Goal: Task Accomplishment & Management: Manage account settings

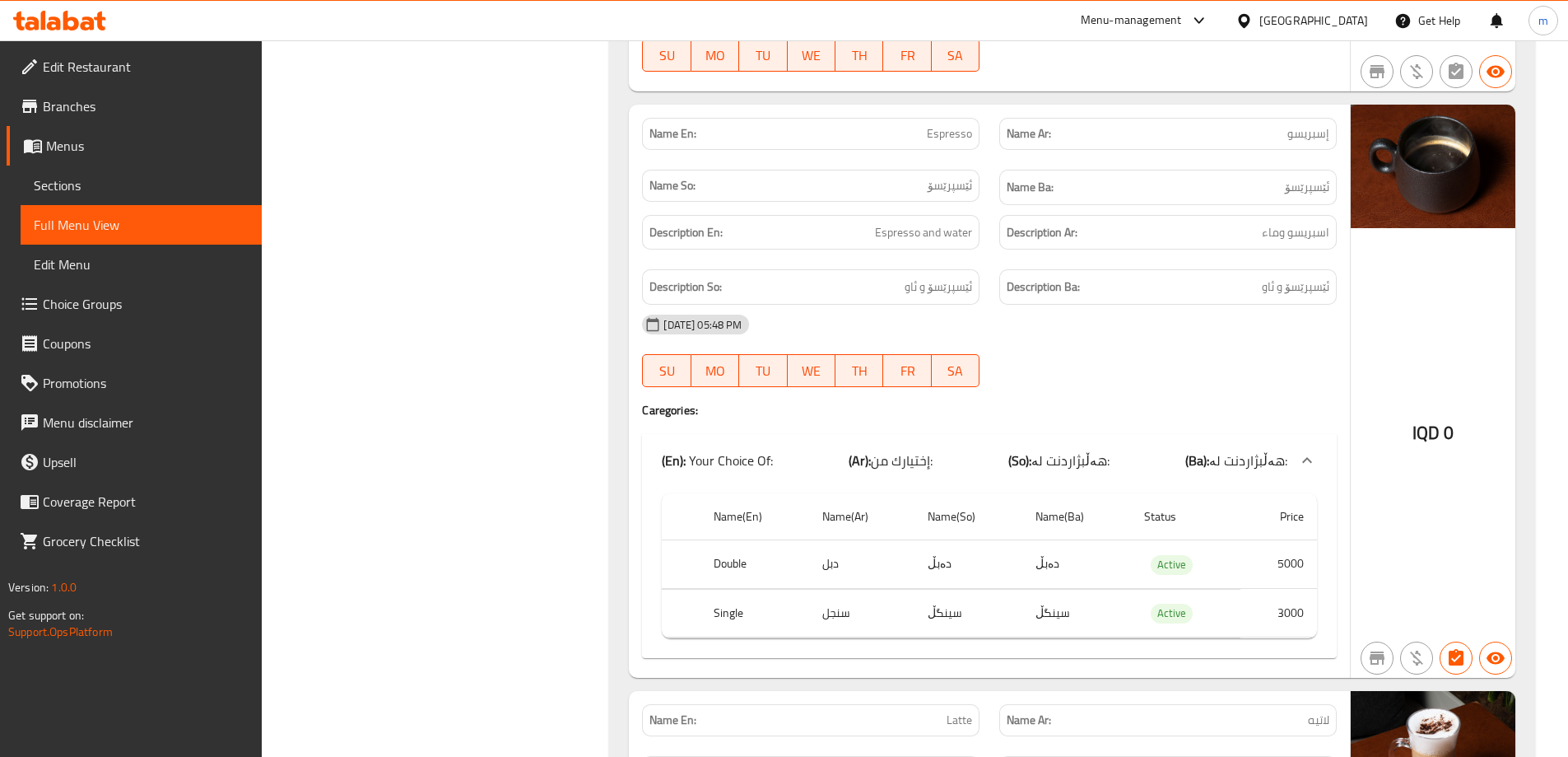
scroll to position [9044, 0]
click at [105, 15] on icon at bounding box center [59, 21] width 93 height 20
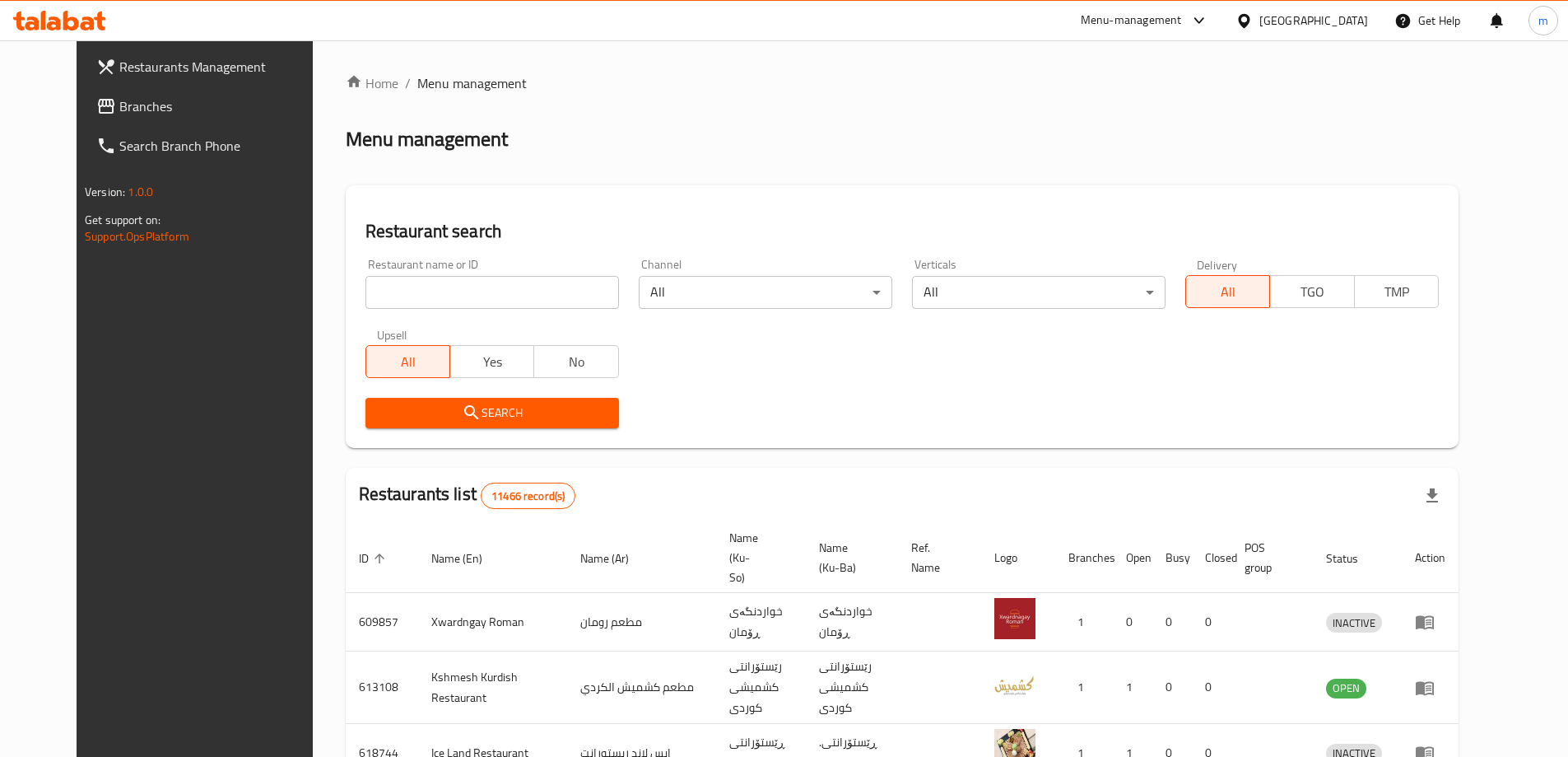
click at [127, 112] on span "Branches" at bounding box center [222, 106] width 205 height 20
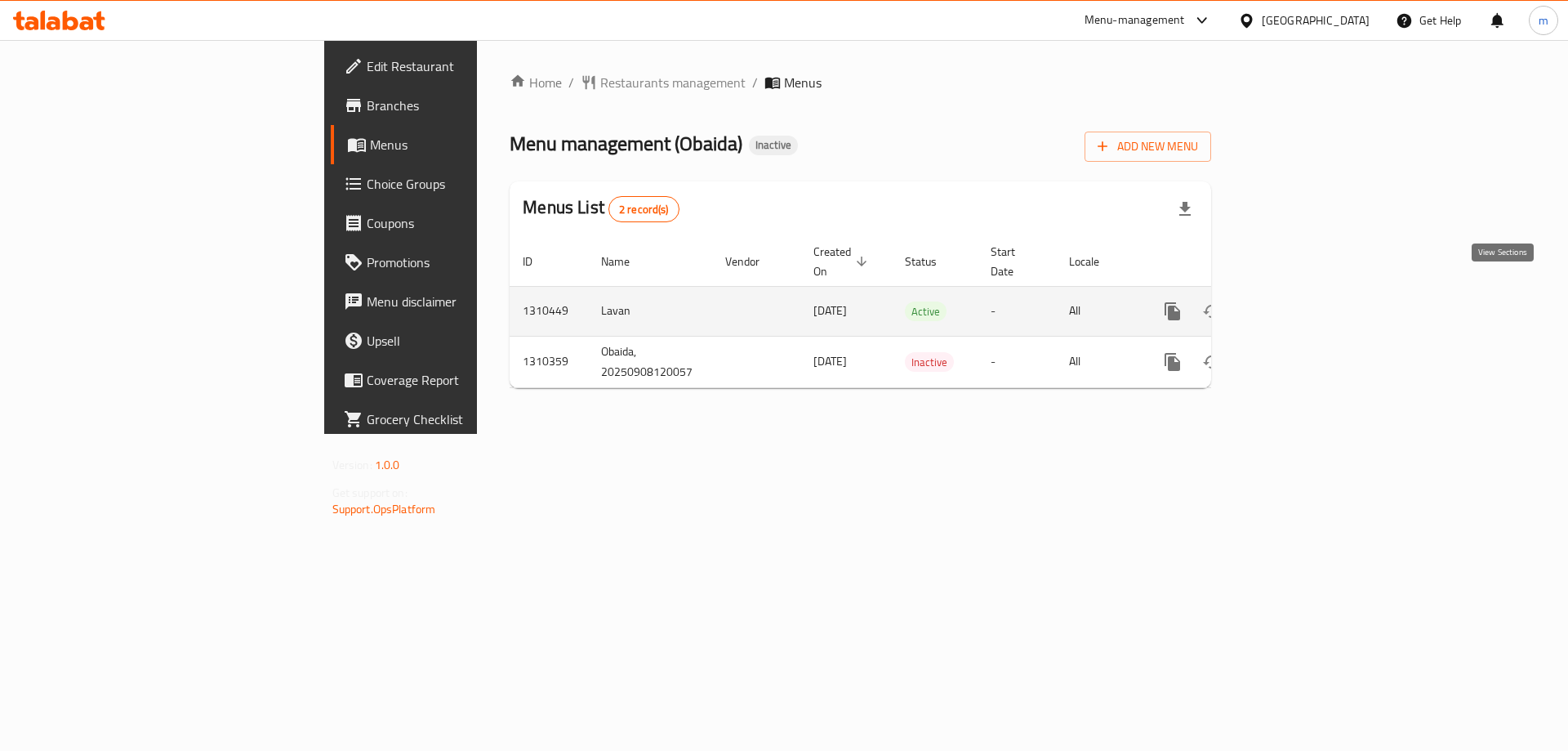
click at [1310, 292] on link "enhanced table" at bounding box center [1290, 311] width 39 height 39
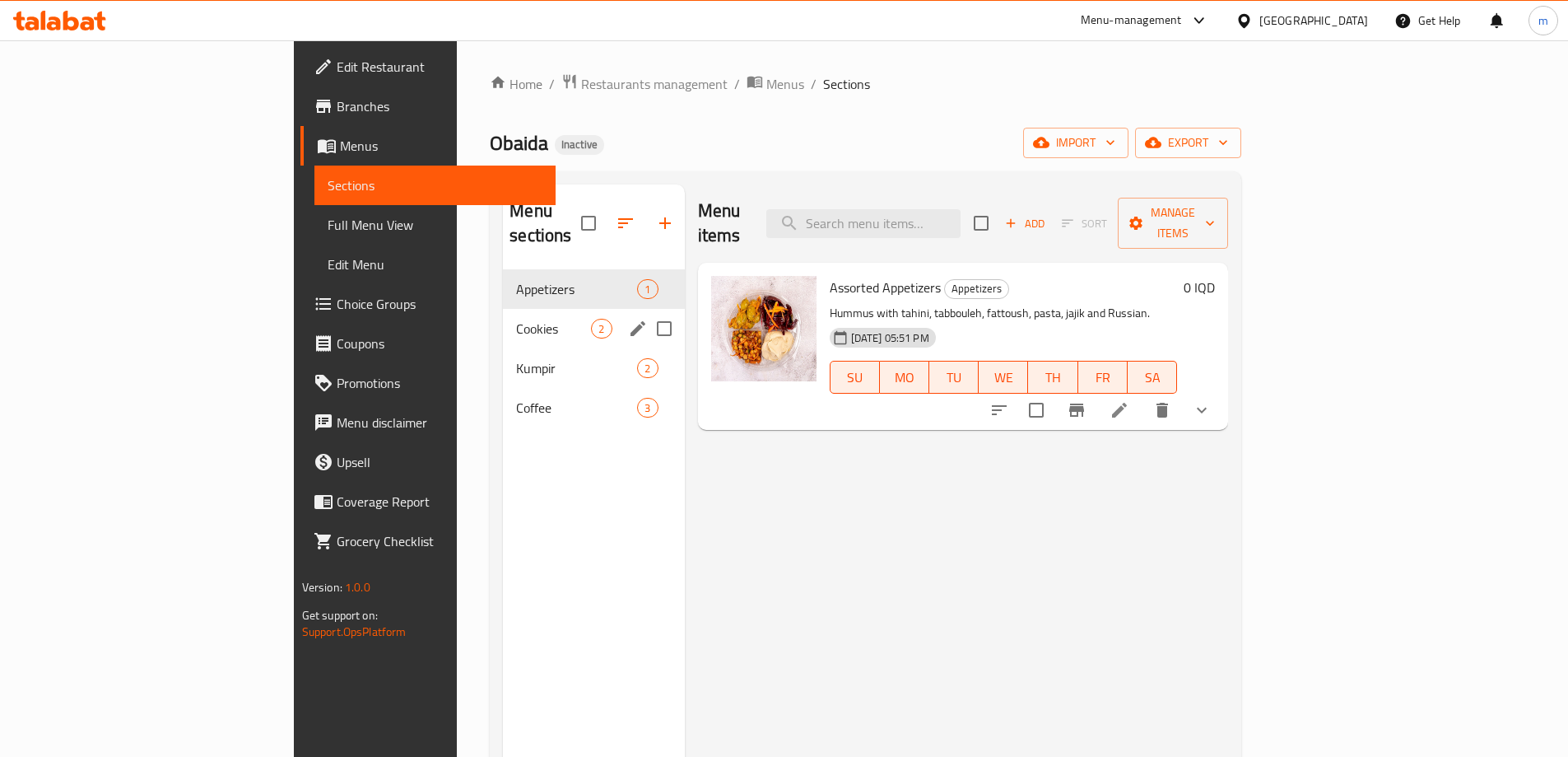
click at [516, 358] on span "Kumpir" at bounding box center [576, 368] width 121 height 20
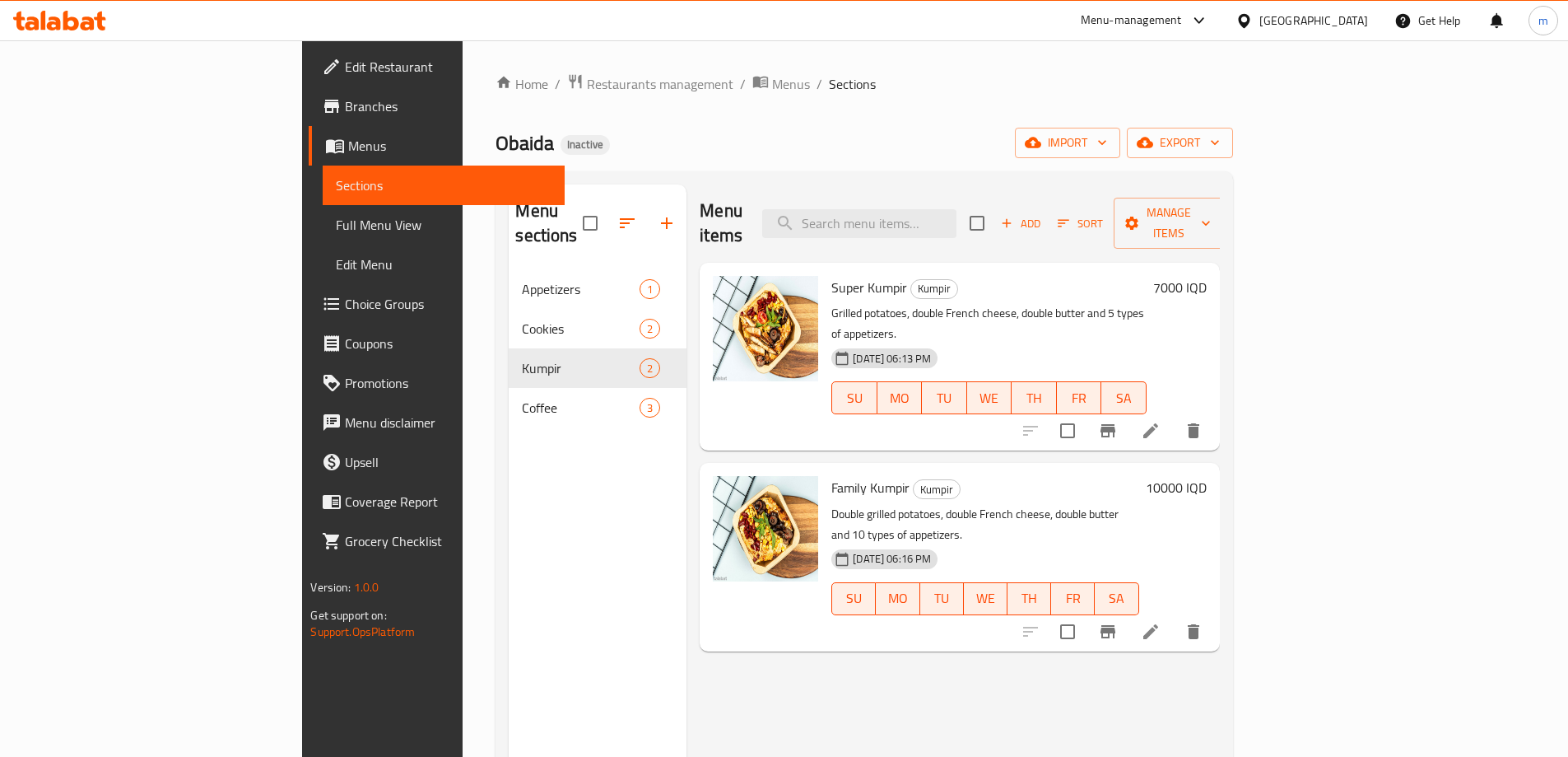
click at [1213, 411] on div at bounding box center [1112, 431] width 202 height 40
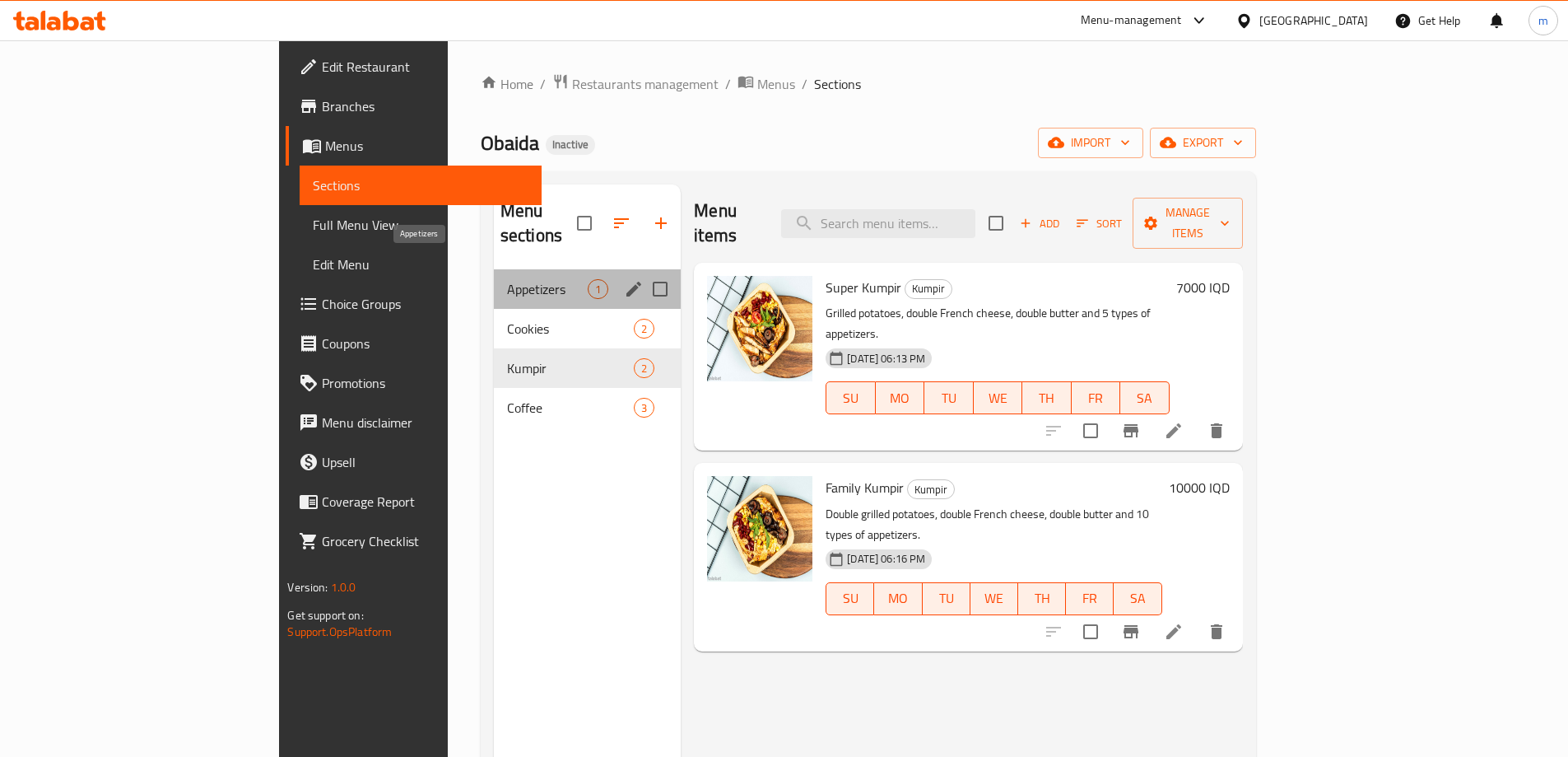
click at [507, 279] on span "Appetizers" at bounding box center [547, 289] width 81 height 20
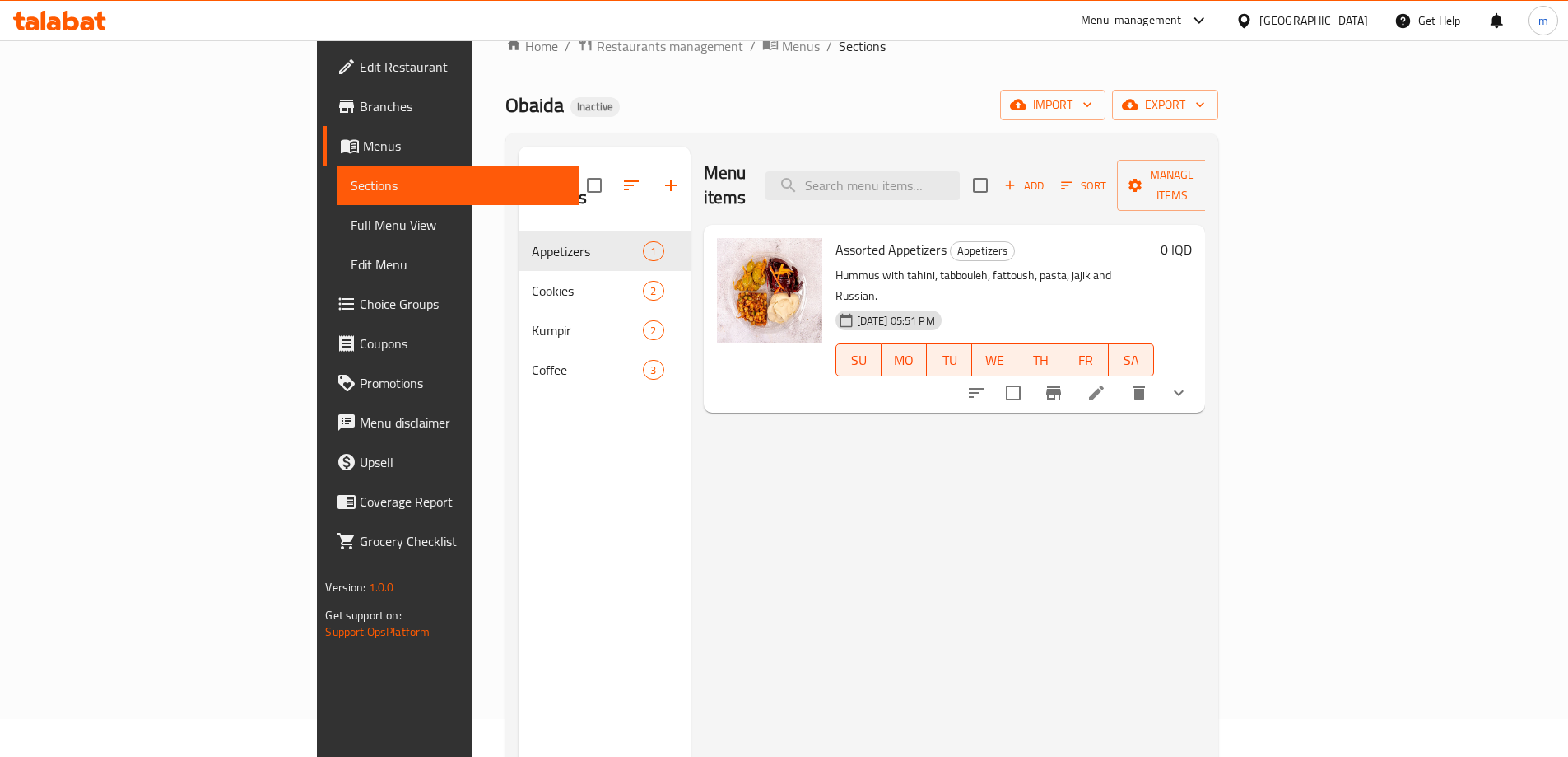
scroll to position [55, 0]
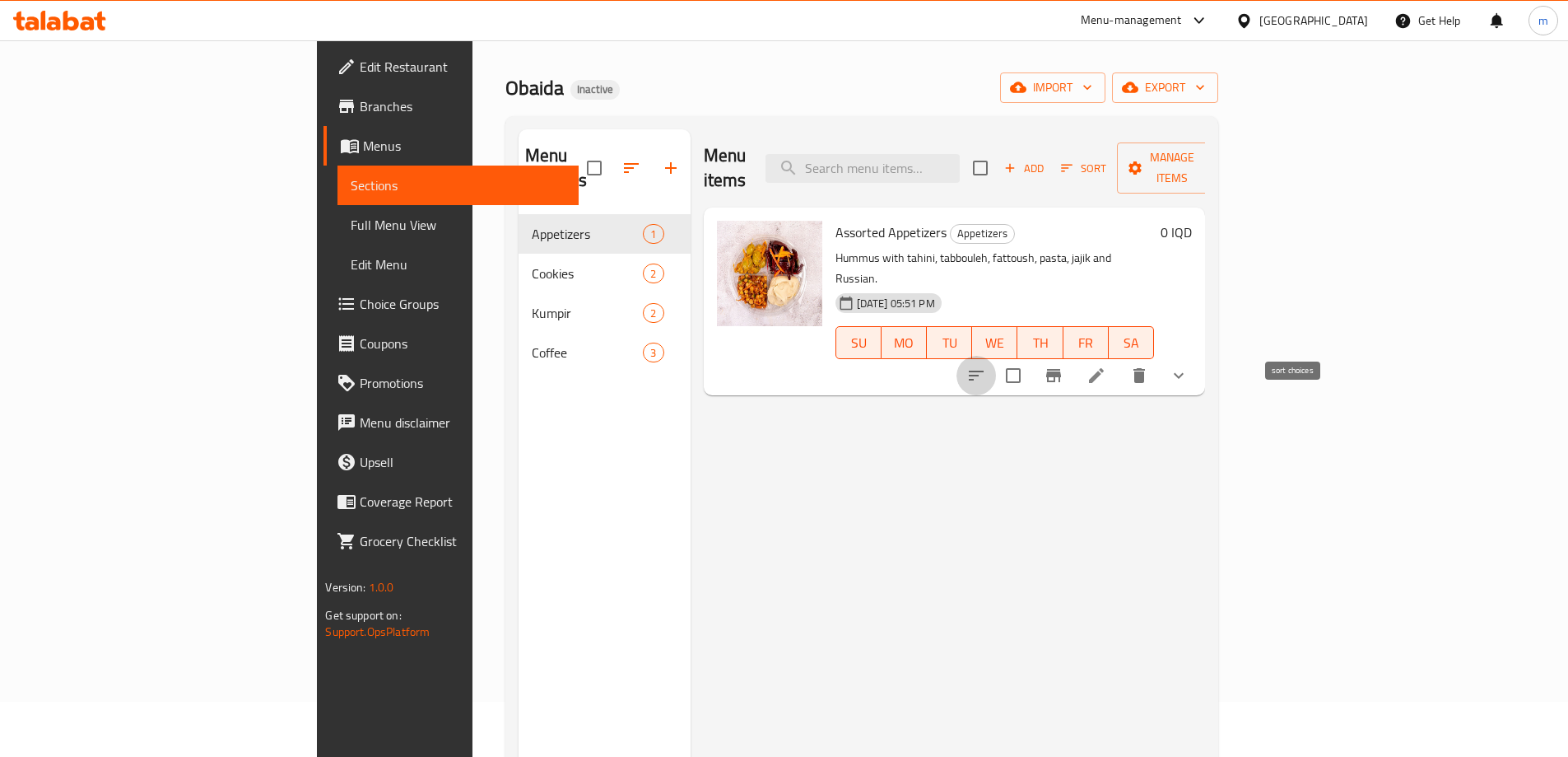
click at [996, 356] on button "sort-choices" at bounding box center [976, 376] width 40 height 40
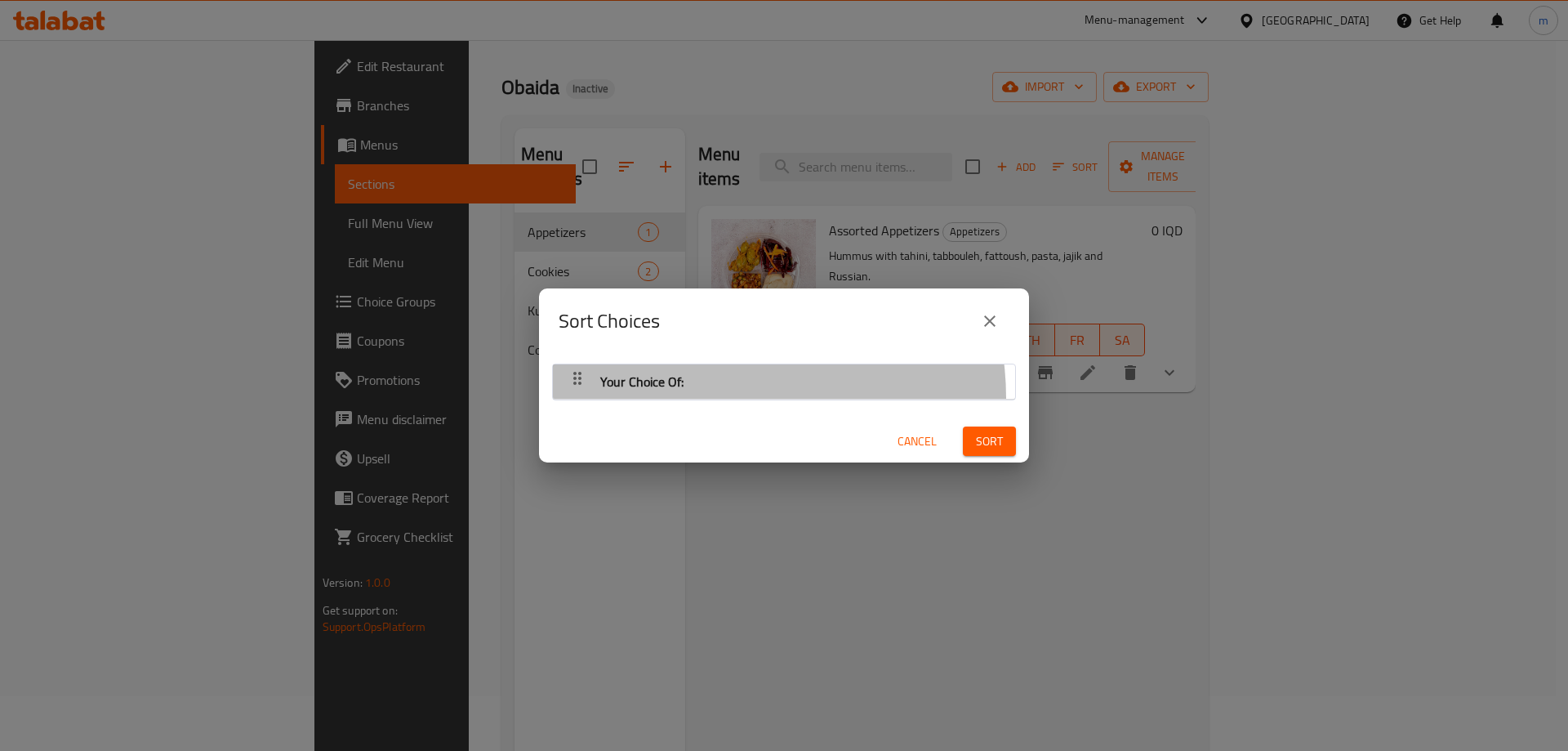
click at [721, 397] on div "Your Choice Of:" at bounding box center [784, 382] width 446 height 39
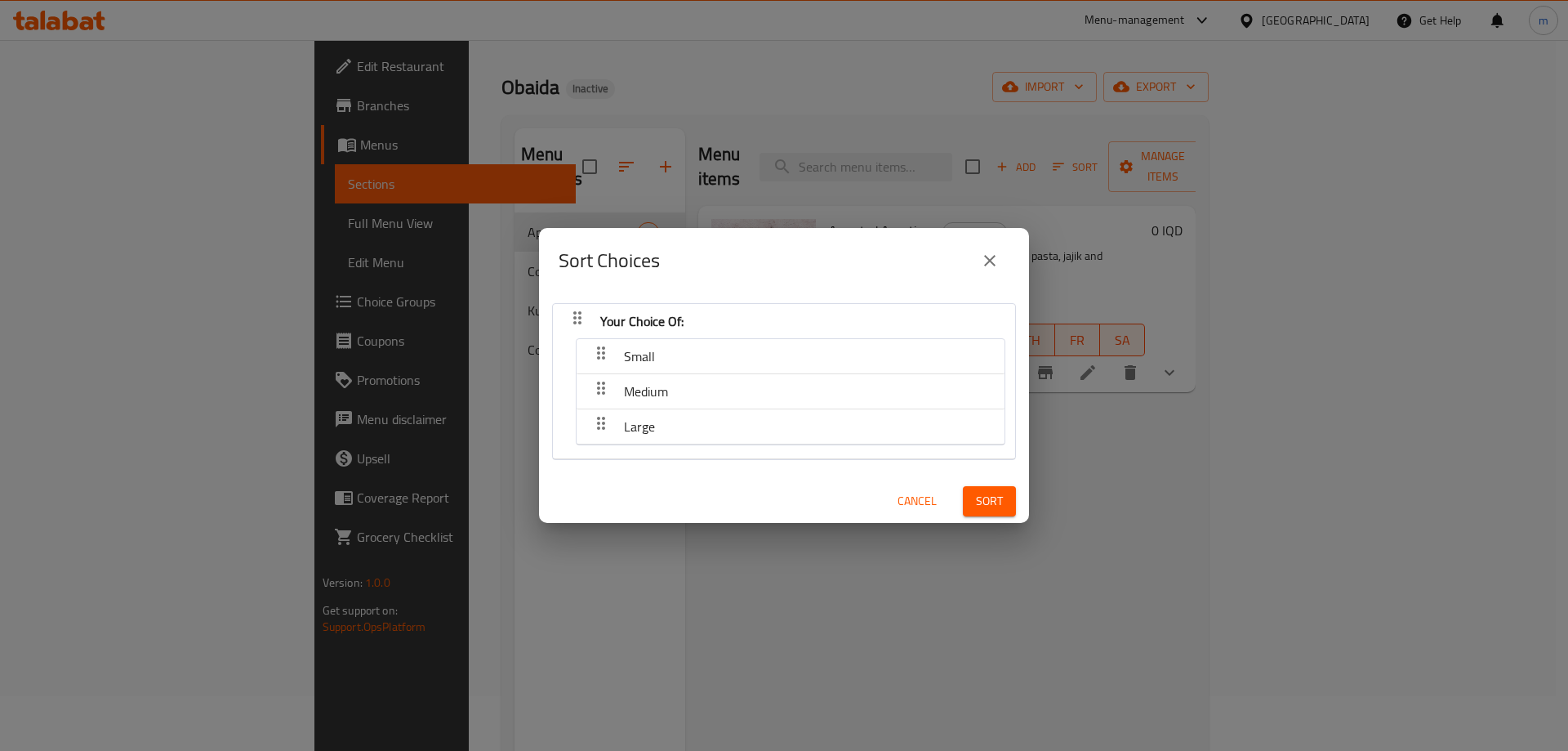
click at [917, 495] on span "Cancel" at bounding box center [917, 500] width 39 height 20
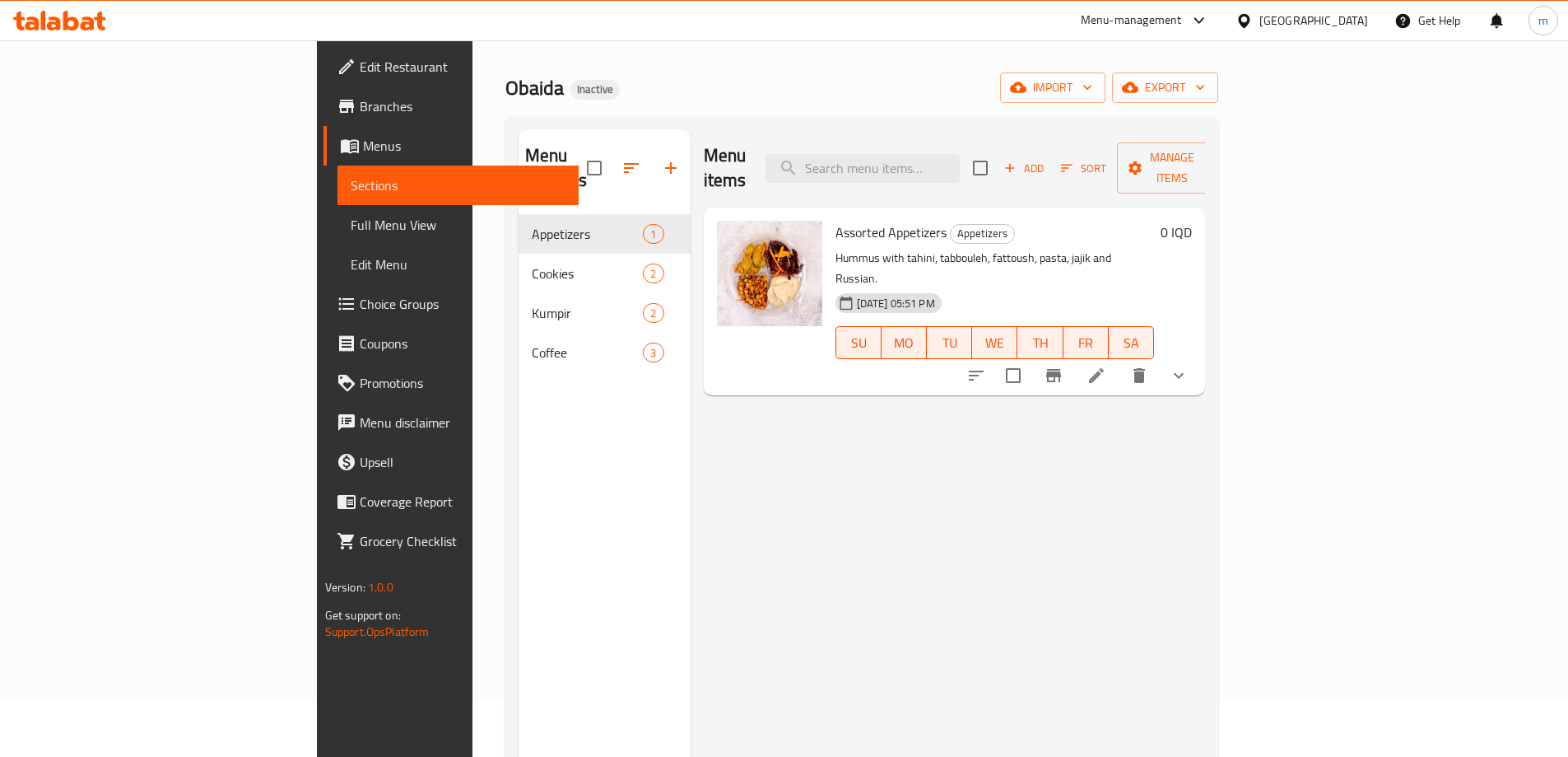
click at [1033, 248] on p "Hummus with tahini, tabbouleh, fattoush, pasta, jajik and Russian." at bounding box center [994, 268] width 319 height 41
click at [980, 248] on p "Hummus with tahini, tabbouleh, fattoush, pasta, jajik and Russian." at bounding box center [994, 268] width 319 height 41
copy div "Hummus with tahini, tabbouleh, fattoush, pasta, jajik and Russian."
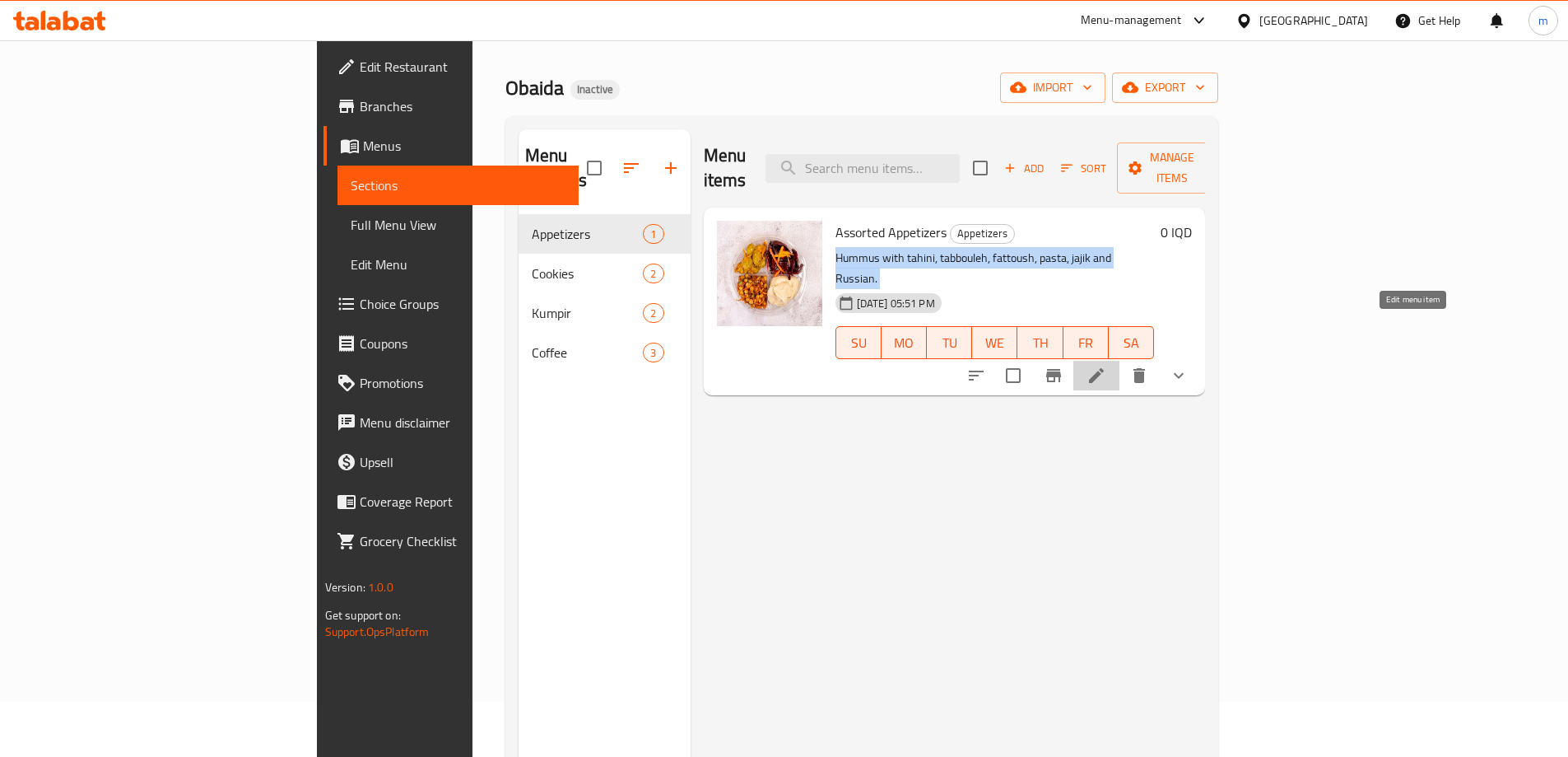
click at [1104, 368] on icon at bounding box center [1097, 376] width 15 height 15
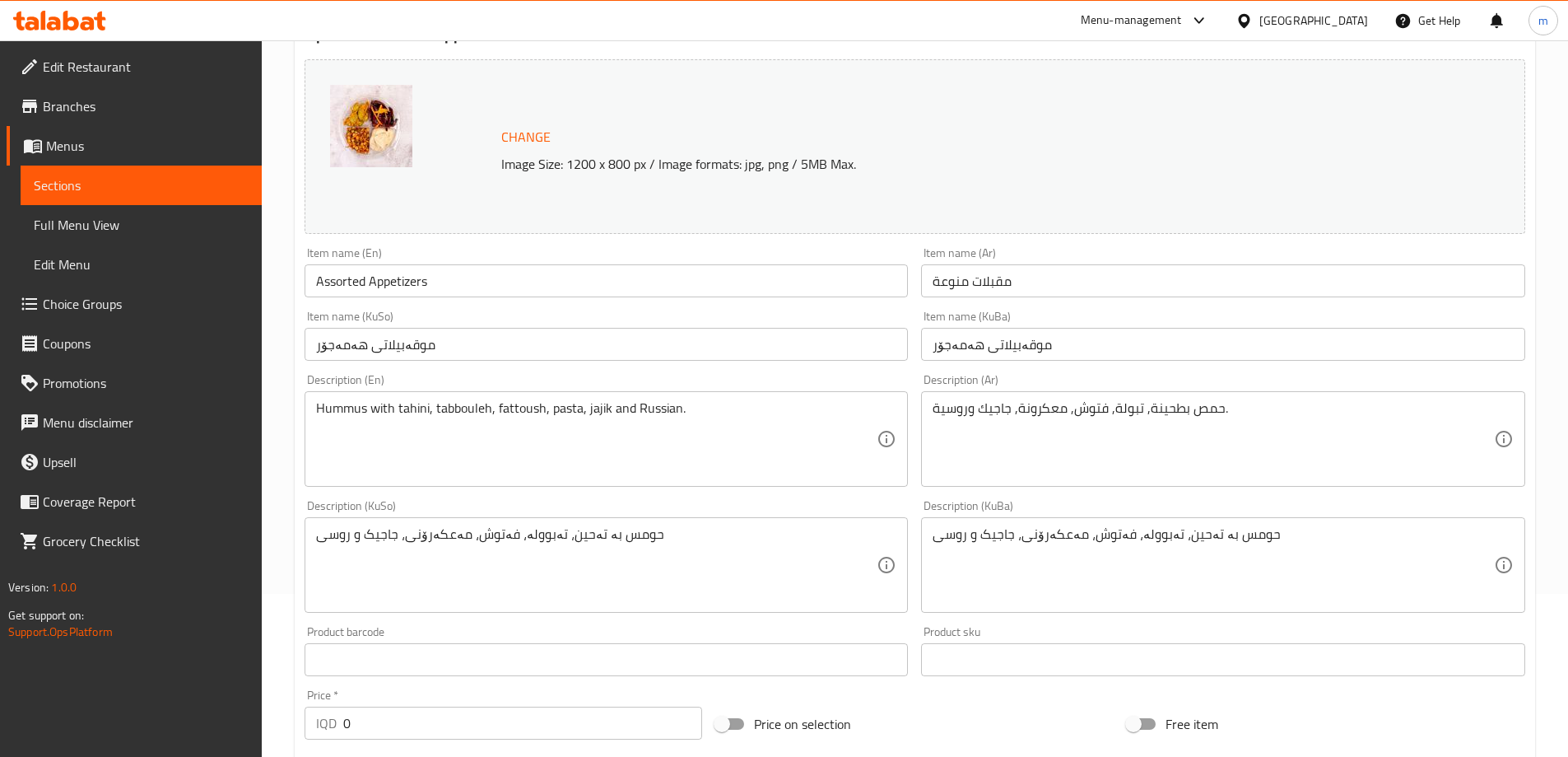
scroll to position [165, 0]
click at [123, 192] on span "Sections" at bounding box center [141, 185] width 215 height 20
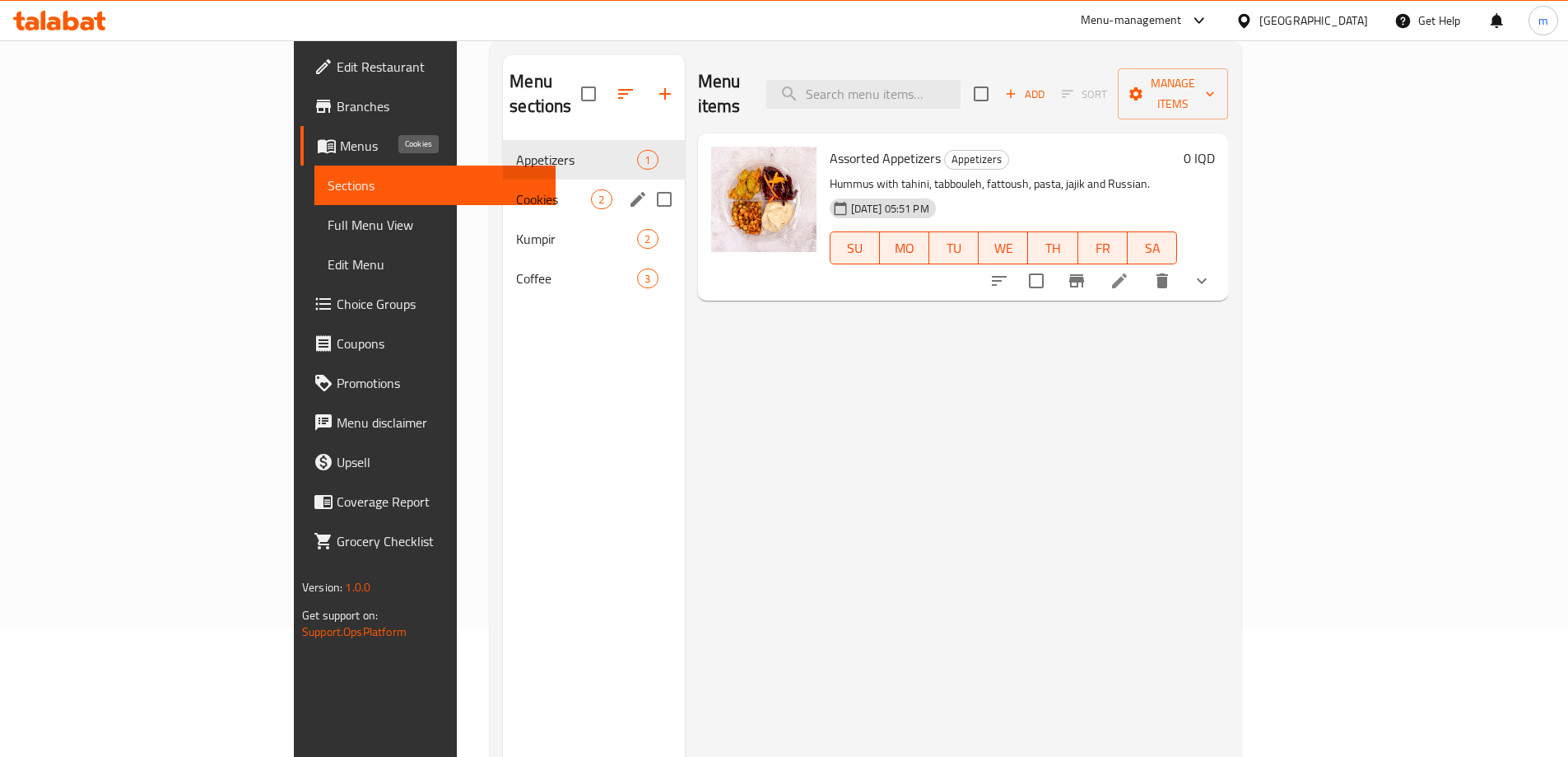
scroll to position [110, 0]
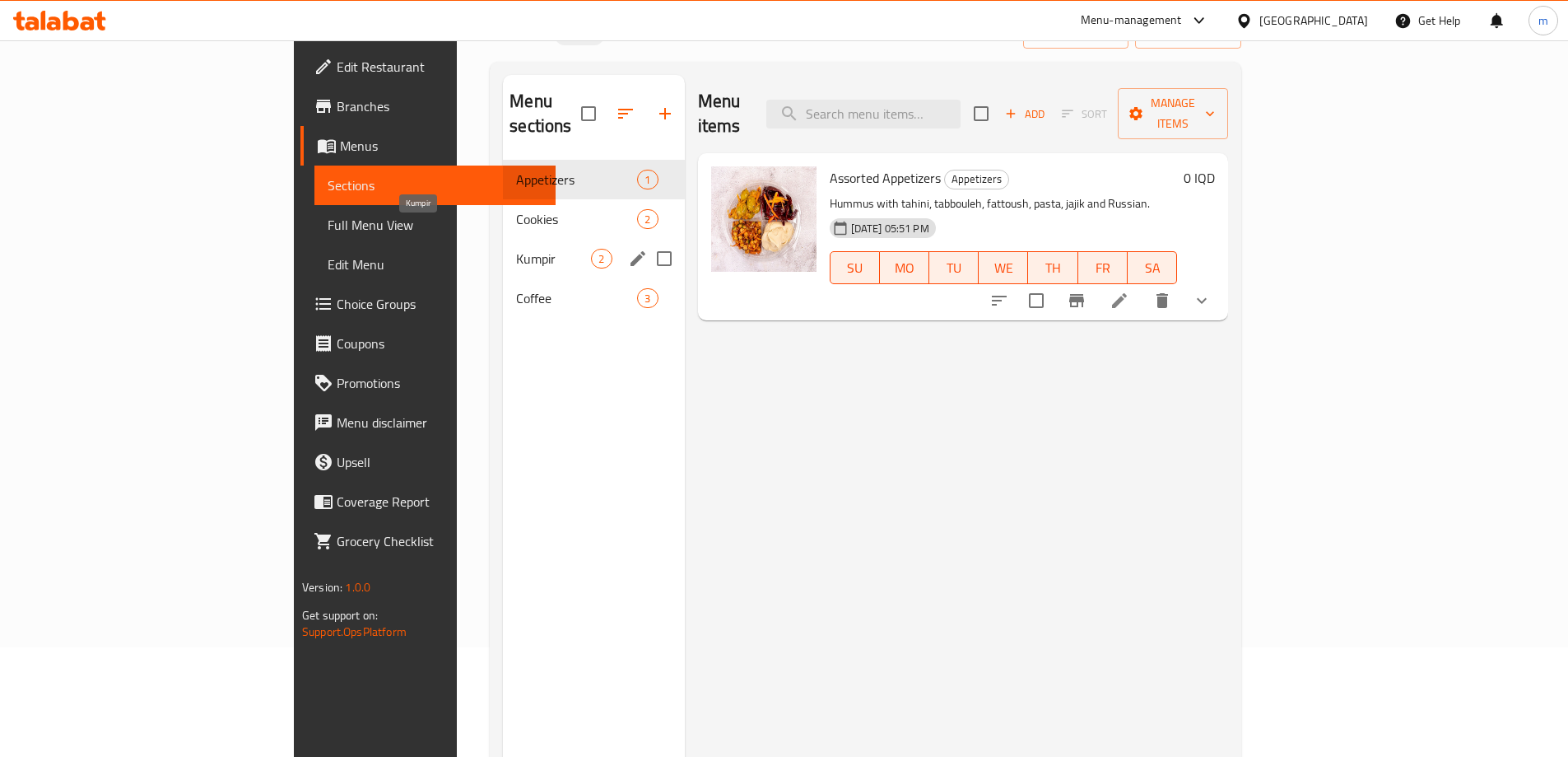
click at [503, 245] on div "Kumpir 2" at bounding box center [593, 258] width 181 height 40
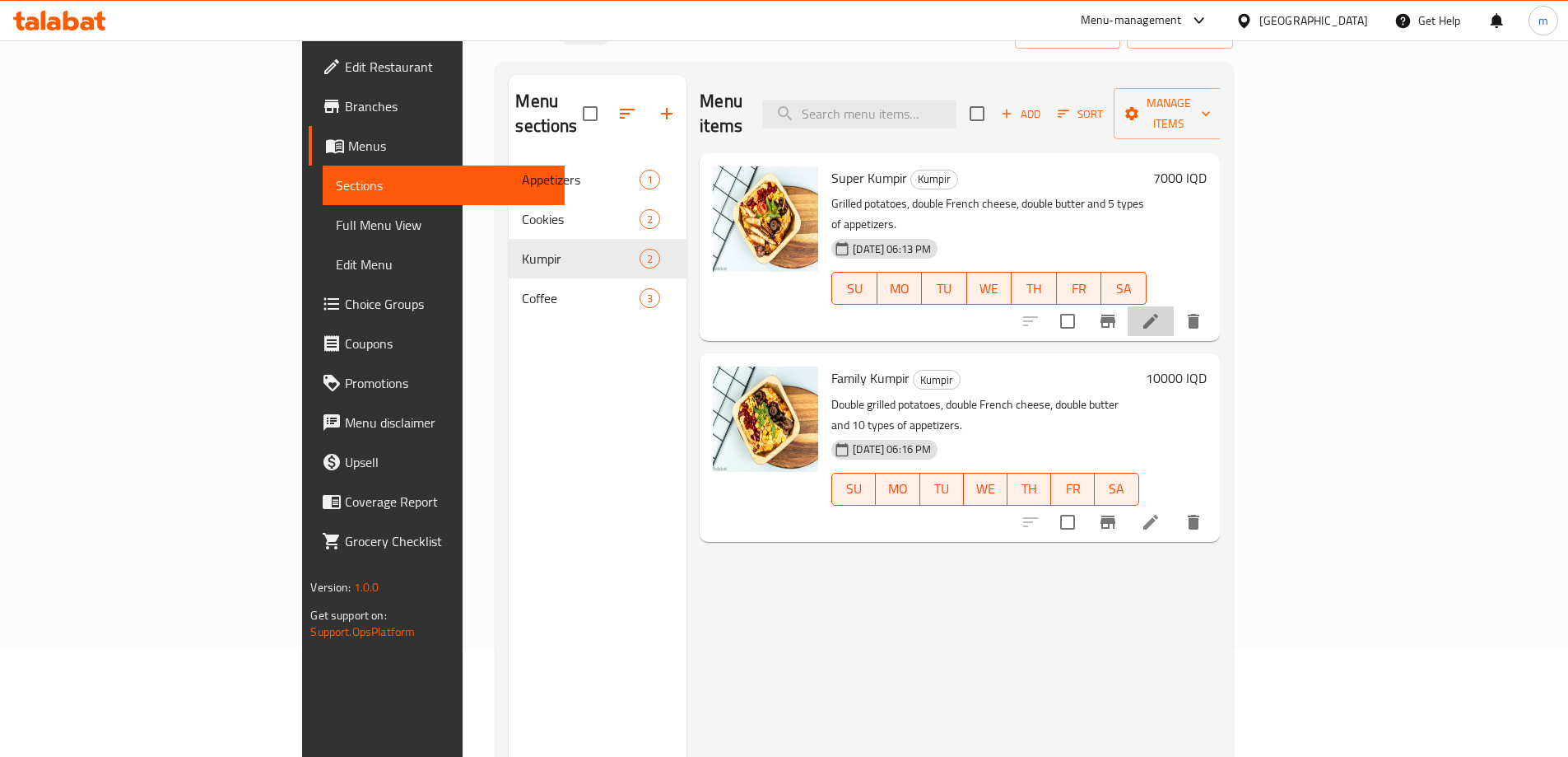
click at [1158, 314] on icon at bounding box center [1151, 321] width 15 height 15
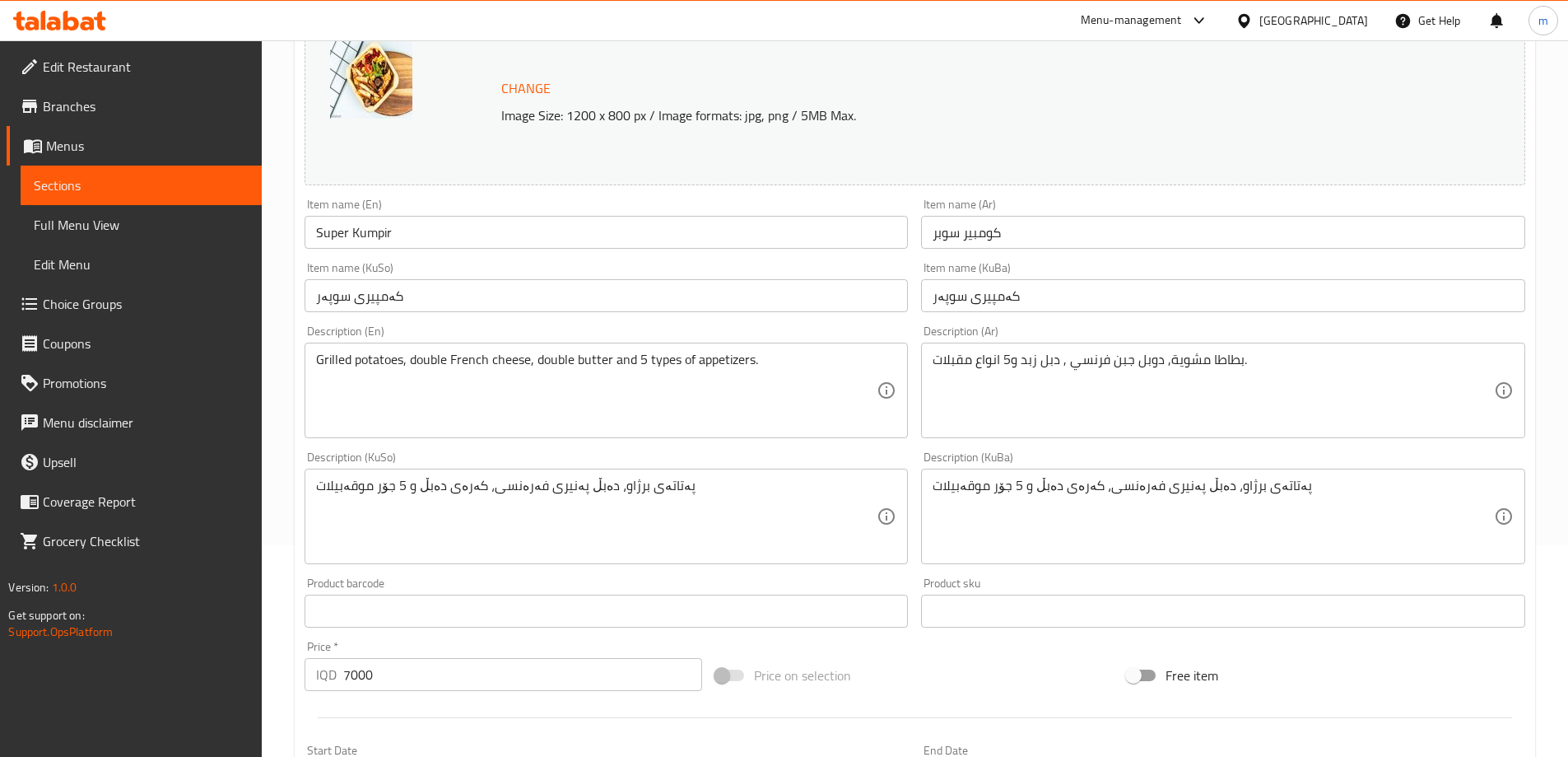
scroll to position [220, 0]
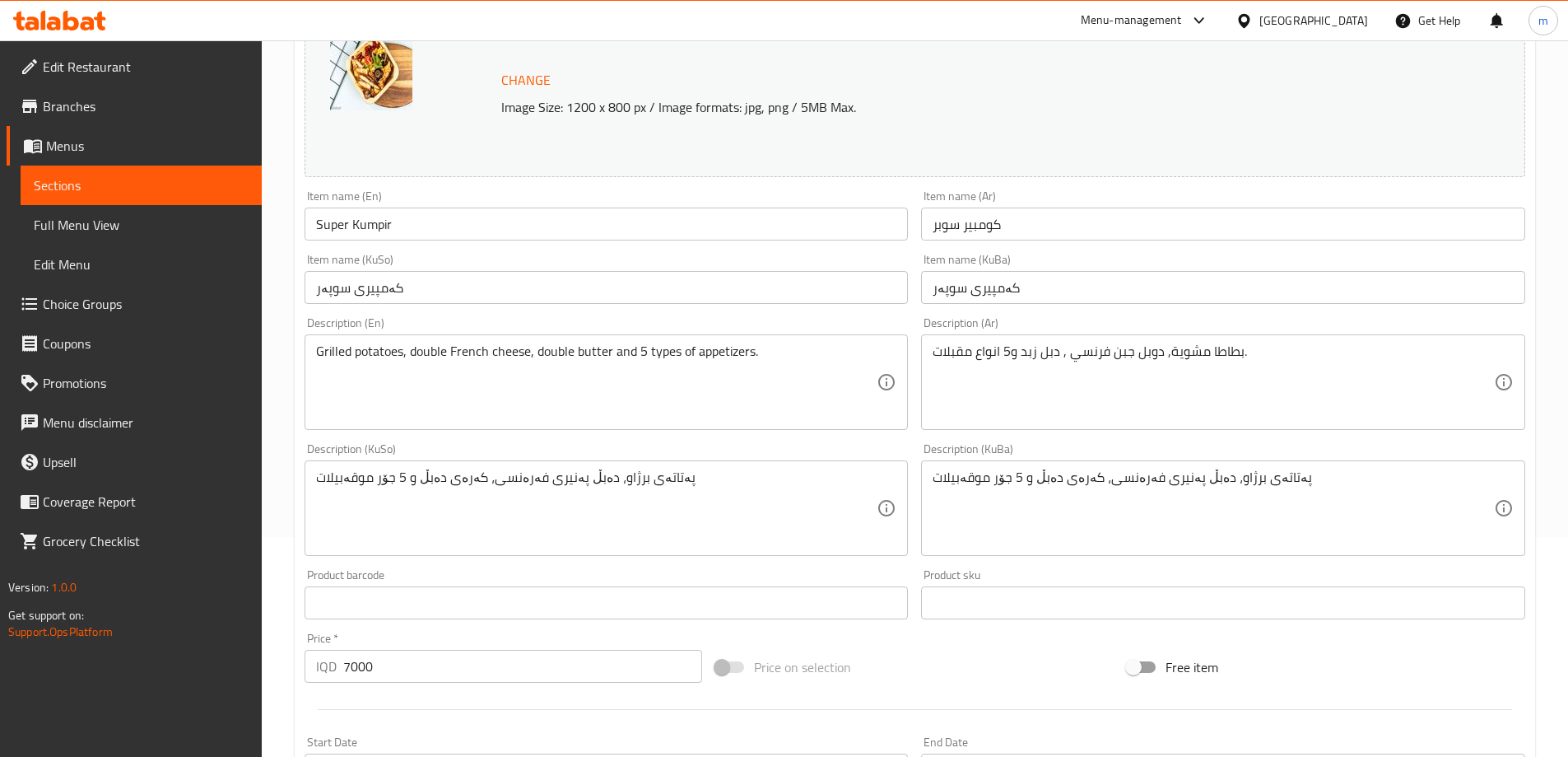
click at [586, 352] on textarea "Grilled potatoes, double French cheese, double butter and 5 types of appetizers." at bounding box center [597, 382] width 561 height 78
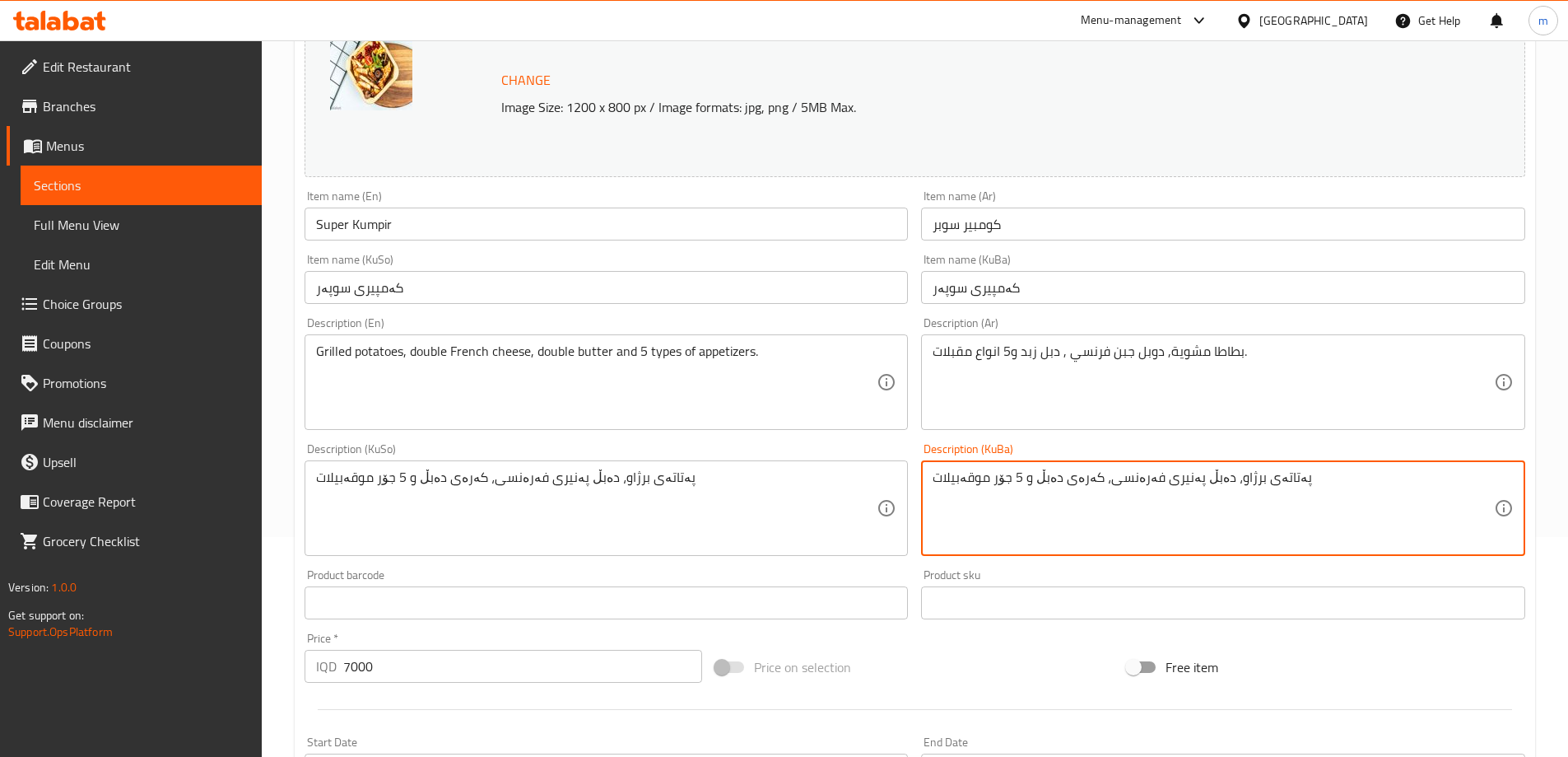
click at [97, 187] on span "Sections" at bounding box center [141, 185] width 215 height 20
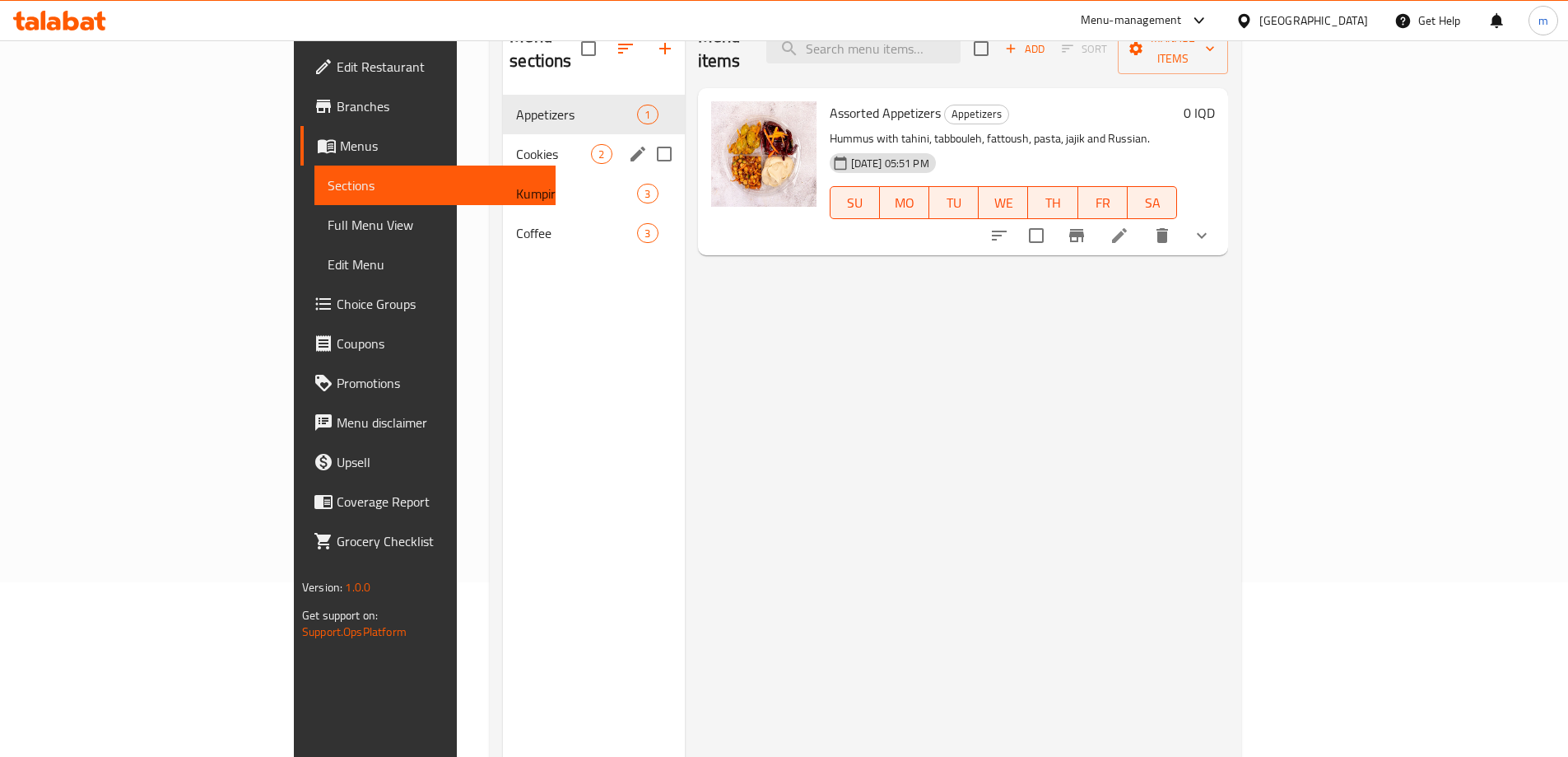
scroll to position [110, 0]
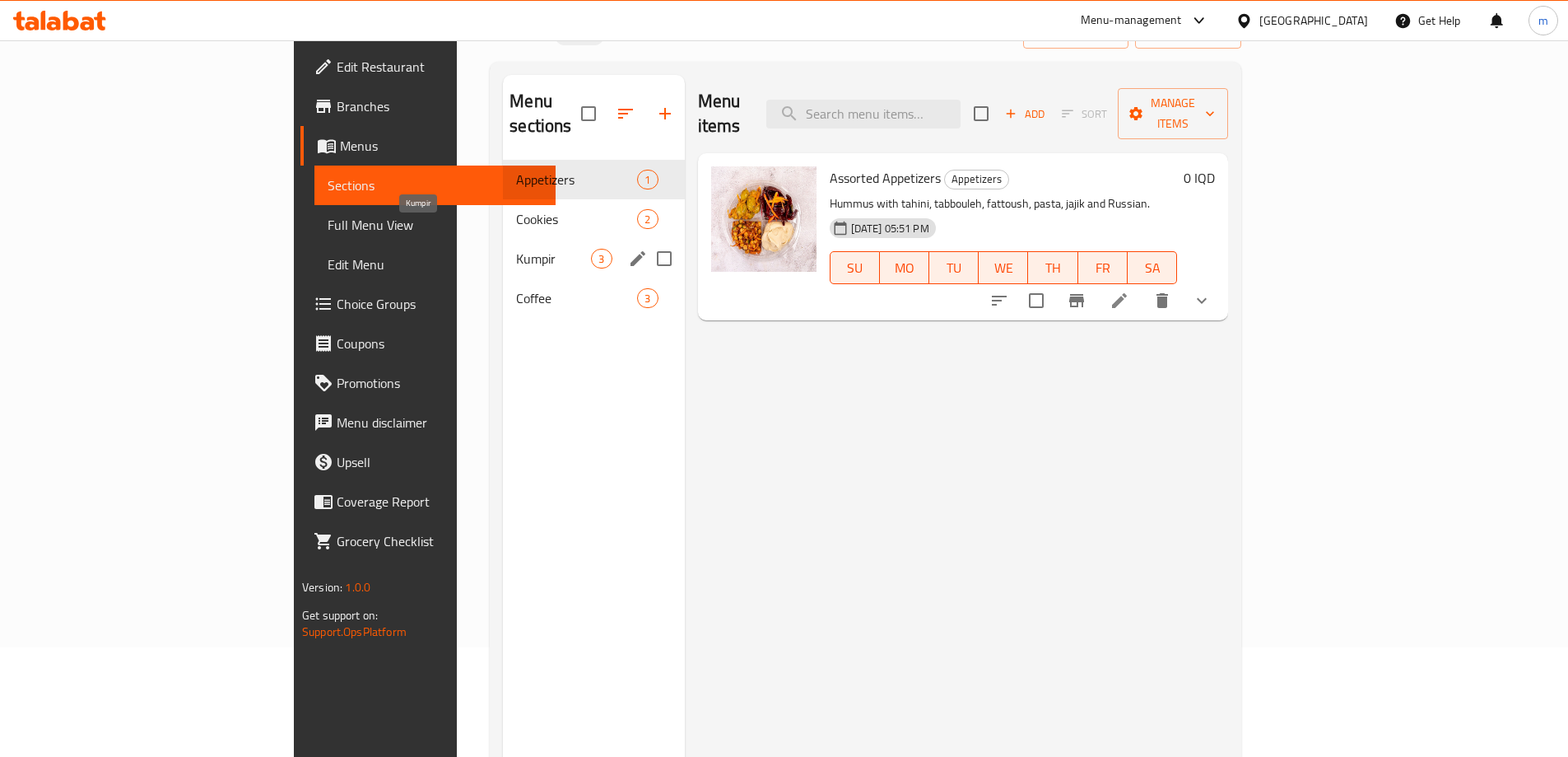
click at [503, 244] on div "Kumpir 3" at bounding box center [593, 258] width 181 height 40
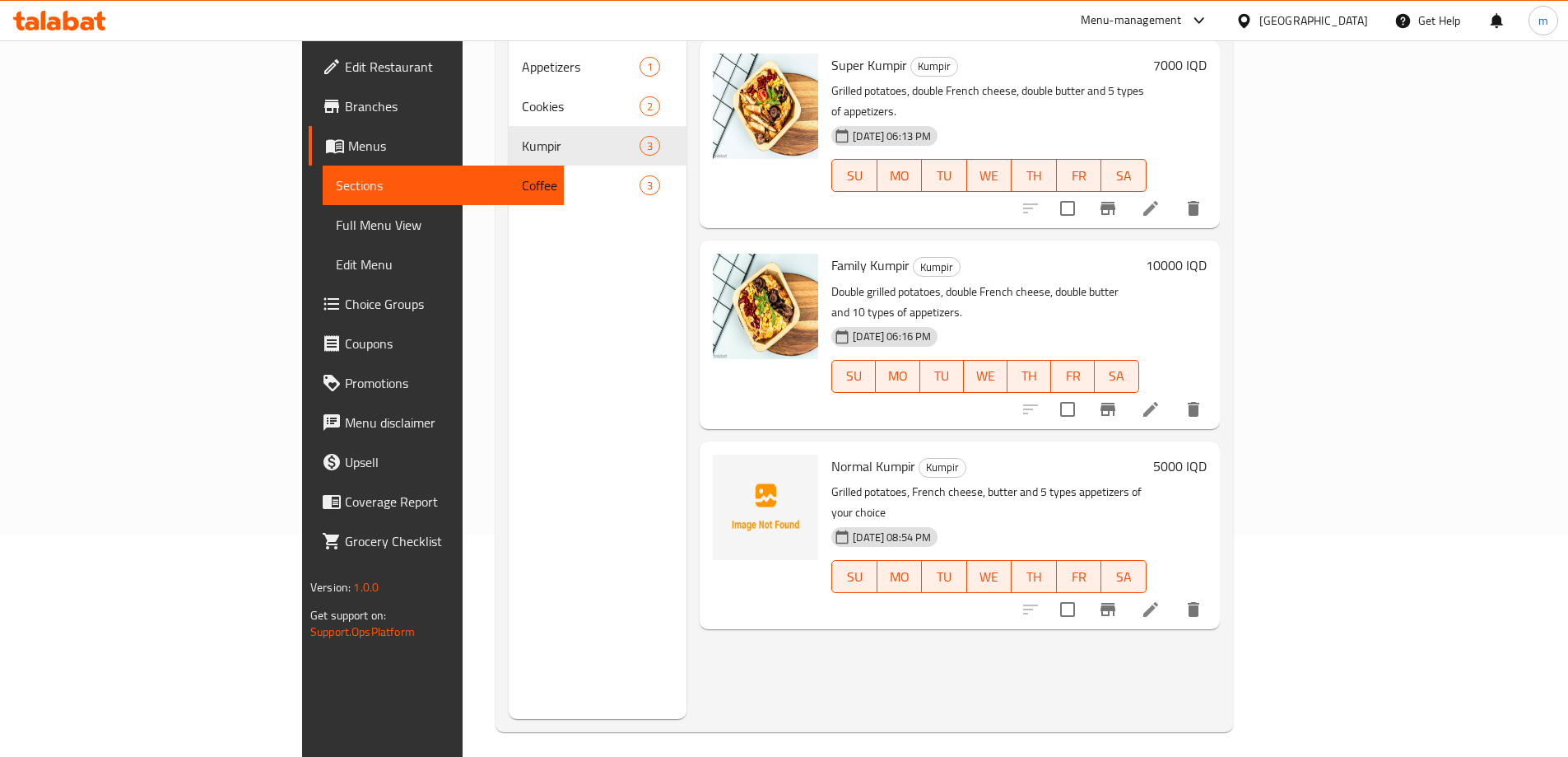
scroll to position [230, 0]
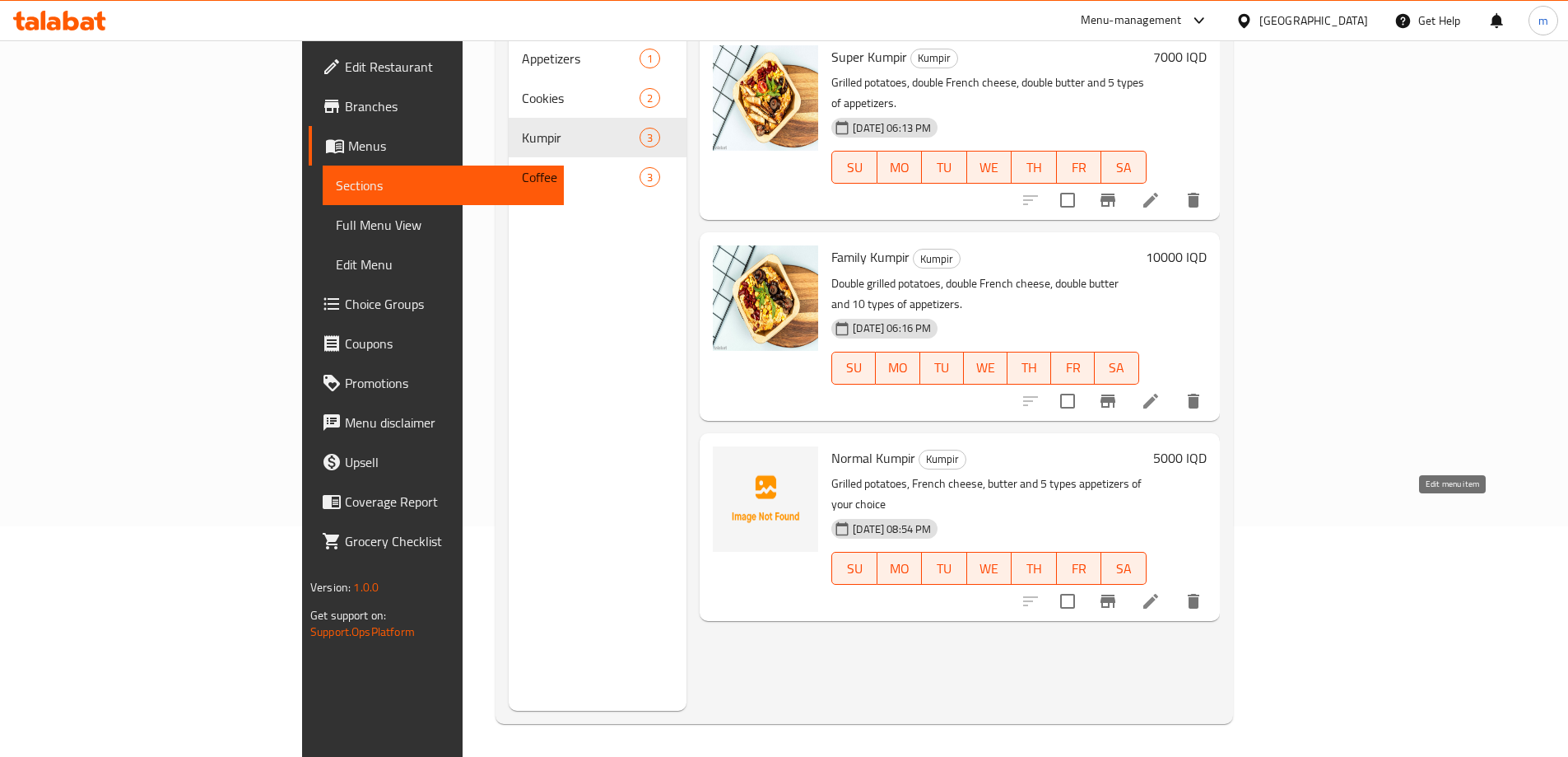
click at [1160, 591] on icon at bounding box center [1151, 601] width 20 height 20
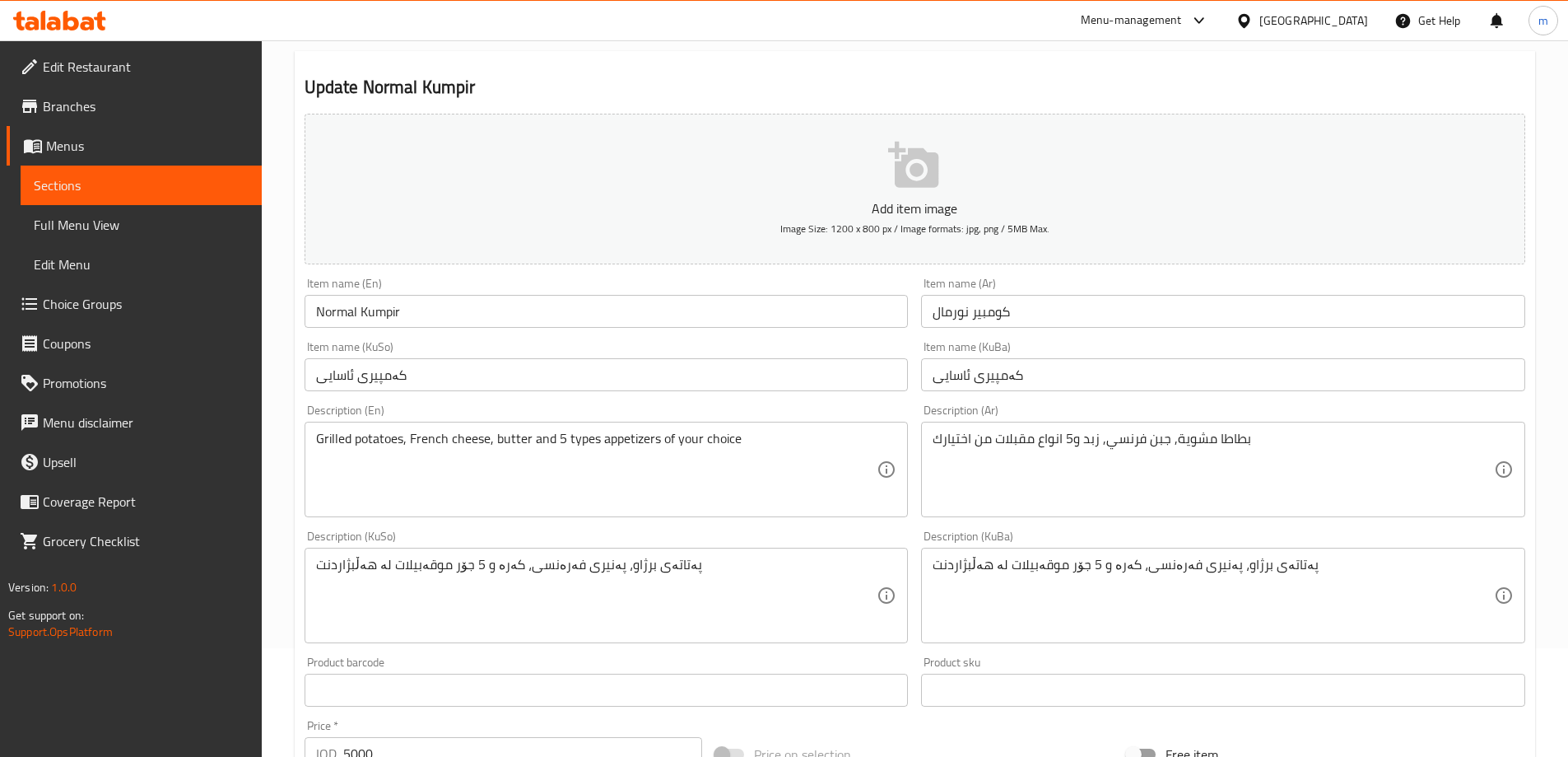
scroll to position [110, 0]
click at [1202, 552] on div "پەتاتەی برژاو، پەنیری فەرەنسی، کەرە و 5 جۆر موقەبیلات لە هەڵبژاردنت Description…" at bounding box center [1223, 594] width 604 height 96
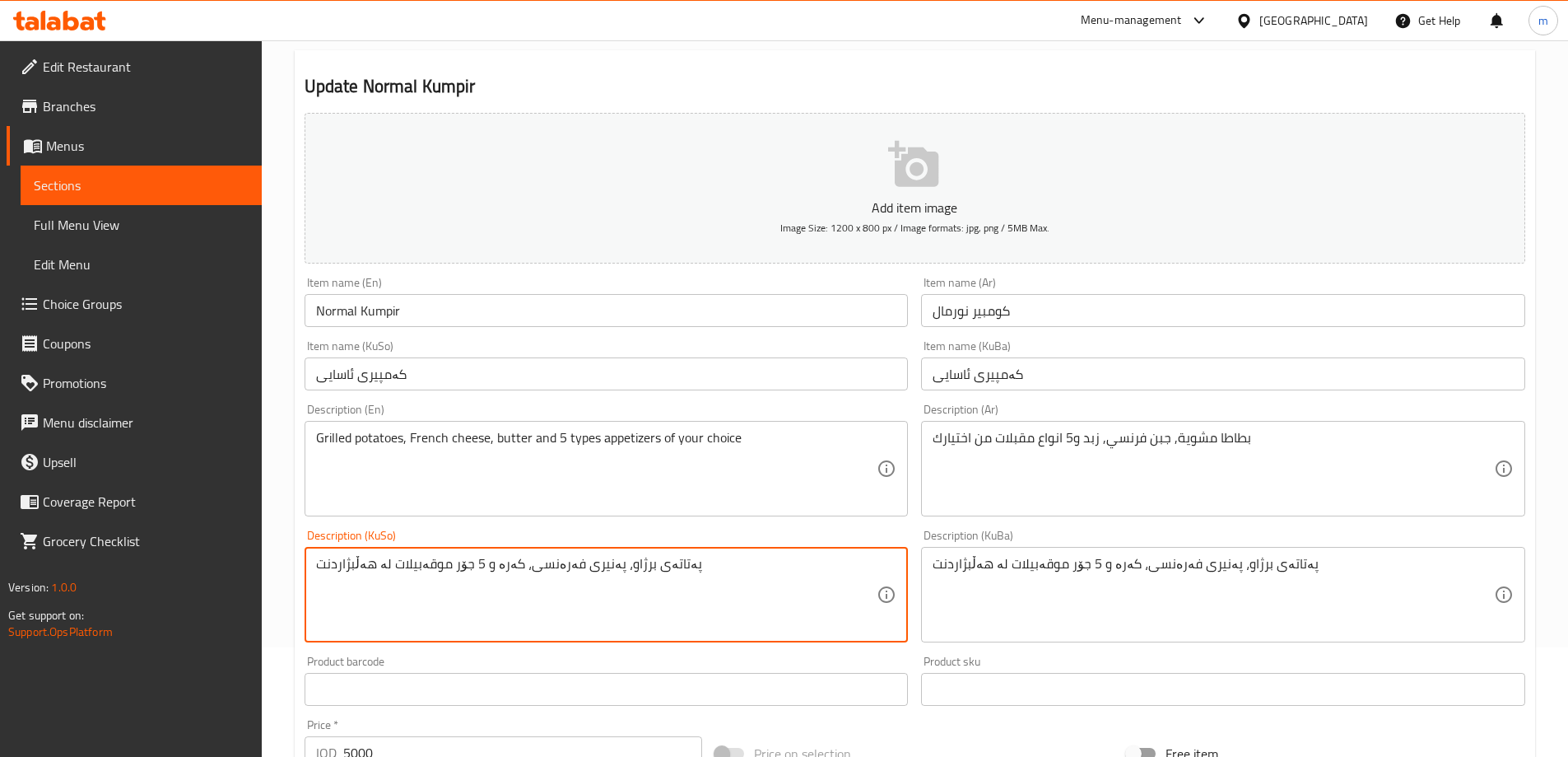
click at [102, 170] on link "Sections" at bounding box center [141, 185] width 241 height 40
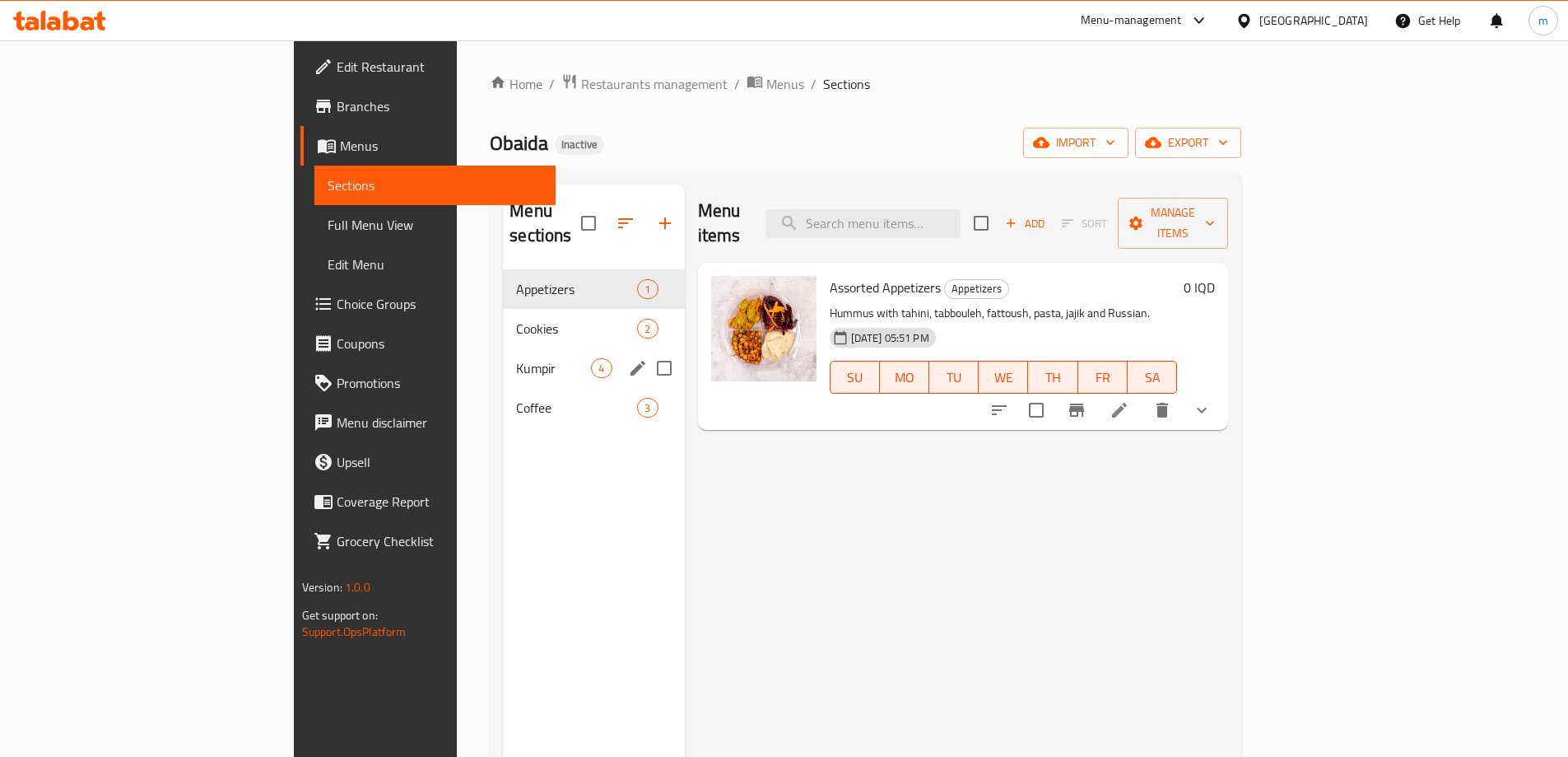
click at [503, 354] on div "Kumpir 4" at bounding box center [593, 368] width 181 height 40
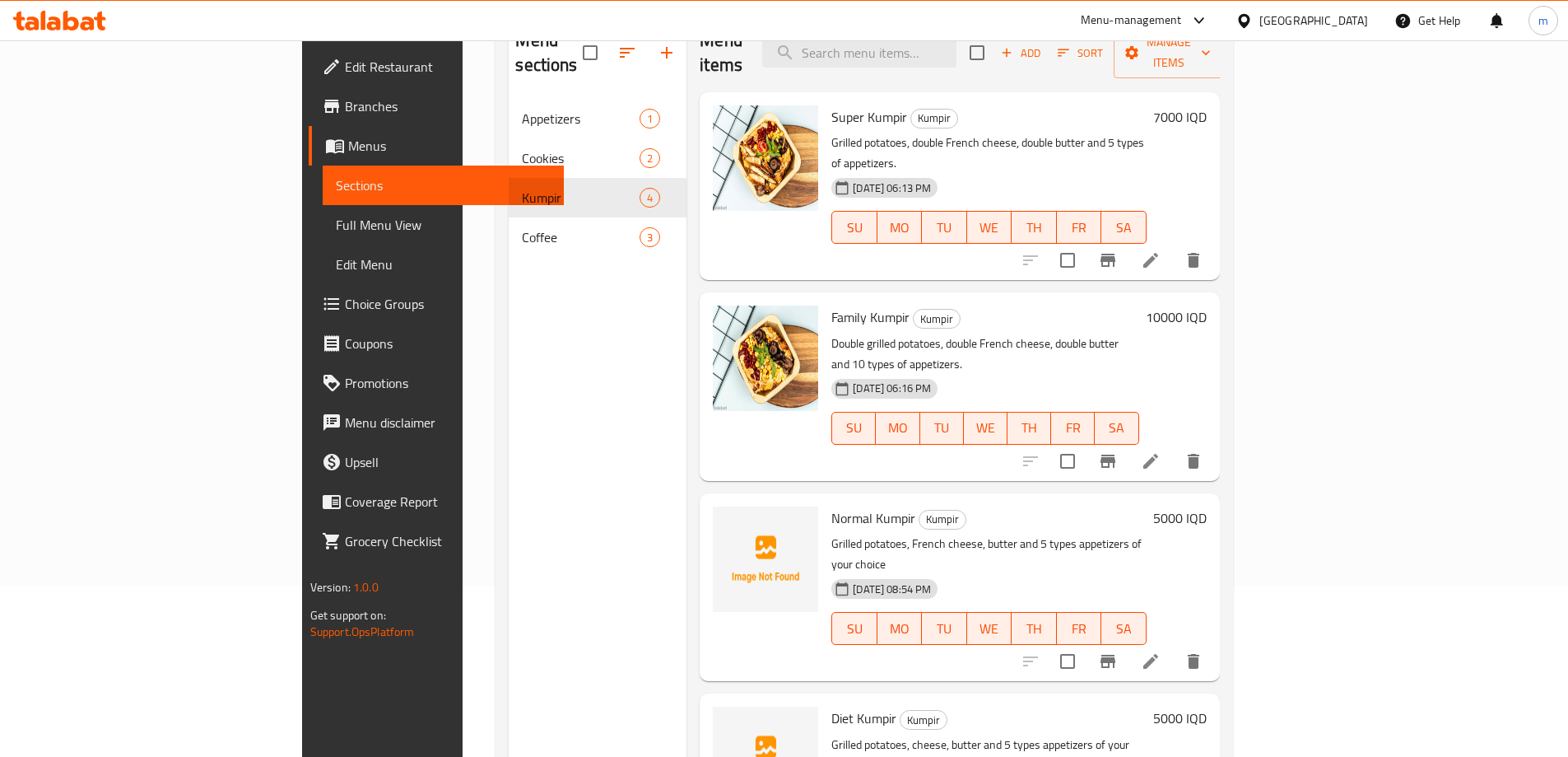
scroll to position [121, 0]
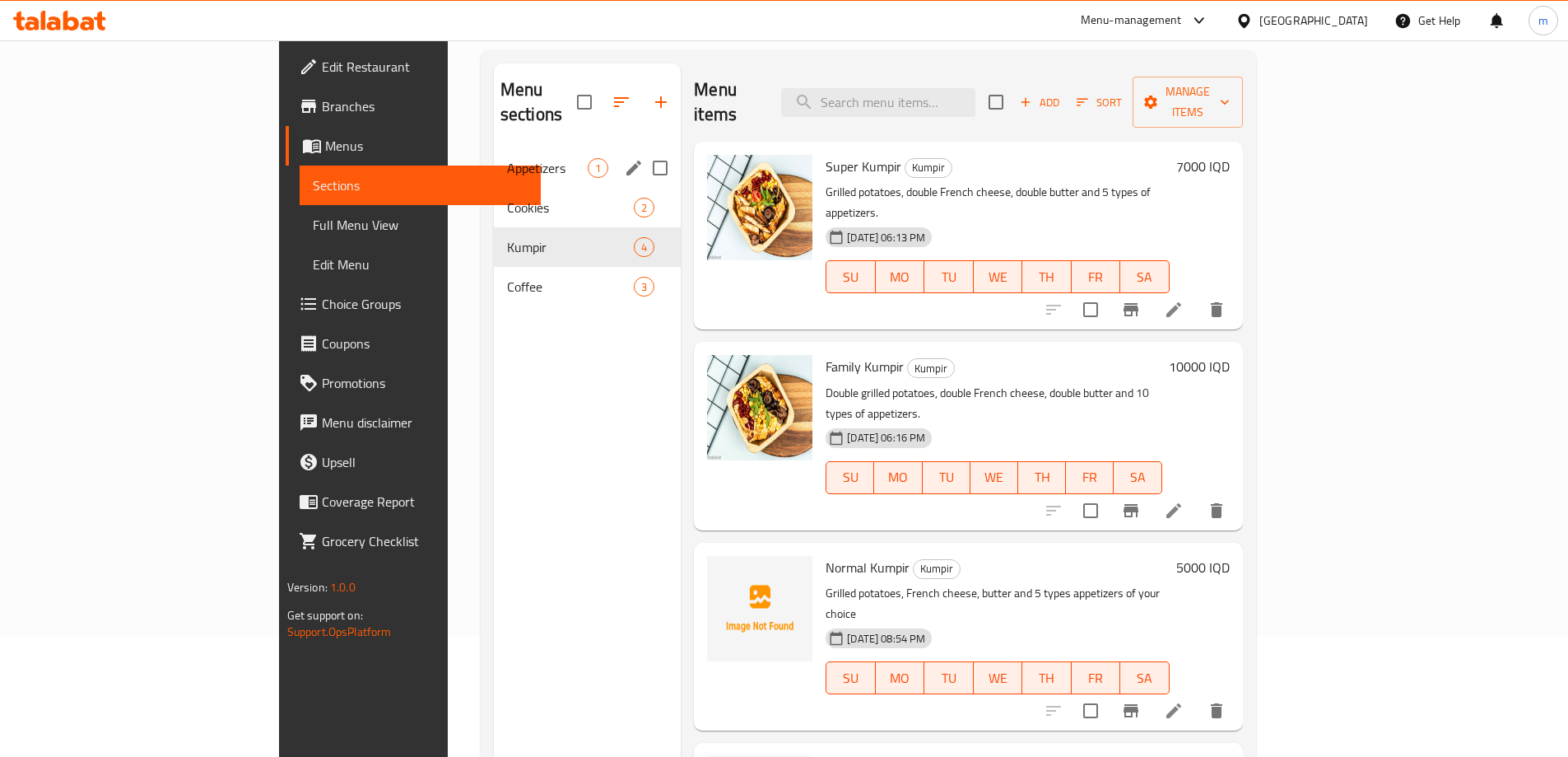
click at [507, 158] on span "Appetizers" at bounding box center [547, 168] width 81 height 20
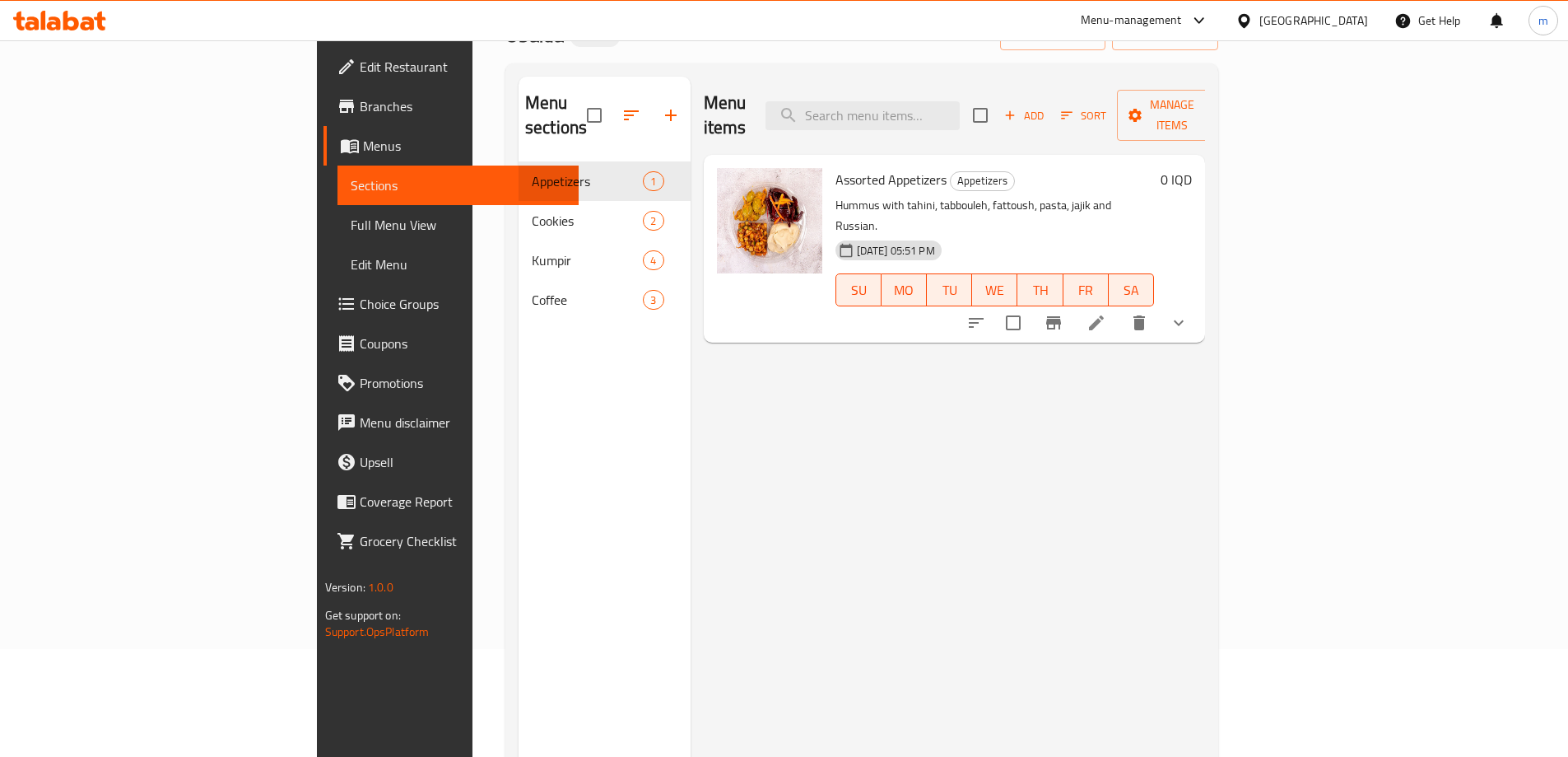
scroll to position [66, 0]
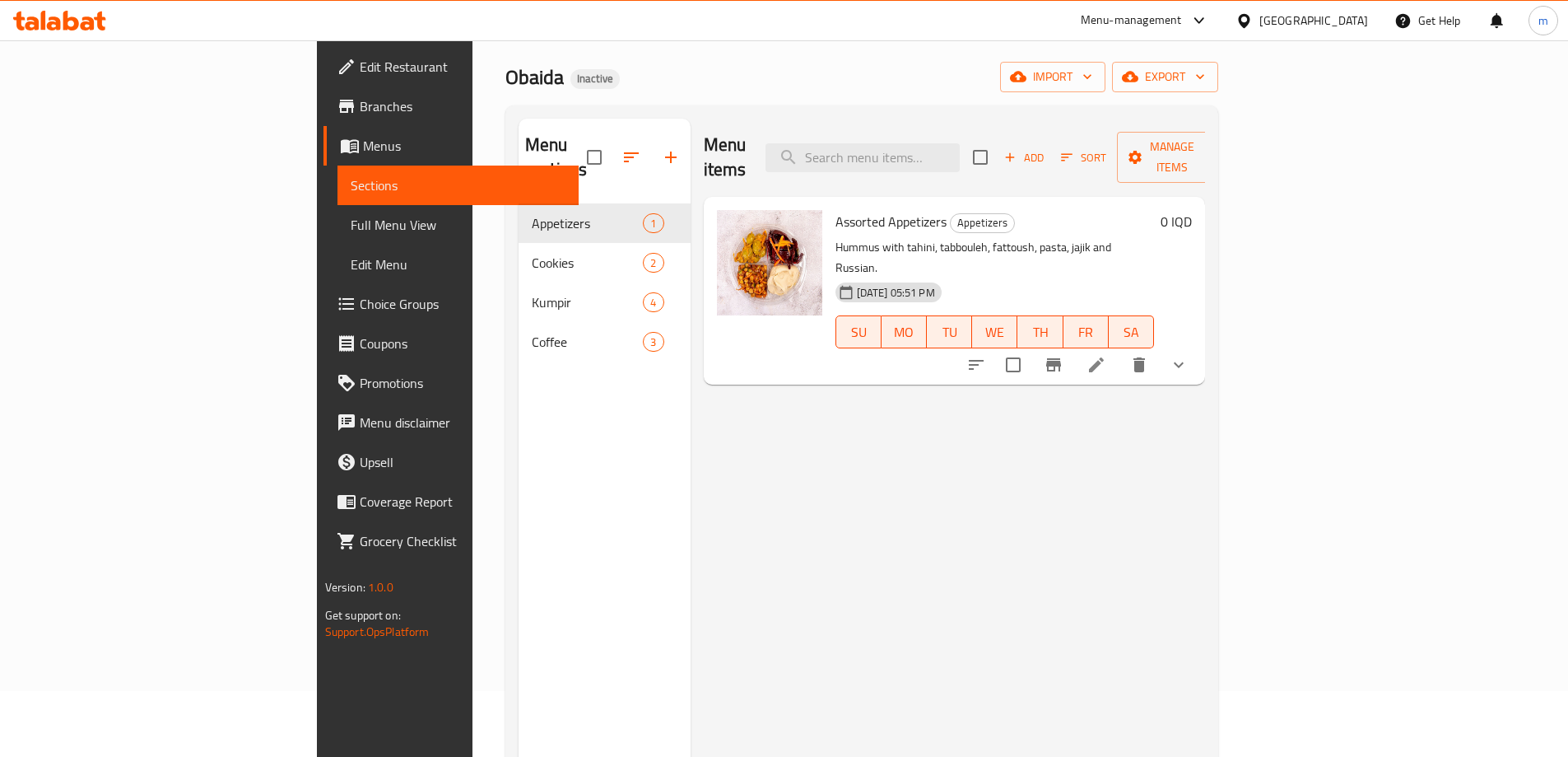
click at [1107, 355] on icon at bounding box center [1097, 365] width 20 height 20
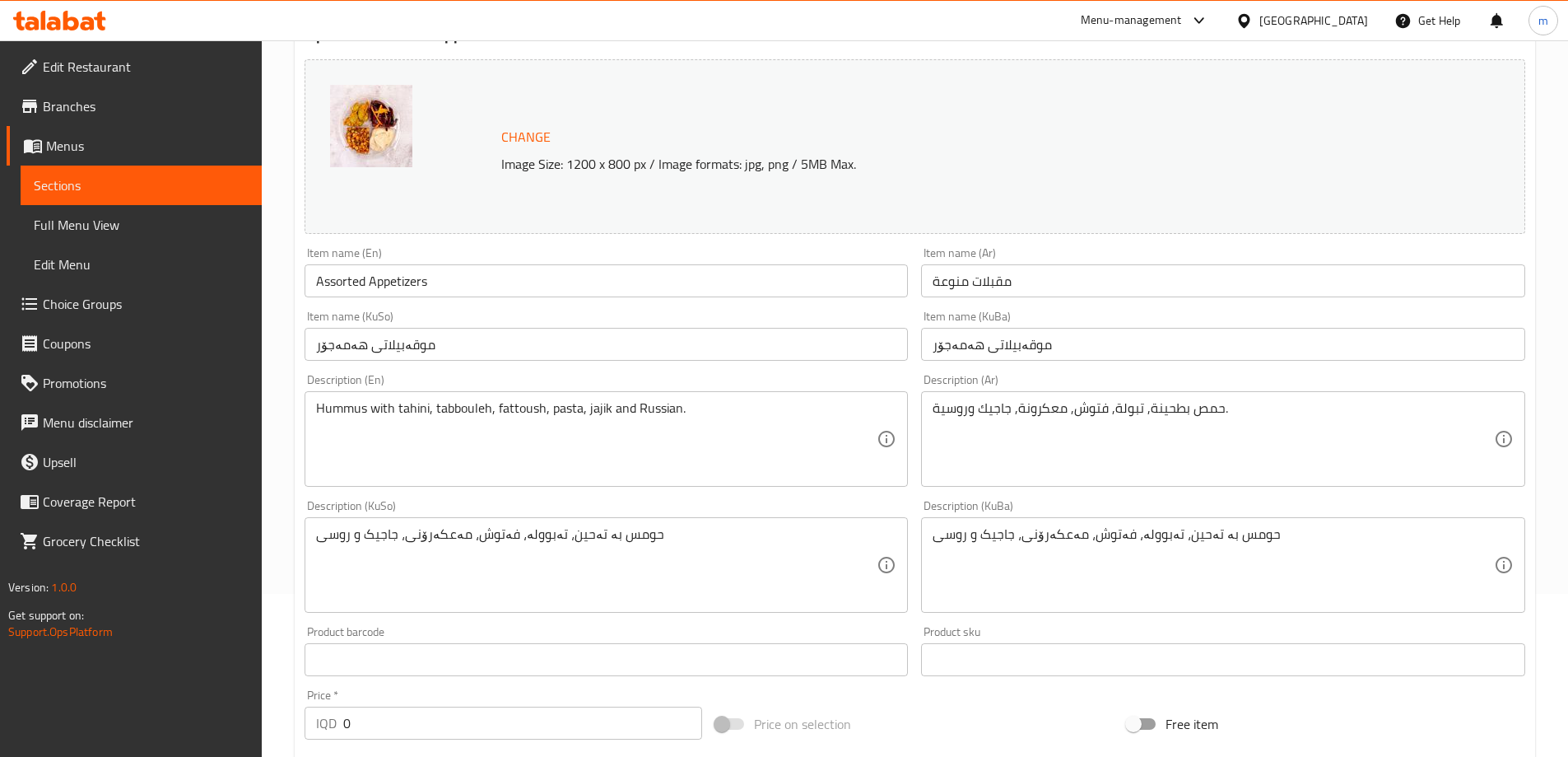
scroll to position [165, 0]
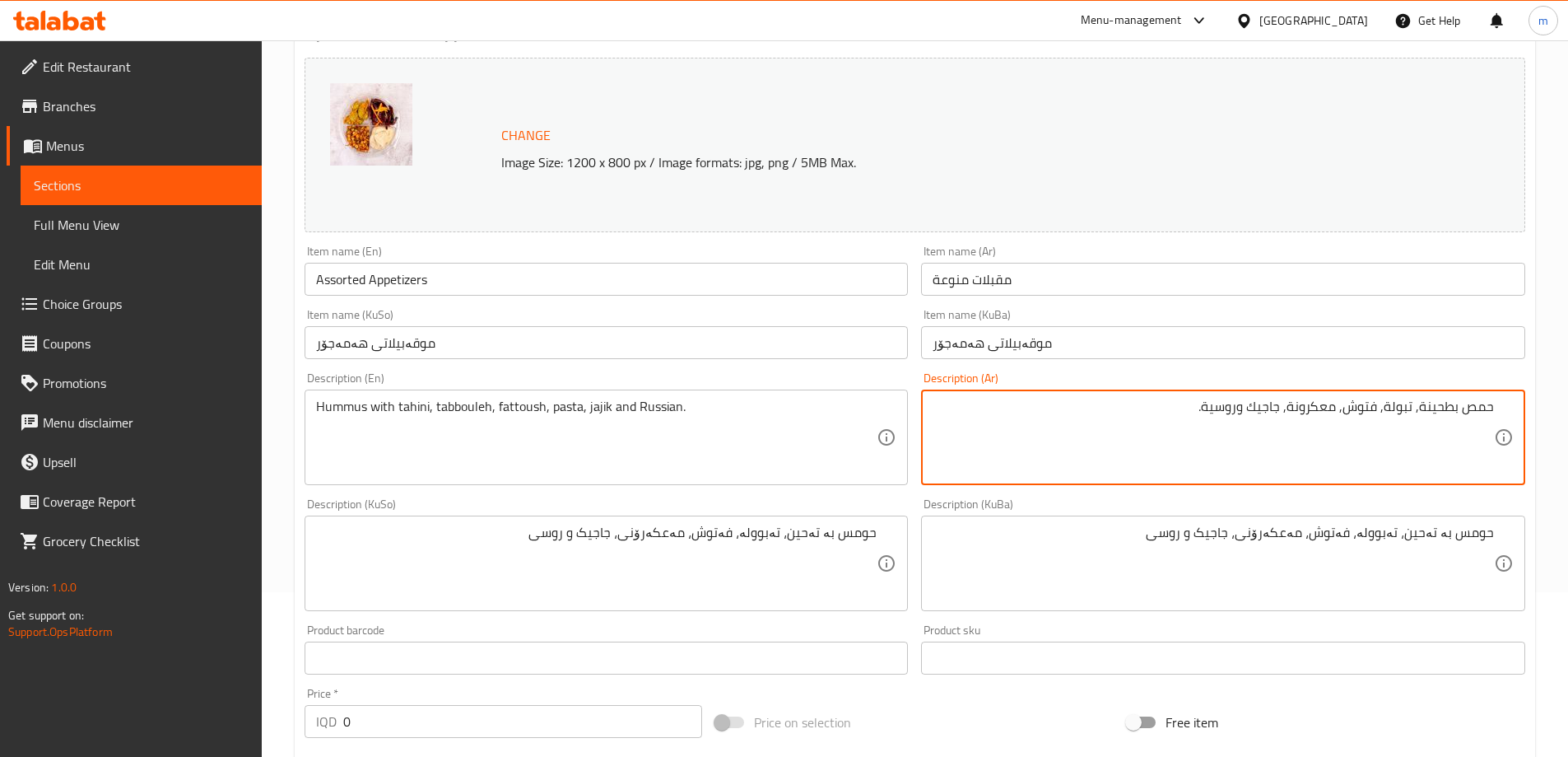
drag, startPoint x: 1423, startPoint y: 406, endPoint x: 1511, endPoint y: 405, distance: 88.0
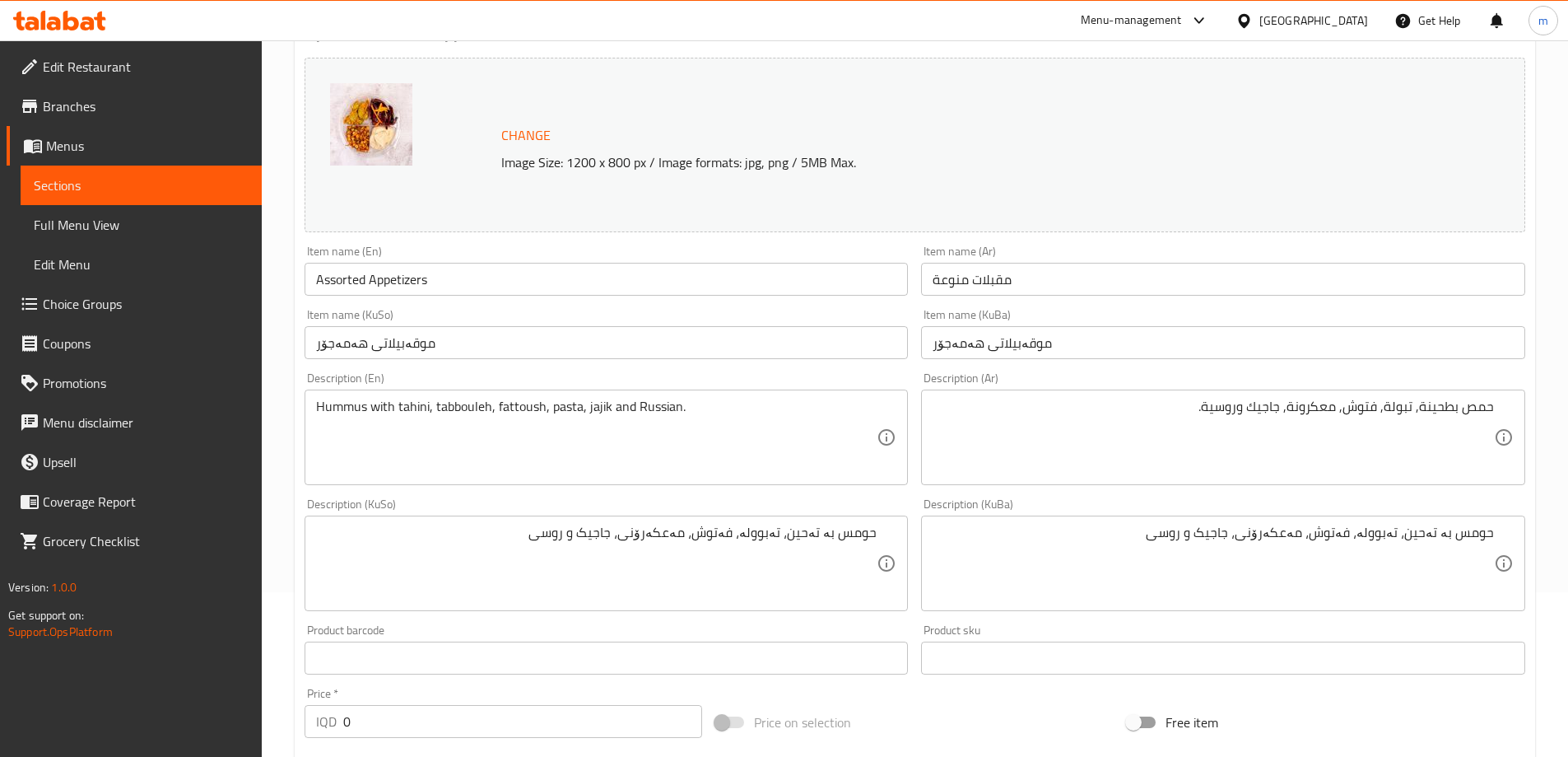
drag, startPoint x: 1497, startPoint y: 532, endPoint x: 1427, endPoint y: 531, distance: 70.0
click at [1427, 531] on div "حومس بە تەحین، تەبوولە، فەتوش، مەعکەرۆنی، جاجیک و روسی Description (KuBa)" at bounding box center [1223, 563] width 604 height 96
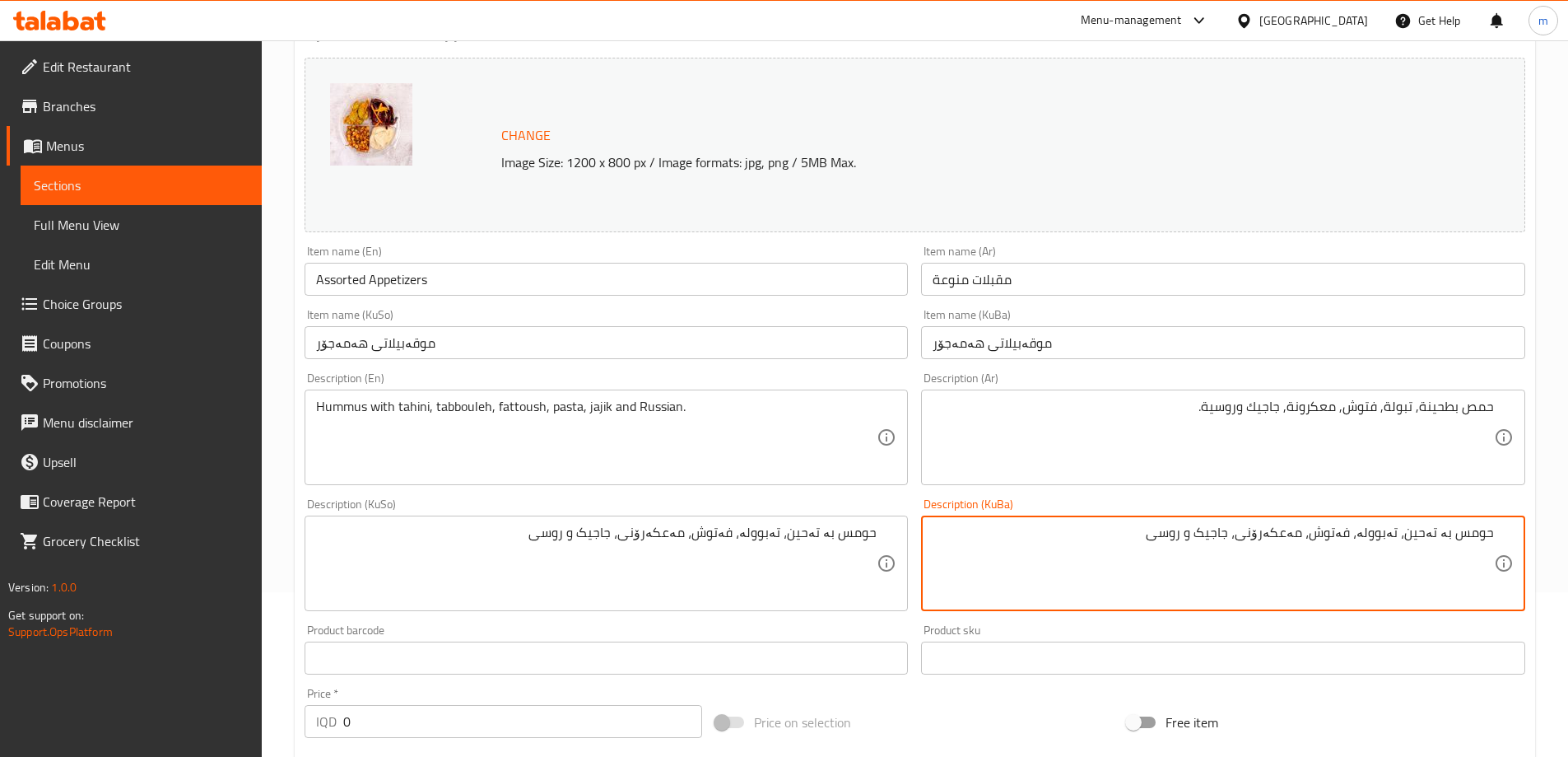
drag, startPoint x: 1413, startPoint y: 531, endPoint x: 1514, endPoint y: 524, distance: 101.2
click at [1514, 524] on div "حومس بە تەحین، تەبوولە، فەتوش، مەعکەرۆنی، جاجیک و روسی Description (KuBa)" at bounding box center [1223, 563] width 604 height 96
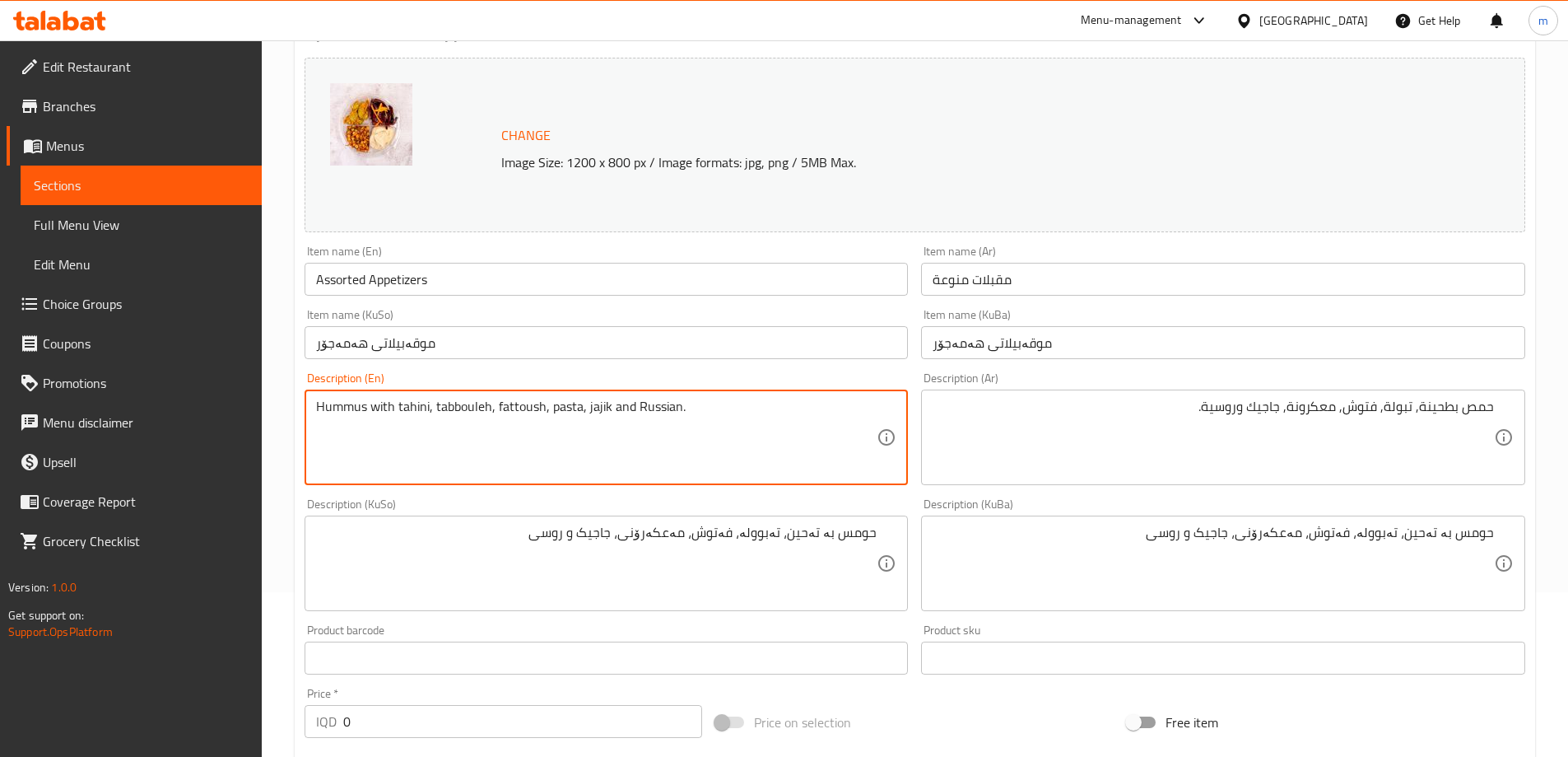
drag, startPoint x: 428, startPoint y: 405, endPoint x: 314, endPoint y: 407, distance: 114.0
drag, startPoint x: 432, startPoint y: 405, endPoint x: 490, endPoint y: 401, distance: 58.1
click at [490, 401] on textarea "Hummus with tahini, tabbouleh, fattoush, pasta, jajik and Russian." at bounding box center [597, 438] width 561 height 78
click at [1399, 407] on textarea "حمص بطحينة, تبولة, فتوش, معكرونة, جاجيك وروسية." at bounding box center [1213, 438] width 561 height 78
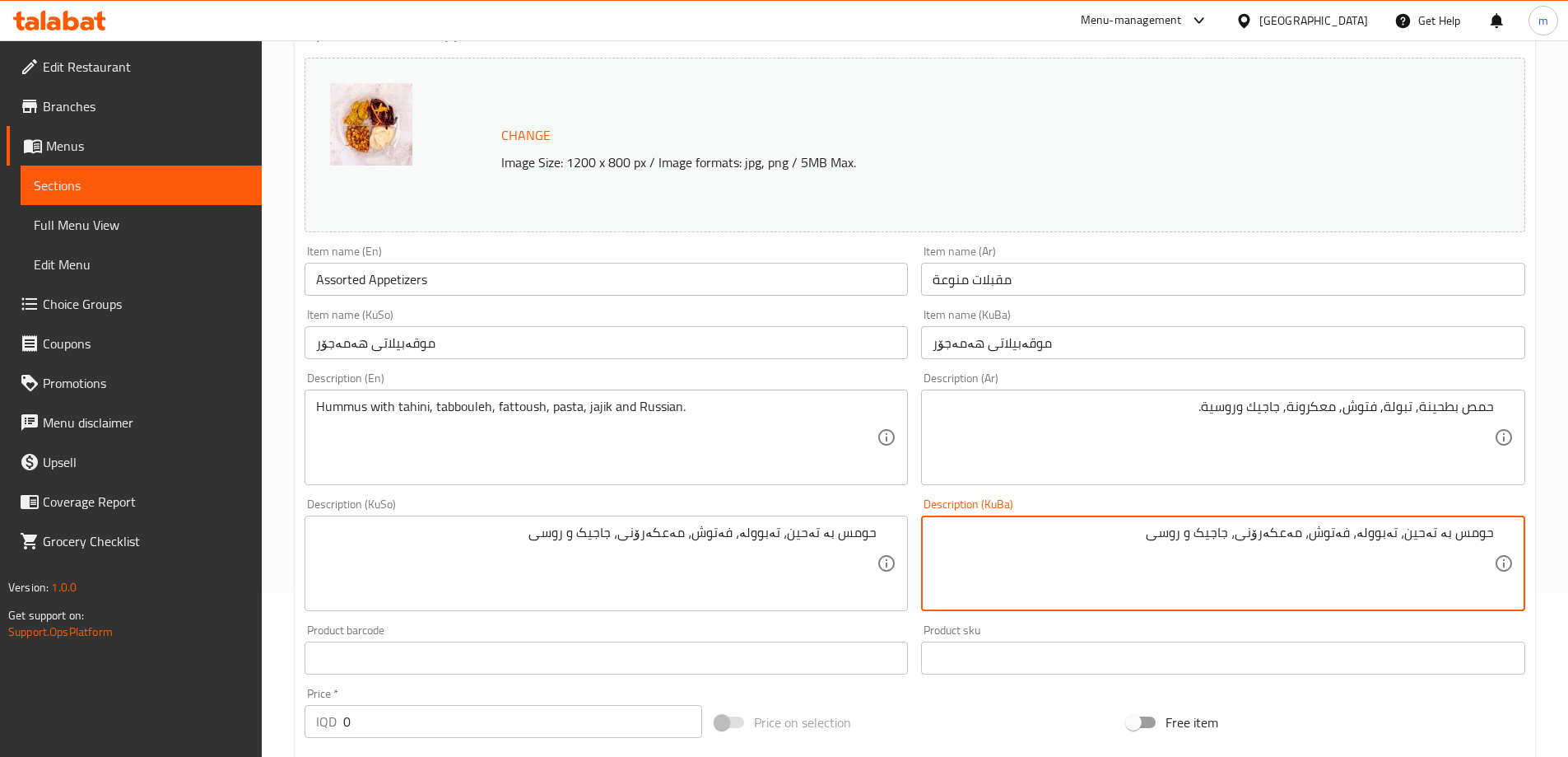
click at [1386, 541] on textarea "حومس بە تەحین، تەبوولە، فەتوش، مەعکەرۆنی، جاجیک و روسی" at bounding box center [1213, 563] width 561 height 78
click at [1364, 400] on textarea "حمص بطحينة, تبولة, فتوش, معكرونة, جاجيك وروسية." at bounding box center [1213, 438] width 561 height 78
click at [1343, 533] on textarea "حومس بە تەحین، تەبوولە، فەتوش، مەعکەرۆنی، جاجیک و روسی" at bounding box center [1213, 563] width 561 height 78
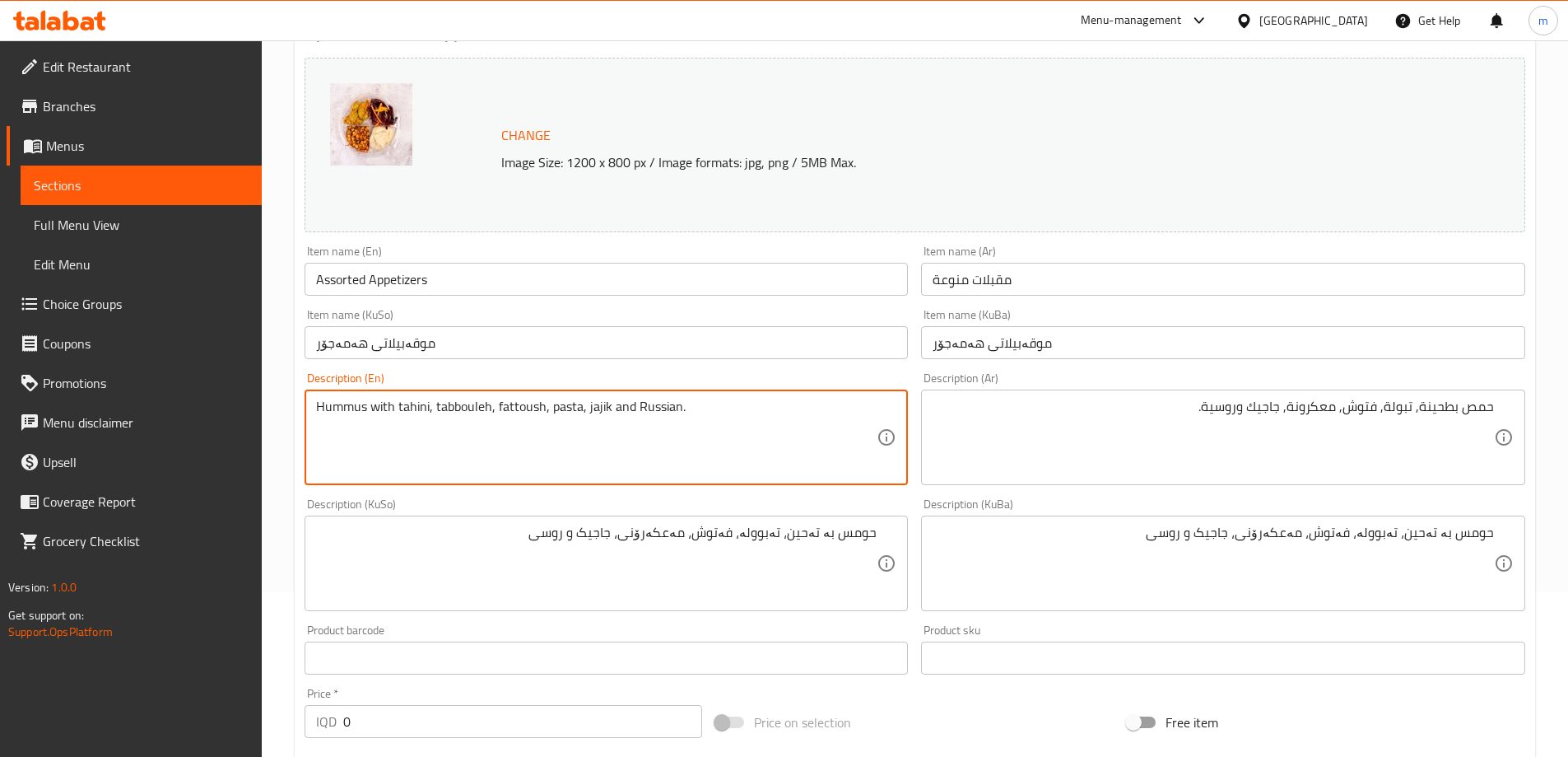
click at [499, 400] on textarea "Hummus with tahini, tabbouleh, fattoush, pasta, jajik and Russian." at bounding box center [597, 438] width 561 height 78
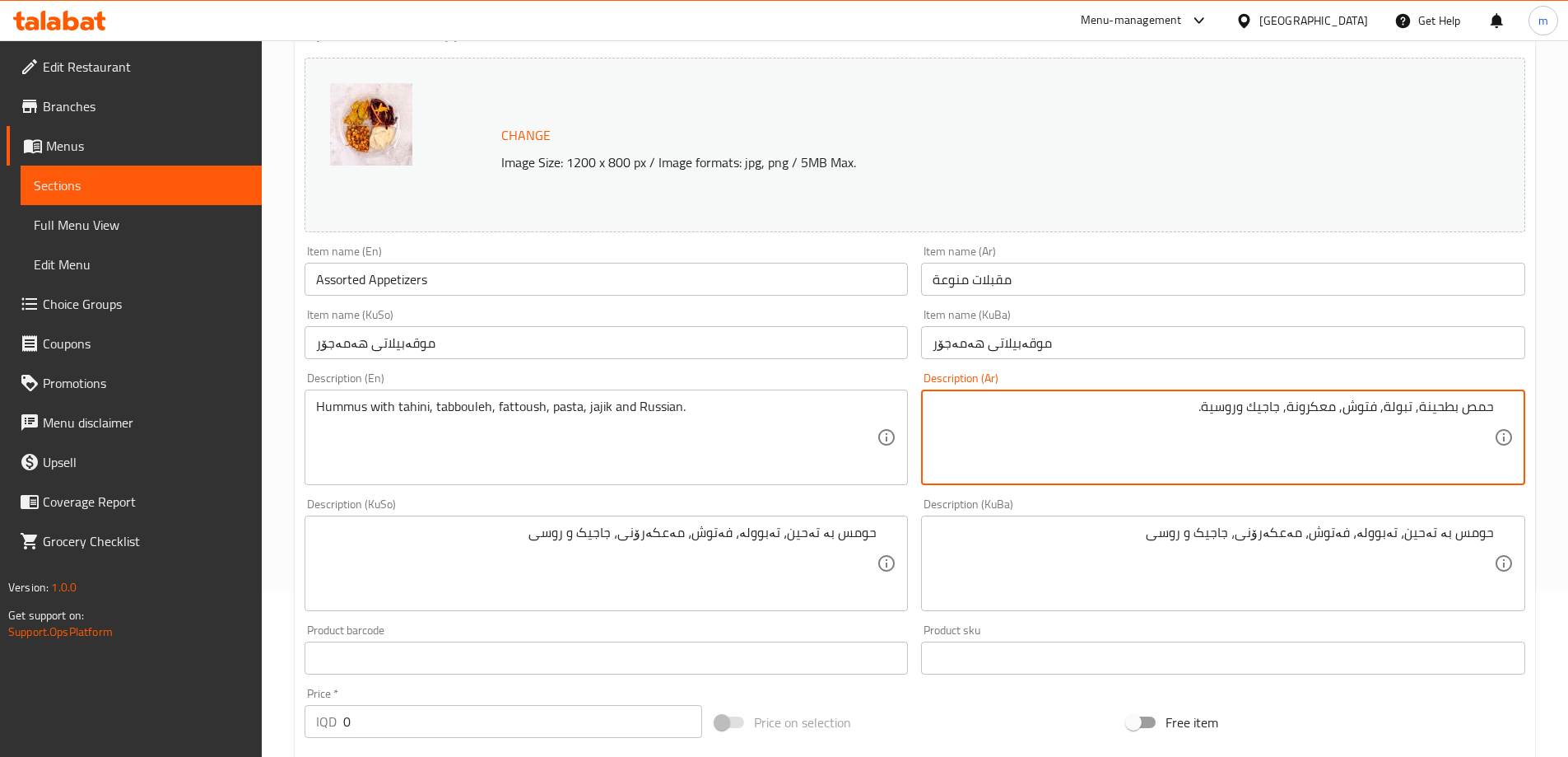
click at [1302, 411] on textarea "حمص بطحينة, تبولة, فتوش, معكرونة, جاجيك وروسية." at bounding box center [1213, 438] width 561 height 78
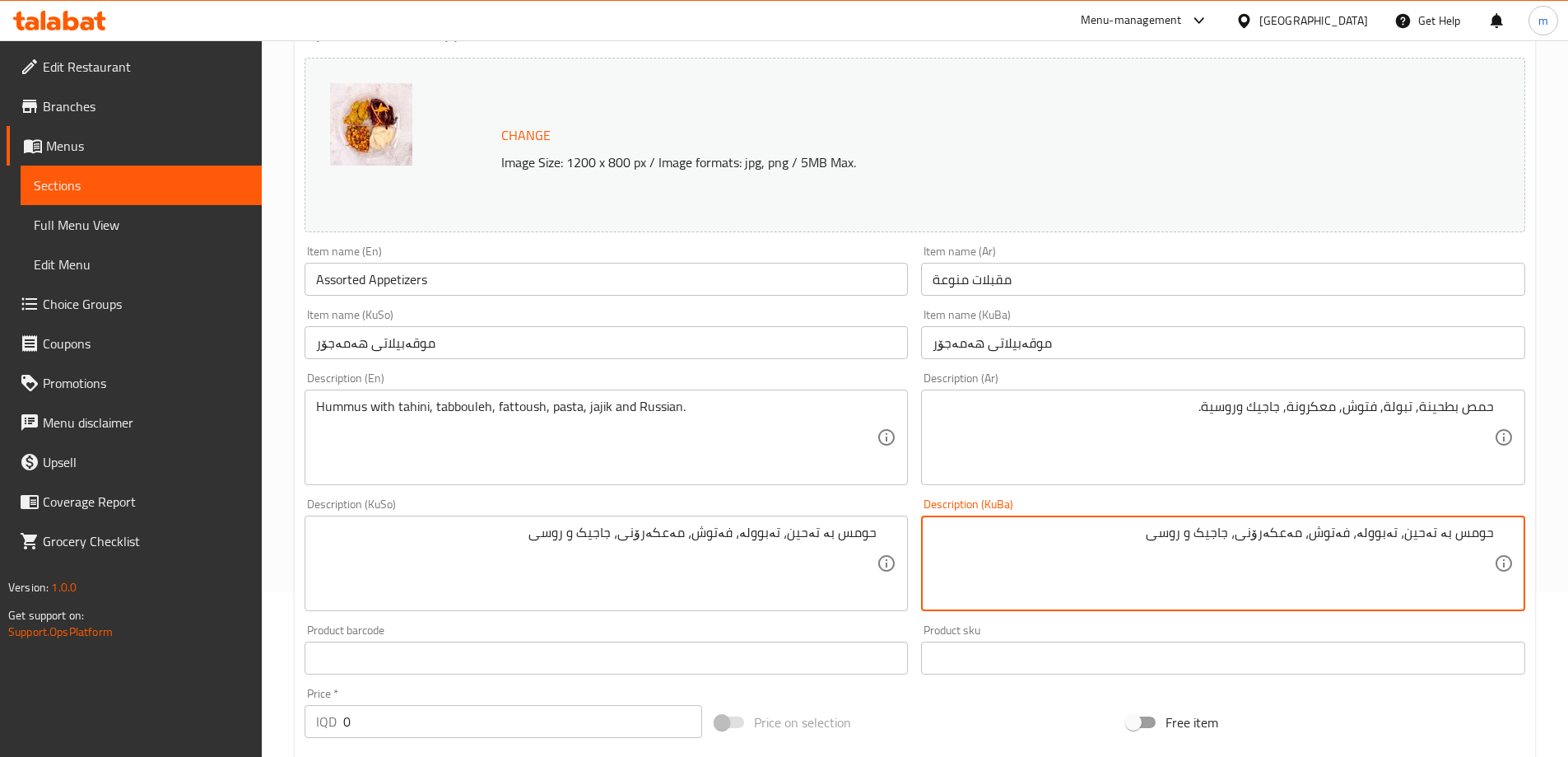
click at [1284, 536] on textarea "حومس بە تەحین، تەبوولە، فەتوش، مەعکەرۆنی، جاجیک و روسی" at bounding box center [1213, 563] width 561 height 78
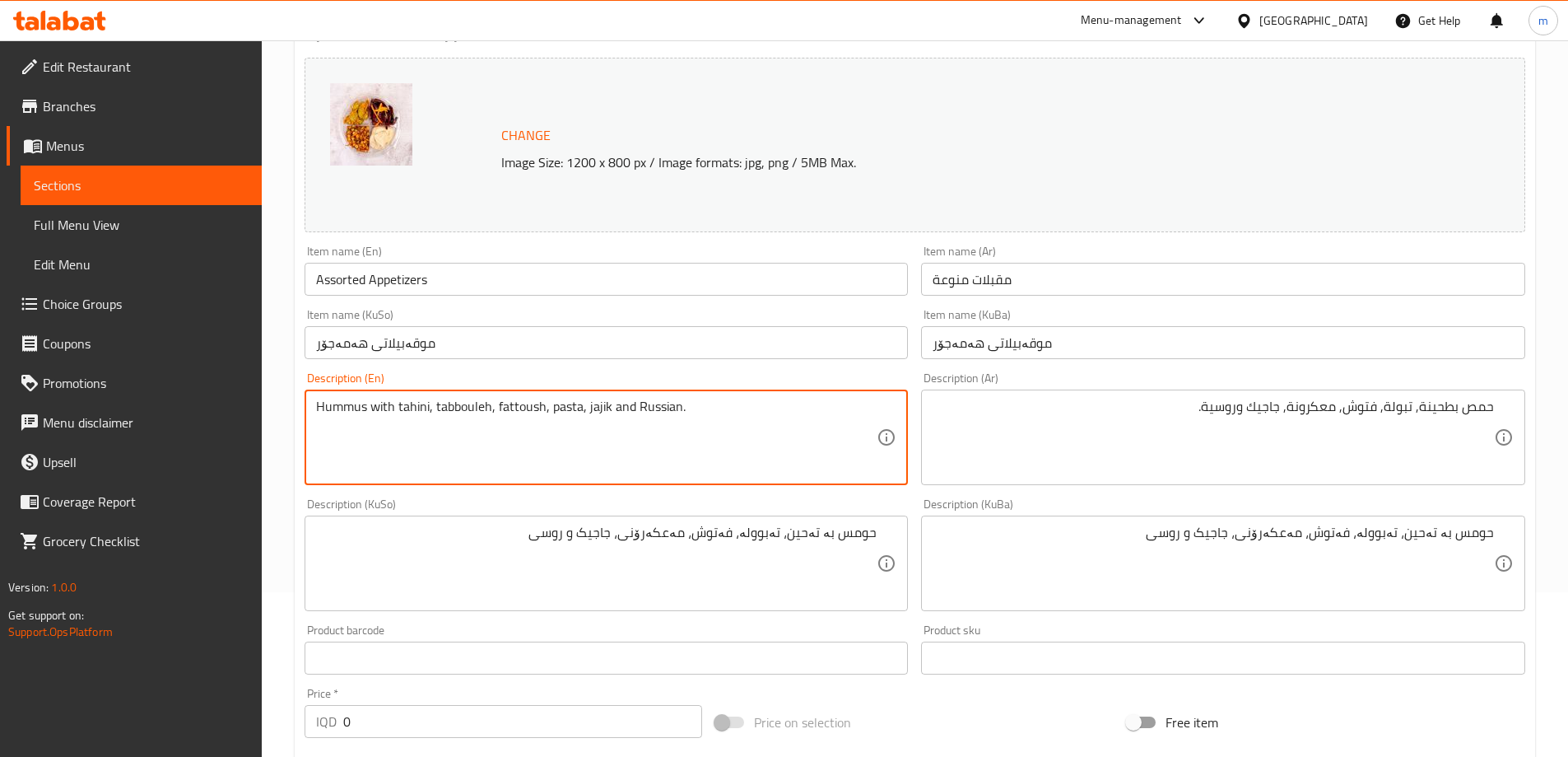
click at [563, 408] on textarea "Hummus with tahini, tabbouleh, fattoush, pasta, jajik and Russian." at bounding box center [597, 438] width 561 height 78
click at [892, 380] on div "Description (En) Hummus with tahini, tabbouleh, fattoush, pasta, jajik and Russ…" at bounding box center [607, 428] width 604 height 113
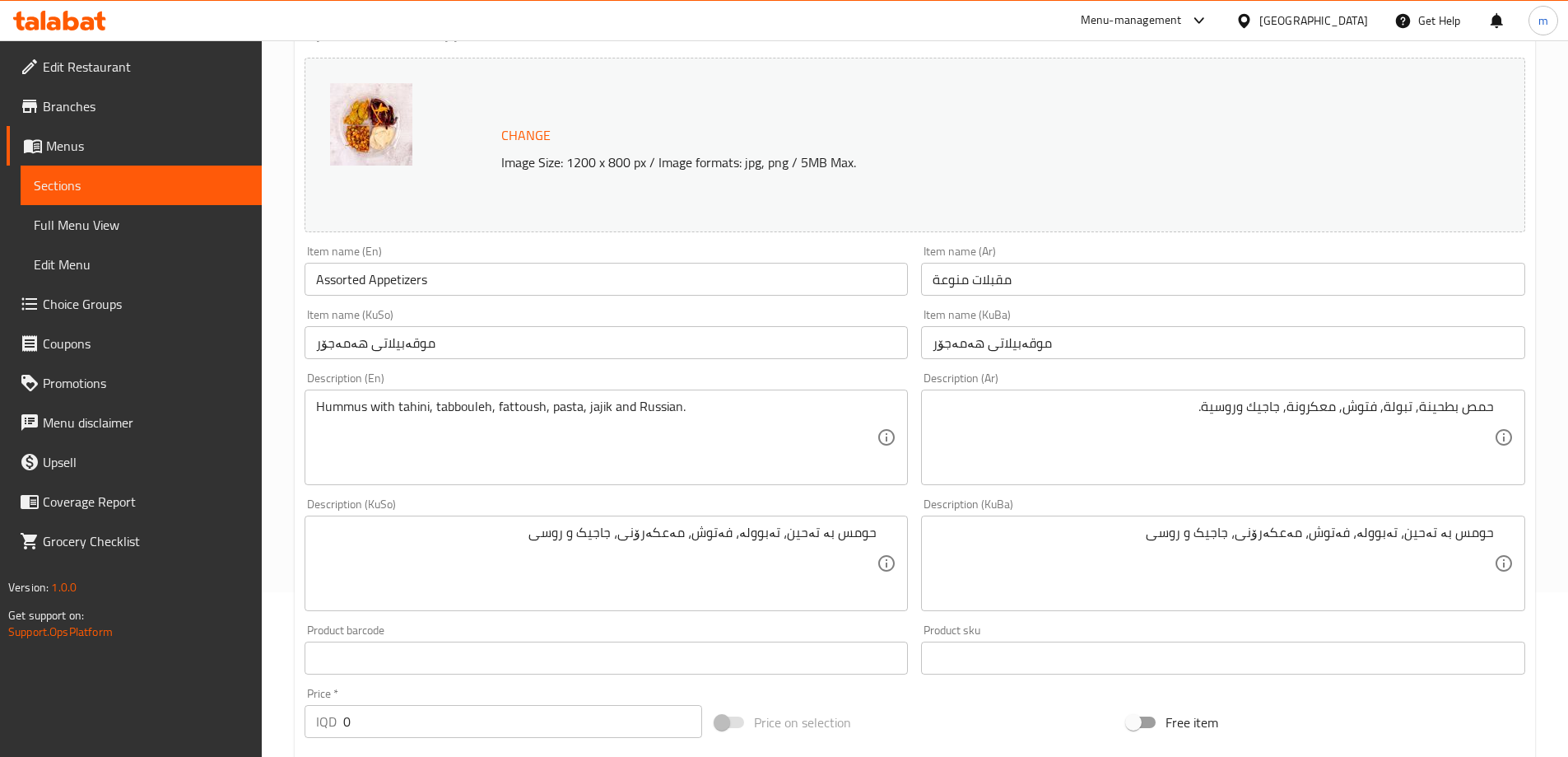
click at [144, 182] on span "Sections" at bounding box center [141, 185] width 215 height 20
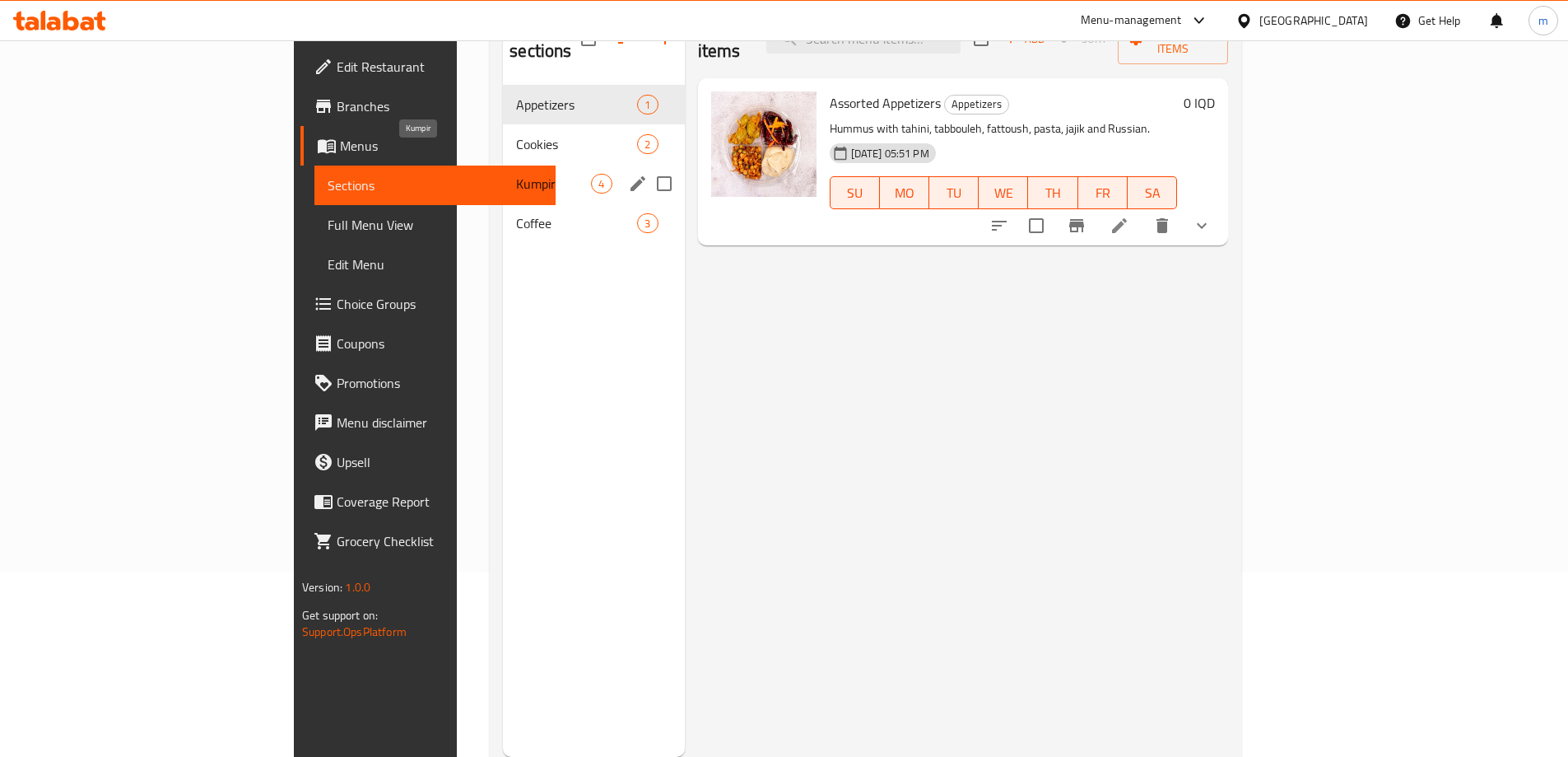
scroll to position [165, 0]
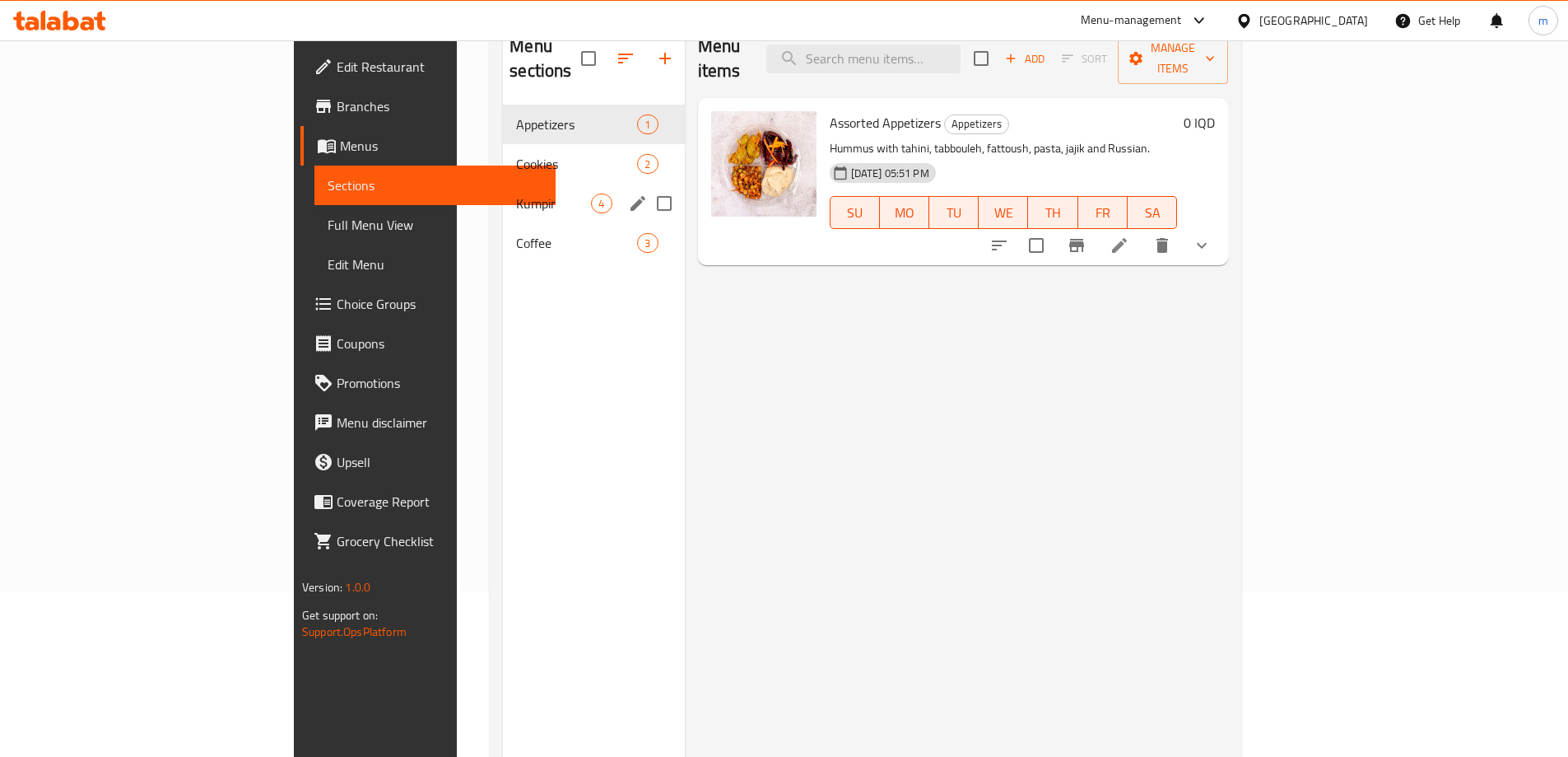
click at [516, 193] on span "Kumpir" at bounding box center [553, 203] width 75 height 20
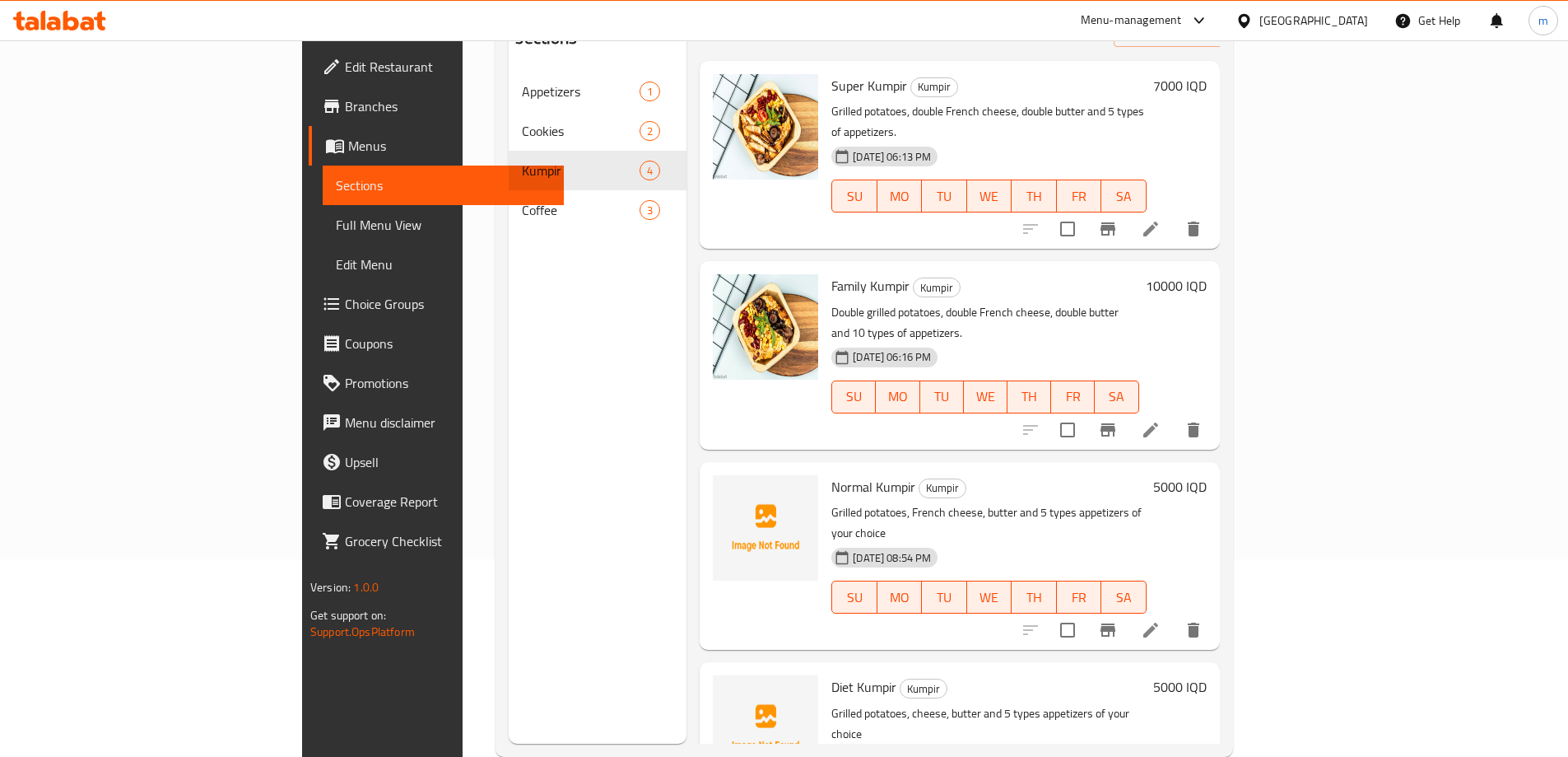
scroll to position [230, 0]
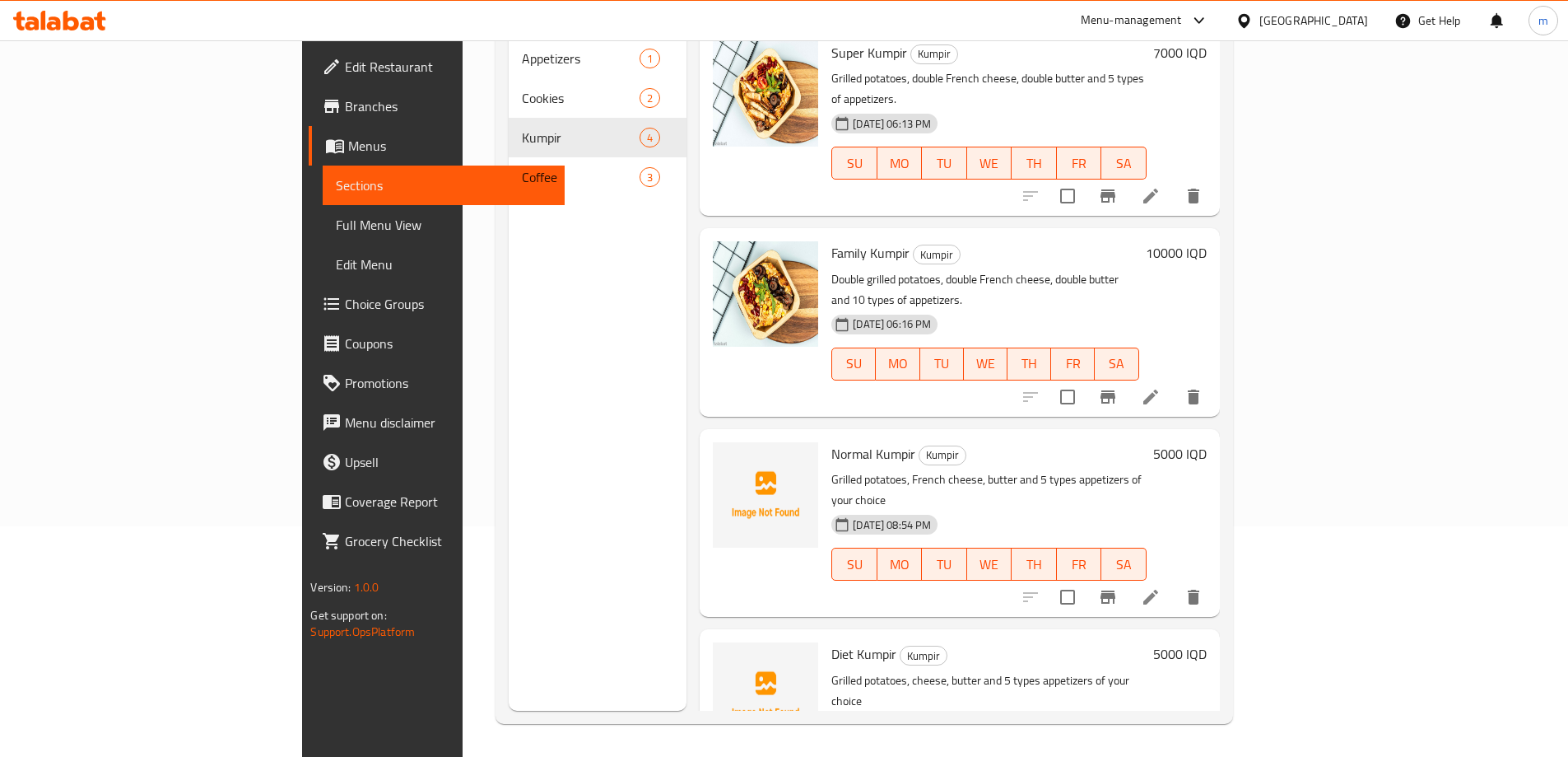
click at [336, 225] on span "Full Menu View" at bounding box center [443, 225] width 215 height 20
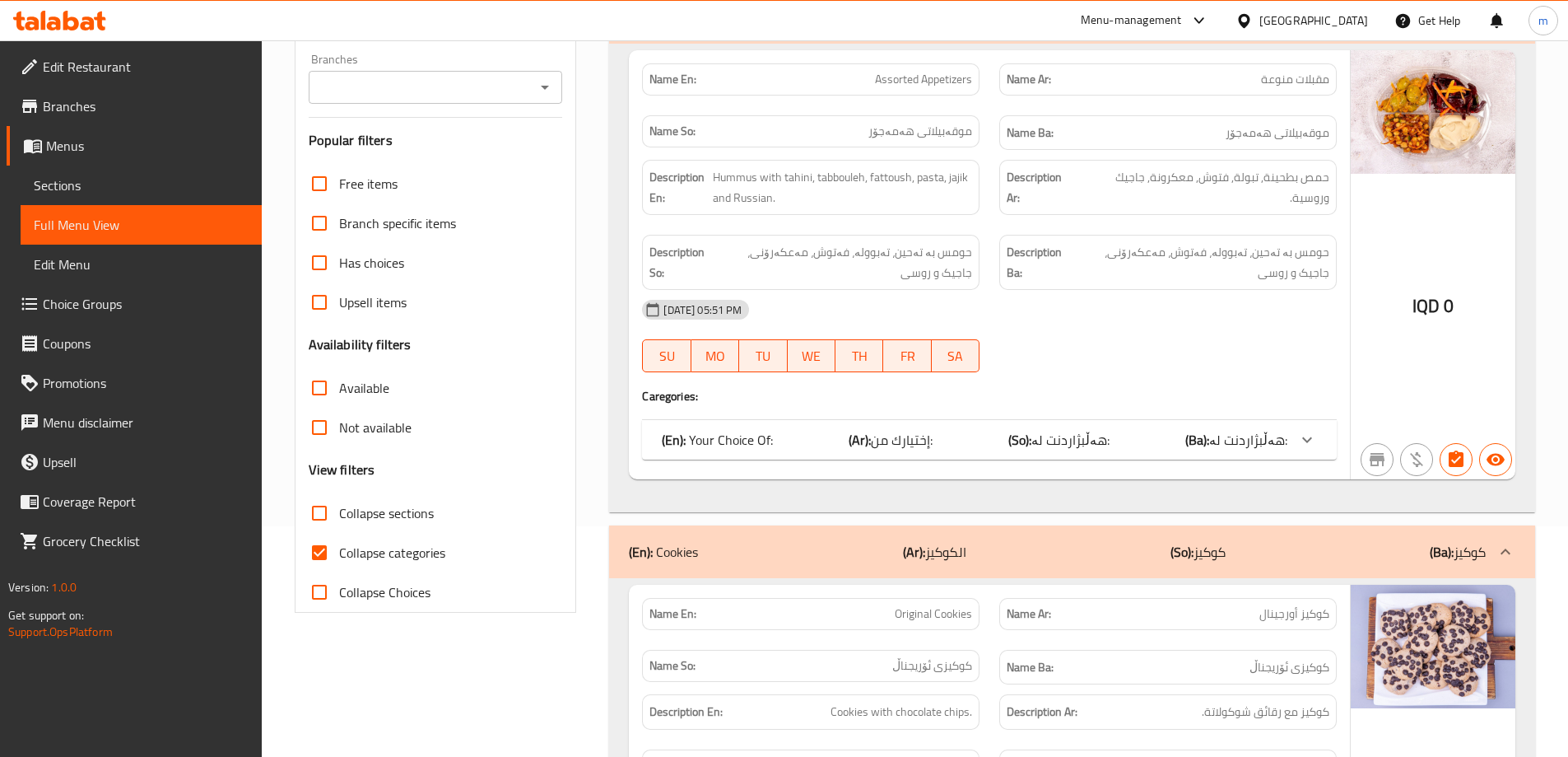
click at [308, 496] on input "Collapse sections" at bounding box center [319, 513] width 40 height 40
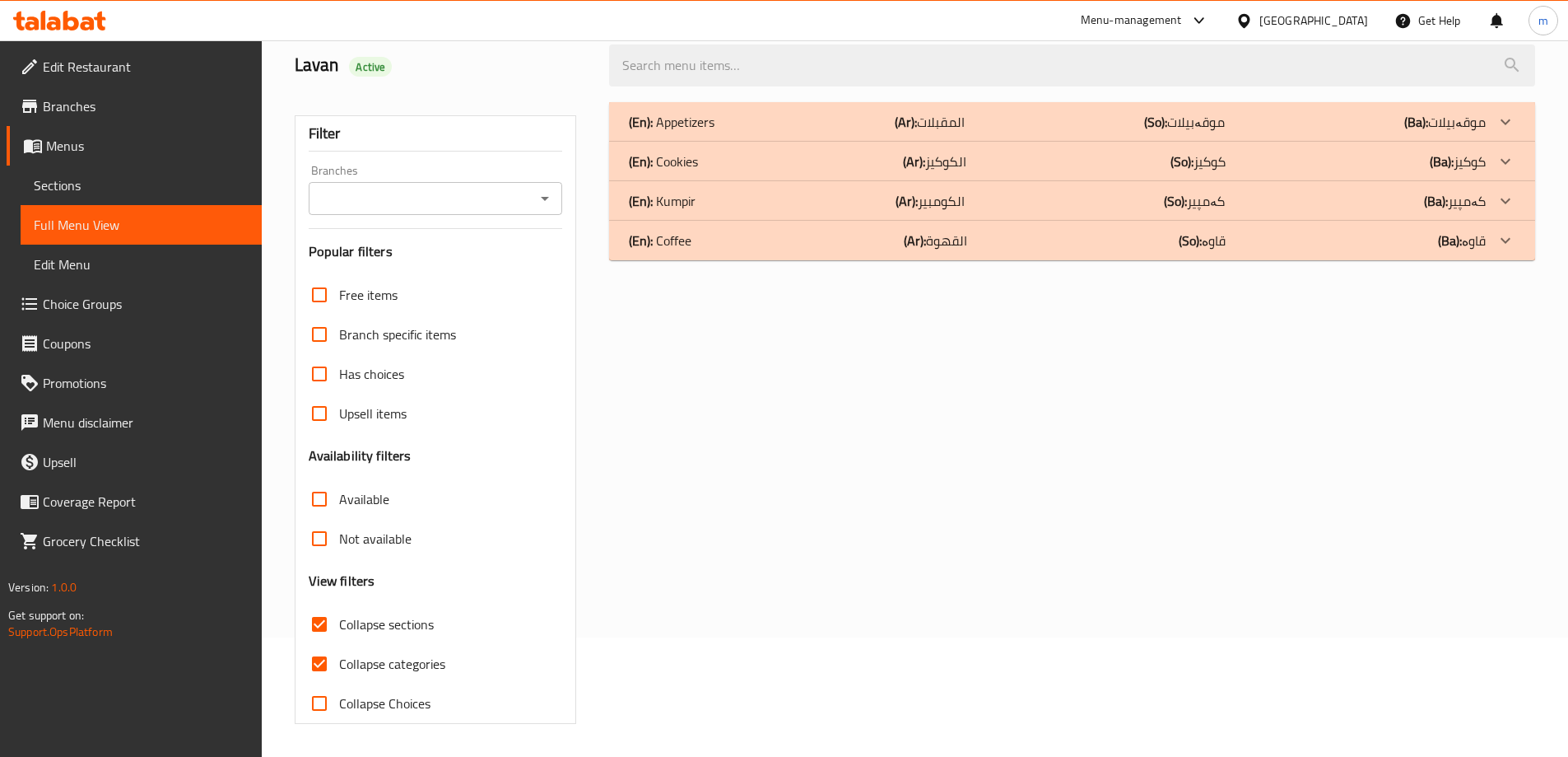
click at [328, 604] on input "Collapse sections" at bounding box center [319, 624] width 40 height 40
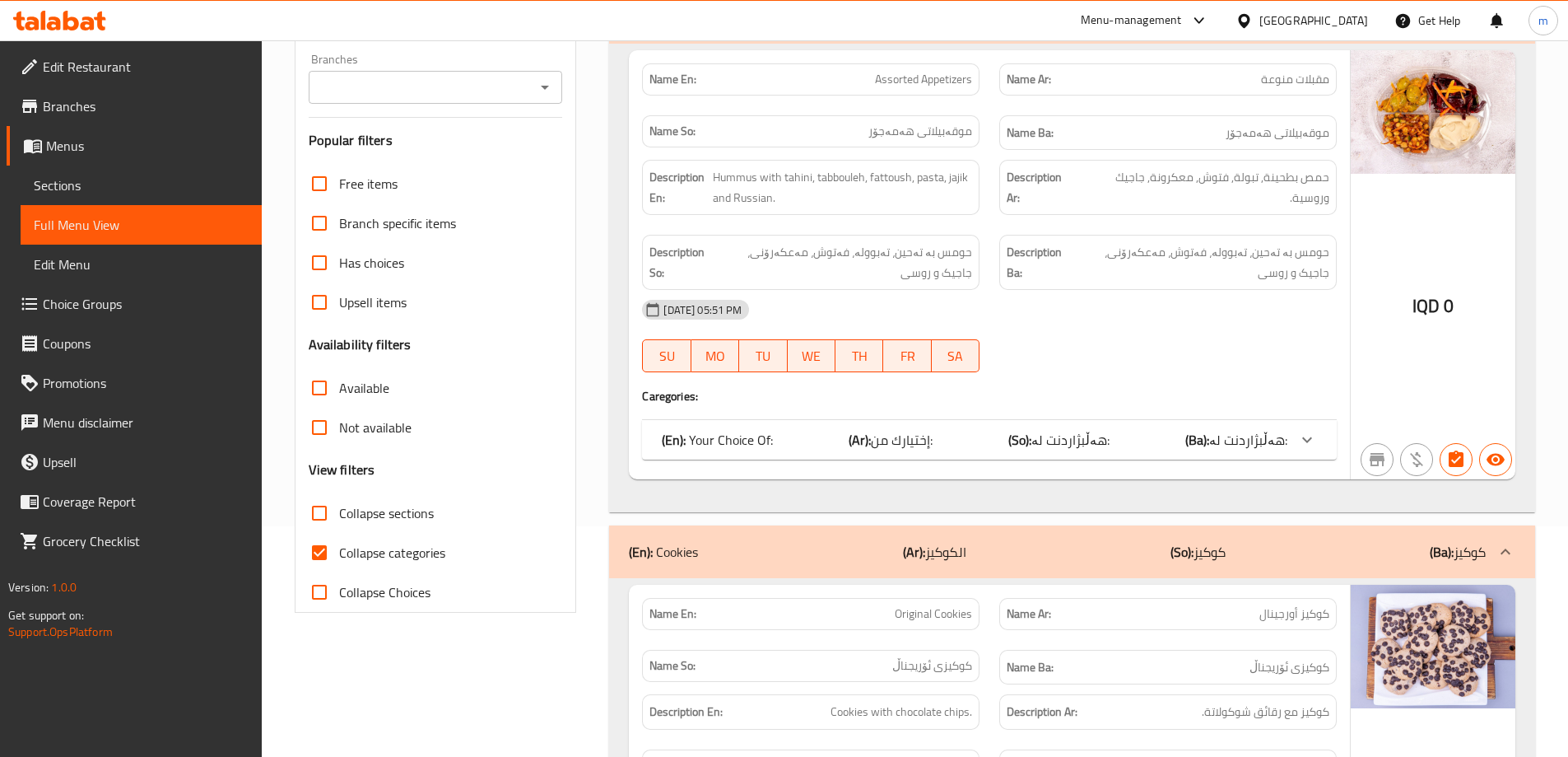
click at [323, 514] on input "Collapse sections" at bounding box center [319, 513] width 40 height 40
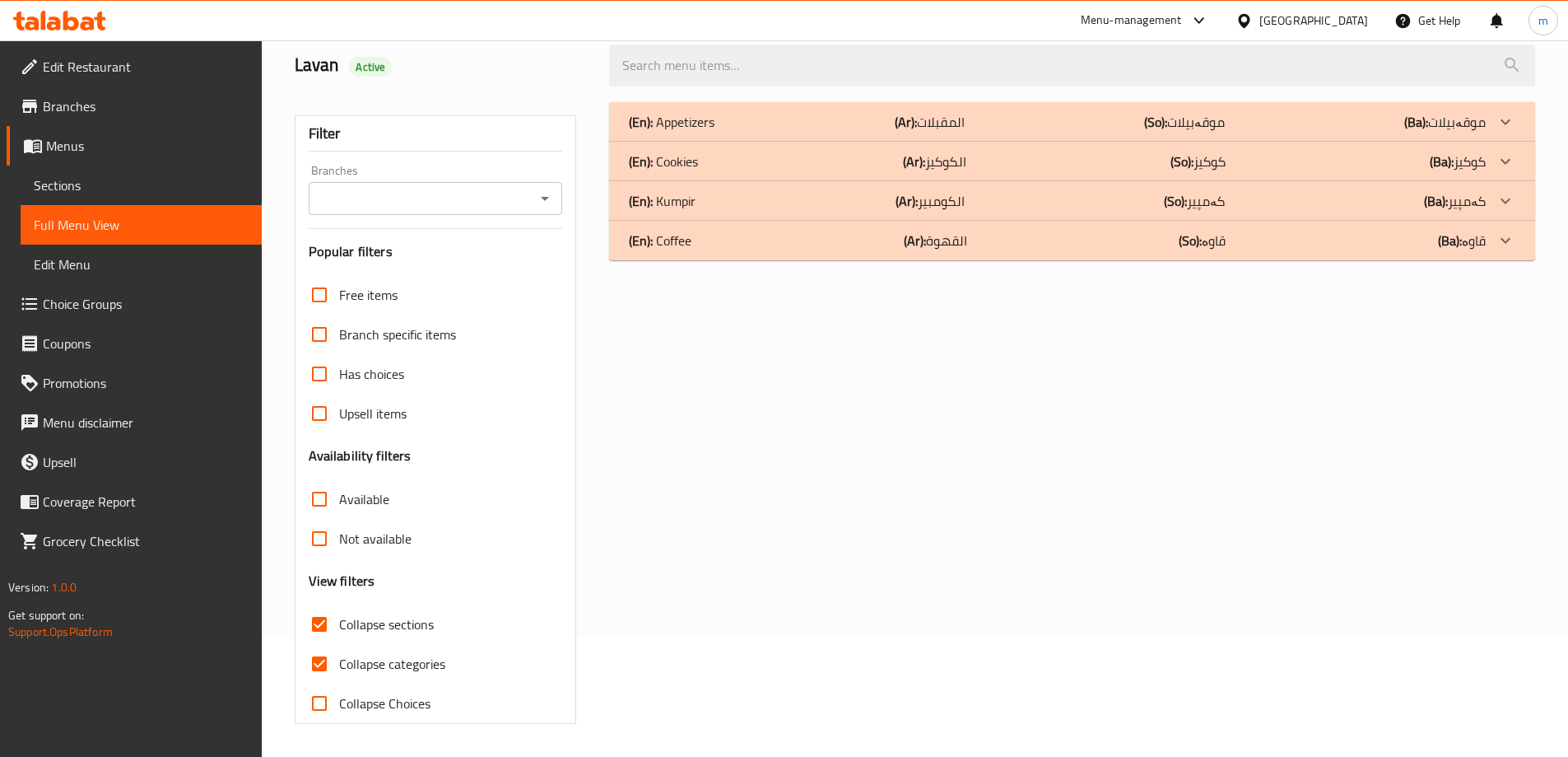
scroll to position [120, 0]
click at [859, 202] on div "(En): Kumpir (Ar): الكومبير (So): کەمپیر (Ba): کەمپیر" at bounding box center [1057, 201] width 857 height 20
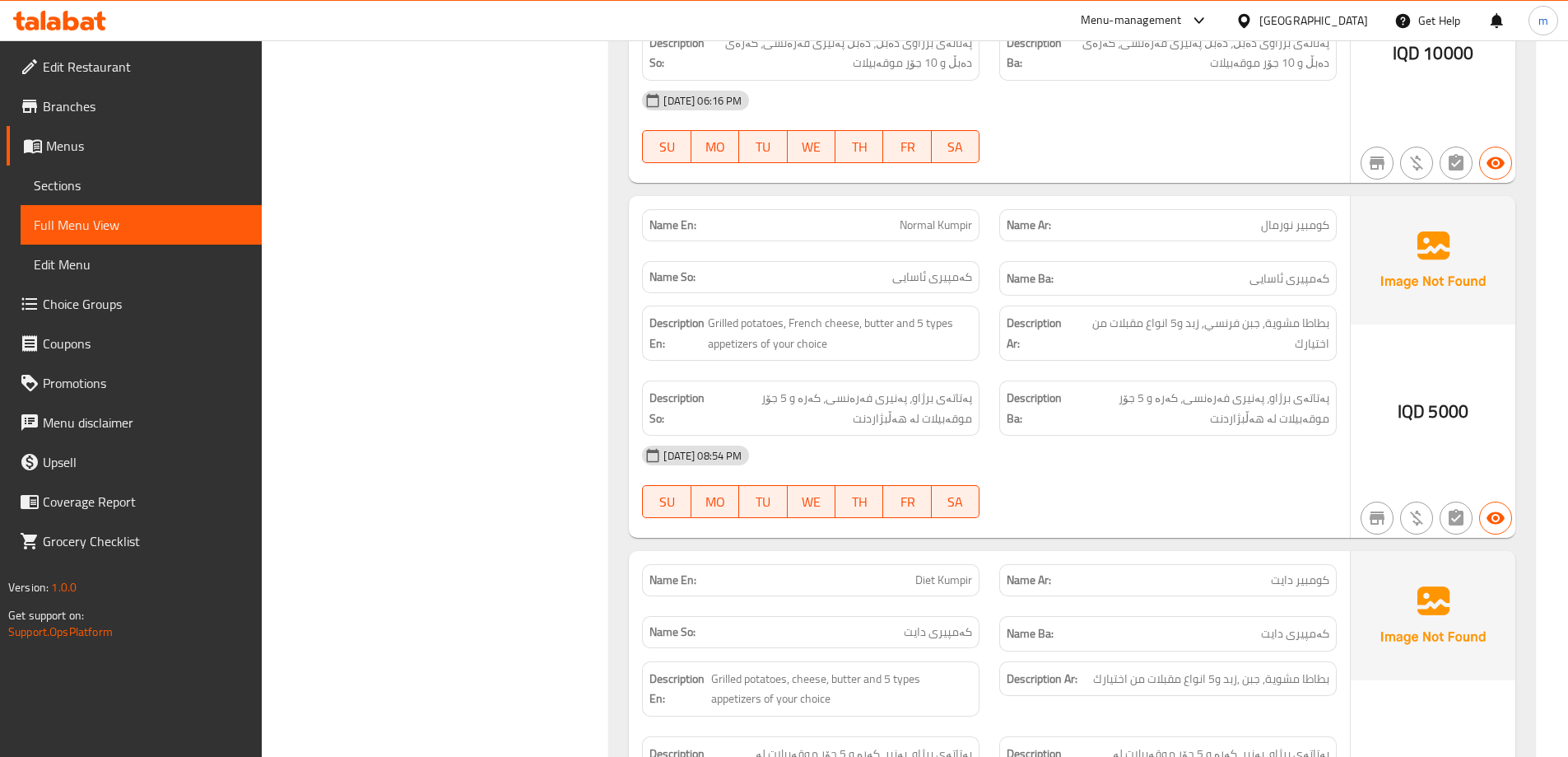
scroll to position [943, 0]
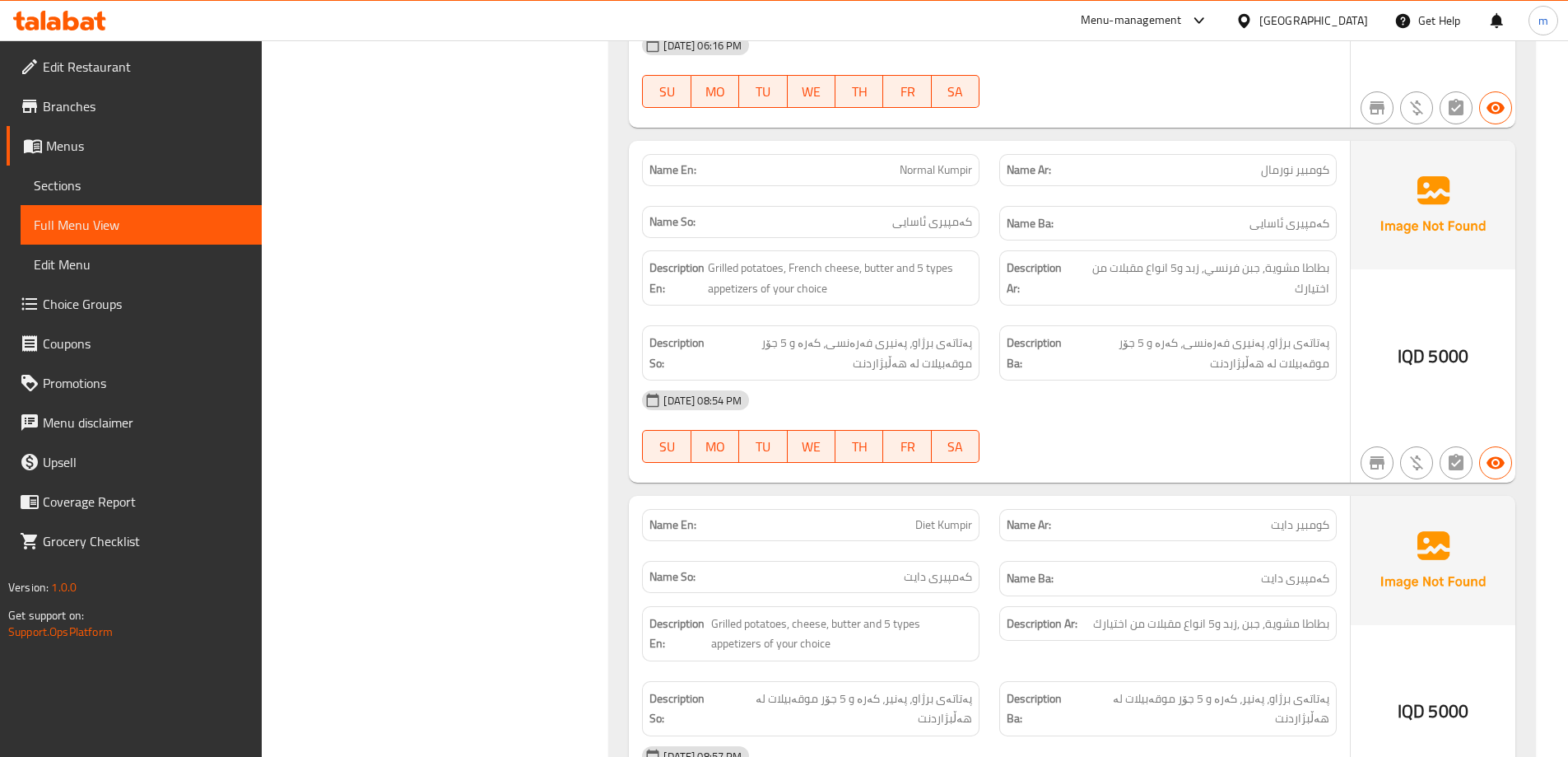
click at [358, 137] on div "Filter Branches Branches Popular filters Free items Branch specific items Has c…" at bounding box center [442, 101] width 315 height 1665
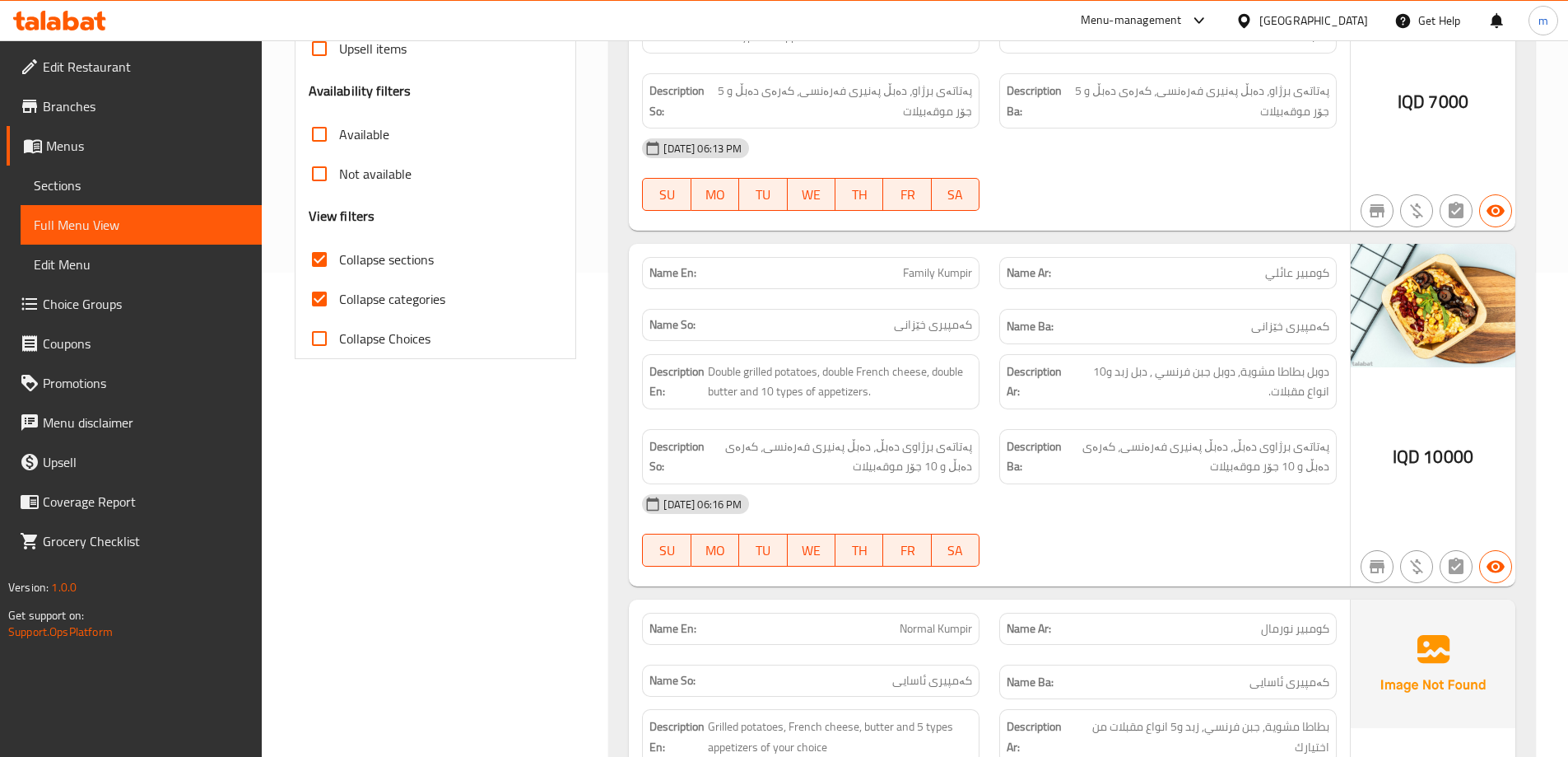
scroll to position [264, 0]
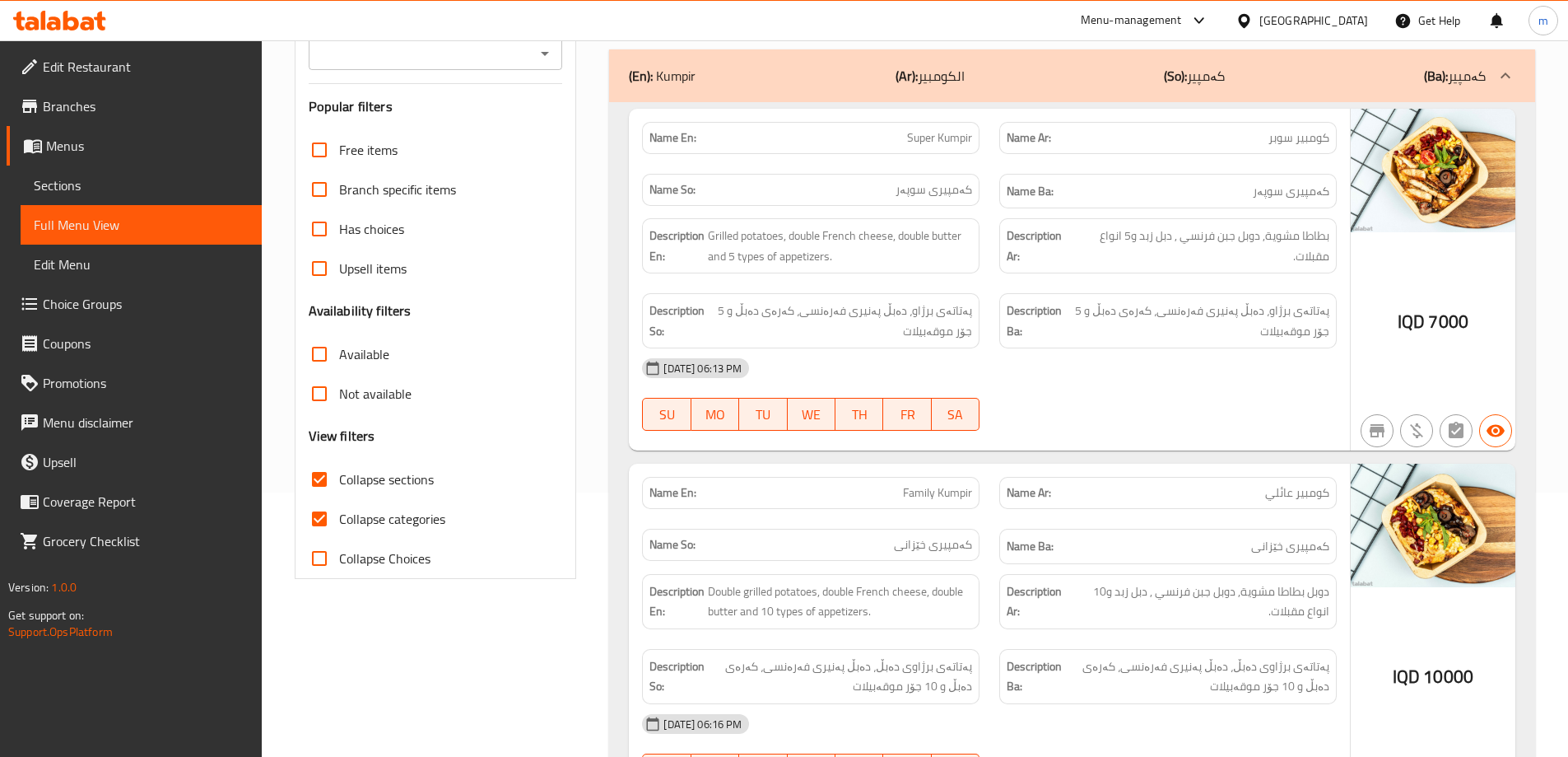
click at [319, 476] on input "Collapse sections" at bounding box center [319, 480] width 40 height 40
checkbox input "false"
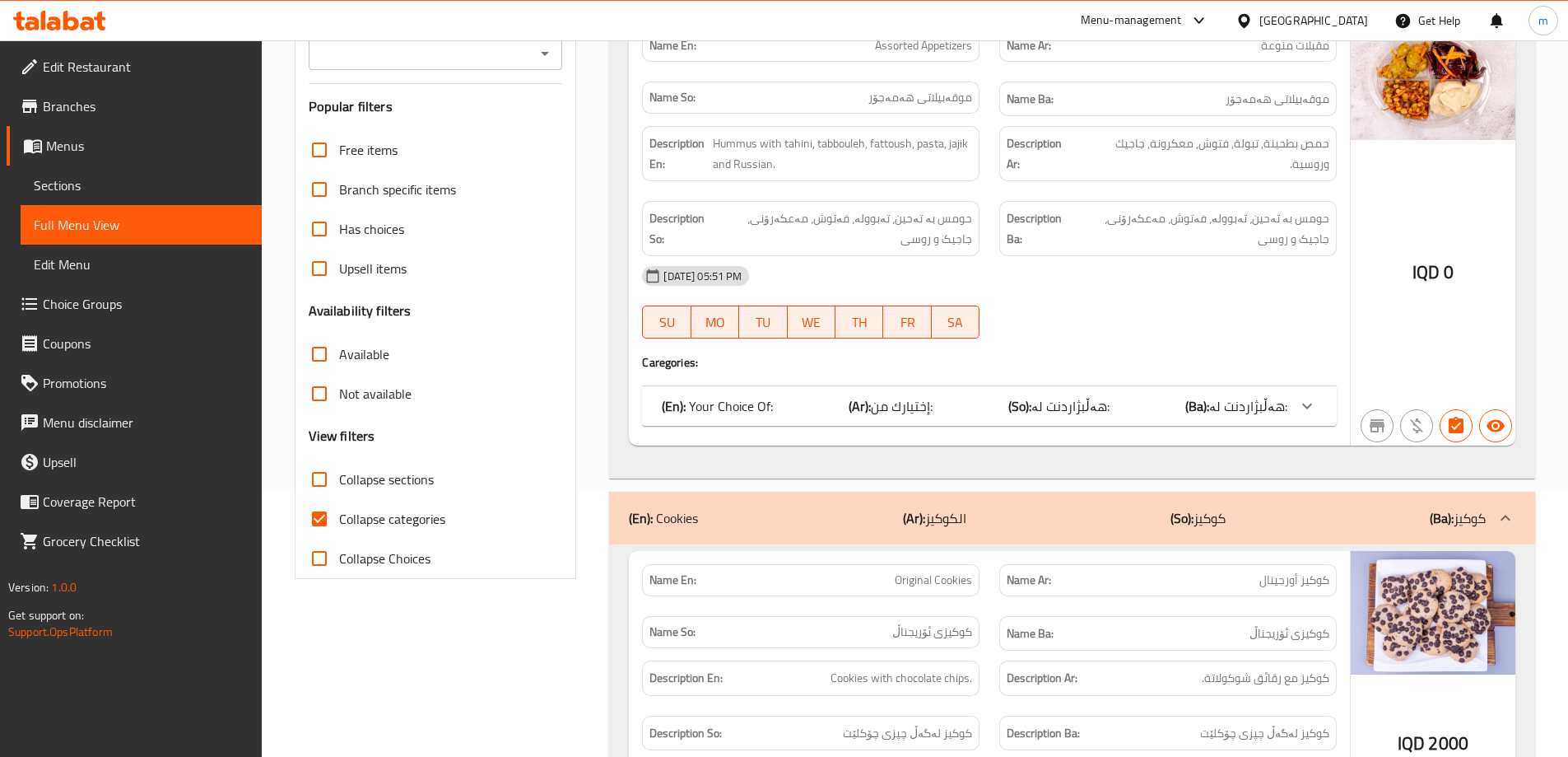
click at [319, 513] on input "Collapse categories" at bounding box center [319, 518] width 40 height 40
checkbox input "false"
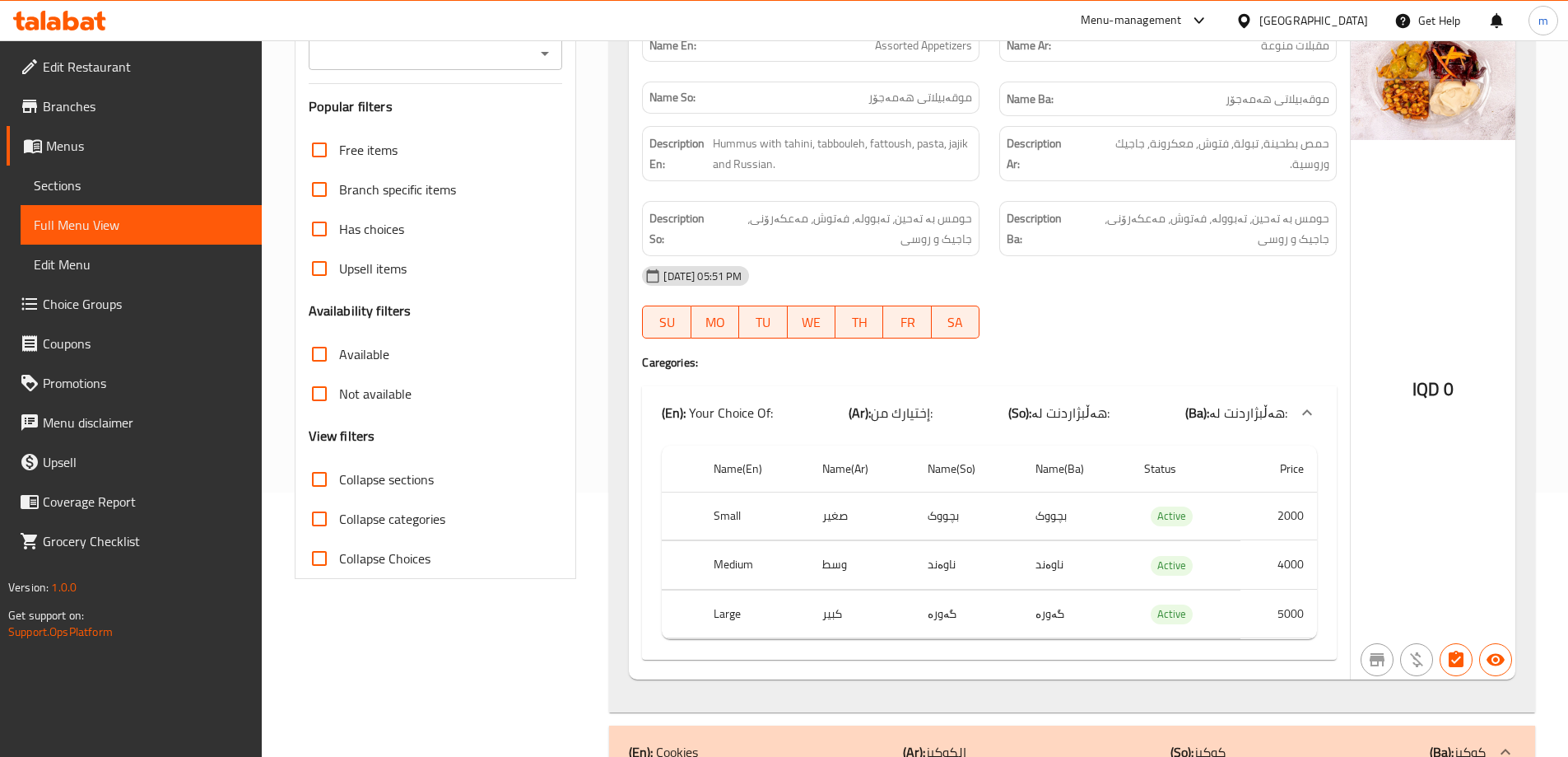
click at [319, 475] on input "Collapse sections" at bounding box center [319, 480] width 40 height 40
checkbox input "true"
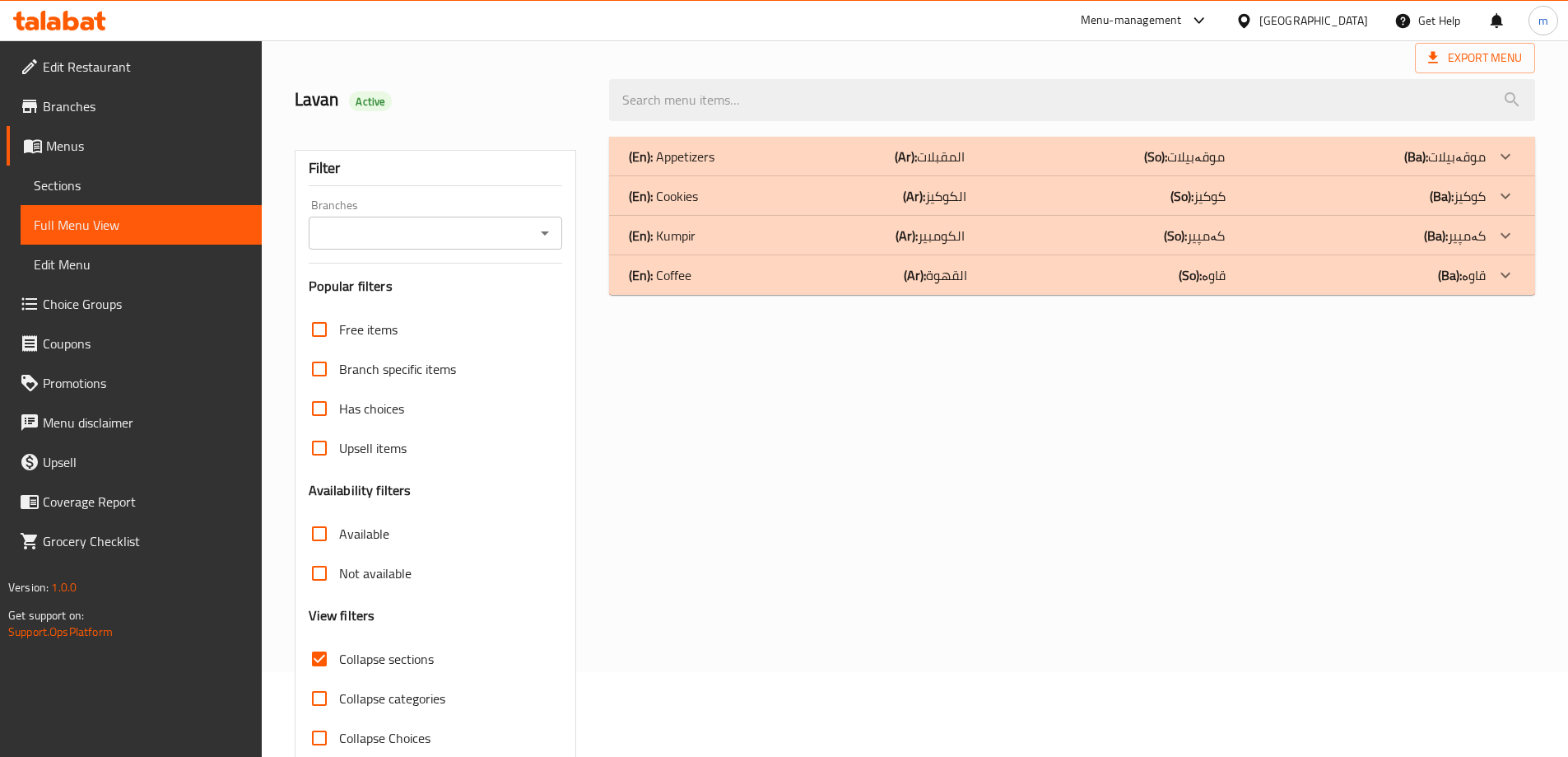
scroll to position [0, 0]
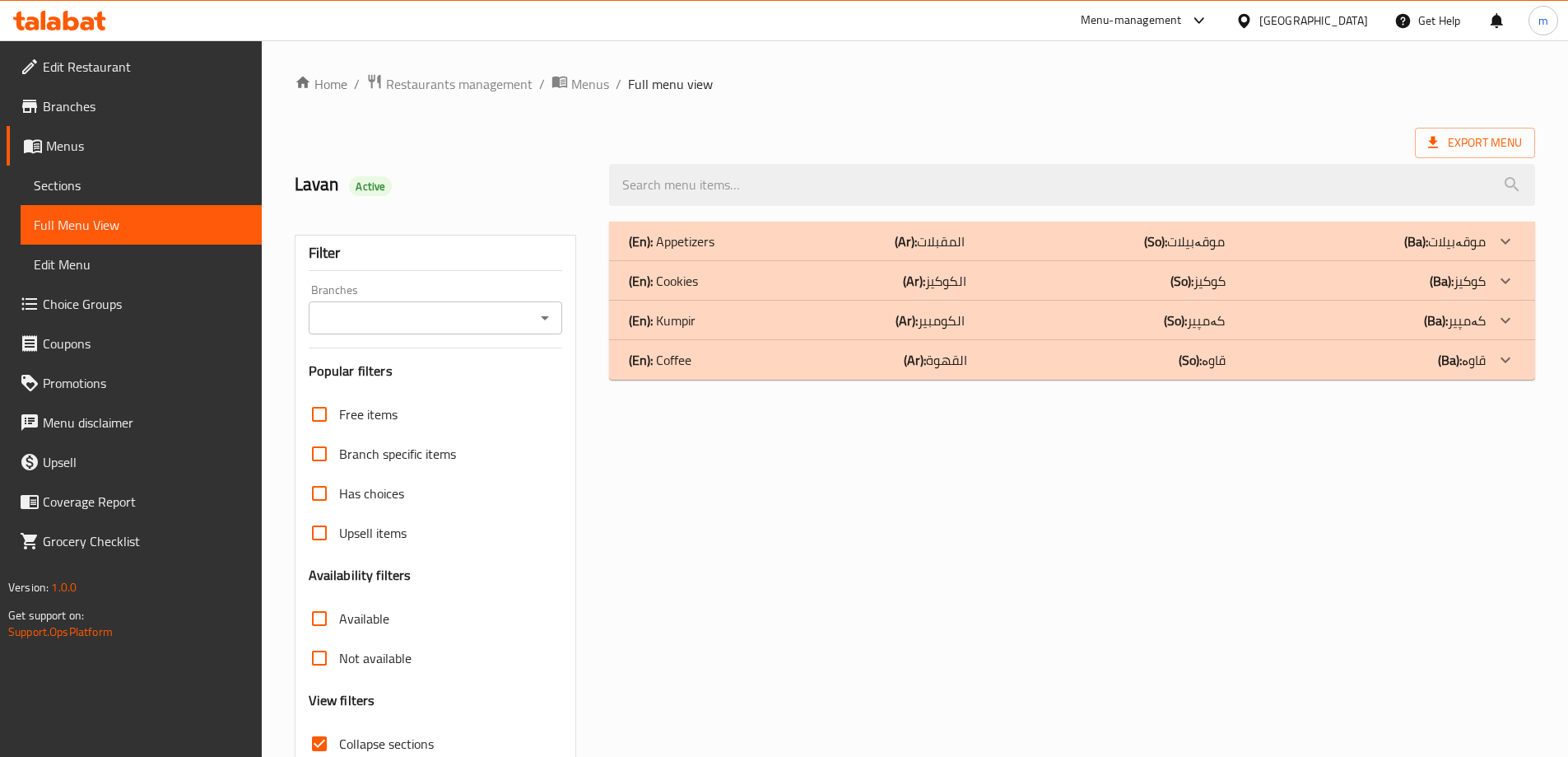
click at [886, 225] on div "(En): Appetizers (Ar): المقبلات (So): موقەبیلات (Ba): موقەبیلات" at bounding box center [1072, 241] width 926 height 40
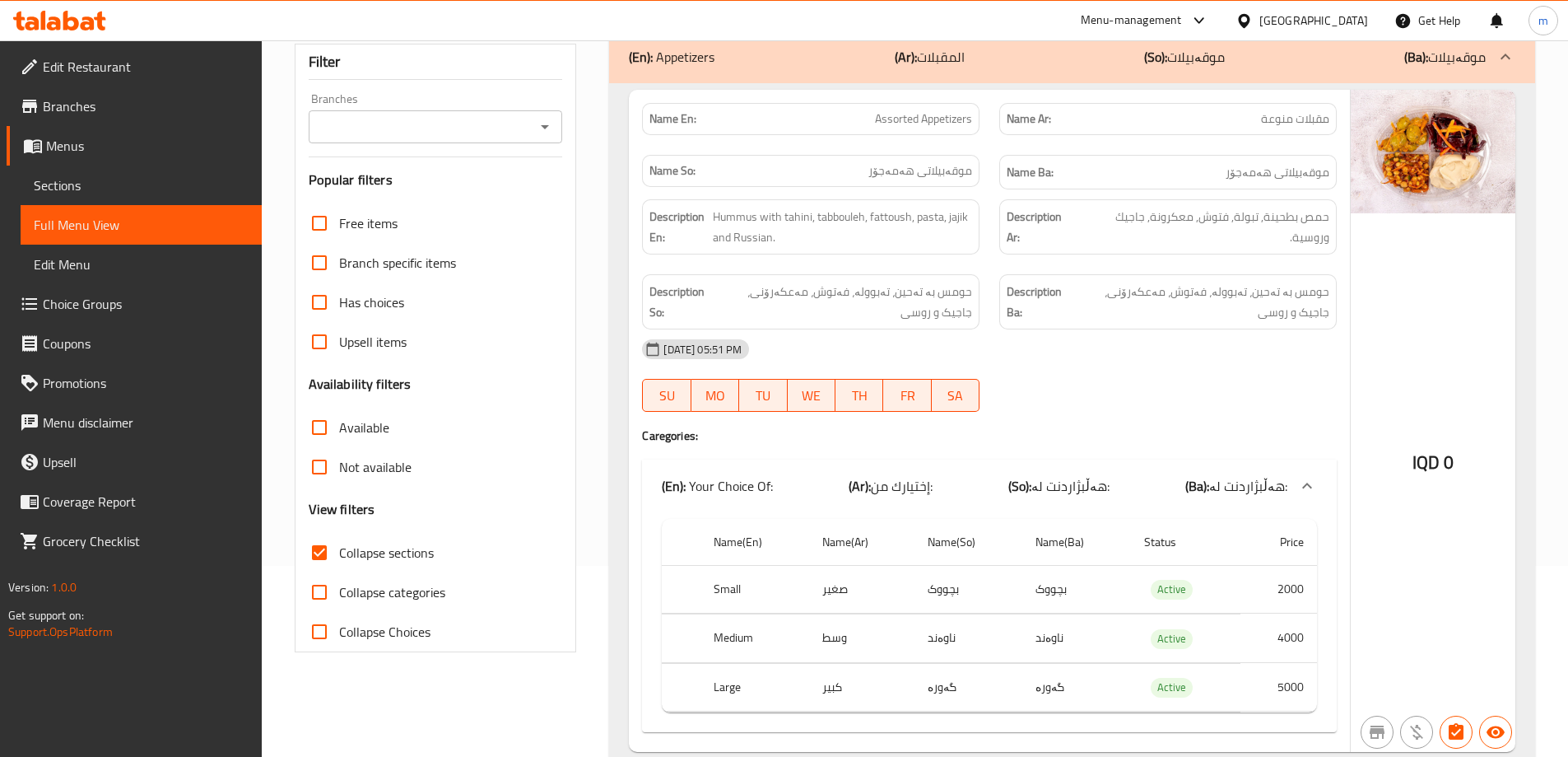
scroll to position [165, 0]
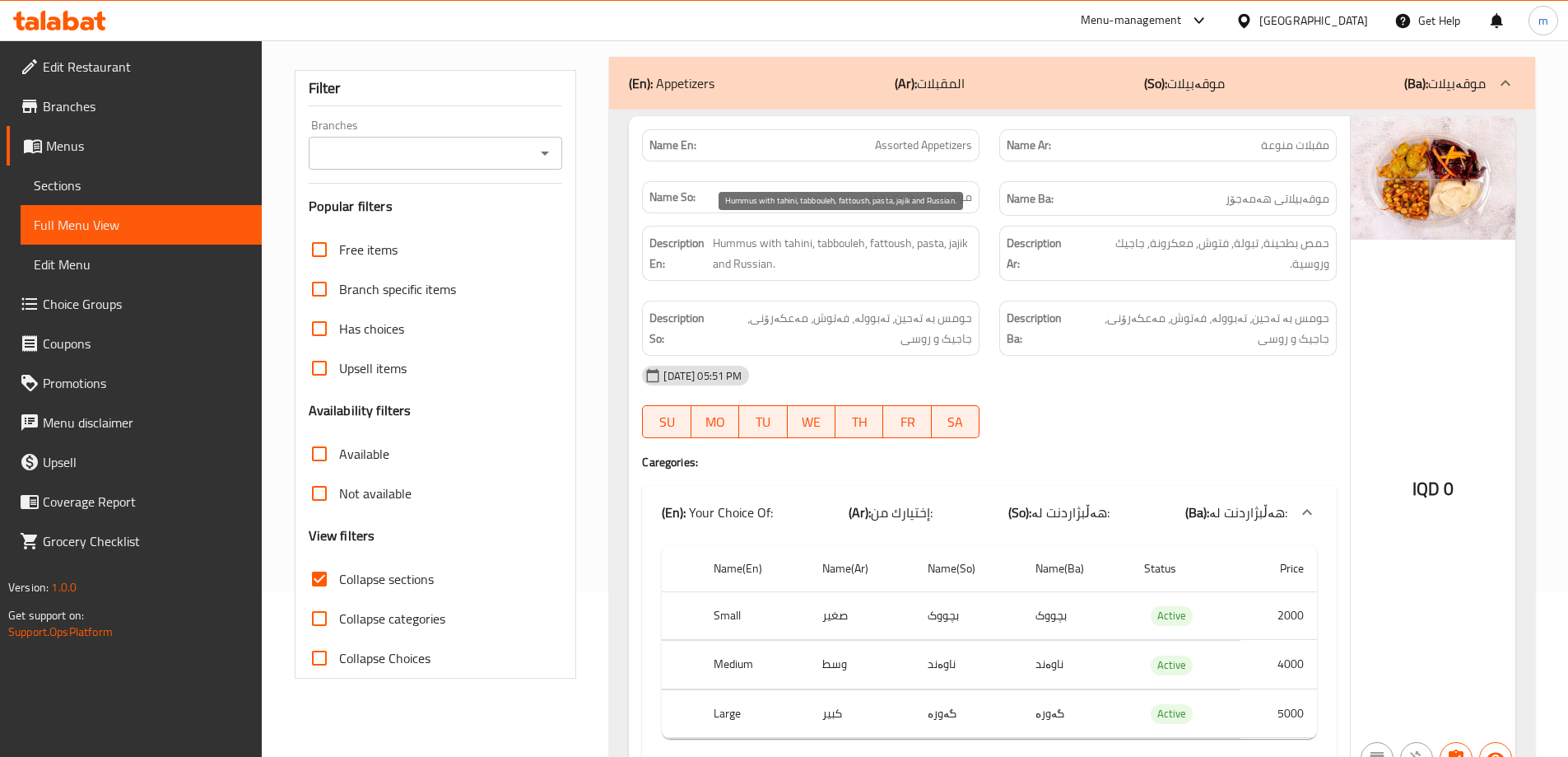
click at [931, 247] on span "Hummus with tahini, tabbouleh, fattoush, pasta, jajik and Russian." at bounding box center [843, 253] width 260 height 40
click at [1122, 245] on span "حمص بطحينة, تبولة, فتوش, معكرونة, جاجيك وروسية." at bounding box center [1204, 253] width 250 height 40
copy span "جاجيك"
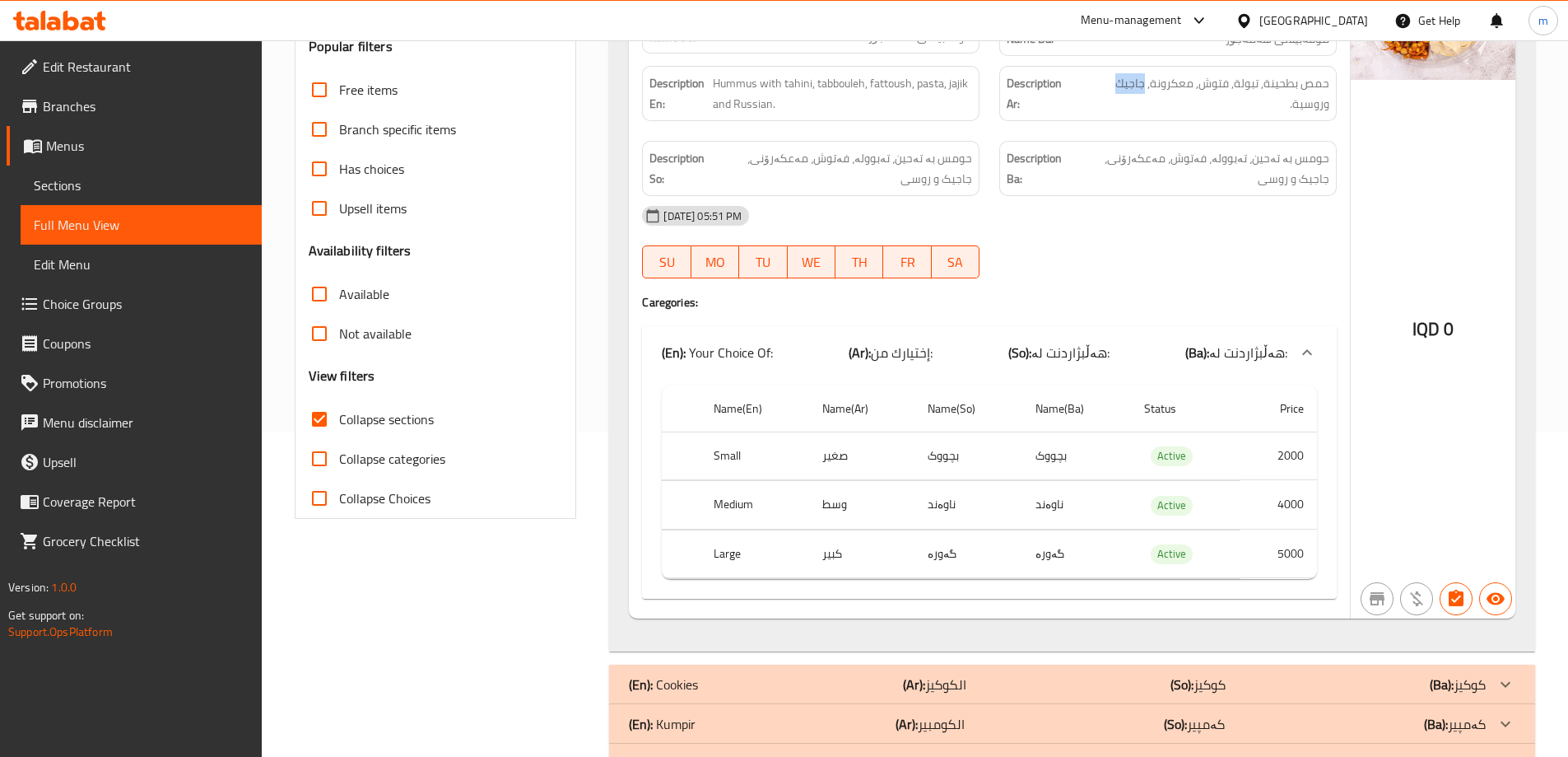
scroll to position [219, 0]
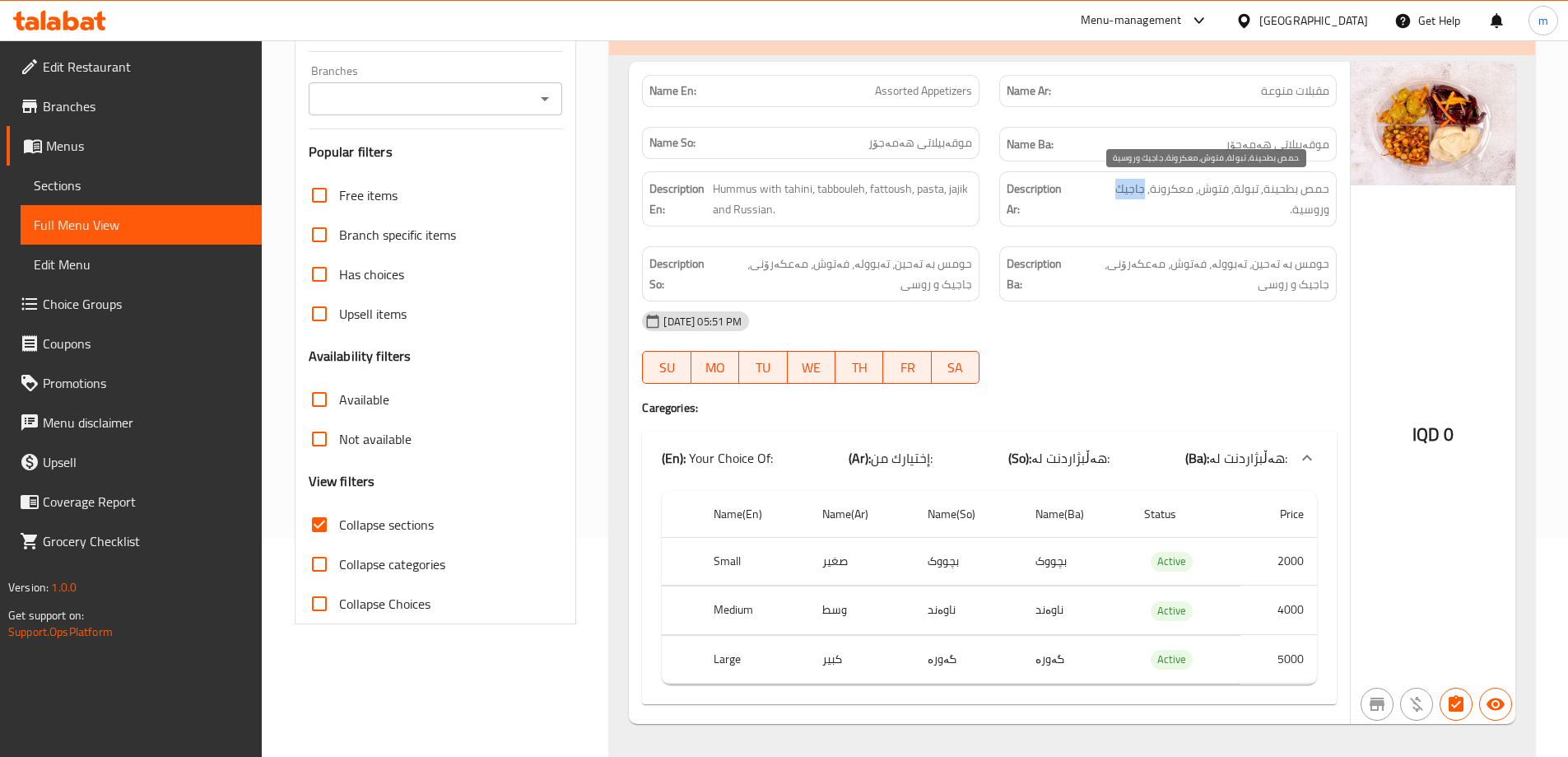
copy span "جاجيك"
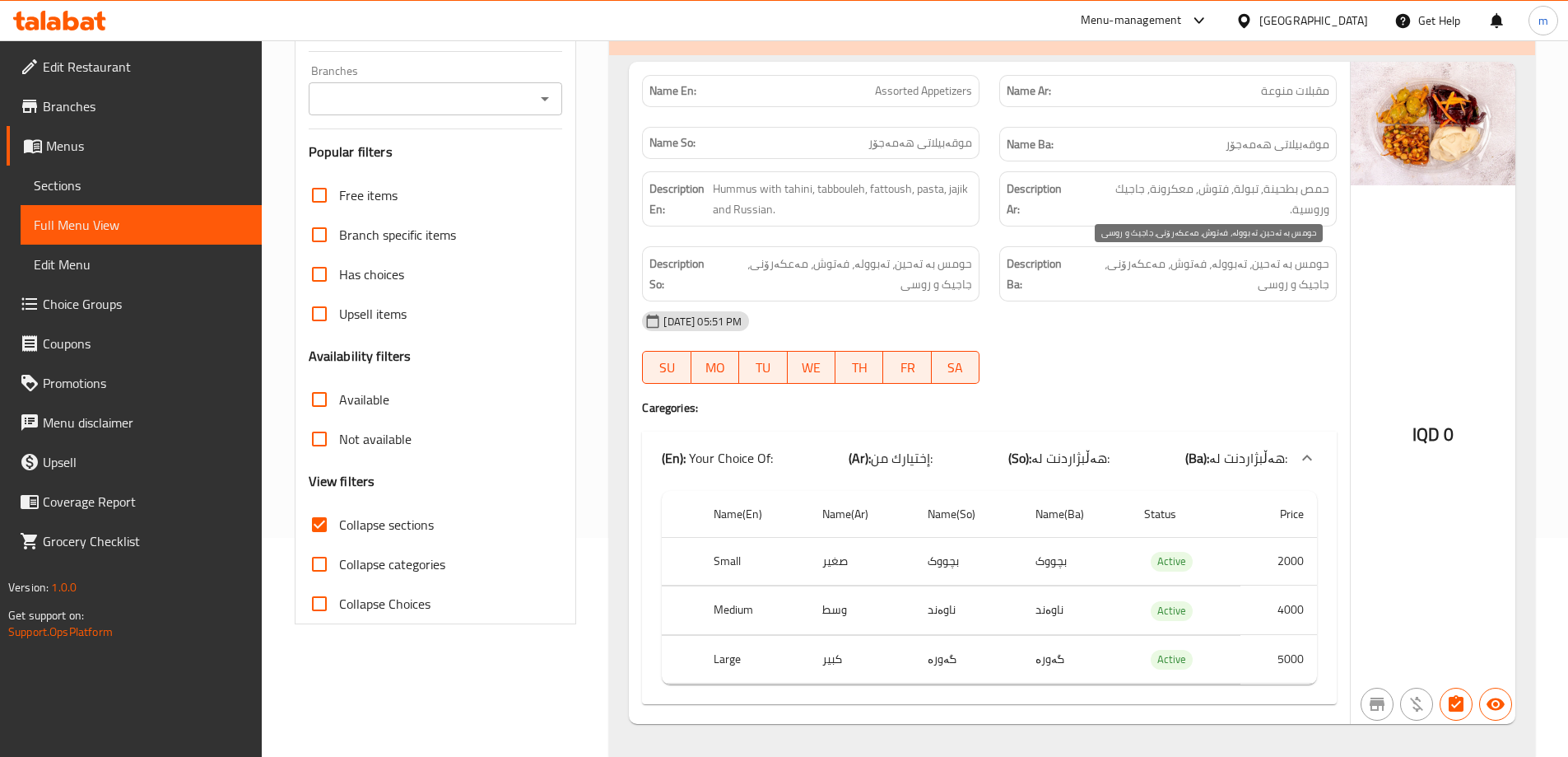
click at [1088, 263] on span "حومس بە تەحین، تەبوولە، فەتوش، مەعکەرۆنی، جاجیک و روسی" at bounding box center [1202, 273] width 256 height 40
click at [1097, 262] on span "حومس بە تەحین، تەبوولە، فەتوش، مەعکەرۆنی، جاجیک و روسی" at bounding box center [1202, 273] width 256 height 40
copy span "جاجیک"
click at [954, 190] on span "Hummus with tahini, tabbouleh, fattoush, pasta, jajik and Russian." at bounding box center [843, 198] width 260 height 40
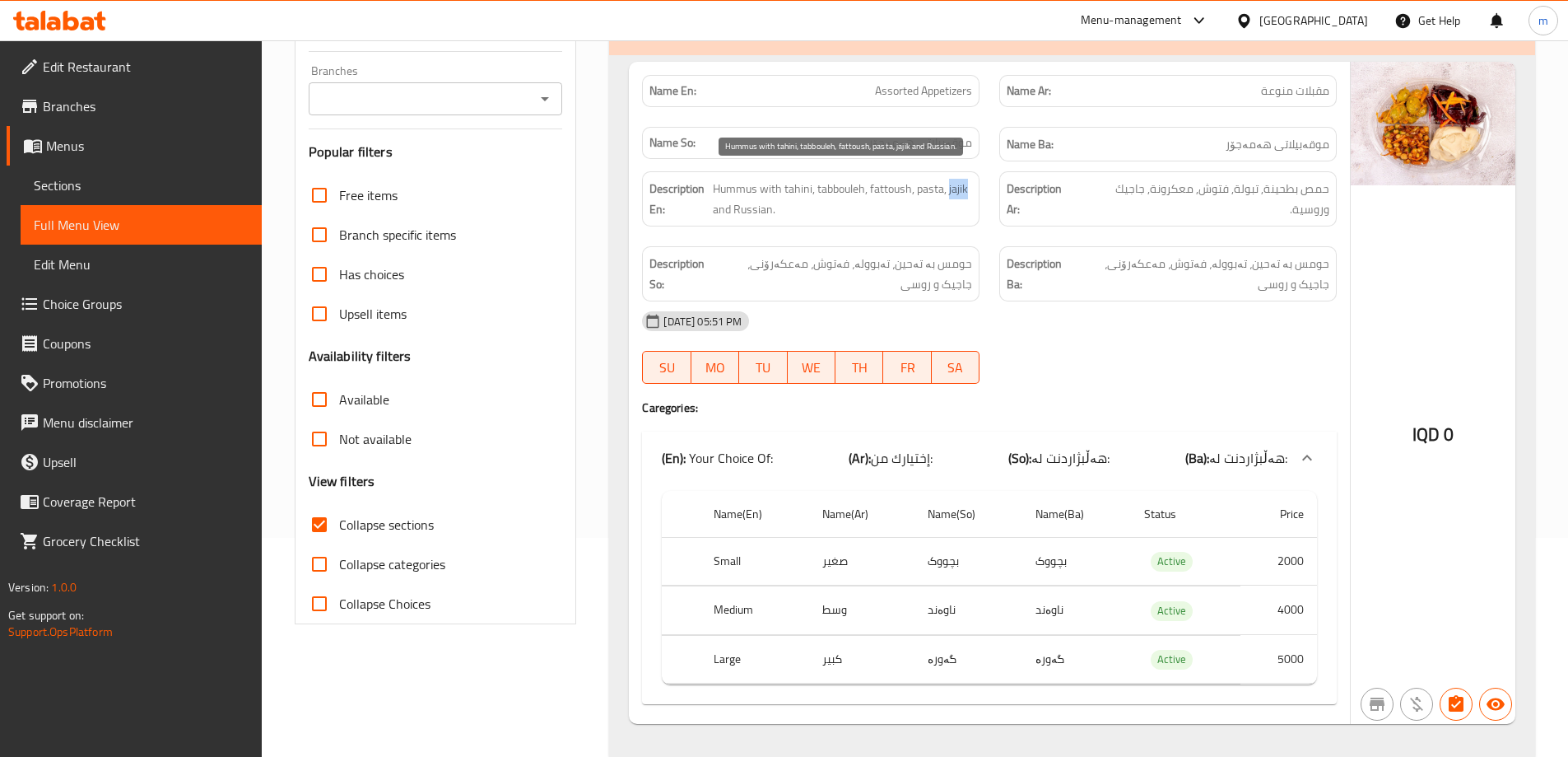
click at [954, 190] on span "Hummus with tahini, tabbouleh, fattoush, pasta, jajik and Russian." at bounding box center [843, 198] width 260 height 40
copy span "jajik"
drag, startPoint x: 734, startPoint y: 206, endPoint x: 771, endPoint y: 206, distance: 37.0
click at [771, 206] on span "Hummus with tahini, tabbouleh, fattoush, pasta, jajik and Russian." at bounding box center [843, 198] width 260 height 40
copy span "Russian"
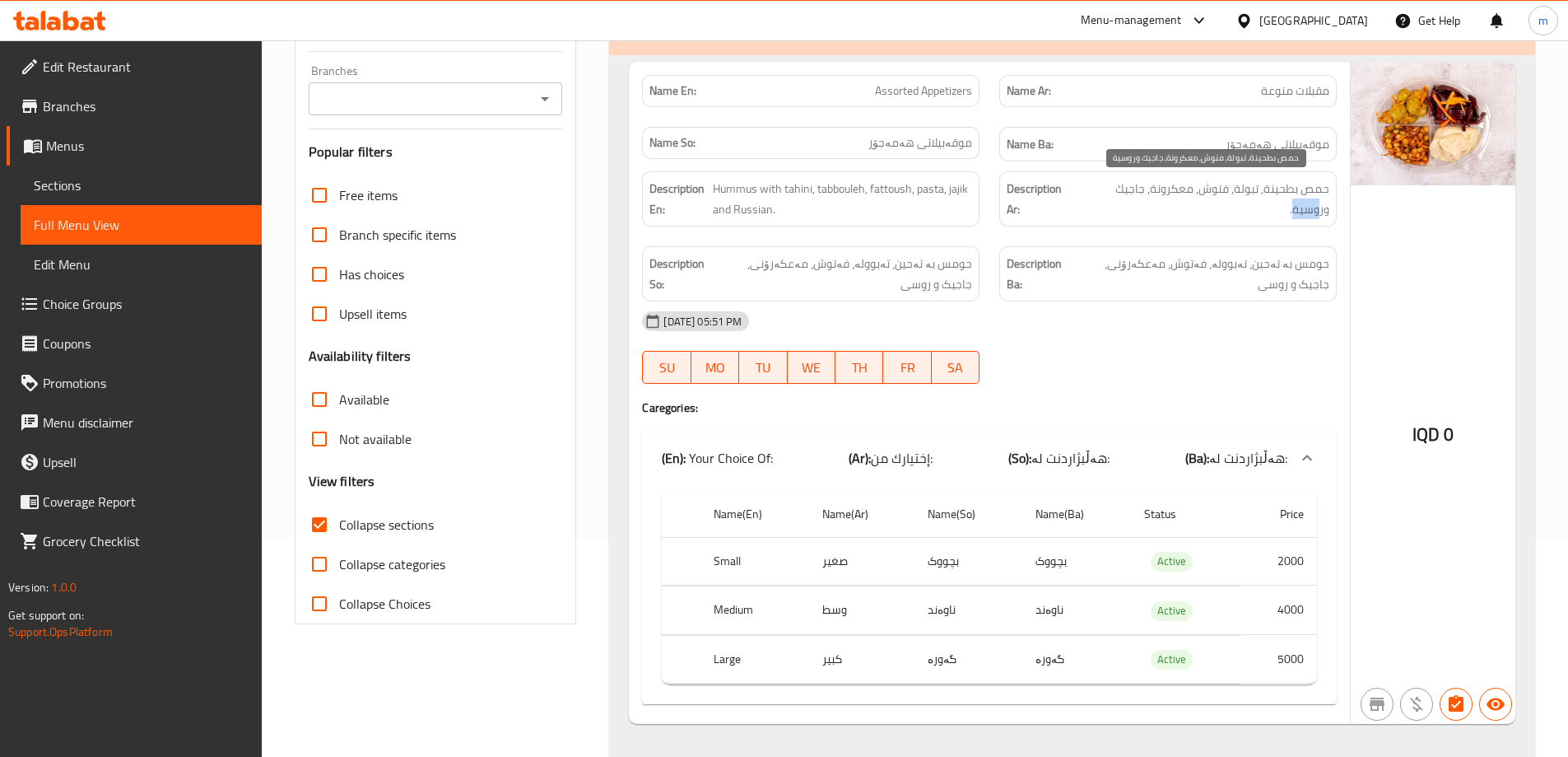
drag, startPoint x: 1320, startPoint y: 215, endPoint x: 1295, endPoint y: 215, distance: 25.0
click at [1295, 215] on span "حمص بطحينة, تبولة, فتوش, معكرونة, جاجيك وروسية." at bounding box center [1204, 198] width 250 height 40
copy span "وسية"
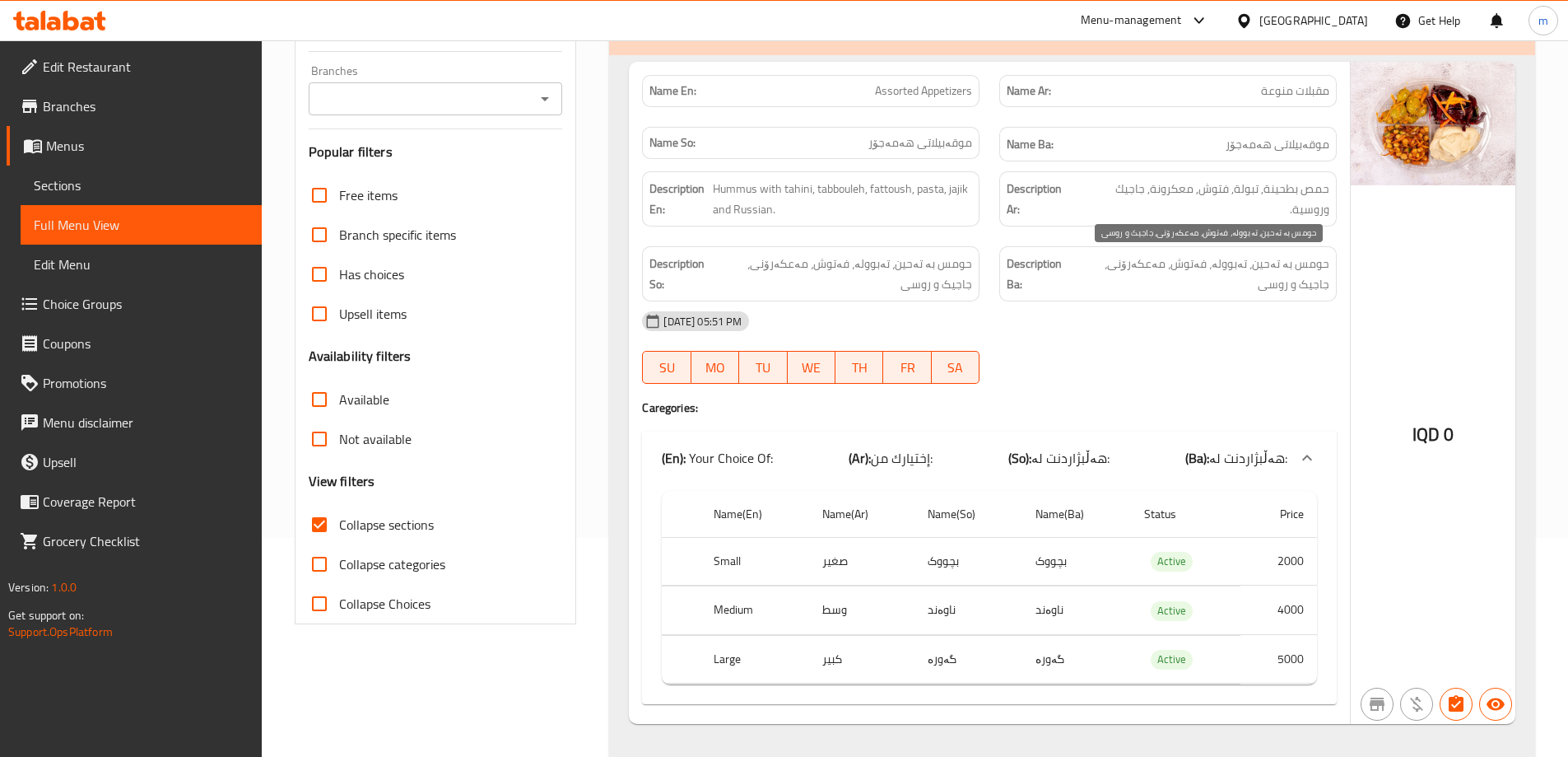
click at [1301, 280] on span "حومس بە تەحین، تەبوولە، فەتوش، مەعکەرۆنی، جاجیک و روسی" at bounding box center [1202, 273] width 256 height 40
click at [1309, 282] on span "حومس بە تەحین، تەبوولە، فەتوش، مەعکەرۆنی، جاجیک و روسی" at bounding box center [1202, 273] width 256 height 40
copy span "روسی"
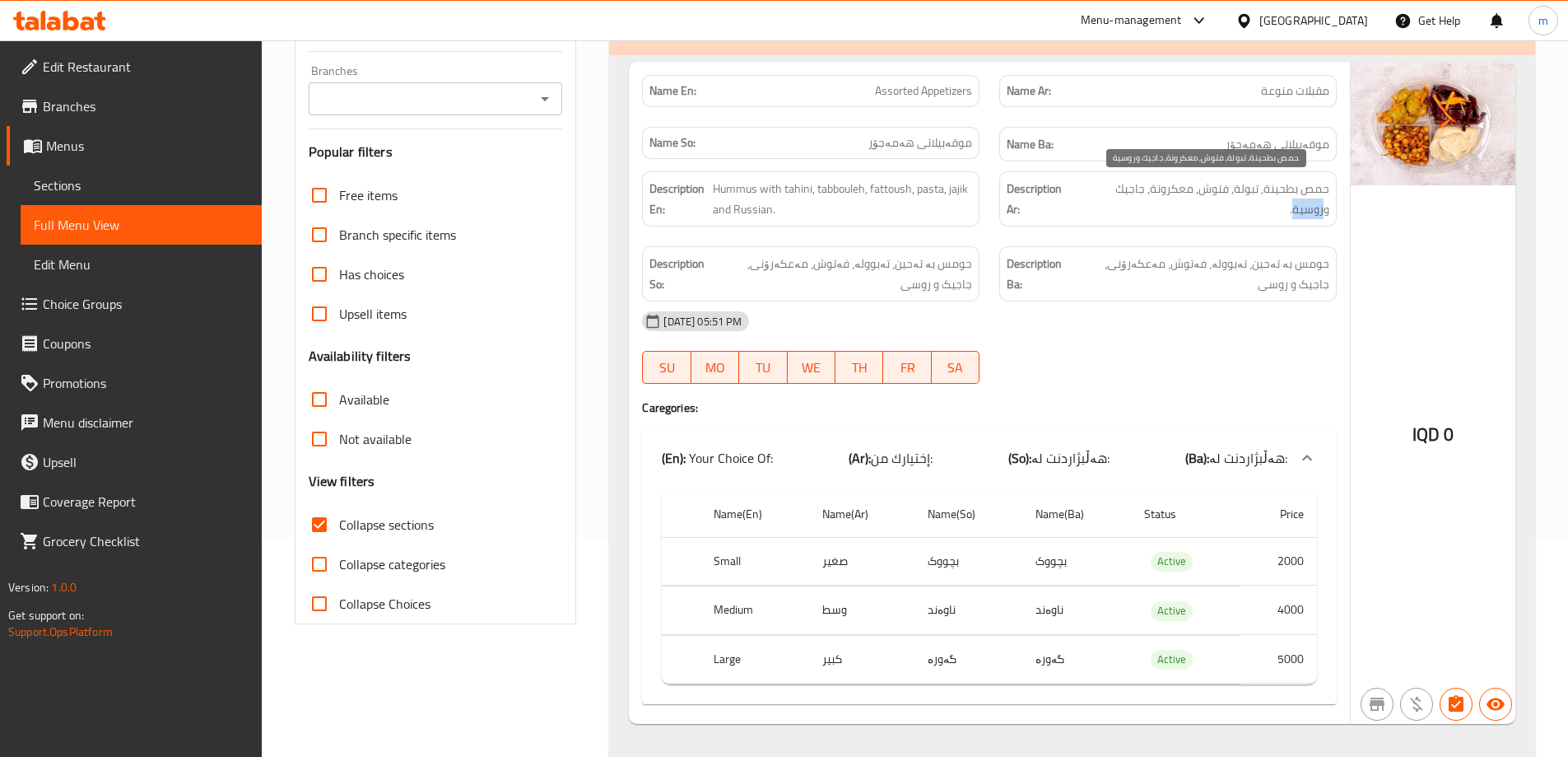
drag, startPoint x: 1323, startPoint y: 205, endPoint x: 1296, endPoint y: 208, distance: 27.2
click at [1296, 208] on span "حمص بطحينة, تبولة, فتوش, معكرونة, جاجيك وروسية." at bounding box center [1204, 198] width 250 height 40
click at [109, 201] on link "Sections" at bounding box center [141, 185] width 241 height 40
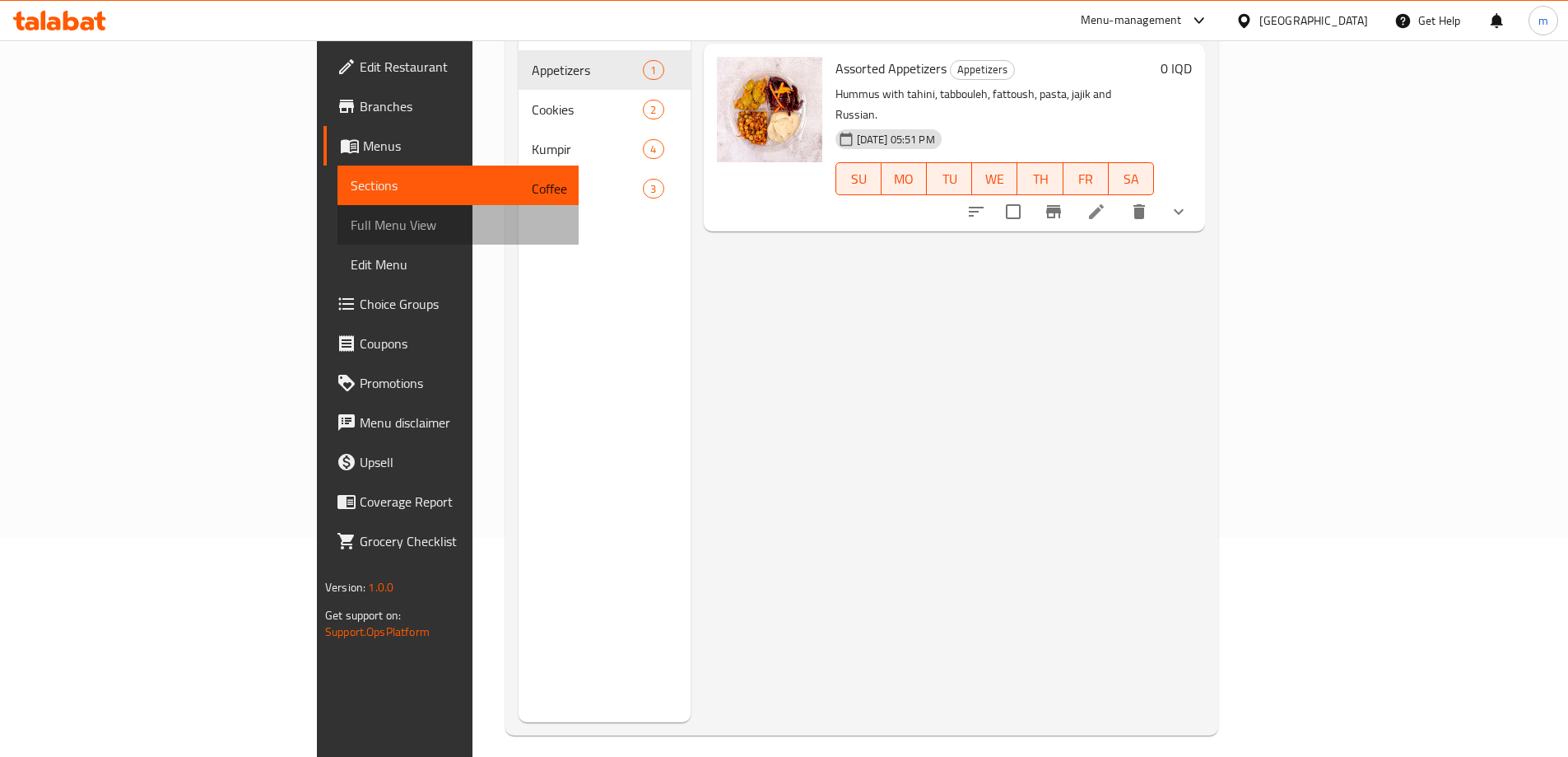
click at [351, 223] on span "Full Menu View" at bounding box center [458, 225] width 215 height 20
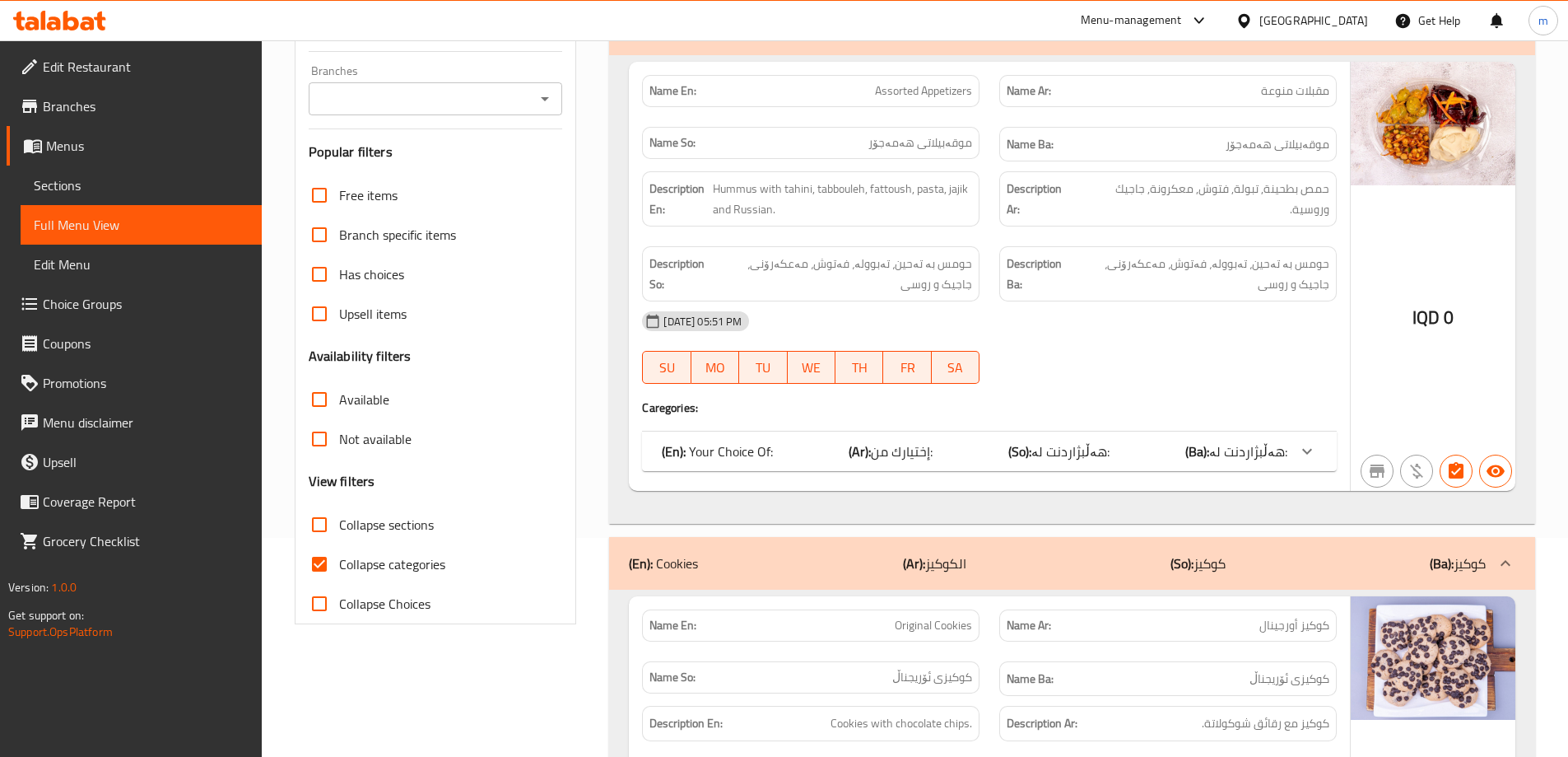
click at [328, 561] on input "Collapse categories" at bounding box center [319, 564] width 40 height 40
checkbox input "false"
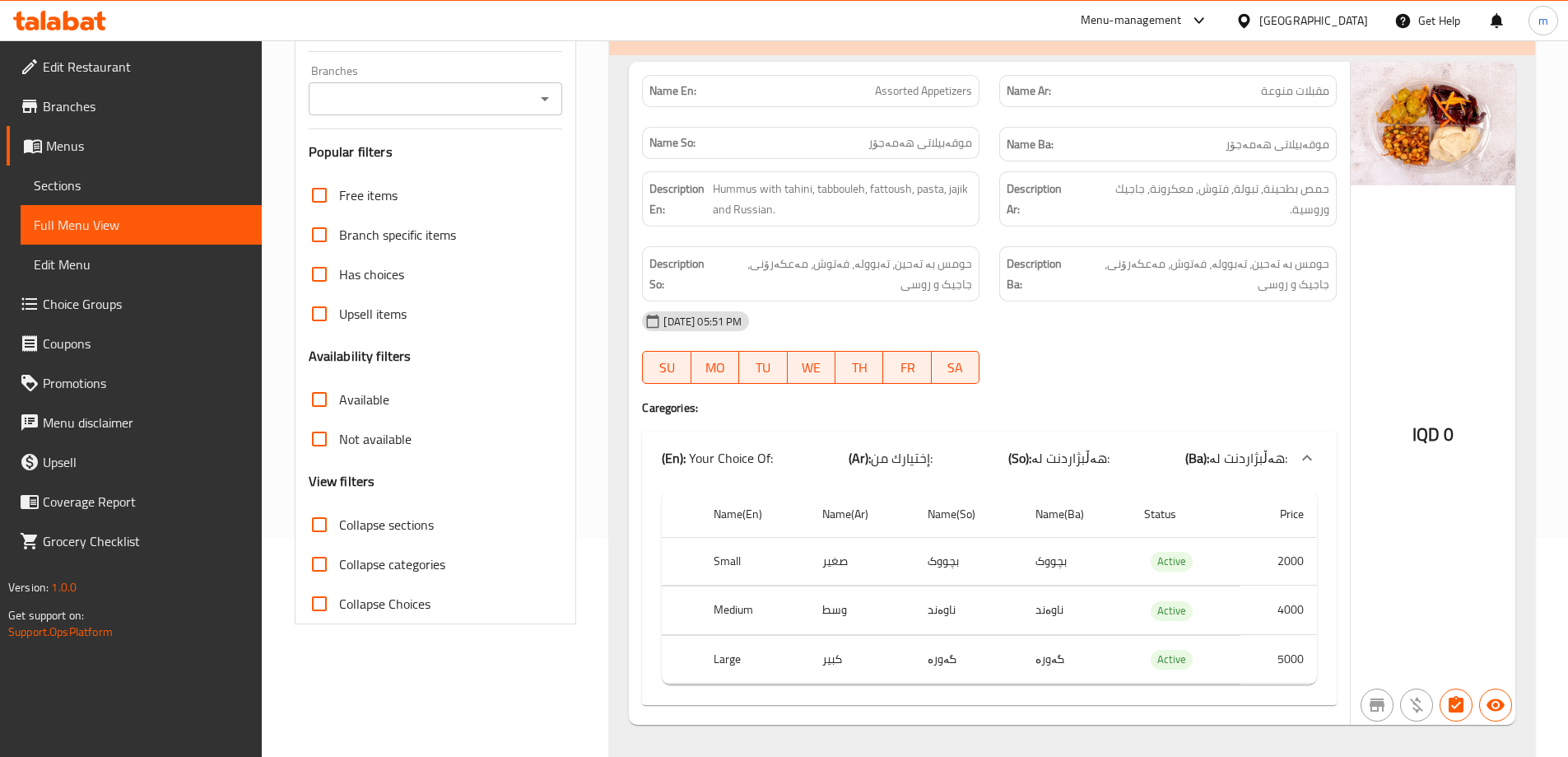
click at [319, 528] on input "Collapse sections" at bounding box center [319, 524] width 40 height 40
checkbox input "true"
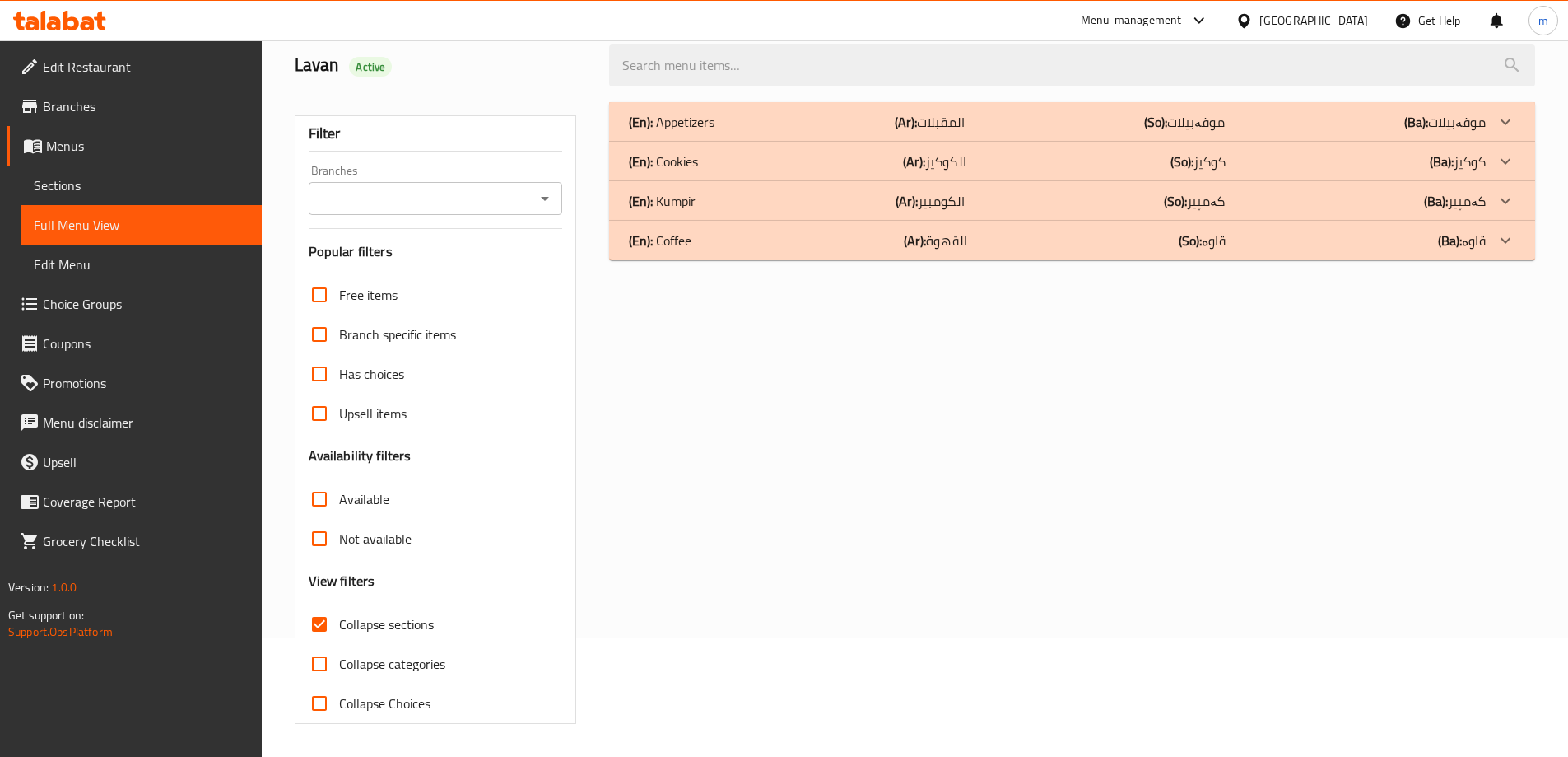
scroll to position [120, 0]
click at [908, 205] on b "(Ar):" at bounding box center [906, 201] width 22 height 25
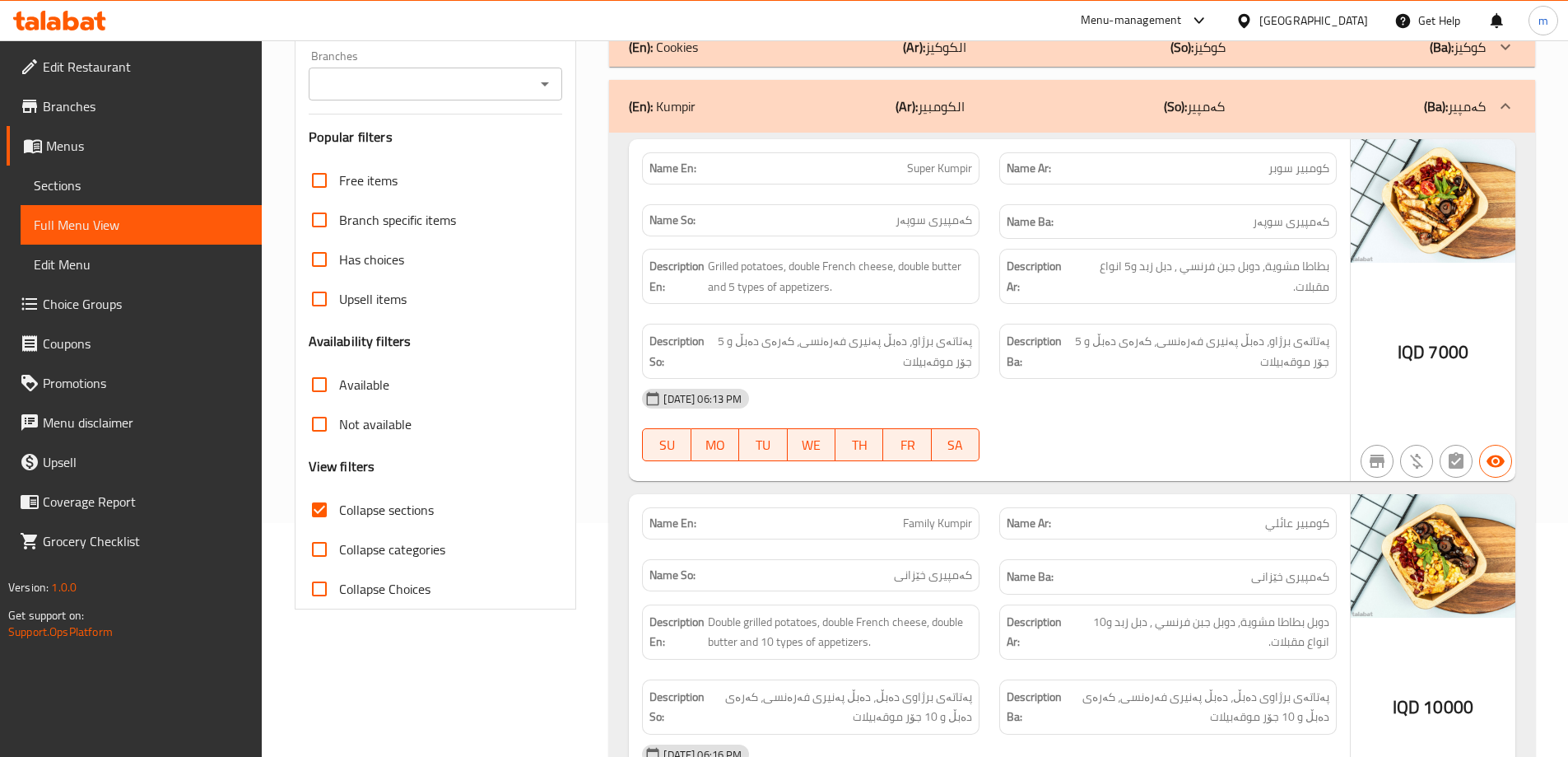
scroll to position [339, 0]
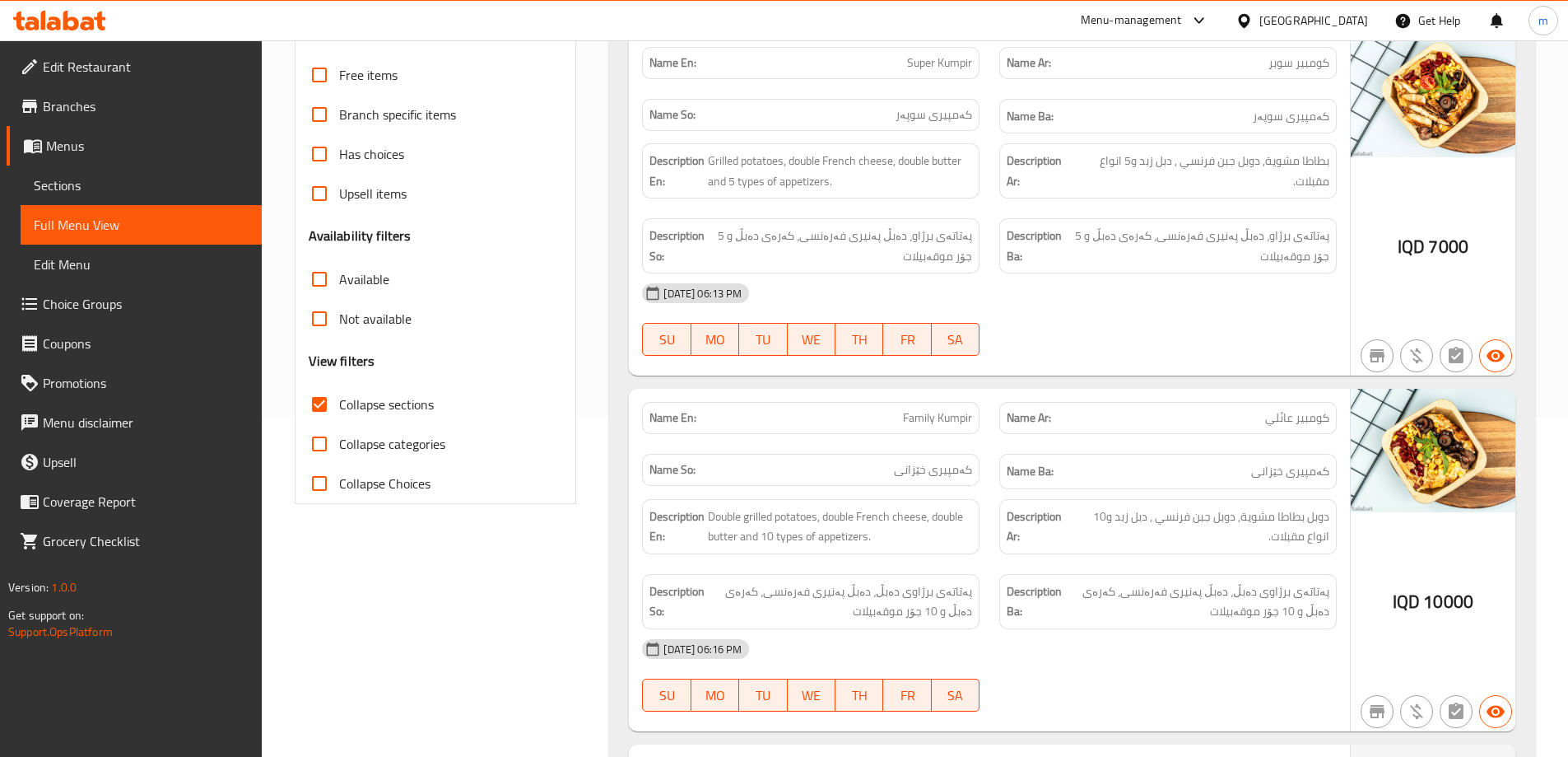
click at [330, 443] on input "Collapse categories" at bounding box center [319, 444] width 40 height 40
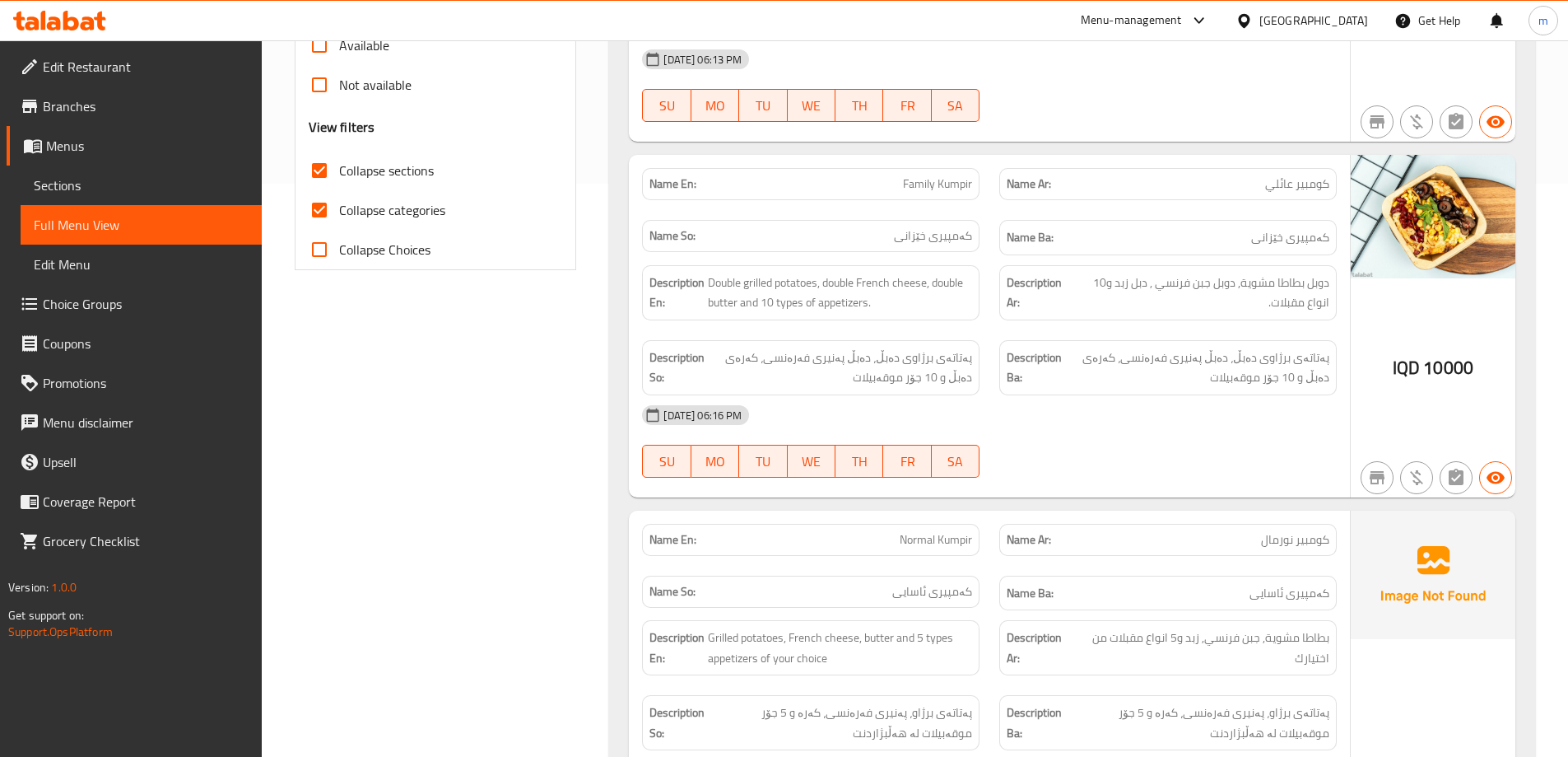
scroll to position [558, 0]
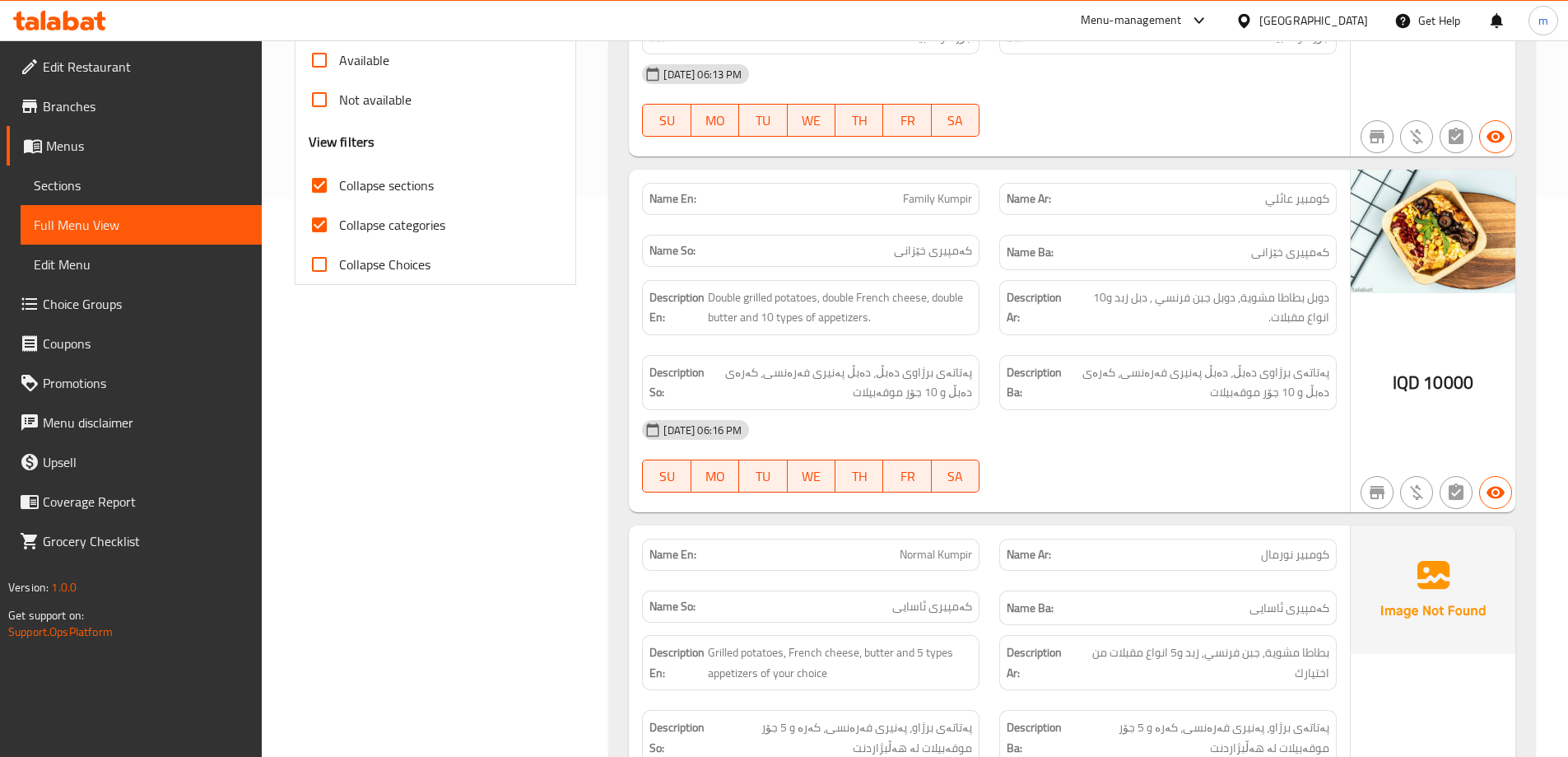
click at [319, 211] on input "Collapse categories" at bounding box center [319, 225] width 40 height 40
checkbox input "false"
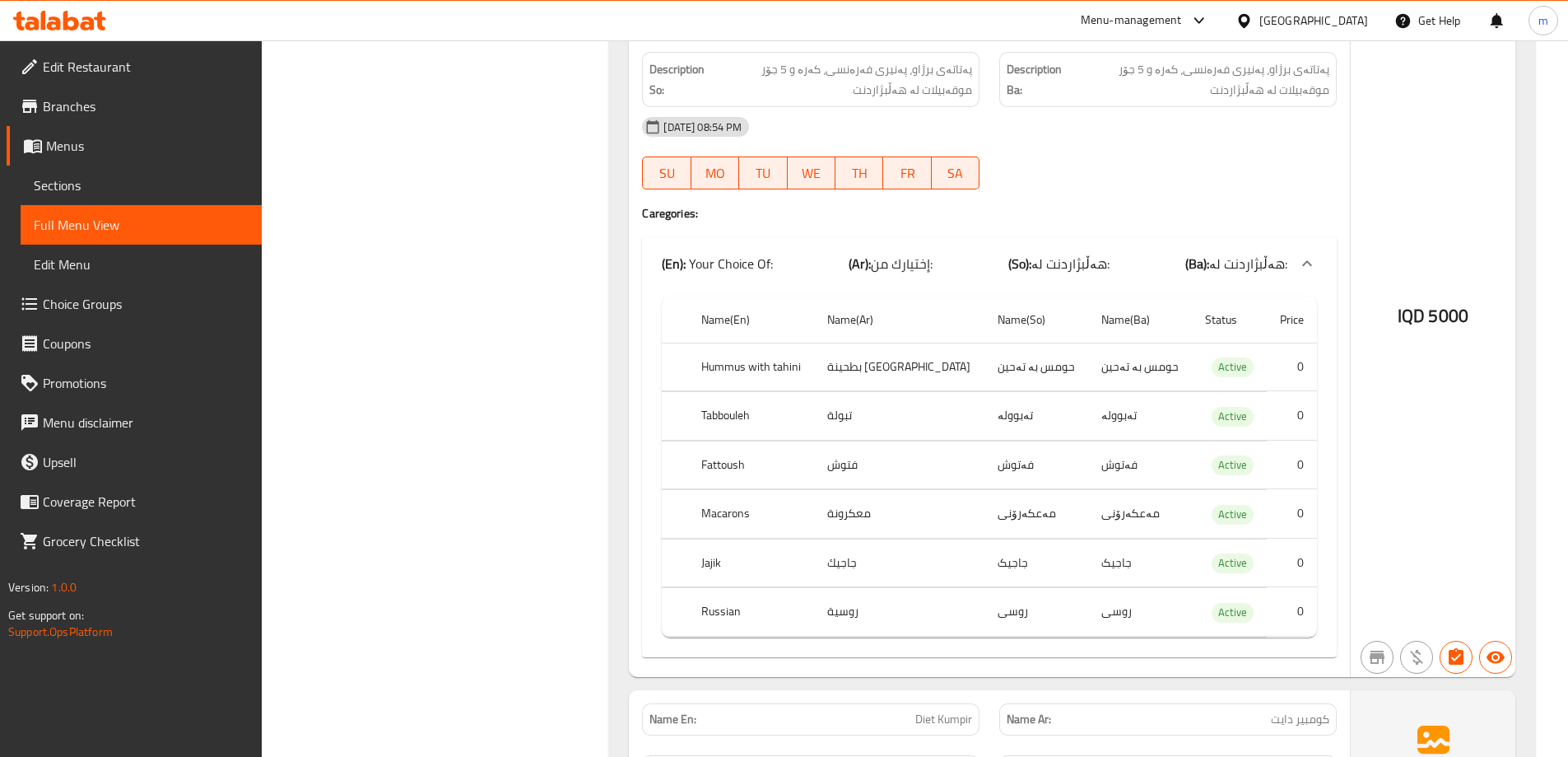
scroll to position [1217, 0]
click at [122, 181] on span "Sections" at bounding box center [141, 185] width 215 height 20
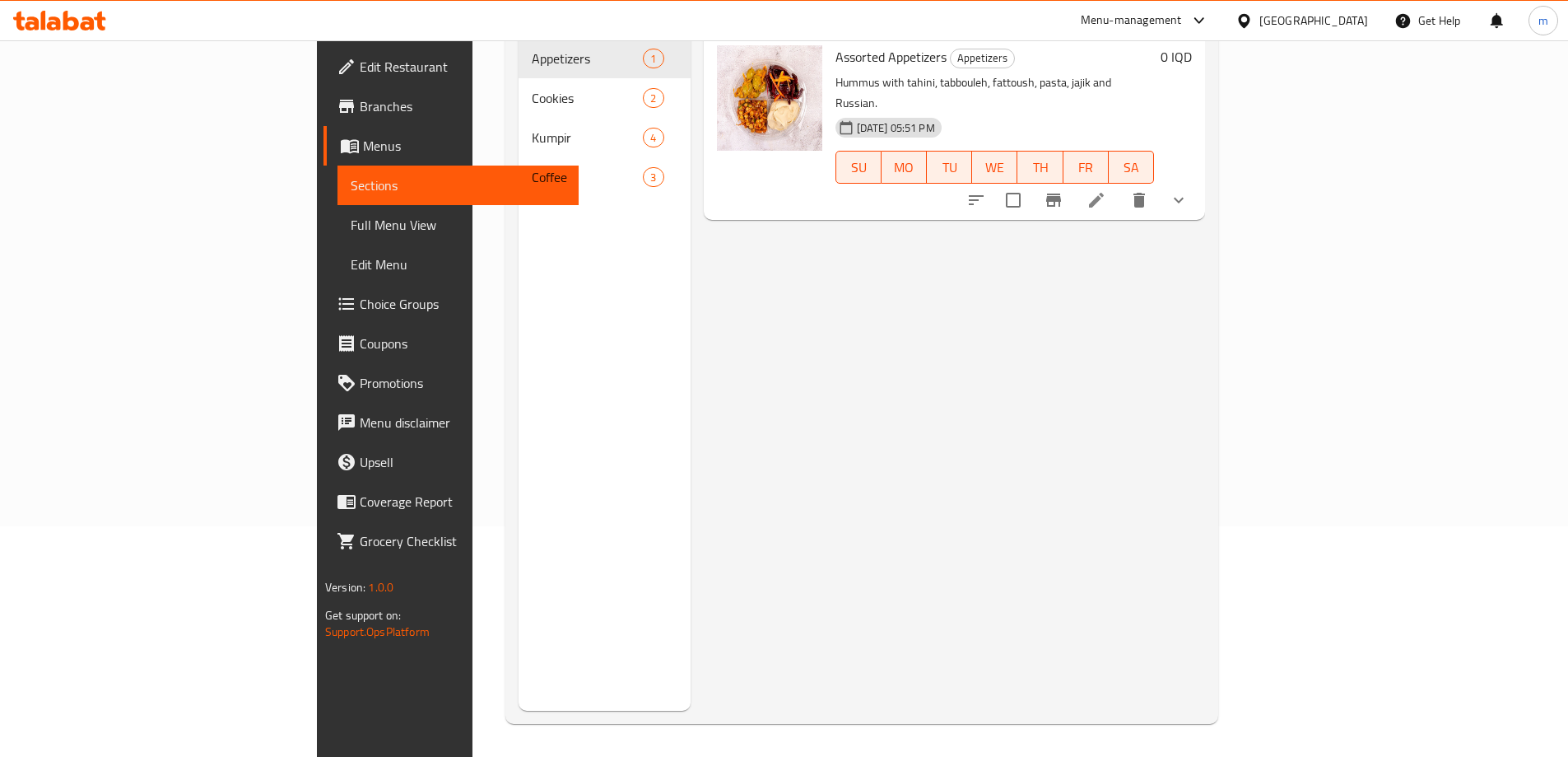
scroll to position [230, 0]
click at [351, 220] on span "Full Menu View" at bounding box center [458, 225] width 215 height 20
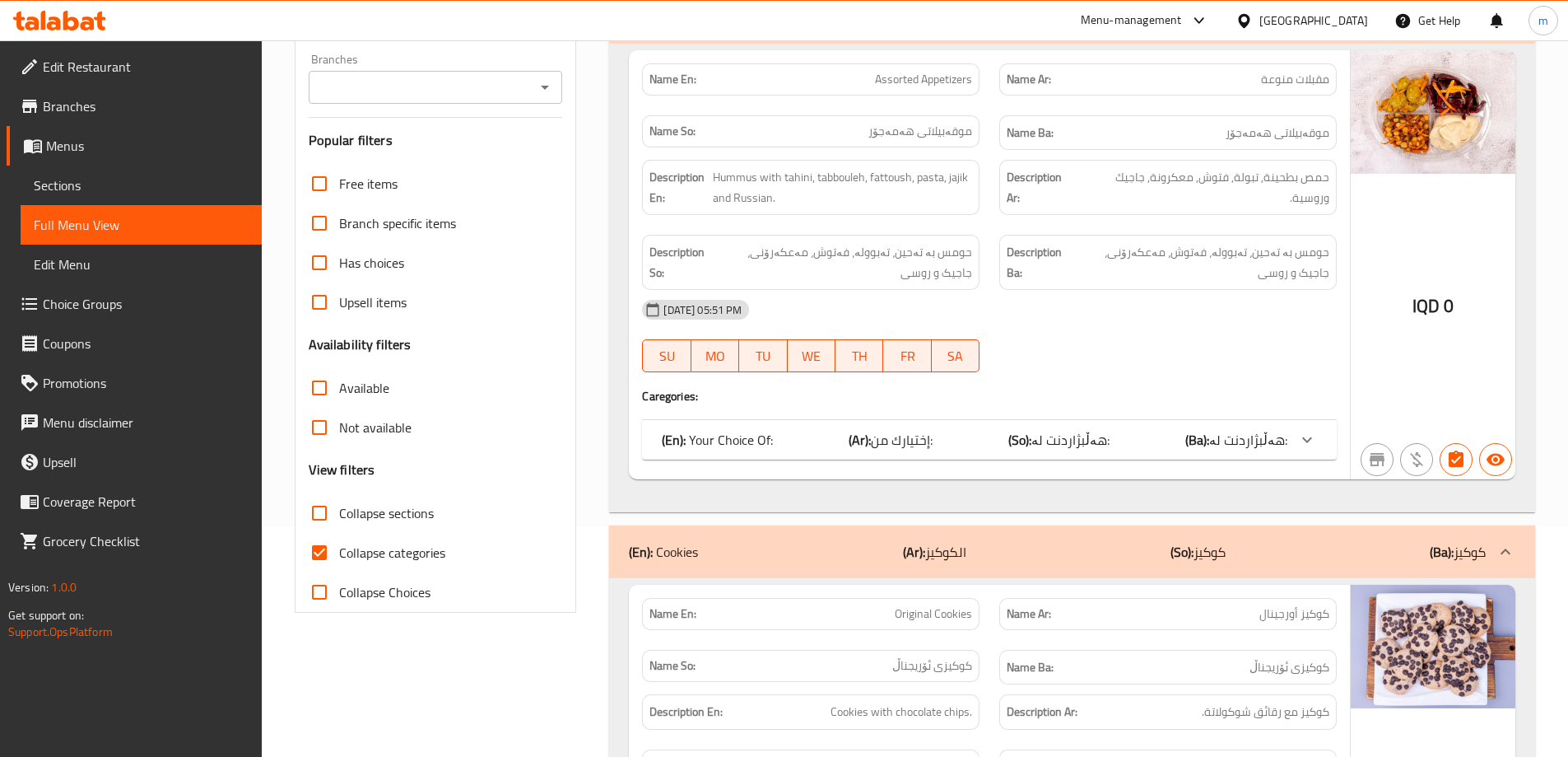
click at [325, 511] on input "Collapse sections" at bounding box center [319, 513] width 40 height 40
checkbox input "true"
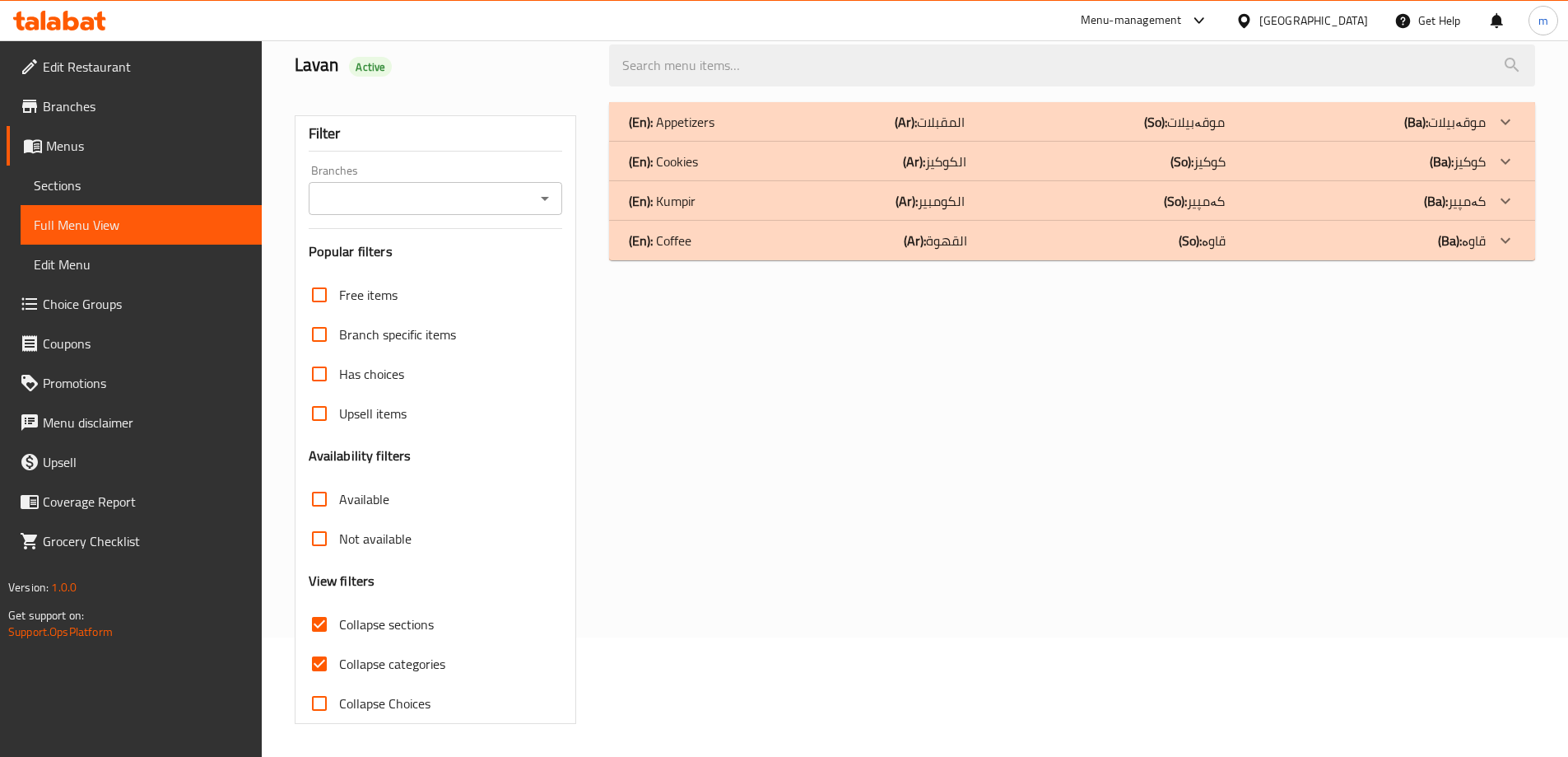
click at [320, 644] on input "Collapse categories" at bounding box center [319, 664] width 40 height 40
checkbox input "false"
click at [713, 199] on div "(En): Kumpir (Ar): الكومبير (So): کەمپیر (Ba): کەمپیر" at bounding box center [1057, 201] width 857 height 20
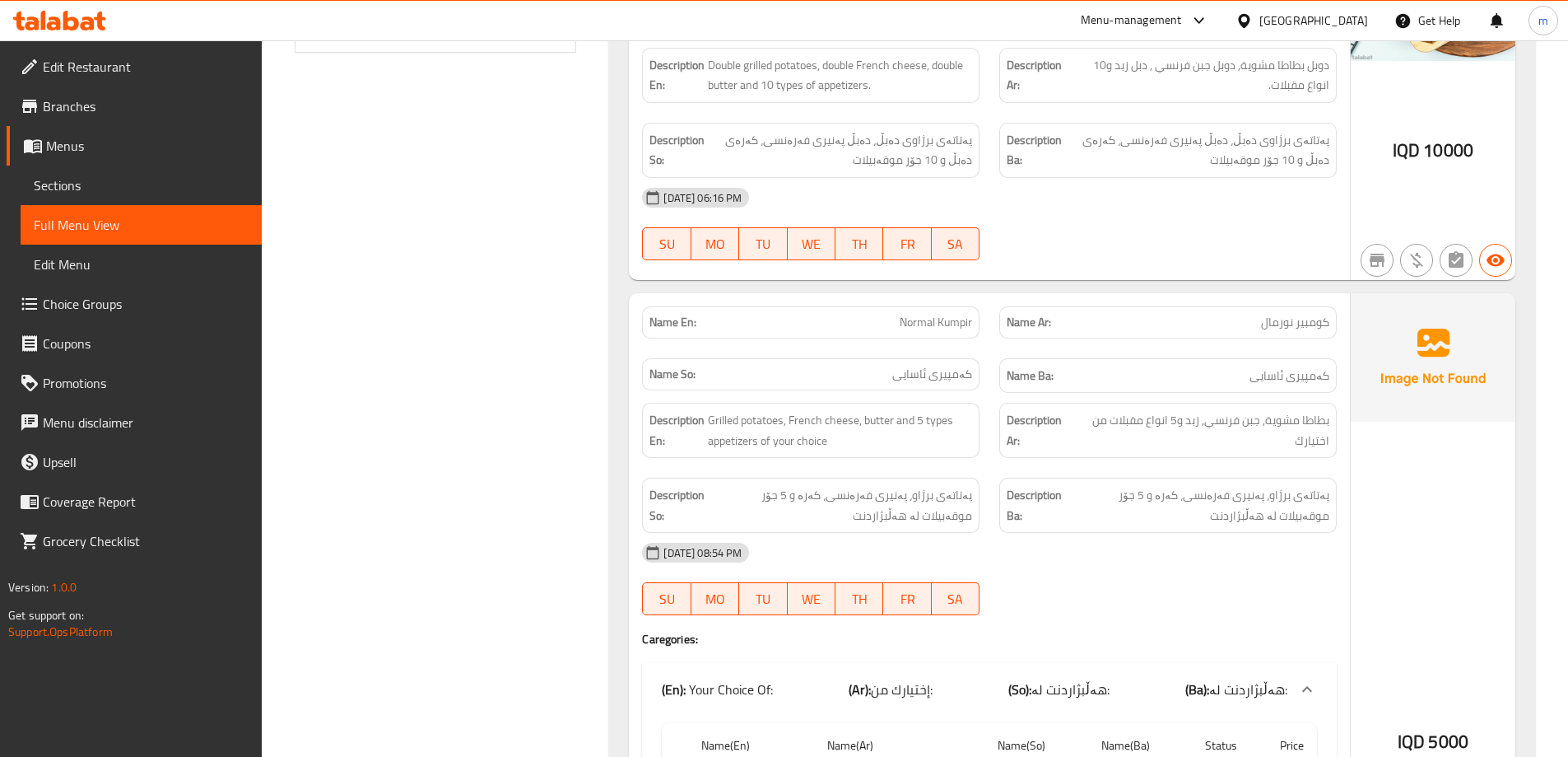
scroll to position [778, 0]
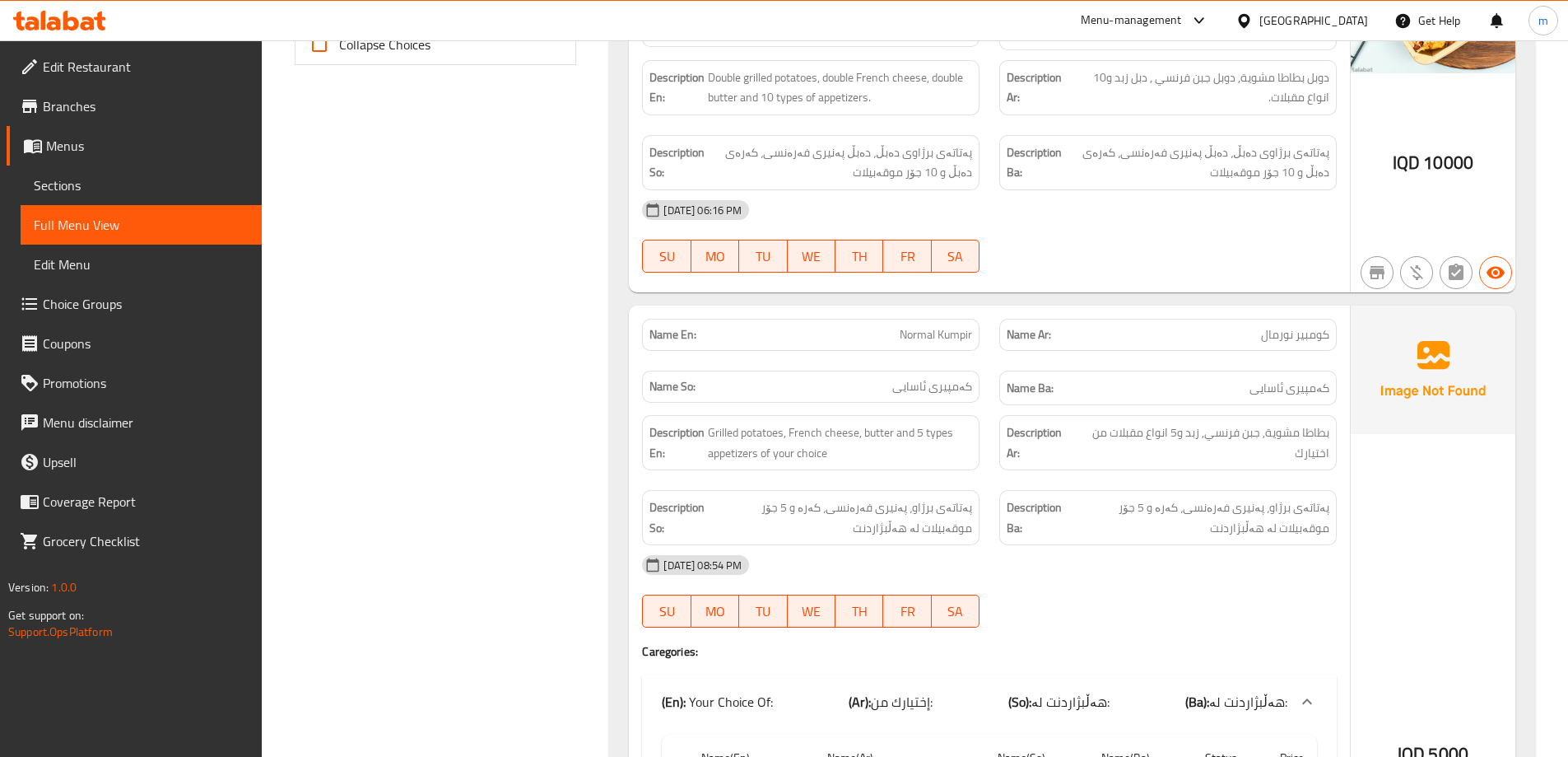
click at [112, 186] on span "Sections" at bounding box center [141, 185] width 215 height 20
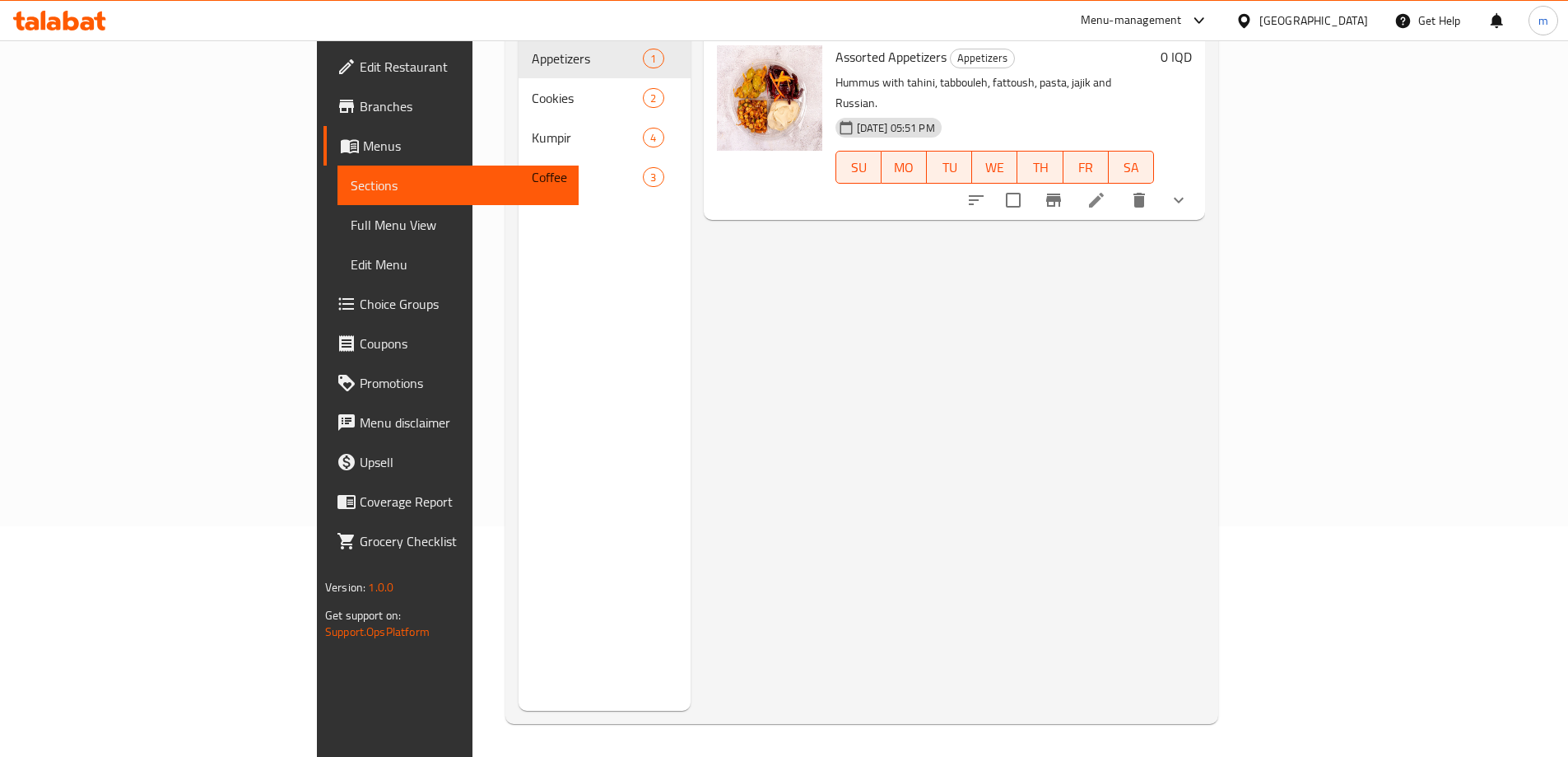
scroll to position [230, 0]
click at [338, 211] on link "Full Menu View" at bounding box center [458, 225] width 241 height 40
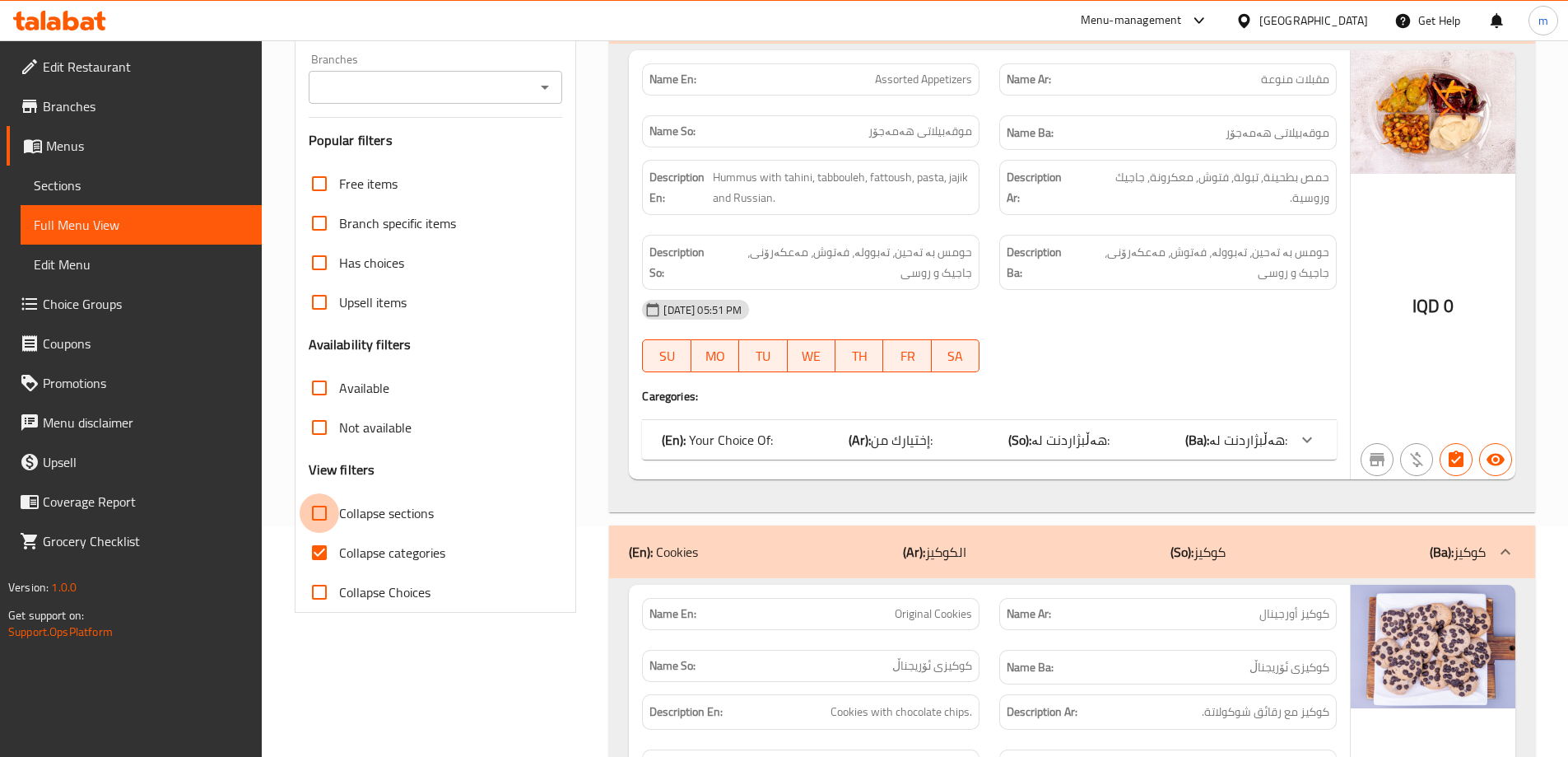
click at [328, 510] on input "Collapse sections" at bounding box center [319, 513] width 40 height 40
checkbox input "true"
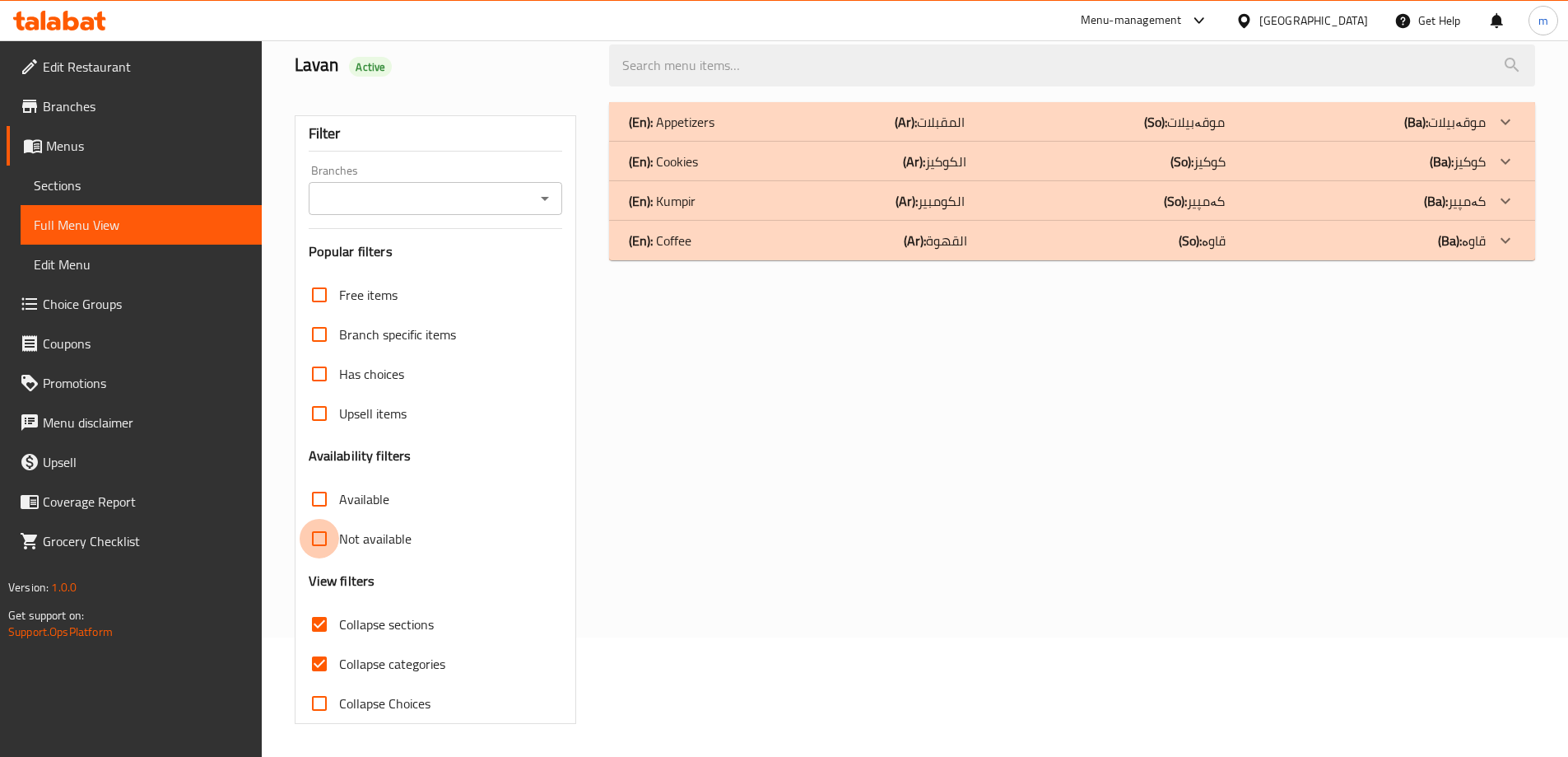
scroll to position [120, 0]
click at [314, 549] on input "Not available" at bounding box center [319, 538] width 40 height 40
checkbox input "true"
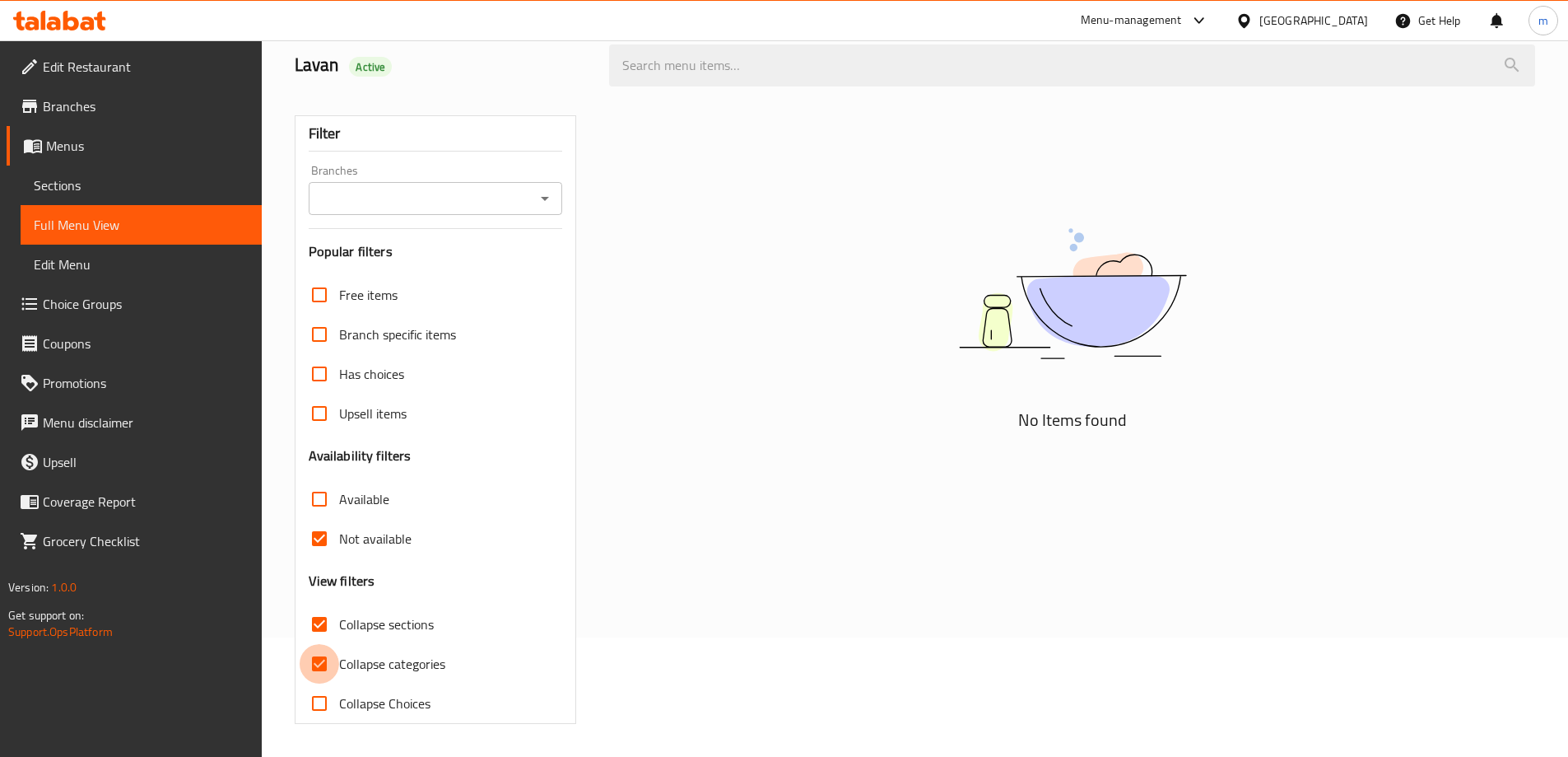
click at [315, 668] on input "Collapse categories" at bounding box center [319, 664] width 40 height 40
checkbox input "false"
click at [328, 542] on input "Not available" at bounding box center [319, 538] width 40 height 40
checkbox input "false"
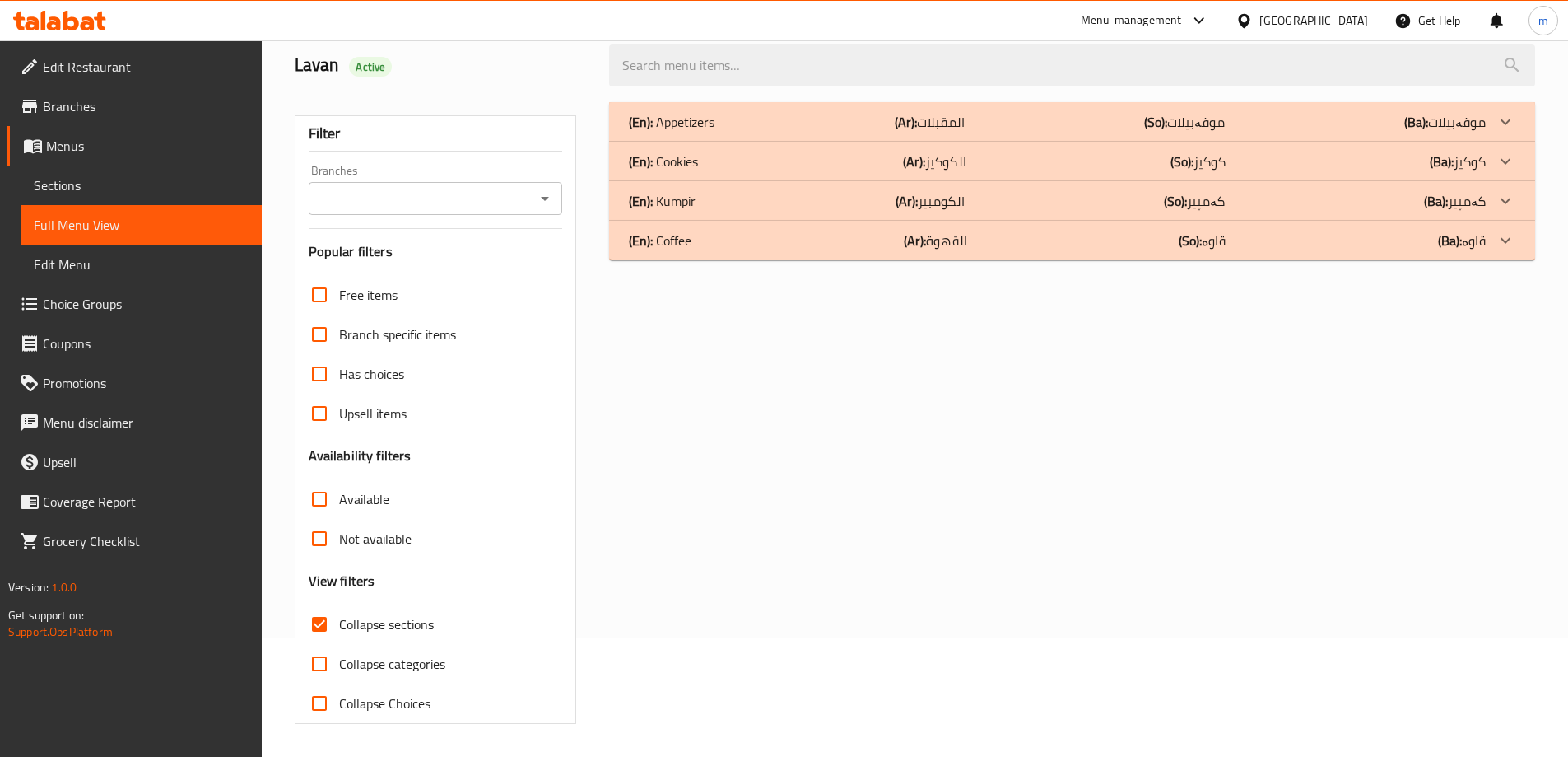
click at [797, 203] on div "(En): Kumpir (Ar): الكومبير (So): کەمپیر (Ba): کەمپیر" at bounding box center [1057, 201] width 857 height 20
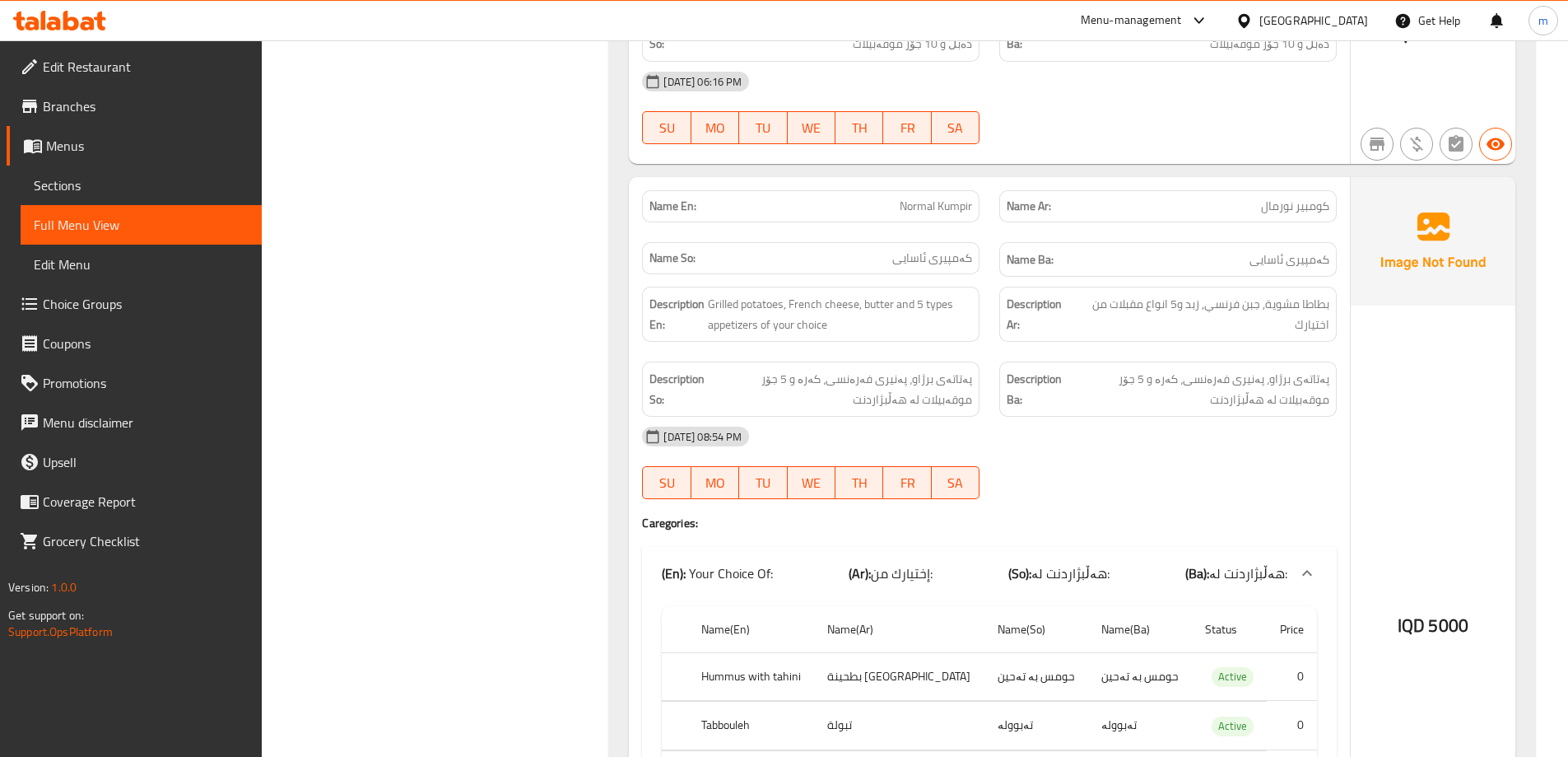
scroll to position [887, 0]
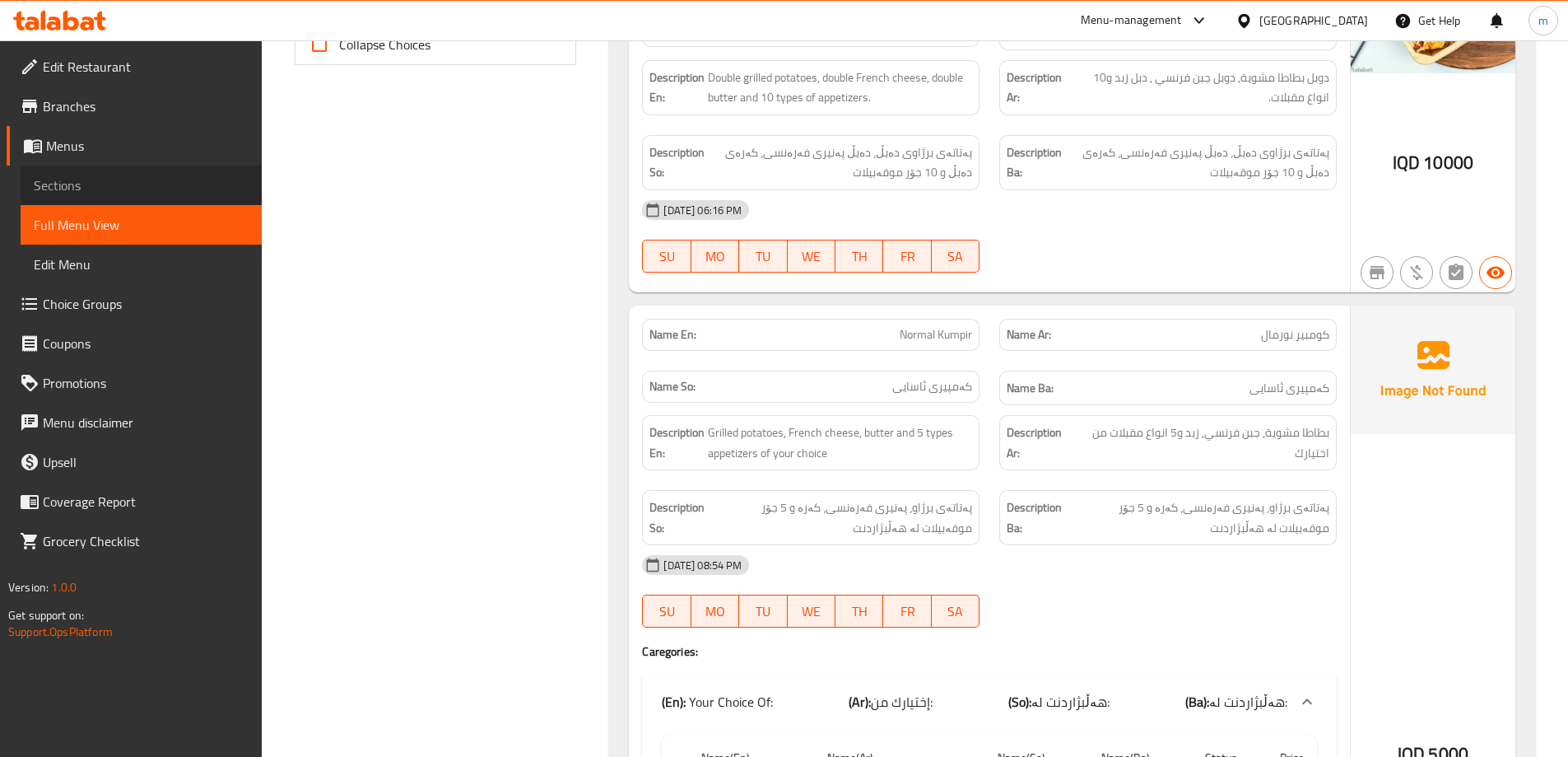
click at [83, 193] on span "Sections" at bounding box center [141, 185] width 215 height 20
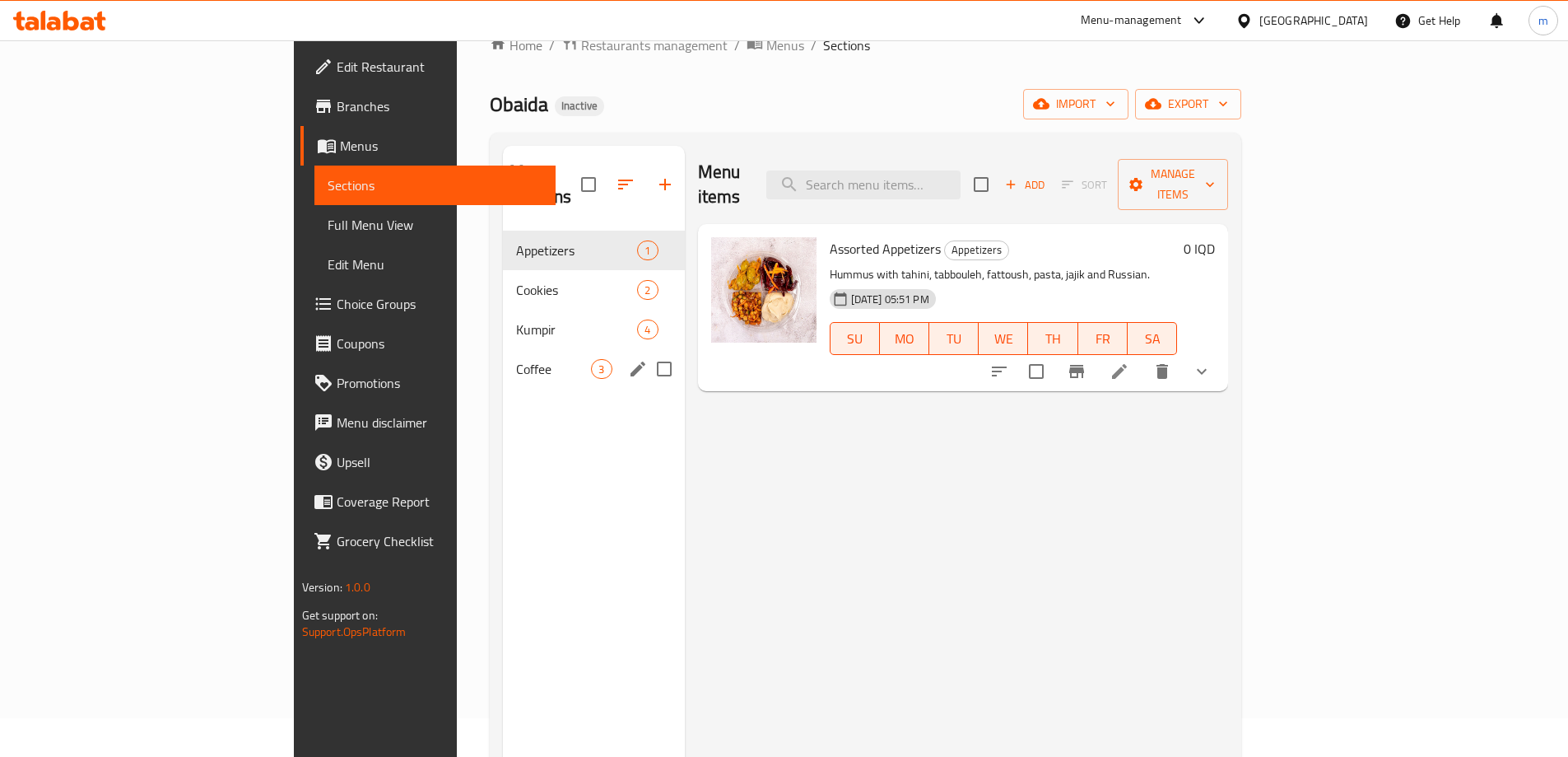
scroll to position [11, 0]
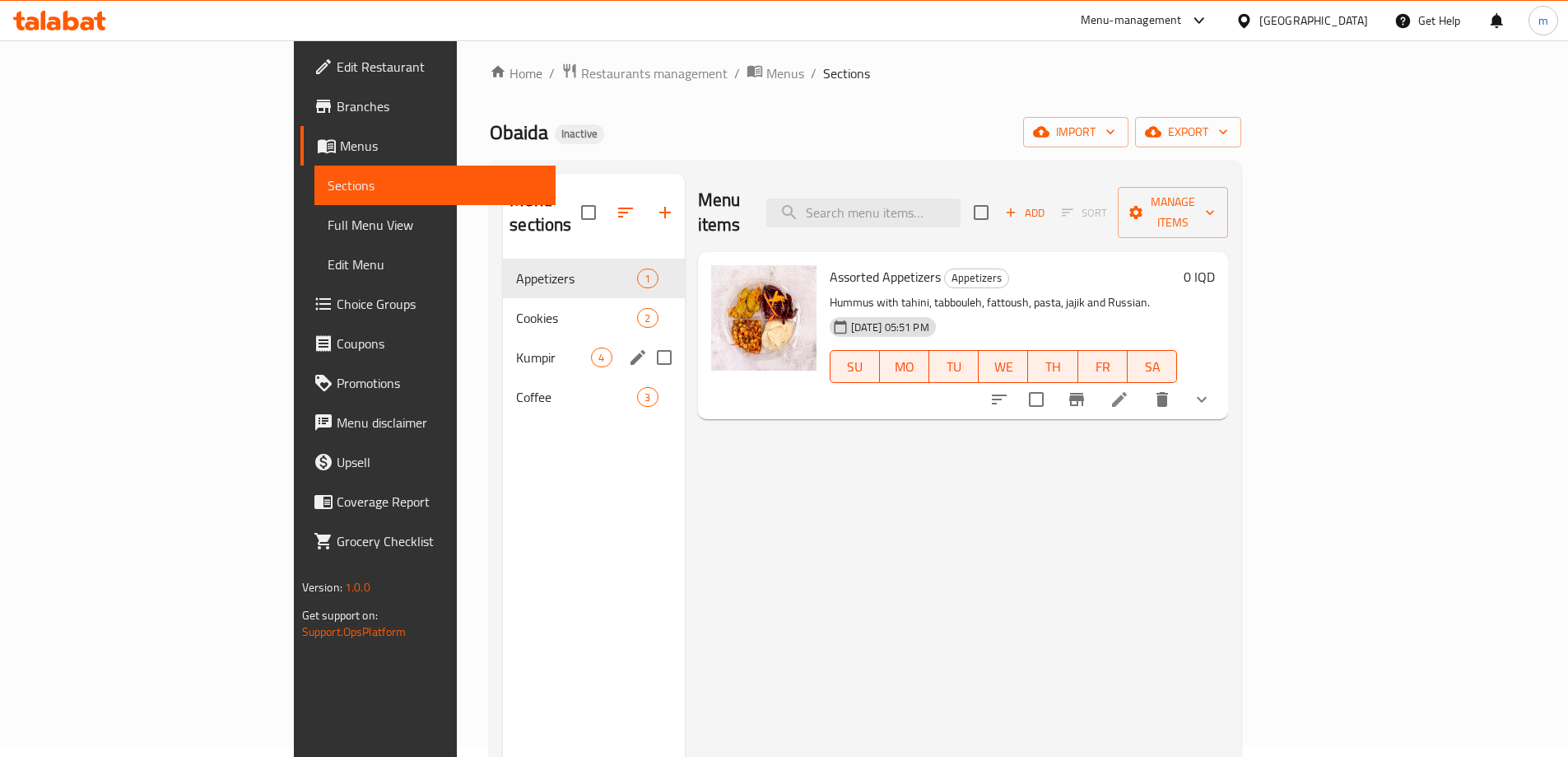
click at [516, 348] on span "Kumpir" at bounding box center [553, 357] width 75 height 20
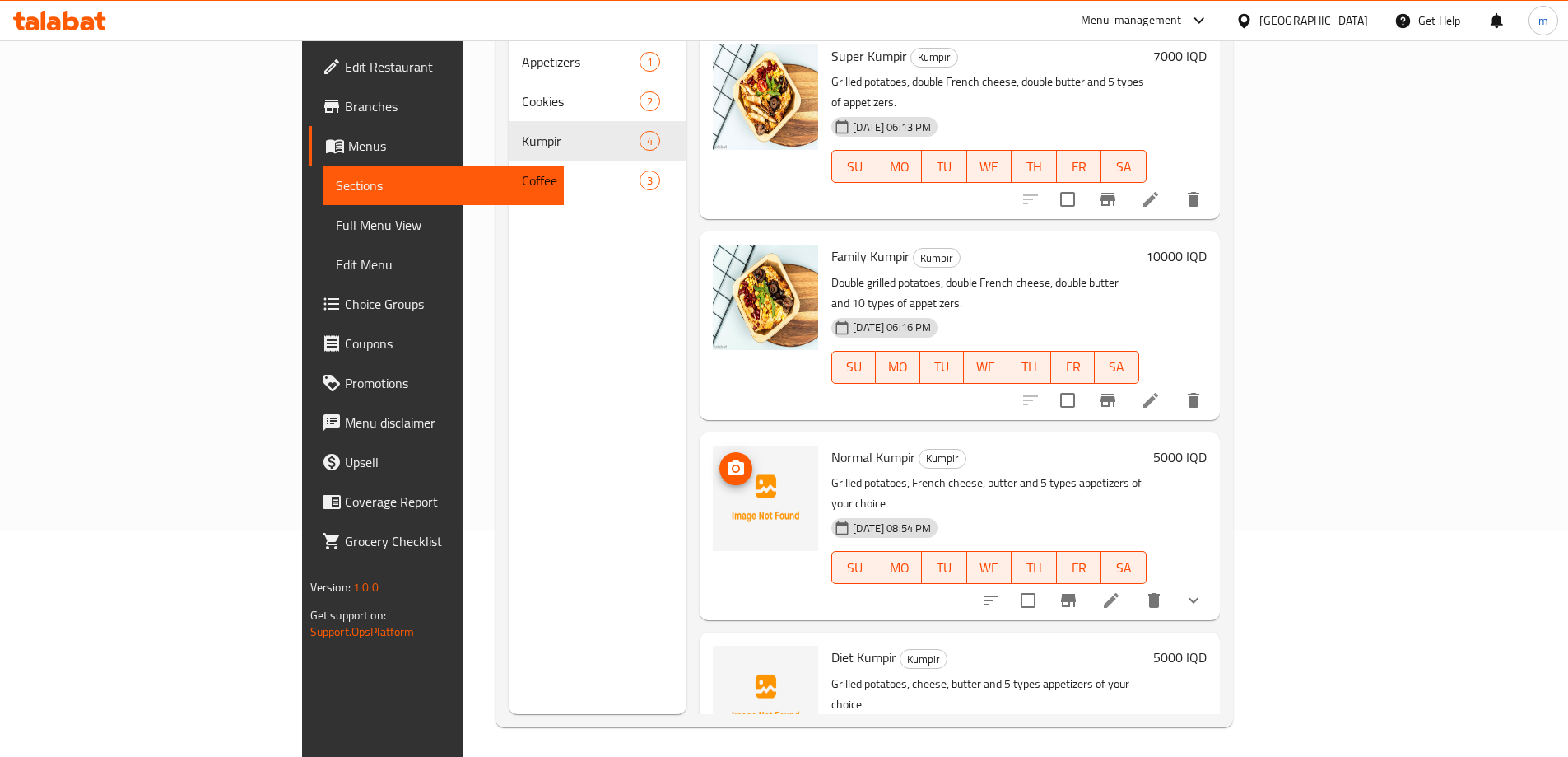
scroll to position [230, 0]
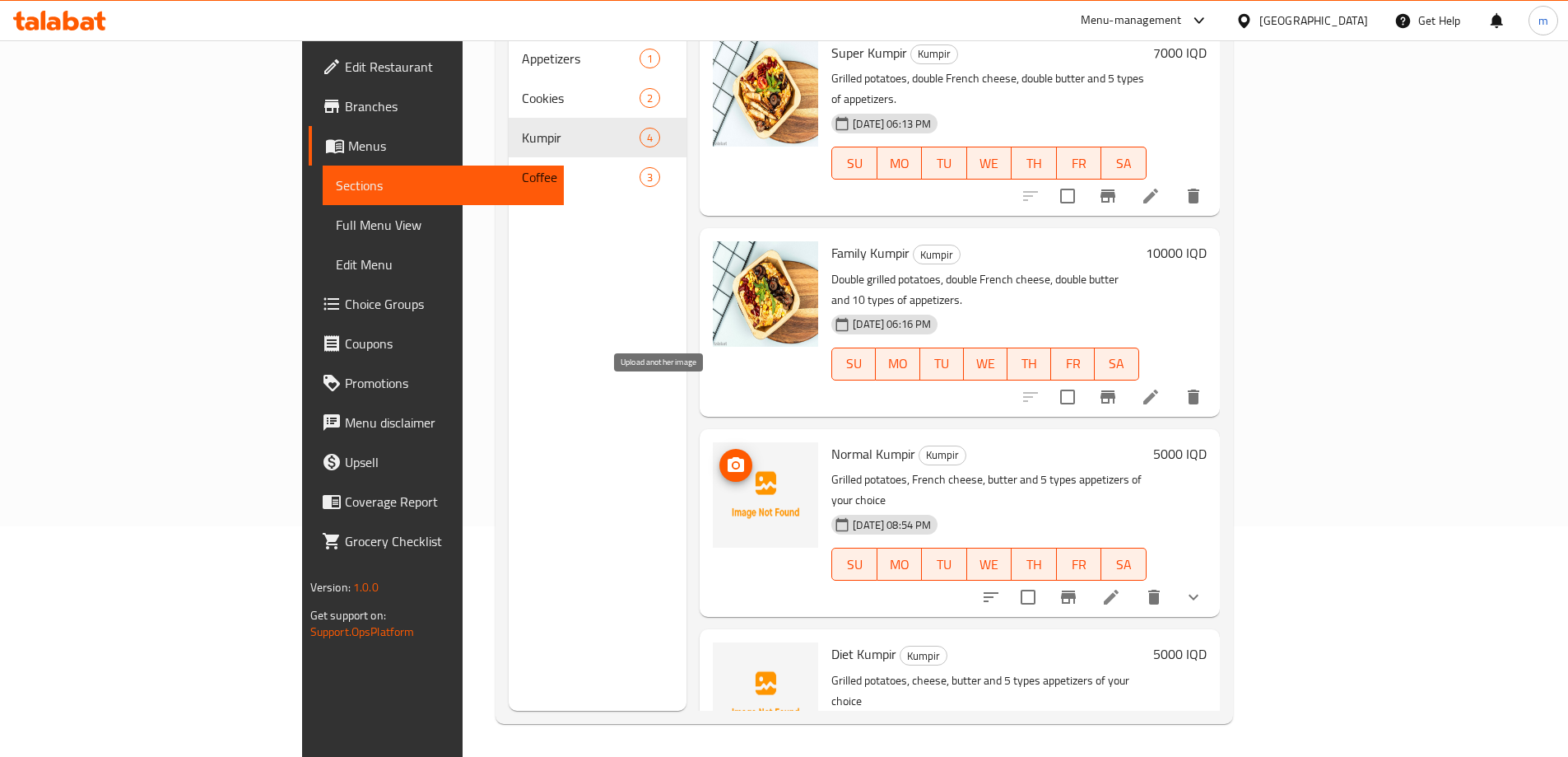
click at [728, 457] on icon "upload picture" at bounding box center [736, 465] width 17 height 15
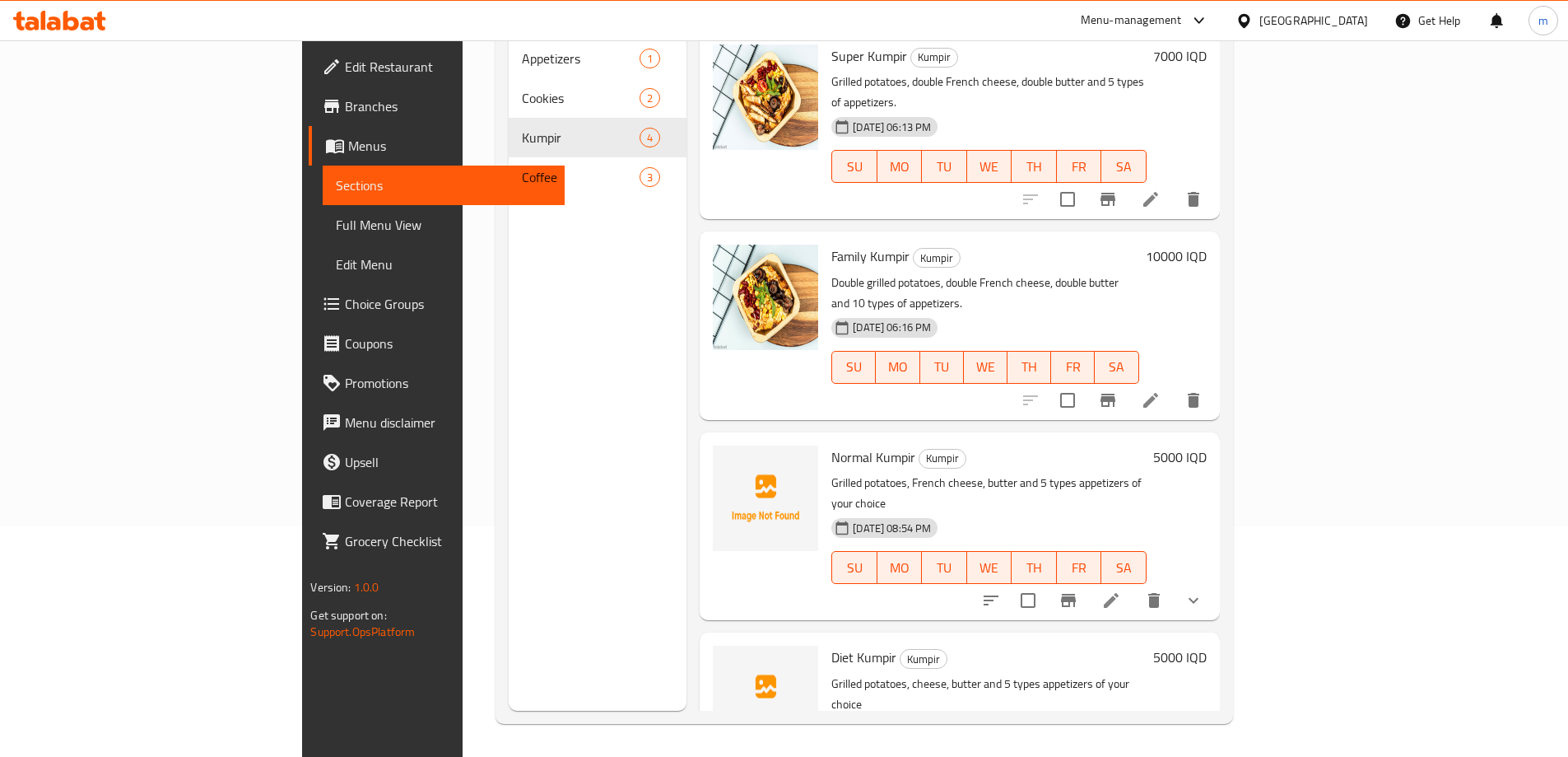
scroll to position [0, 0]
click at [726, 460] on icon "upload picture" at bounding box center [736, 470] width 20 height 20
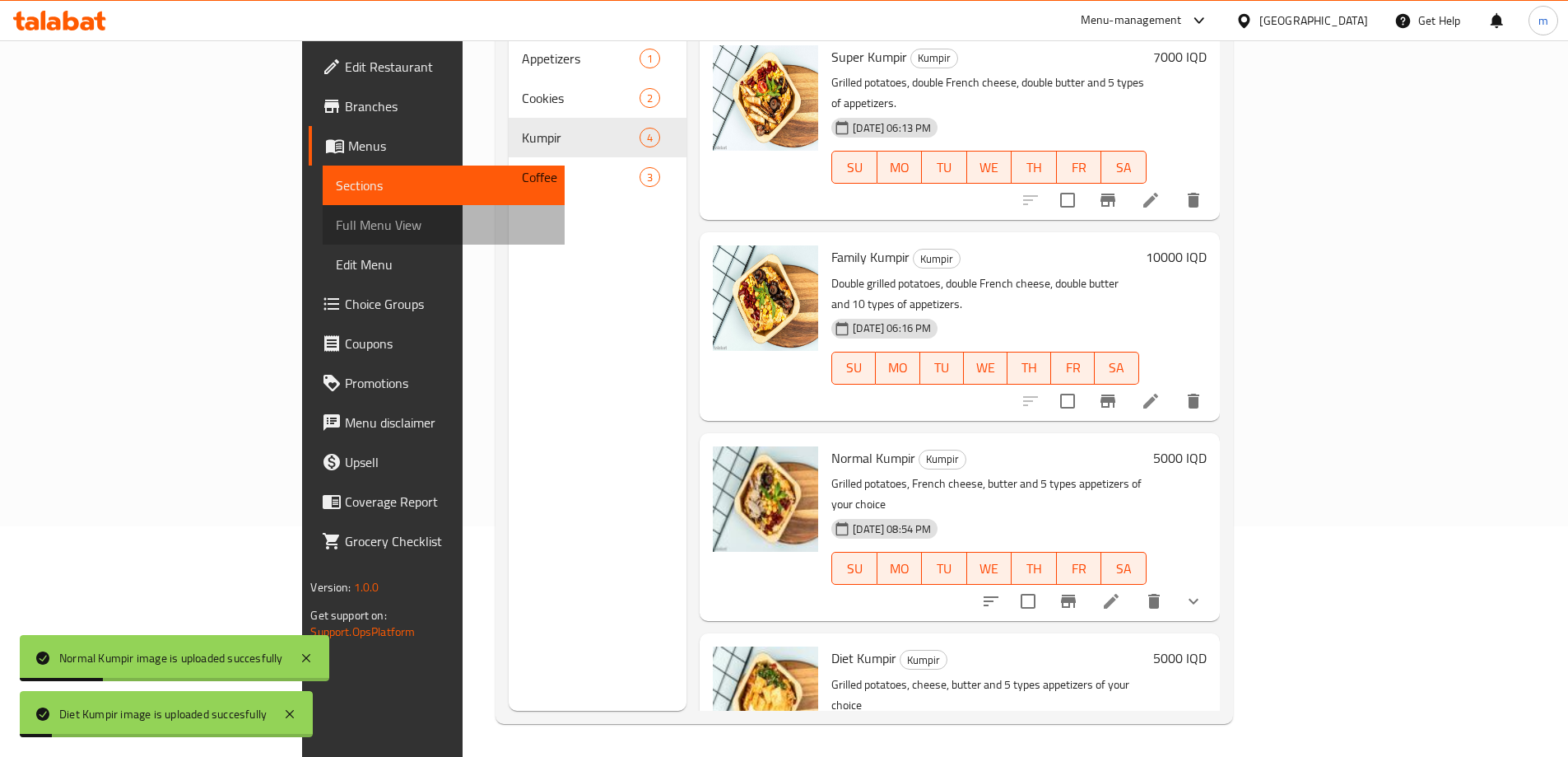
click at [336, 215] on span "Full Menu View" at bounding box center [443, 225] width 215 height 20
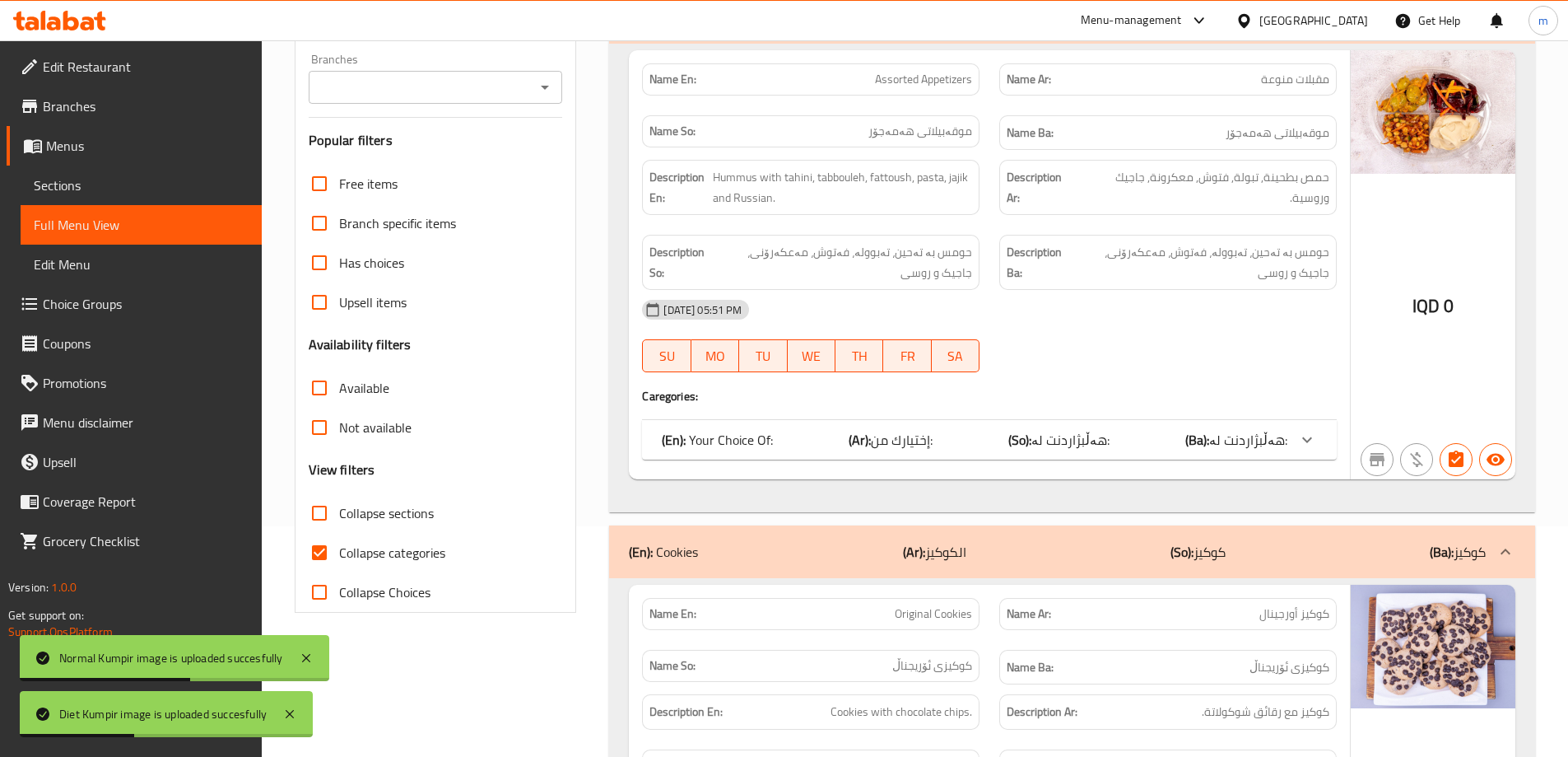
click at [545, 88] on icon "Open" at bounding box center [545, 88] width 20 height 20
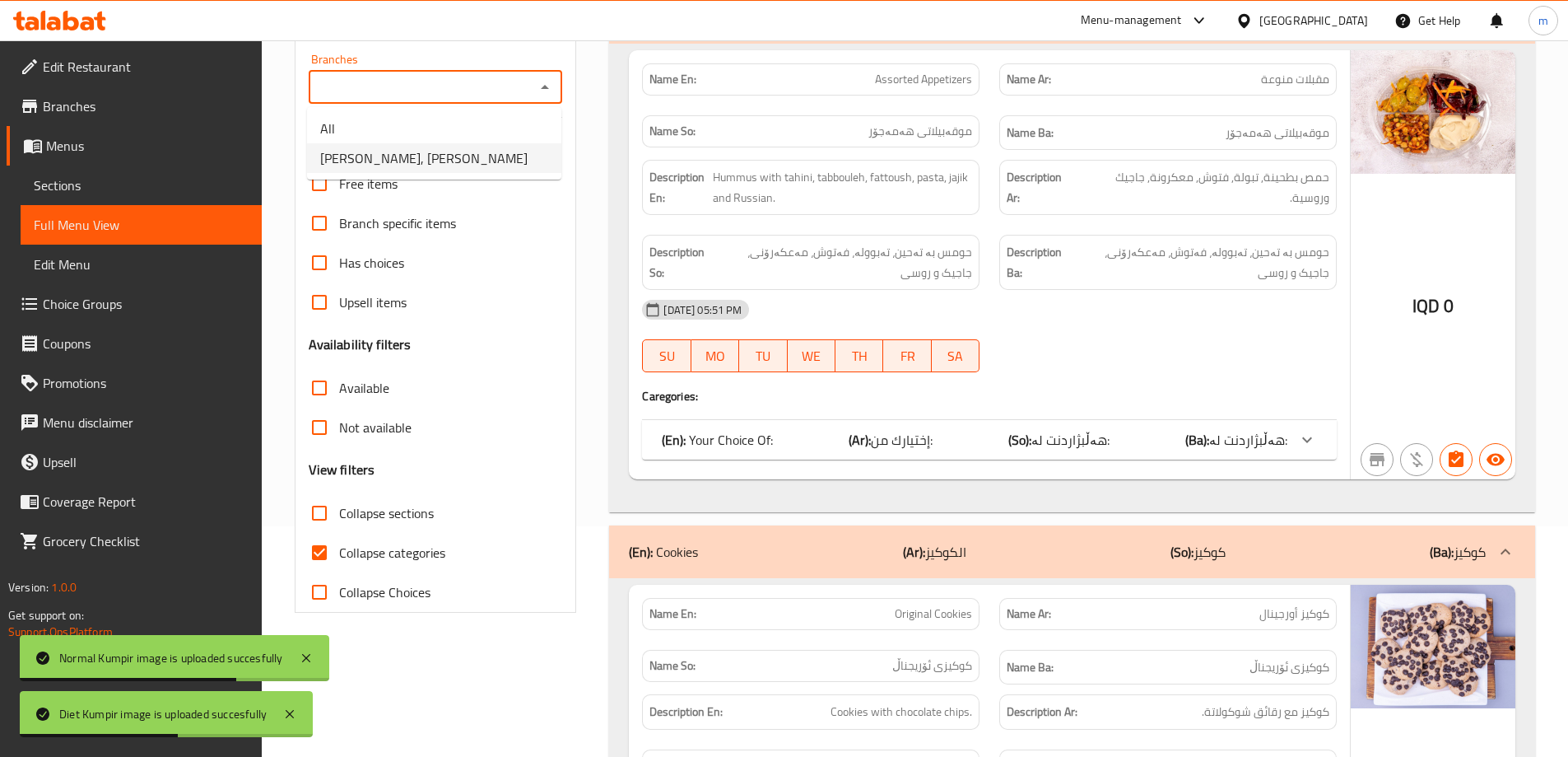
click at [400, 154] on span "Obaida, Al Ghazaliya" at bounding box center [423, 158] width 207 height 20
type input "Obaida, Al Ghazaliya"
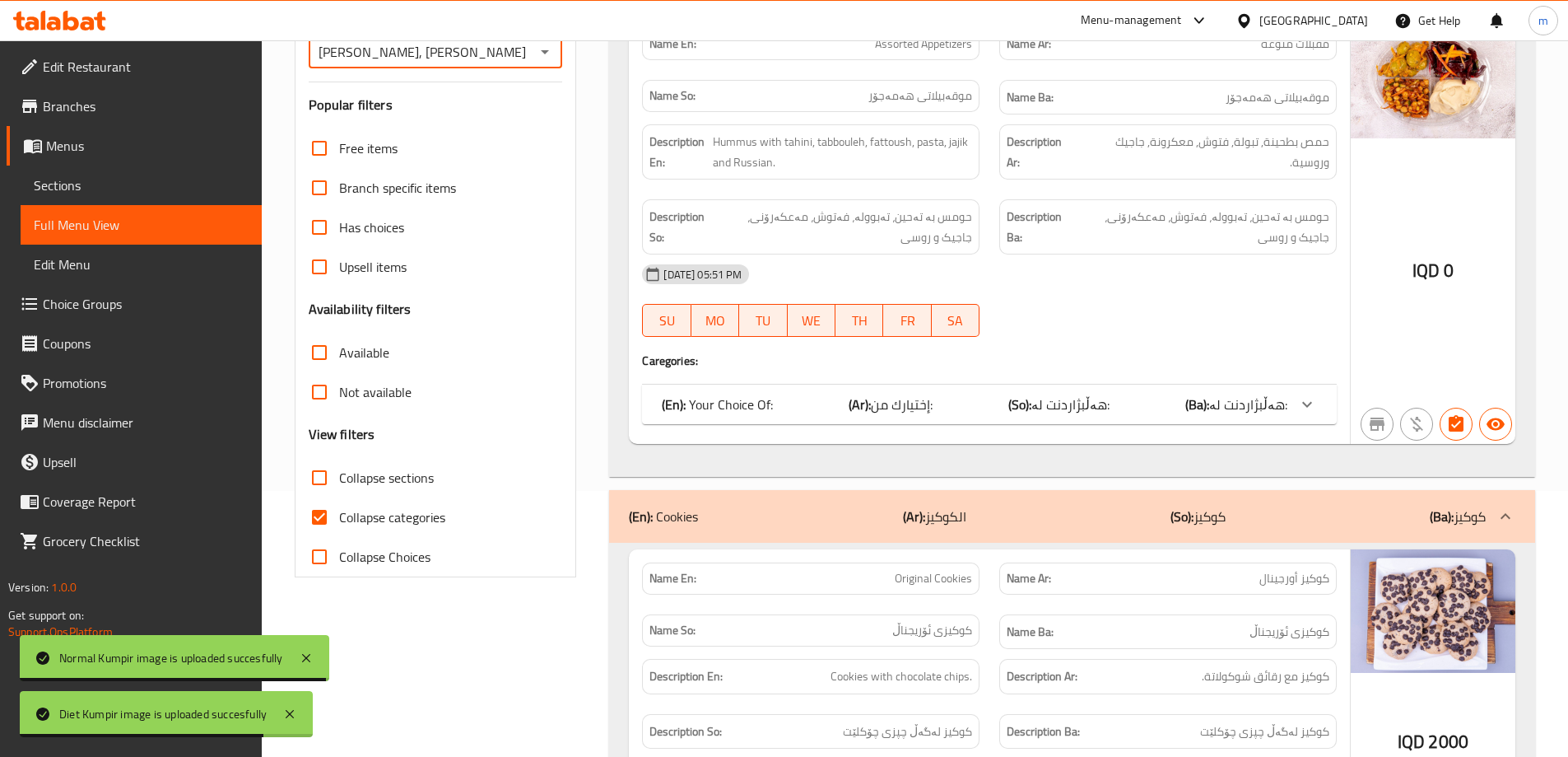
scroll to position [286, 0]
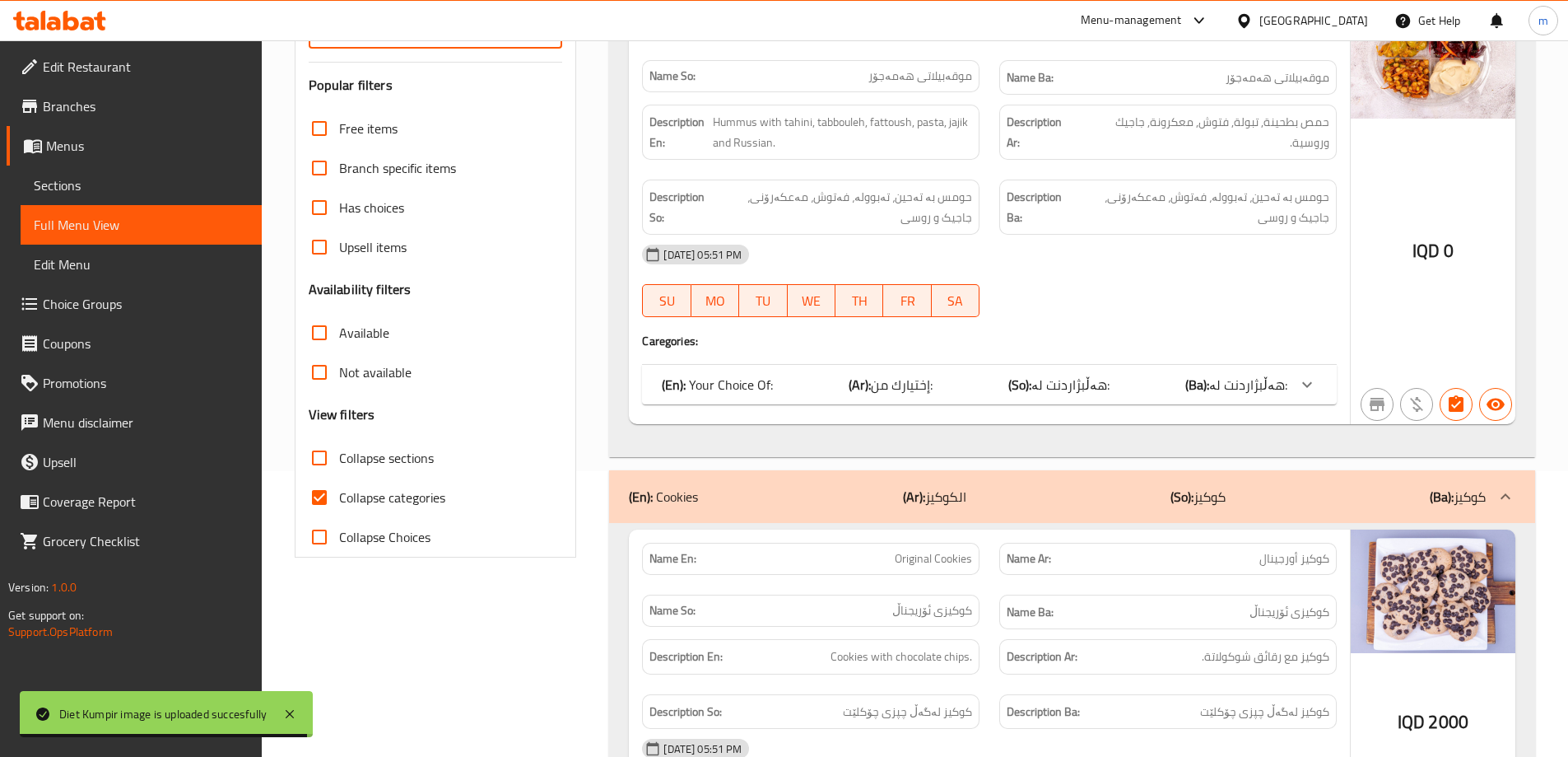
click at [315, 461] on input "Collapse sections" at bounding box center [319, 458] width 40 height 40
checkbox input "true"
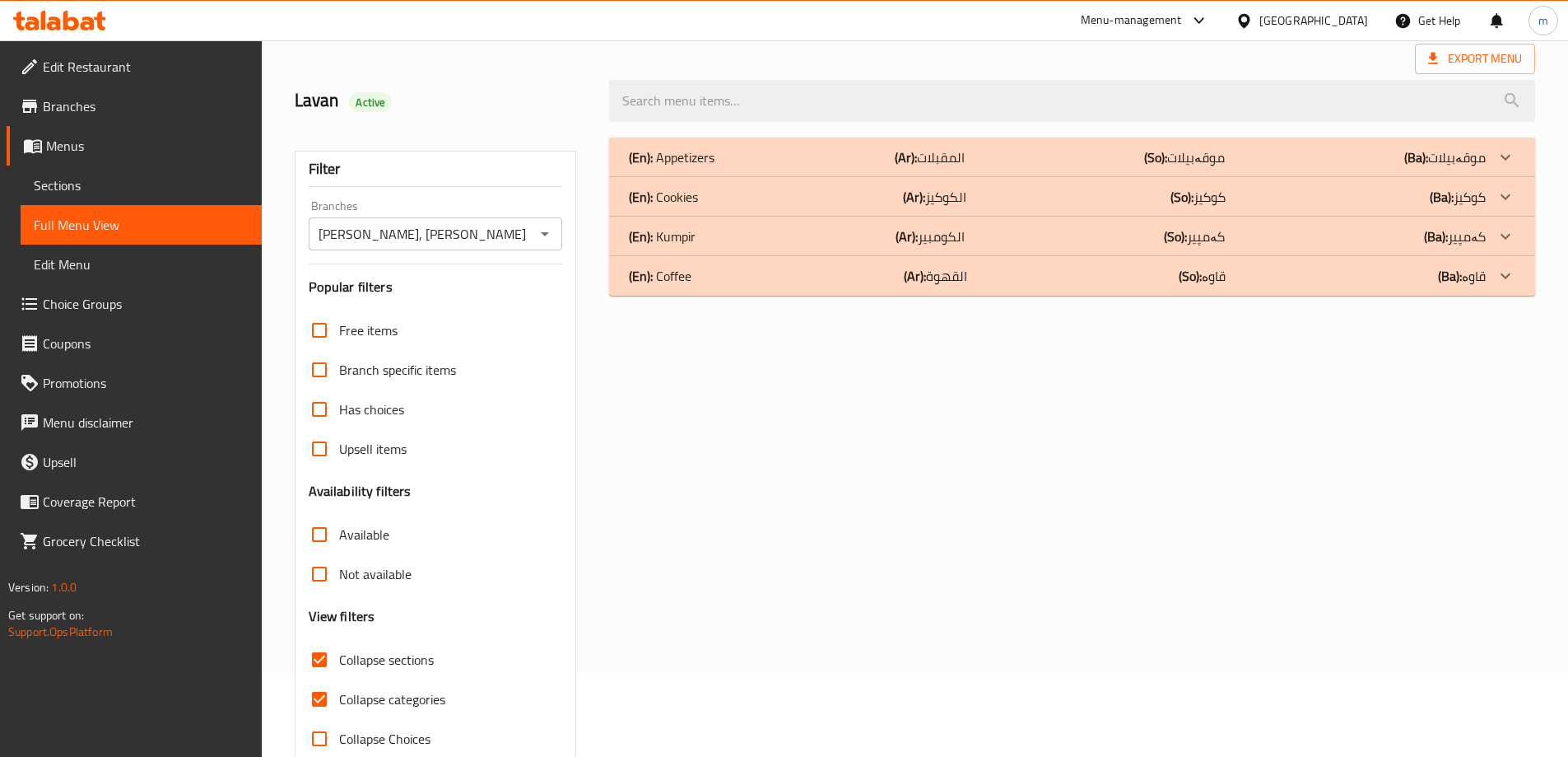
scroll to position [64, 0]
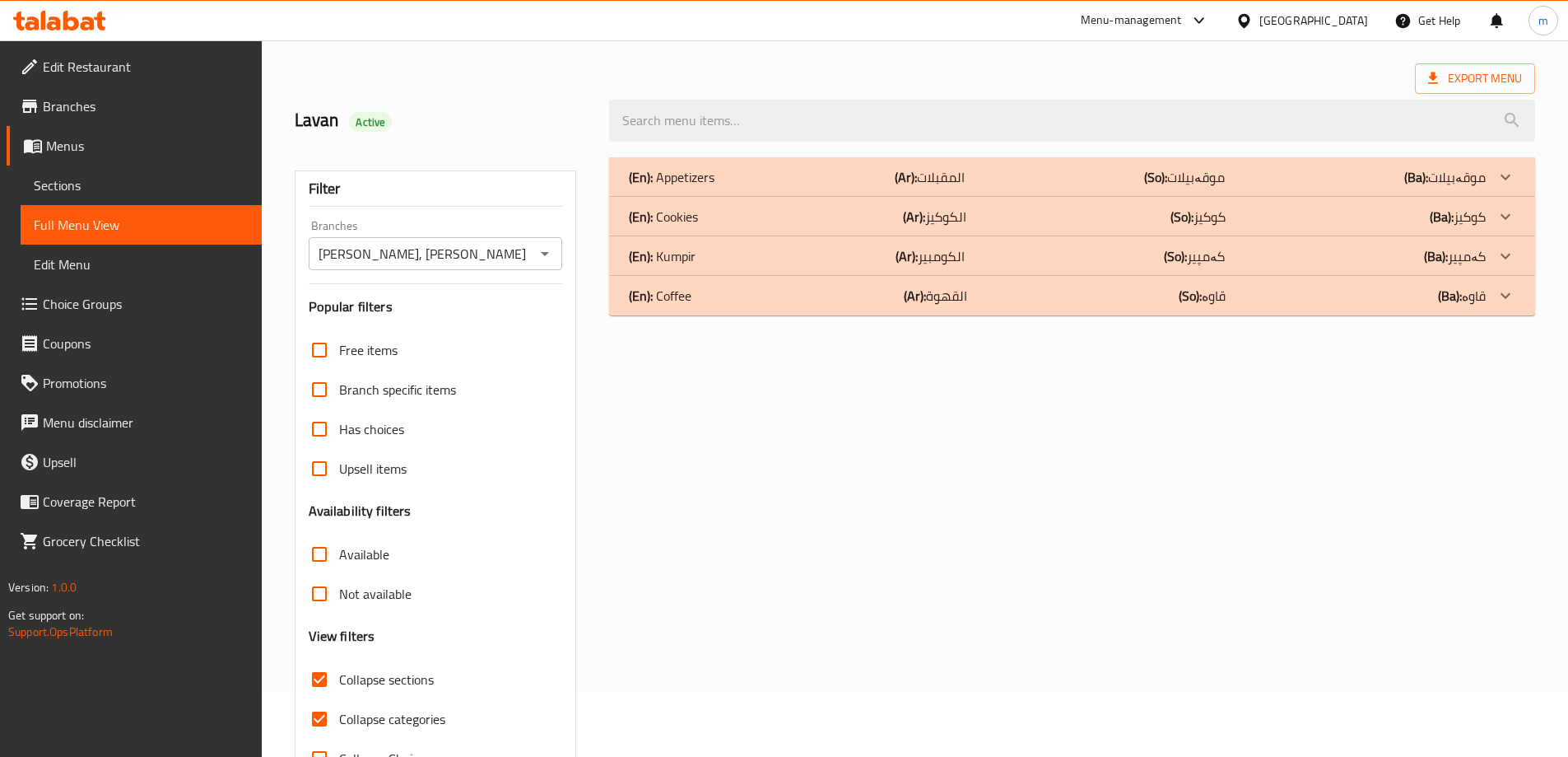
click at [772, 248] on div "(En): Kumpir (Ar): الكومبير (So): کەمپیر (Ba): کەمپیر" at bounding box center [1057, 256] width 857 height 20
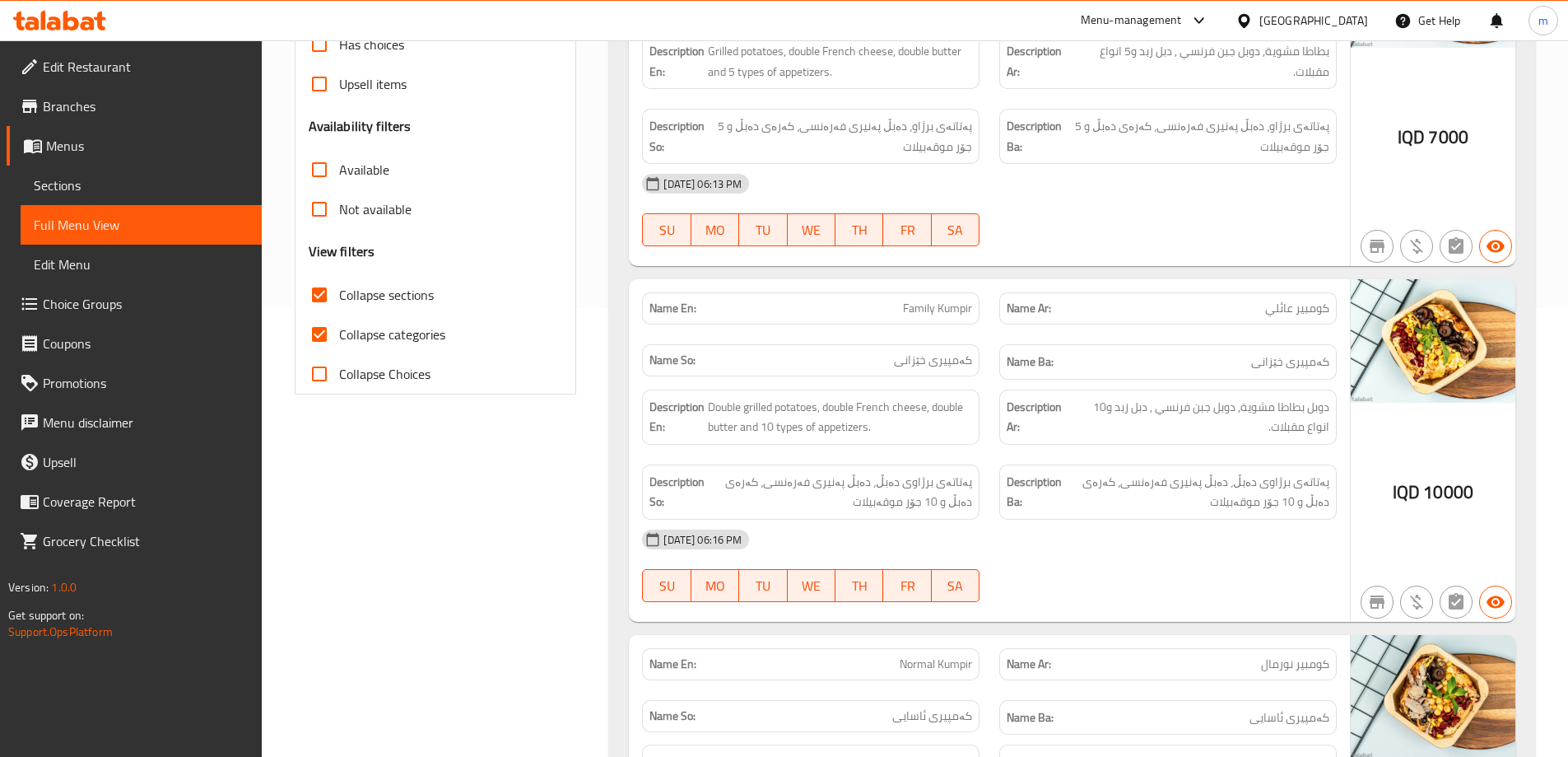
click at [329, 326] on input "Collapse categories" at bounding box center [319, 334] width 40 height 40
checkbox input "false"
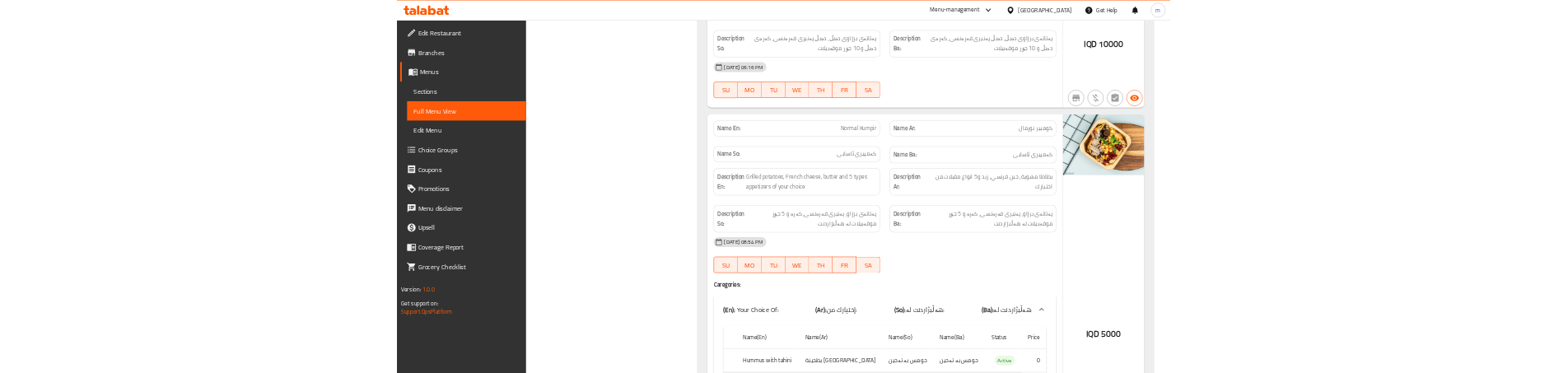
scroll to position [832, 0]
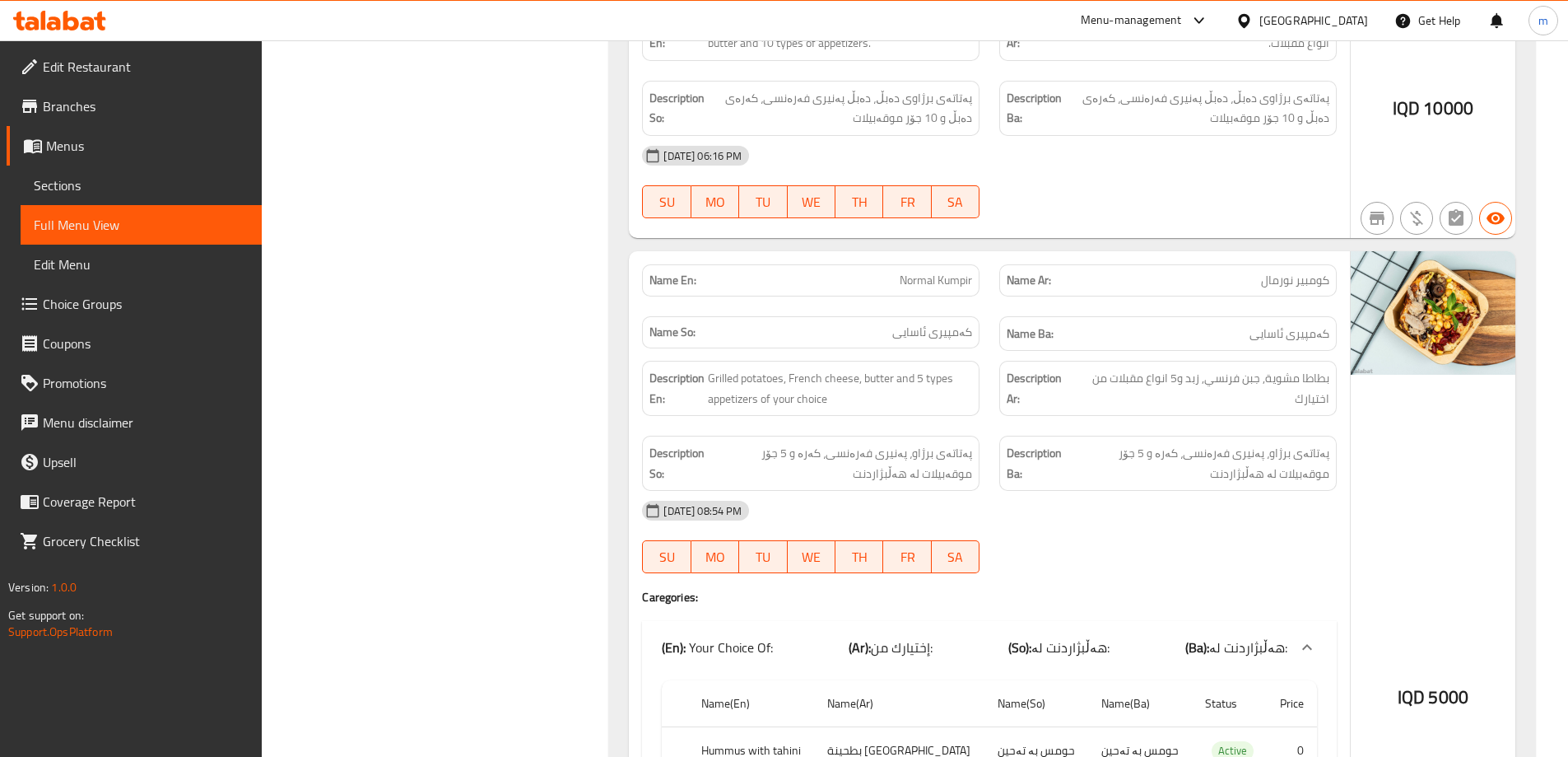
drag, startPoint x: 1216, startPoint y: 182, endPoint x: 1240, endPoint y: 172, distance: 26.0
click at [1216, 182] on div "08-09-2025 06:16 PM SU MO TU WE TH FR SA" at bounding box center [989, 182] width 715 height 92
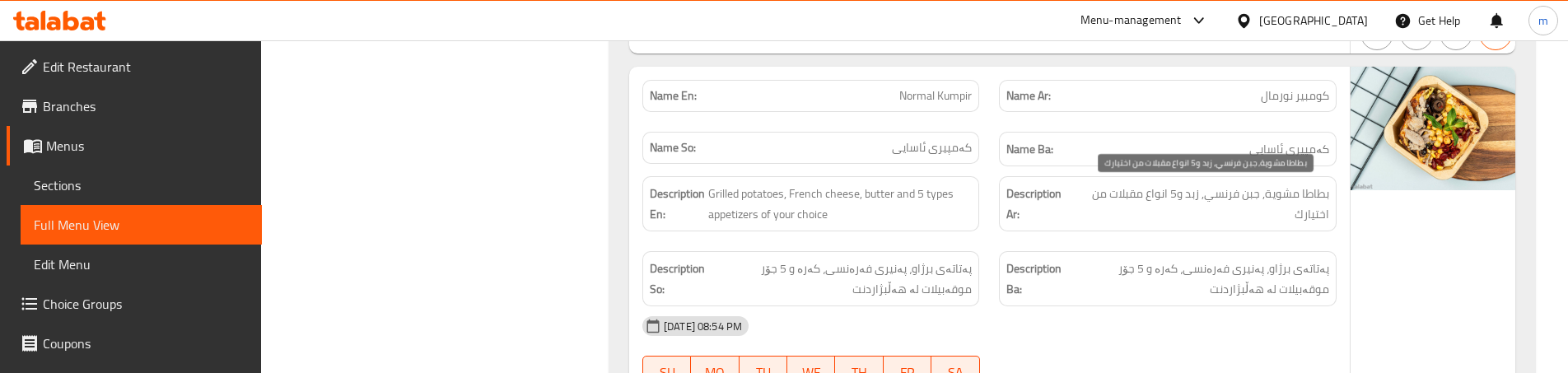
scroll to position [997, 0]
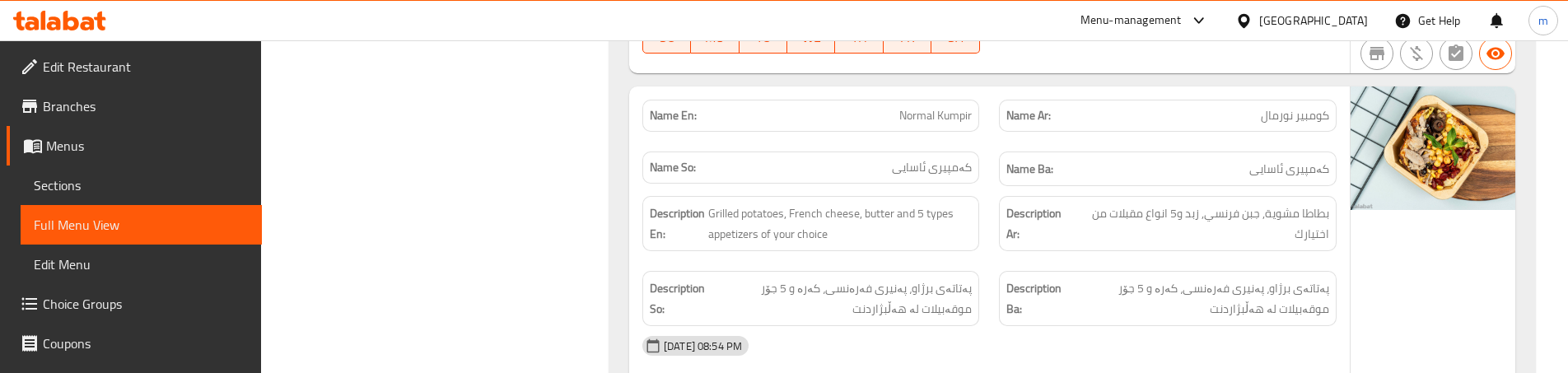
click at [1006, 201] on div "Description Ar: بطاطا مشوية, جبن فرنسي, زبد و5 انواع مقبلات من اختيارك" at bounding box center [1168, 223] width 337 height 55
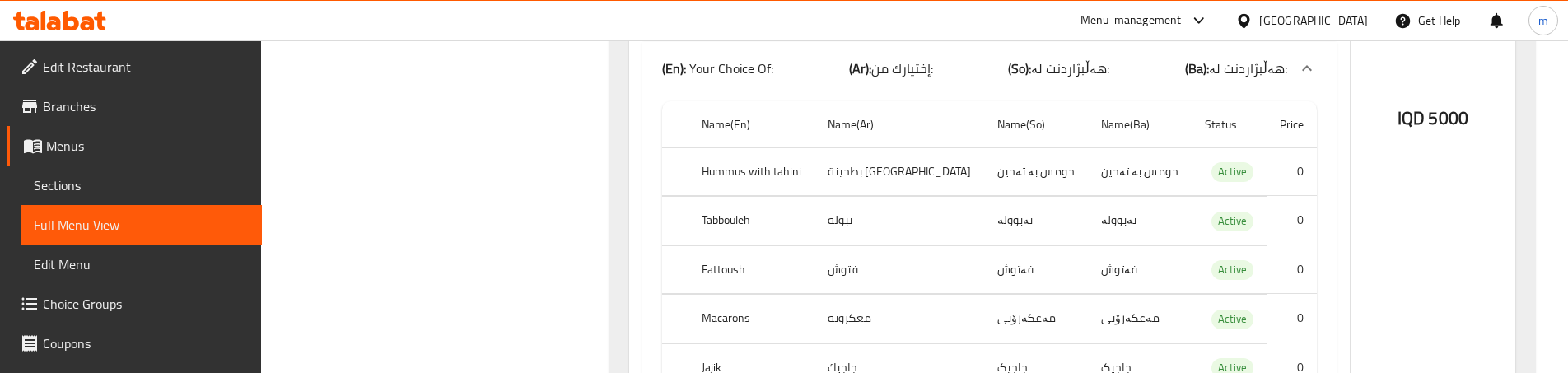
scroll to position [1437, 0]
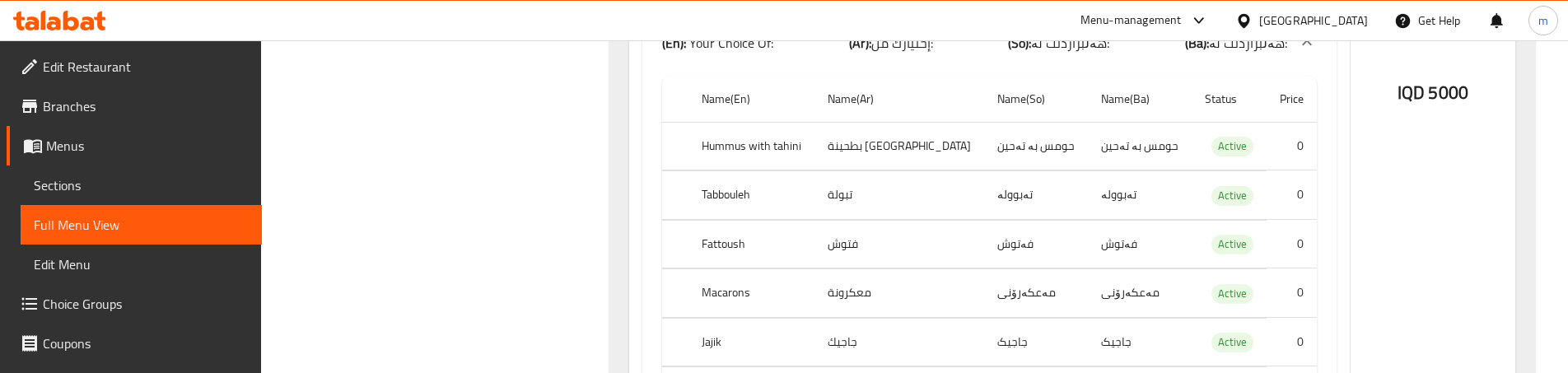
click at [869, 296] on td "معكرونة" at bounding box center [899, 293] width 169 height 49
copy td "معكرونة"
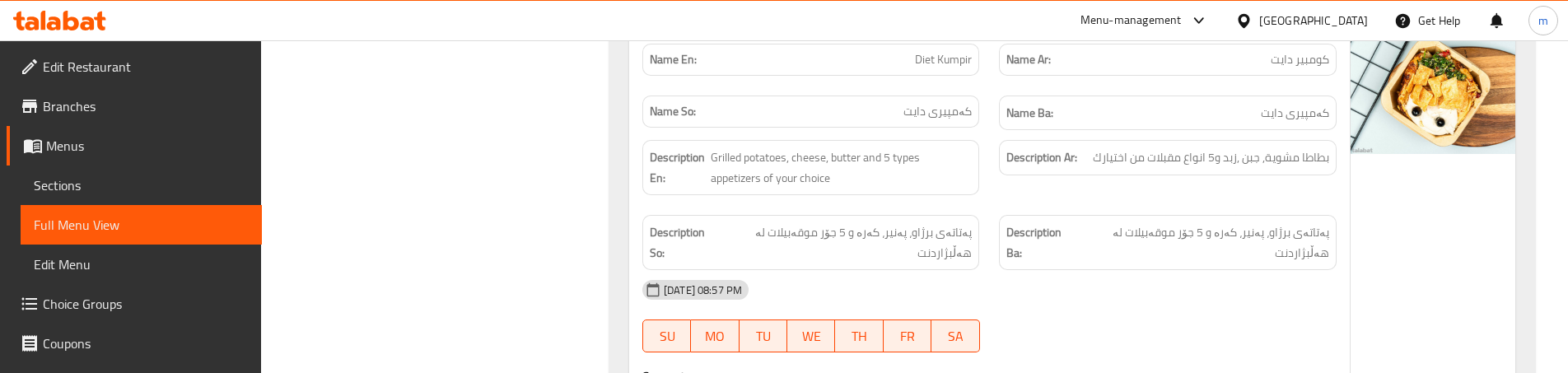
scroll to position [1820, 0]
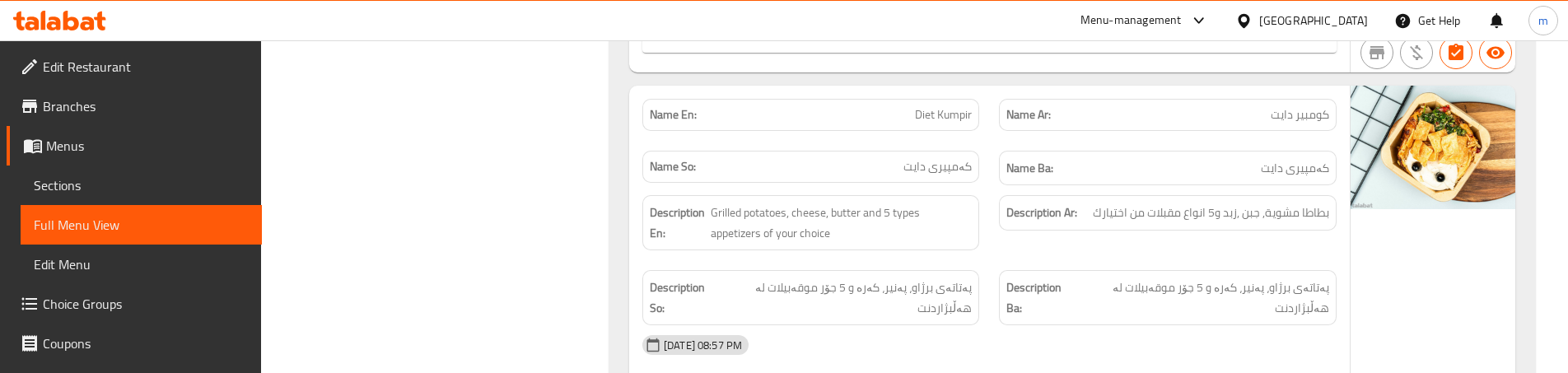
click at [689, 153] on div "Name So: کەمپیری دایت" at bounding box center [811, 167] width 337 height 32
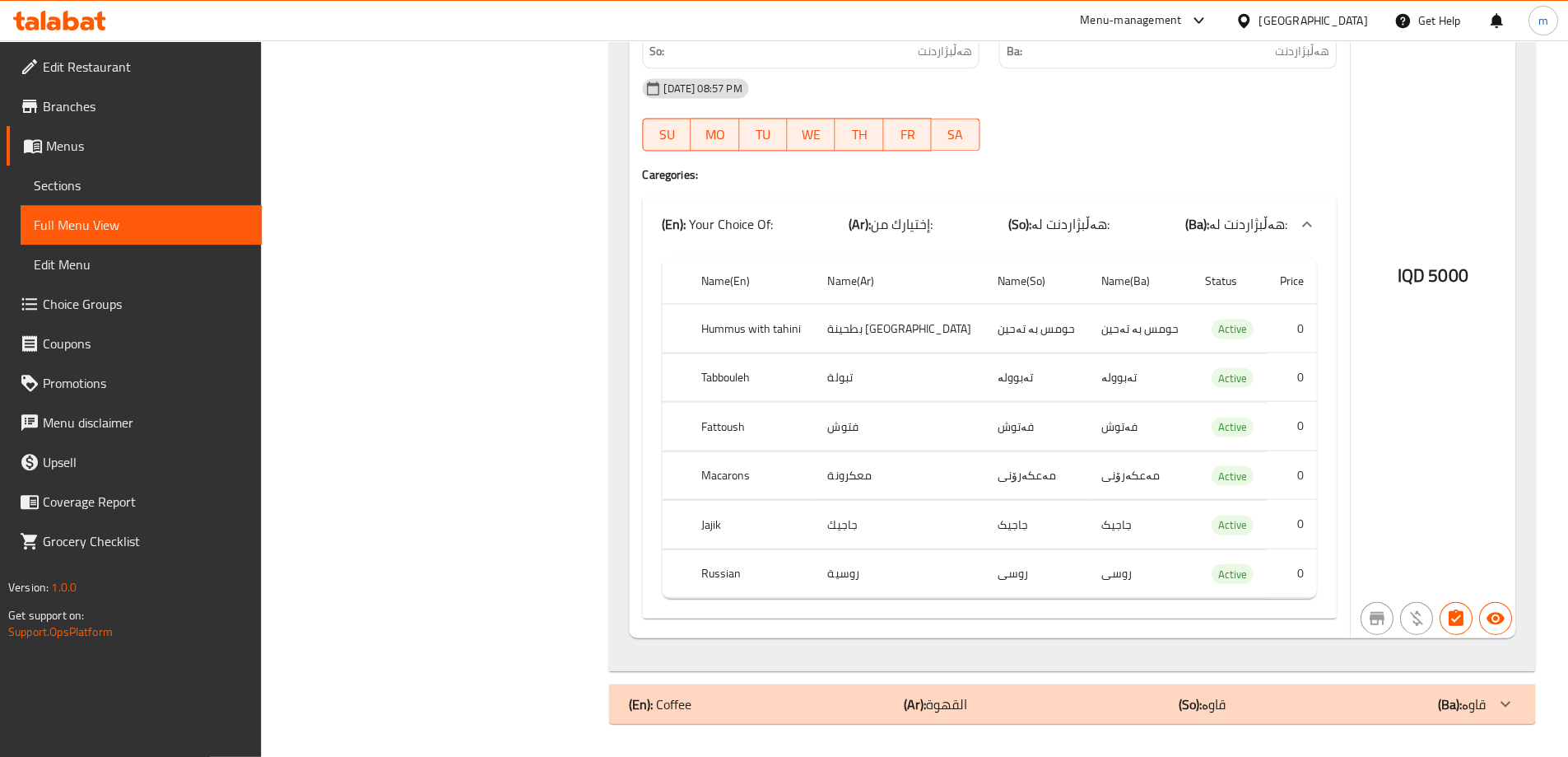
scroll to position [2077, 0]
click at [81, 299] on span "Choice Groups" at bounding box center [145, 304] width 205 height 20
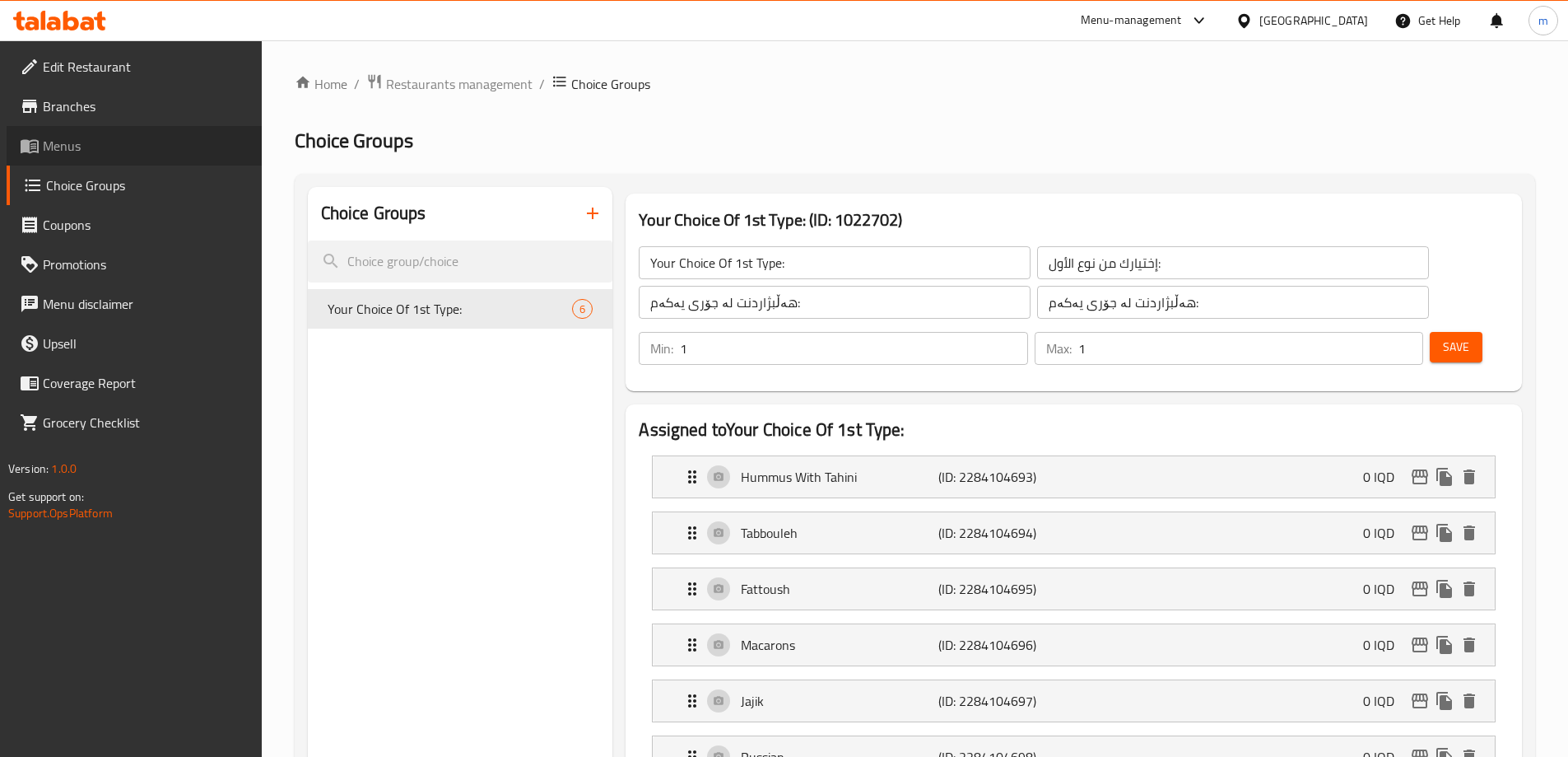
click at [113, 160] on link "Menus" at bounding box center [134, 146] width 255 height 40
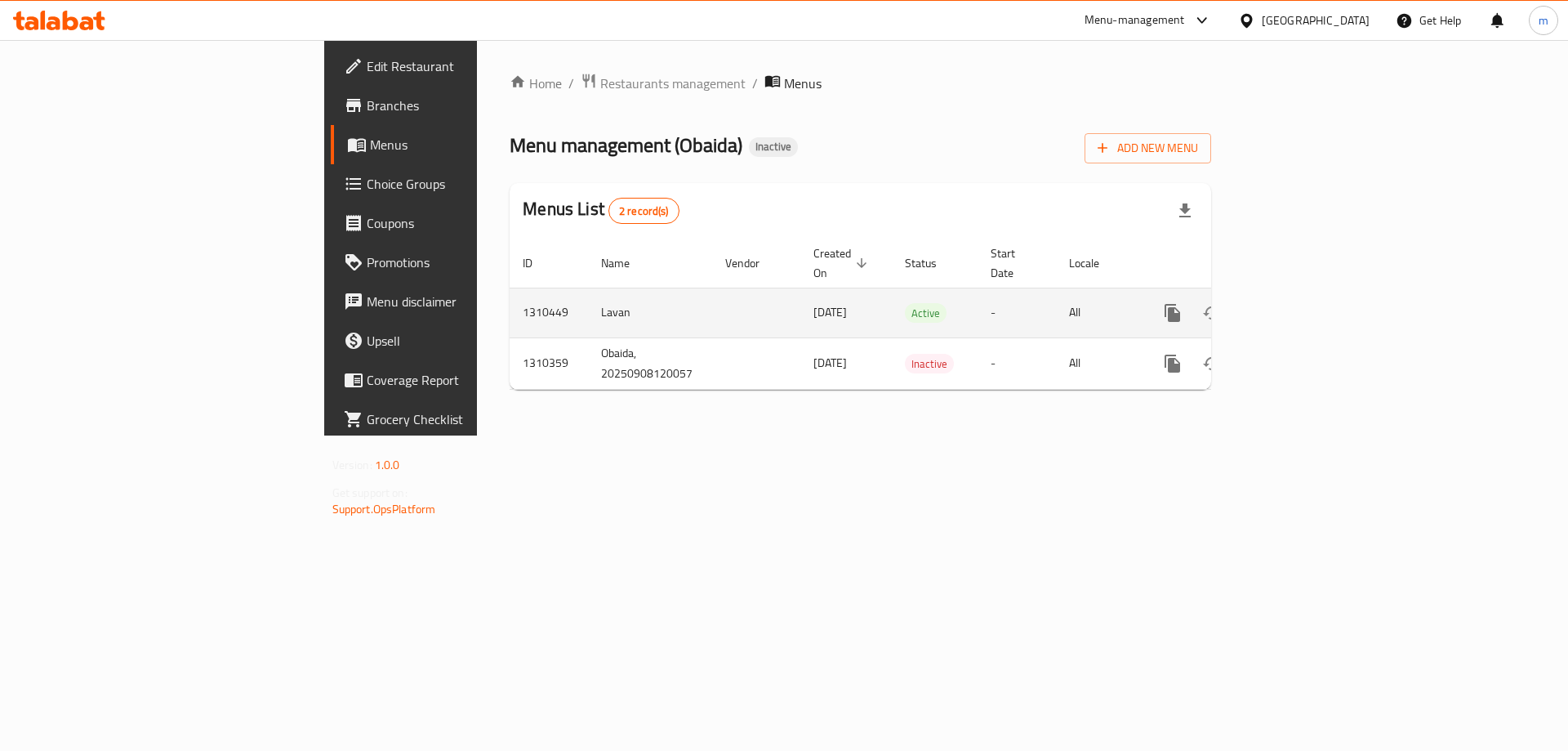
click at [1300, 303] on icon "enhanced table" at bounding box center [1290, 313] width 20 height 20
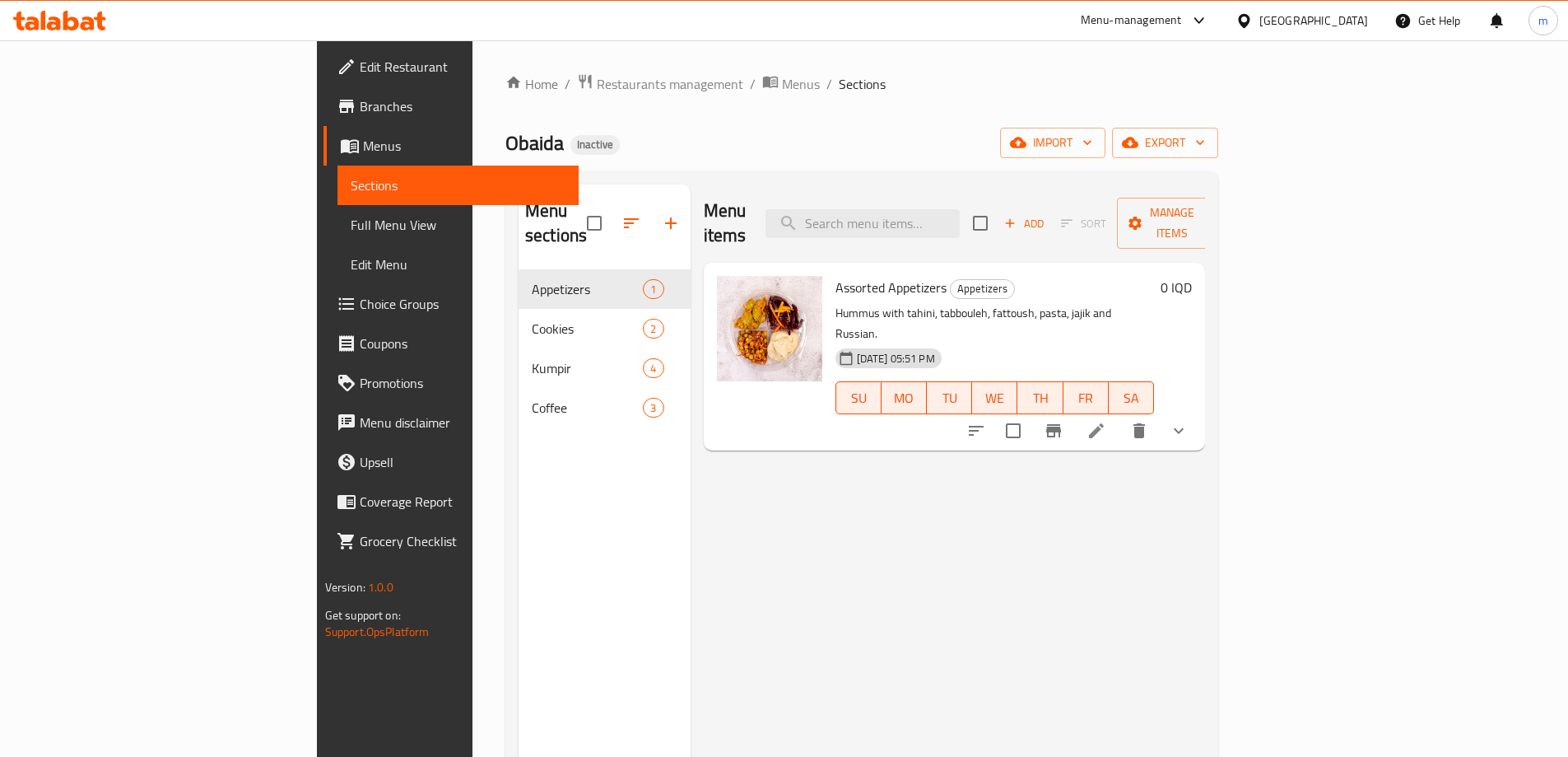
click at [324, 285] on link "Choice Groups" at bounding box center [451, 304] width 255 height 40
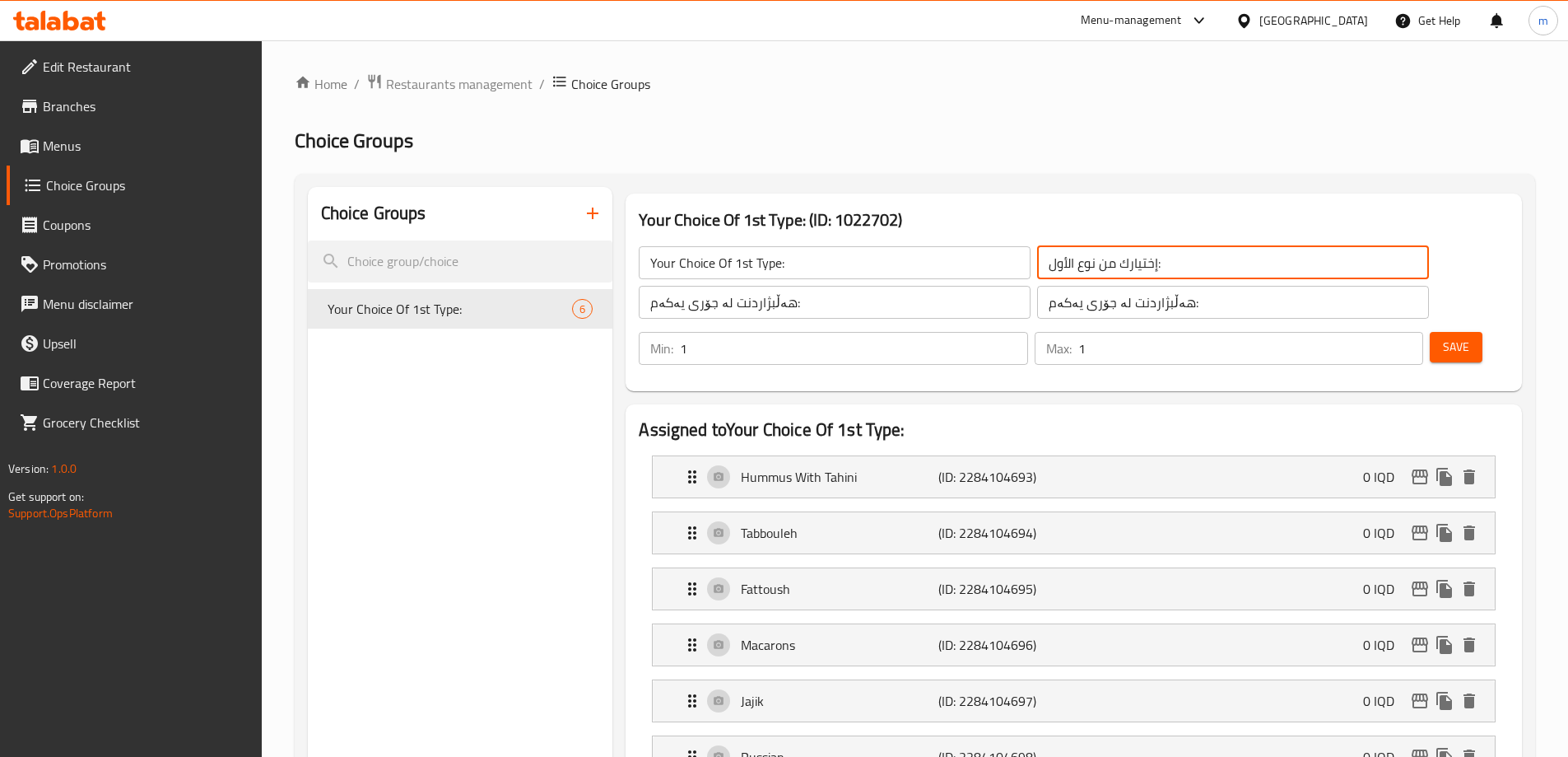
click at [1037, 267] on input "إختيارك من نوع الأول:" at bounding box center [1233, 263] width 392 height 33
click at [707, 271] on input "Your Choice Of 1st Type:" at bounding box center [834, 263] width 392 height 33
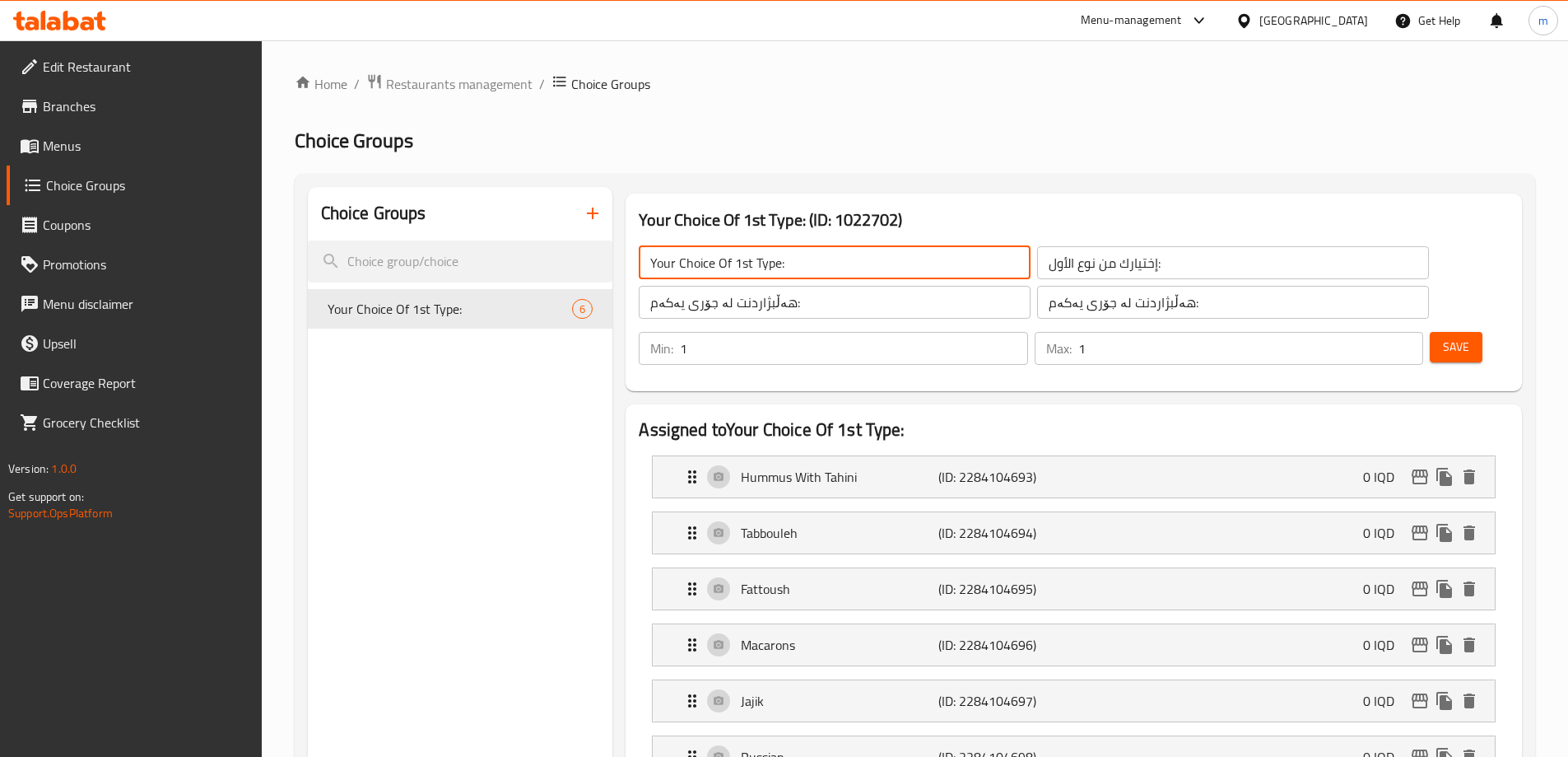
click at [707, 270] on input "Your Choice Of 1st Type:" at bounding box center [834, 263] width 392 height 33
click at [688, 467] on icon "Expand" at bounding box center [692, 477] width 20 height 20
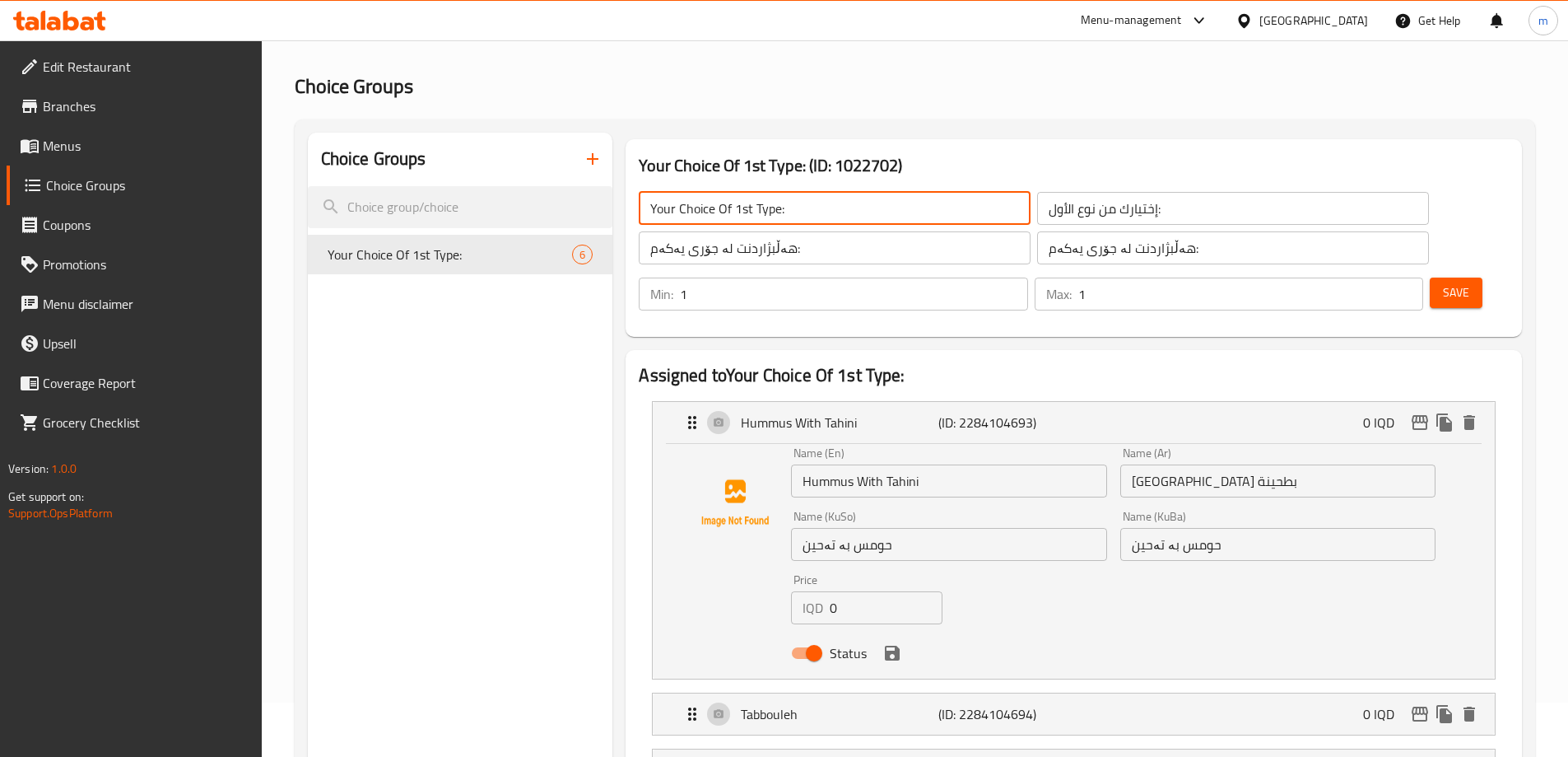
scroll to position [55, 0]
click at [895, 464] on input "Hummus With Tahini" at bounding box center [949, 480] width 315 height 33
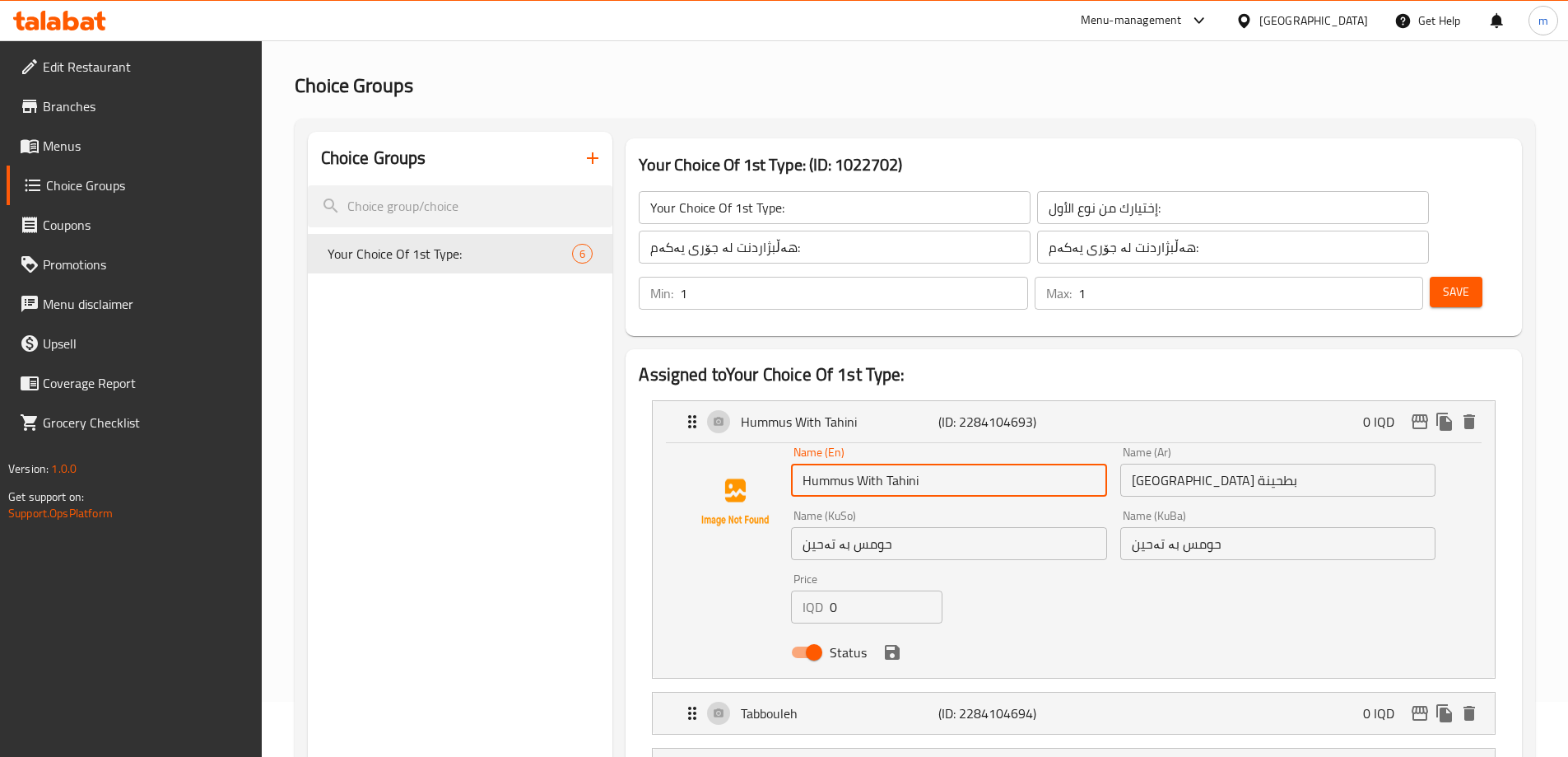
click at [1254, 464] on input "[GEOGRAPHIC_DATA] بطحينة" at bounding box center [1278, 480] width 315 height 33
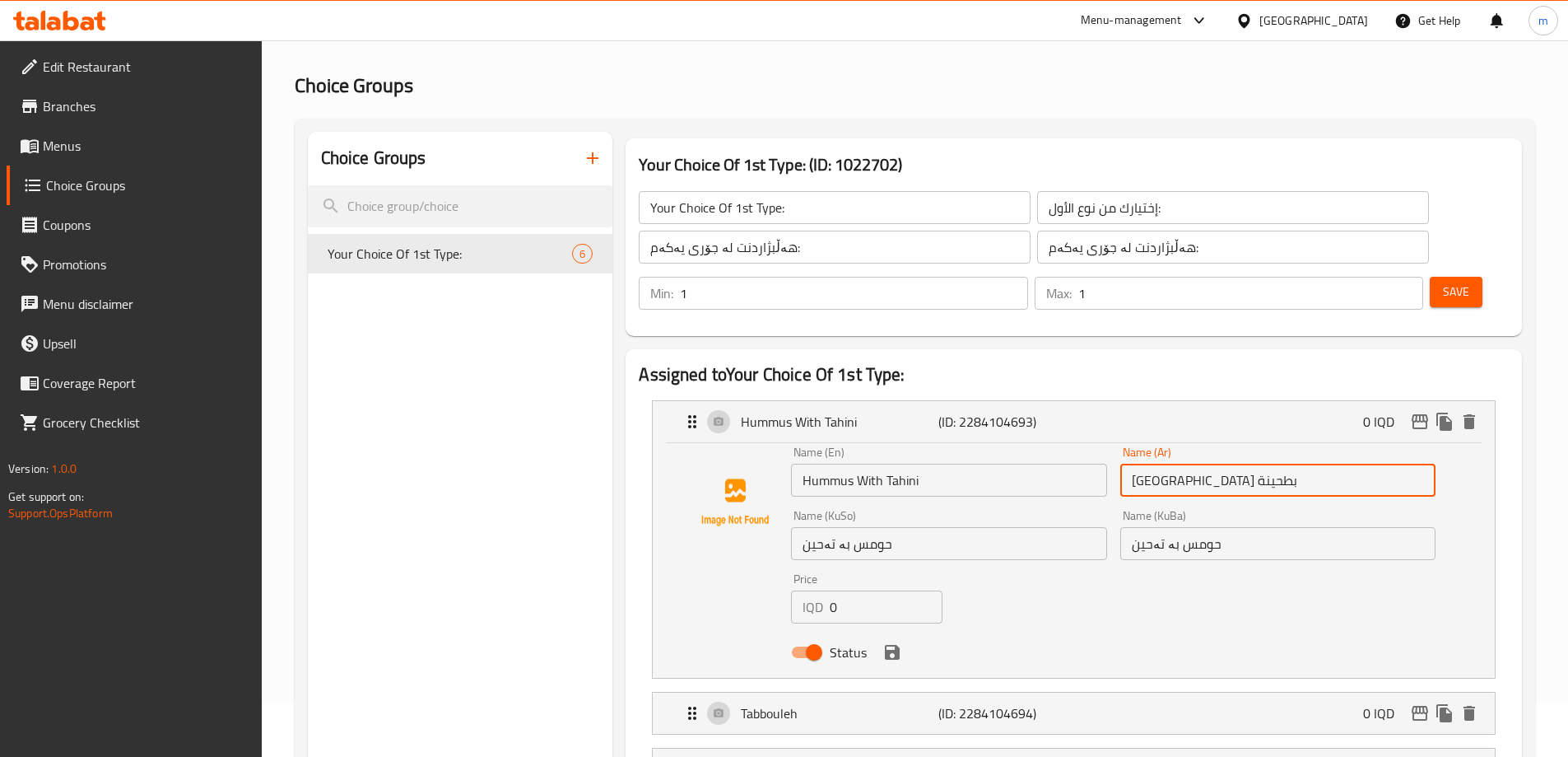
click at [1166, 527] on input "حومس بە تەحین" at bounding box center [1278, 543] width 315 height 33
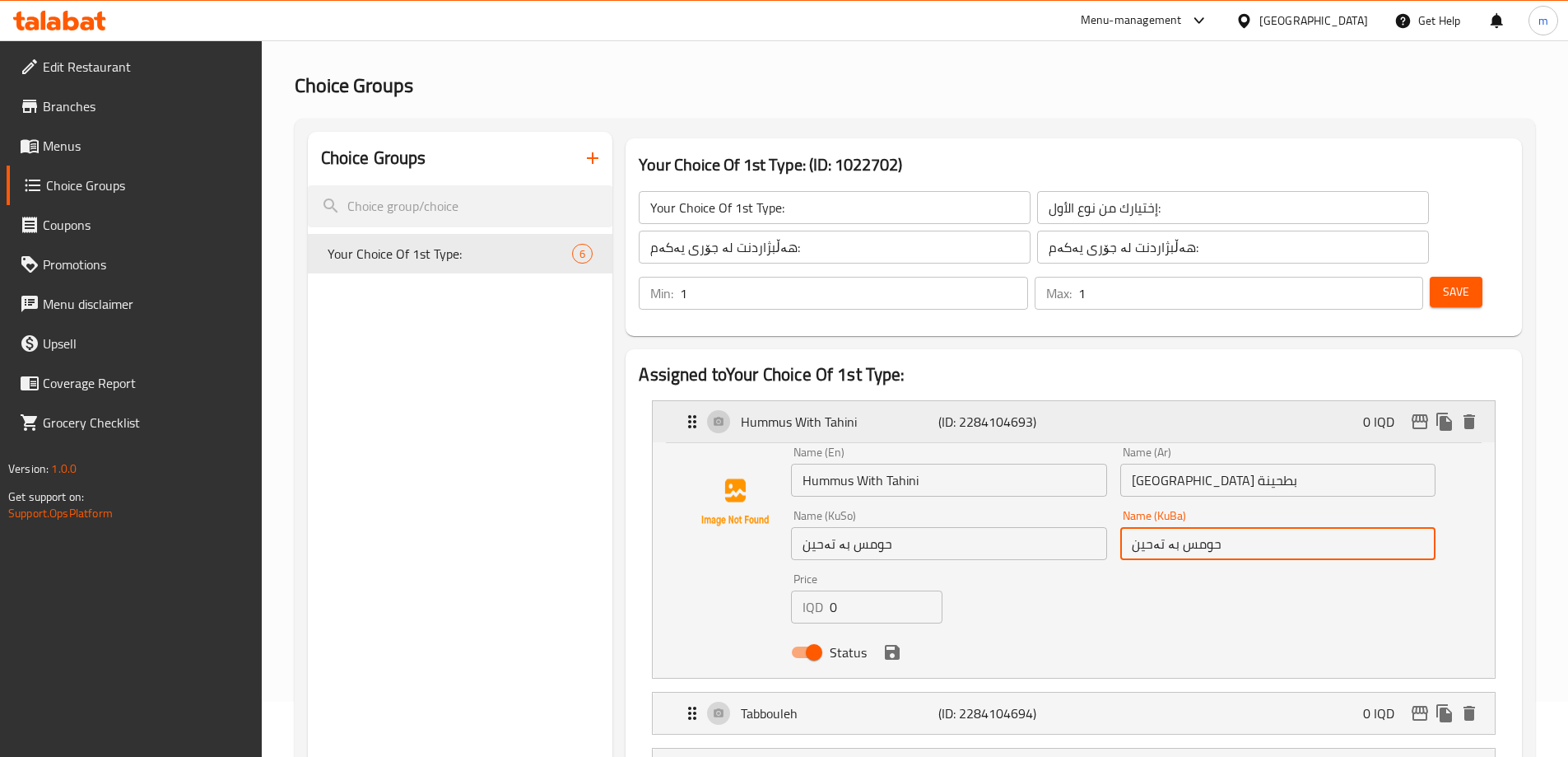
click at [679, 401] on div "Hummus With Tahini (ID: 2284104693) 0 IQD" at bounding box center [1074, 422] width 842 height 41
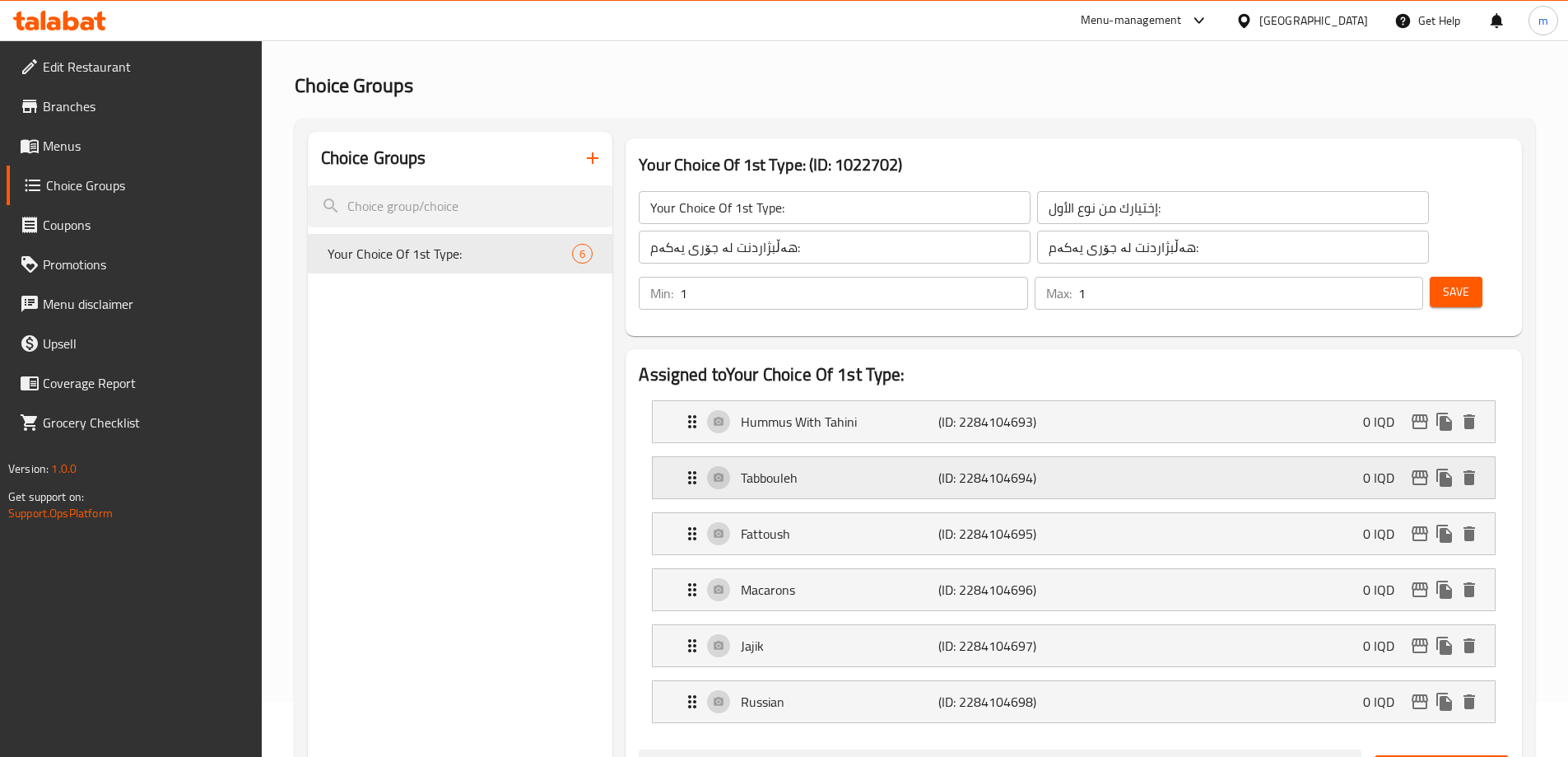
click at [769, 468] on p "Tabbouleh" at bounding box center [839, 478] width 196 height 20
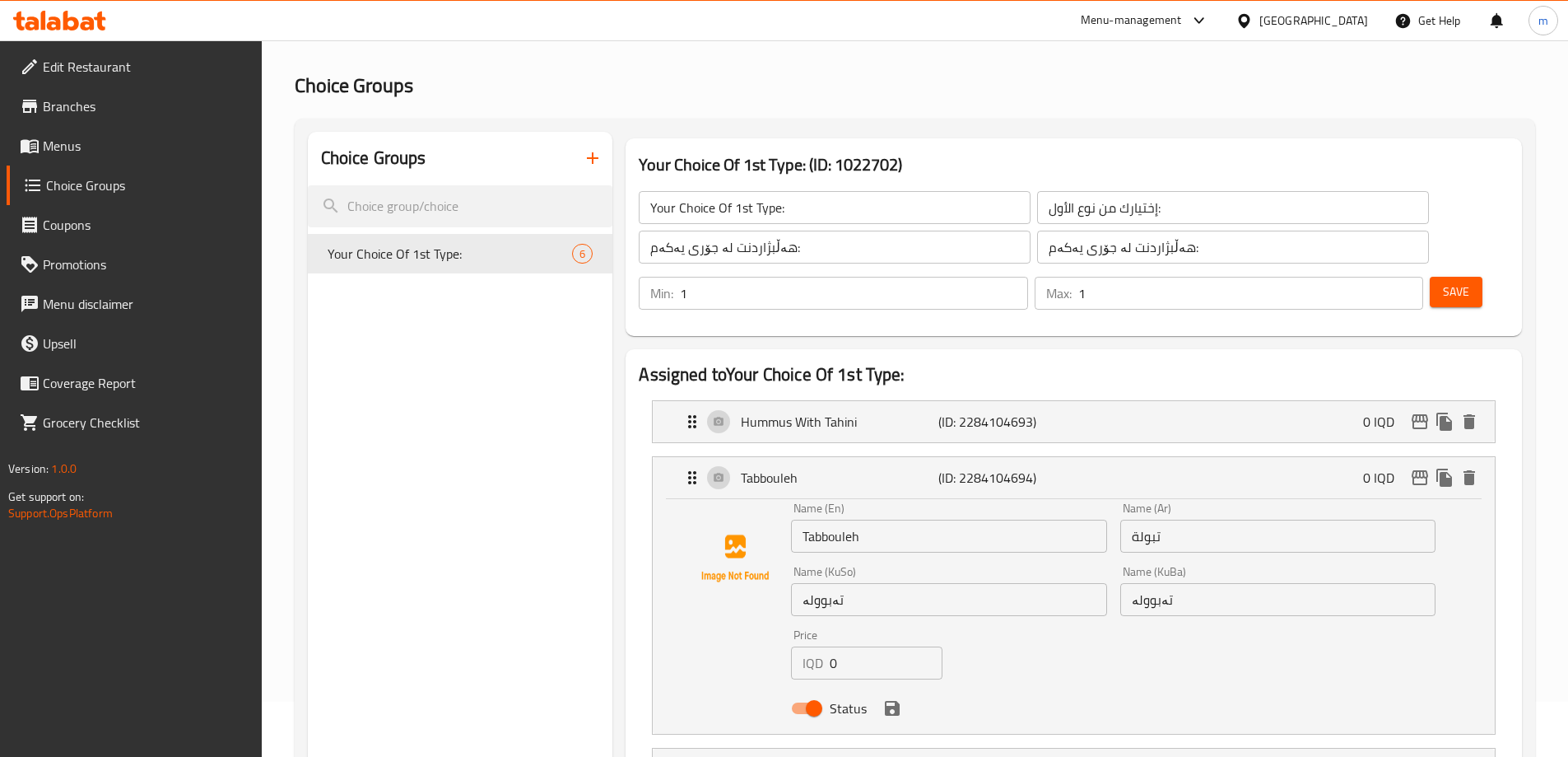
click at [862, 519] on input "Tabbouleh" at bounding box center [949, 536] width 315 height 33
click at [1169, 519] on input "تبولة" at bounding box center [1278, 536] width 315 height 33
click at [1153, 583] on input "تەبوولە" at bounding box center [1278, 599] width 315 height 33
click at [687, 468] on icon "Expand" at bounding box center [692, 478] width 20 height 20
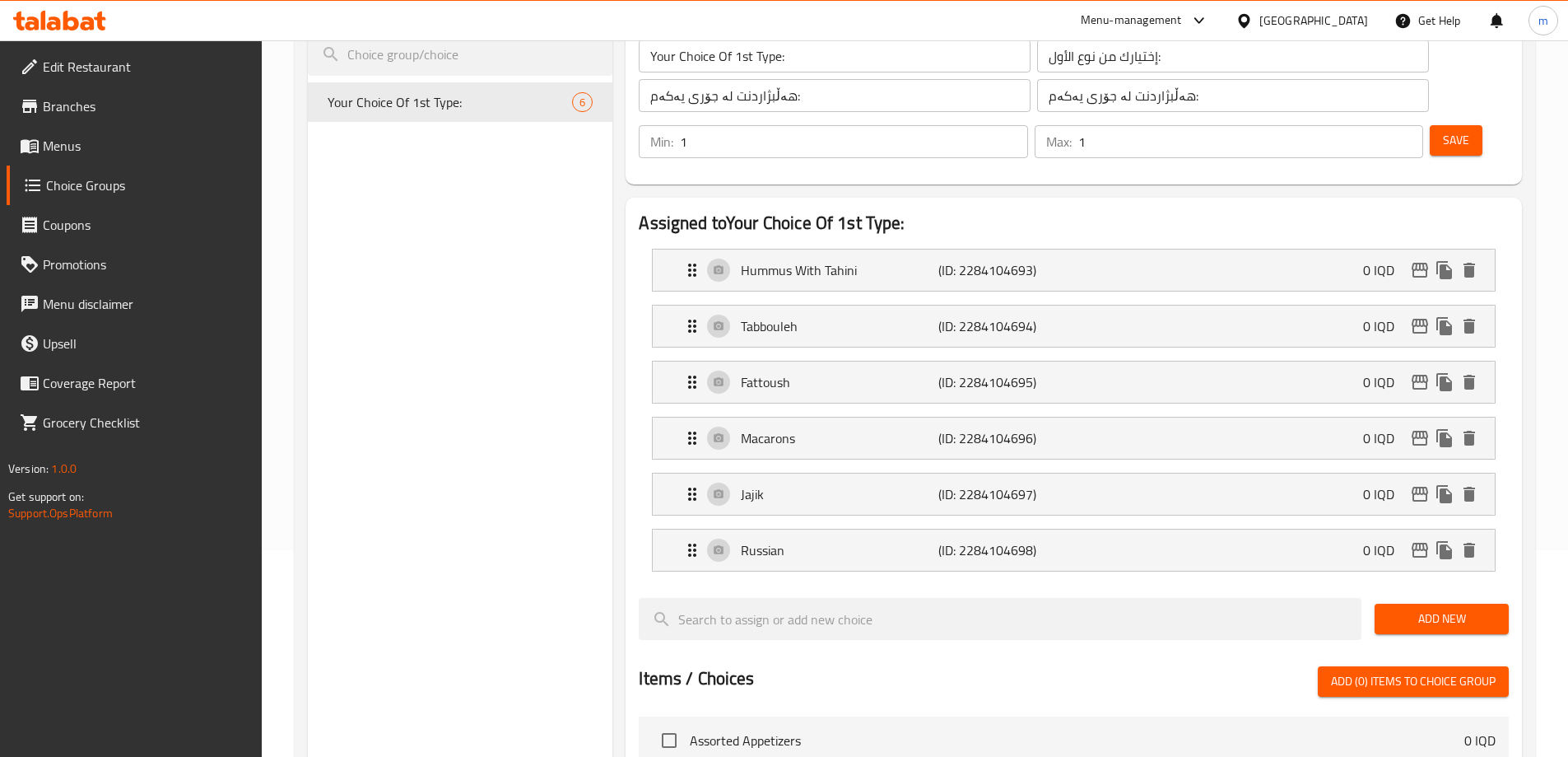
scroll to position [220, 0]
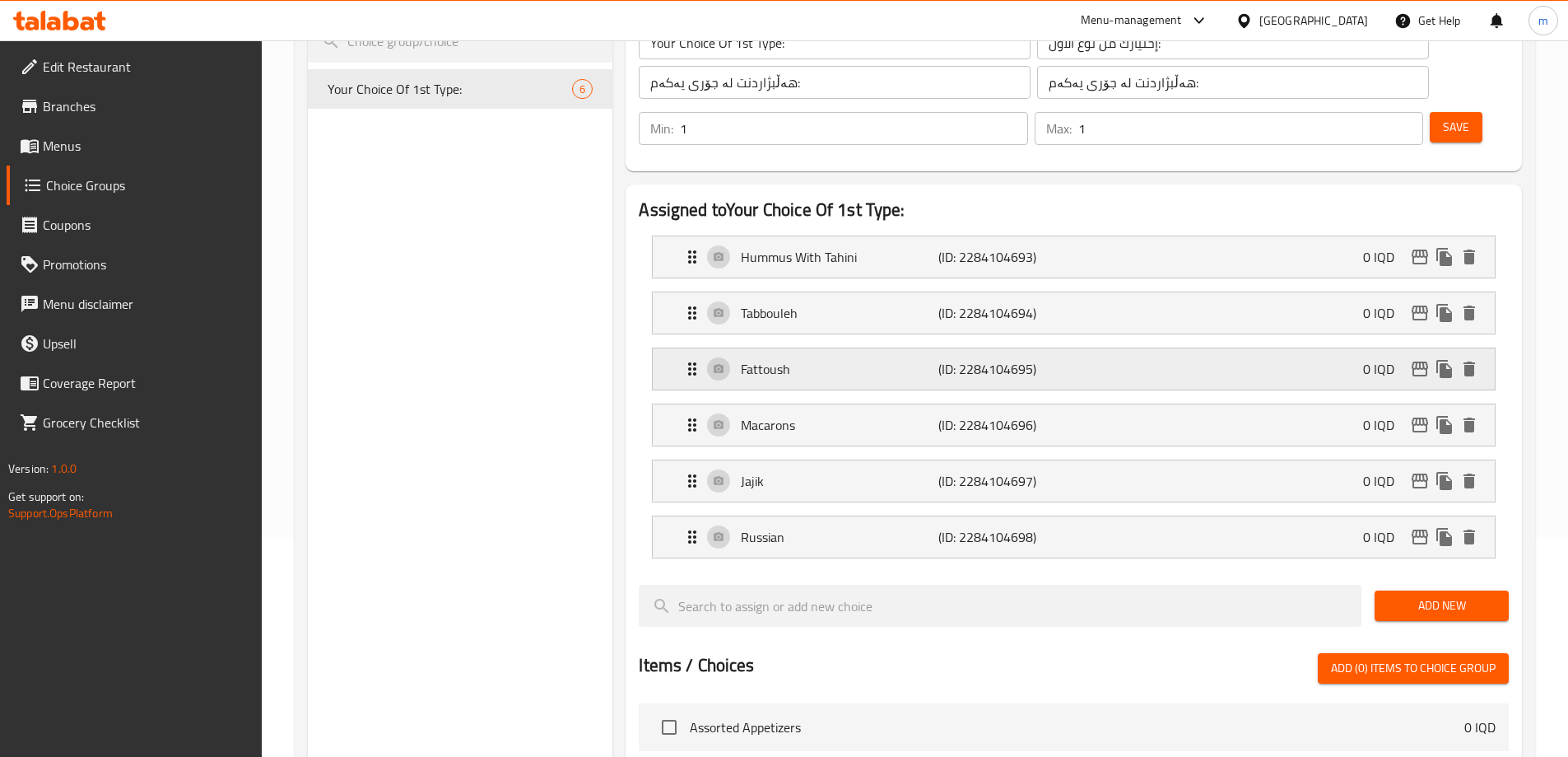
click at [688, 359] on icon "Expand" at bounding box center [692, 369] width 20 height 20
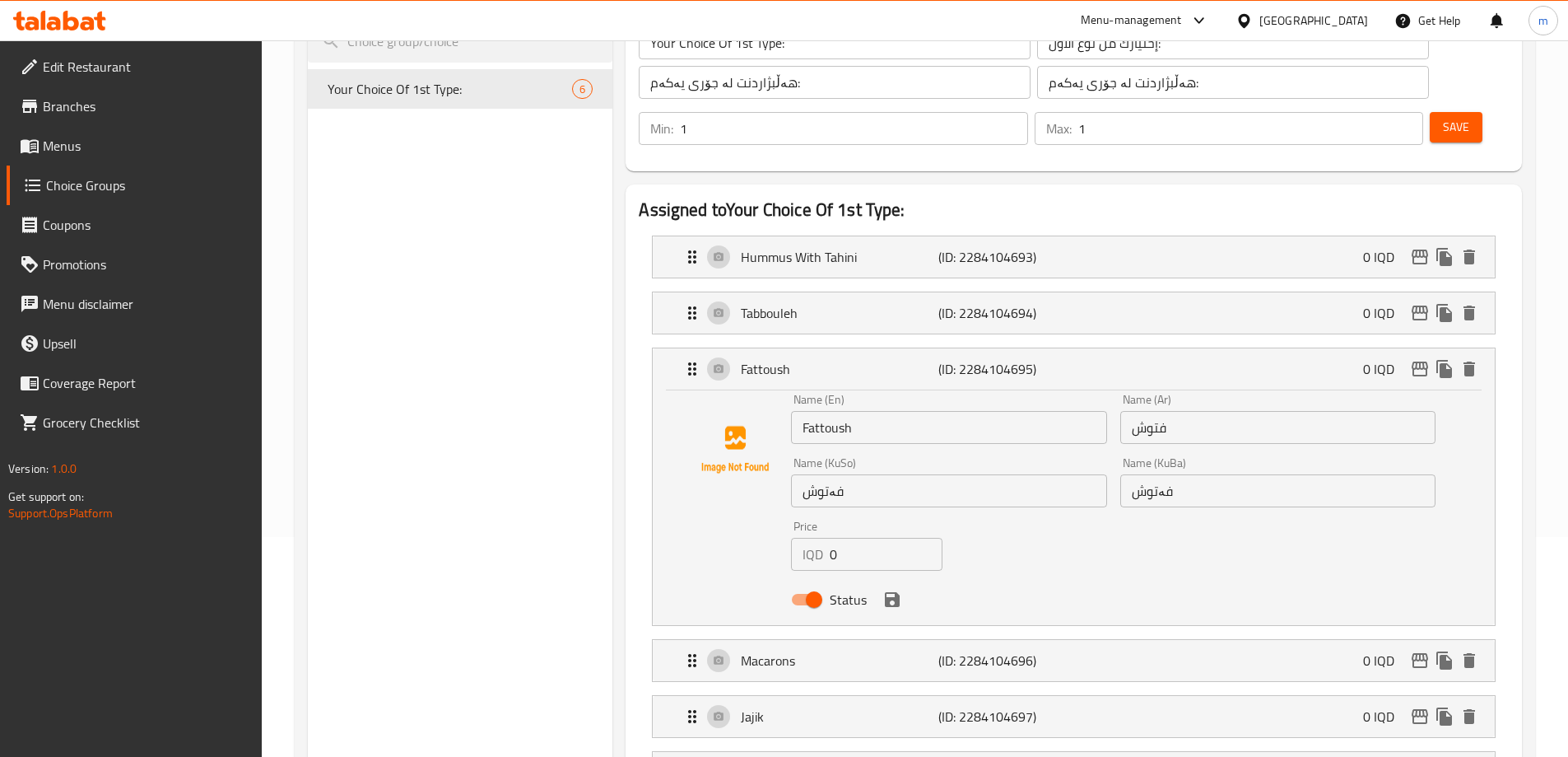
click at [1163, 411] on input "فتوش" at bounding box center [1278, 428] width 315 height 33
click at [1158, 475] on input "فەتوش" at bounding box center [1278, 491] width 315 height 33
click at [885, 411] on input "Fattoush" at bounding box center [949, 428] width 315 height 33
click at [687, 359] on icon "Expand" at bounding box center [692, 369] width 20 height 20
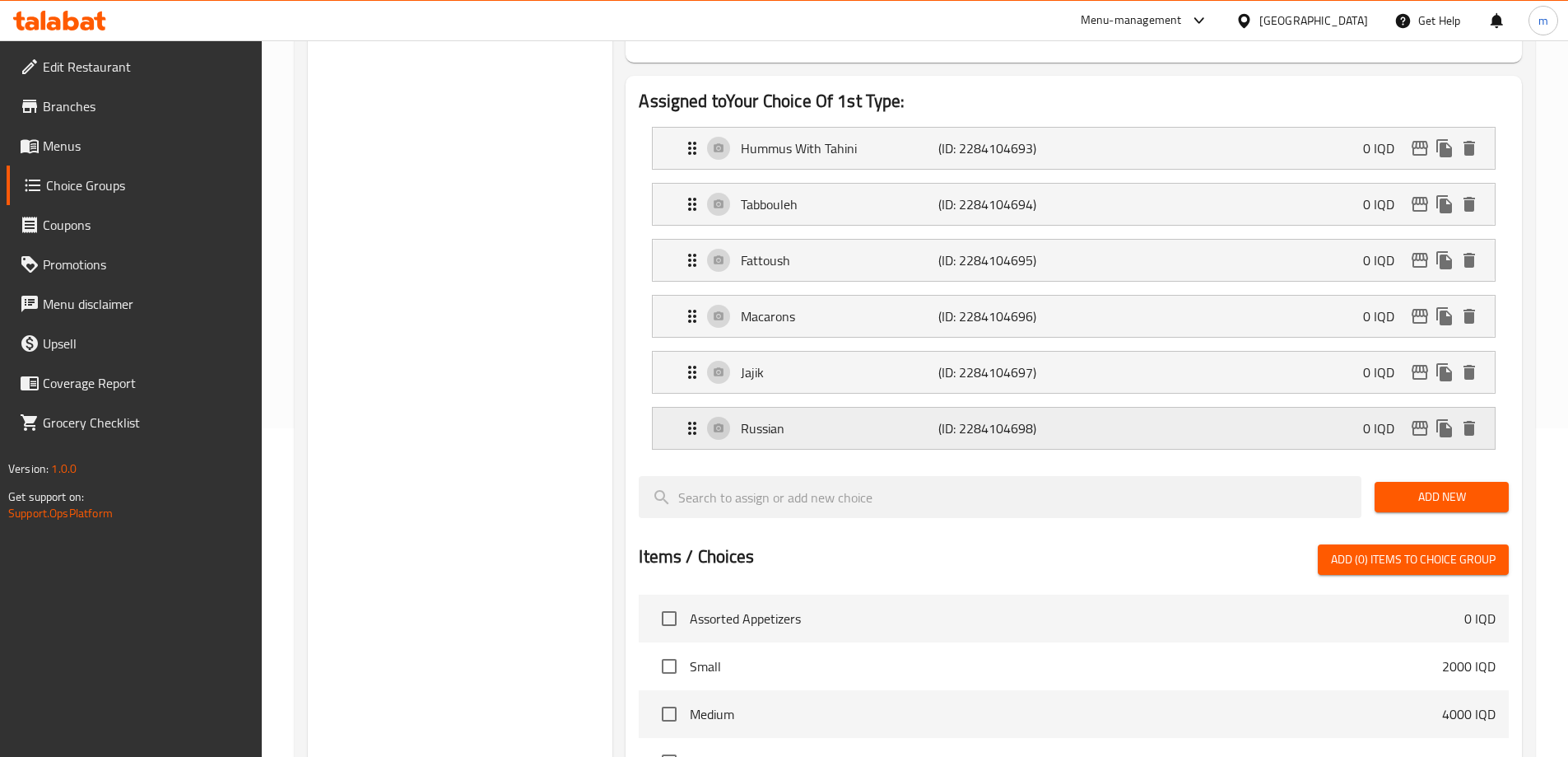
scroll to position [329, 0]
click at [797, 295] on div "Macarons (ID: 2284104696) 0 IQD" at bounding box center [1079, 315] width 793 height 41
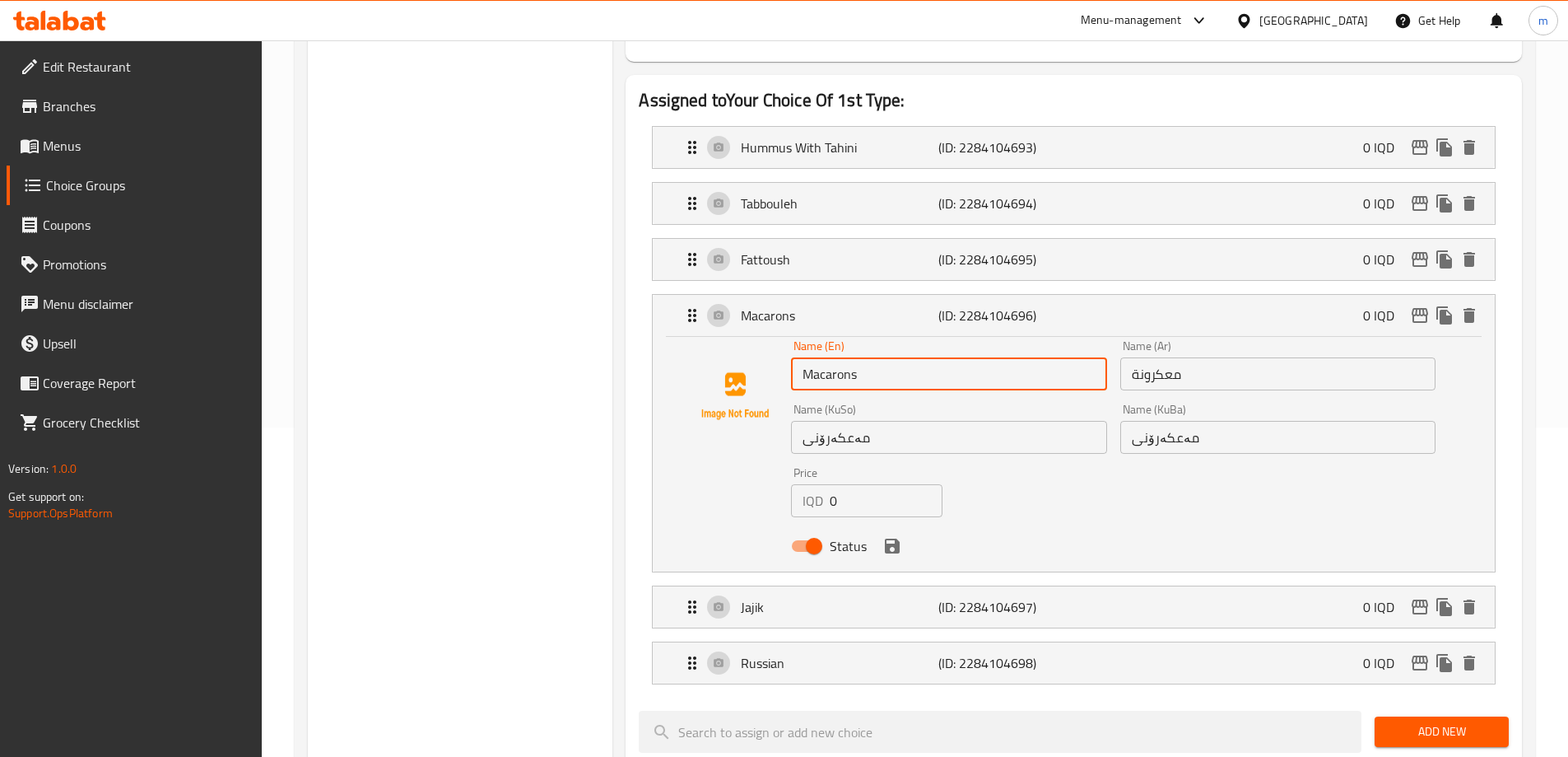
click at [885, 357] on input "Macarons" at bounding box center [949, 374] width 315 height 33
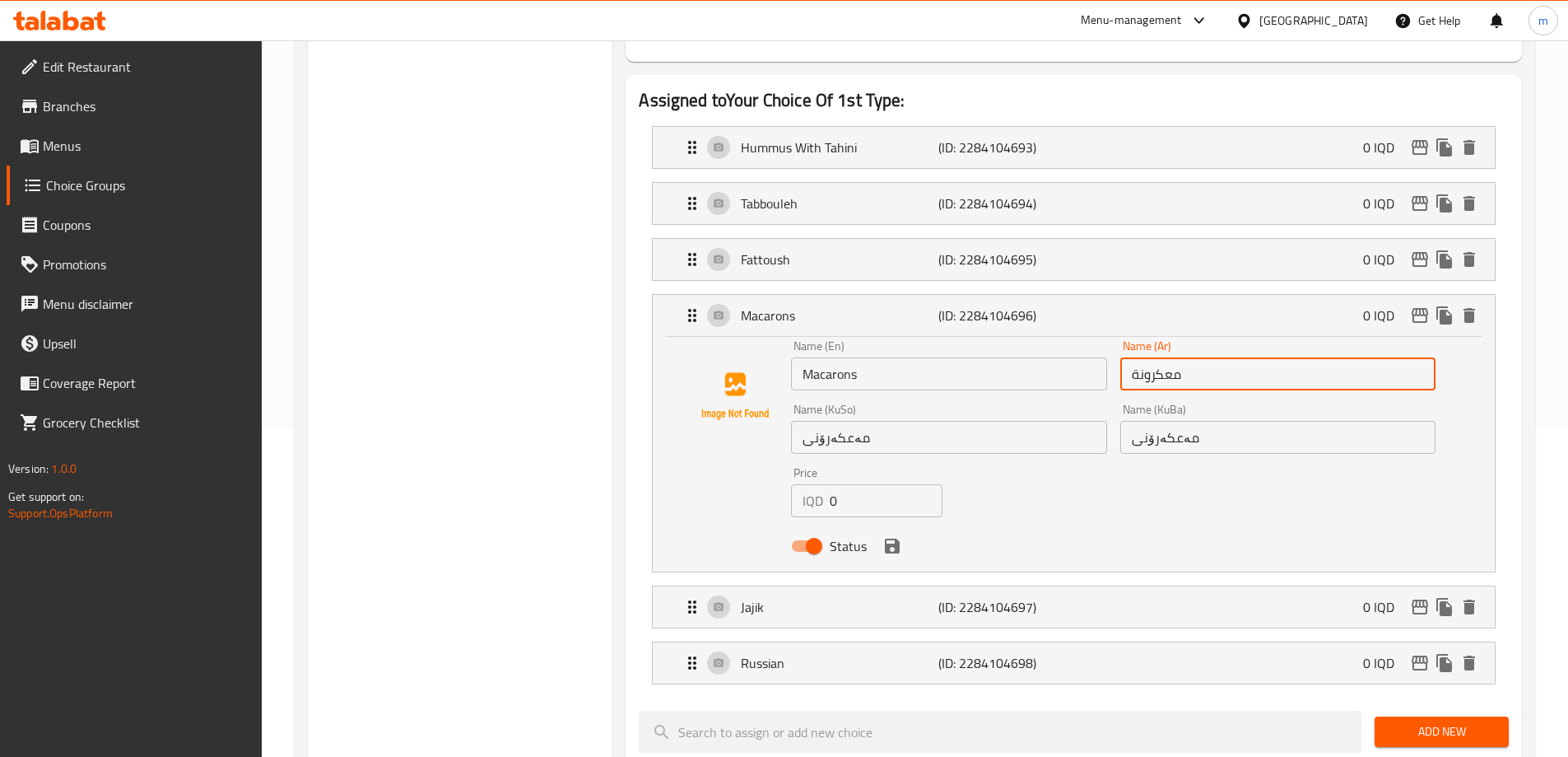
click at [1202, 357] on input "معكرونة" at bounding box center [1278, 374] width 315 height 33
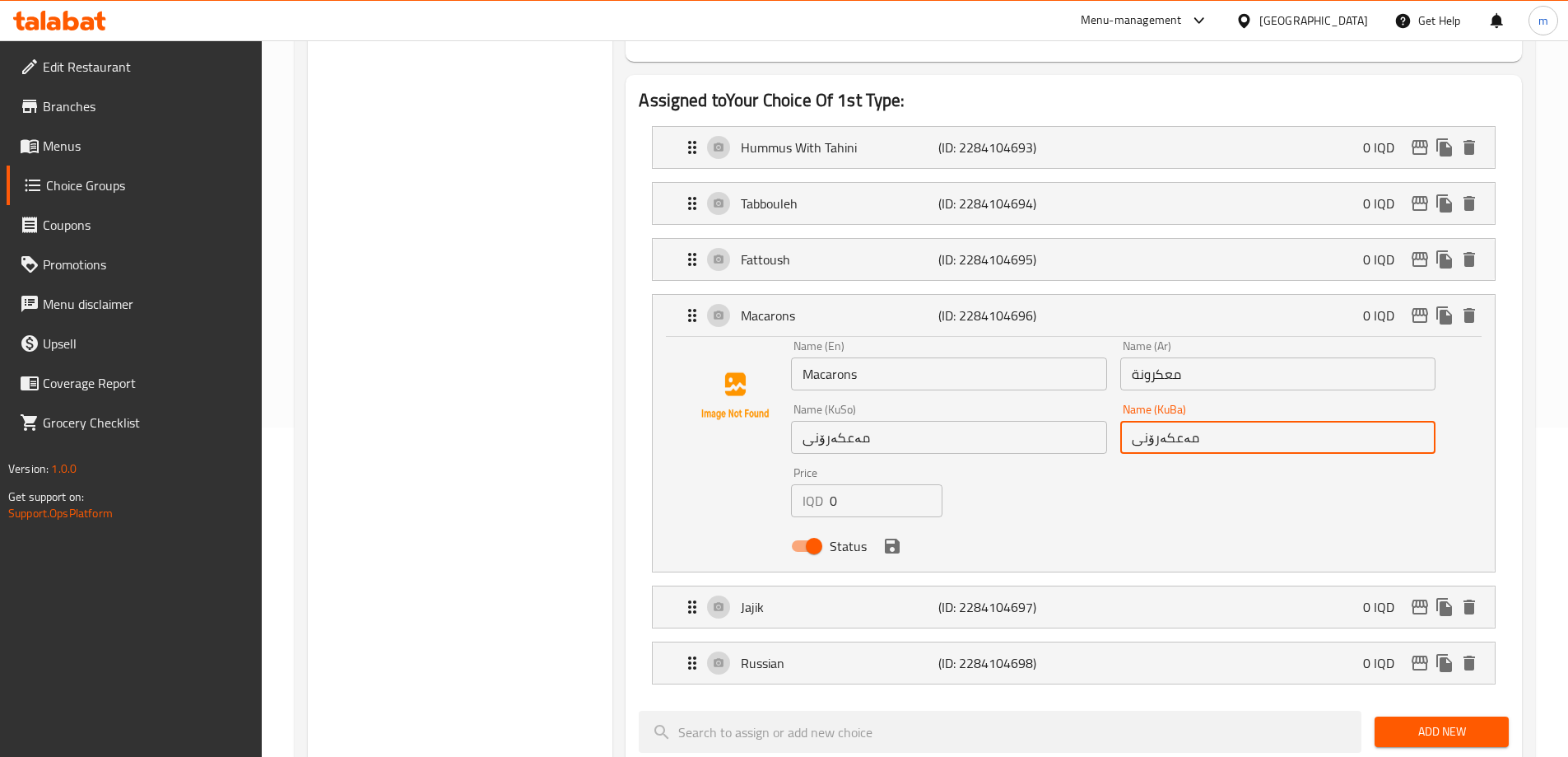
click at [1171, 421] on input "مەعکەرۆنی" at bounding box center [1278, 438] width 315 height 33
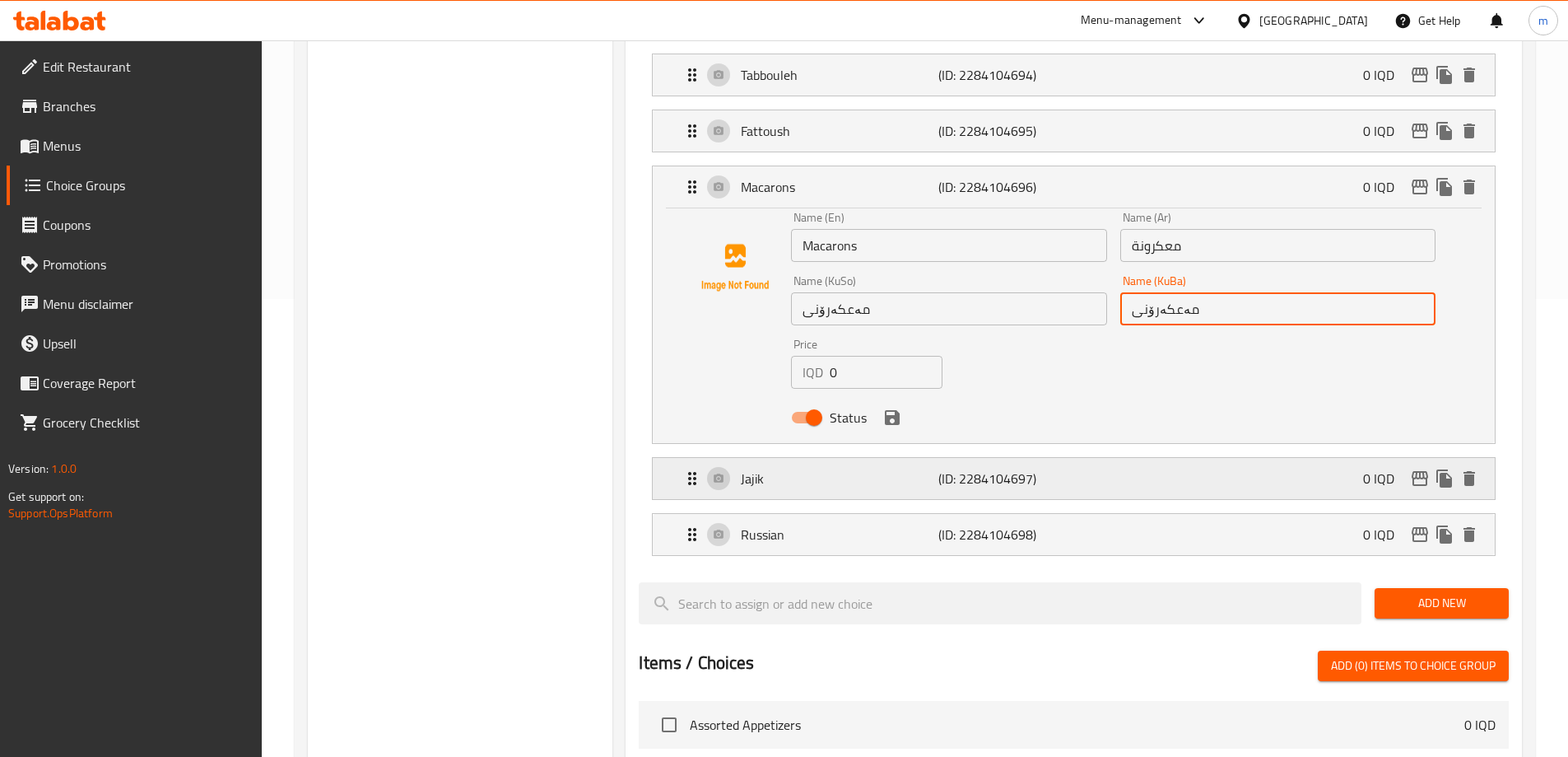
scroll to position [494, 0]
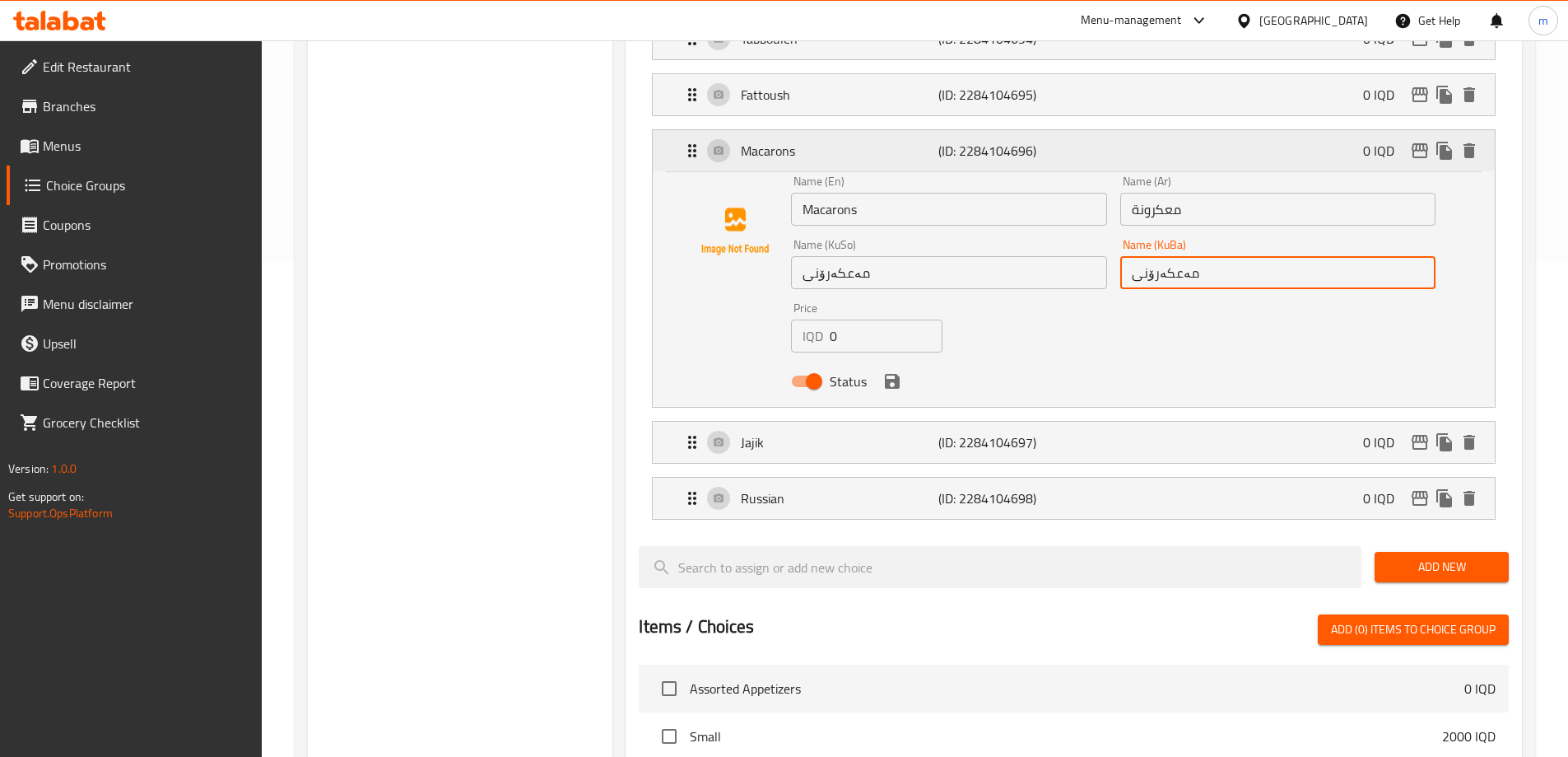
click at [690, 141] on icon "Expand" at bounding box center [692, 151] width 20 height 20
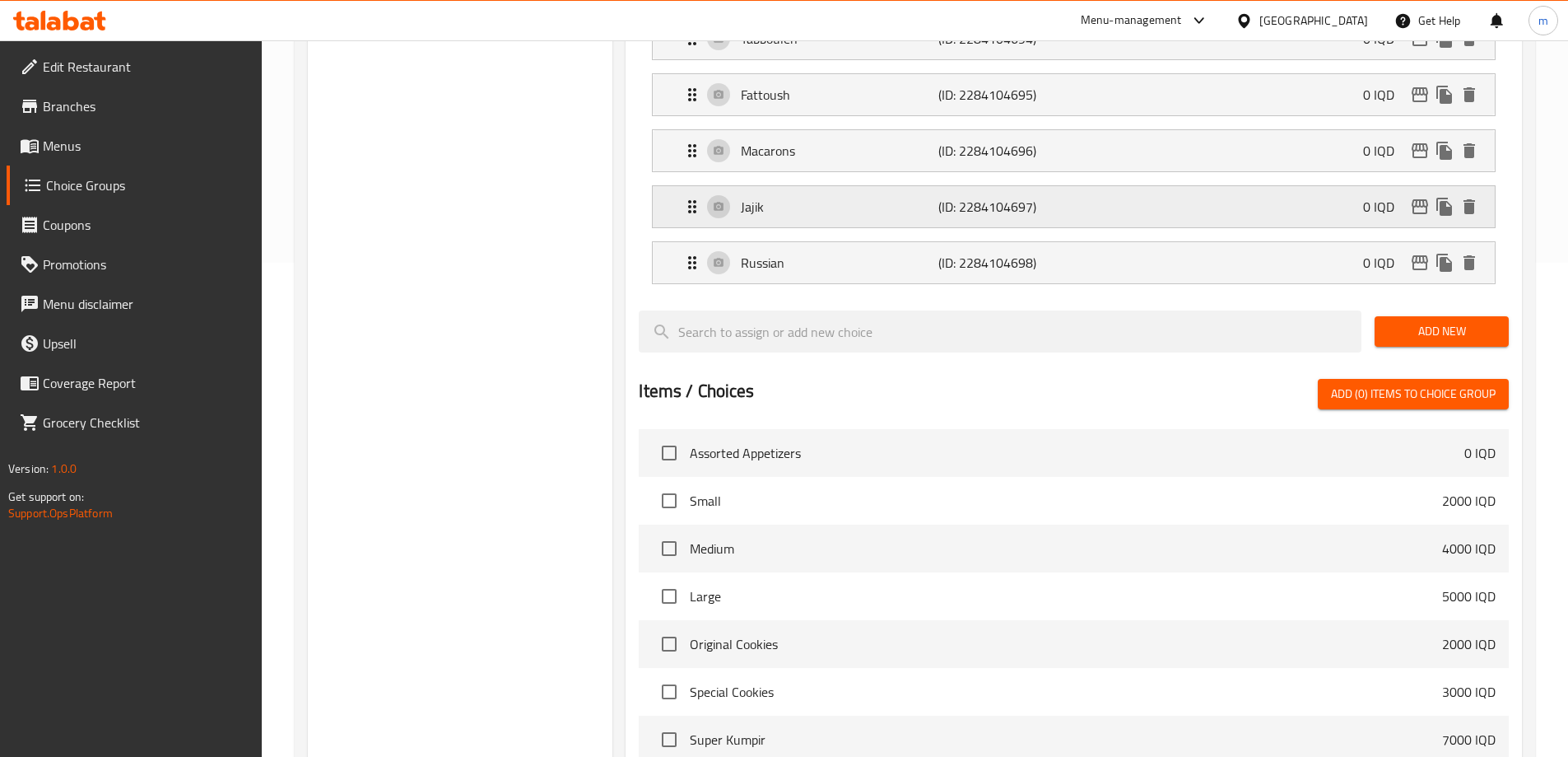
click at [684, 196] on icon "Expand" at bounding box center [692, 206] width 20 height 20
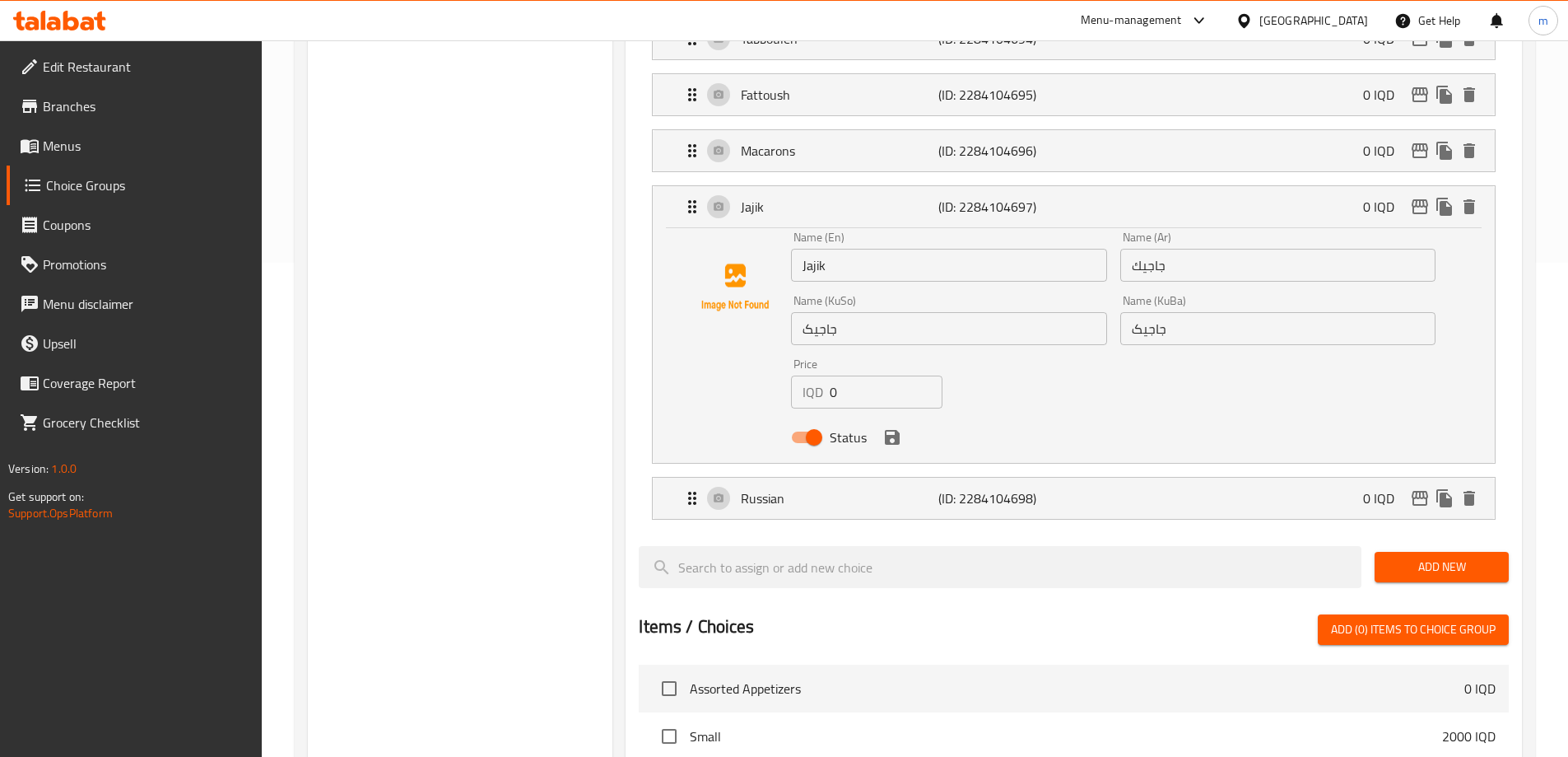
click at [822, 248] on input "Jajik" at bounding box center [949, 265] width 315 height 33
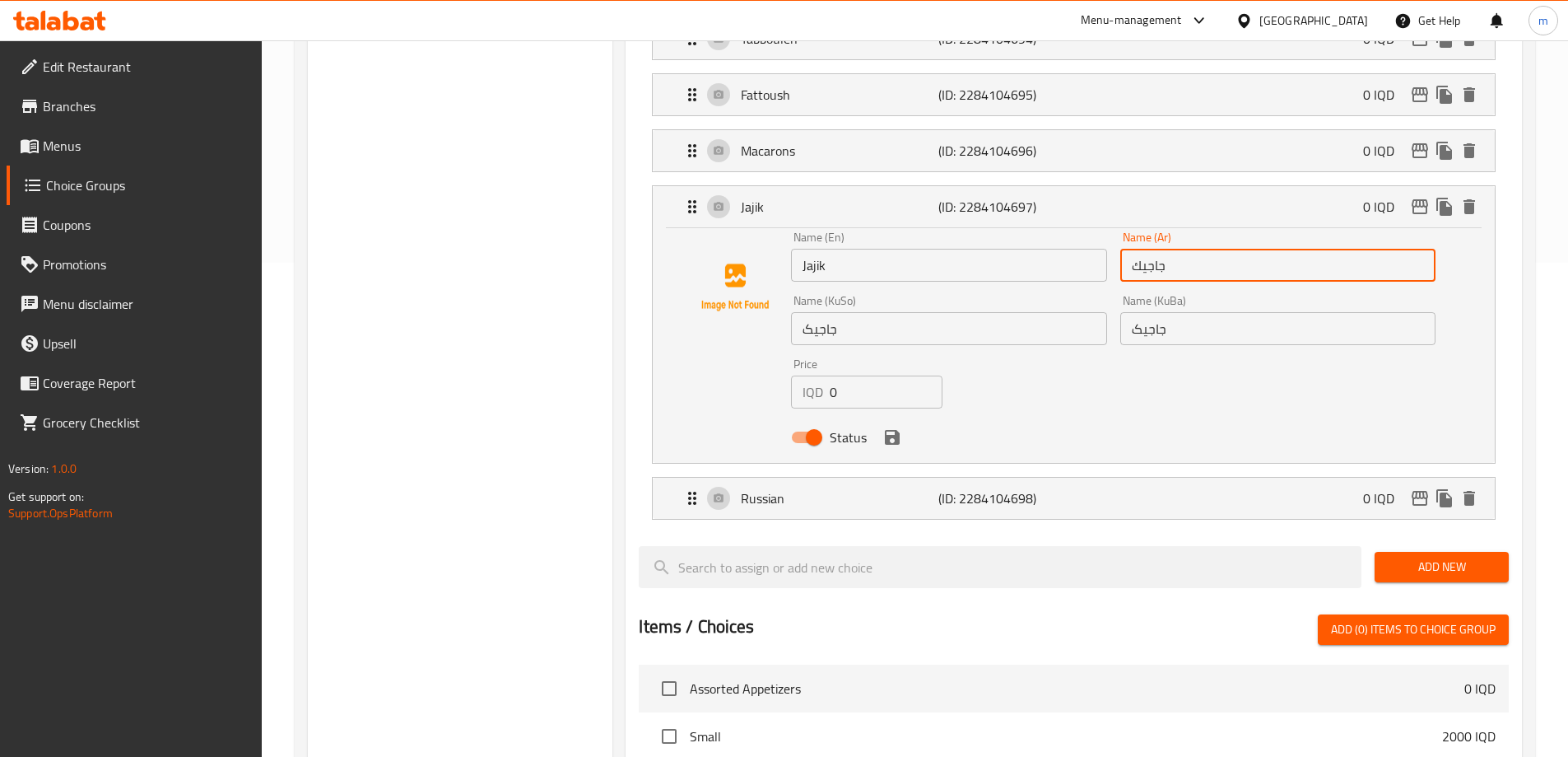
click at [1206, 248] on input "جاجيك" at bounding box center [1278, 265] width 315 height 33
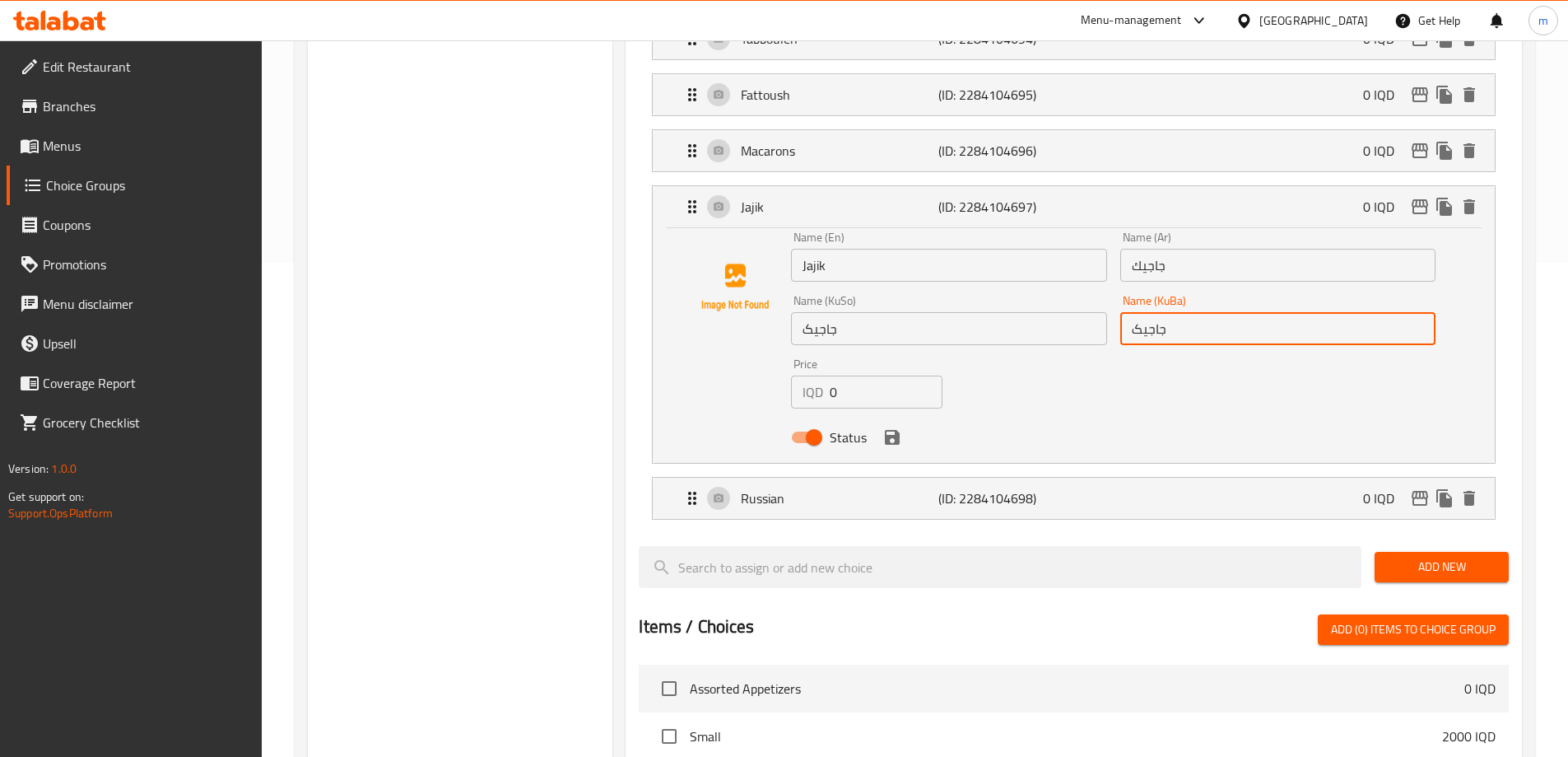
click at [1154, 312] on input "جاجیک" at bounding box center [1278, 329] width 315 height 33
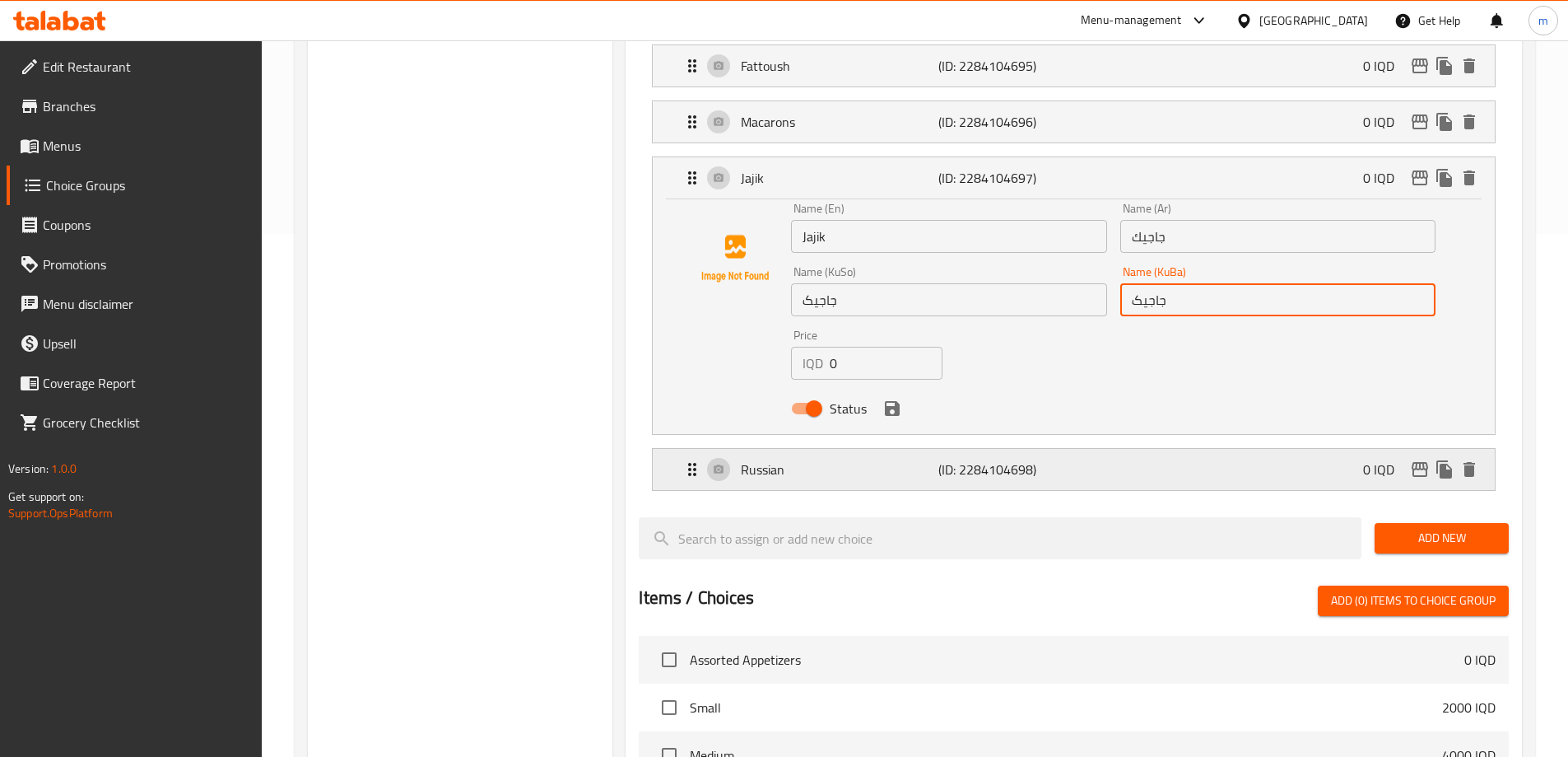
scroll to position [549, 0]
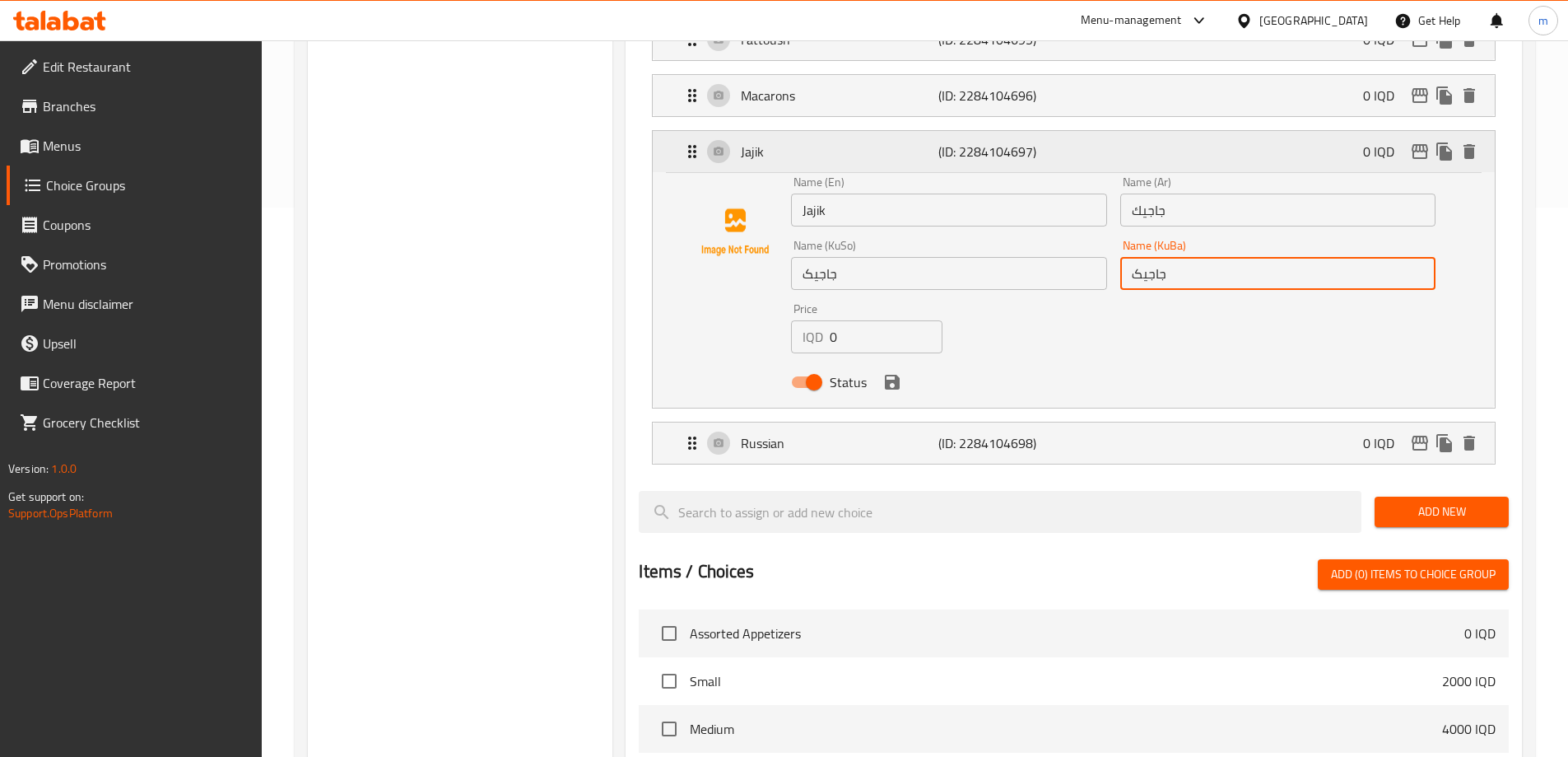
click at [682, 142] on icon "Expand" at bounding box center [692, 152] width 20 height 20
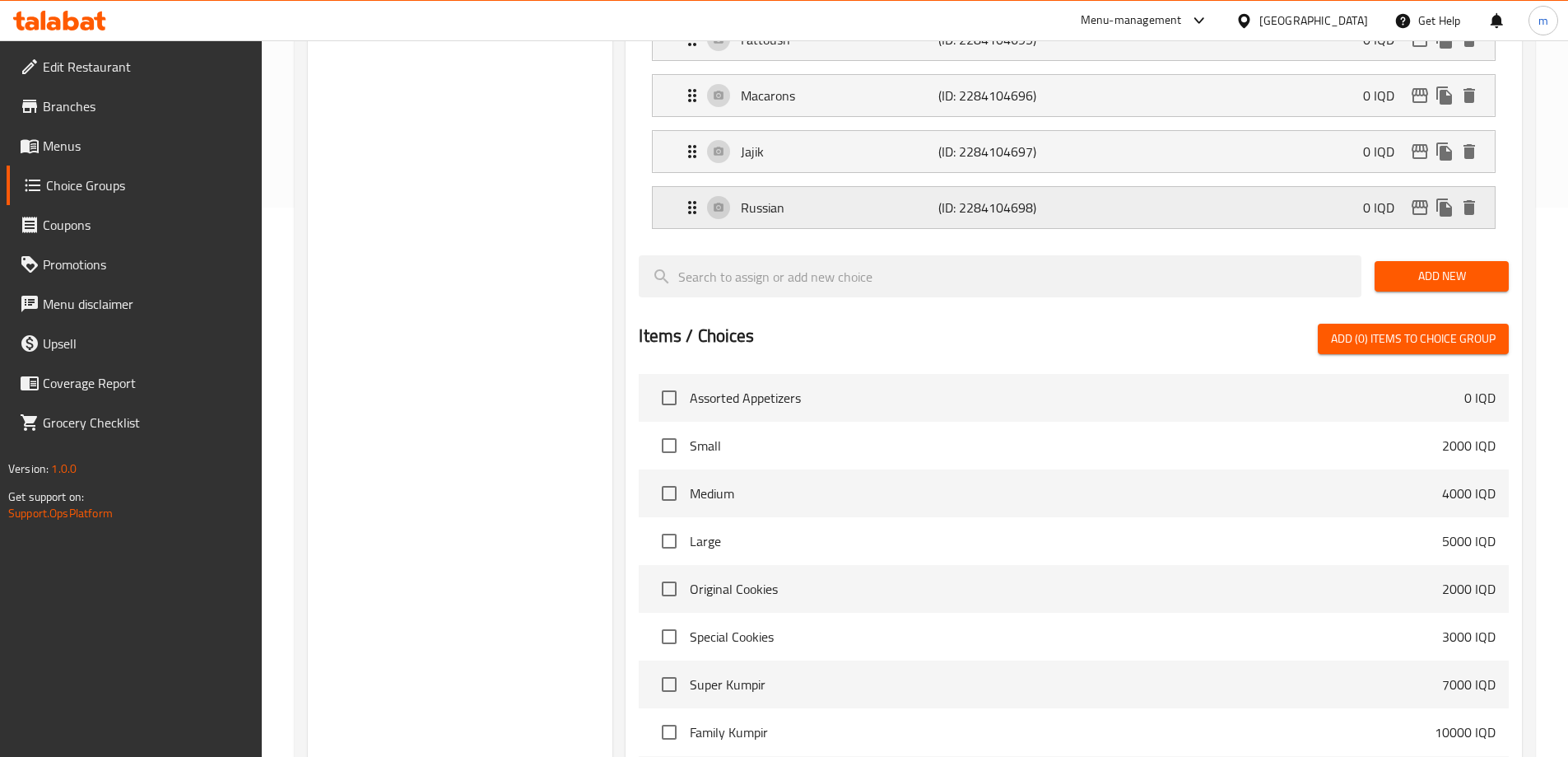
click at [687, 197] on icon "Expand" at bounding box center [692, 207] width 20 height 20
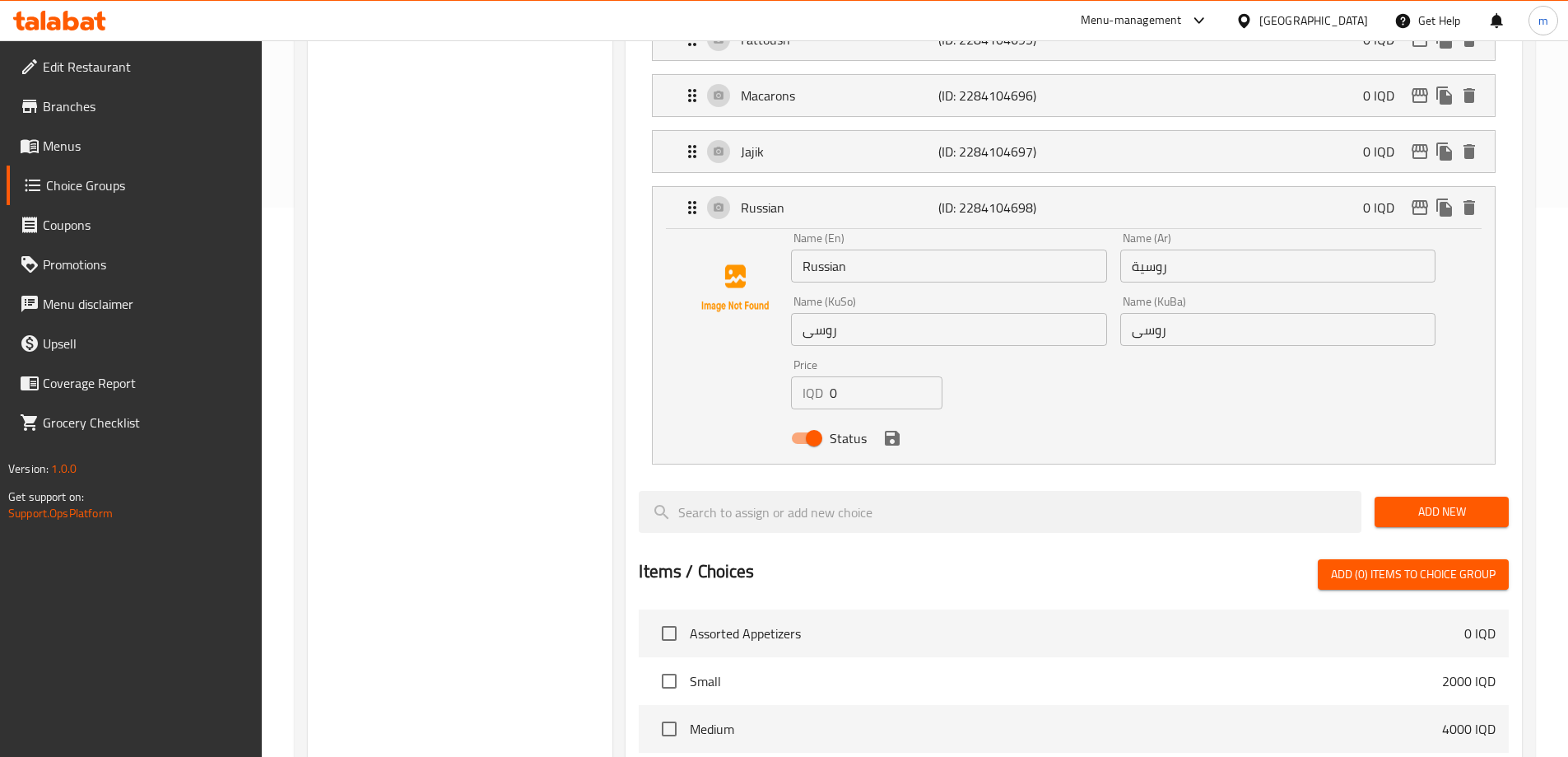
click at [1146, 249] on input "روسية" at bounding box center [1278, 266] width 315 height 33
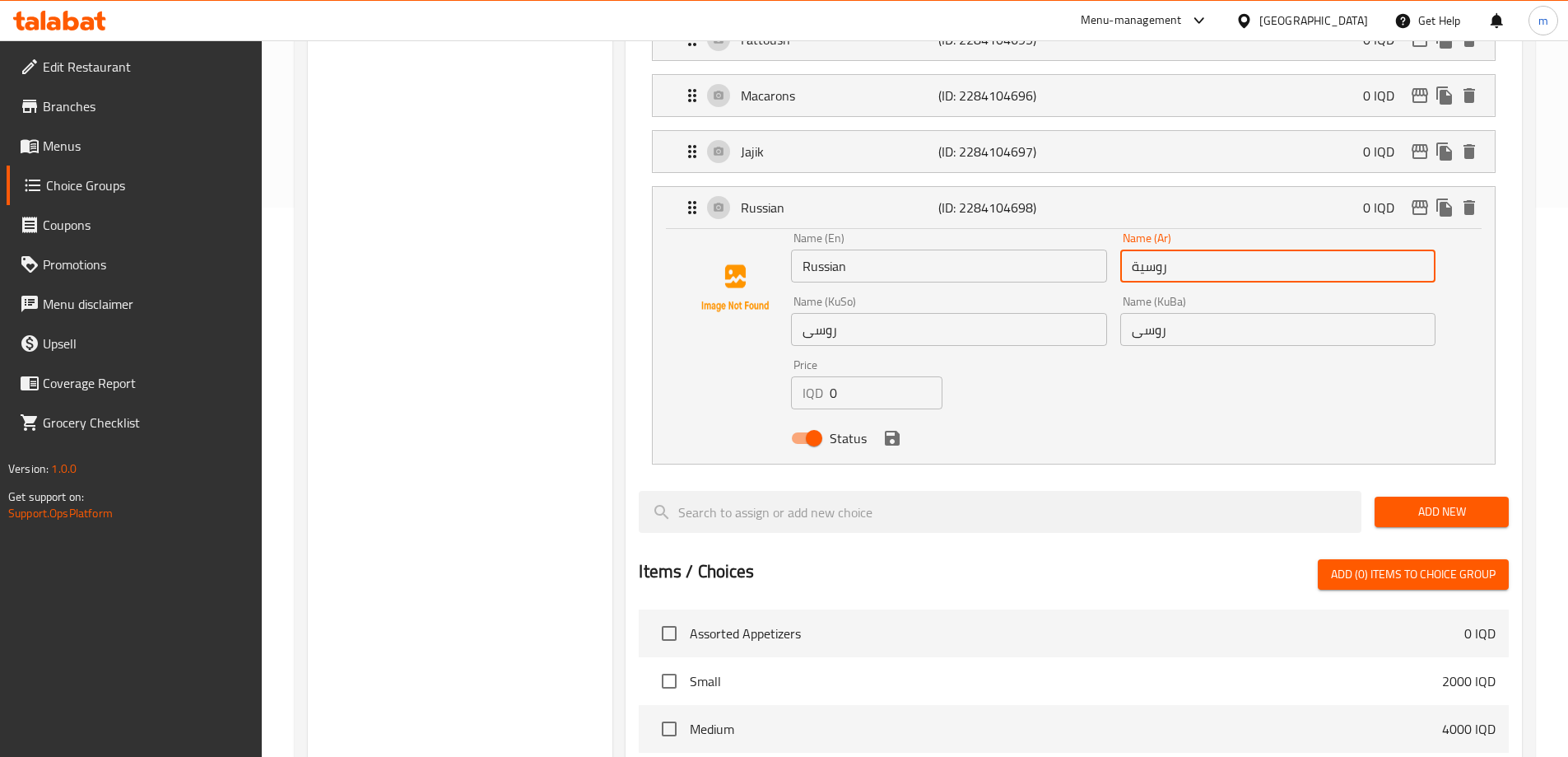
click at [923, 239] on div "Name (En) Russian Name (En)" at bounding box center [949, 257] width 328 height 64
click at [920, 249] on input "Russian" at bounding box center [949, 266] width 315 height 33
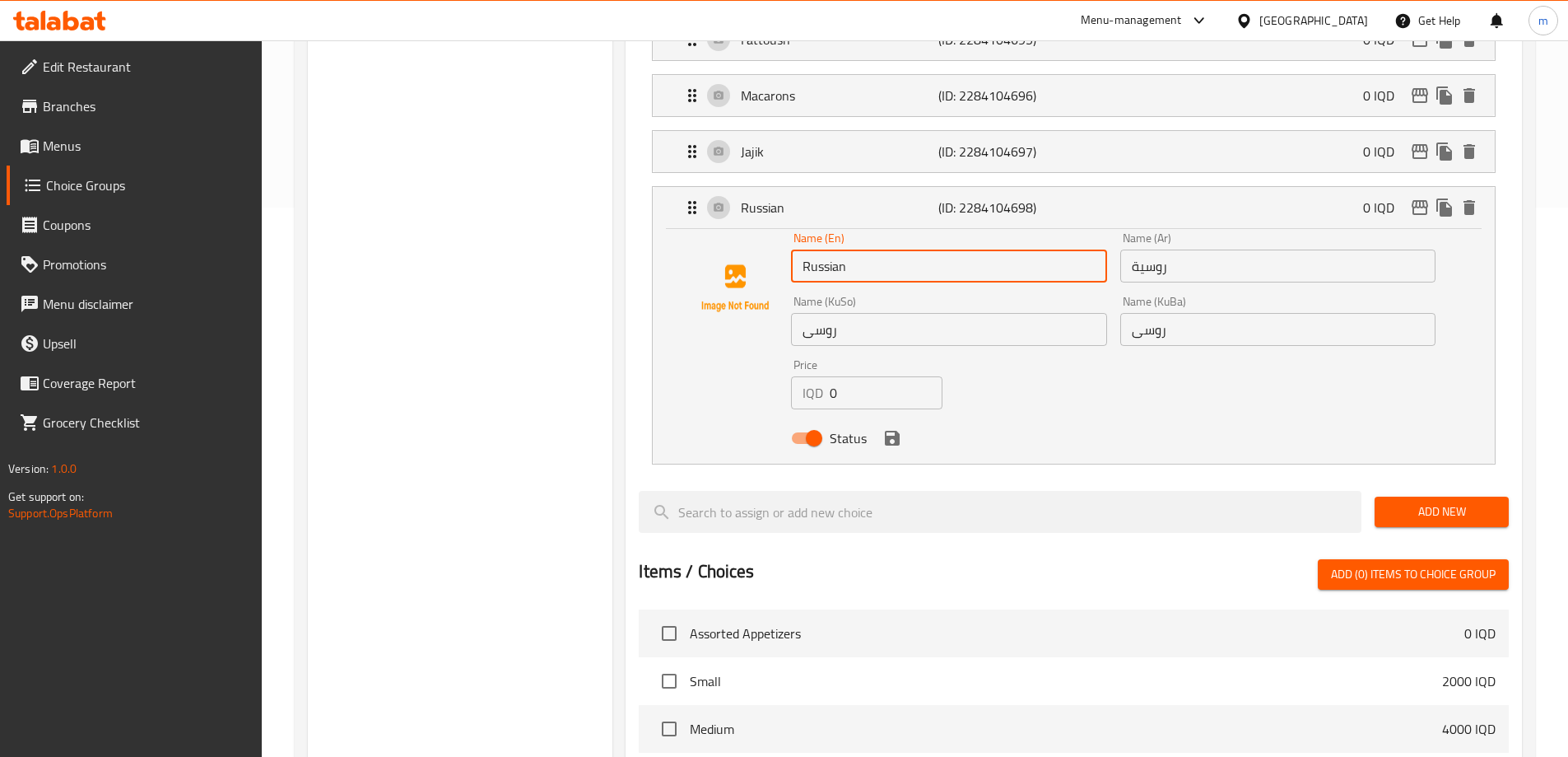
click at [871, 313] on input "روسی" at bounding box center [949, 329] width 315 height 33
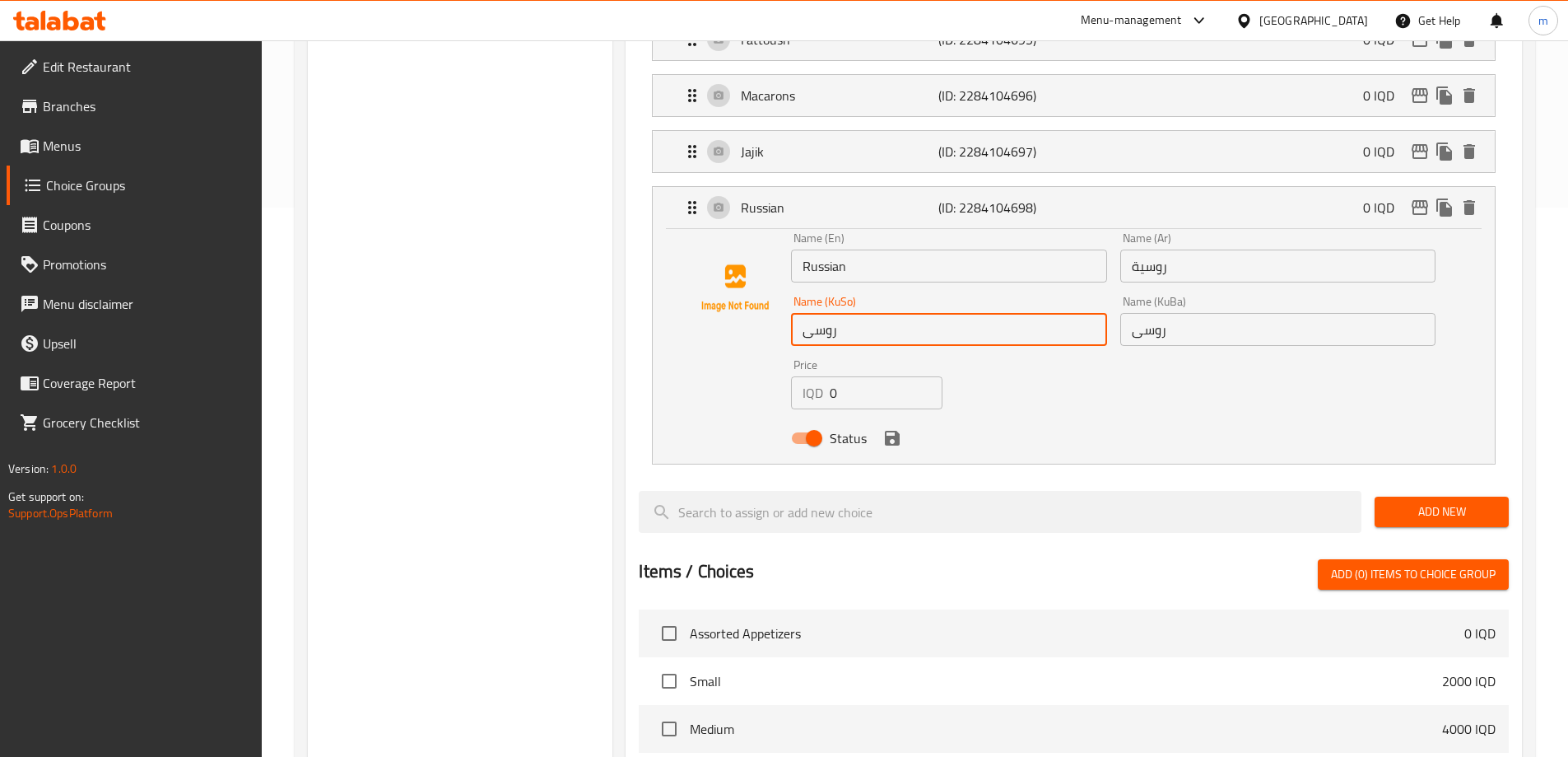
click at [1126, 313] on input "روسی" at bounding box center [1278, 329] width 315 height 33
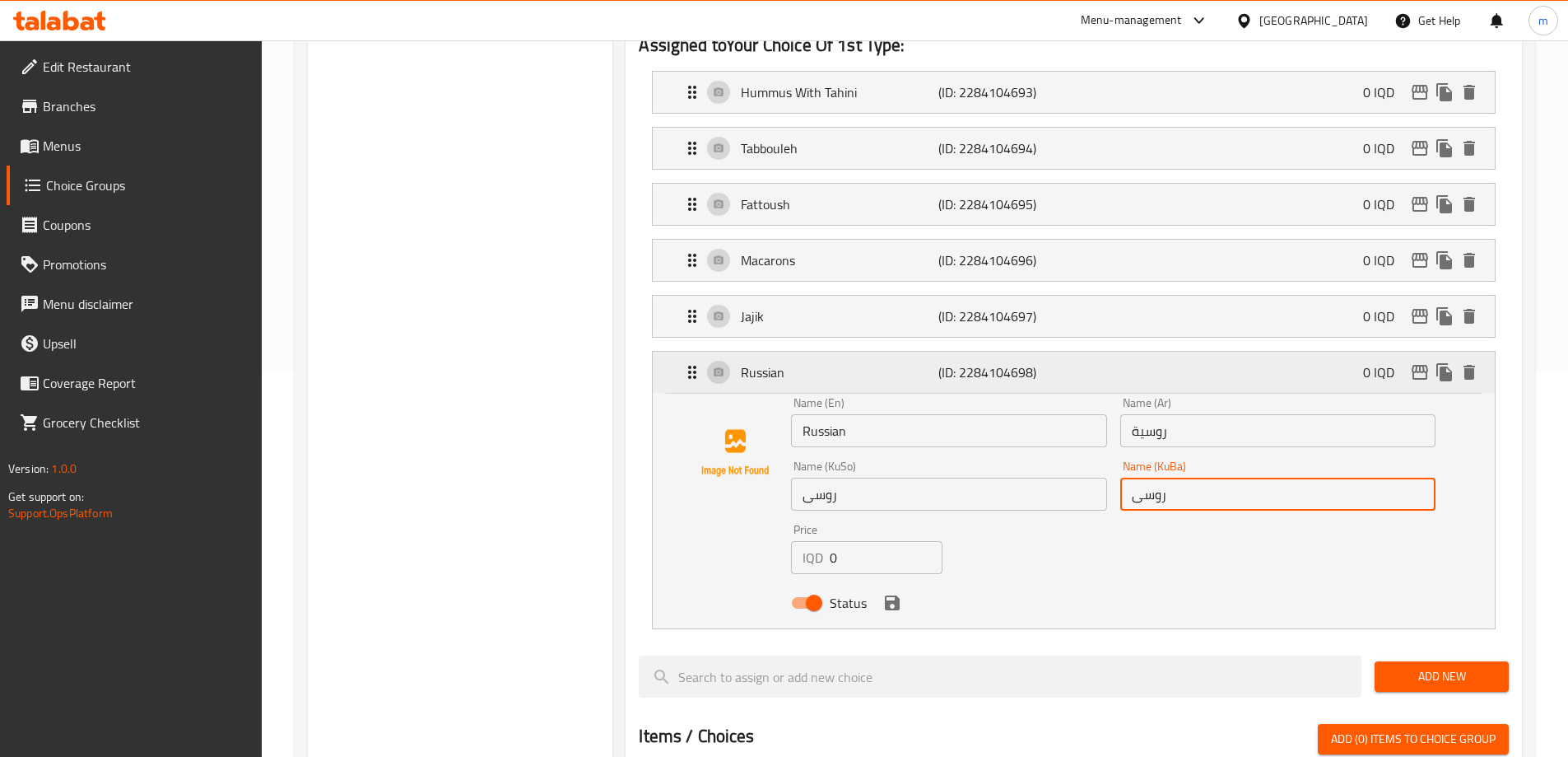
click at [686, 352] on div "Russian (ID: 2284104698) 0 IQD" at bounding box center [1079, 372] width 793 height 41
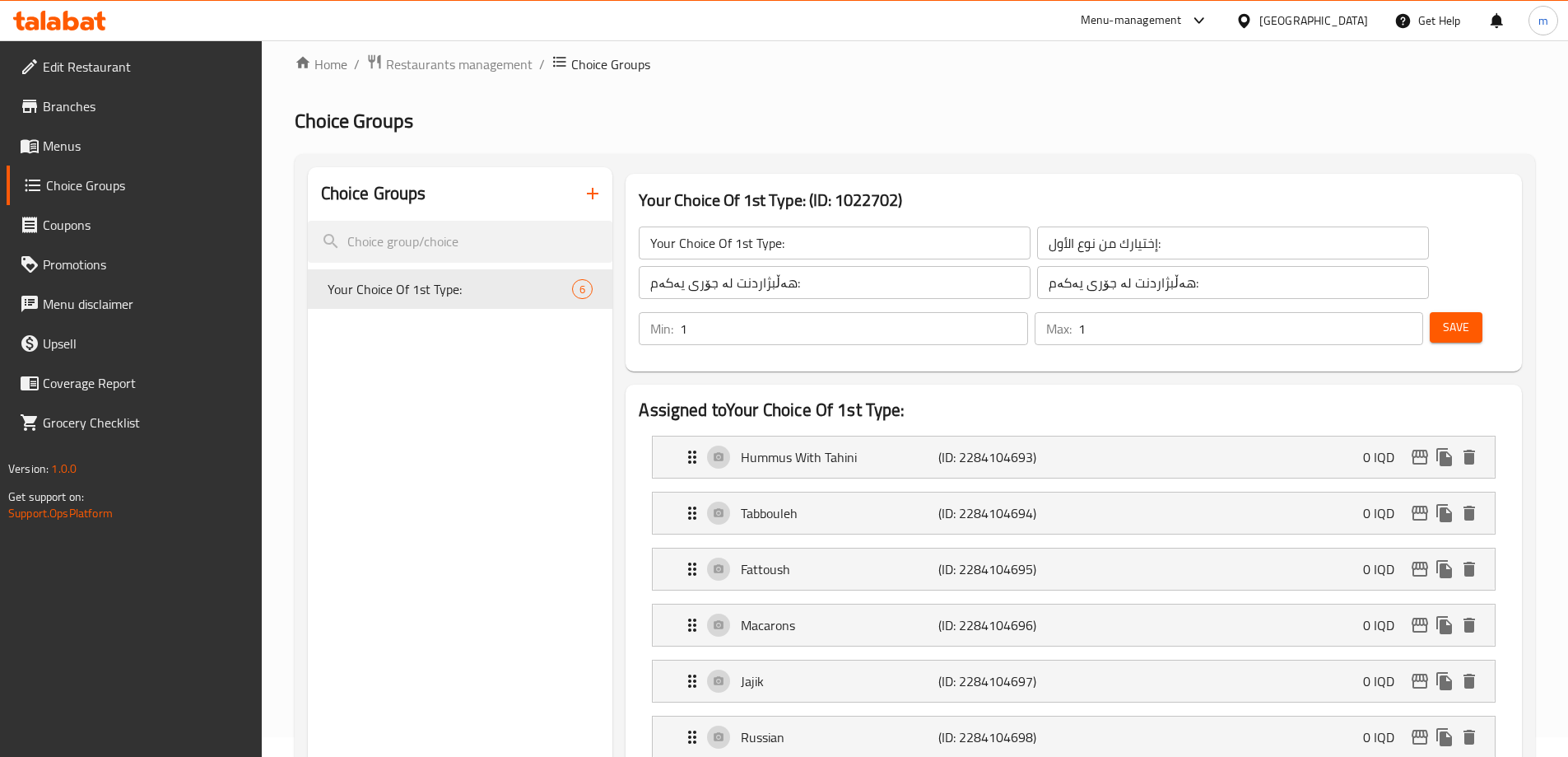
scroll to position [0, 0]
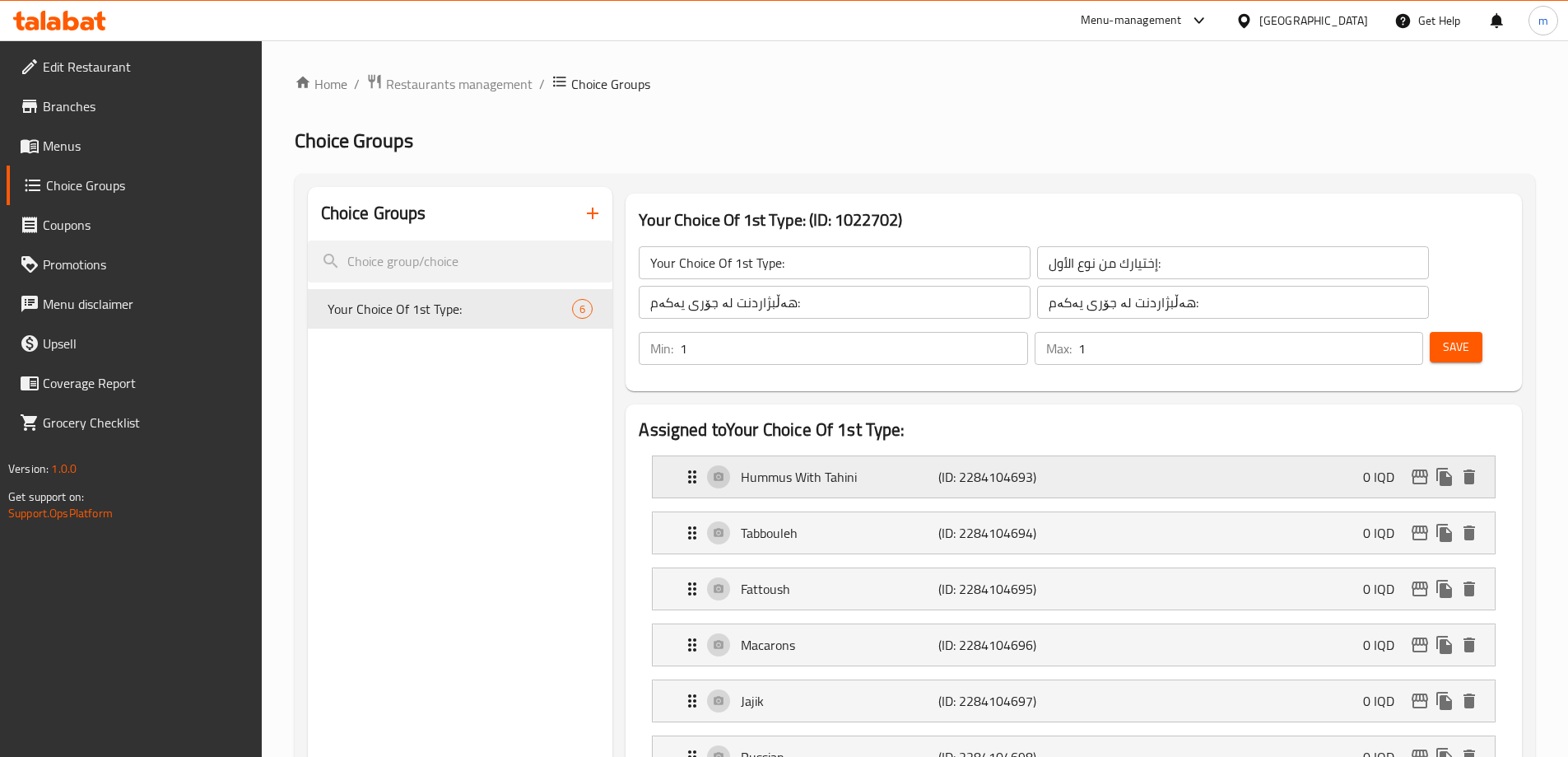
click at [687, 467] on icon "Expand" at bounding box center [692, 477] width 20 height 20
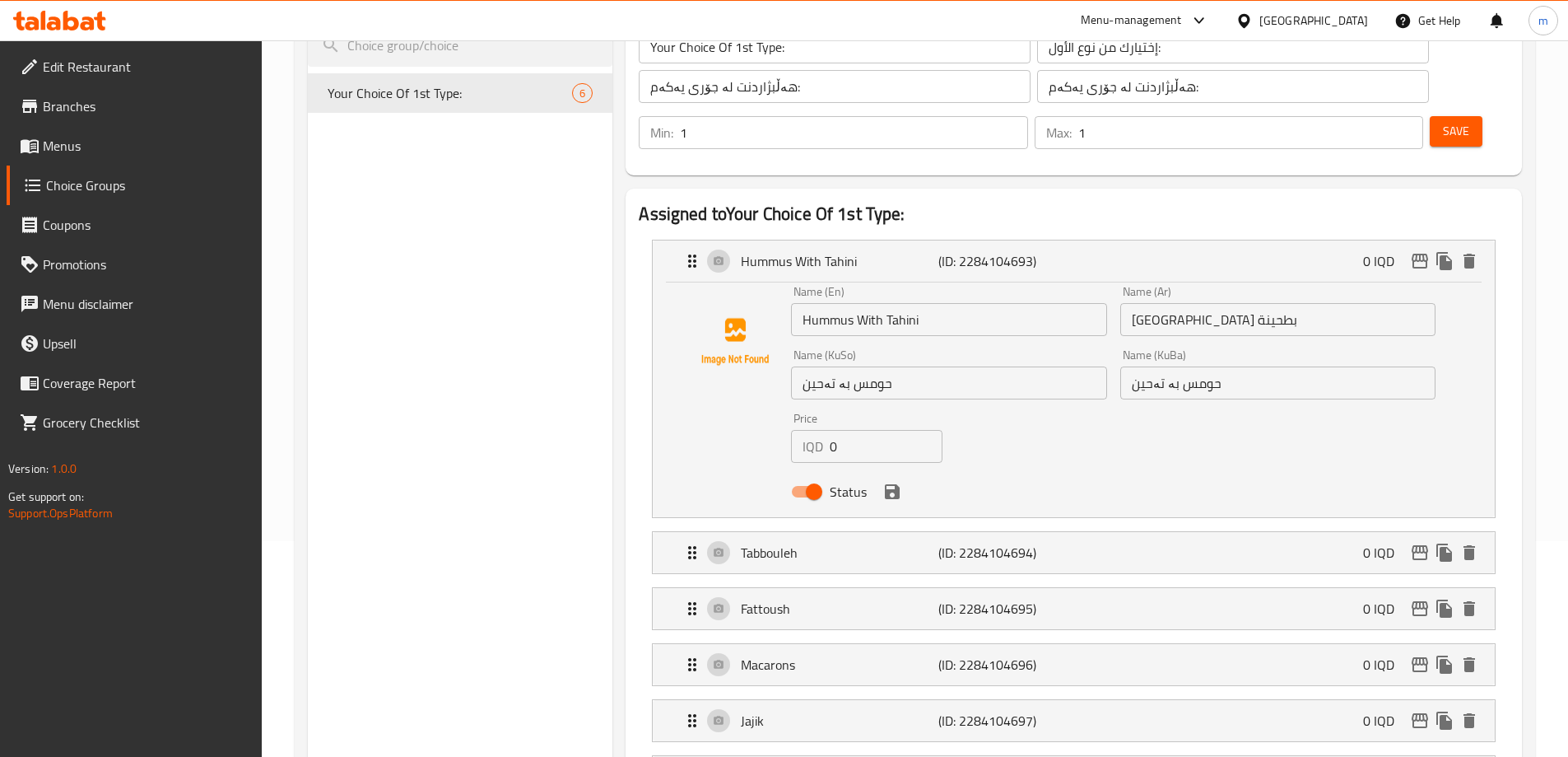
scroll to position [220, 0]
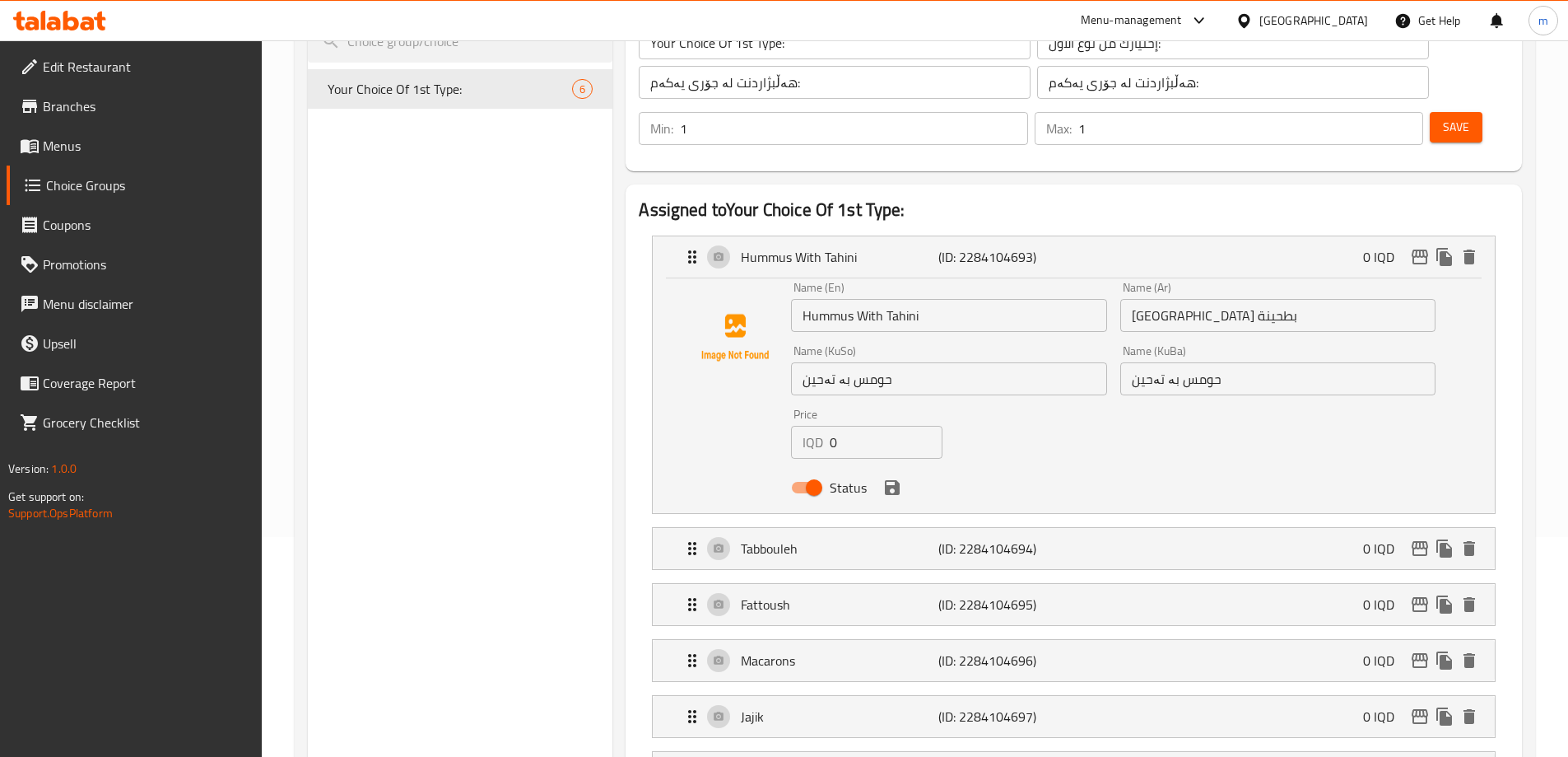
click at [834, 299] on input "Hummus With Tahini" at bounding box center [949, 315] width 315 height 33
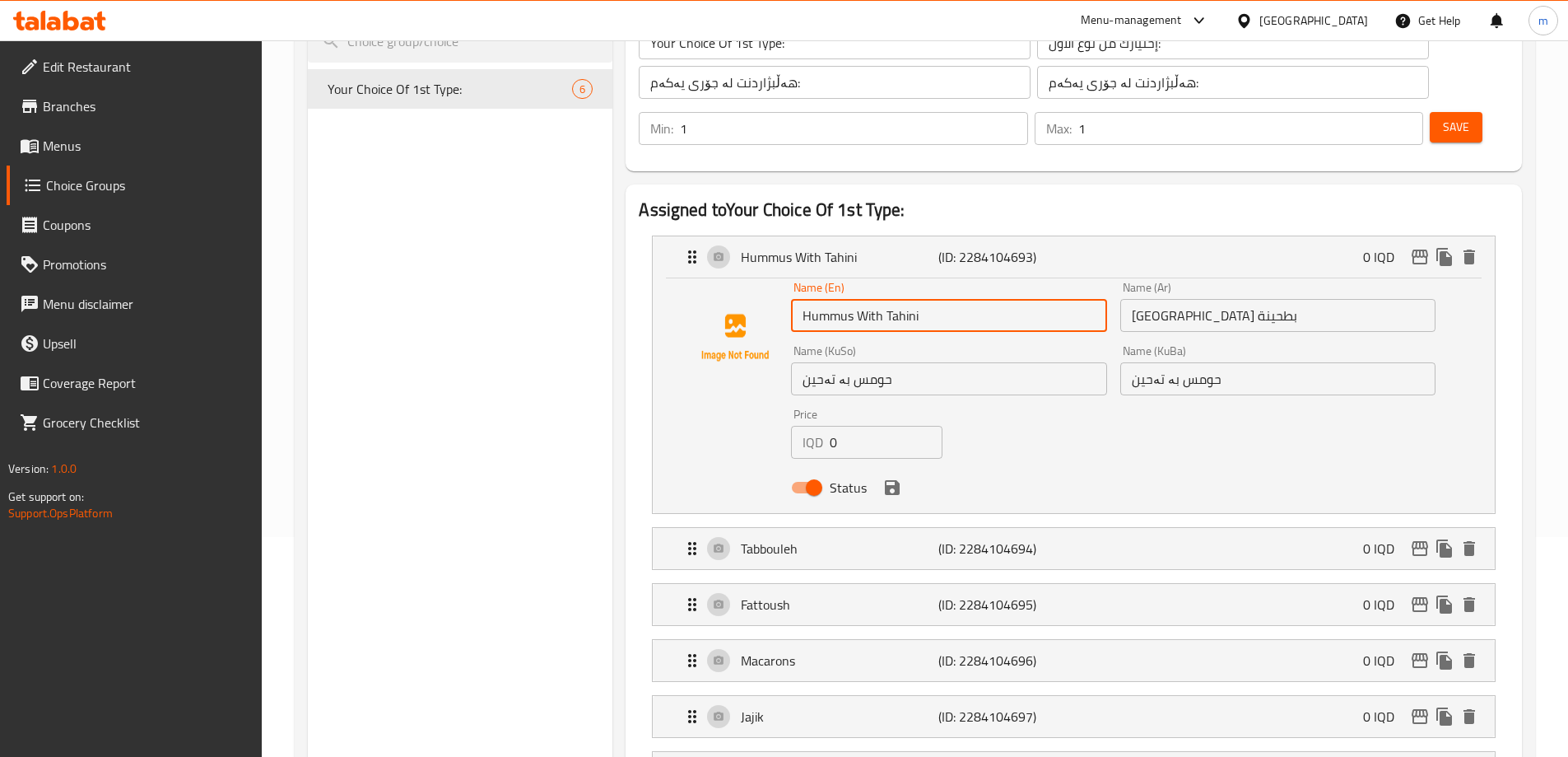
click at [834, 299] on input "Hummus With Tahini" at bounding box center [949, 315] width 315 height 33
click at [694, 247] on icon "Expand" at bounding box center [692, 257] width 20 height 20
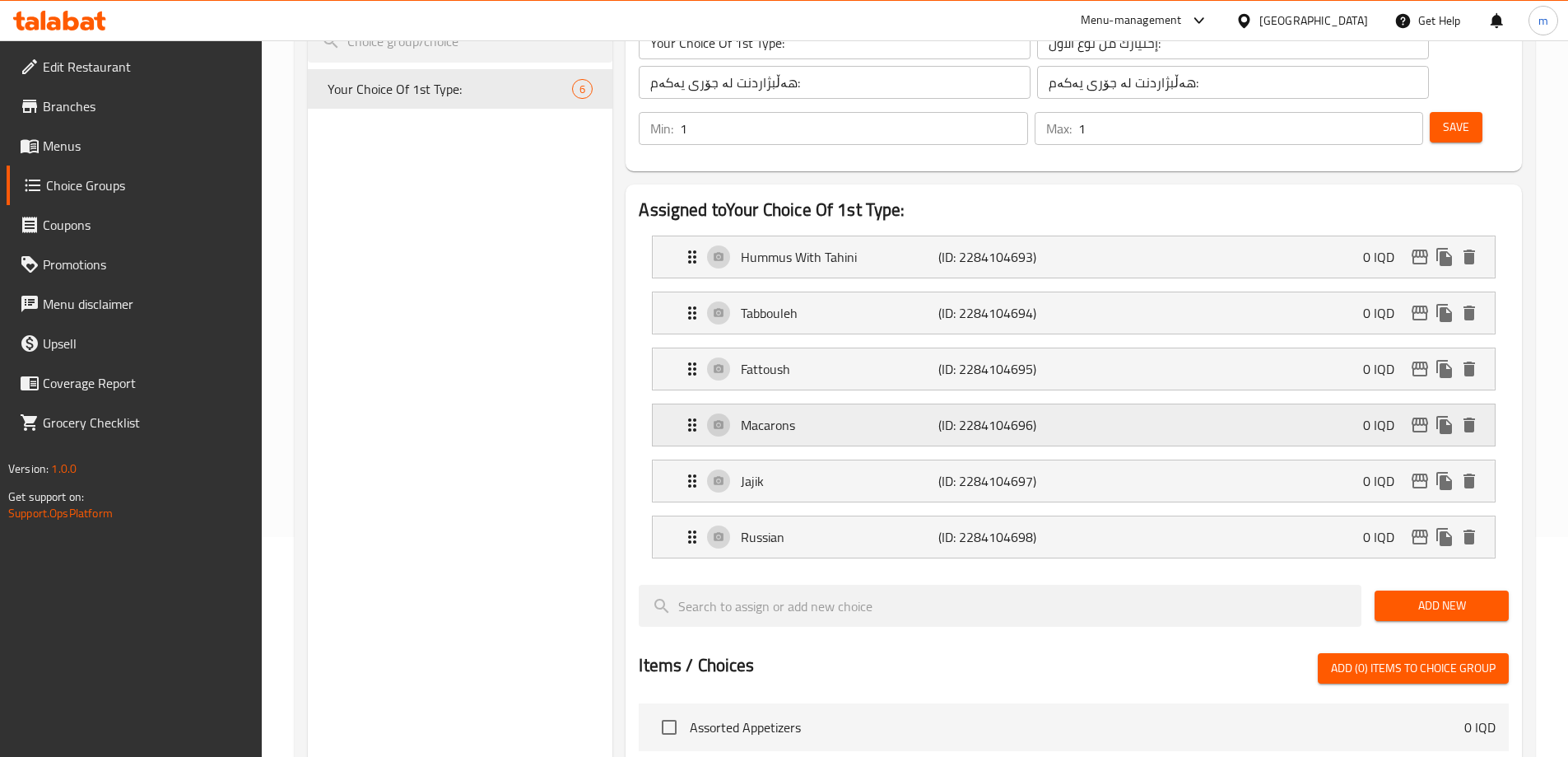
click at [760, 415] on p "Macarons" at bounding box center [839, 425] width 196 height 20
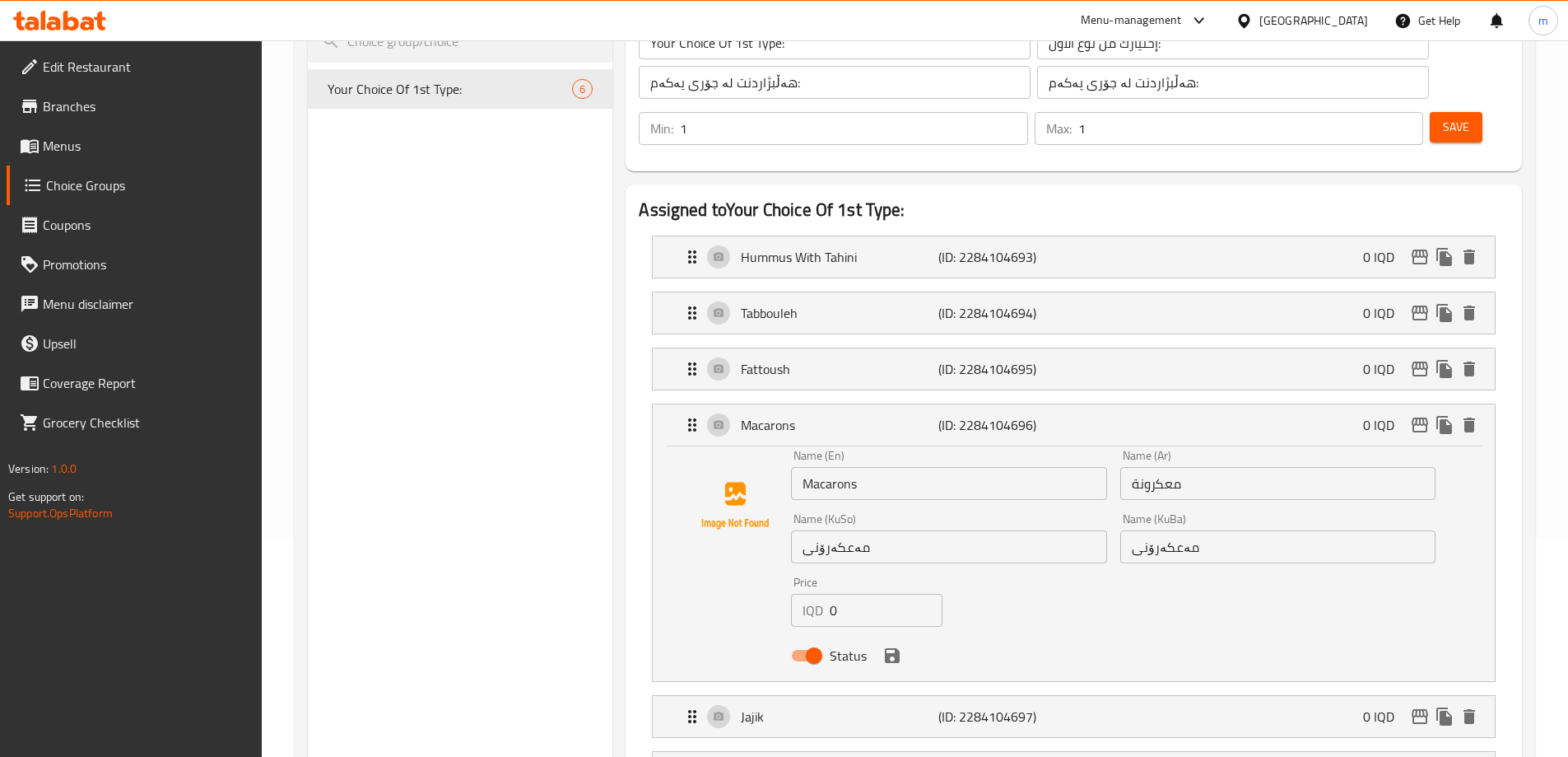
click at [825, 467] on input "Macarons" at bounding box center [949, 484] width 315 height 33
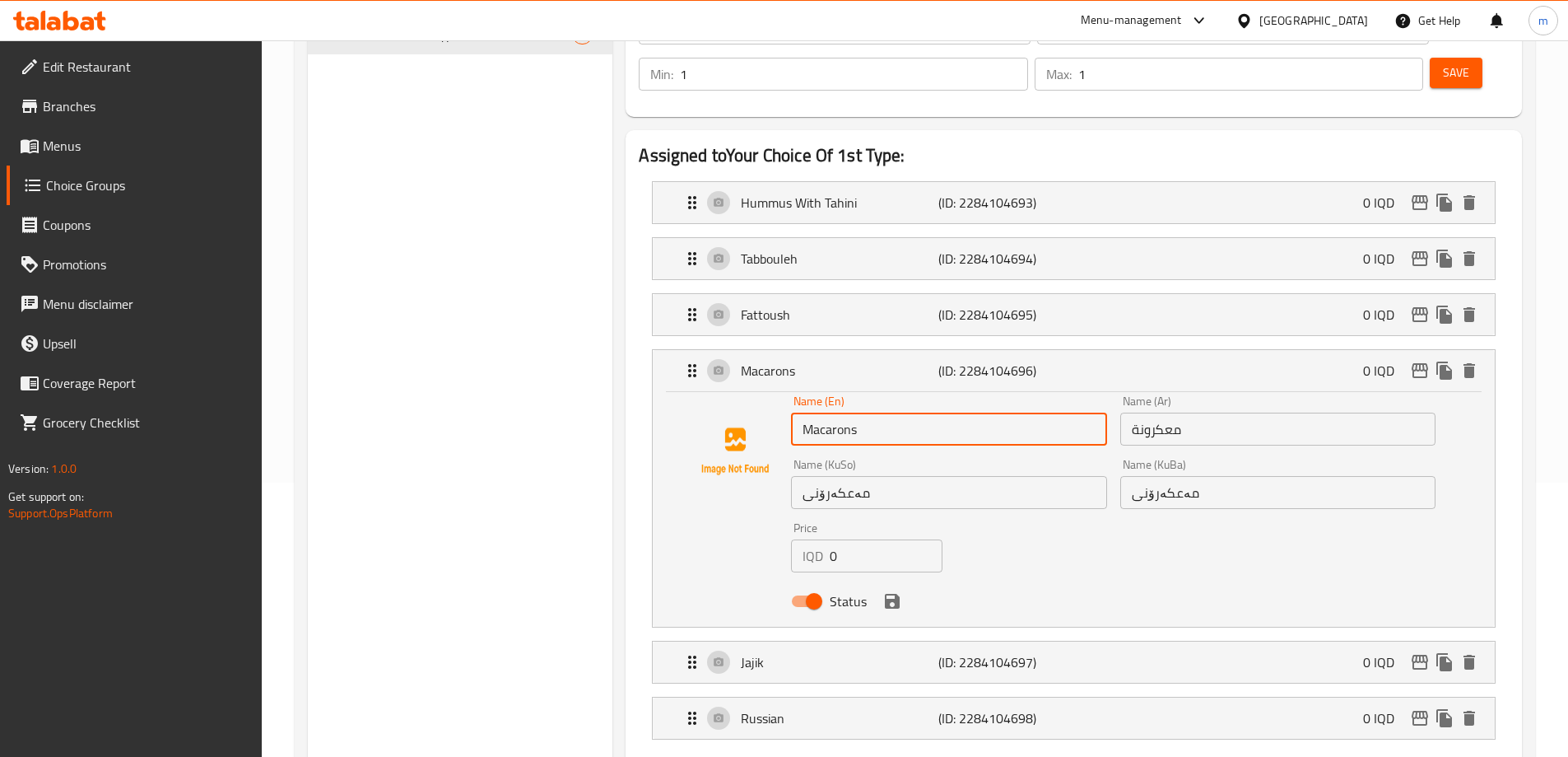
scroll to position [385, 0]
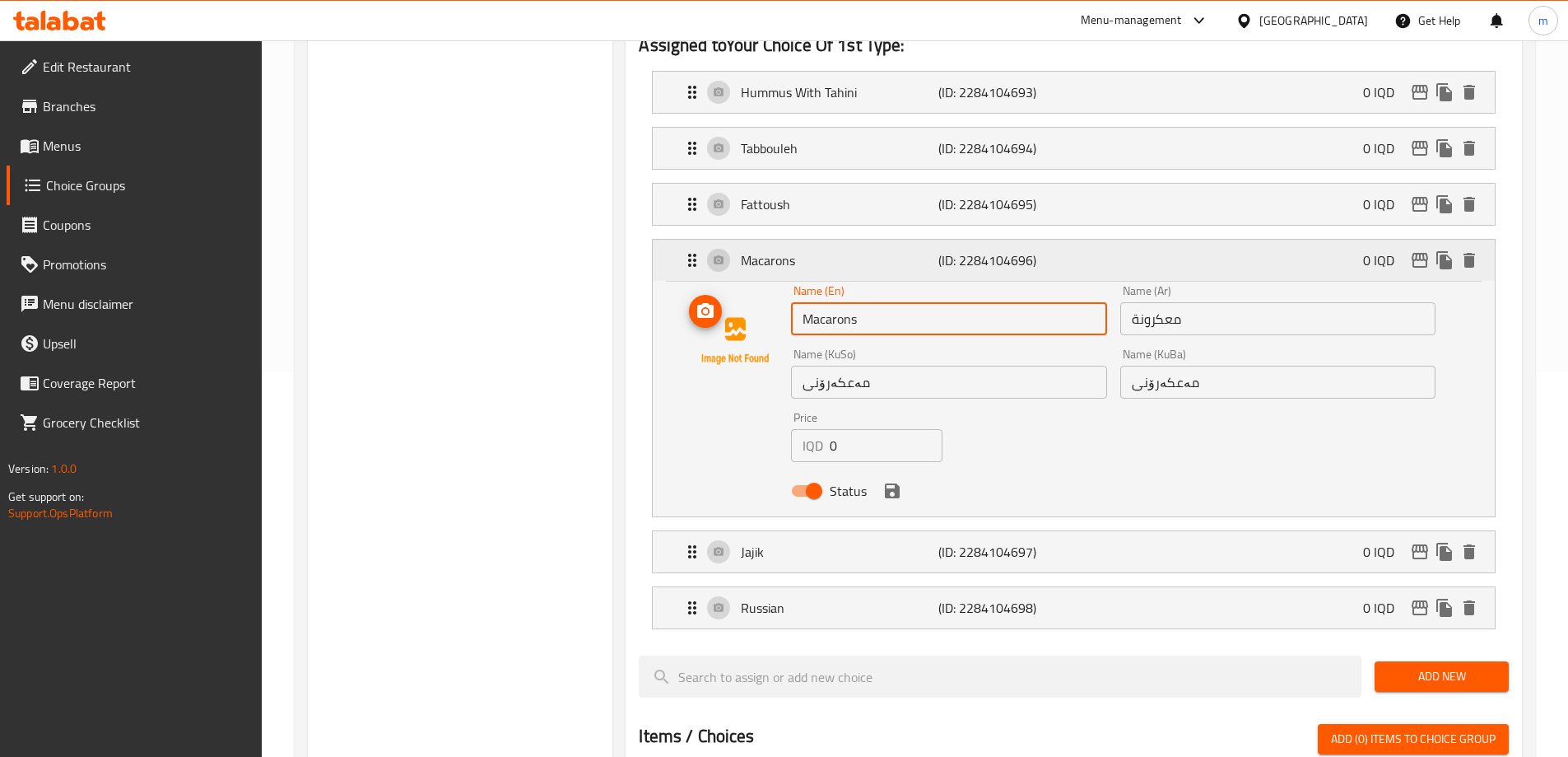
click at [700, 239] on div "Macarons (ID: 2284104696) 0 IQD" at bounding box center [1079, 260] width 793 height 41
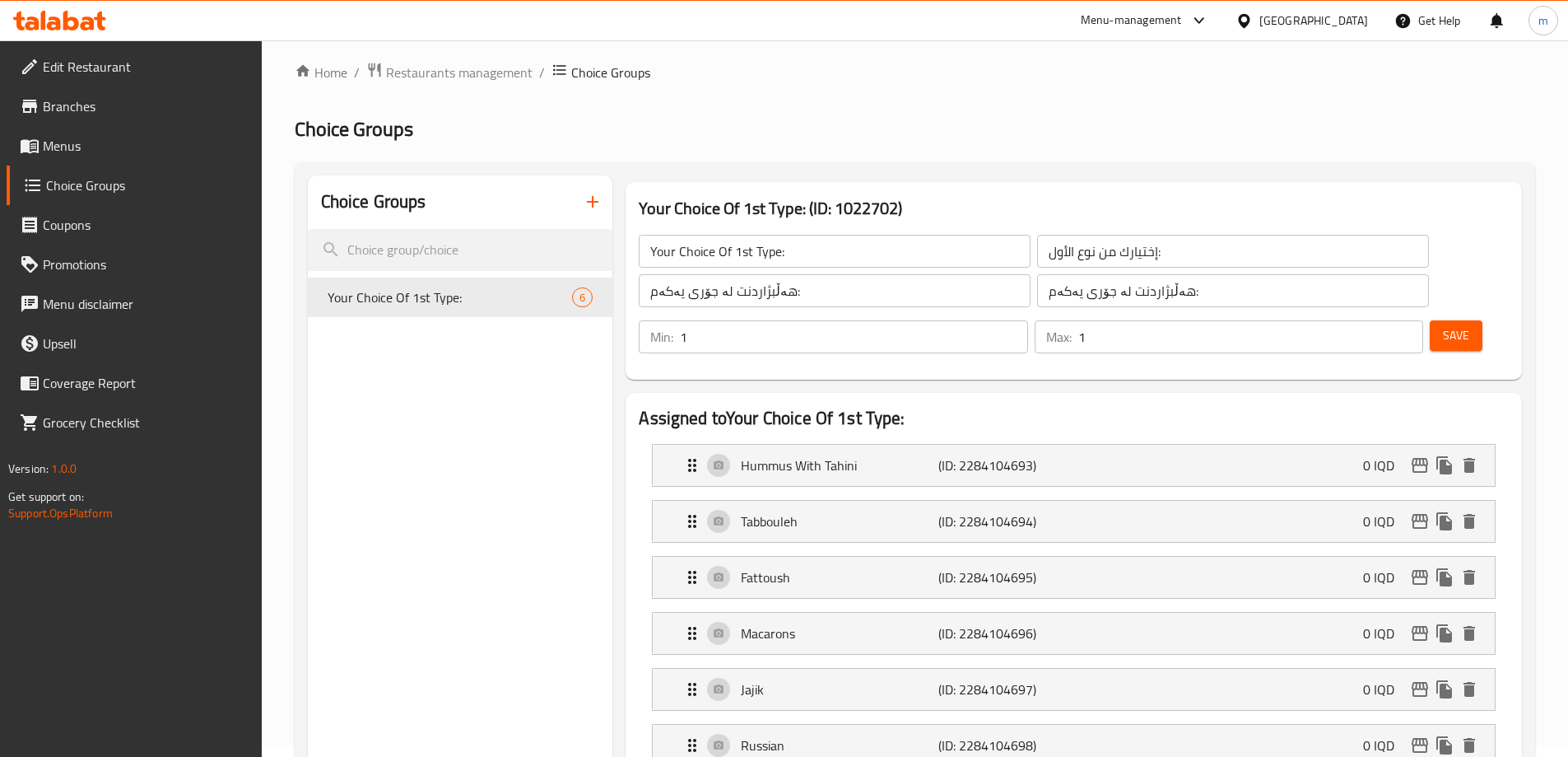
scroll to position [0, 0]
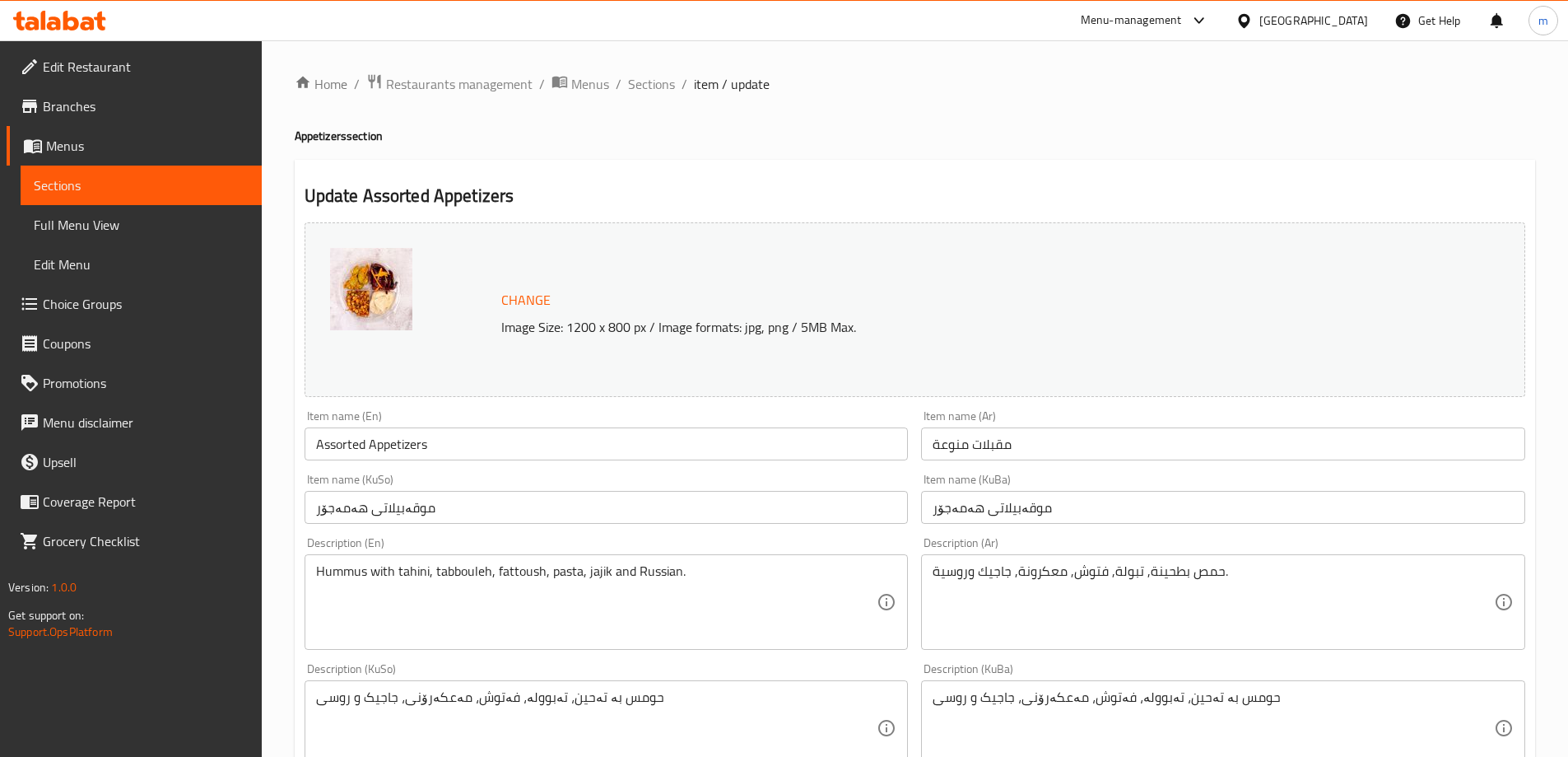
click at [106, 137] on span "Menus" at bounding box center [147, 146] width 202 height 20
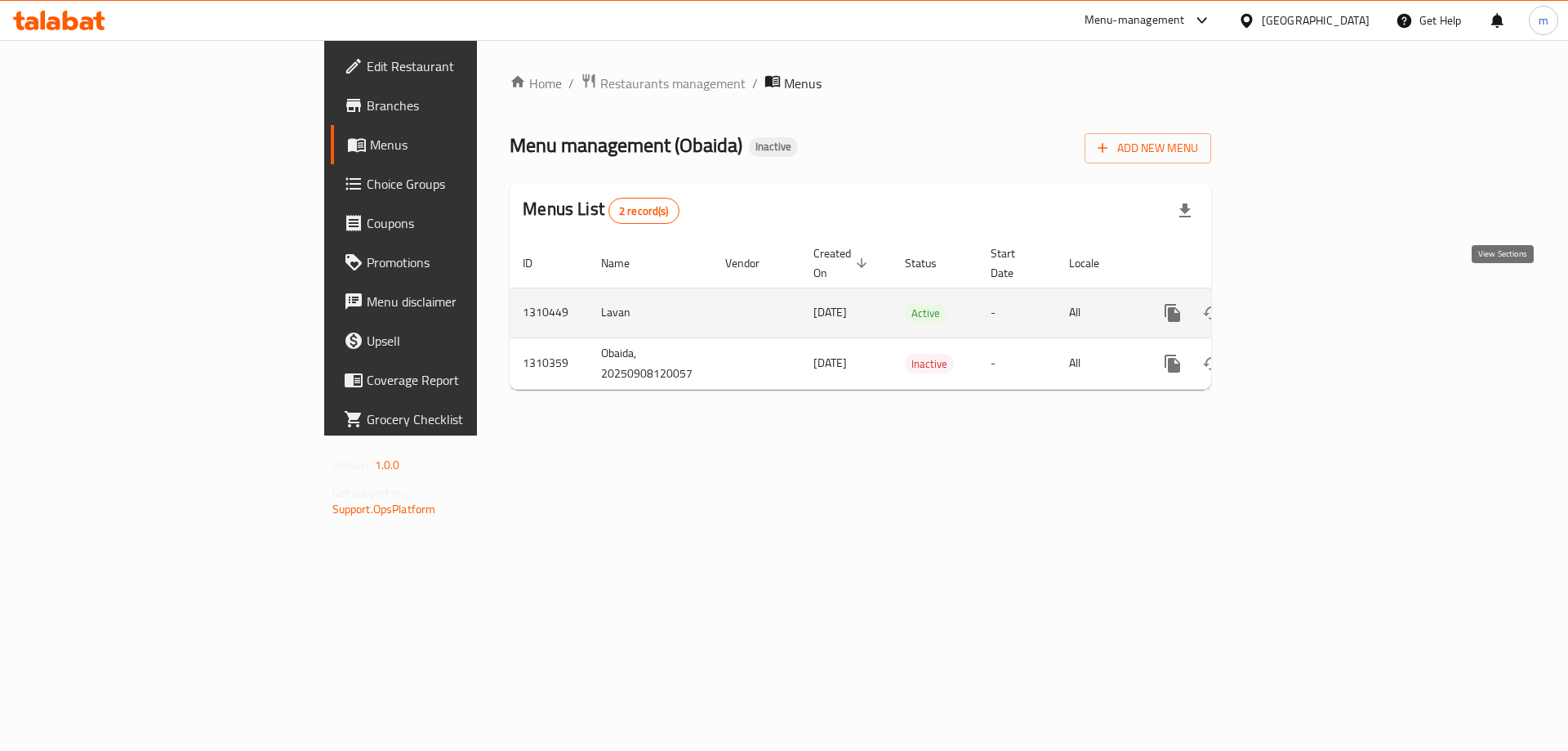
click at [1300, 303] on icon "enhanced table" at bounding box center [1290, 313] width 20 height 20
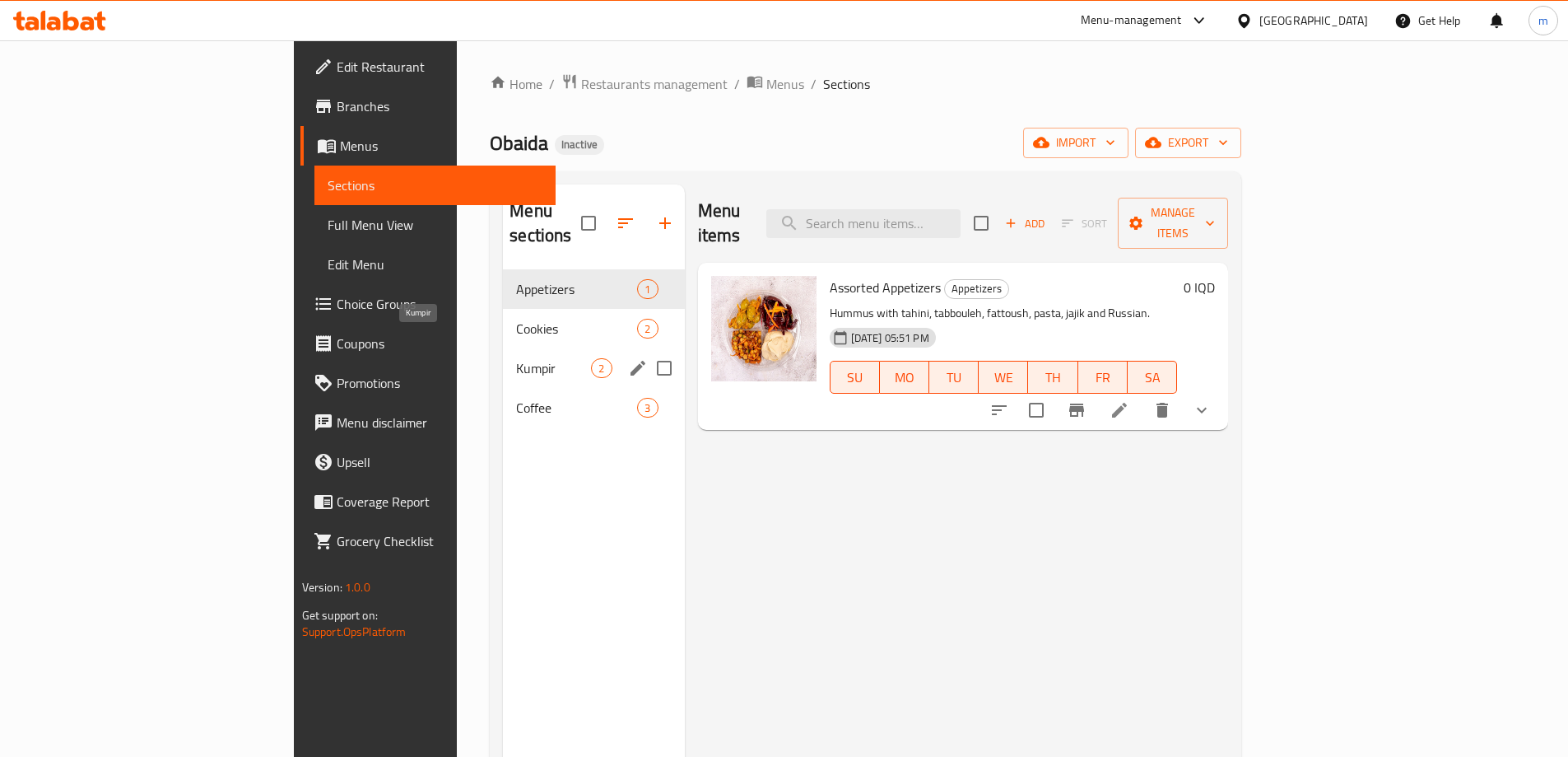
click at [516, 358] on span "Kumpir" at bounding box center [553, 368] width 75 height 20
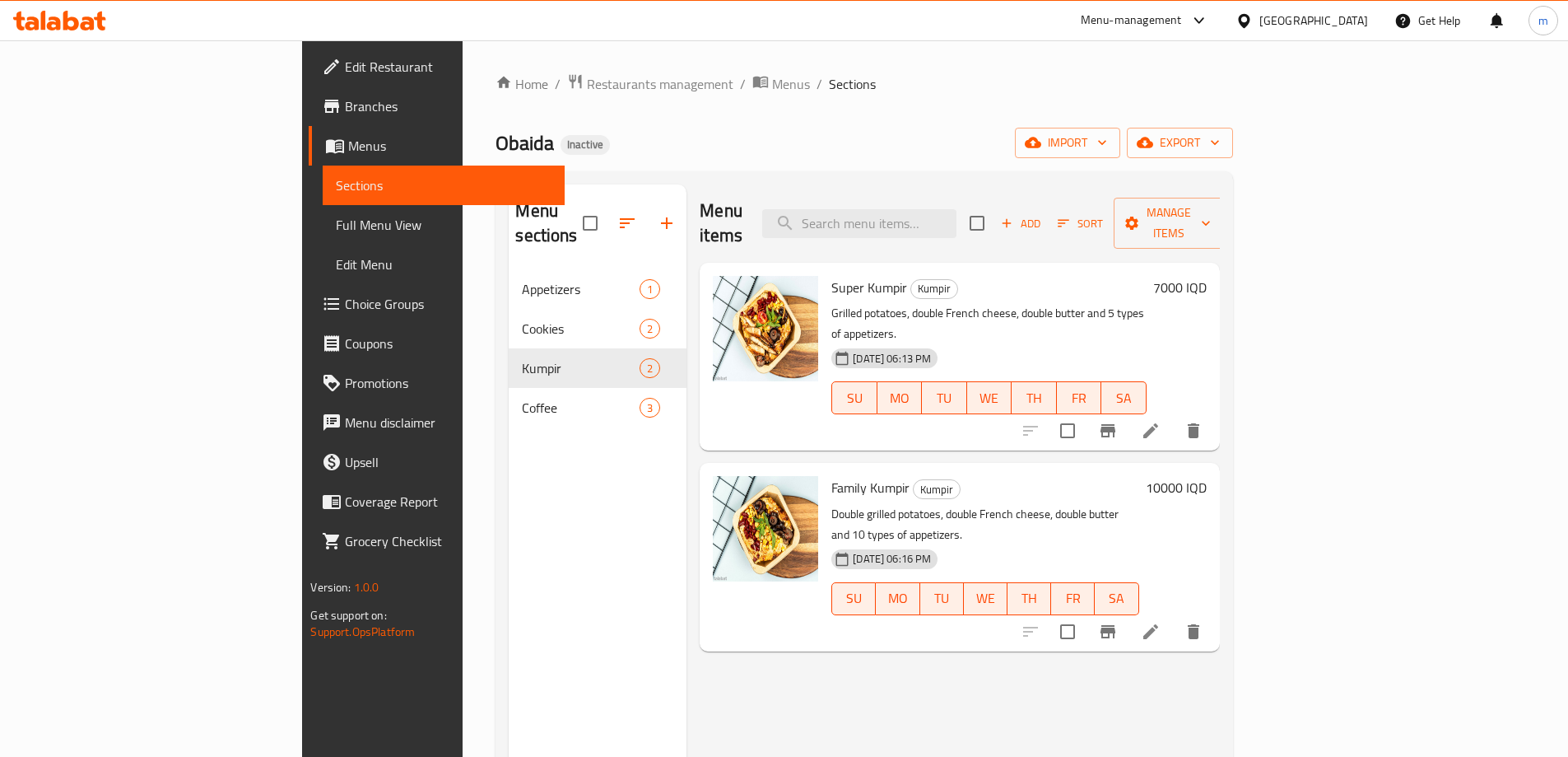
click at [1043, 214] on span "Add" at bounding box center [1021, 223] width 45 height 19
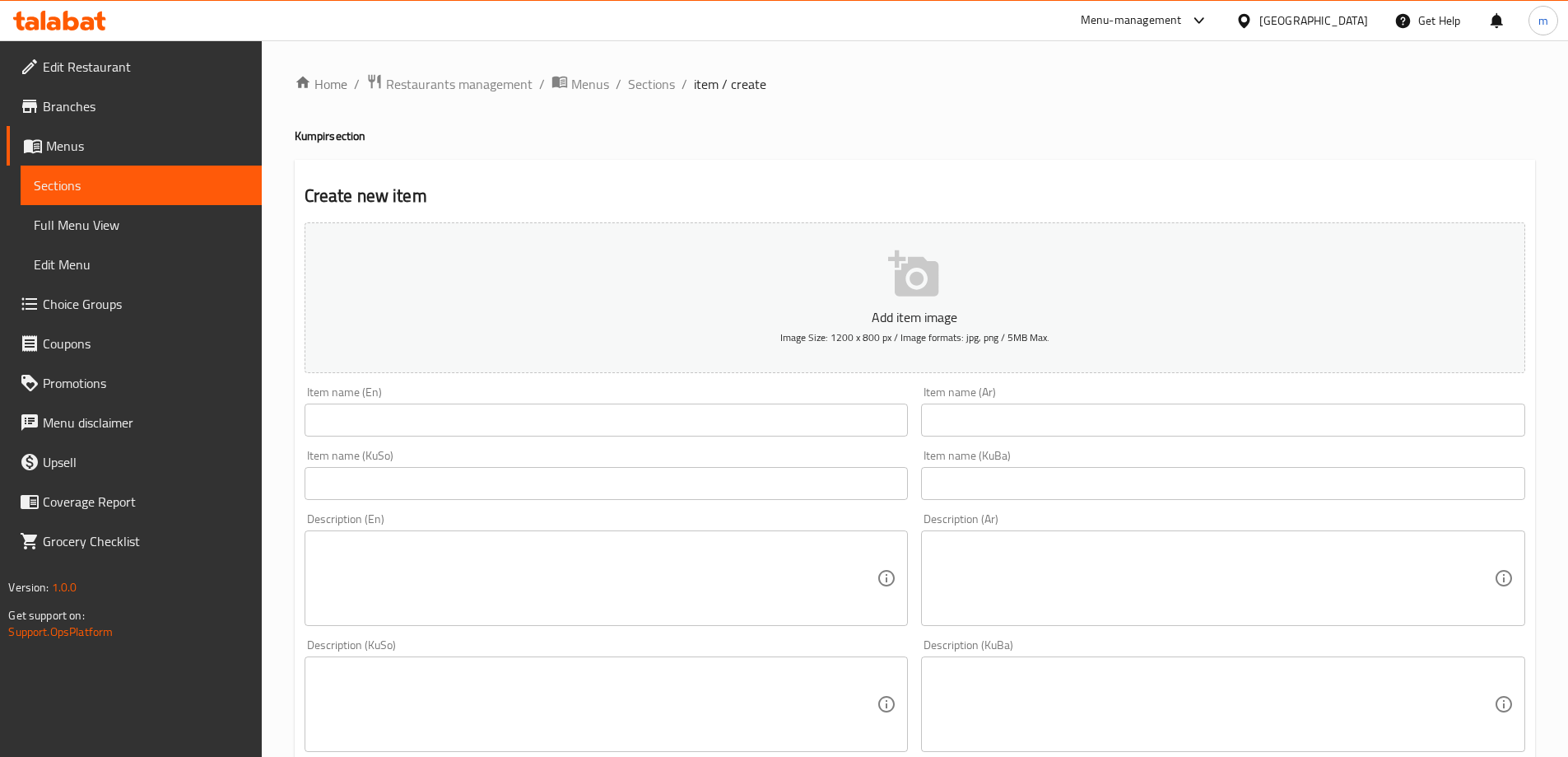
click at [448, 430] on input "text" at bounding box center [607, 420] width 604 height 33
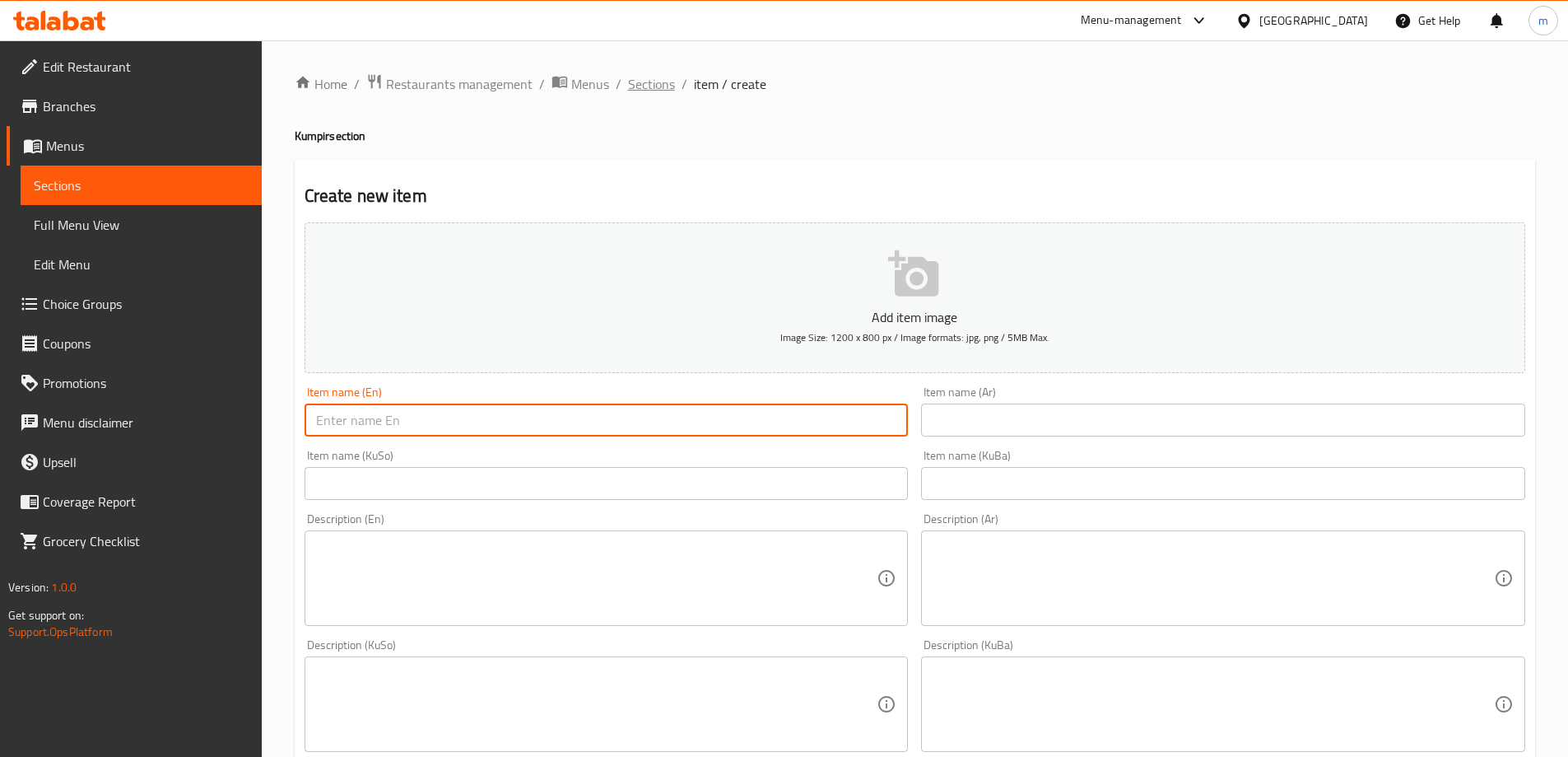
click at [635, 88] on span "Sections" at bounding box center [651, 84] width 47 height 20
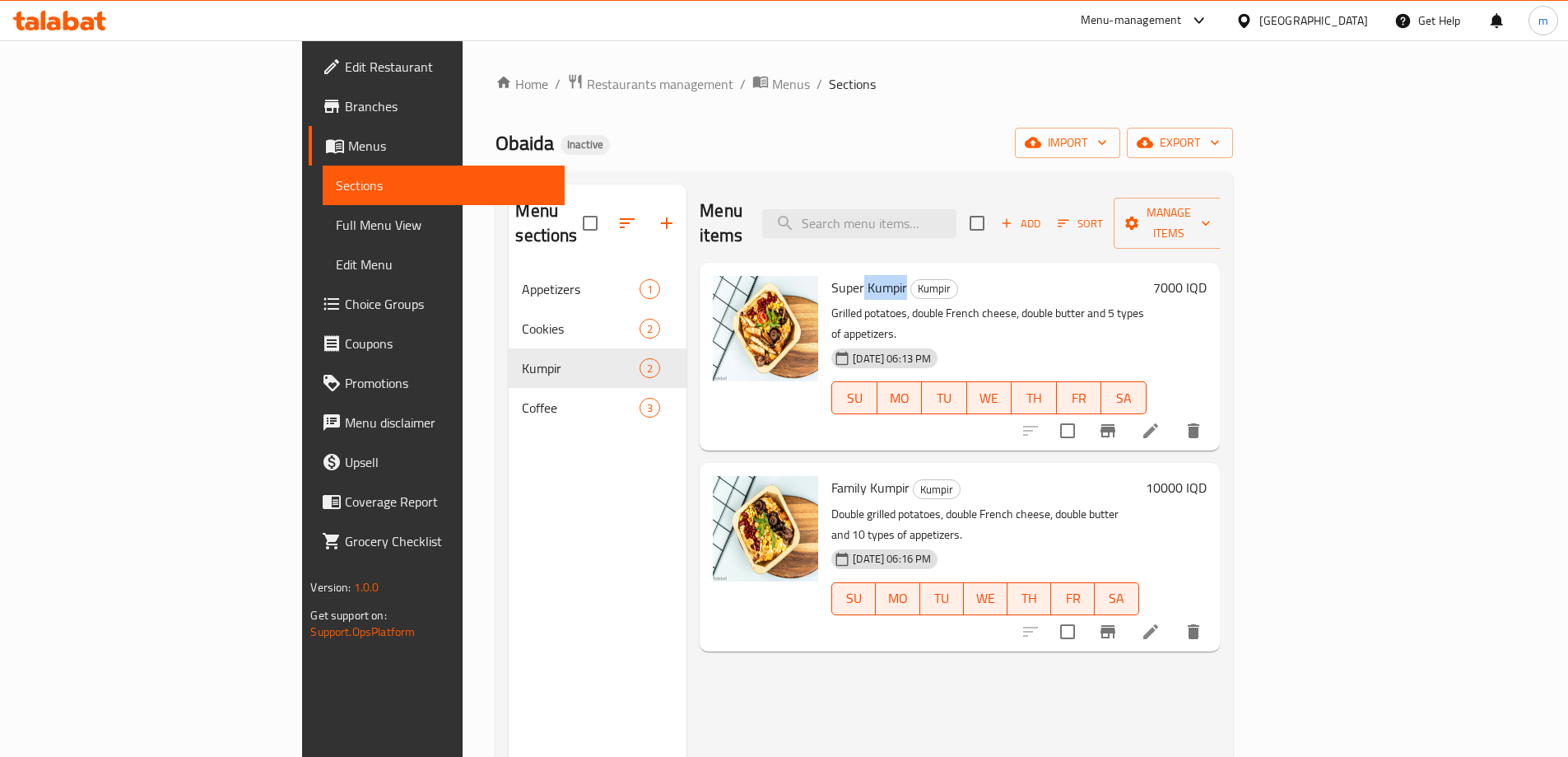
drag, startPoint x: 790, startPoint y: 262, endPoint x: 829, endPoint y: 262, distance: 39.0
click at [831, 275] on span "Super Kumpir" at bounding box center [869, 287] width 76 height 25
copy span "Kumpir"
click at [1043, 214] on span "Add" at bounding box center [1021, 223] width 45 height 19
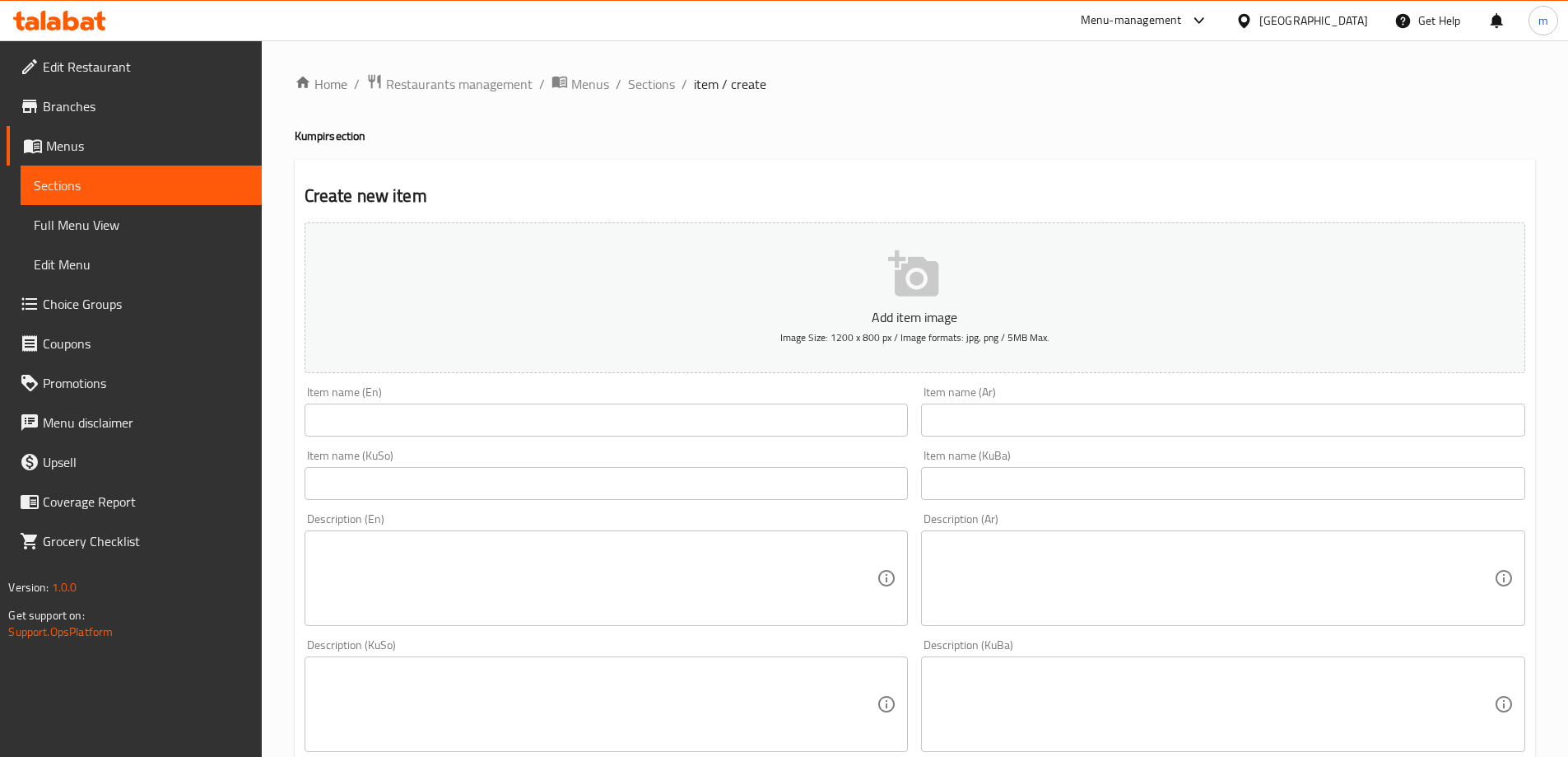
click at [541, 409] on input "text" at bounding box center [607, 420] width 604 height 33
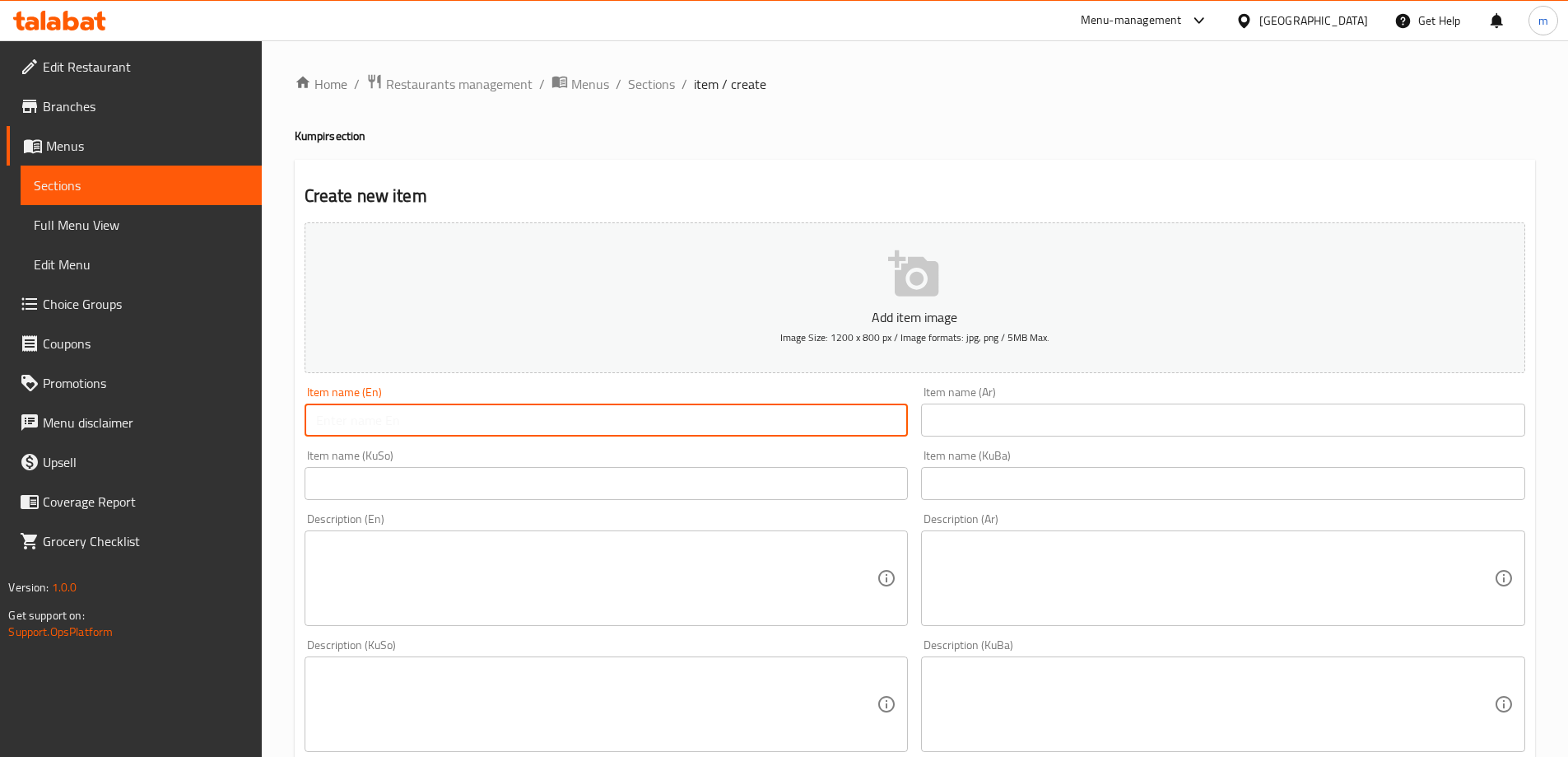
paste input "Kumpir"
click at [316, 422] on input "Kumpir" at bounding box center [607, 420] width 604 height 33
type input "Normal Kumpir"
click at [1060, 413] on input "text" at bounding box center [1223, 420] width 604 height 33
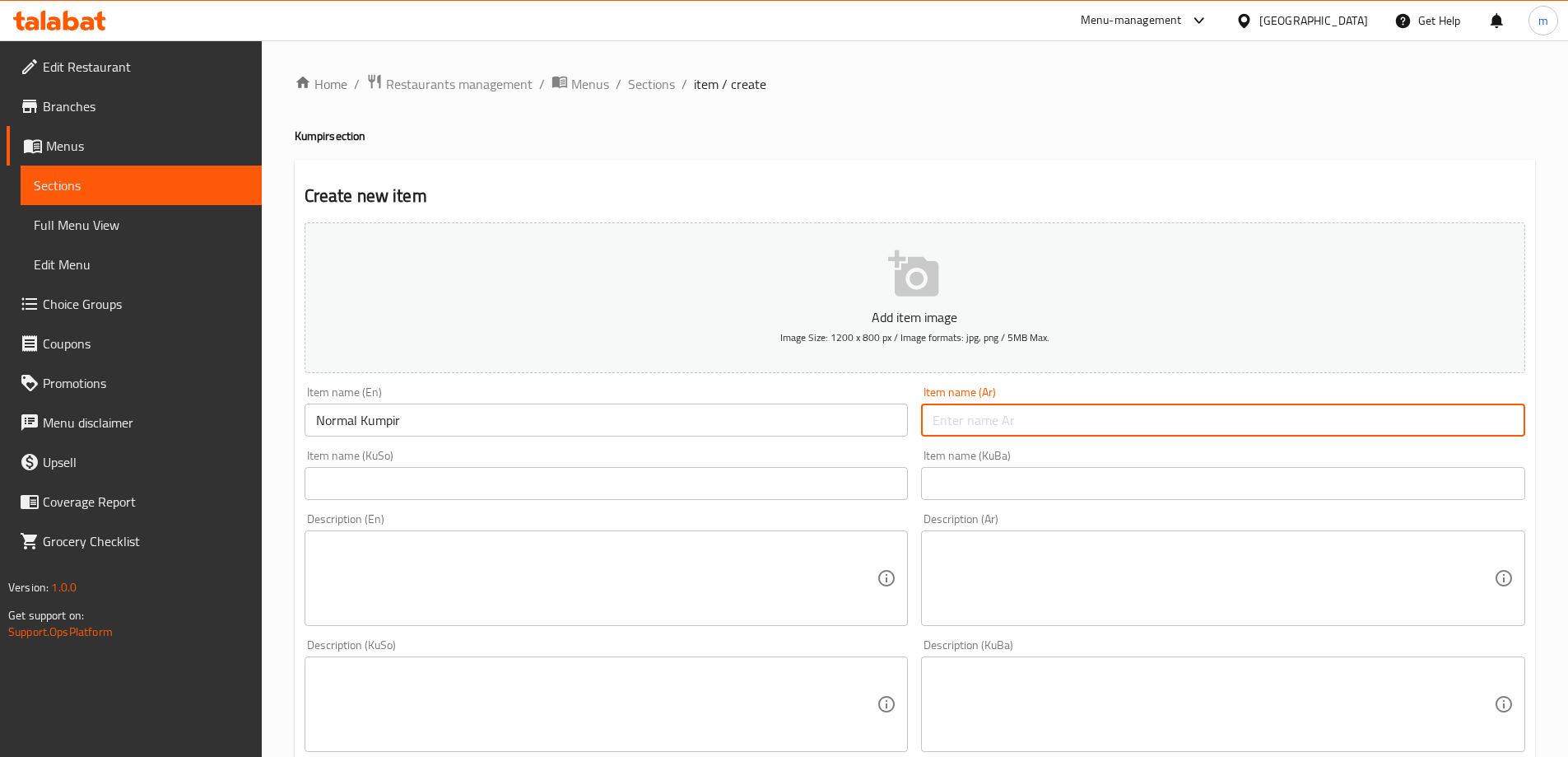
paste input "كومبير نورمال"
type input "كومبير نورمال"
click at [700, 461] on div "Item name (KuSo) Item name (KuSo)" at bounding box center [607, 475] width 604 height 50
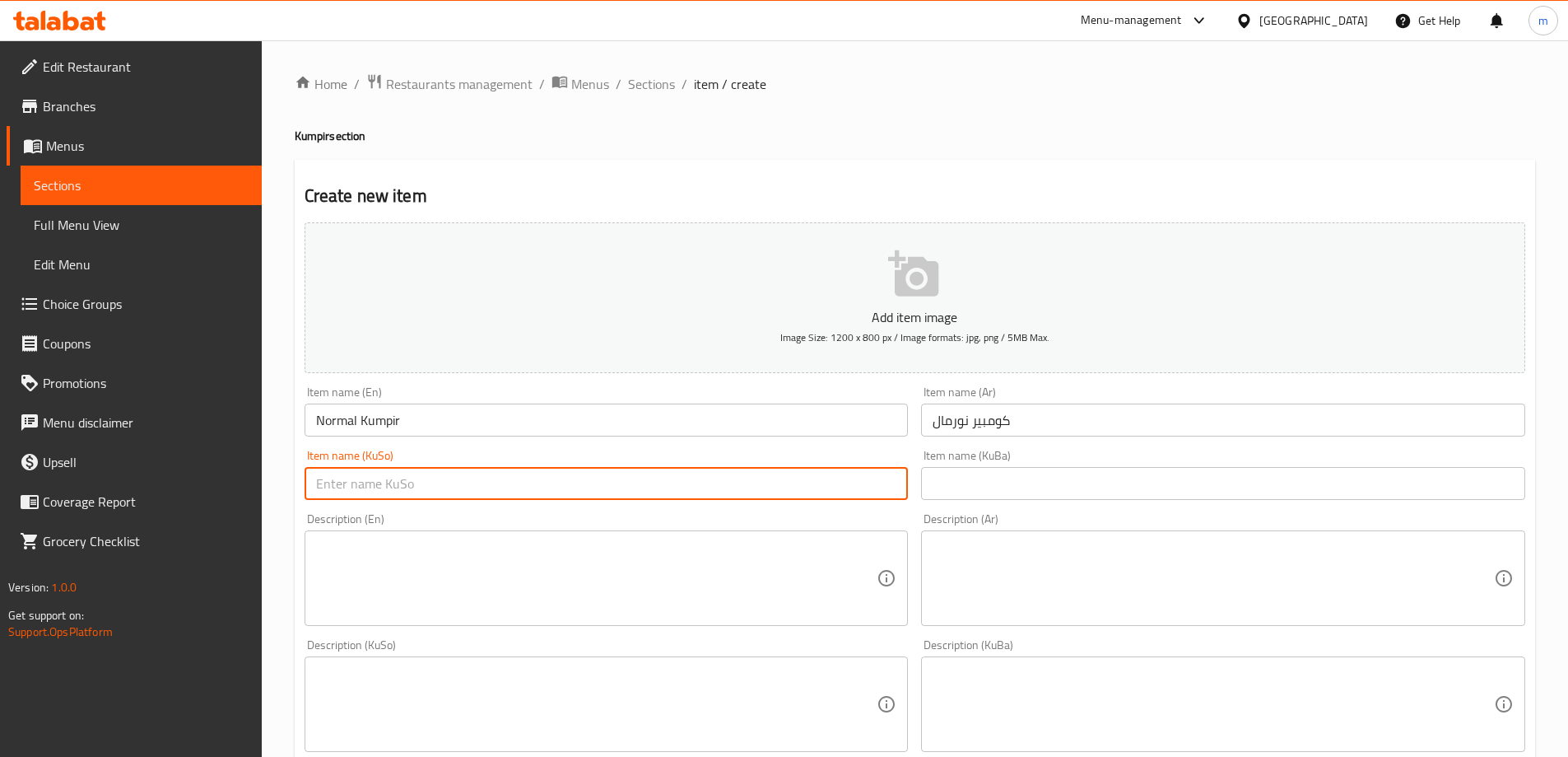
click at [700, 473] on input "text" at bounding box center [607, 484] width 604 height 33
click at [1008, 424] on input "كومبير نورمال" at bounding box center [1223, 420] width 604 height 33
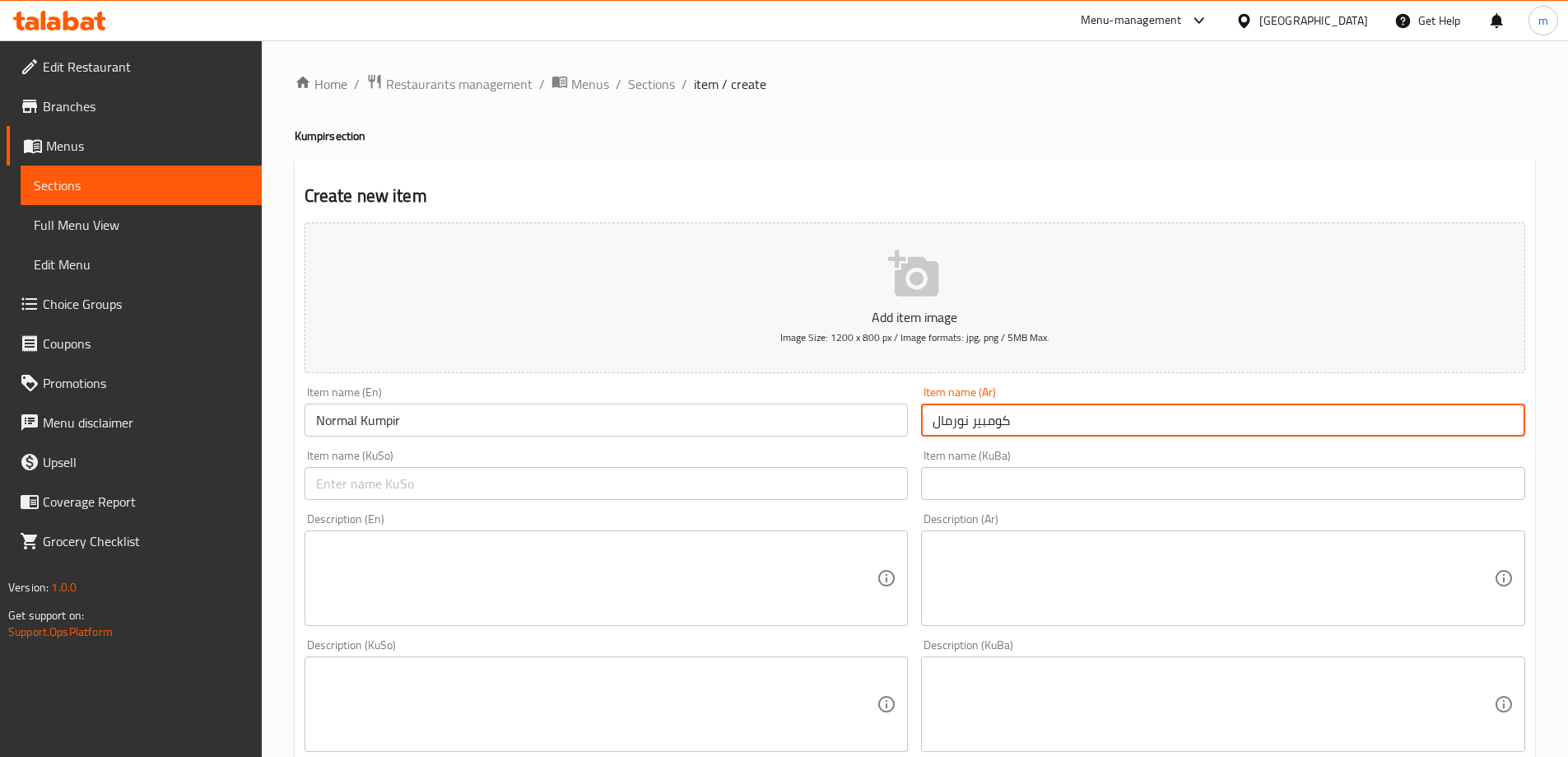
click at [1002, 420] on input "كومبير نورمال" at bounding box center [1223, 420] width 604 height 33
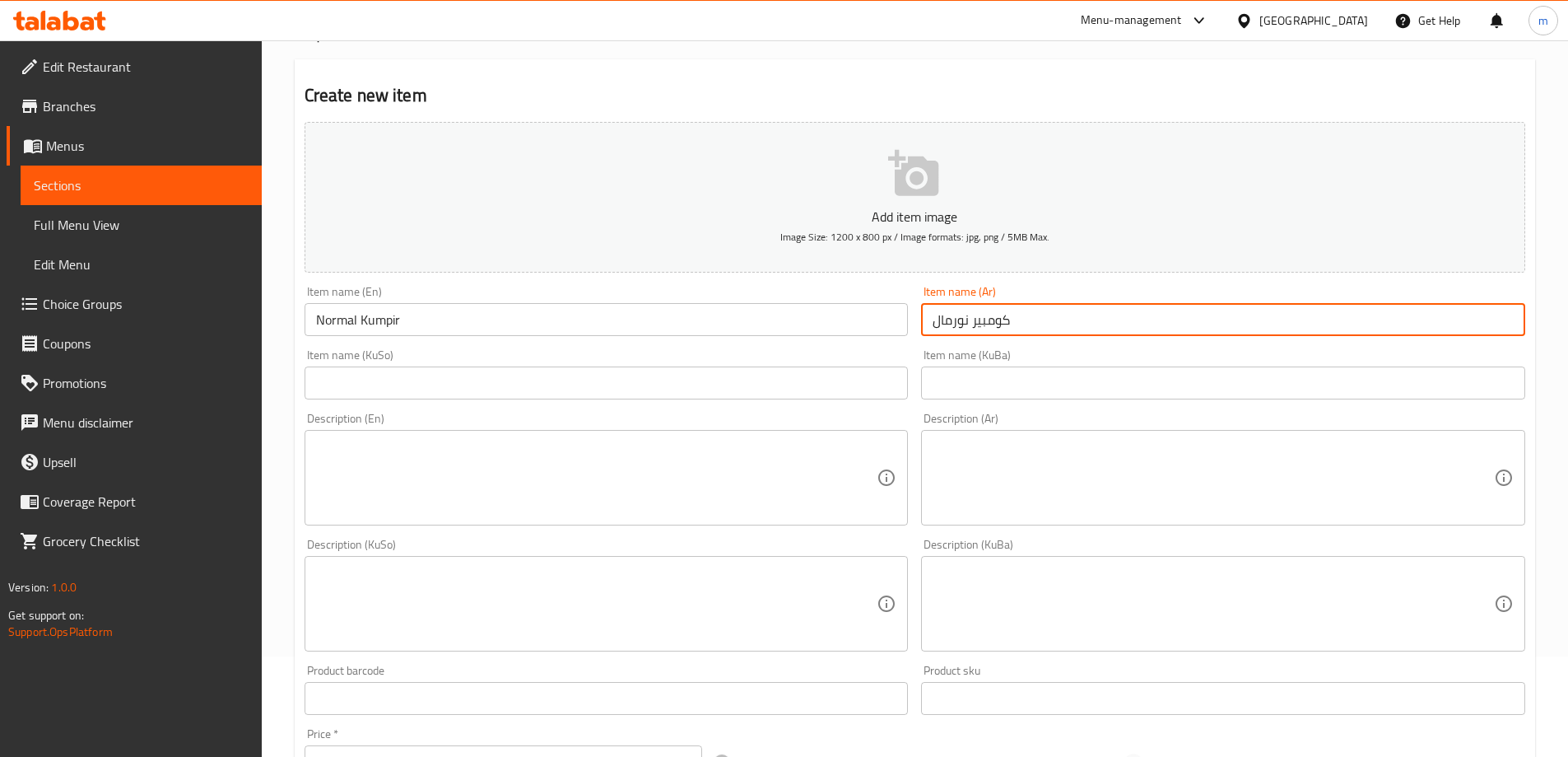
scroll to position [110, 0]
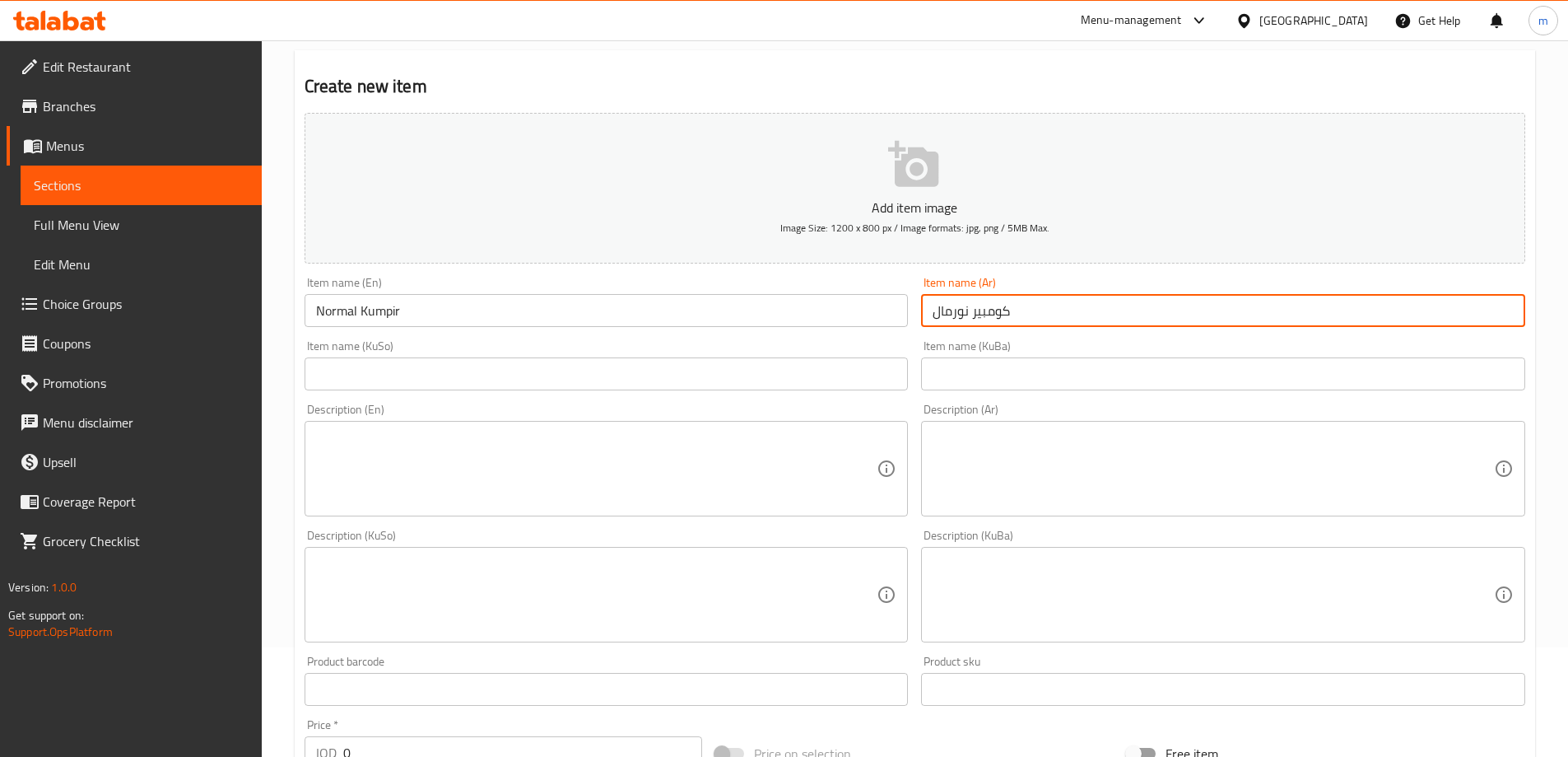
click at [1032, 385] on input "text" at bounding box center [1223, 374] width 604 height 33
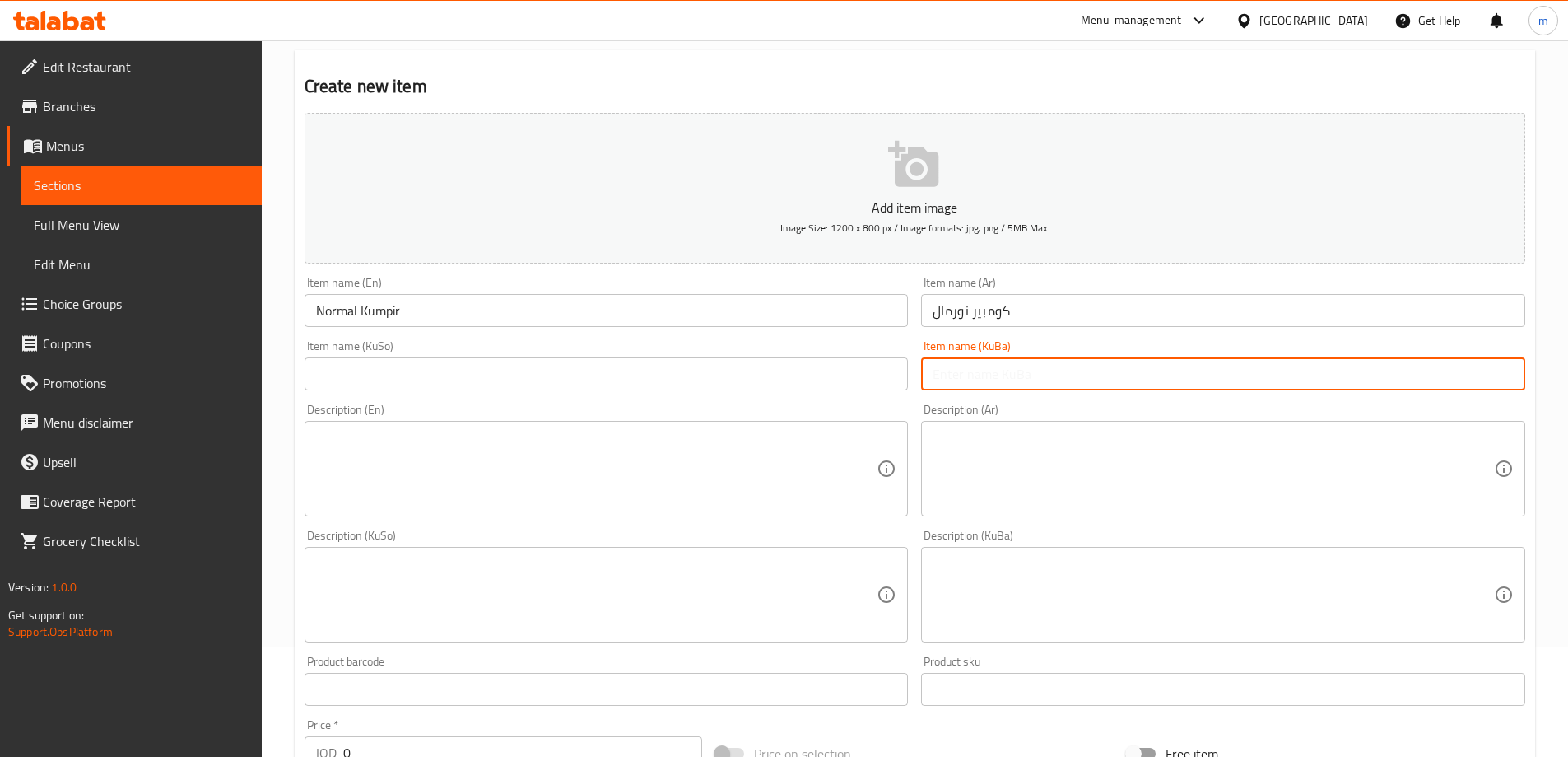
paste input "کەمپیر"
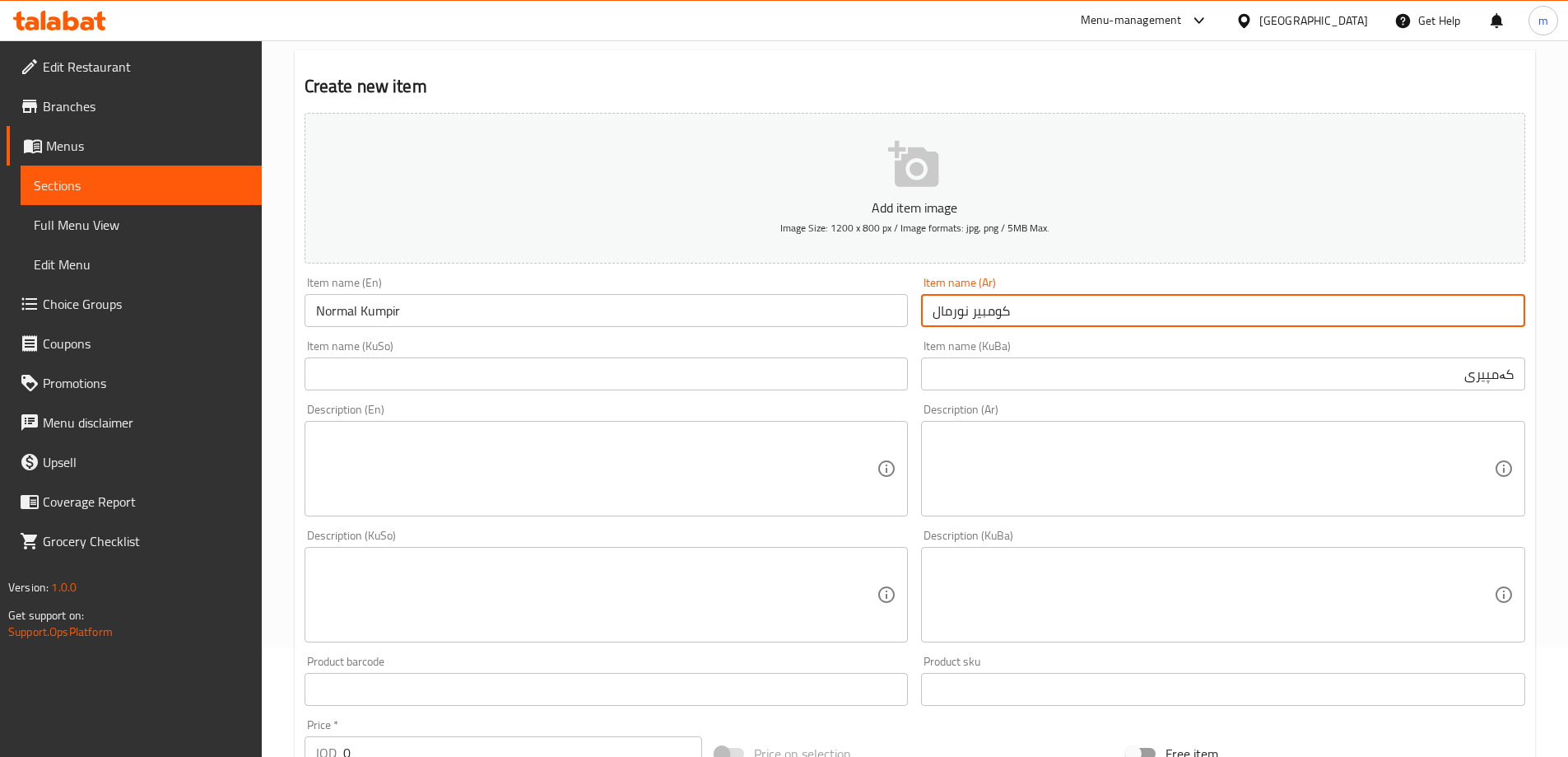
click at [1000, 308] on input "كومبير نورمال" at bounding box center [1223, 310] width 604 height 33
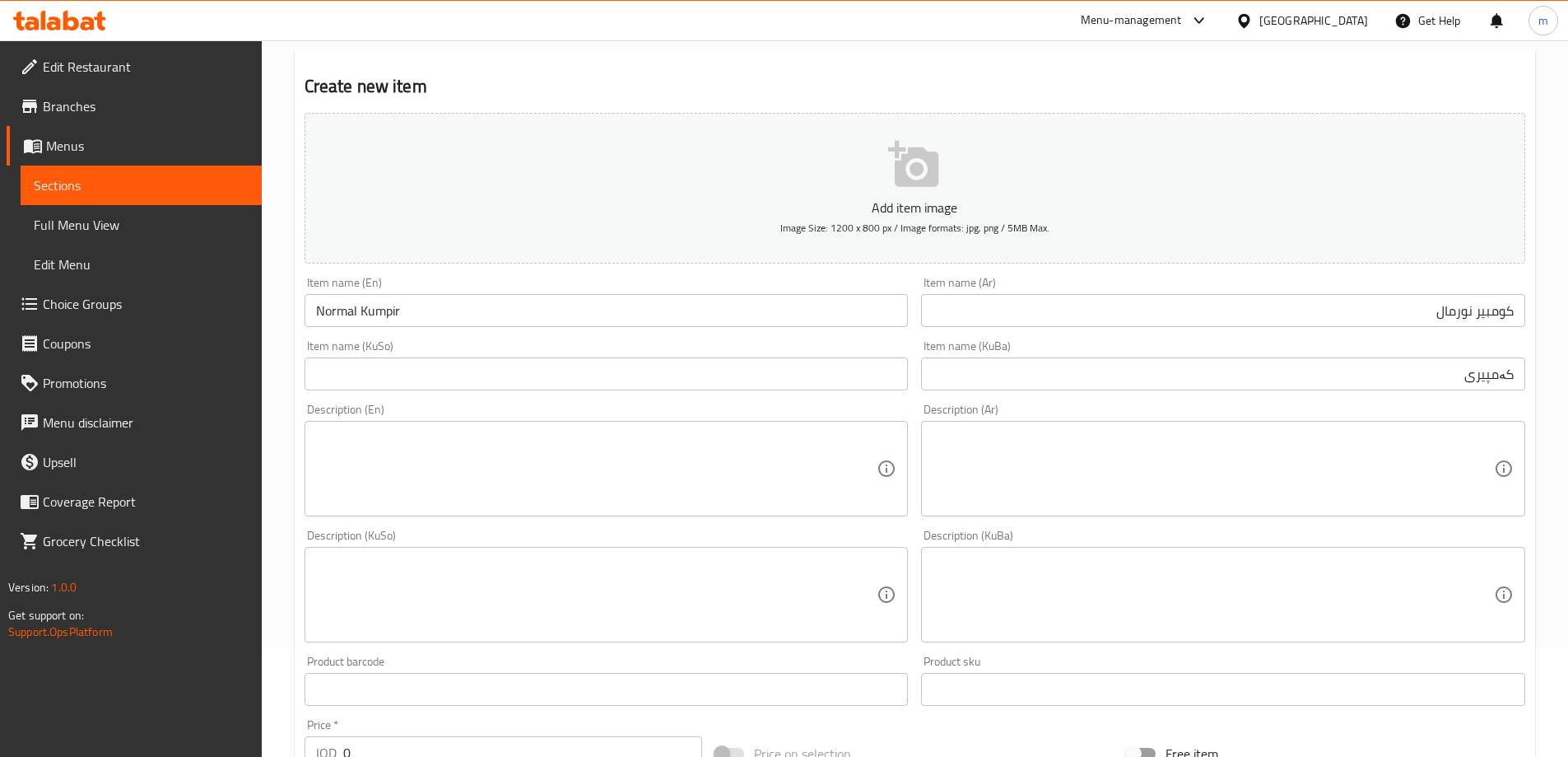
click at [1197, 393] on div "Item name (KuBa) کەمپیری Item name (KuBa)" at bounding box center [1223, 365] width 617 height 64
click at [1291, 367] on input "کەمپیری" at bounding box center [1223, 374] width 604 height 33
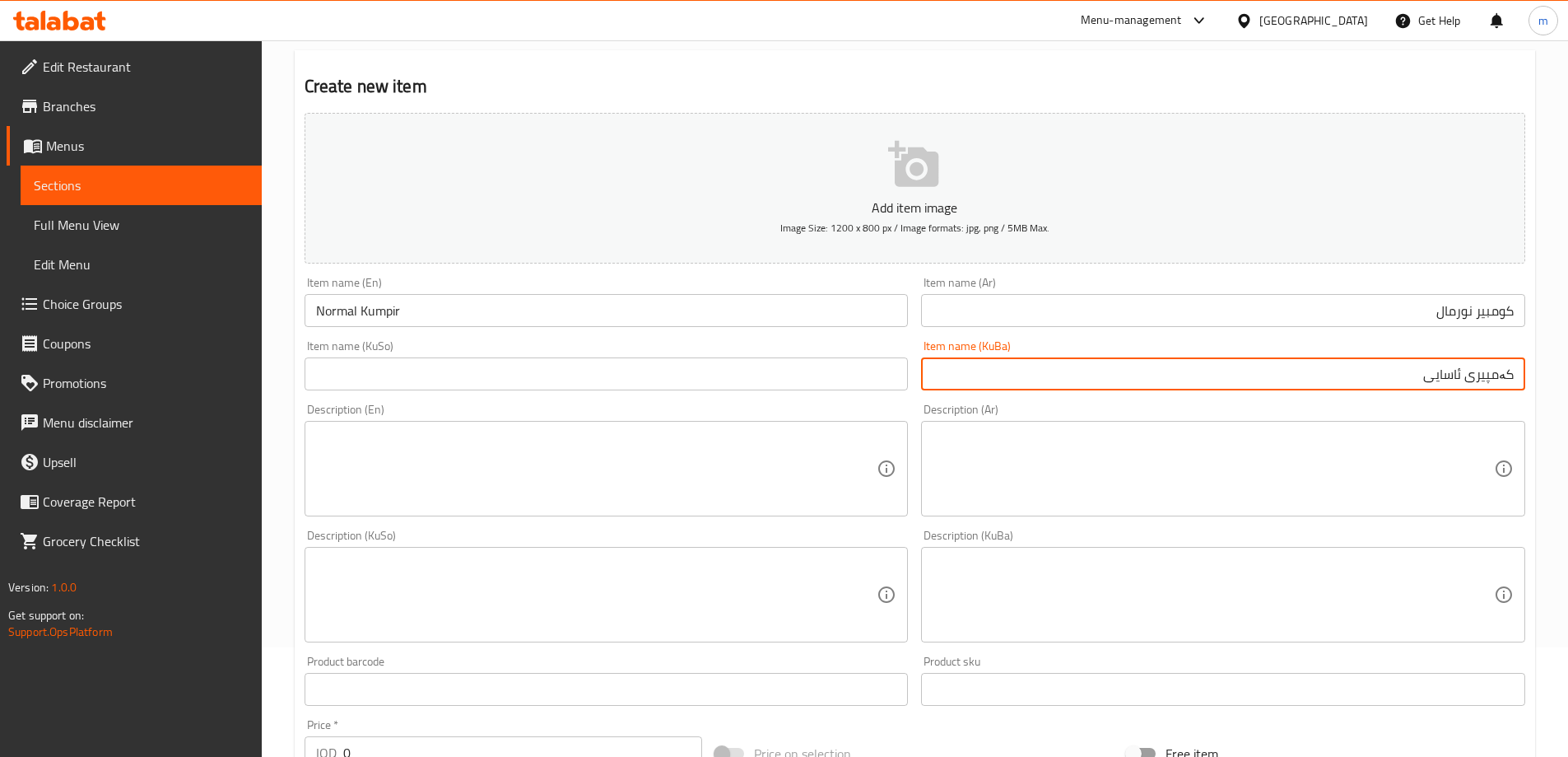
type input "کەمپیری ئاسایی"
click at [736, 370] on input "text" at bounding box center [607, 374] width 604 height 33
paste input "کەمپیری ئاسایی"
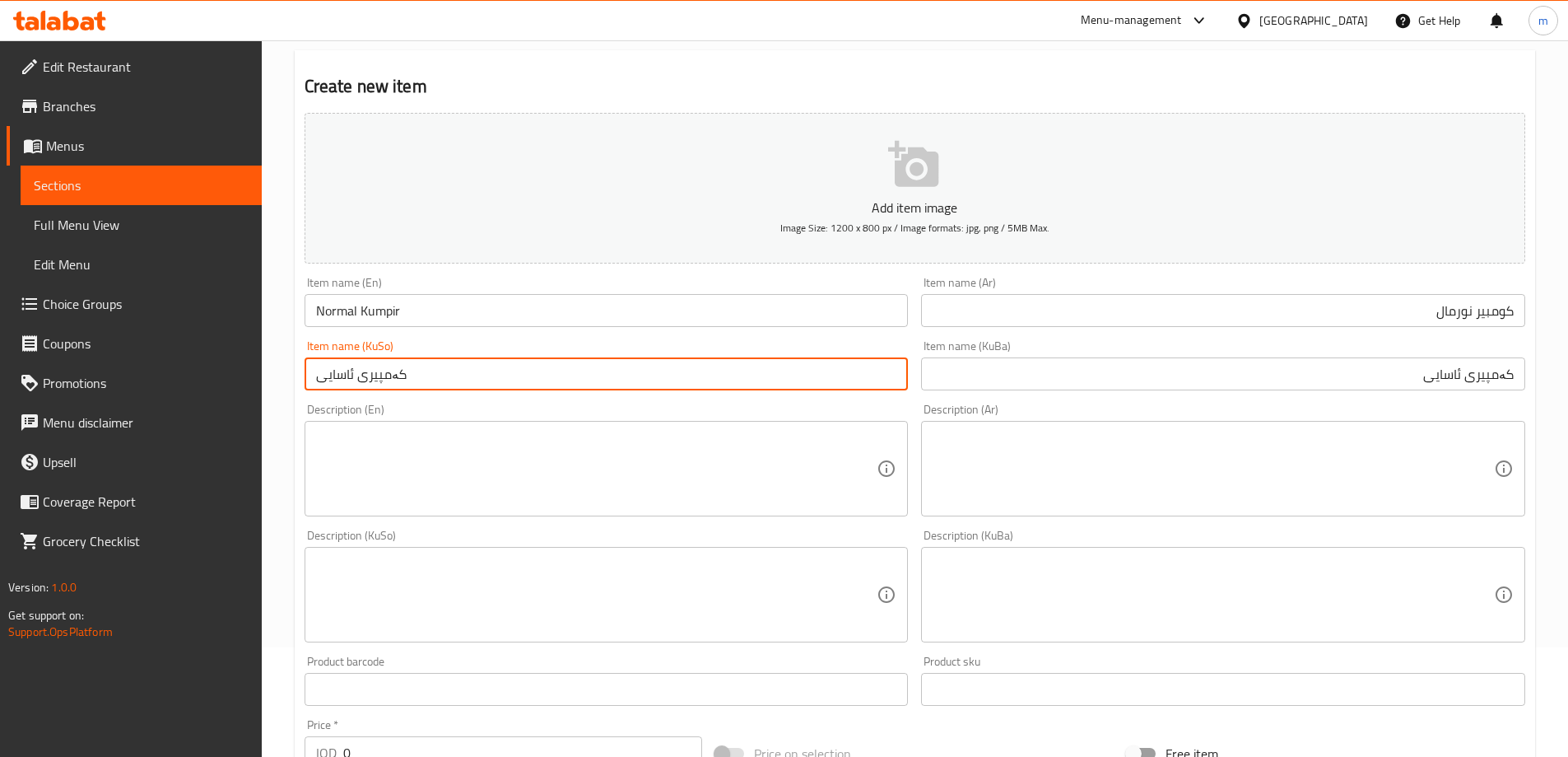
type input "کەمپیری ئاسایی"
click at [462, 404] on div "Description (En) Description (En)" at bounding box center [607, 460] width 604 height 113
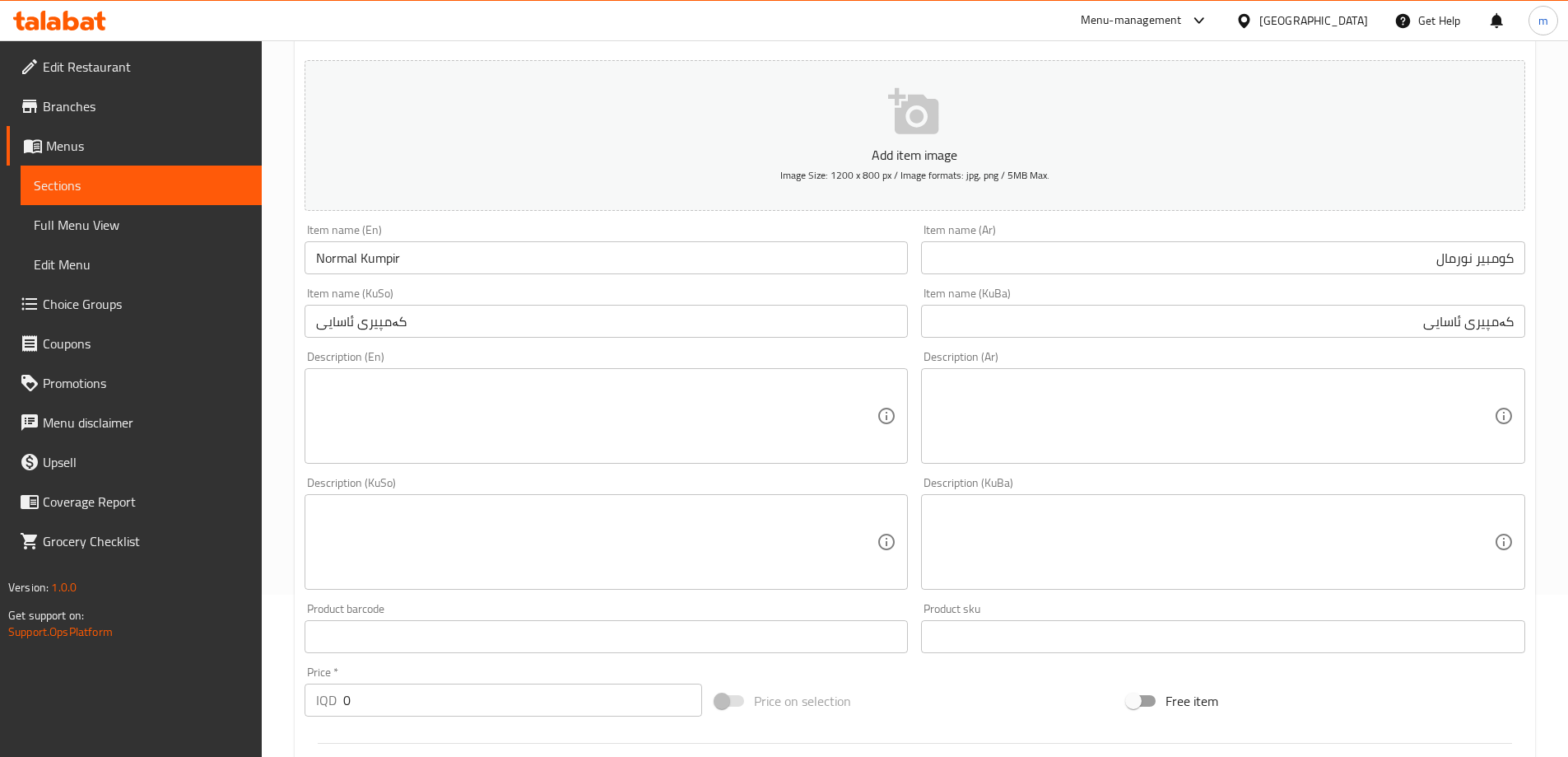
scroll to position [274, 0]
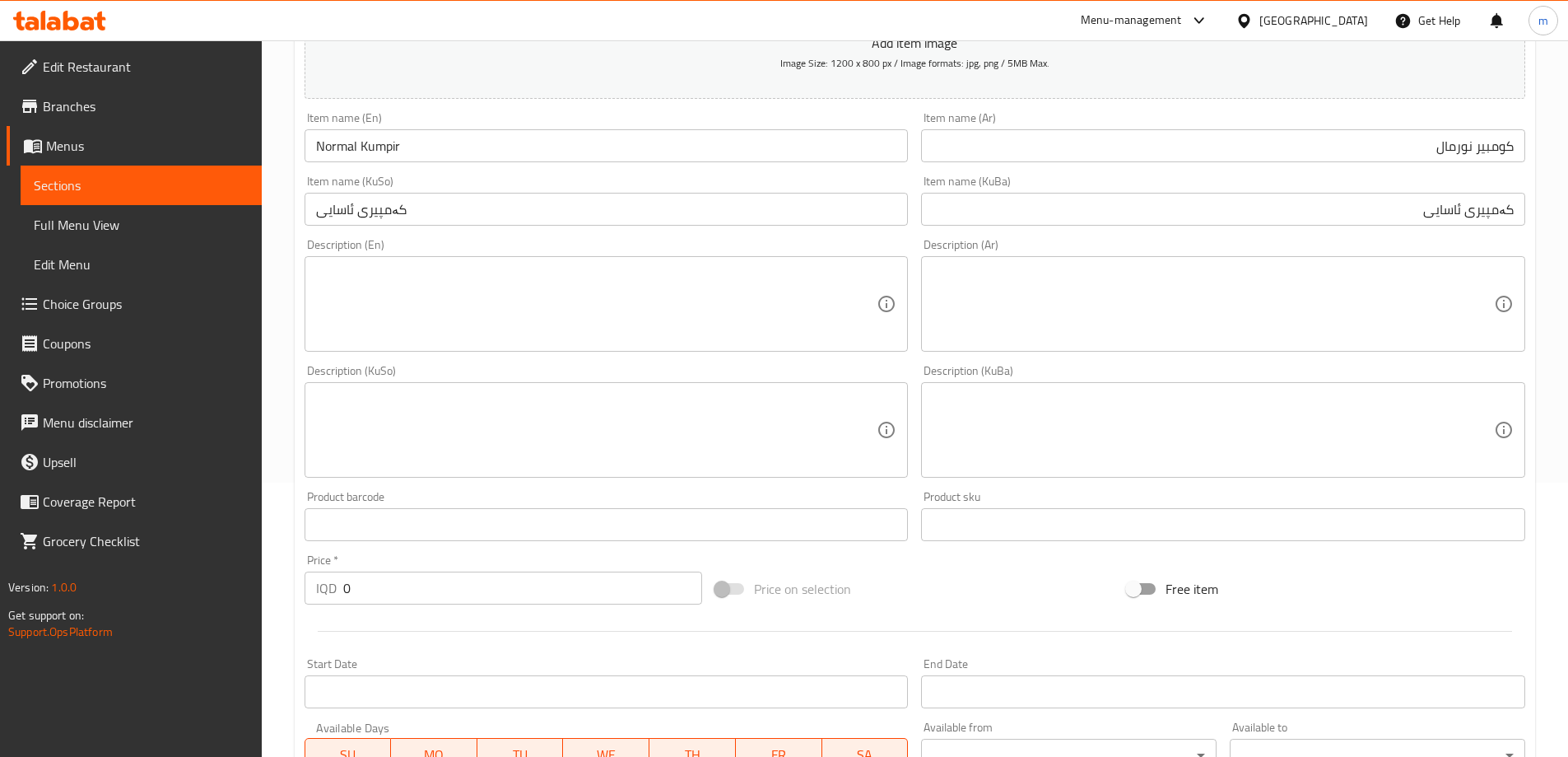
click at [536, 272] on textarea at bounding box center [597, 304] width 561 height 78
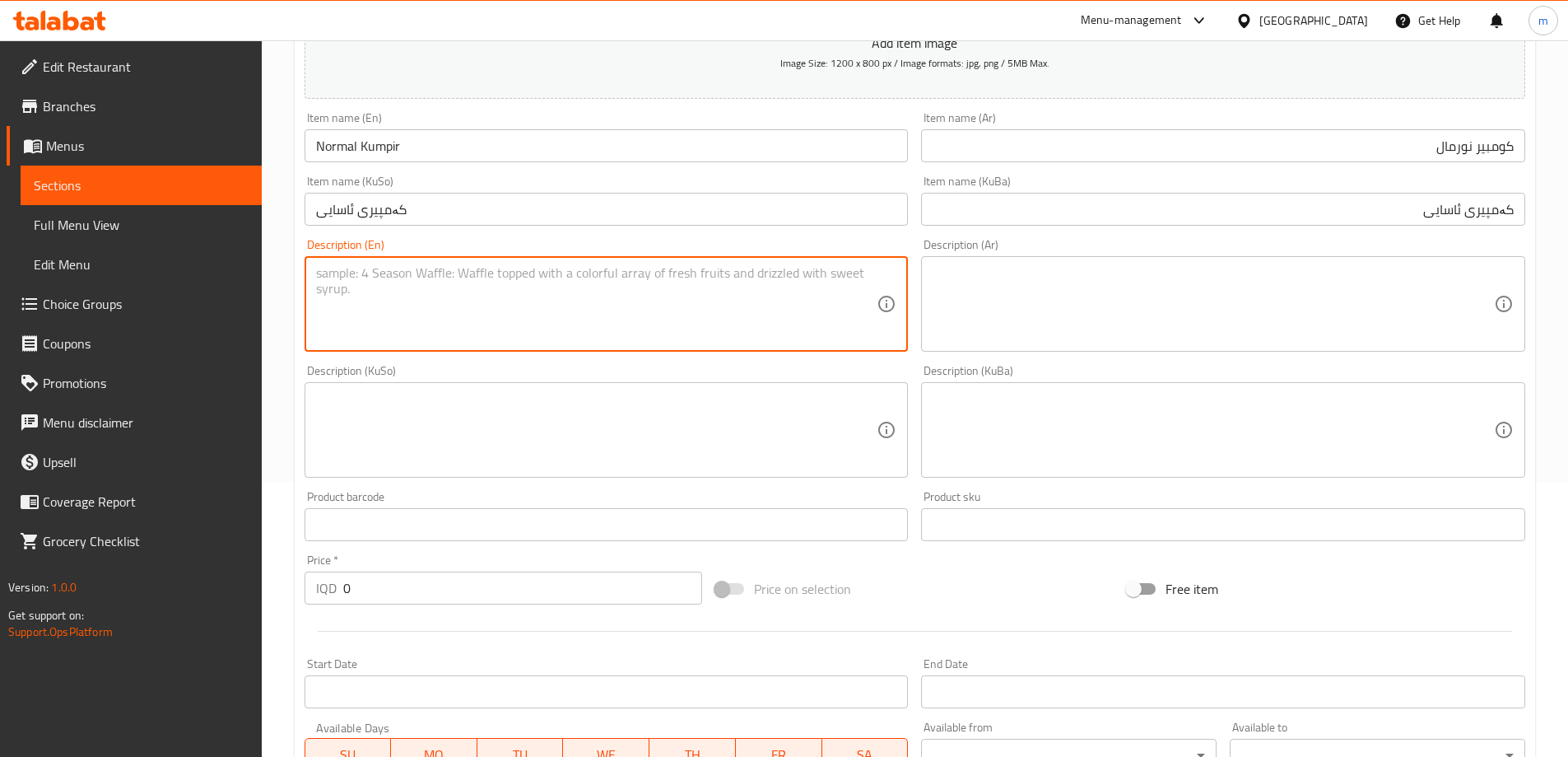
click at [1219, 314] on textarea at bounding box center [1213, 304] width 561 height 78
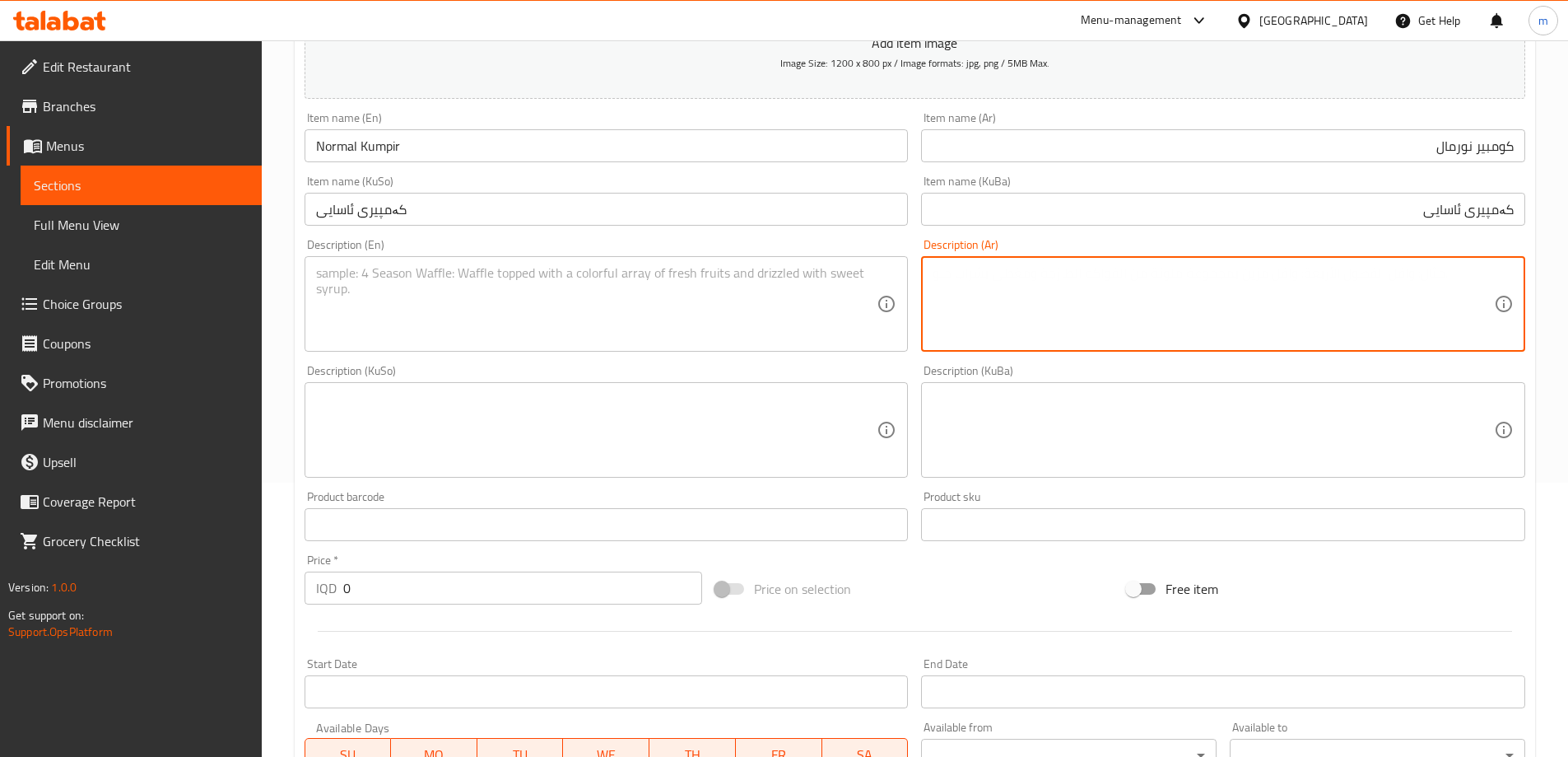
paste textarea "بطاطا مشوية , جبن فرنسي , زبد وخمس انواع من المقبلات من اختيارك."
click at [1051, 270] on textarea "بطاطا مشوية , جبن فرنسي , زبد وخمس انواع من المقبلات من اختيارك." at bounding box center [1213, 304] width 561 height 78
click at [1321, 314] on textarea "بطاطا مشوية , جبن فرنسي , زبد وخمس انواع من المقبلات من اختيارك" at bounding box center [1213, 304] width 561 height 78
click at [1418, 270] on textarea "بطاطا مشوية , جبن فرنسي , زبد وخمس انواع من المقبلات من اختيارك" at bounding box center [1213, 304] width 561 height 78
click at [1348, 271] on textarea "بطاطا مشوية, جبن فرنسي , زبد وخمس انواع من المقبلات من اختيارك" at bounding box center [1213, 304] width 561 height 78
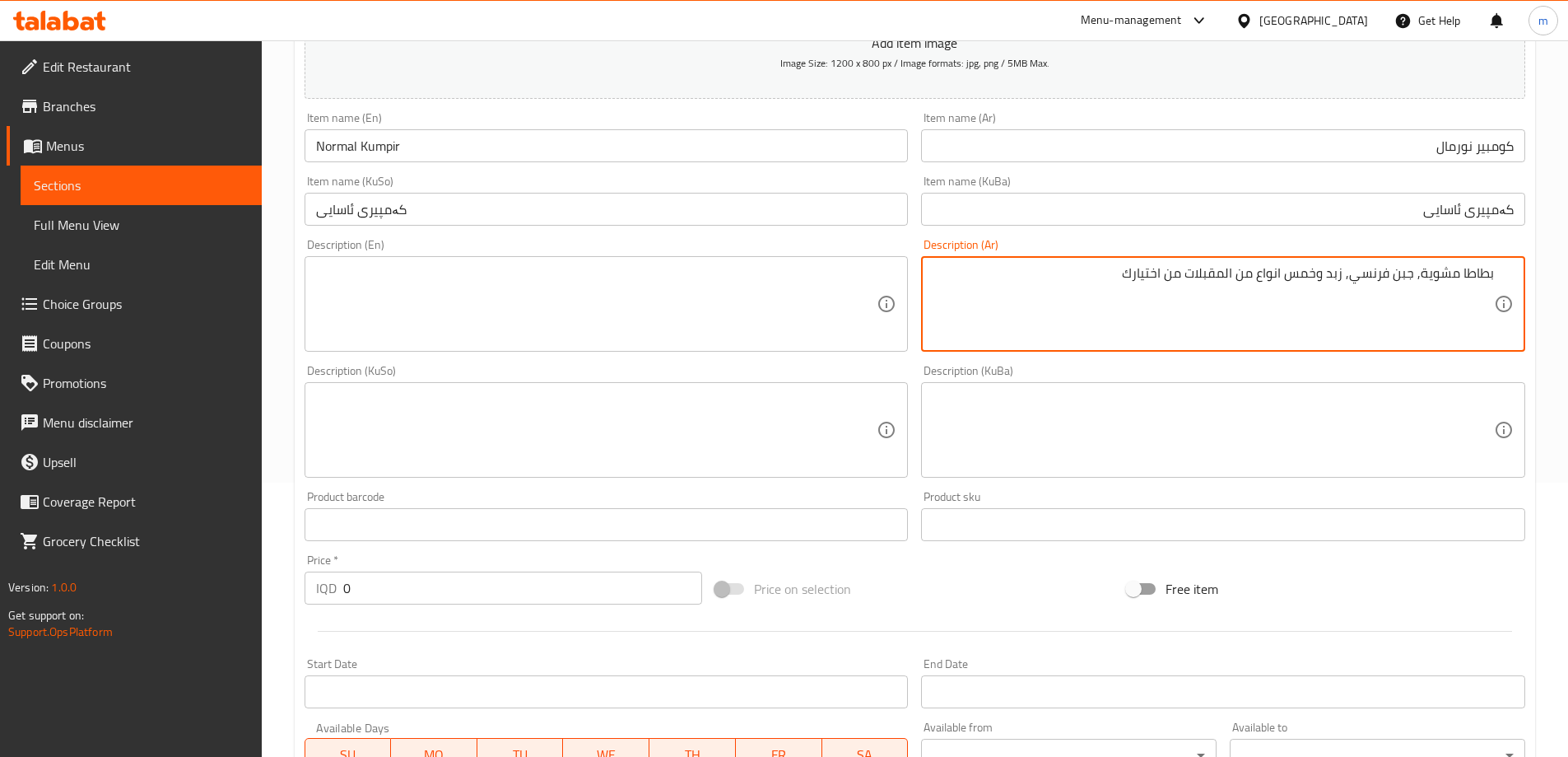
click at [1280, 277] on textarea "بطاطا مشوية, جبن فرنسي, زبد وخمس انواع من المقبلات من اختيارك" at bounding box center [1213, 304] width 561 height 78
click at [1305, 277] on textarea "بطاطا مشوية, جبن فرنسي, زبد وخمس انواع من المقبلات من اختيارك" at bounding box center [1213, 304] width 561 height 78
click at [1387, 321] on textarea "بطاطا مشوية, جبن فرنسي, زبد و5انواع من المقبلات من اختيارك" at bounding box center [1213, 304] width 561 height 78
click at [1249, 433] on textarea at bounding box center [1213, 430] width 561 height 78
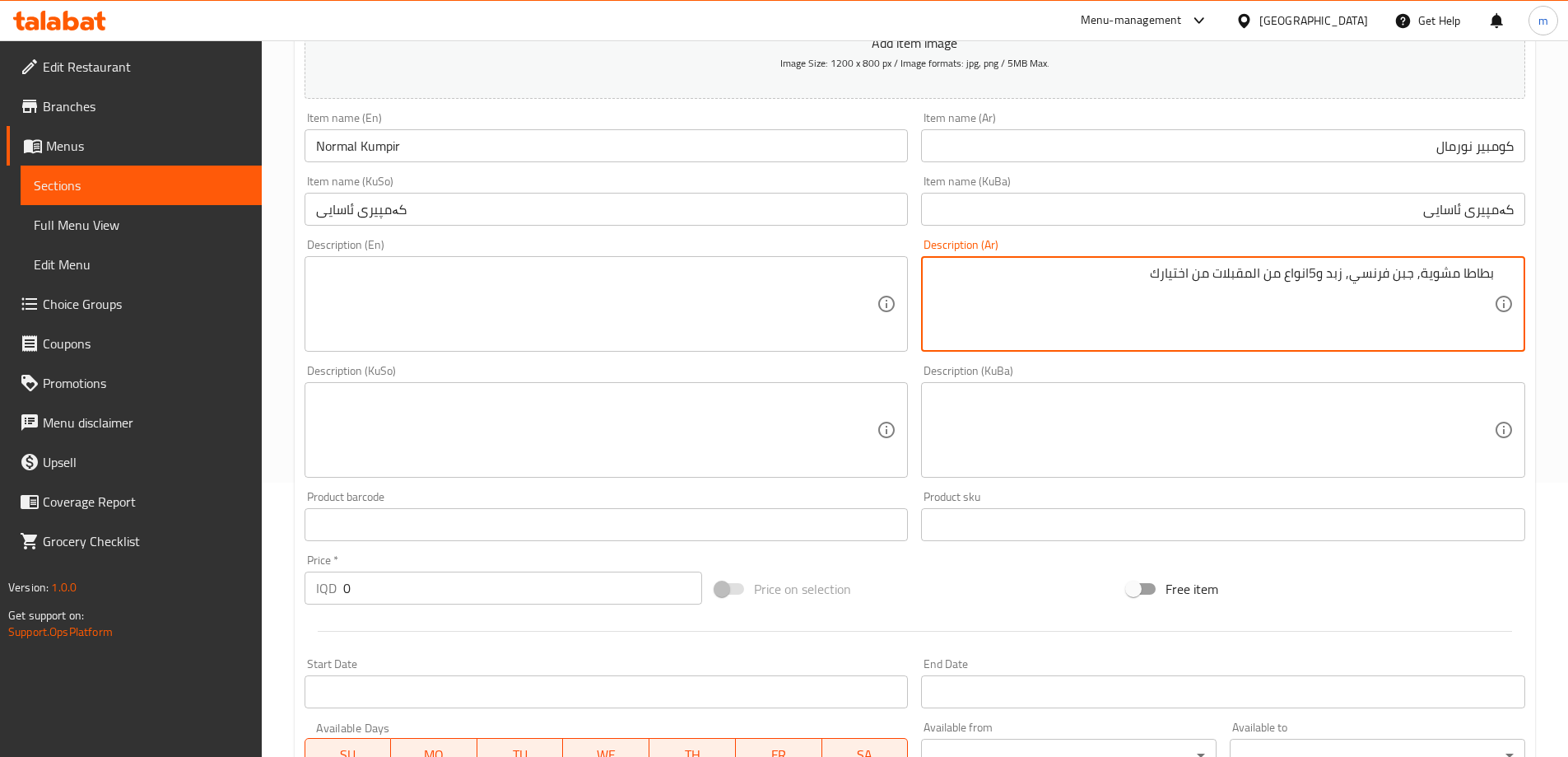
click at [1239, 310] on textarea "بطاطا مشوية, جبن فرنسي, زبد و5انواع من المقبلات من اختيارك" at bounding box center [1213, 304] width 561 height 78
click at [1255, 306] on textarea "بطاطا مشوية, جبن فرنسي, زبد و5انواع من المقبلات من اختيارك" at bounding box center [1213, 304] width 561 height 78
type textarea "بطاطا مشوية, جبن فرنسي, زبد و5انواع من المقبلات من اختيارك"
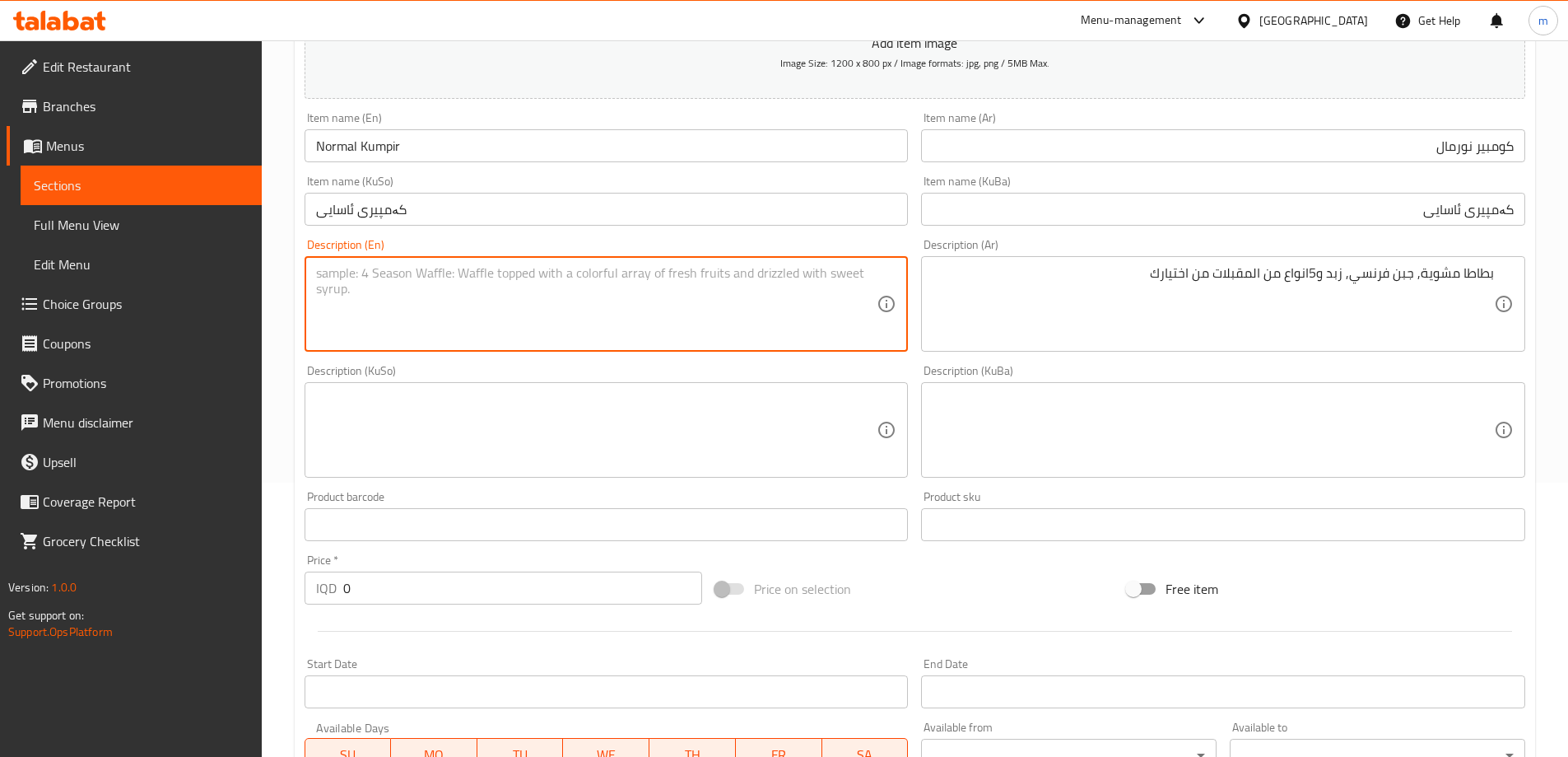
click at [574, 278] on textarea at bounding box center [597, 304] width 561 height 78
paste textarea "Roasted potatoes, French cheese, butter and 5 types of appetizers of your choice"
click at [336, 269] on textarea "Roasted potatoes, French cheese, butter and 5 types of appetizers of your choice" at bounding box center [597, 304] width 561 height 78
type textarea "Grilled potatoes, French cheese, butter and 5 types of appetizers of your choice"
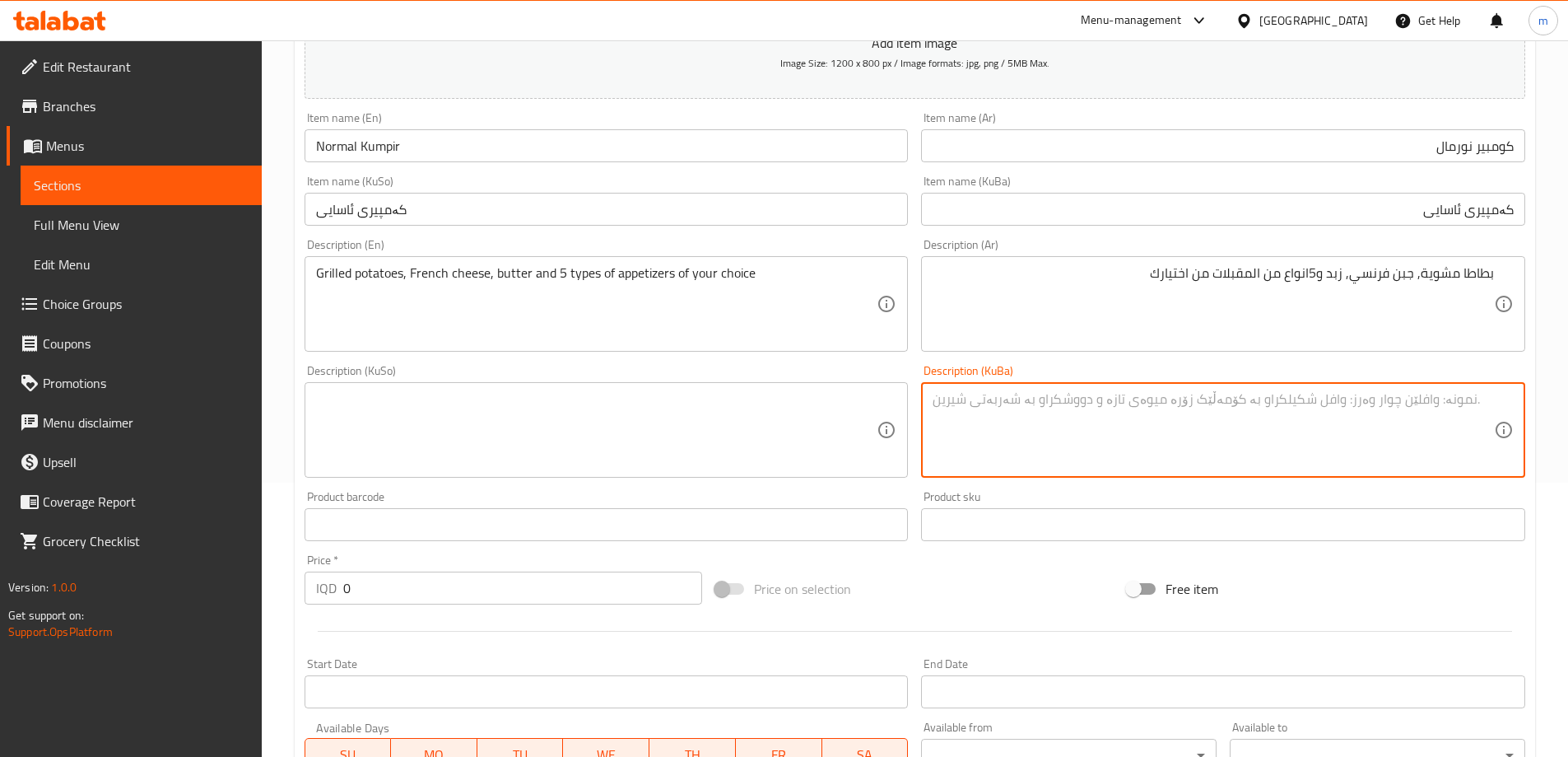
click at [1163, 410] on textarea at bounding box center [1213, 430] width 561 height 78
type textarea "ف"
paste textarea "، دەبڵ پەنیری فەرەنسی، کەرەی دەبڵ و 5 جۆر موقەبیلات"
click at [1402, 408] on textarea "پەتاتەی برژاو، دەبڵ پەنیری فەرەنسی، کەرەی دەبڵ و 5 جۆر موقەبیلات" at bounding box center [1213, 430] width 561 height 78
click at [1282, 399] on textarea "پەتاتەی برژاو، پەنیری فەرەنسی، کەرەی دەبڵ و 5 جۆر موقەبیلات" at bounding box center [1213, 430] width 561 height 78
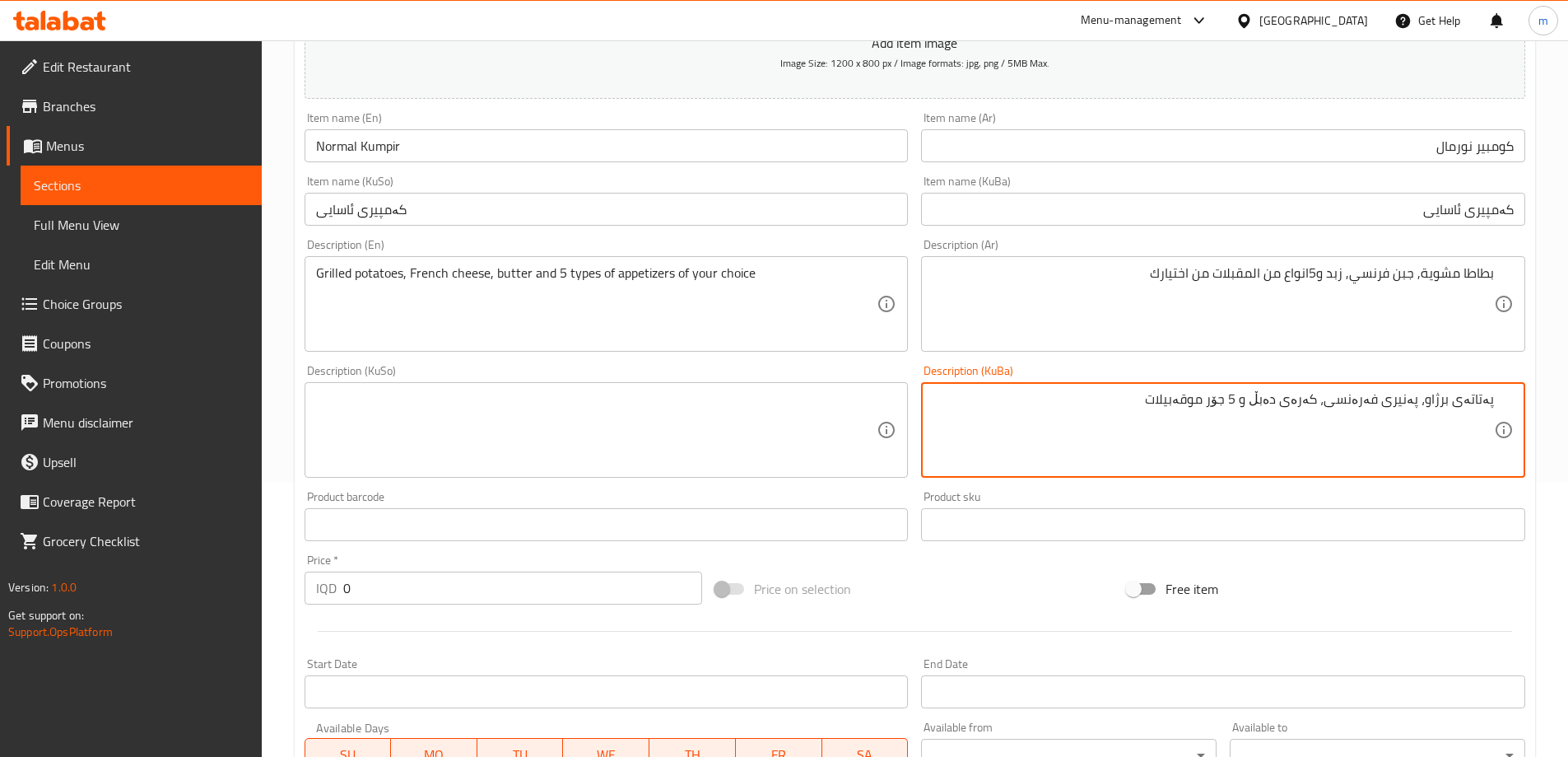
click at [1282, 399] on textarea "پەتاتەی برژاو، پەنیری فەرەنسی، کەرەی دەبڵ و 5 جۆر موقەبیلات" at bounding box center [1213, 430] width 561 height 78
click at [1206, 397] on textarea "پەتاتەی برژاو، پەنیری فەرەنسی، کەرە و 5 جۆر موقەبیلات" at bounding box center [1213, 430] width 561 height 78
type textarea "پەتاتەی برژاو، پەنیری فەرەنسی، کەرە و 5 جۆر موقەبیلات لە هەڵبژاردنت"
click at [673, 457] on textarea at bounding box center [597, 430] width 561 height 78
paste textarea "پەتاتەی برژاو، پەنیری فەرەنسی، کەرە و 5 جۆر موقەبیلات لە هەڵبژاردنت"
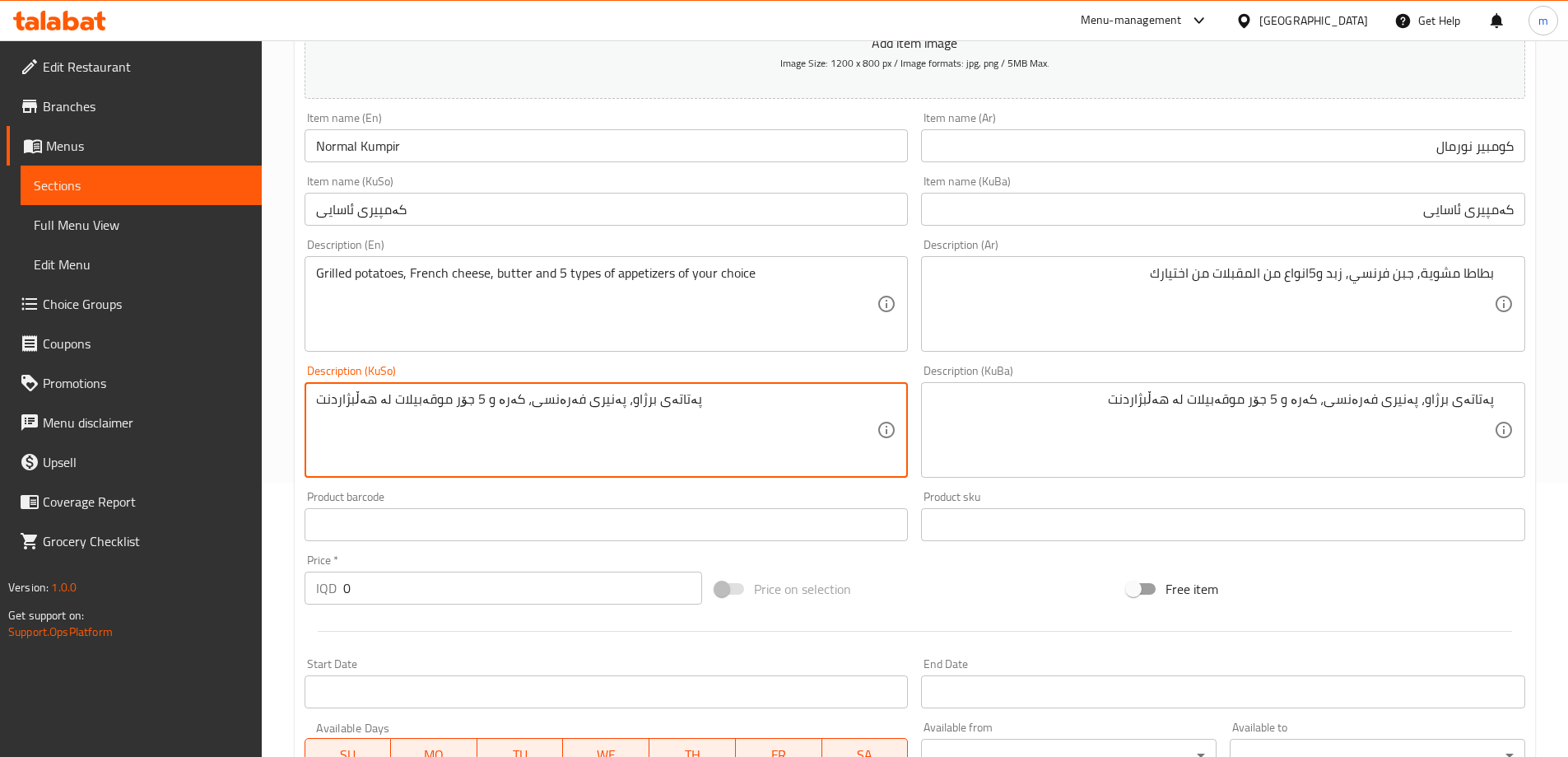
type textarea "پەتاتەی برژاو، پەنیری فەرەنسی، کەرە و 5 جۆر موقەبیلات لە هەڵبژاردنت"
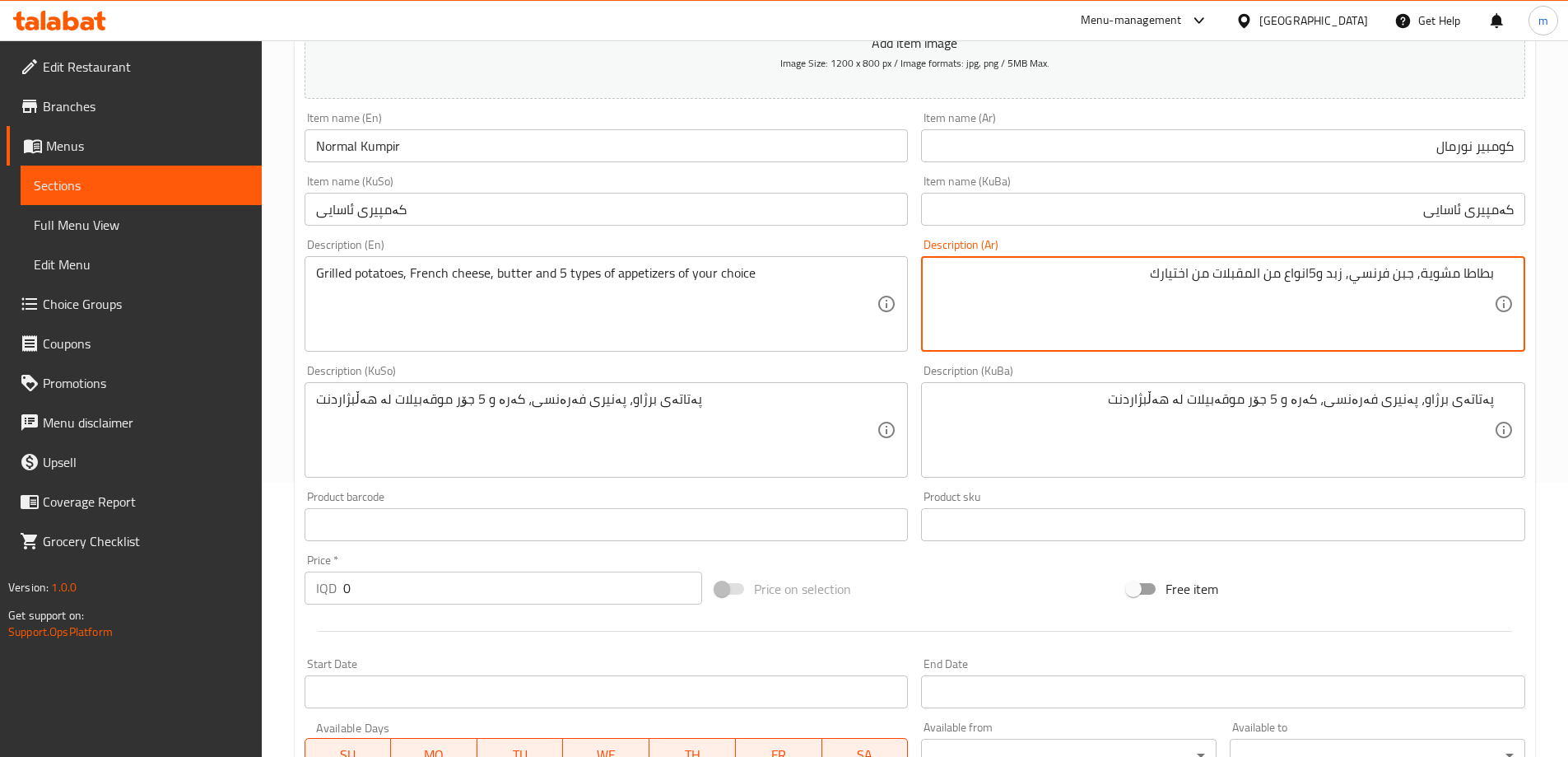
click at [1278, 274] on textarea "بطاطا مشوية, جبن فرنسي, زبد و5انواع من المقبلات من اختيارك" at bounding box center [1213, 304] width 561 height 78
click at [1257, 275] on textarea "بطاطا مشوية, جبن فرنسي, زبد و5انواع من المقبلات من اختيارك" at bounding box center [1213, 304] width 561 height 78
click at [1269, 272] on textarea "بطاطا مشوية, جبن فرنسي, زبد و5انواع من مقبلات من اختيارك" at bounding box center [1213, 304] width 561 height 78
click at [1274, 272] on textarea "بطاطا مشوية, جبن فرنسي, زبد و5انواع من مقبلات من اختيارك" at bounding box center [1213, 304] width 561 height 78
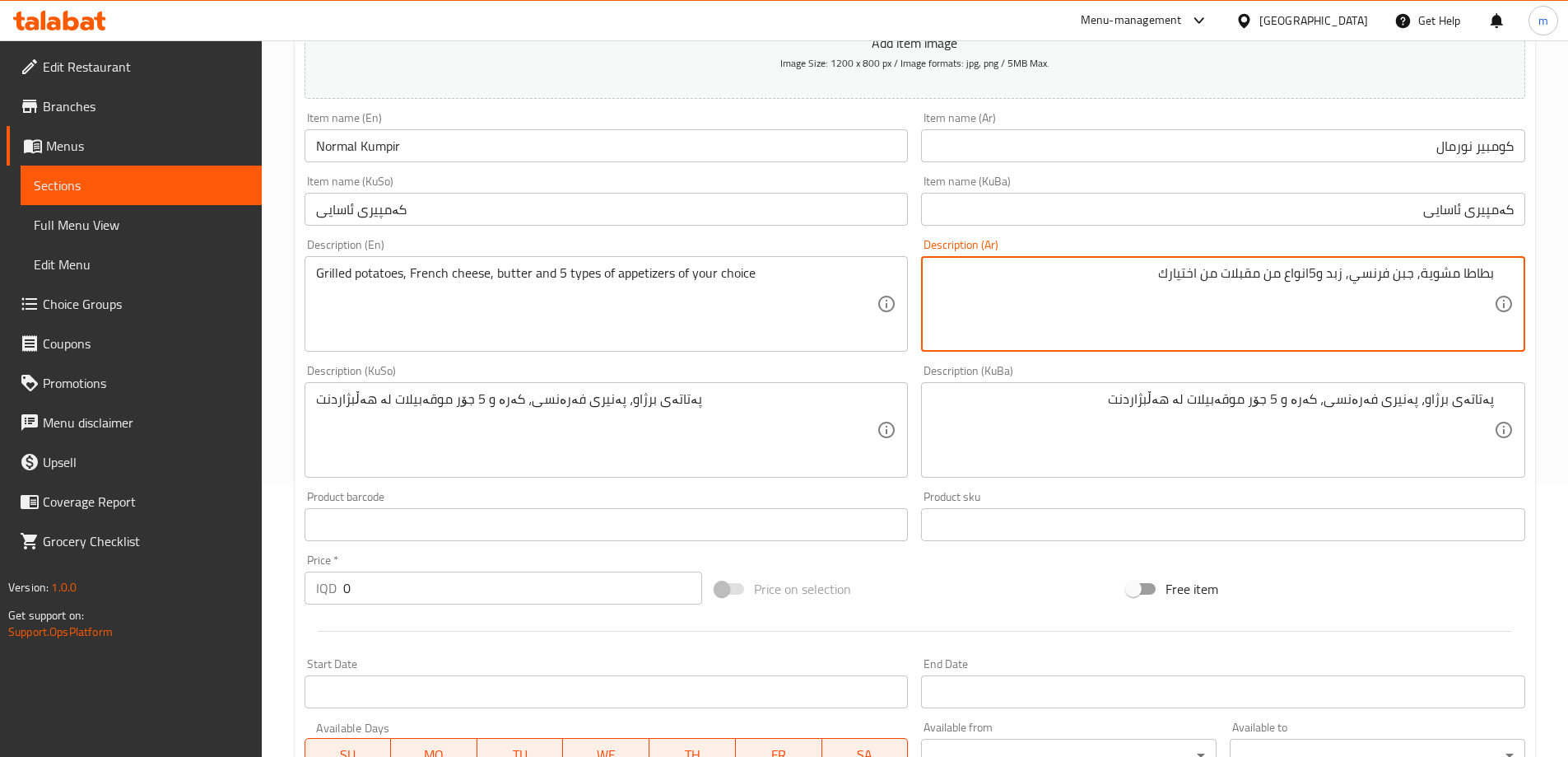
click at [1274, 272] on textarea "بطاطا مشوية, جبن فرنسي, زبد و5انواع من مقبلات من اختيارك" at bounding box center [1213, 304] width 561 height 78
click at [1221, 305] on textarea "بطاطا مشوية, جبن فرنسي, زبد و5انواع مقبلات من اختيارك" at bounding box center [1213, 304] width 561 height 78
type textarea "بطاطا مشوية, جبن فرنسي, زبد و5انواع مقبلات من اختيارك"
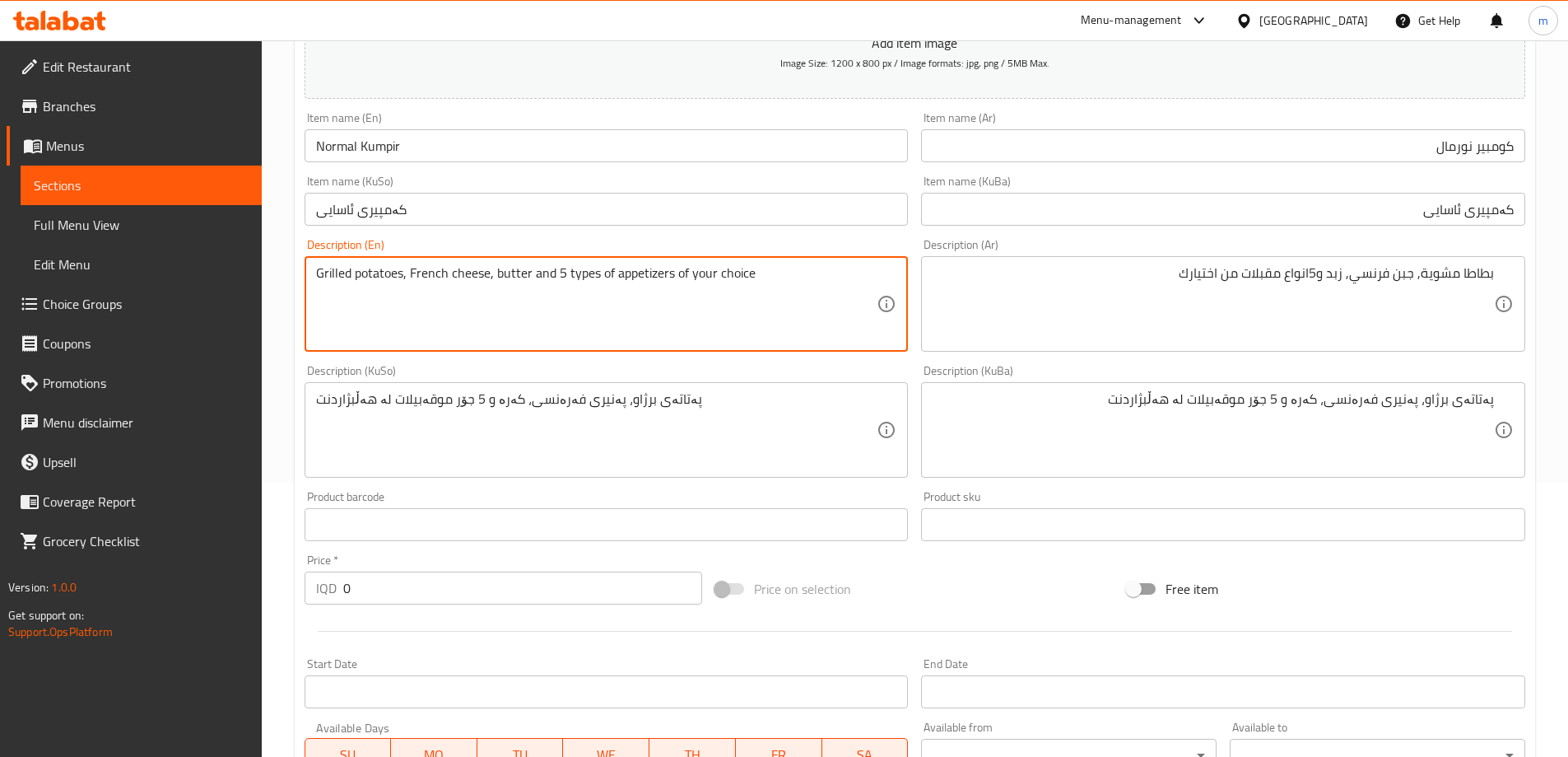
click at [614, 269] on textarea "Grilled potatoes, French cheese, butter and 5 types of appetizers of your choice" at bounding box center [597, 304] width 561 height 78
type textarea "Grilled potatoes, French cheese, butter and 5 types appetizers of your choice"
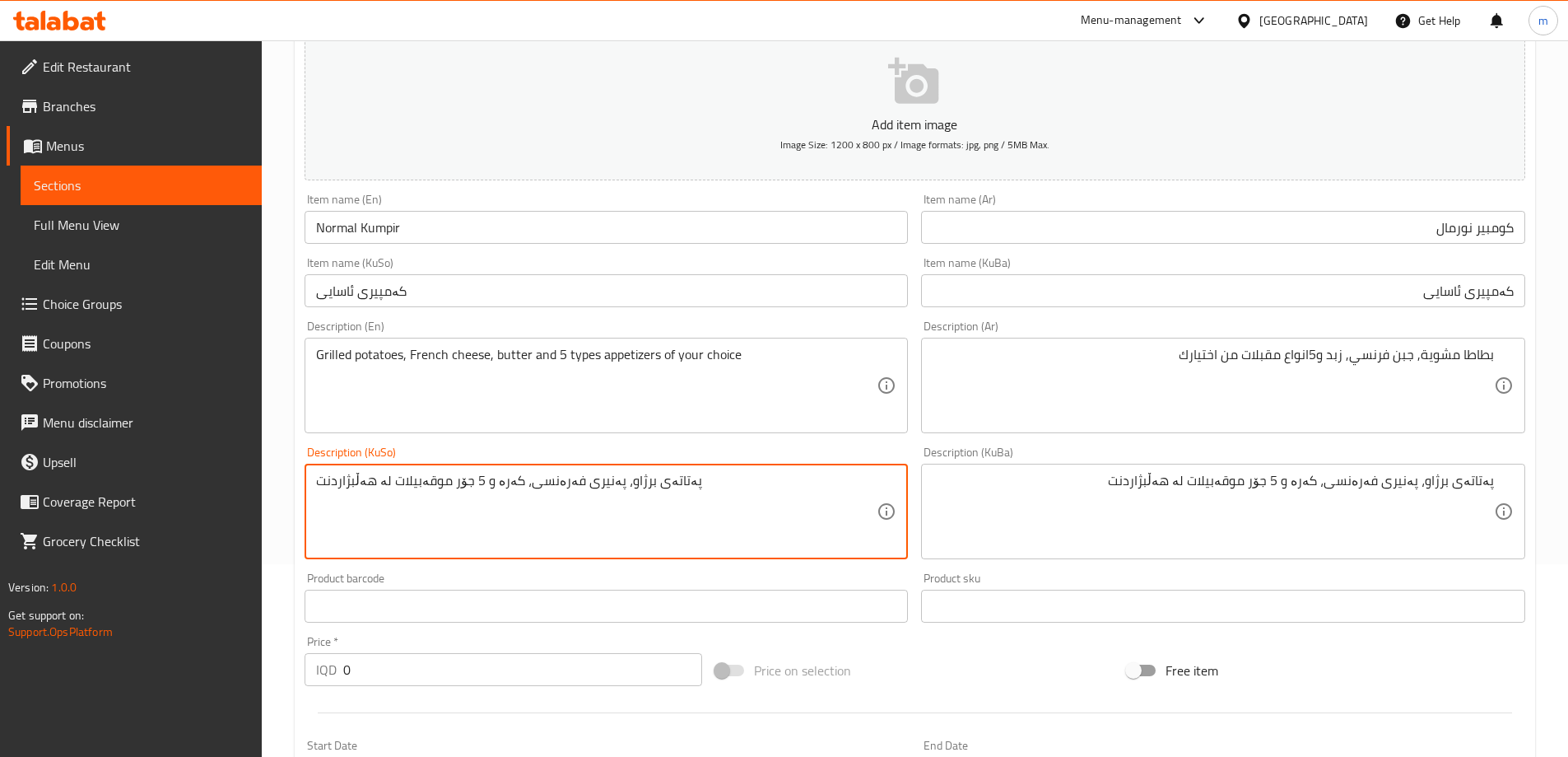
scroll to position [220, 0]
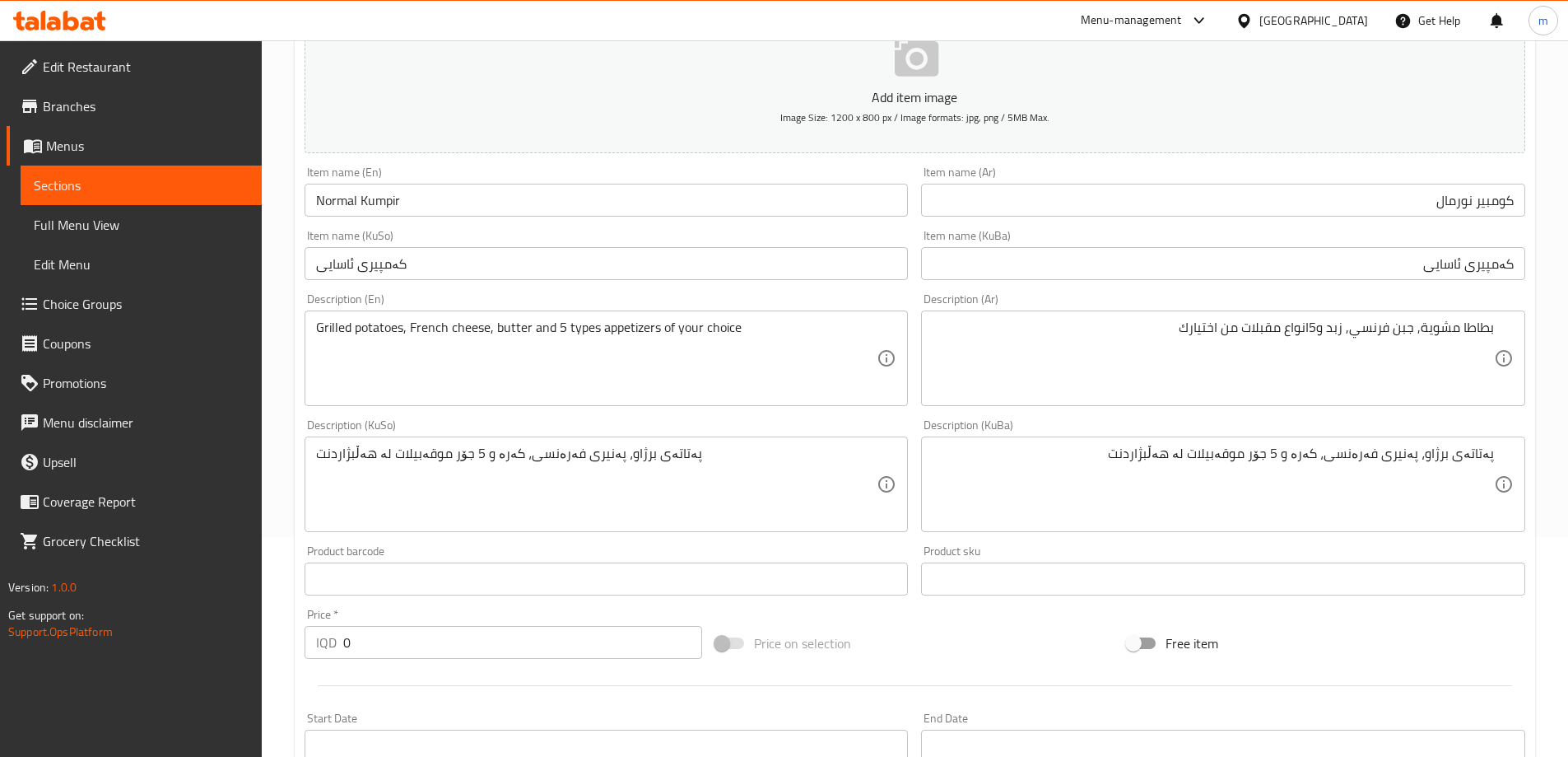
click at [760, 292] on div "Description (En) Grilled potatoes, French cheese, butter and 5 types appetizers…" at bounding box center [607, 349] width 617 height 126
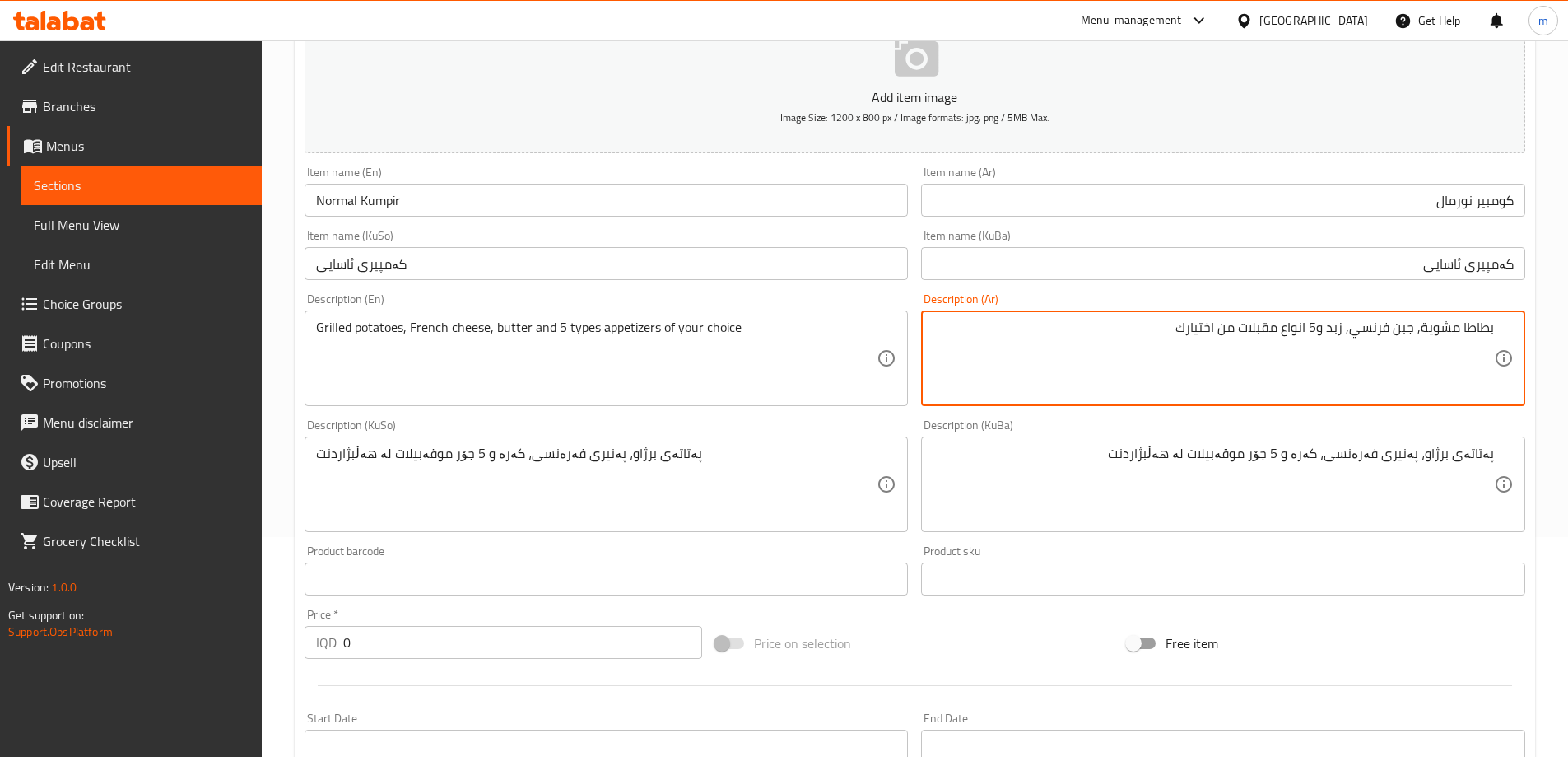
click at [1293, 387] on textarea "بطاطا مشوية, جبن فرنسي, زبد و5 انواع مقبلات من اختيارك" at bounding box center [1213, 358] width 561 height 78
click at [1248, 337] on textarea "بطاطا مشوية, جبن فرنسي, زبد و5 انواع مقبلات من اختيارك" at bounding box center [1213, 358] width 561 height 78
type textarea "بطاطا مشوية, جبن فرنسي, زبد و5 انواع مقبلات من اختيارك"
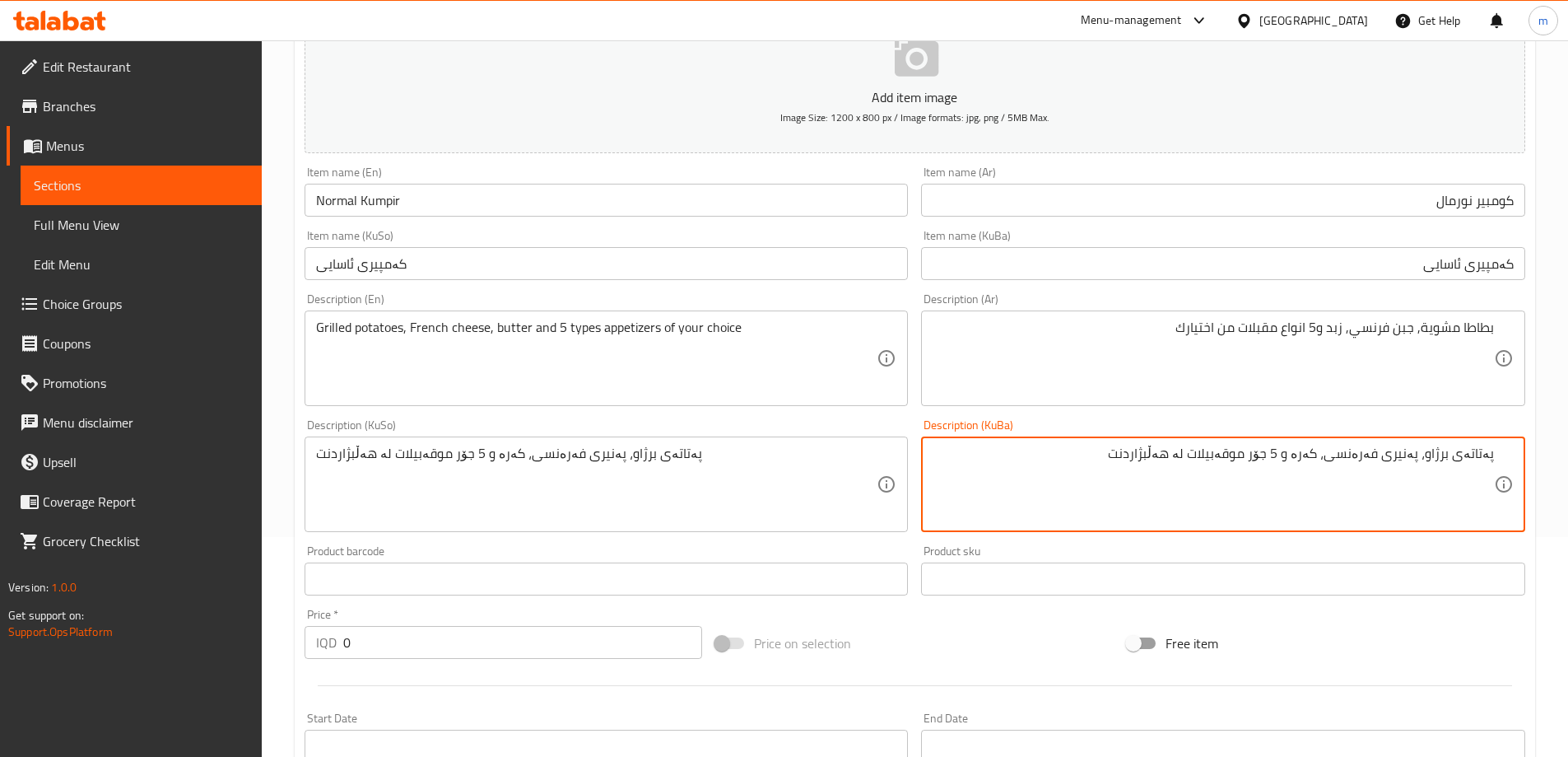
click at [1263, 486] on textarea "پەتاتەی برژاو، پەنیری فەرەنسی، کەرە و 5 جۆر موقەبیلات لە هەڵبژاردنت" at bounding box center [1213, 485] width 561 height 78
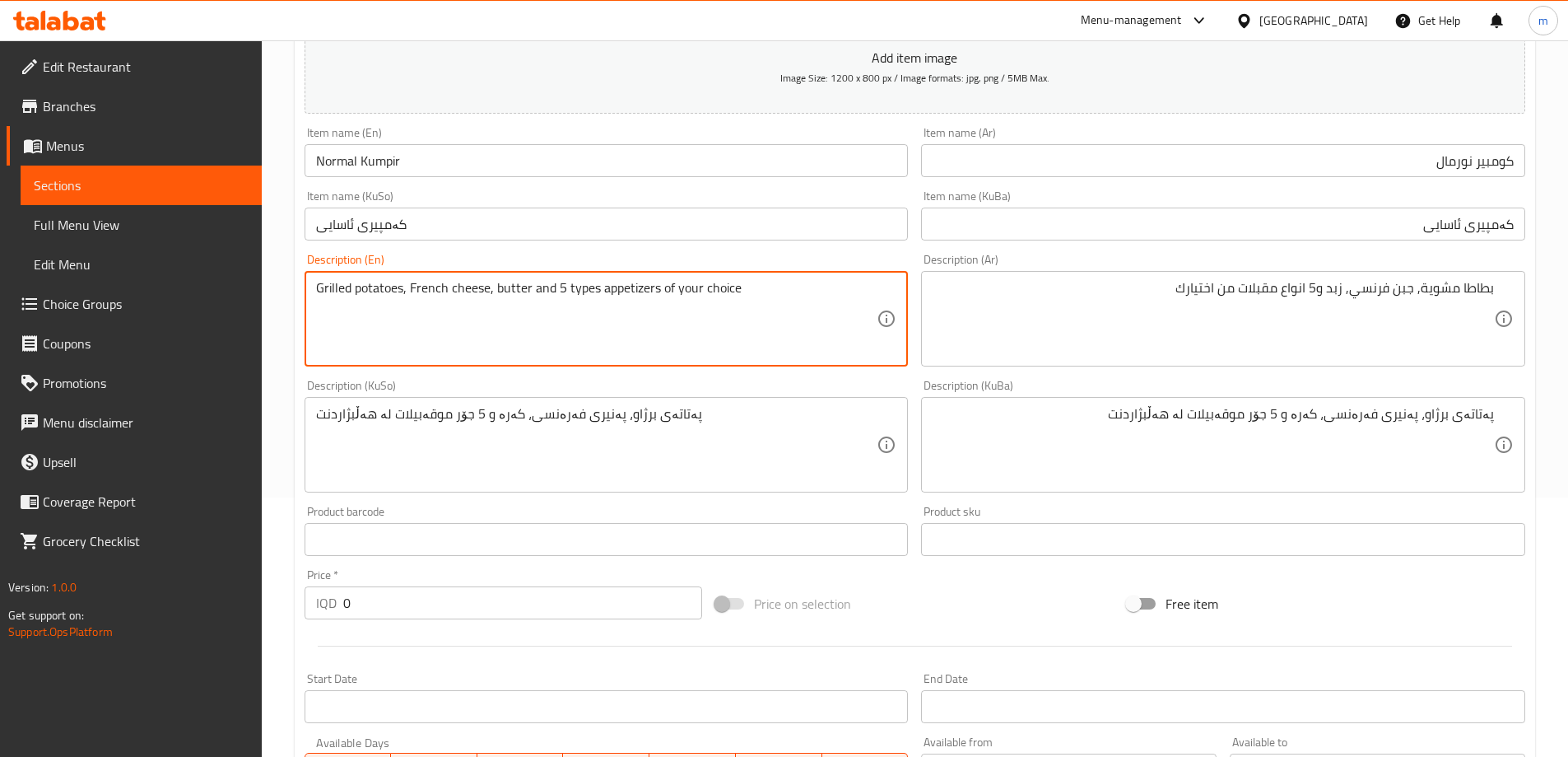
scroll to position [329, 0]
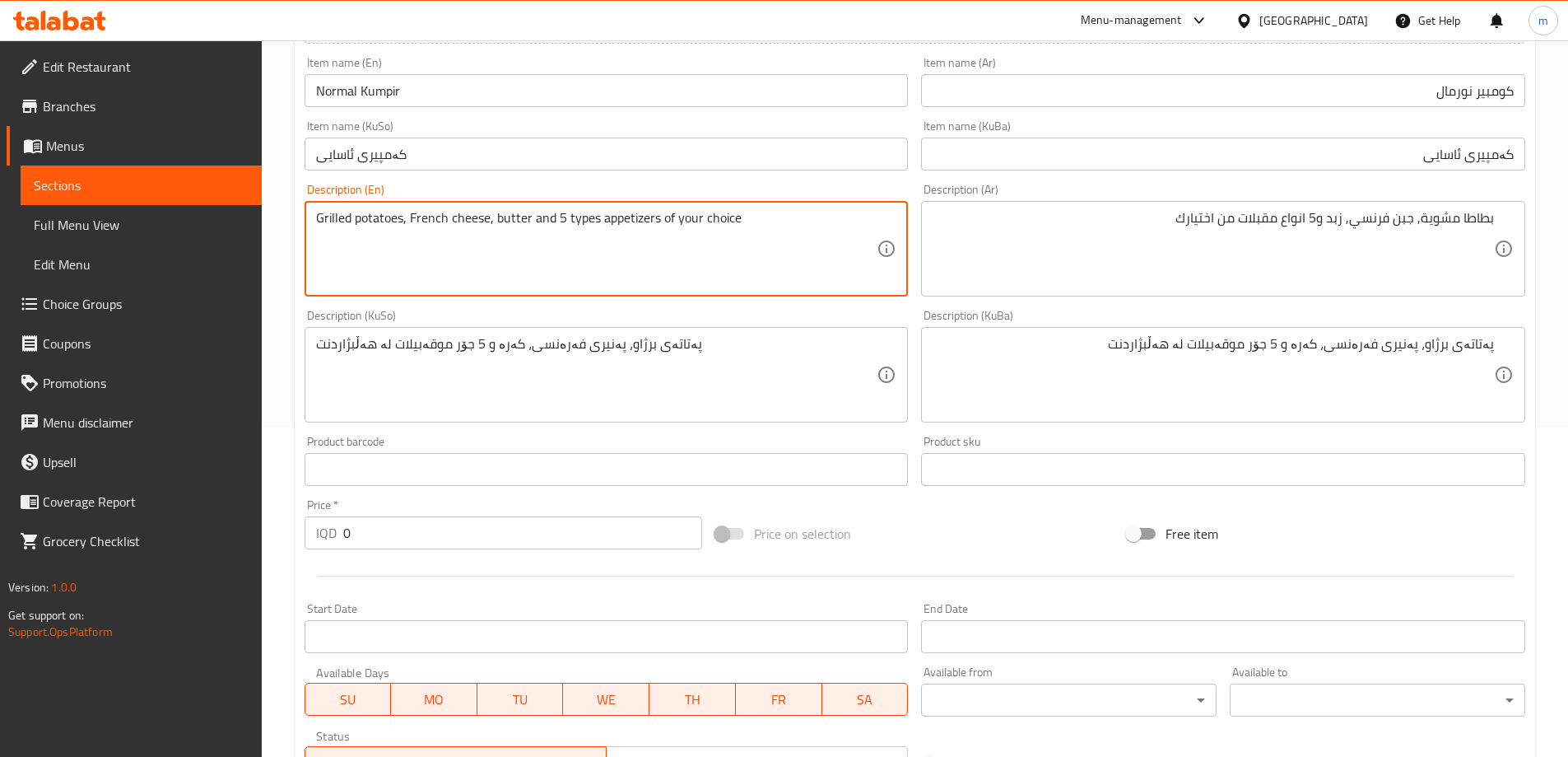
click at [489, 537] on input "0" at bounding box center [523, 532] width 360 height 33
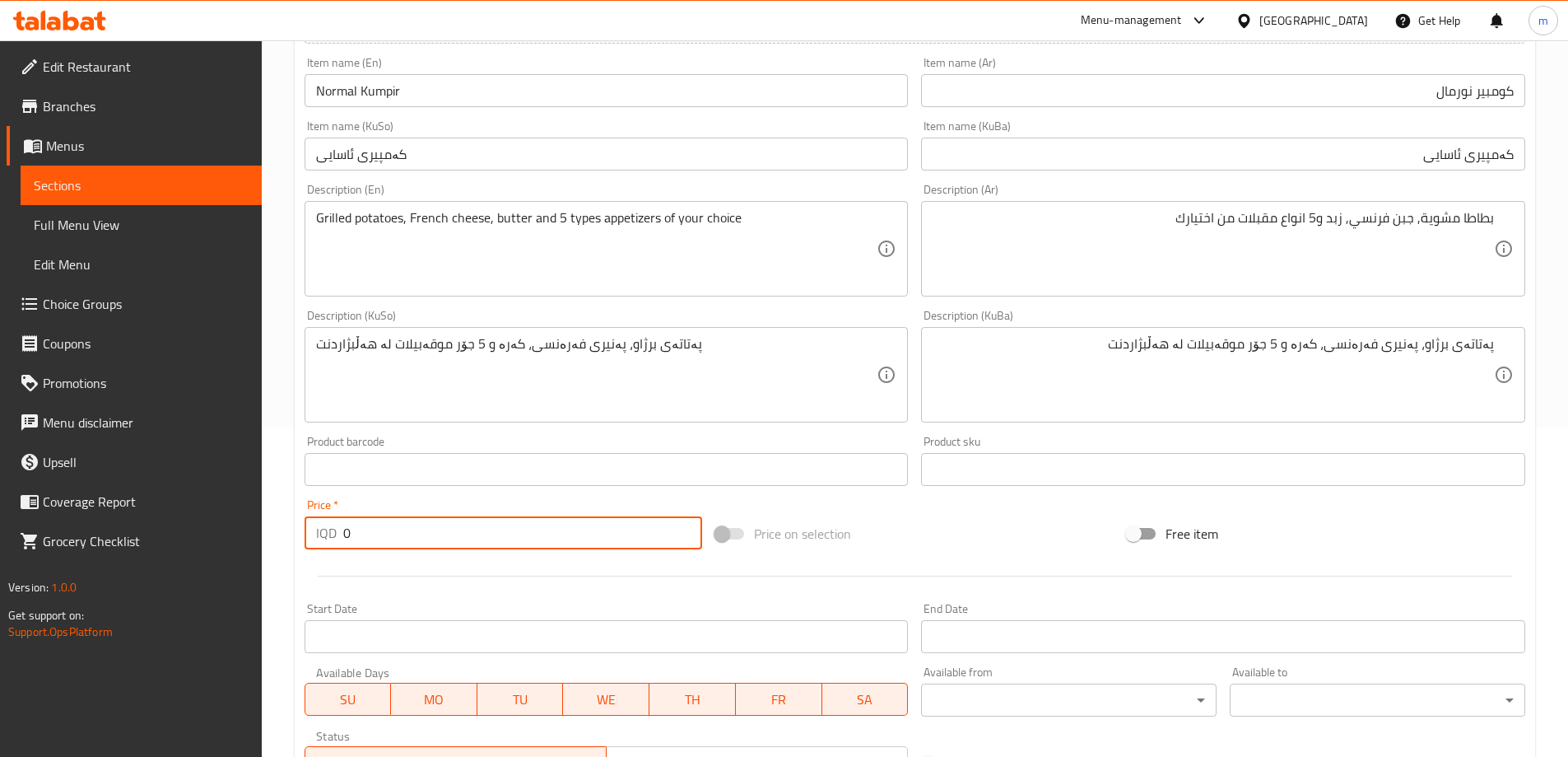
click at [489, 537] on input "0" at bounding box center [523, 532] width 360 height 33
paste input "500"
type input "5000"
click at [459, 568] on div at bounding box center [914, 575] width 1234 height 40
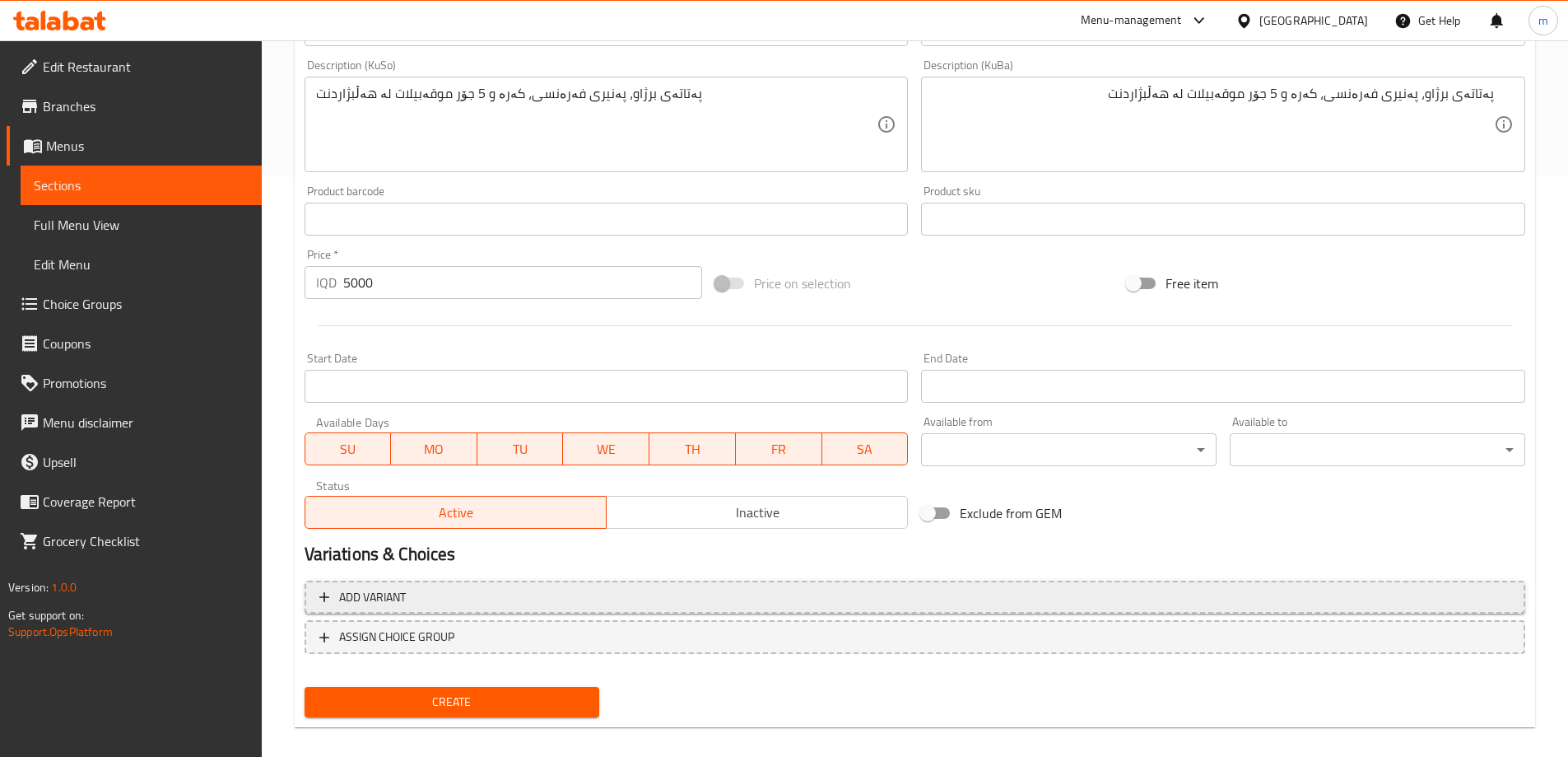
scroll to position [596, 0]
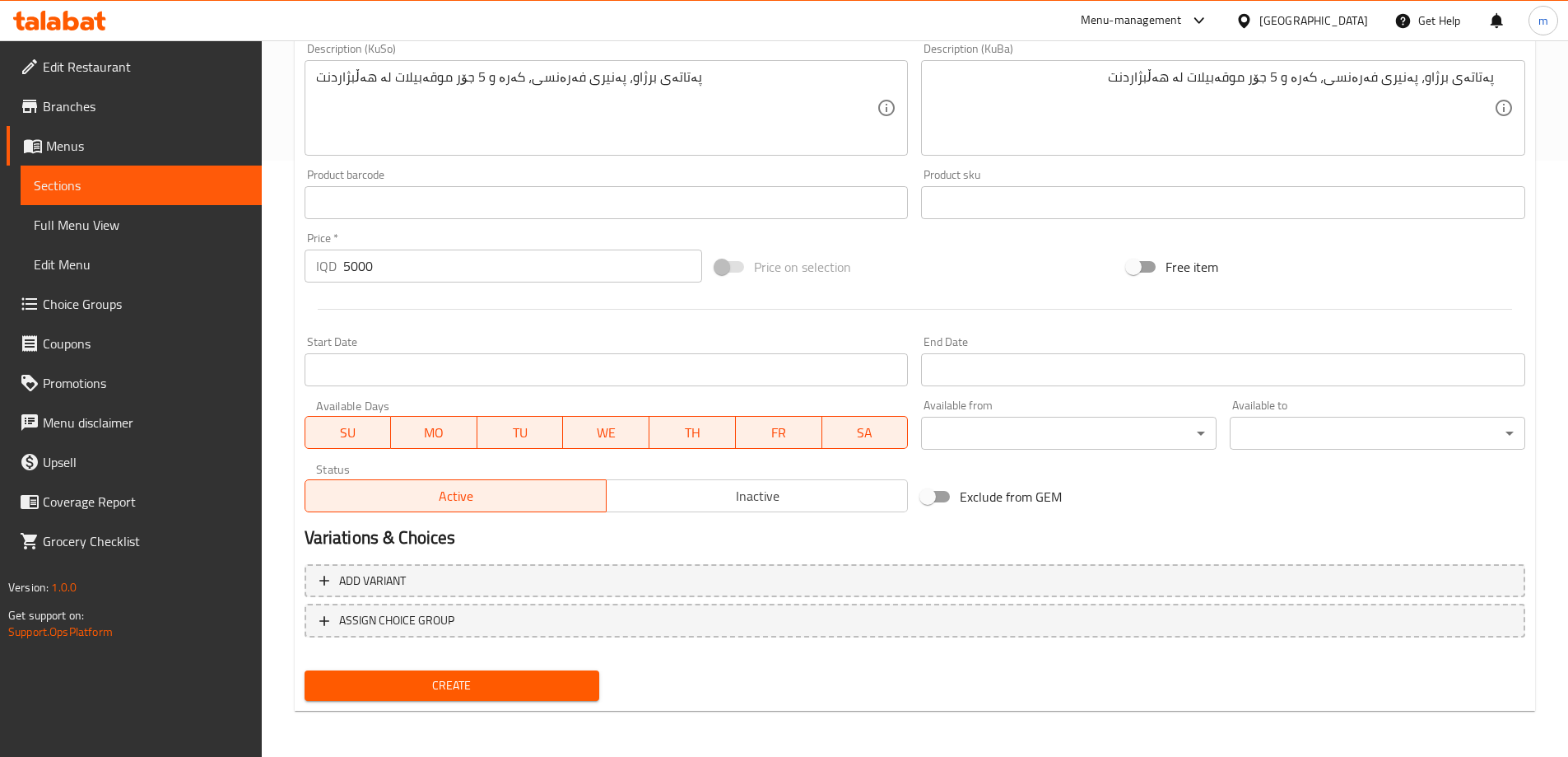
click at [451, 677] on span "Create" at bounding box center [452, 685] width 269 height 21
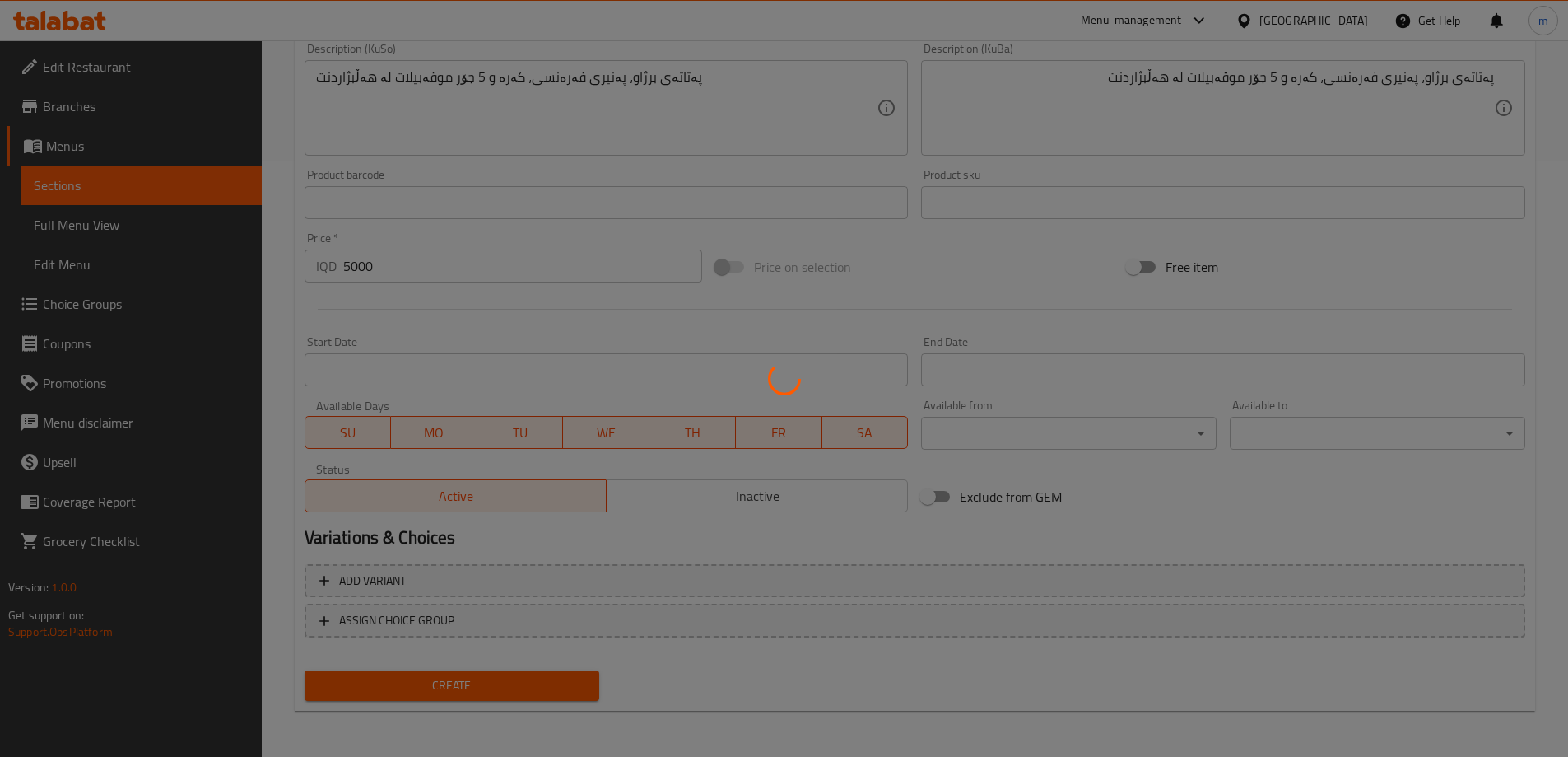
type input "0"
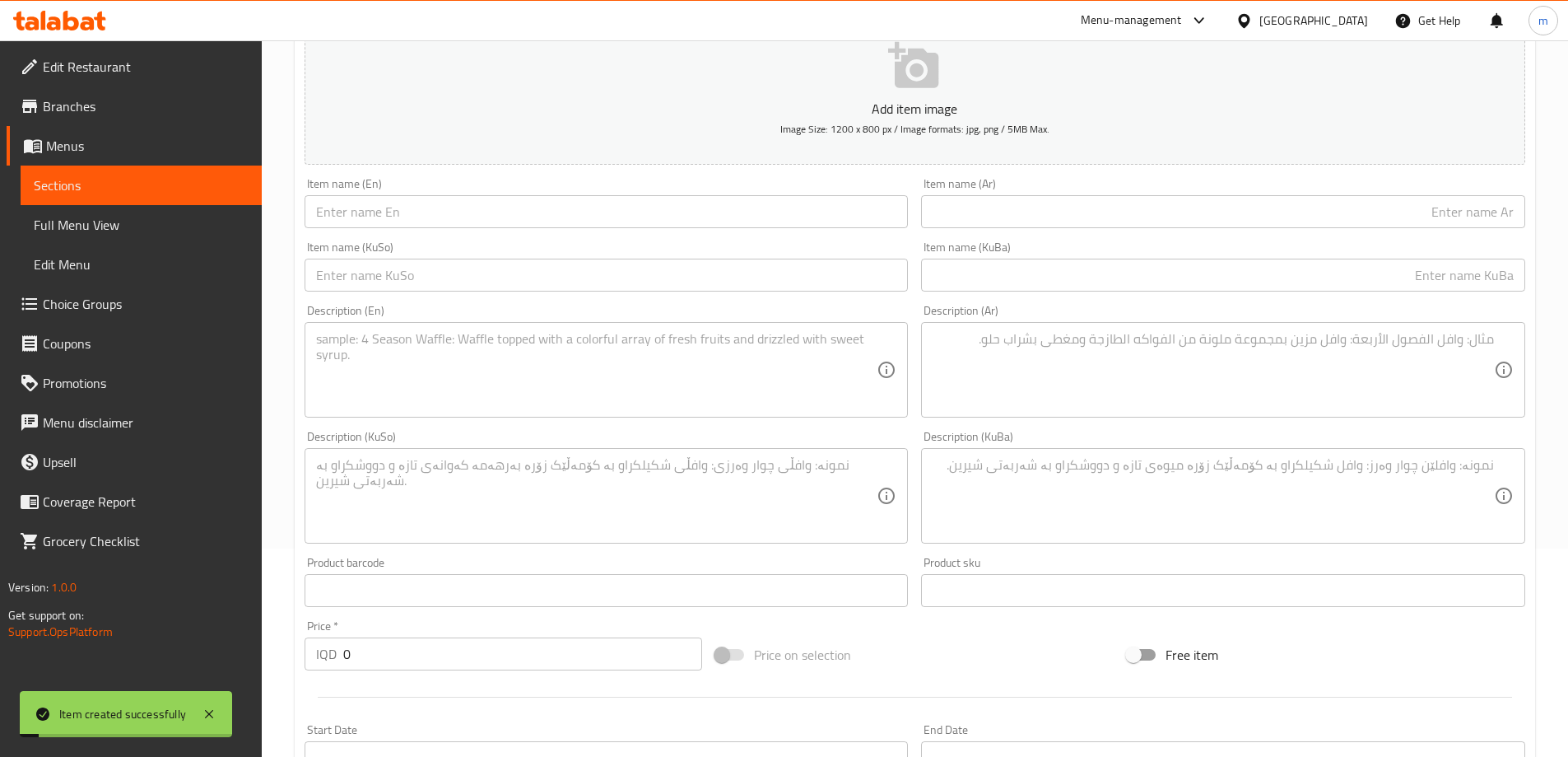
scroll to position [47, 0]
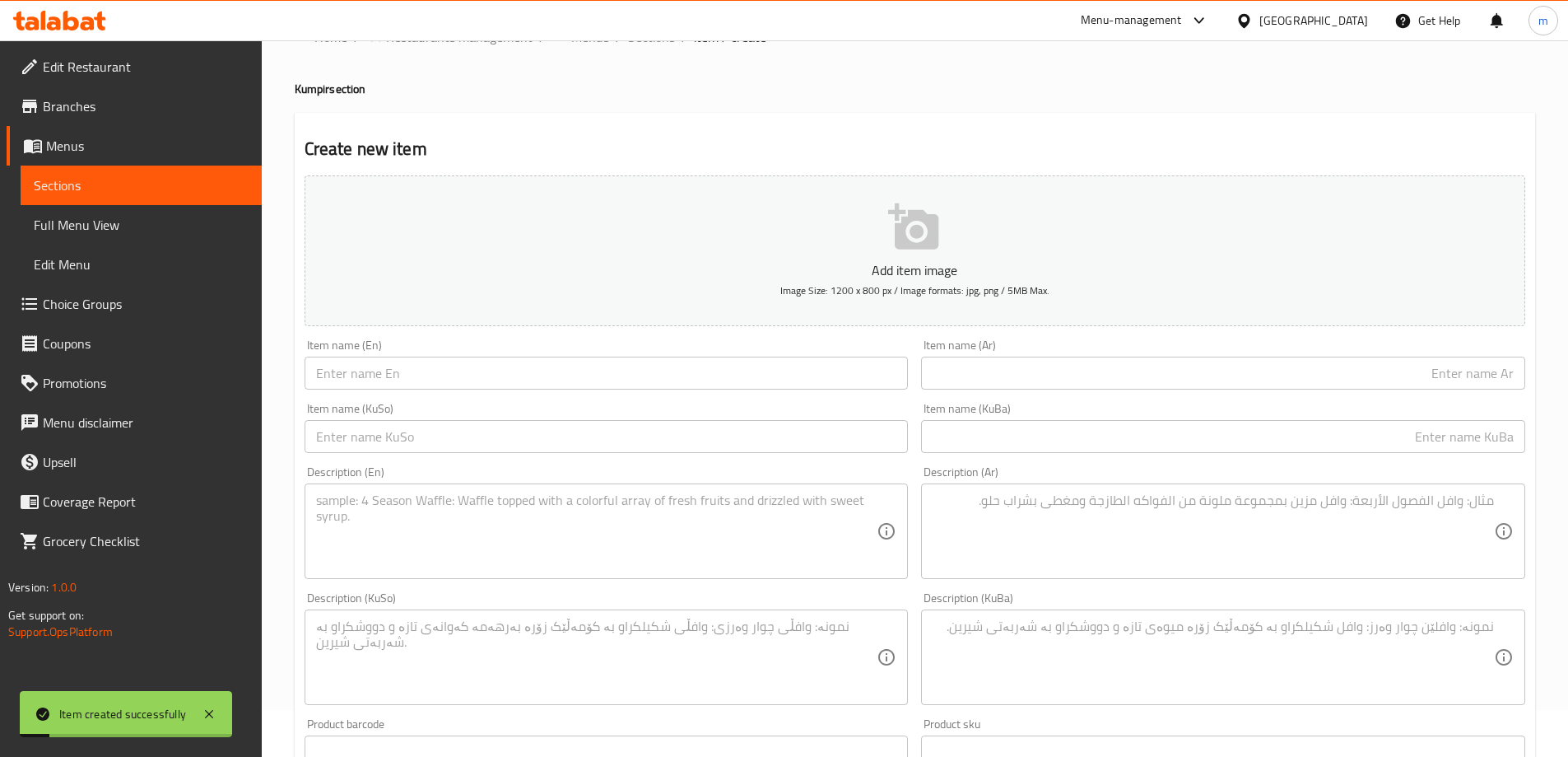
click at [398, 380] on input "text" at bounding box center [607, 373] width 604 height 33
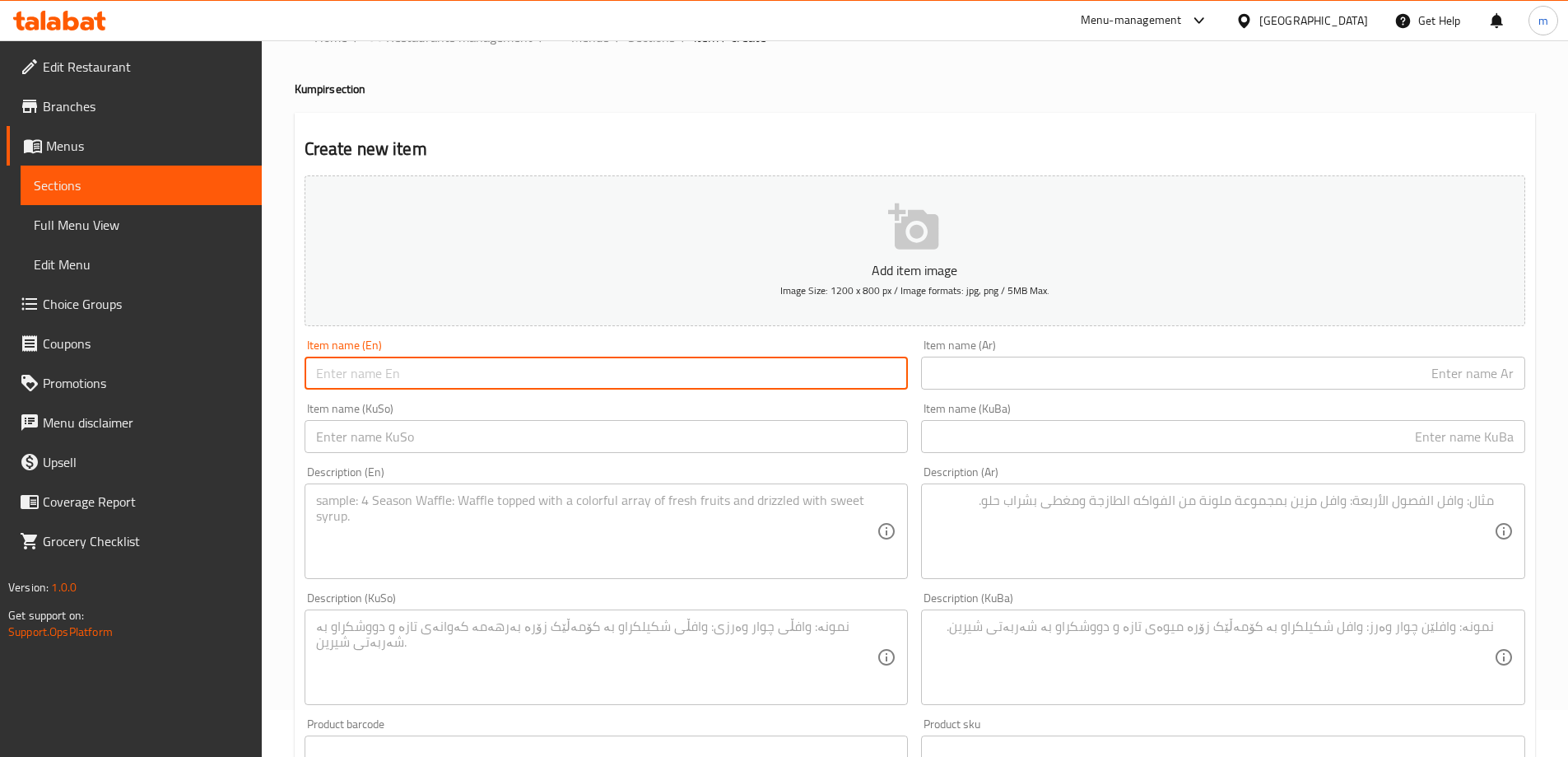
paste input "كومبير دايت"
type input "كومبير دايت"
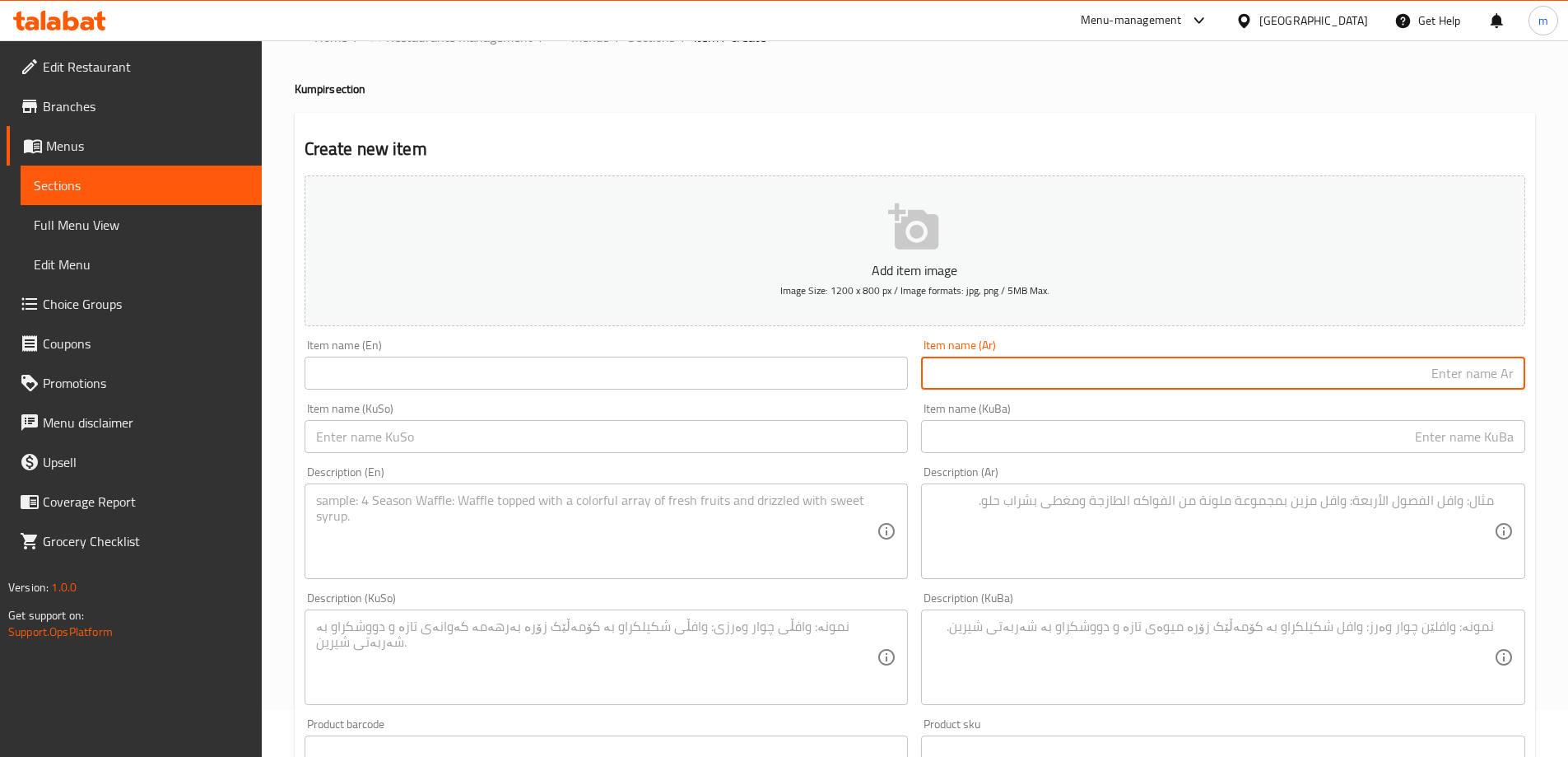
click at [990, 362] on input "text" at bounding box center [1223, 373] width 604 height 33
paste input "كومبير دايت"
click at [1464, 371] on input "كومبير دايت" at bounding box center [1223, 373] width 604 height 33
type input "كومبير دايت"
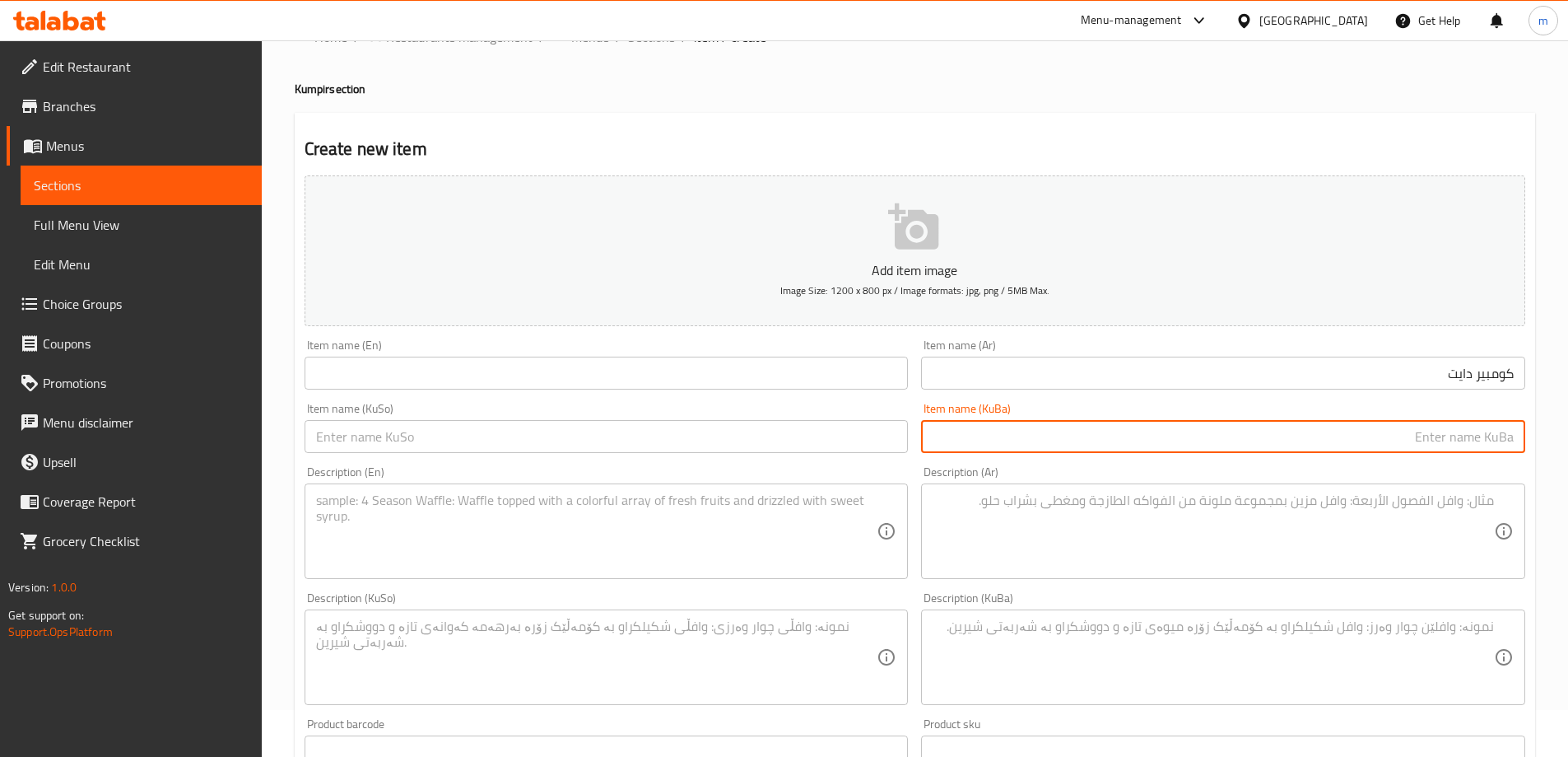
click at [1098, 440] on input "text" at bounding box center [1223, 437] width 604 height 33
paste input "دایت"
click at [1512, 431] on input "دایت" at bounding box center [1223, 437] width 604 height 33
paste input "کەمپیری ئاسایی"
type input "کەمپیری دایت"
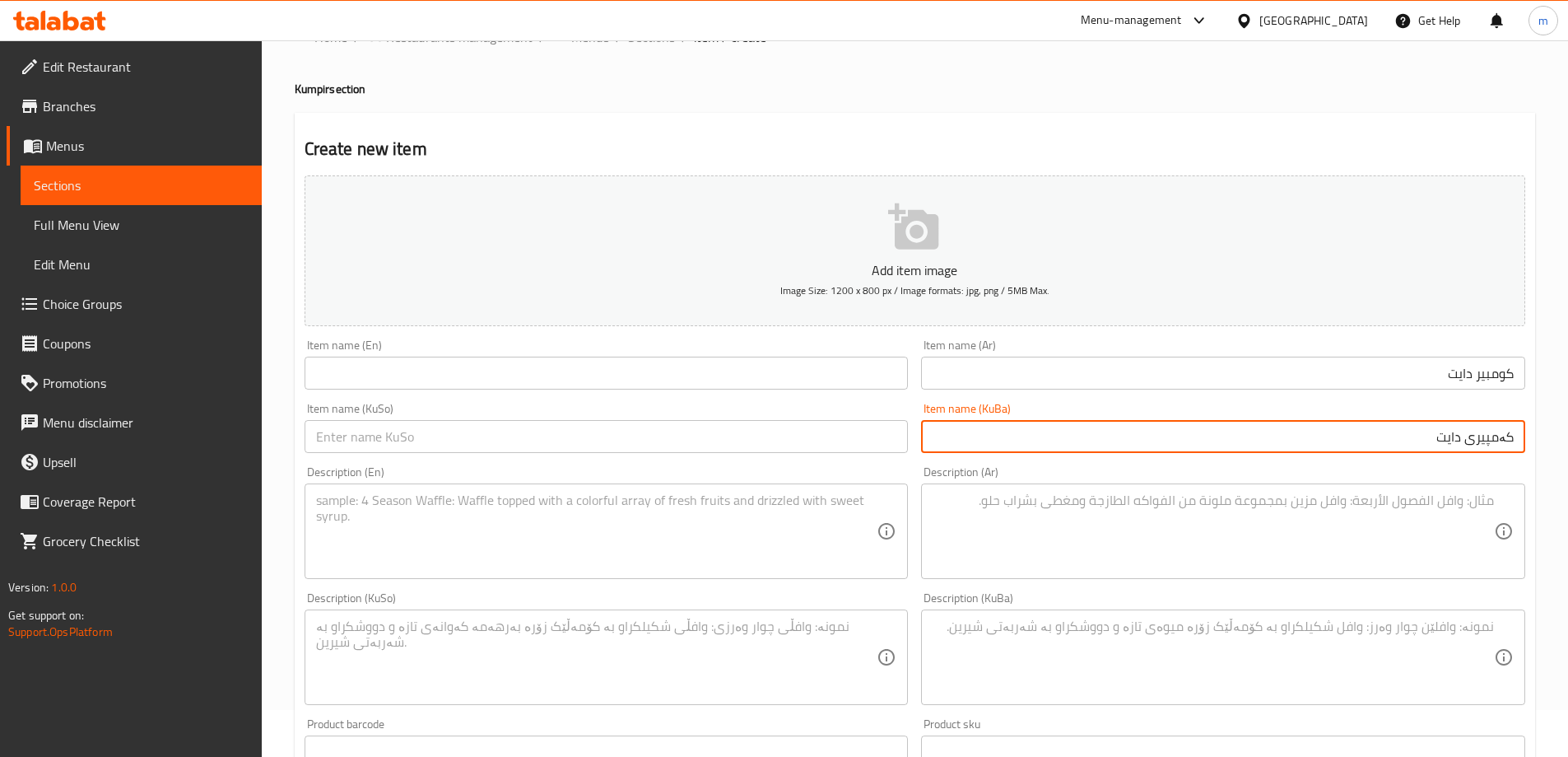
click at [859, 446] on input "text" at bounding box center [607, 437] width 604 height 33
paste input "کەمپیری دایت"
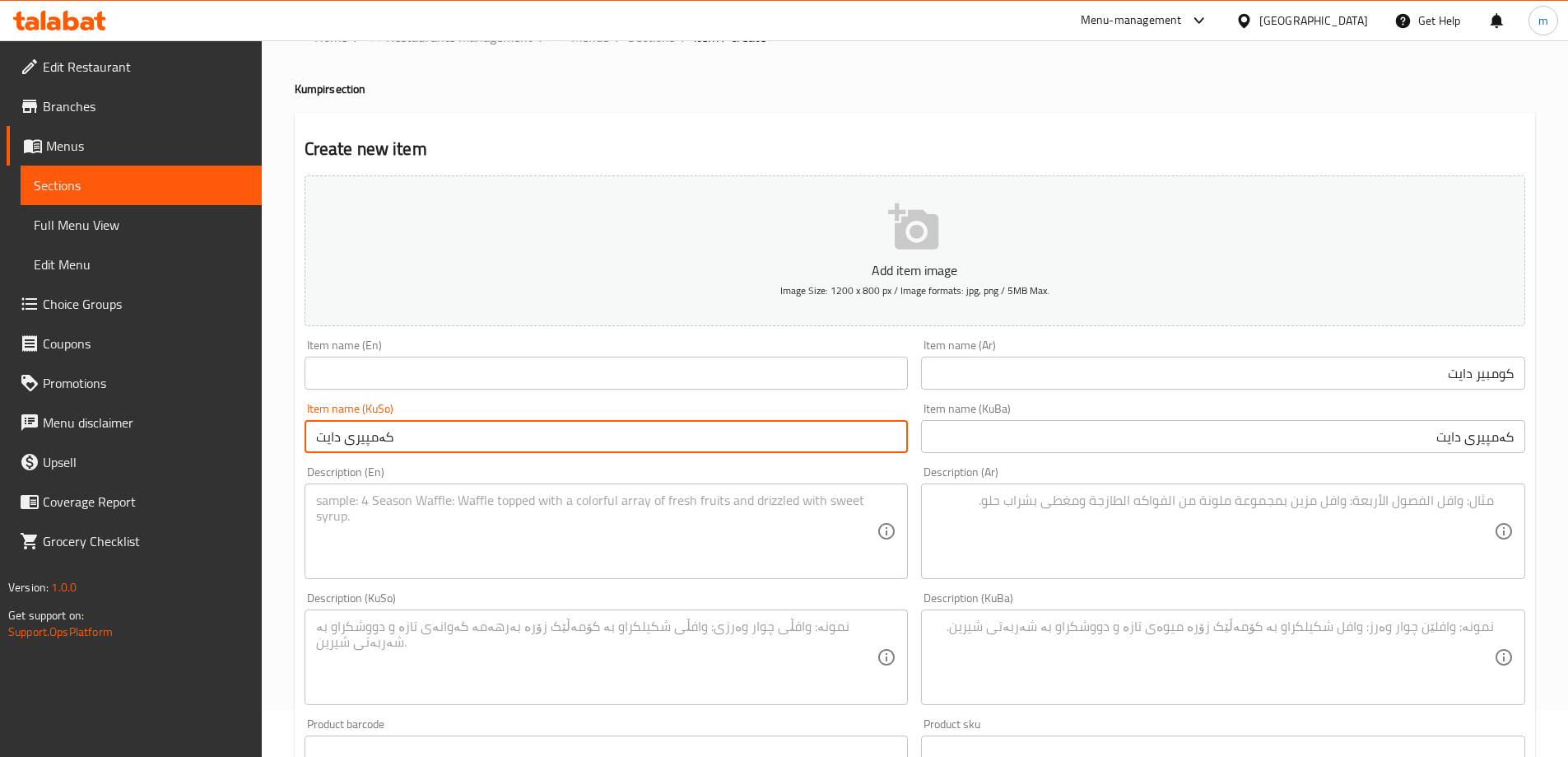
type input "کەمپیری دایت"
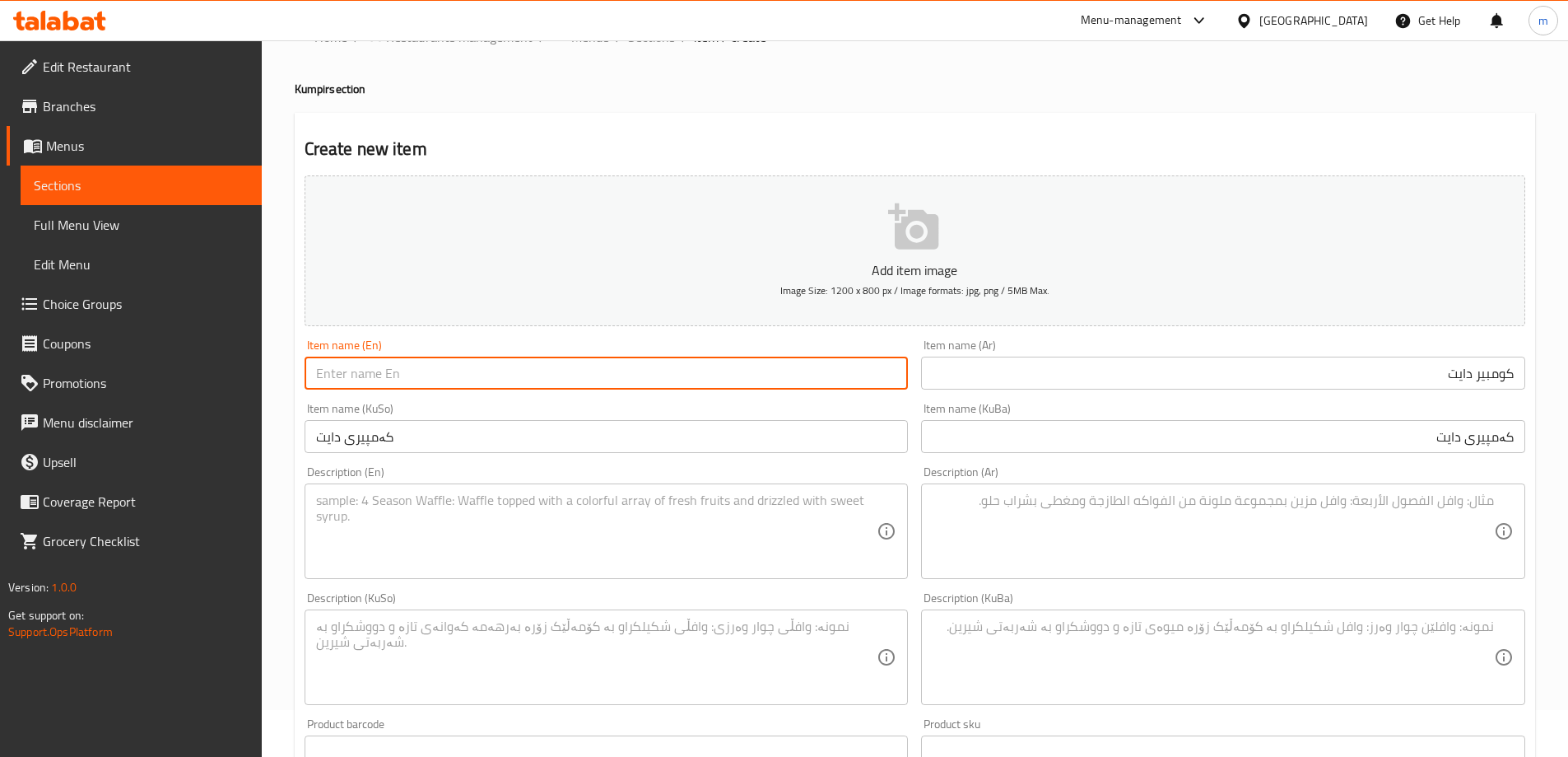
click at [583, 362] on input "text" at bounding box center [607, 373] width 604 height 33
type input "k"
type input "Diet Kumpir"
click at [438, 390] on input "Diet Kumpir" at bounding box center [607, 373] width 604 height 33
click at [439, 402] on div "Item name (KuSo) کەمپیری دایت Item name (KuSo)" at bounding box center [607, 428] width 617 height 64
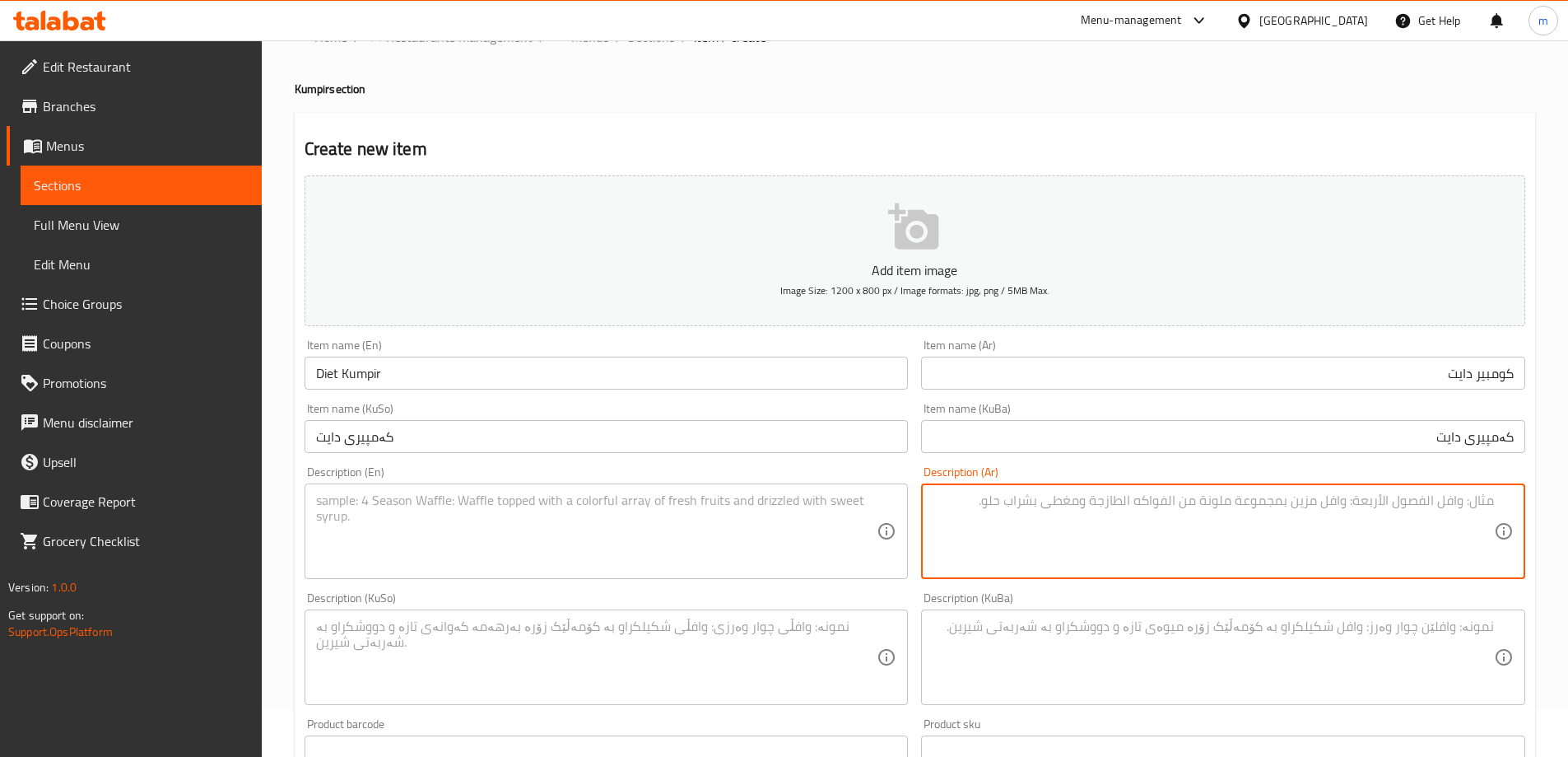
click at [1006, 506] on textarea at bounding box center [1213, 532] width 561 height 78
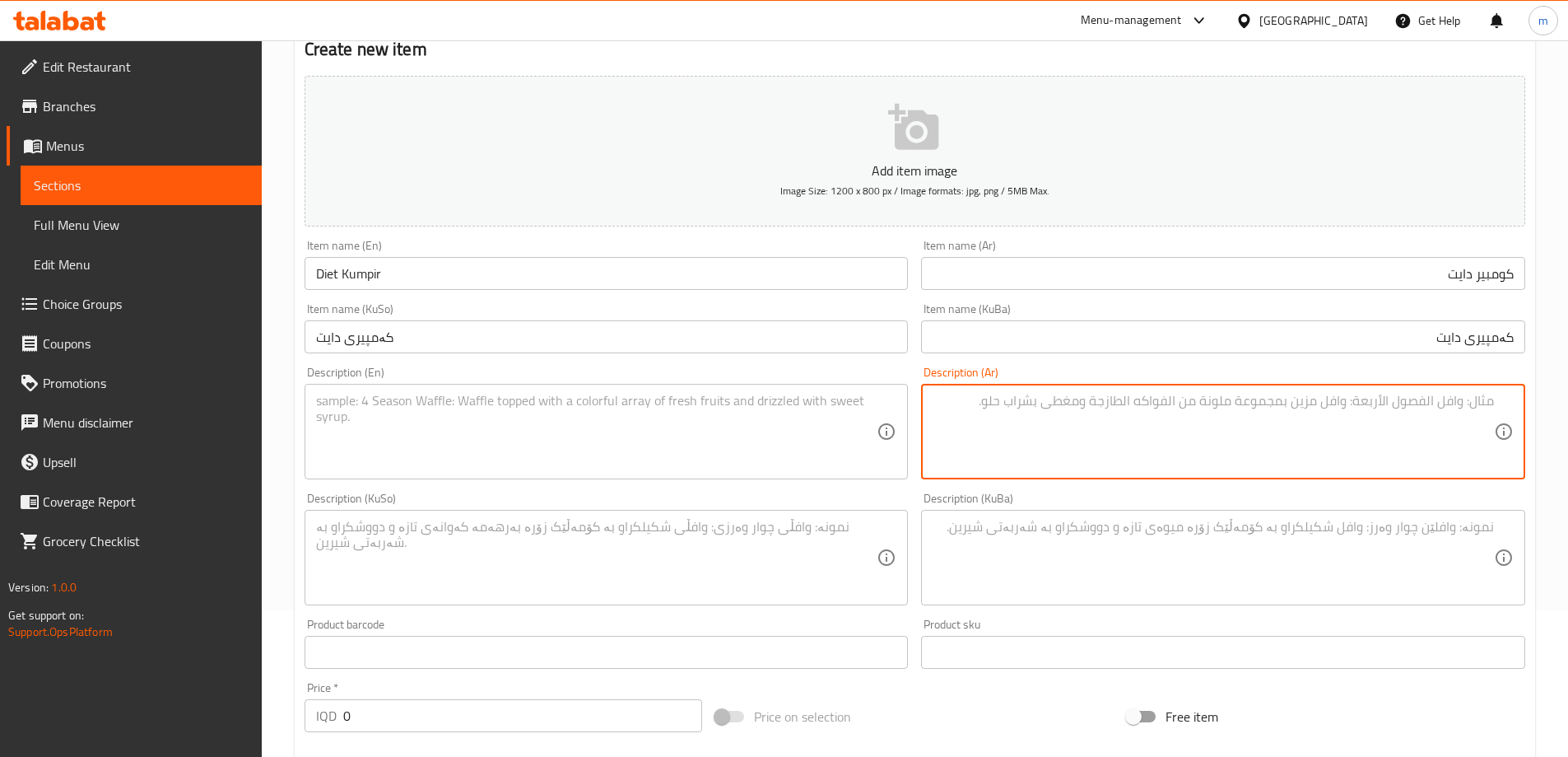
scroll to position [158, 0]
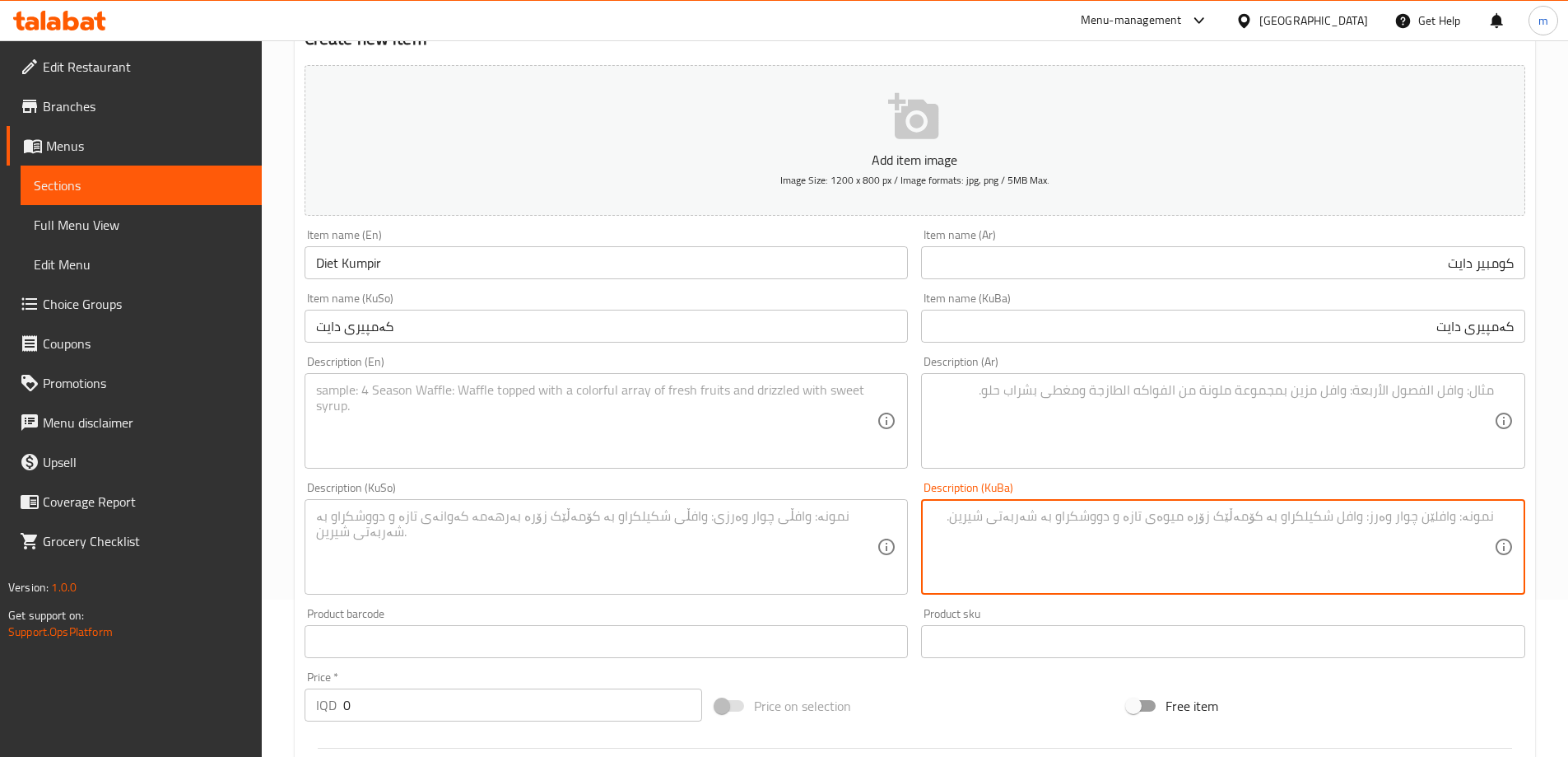
click at [1088, 561] on textarea at bounding box center [1213, 546] width 561 height 78
paste textarea "پەتاتەی برژاو، پەنیری فەرەنسی، کەرە و 5 جۆر موقەبیلات لە هەڵبژاردنت"
type textarea "پەتاتەی برژاو، پەنیری فەرەنسی، کەرە و 5 جۆر موقەبیلات لە هەڵبژاردنت"
click at [841, 526] on textarea at bounding box center [597, 546] width 561 height 78
paste textarea "پەتاتەی برژاو، پەنیری فەرەنسی، کەرە و 5 جۆر موقەبیلات لە هەڵبژاردنت"
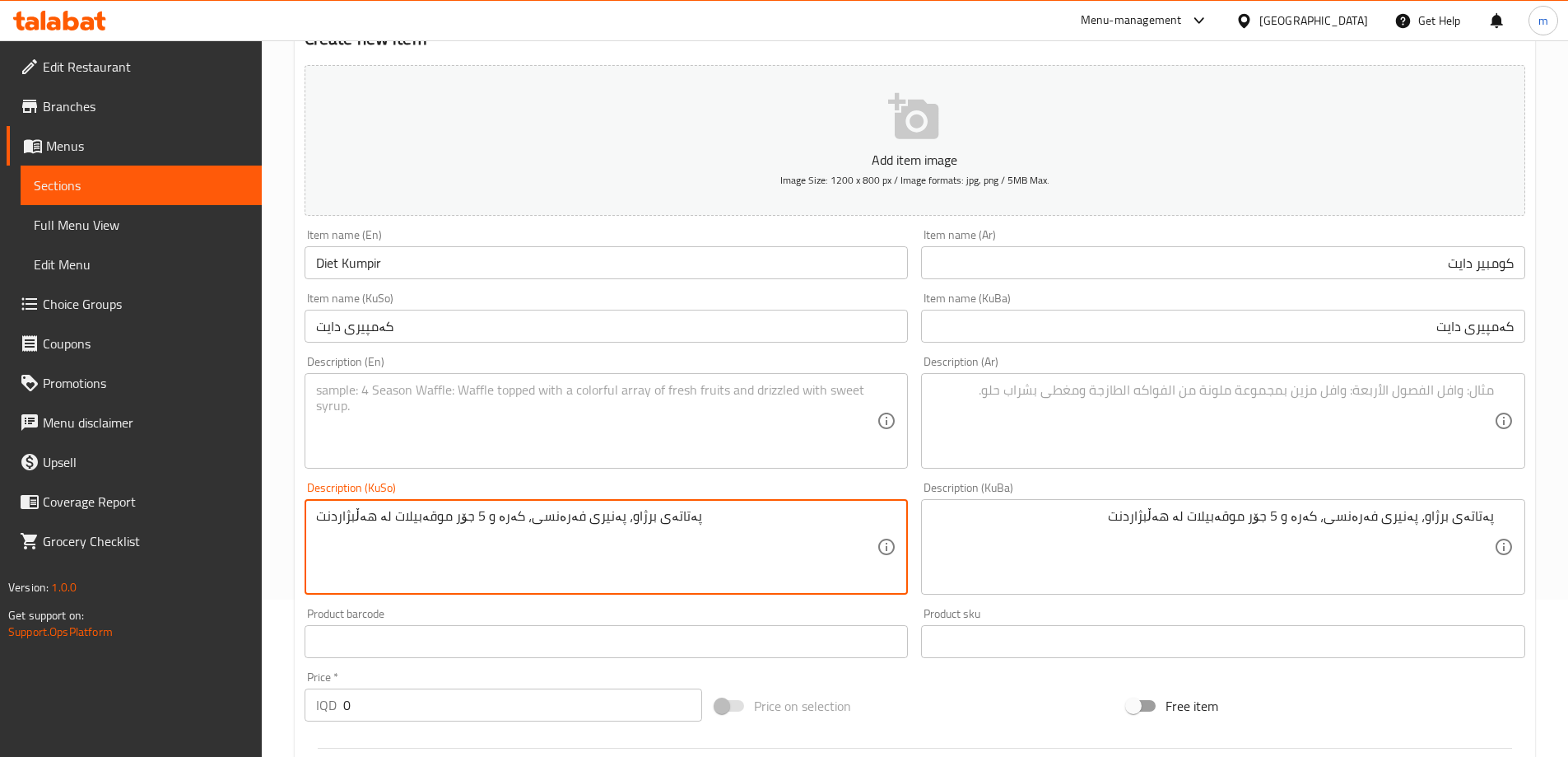
type textarea "پەتاتەی برژاو، پەنیری فەرەنسی، کەرە و 5 جۆر موقەبیلات لە هەڵبژاردنت"
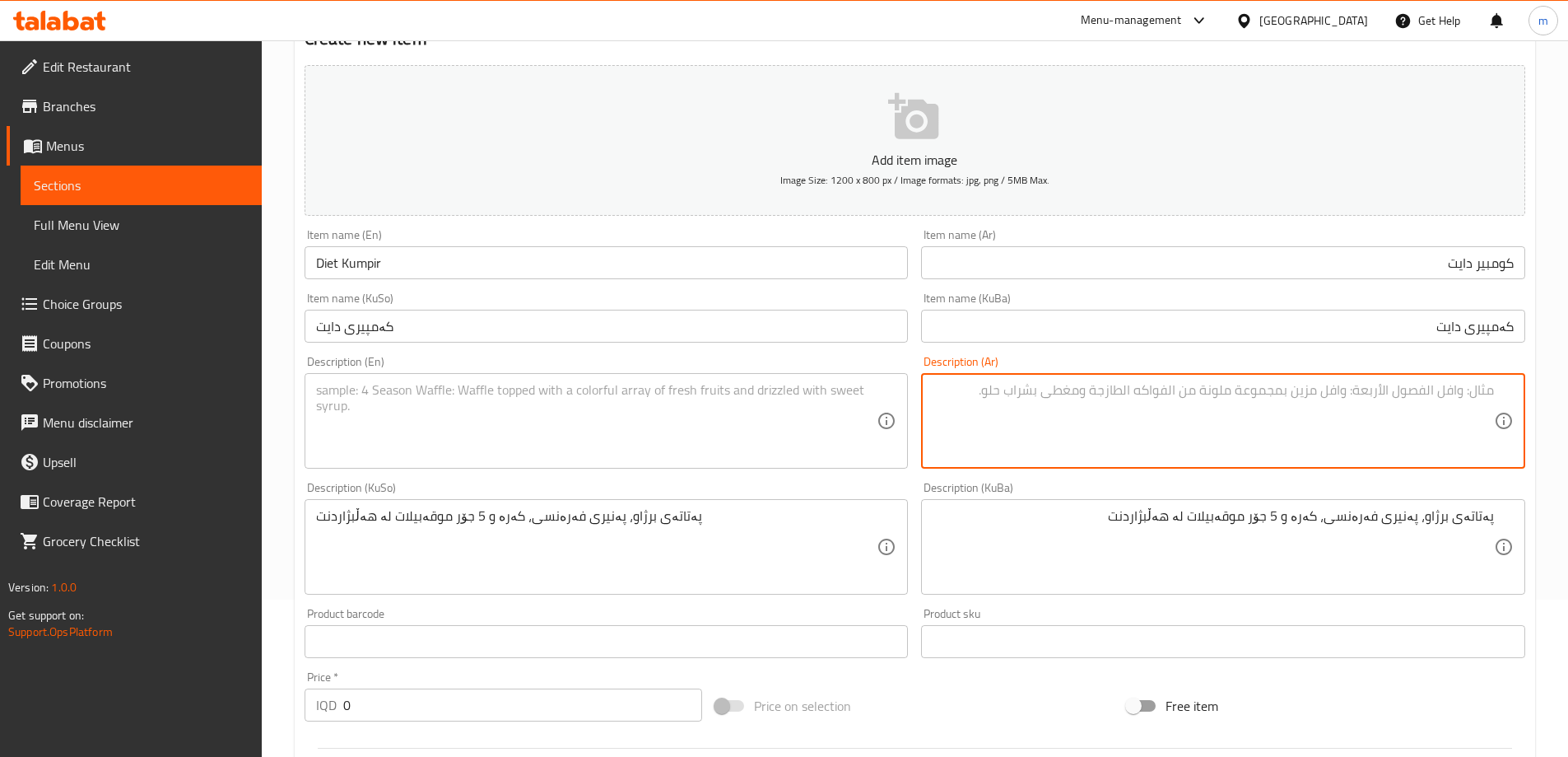
click at [1070, 405] on textarea at bounding box center [1213, 421] width 561 height 78
click at [740, 406] on textarea at bounding box center [597, 421] width 561 height 78
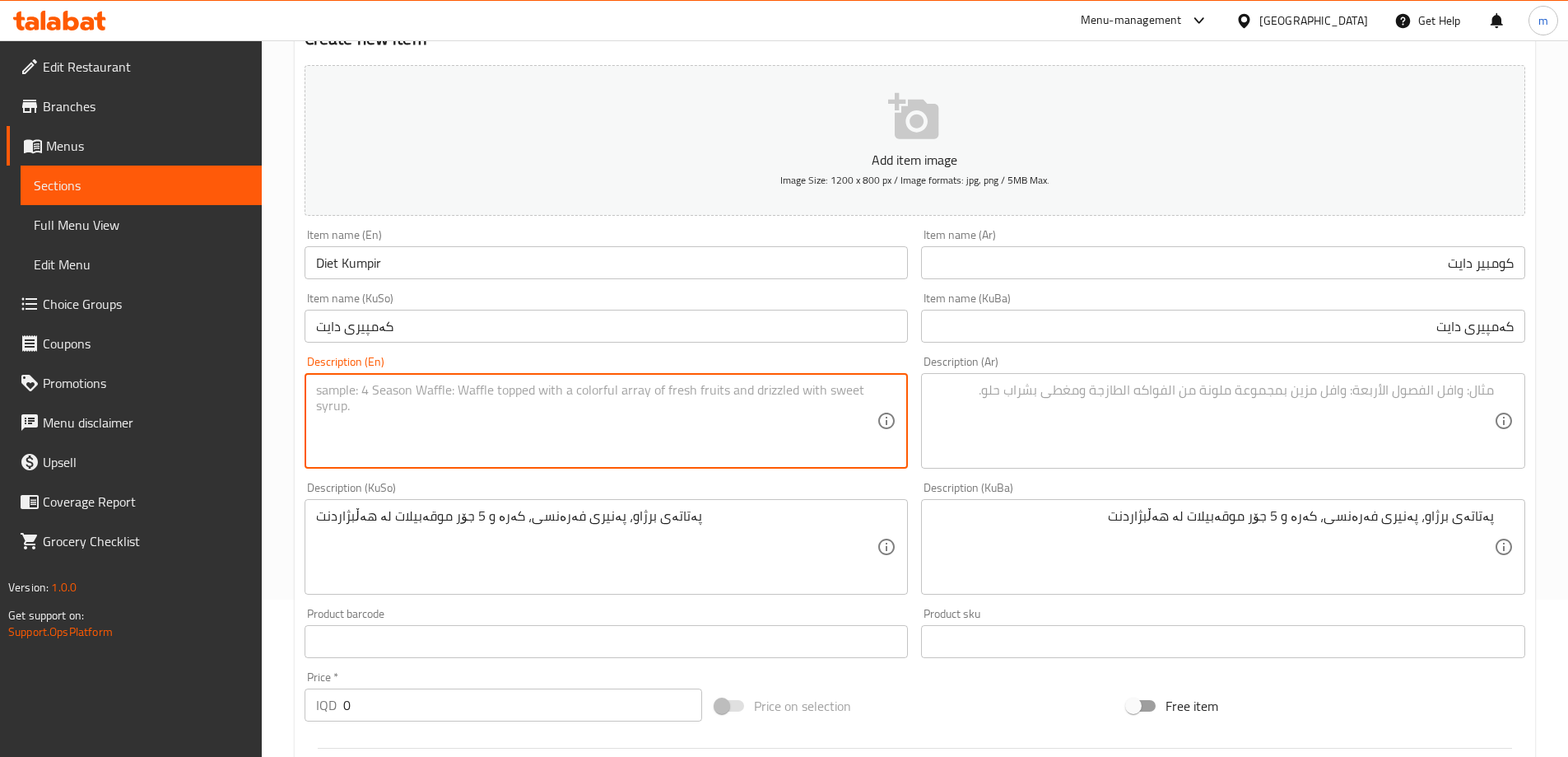
paste textarea "Grilled potatoes, French cheese, butter and 5 types appetizers of your choice"
type textarea "Grilled potatoes, French cheese, butter and 5 types appetizers of your choice"
click at [1136, 432] on textarea at bounding box center [1213, 421] width 561 height 78
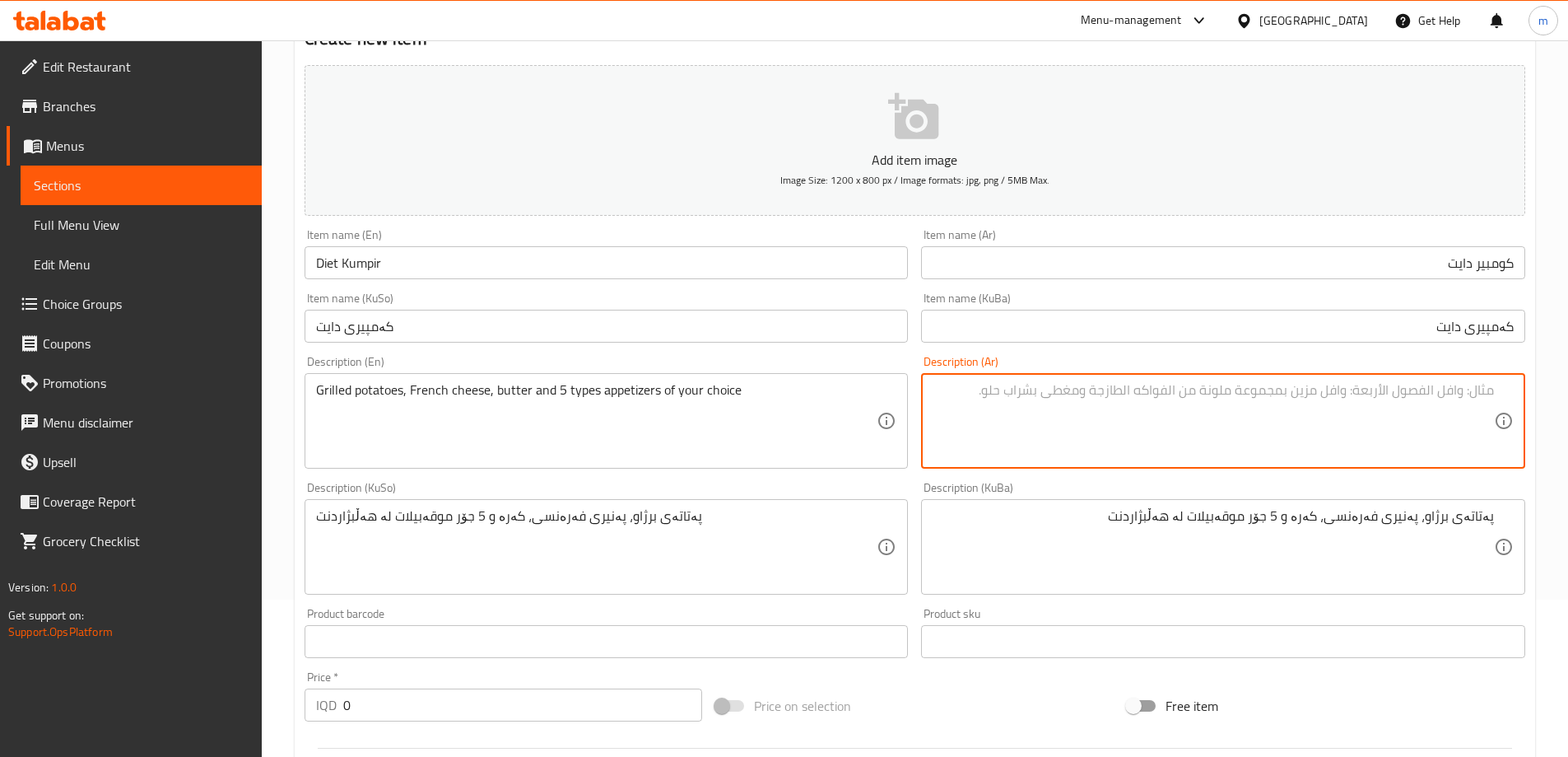
paste textarea "بطاطا مشوية , جبن , زبد وخمس انواع من المقبلات من اختيارك."
click at [1420, 383] on textarea "بطاطا مشوية , جبن , زبد وخمس انواع من المقبلات من اختيارك" at bounding box center [1213, 421] width 561 height 78
click at [1417, 387] on textarea "بطاطا مشوية , جبن , زبد وخمس انواع من المقبلات من اختيارك" at bounding box center [1213, 421] width 561 height 78
type textarea "بطاطا مشوية, جبن , زبد وخمس انواع من المقبلات من اختيارك"
click at [1370, 522] on textarea "پەتاتەی برژاو، پەنیری فەرەنسی، کەرە و 5 جۆر موقەبیلات لە هەڵبژاردنت" at bounding box center [1213, 546] width 561 height 78
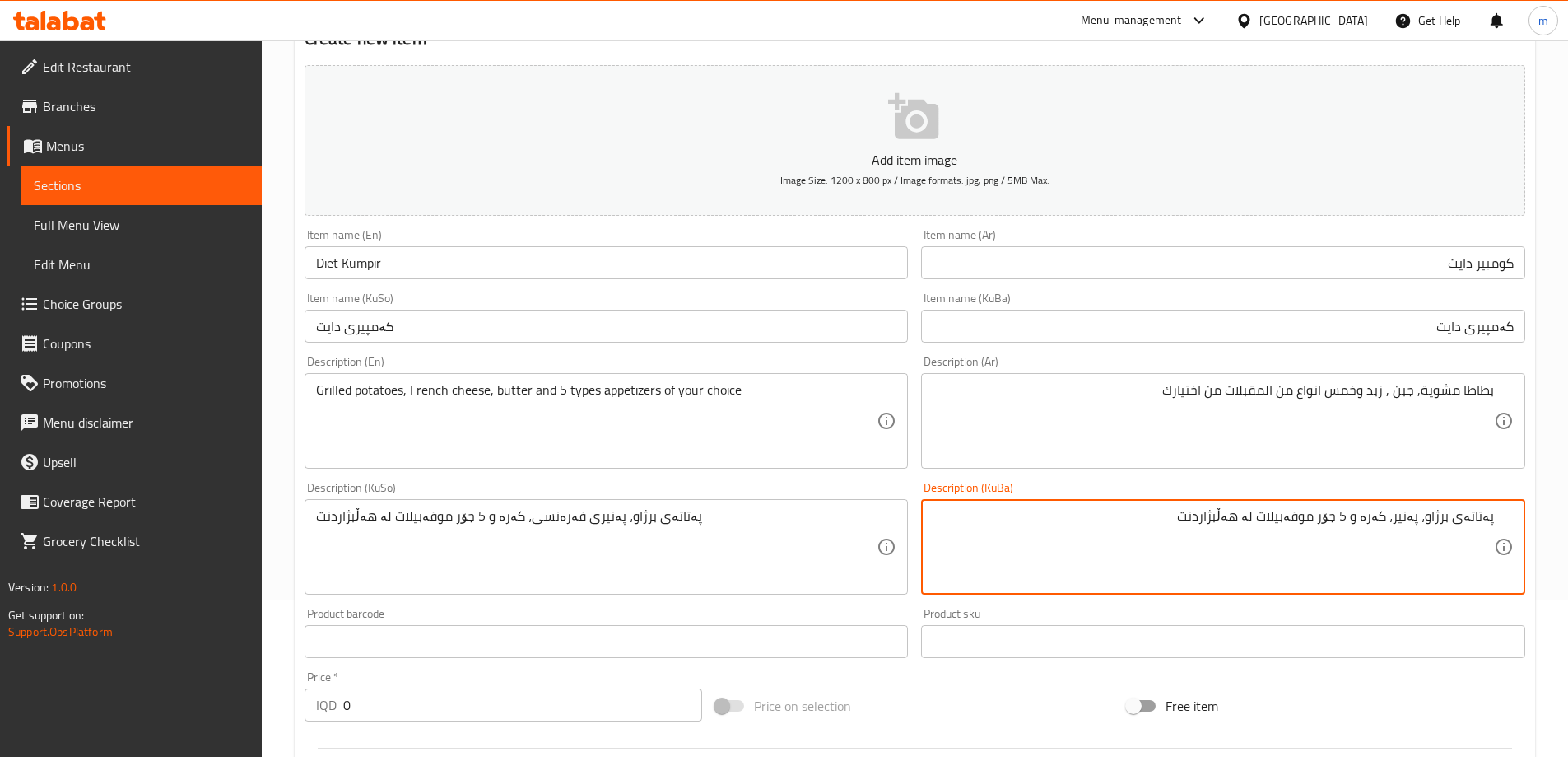
type textarea "پەتاتەی برژاو، پەنیر، کەرە و 5 جۆر موقەبیلات لە هەڵبژاردنت"
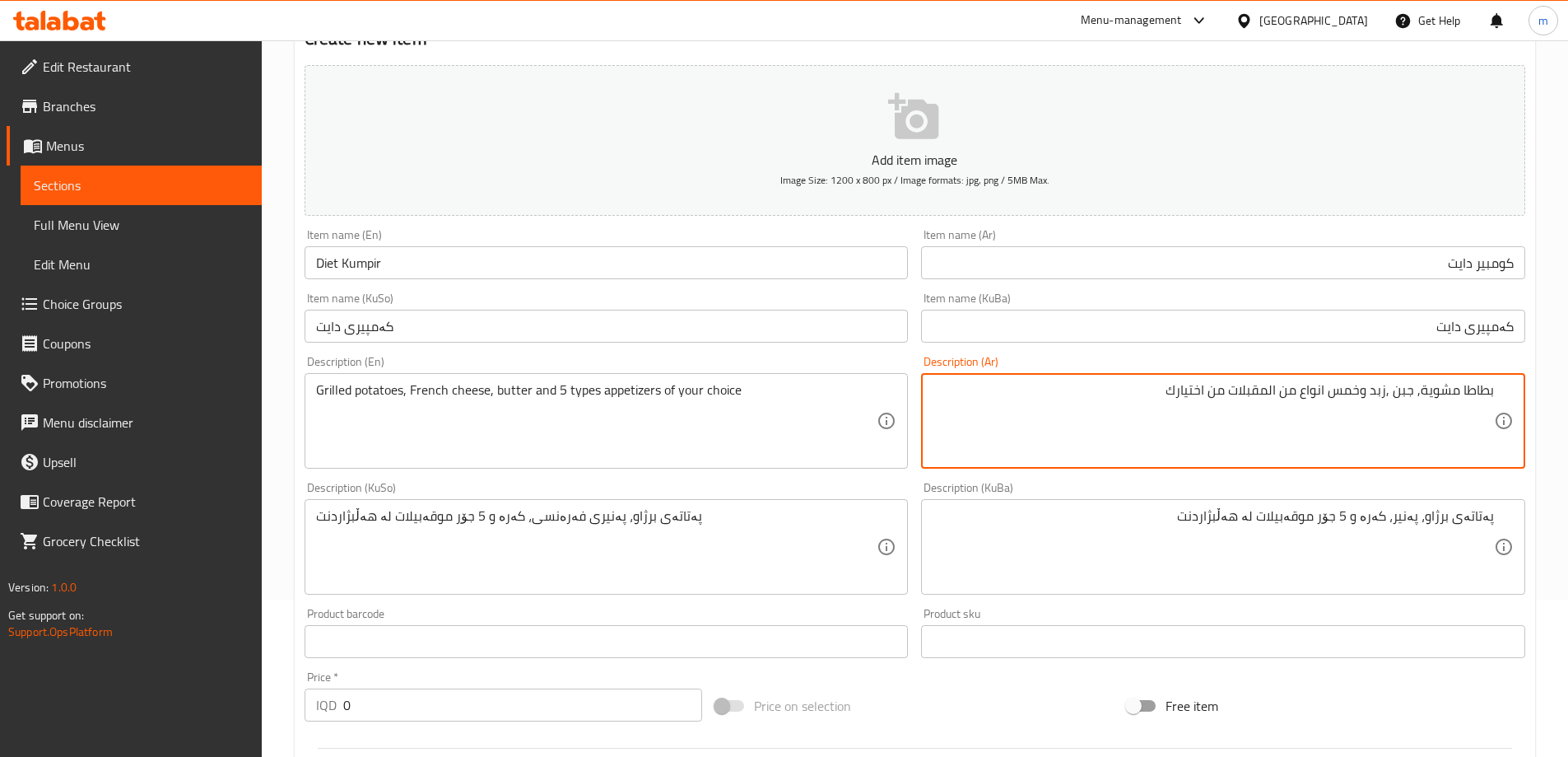
click at [1348, 390] on textarea "بطاطا مشوية, جبن ,زبد وخمس انواع من المقبلات من اختيارك" at bounding box center [1213, 421] width 561 height 78
click at [1318, 388] on textarea "بطاطا مشوية, جبن ,زبد و5 انواع من المقبلات من اختيارك" at bounding box center [1213, 421] width 561 height 78
click at [1318, 394] on textarea "بطاطا مشوية, جبن ,زبد و5 انواع المقبلات من اختيارك" at bounding box center [1213, 421] width 561 height 78
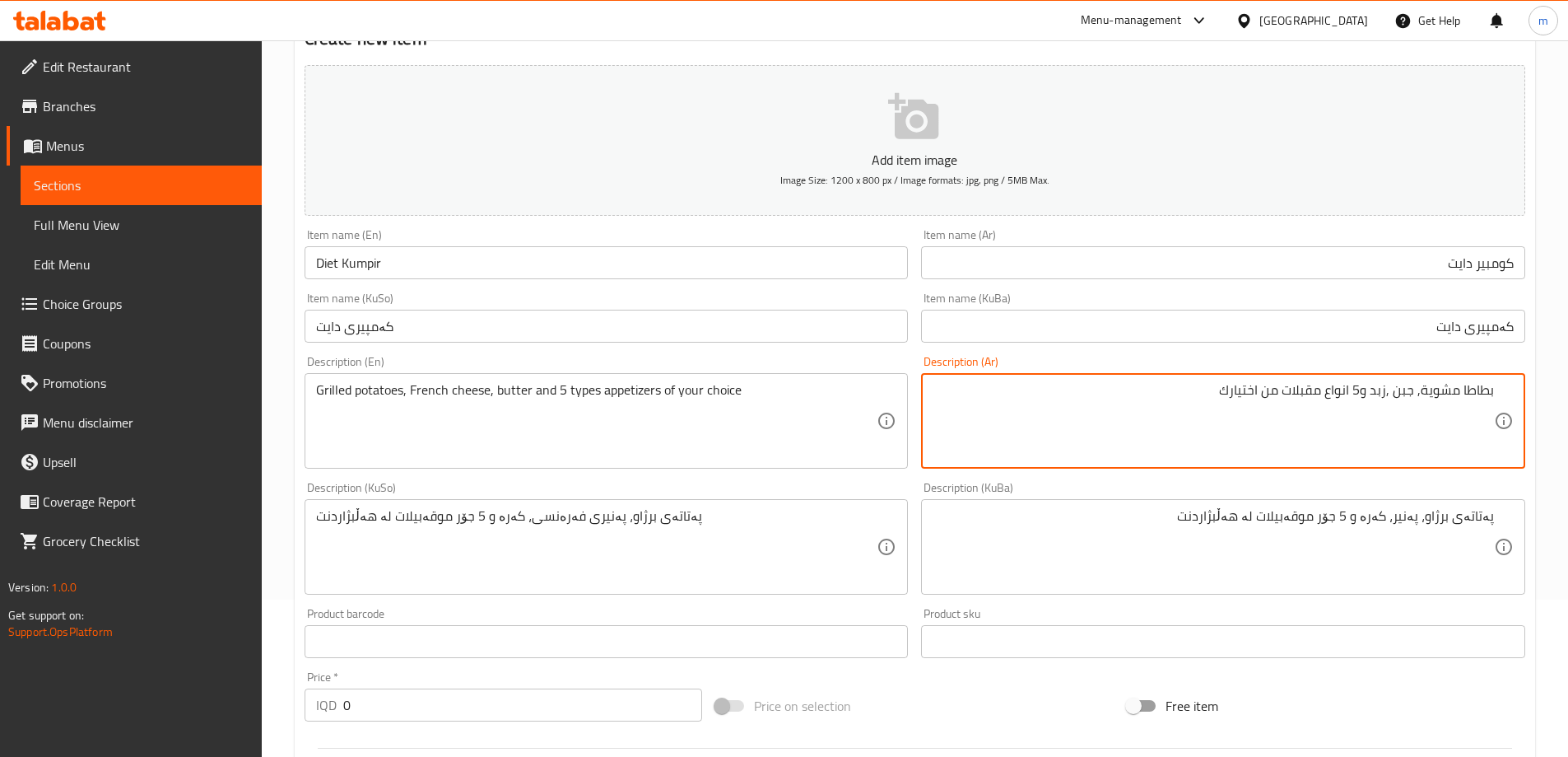
type textarea "بطاطا مشوية, جبن ,زبد و5 انواع مقبلات من اختيارك"
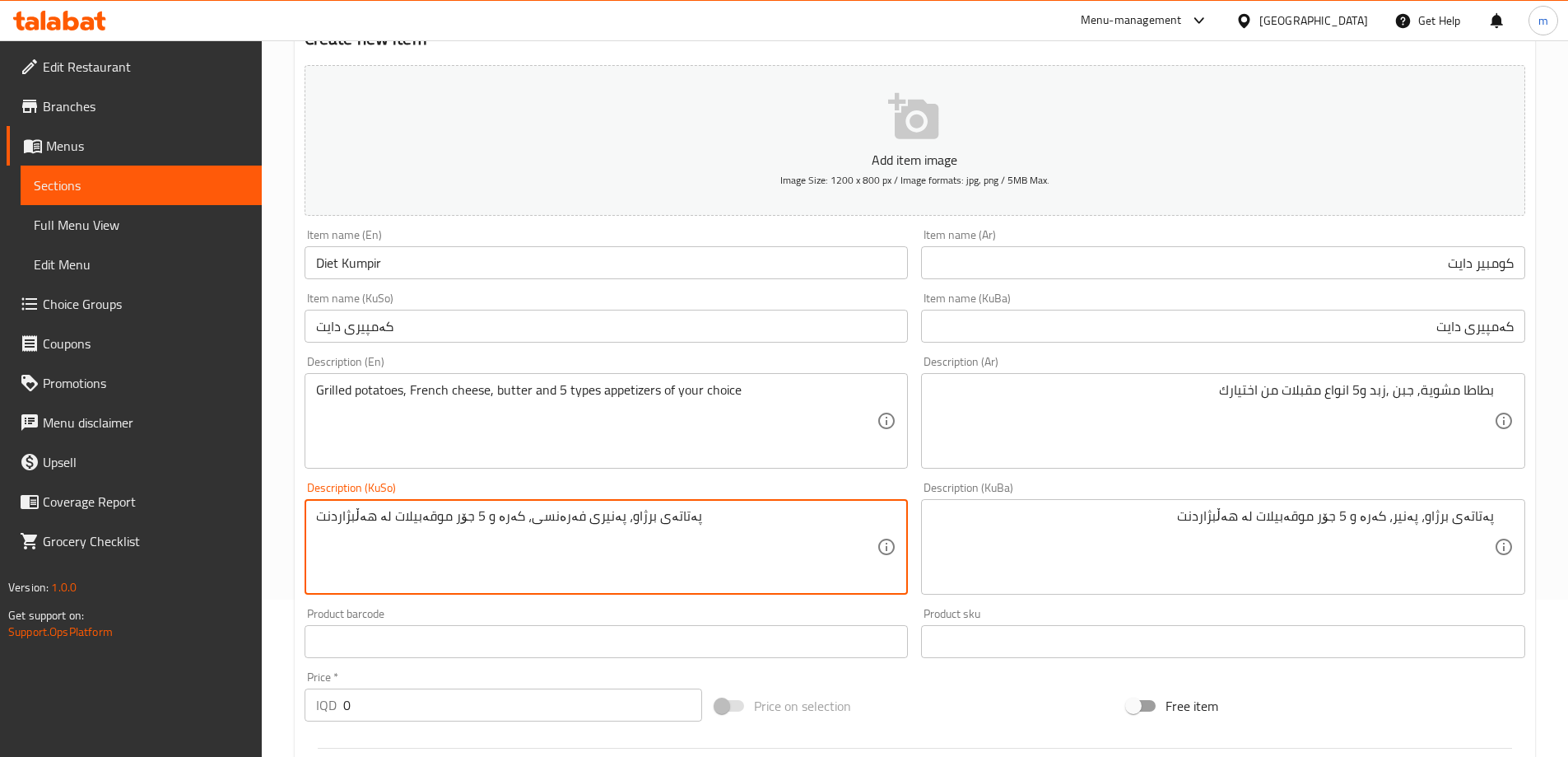
paste textarea
type textarea "پەتاتەی برژاو، پەنیر، کەرە و 5 جۆر موقەبیلات لە هەڵبژاردنت"
click at [438, 387] on textarea "Grilled potatoes, French cheese, butter and 5 types appetizers of your choice" at bounding box center [597, 421] width 561 height 78
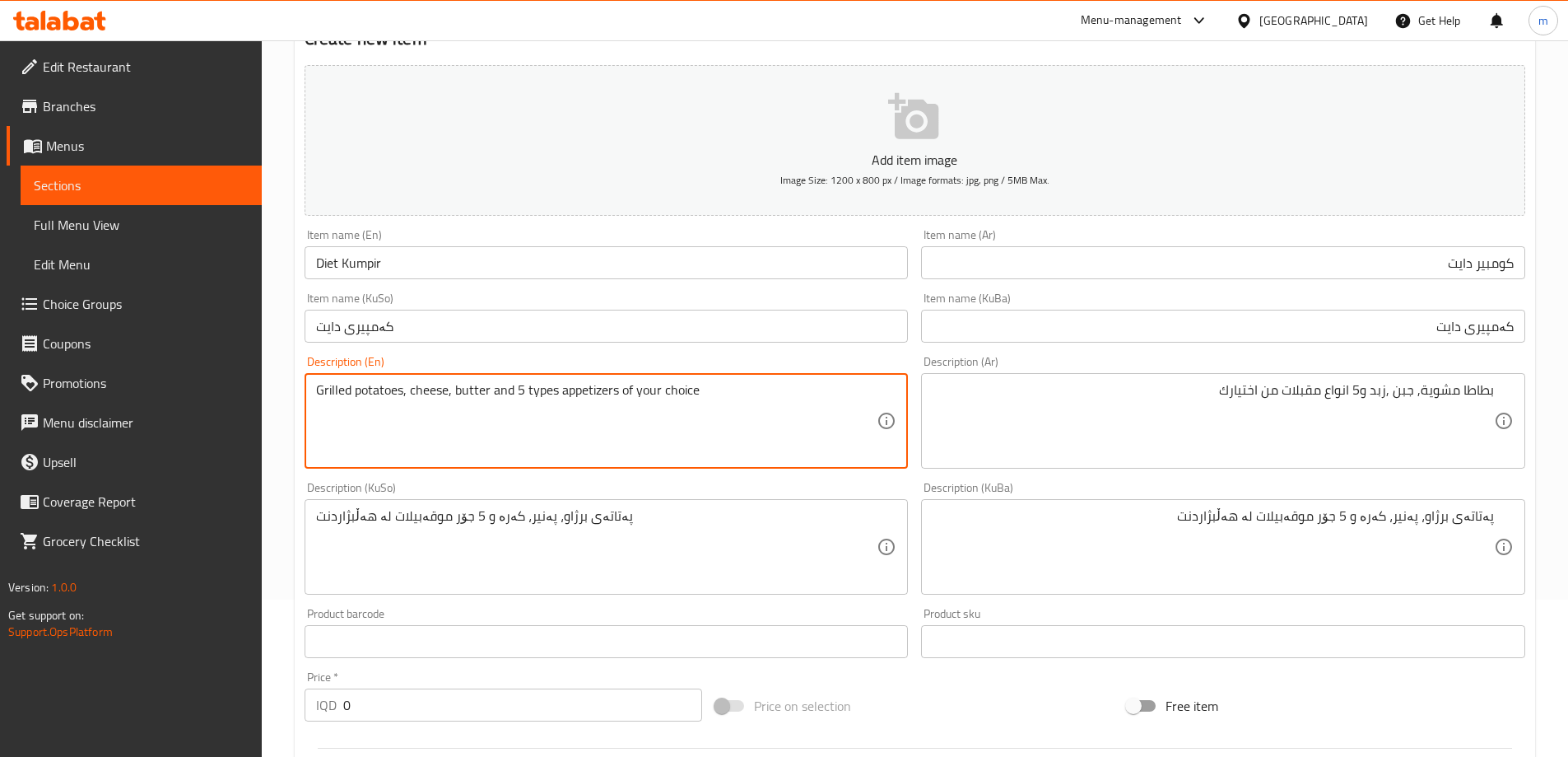
type textarea "Grilled potatoes, cheese, butter and 5 types appetizers of your choice"
click at [893, 358] on div "Description (En) Grilled potatoes, cheese, butter and 5 types appetizers of you…" at bounding box center [607, 412] width 604 height 113
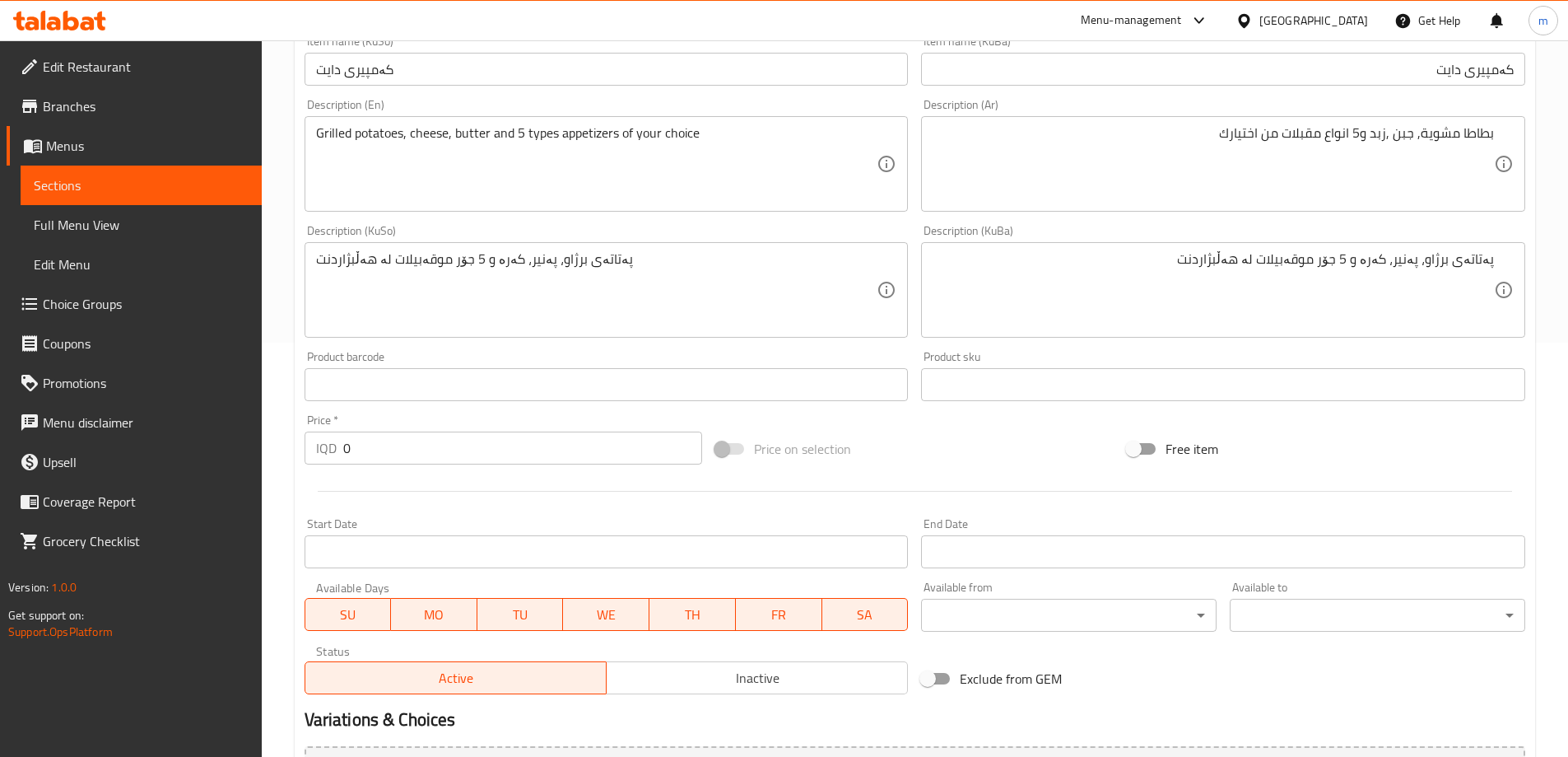
scroll to position [432, 0]
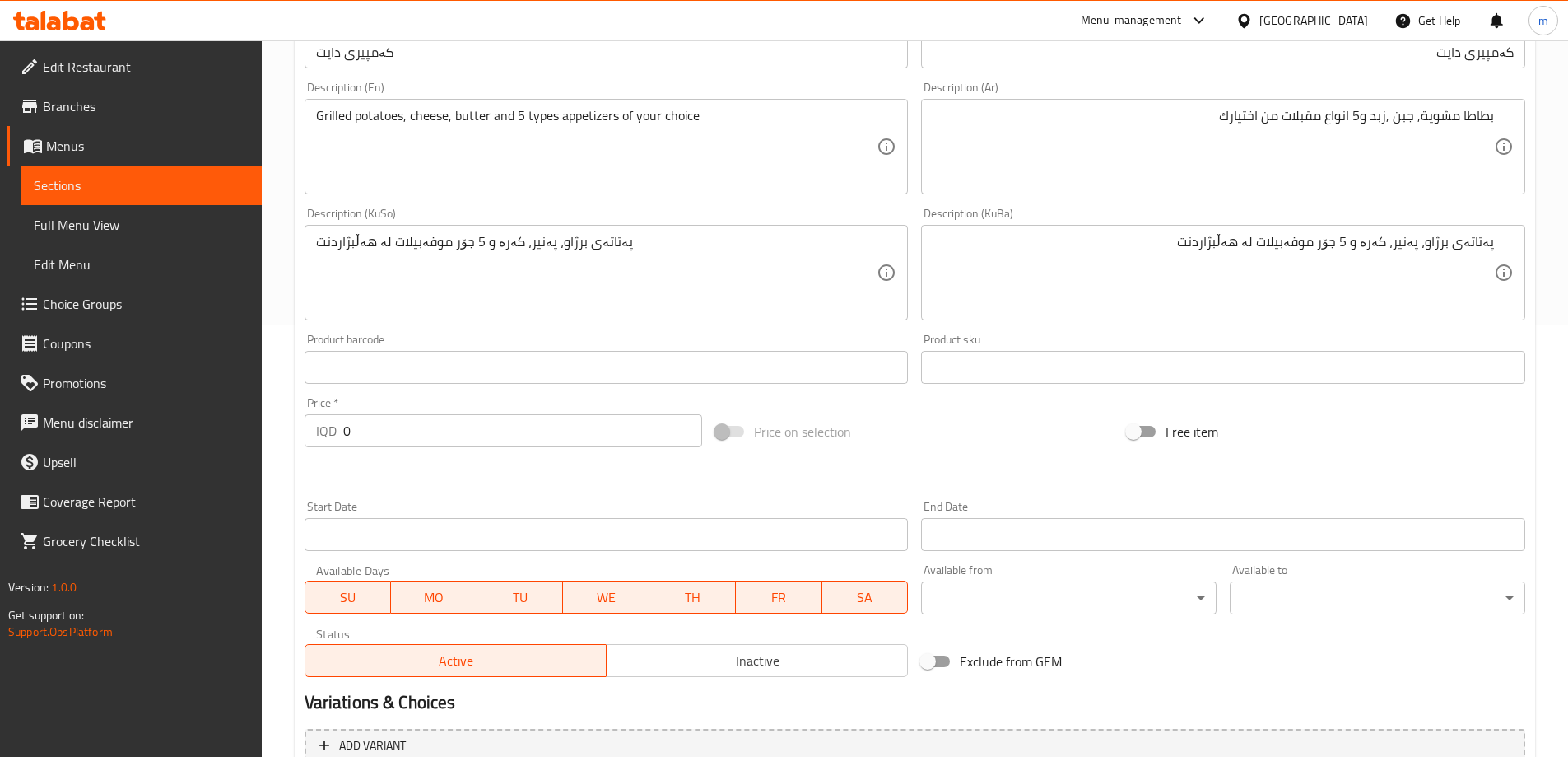
click at [512, 423] on input "0" at bounding box center [523, 431] width 360 height 33
click at [517, 423] on input "0" at bounding box center [523, 431] width 360 height 33
click at [518, 423] on input "0" at bounding box center [523, 431] width 360 height 33
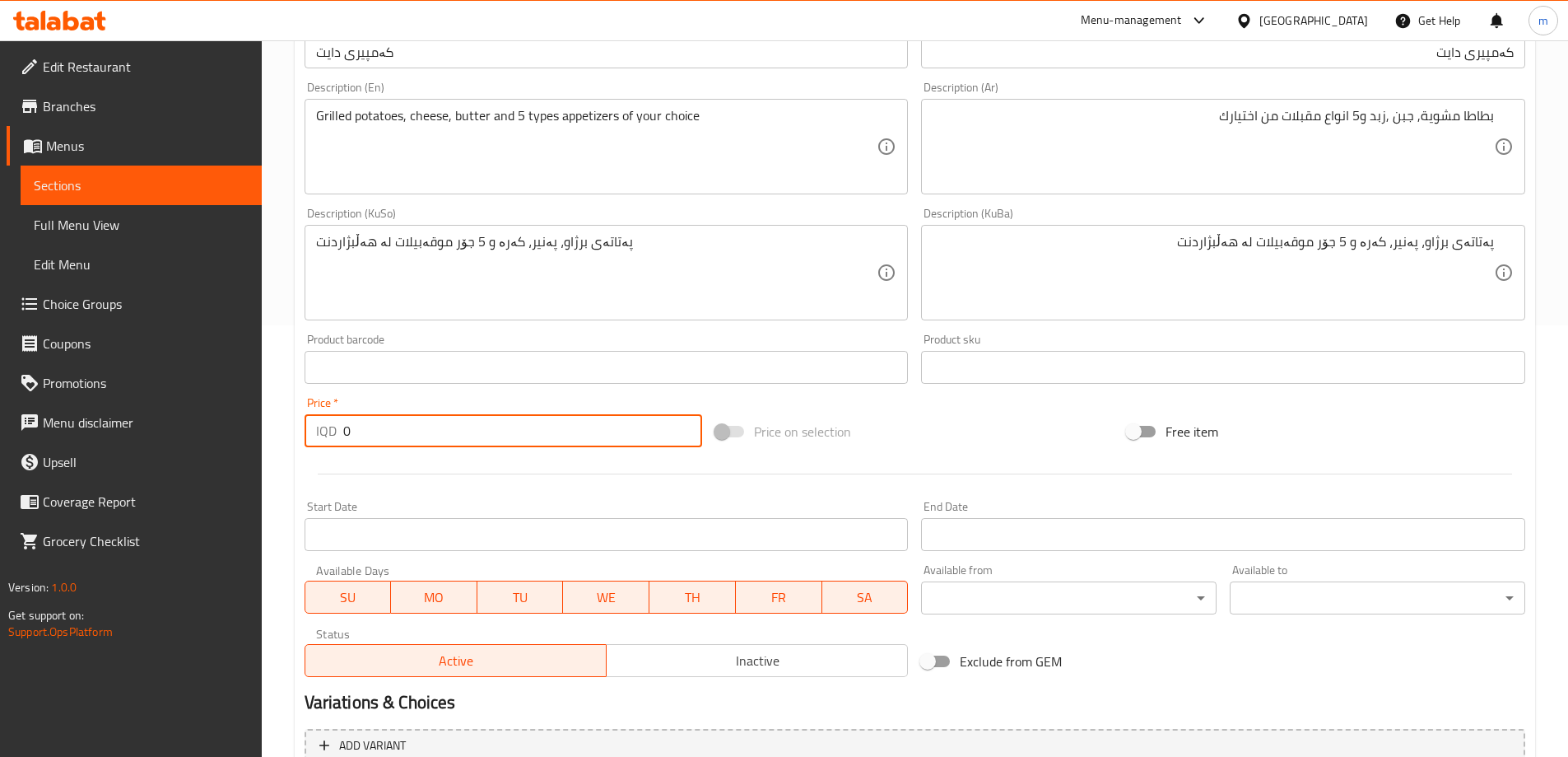
click at [518, 423] on input "0" at bounding box center [523, 431] width 360 height 33
paste input "500"
type input "5000"
click at [455, 471] on div at bounding box center [914, 474] width 1234 height 40
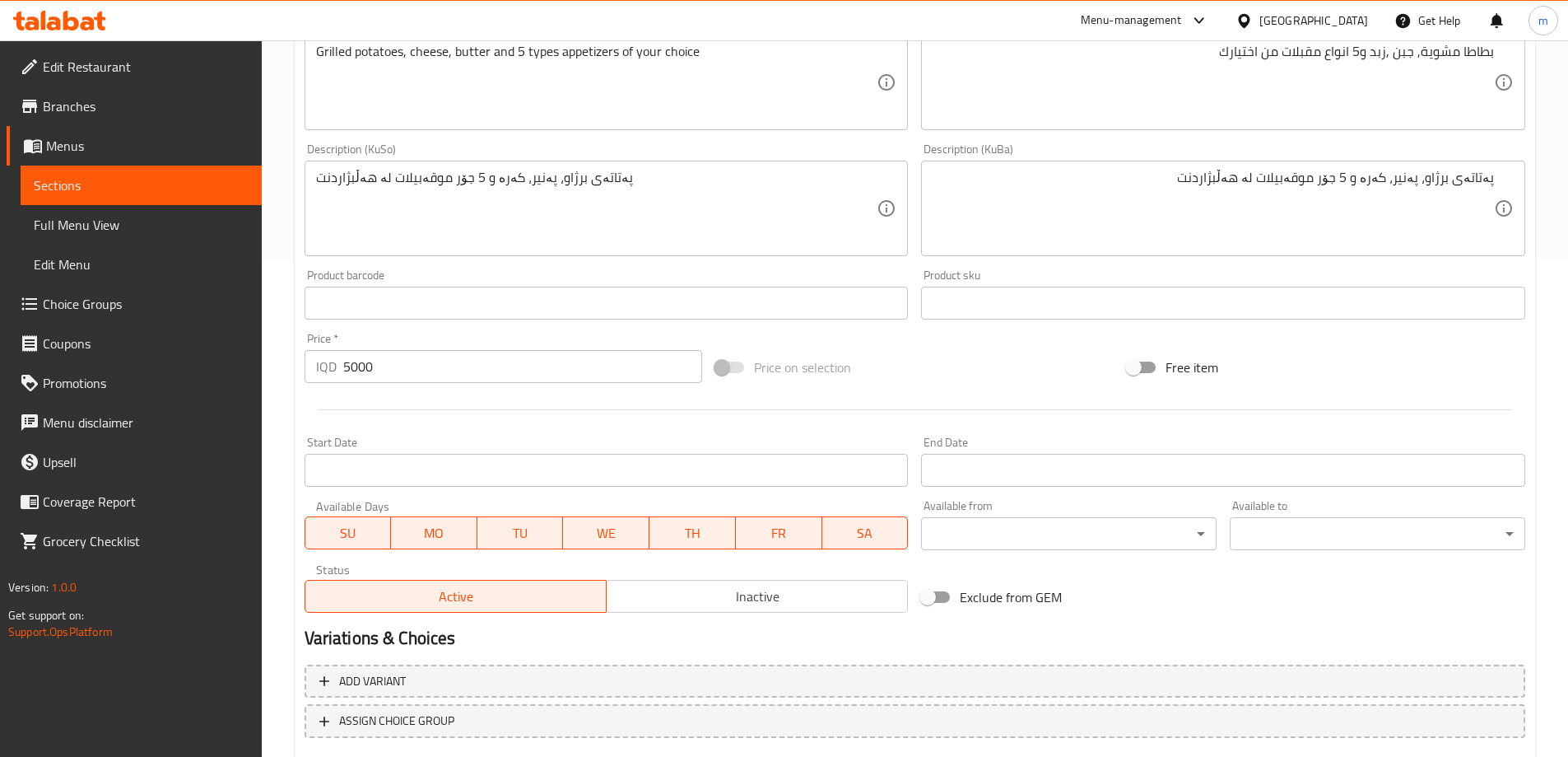
scroll to position [596, 0]
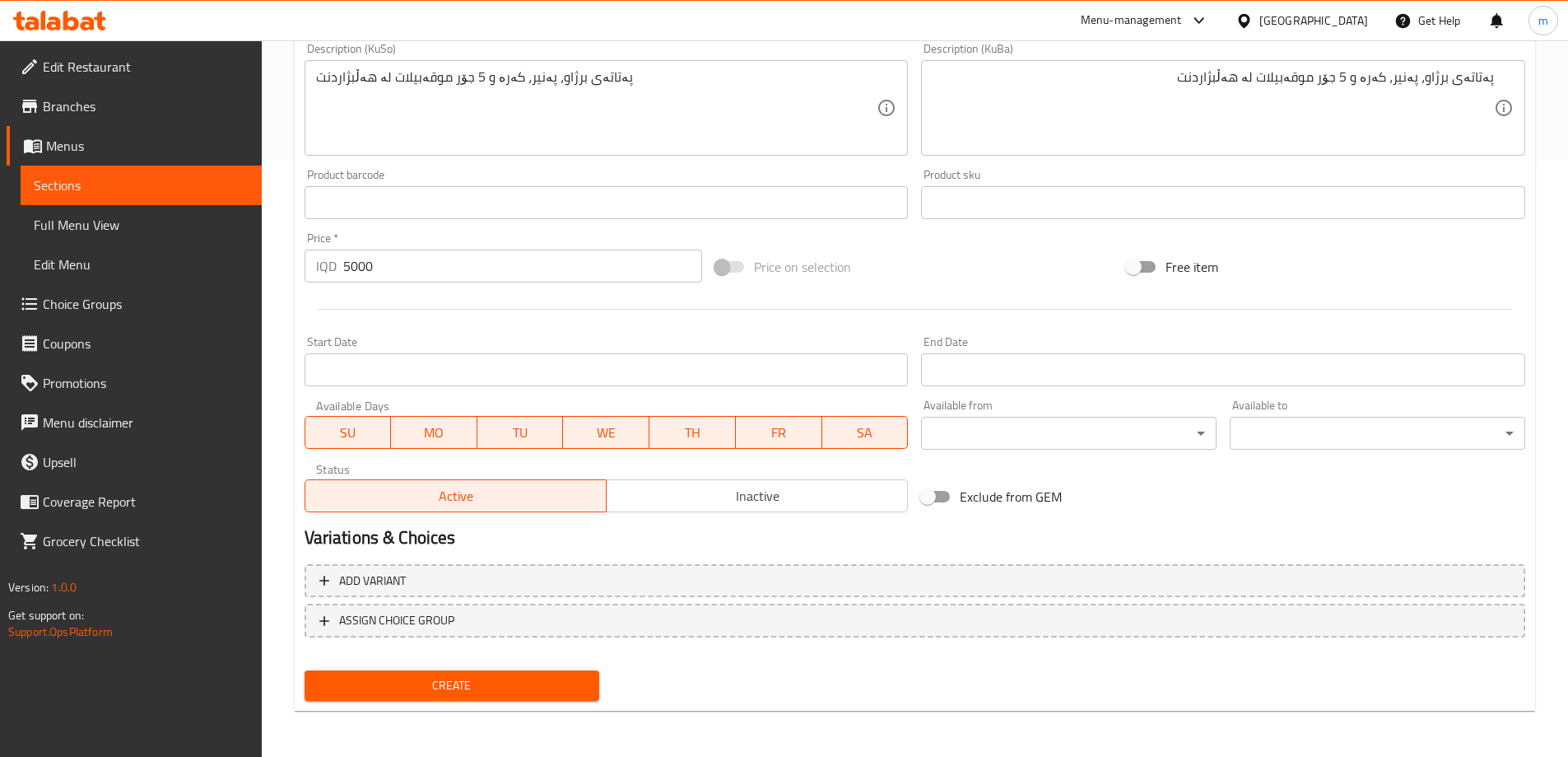
click at [497, 686] on span "Create" at bounding box center [452, 685] width 269 height 21
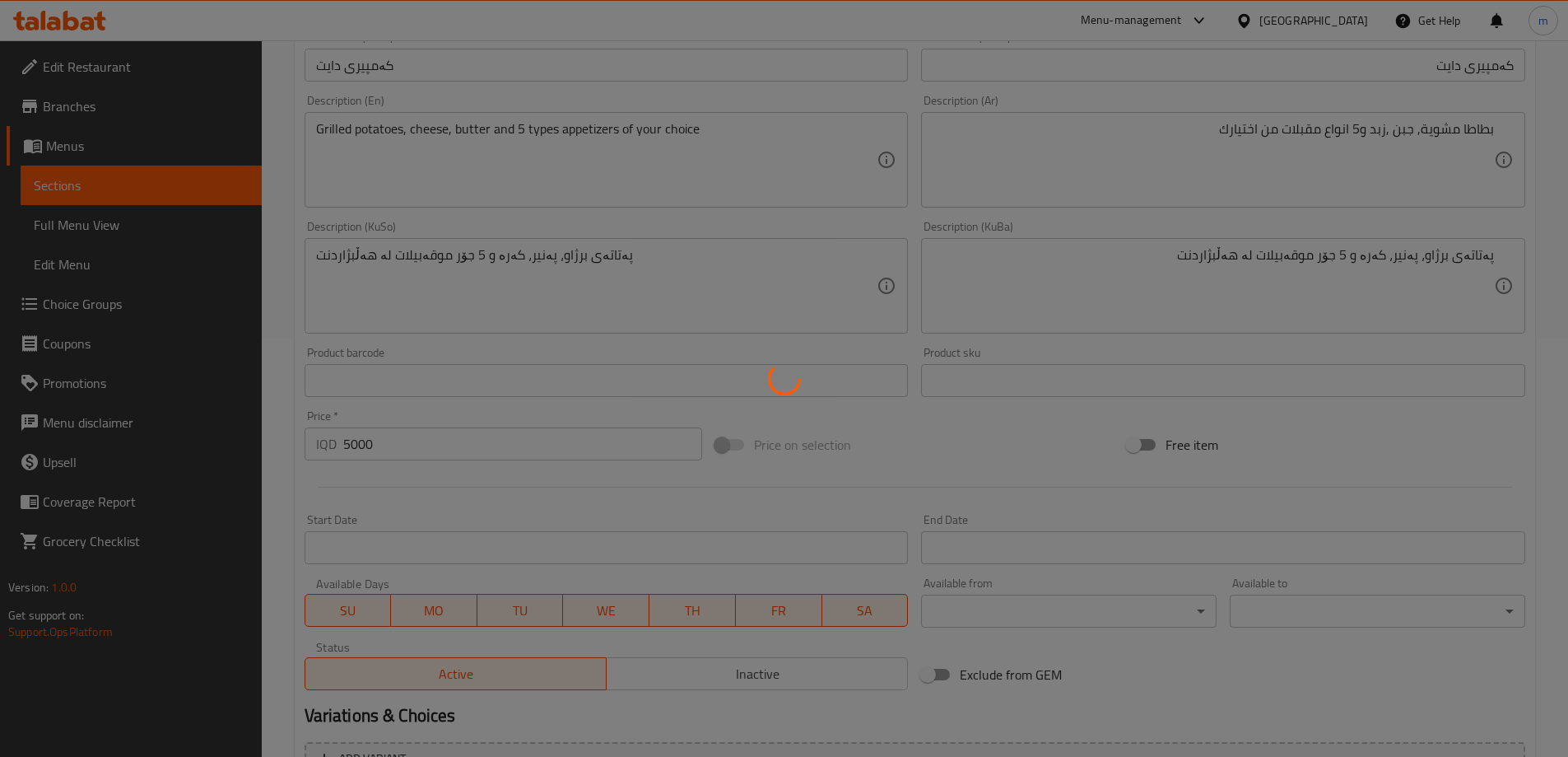
type input "0"
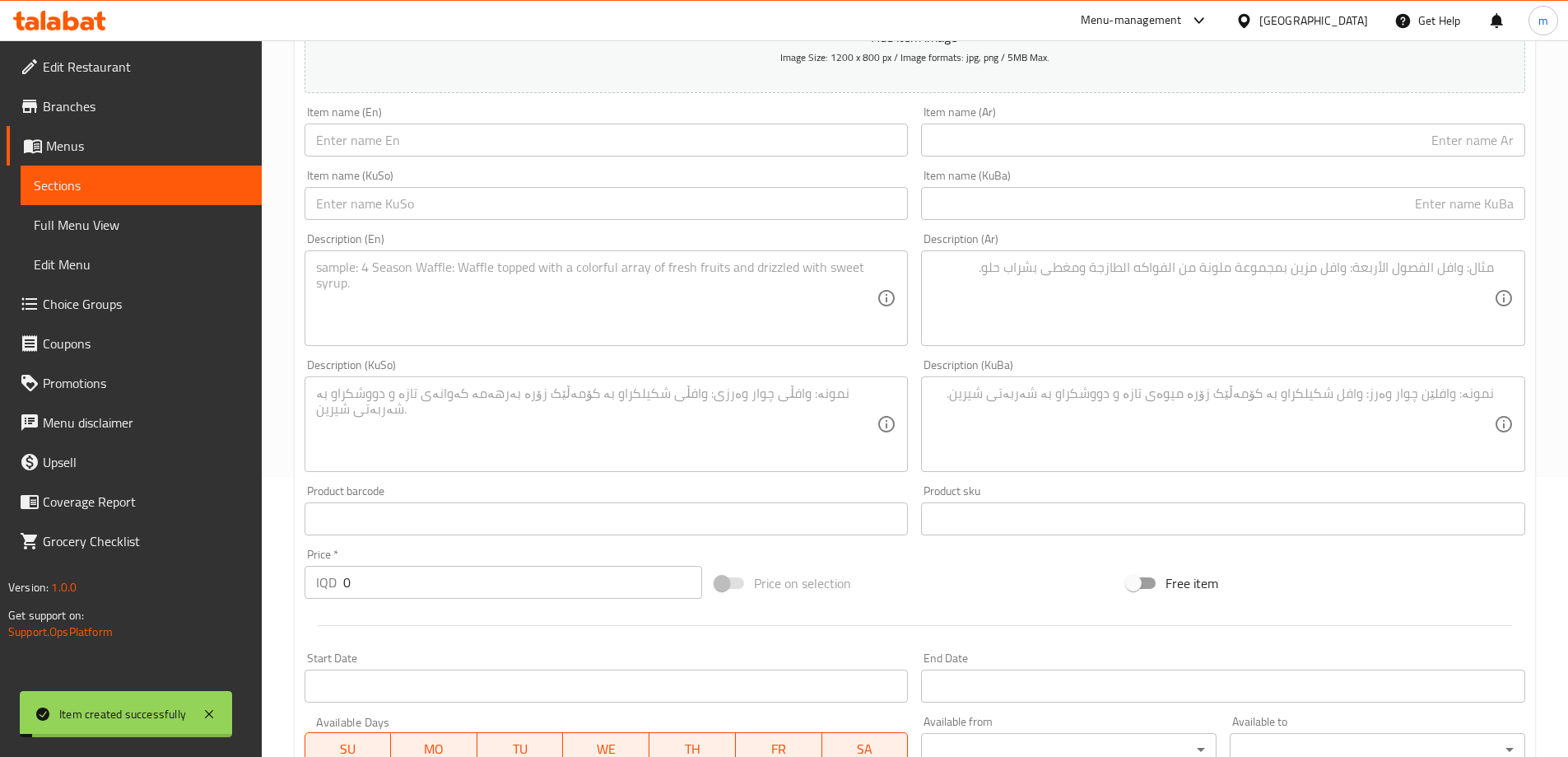
scroll to position [158, 0]
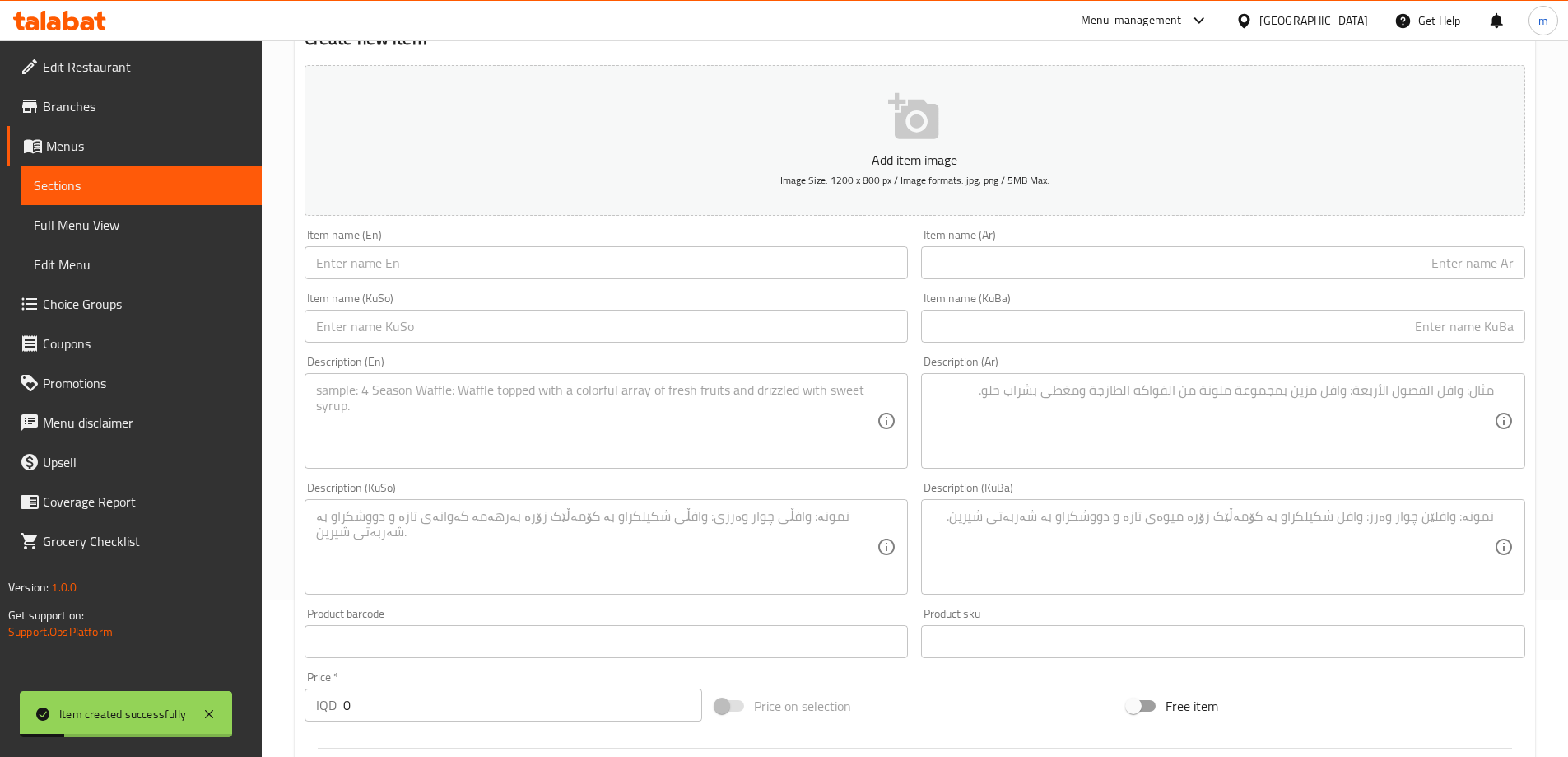
click at [93, 312] on span "Choice Groups" at bounding box center [145, 304] width 205 height 20
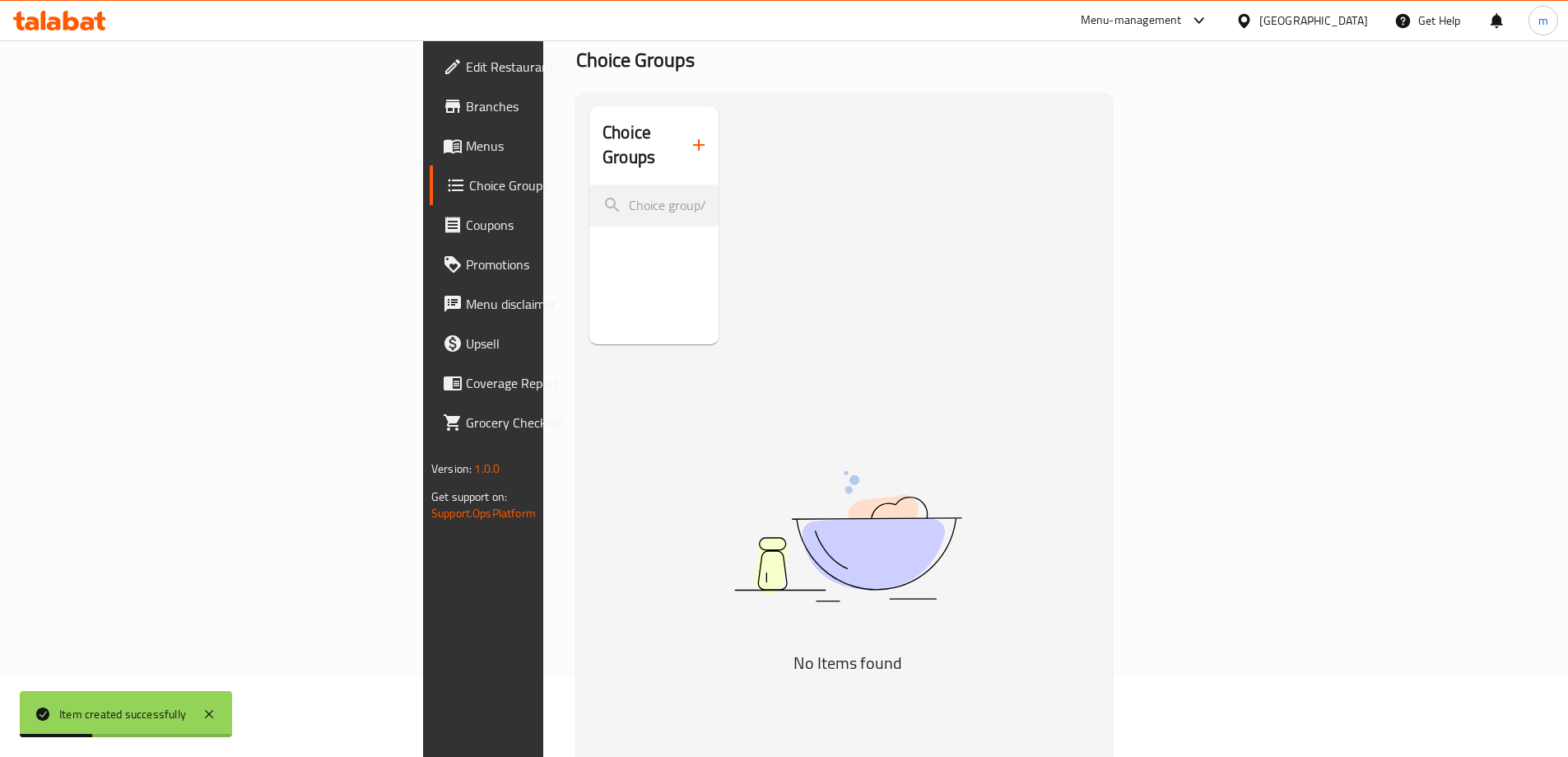
scroll to position [47, 0]
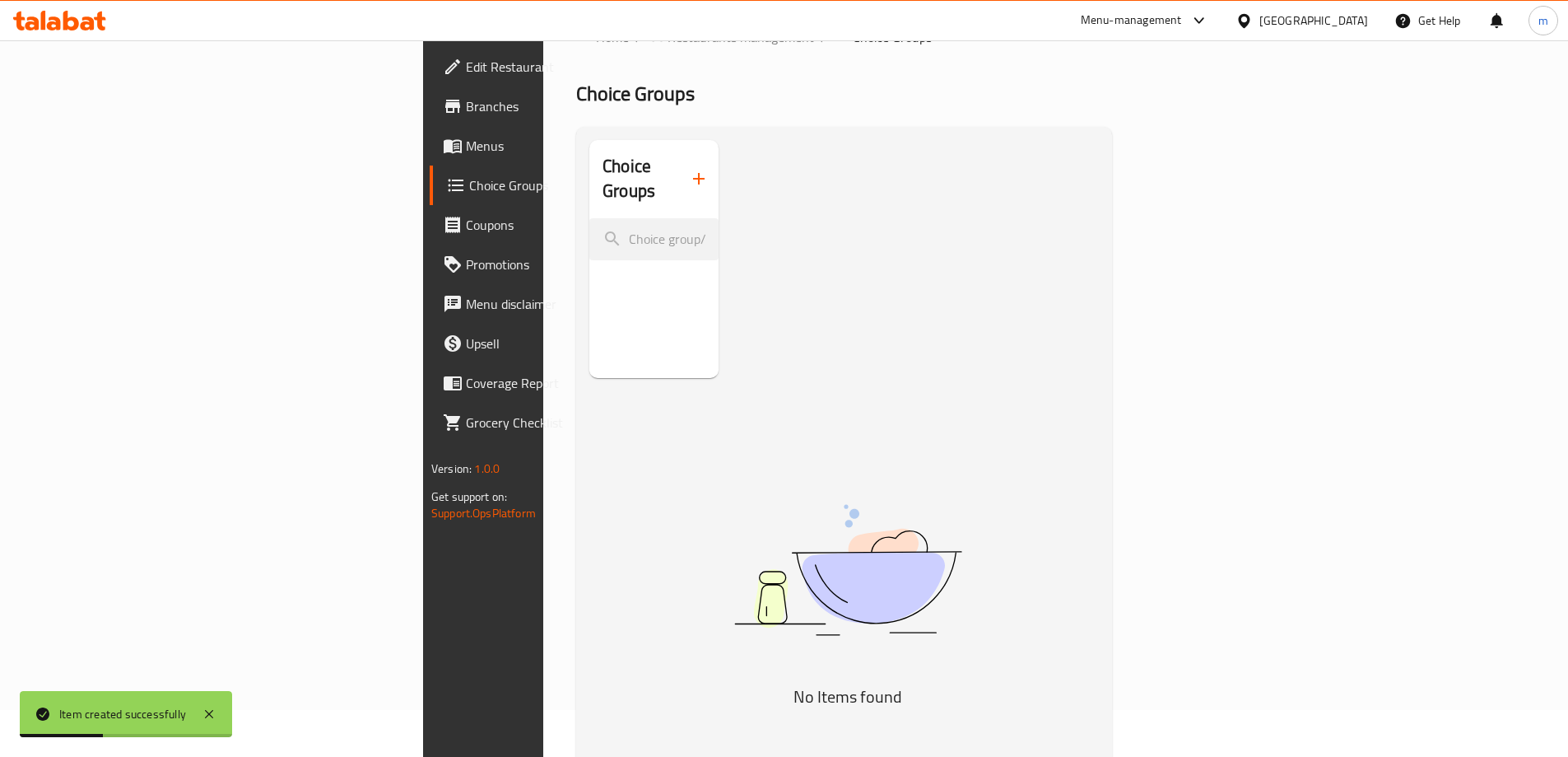
click at [689, 168] on icon "button" at bounding box center [699, 178] width 20 height 20
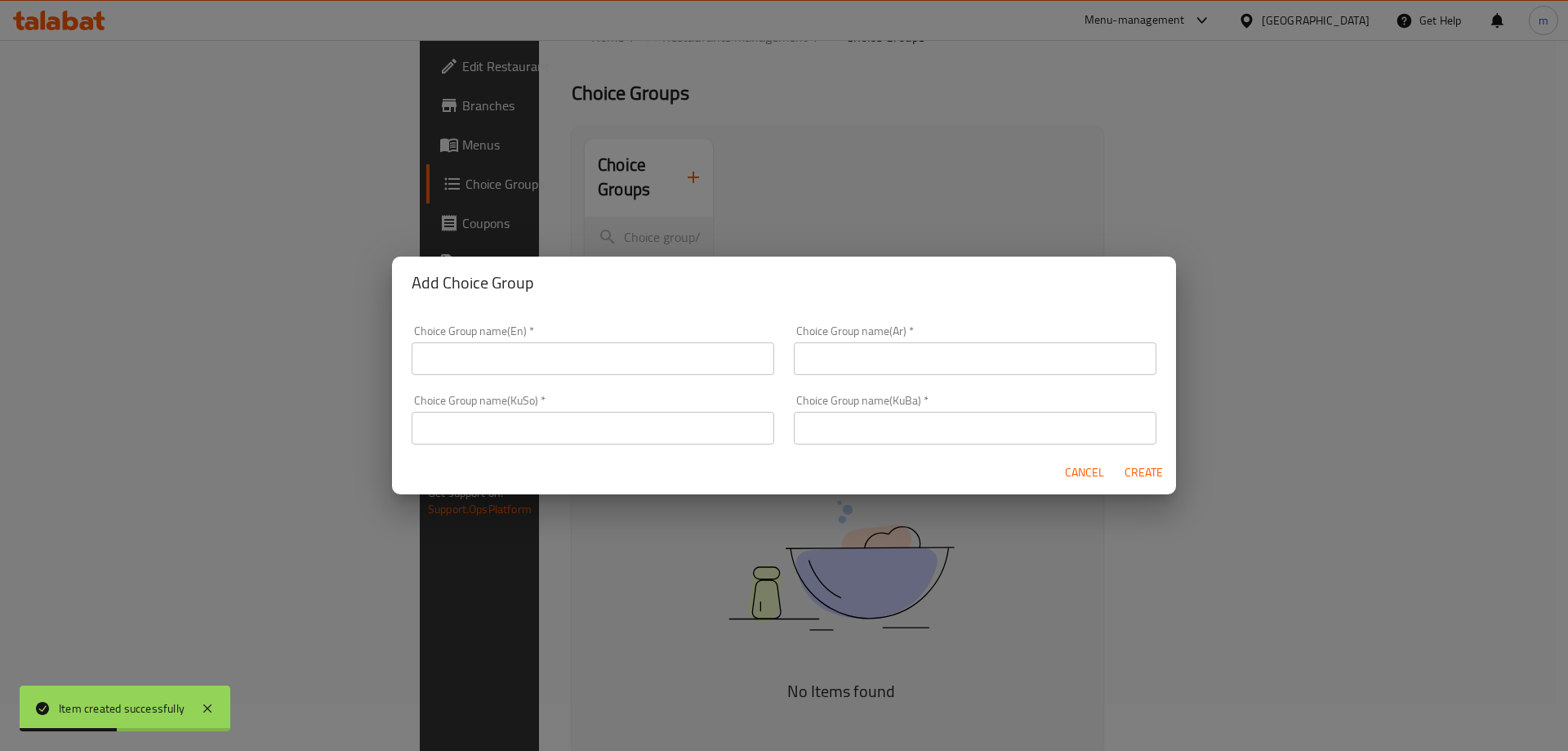
click at [656, 357] on input "text" at bounding box center [593, 359] width 363 height 33
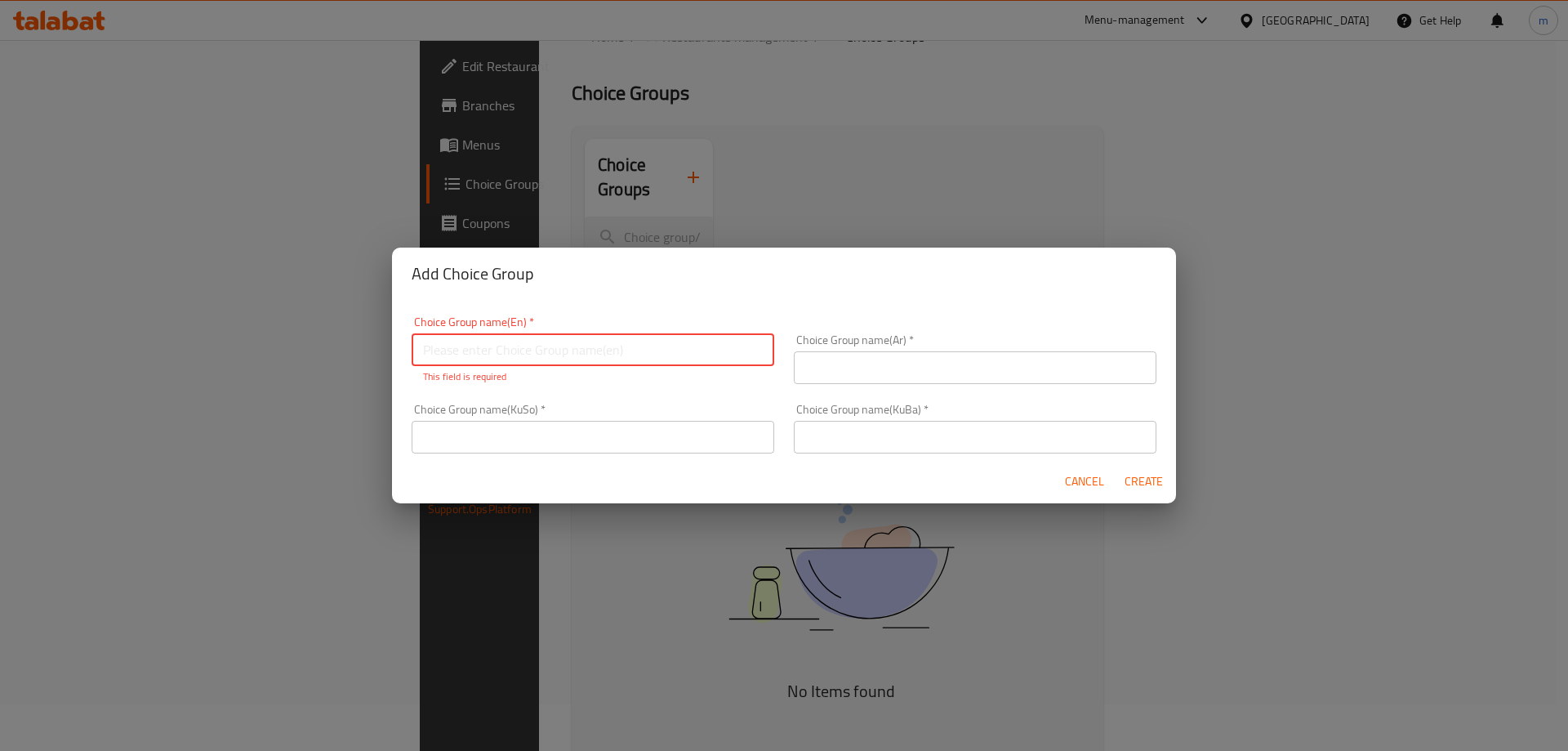
paste input "Your Choice Of: إختيارك من: هەڵبژاردنت لە:"
drag, startPoint x: 505, startPoint y: 351, endPoint x: 581, endPoint y: 349, distance: 76.0
click at [581, 349] on input "Your Choice Of: إختيارك من: هەڵبژاردنت لە:" at bounding box center [593, 350] width 363 height 33
type input "Your Choice Of:هەڵبژاردنت لە:"
click at [874, 358] on input "text" at bounding box center [975, 368] width 363 height 33
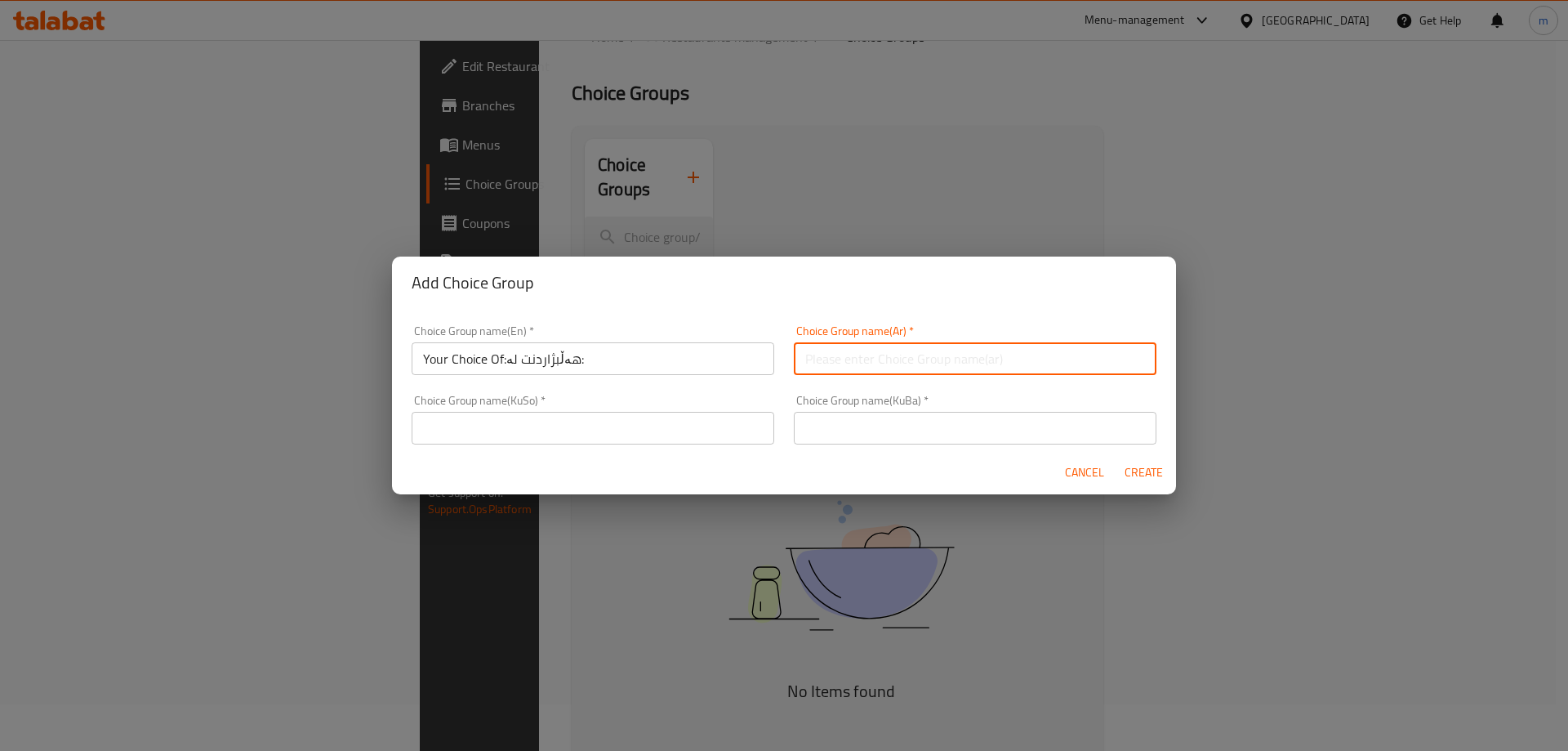
paste input "إختيارك من:"
click at [915, 358] on input "إختيارك من:" at bounding box center [975, 359] width 363 height 33
drag, startPoint x: 1111, startPoint y: 358, endPoint x: 1144, endPoint y: 360, distance: 33.1
click at [1144, 360] on input "إختيارك من:" at bounding box center [975, 359] width 363 height 33
type input "إختيارك من:"
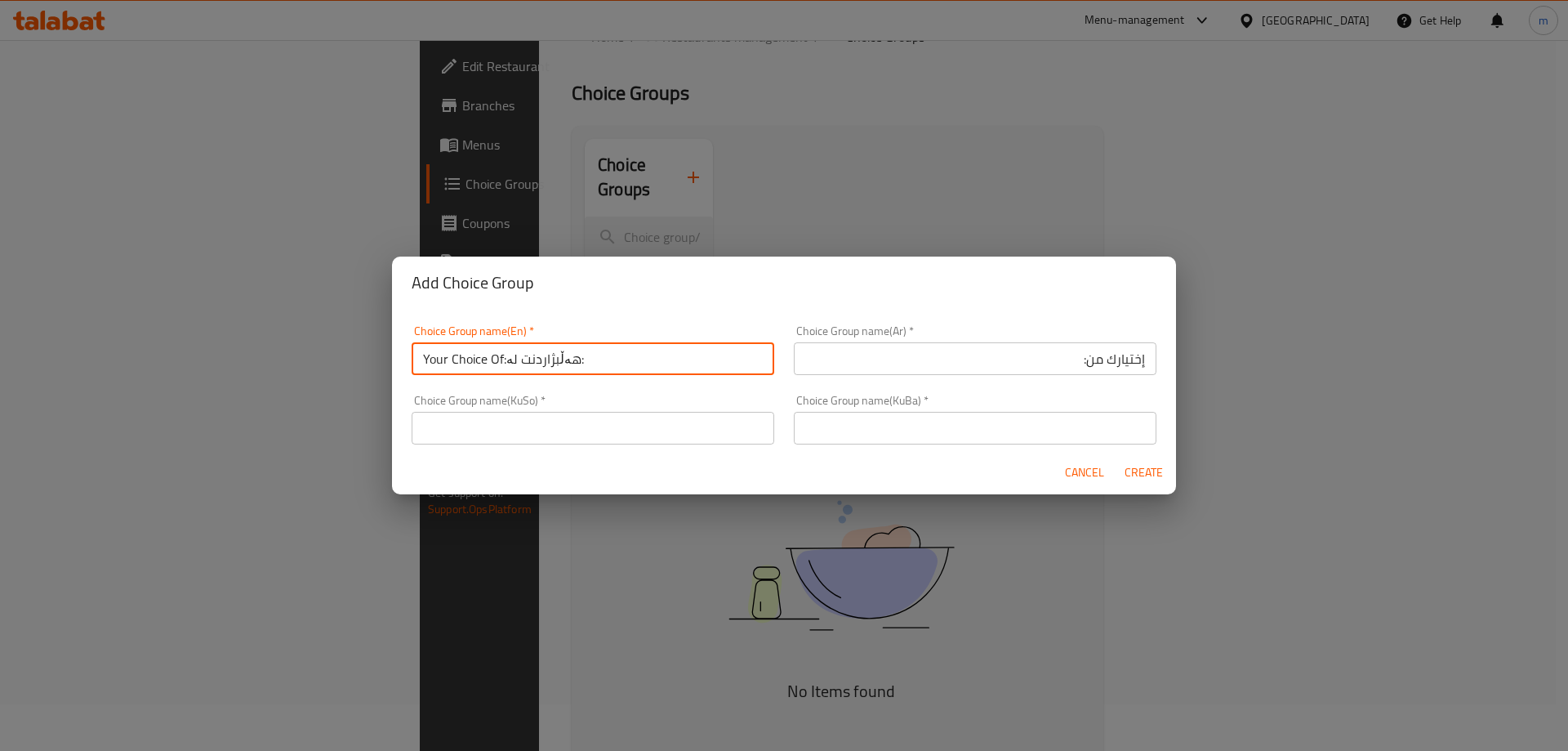
drag, startPoint x: 632, startPoint y: 367, endPoint x: 504, endPoint y: 371, distance: 128.1
click at [504, 371] on input "Your Choice Of:هەڵبژاردنت لە:" at bounding box center [593, 359] width 363 height 33
type input "Your Choice Of:"
click at [599, 426] on input "text" at bounding box center [593, 428] width 363 height 33
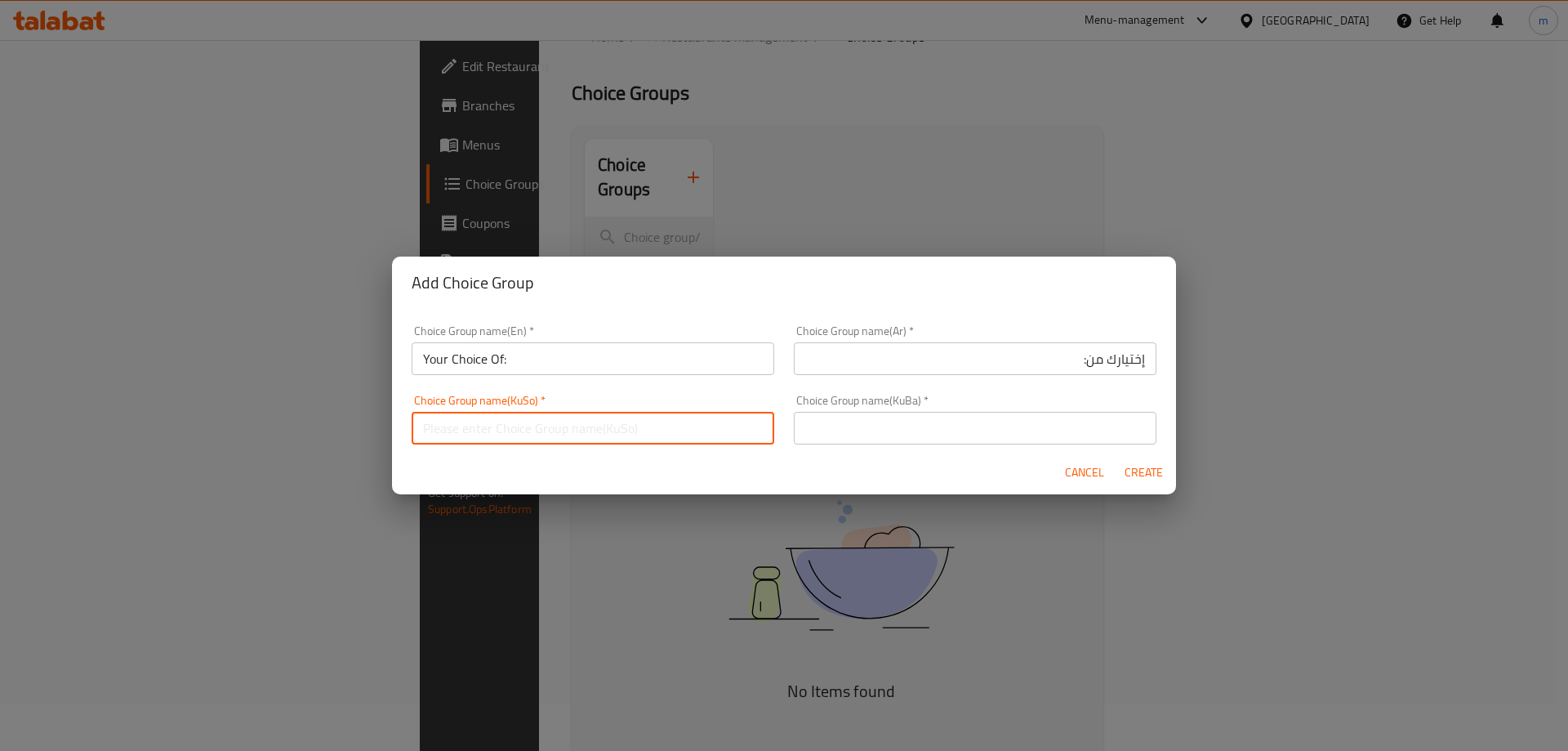
paste input "هەڵبژاردنت لە:"
type input "هەڵبژاردنت لە:"
click at [1023, 429] on input "text" at bounding box center [975, 428] width 363 height 33
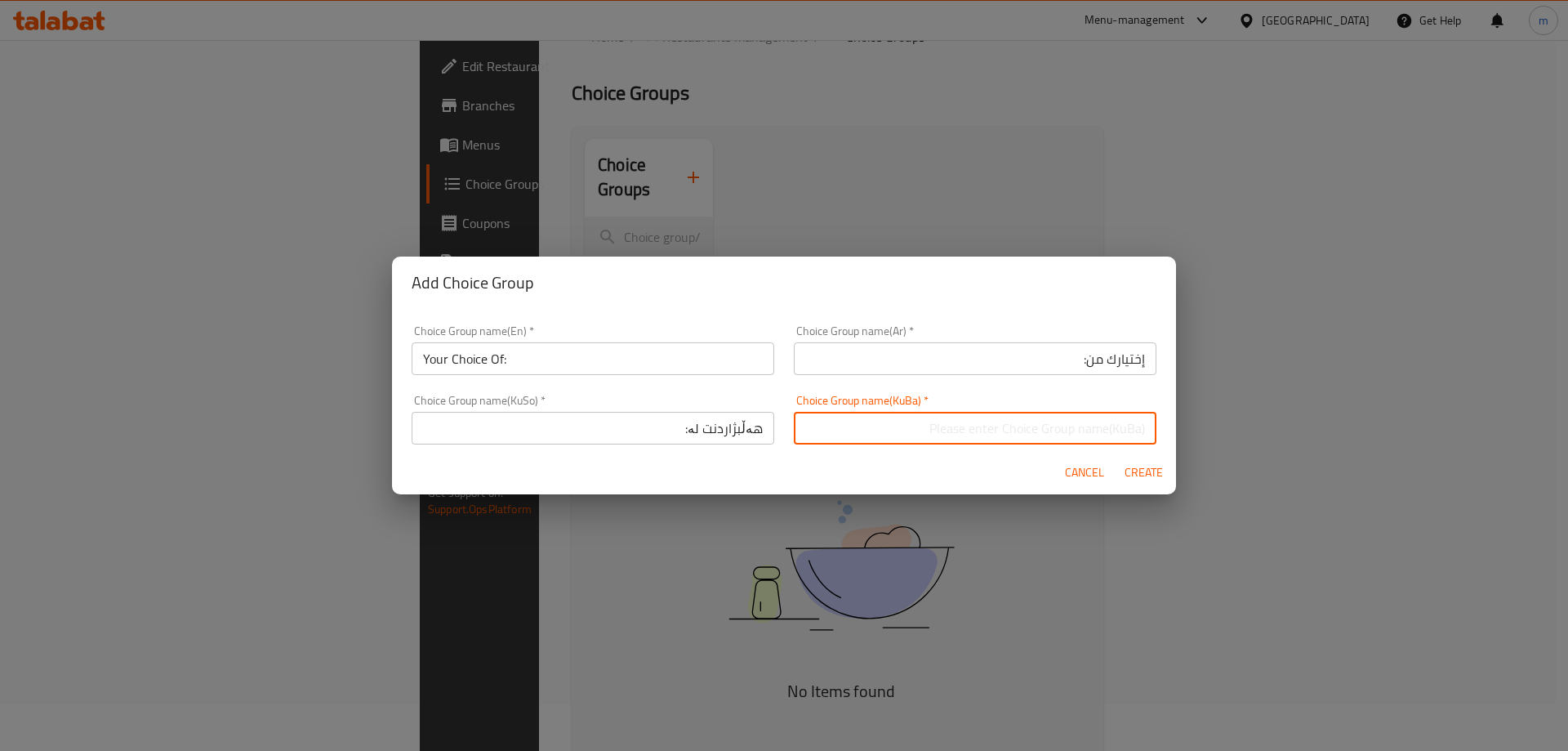
paste input "هەڵبژاردنت لە:"
type input "هەڵبژاردنت لە:"
click at [667, 391] on div "Choice Group name(KuSo)   * هەڵبژاردنت لە: Choice Group name(KuSo) *" at bounding box center [593, 419] width 382 height 70
click at [1133, 472] on span "Create" at bounding box center [1144, 473] width 39 height 20
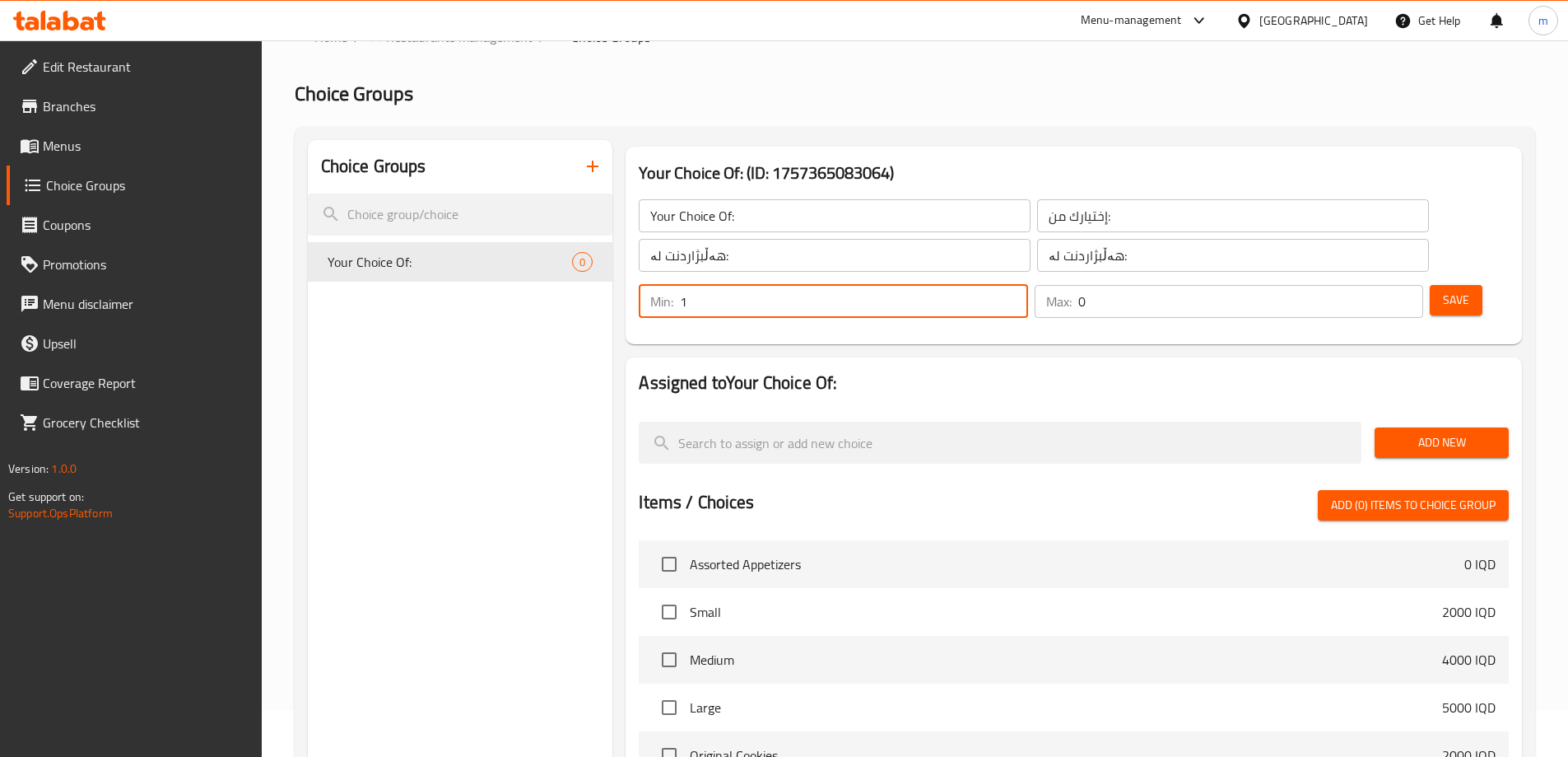
type input "1"
click at [1027, 285] on input "1" at bounding box center [853, 301] width 347 height 33
type input "1"
click at [1377, 285] on input "1" at bounding box center [1251, 301] width 345 height 33
click at [1027, 285] on input "2" at bounding box center [853, 301] width 347 height 33
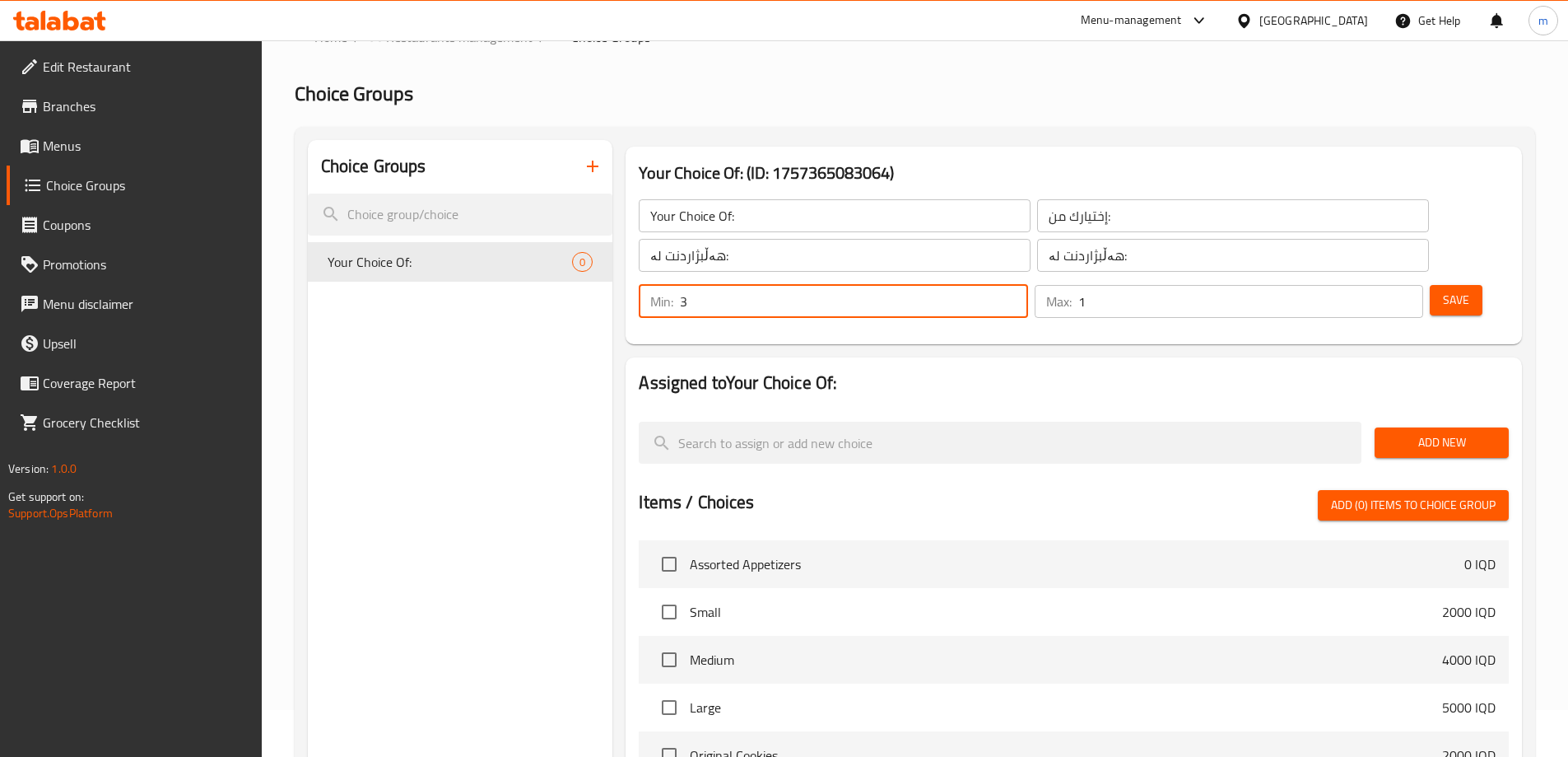
click at [1027, 285] on input "3" at bounding box center [853, 301] width 347 height 33
click at [1027, 285] on input "4" at bounding box center [853, 301] width 347 height 33
type input "5"
click at [1027, 285] on input "5" at bounding box center [853, 301] width 347 height 33
click at [1377, 285] on input "2" at bounding box center [1251, 301] width 345 height 33
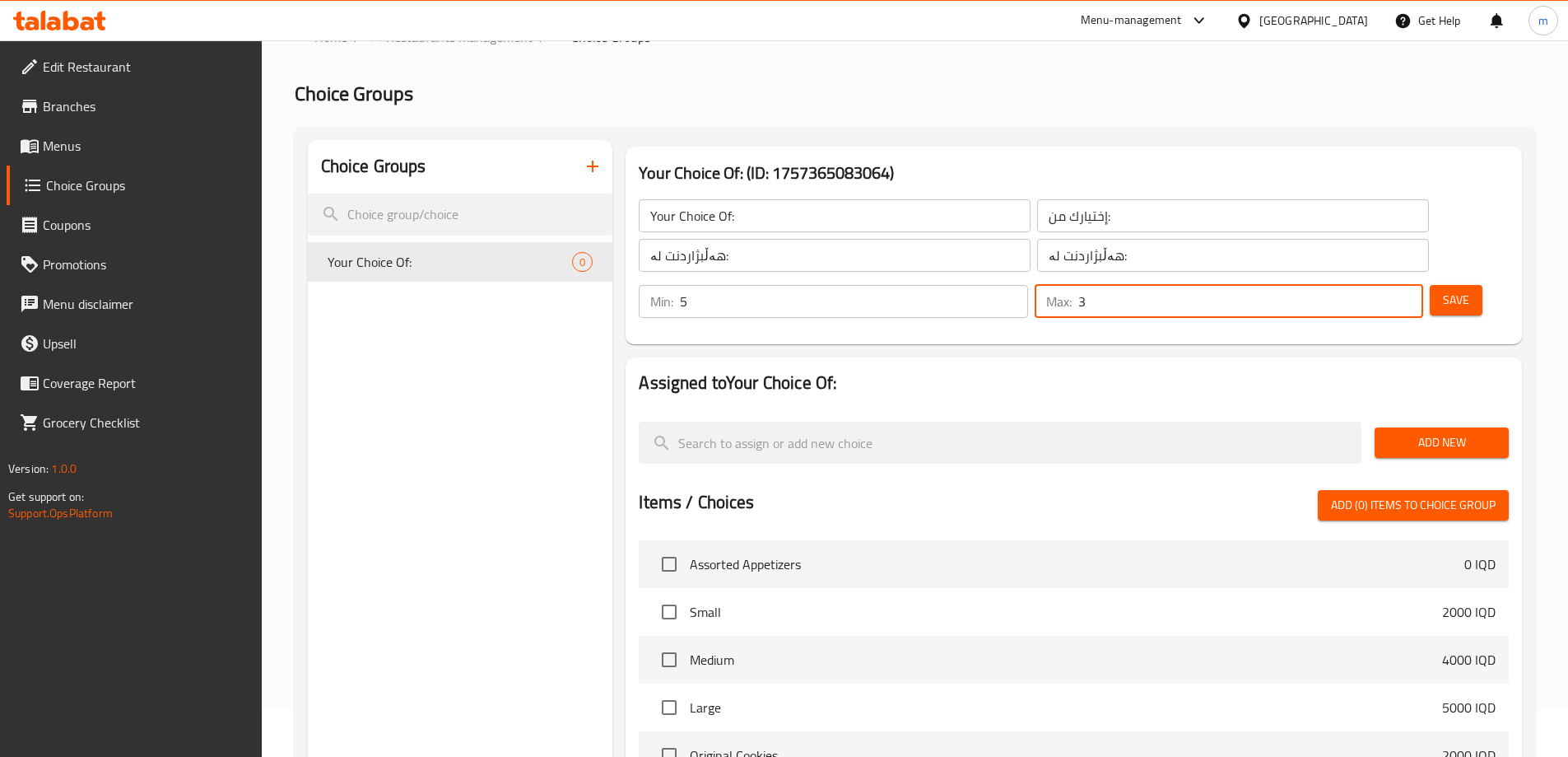
click at [1377, 285] on input "3" at bounding box center [1251, 301] width 345 height 33
click at [1377, 285] on input "4" at bounding box center [1251, 301] width 345 height 33
click at [1377, 285] on input "5" at bounding box center [1251, 301] width 345 height 33
click at [1377, 285] on input "6" at bounding box center [1251, 301] width 345 height 33
type input "5"
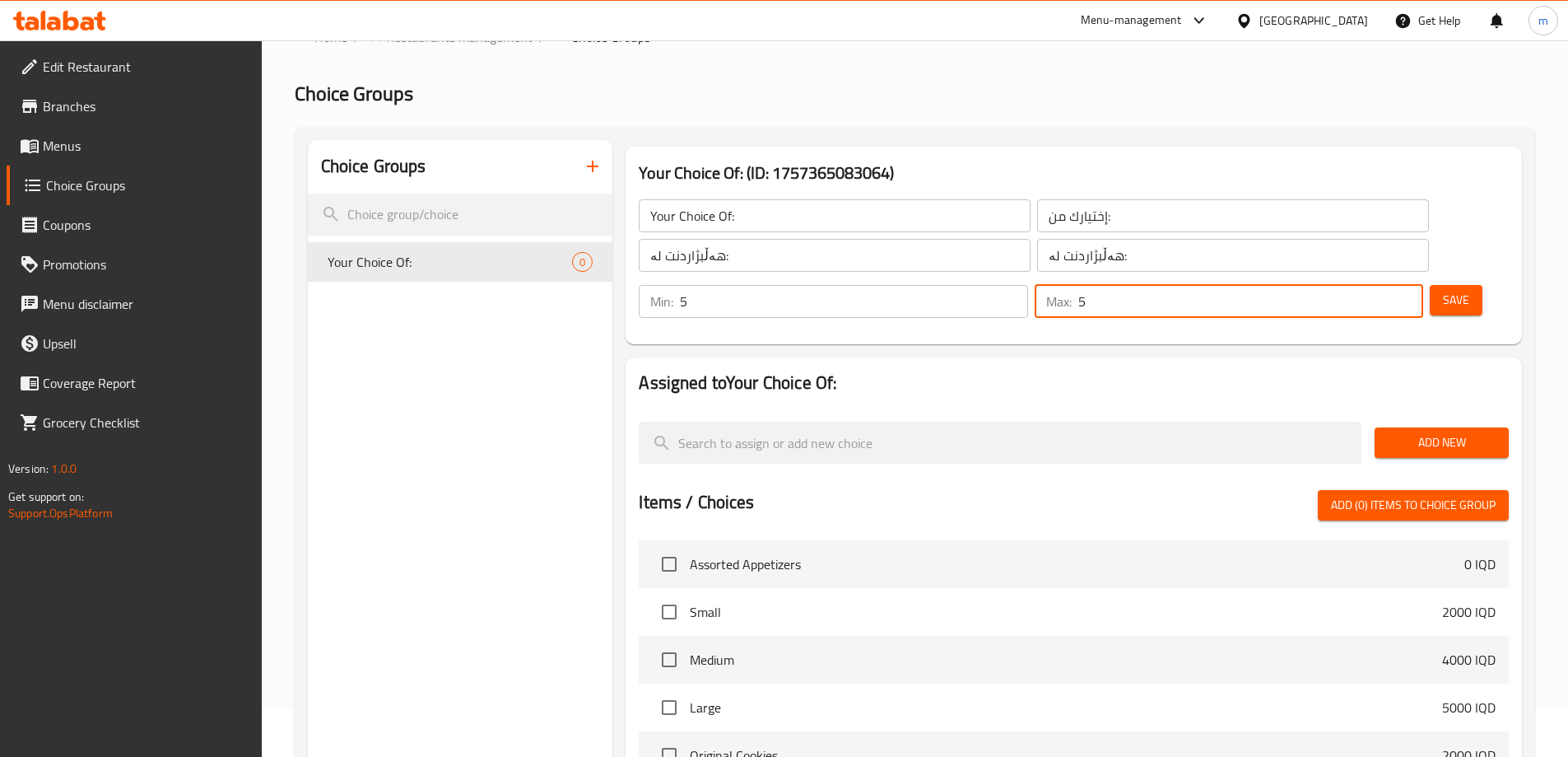
click at [1377, 285] on input "5" at bounding box center [1251, 301] width 345 height 33
click at [1031, 282] on div "Min: 5 ​" at bounding box center [833, 301] width 395 height 40
click at [1443, 290] on span "Save" at bounding box center [1457, 300] width 26 height 21
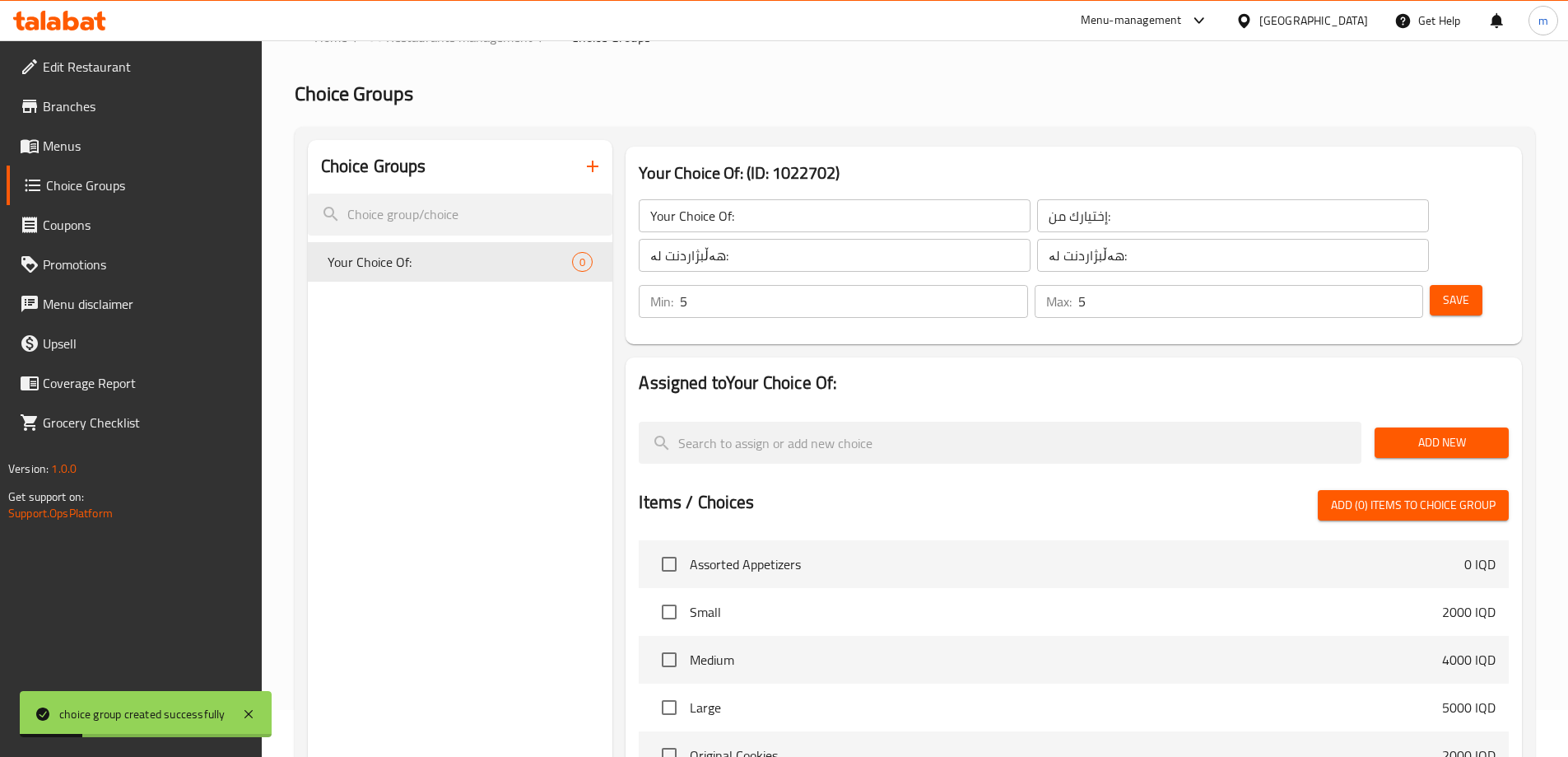
scroll to position [102, 0]
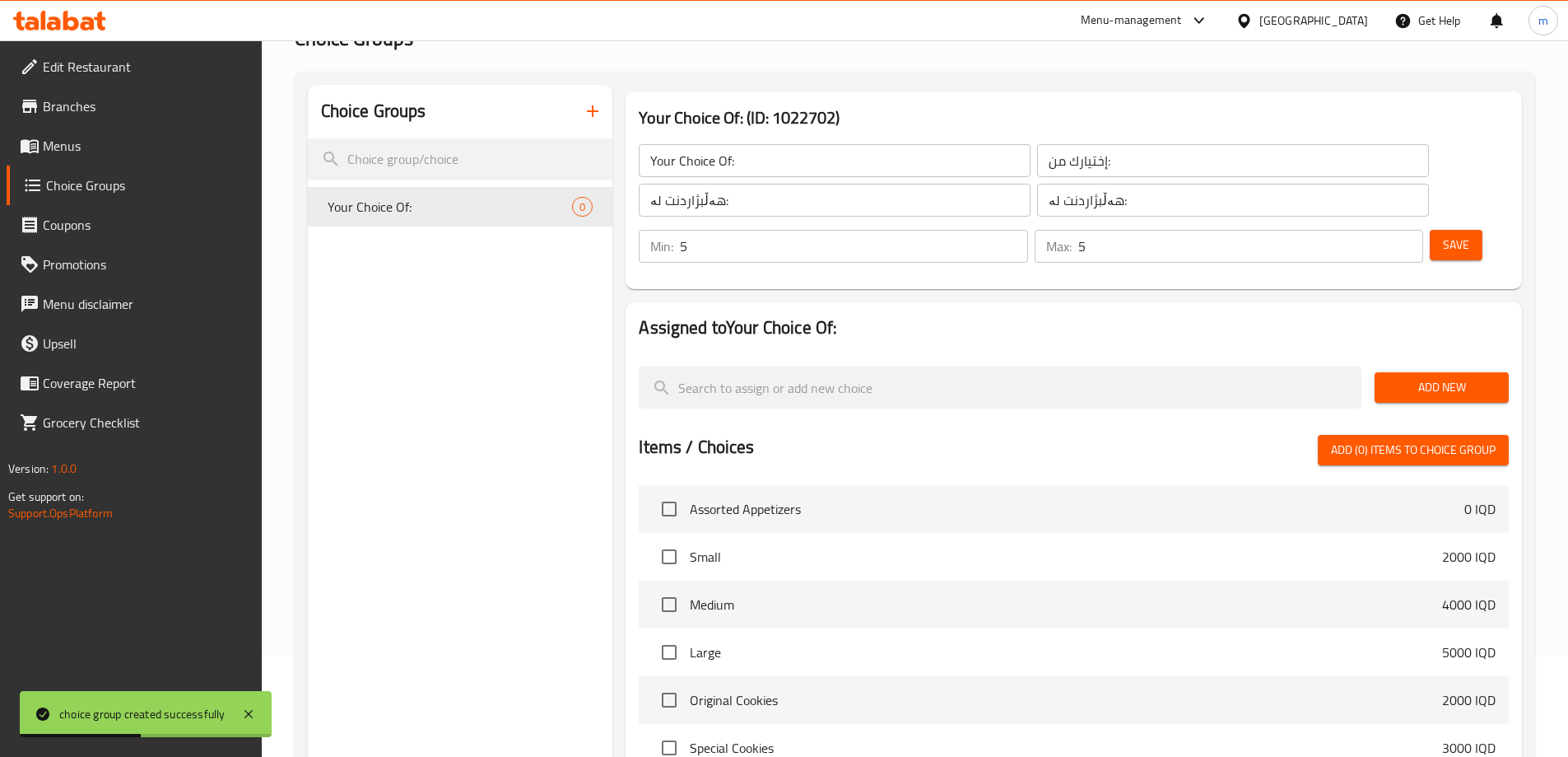
click at [1411, 377] on span "Add New" at bounding box center [1442, 387] width 108 height 21
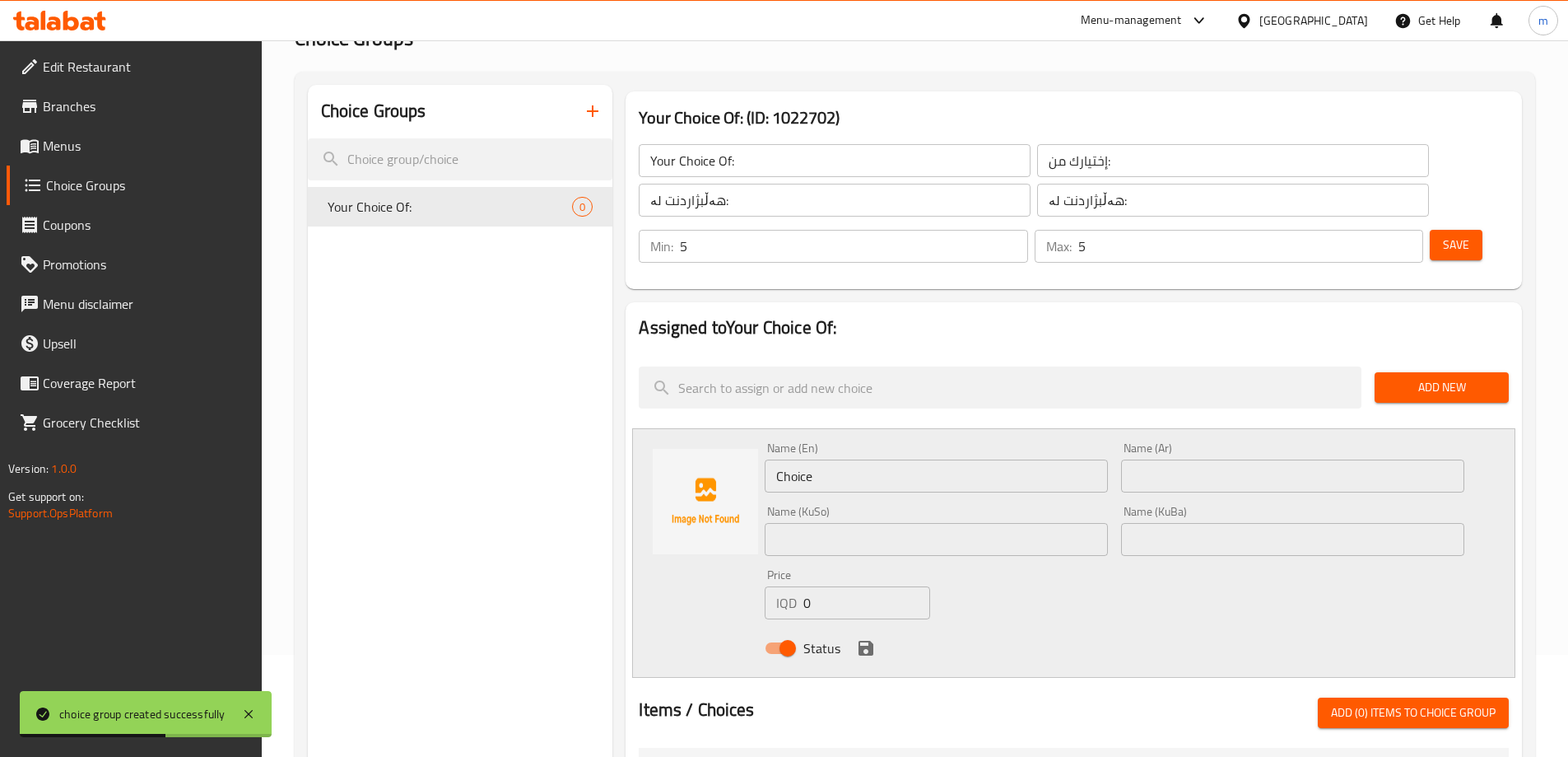
click at [912, 460] on input "Choice" at bounding box center [937, 476] width 343 height 33
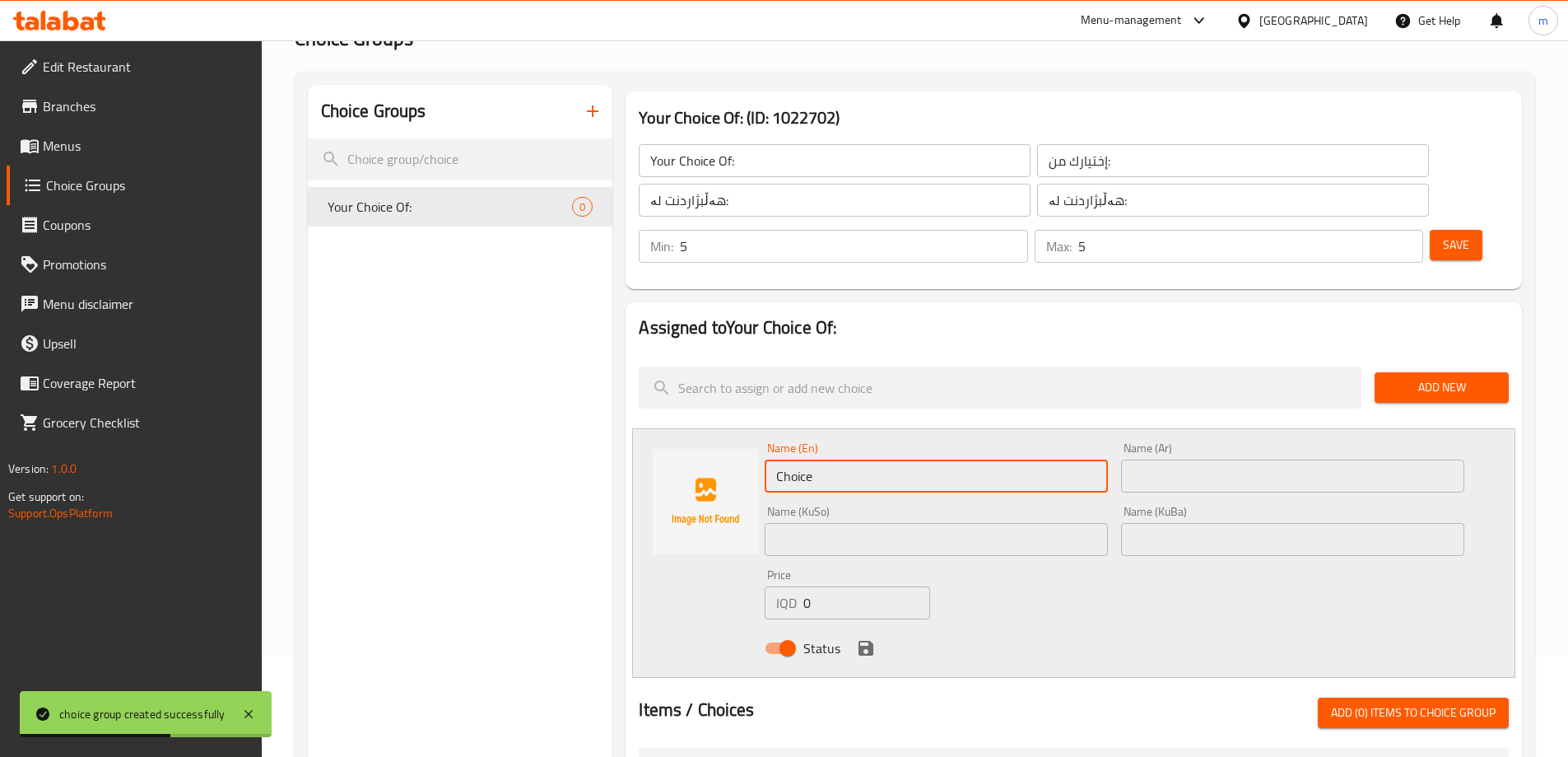
click at [895, 460] on input "Choice" at bounding box center [937, 476] width 343 height 33
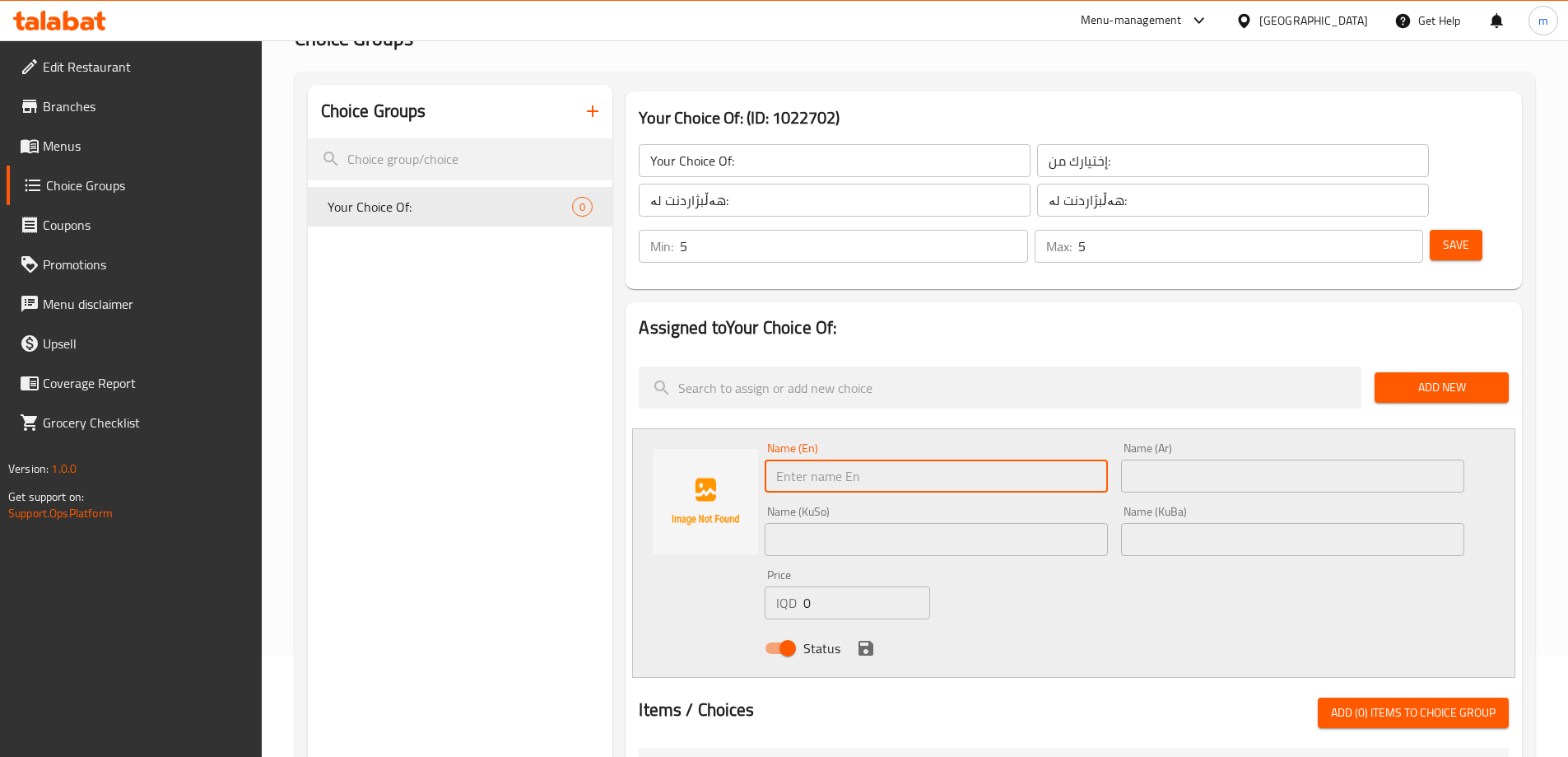
click at [818, 460] on input "text" at bounding box center [937, 476] width 343 height 33
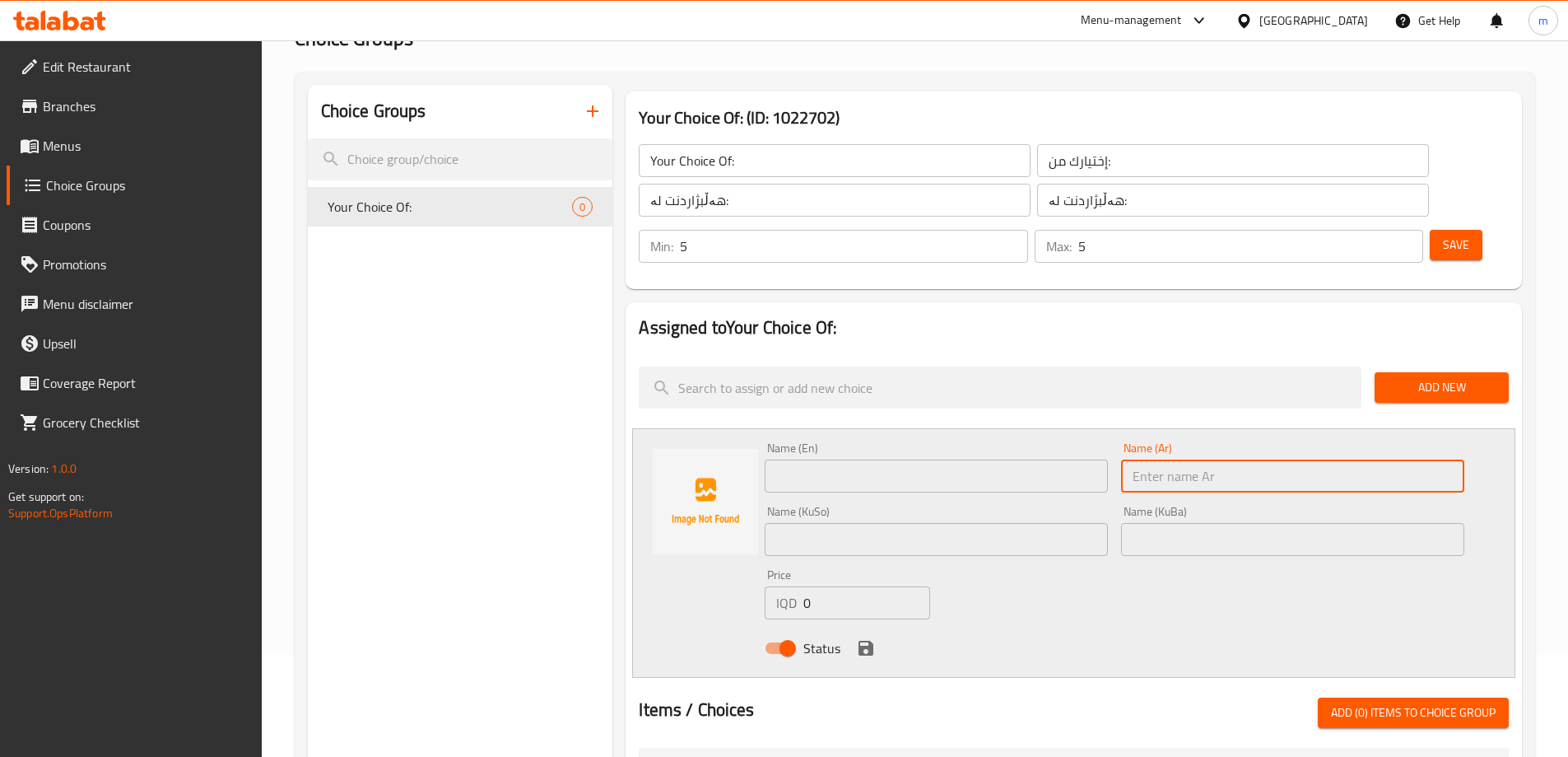
click at [1207, 460] on input "text" at bounding box center [1293, 476] width 343 height 33
paste input "[GEOGRAPHIC_DATA] بطحينة"
type input "[GEOGRAPHIC_DATA] بطحينة"
drag, startPoint x: 926, startPoint y: 425, endPoint x: 911, endPoint y: 418, distance: 16.6
click at [926, 460] on input "text" at bounding box center [937, 476] width 343 height 33
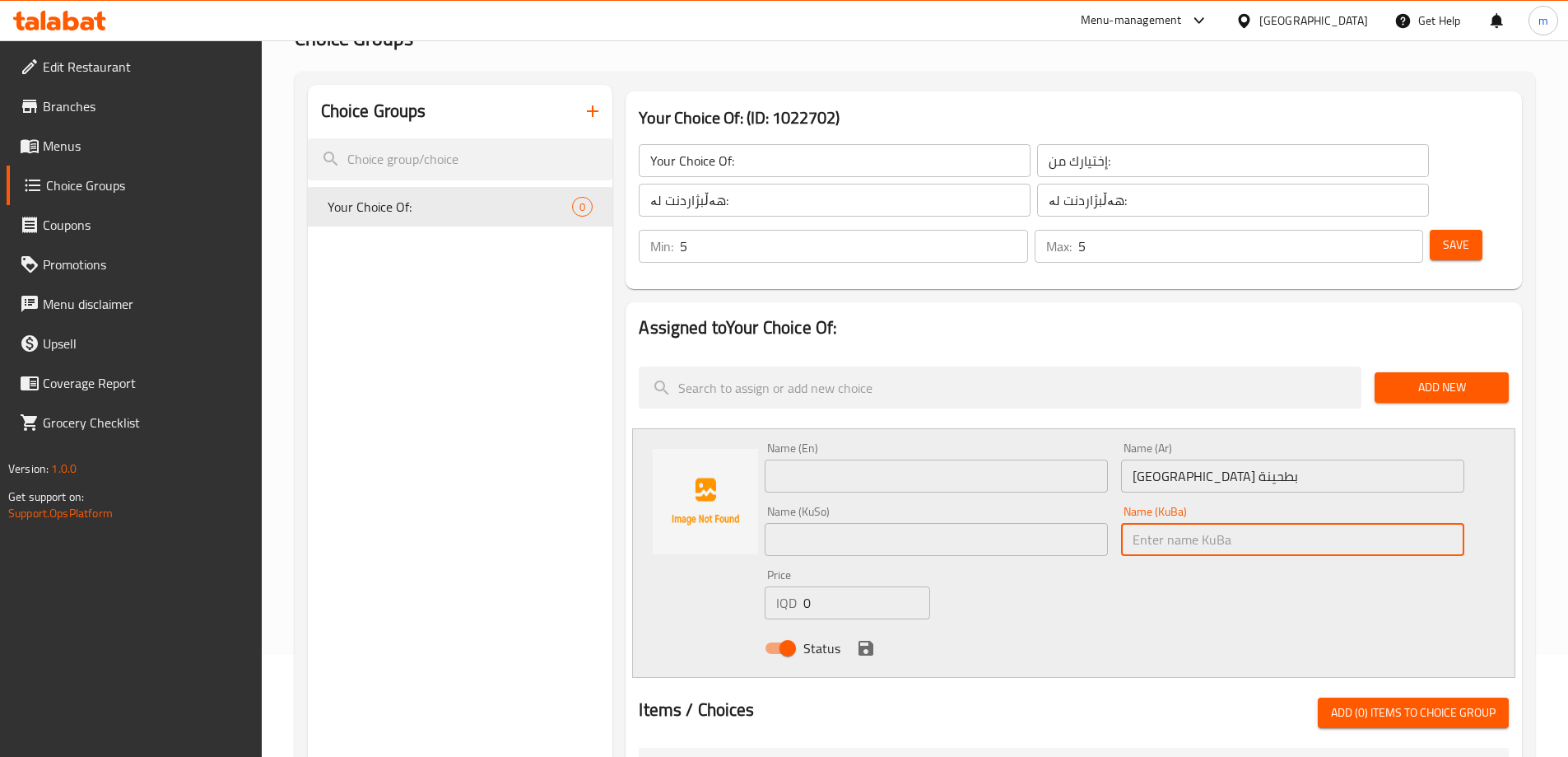
click at [1152, 523] on input "text" at bounding box center [1293, 539] width 343 height 33
paste input "حومس بە تەحین"
type input "حومس بە تەحین"
click at [956, 448] on div "Name (En) Name (En)" at bounding box center [937, 467] width 357 height 64
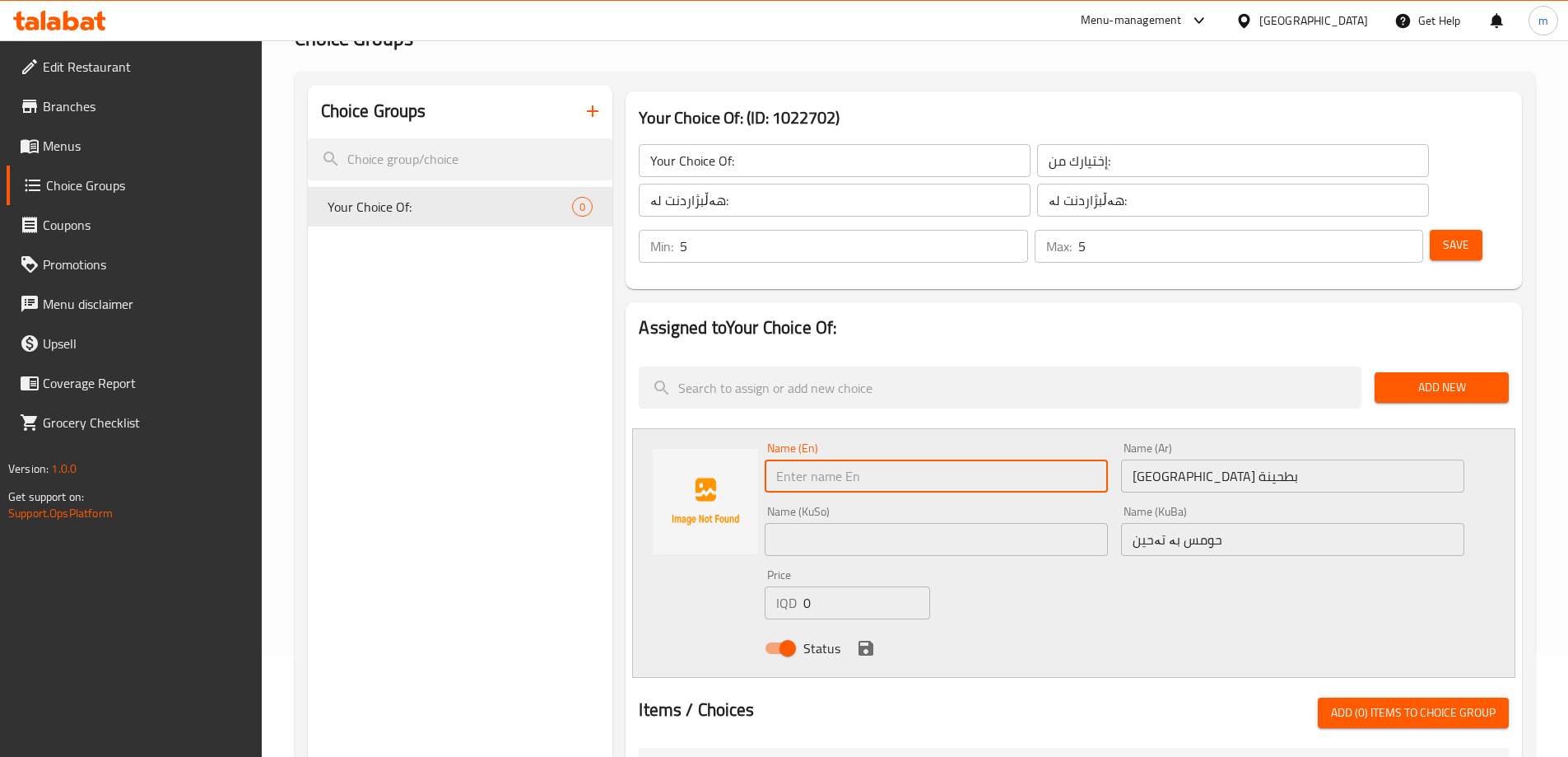
click at [953, 460] on input "text" at bounding box center [937, 476] width 343 height 33
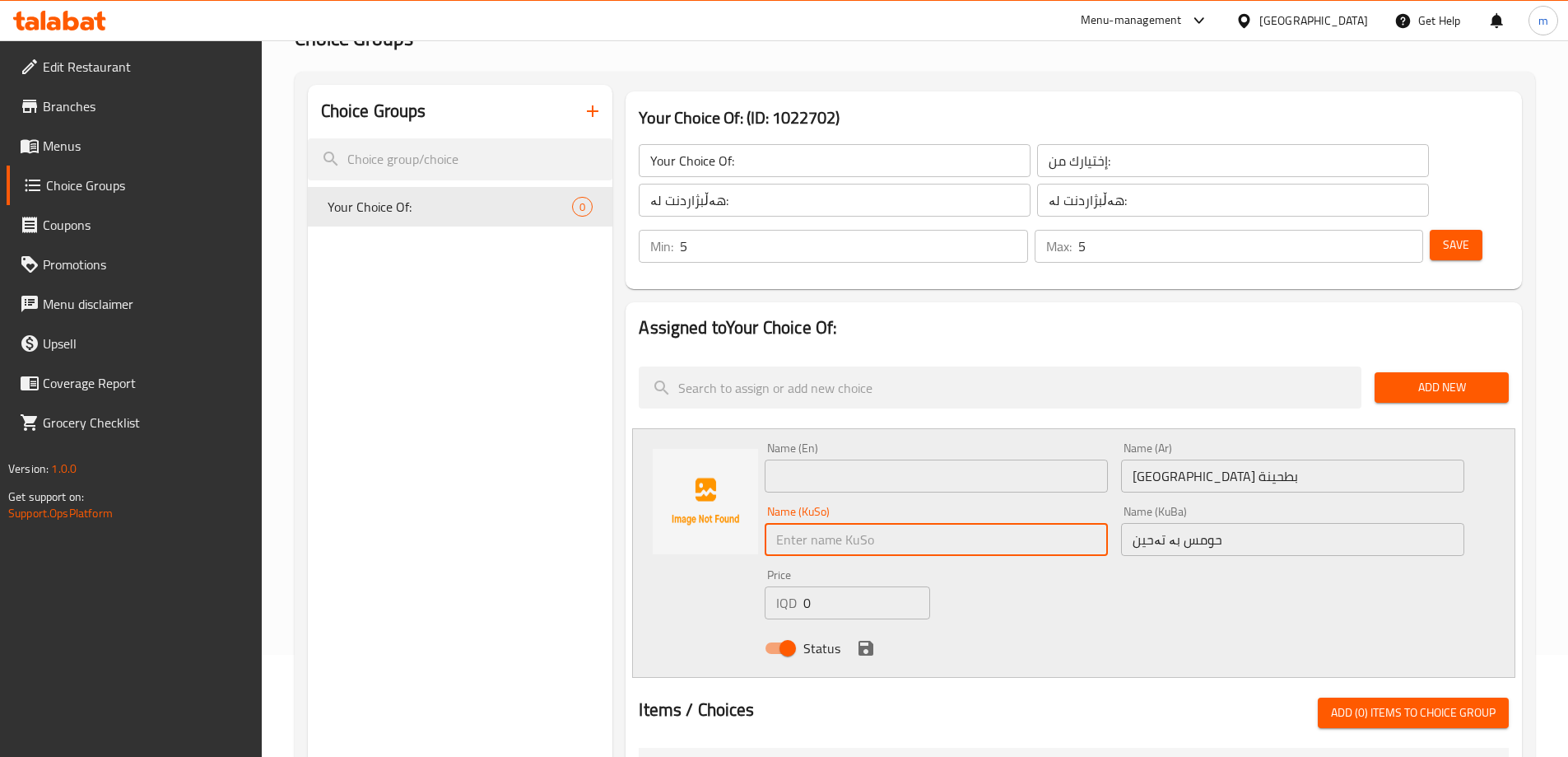
click at [807, 523] on input "text" at bounding box center [937, 539] width 343 height 33
paste input "حومس بە تەحین"
type input "حومس بە تەحین"
drag, startPoint x: 826, startPoint y: 437, endPoint x: 817, endPoint y: 422, distance: 17.5
click at [826, 460] on input "text" at bounding box center [937, 476] width 343 height 33
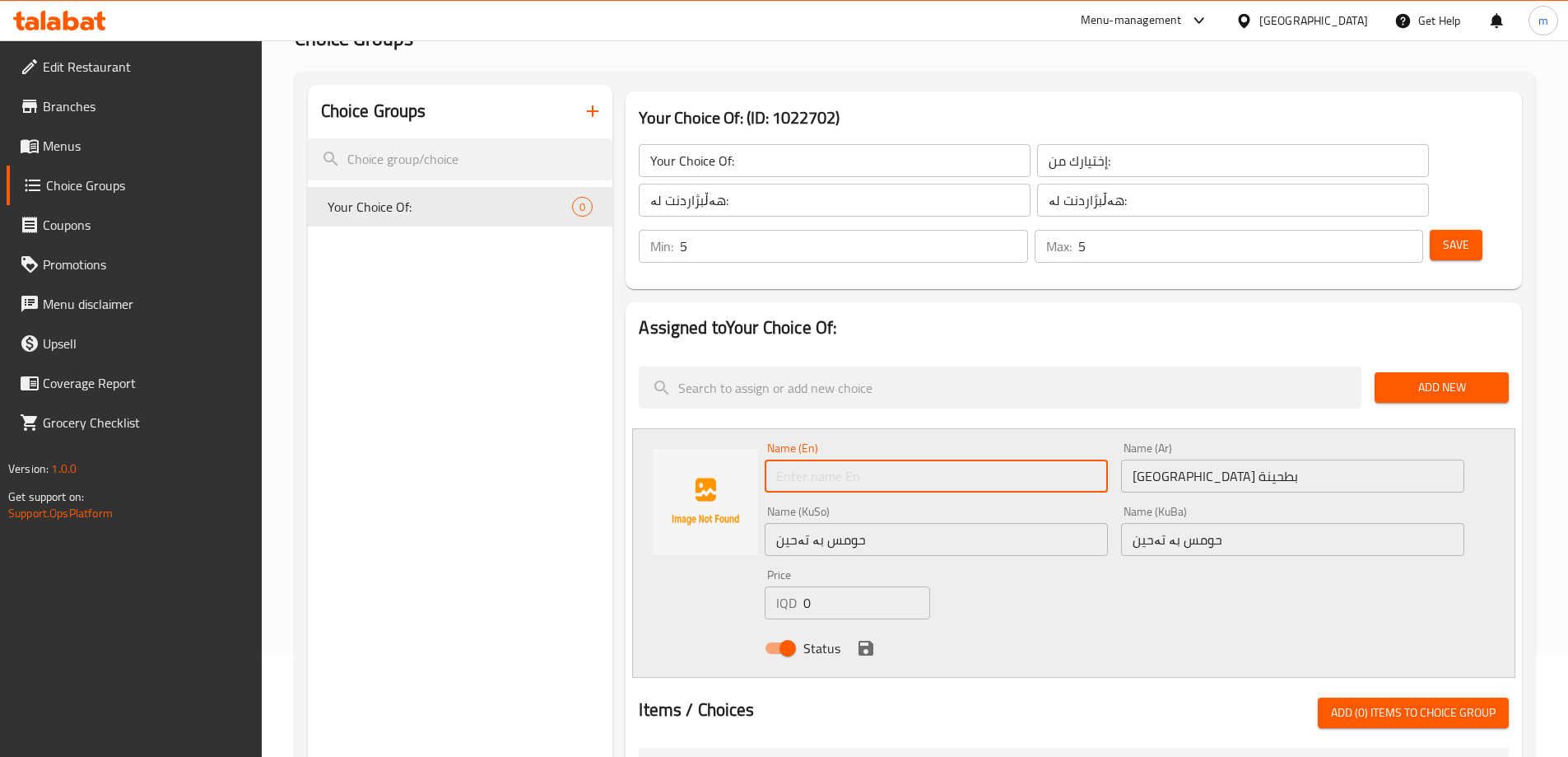
paste input "Hummus with tahini"
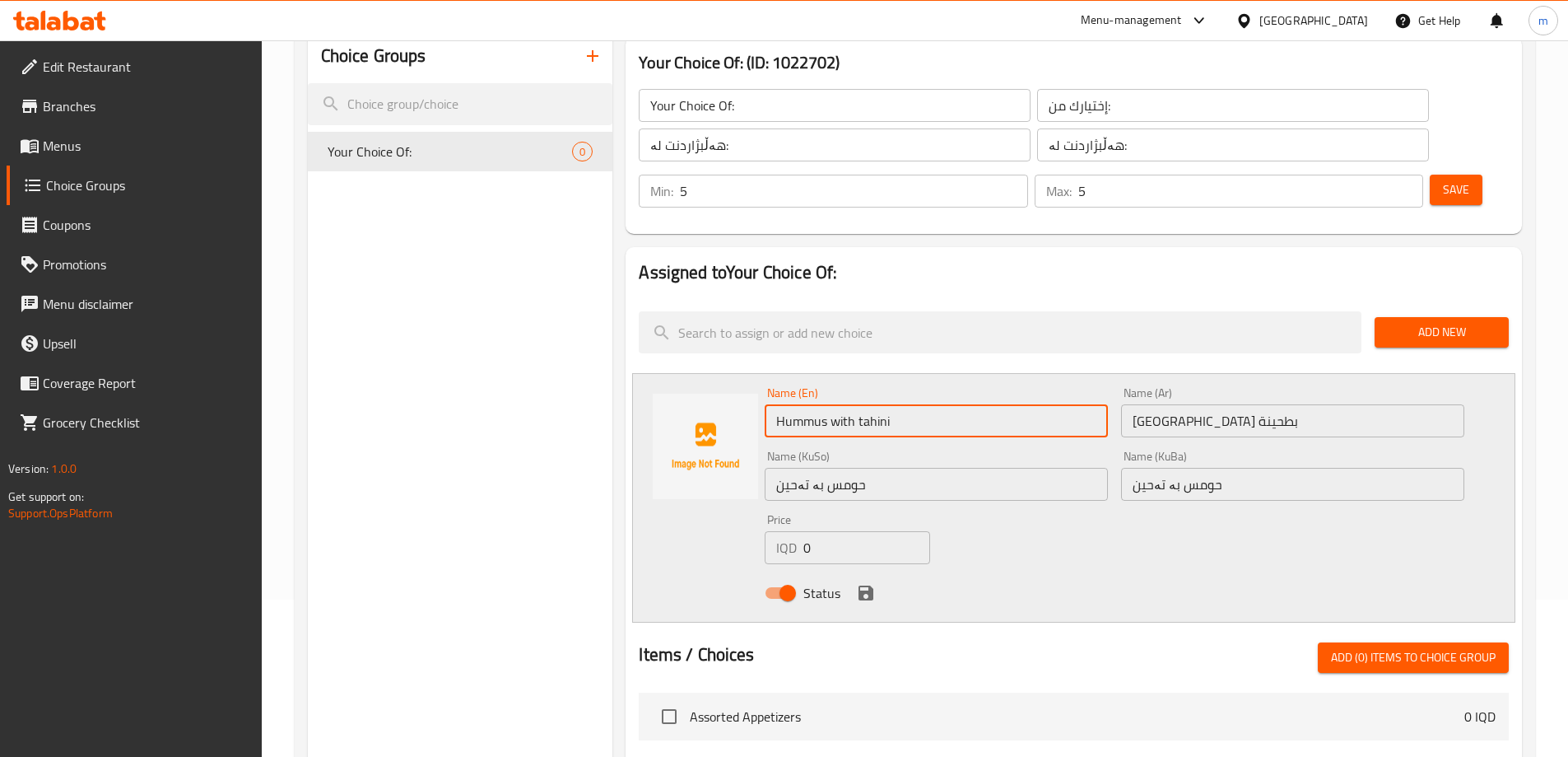
type input "Hummus with tahini"
click at [854, 580] on button "save" at bounding box center [866, 593] width 25 height 25
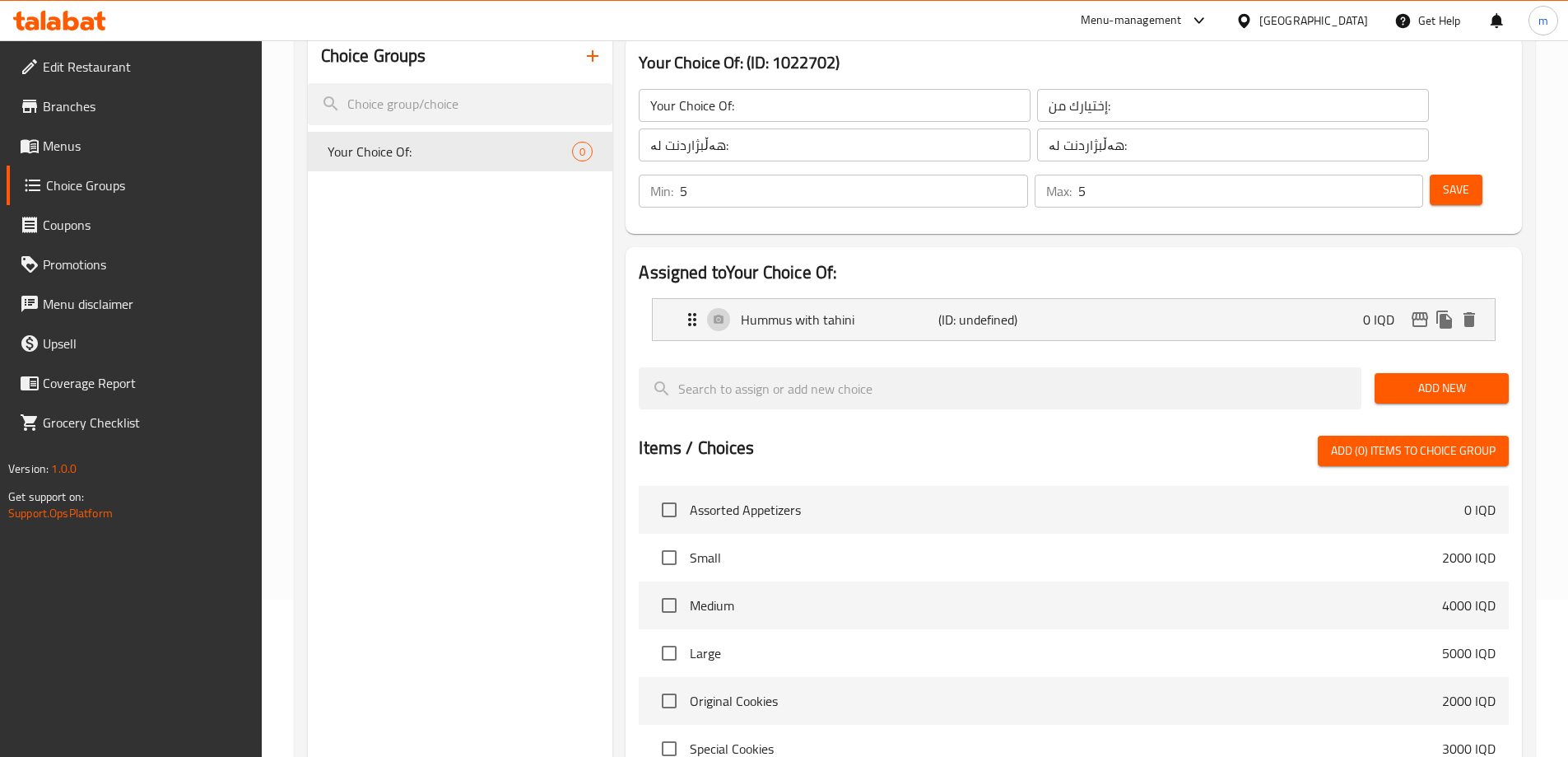
click at [1428, 378] on span "Add New" at bounding box center [1442, 388] width 108 height 21
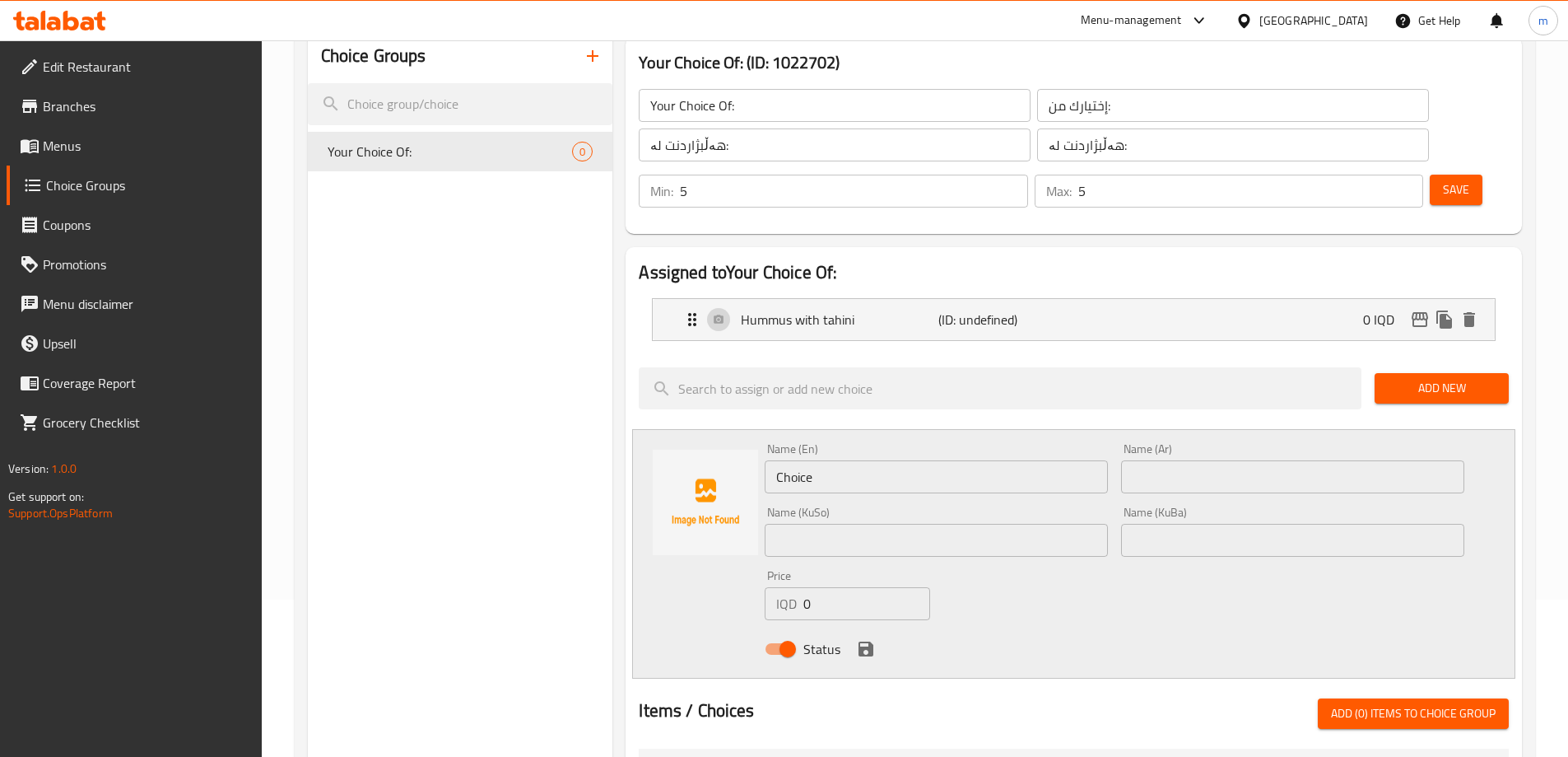
click at [829, 461] on input "Choice" at bounding box center [937, 477] width 343 height 33
click at [829, 461] on input "Choice" at bounding box center [937, 477] width 343 height 33
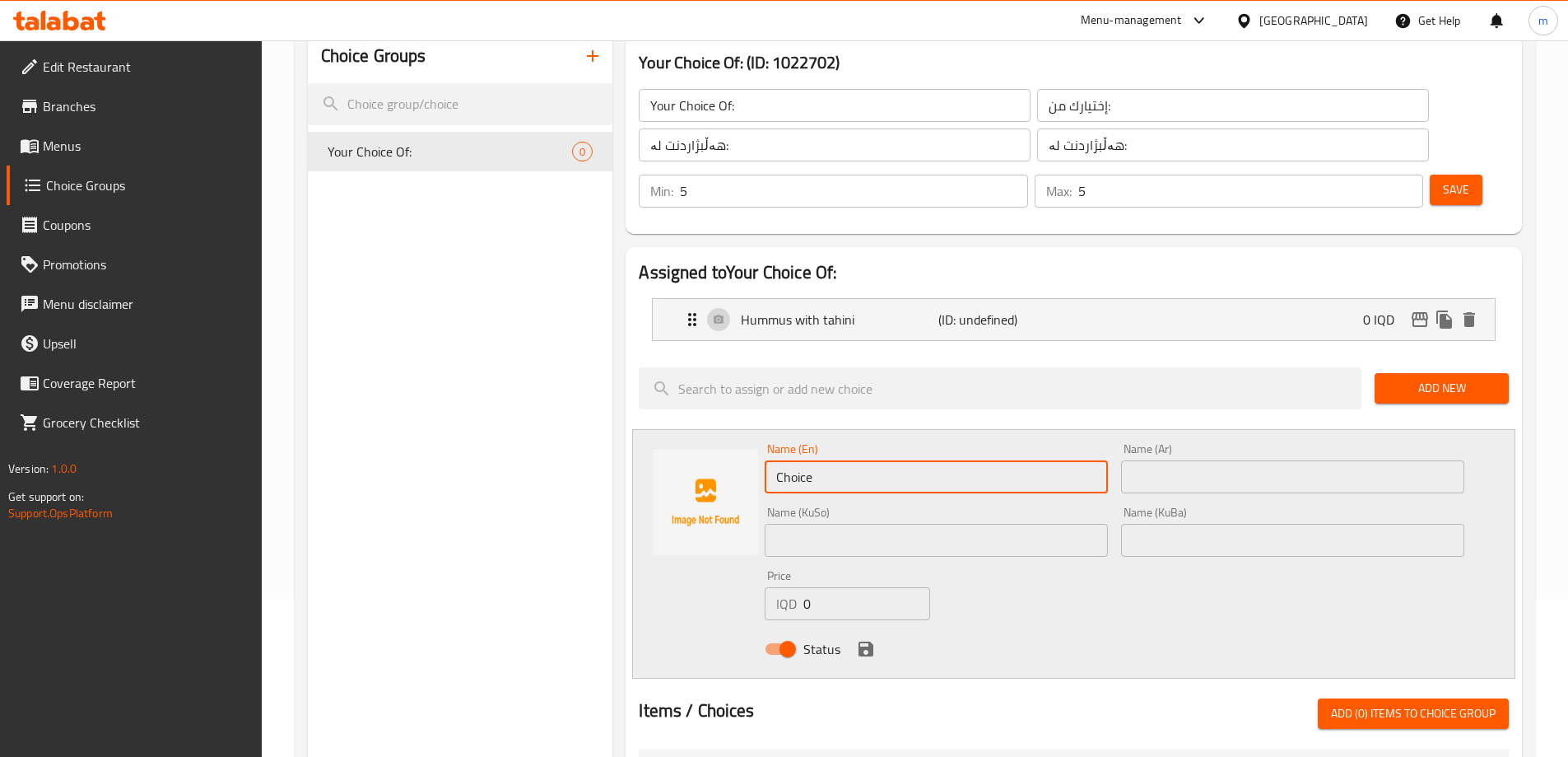
click at [829, 461] on input "Choice" at bounding box center [937, 477] width 343 height 33
paste input "tabbouleh"
click at [786, 461] on input "tabbouleh" at bounding box center [937, 477] width 343 height 33
type input "Tabbouleh"
drag, startPoint x: 1157, startPoint y: 415, endPoint x: 1160, endPoint y: 427, distance: 12.4
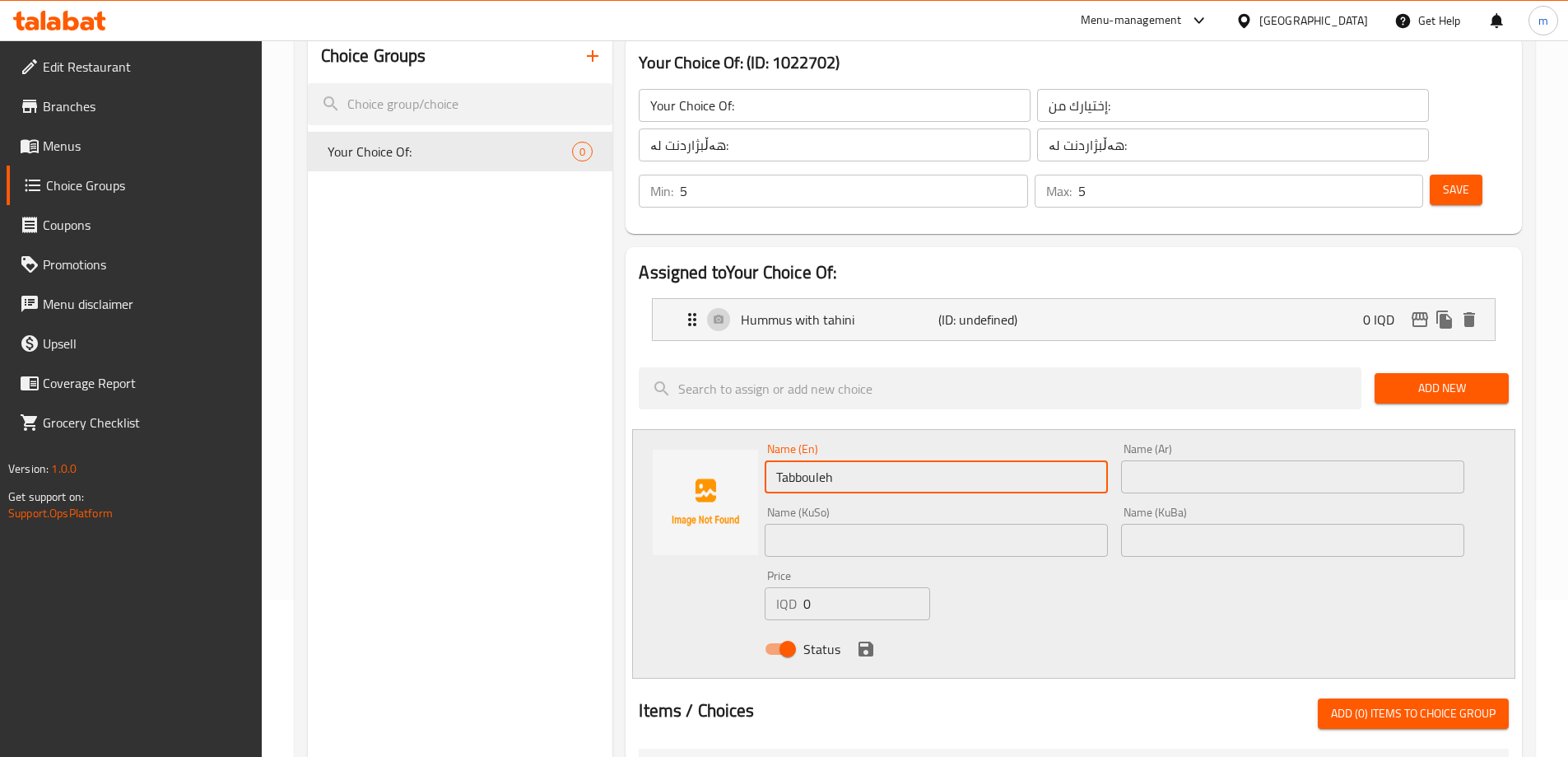
click at [1157, 461] on input "text" at bounding box center [1293, 477] width 343 height 33
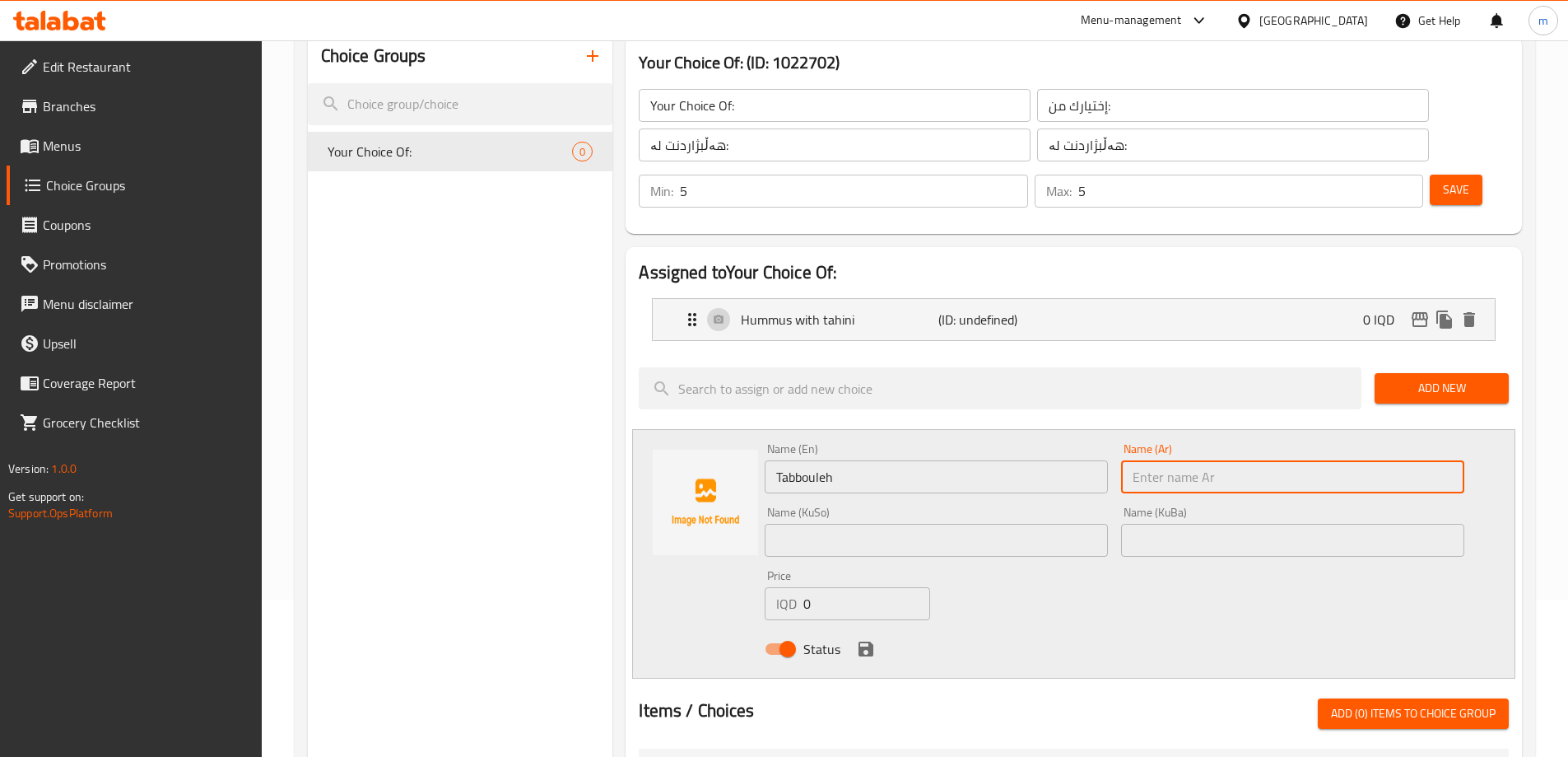
click at [1232, 523] on div "Name (En) Tabbouleh Name (En) Name (Ar) Name (Ar) Name (KuSo) Name (KuSo) Name …" at bounding box center [1115, 554] width 713 height 234
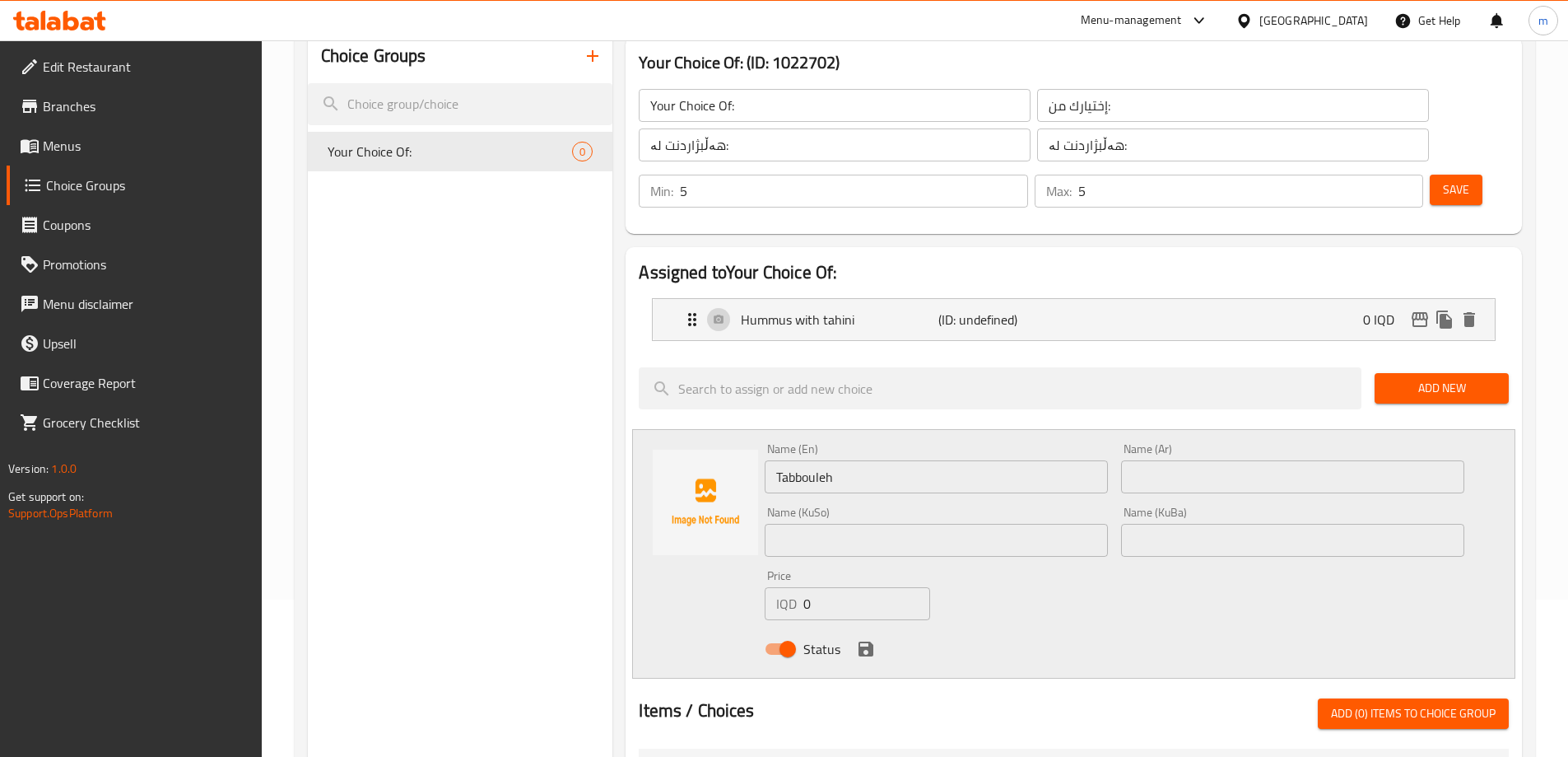
drag, startPoint x: 1182, startPoint y: 501, endPoint x: 1168, endPoint y: 499, distance: 14.1
click at [1182, 523] on input "text" at bounding box center [1293, 540] width 343 height 33
paste input "تەبوولە"
type input "تەبوولە"
click at [1029, 523] on input "text" at bounding box center [937, 540] width 343 height 33
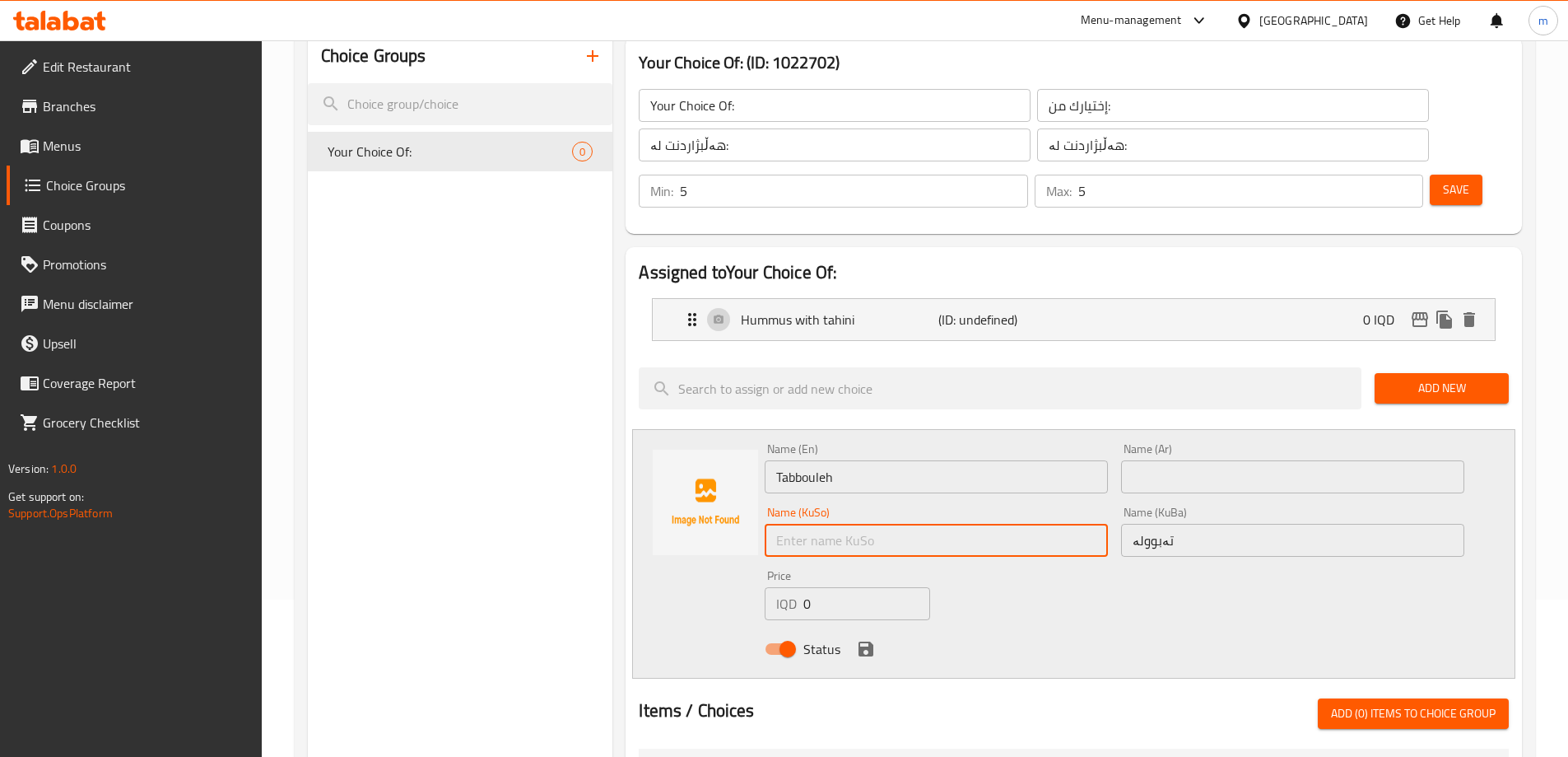
paste input "تەبوولە"
type input "تەبوولە"
click at [1143, 461] on input "text" at bounding box center [1293, 477] width 343 height 33
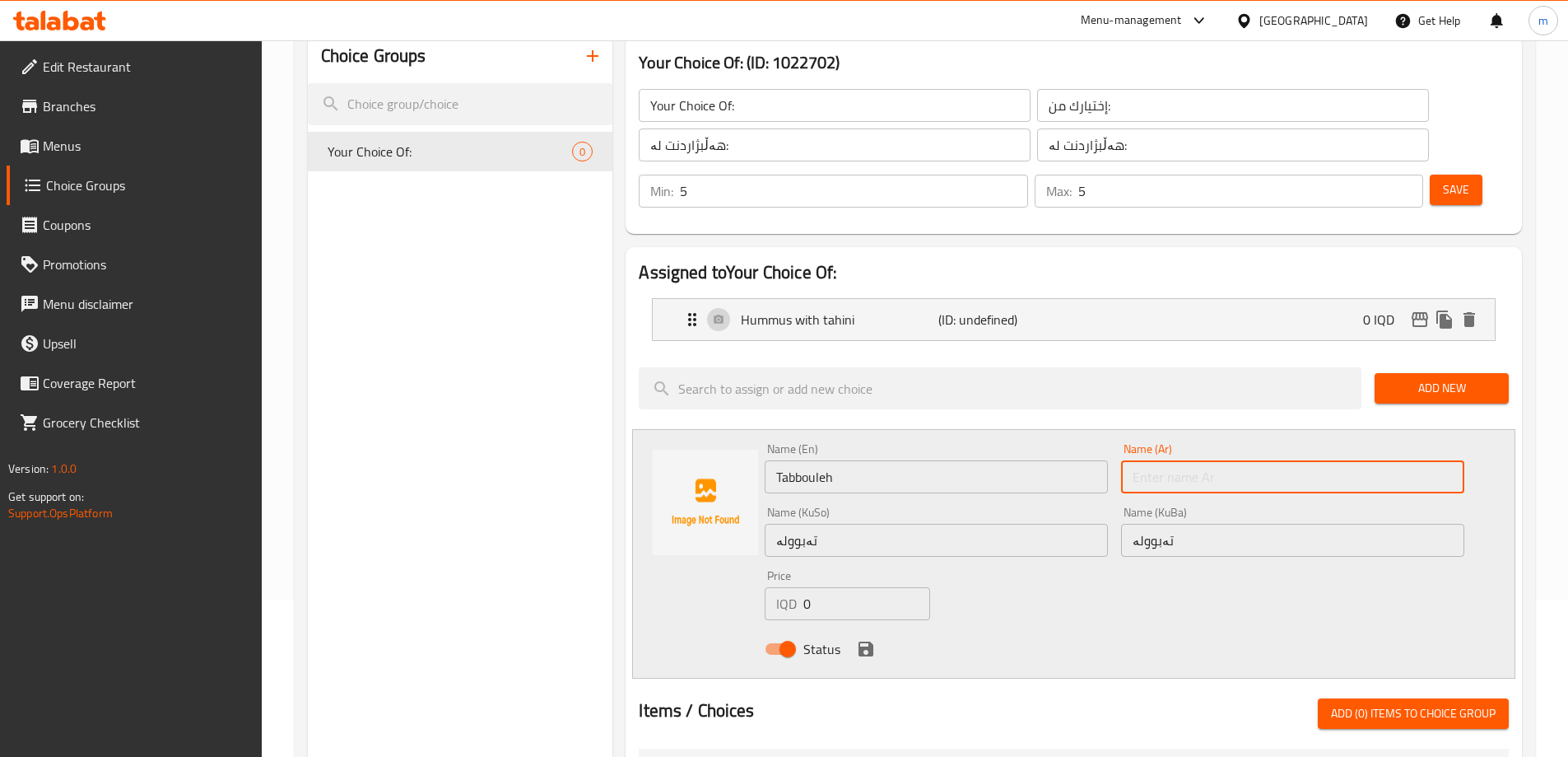
paste input "تبولة"
type input "تبولة"
click at [862, 641] on icon "save" at bounding box center [866, 649] width 15 height 15
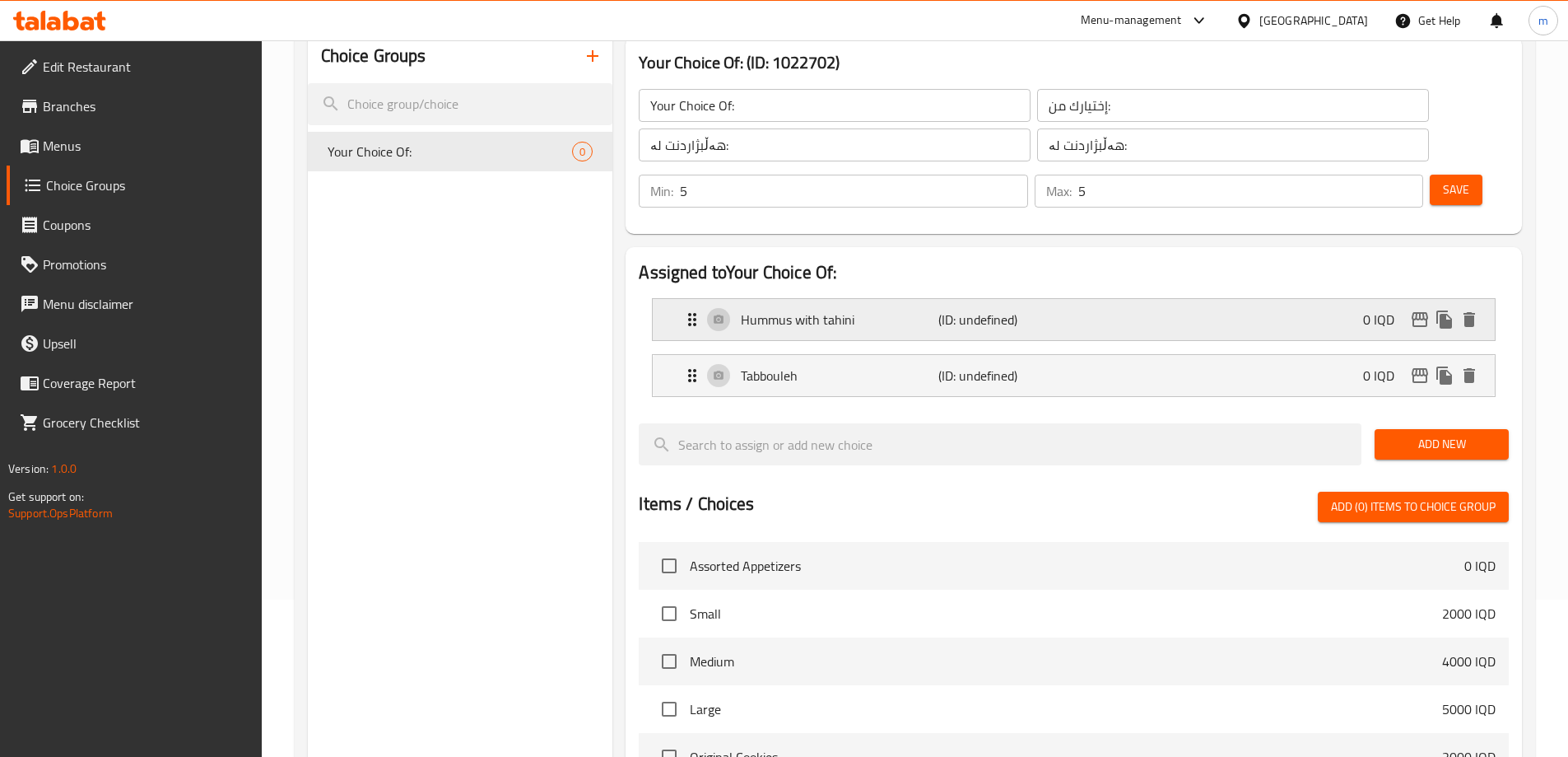
click at [1013, 299] on div "Hummus with tahini (ID: undefined) 0 IQD" at bounding box center [1079, 319] width 793 height 41
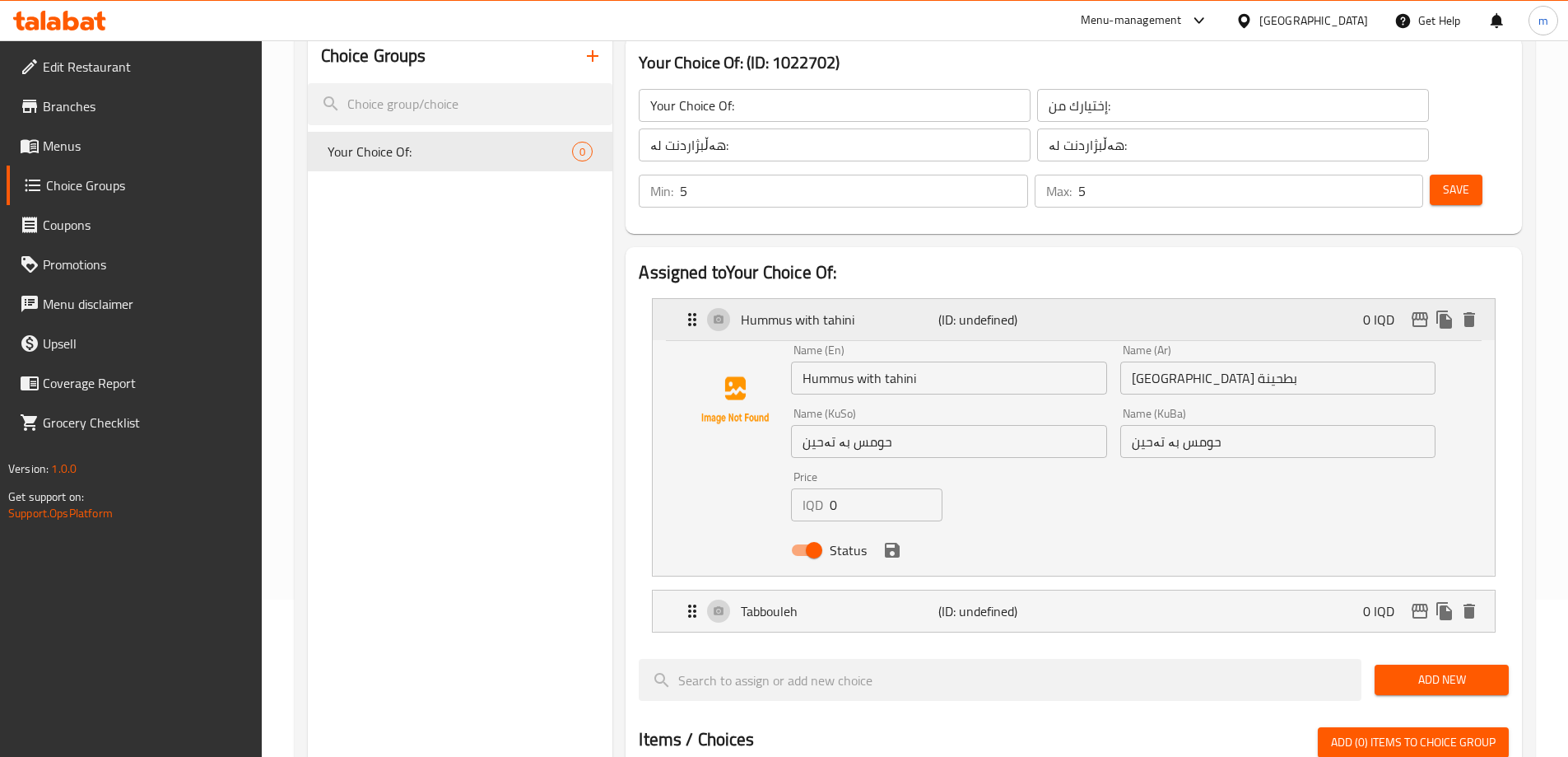
click at [1032, 310] on p "(ID: undefined)" at bounding box center [1004, 319] width 132 height 20
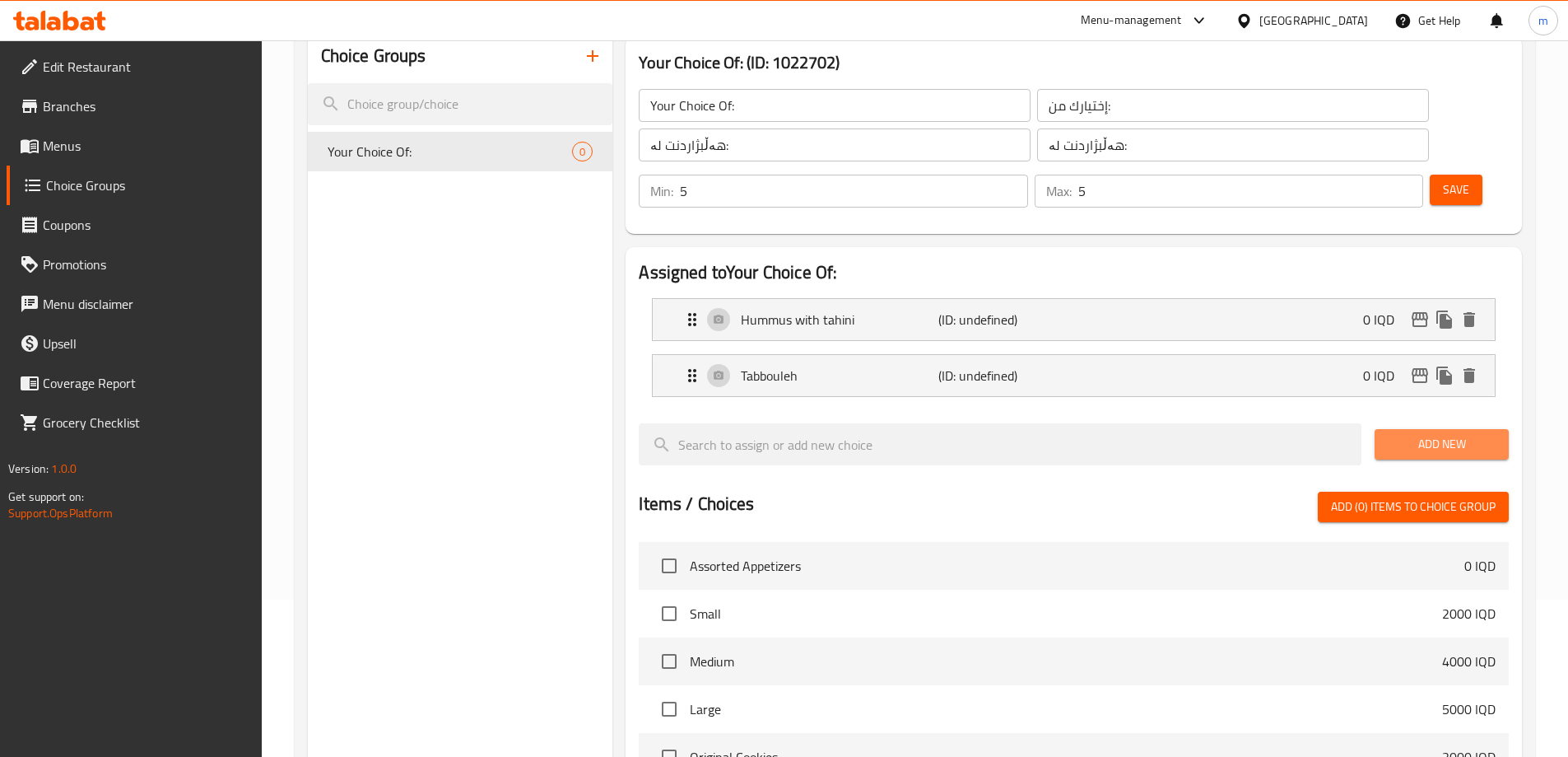
click at [1416, 429] on button "Add New" at bounding box center [1442, 444] width 135 height 31
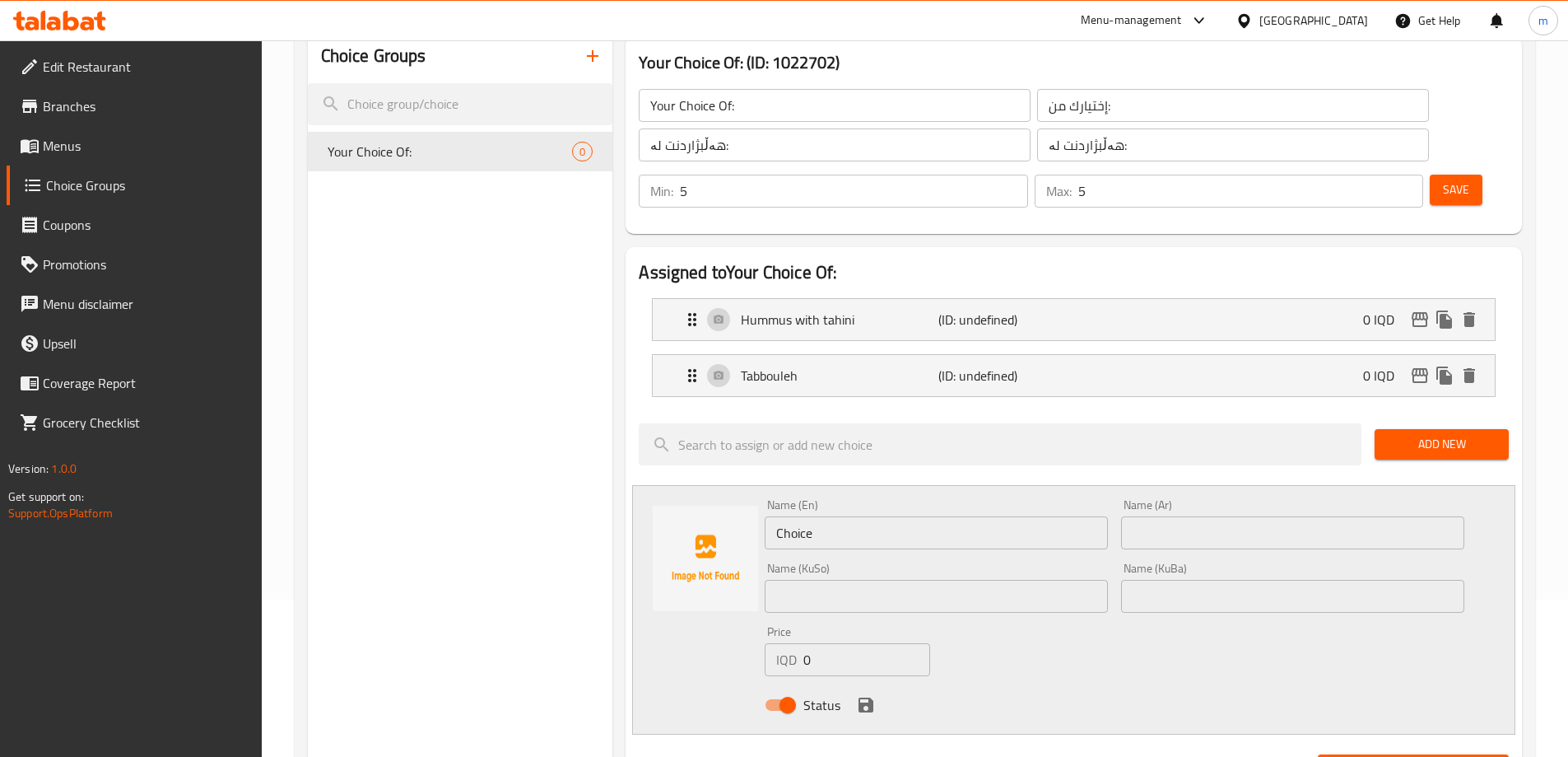
click at [840, 516] on input "Choice" at bounding box center [937, 532] width 343 height 33
click at [841, 516] on input "Choice" at bounding box center [937, 532] width 343 height 33
paste input "fattoush"
drag, startPoint x: 1249, startPoint y: 488, endPoint x: 1234, endPoint y: 495, distance: 16.6
click at [1249, 516] on input "text" at bounding box center [1293, 532] width 343 height 33
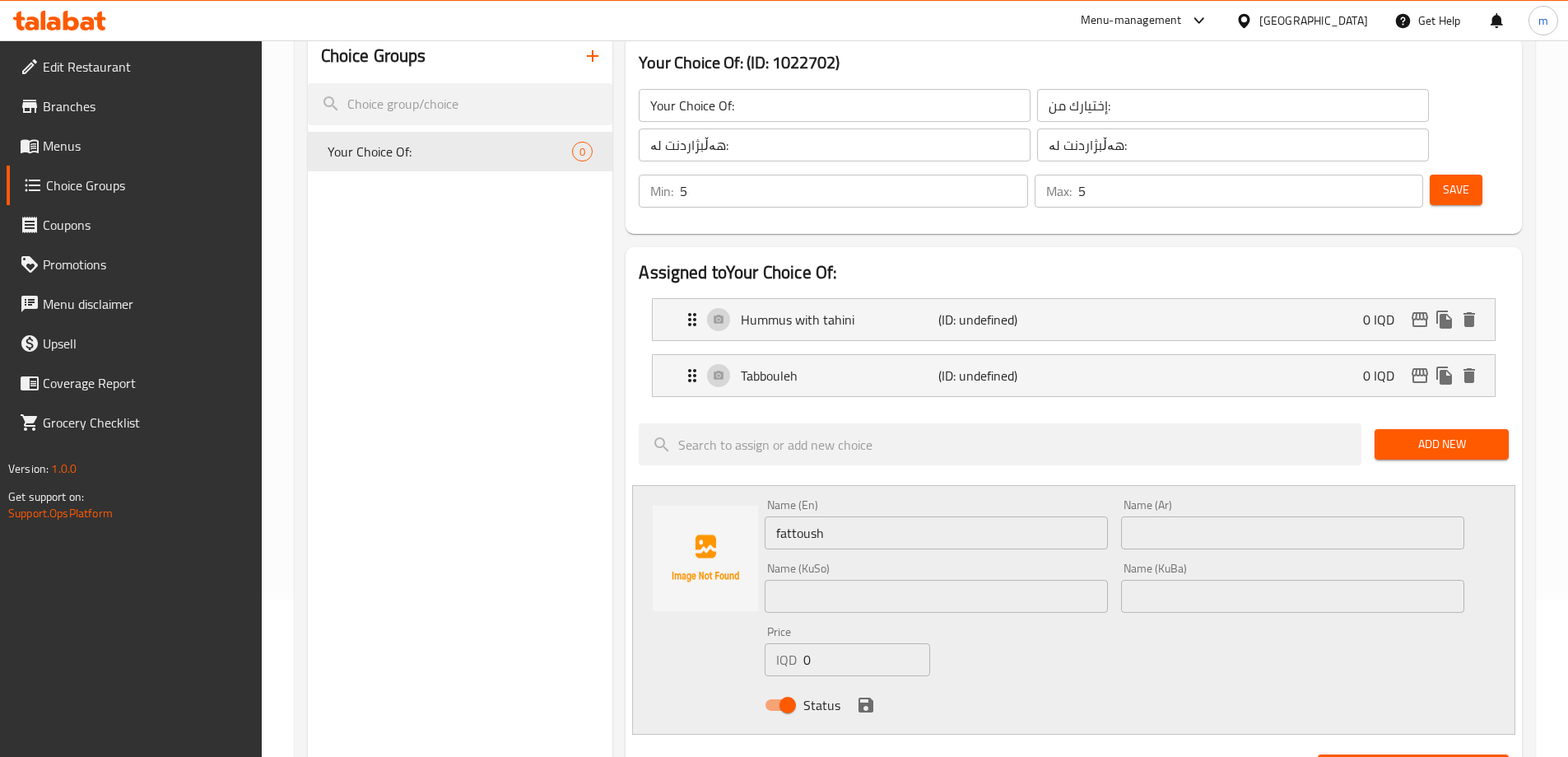
click at [783, 516] on input "fattoush" at bounding box center [937, 532] width 343 height 33
type input "Fattoush"
click at [1193, 516] on input "text" at bounding box center [1293, 532] width 343 height 33
paste input "فتوش"
type input "فتوش"
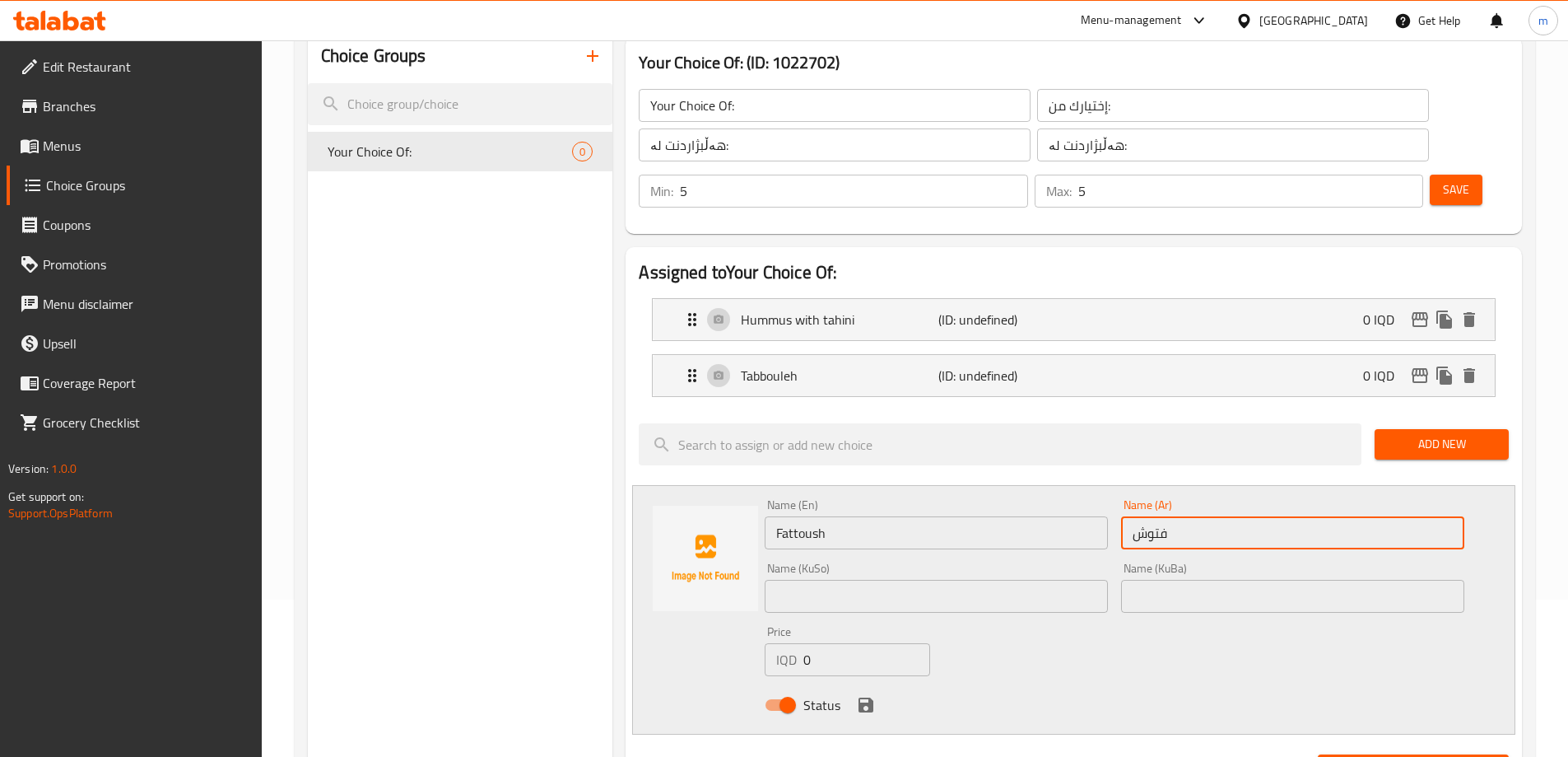
click at [1188, 580] on input "text" at bounding box center [1293, 596] width 343 height 33
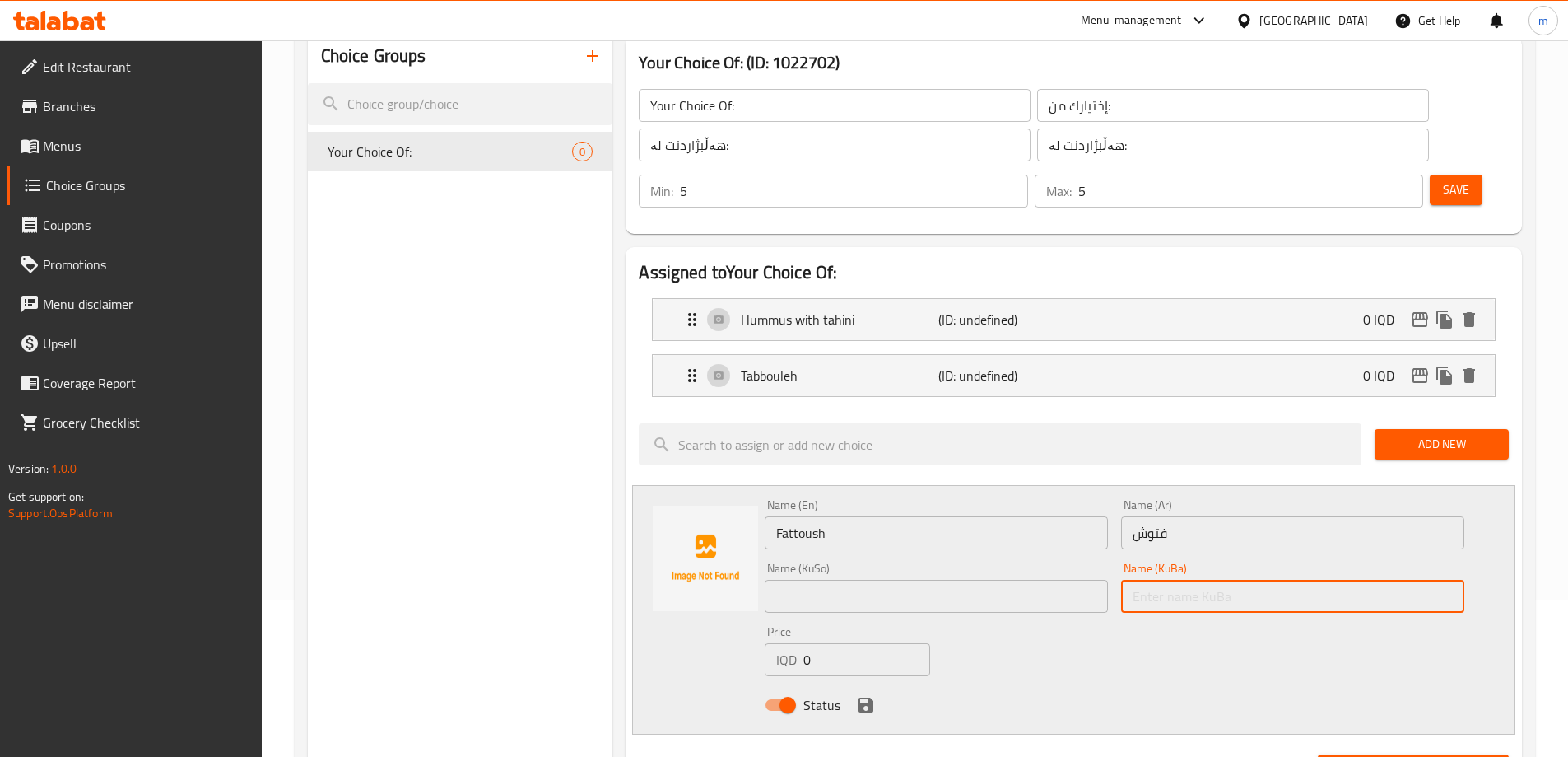
paste input "فەتوش"
type input "فەتوش"
click at [947, 574] on div "Name (En) Fattoush Name (En) Name (Ar) فتوش Name (Ar) Name (KuSo) Name (KuSo) N…" at bounding box center [1115, 610] width 713 height 234
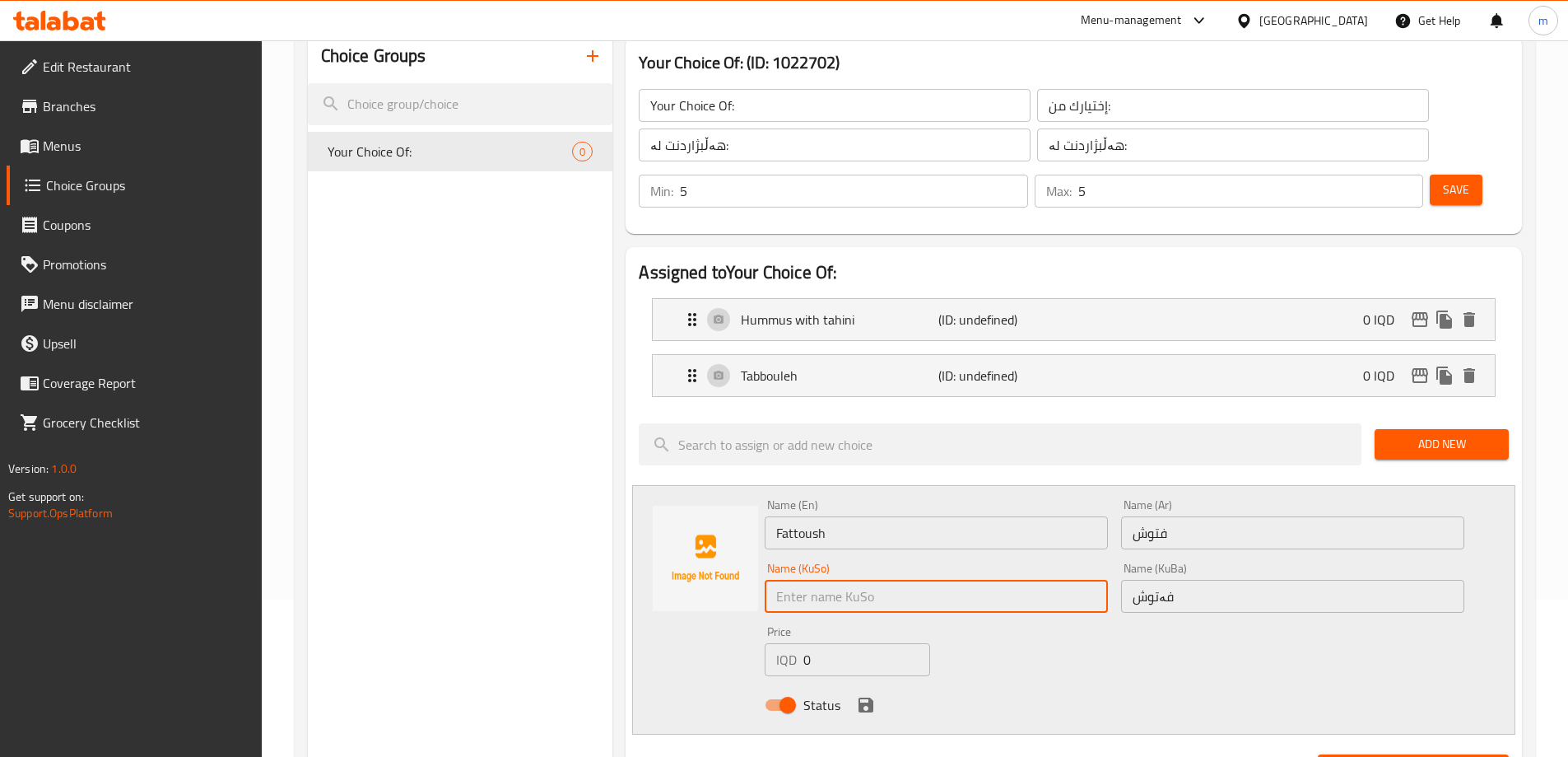
click at [952, 580] on input "text" at bounding box center [937, 596] width 343 height 33
paste input "فەتوش"
type input "فەتوش"
click at [1104, 624] on div "Name (En) Fattoush Name (En) Name (Ar) فتوش Name (Ar) Name (KuSo) فەتوش Name (K…" at bounding box center [1115, 610] width 713 height 234
click at [870, 698] on icon "save" at bounding box center [866, 705] width 15 height 15
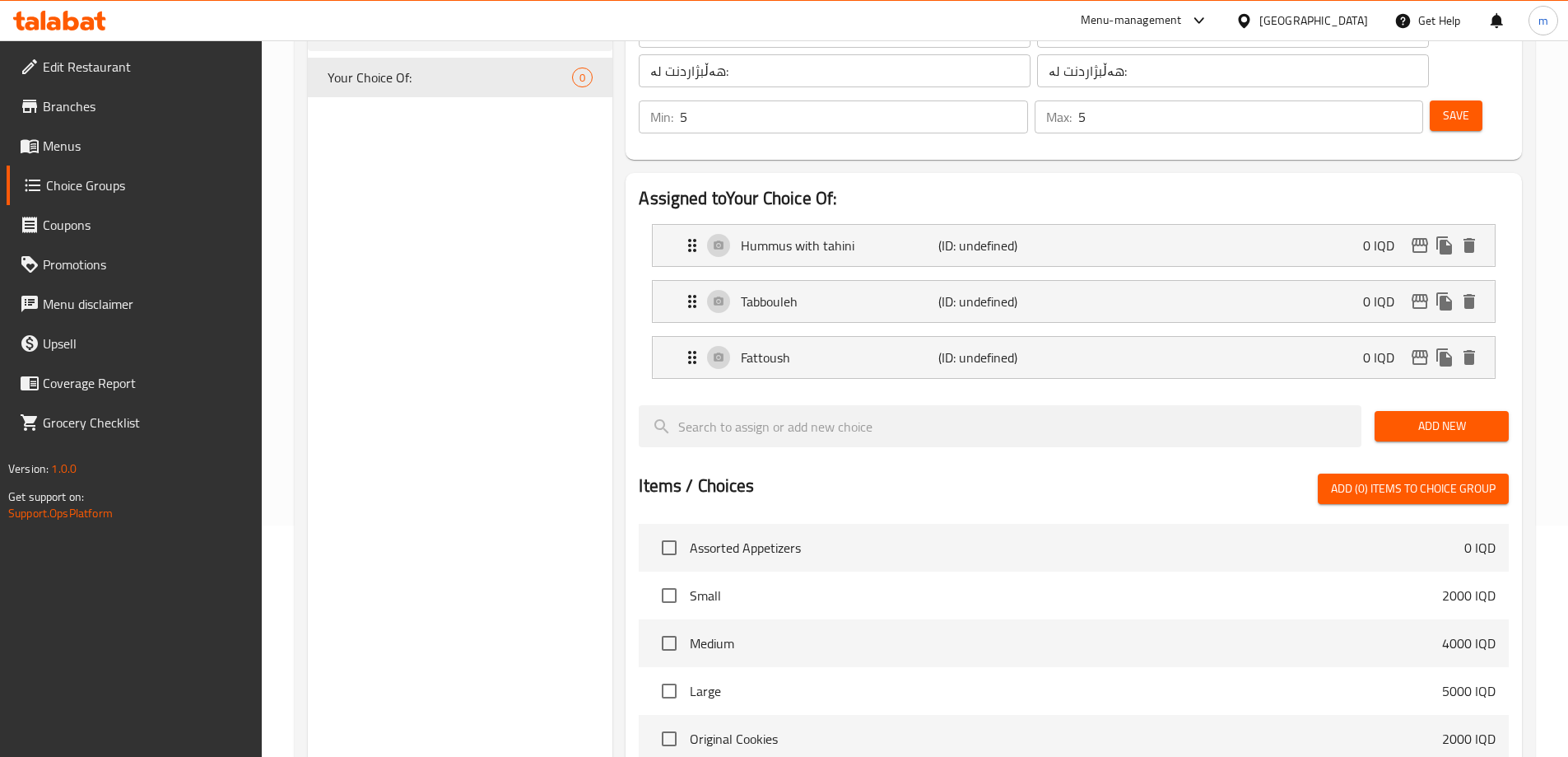
scroll to position [211, 0]
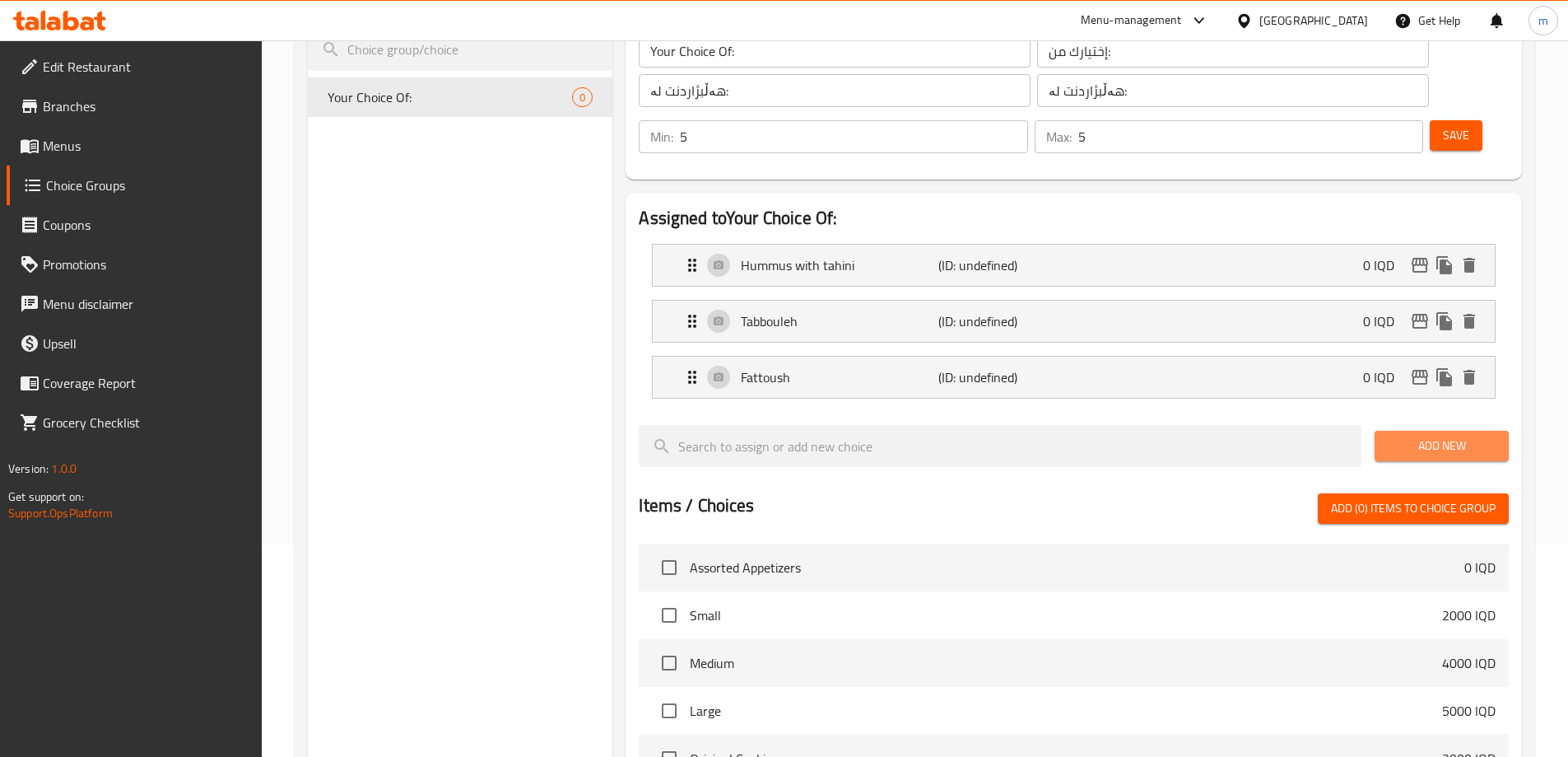
click at [1443, 436] on span "Add New" at bounding box center [1442, 446] width 108 height 21
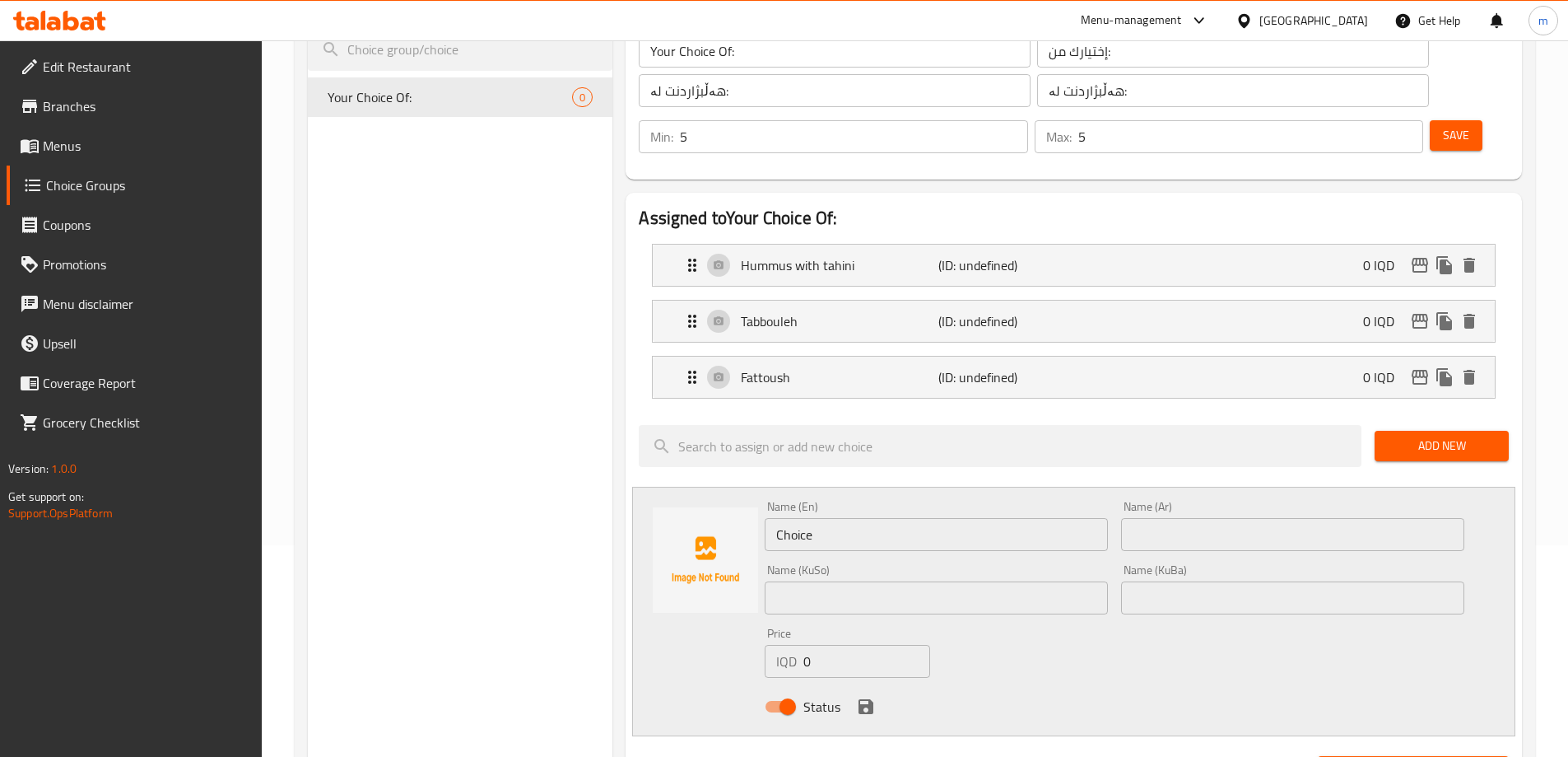
click at [1457, 436] on span "Add New" at bounding box center [1442, 446] width 108 height 21
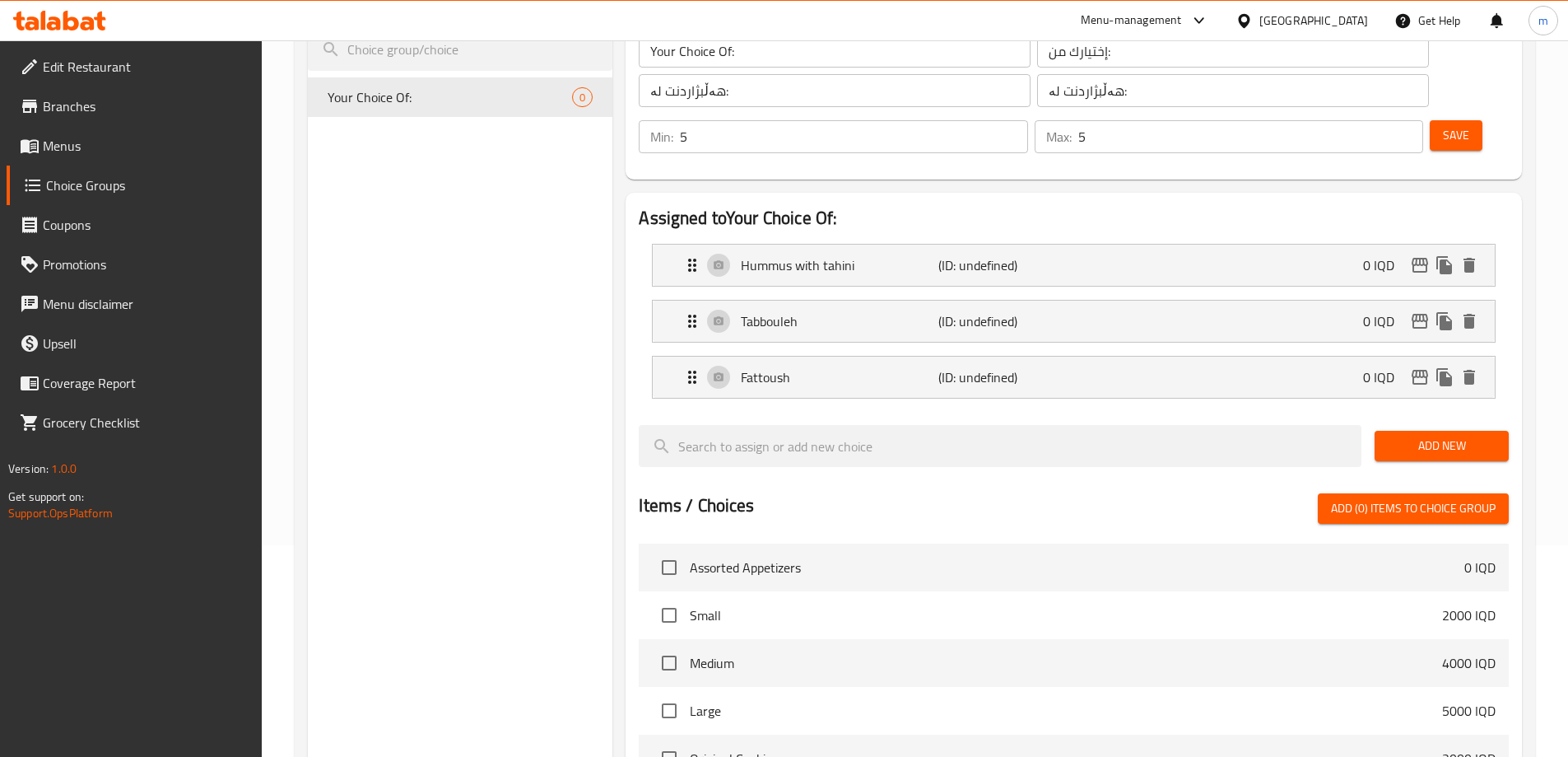
click at [1421, 436] on span "Add New" at bounding box center [1442, 446] width 108 height 21
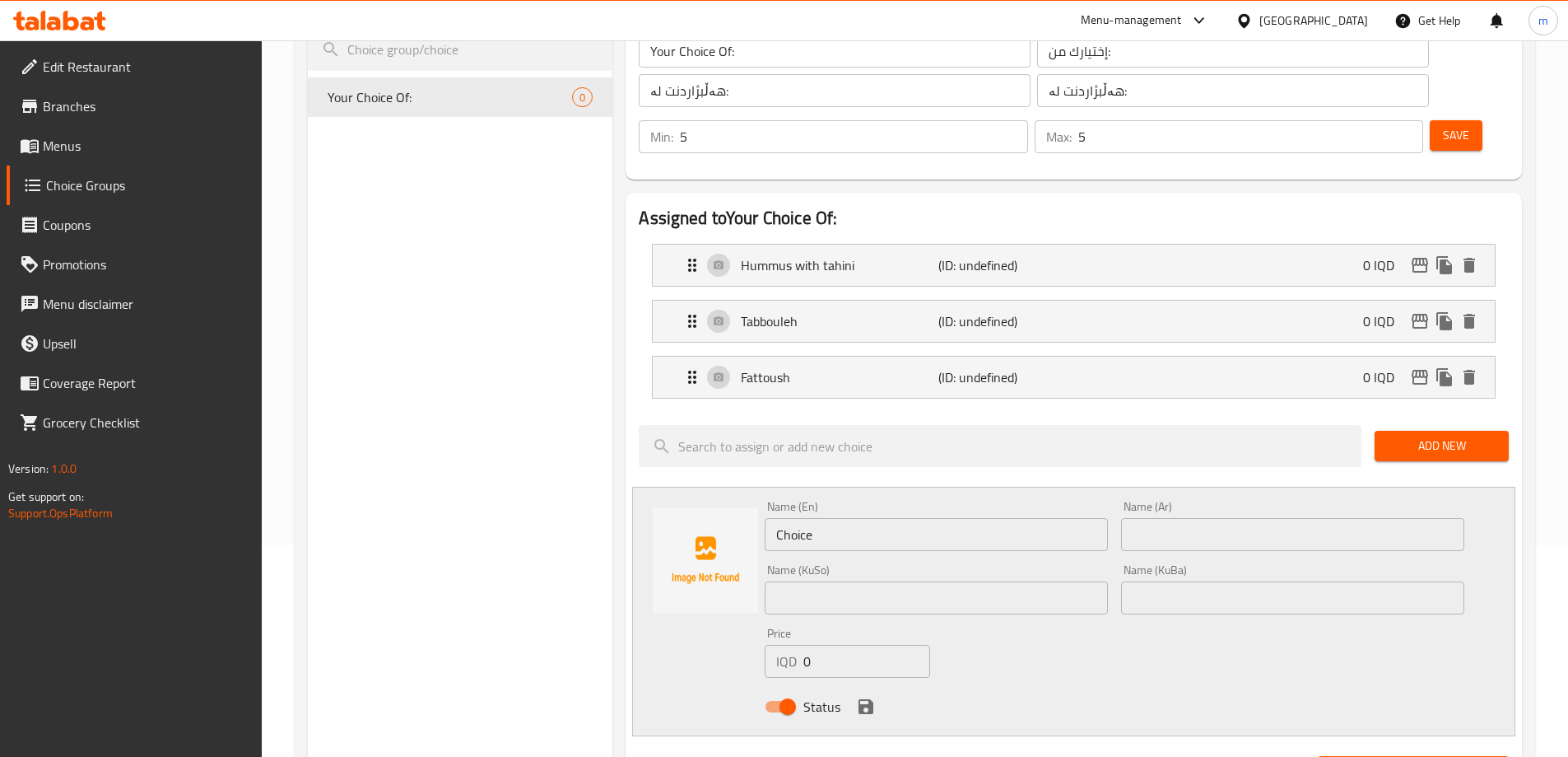
click at [852, 518] on input "Choice" at bounding box center [937, 534] width 343 height 33
paste input "pasta"
type input "Pasta"
paste input "معكرونة"
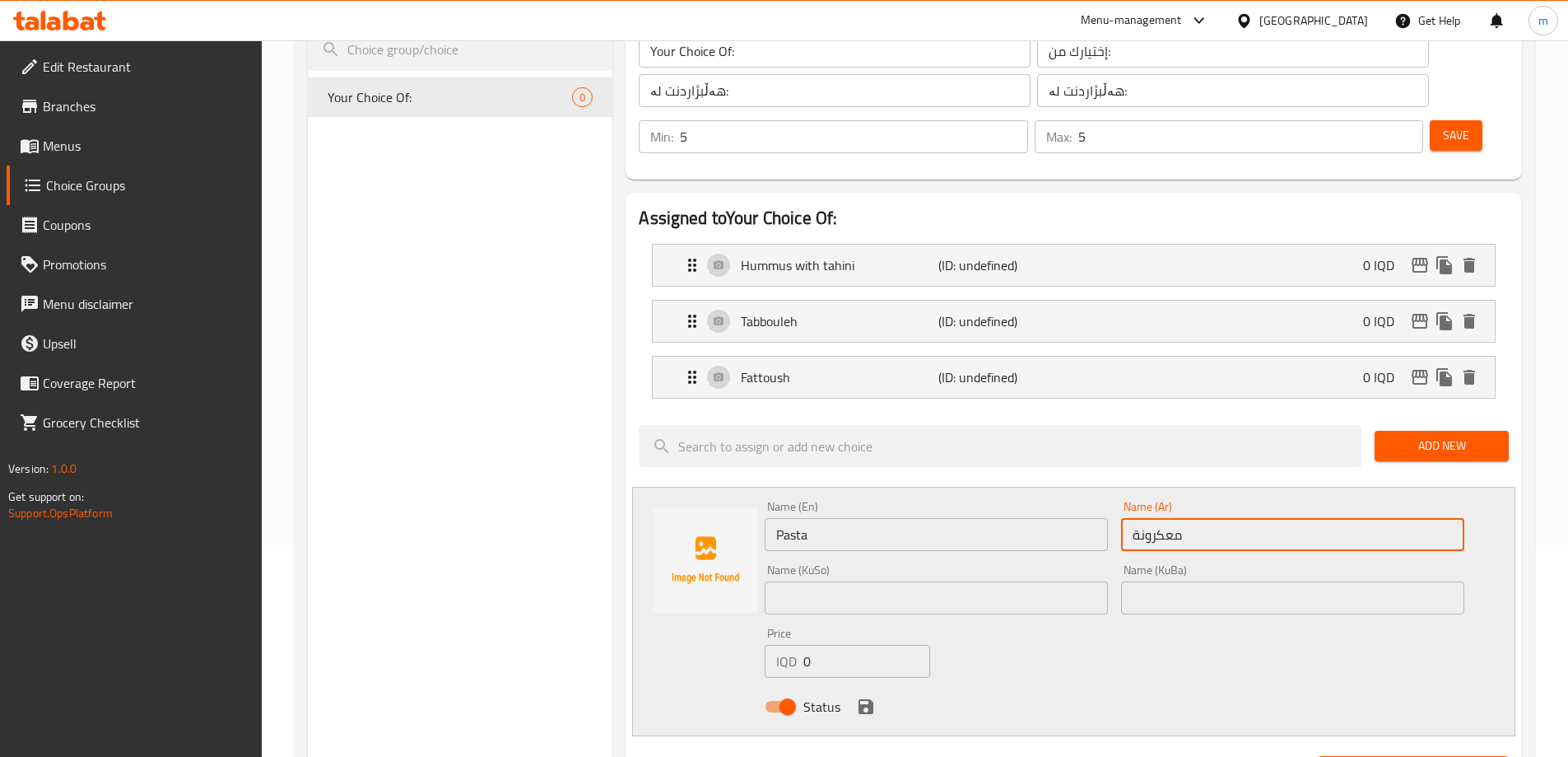
type input "معكرونة"
click at [1171, 581] on input "text" at bounding box center [1293, 598] width 343 height 33
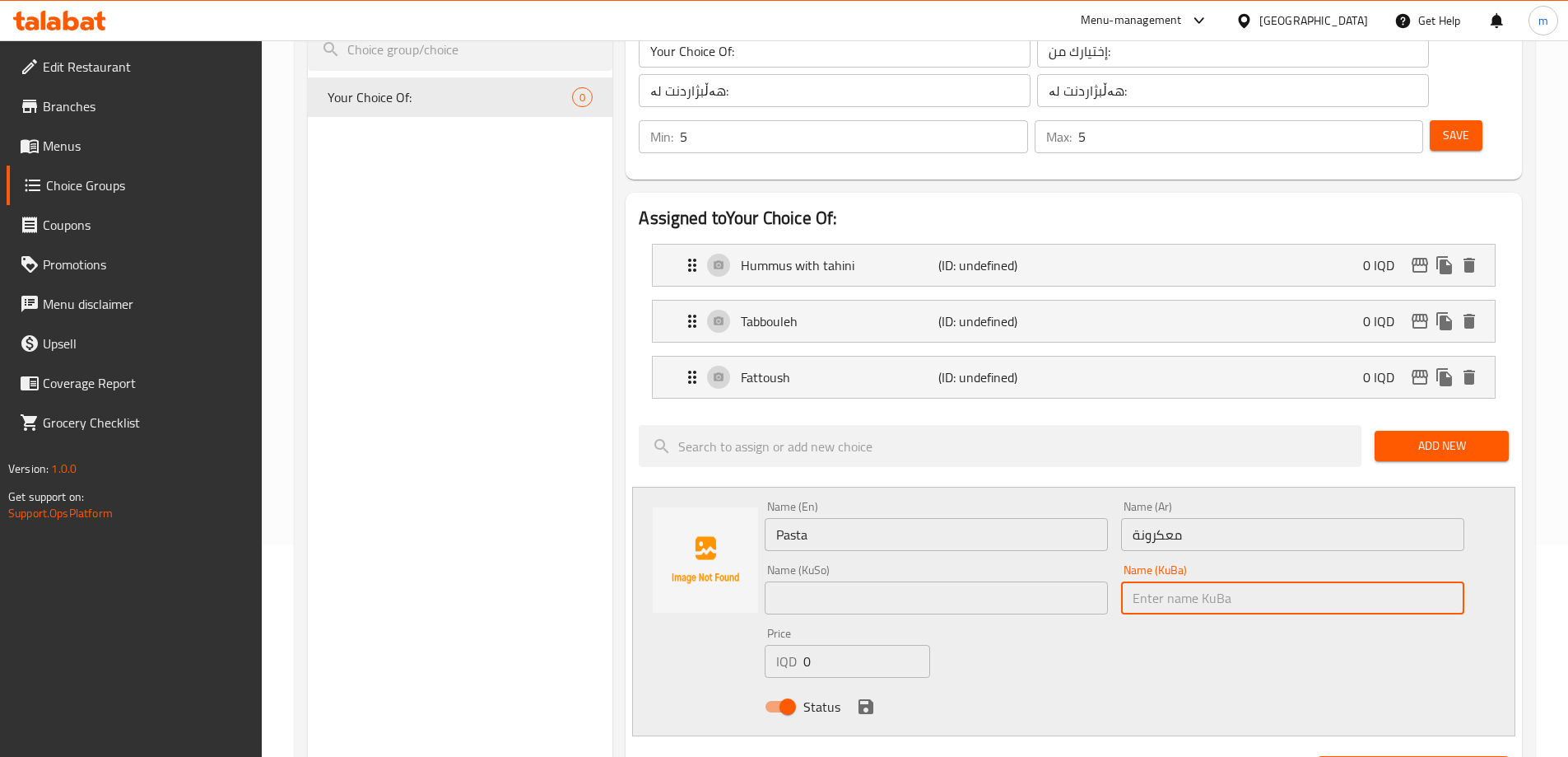
paste input "مەعکەرۆنی"
type input "مەعکەرۆنی"
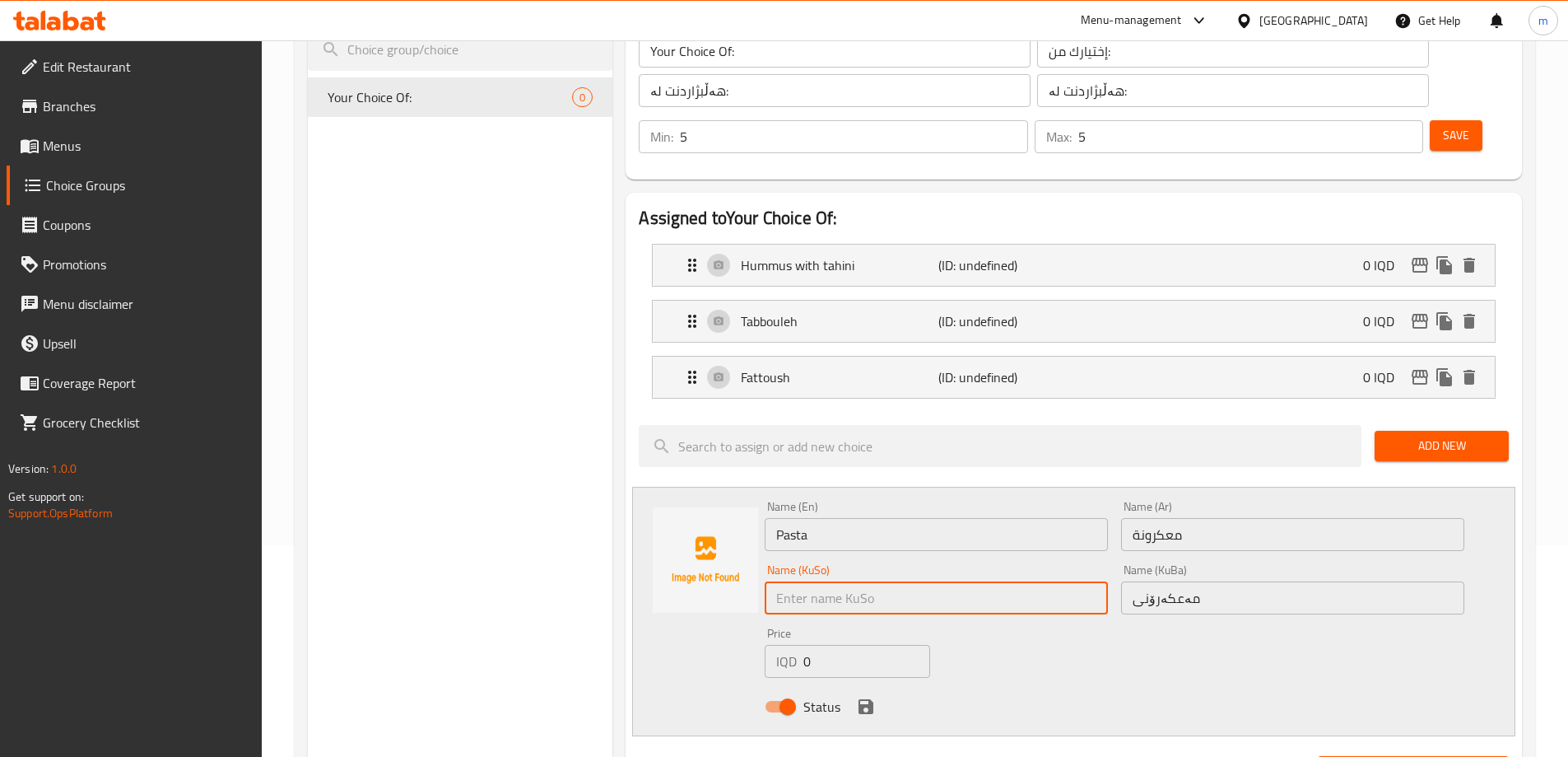
click at [1008, 581] on input "text" at bounding box center [937, 598] width 343 height 33
paste input "مەعکەرۆنی"
type input "مەعکەرۆنی"
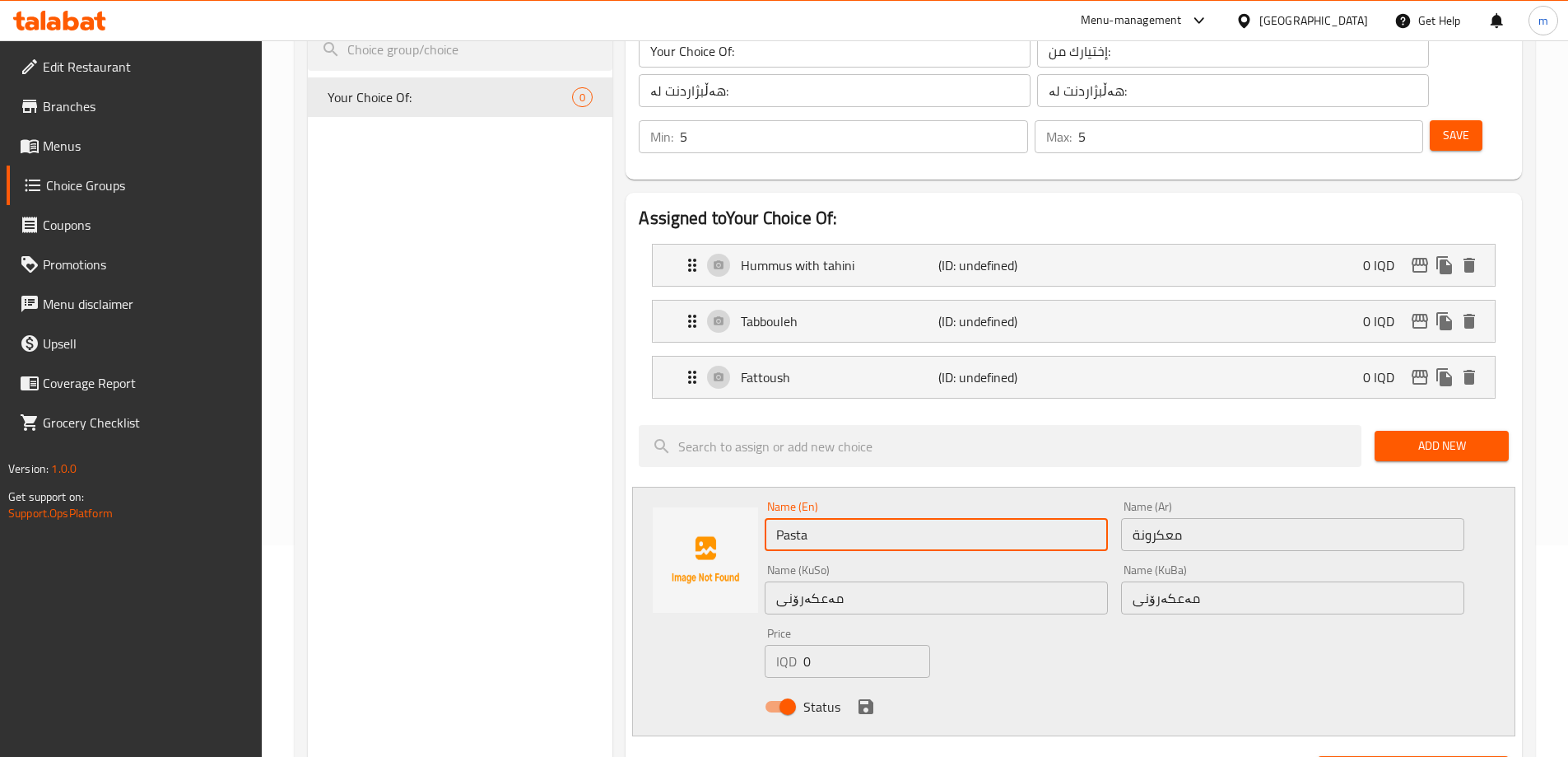
click at [828, 518] on input "Pasta" at bounding box center [937, 534] width 343 height 33
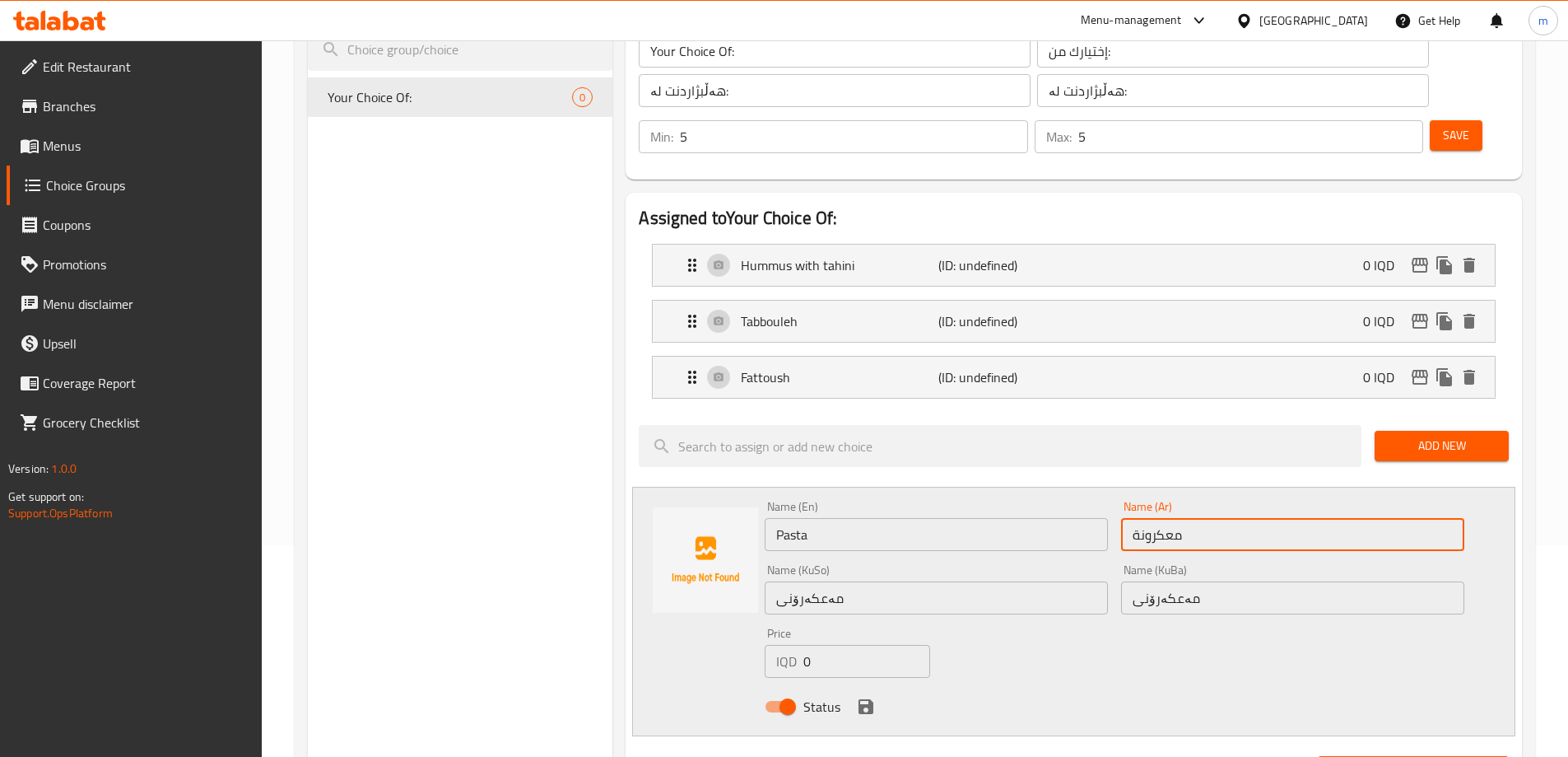
click at [1154, 518] on input "معكرونة" at bounding box center [1293, 534] width 343 height 33
click at [859, 518] on input "Pasta" at bounding box center [937, 534] width 343 height 33
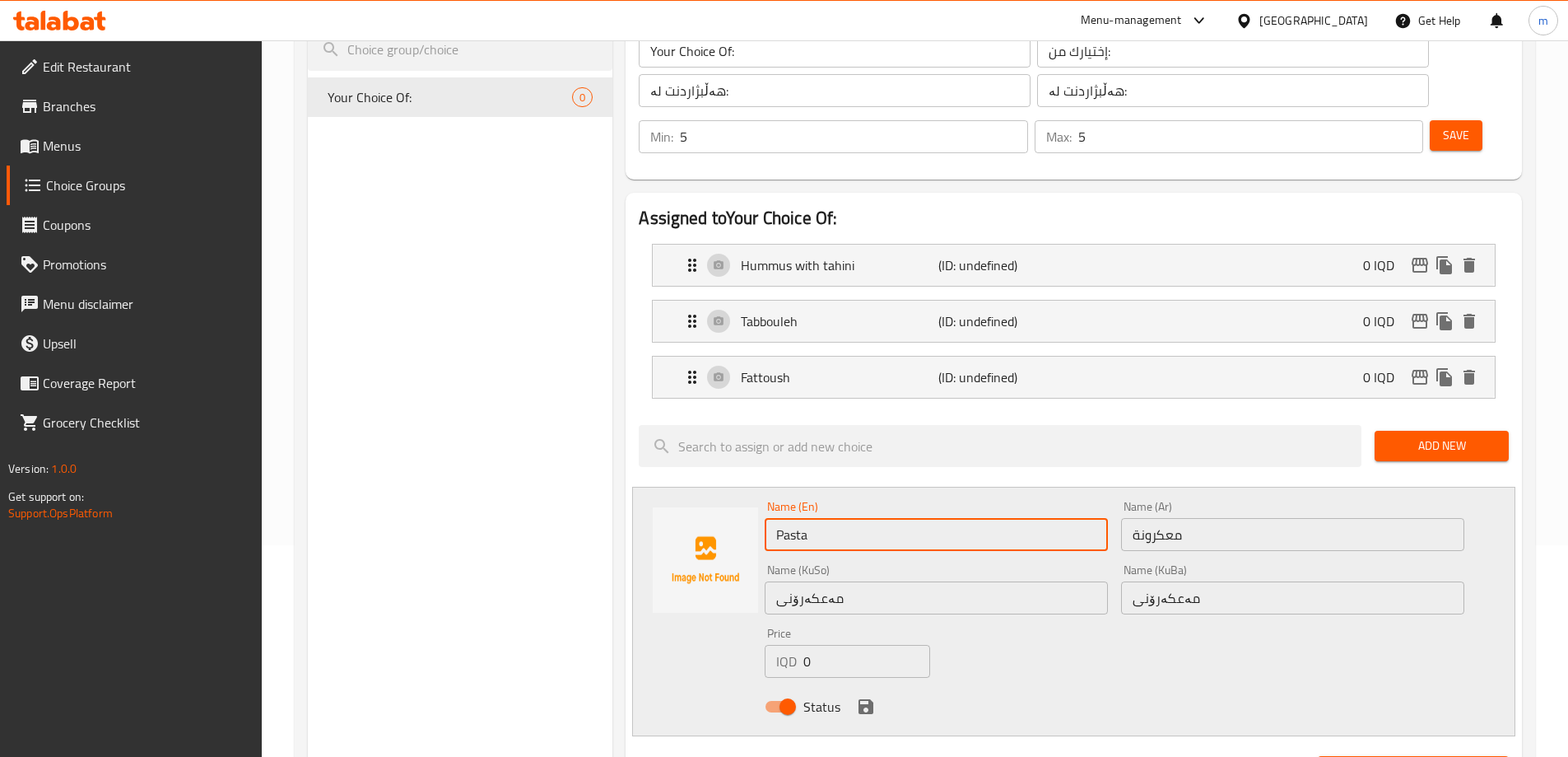
click at [858, 518] on input "Pasta" at bounding box center [937, 534] width 343 height 33
paste input "Macarons"
type input "Macarons"
click at [867, 699] on icon "save" at bounding box center [866, 707] width 15 height 15
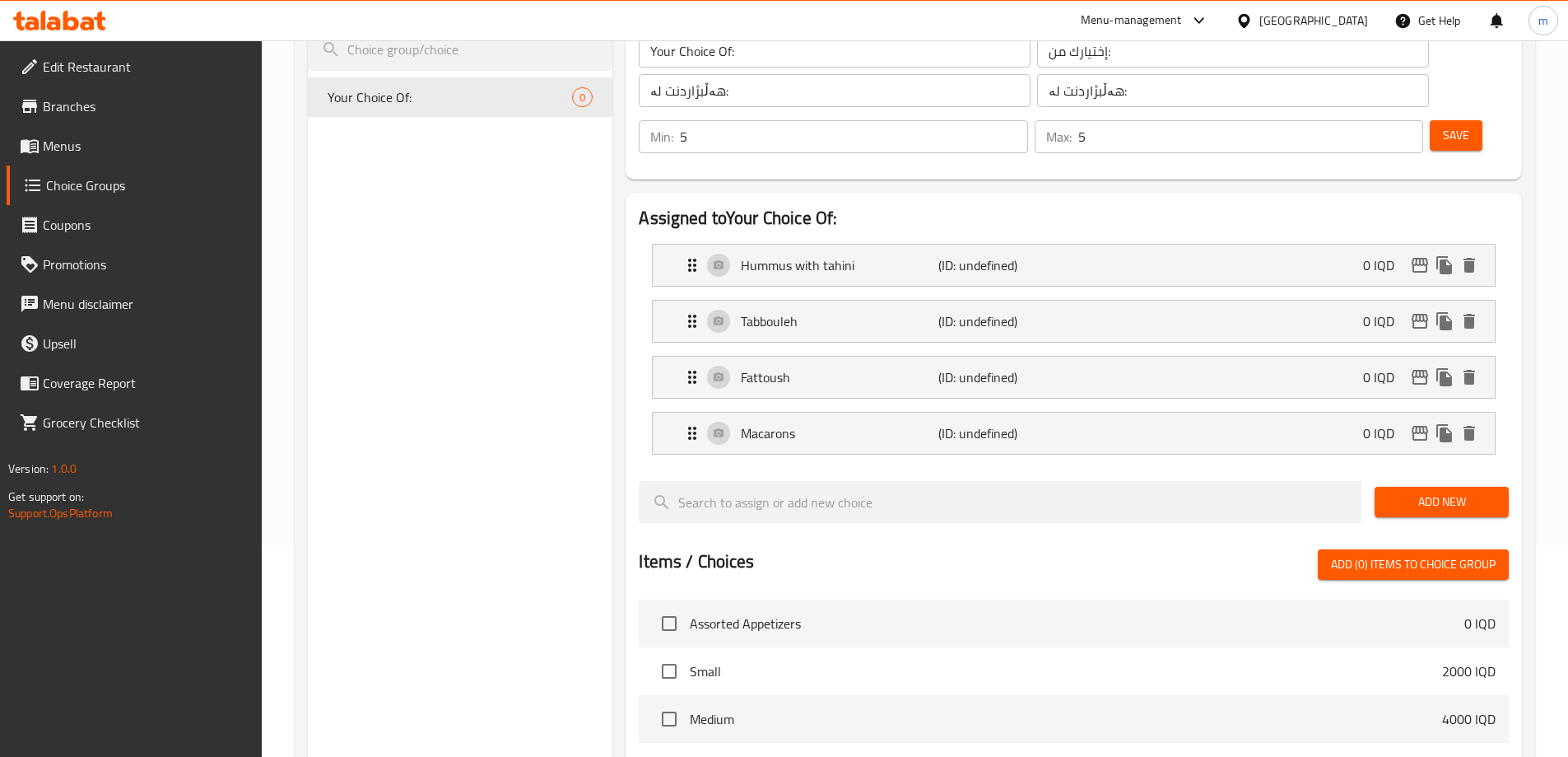
click at [1431, 492] on span "Add New" at bounding box center [1442, 502] width 108 height 21
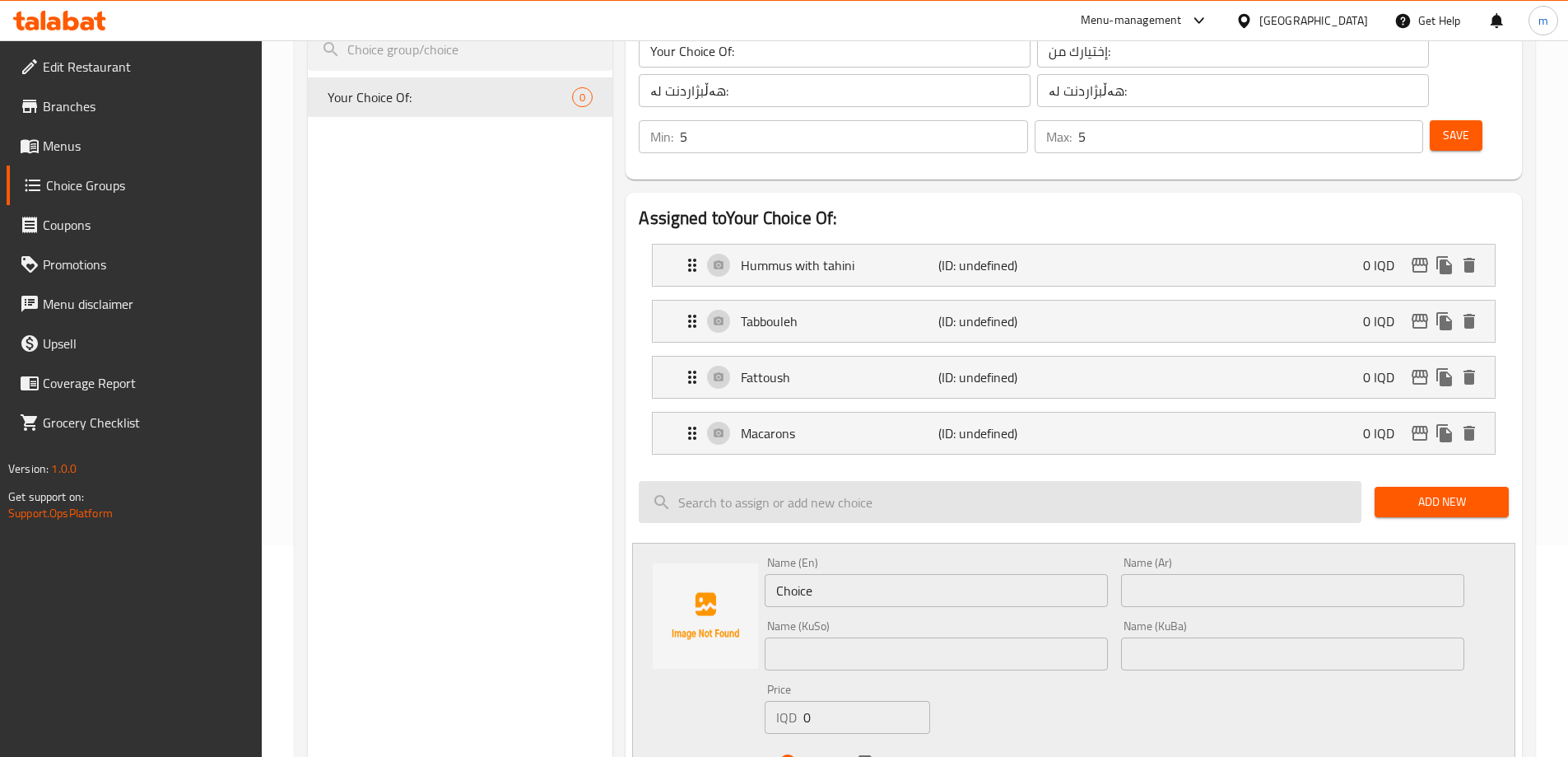
click at [804, 481] on input "search" at bounding box center [1000, 502] width 723 height 42
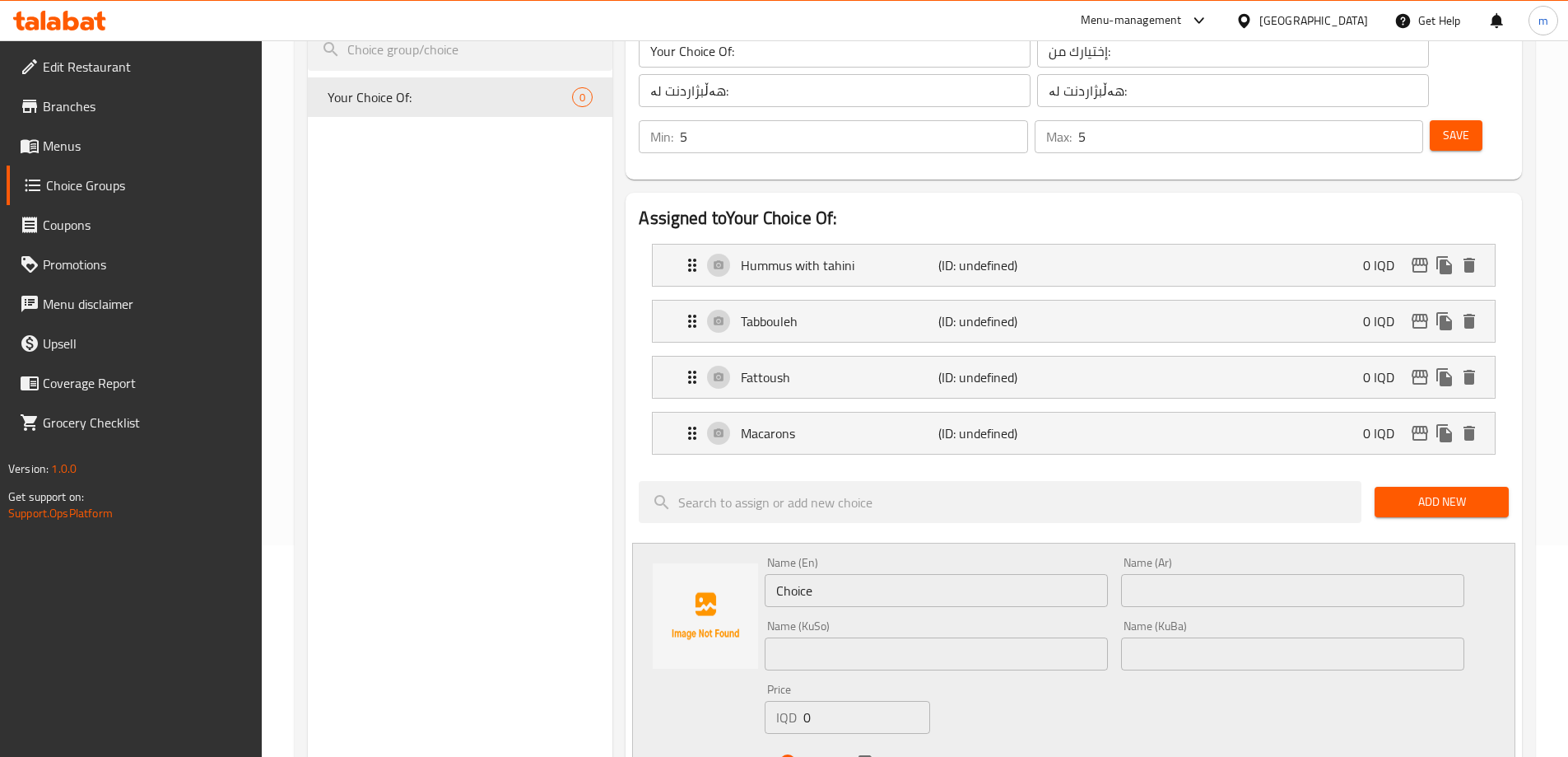
click at [811, 574] on input "Choice" at bounding box center [937, 590] width 343 height 33
paste input "jajik"
type input "Jajik"
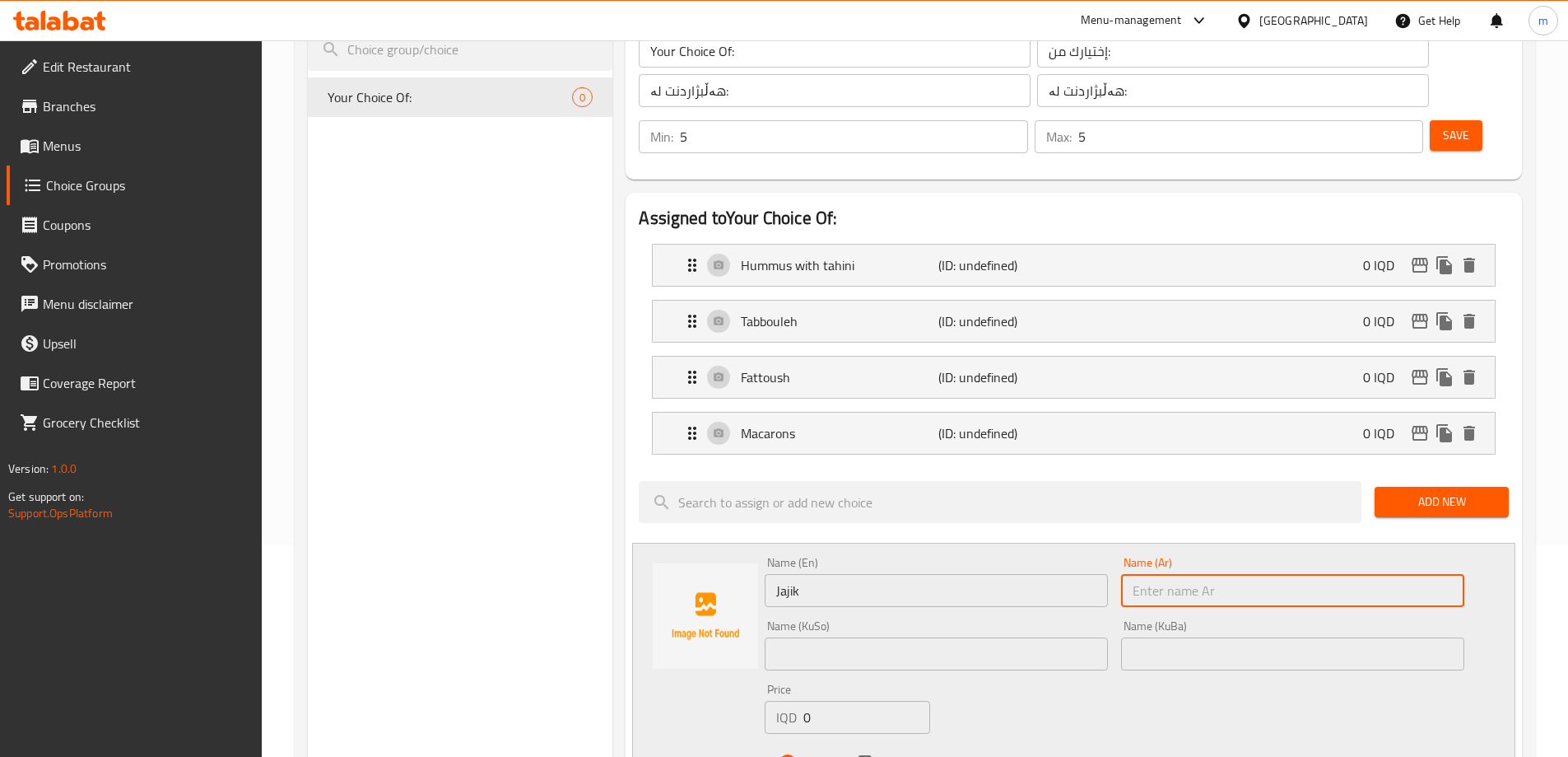
paste input "جاجيك"
type input "جاجيك"
click at [1140, 637] on input "text" at bounding box center [1293, 654] width 343 height 33
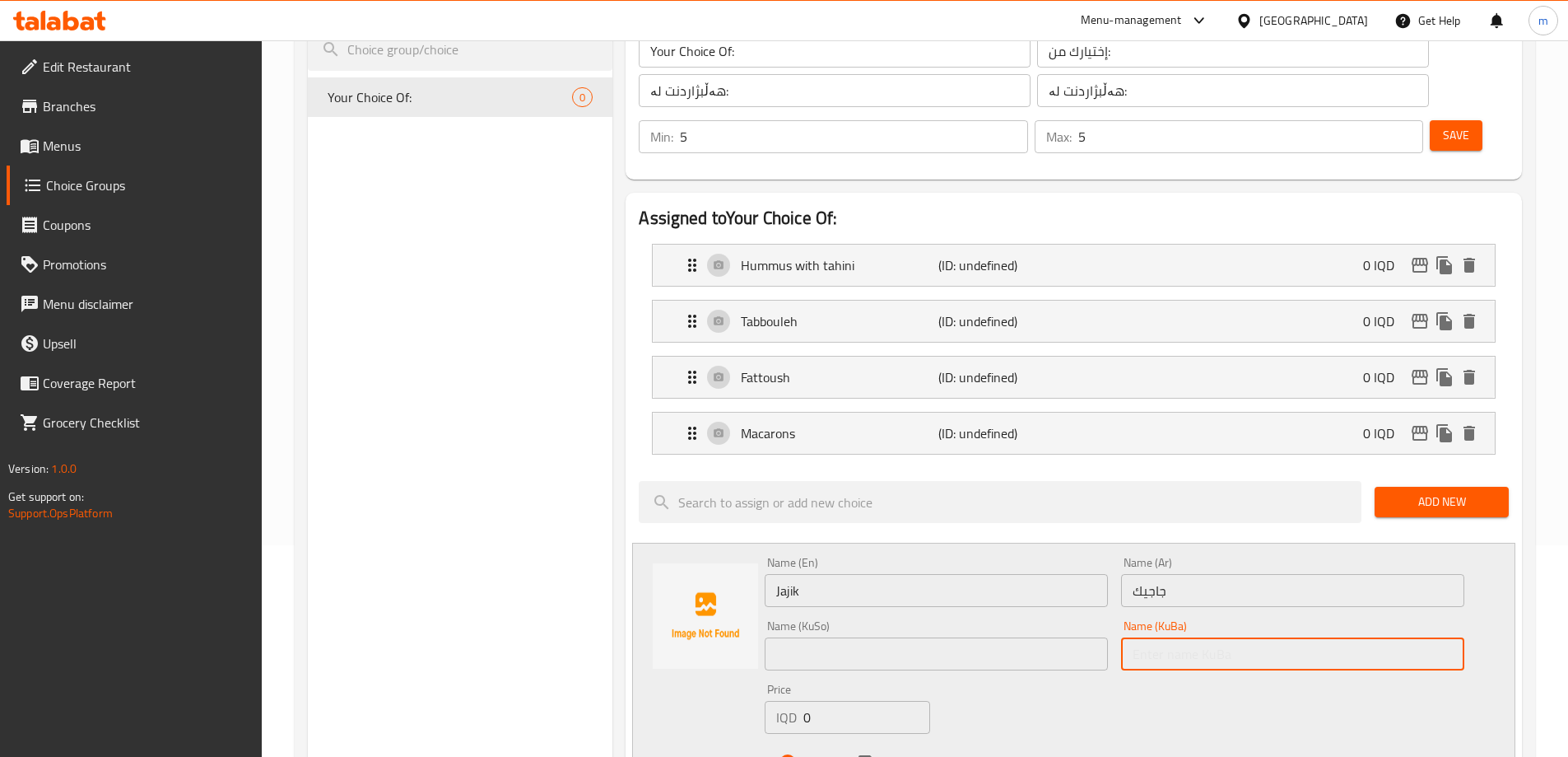
paste input "جاجیک"
type input "جاجیک"
click at [834, 620] on div "Name (KuSo) Name (KuSo)" at bounding box center [937, 645] width 343 height 50
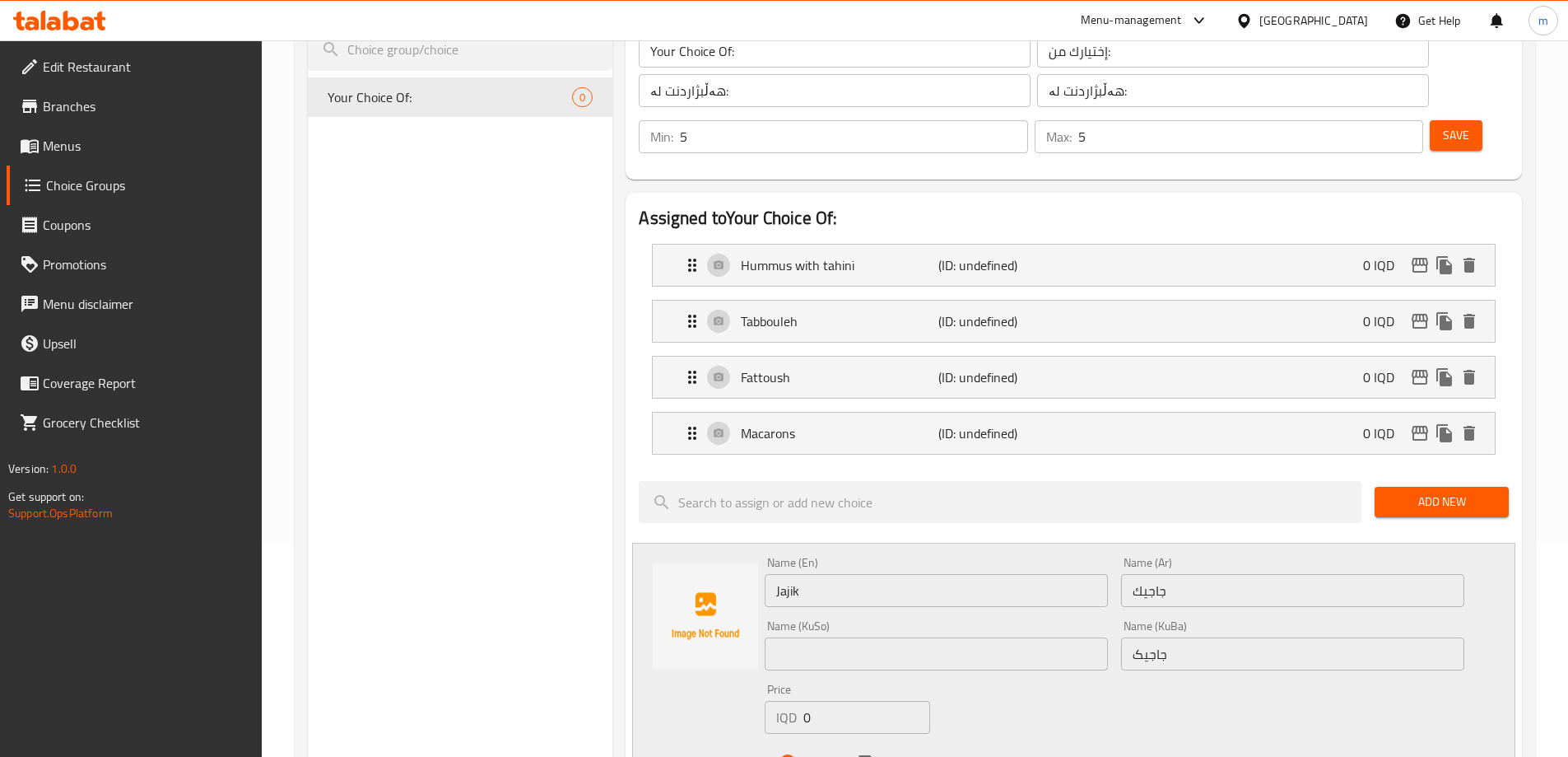
click at [834, 637] on input "text" at bounding box center [937, 654] width 343 height 33
paste input "جاجیک"
type input "جاجیک"
click at [1013, 650] on div "Name (En) Jajik Name (En) Name (Ar) جاجيك Name (Ar) Name (KuSo) جاجیک Name (KuS…" at bounding box center [1115, 667] width 713 height 234
click at [862, 755] on icon "save" at bounding box center [866, 763] width 15 height 15
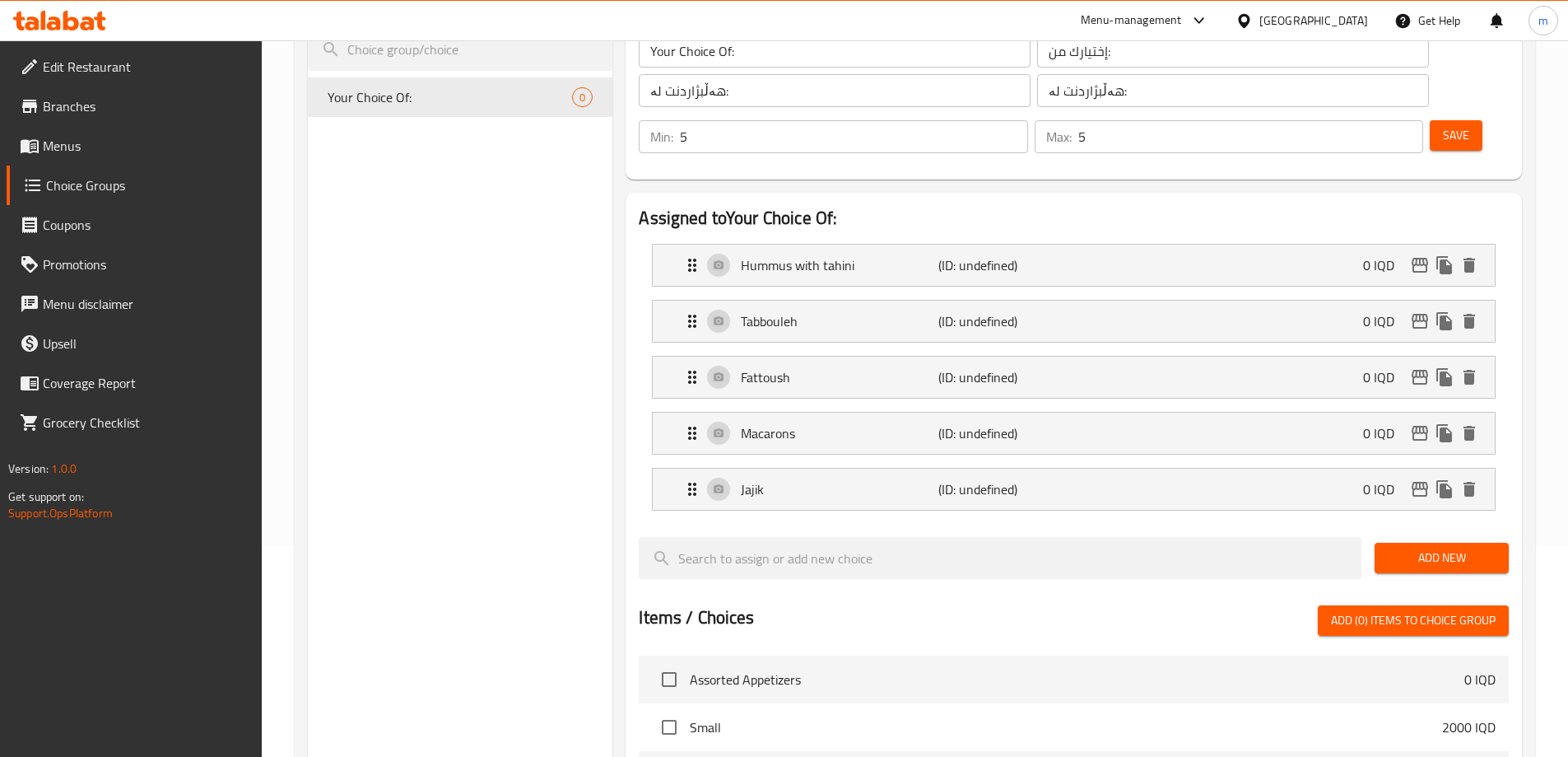
click at [1446, 542] on button "Add New" at bounding box center [1442, 557] width 135 height 31
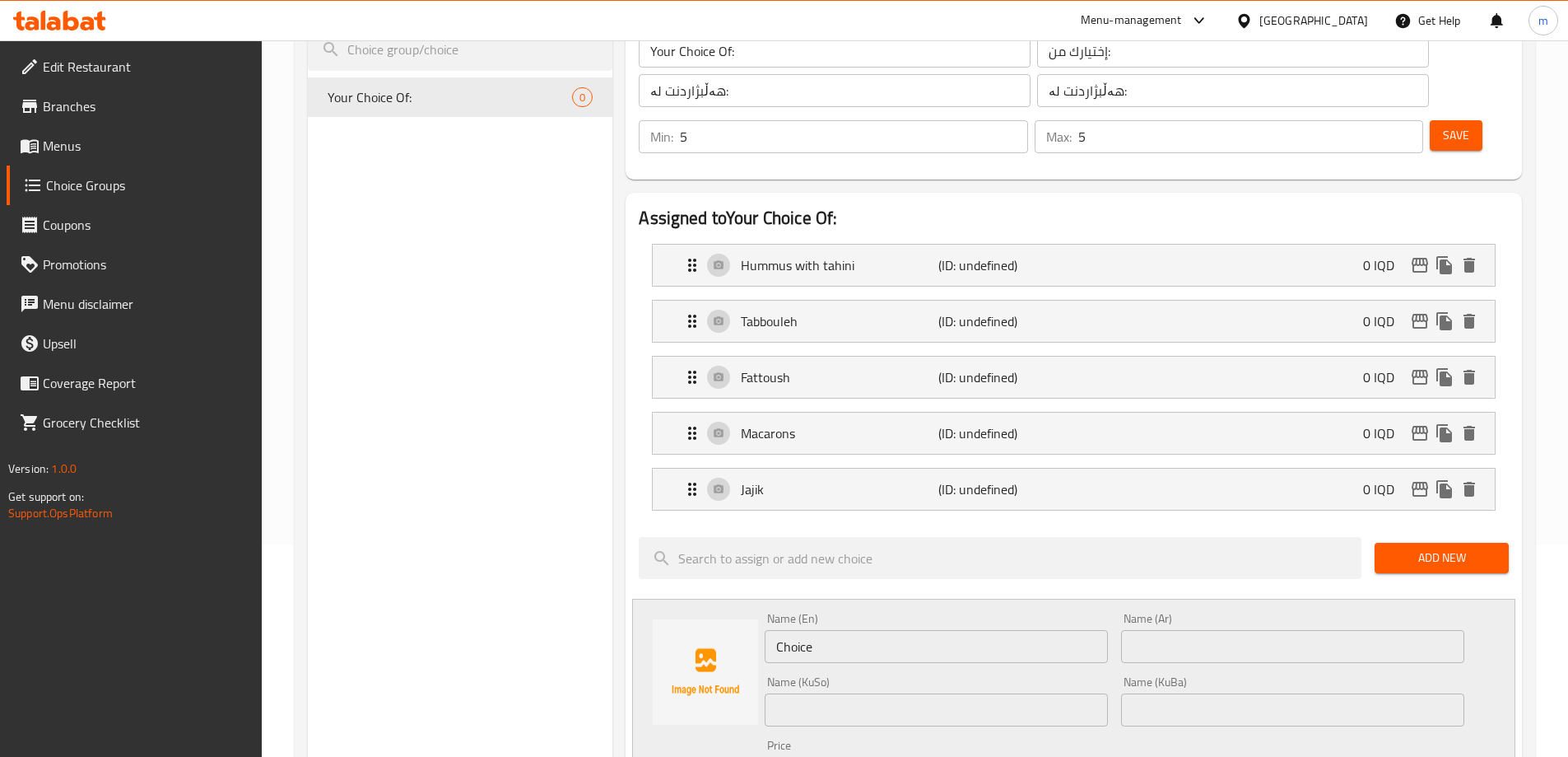
click at [862, 630] on input "Choice" at bounding box center [937, 646] width 343 height 33
drag, startPoint x: 1203, startPoint y: 655, endPoint x: 1193, endPoint y: 660, distance: 11.2
click at [1204, 693] on input "text" at bounding box center [1293, 710] width 343 height 33
paste input "روسی"
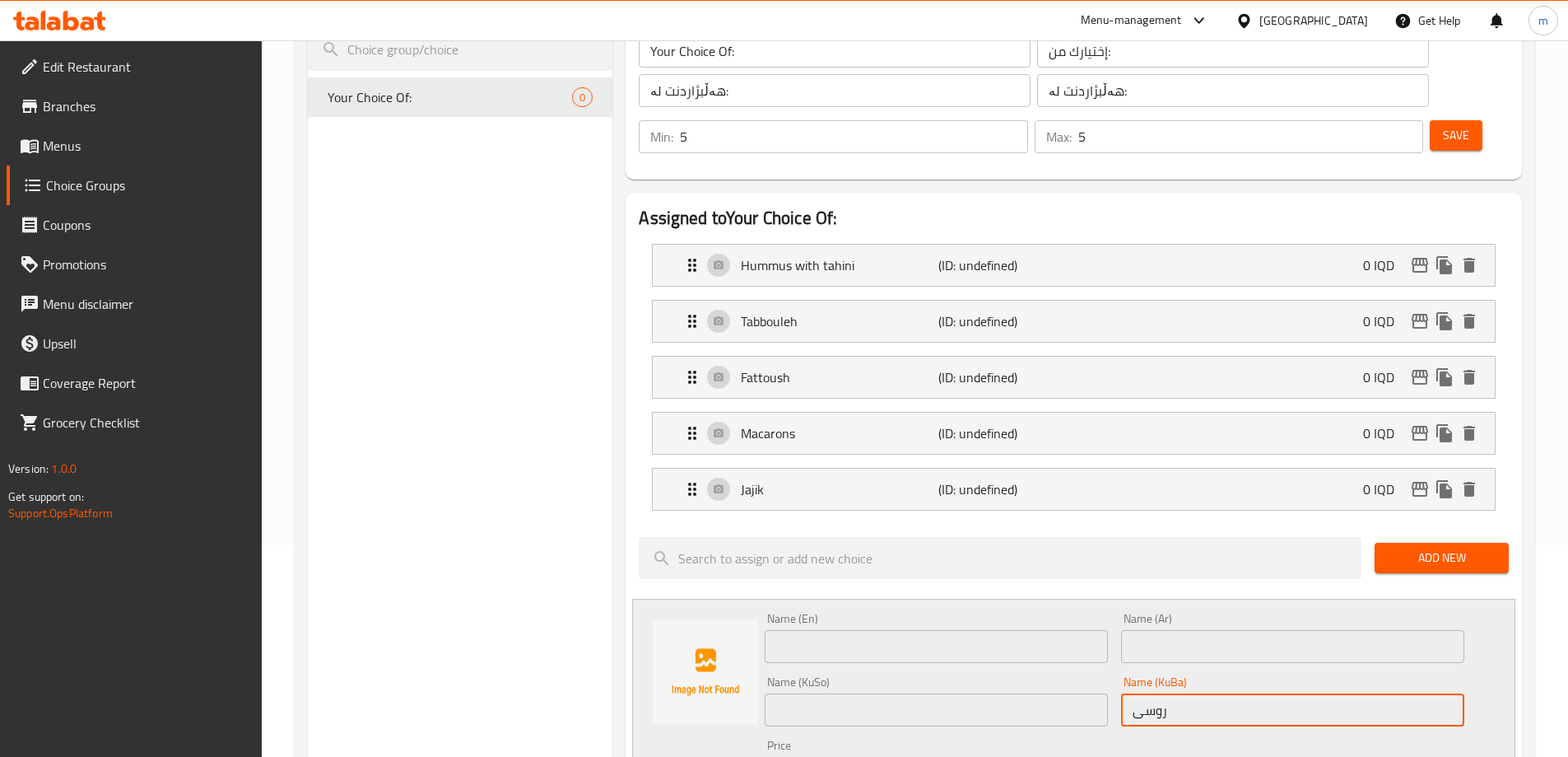
type input "روسی"
click at [997, 693] on input "text" at bounding box center [937, 710] width 343 height 33
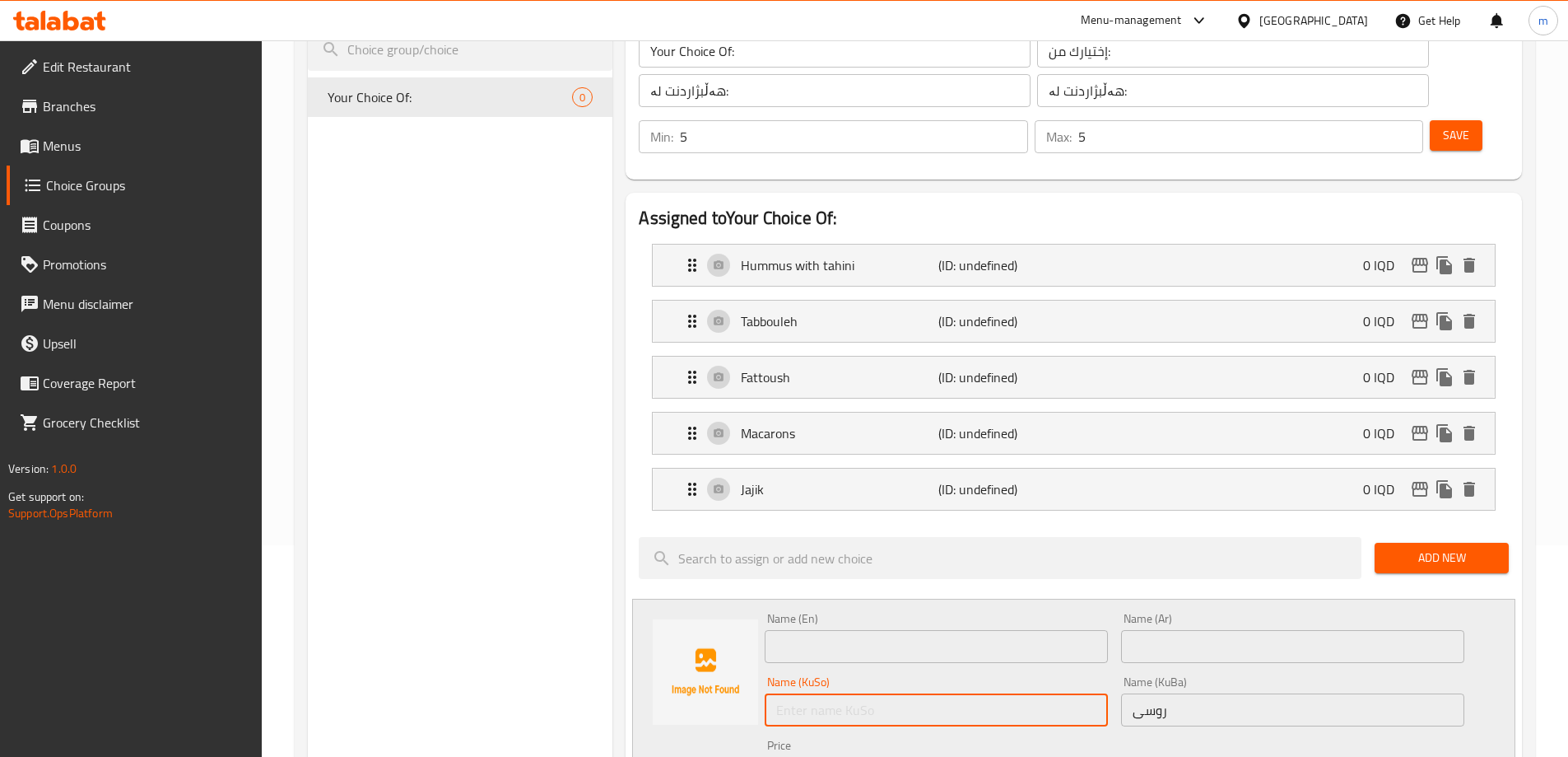
paste input "روسی"
type input "روسی"
click at [1218, 630] on input "text" at bounding box center [1293, 646] width 343 height 33
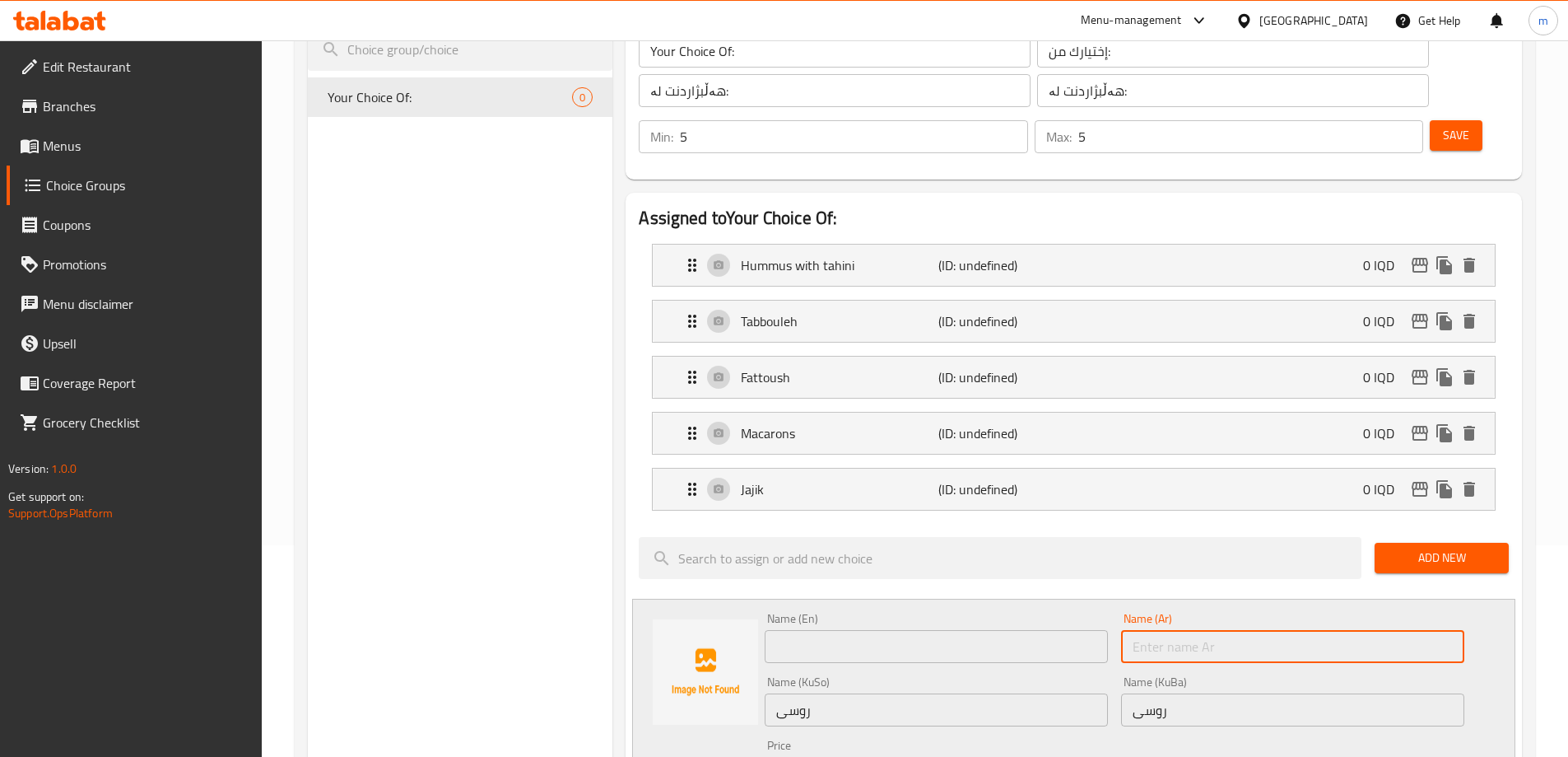
paste input "وسية"
click at [1159, 630] on input "وسية" at bounding box center [1293, 646] width 343 height 33
type input "روسية"
click at [960, 630] on input "text" at bounding box center [937, 646] width 343 height 33
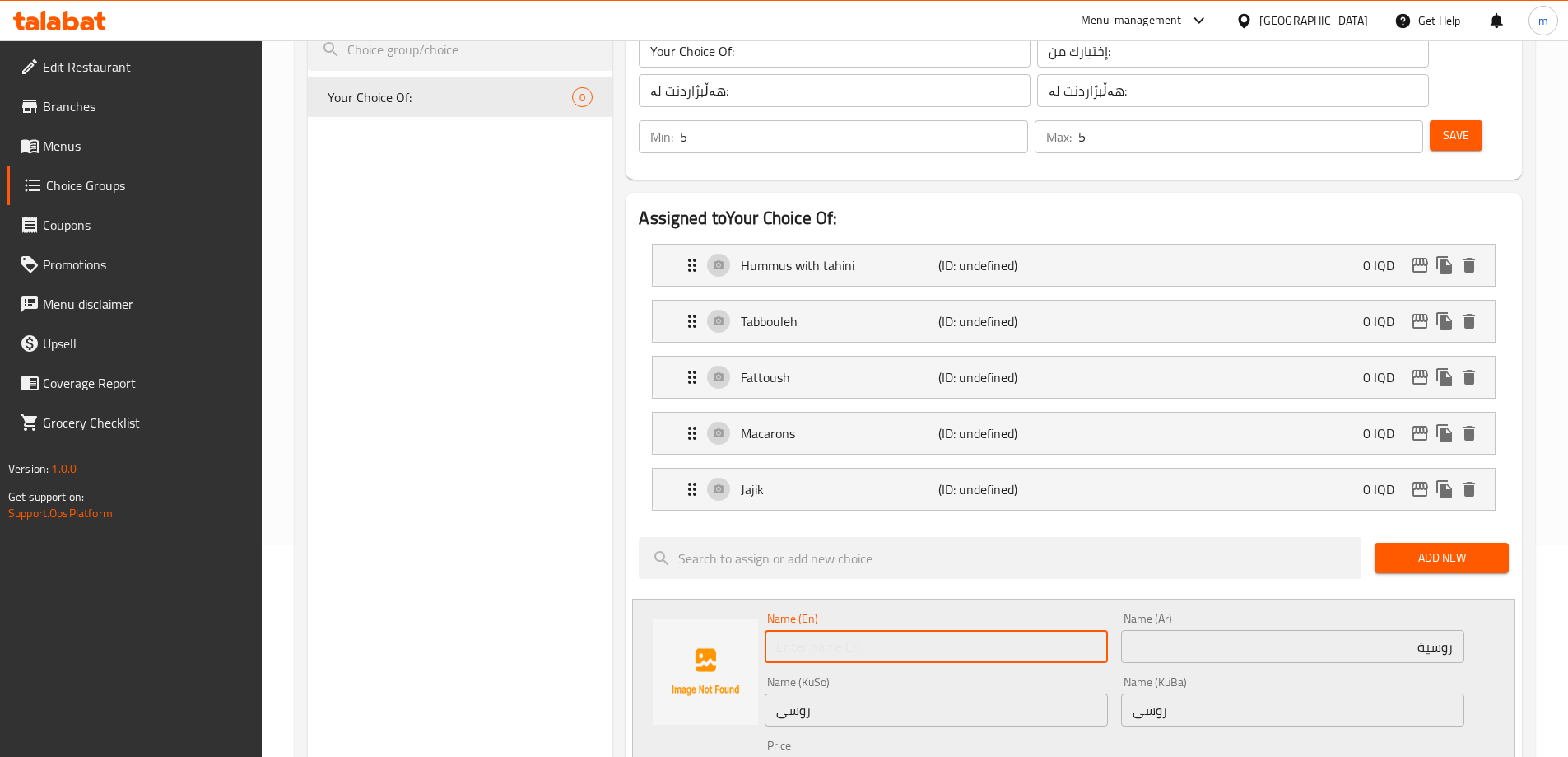
paste input "Russian"
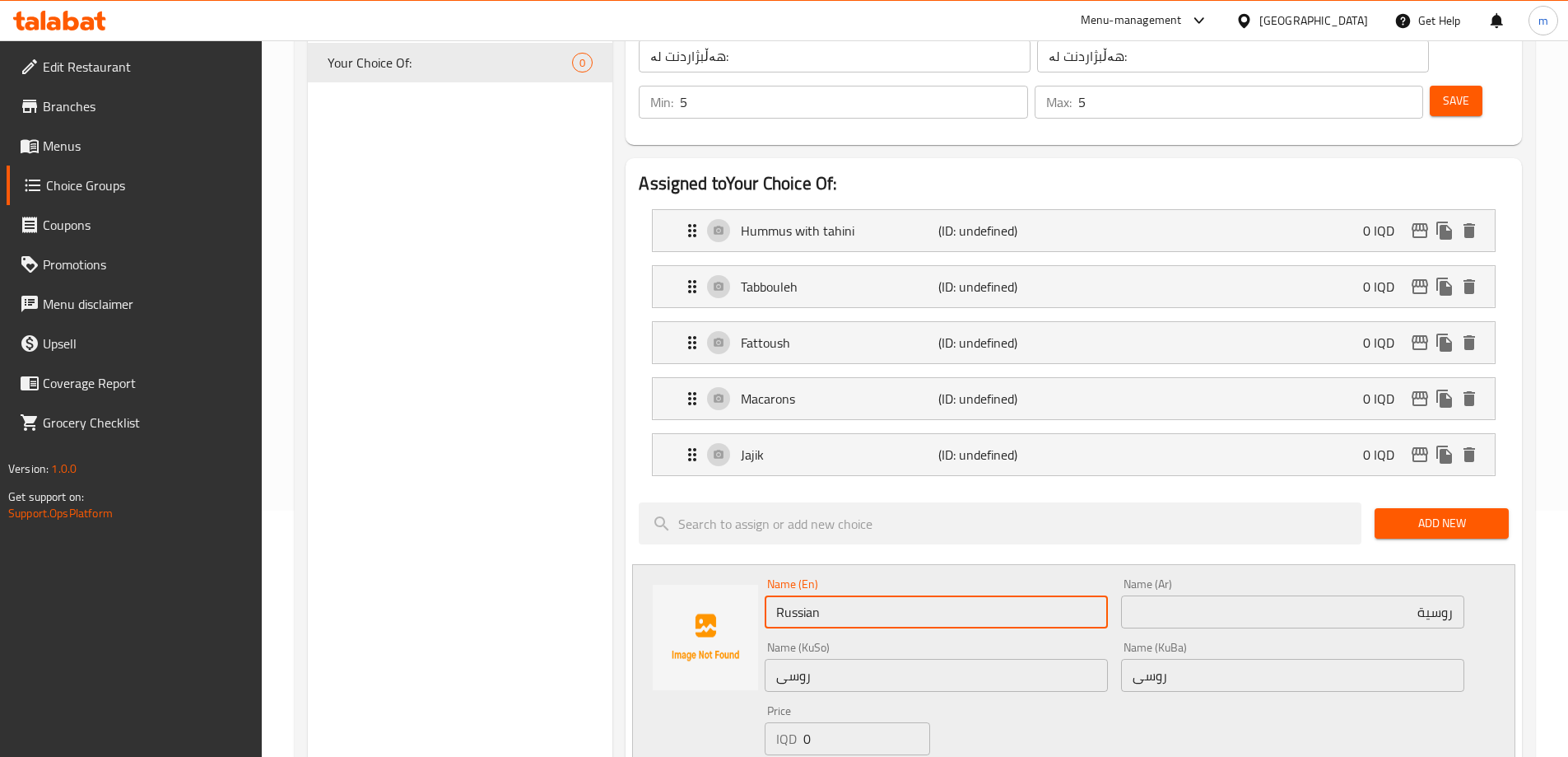
scroll to position [376, 0]
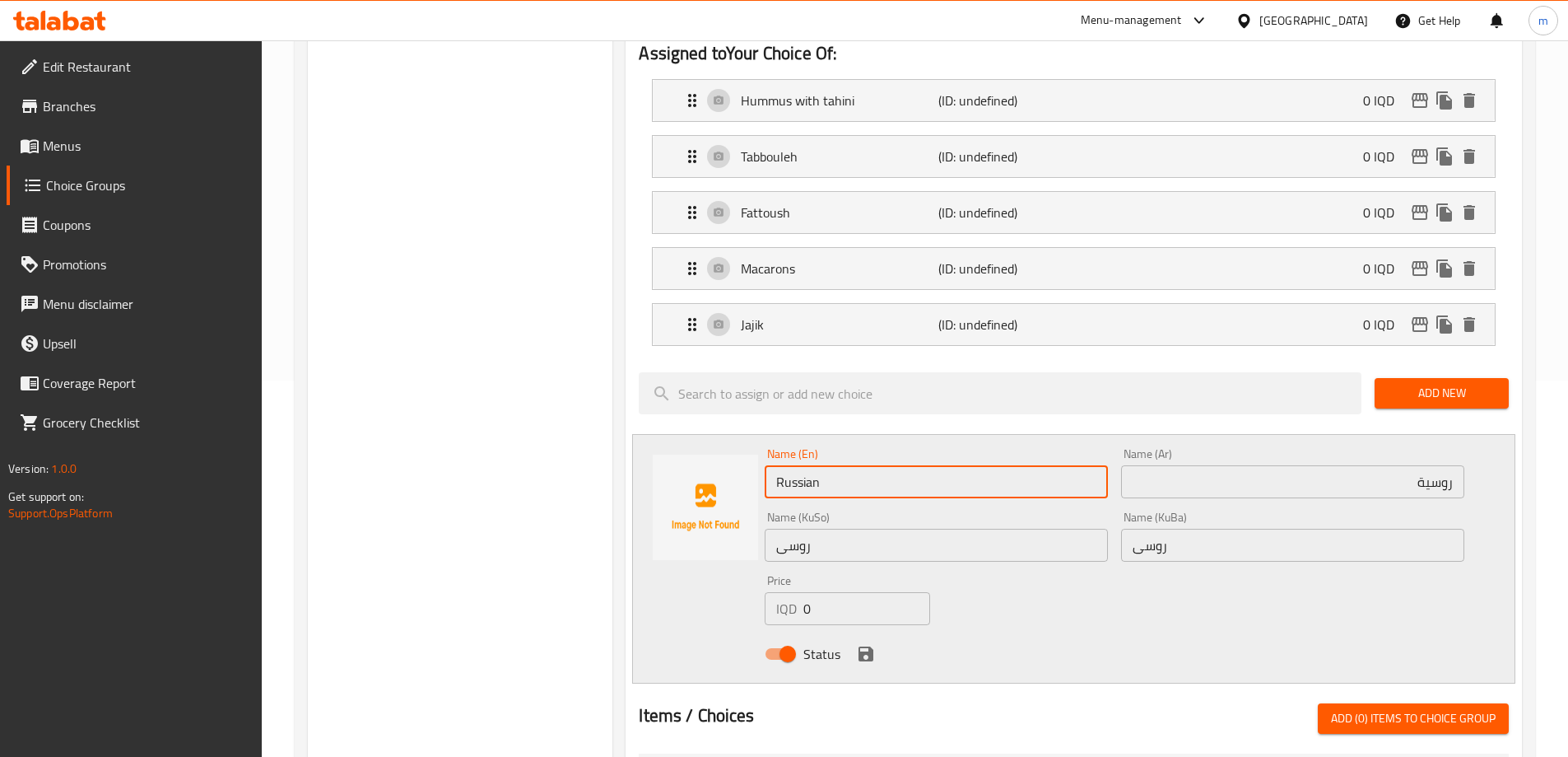
type input "Russian"
click at [863, 644] on icon "save" at bounding box center [866, 654] width 20 height 20
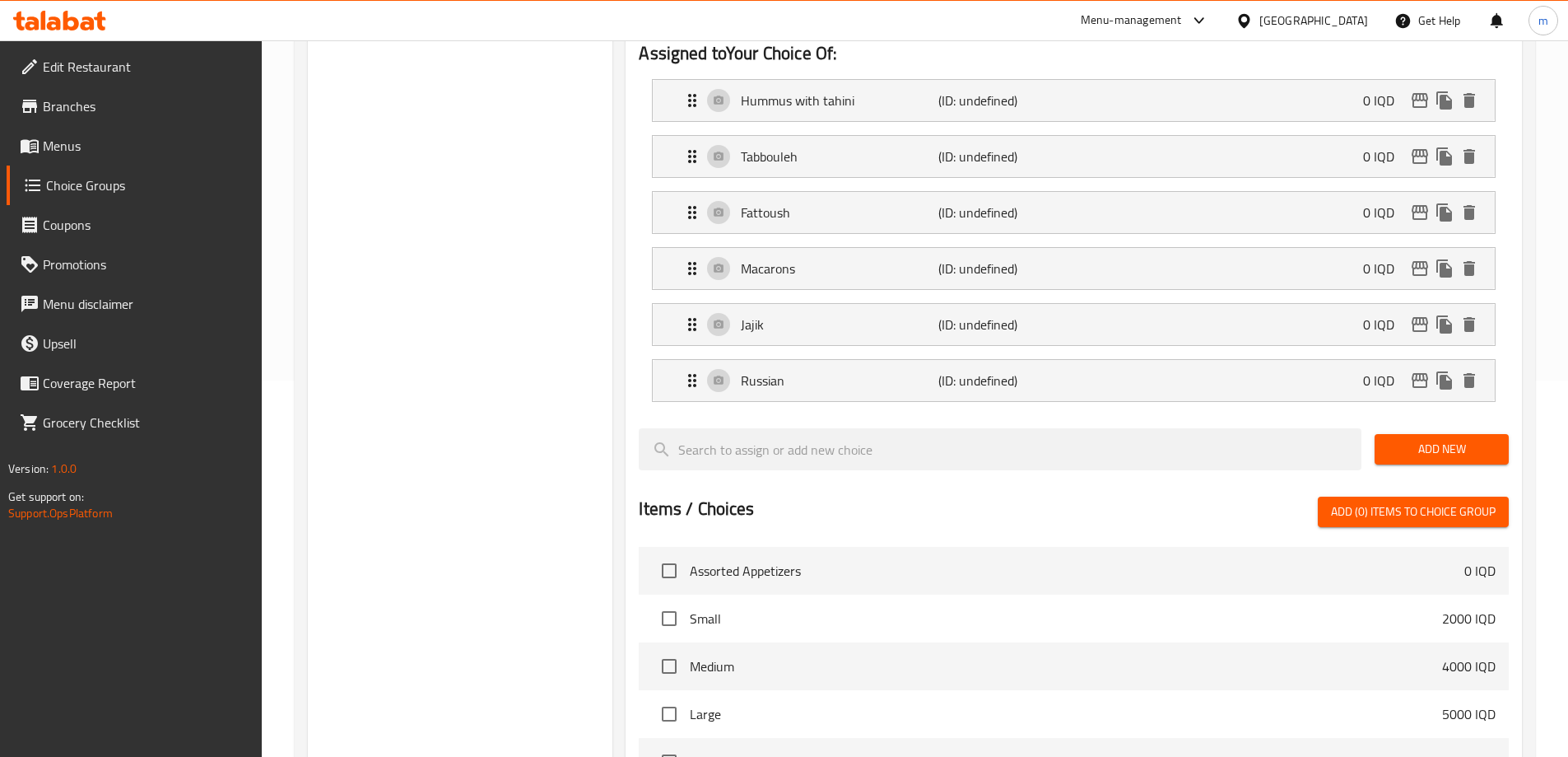
click at [579, 317] on div "Choice Groups Your Choice Of: 0" at bounding box center [460, 470] width 305 height 1318
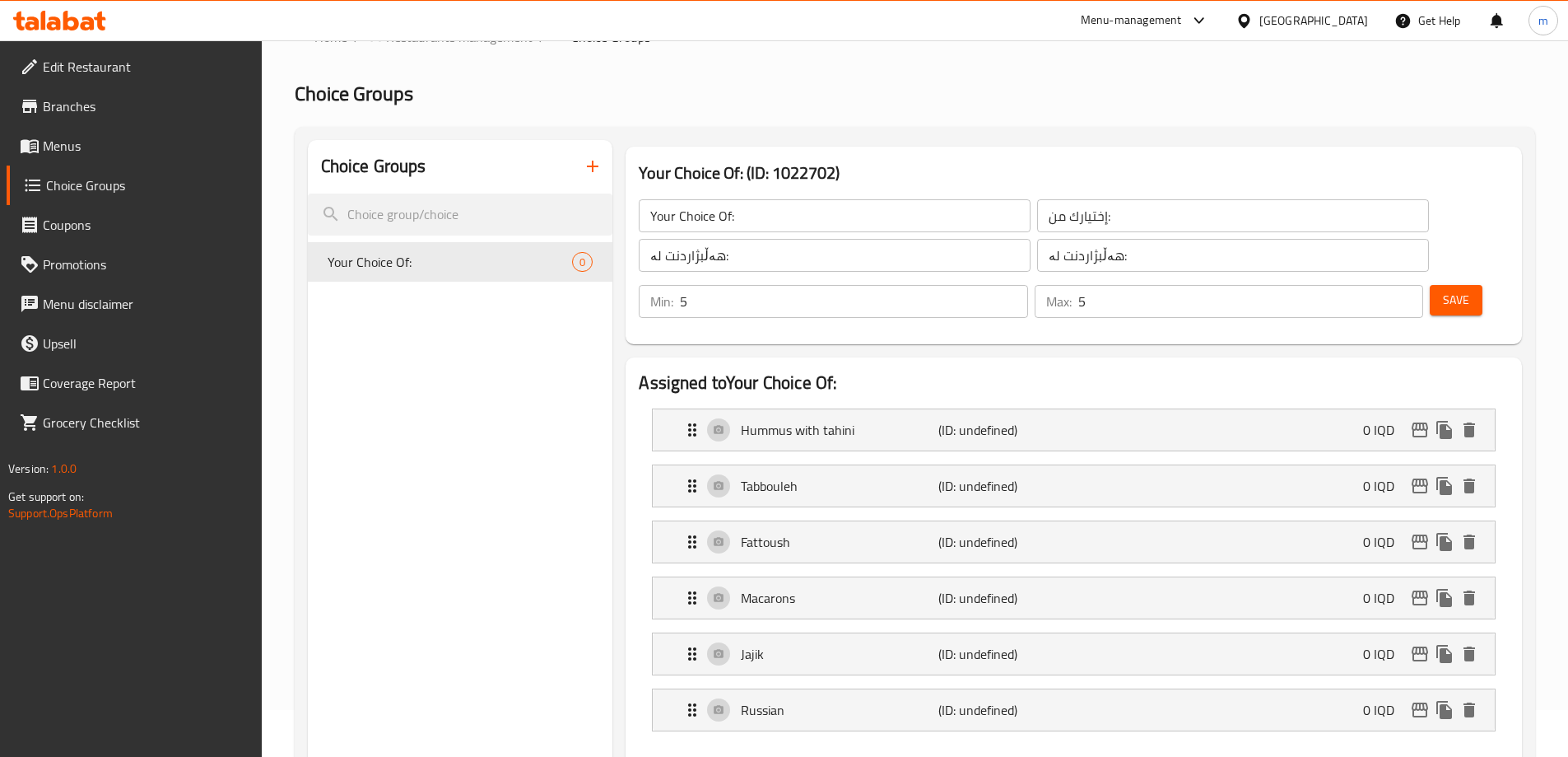
scroll to position [0, 0]
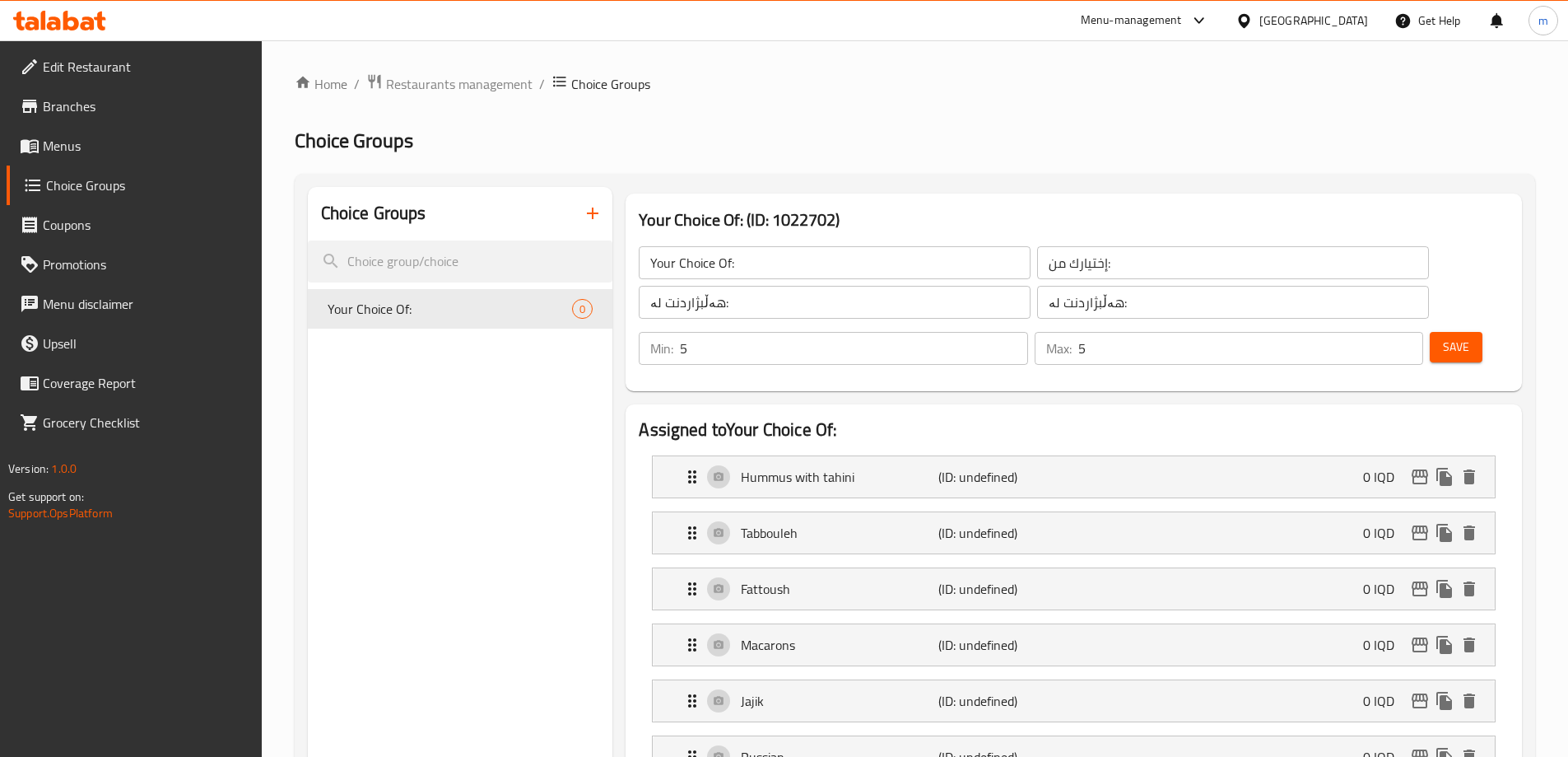
click at [1443, 337] on span "Save" at bounding box center [1457, 347] width 26 height 21
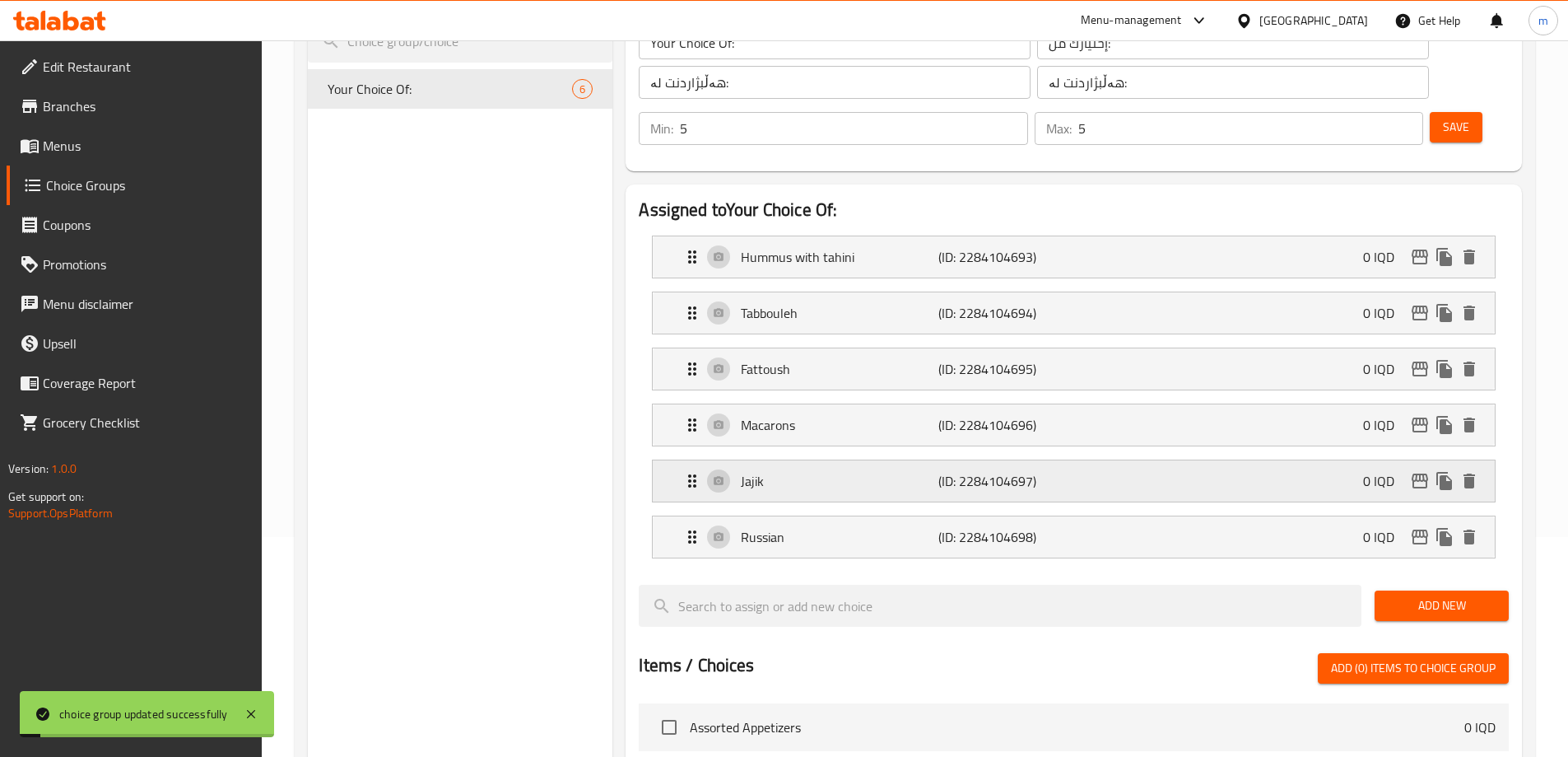
scroll to position [274, 0]
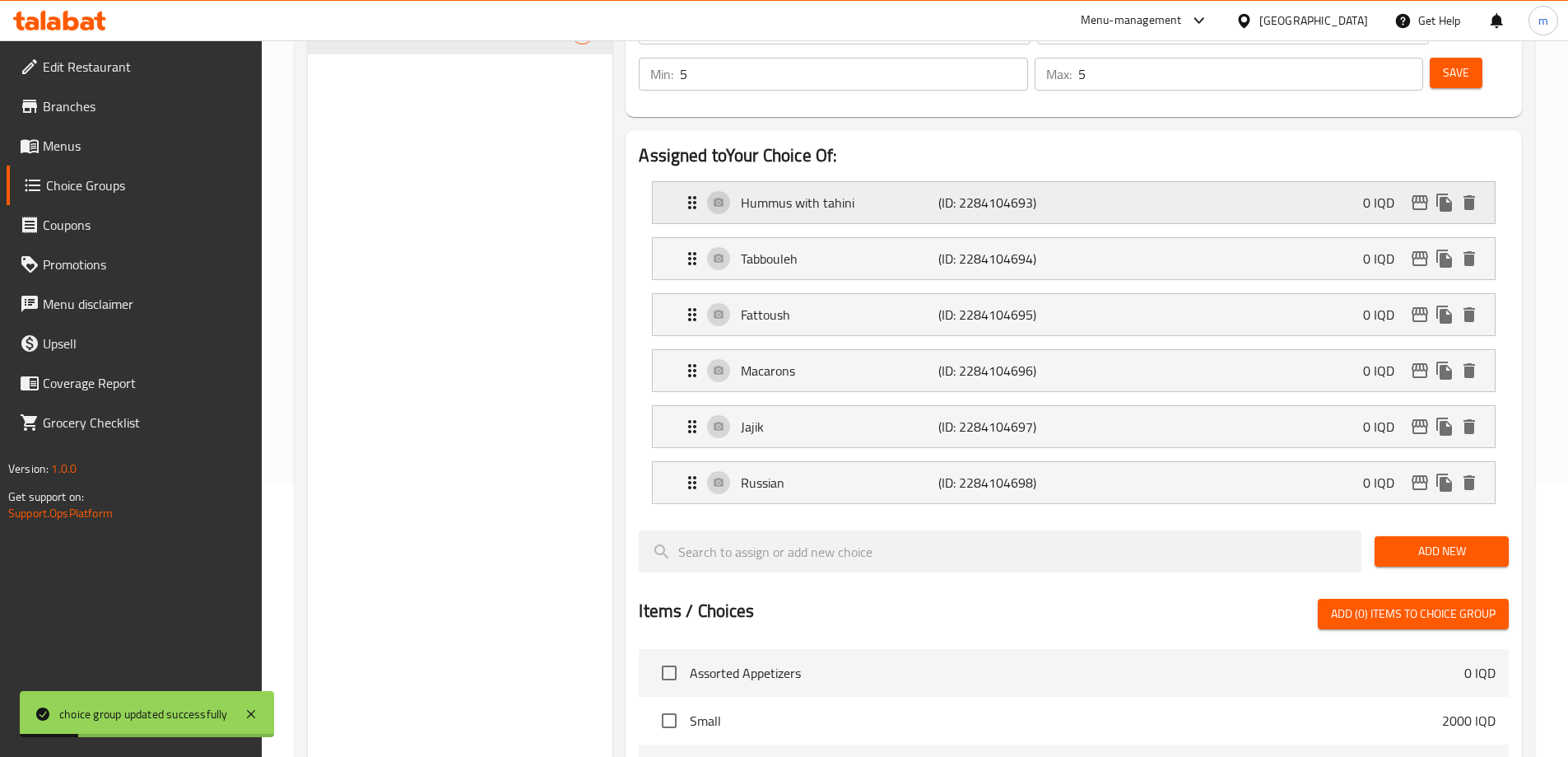
click at [801, 192] on p "Hummus with tahini" at bounding box center [839, 202] width 196 height 20
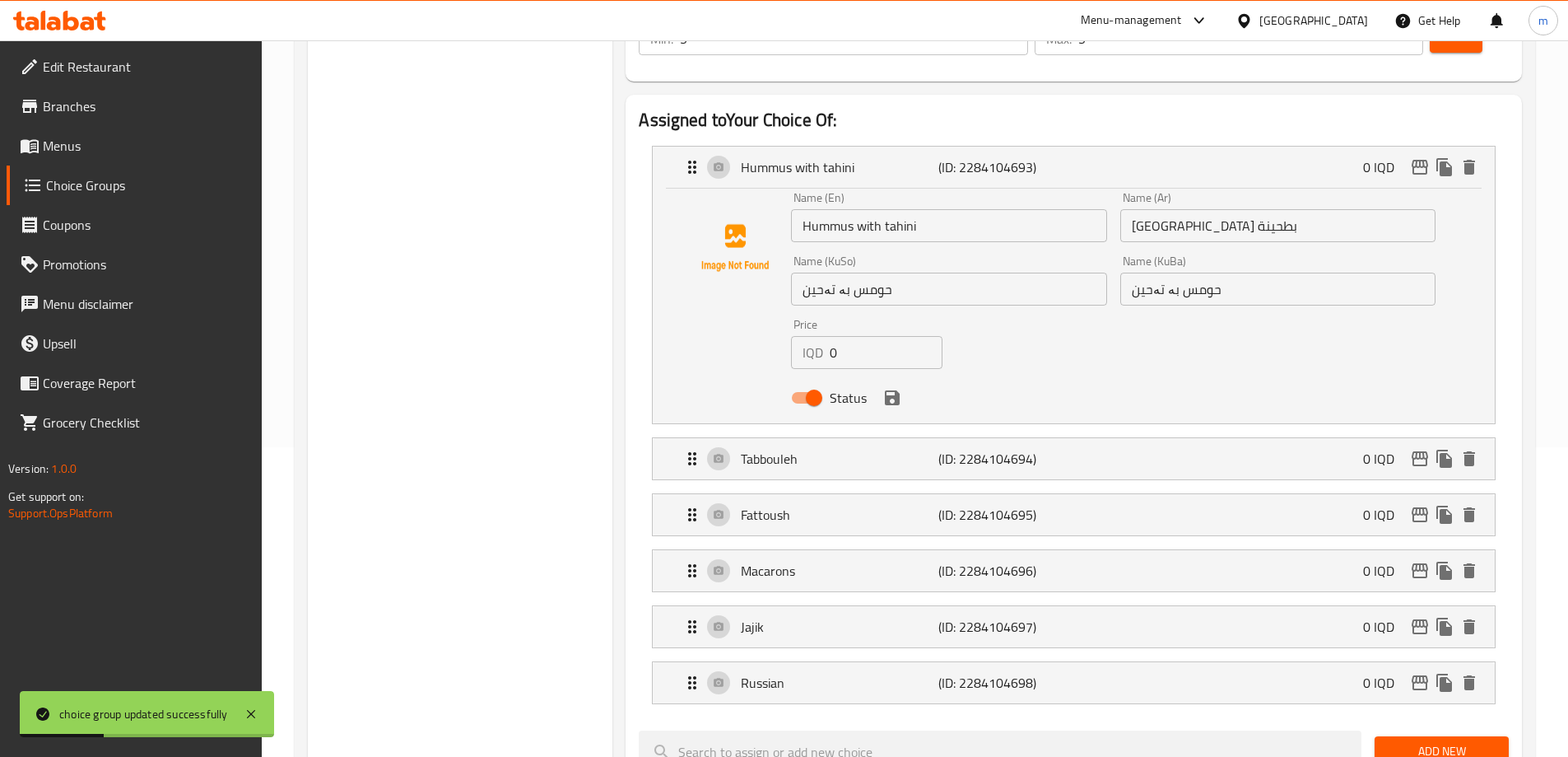
scroll to position [329, 0]
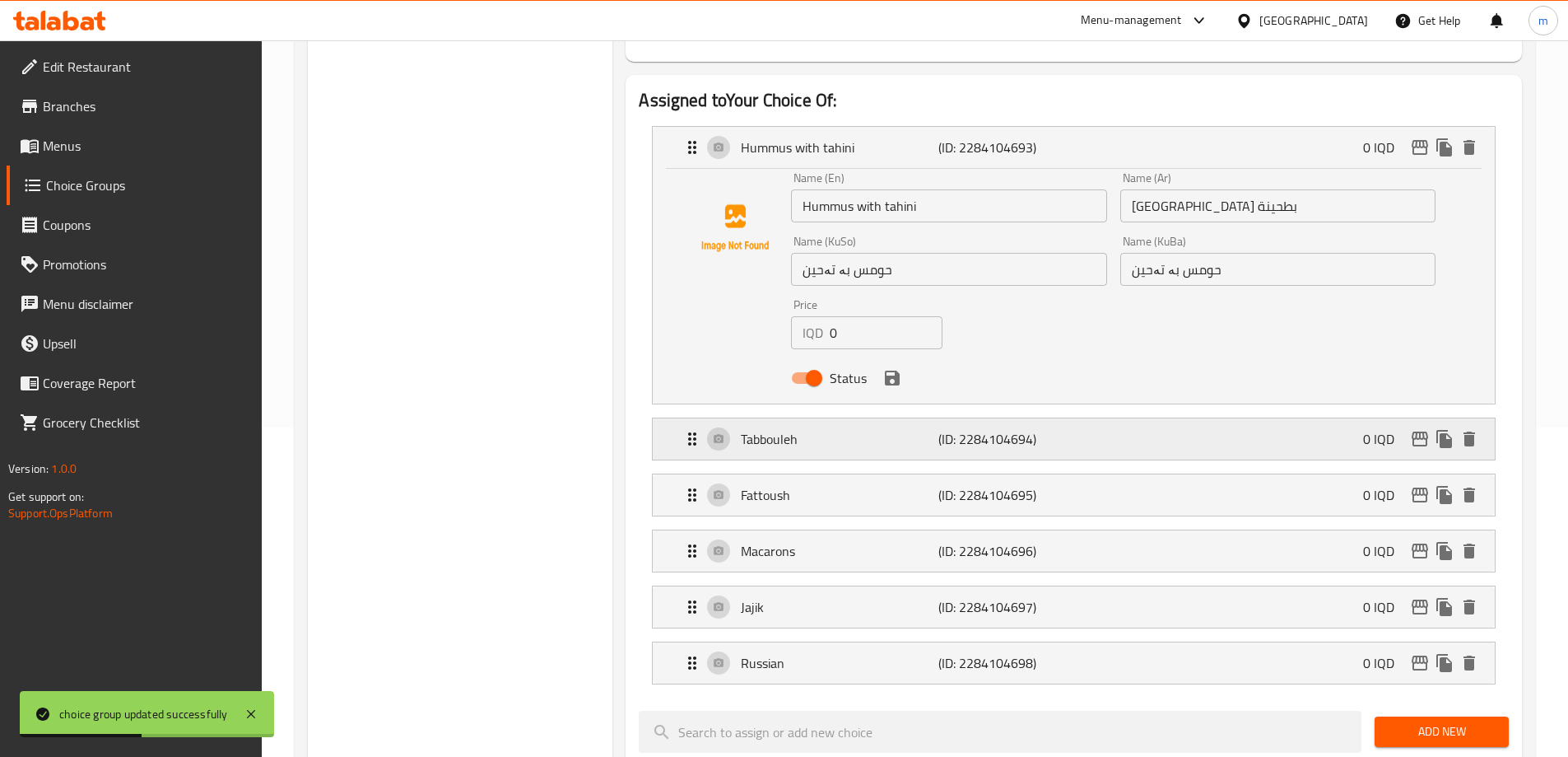
click at [786, 419] on div "Tabbouleh (ID: 2284104694) 0 IQD" at bounding box center [1079, 439] width 793 height 41
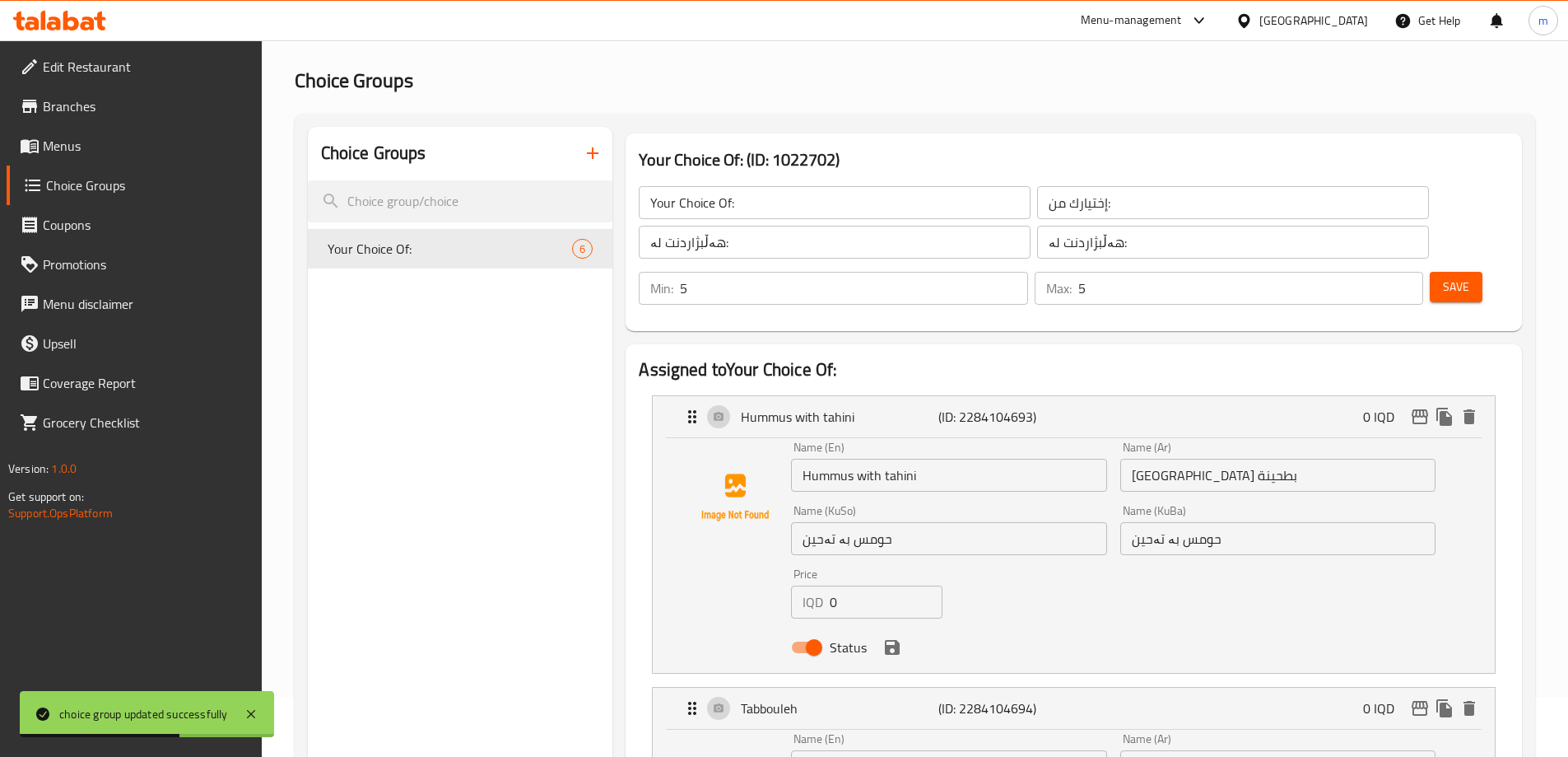
scroll to position [55, 0]
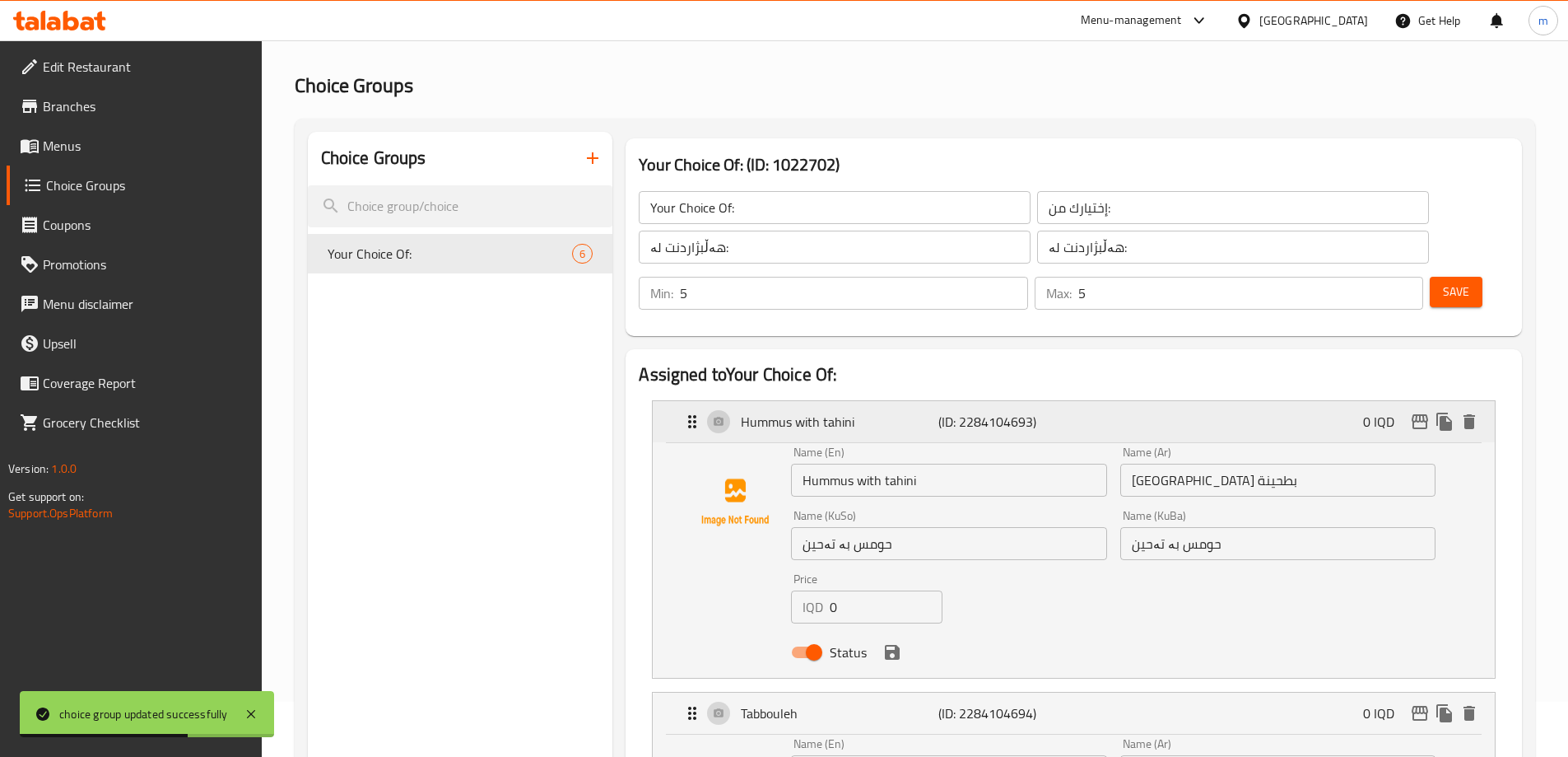
click at [813, 401] on div "Hummus with tahini (ID: 2284104693) 0 IQD" at bounding box center [1079, 422] width 793 height 41
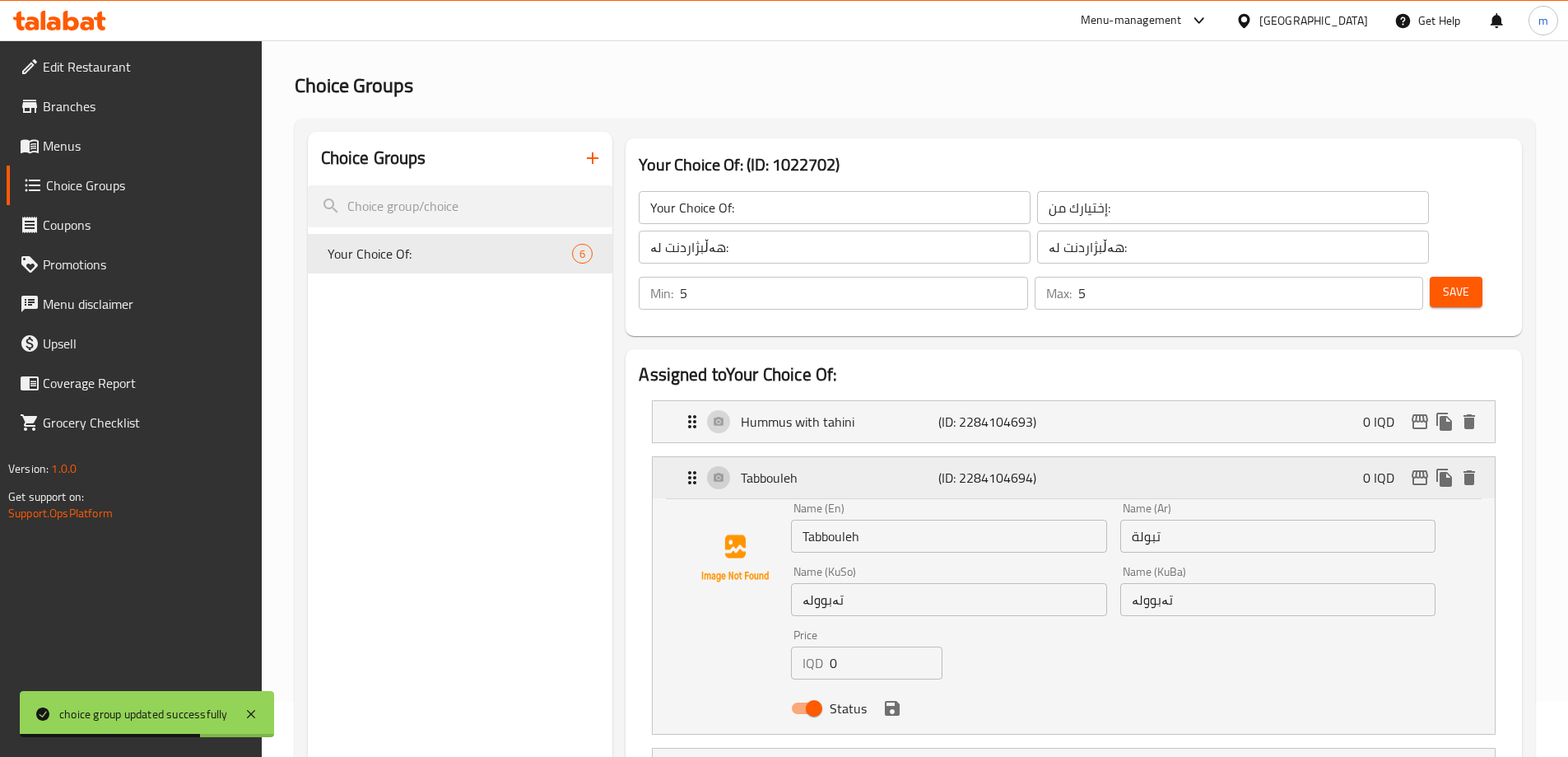
click at [763, 457] on div "Tabbouleh (ID: 2284104694) 0 IQD" at bounding box center [1079, 478] width 793 height 41
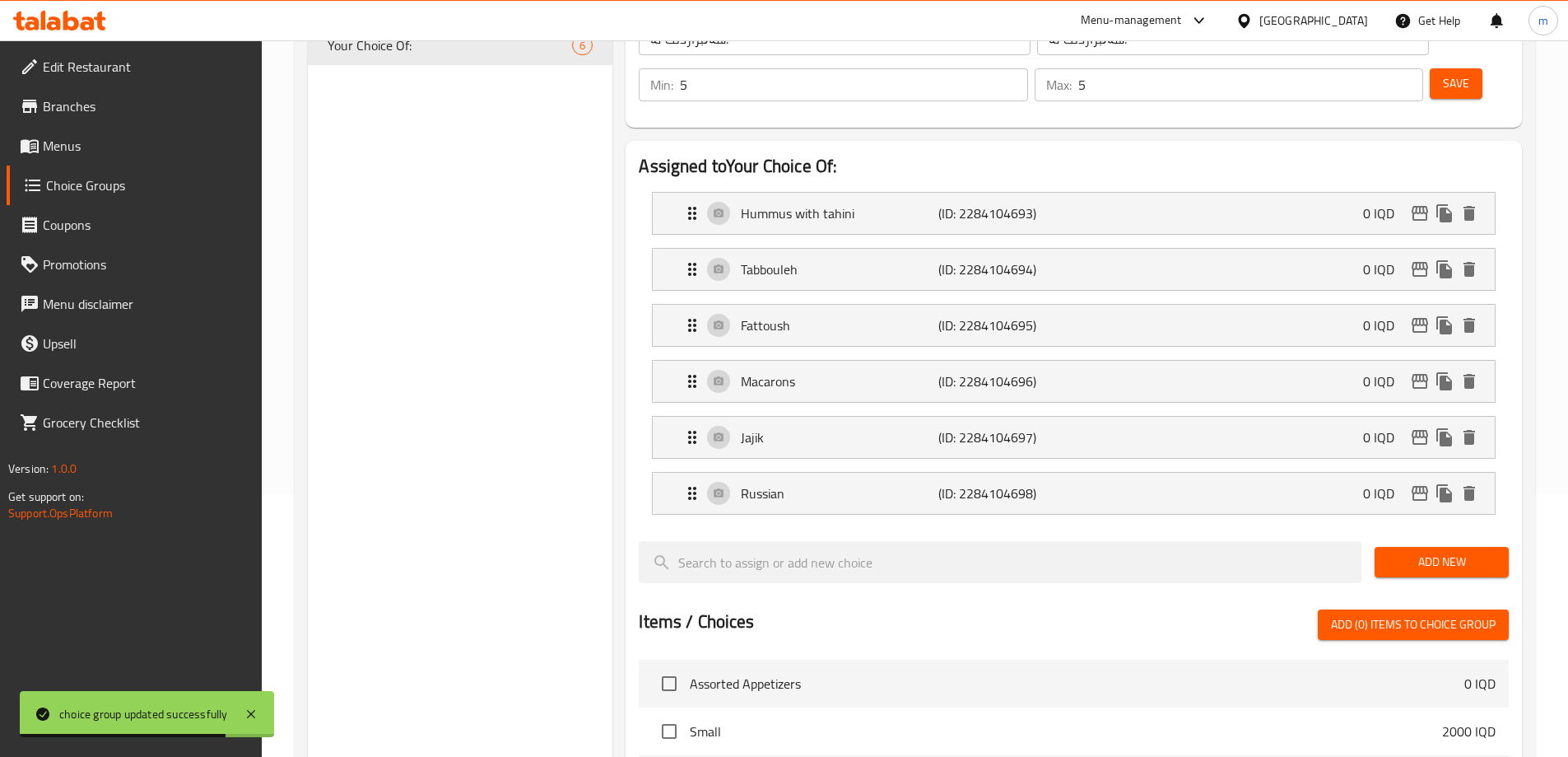
scroll to position [274, 0]
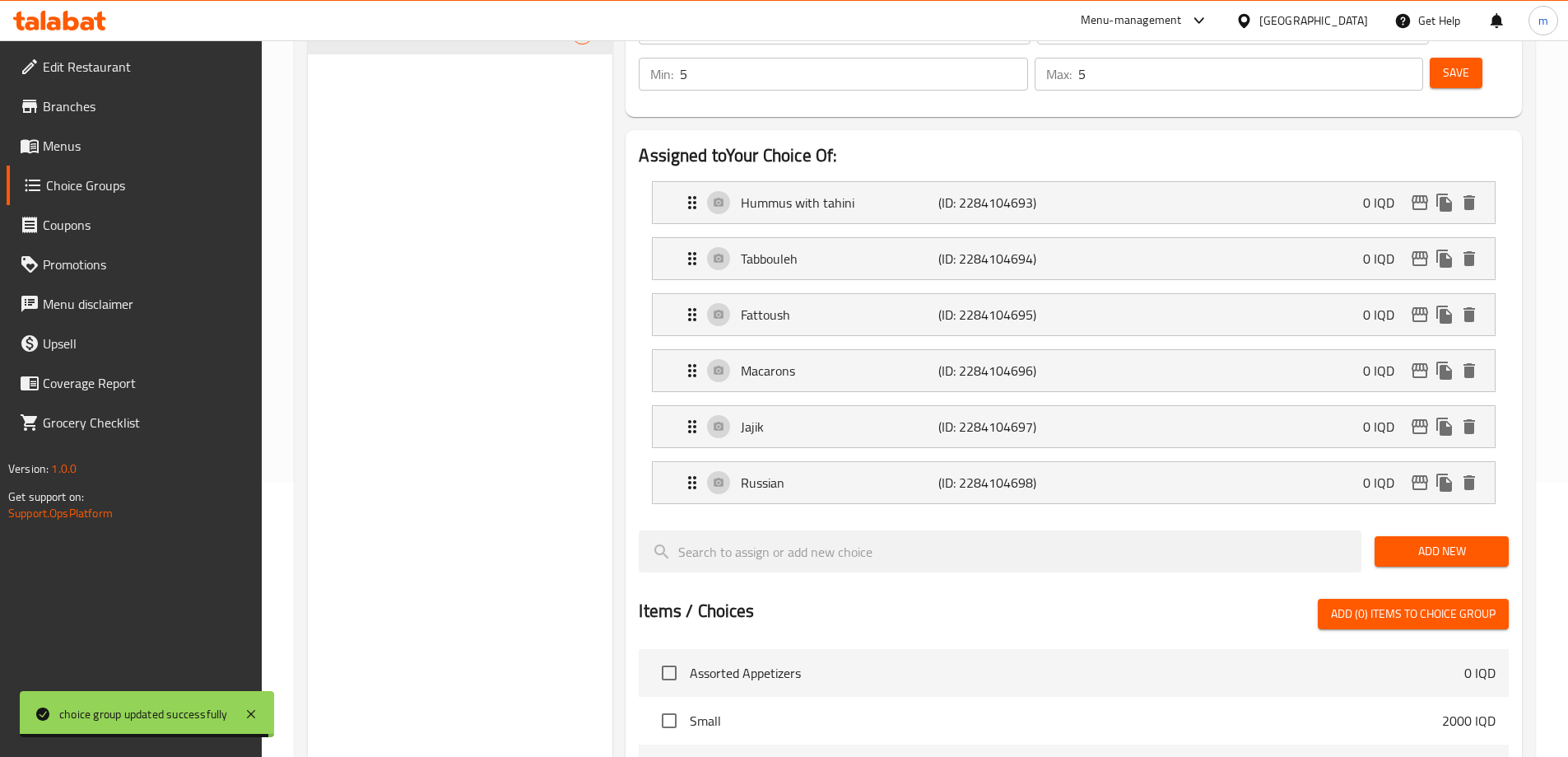
click at [1397, 599] on button "Add (0) items to choice group" at bounding box center [1413, 613] width 191 height 31
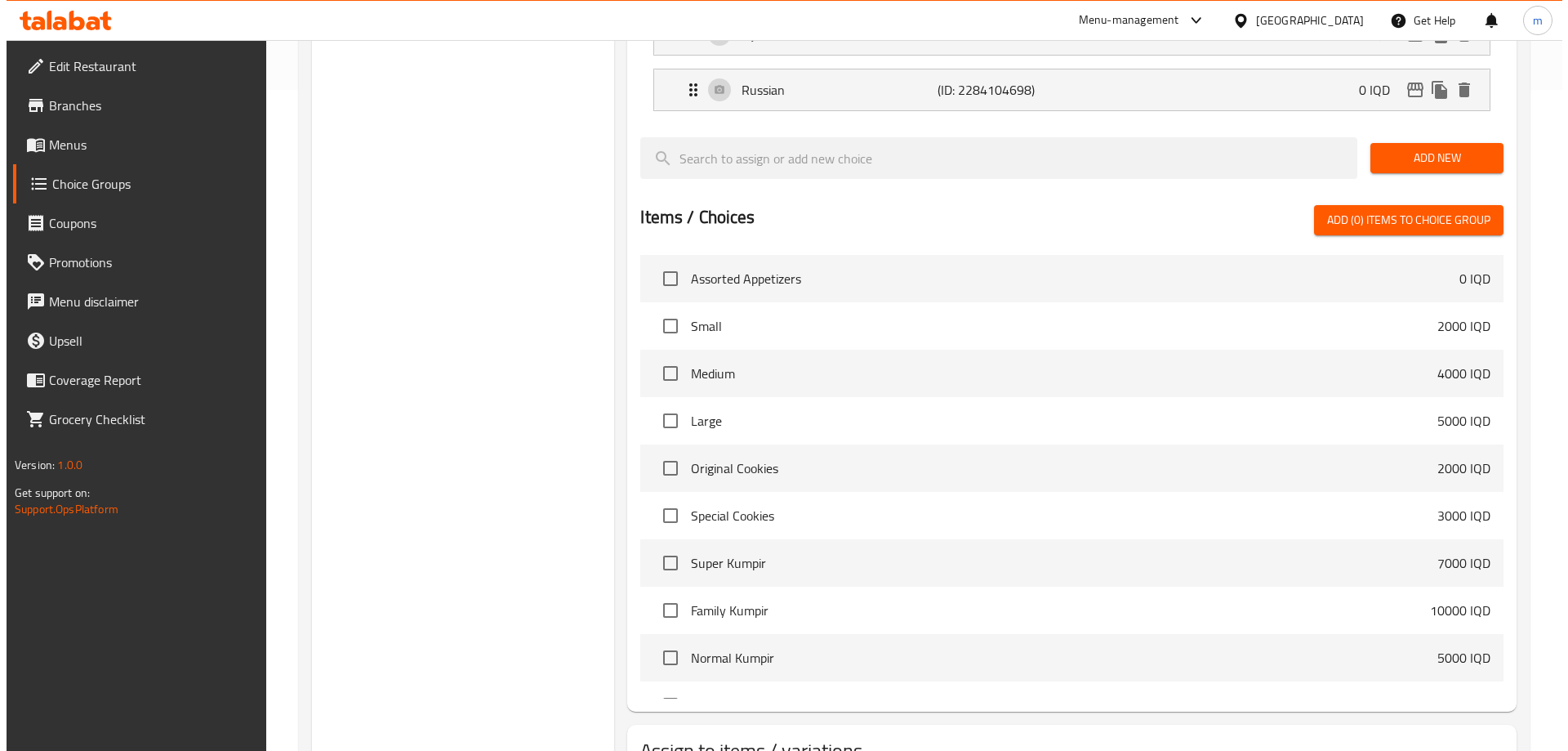
scroll to position [743, 0]
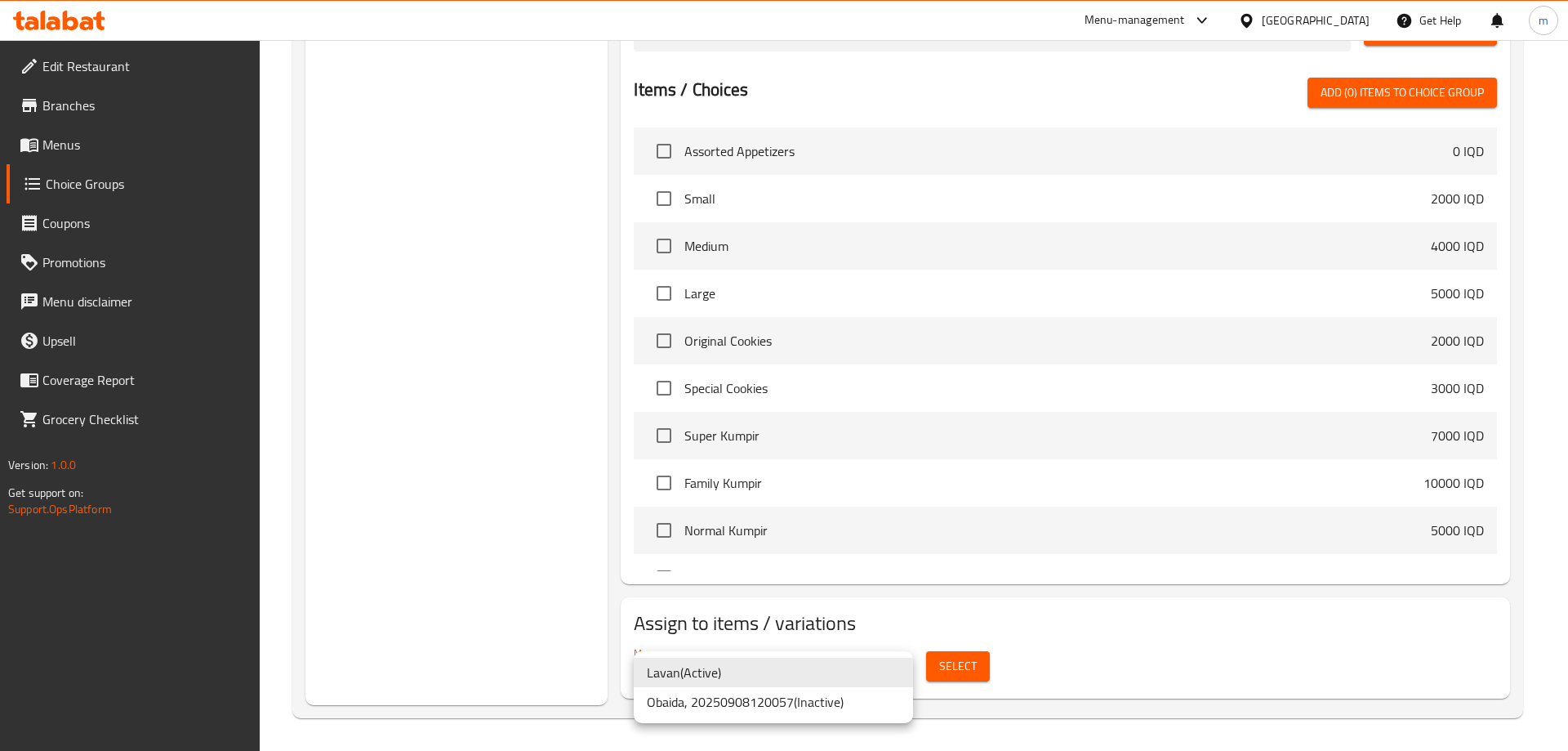
click at [715, 673] on li "Lavan ( Active )" at bounding box center [773, 672] width 279 height 29
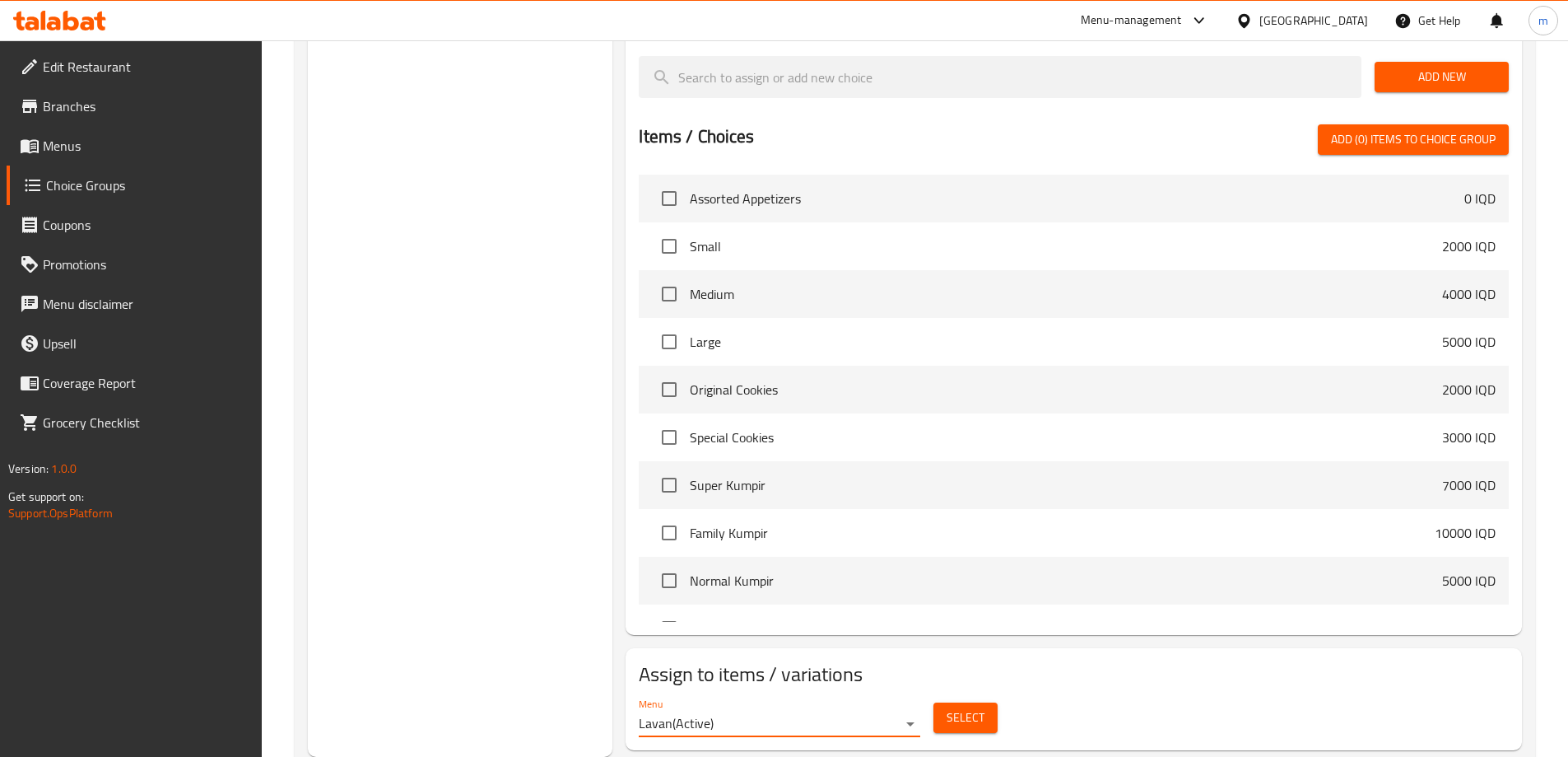
click at [966, 707] on span "Select" at bounding box center [966, 717] width 38 height 21
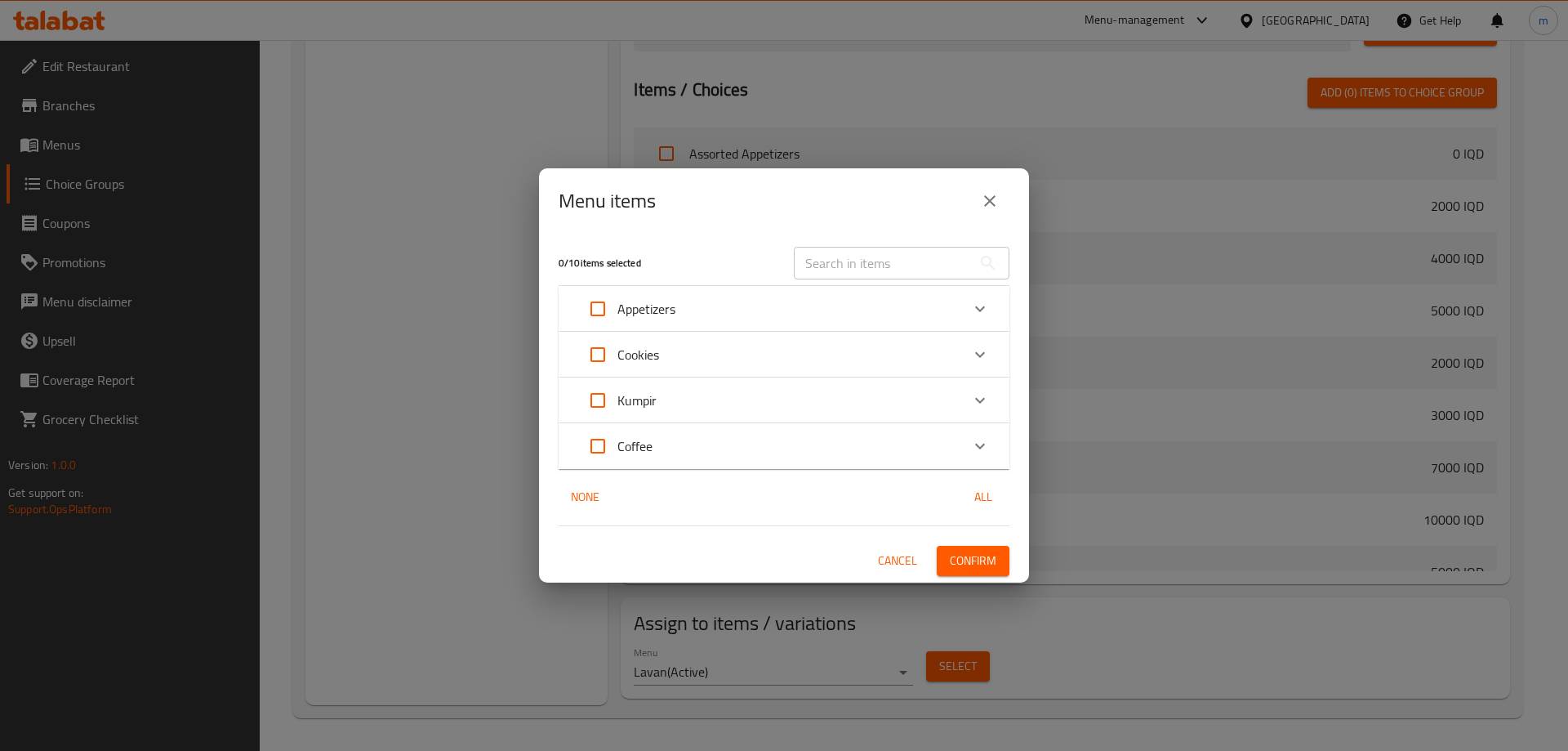
click at [980, 407] on icon "Expand" at bounding box center [980, 400] width 20 height 20
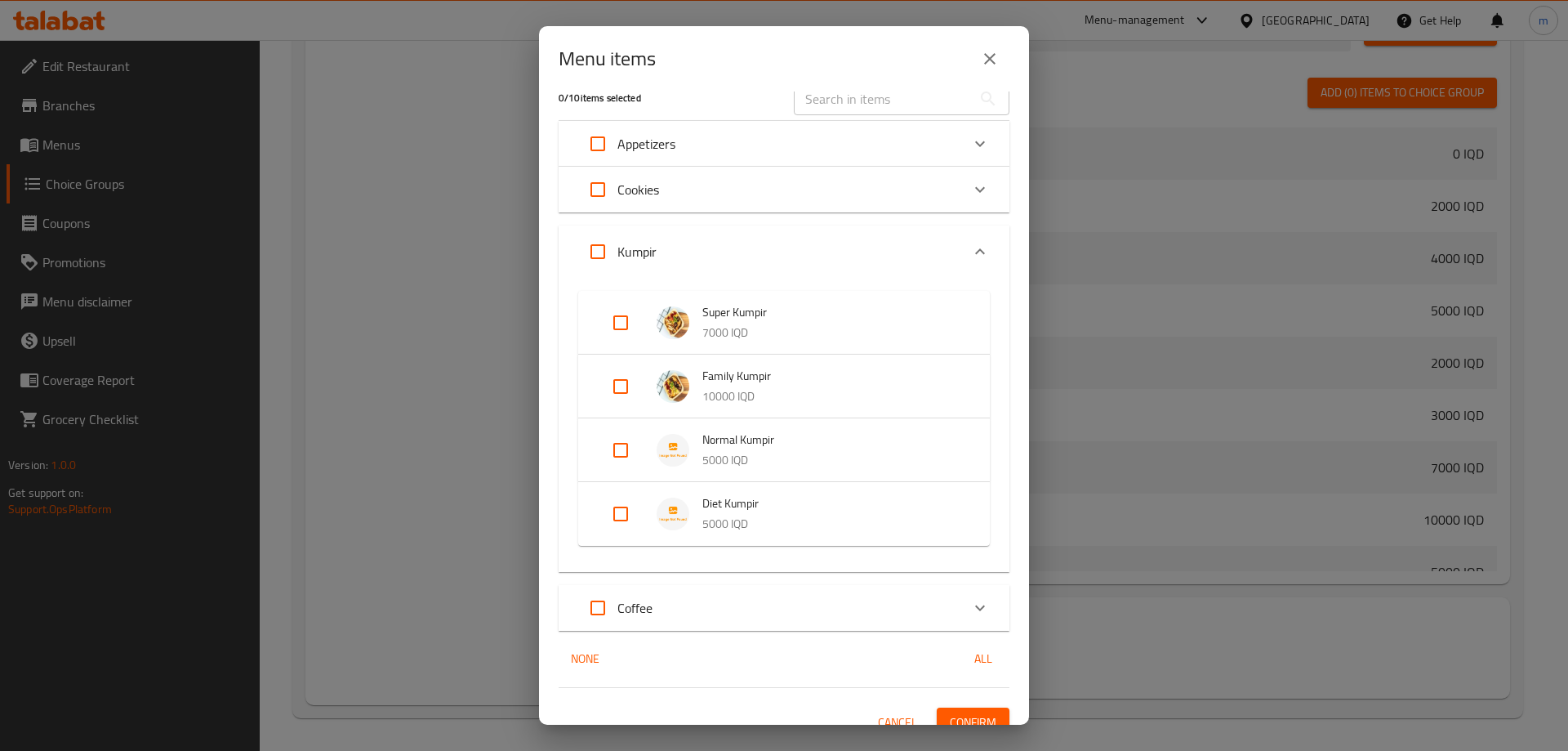
scroll to position [42, 0]
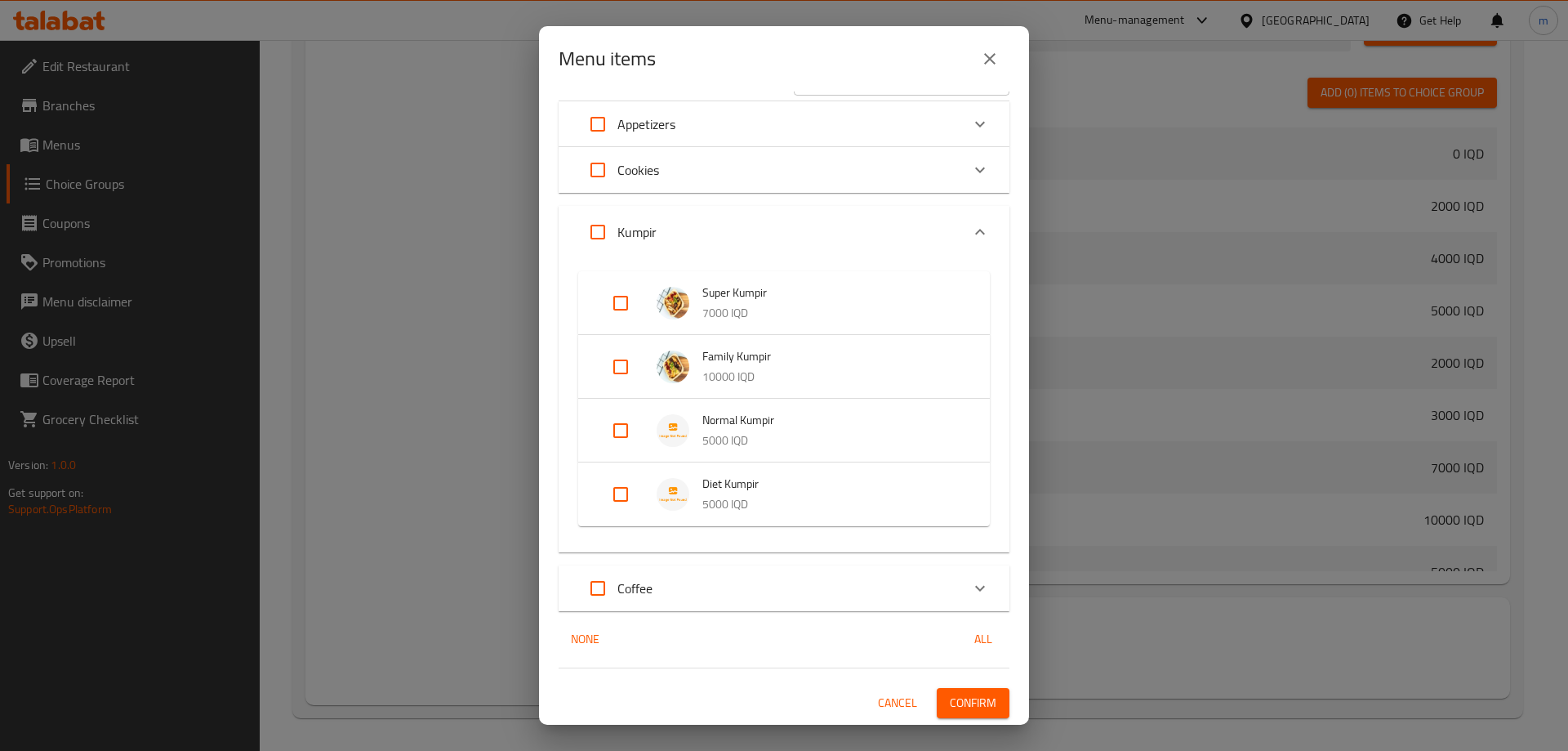
click at [612, 425] on input "Expand" at bounding box center [621, 431] width 39 height 39
checkbox input "true"
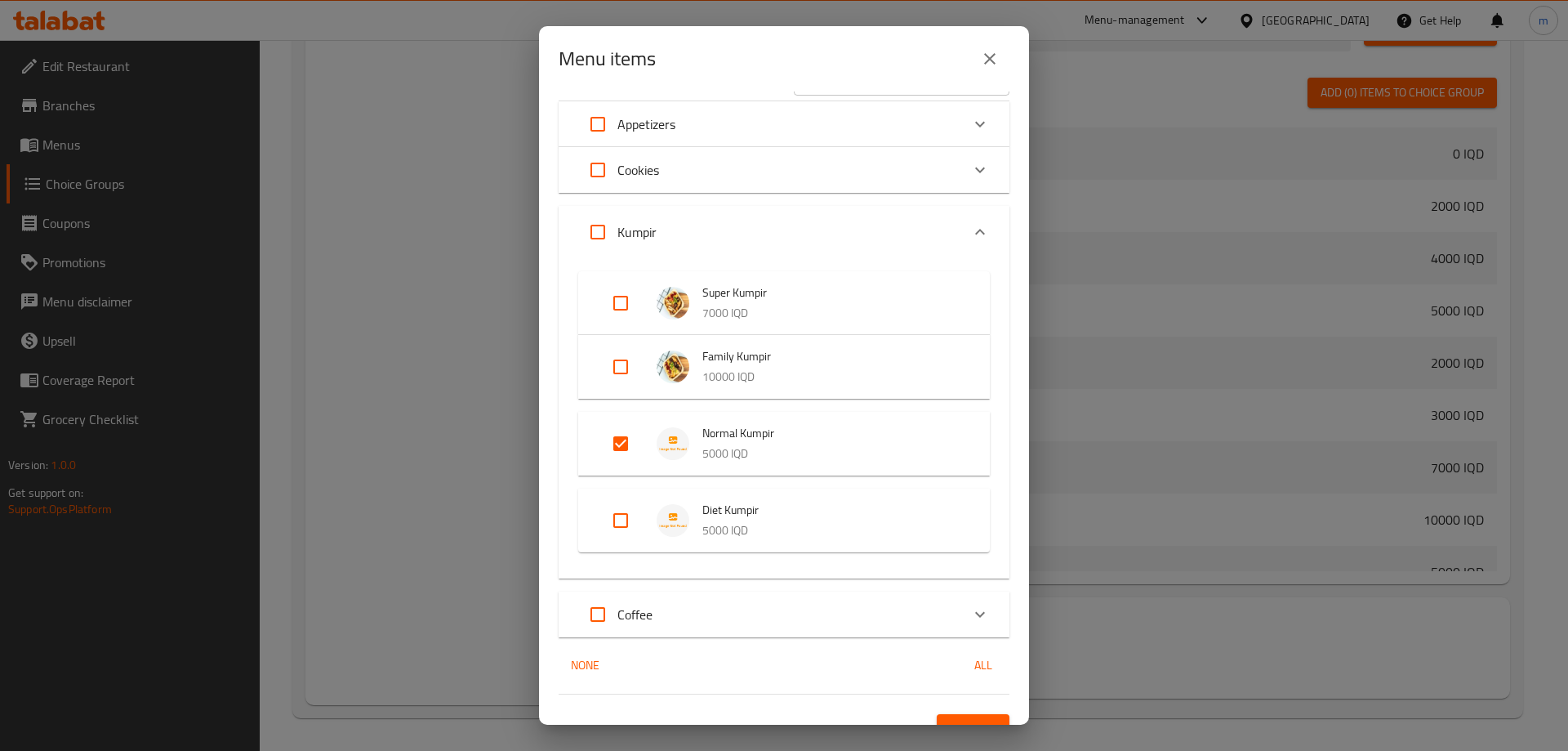
click at [615, 521] on input "Expand" at bounding box center [621, 520] width 39 height 39
checkbox input "true"
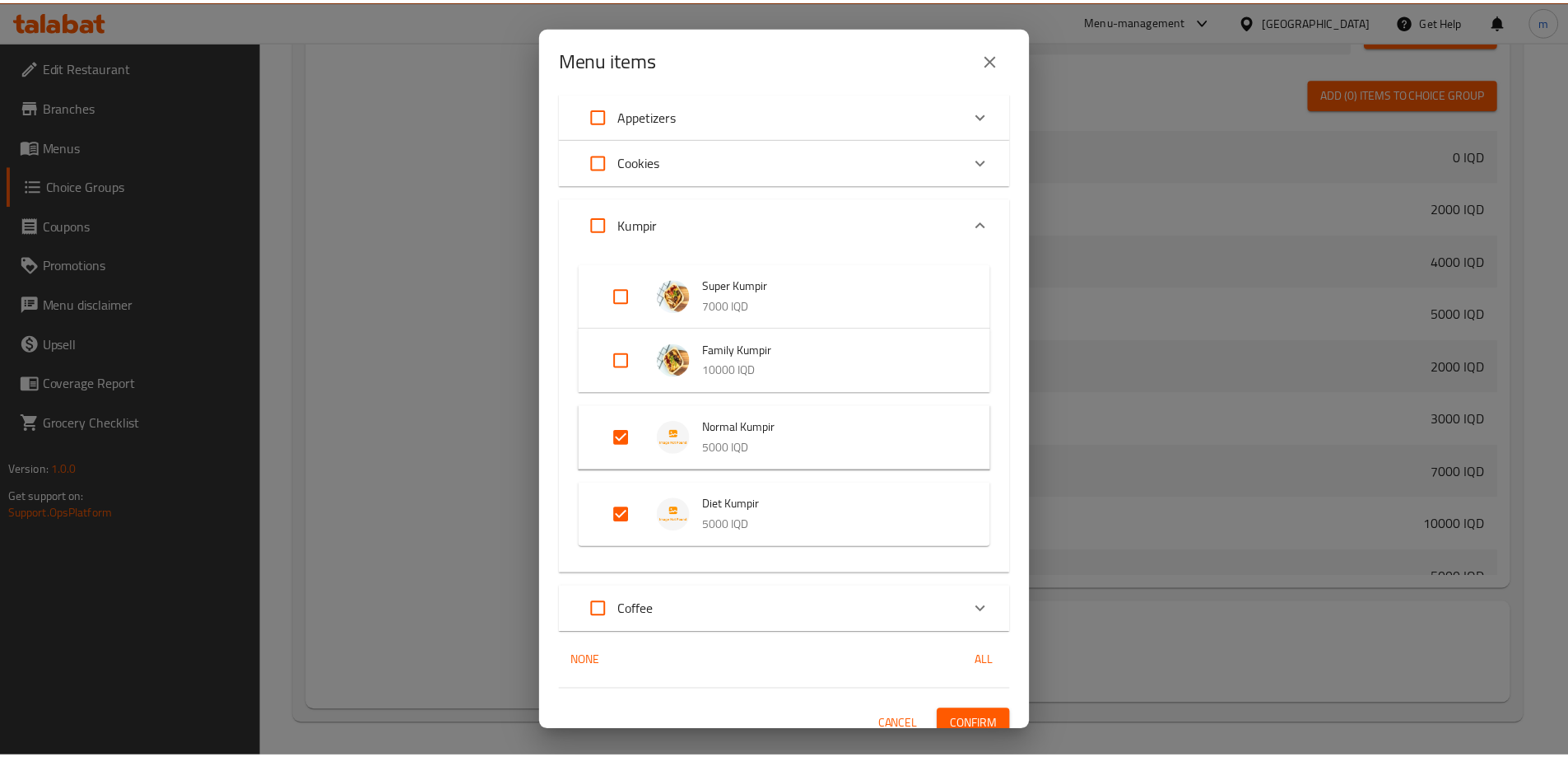
scroll to position [69, 0]
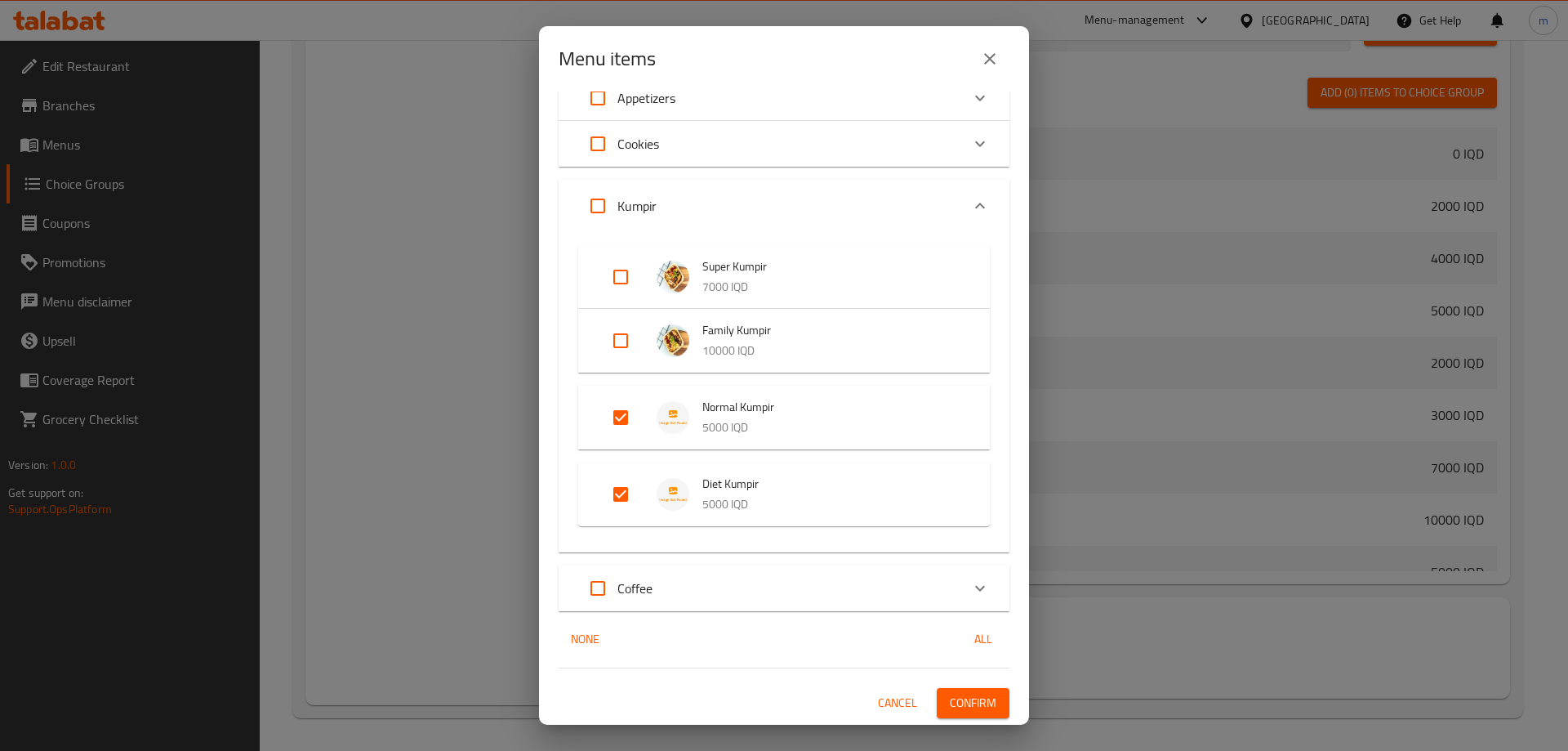
click at [953, 711] on span "Confirm" at bounding box center [973, 703] width 47 height 20
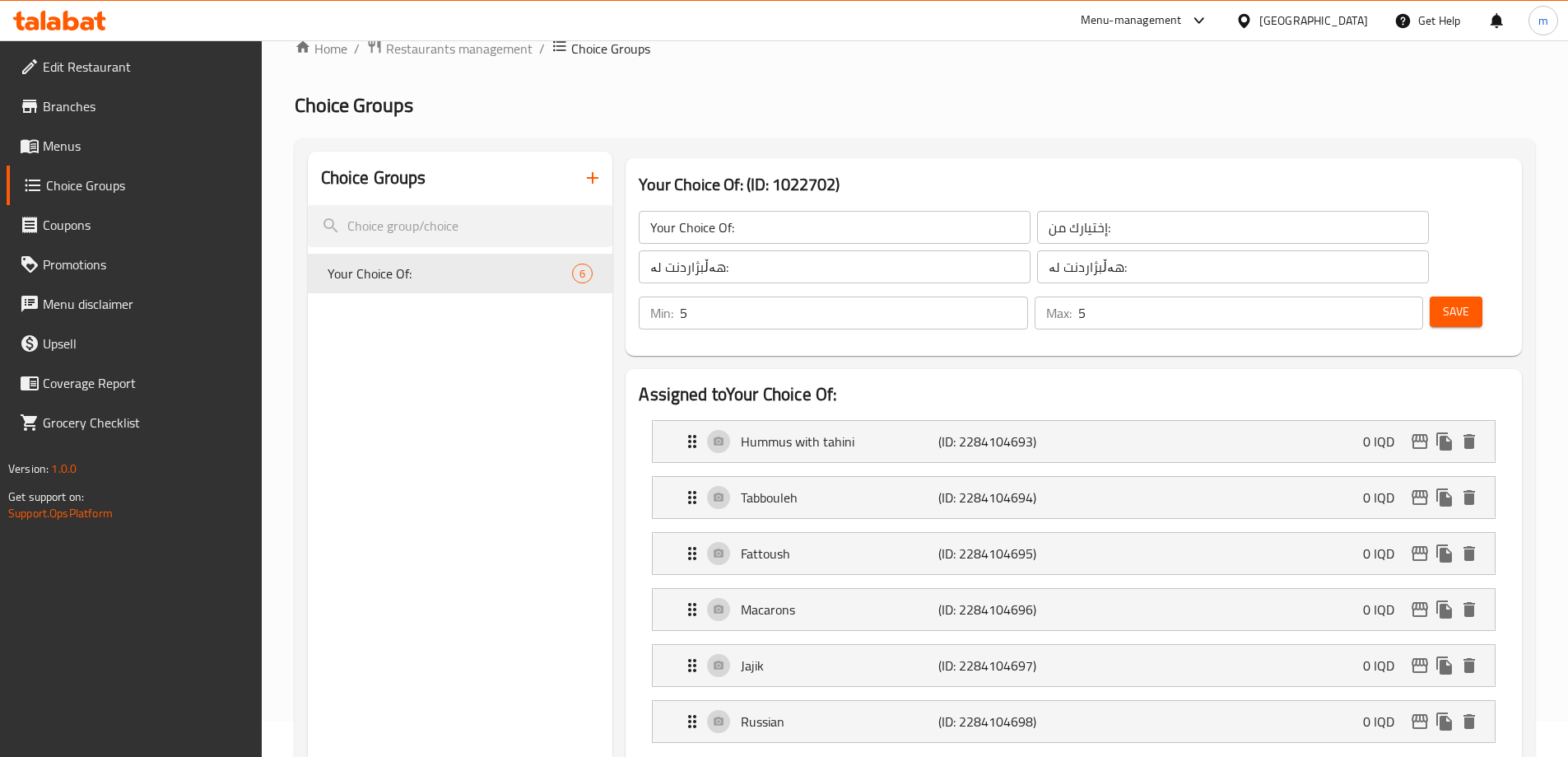
scroll to position [55, 0]
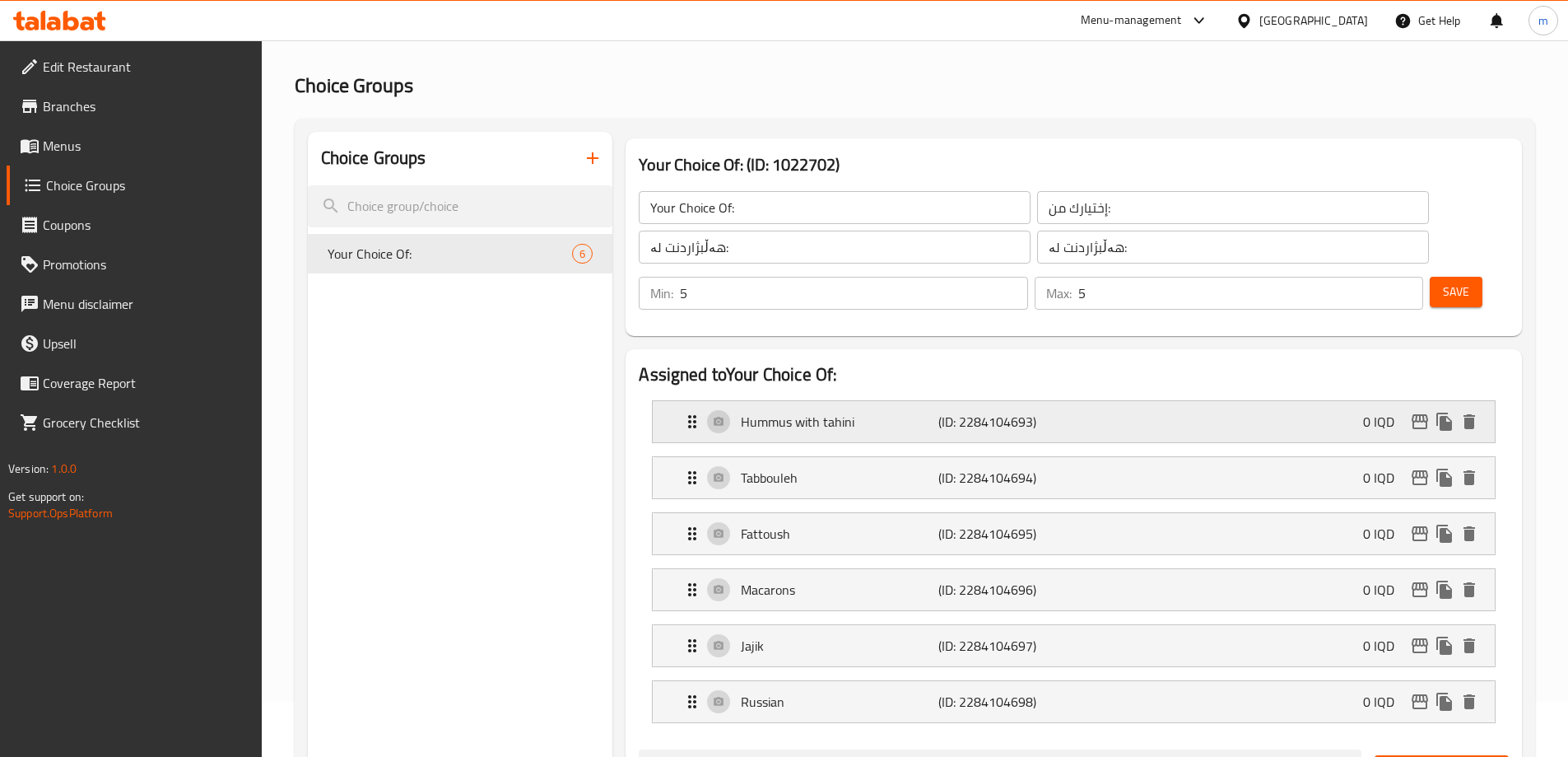
click at [843, 412] on p "Hummus with tahini" at bounding box center [839, 422] width 196 height 20
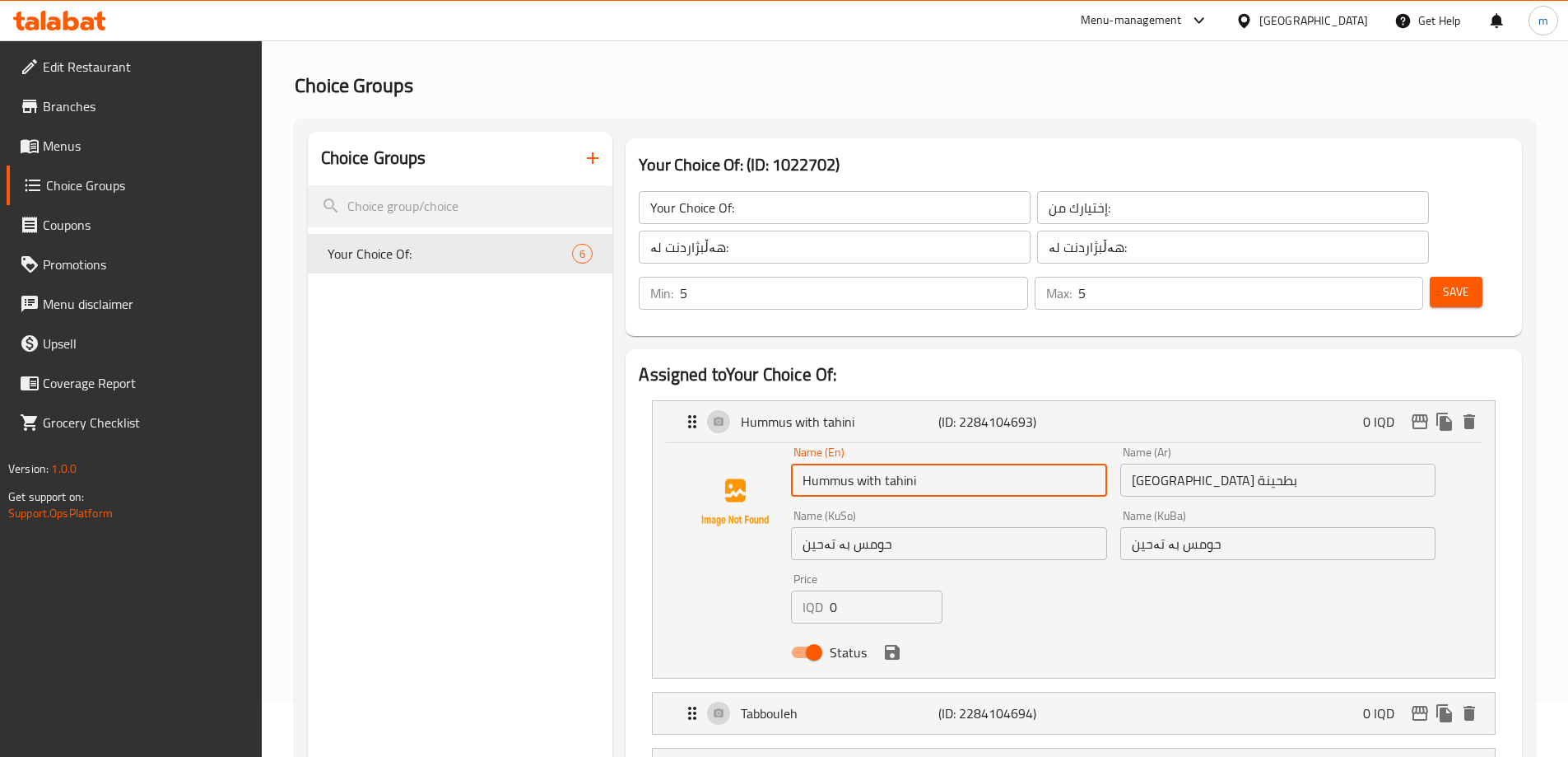
click at [863, 464] on input "Hummus with tahini" at bounding box center [949, 480] width 315 height 33
click at [890, 464] on input "Hummus With tahini" at bounding box center [949, 480] width 315 height 33
click at [645, 471] on li "Hummus with tahini (ID: 2284104693) 0 IQD Name (En) Hummus With Tahini Name (En…" at bounding box center [1074, 539] width 870 height 291
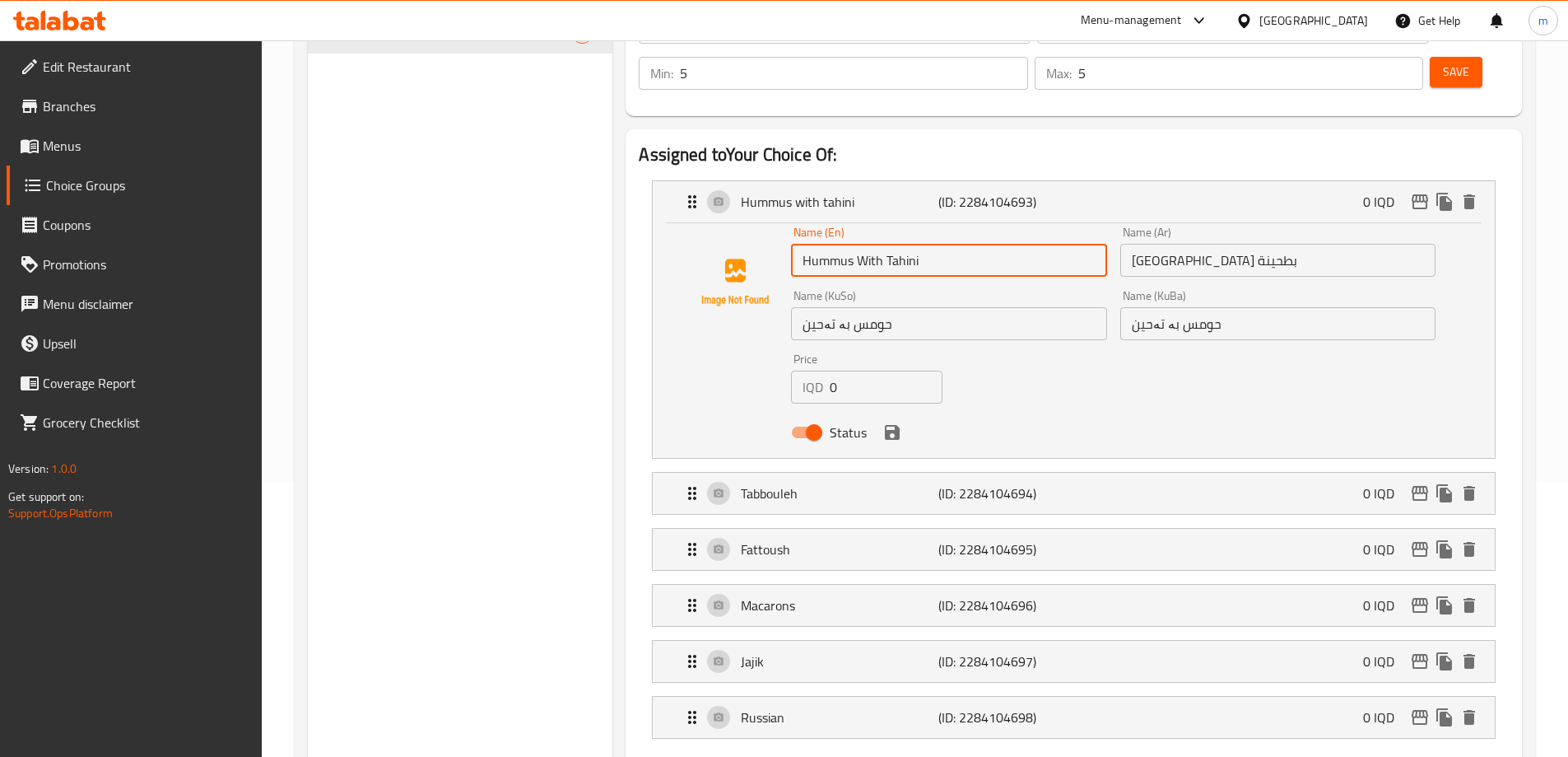
scroll to position [274, 0]
click at [895, 426] on icon "save" at bounding box center [892, 433] width 15 height 15
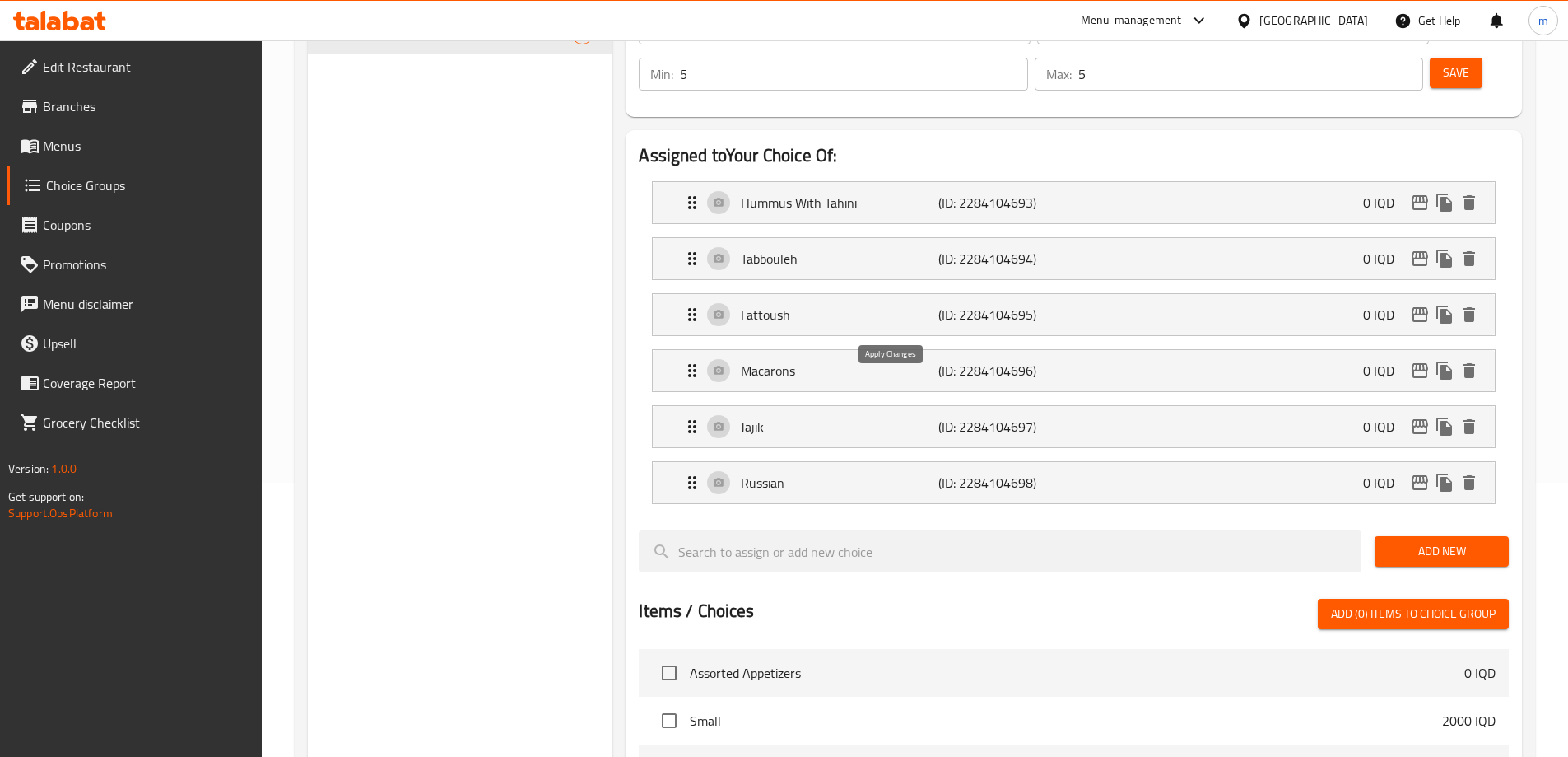
type input "Hummus With Tahini"
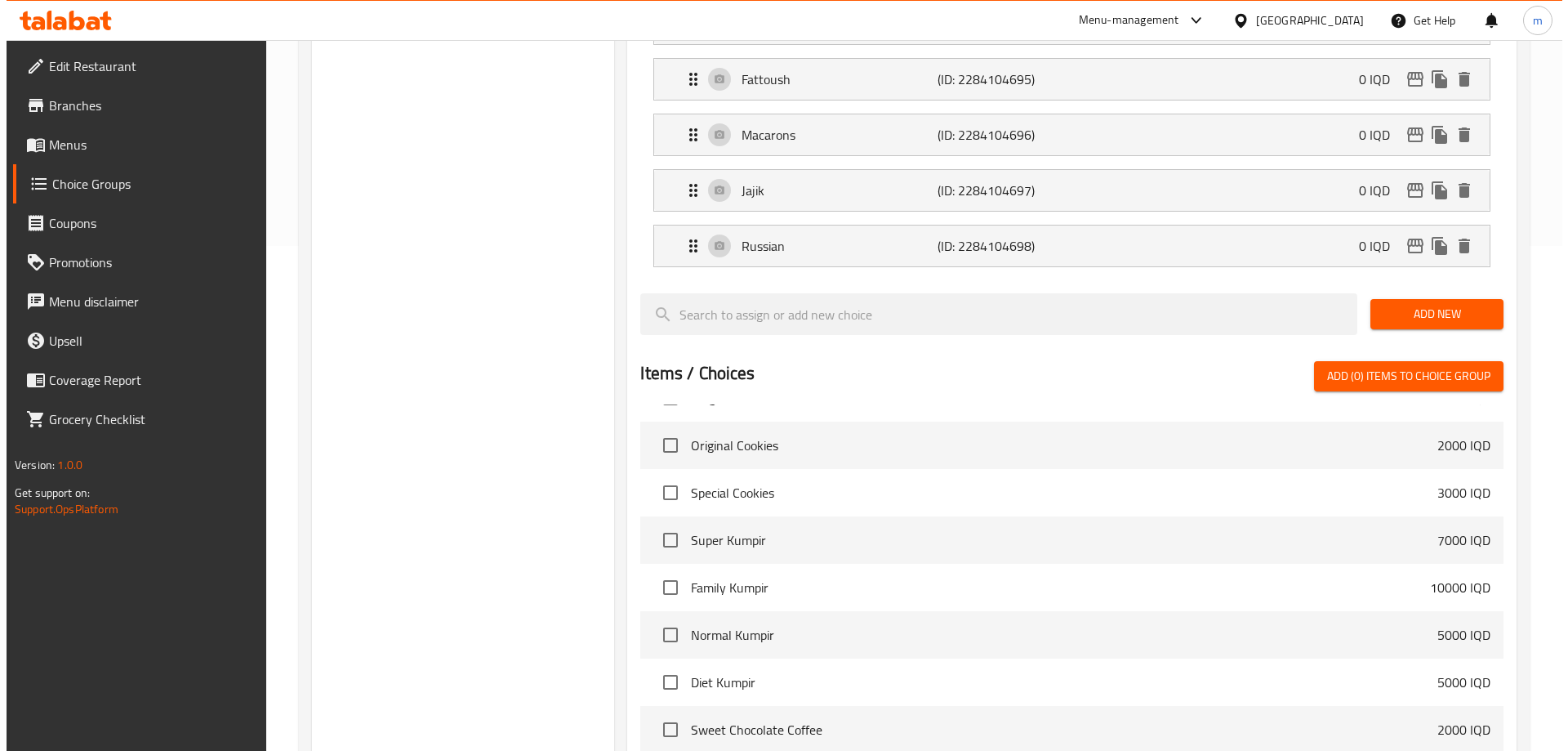
scroll to position [743, 0]
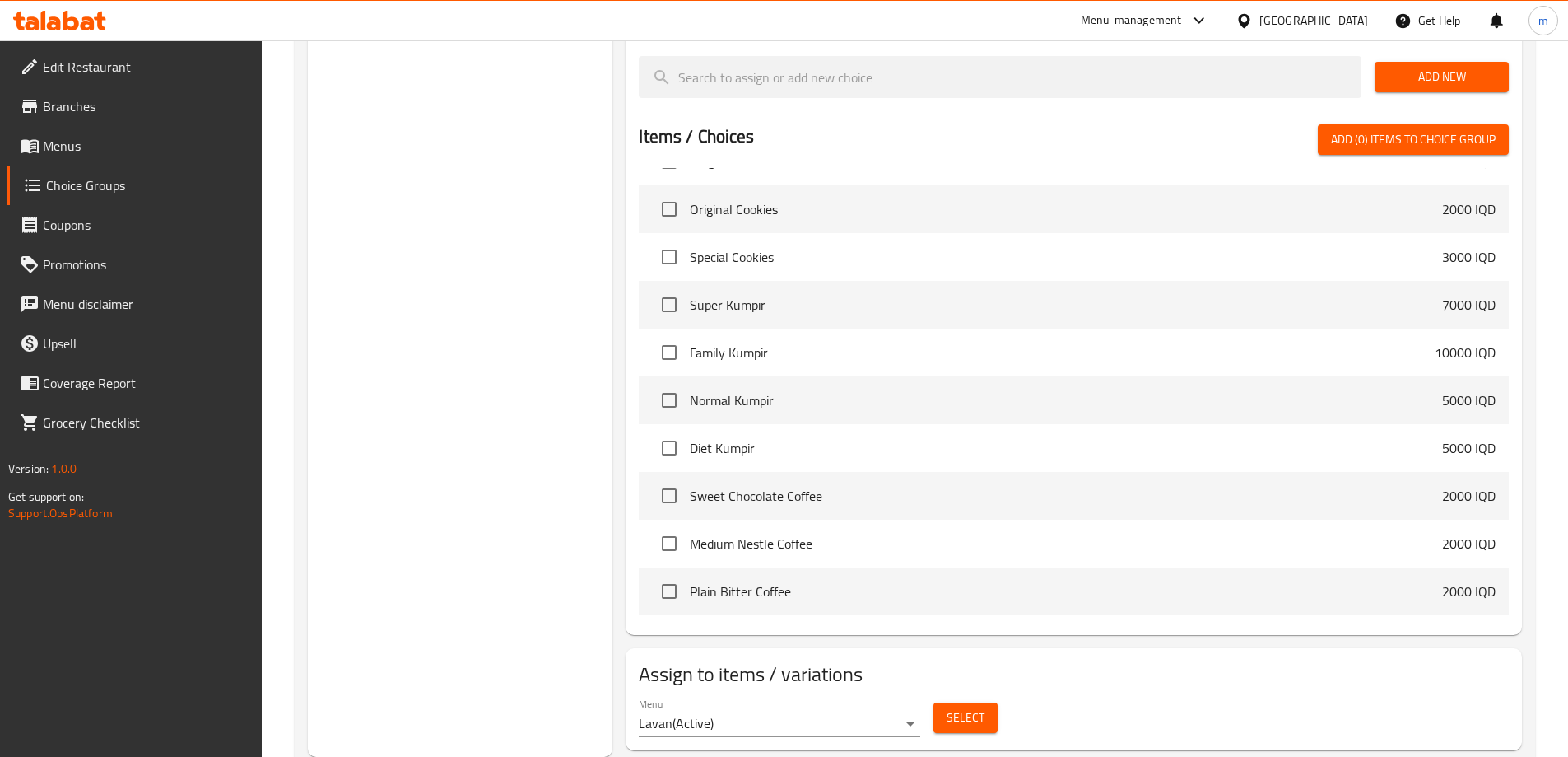
click at [958, 707] on span "Select" at bounding box center [966, 717] width 38 height 21
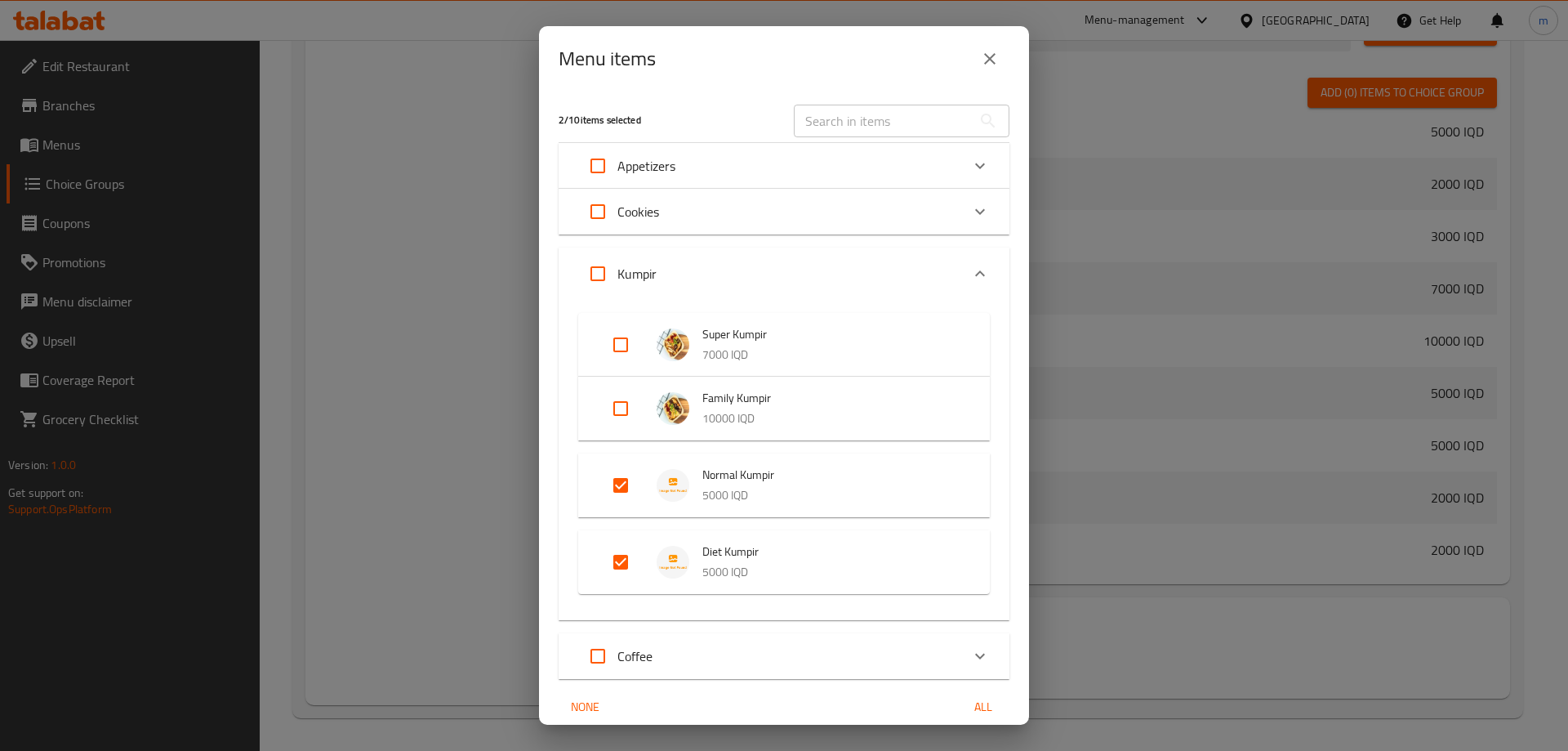
click at [612, 483] on input "Expand" at bounding box center [621, 486] width 39 height 39
checkbox input "false"
click at [622, 536] on input "Expand" at bounding box center [621, 549] width 39 height 39
checkbox input "false"
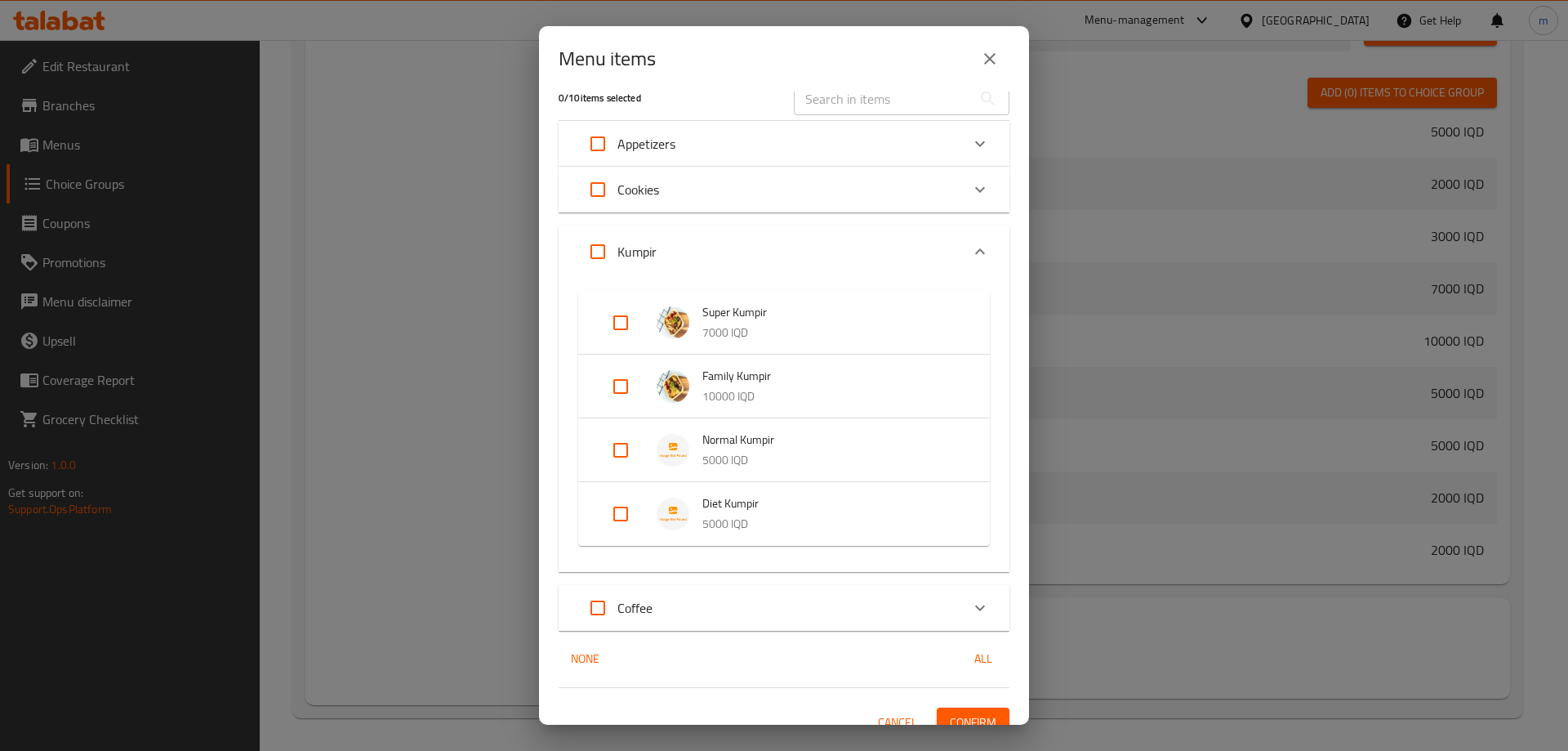
scroll to position [42, 0]
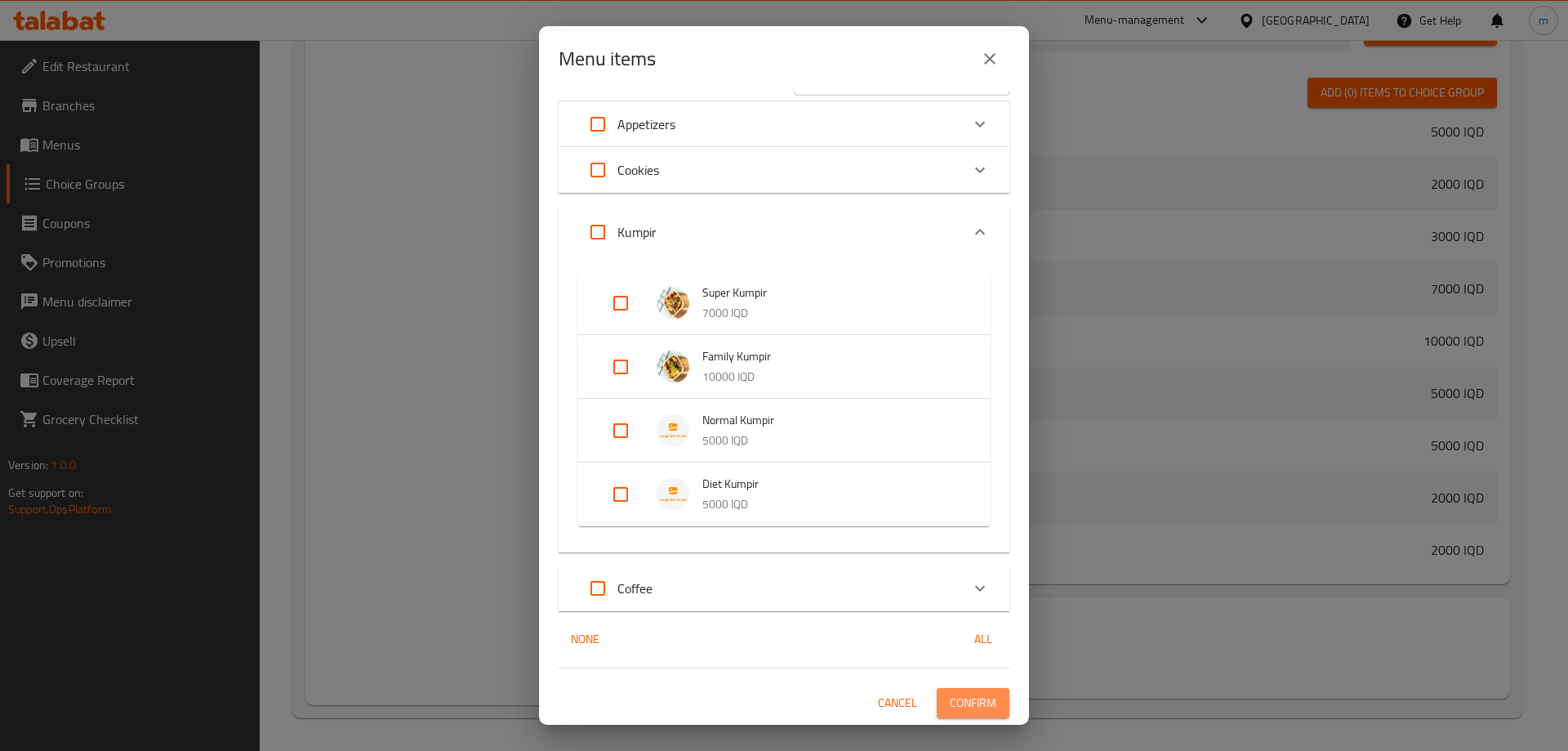
click at [960, 704] on span "Confirm" at bounding box center [973, 703] width 47 height 20
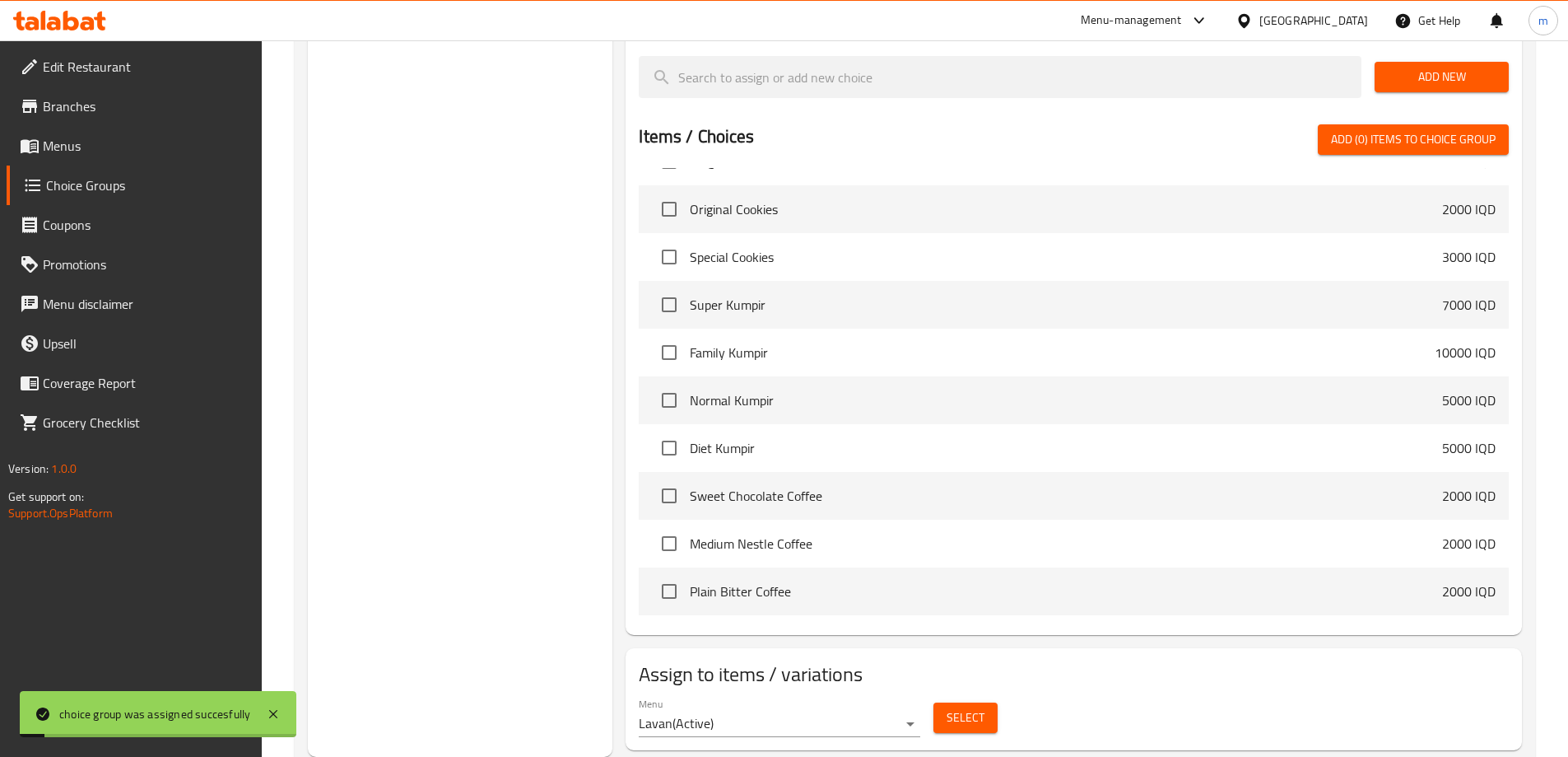
click at [980, 707] on span "Select" at bounding box center [966, 717] width 38 height 21
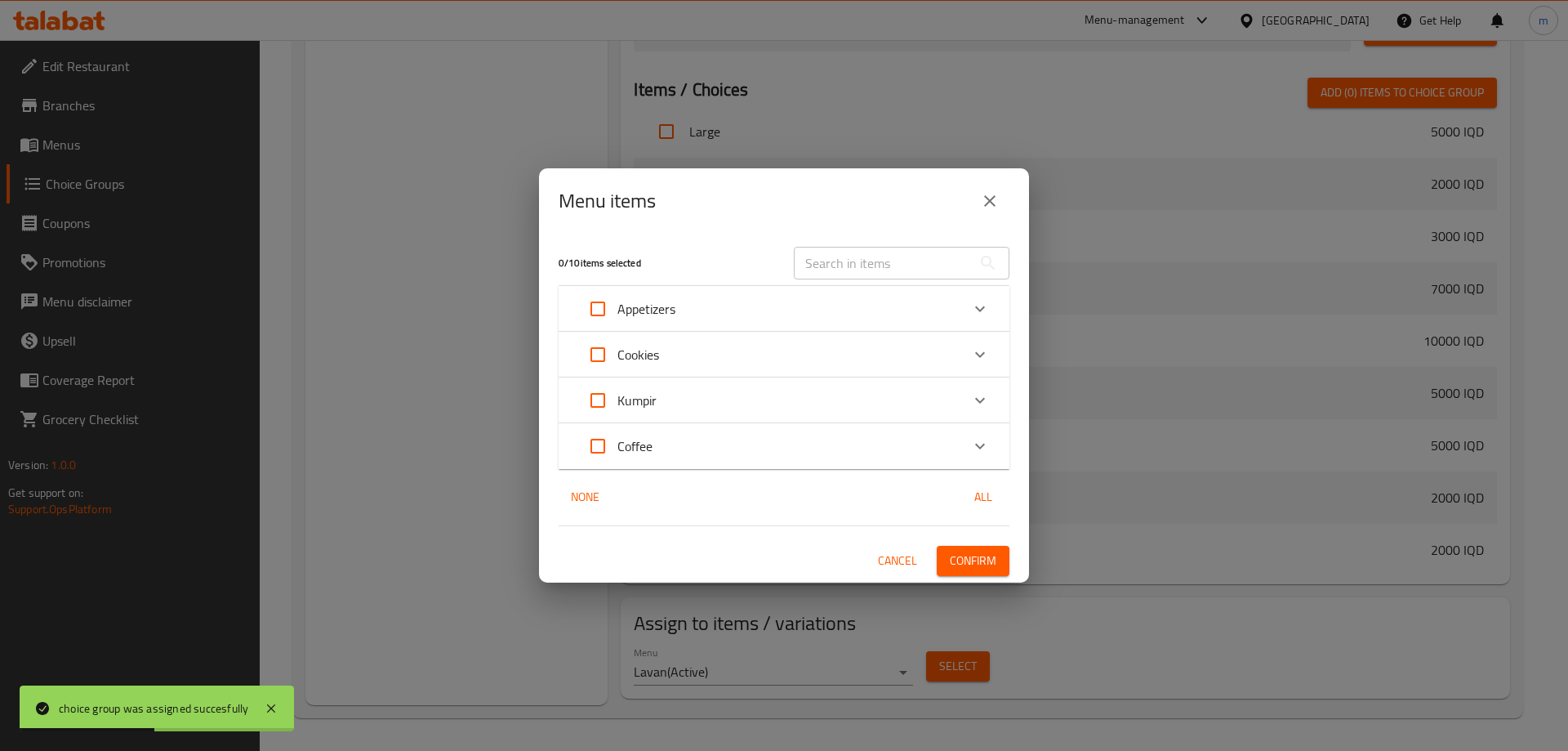
click at [594, 414] on input "Expand" at bounding box center [598, 400] width 39 height 39
checkbox input "true"
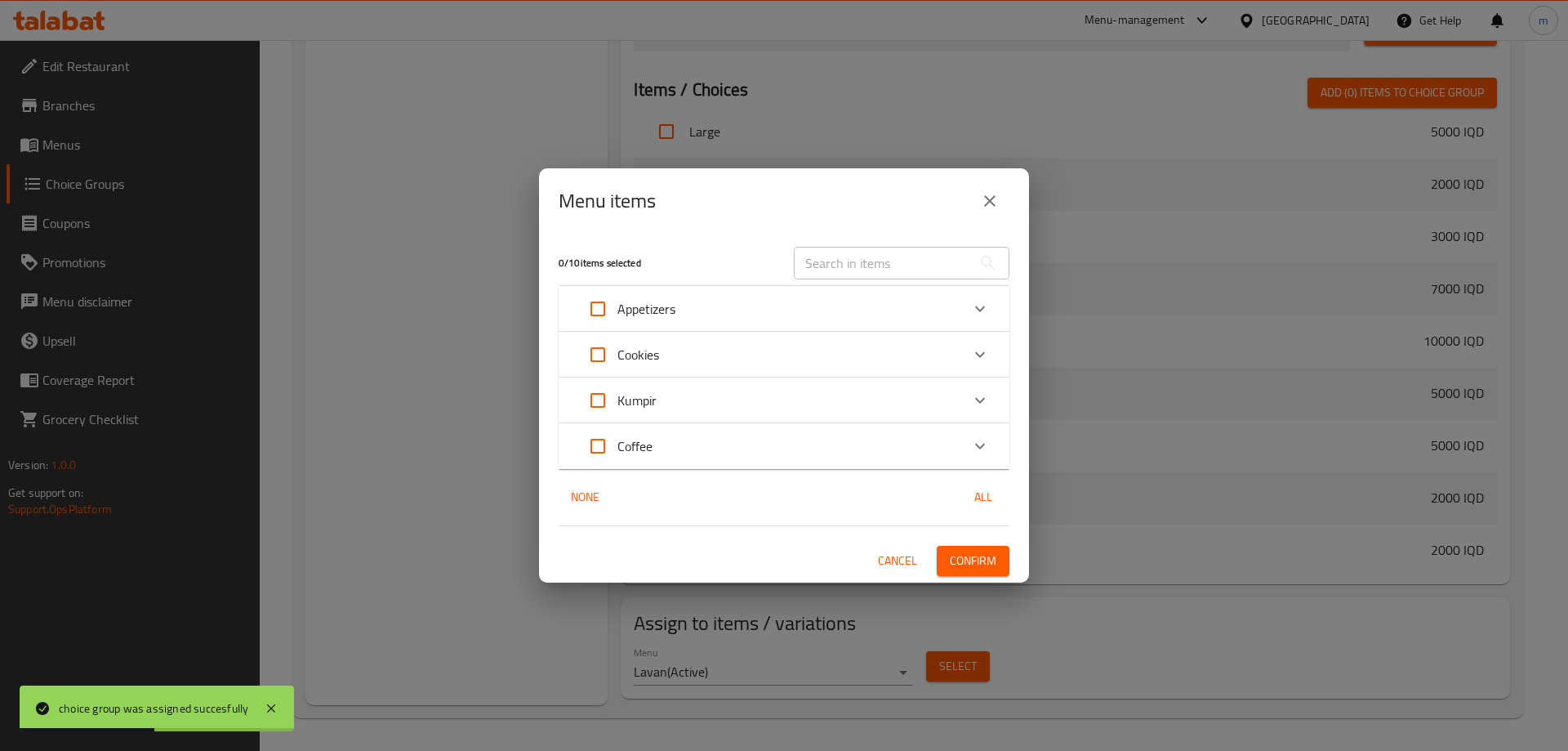
checkbox input "true"
click at [982, 396] on icon "Expand" at bounding box center [980, 400] width 20 height 20
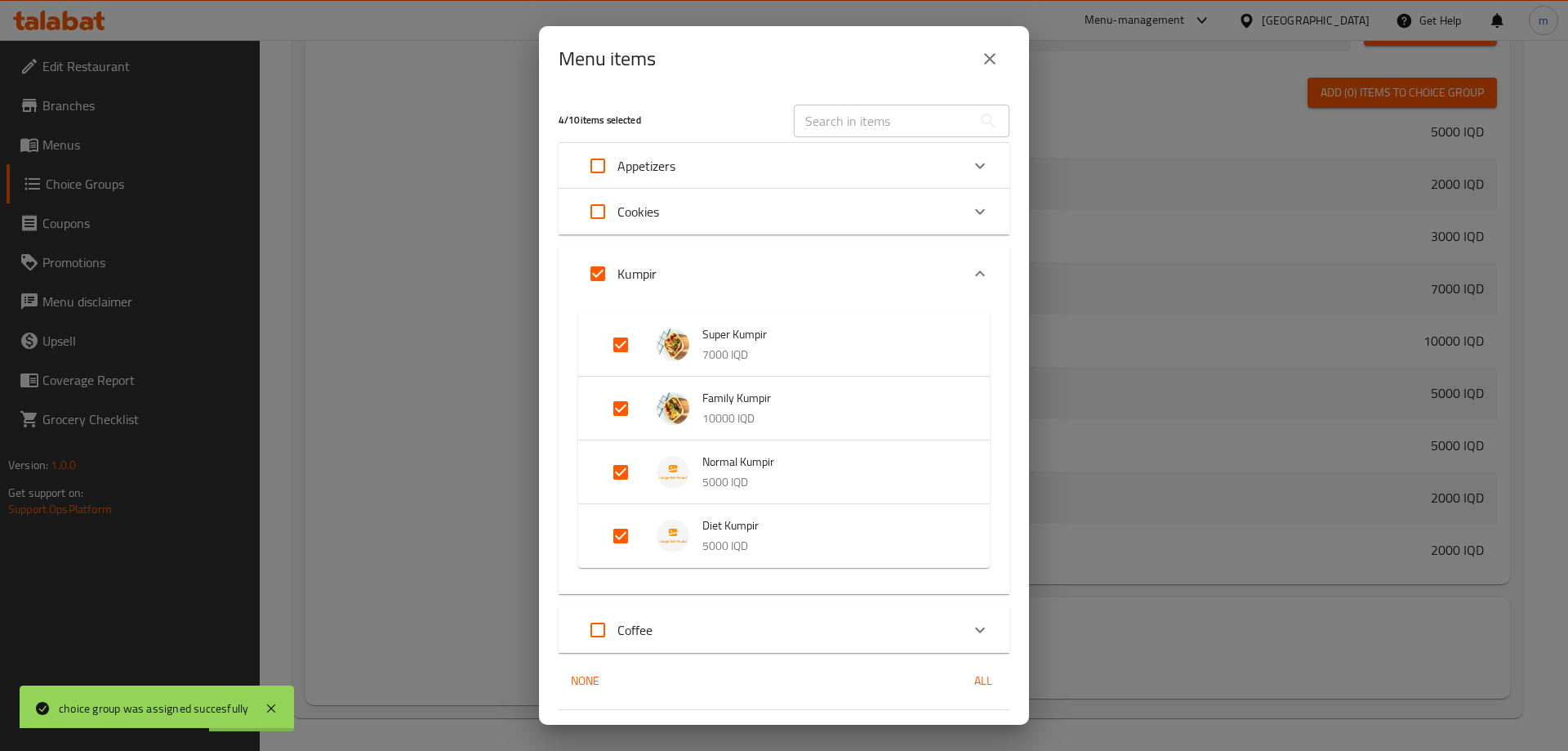
click at [587, 265] on input "Expand" at bounding box center [598, 274] width 39 height 39
checkbox input "false"
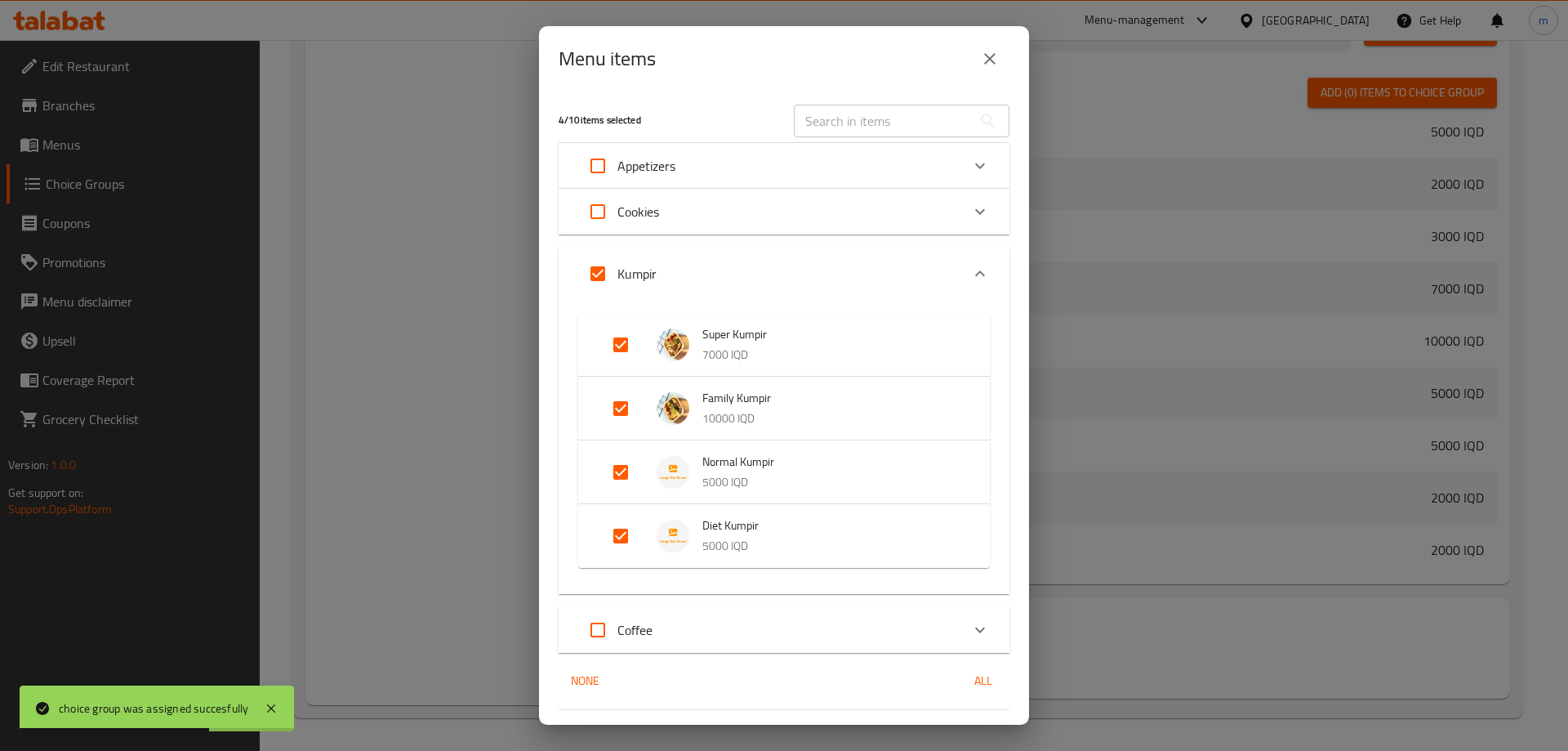
checkbox input "false"
click at [625, 476] on input "Expand" at bounding box center [621, 473] width 39 height 39
checkbox input "true"
click at [618, 549] on input "Expand" at bounding box center [621, 562] width 39 height 39
checkbox input "true"
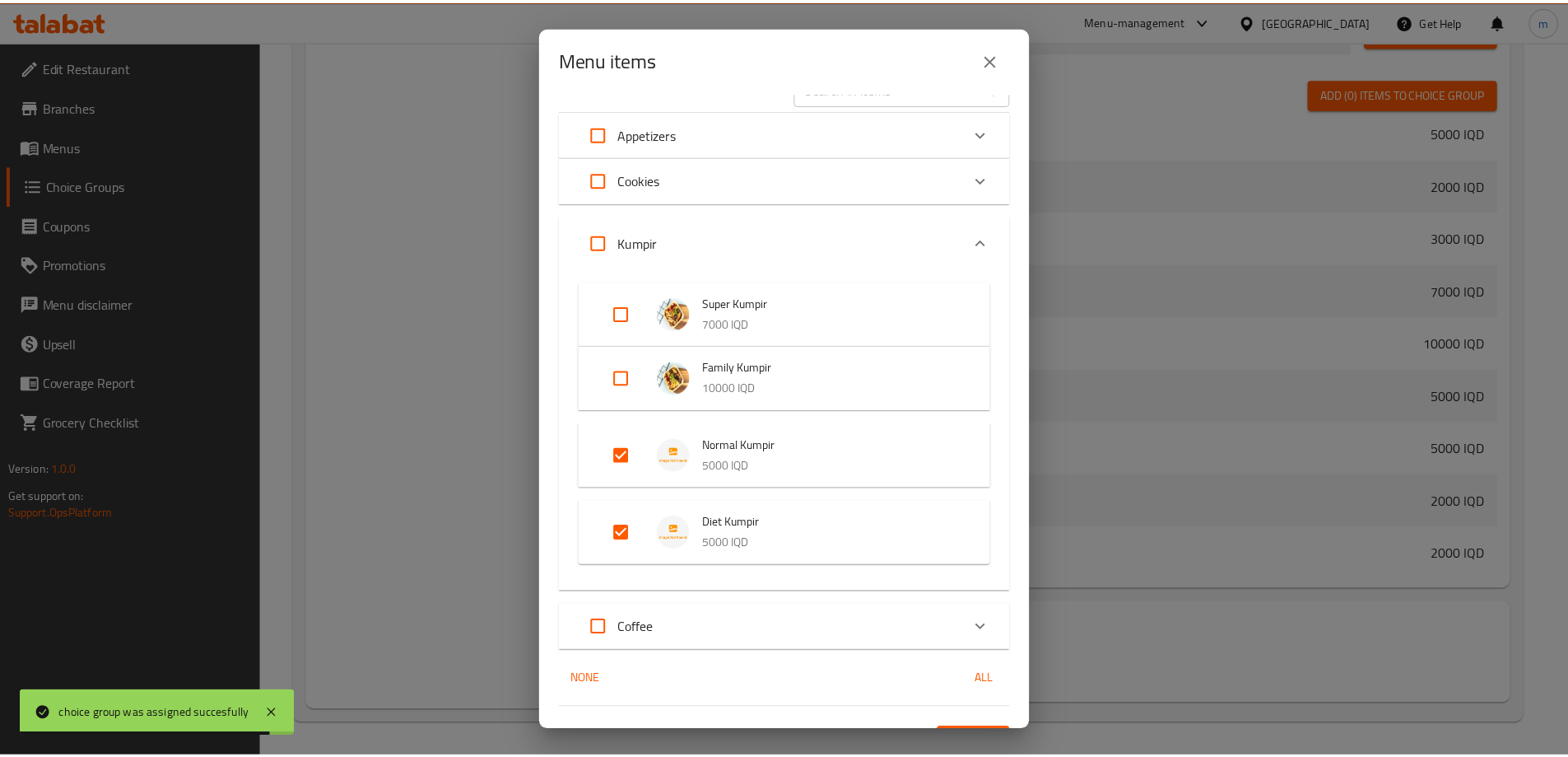
scroll to position [69, 0]
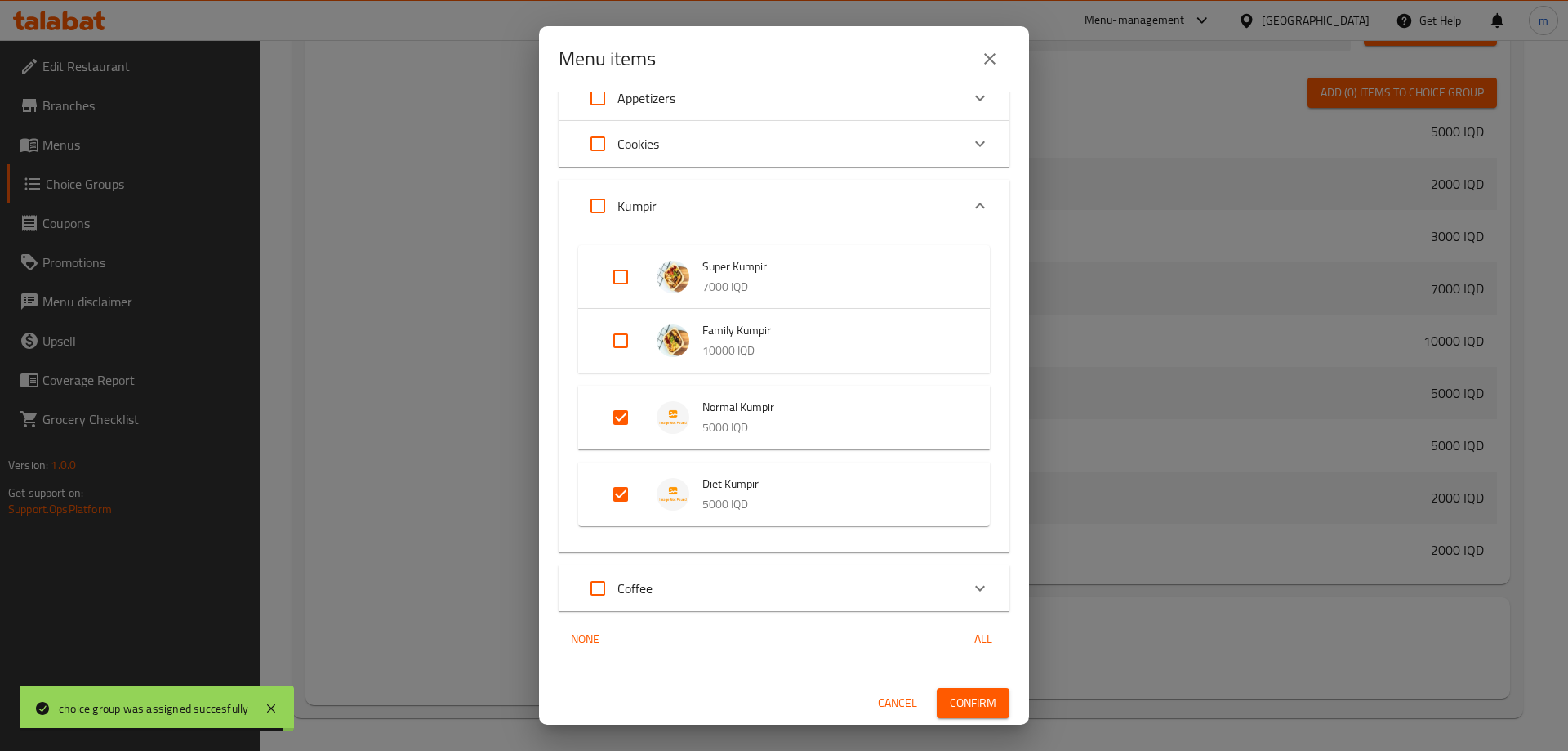
click at [972, 702] on span "Confirm" at bounding box center [973, 703] width 47 height 20
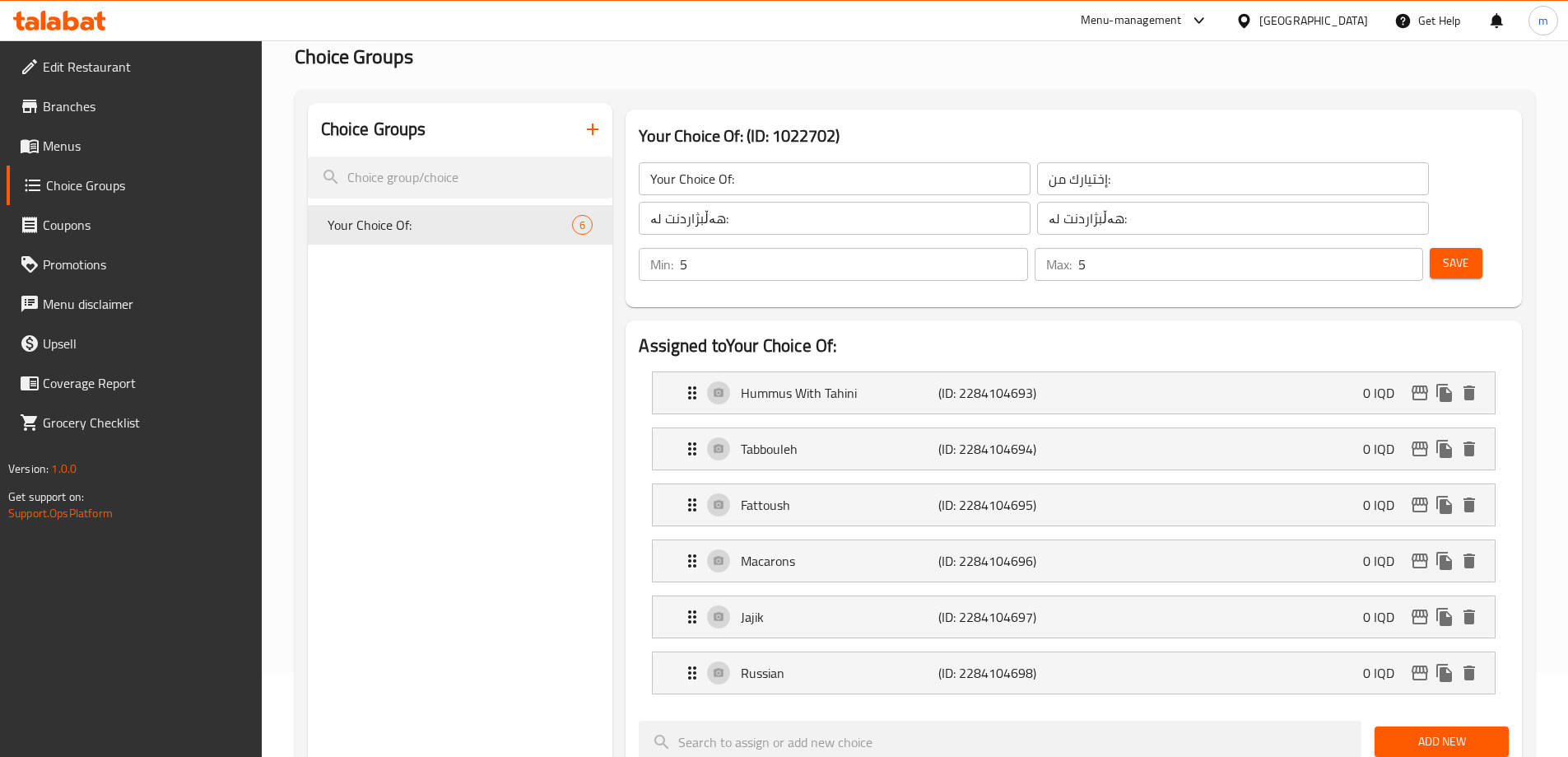
scroll to position [0, 0]
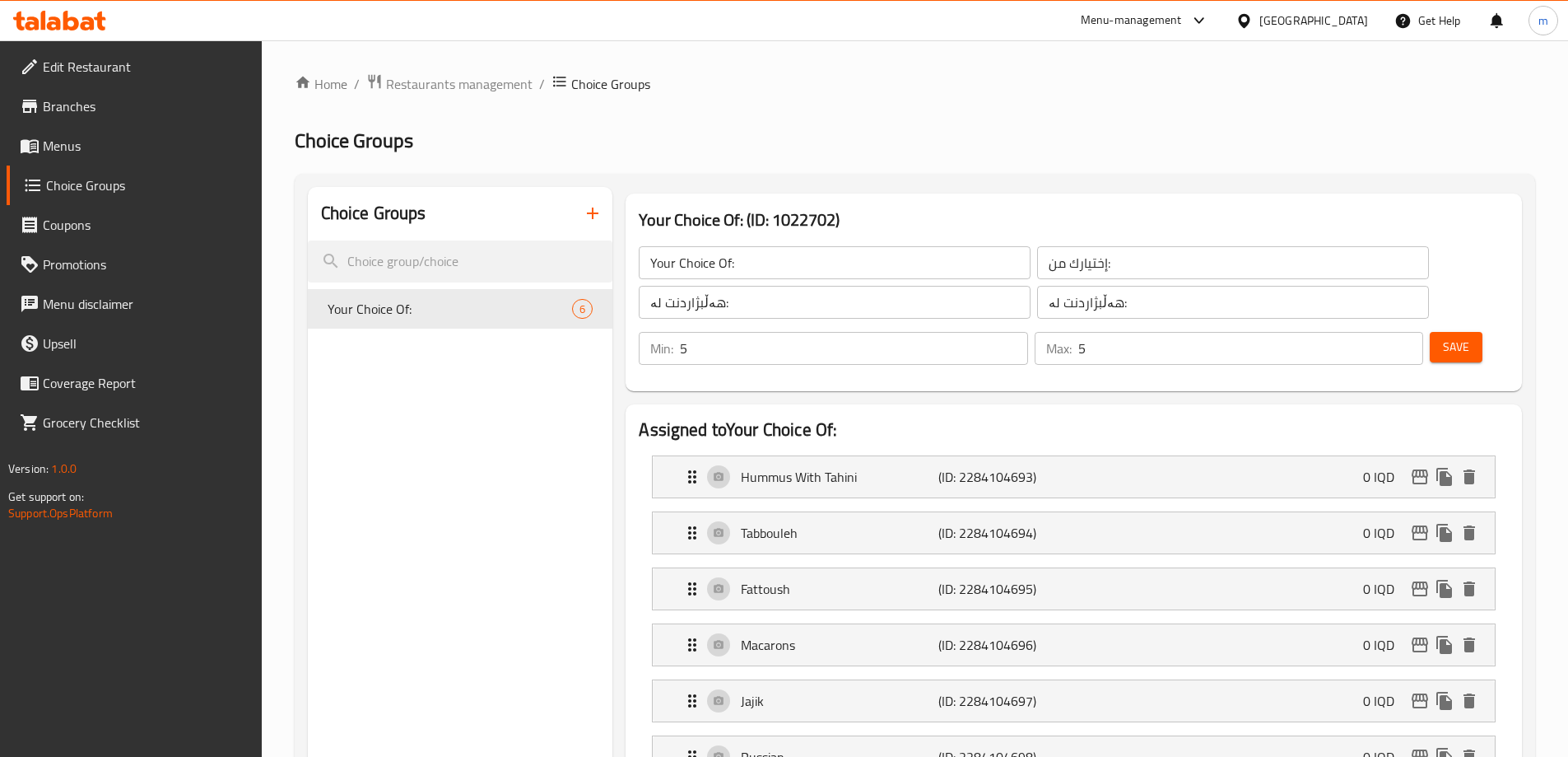
click at [748, 264] on input "Your Choice Of:" at bounding box center [834, 263] width 392 height 33
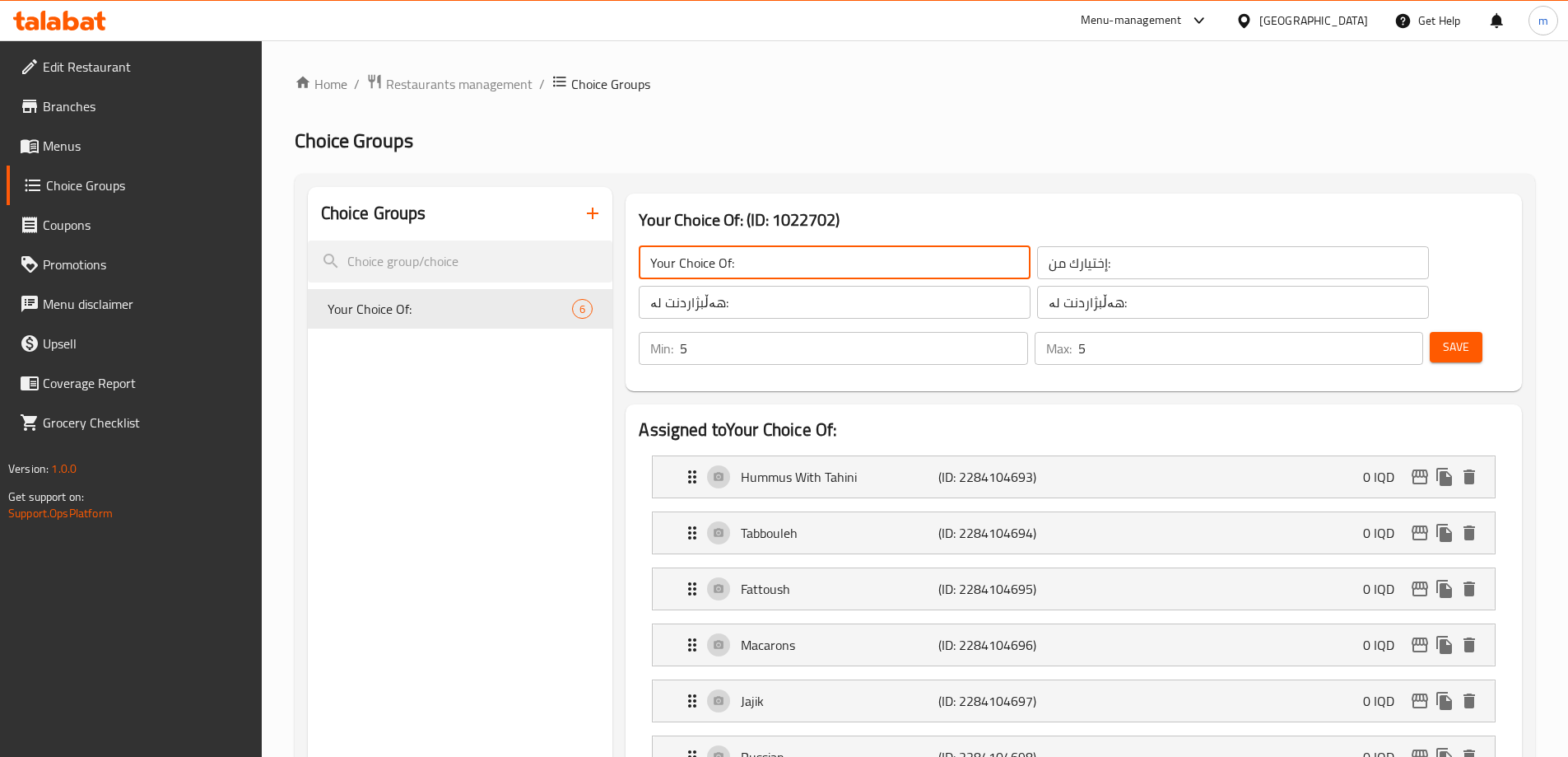
click at [748, 264] on input "Your Choice Of:" at bounding box center [834, 263] width 392 height 33
paste input "1st type"
type input "Your Choice Of 1st type:"
click at [1027, 332] on input "4" at bounding box center [853, 348] width 347 height 33
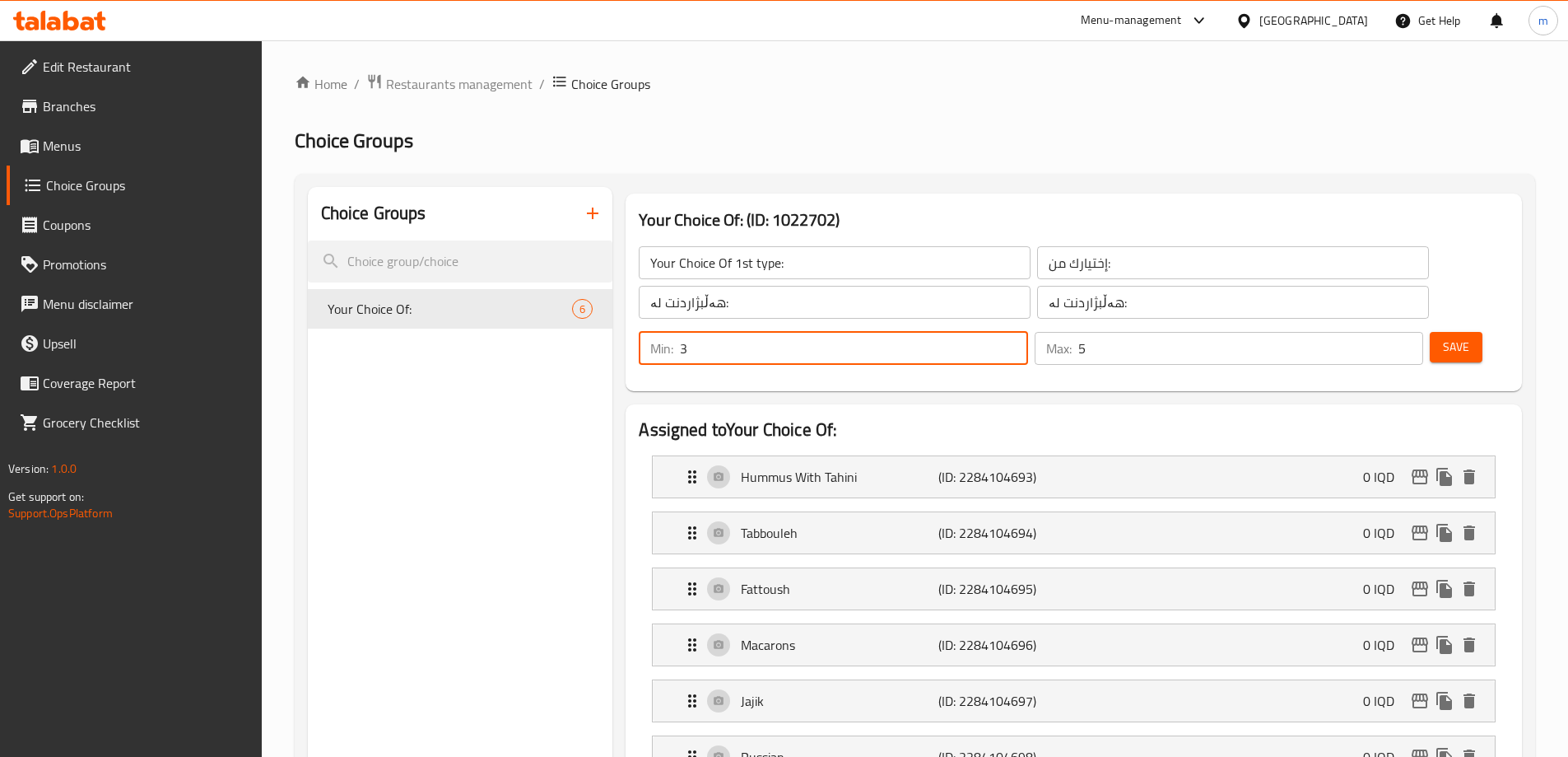
click at [1027, 332] on input "3" at bounding box center [853, 348] width 347 height 33
click at [1027, 332] on input "2" at bounding box center [853, 348] width 347 height 33
type input "1"
click at [1027, 332] on input "1" at bounding box center [853, 348] width 347 height 33
click at [1376, 332] on input "4" at bounding box center [1251, 348] width 345 height 33
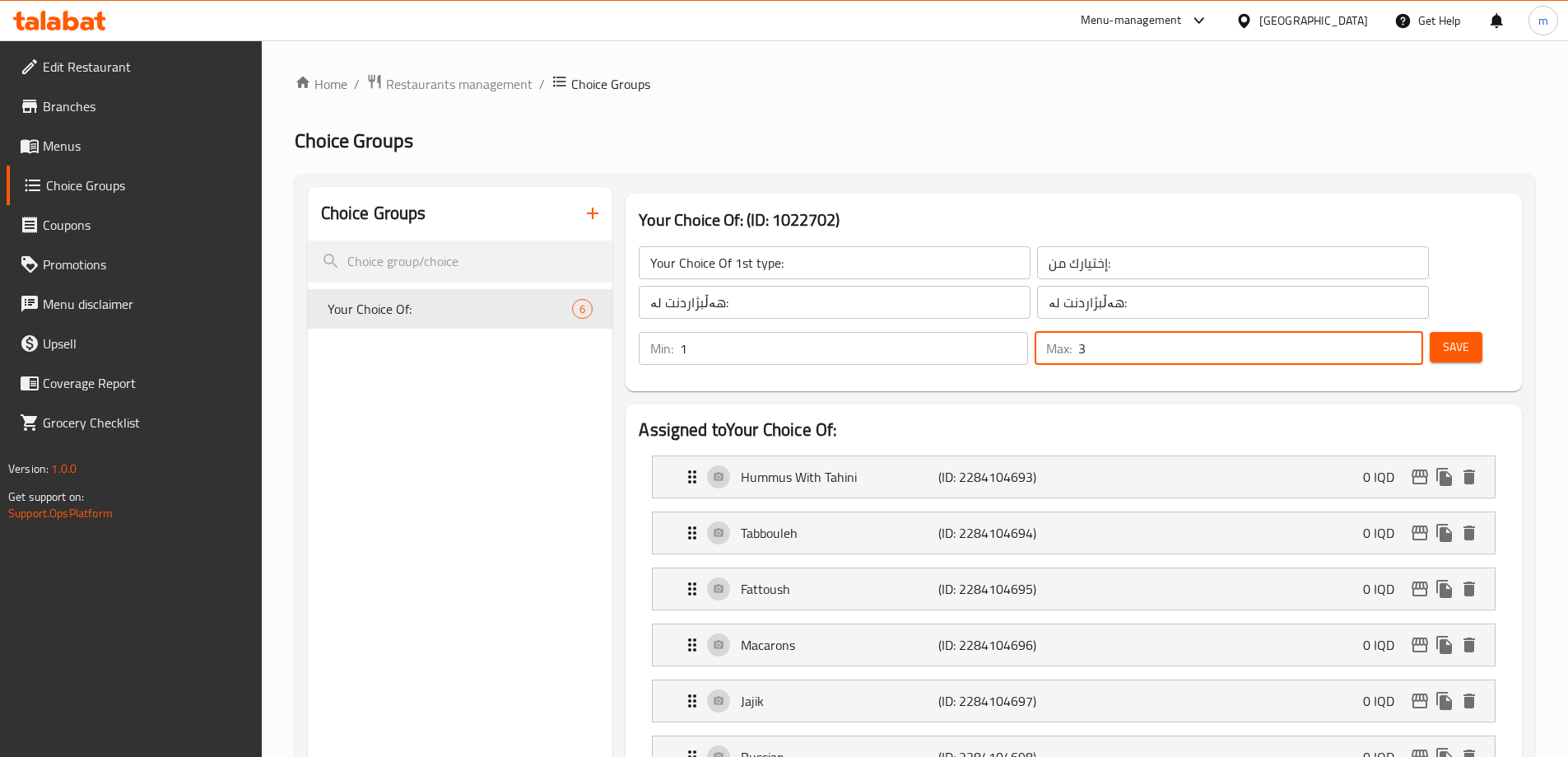
click at [1376, 332] on input "3" at bounding box center [1251, 348] width 345 height 33
click at [1376, 332] on input "2" at bounding box center [1251, 348] width 345 height 33
type input "1"
click at [1376, 332] on input "1" at bounding box center [1251, 348] width 345 height 33
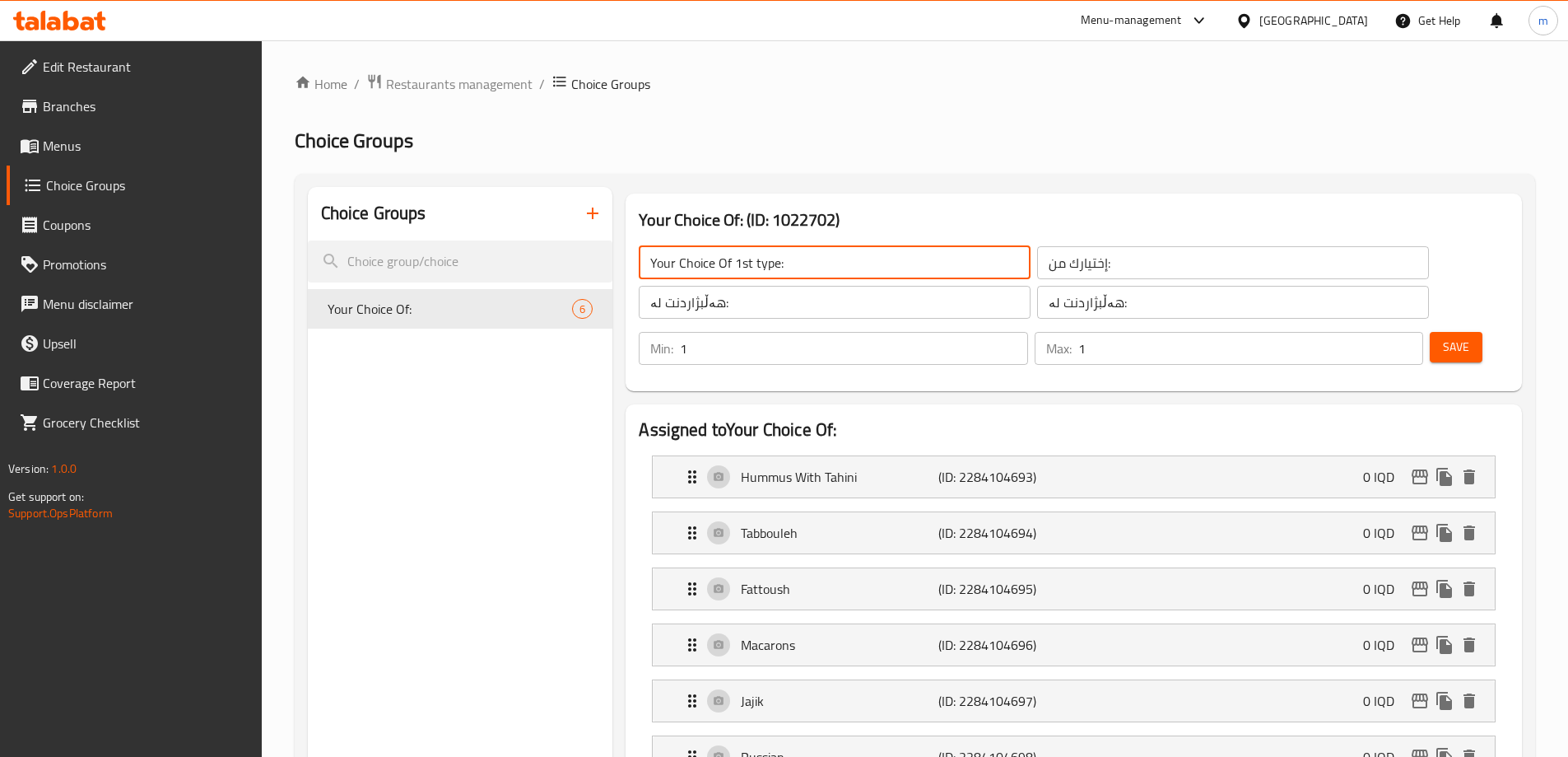
click at [803, 253] on input "Your Choice Of 1st type:" at bounding box center [834, 263] width 392 height 33
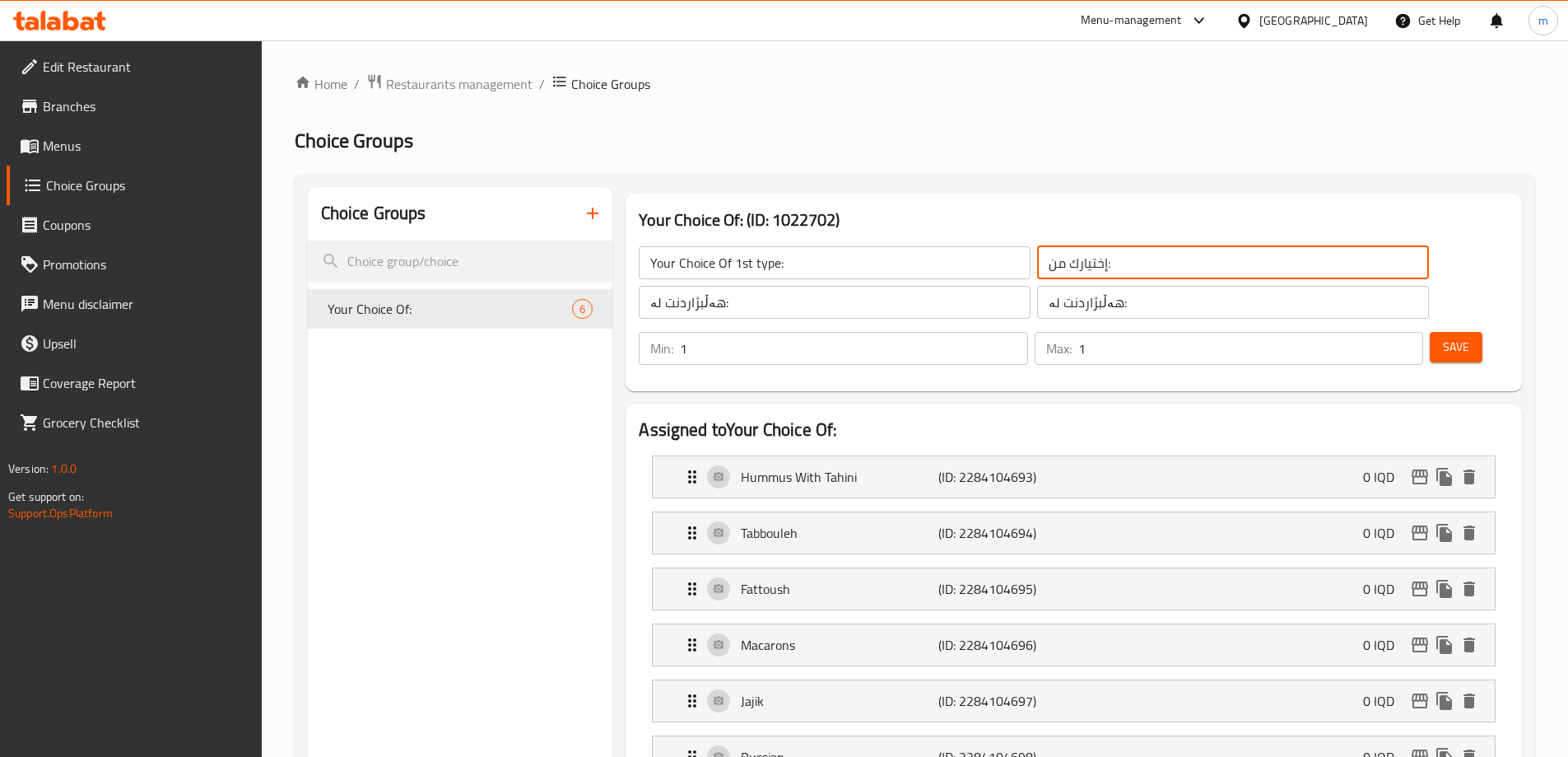
click at [1037, 271] on input "إختيارك من:" at bounding box center [1233, 263] width 392 height 33
click at [1037, 263] on input "إختيارك من:" at bounding box center [1233, 263] width 392 height 33
click at [1143, 254] on input "إختيارك من:" at bounding box center [1233, 263] width 392 height 33
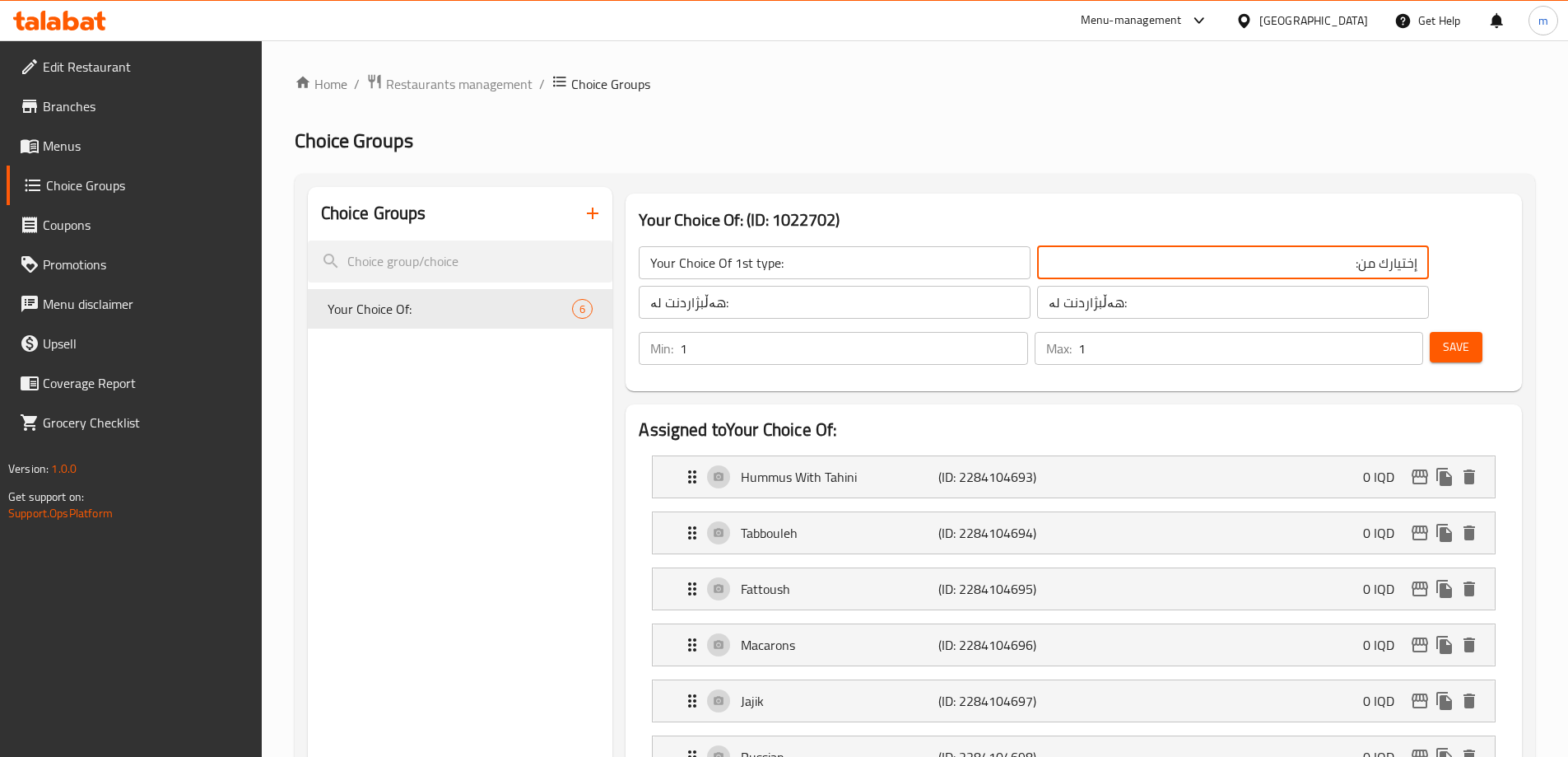
click at [1142, 253] on input "إختيارك من:" at bounding box center [1233, 263] width 392 height 33
type input "إختيارك من نوع الأول:"
click at [1110, 296] on input "هەڵبژاردنت لە:" at bounding box center [1233, 302] width 392 height 33
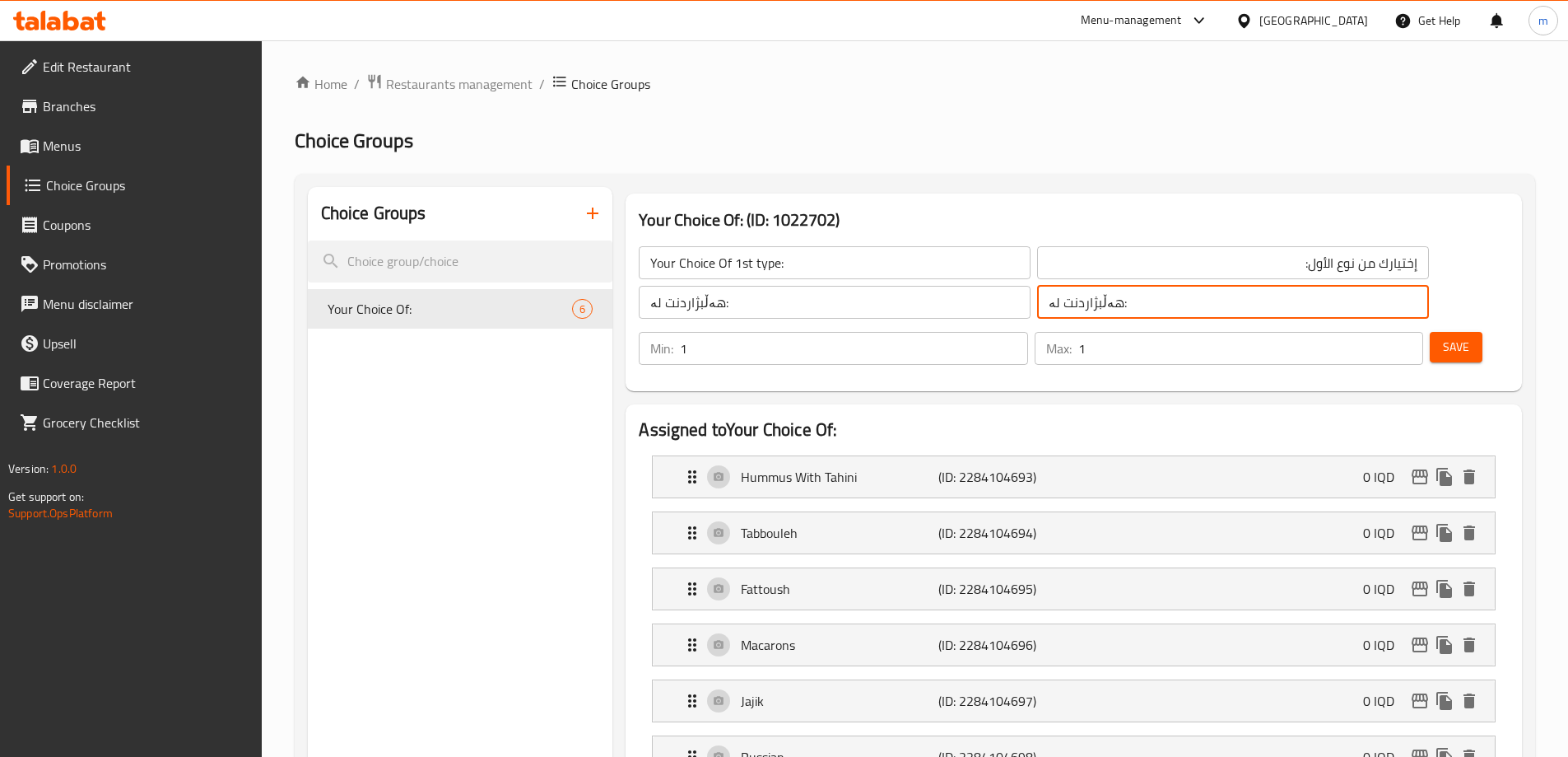
paste input "نیوەی یەکەم"
click at [1110, 296] on input "هەڵبژاردنت لە نیوەی یەکەم:" at bounding box center [1233, 302] width 392 height 33
type input "هەڵبژاردنت لە جۆری یەکەم:"
click at [780, 308] on input "هەڵبژاردنت لە:" at bounding box center [834, 302] width 392 height 33
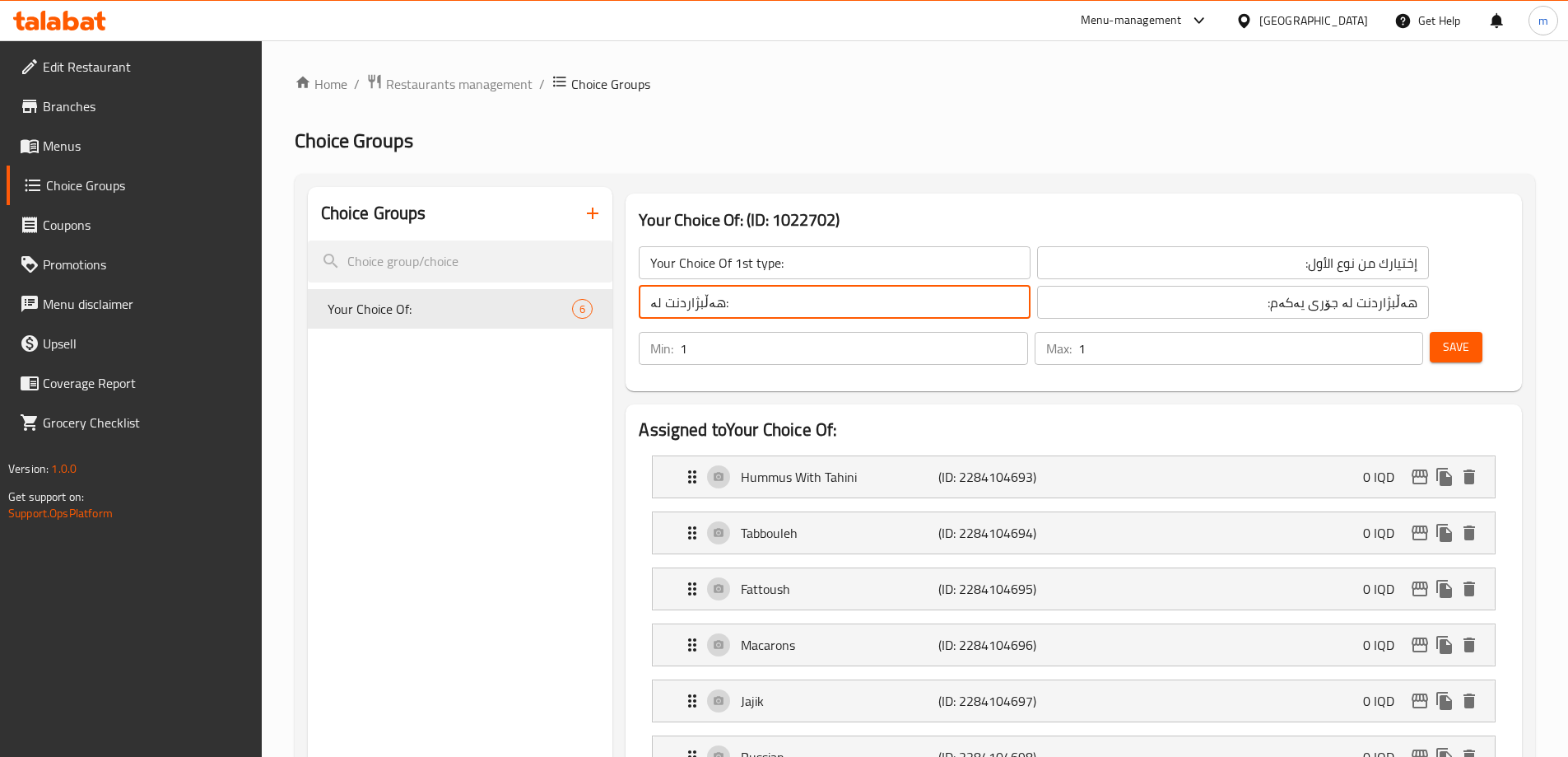
paste input "جۆری یەکەم"
type input "هەڵبژاردنت لە جۆری یەکەم:"
click at [758, 262] on input "Your Choice Of 1st type:" at bounding box center [834, 263] width 392 height 33
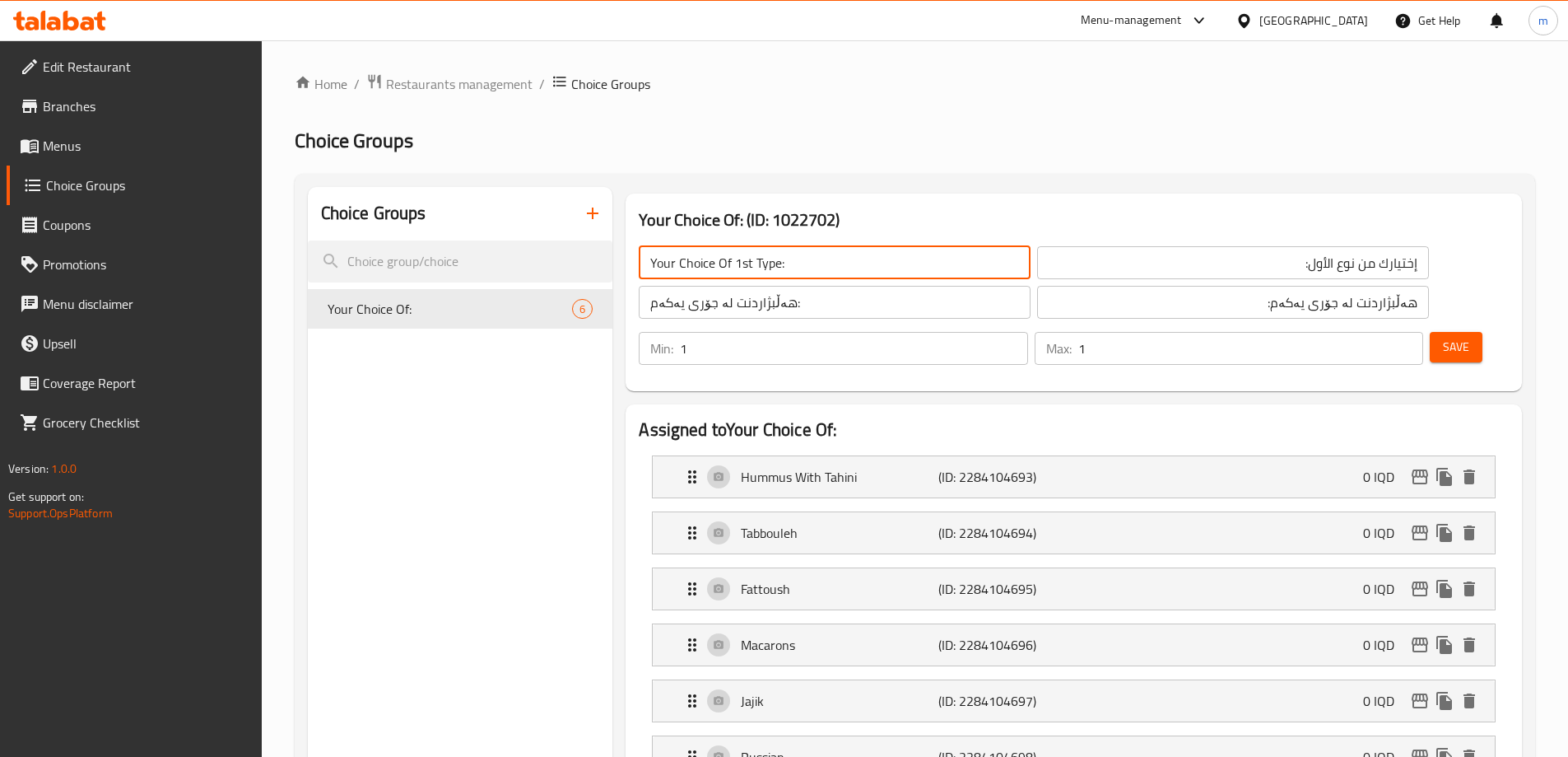
type input "Your Choice Of 1st Type:"
click at [900, 325] on div "Your Choice Of 1st Type: ​ إختيارك من نوع الأول: ​ هەڵبژاردنت لە جۆری یەکەم: ​ …" at bounding box center [1033, 282] width 810 height 92
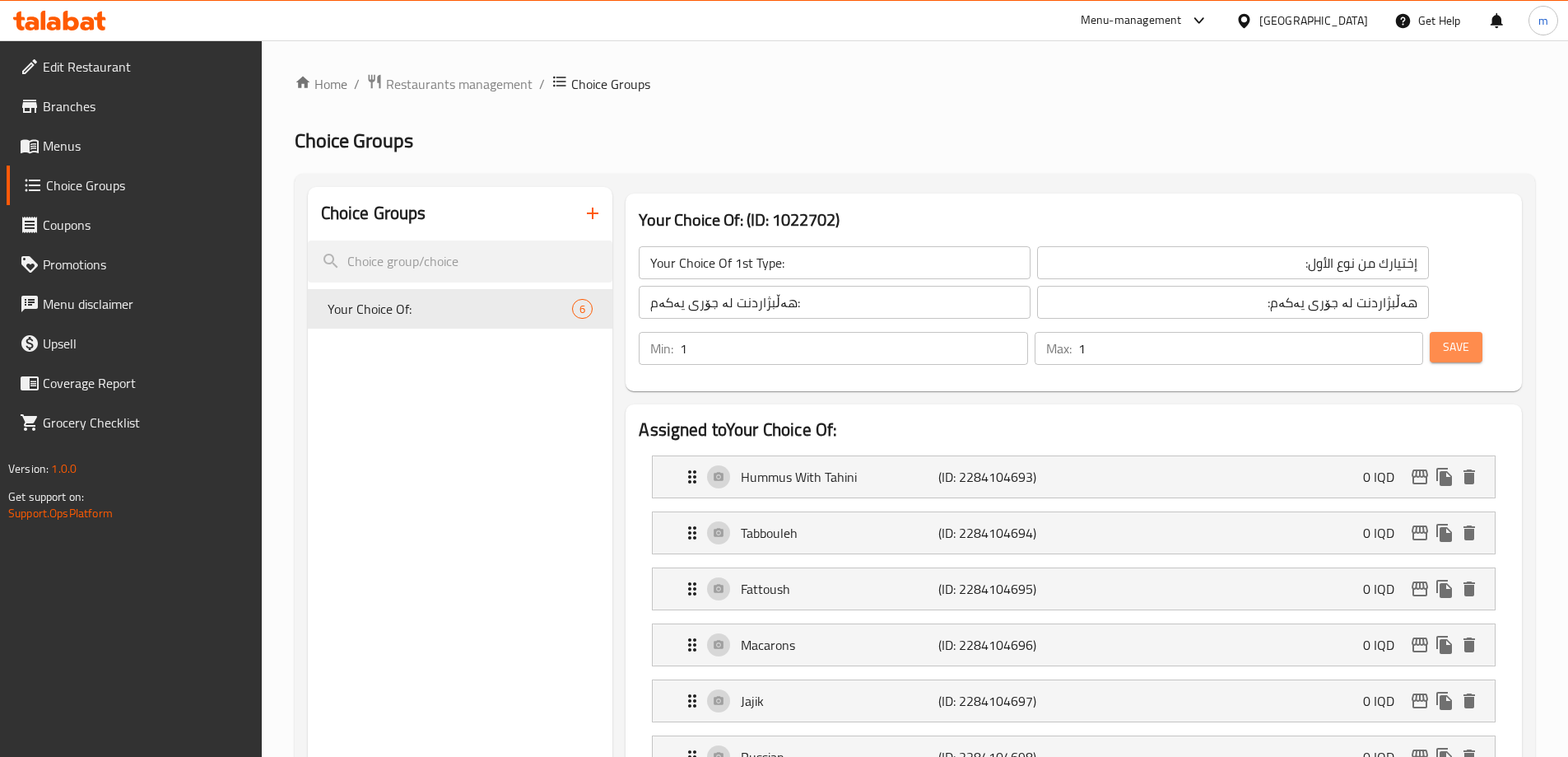
click at [1449, 332] on button "Save" at bounding box center [1457, 347] width 53 height 31
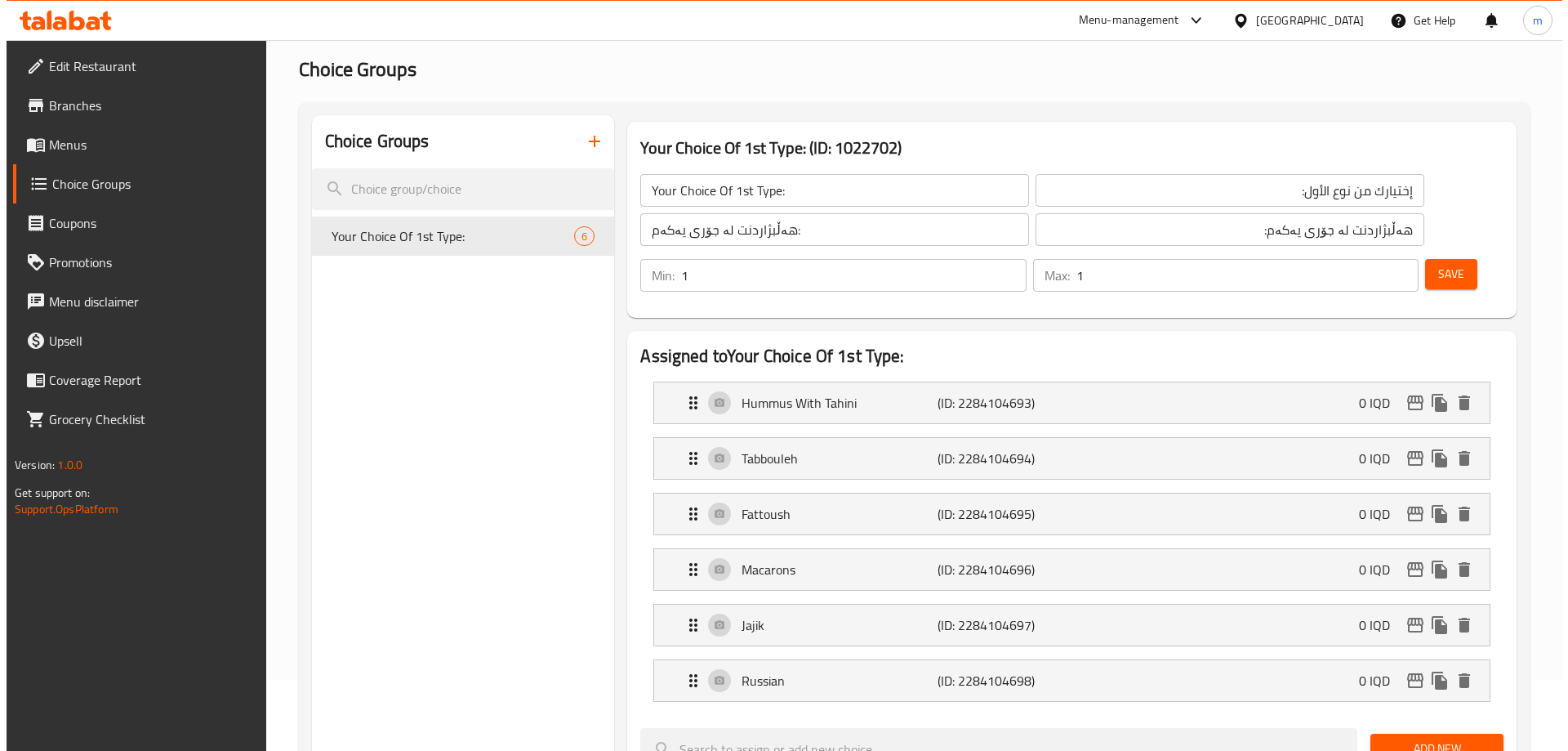
scroll to position [55, 0]
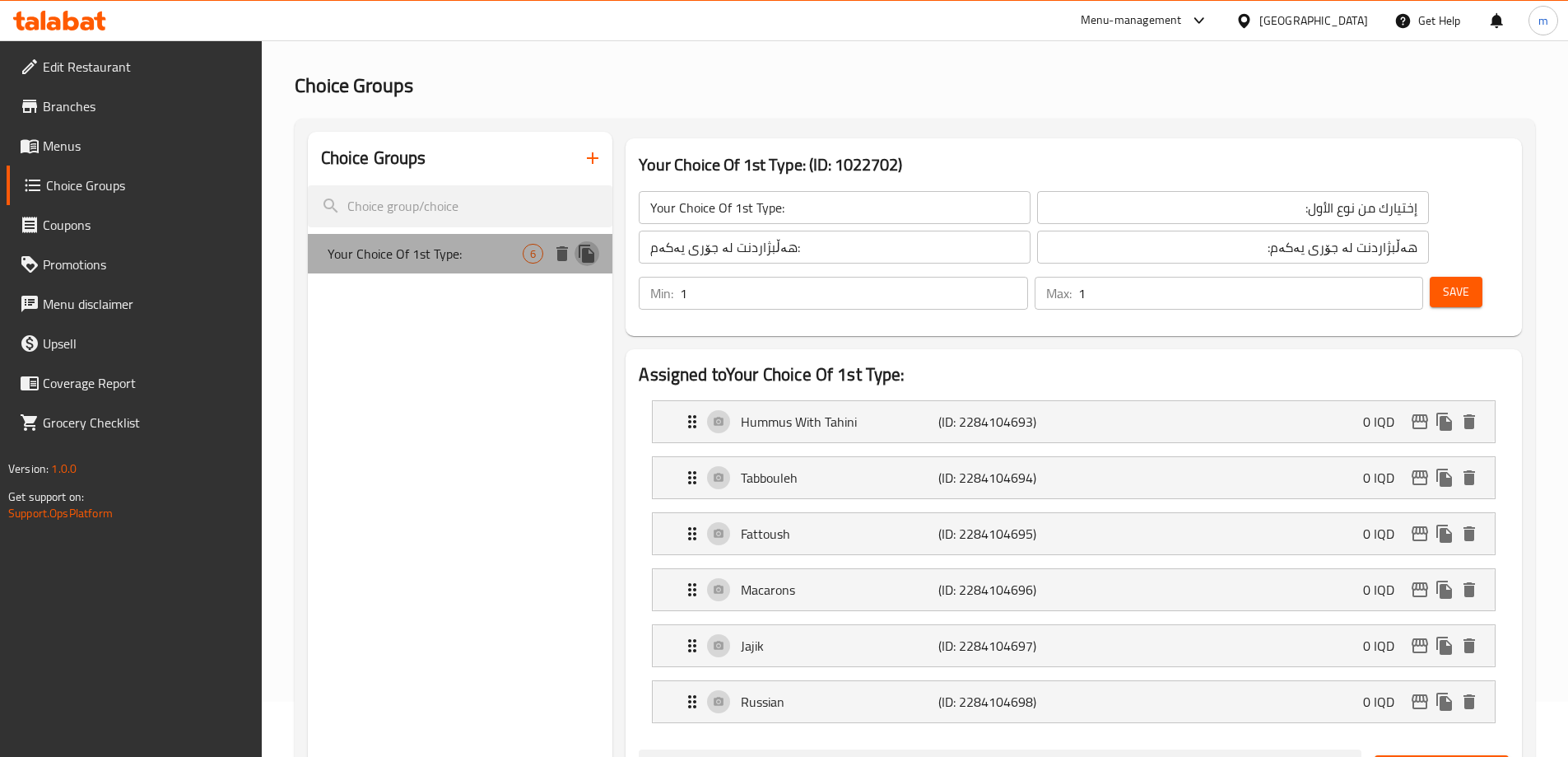
click at [583, 253] on icon "duplicate" at bounding box center [586, 253] width 16 height 18
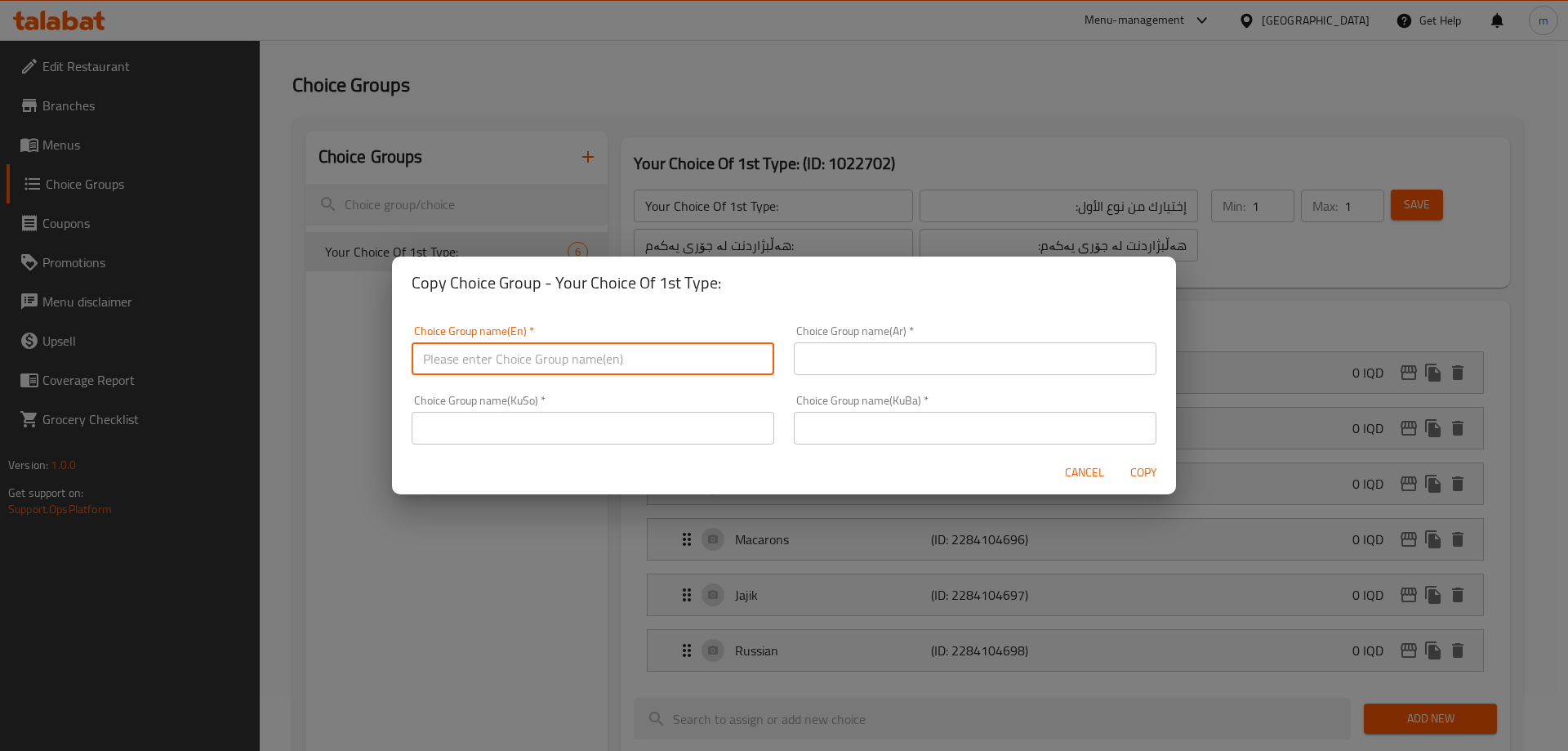
click at [575, 351] on input "text" at bounding box center [593, 359] width 363 height 33
click at [716, 297] on div "Copy Choice Group - Your Choice Of 1st Type:" at bounding box center [784, 283] width 784 height 52
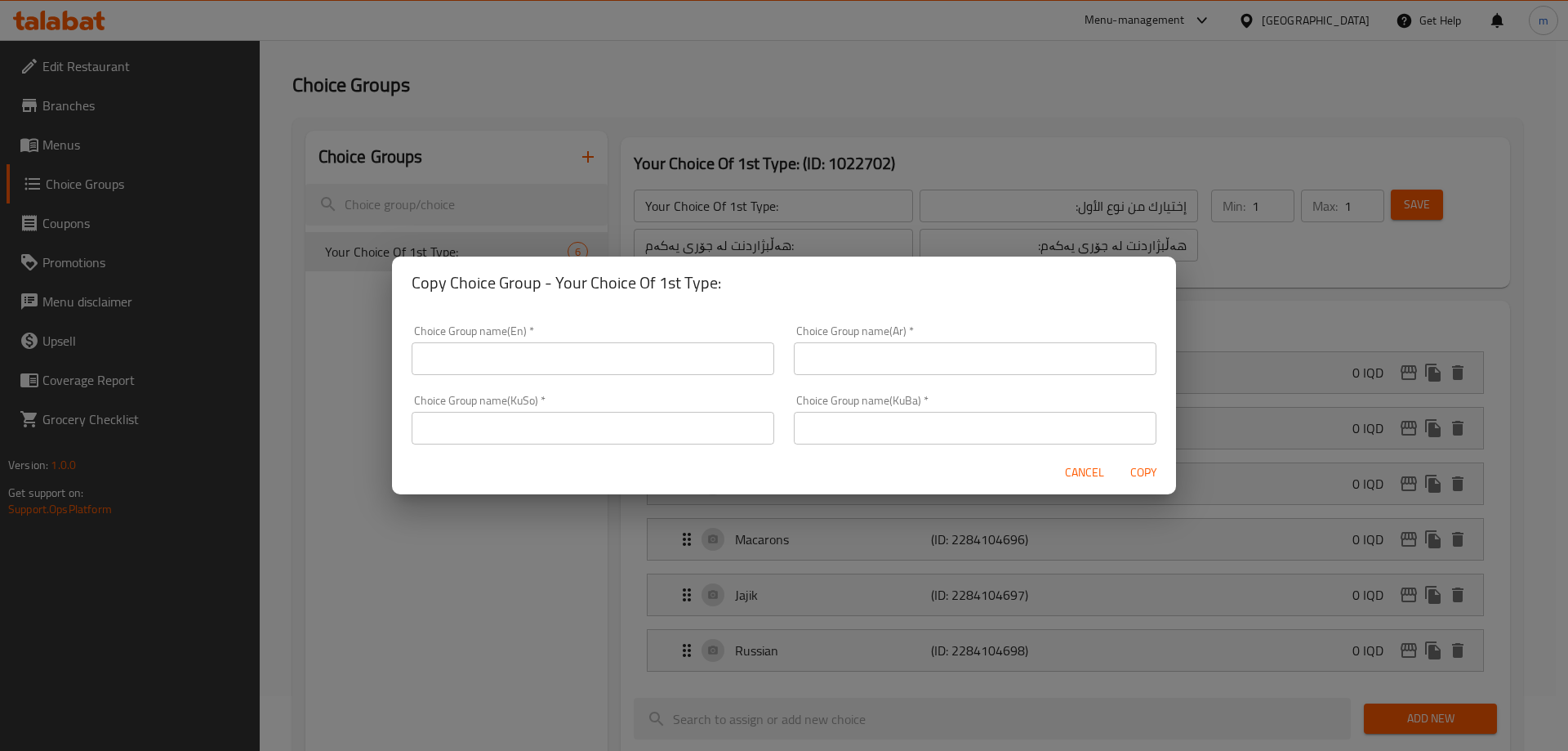
click at [1156, 459] on button "Copy" at bounding box center [1144, 473] width 52 height 30
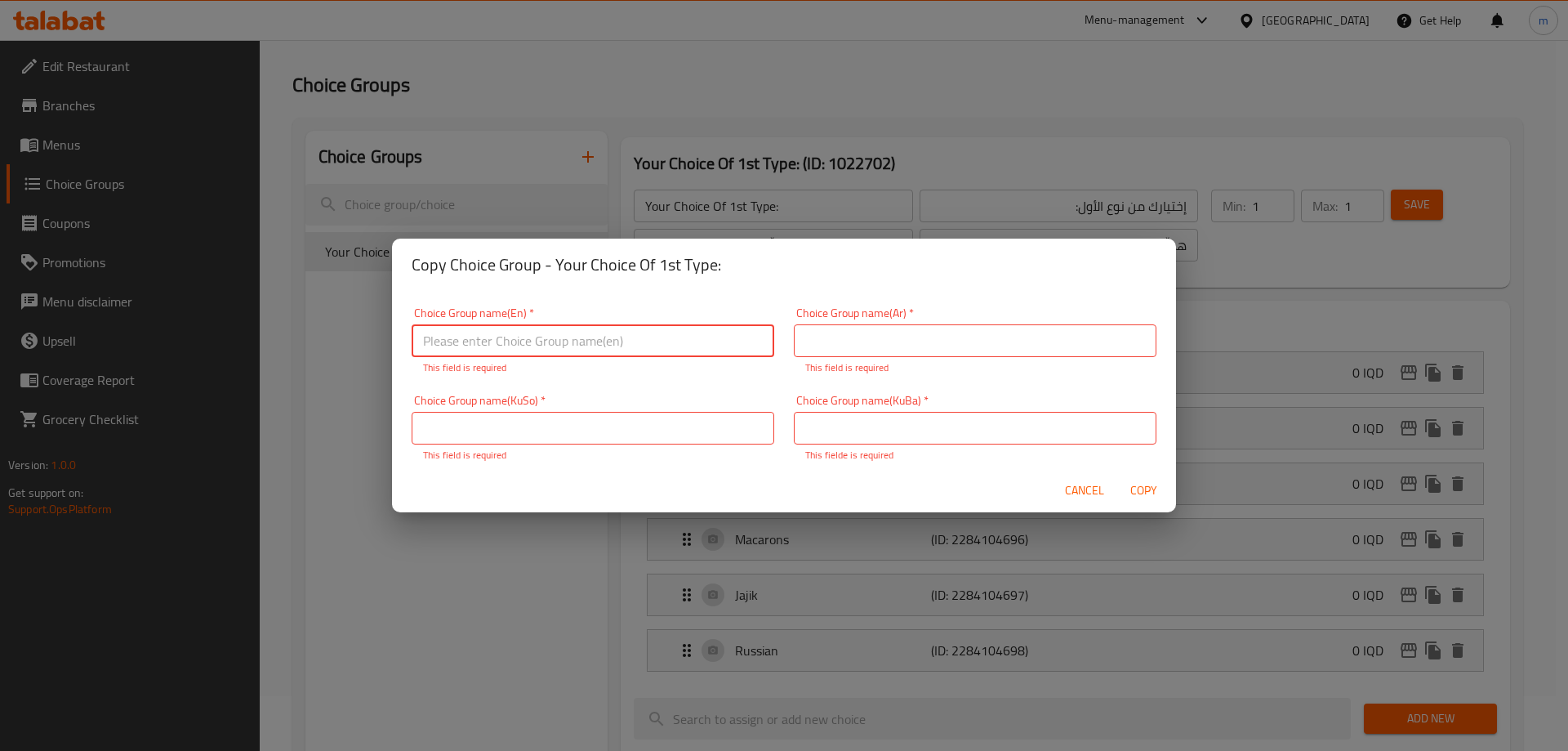
click at [1087, 489] on span "Cancel" at bounding box center [1085, 491] width 39 height 20
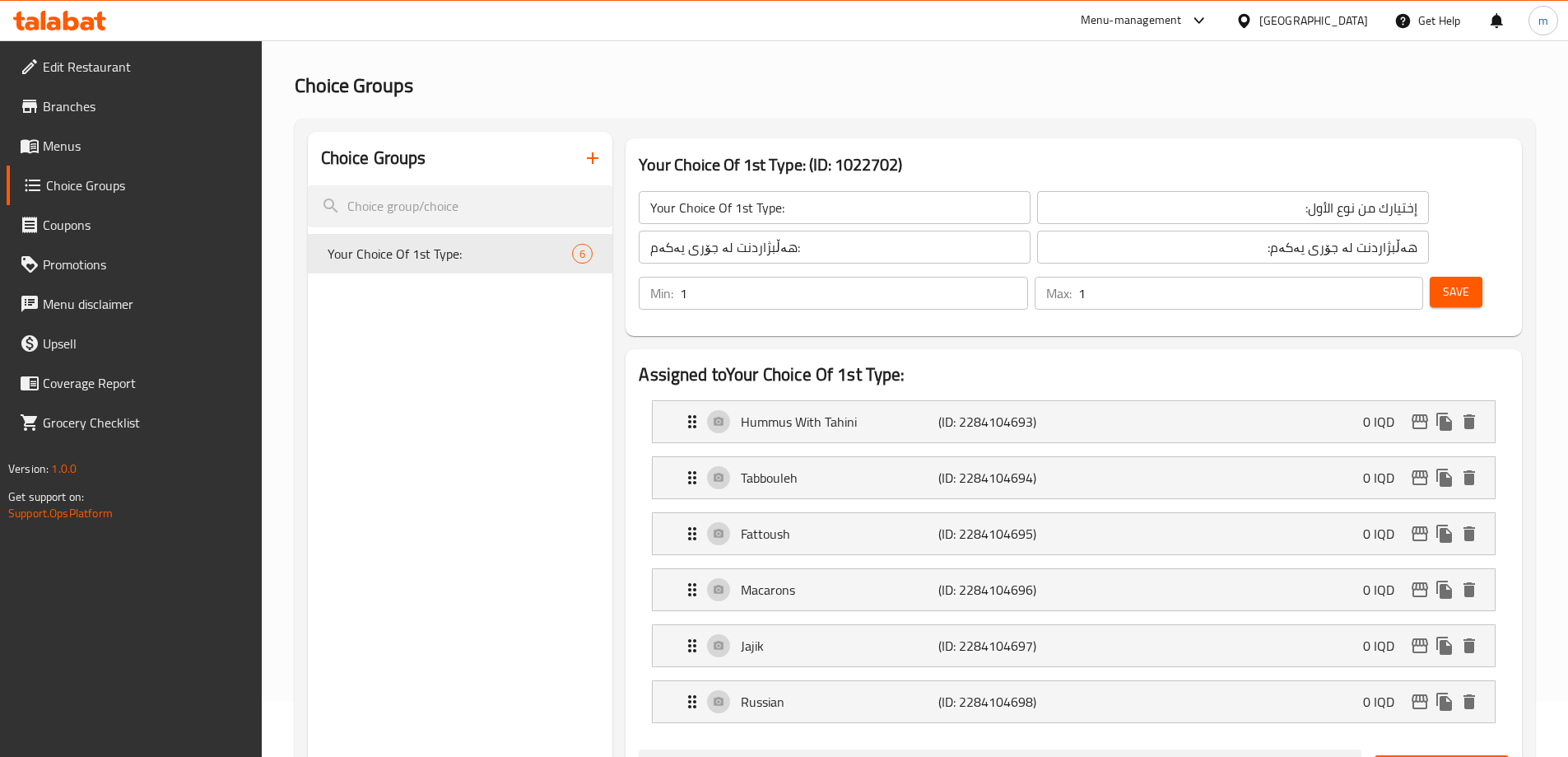
click at [843, 228] on div "هەڵبژاردنت لە جۆری یەکەم: ​" at bounding box center [834, 247] width 399 height 40
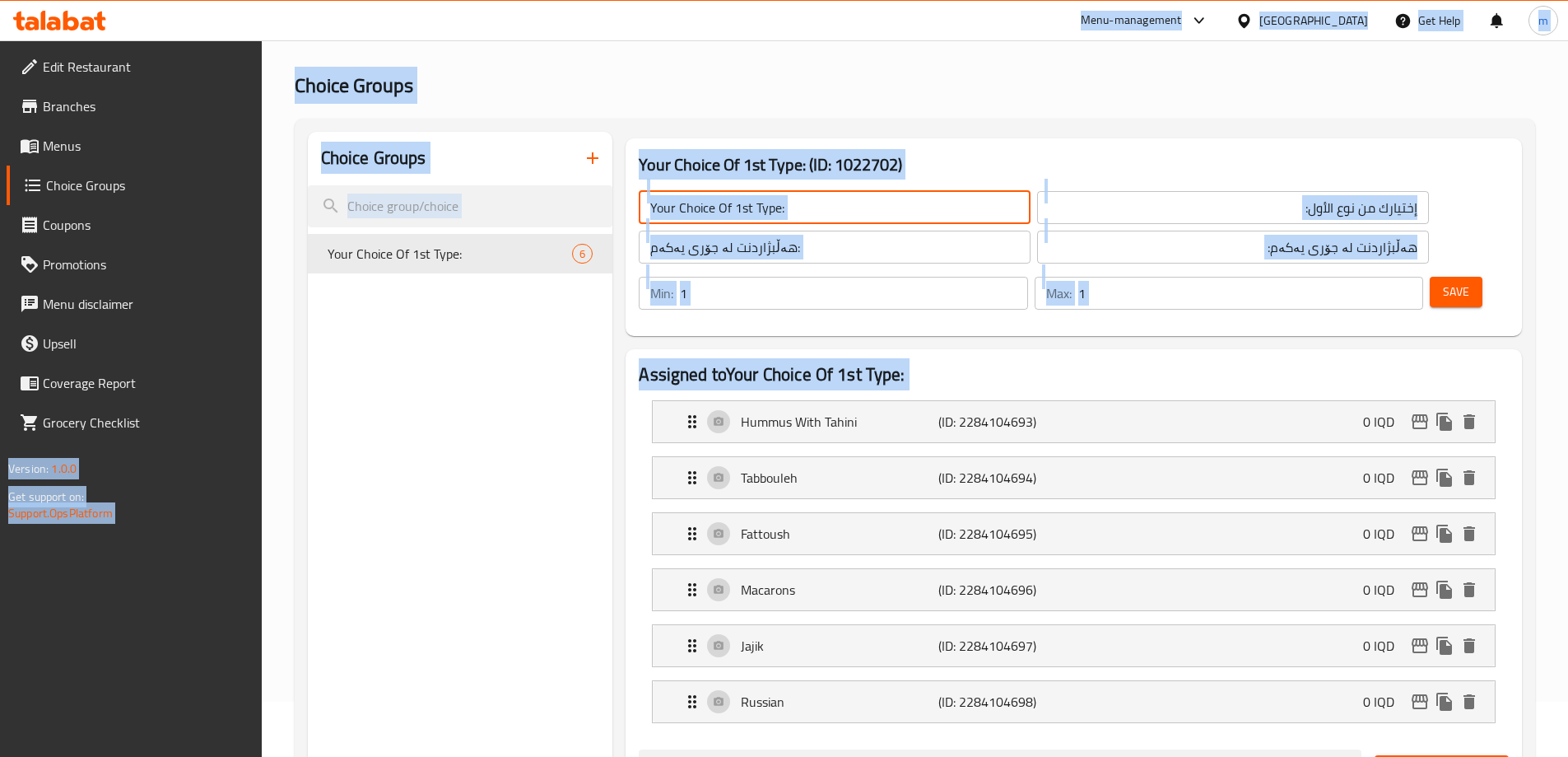
click at [851, 215] on input "Your Choice Of 1st Type:" at bounding box center [834, 207] width 392 height 33
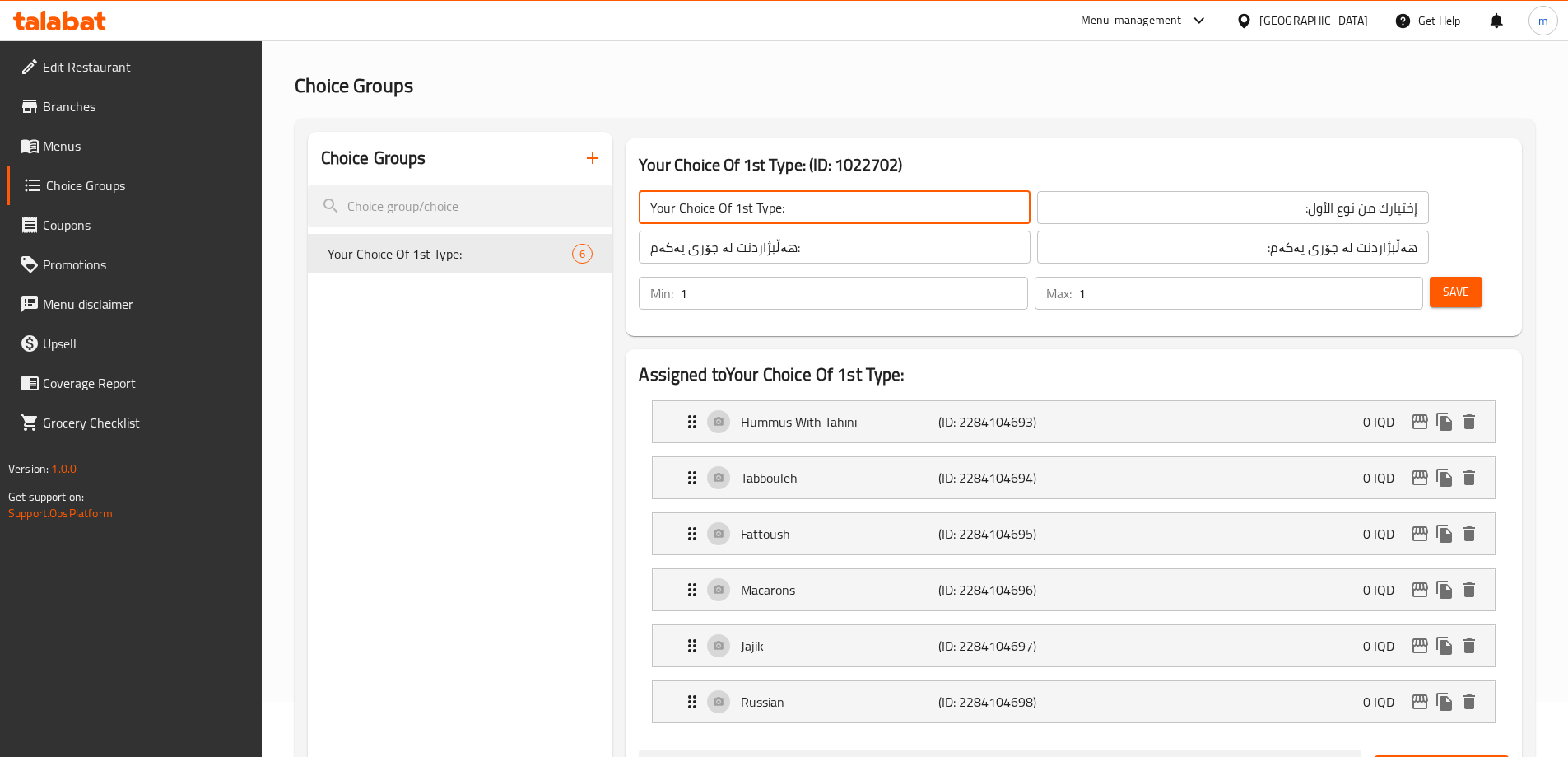
click at [1080, 218] on input "إختيارك من نوع الأول:" at bounding box center [1233, 207] width 392 height 33
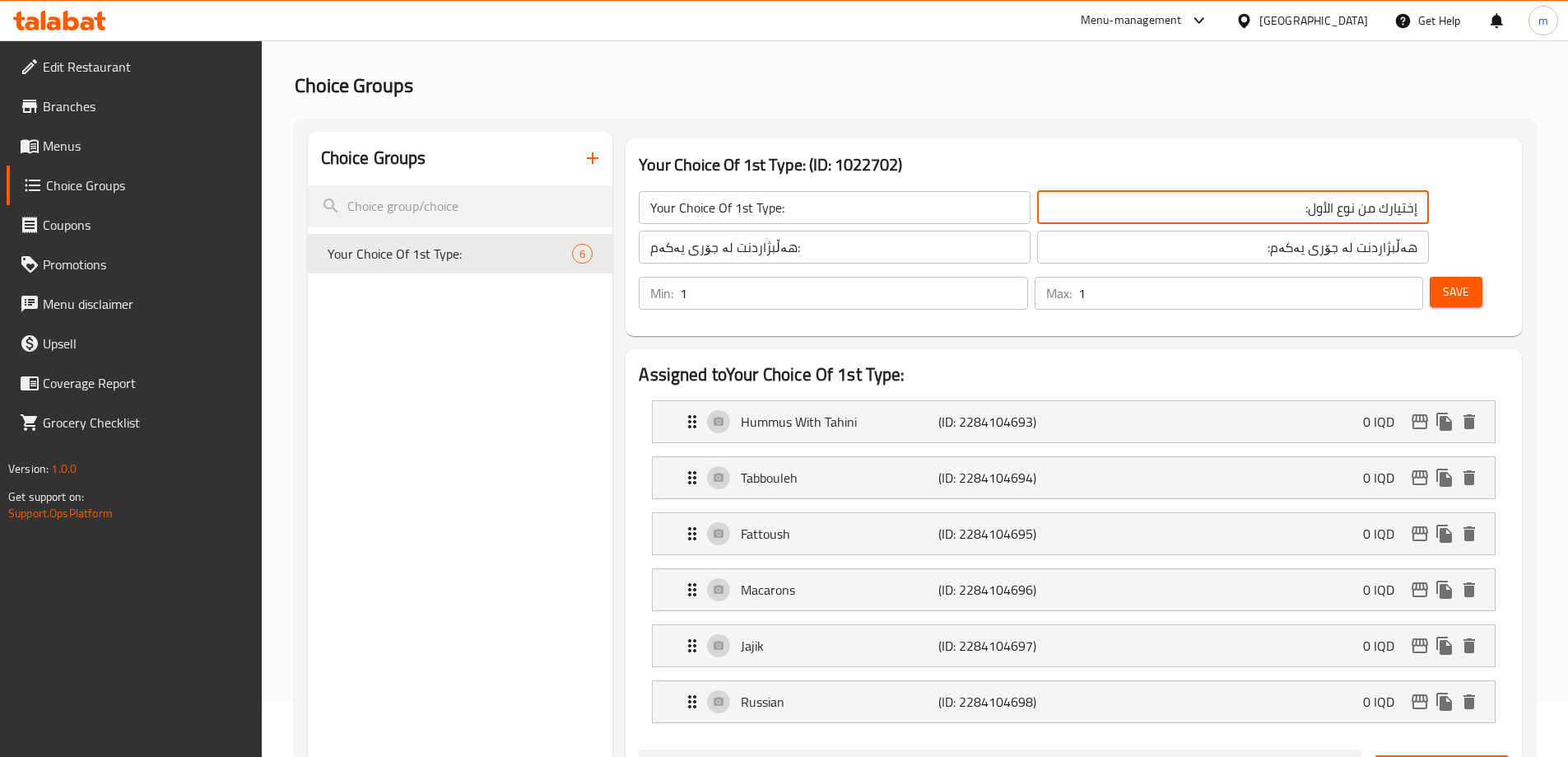
click at [762, 253] on input "هەڵبژاردنت لە جۆری یەکەم:" at bounding box center [834, 247] width 392 height 33
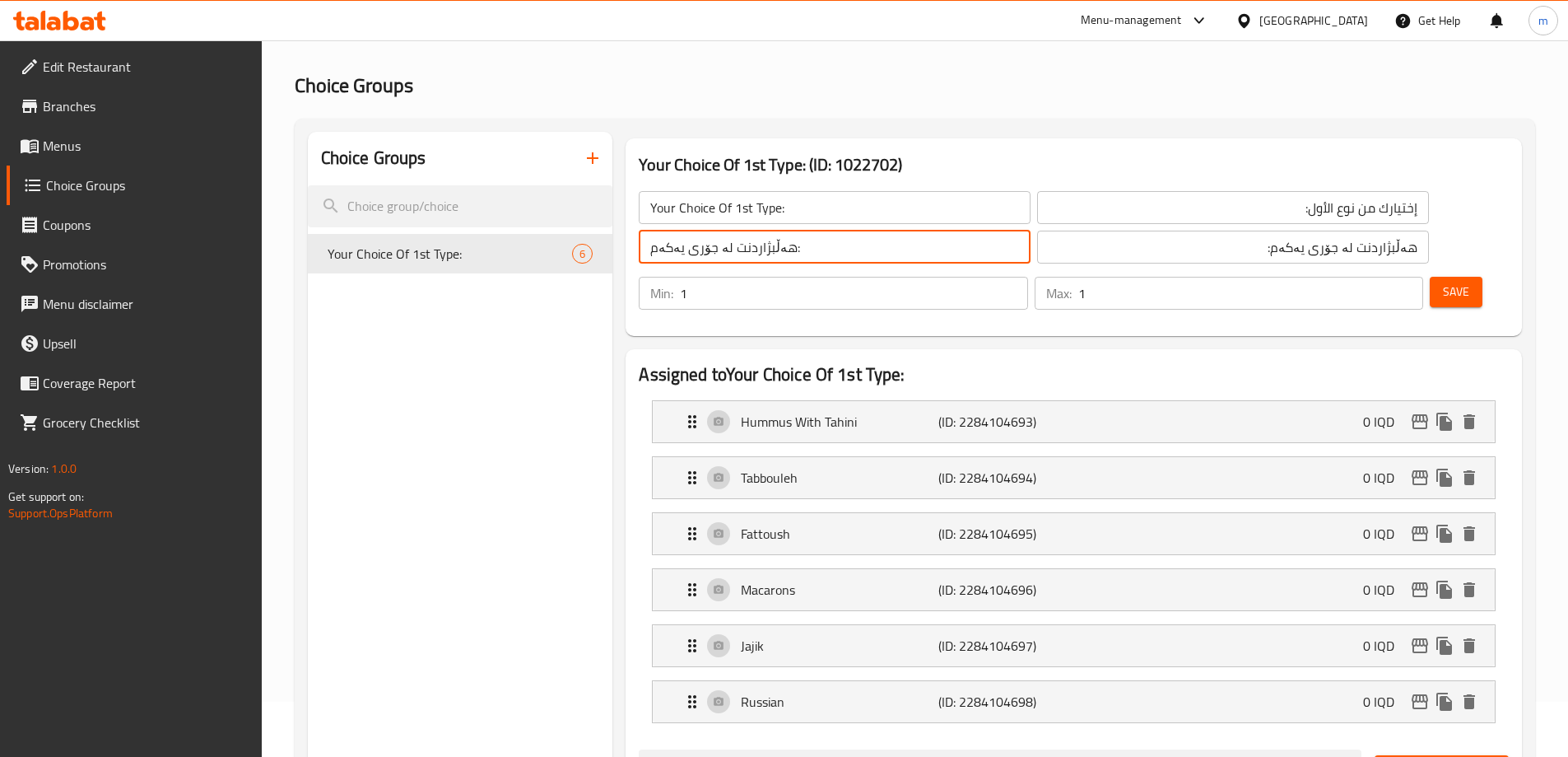
click at [1037, 244] on input "هەڵبژاردنت لە جۆری یەکەم:" at bounding box center [1233, 247] width 392 height 33
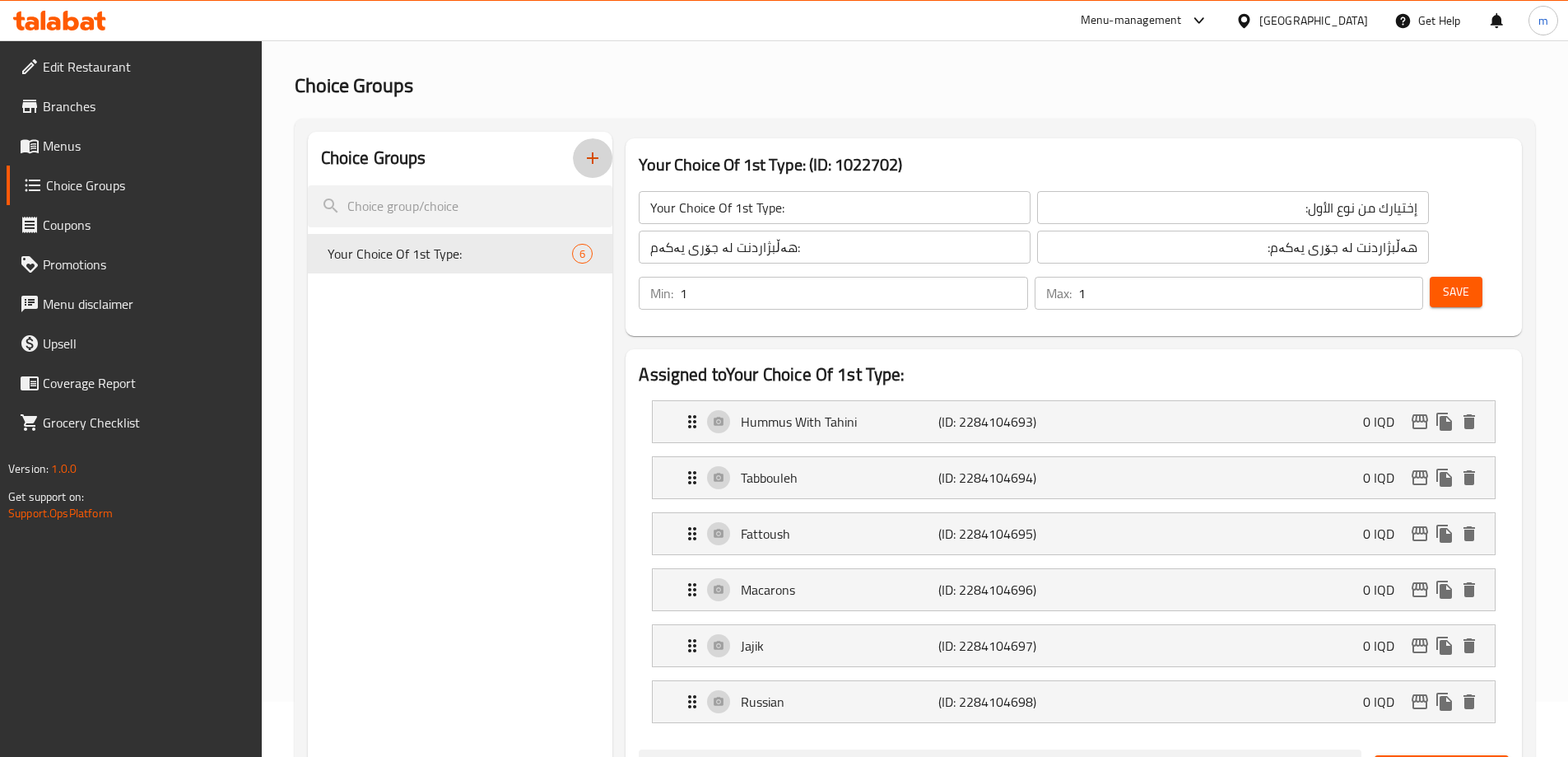
click at [588, 169] on button "button" at bounding box center [593, 158] width 40 height 40
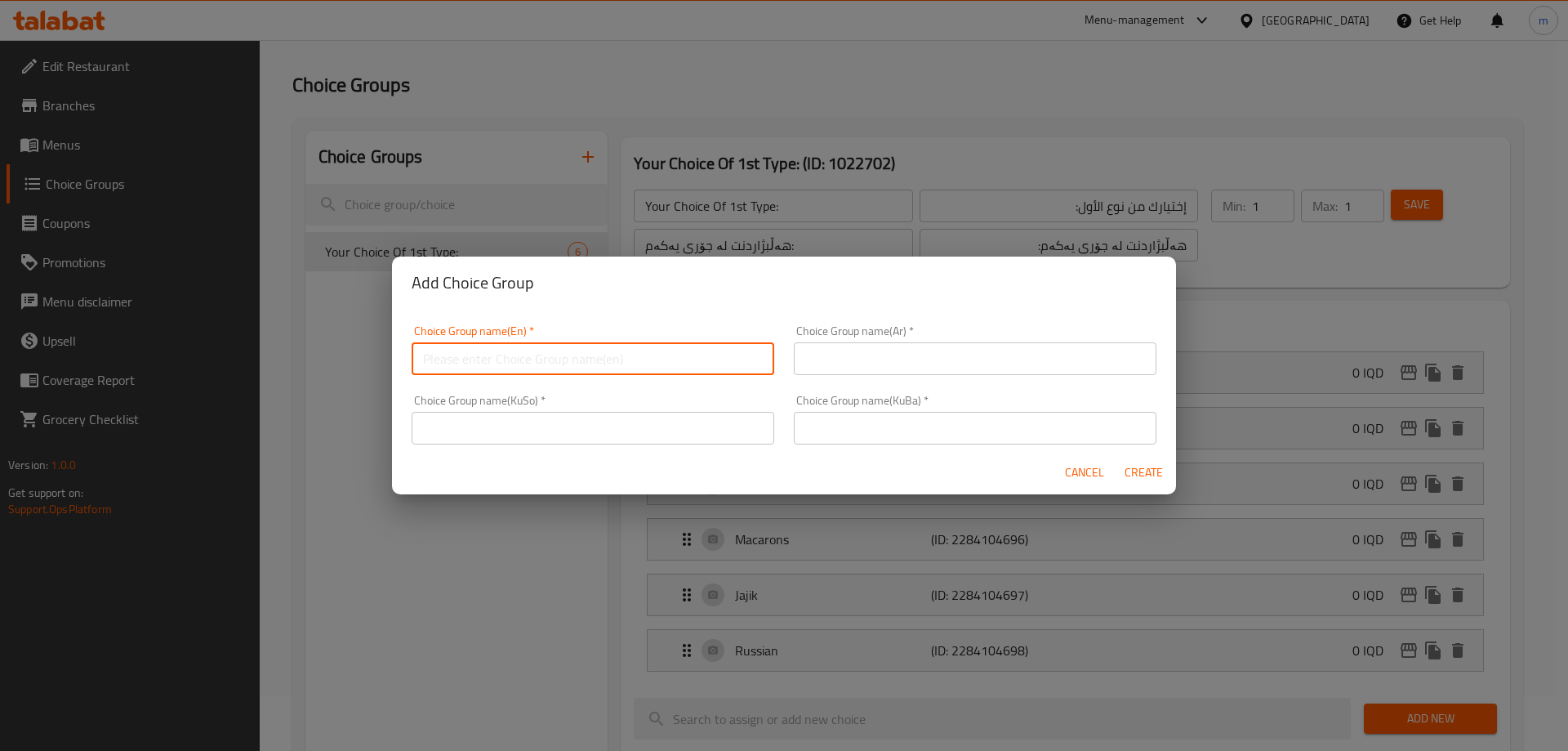
drag, startPoint x: 584, startPoint y: 347, endPoint x: 646, endPoint y: 364, distance: 64.3
click at [584, 347] on input "text" at bounding box center [593, 359] width 363 height 33
click at [932, 414] on input "text" at bounding box center [975, 428] width 363 height 33
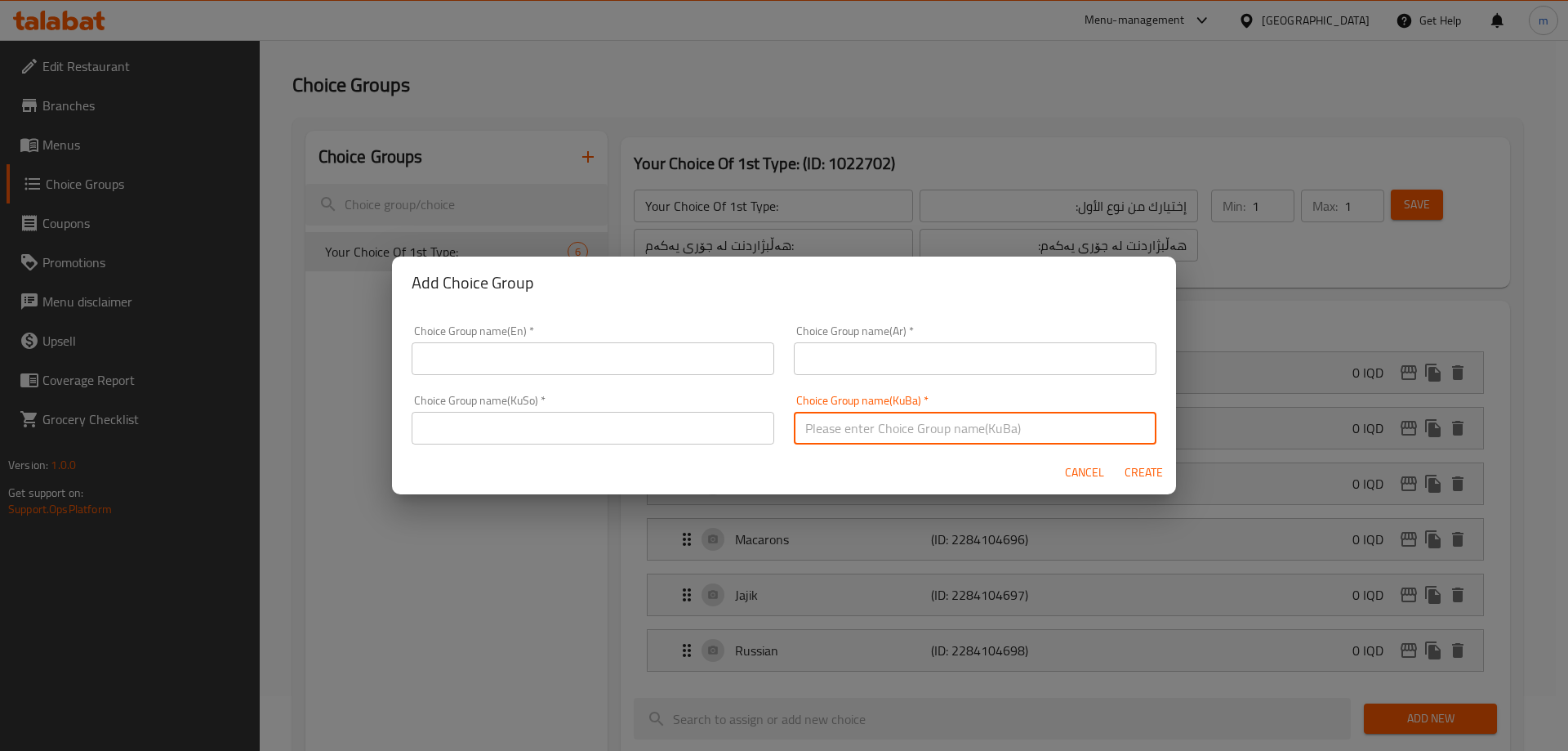
paste input "هەڵبژاردنت لە جۆری یەکەم:"
type input "هەڵبژاردنت لە جۆری یەکەم:"
click at [663, 422] on input "text" at bounding box center [593, 428] width 363 height 33
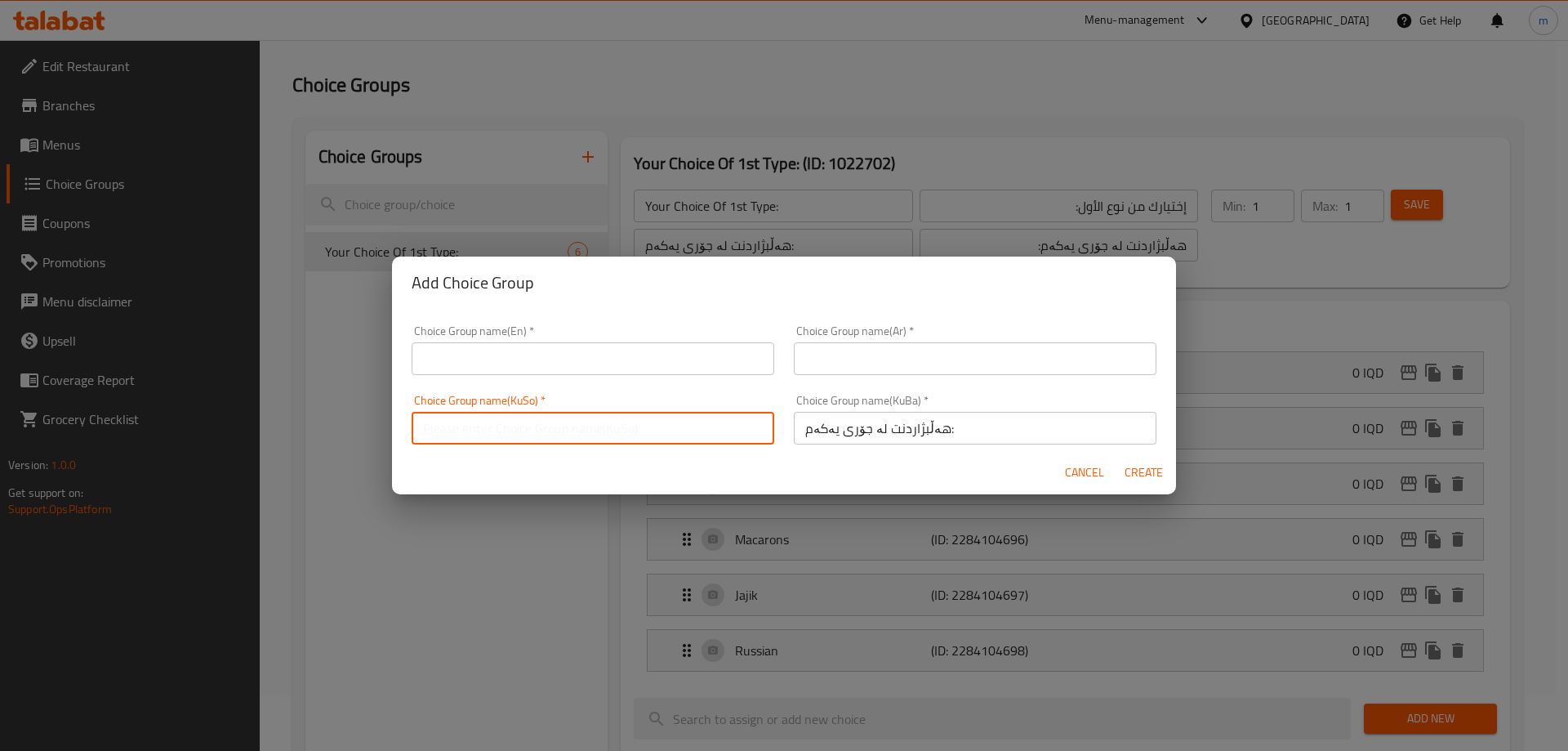
paste input "هەڵبژاردنت لە جۆری یەکەم:"
type input "هەڵبژاردنت لە جۆری یەکەم:"
click at [872, 360] on input "text" at bounding box center [975, 359] width 363 height 33
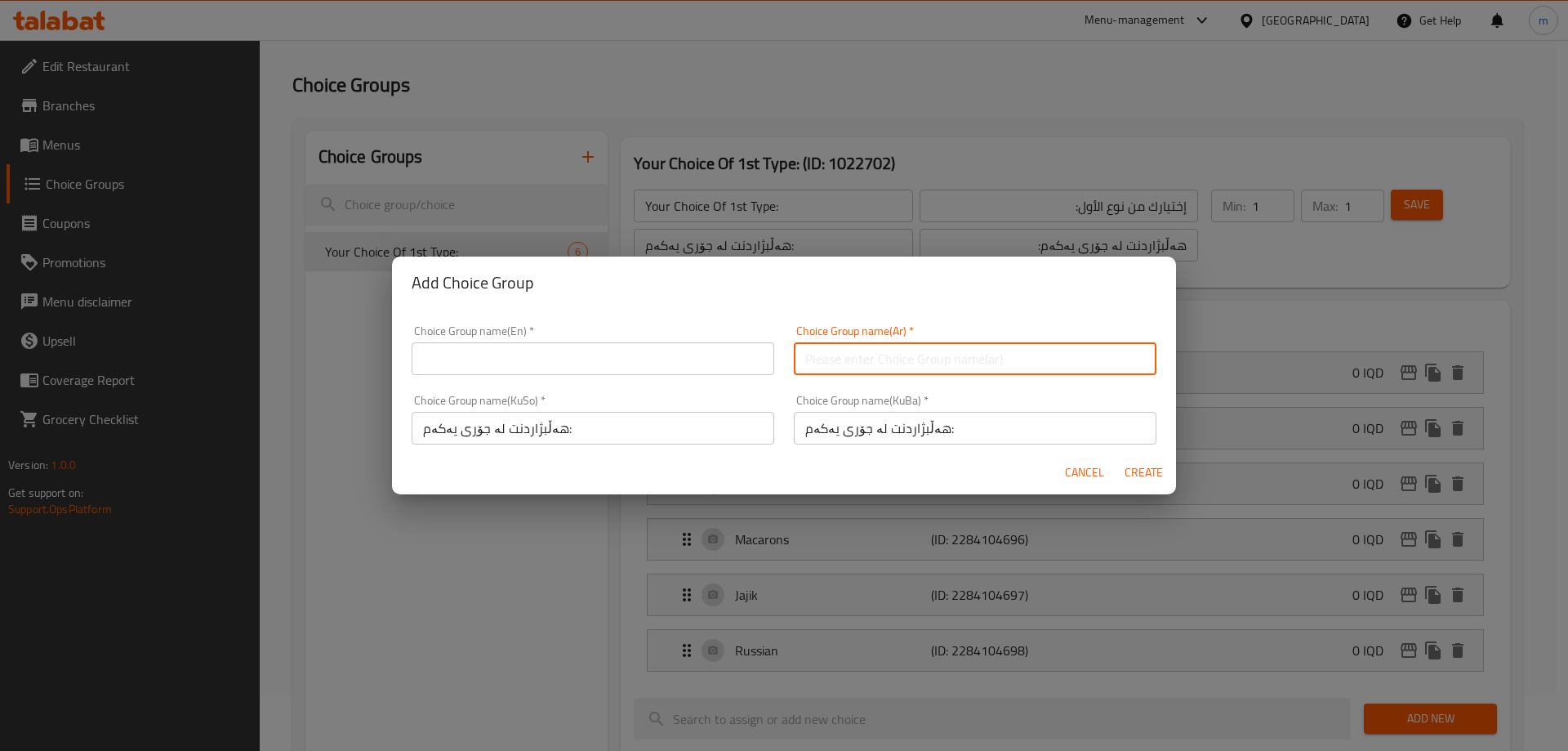
paste input "إختيارك من نوع الأول:"
click at [817, 354] on input "إختيارك من نوع الأول:" at bounding box center [975, 359] width 363 height 33
type input "إختيارك من نوع الثاني:"
click at [707, 362] on input "text" at bounding box center [593, 359] width 363 height 33
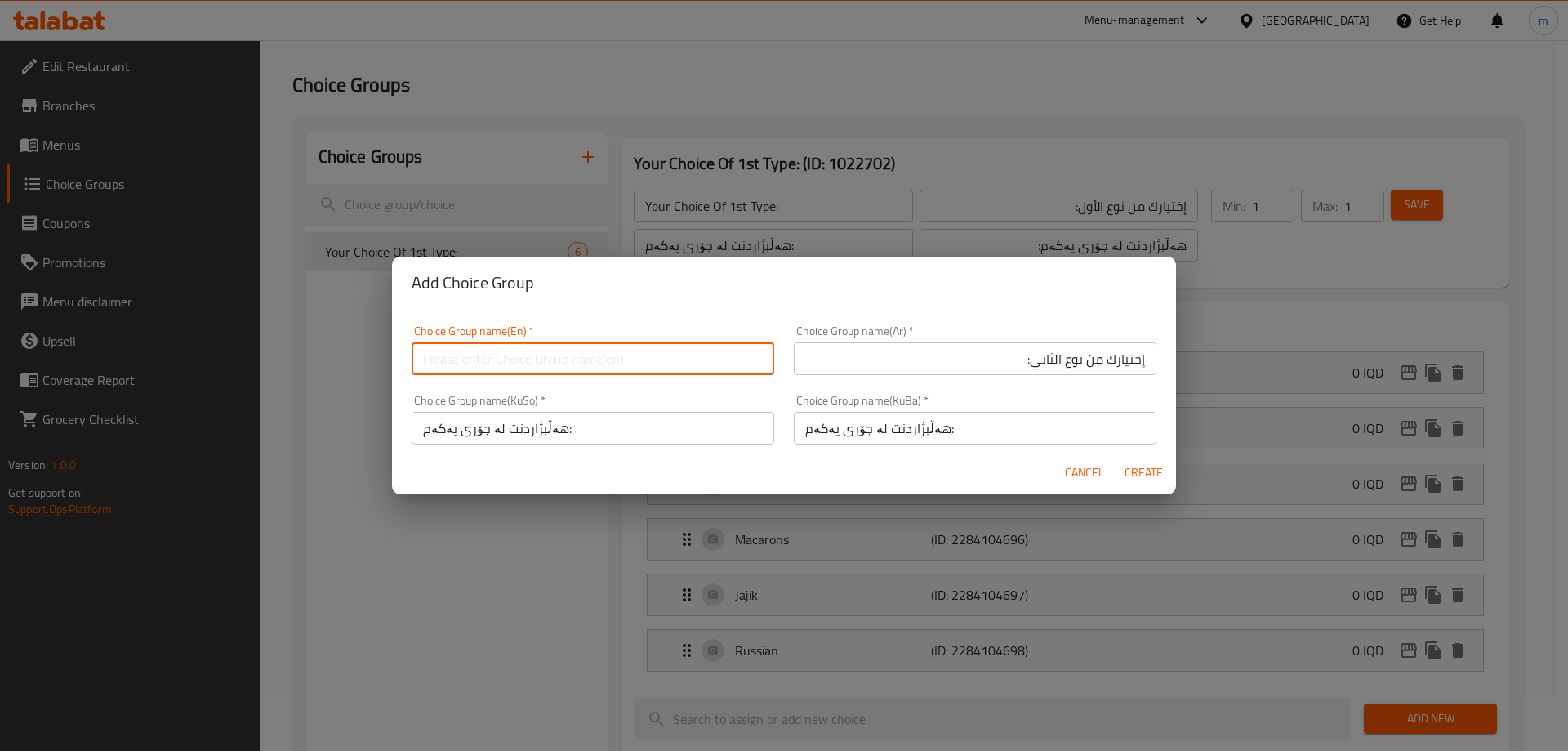
paste input "Your Choice Of 1st Type:"
click at [522, 356] on input "Your Choice Of 1st Type:" at bounding box center [593, 359] width 363 height 33
click at [511, 364] on input "Your Choice Of 1nd Type:" at bounding box center [593, 359] width 363 height 33
type input "Your Choice Of 2nd Type:"
click at [807, 437] on input "هەڵبژاردنت لە جۆری یەکەم:" at bounding box center [975, 428] width 363 height 33
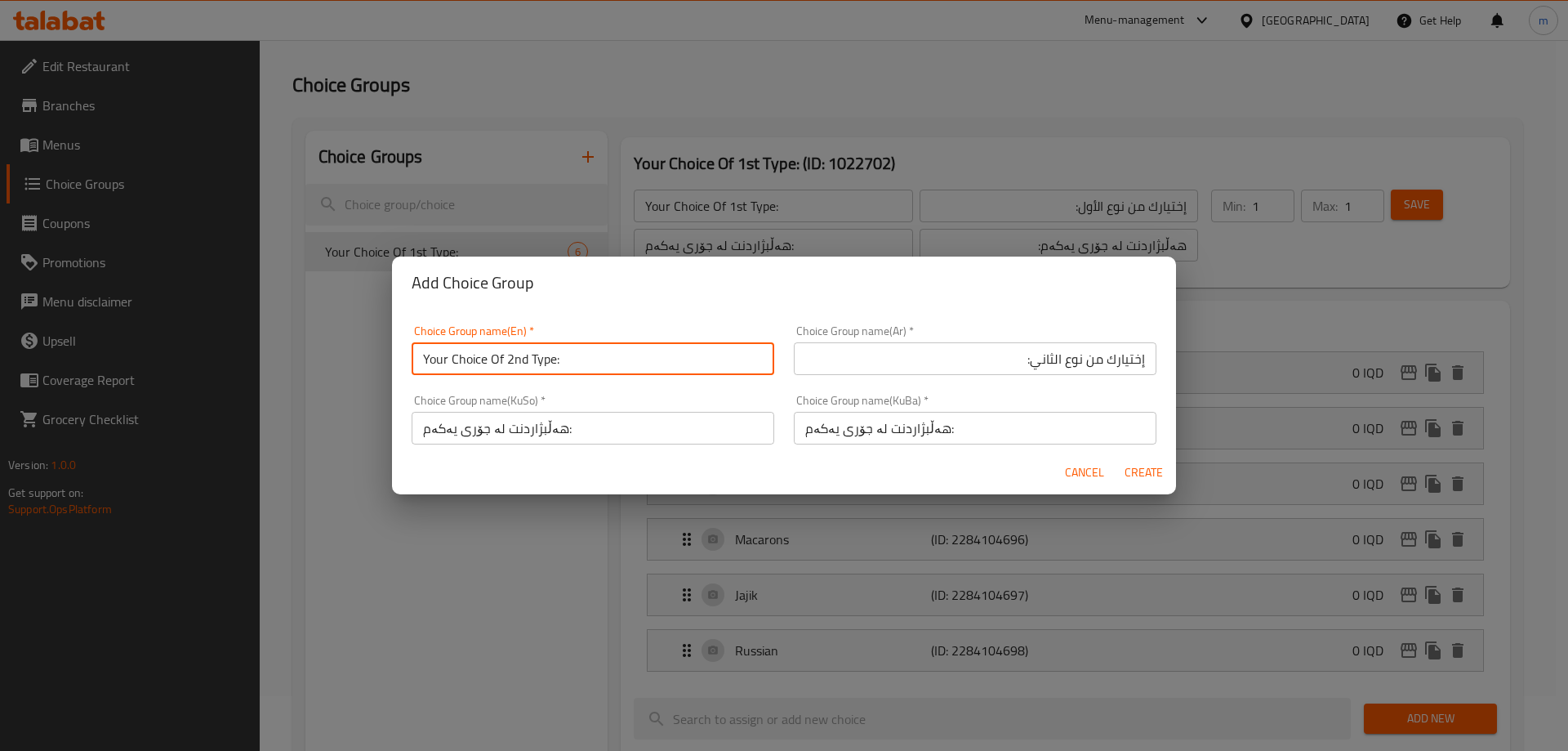
click at [807, 436] on input "هەڵبژاردنت لە جۆری یەکەم:" at bounding box center [975, 428] width 363 height 33
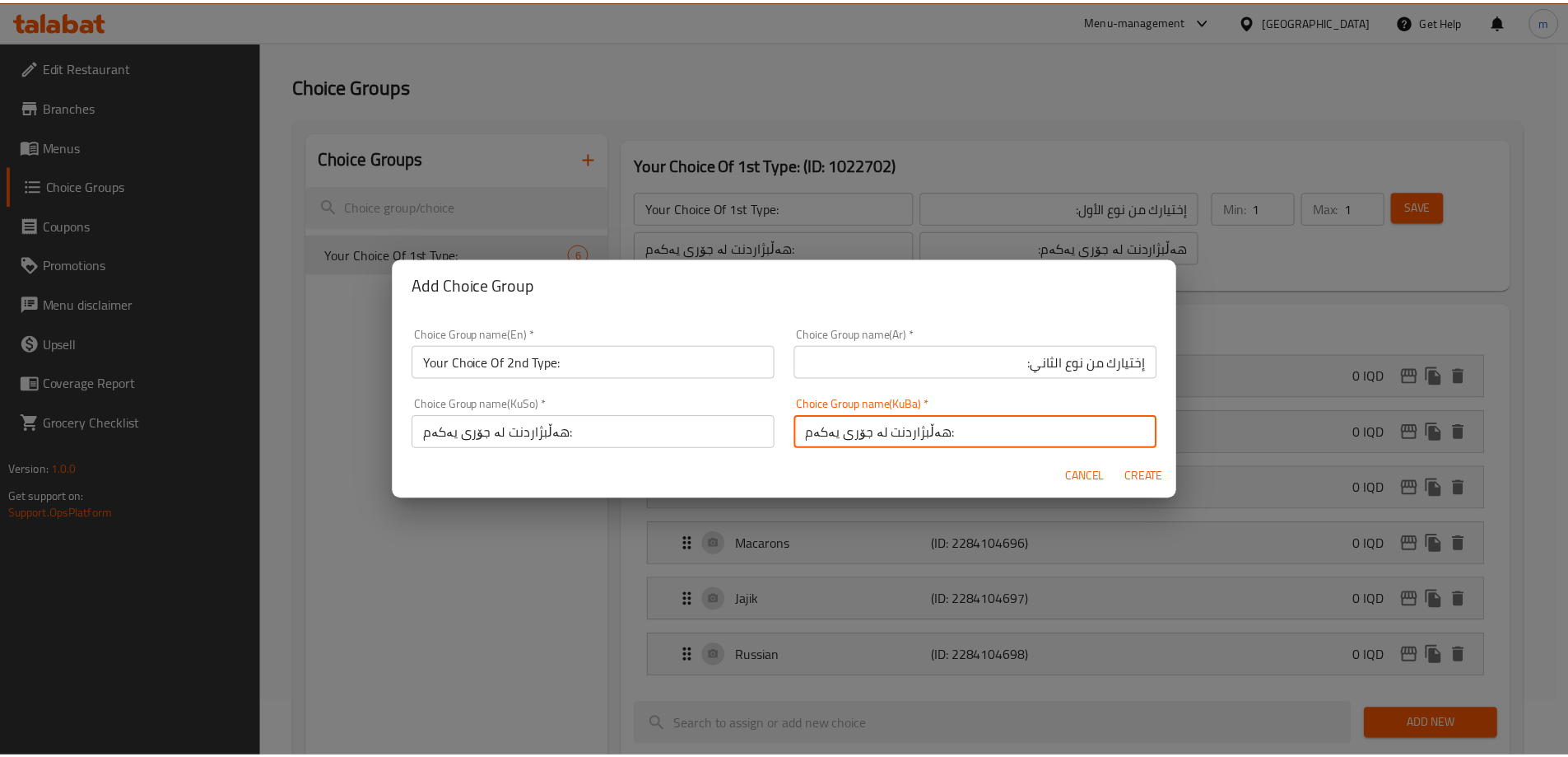
scroll to position [3, 0]
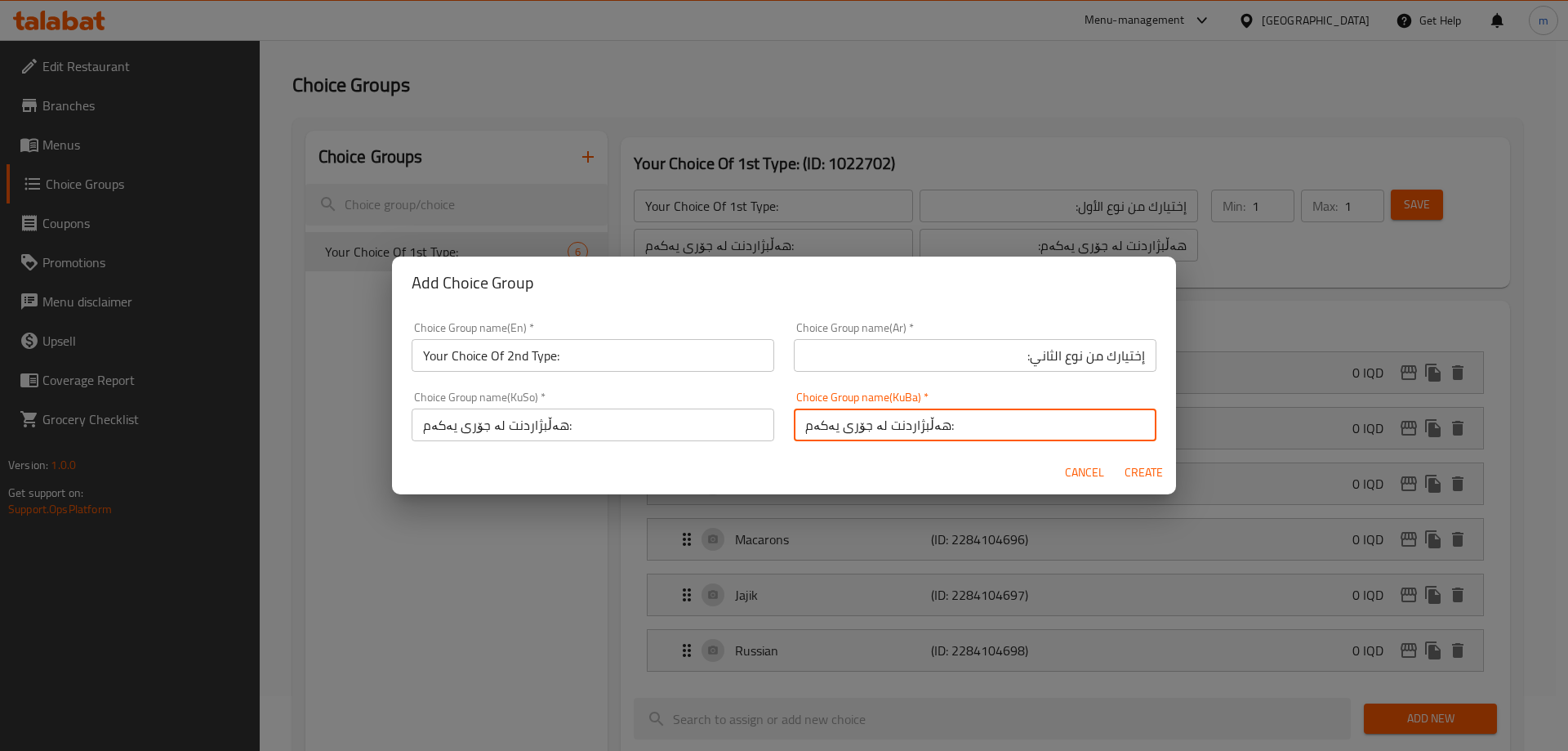
click at [807, 435] on input "هەڵبژاردنت لە جۆری یەکەم:" at bounding box center [975, 425] width 363 height 33
click at [1010, 423] on input "هەڵبژاردنت لە جۆری یەکەم:" at bounding box center [975, 425] width 363 height 33
type input "هەڵبژاردنت لە جۆری دووەم:"
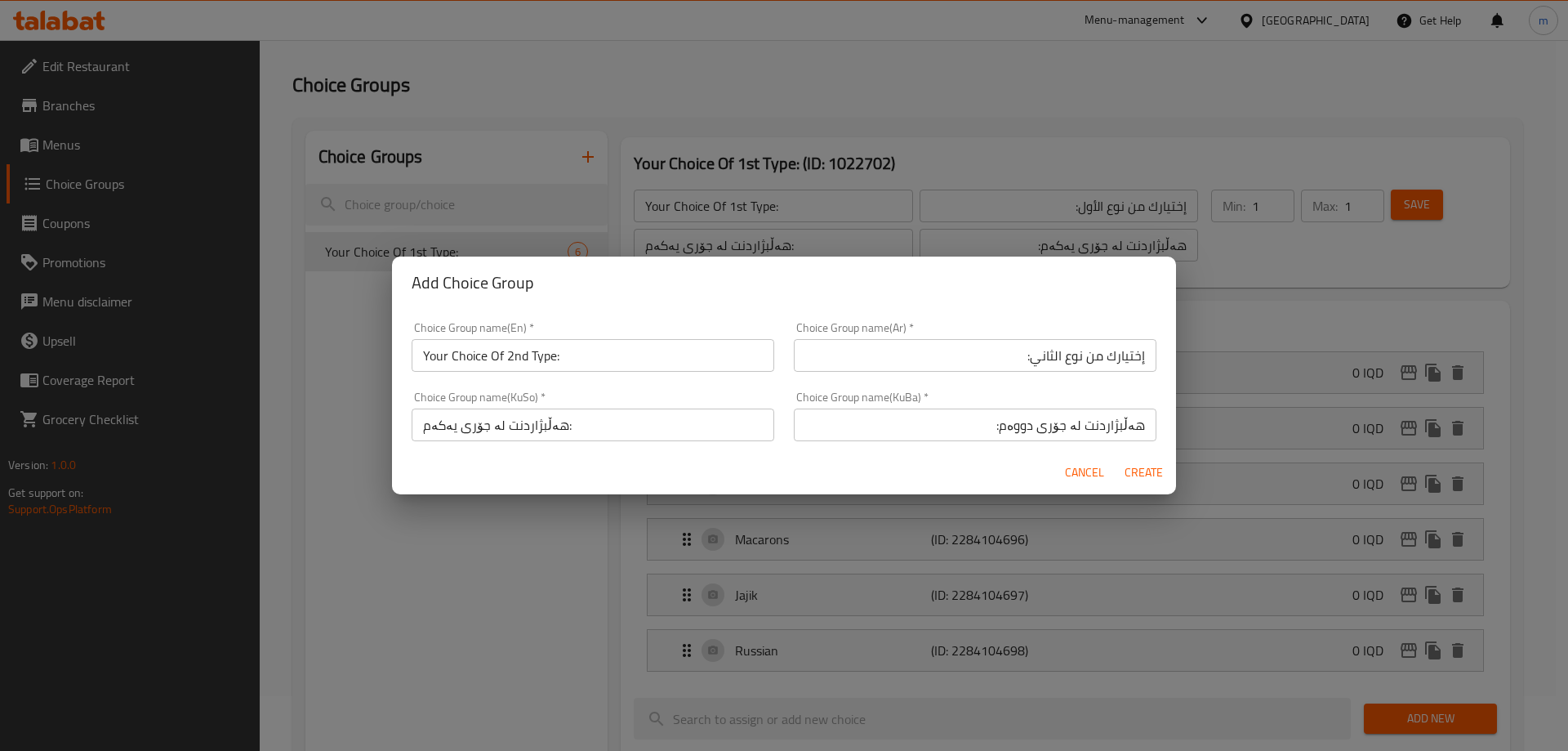
click at [670, 405] on div "Choice Group name(KuSo)   * هەڵبژاردنت لە جۆری یەکەم: Choice Group name(KuSo) *" at bounding box center [593, 416] width 363 height 50
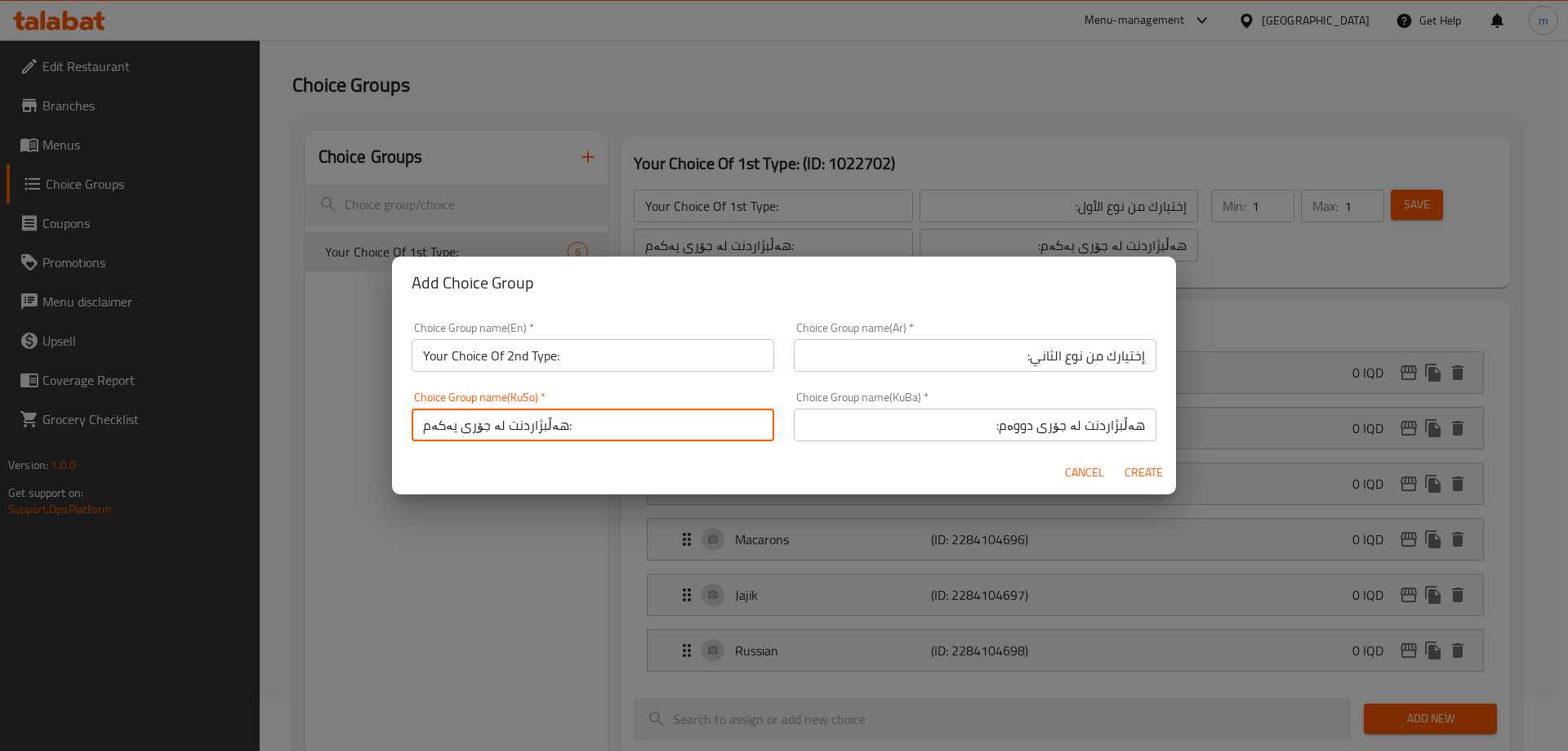
click at [653, 429] on input "هەڵبژاردنت لە جۆری یەکەم:" at bounding box center [593, 425] width 363 height 33
paste input "دوو"
type input "هەڵبژاردنت لە جۆری دووەم:"
click at [666, 468] on div "Cancel Create" at bounding box center [784, 473] width 784 height 43
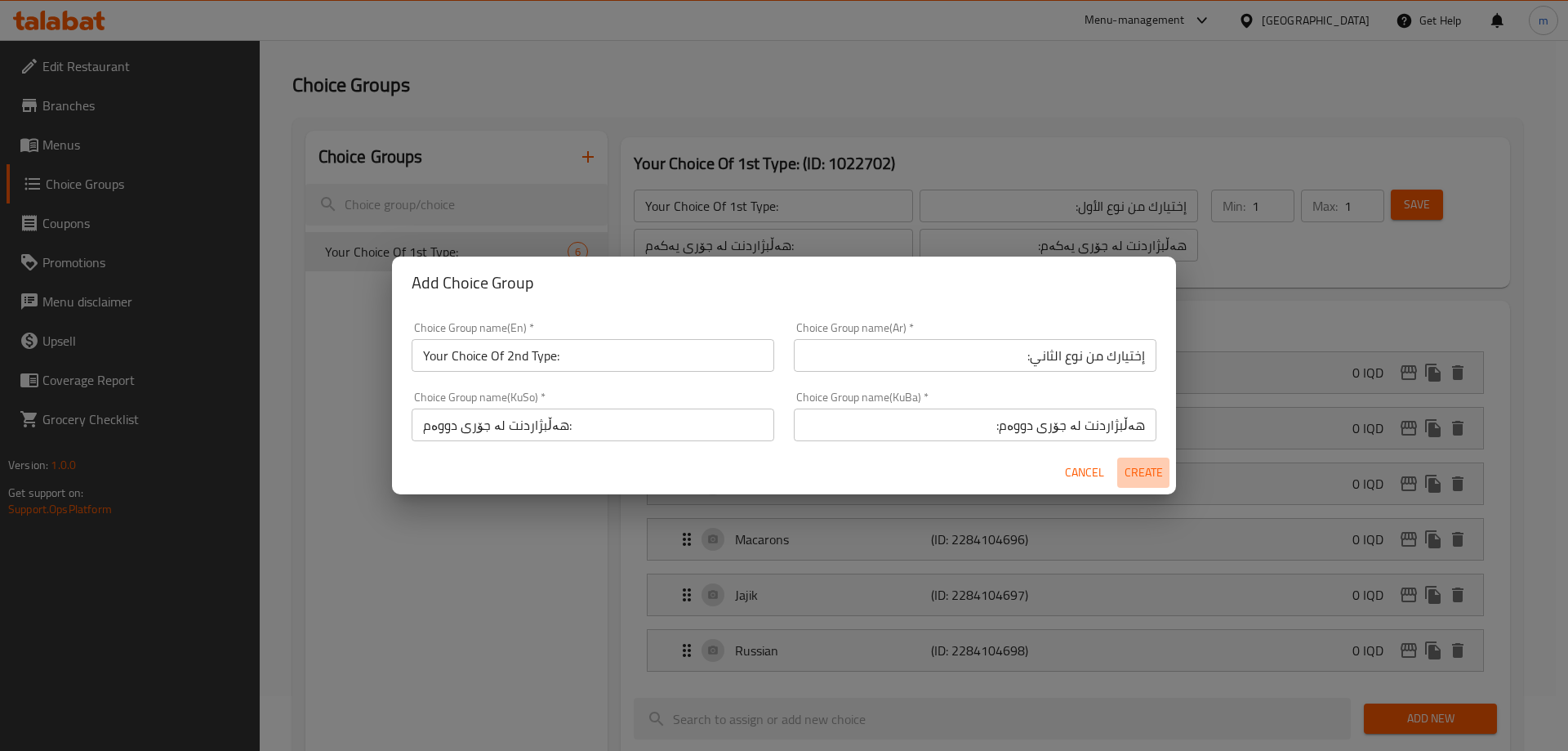
click at [1136, 483] on button "Create" at bounding box center [1144, 473] width 52 height 30
type input "Your Choice Of 2nd Type:"
type input "إختيارك من نوع الثاني:"
type input "هەڵبژاردنت لە جۆری دووەم:"
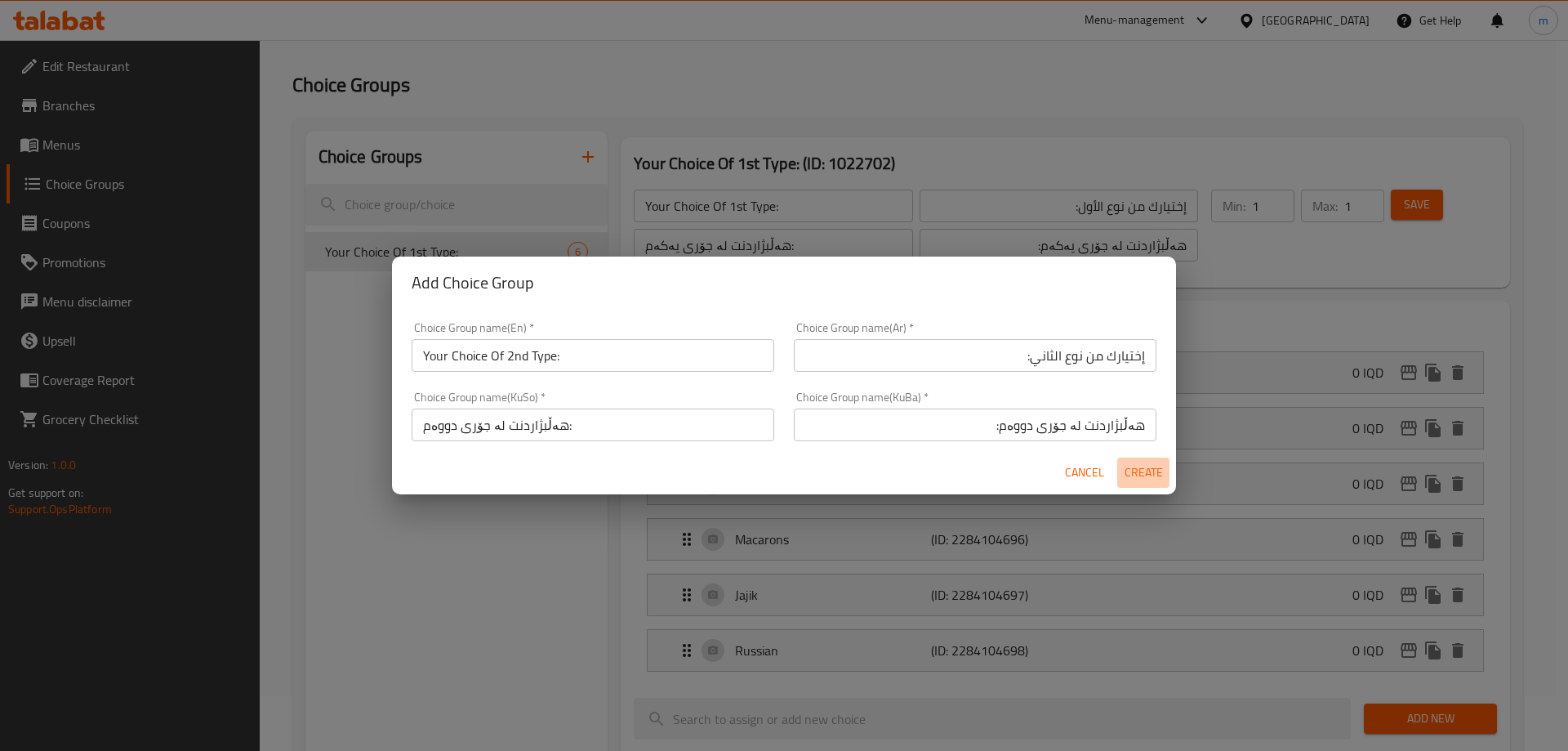
type input "0"
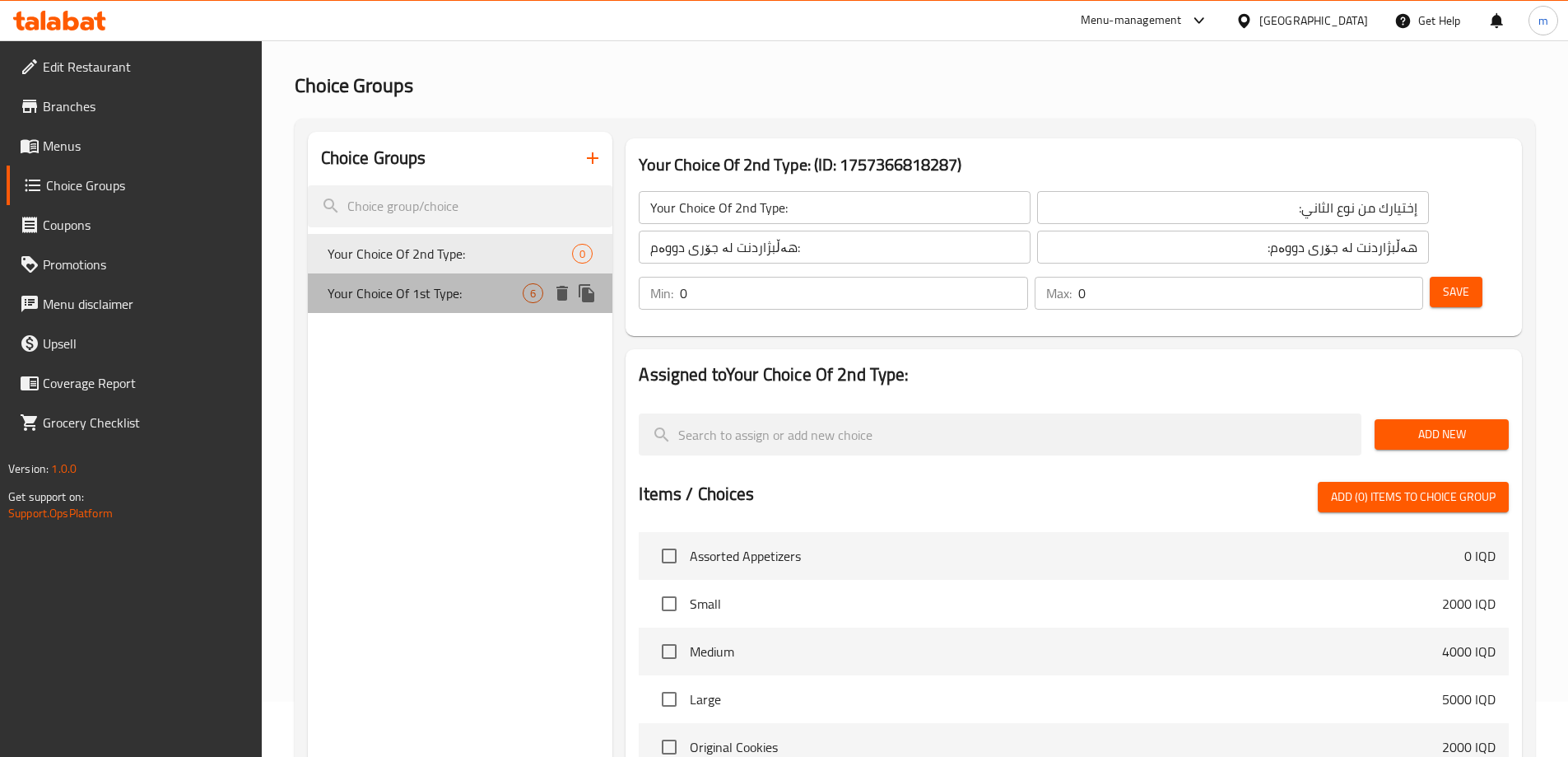
click at [465, 291] on span "Your Choice Of 1st Type:" at bounding box center [425, 293] width 196 height 20
type input "Your Choice Of 1st Type:"
type input "إختيارك من نوع الأول:"
type input "هەڵبژاردنت لە جۆری یەکەم:"
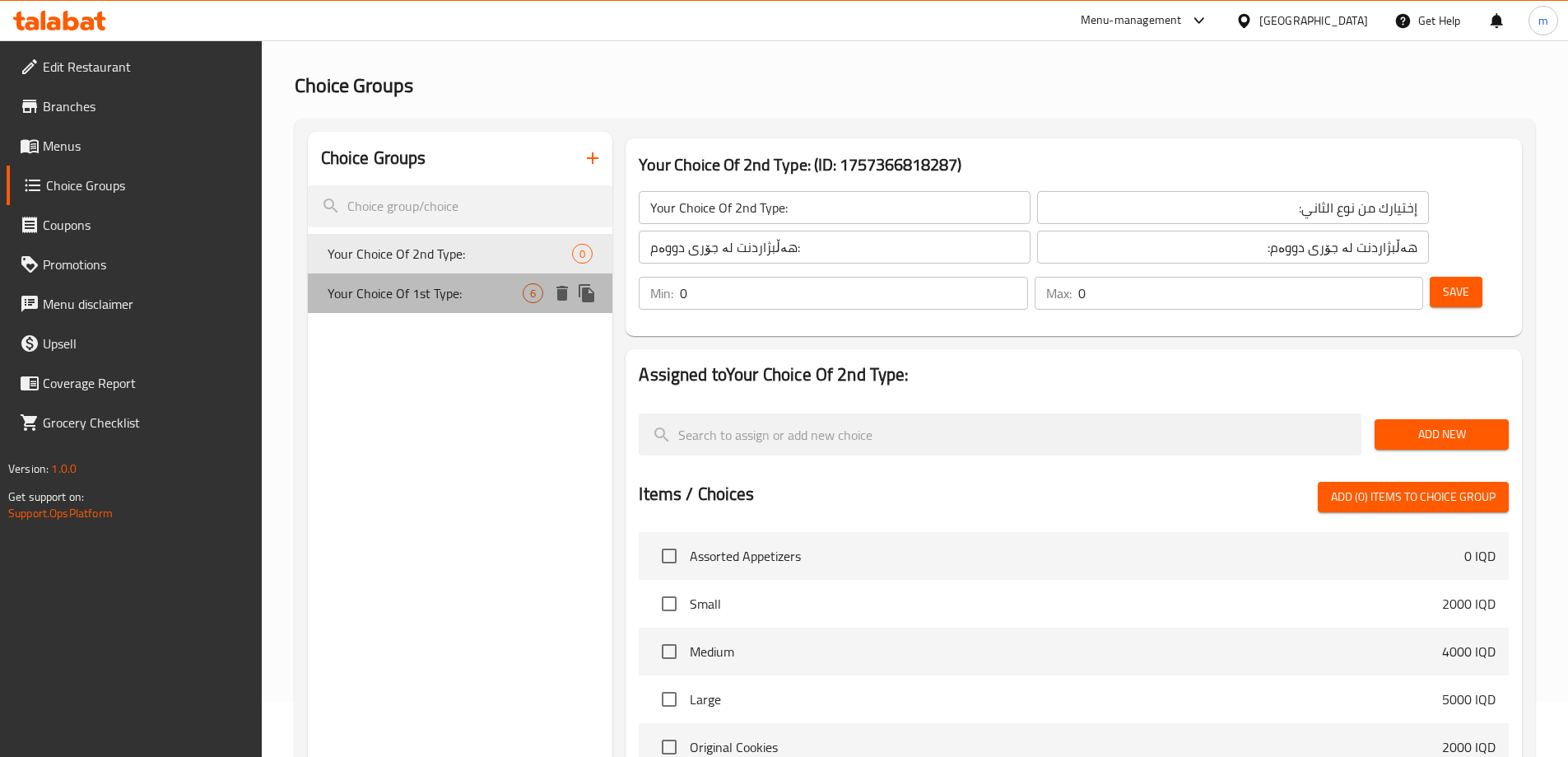
type input "1"
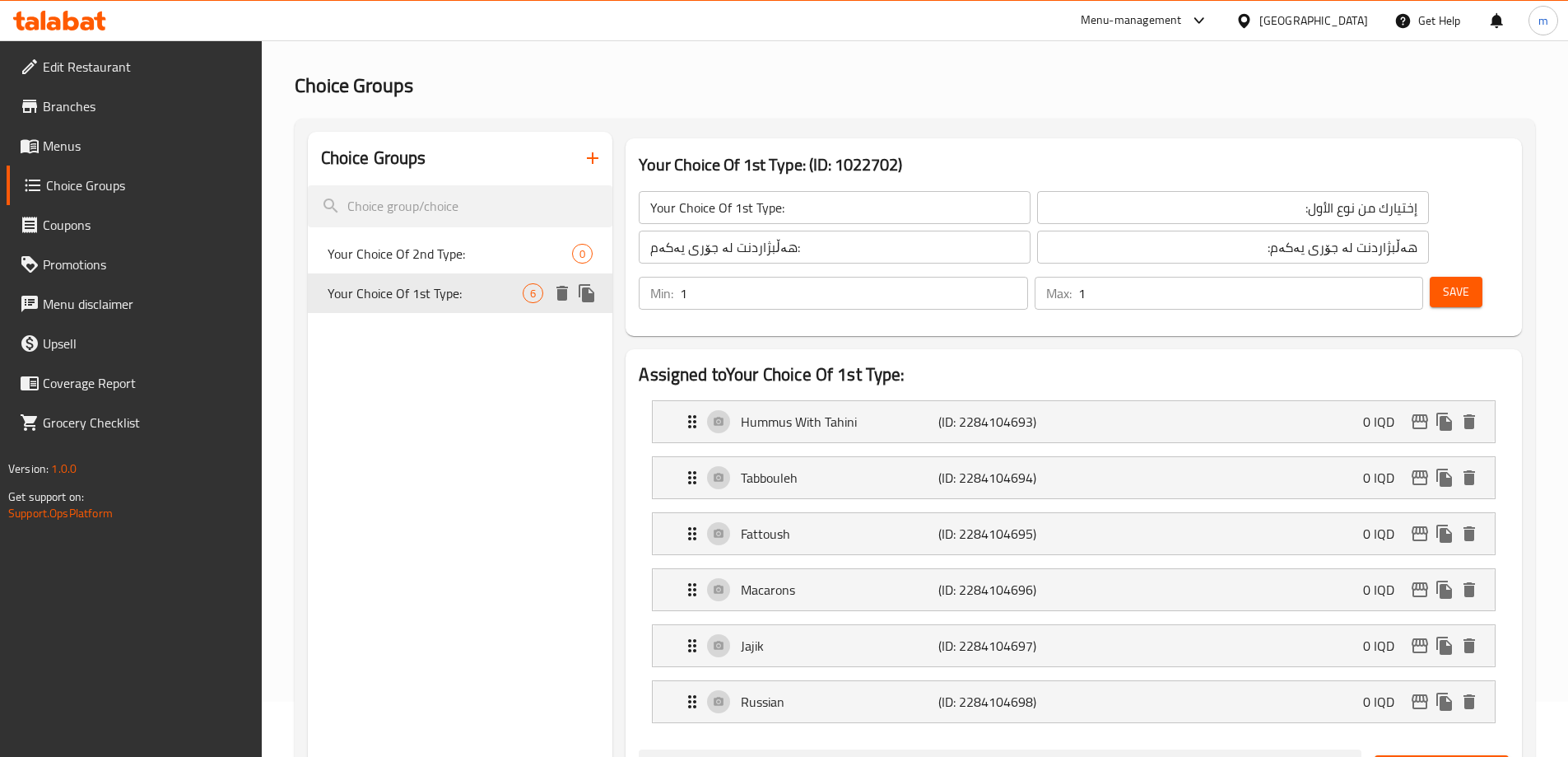
click at [593, 283] on icon "duplicate" at bounding box center [587, 293] width 20 height 20
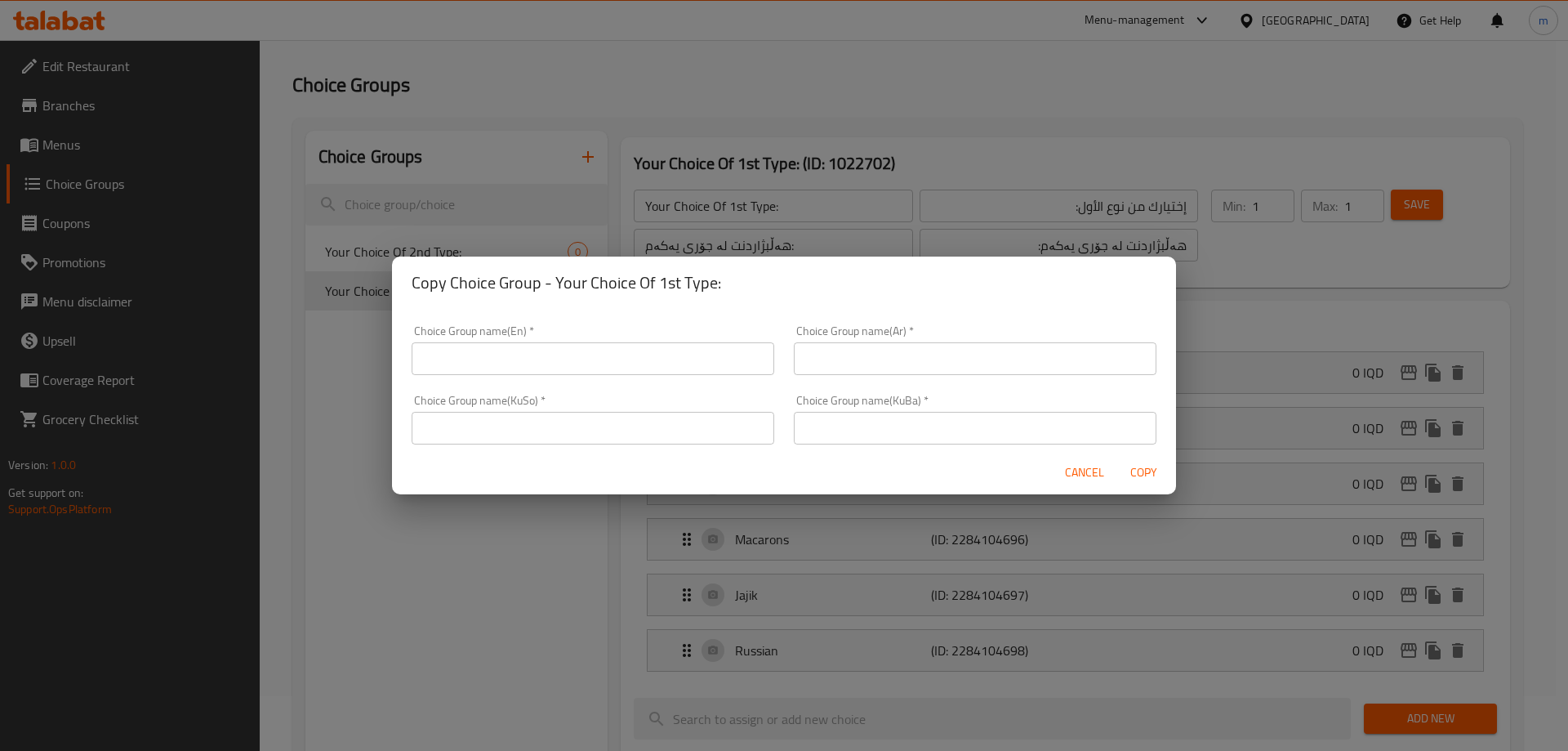
click at [1084, 478] on span "Cancel" at bounding box center [1085, 473] width 39 height 20
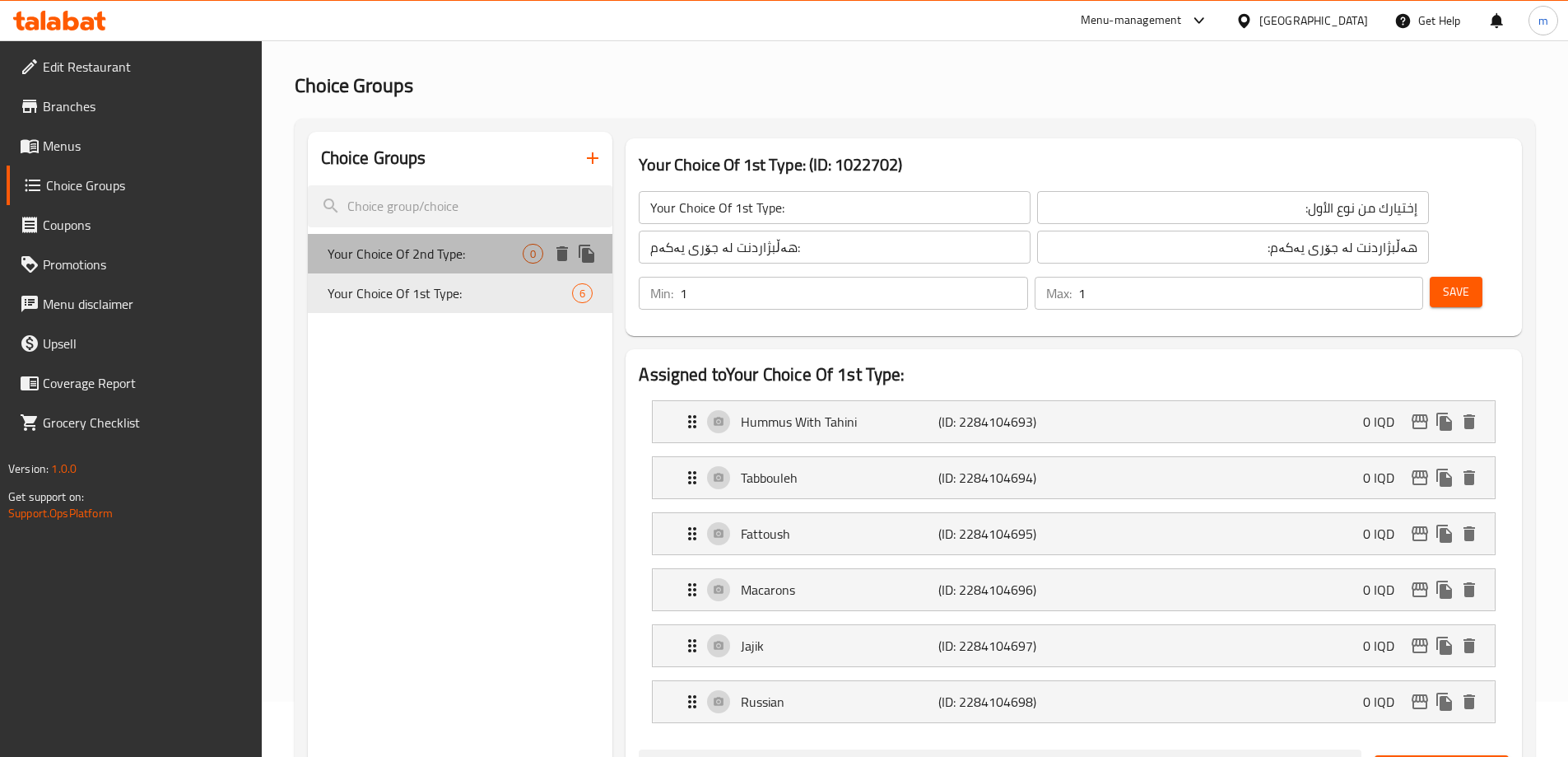
click at [488, 263] on div "Your Choice Of 2nd Type: 0" at bounding box center [460, 253] width 305 height 40
type input "Your Choice Of 2nd Type:"
type input "إختيارك من نوع الثاني:"
type input "هەڵبژاردنت لە جۆری دووەم:"
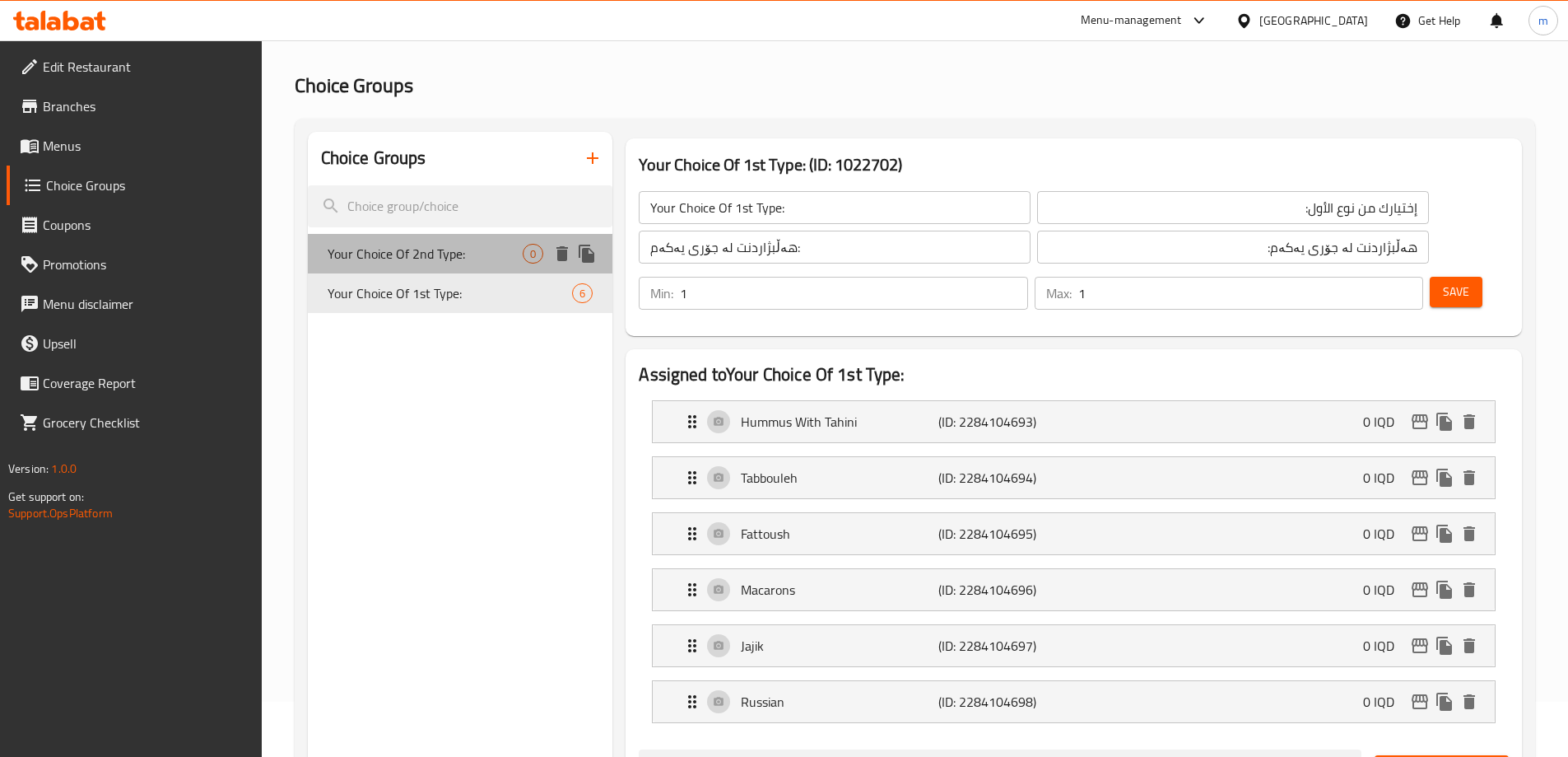
type input "0"
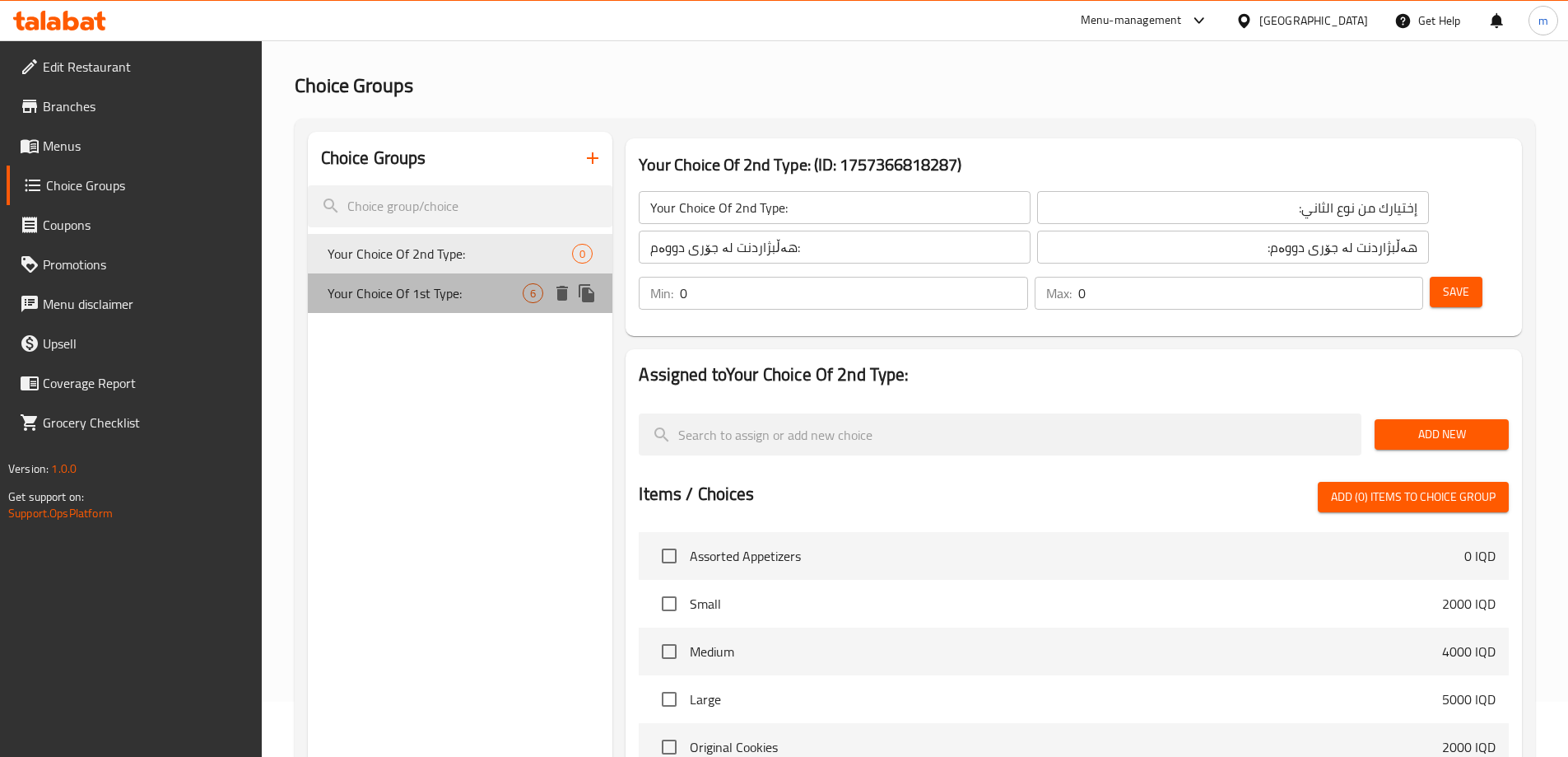
click at [455, 296] on span "Your Choice Of 1st Type:" at bounding box center [425, 293] width 196 height 20
type input "Your Choice Of 1st Type:"
type input "إختيارك من نوع الأول:"
type input "هەڵبژاردنت لە جۆری یەکەم:"
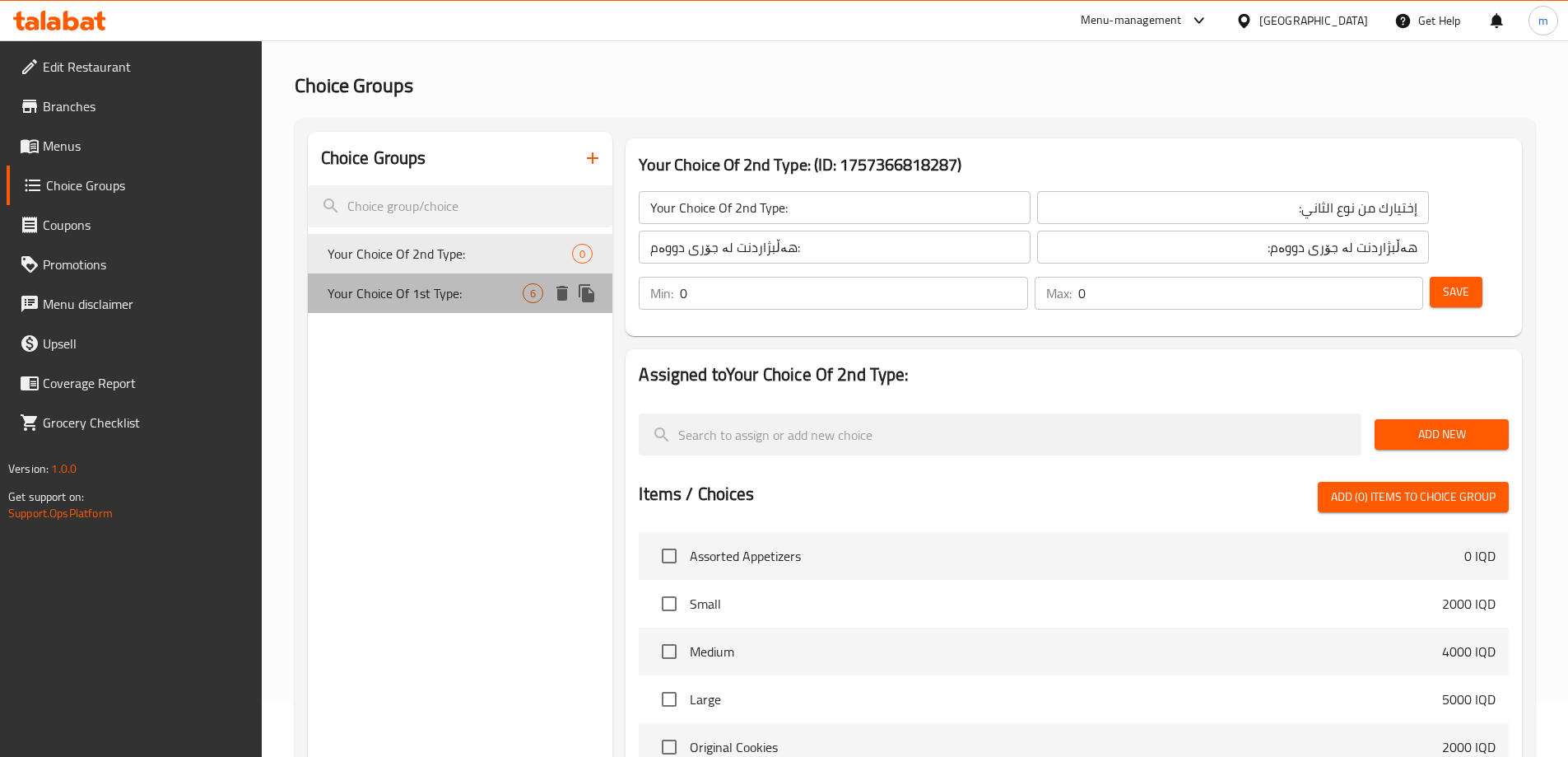
type input "1"
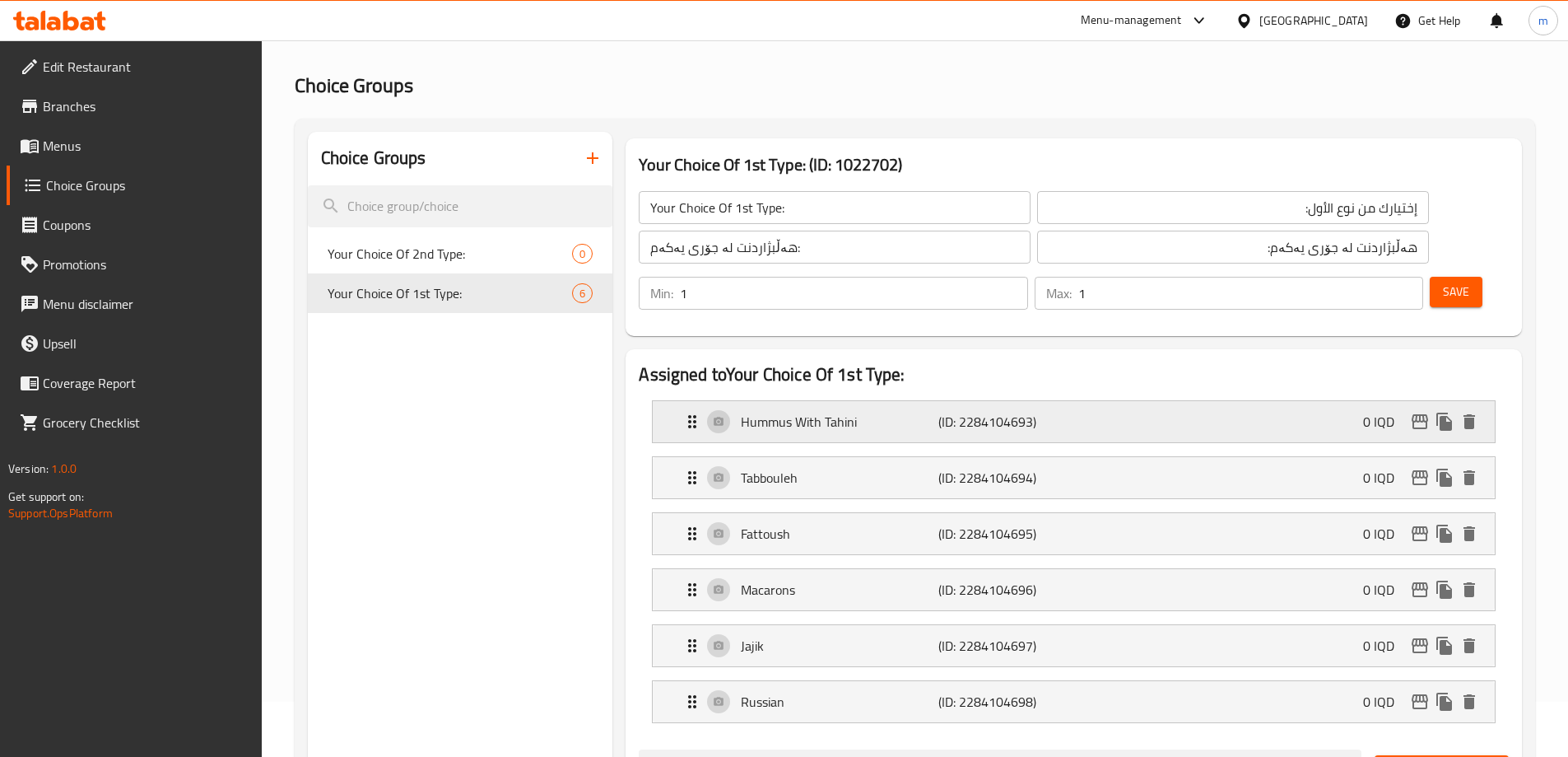
click at [1444, 413] on icon "duplicate" at bounding box center [1444, 422] width 16 height 18
click at [1471, 471] on icon "delete" at bounding box center [1470, 478] width 12 height 15
click at [1418, 412] on icon "edit" at bounding box center [1420, 422] width 20 height 20
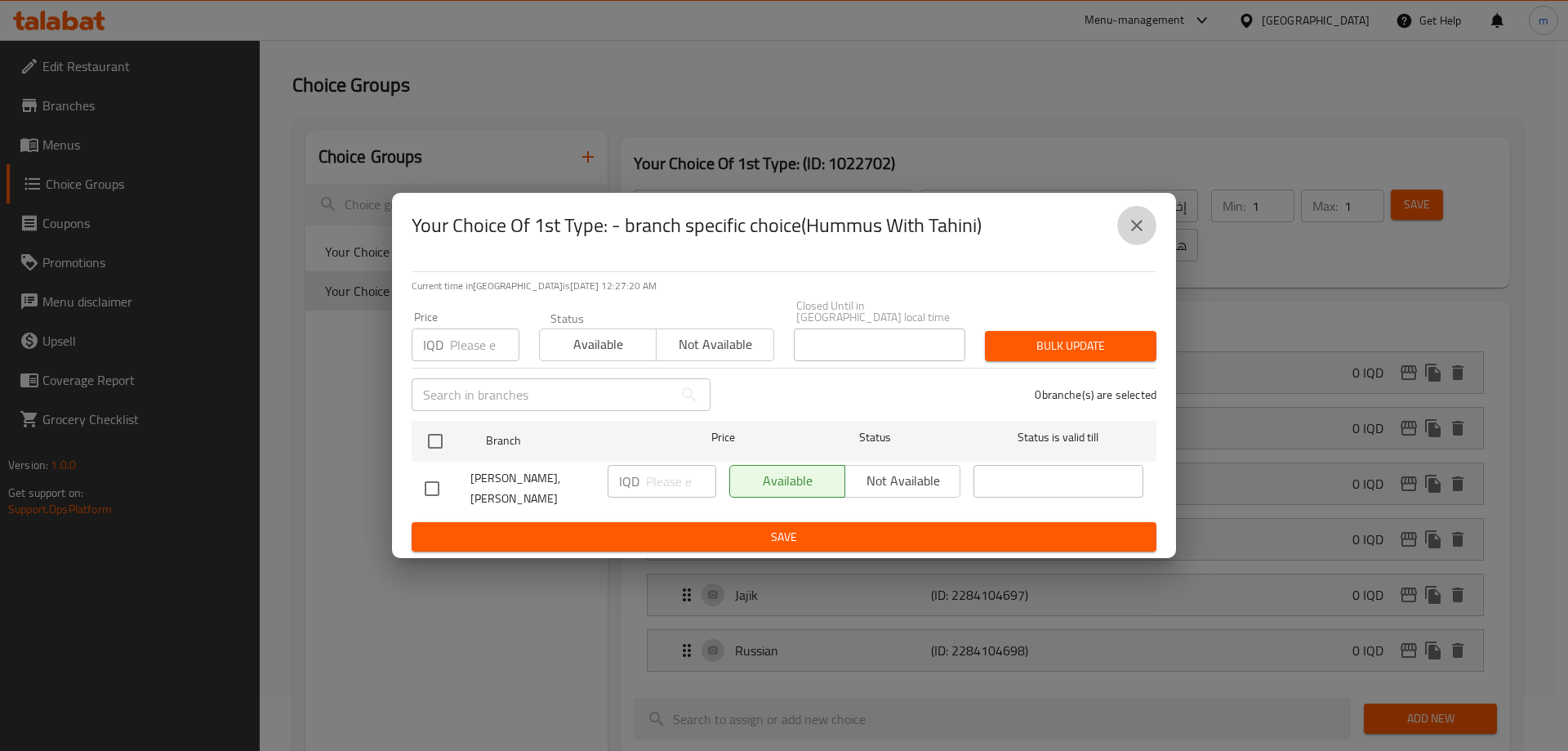
click at [1145, 235] on icon "close" at bounding box center [1137, 225] width 20 height 20
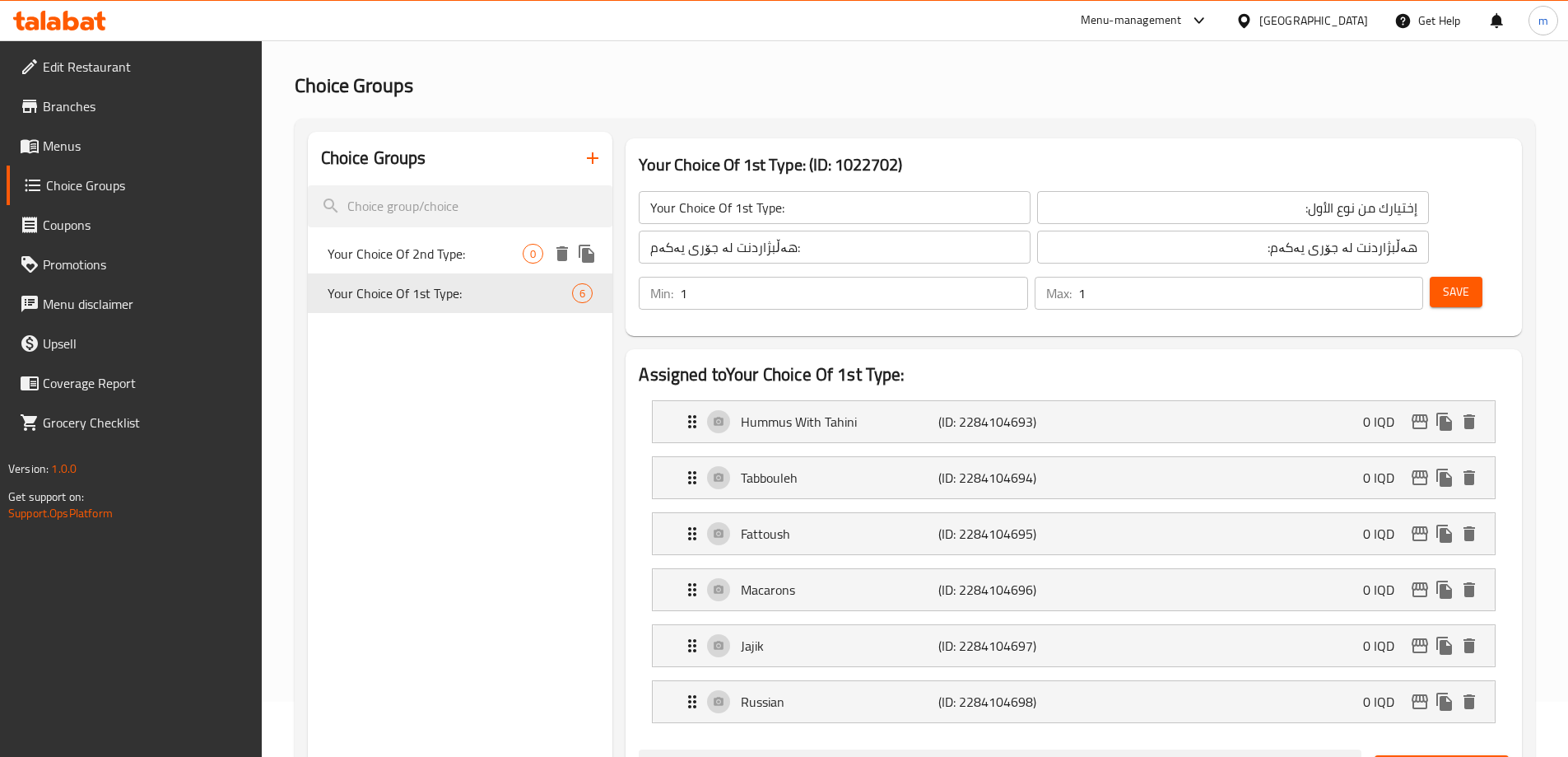
click at [470, 253] on span "Your Choice Of 2nd Type:" at bounding box center [425, 253] width 196 height 20
type input "Your Choice Of 2nd Type:"
type input "إختيارك من نوع الثاني:"
type input "هەڵبژاردنت لە جۆری دووەم:"
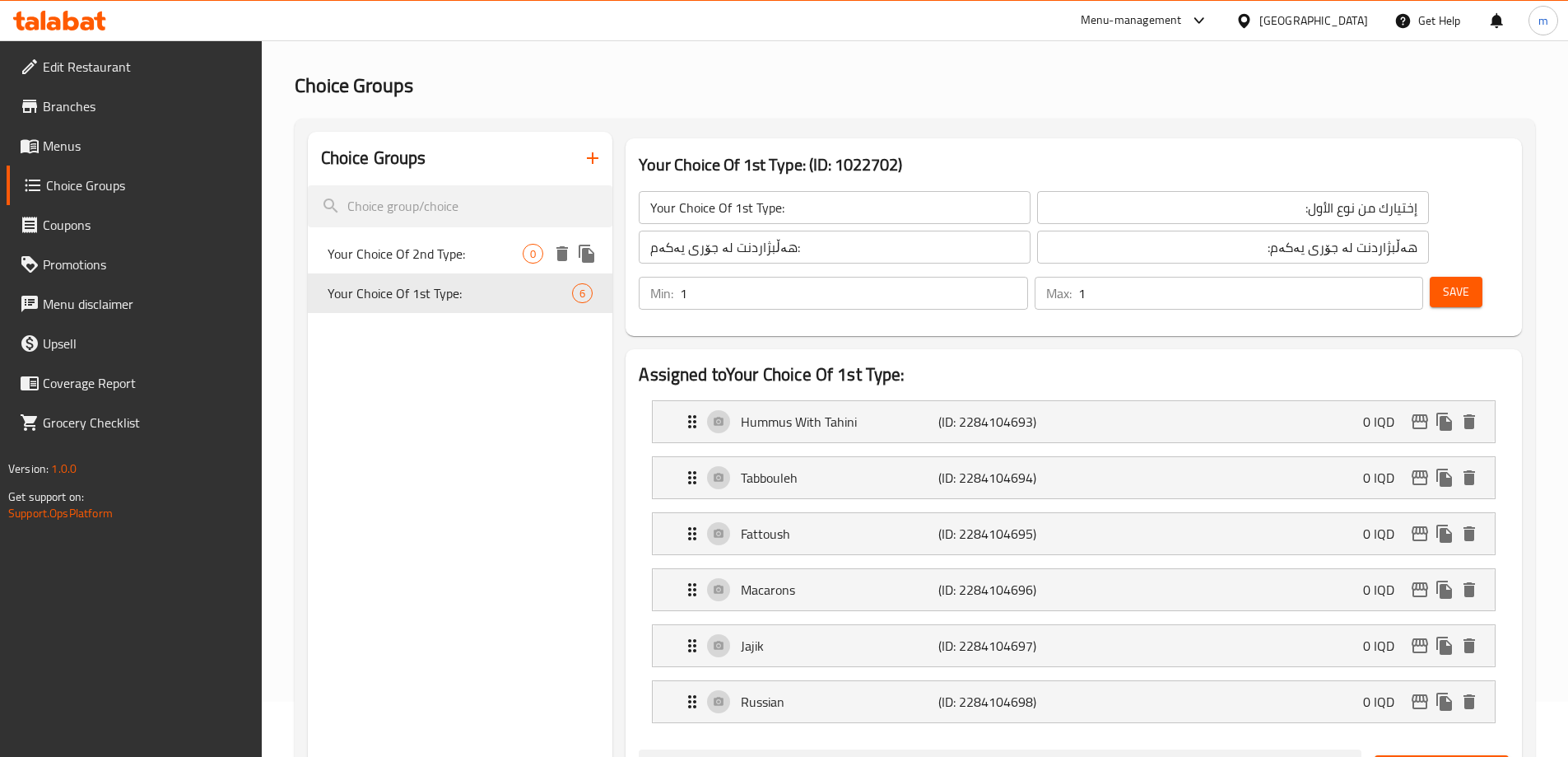
type input "0"
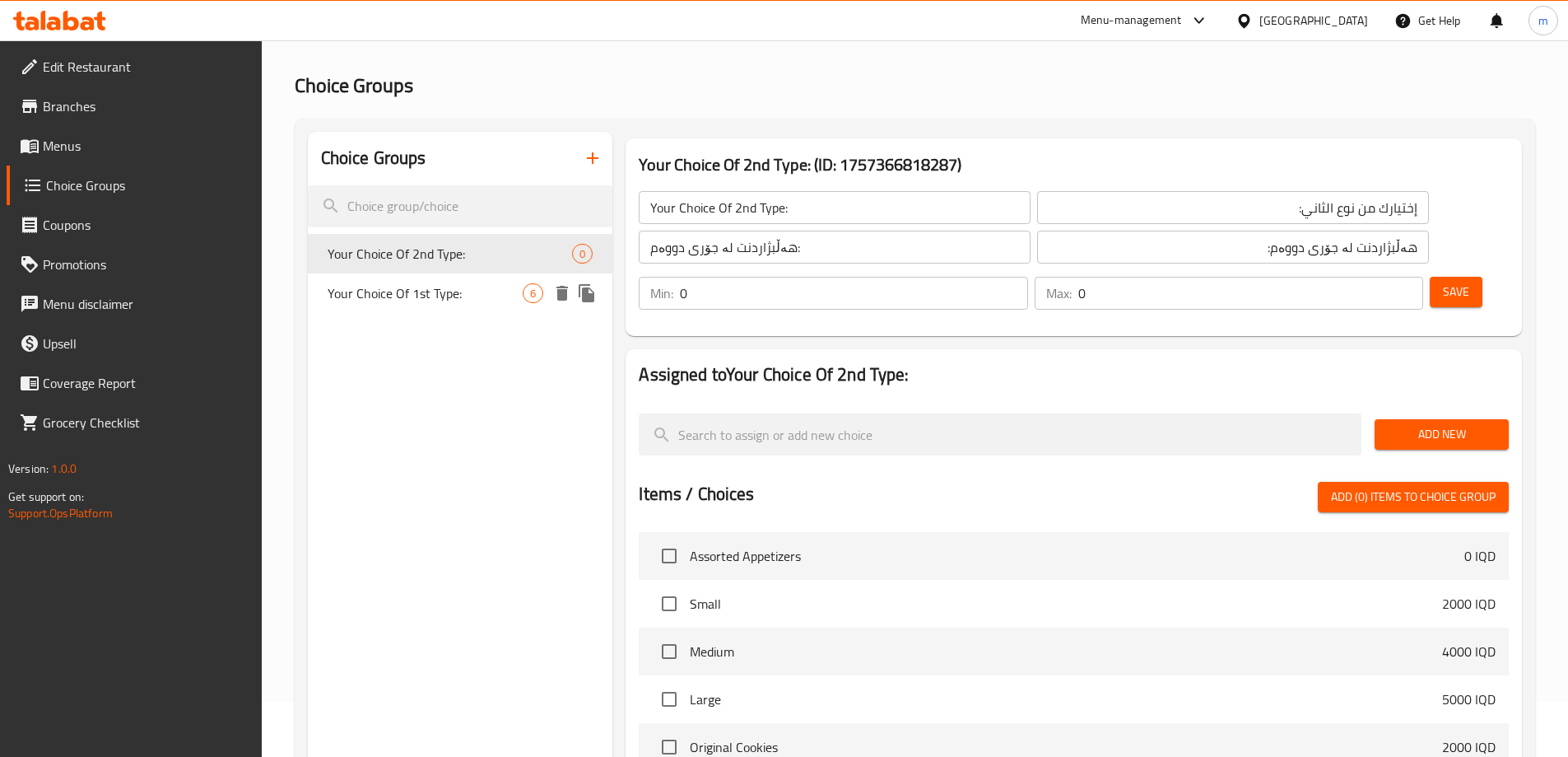
click at [460, 300] on span "Your Choice Of 1st Type:" at bounding box center [425, 293] width 196 height 20
type input "Your Choice Of 1st Type:"
type input "إختيارك من نوع الأول:"
type input "هەڵبژاردنت لە جۆری یەکەم:"
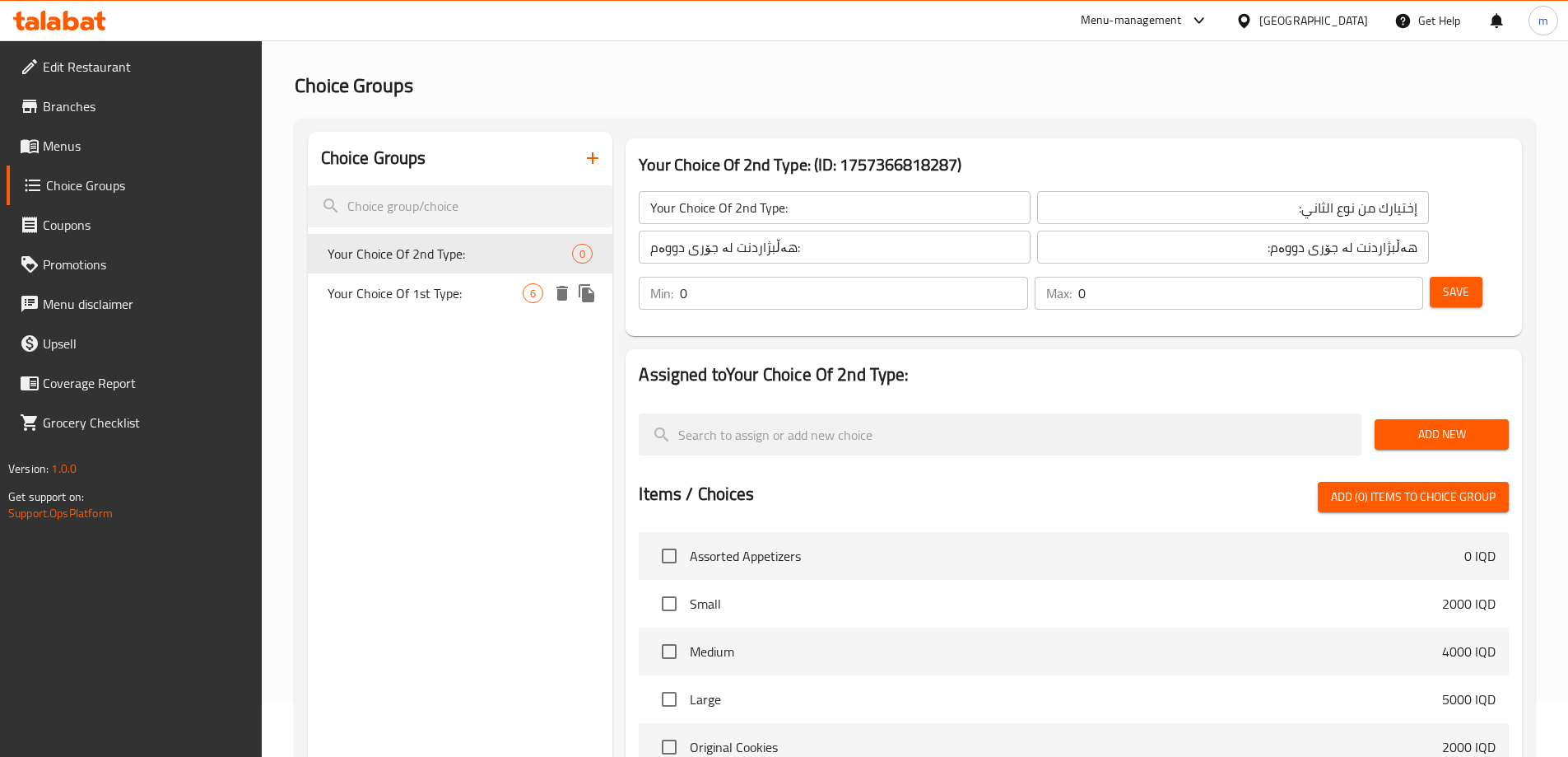
type input "1"
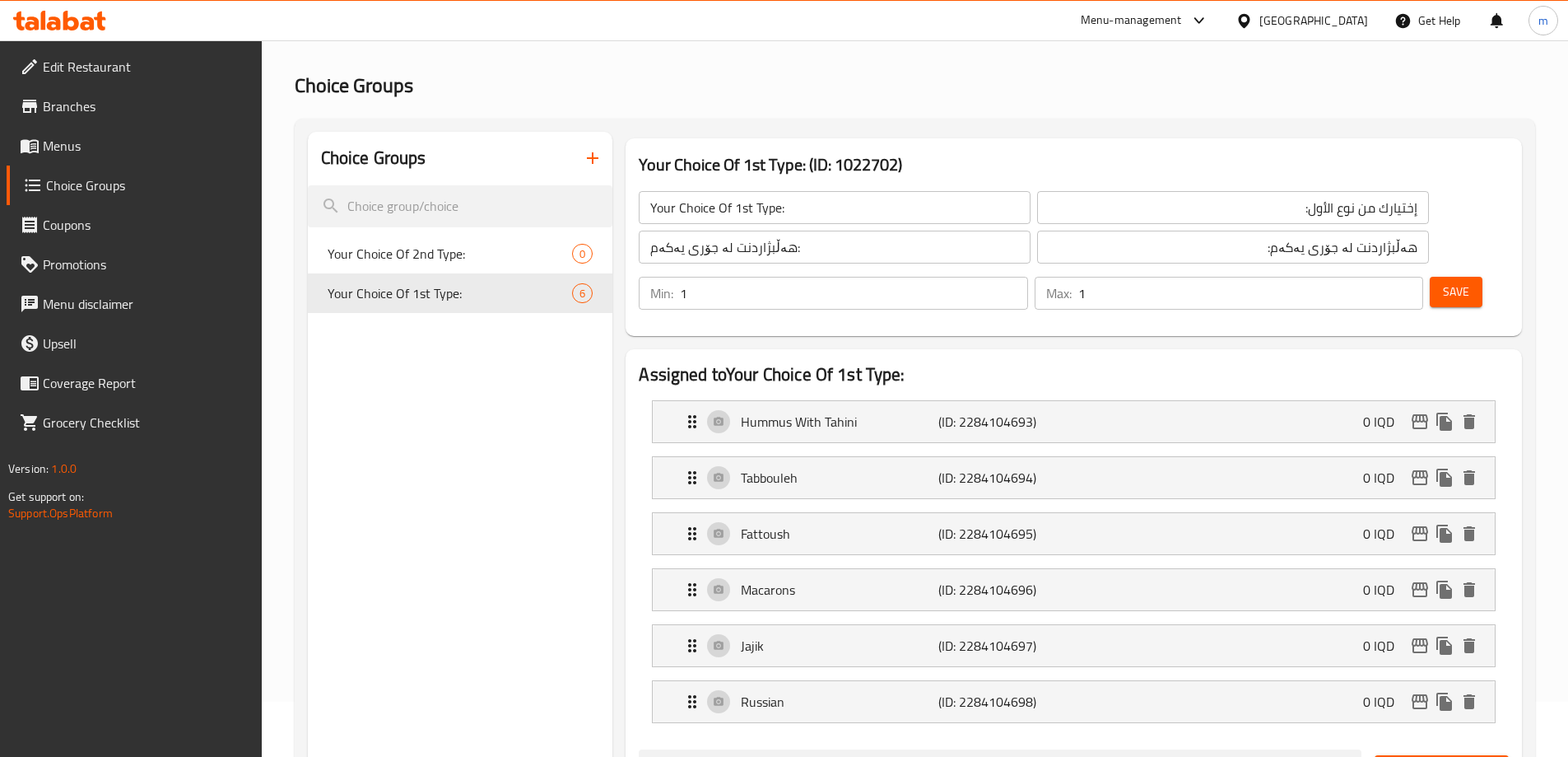
click at [137, 152] on span "Menus" at bounding box center [145, 146] width 205 height 20
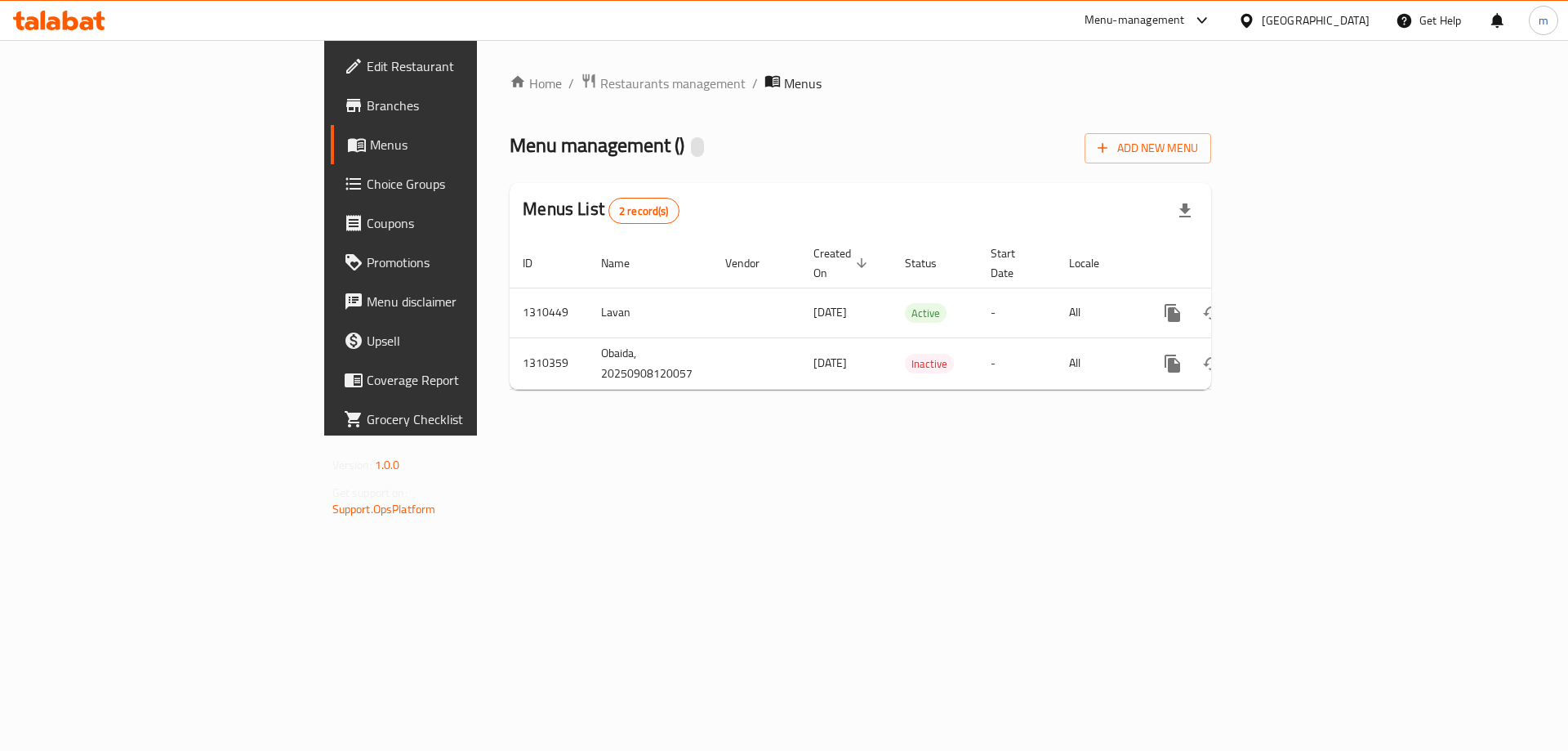
click at [367, 174] on span "Choice Groups" at bounding box center [470, 183] width 206 height 20
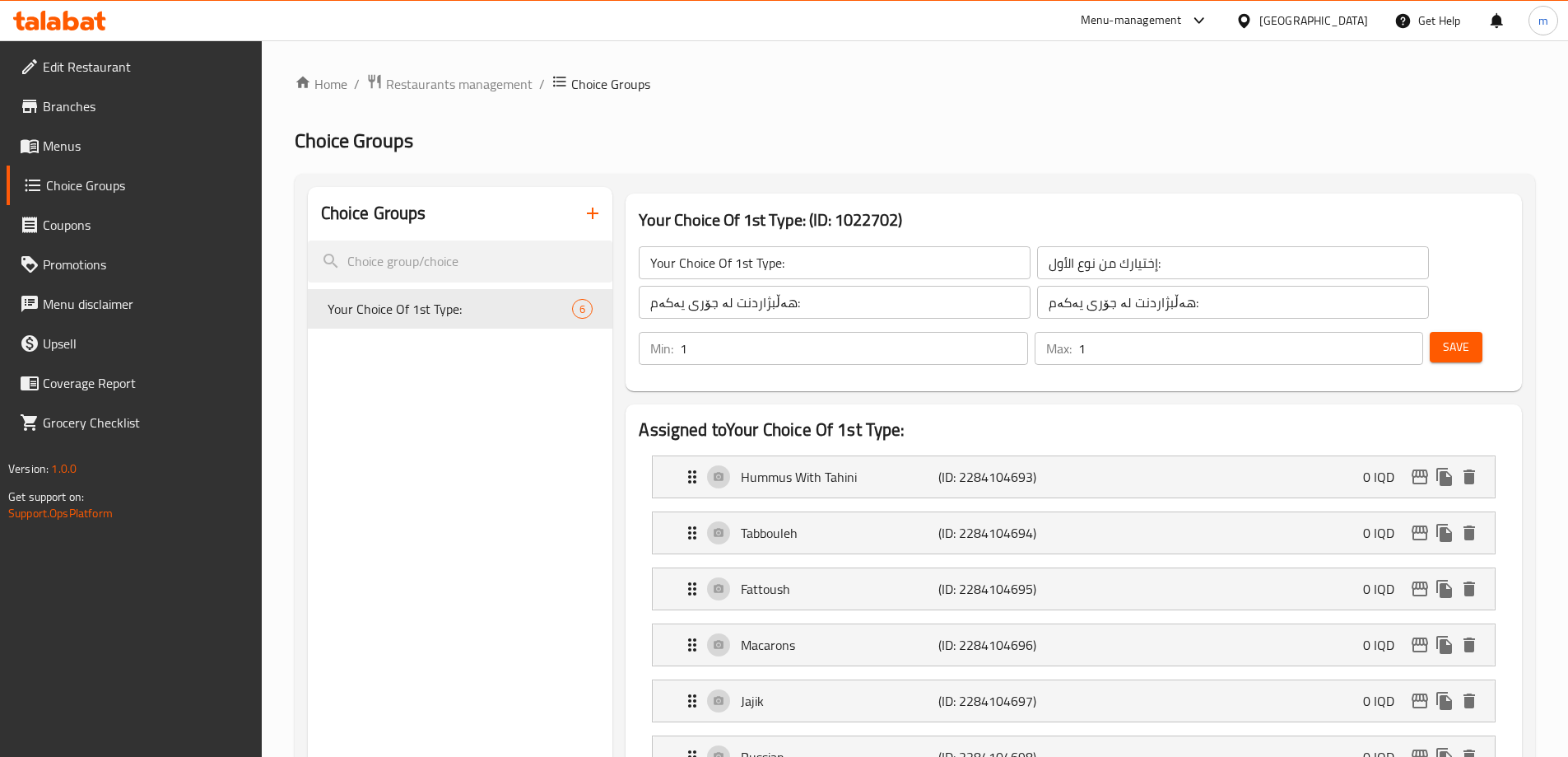
click at [589, 224] on button "button" at bounding box center [593, 213] width 40 height 40
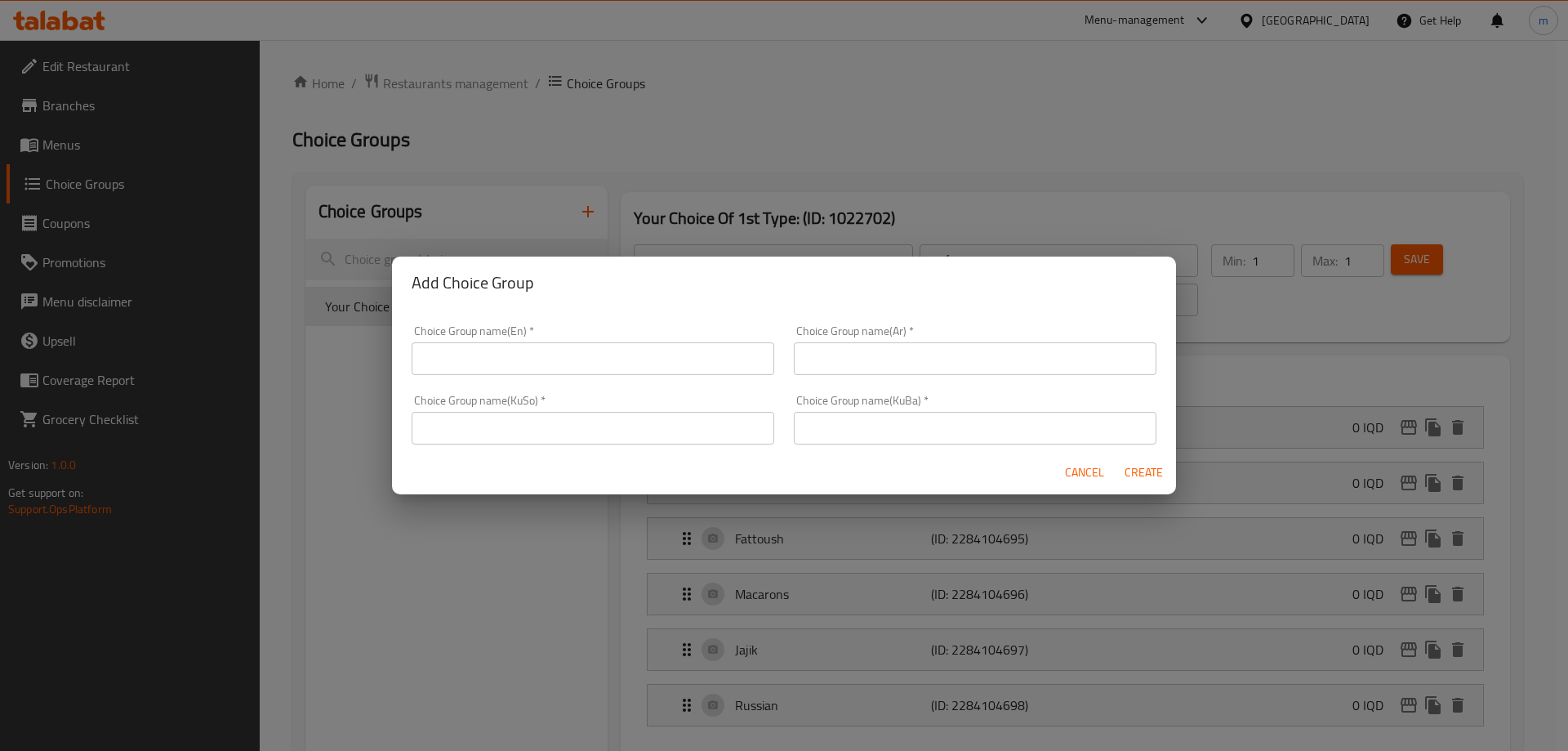
click at [546, 387] on div "Choice Group name(KuSo)   * Choice Group name(KuSo) *" at bounding box center [593, 419] width 382 height 70
click at [563, 357] on input "text" at bounding box center [593, 359] width 363 height 33
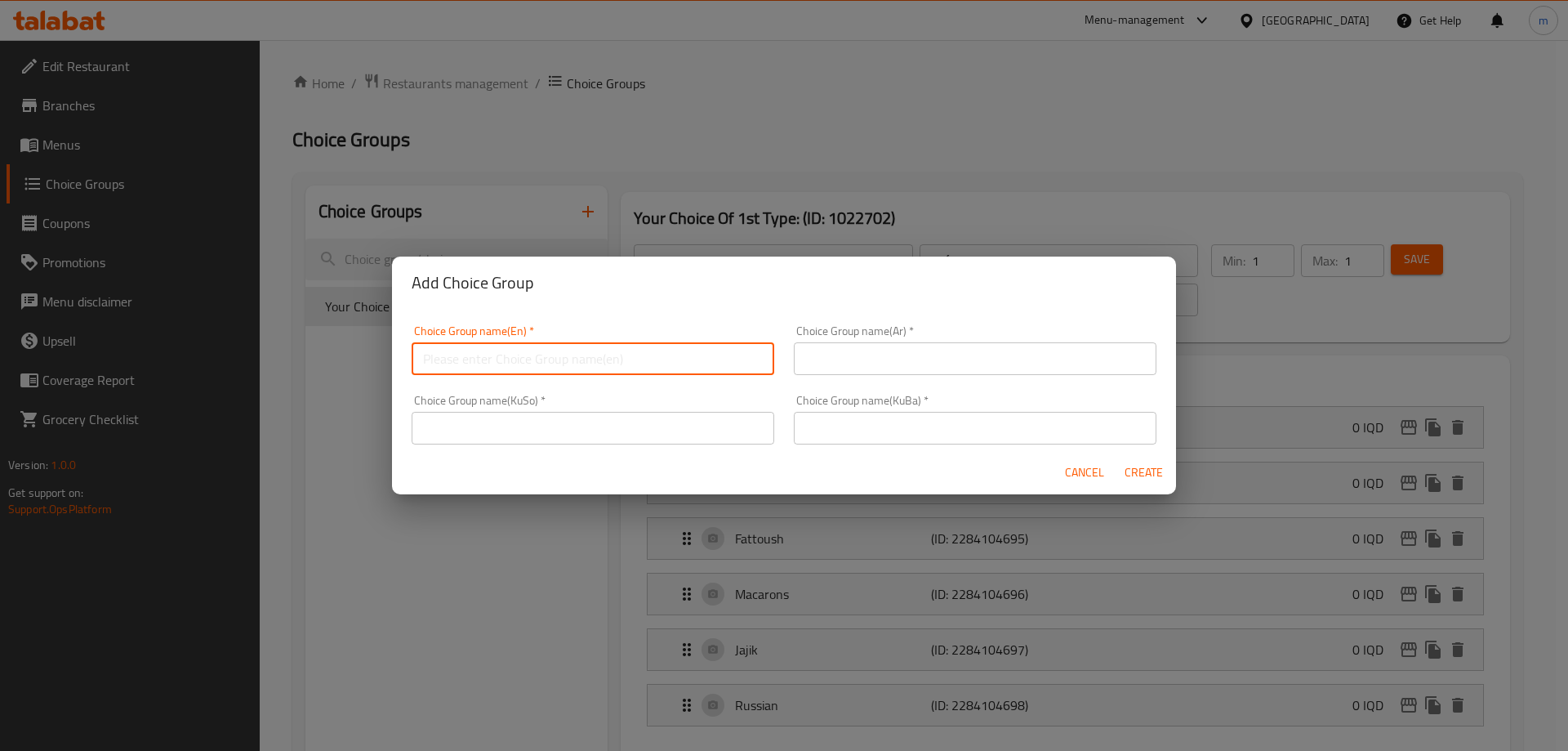
paste input "هەڵبژاردنت لە جۆری دووەم:"
type input "هەڵبژاردنت لە جۆری دووەم:"
click at [901, 432] on input "text" at bounding box center [975, 428] width 363 height 33
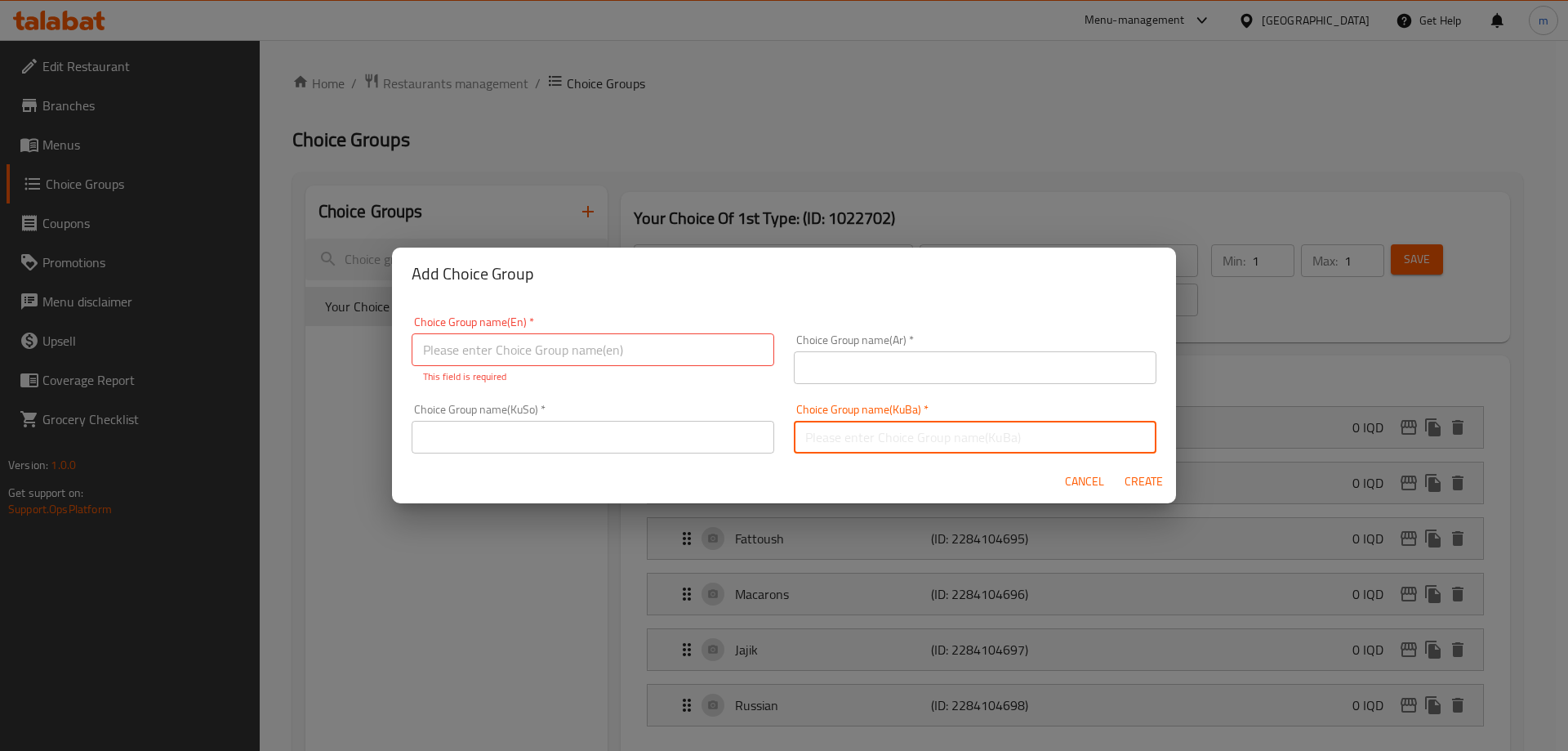
paste input "هەڵبژاردنت لە جۆری دووەم:"
type input "هەڵبژاردنت لە جۆری دووەم:"
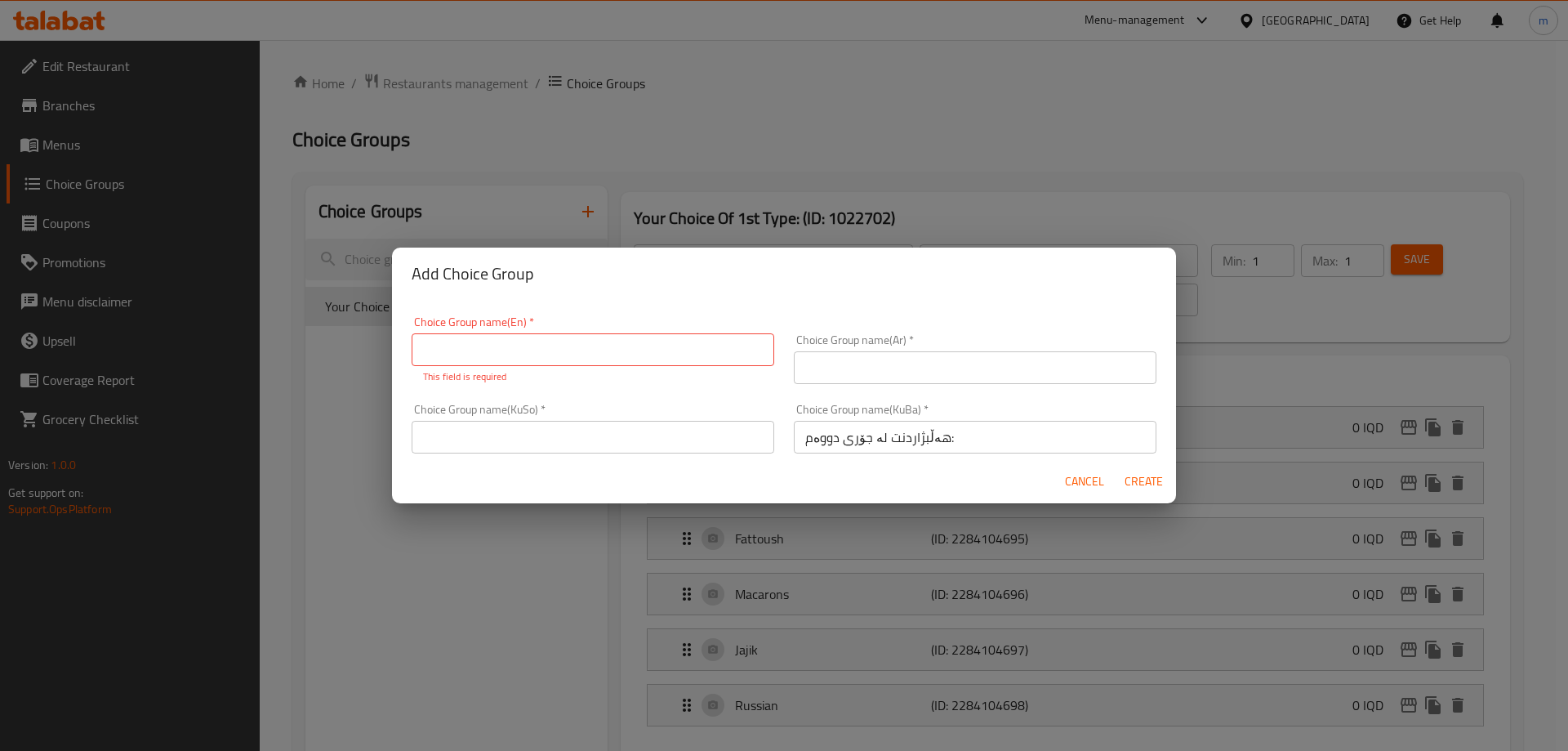
click at [675, 419] on div "Choice Group name(KuSo)   * Choice Group name(KuSo) *" at bounding box center [593, 428] width 363 height 50
click at [702, 432] on input "text" at bounding box center [593, 437] width 363 height 33
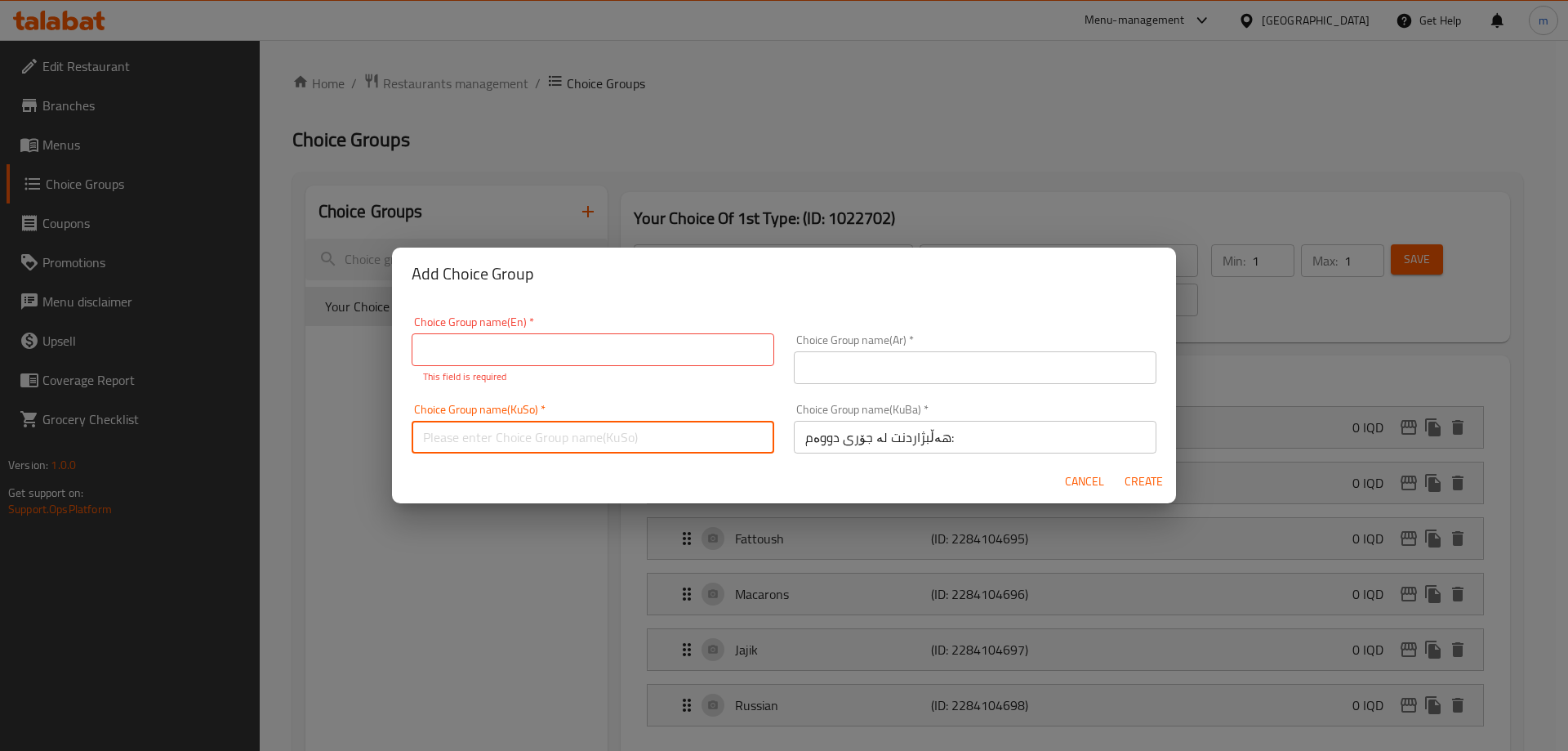
paste input "هەڵبژاردنت لە جۆری دووەم:"
type input "هەڵبژاردنت لە جۆری دووەم:"
click at [898, 360] on input "text" at bounding box center [975, 368] width 363 height 33
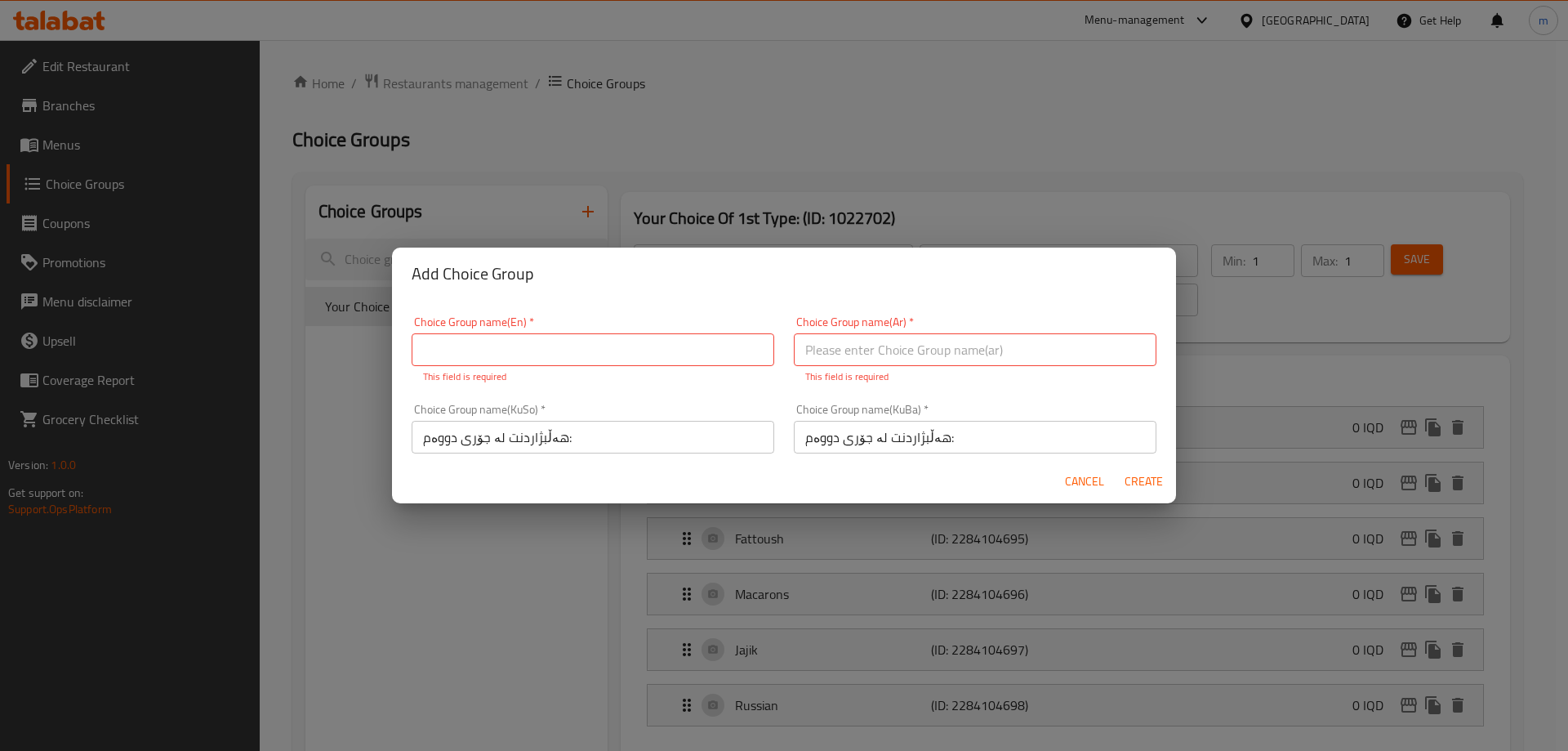
click at [871, 345] on input "text" at bounding box center [975, 350] width 363 height 33
paste input "هەڵبژاردنت لە جۆری یەکەم:"
click at [824, 349] on input "هەڵبژاردنت لە جۆری یەکەم:" at bounding box center [975, 350] width 363 height 33
click at [821, 348] on input "هەڵبژاردنت لە جۆری یەکەم:" at bounding box center [975, 350] width 363 height 33
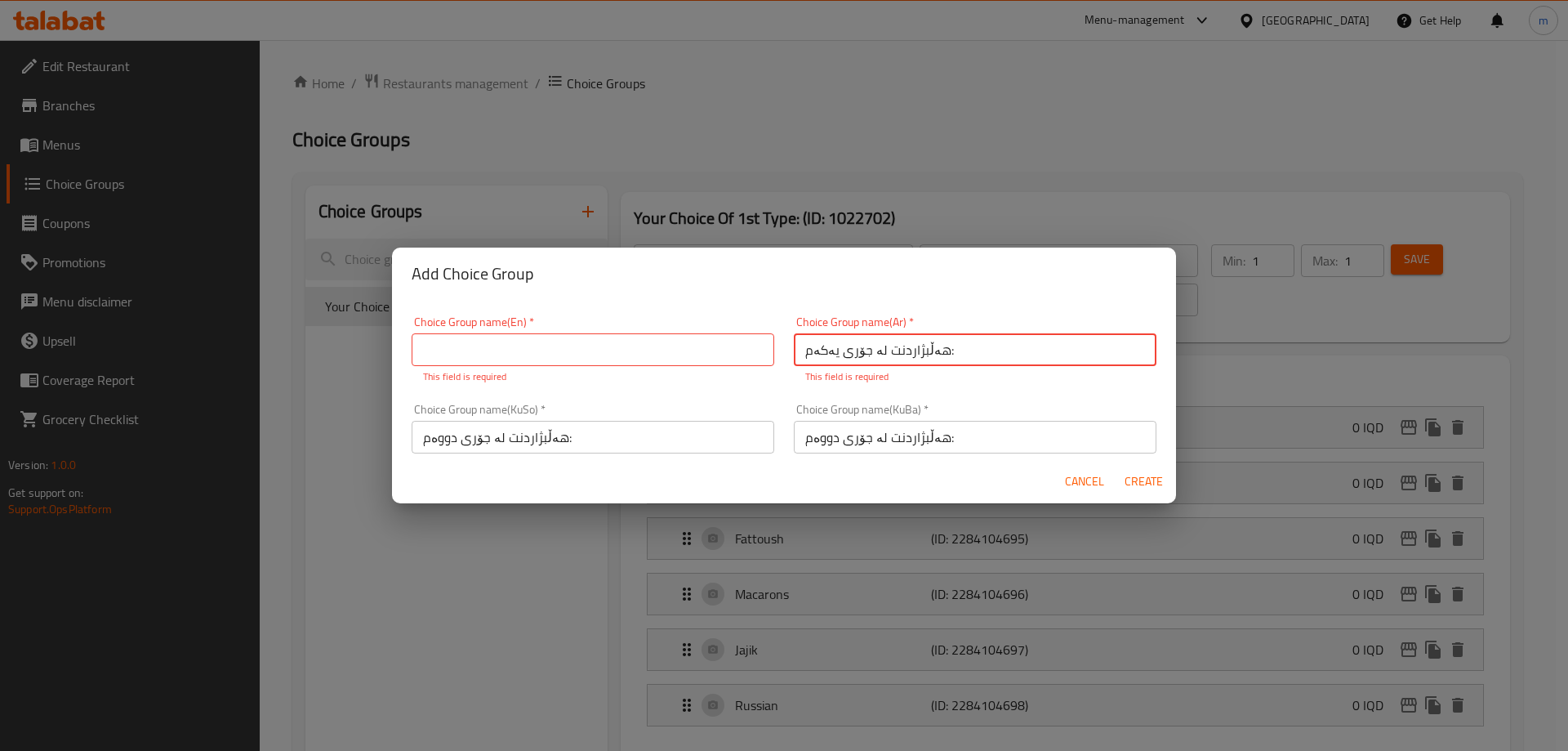
click at [821, 348] on input "هەڵبژاردنت لە جۆری یەکەم:" at bounding box center [975, 350] width 363 height 33
click at [959, 349] on input "هەڵبژاردنت لە جۆری یەکەم:" at bounding box center [975, 350] width 363 height 33
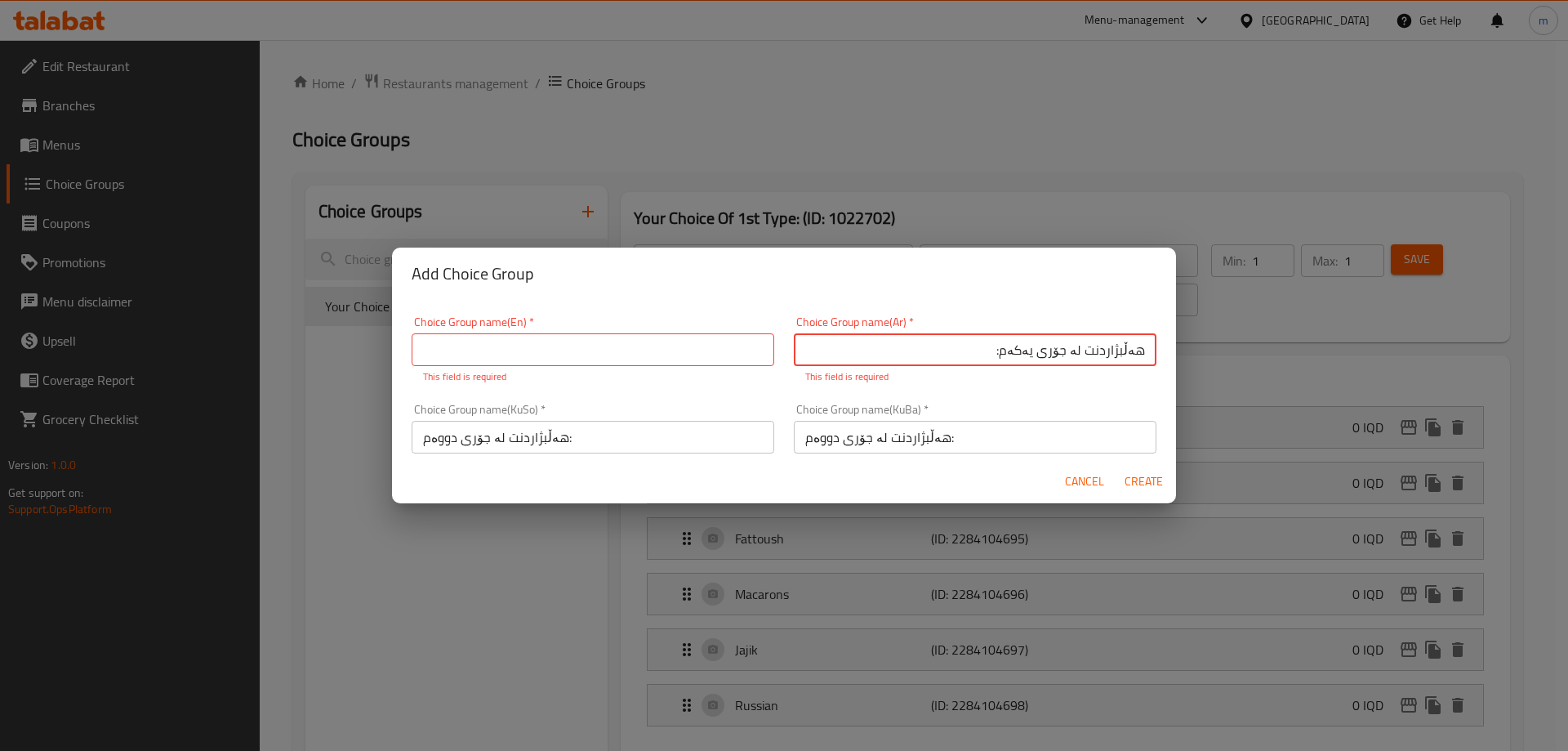
click at [959, 349] on input "هەڵبژاردنت لە جۆری یەکەم:" at bounding box center [975, 350] width 363 height 33
type input "اخ"
click at [890, 355] on input "text" at bounding box center [975, 350] width 363 height 33
paste input "إختيارك من نوع الأول:"
click at [658, 359] on input "text" at bounding box center [593, 350] width 363 height 33
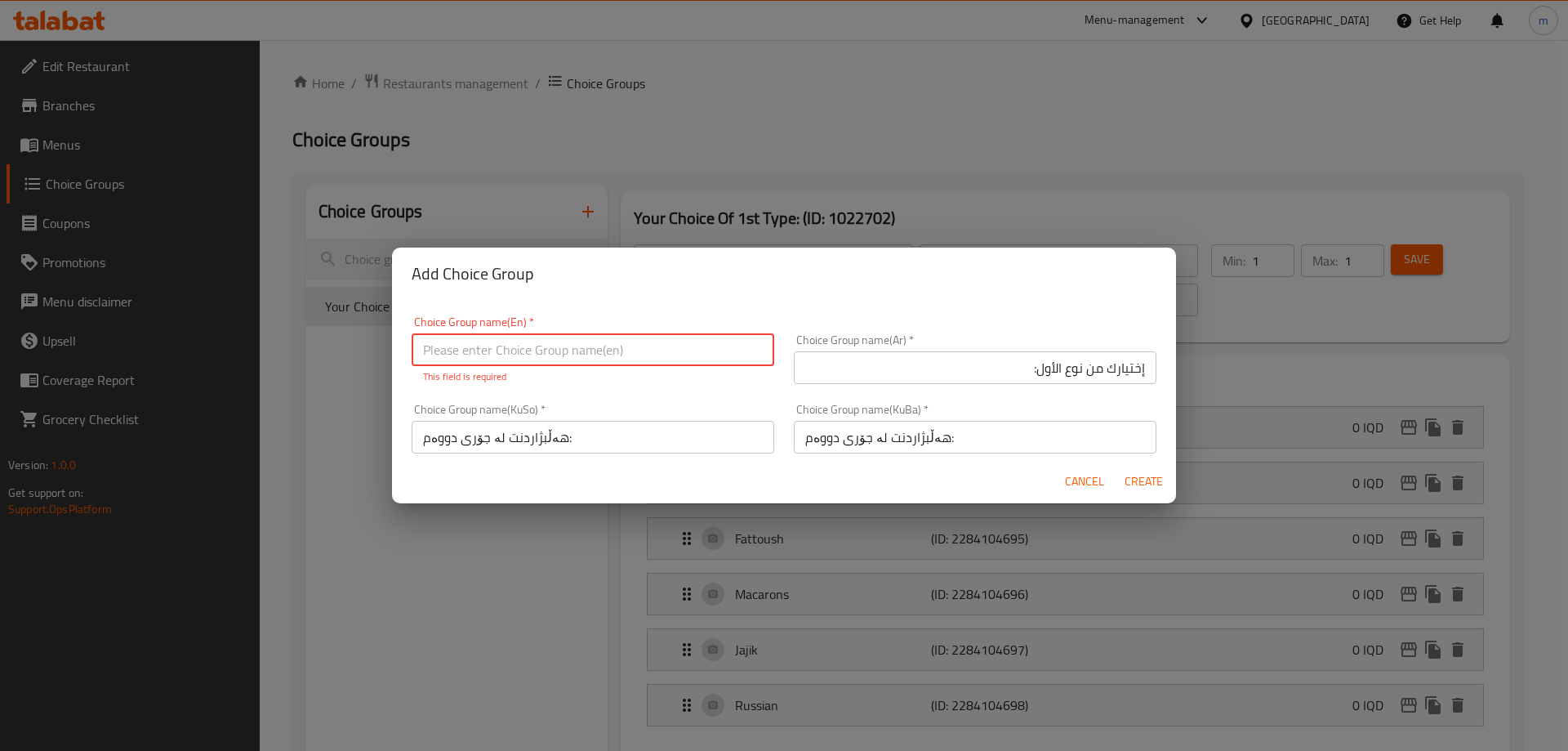
click at [1032, 362] on input "إختيارك من نوع الأول:" at bounding box center [975, 368] width 363 height 33
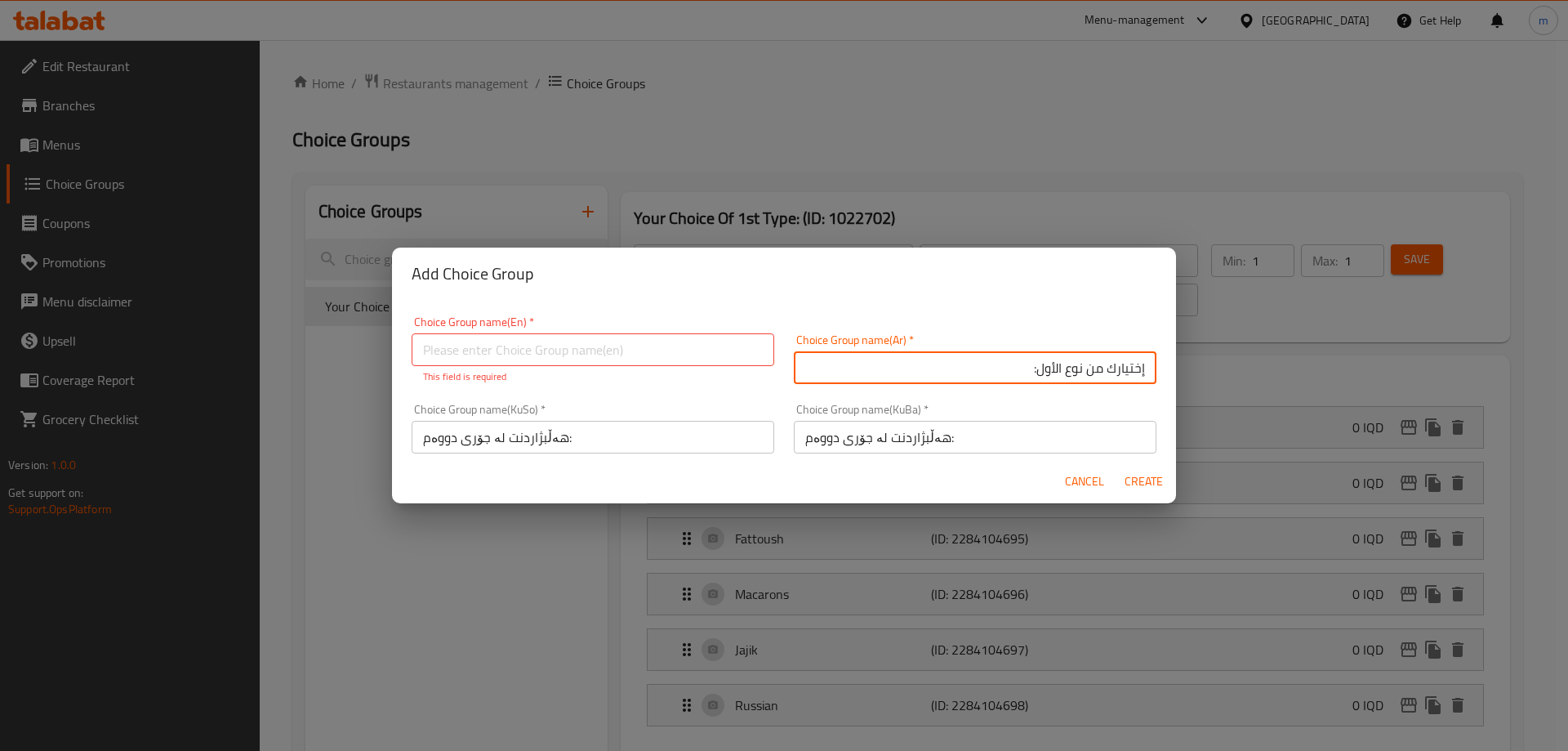
click at [1032, 362] on input "إختيارك من نوع الأول:" at bounding box center [975, 368] width 363 height 33
type input "إختيارك من نوع الثاني:"
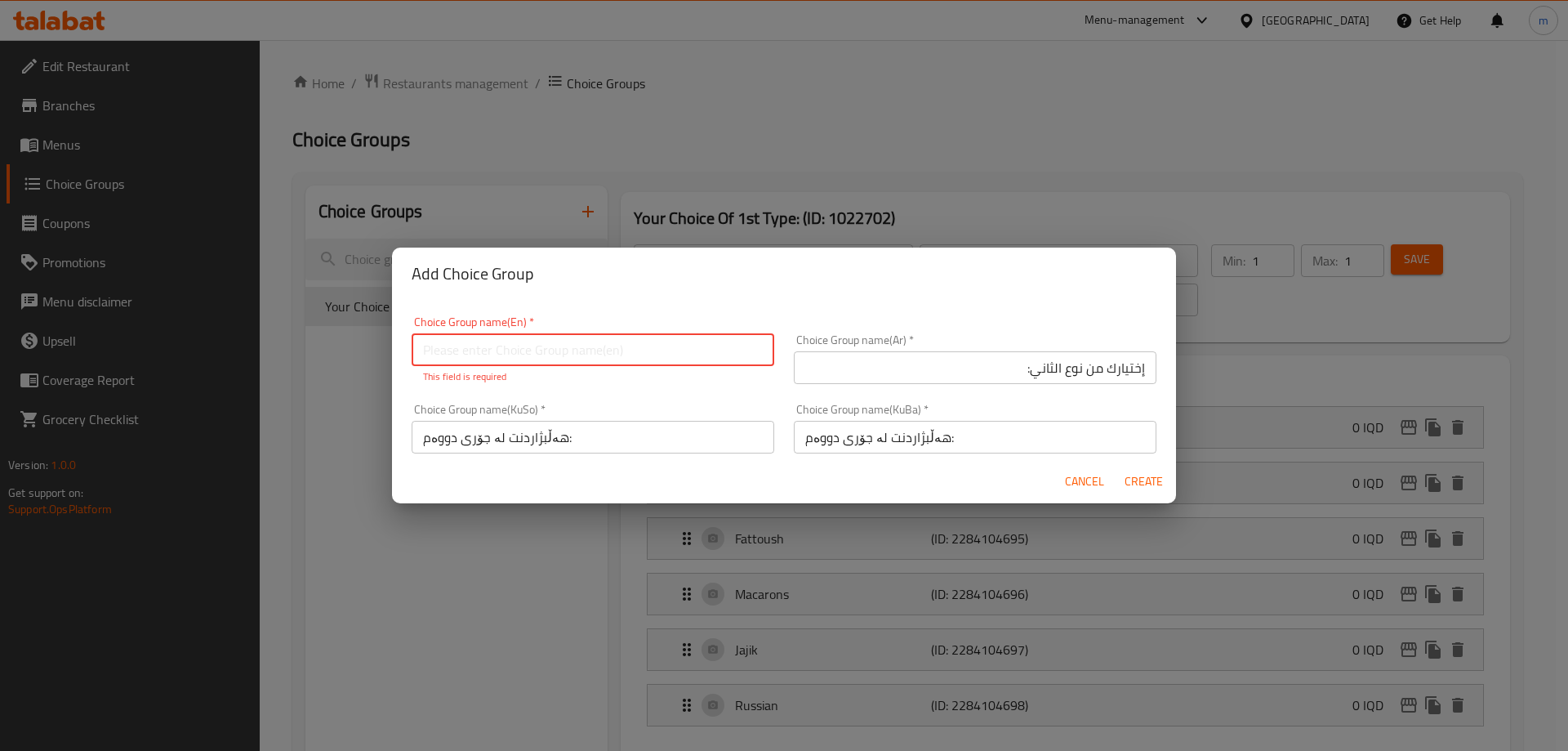
click at [693, 345] on input "text" at bounding box center [593, 350] width 363 height 33
paste input "Your Choice Of 1st Type:"
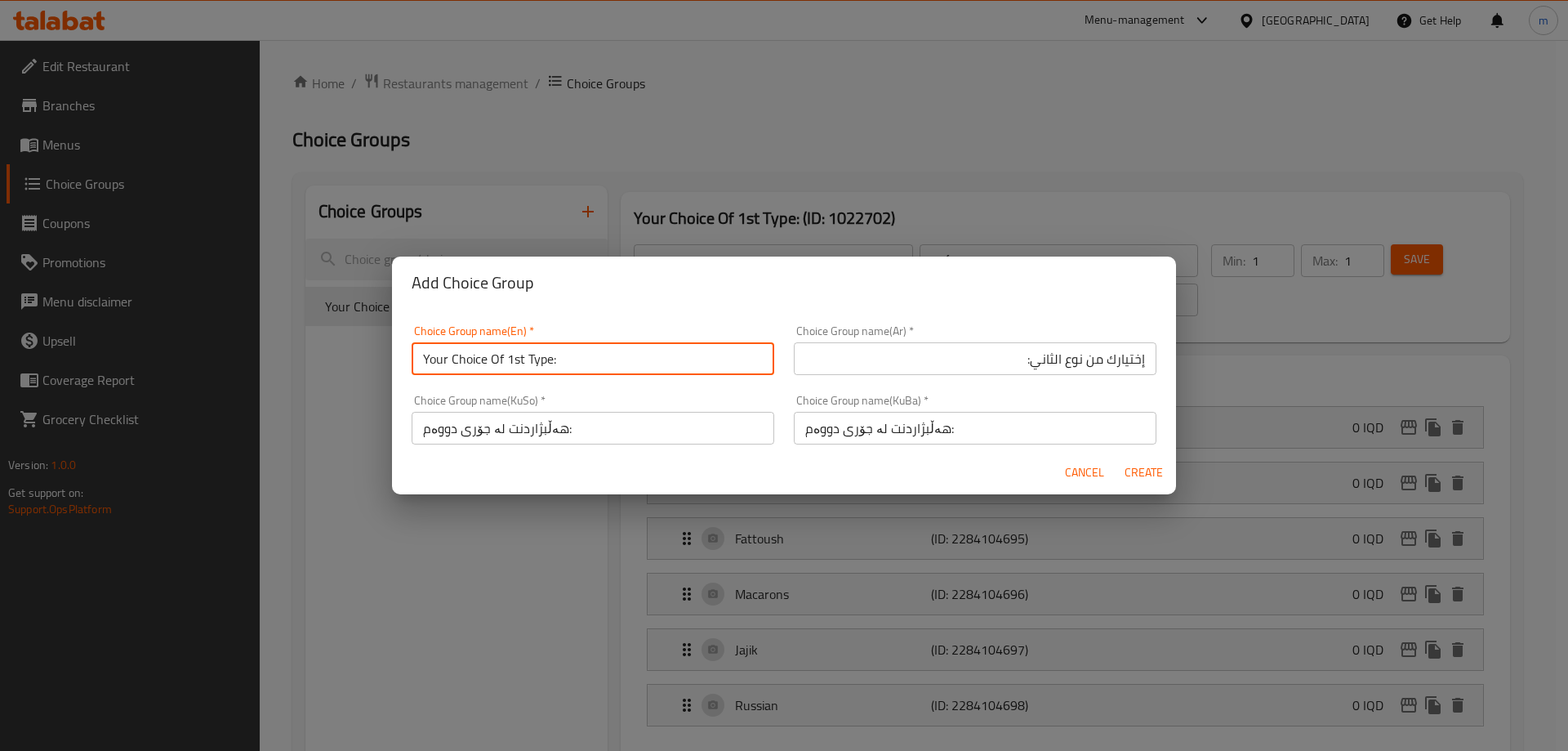
click at [519, 360] on input "Your Choice Of 1st Type:" at bounding box center [593, 359] width 363 height 33
type input "Your Choice Of 2nd Type:"
click at [1146, 475] on span "Create" at bounding box center [1144, 473] width 39 height 20
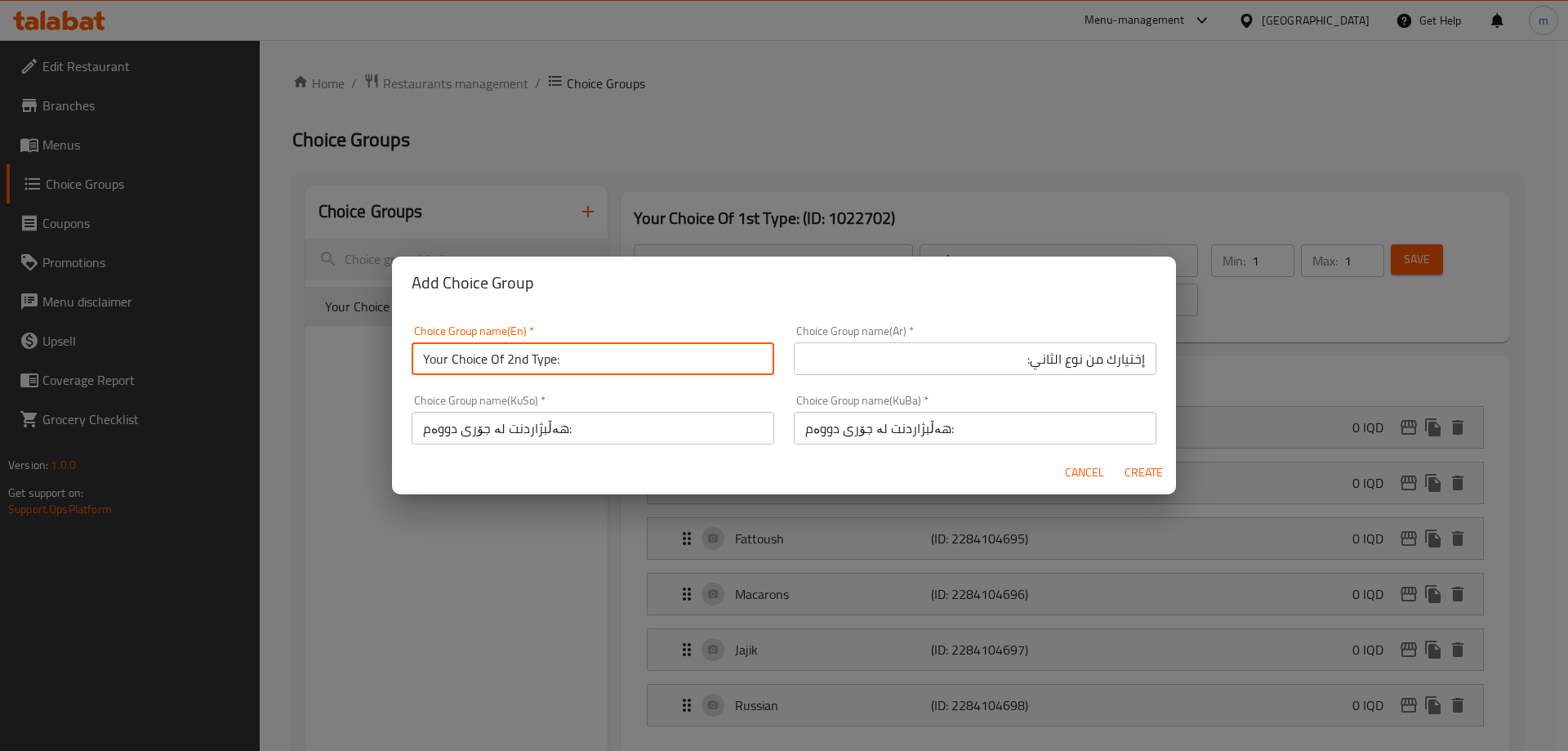
type input "Your Choice Of 2nd Type:"
type input "إختيارك من نوع الثاني:"
type input "هەڵبژاردنت لە جۆری دووەم:"
type input "0"
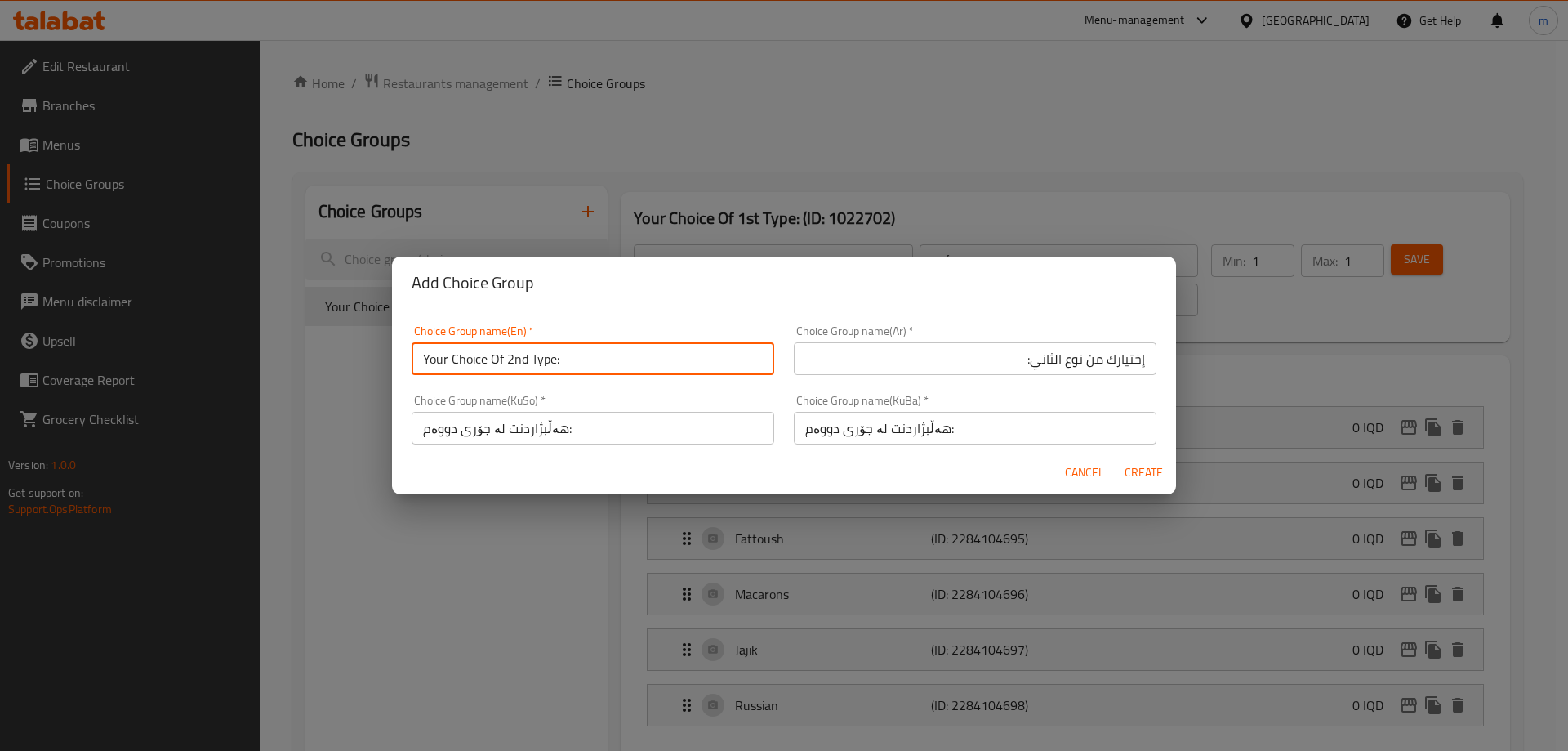
type input "0"
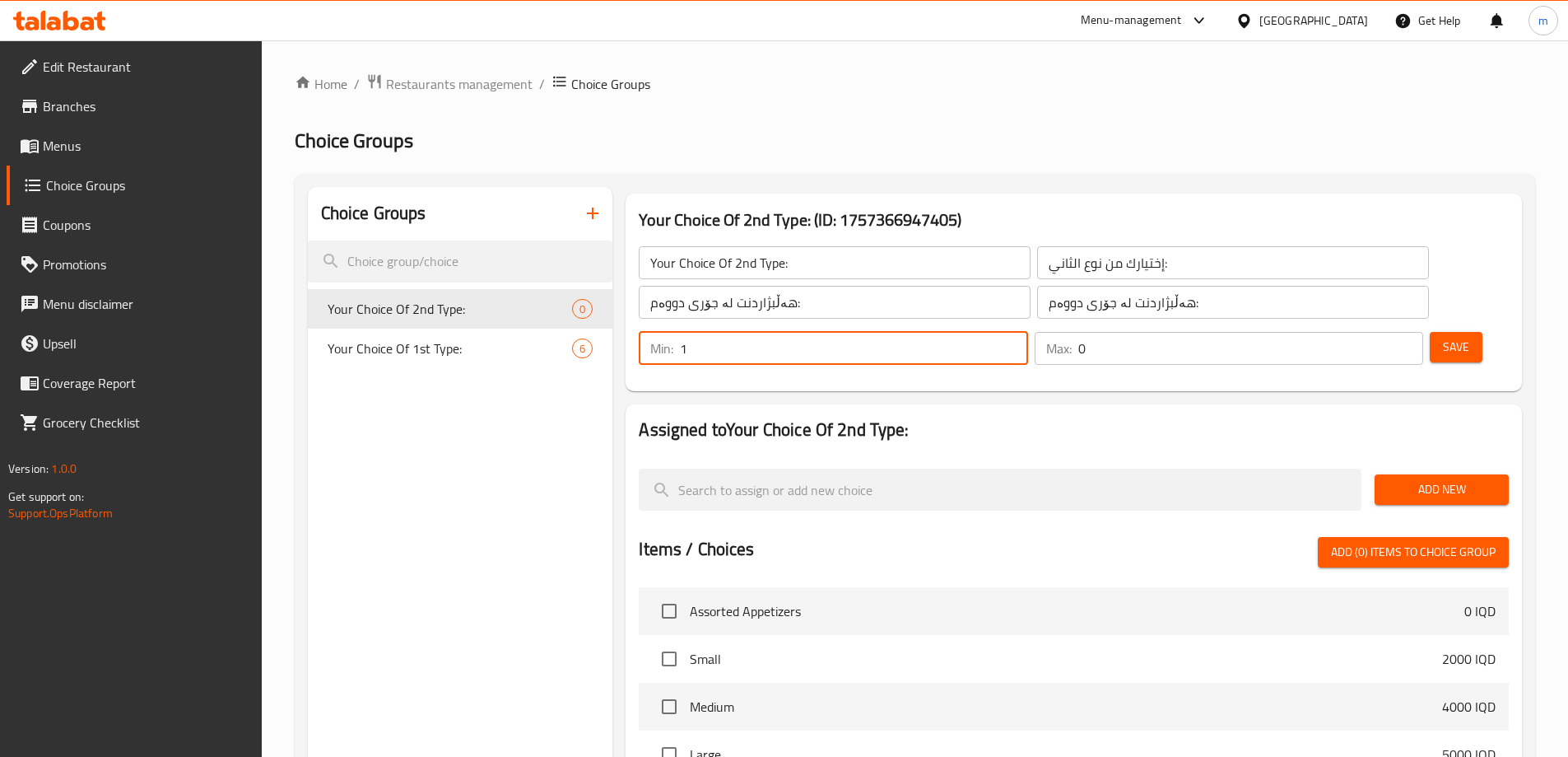
type input "1"
click at [1027, 332] on input "1" at bounding box center [853, 348] width 347 height 33
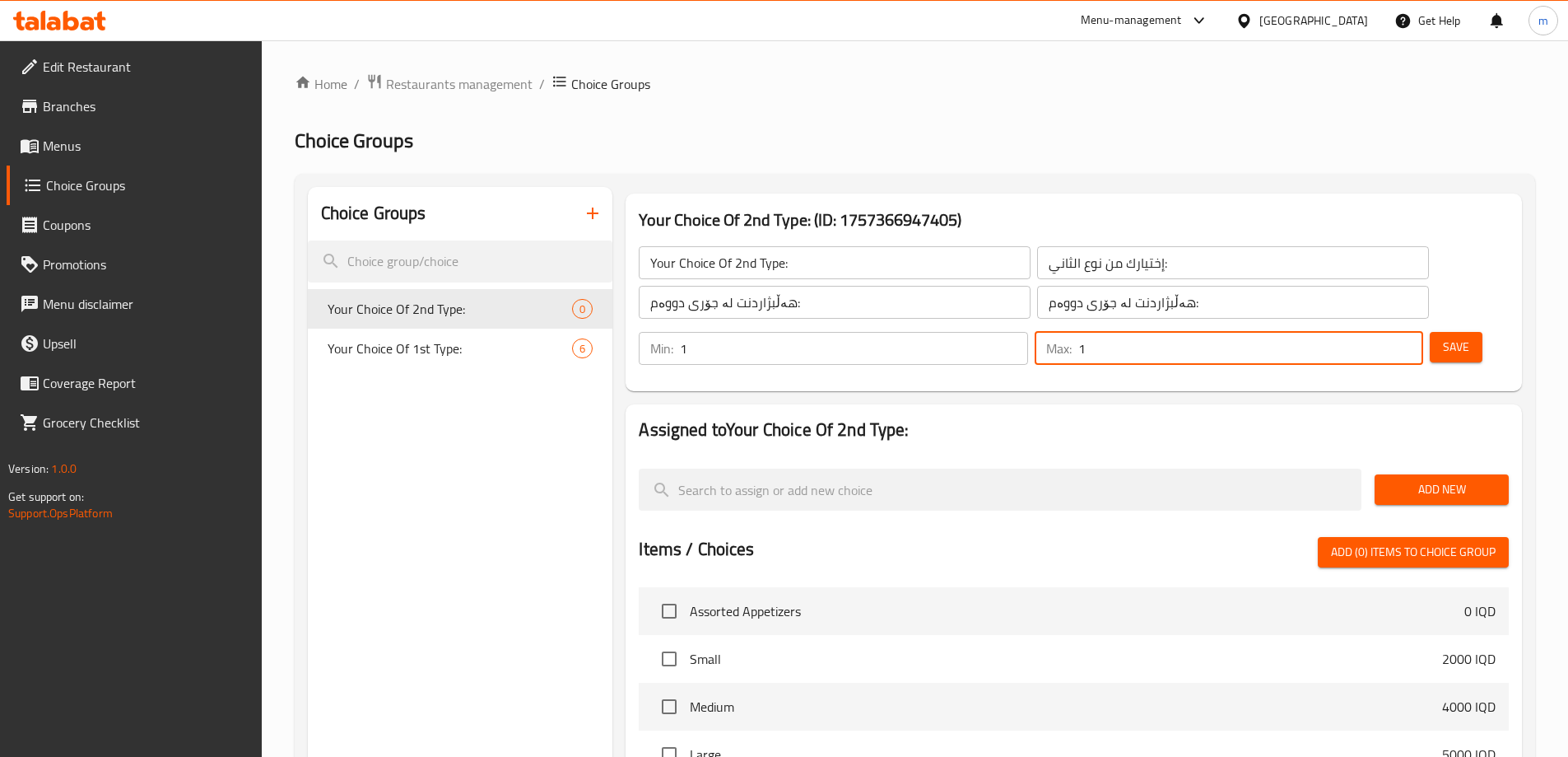
type input "1"
click at [1379, 332] on input "1" at bounding box center [1251, 348] width 345 height 33
click at [1231, 333] on div "Your Choice Of 2nd Type: ​ إختيارك من نوع الثاني: ​ هەڵبژاردنت لە جۆری دووەم: ​…" at bounding box center [1074, 305] width 883 height 158
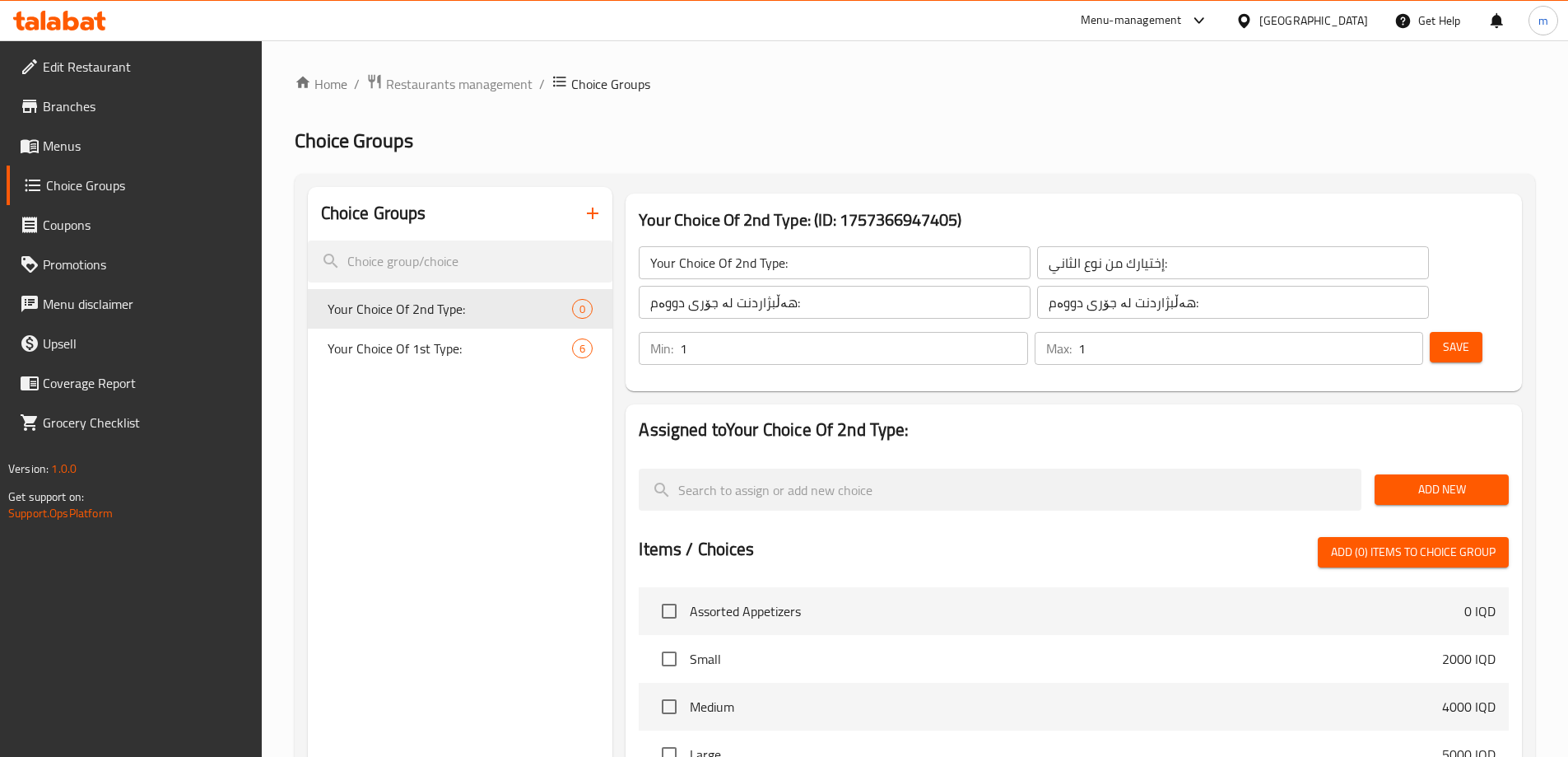
click at [1443, 337] on span "Save" at bounding box center [1457, 347] width 26 height 21
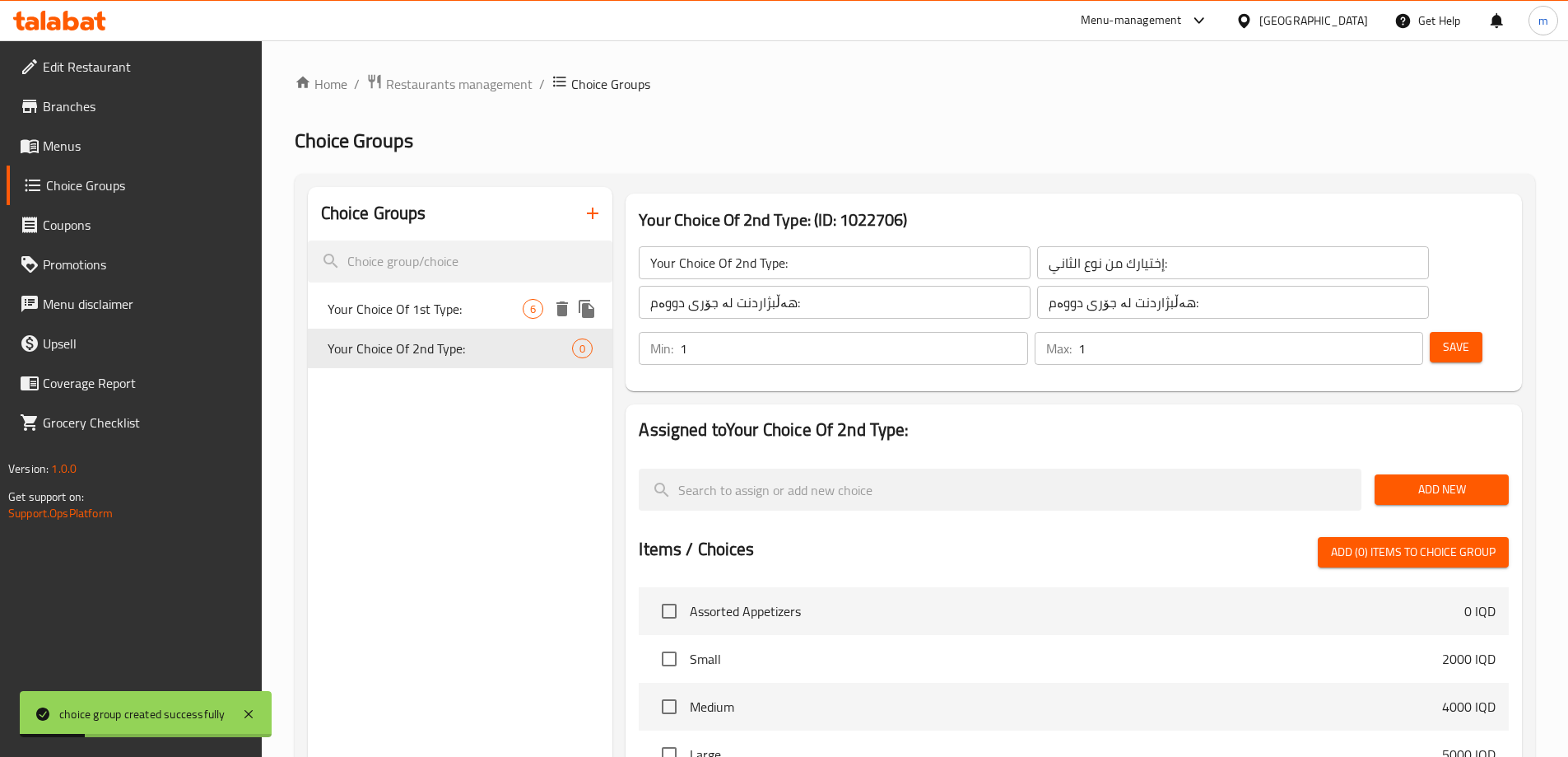
click at [580, 306] on icon "duplicate" at bounding box center [586, 309] width 16 height 18
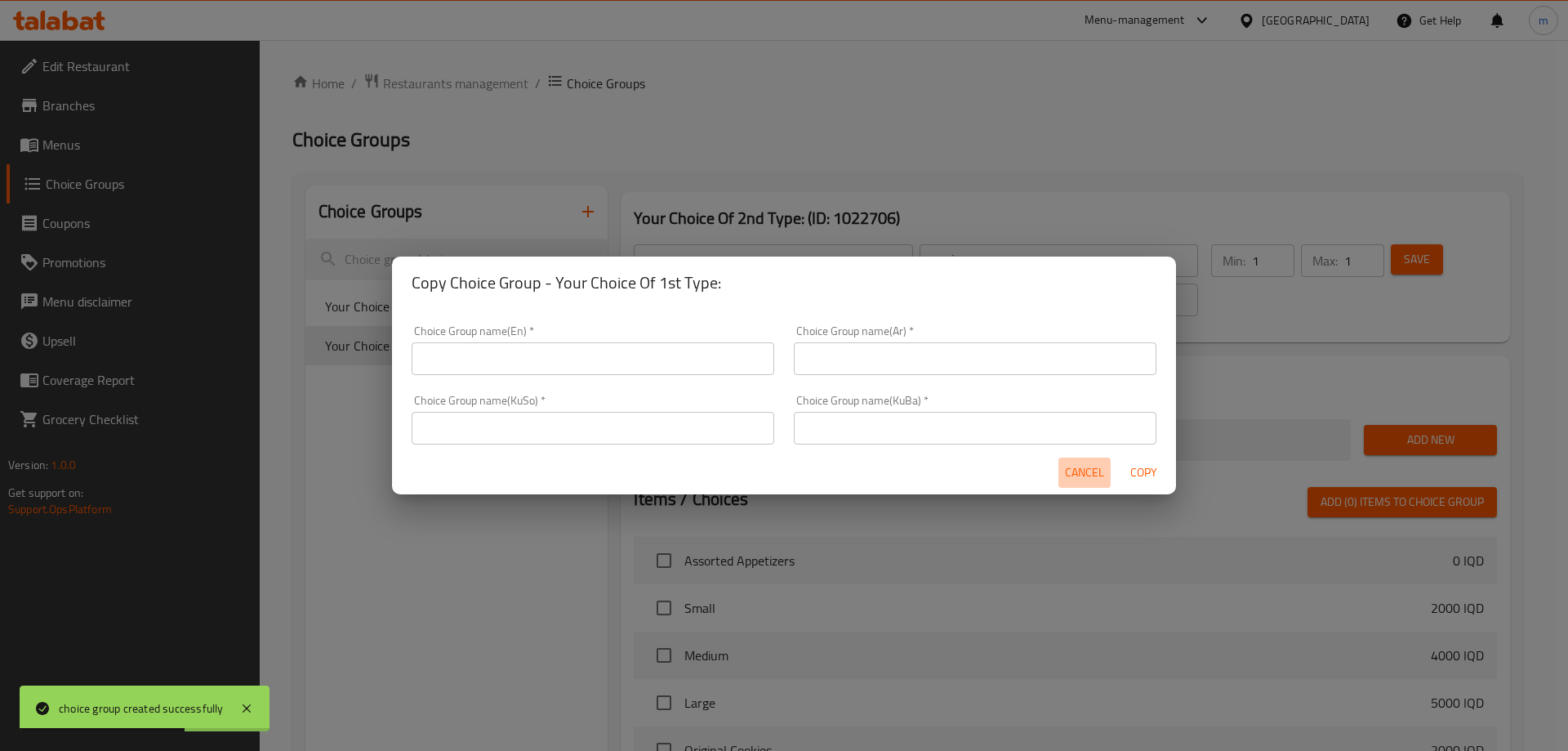
click at [1069, 465] on span "Cancel" at bounding box center [1085, 473] width 39 height 20
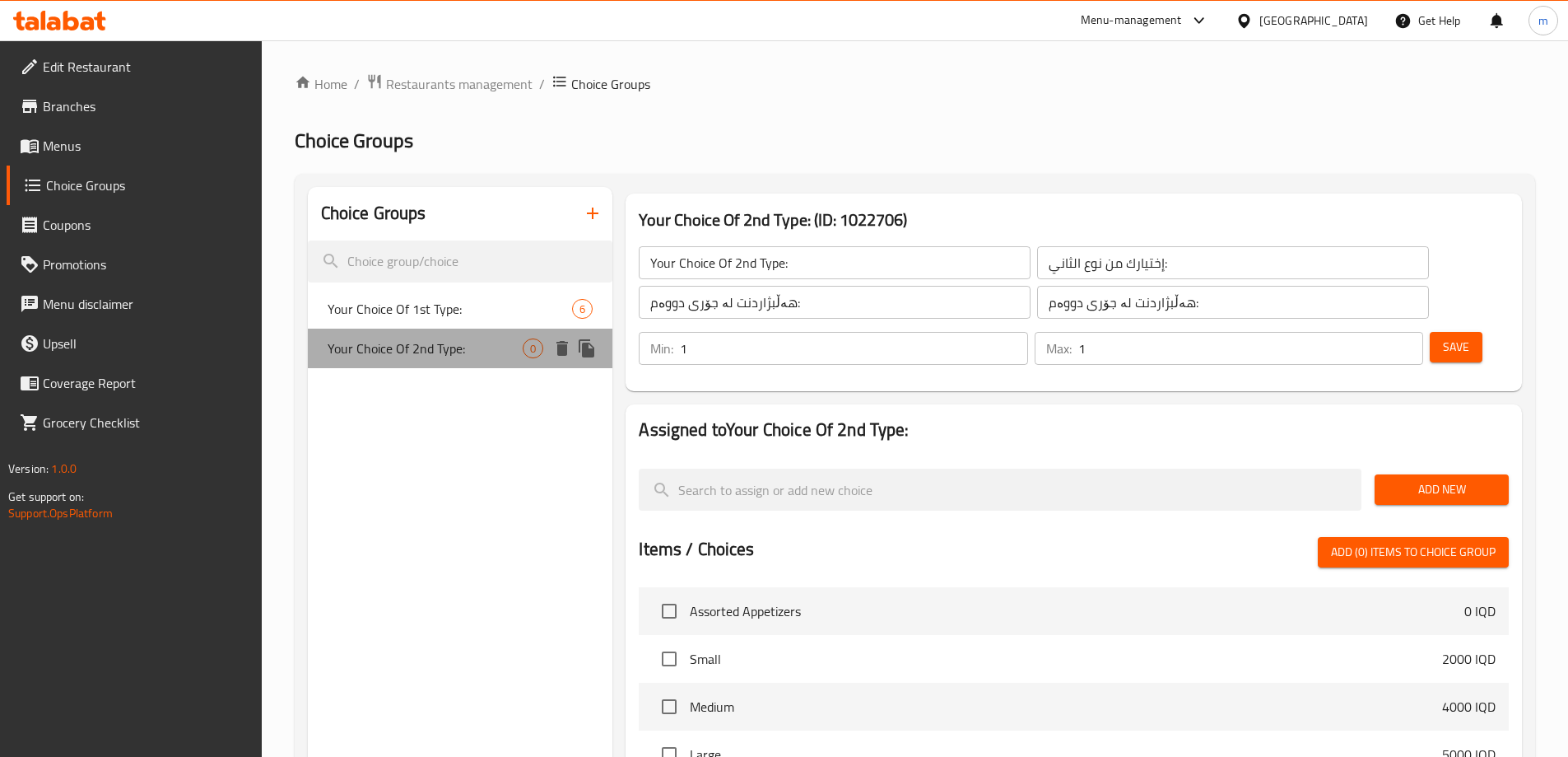
click at [467, 351] on span "Your Choice Of 2nd Type:" at bounding box center [425, 348] width 196 height 20
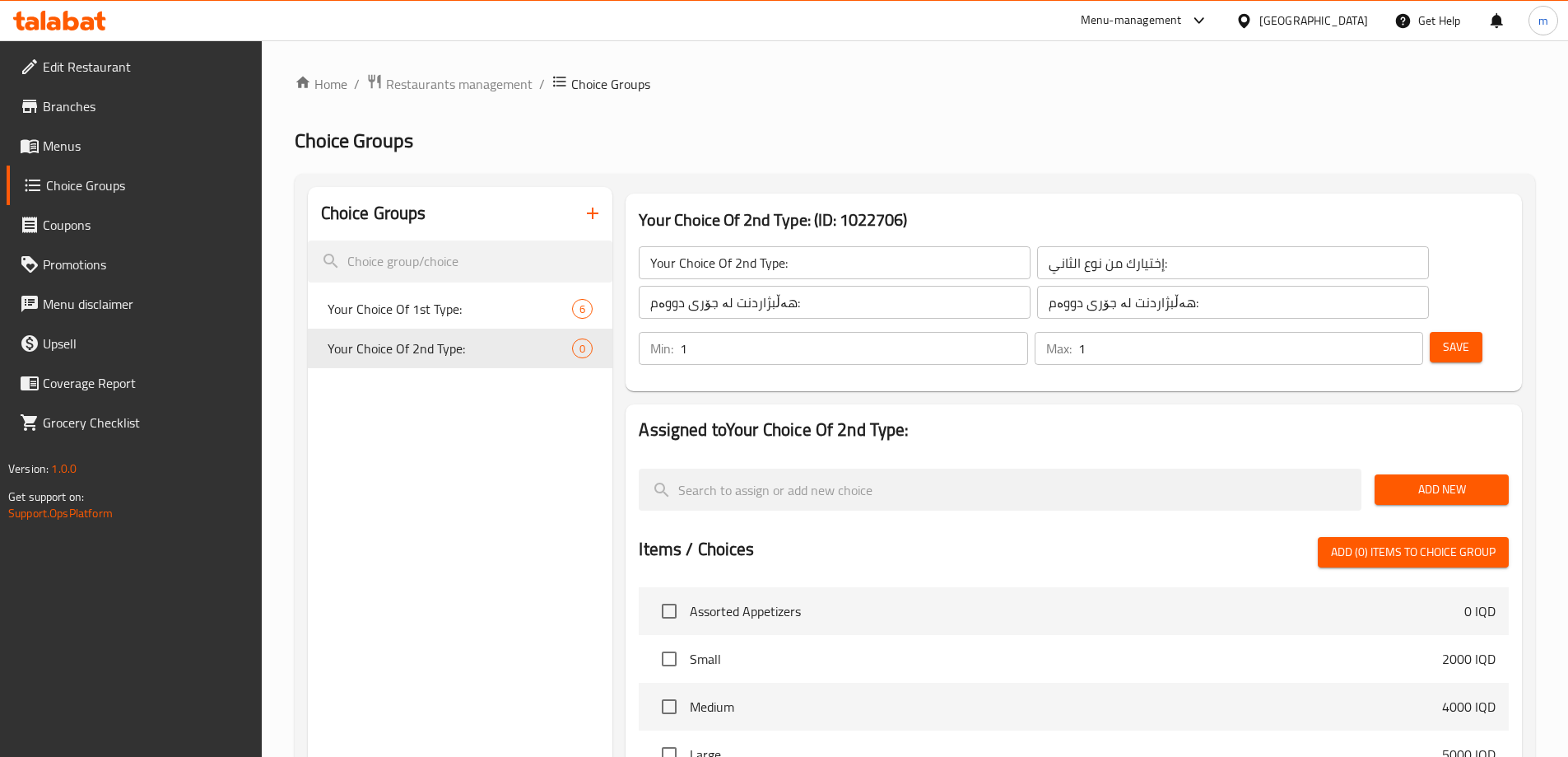
click at [1424, 480] on span "Add New" at bounding box center [1442, 490] width 108 height 21
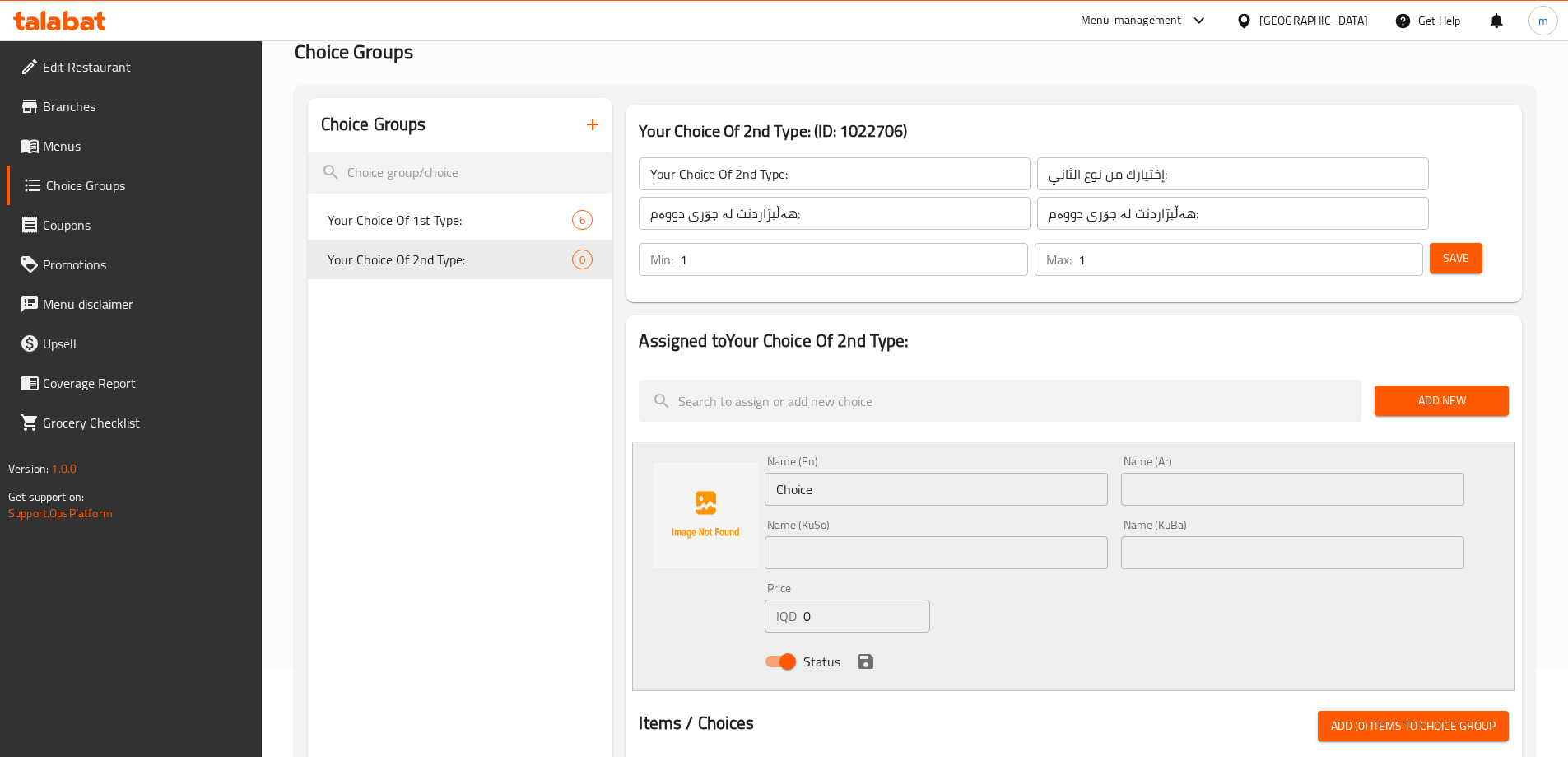
scroll to position [110, 0]
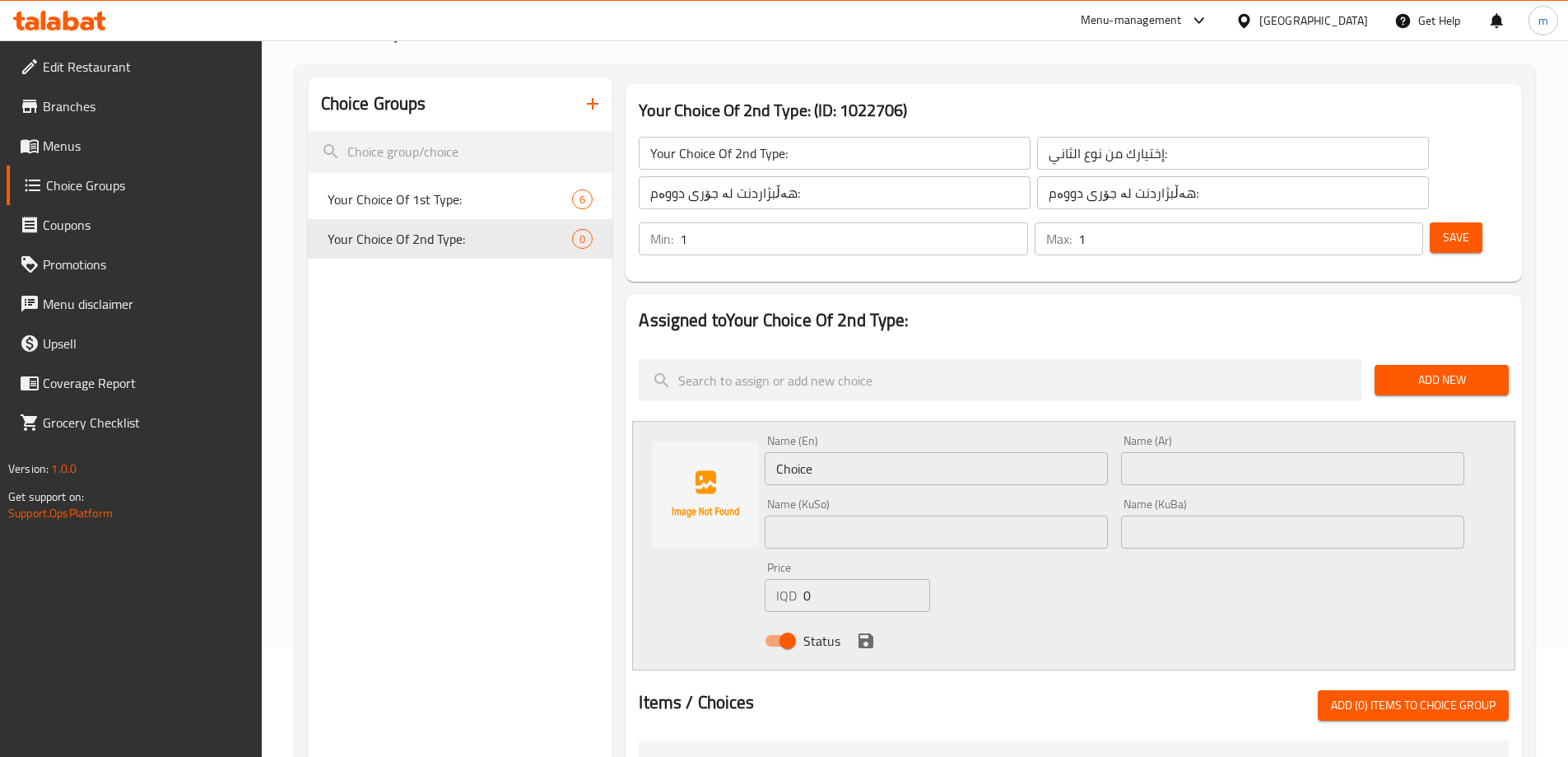
click at [881, 452] on input "Choice" at bounding box center [937, 469] width 343 height 33
click at [1216, 515] on input "text" at bounding box center [1293, 532] width 343 height 33
paste input "حومس بە تەحین"
type input "حومس بە تەحین"
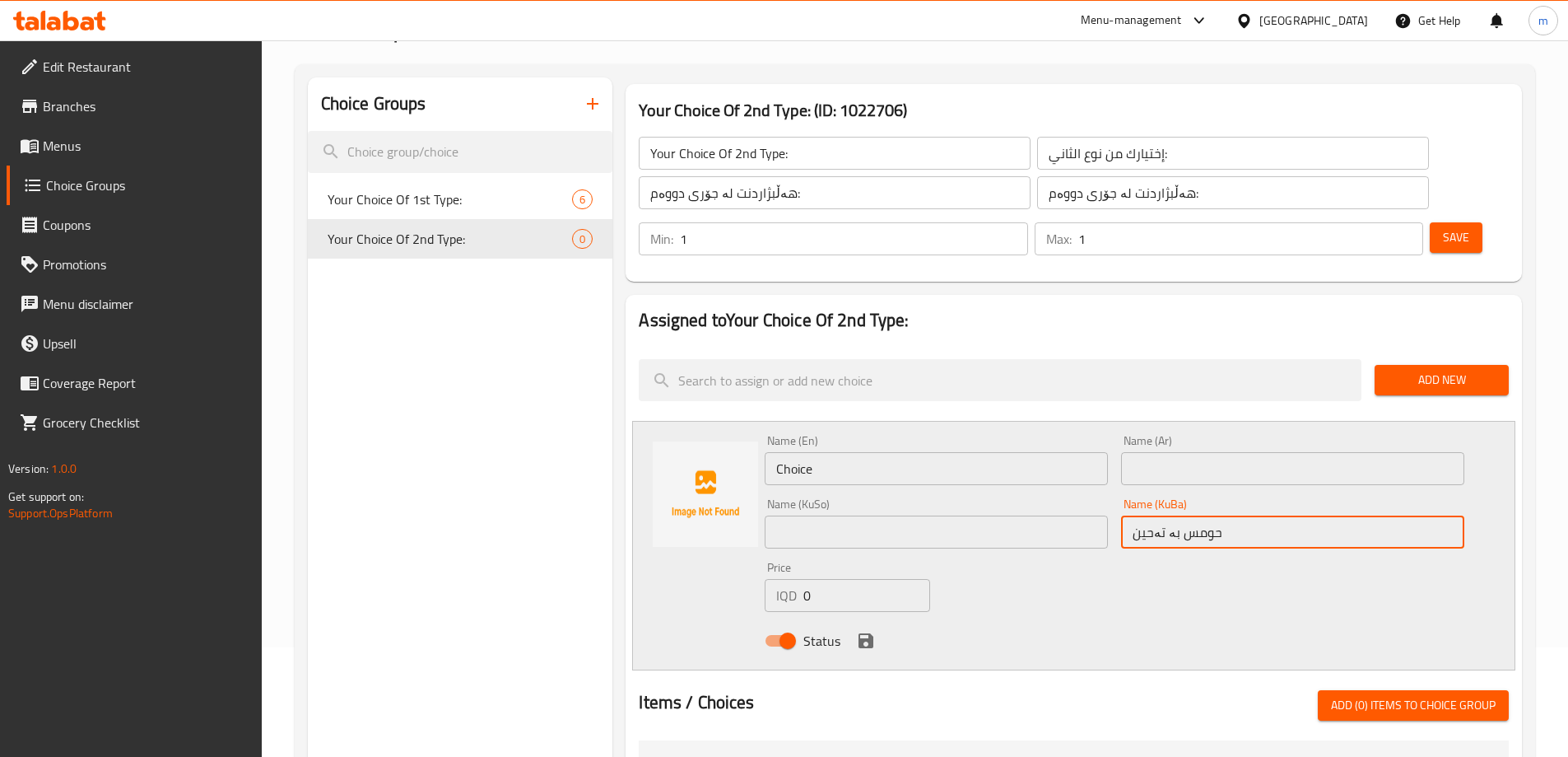
click at [975, 515] on input "text" at bounding box center [937, 532] width 343 height 33
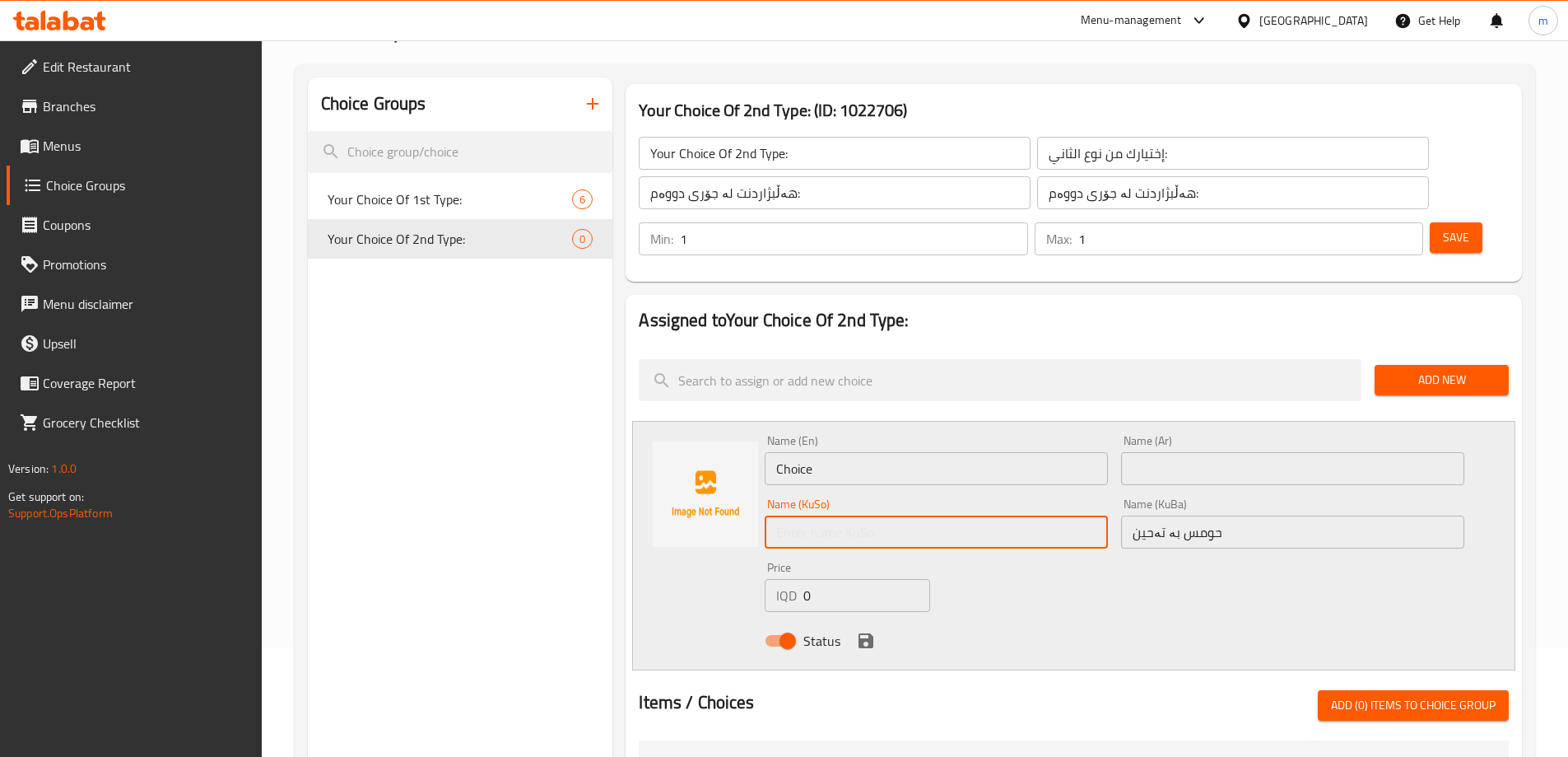
paste input "حومس بە تەحین"
type input "حومس بە تەحین"
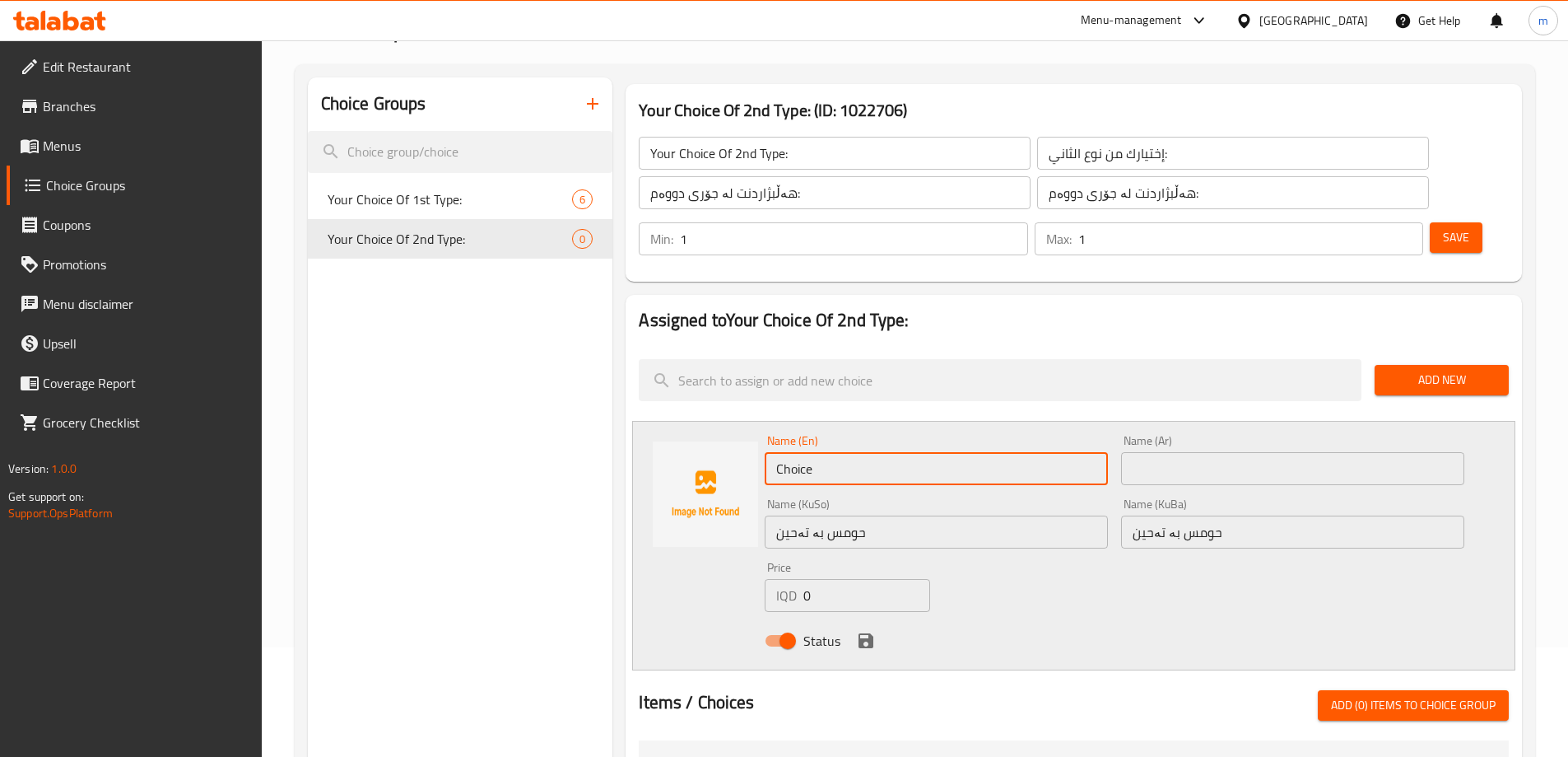
click at [948, 452] on input "Choice" at bounding box center [937, 469] width 343 height 33
paste input "[GEOGRAPHIC_DATA] بطحينة"
type input "Choice"
click at [1171, 452] on input "text" at bounding box center [1293, 469] width 343 height 33
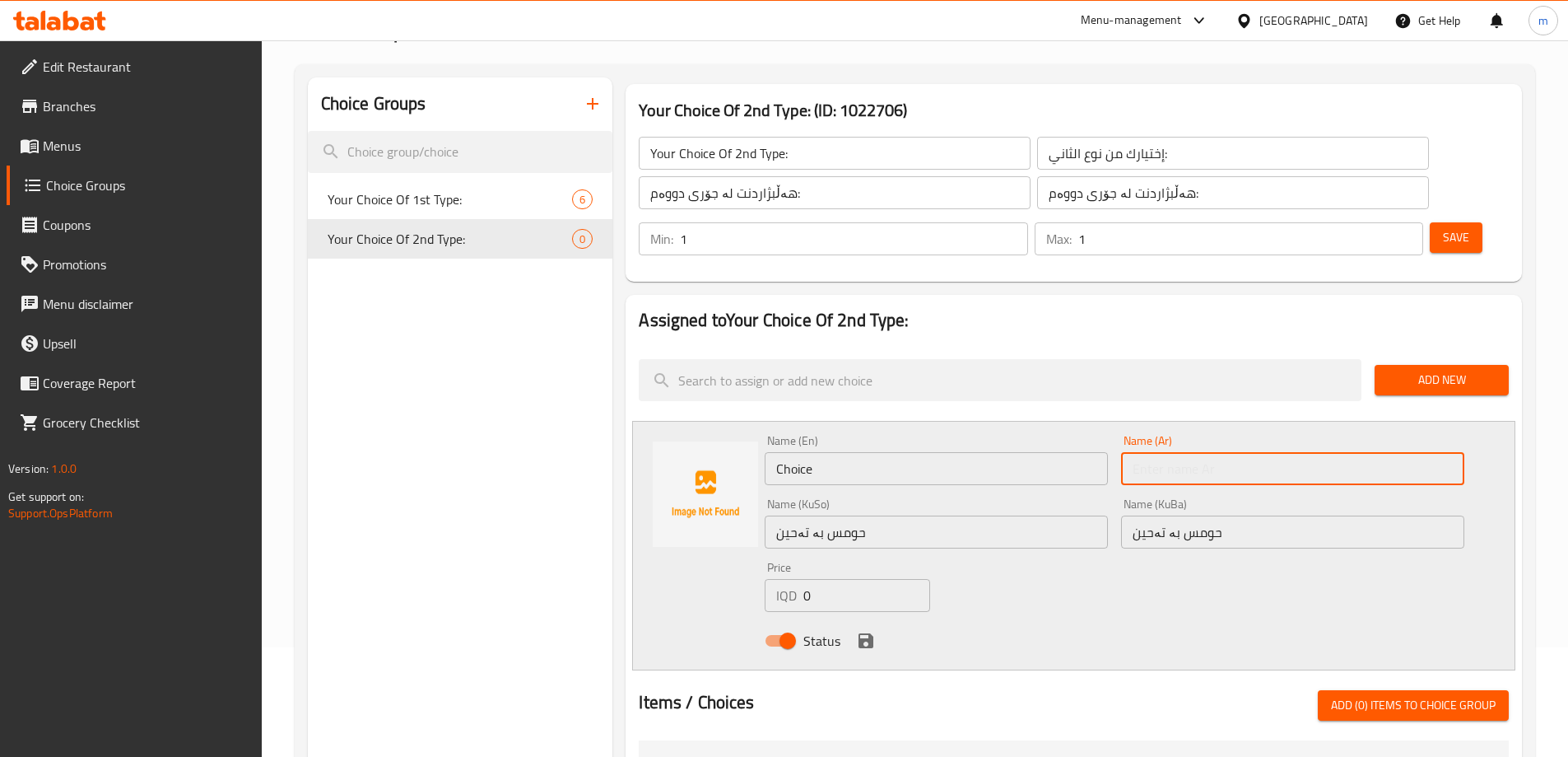
paste input "[GEOGRAPHIC_DATA] بطحينة"
type input "[GEOGRAPHIC_DATA] بطحينة"
click at [939, 452] on input "Choice" at bounding box center [937, 469] width 343 height 33
click at [938, 452] on input "Choice" at bounding box center [937, 469] width 343 height 33
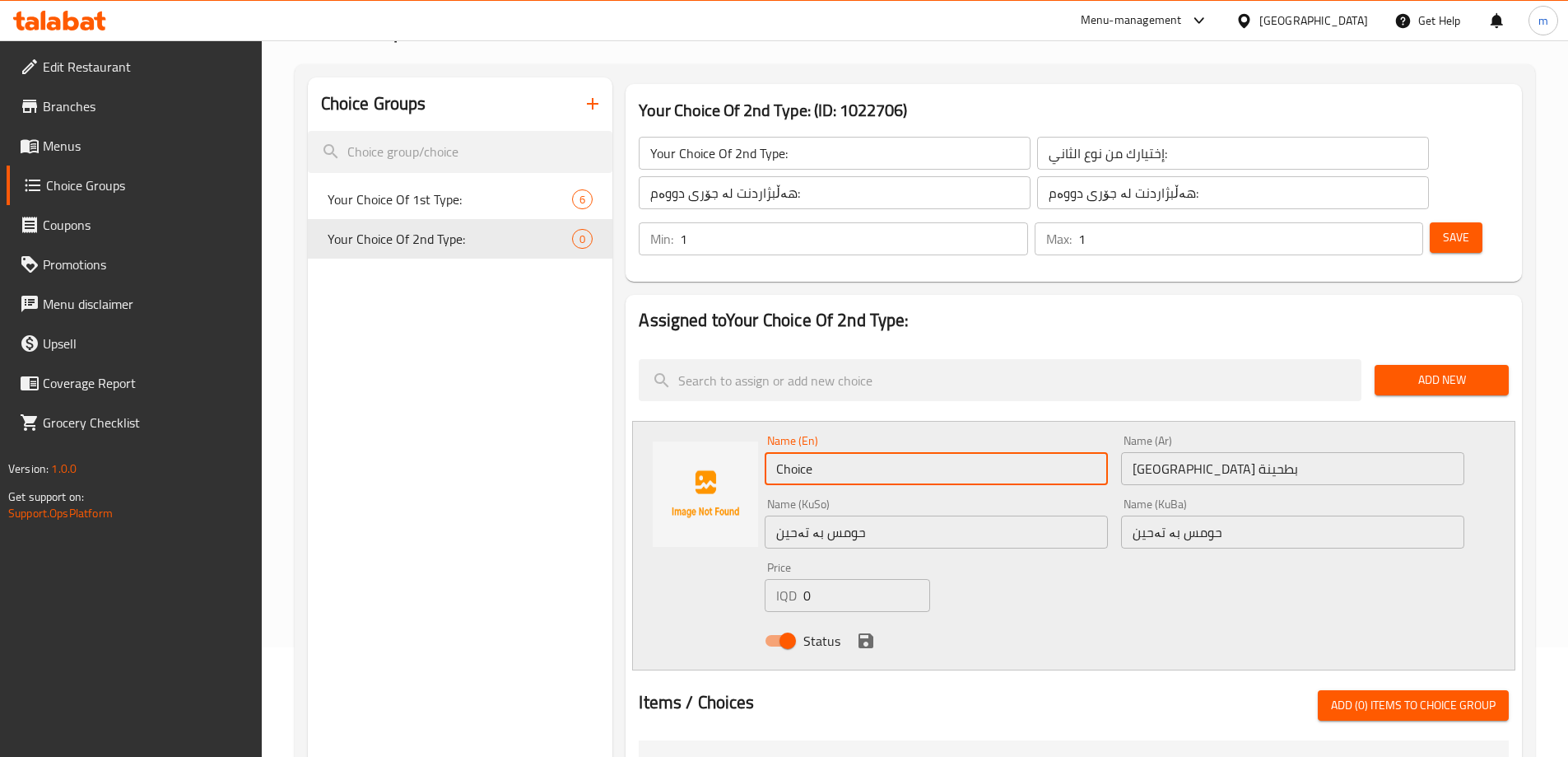
click at [938, 452] on input "Choice" at bounding box center [937, 469] width 343 height 33
click at [895, 452] on input "Choice" at bounding box center [937, 469] width 343 height 33
paste input "Hummus With Tahini"
type input "Hummus With Tahini"
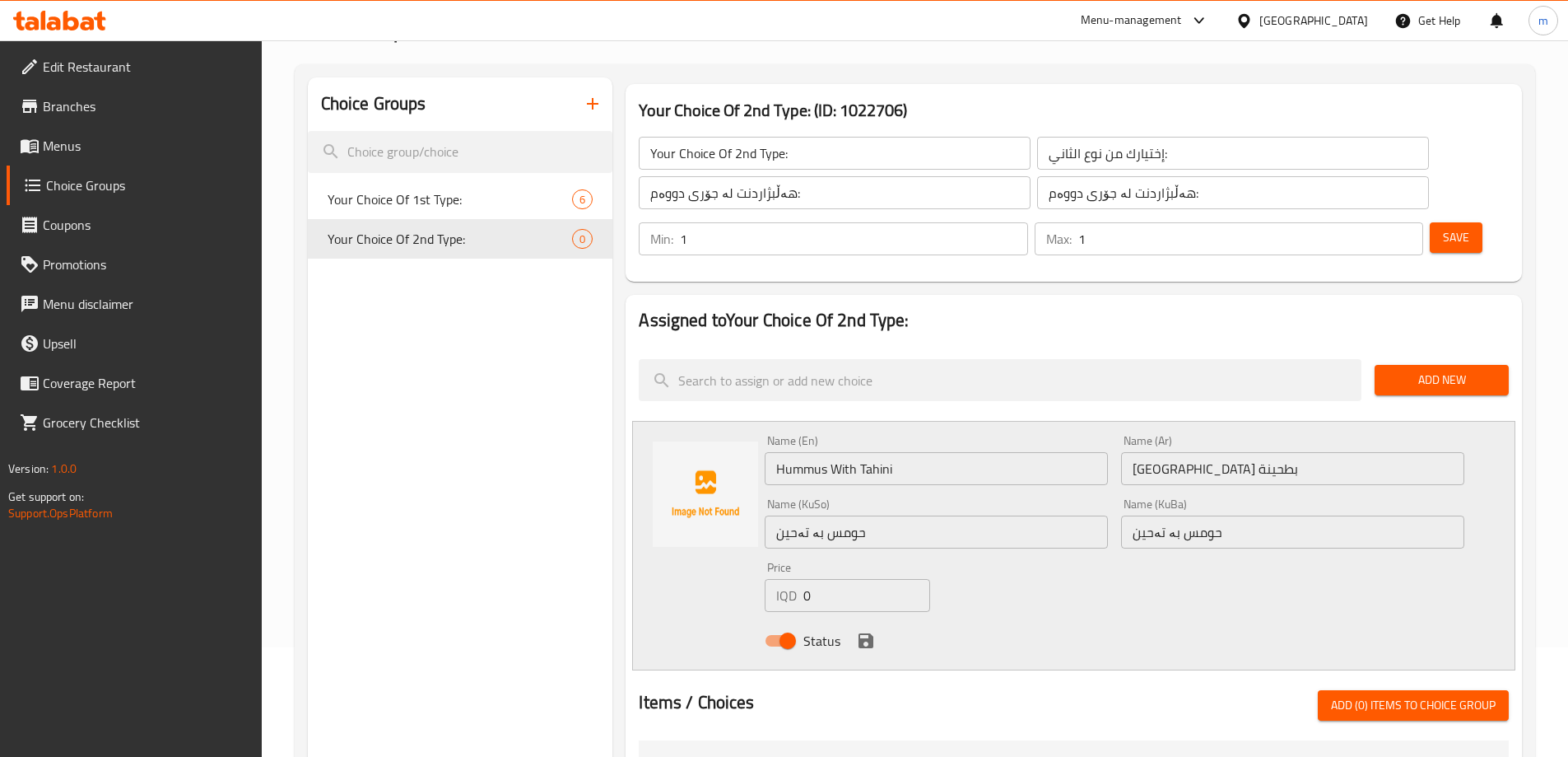
click at [1036, 549] on div "Name (En) Hummus With Tahini Name (En) Name (Ar) حمص بطحينة Name (Ar) Name (KuS…" at bounding box center [1115, 546] width 713 height 234
click at [858, 631] on icon "save" at bounding box center [866, 641] width 20 height 20
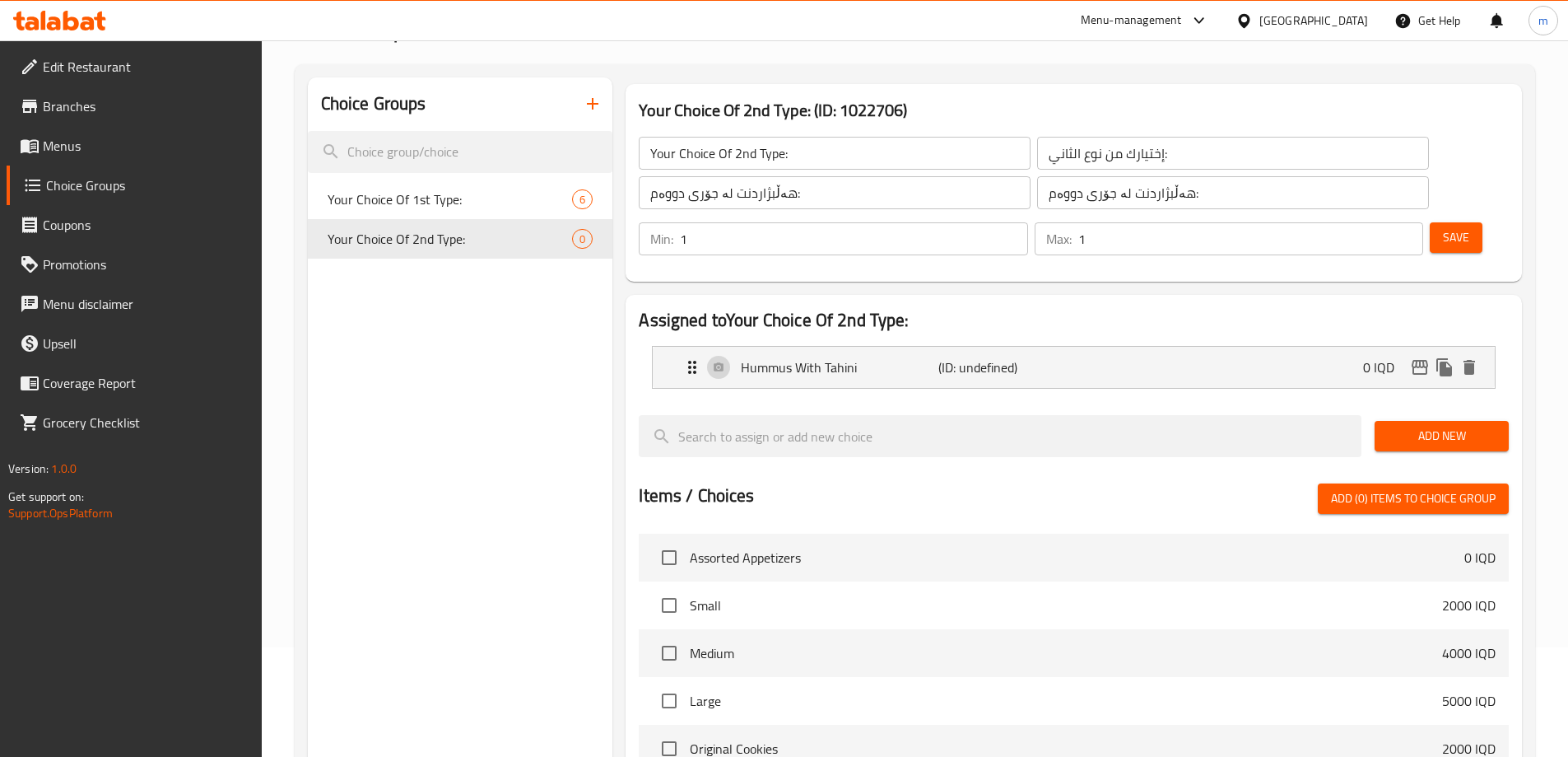
click at [1455, 426] on span "Add New" at bounding box center [1442, 436] width 108 height 21
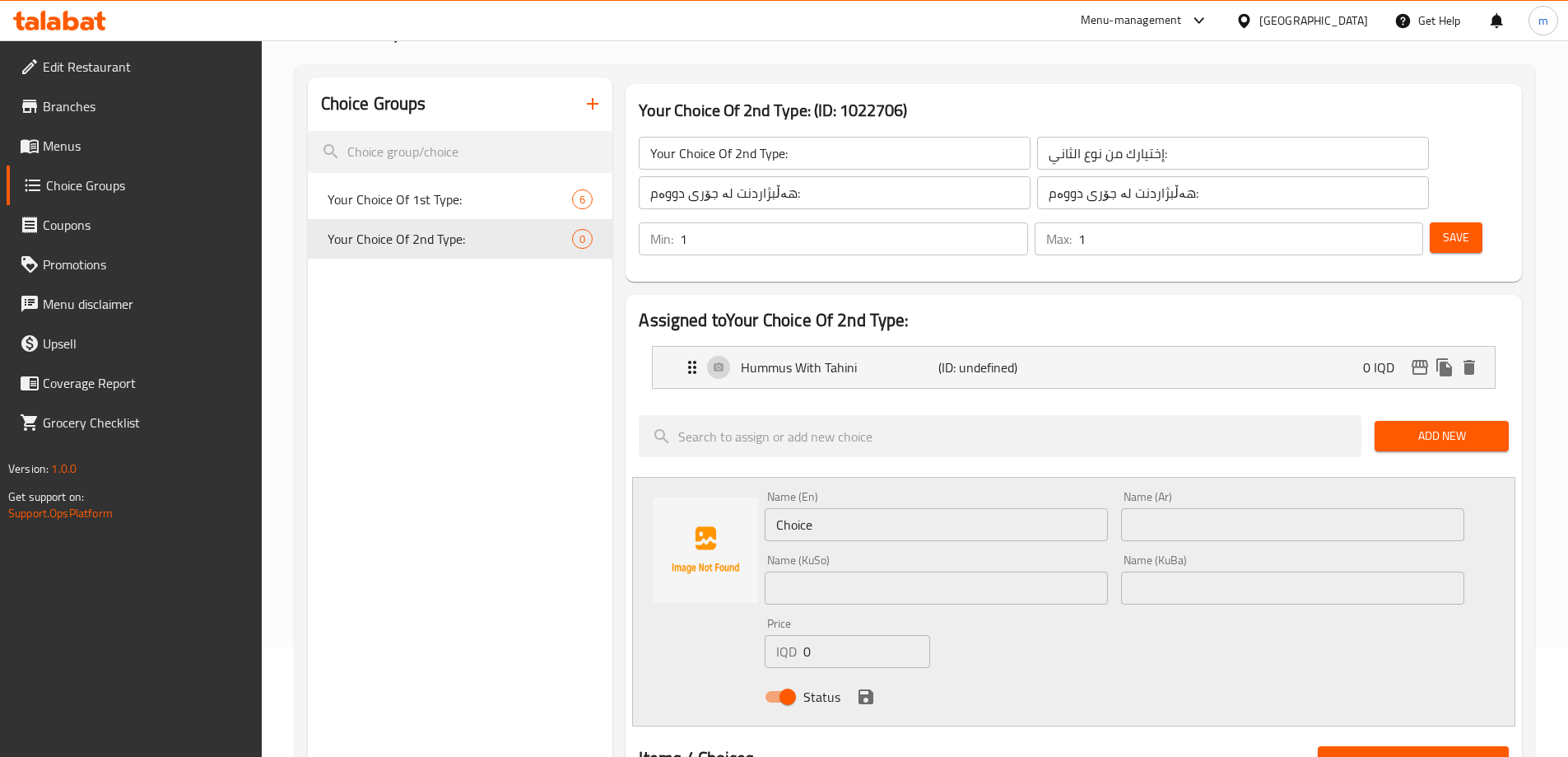
click at [1169, 571] on input "text" at bounding box center [1293, 588] width 343 height 33
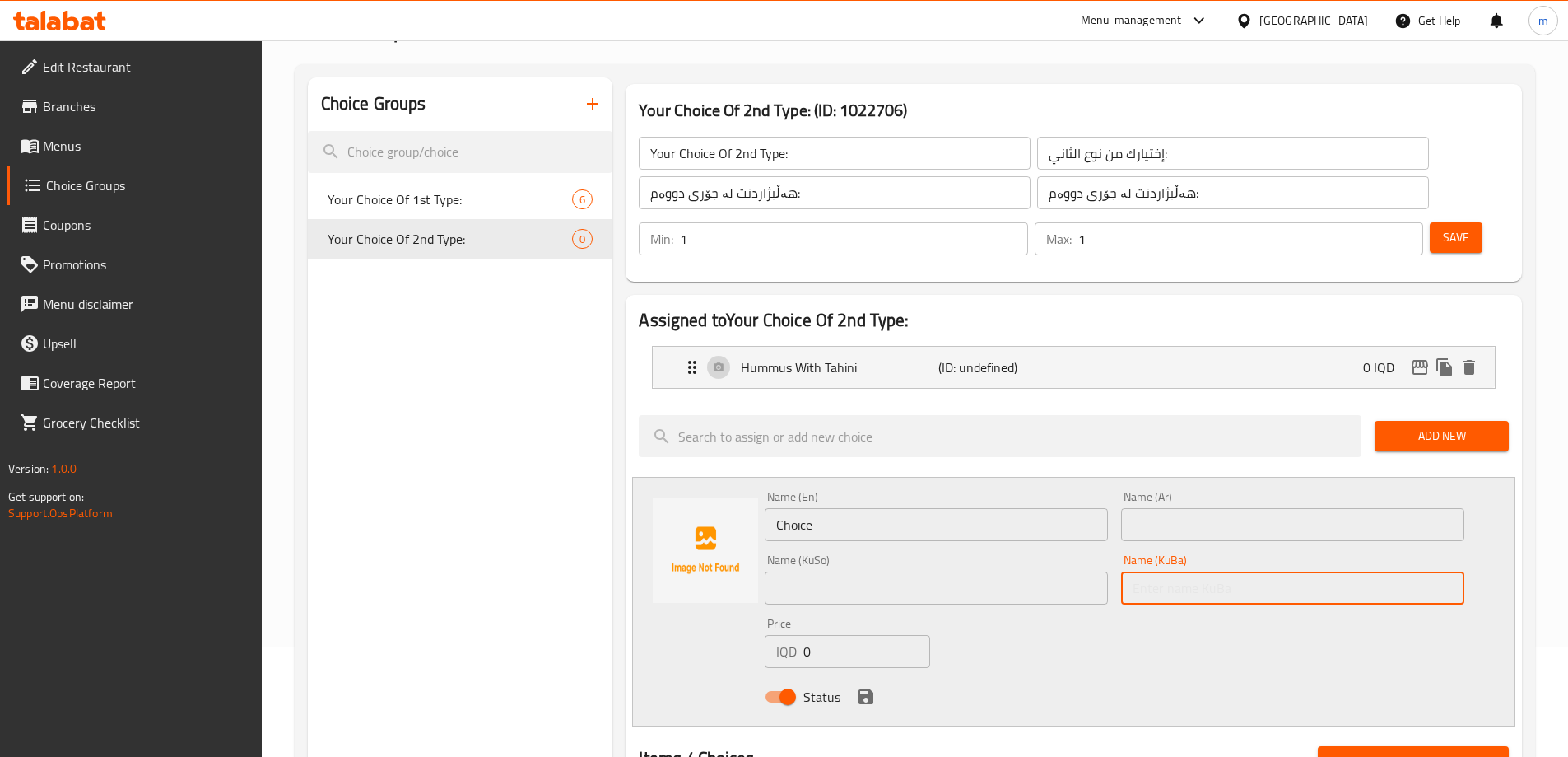
paste input "تەبوولە"
type input "تەبوولە"
click at [990, 571] on input "text" at bounding box center [937, 588] width 343 height 33
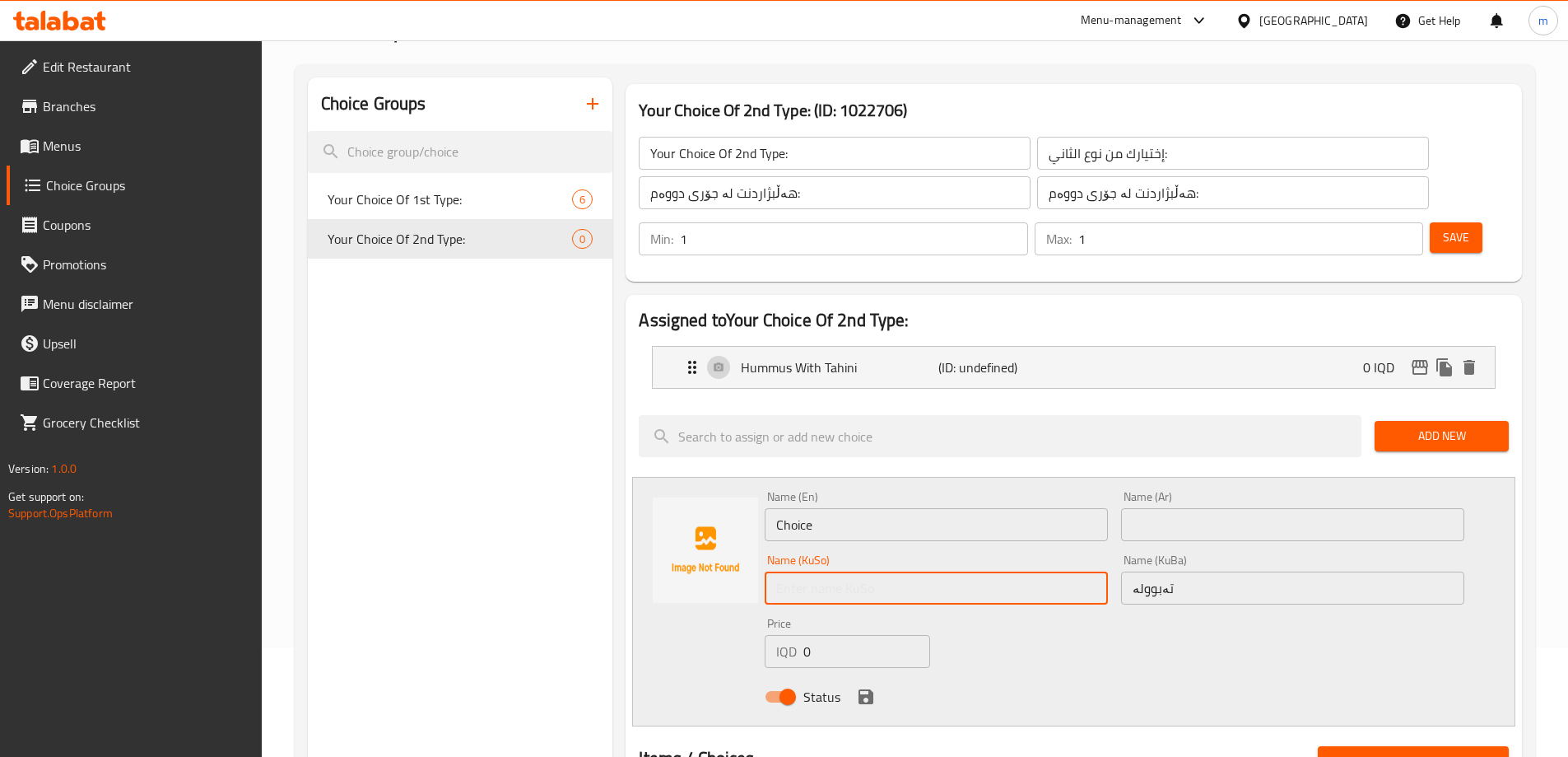
paste input "تەبوولە"
type input "تەبوولە"
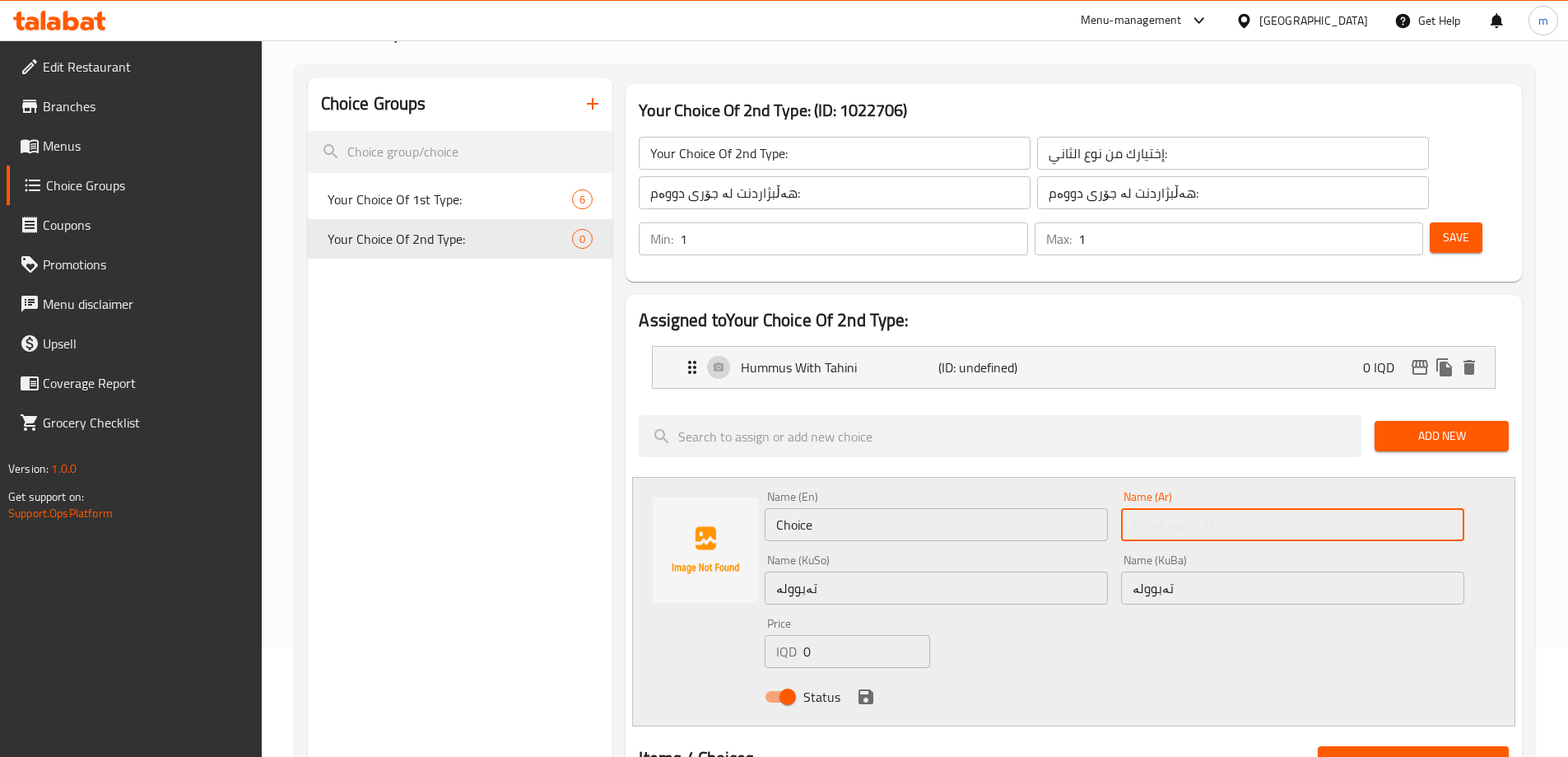
click at [1201, 508] on input "text" at bounding box center [1293, 524] width 343 height 33
paste input "تبولة"
type input "تبولة"
click at [900, 508] on input "Choice" at bounding box center [937, 524] width 343 height 33
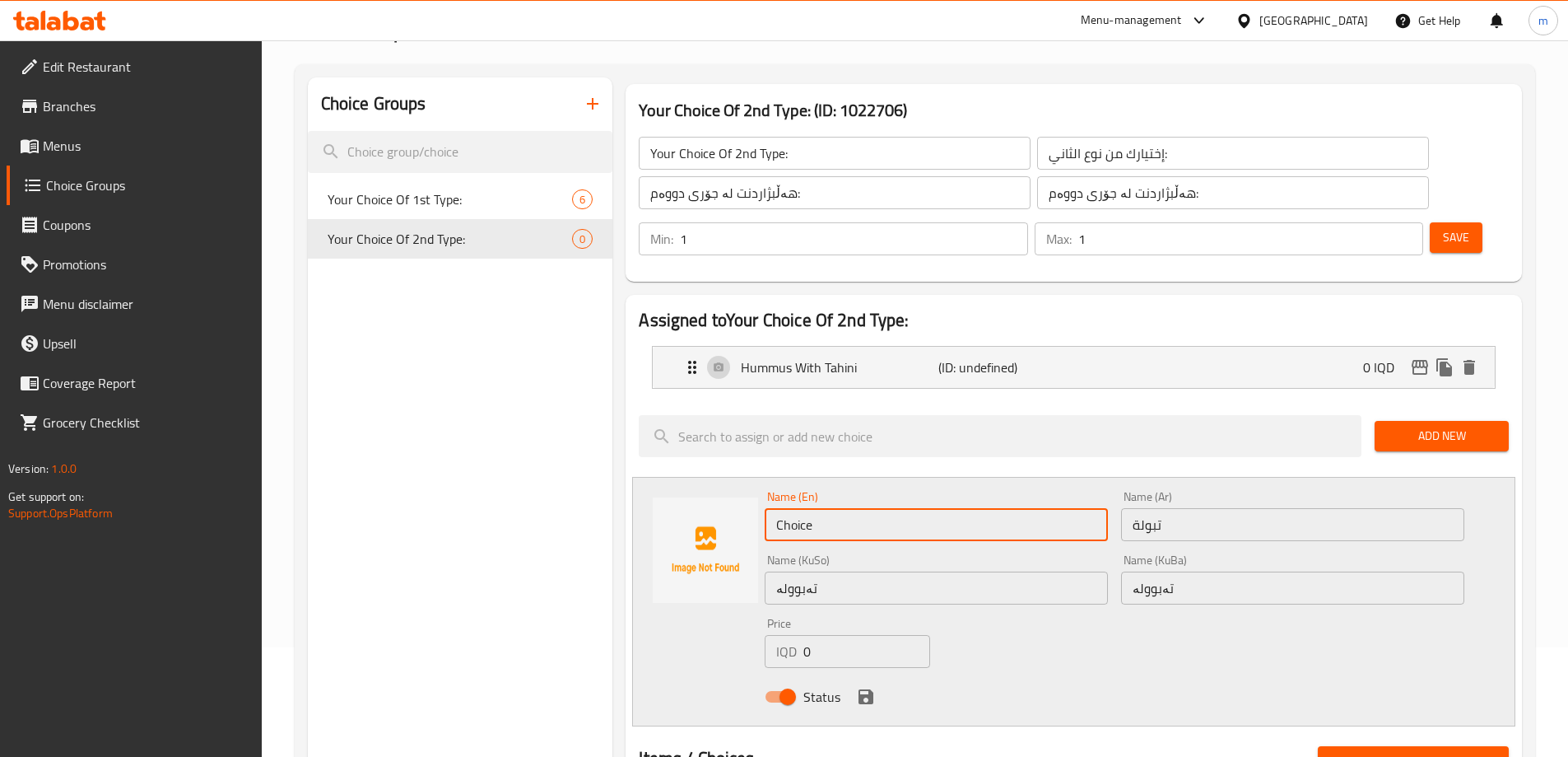
click at [900, 508] on input "Choice" at bounding box center [937, 524] width 343 height 33
paste input "Tabbouleh"
type input "Tabbouleh"
click at [873, 674] on div "Status" at bounding box center [1115, 697] width 713 height 45
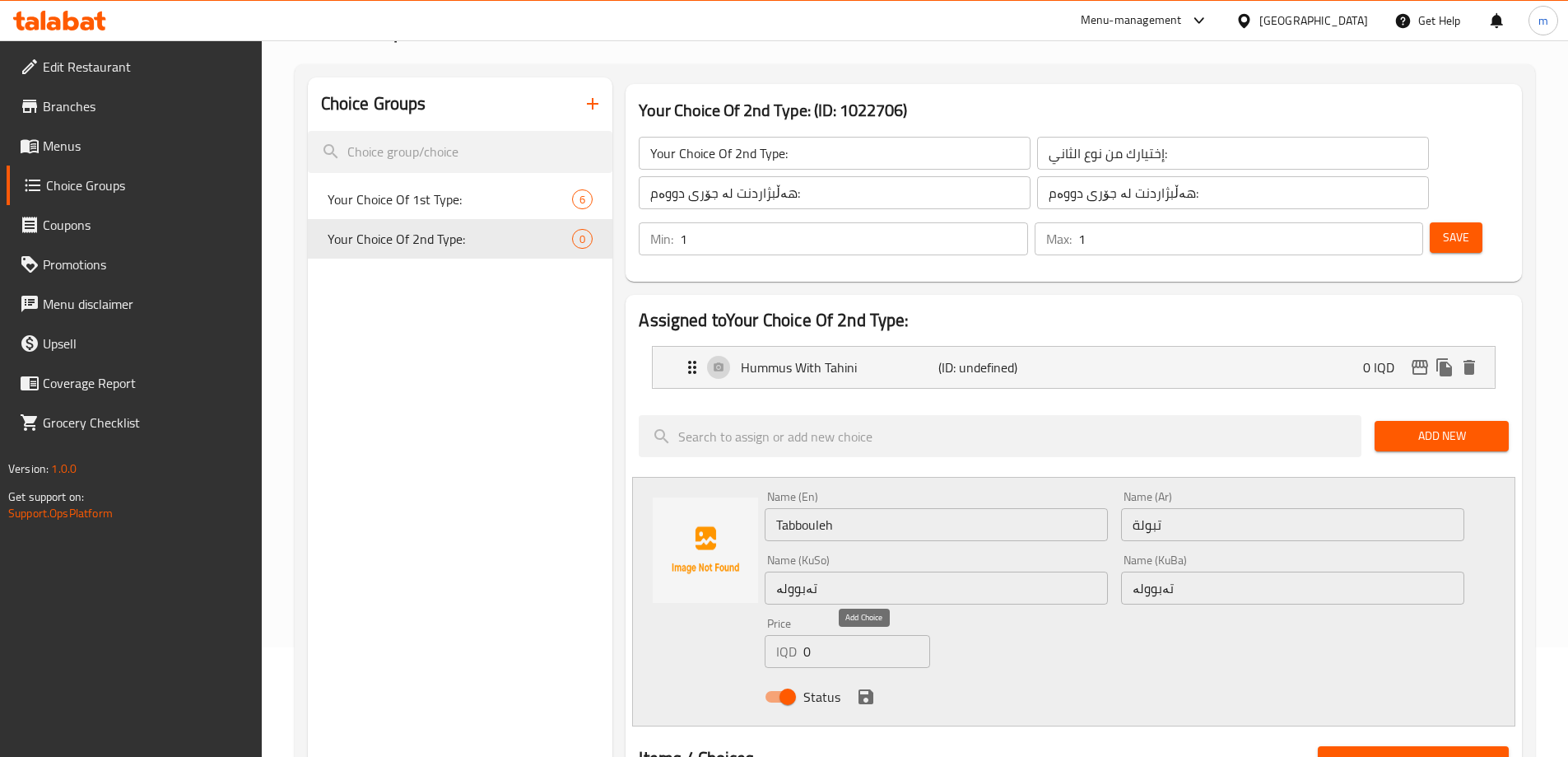
click at [862, 687] on icon "save" at bounding box center [866, 697] width 20 height 20
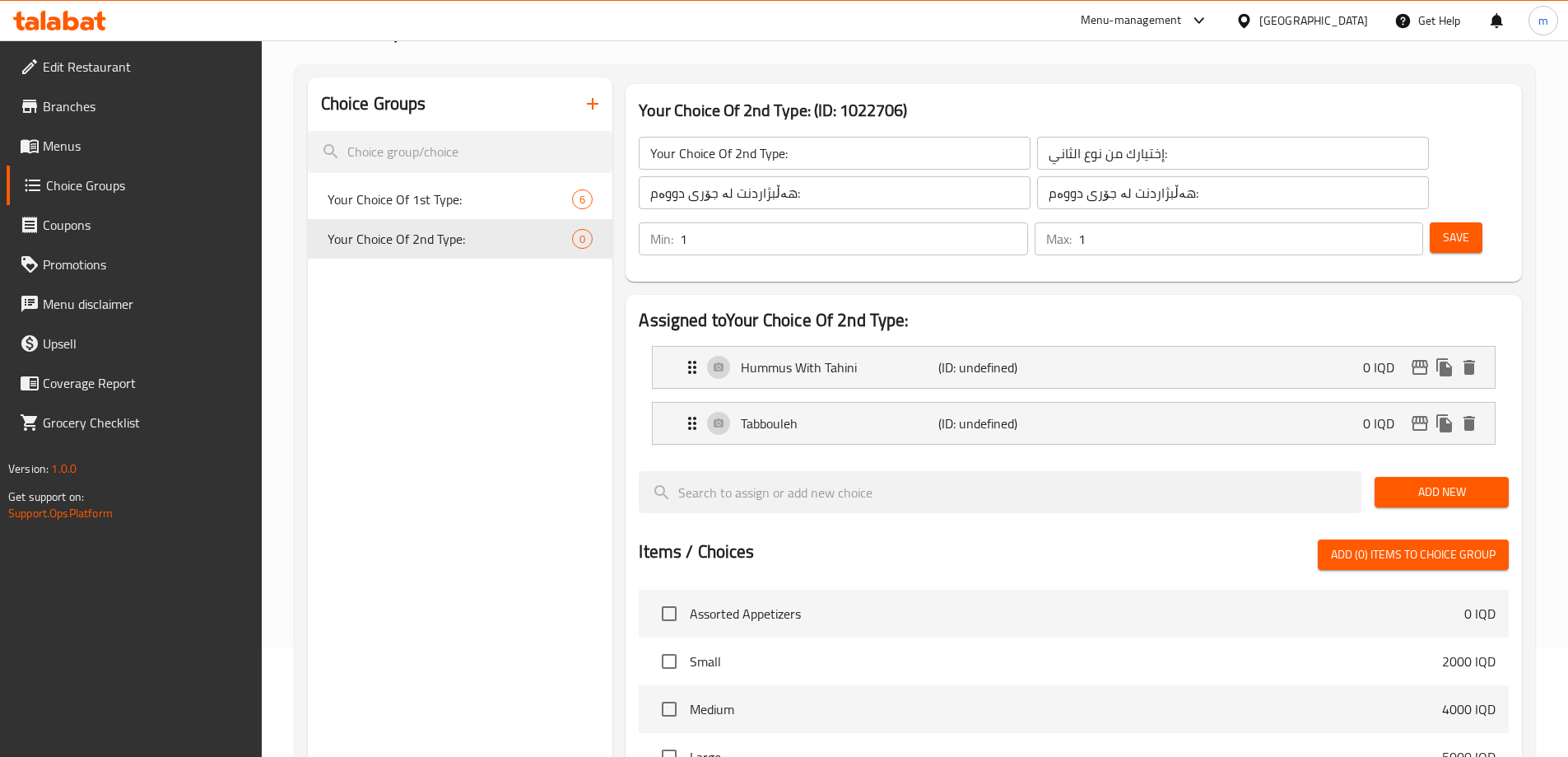
click at [1464, 465] on div "Add New" at bounding box center [1442, 492] width 148 height 55
click at [1463, 482] on span "Add New" at bounding box center [1442, 492] width 108 height 21
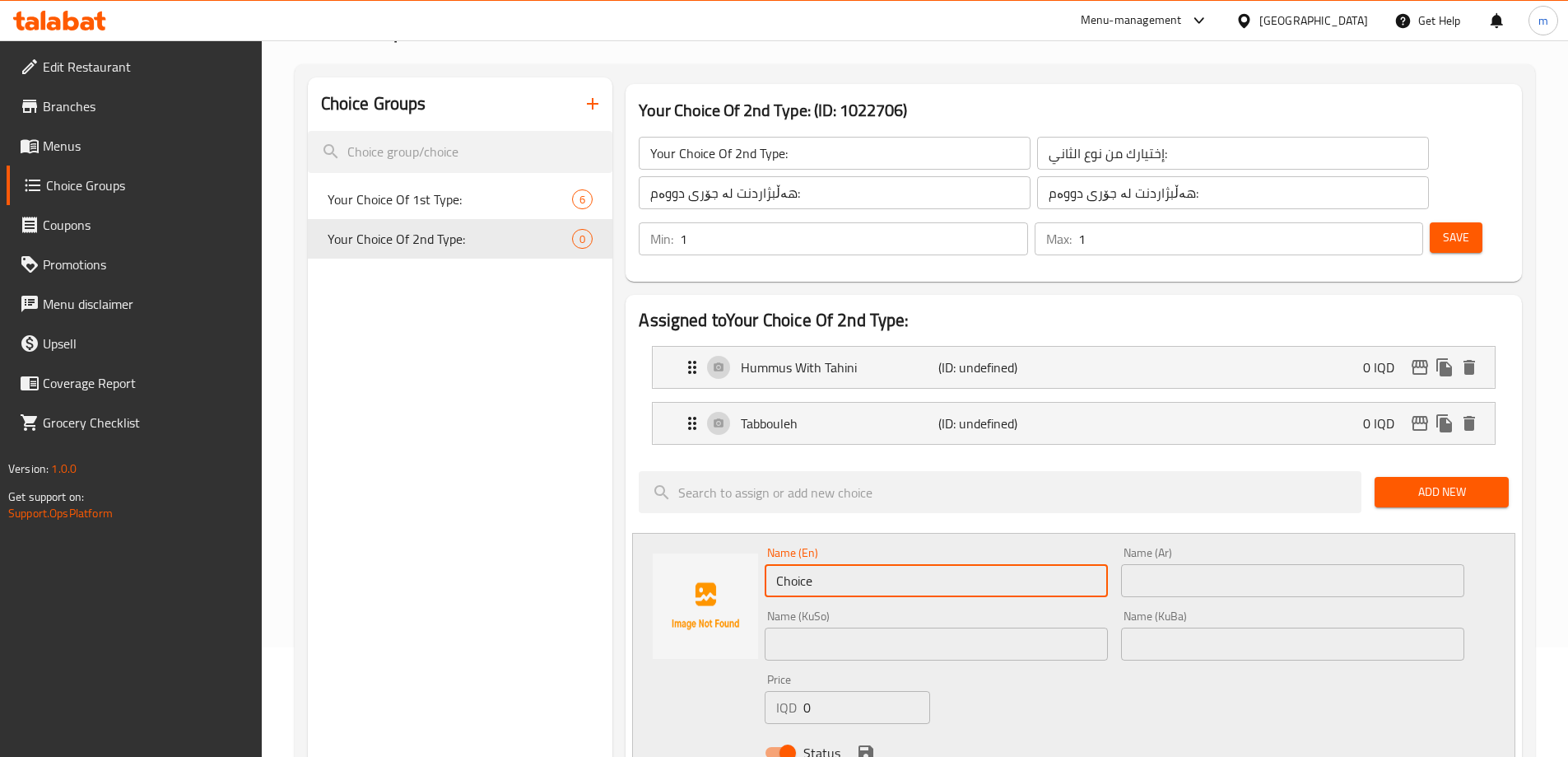
click at [842, 564] on input "Choice" at bounding box center [937, 580] width 343 height 33
paste input "Fattoush"
type input "Fattoush"
click at [1178, 564] on input "text" at bounding box center [1293, 580] width 343 height 33
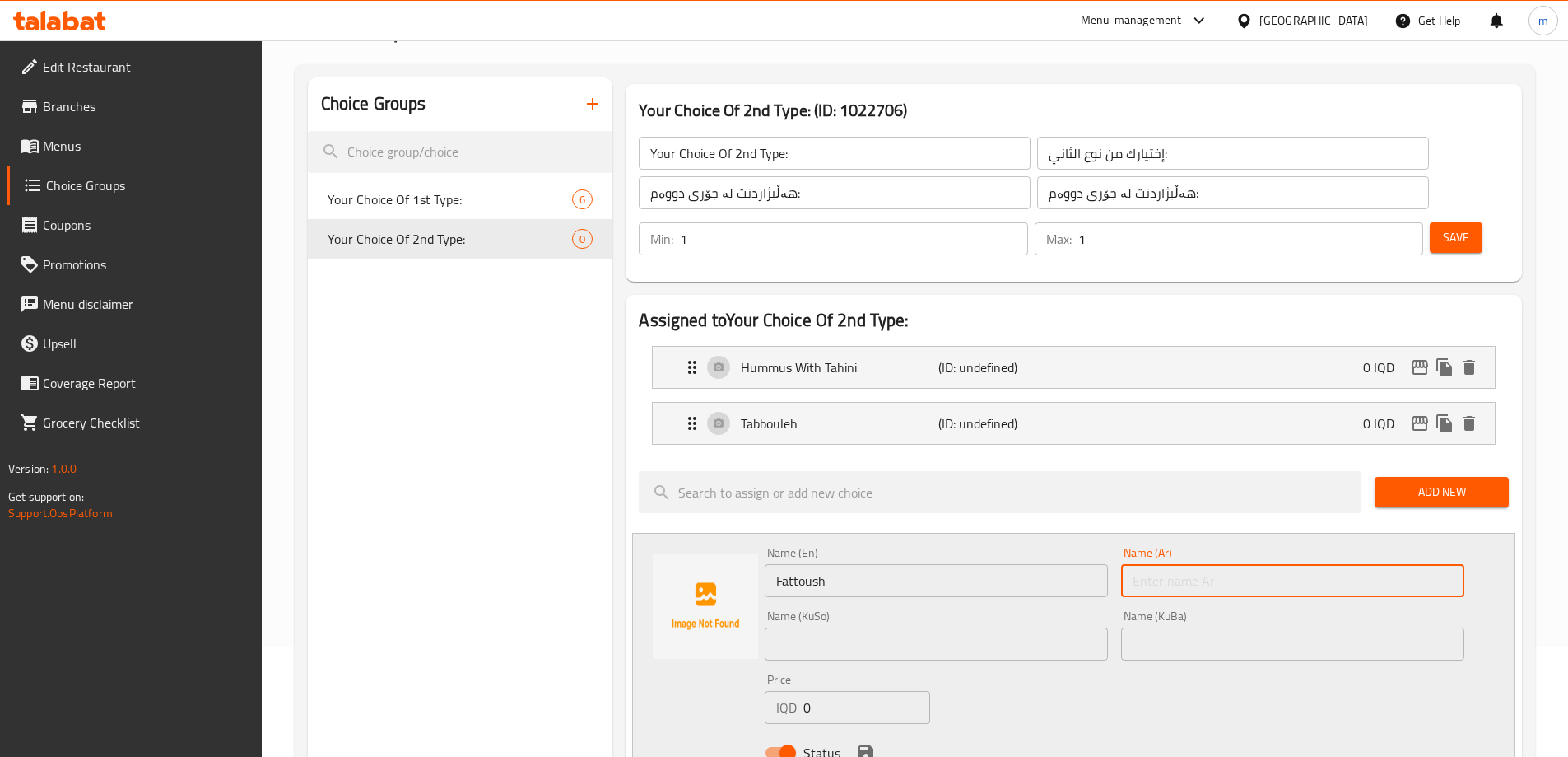
paste input "فەتوش"
type input "فەتوش"
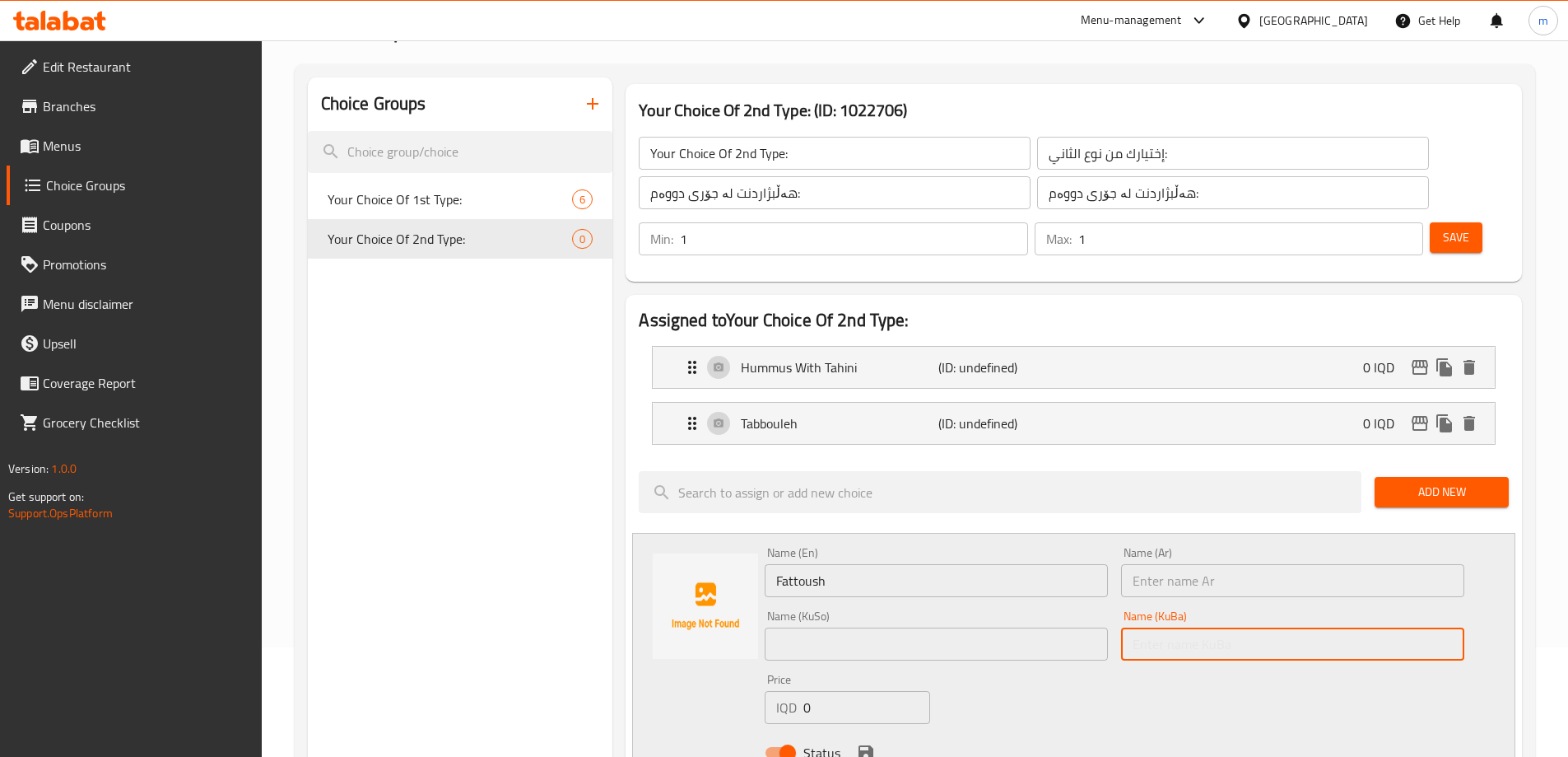
click at [1166, 627] on input "text" at bounding box center [1293, 644] width 343 height 33
paste input "فەتوش"
type input "فەتوش"
click at [1041, 627] on input "text" at bounding box center [937, 644] width 343 height 33
paste input "فەتوش"
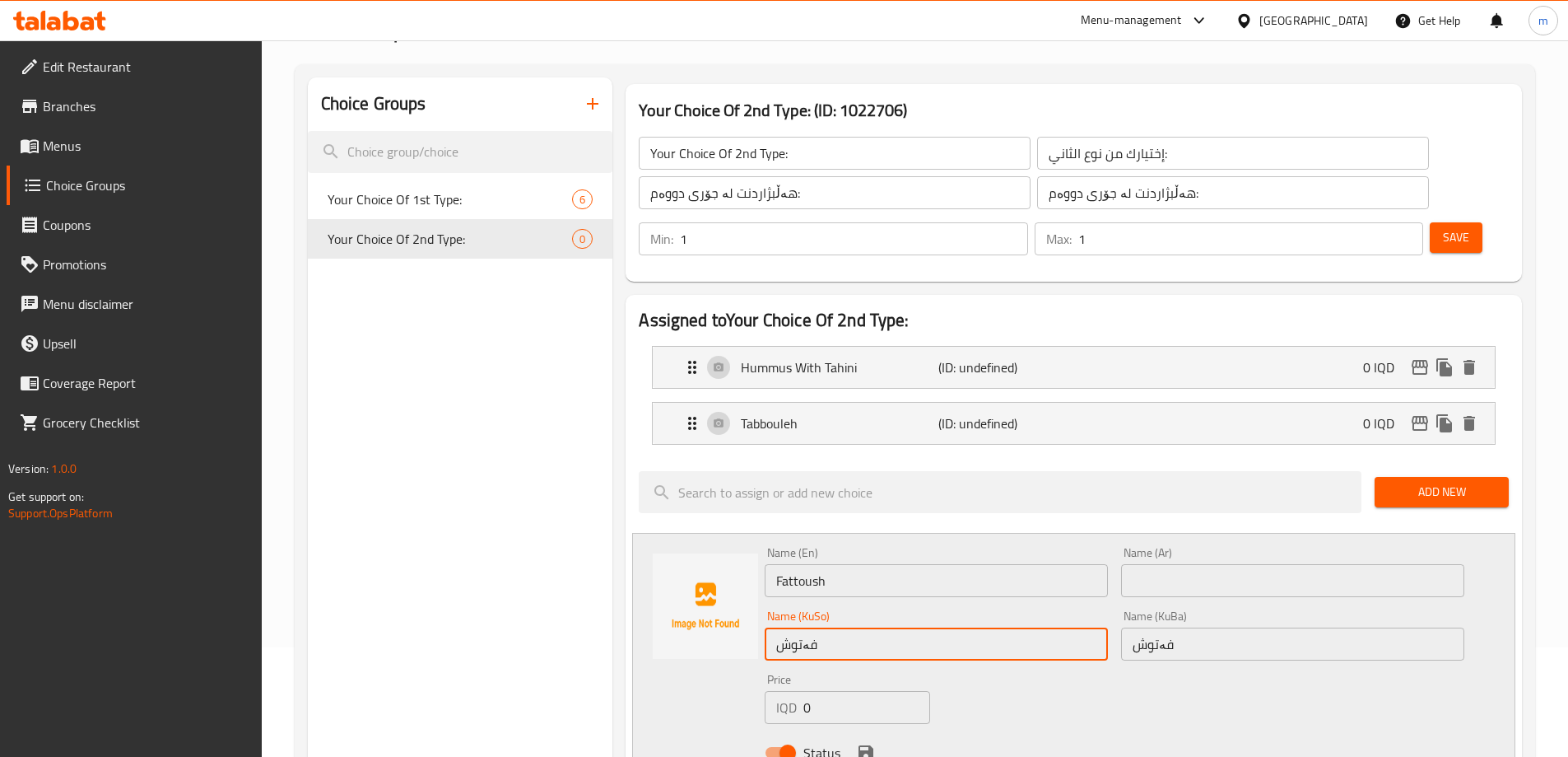
type input "فەتوش"
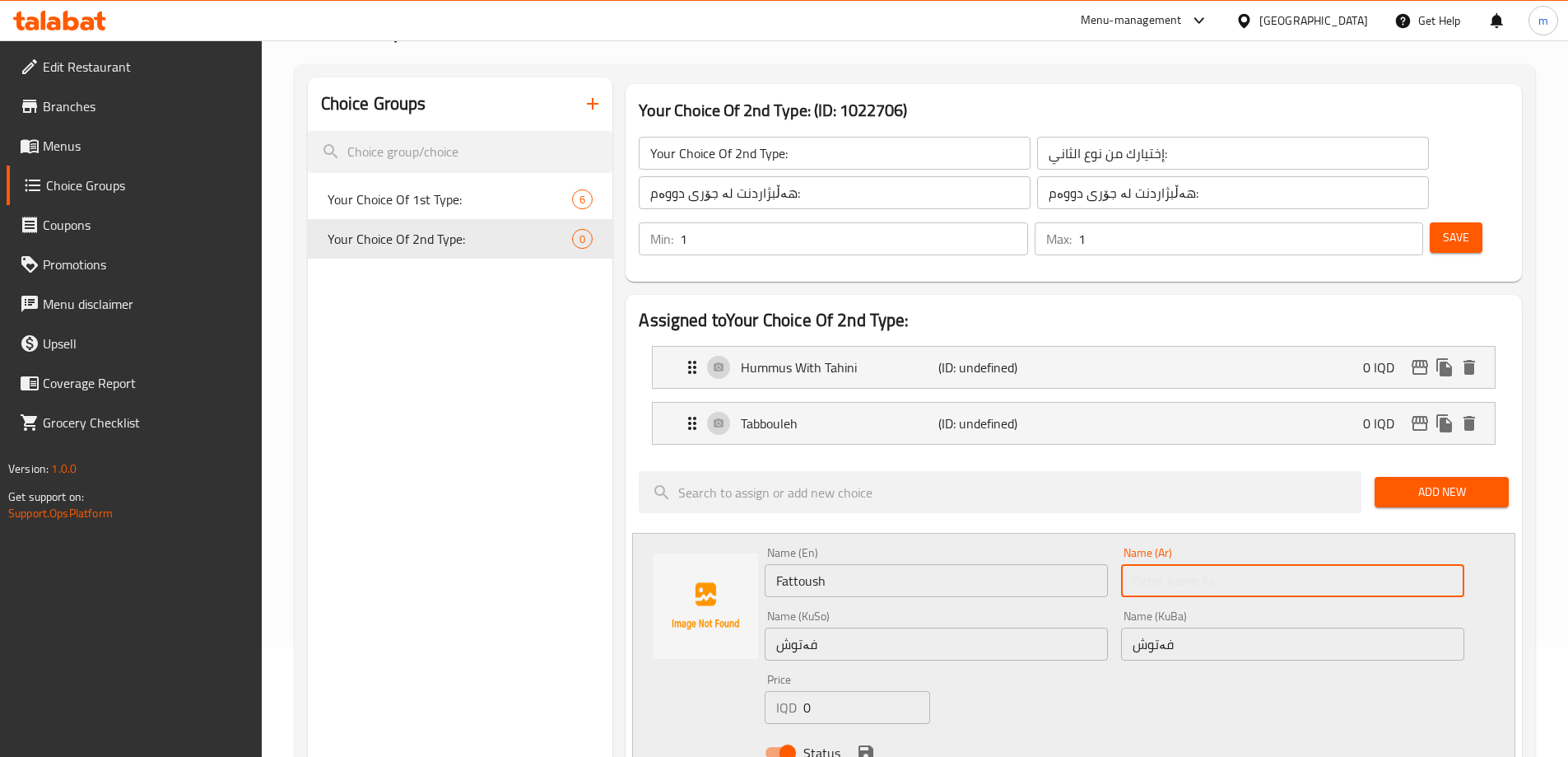
click at [1183, 564] on input "text" at bounding box center [1293, 580] width 343 height 33
paste input "فتوش"
type input "فتوش"
click at [977, 610] on div "Name (KuSo) فەتوش Name (KuSo)" at bounding box center [937, 635] width 343 height 50
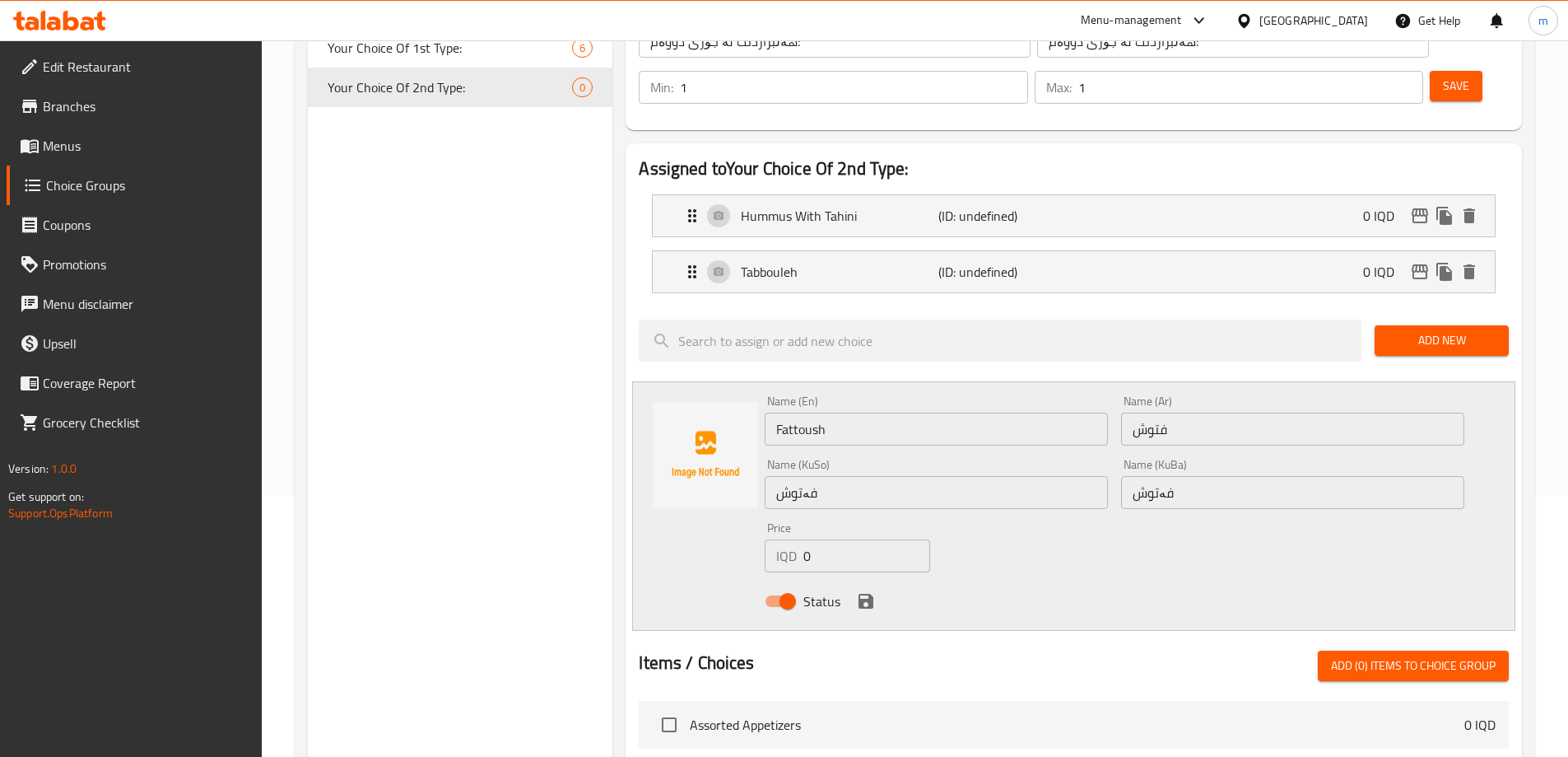
scroll to position [274, 0]
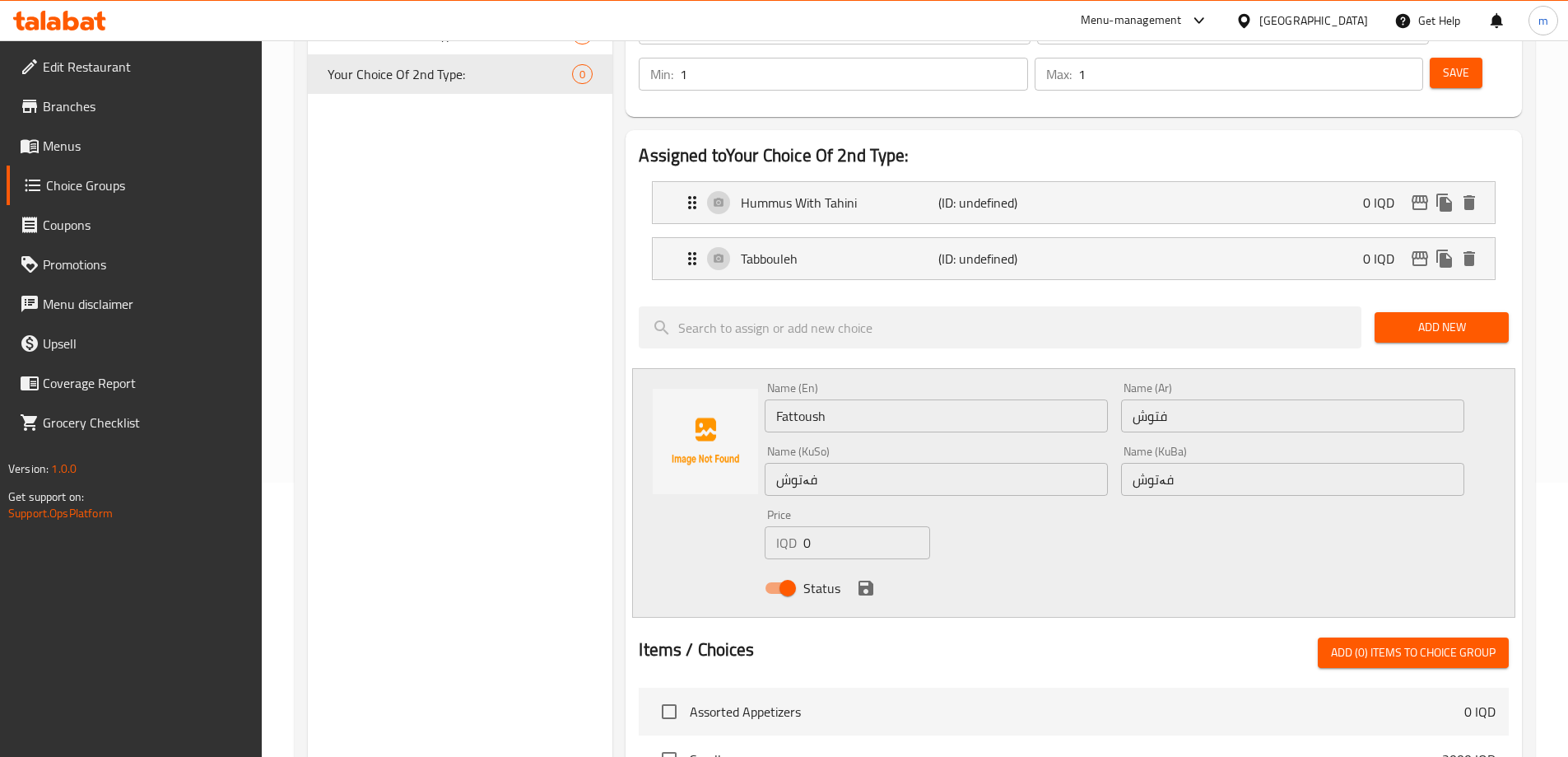
click at [862, 580] on icon "save" at bounding box center [866, 588] width 15 height 15
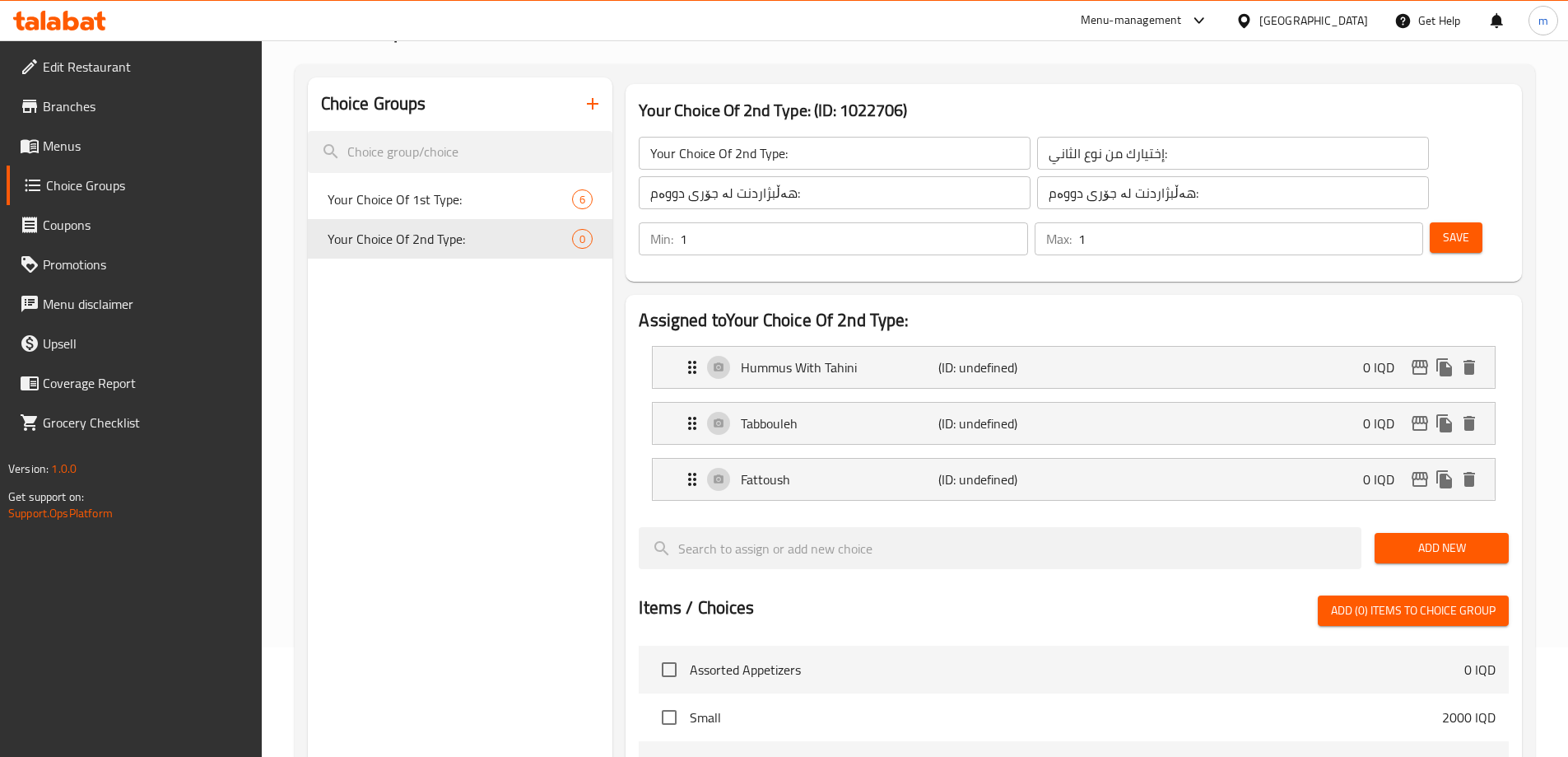
scroll to position [55, 0]
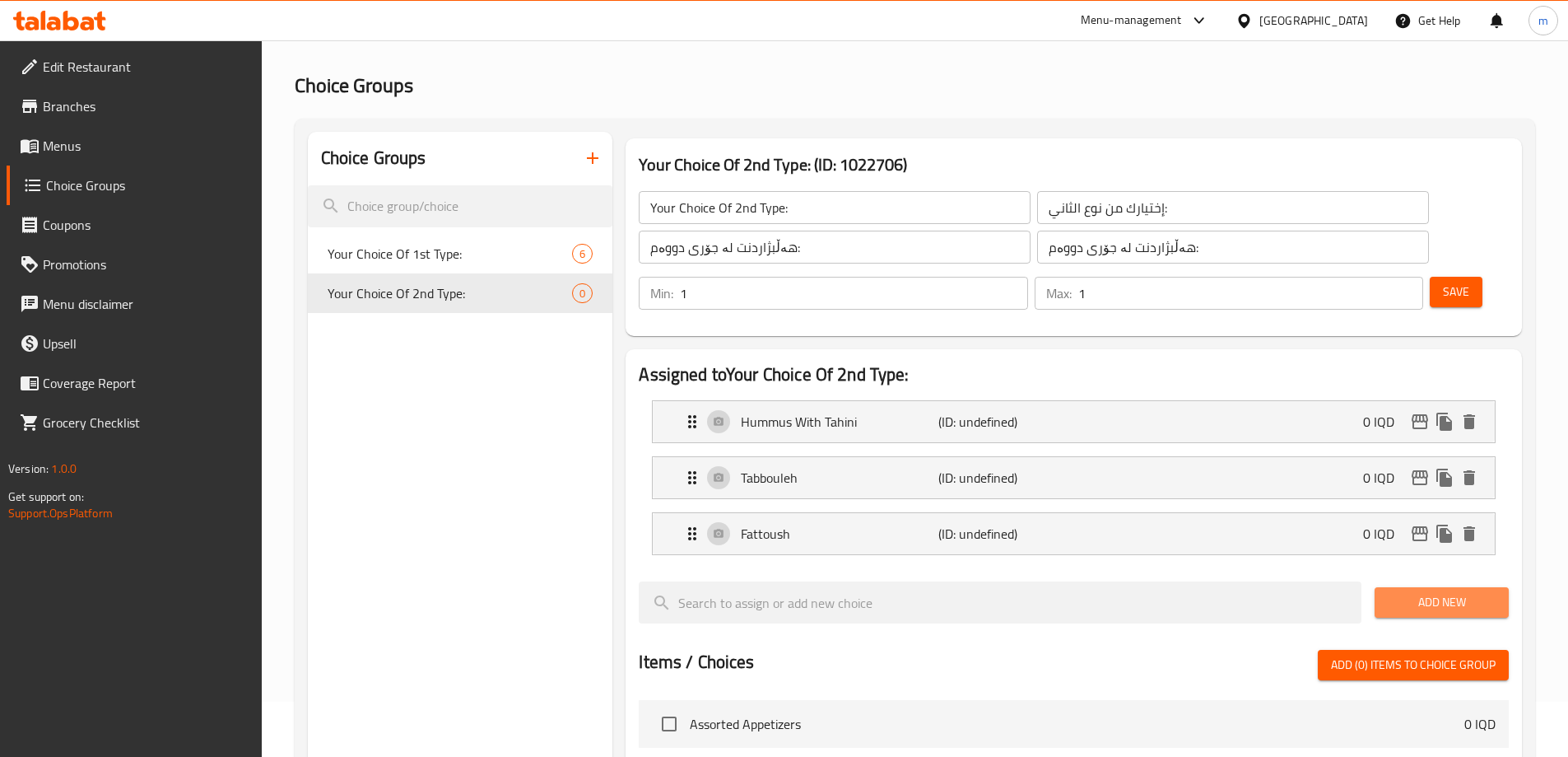
click at [1478, 592] on span "Add New" at bounding box center [1442, 602] width 108 height 21
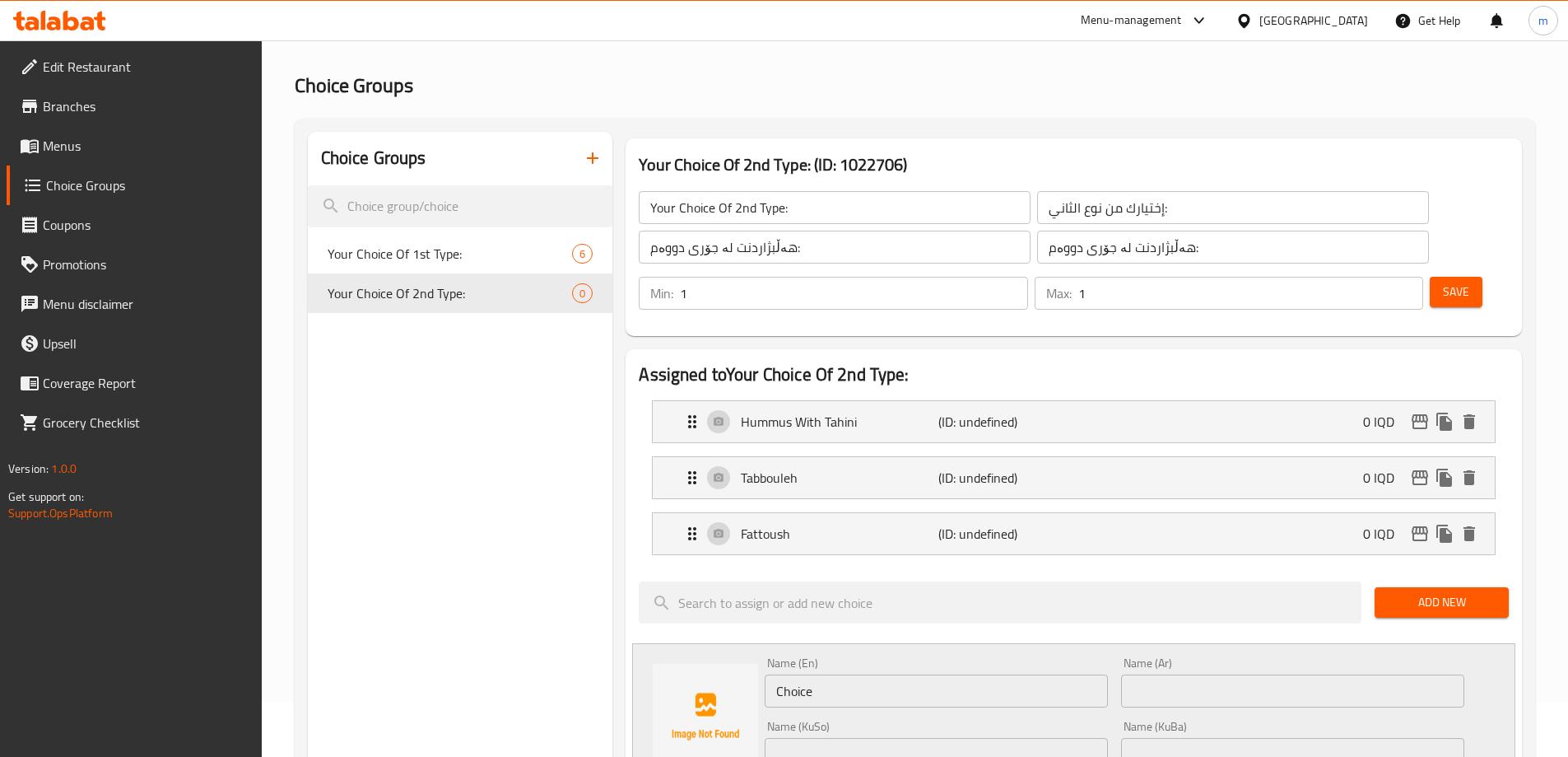
click at [1418, 575] on div "Add New" at bounding box center [1442, 602] width 148 height 55
click at [1404, 592] on span "Add New" at bounding box center [1442, 602] width 108 height 21
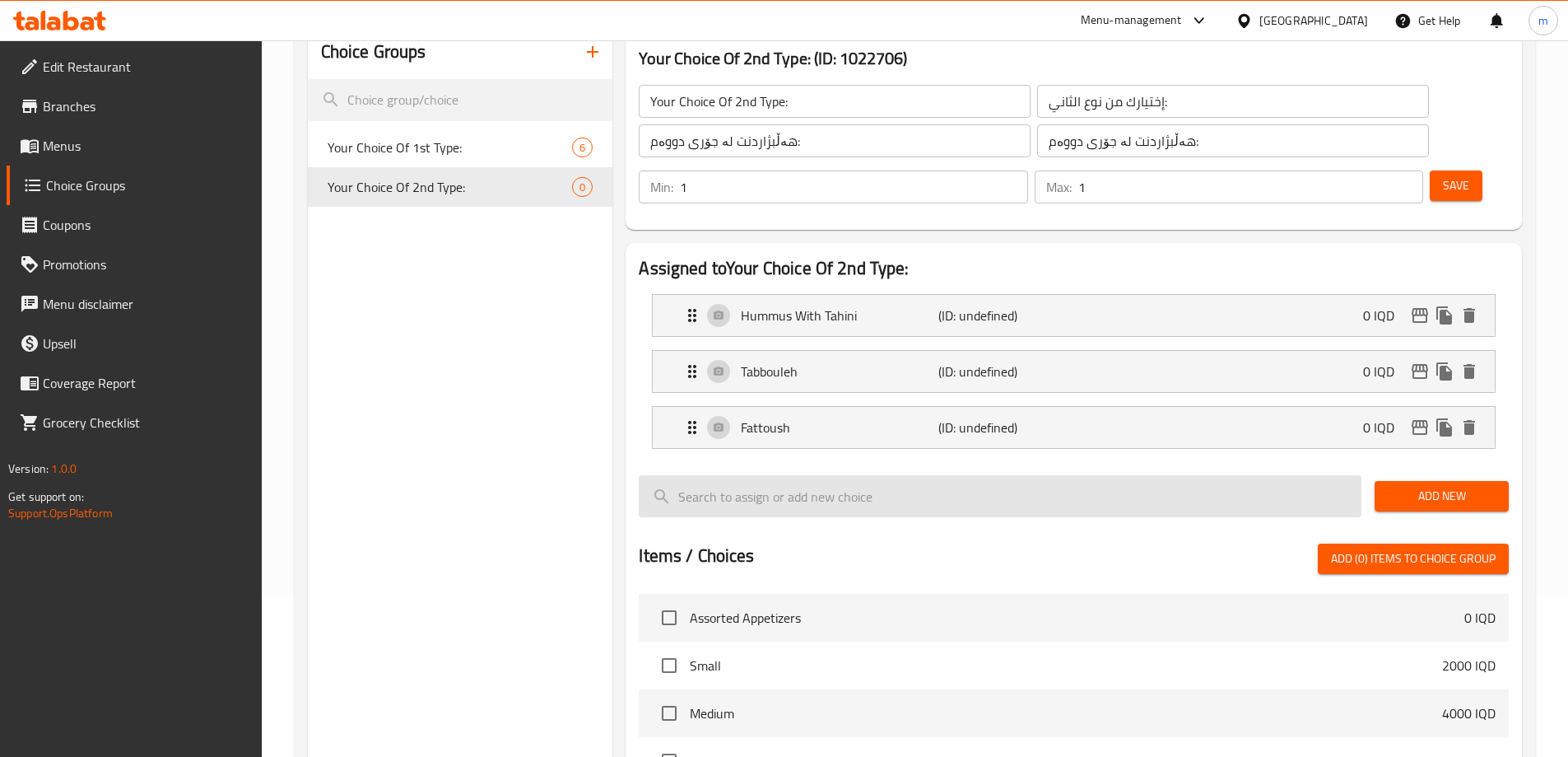
scroll to position [165, 0]
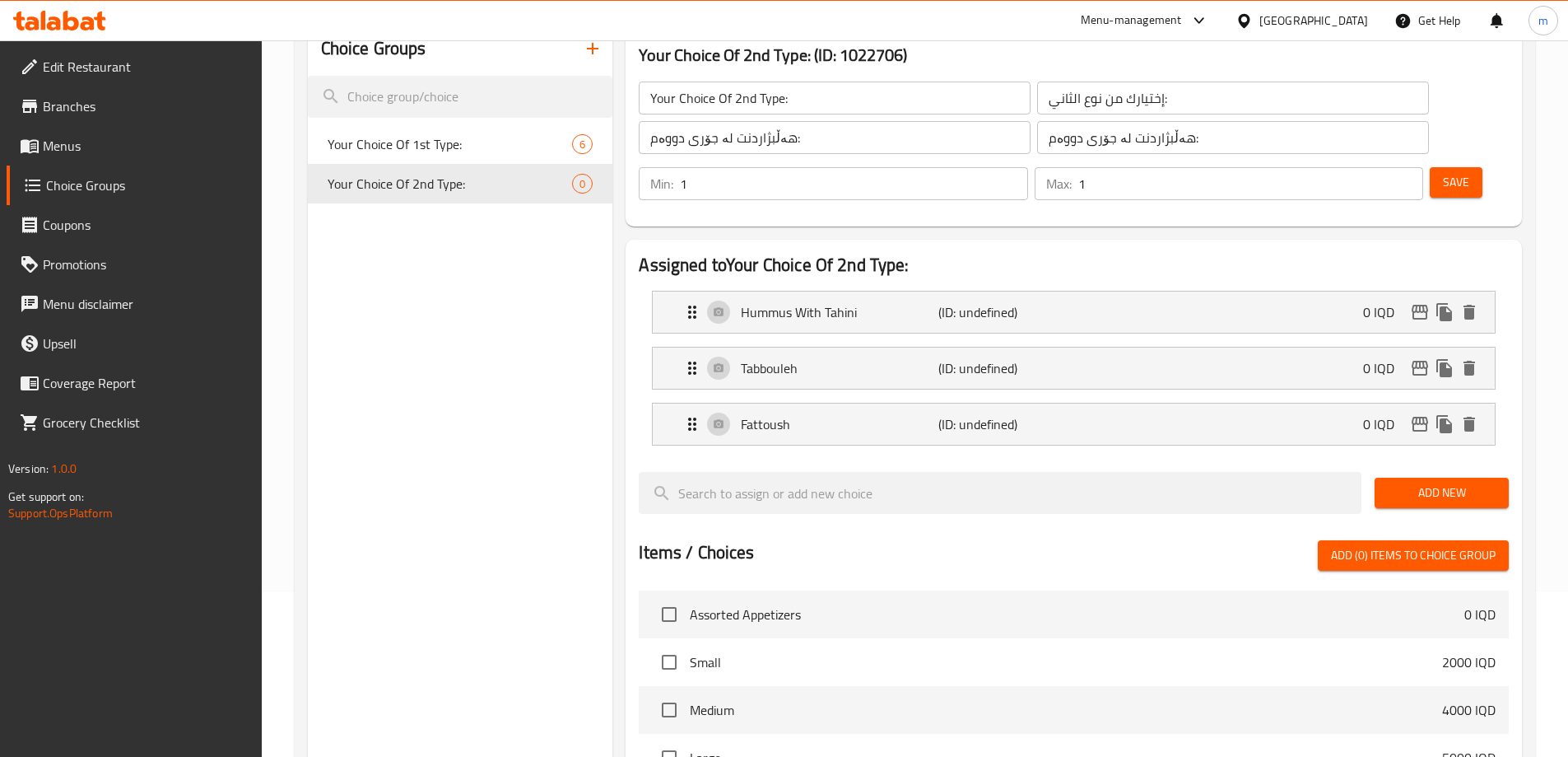
click at [1418, 483] on span "Add New" at bounding box center [1442, 493] width 108 height 21
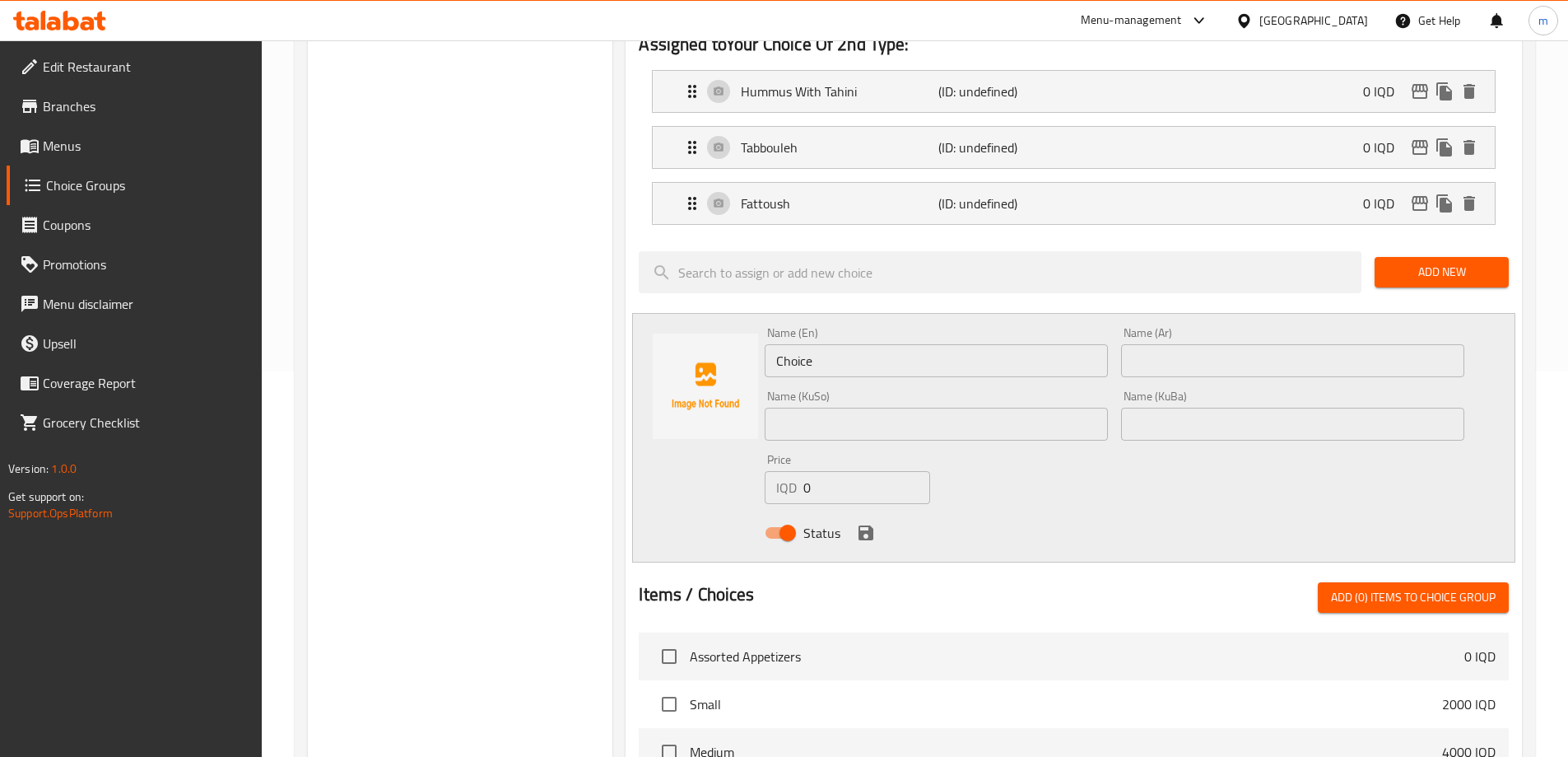
scroll to position [385, 0]
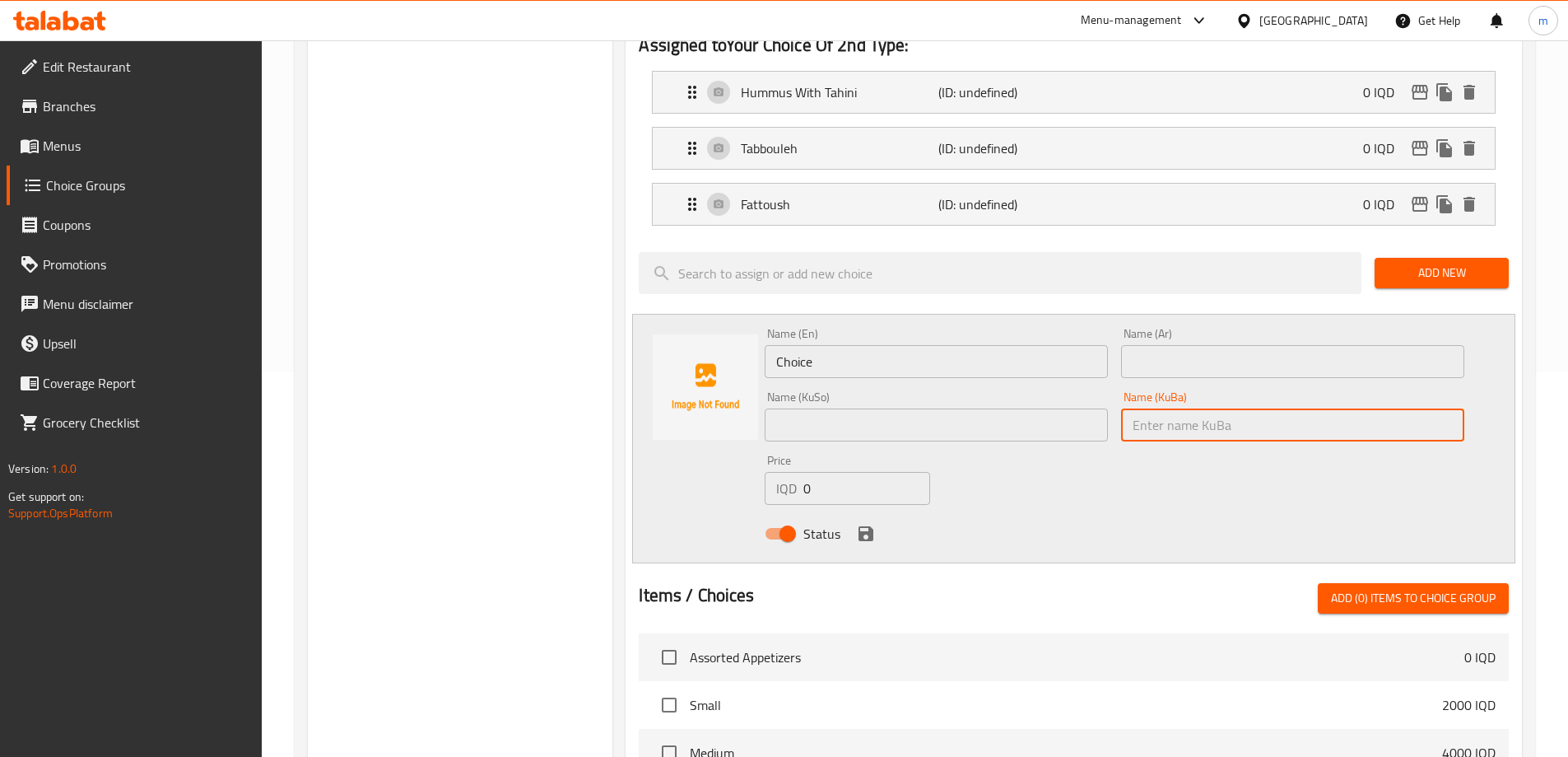
drag, startPoint x: 1214, startPoint y: 365, endPoint x: 1190, endPoint y: 376, distance: 26.4
click at [1214, 409] on input "text" at bounding box center [1293, 425] width 343 height 33
paste input "مەعکەرۆنی"
type input "مەعکەرۆنی"
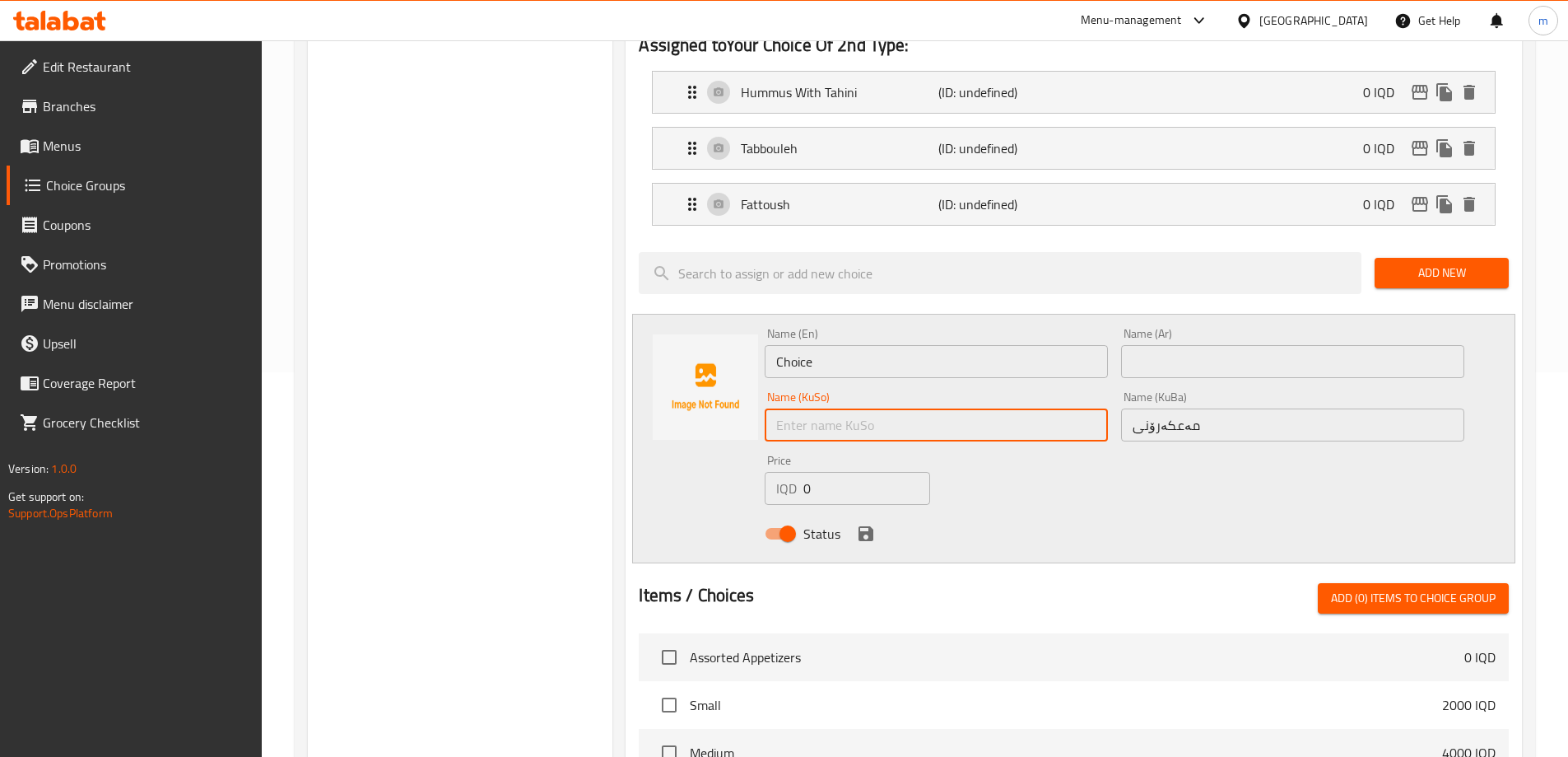
drag, startPoint x: 895, startPoint y: 386, endPoint x: 915, endPoint y: 380, distance: 20.9
click at [895, 409] on input "text" at bounding box center [937, 425] width 343 height 33
paste input "مەعکەرۆنی"
type input "مەعکەرۆنی"
click at [1217, 345] on input "text" at bounding box center [1293, 362] width 343 height 33
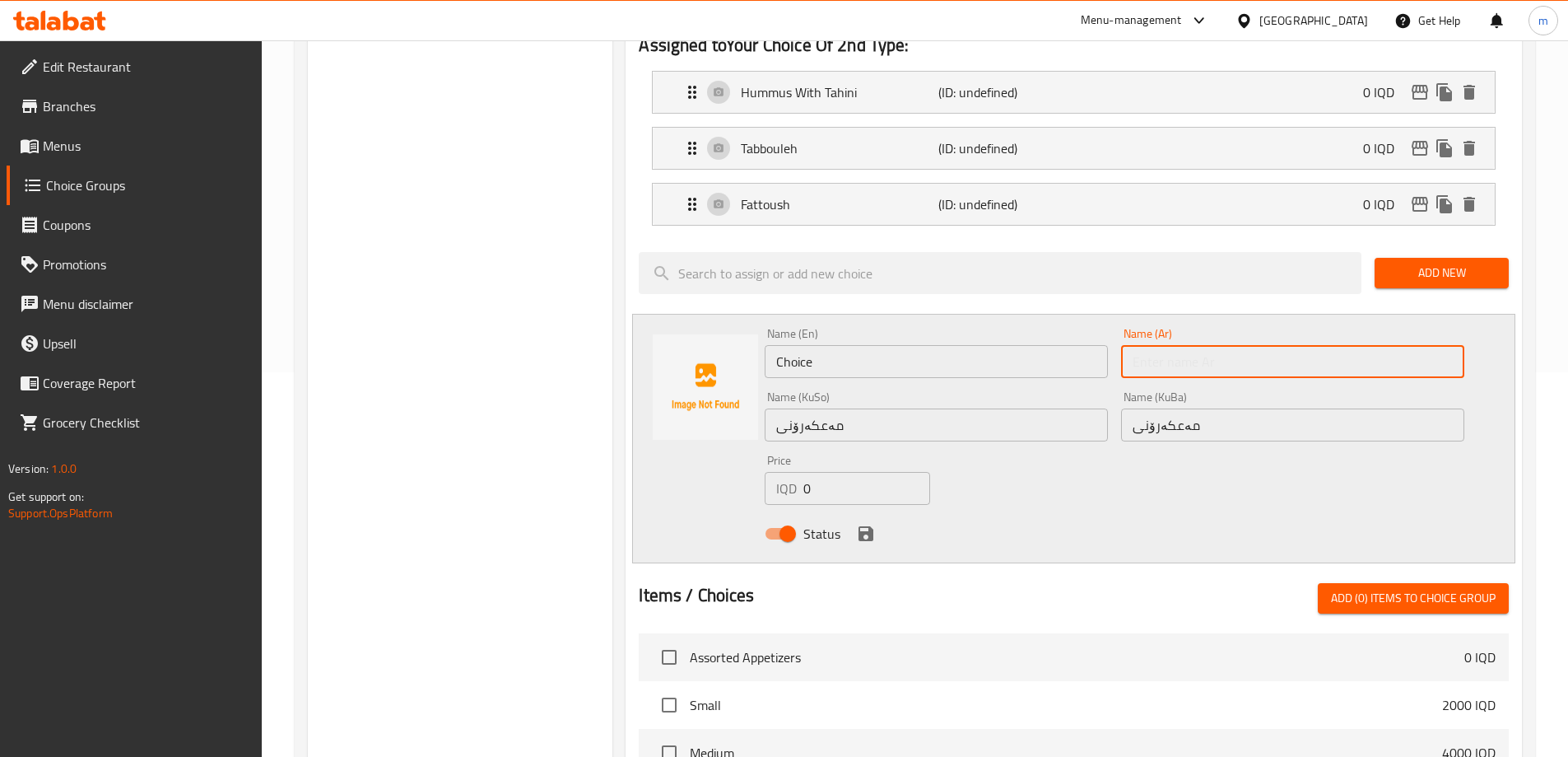
paste input "معكرونة"
type input "معكرونة"
click at [907, 345] on input "Choice" at bounding box center [937, 362] width 343 height 33
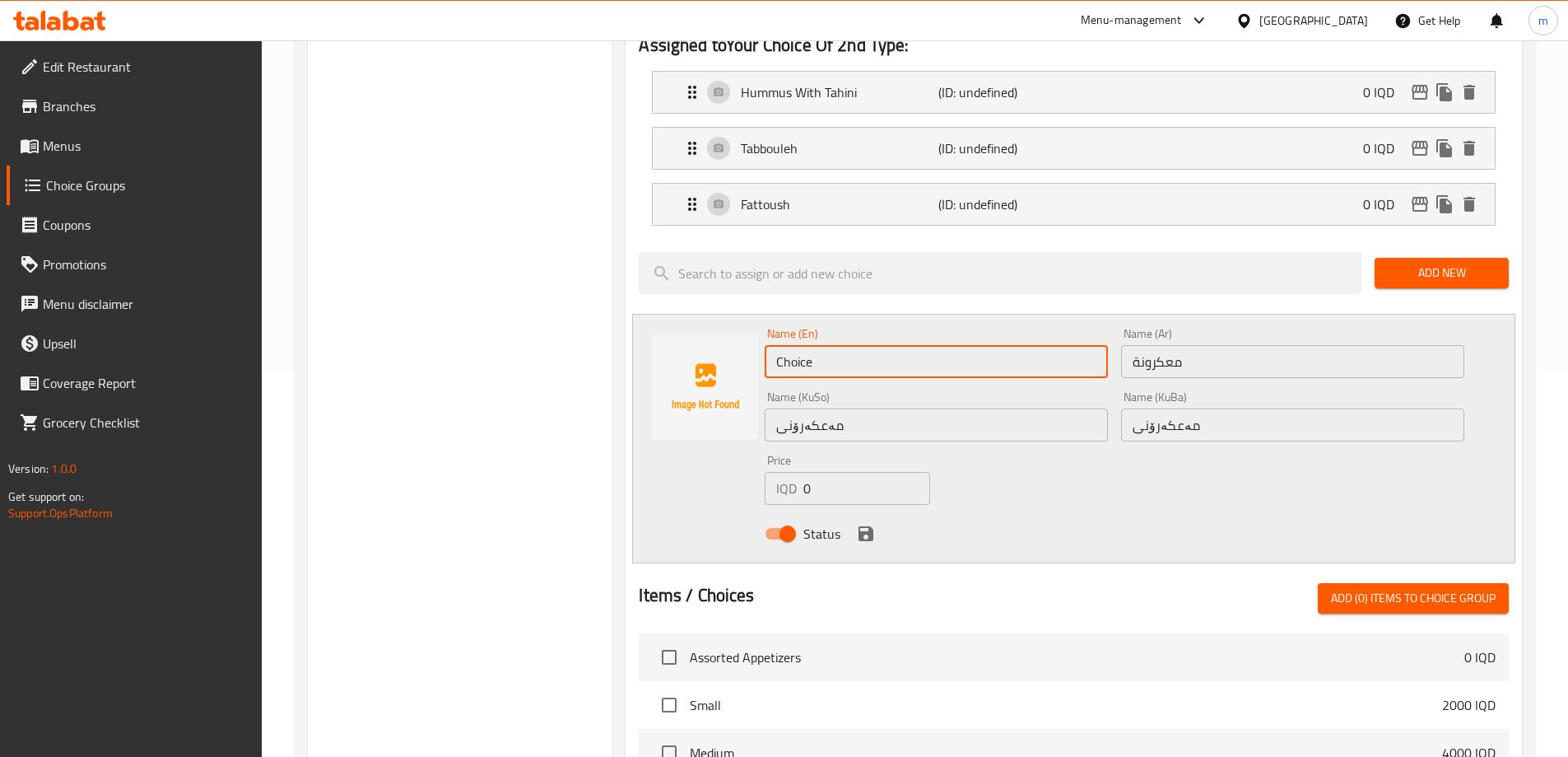
paste input "Macarons"
type input "Macarons"
click at [1014, 431] on div "Name (En) Macarons Name (En) Name (Ar) معكرونة Name (Ar) Name (KuSo) مەعکەرۆنی …" at bounding box center [1115, 438] width 713 height 234
click at [867, 526] on icon "save" at bounding box center [866, 533] width 15 height 15
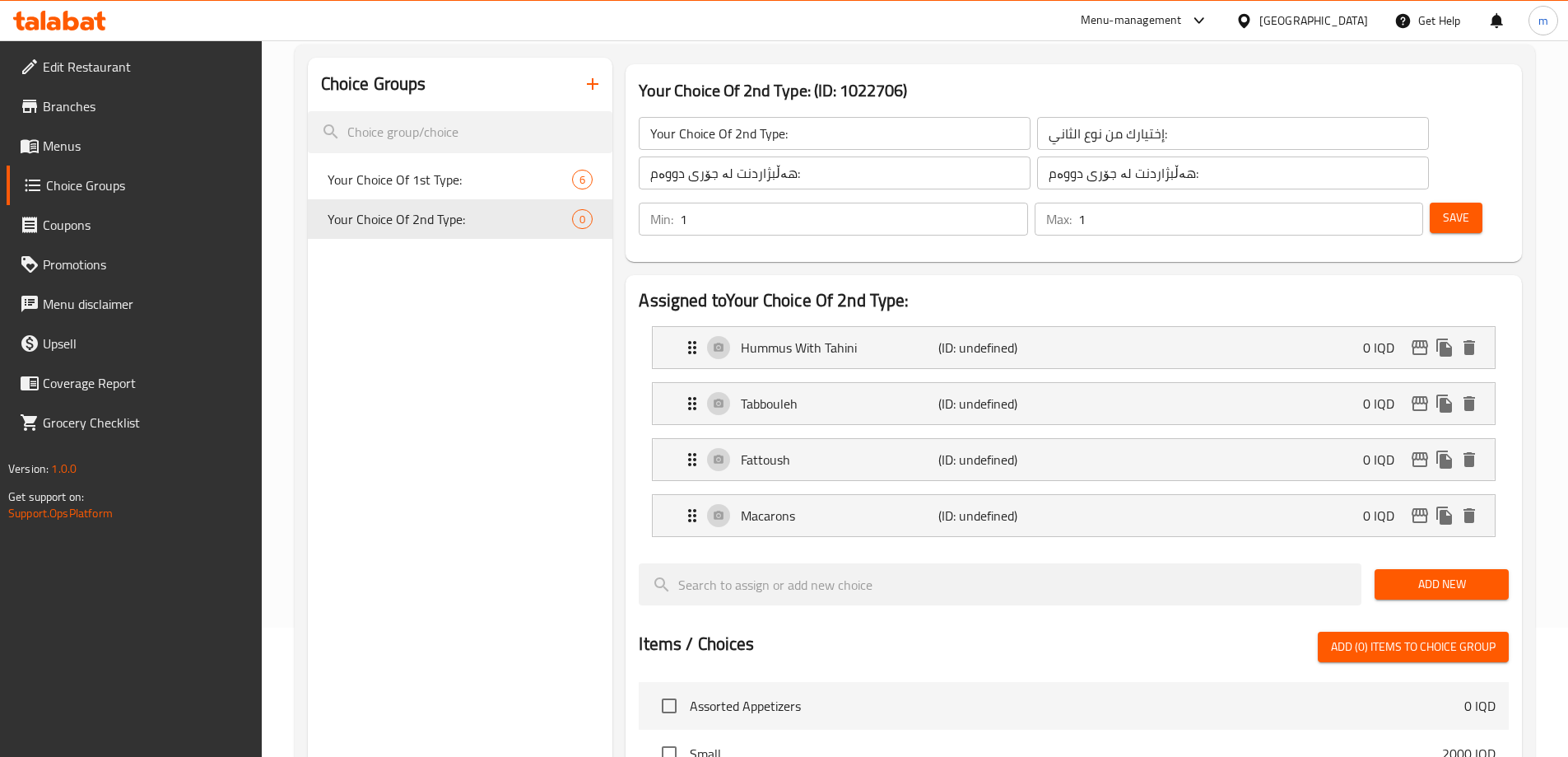
scroll to position [110, 0]
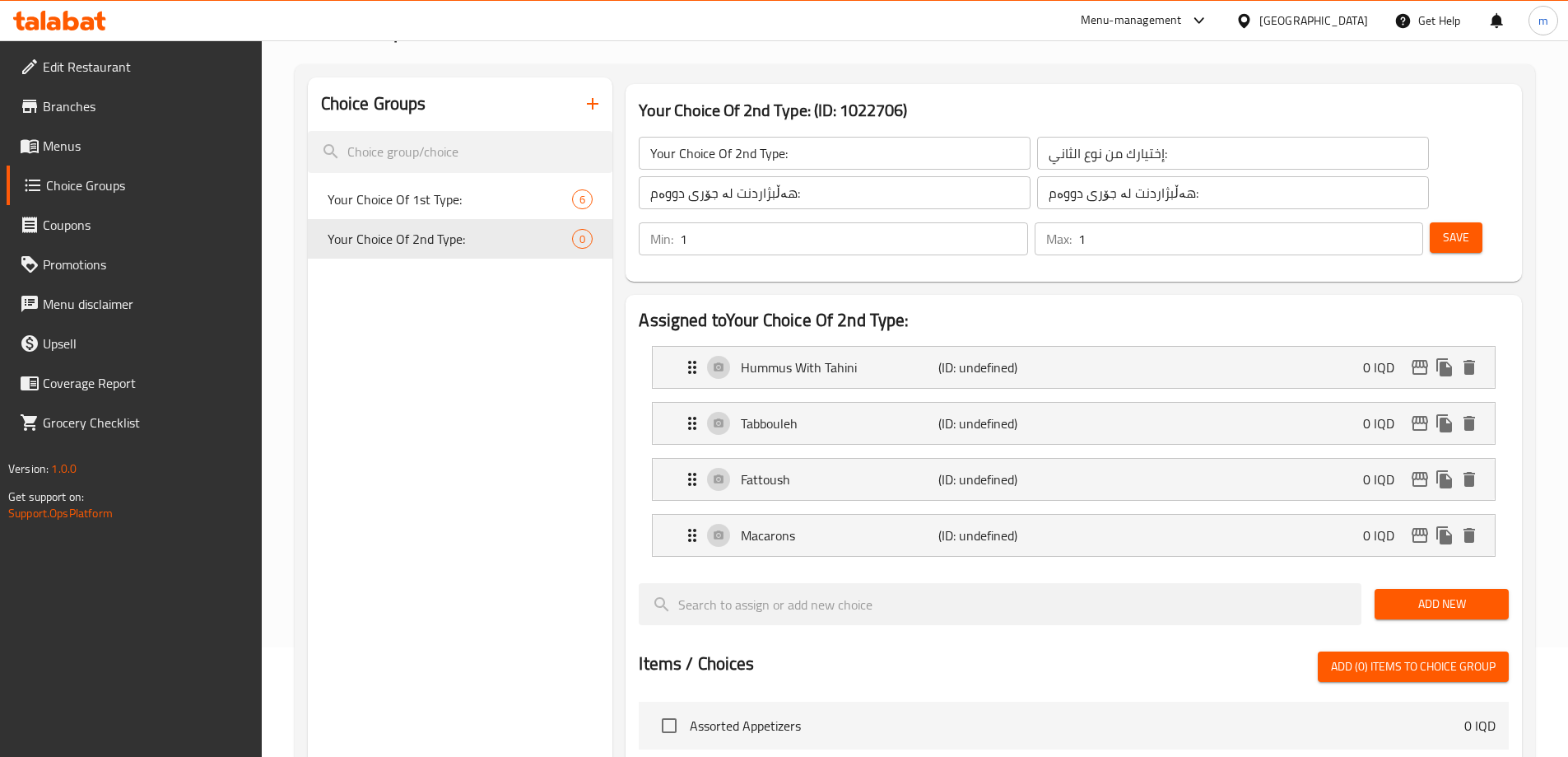
click at [1458, 594] on span "Add New" at bounding box center [1442, 603] width 108 height 21
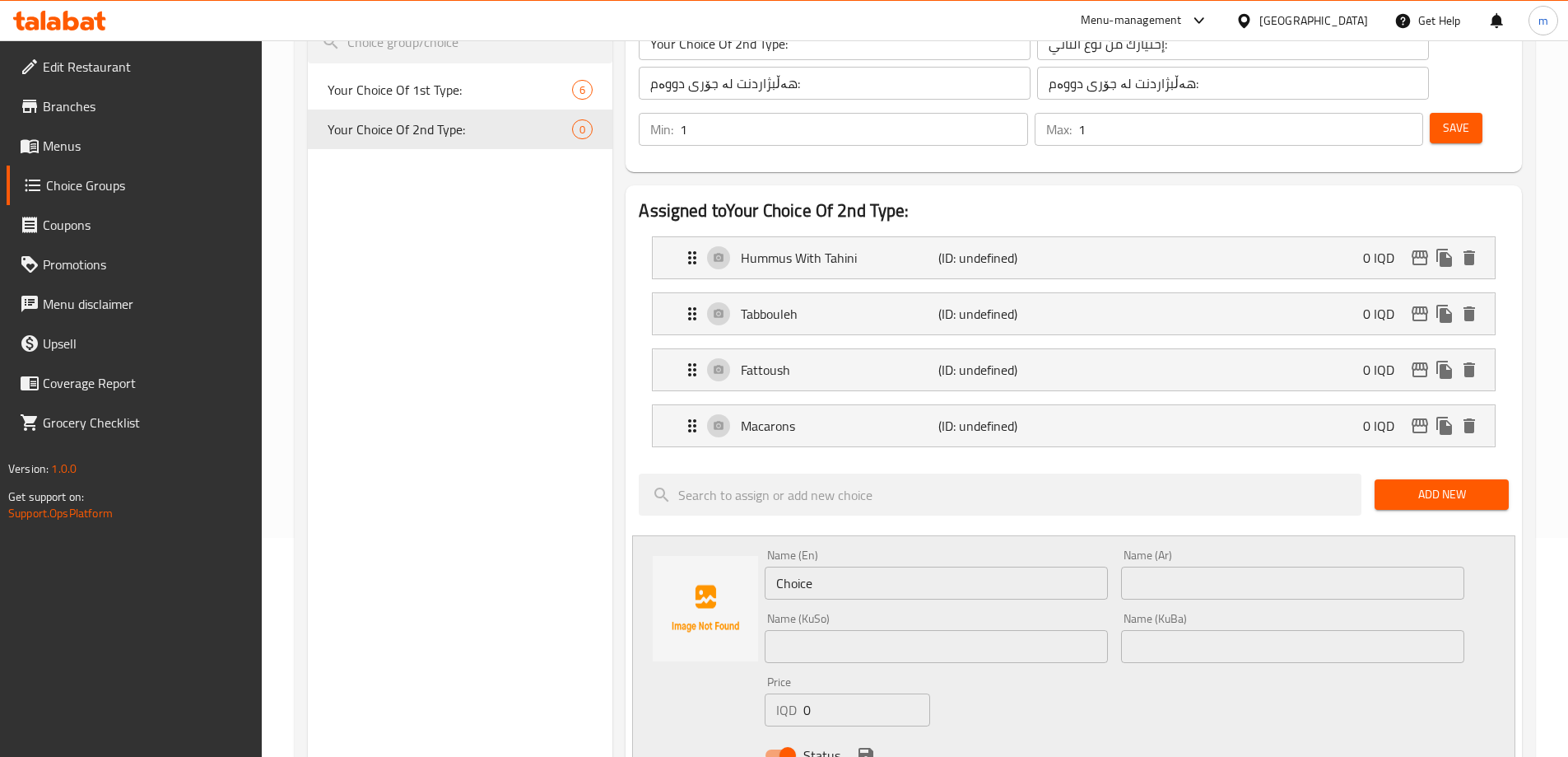
scroll to position [220, 0]
click at [1168, 629] on input "text" at bounding box center [1293, 646] width 343 height 33
paste input "جاجیک"
type input "جاجیک"
click at [933, 629] on input "text" at bounding box center [937, 646] width 343 height 33
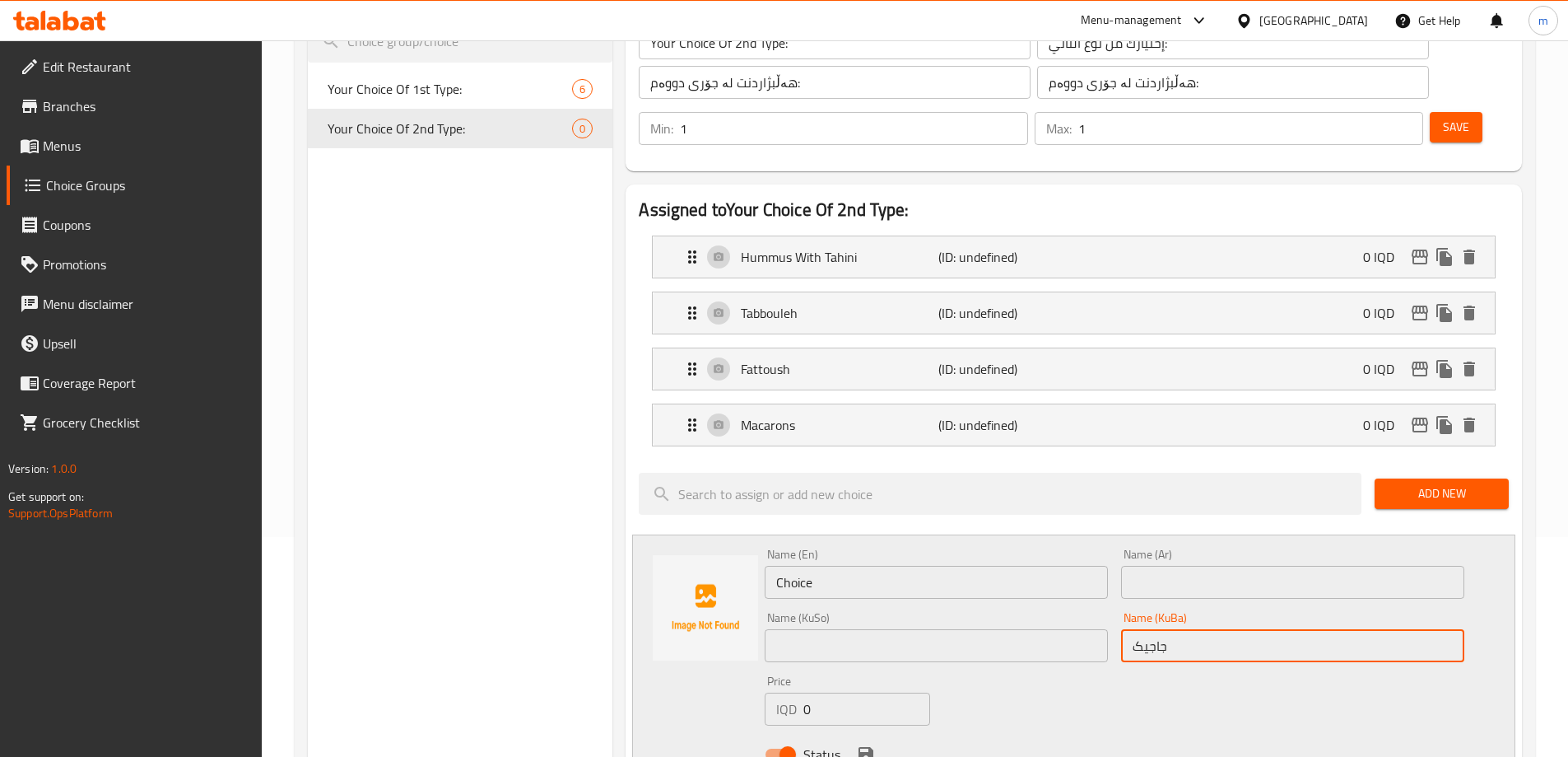
paste input "جاجیک"
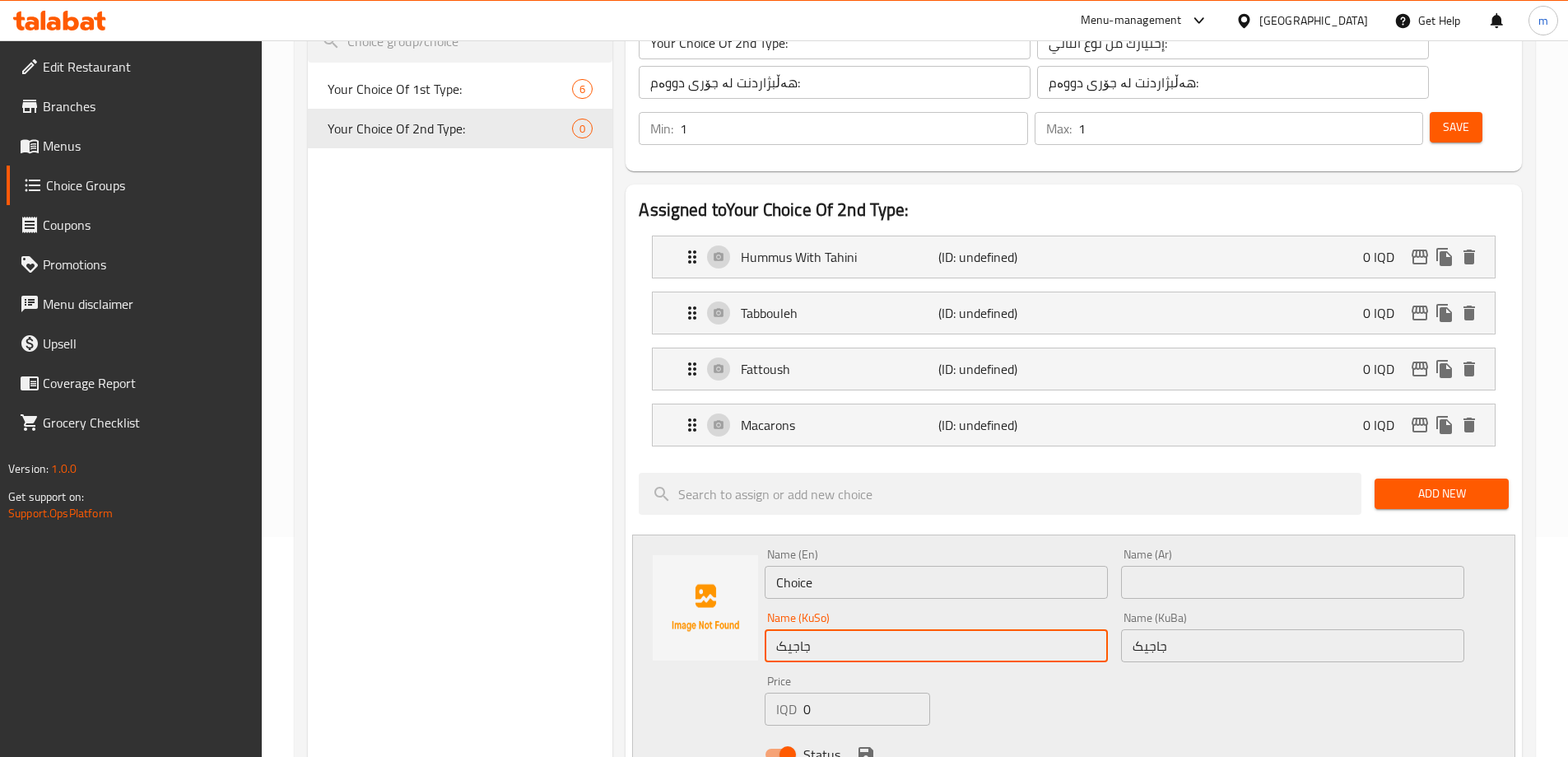
type input "جاجیک"
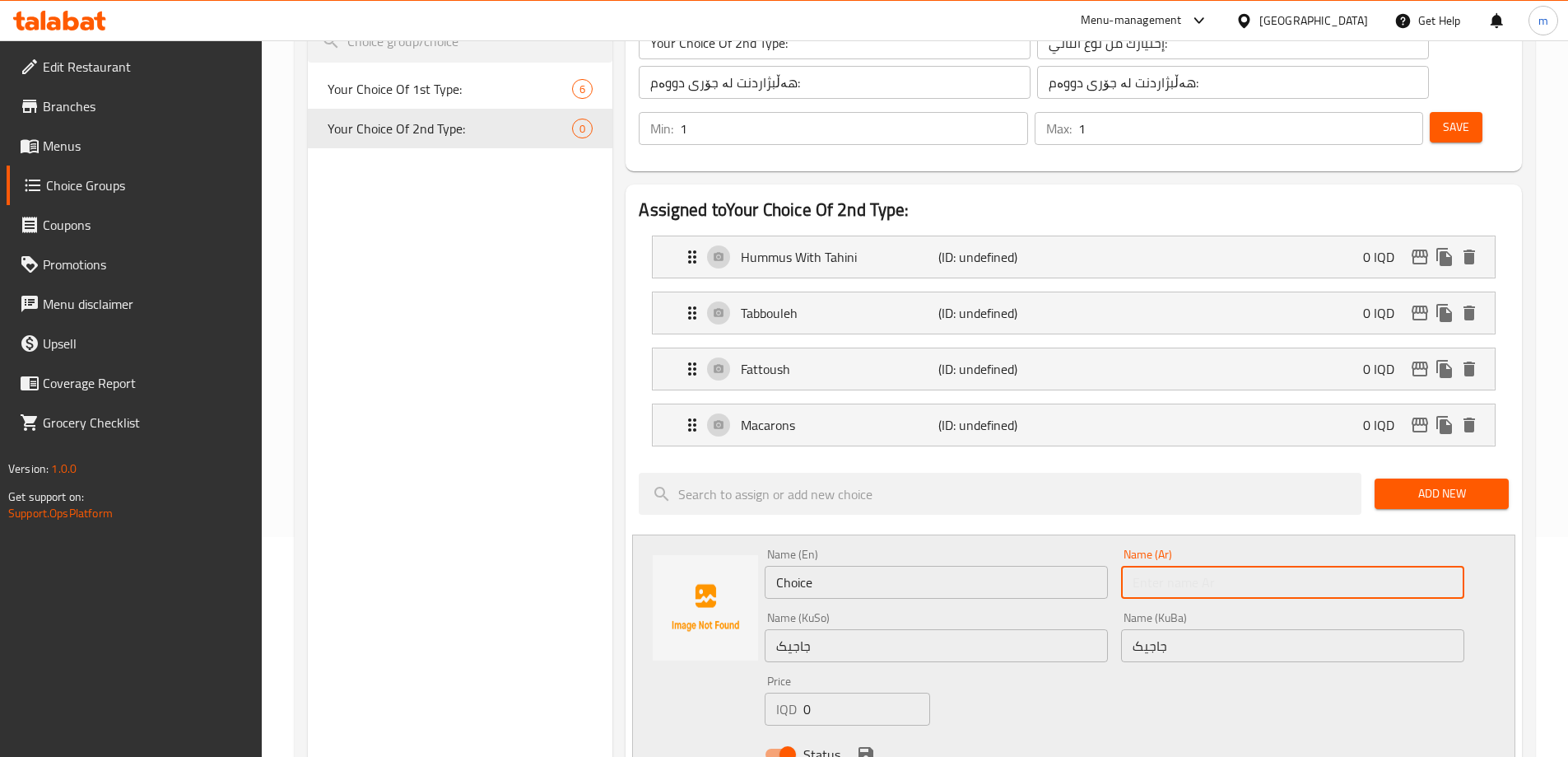
click at [1152, 565] on input "text" at bounding box center [1293, 582] width 343 height 33
paste input "جاجيك"
type input "جاجيك"
click at [886, 565] on input "Choice" at bounding box center [937, 582] width 343 height 33
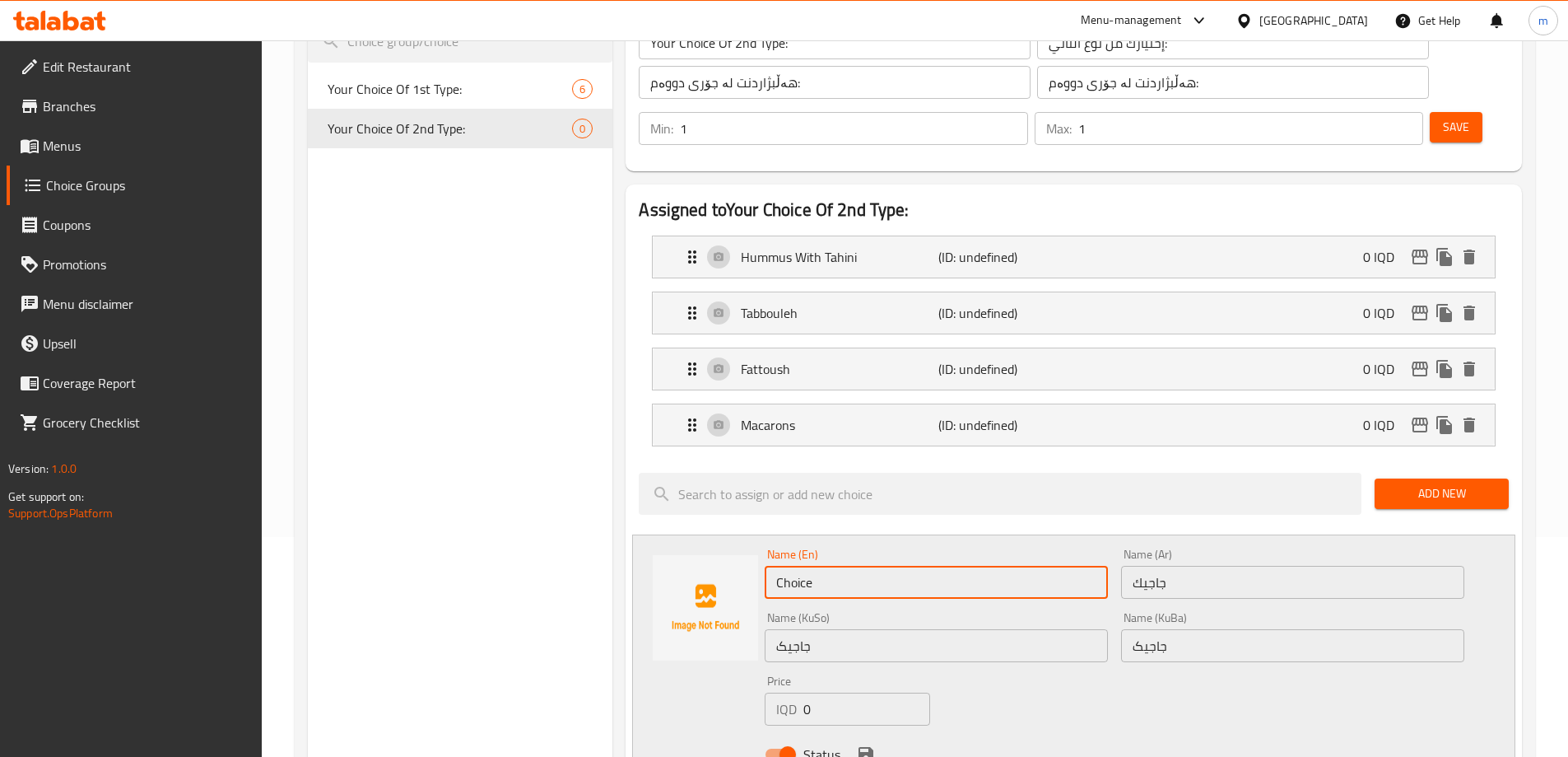
click at [886, 565] on input "Choice" at bounding box center [937, 582] width 343 height 33
paste input "Jajik"
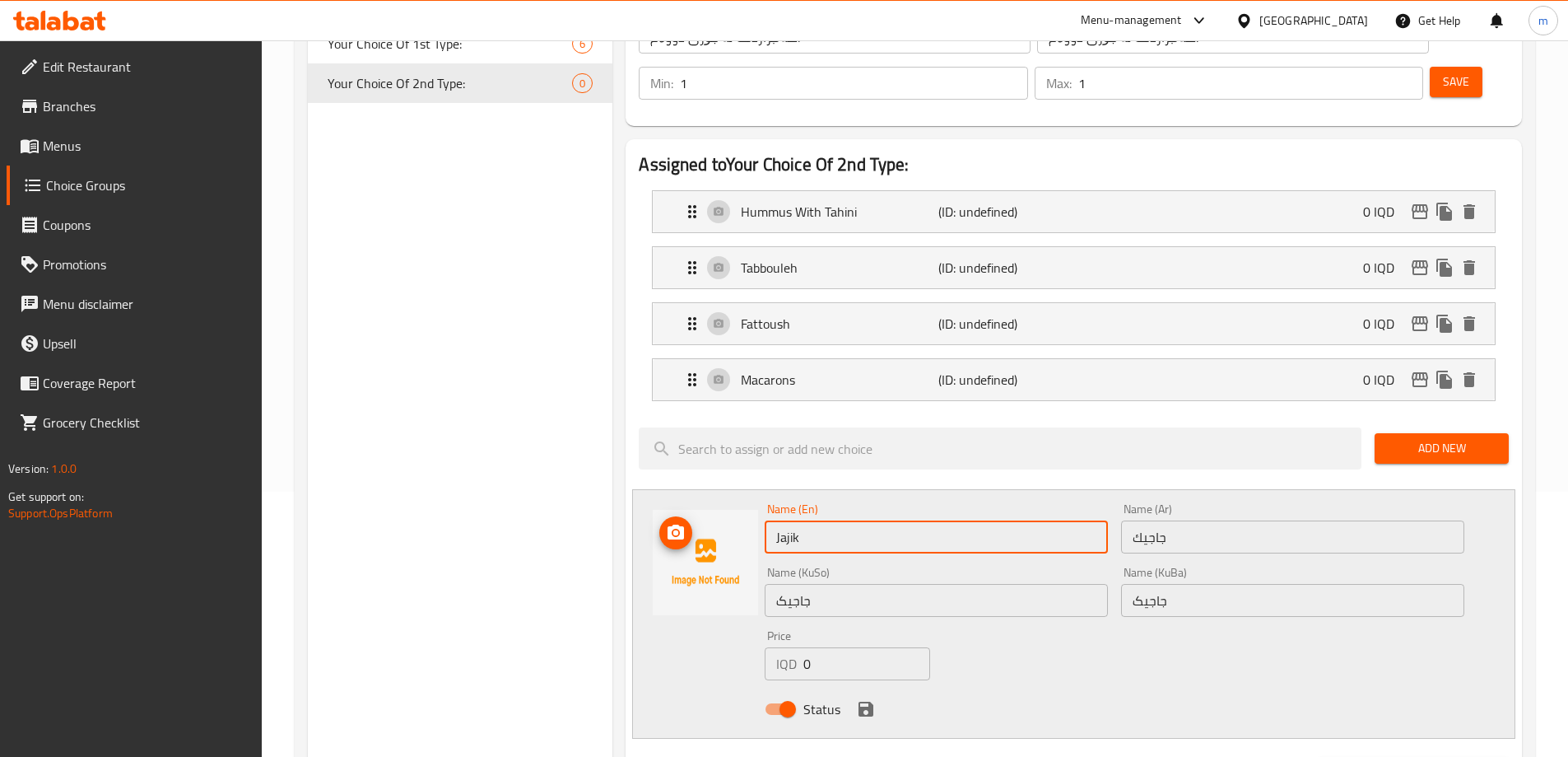
scroll to position [329, 0]
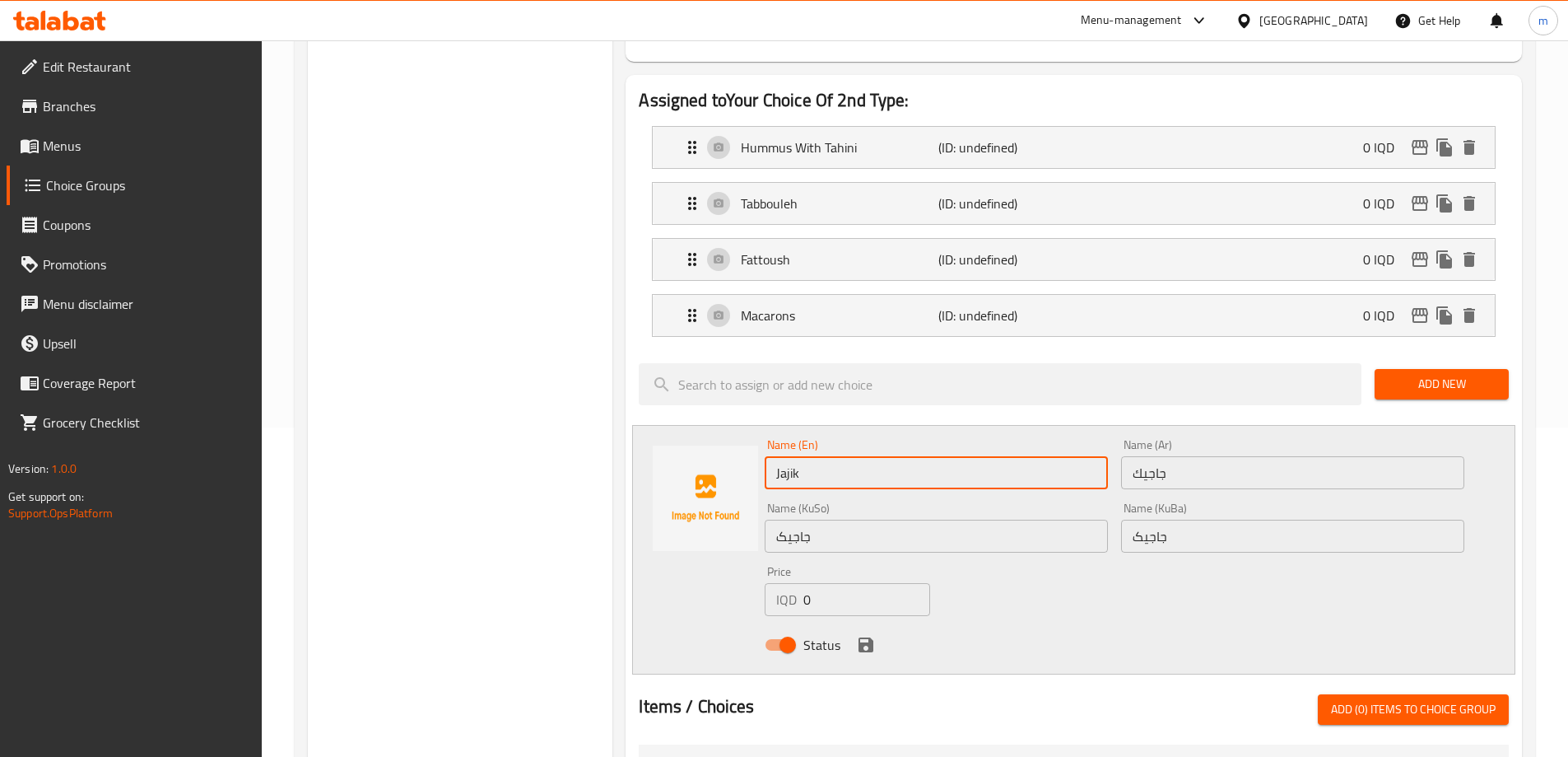
type input "Jajik"
click at [870, 637] on icon "save" at bounding box center [866, 645] width 15 height 15
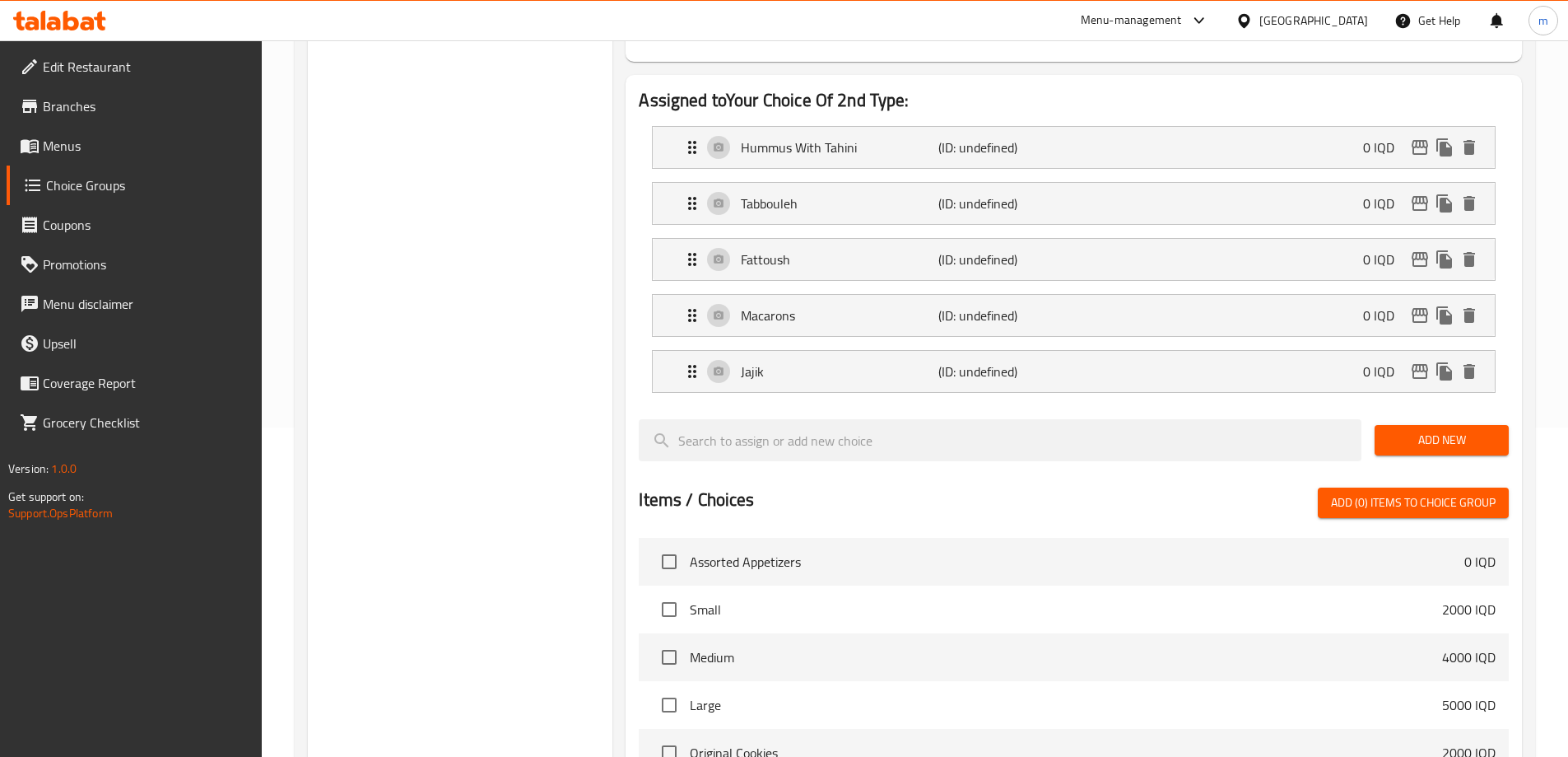
click at [1440, 430] on span "Add New" at bounding box center [1442, 440] width 108 height 21
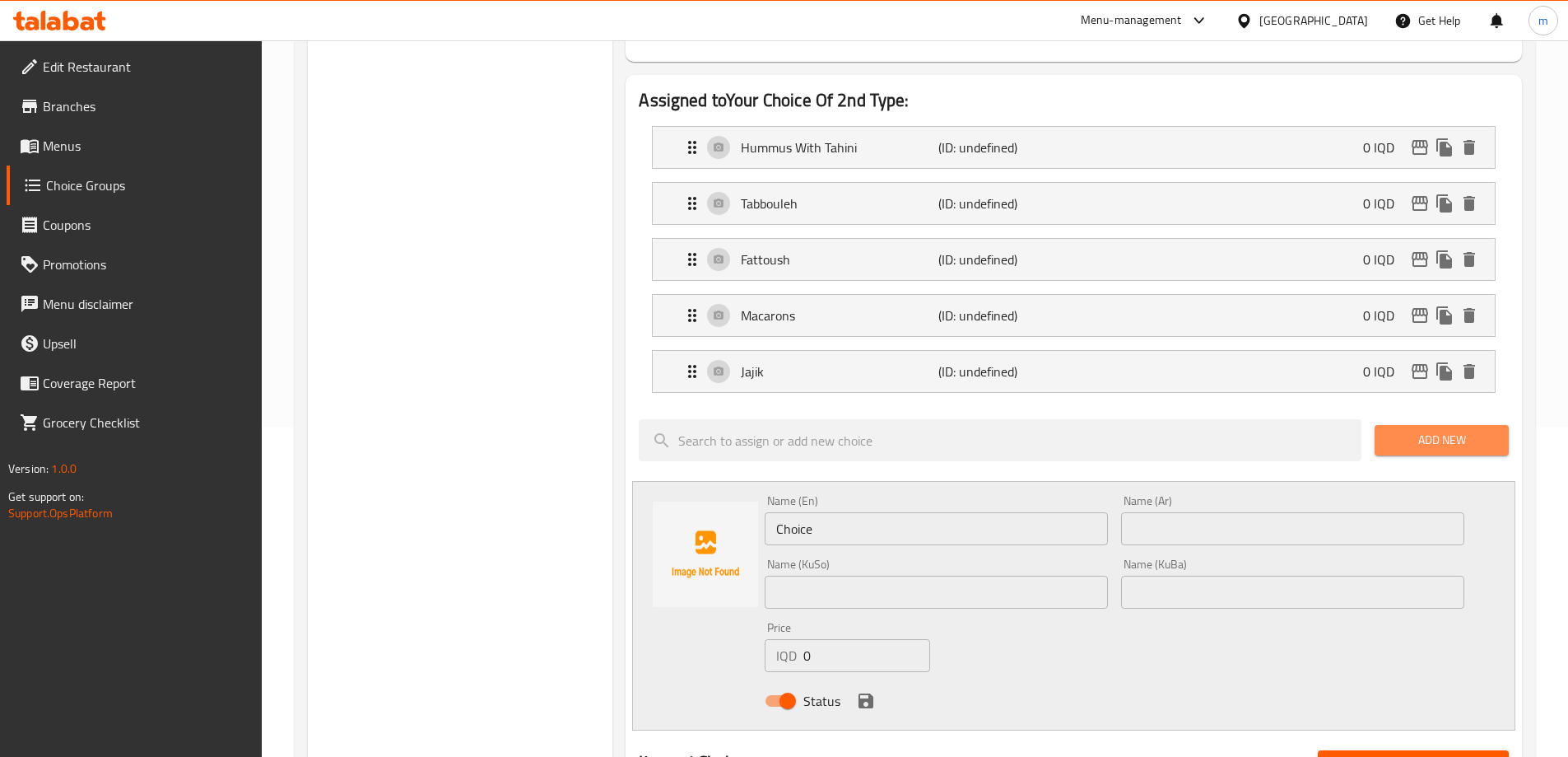
click at [1427, 430] on span "Add New" at bounding box center [1442, 440] width 108 height 21
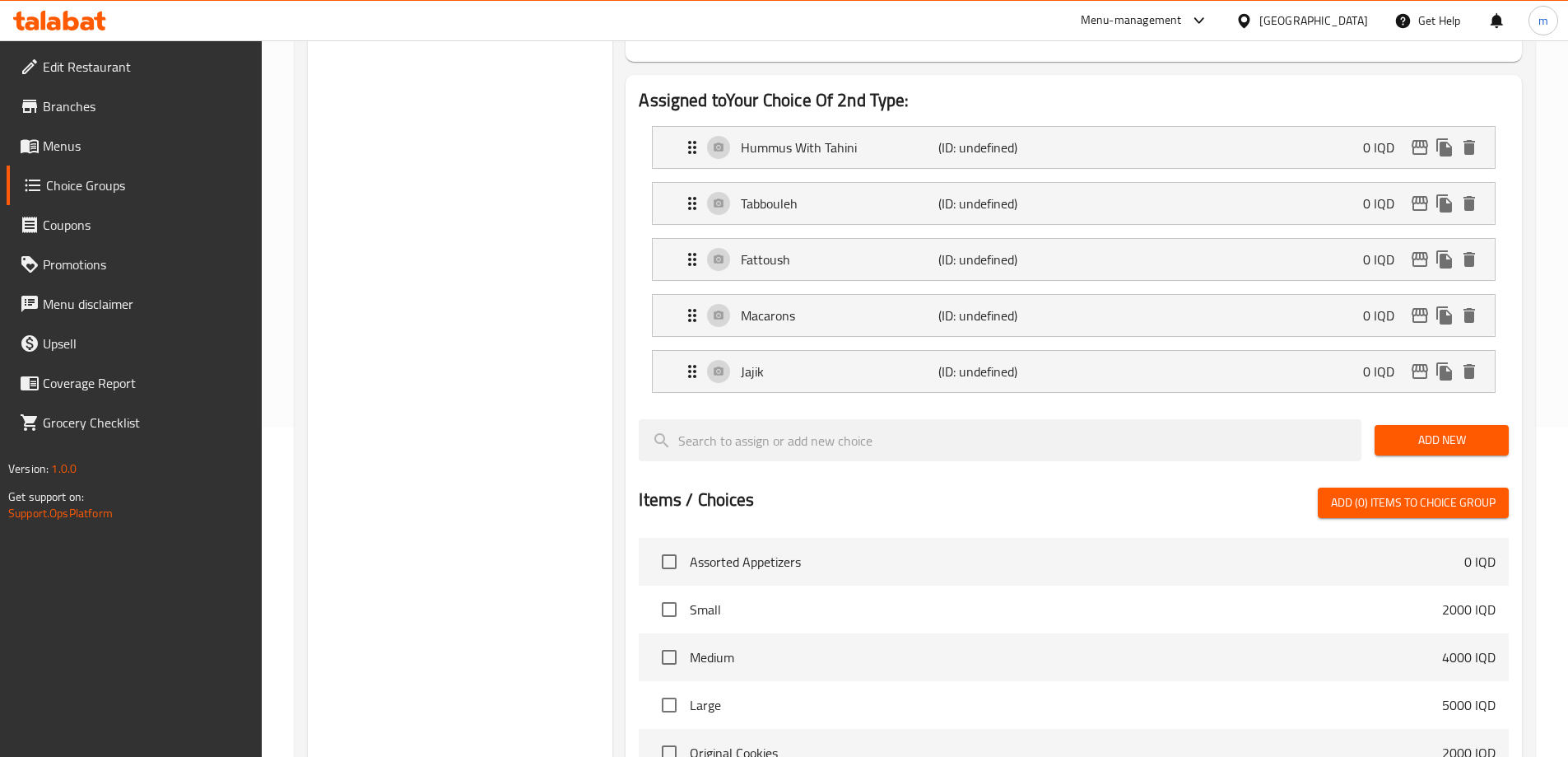
click at [1424, 425] on button "Add New" at bounding box center [1442, 440] width 135 height 31
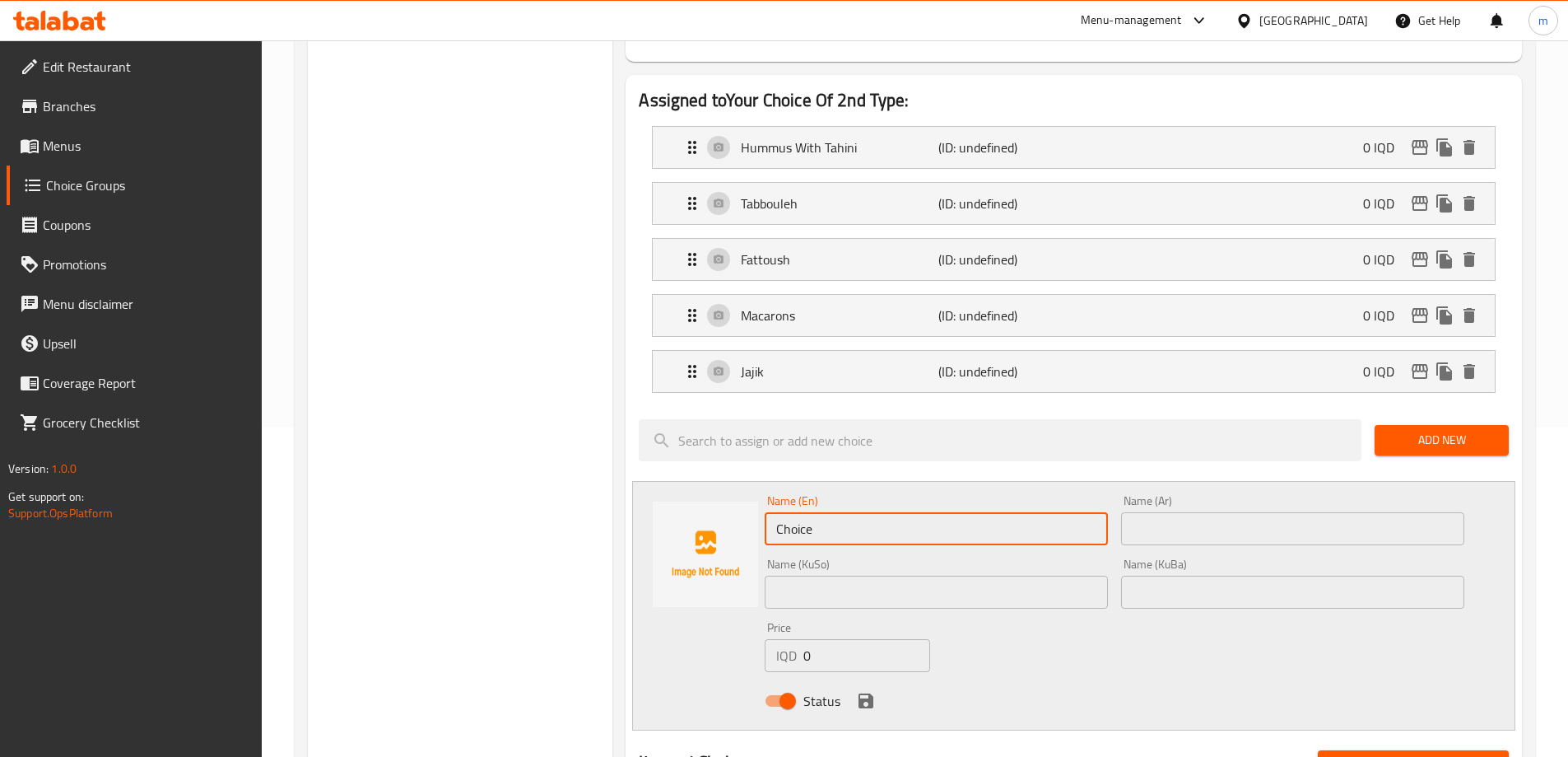
click at [887, 512] on input "Choice" at bounding box center [937, 528] width 343 height 33
click at [895, 575] on input "text" at bounding box center [937, 592] width 343 height 33
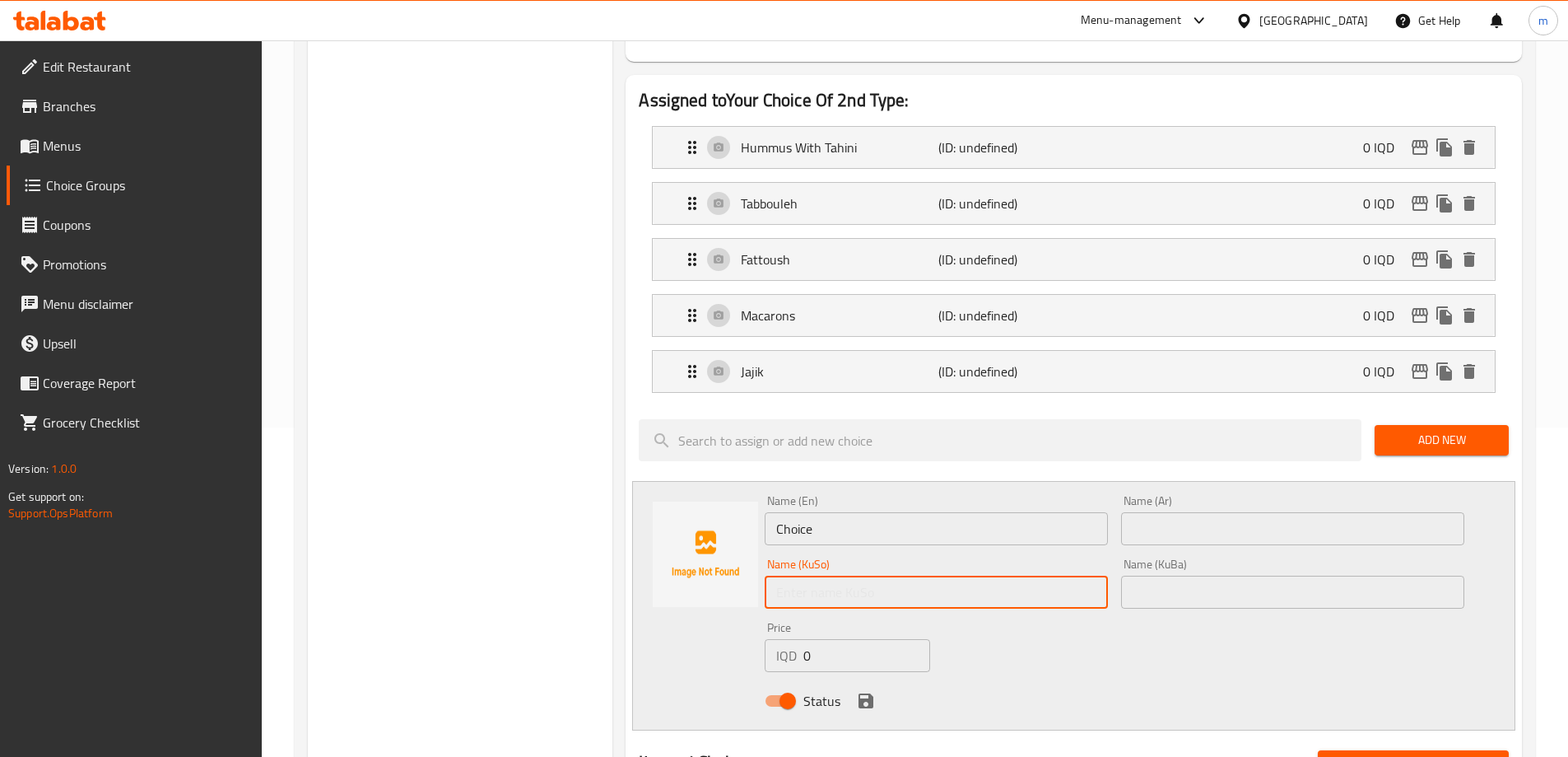
paste input "روسی"
type input "روسی"
click at [1195, 575] on input "text" at bounding box center [1293, 592] width 343 height 33
paste input "روسی"
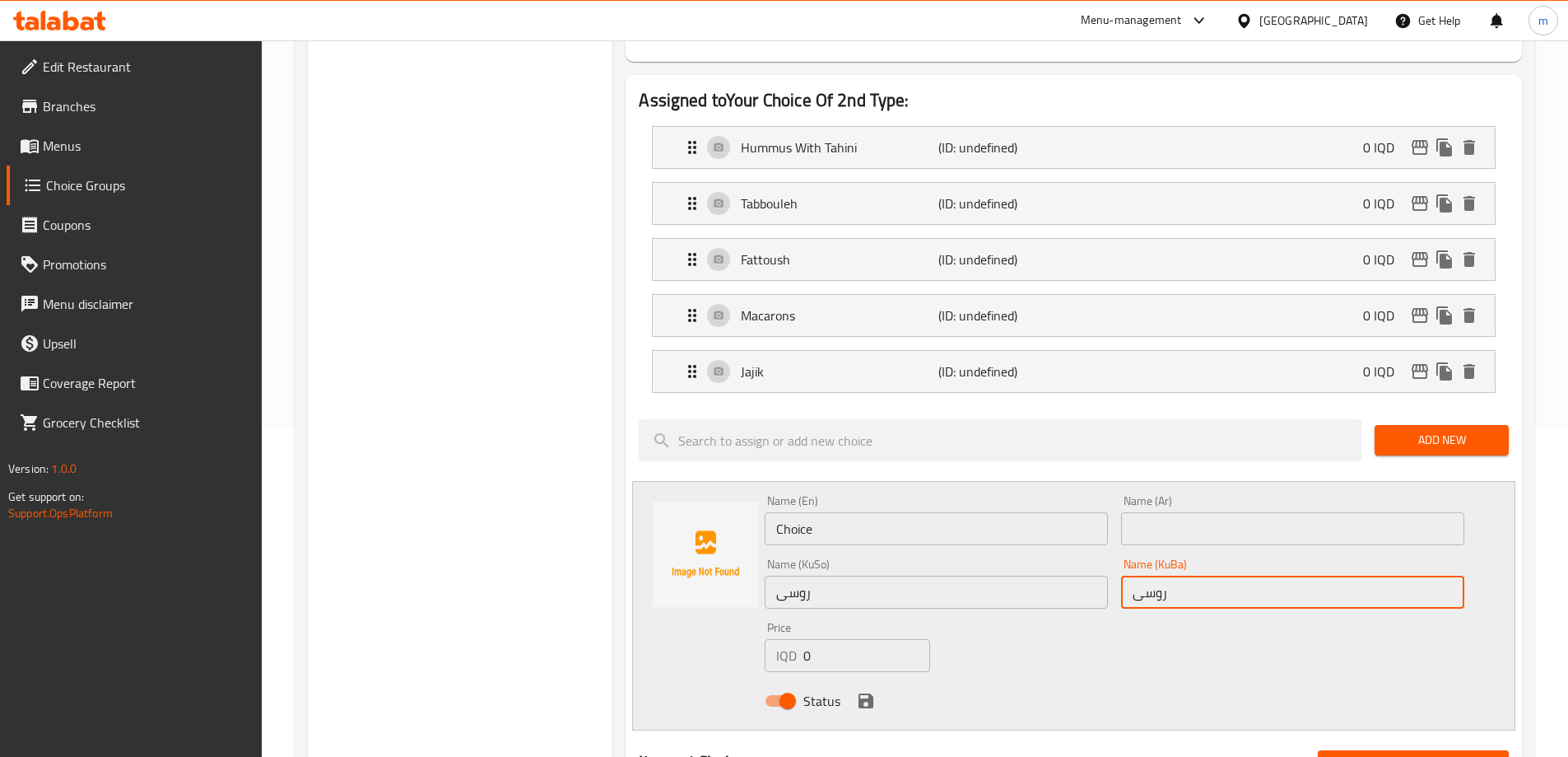
type input "روسی"
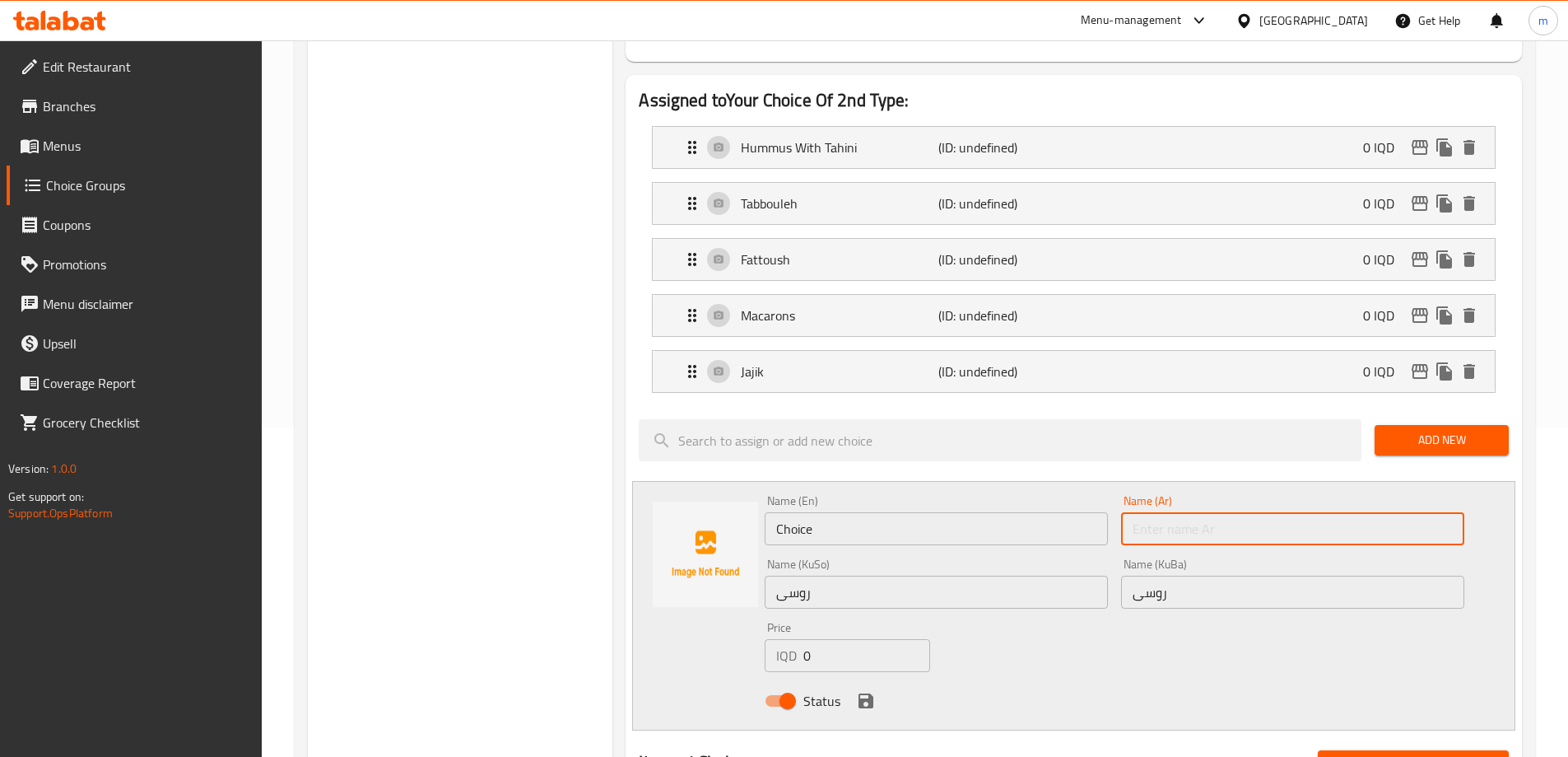
click at [1211, 512] on input "text" at bounding box center [1293, 528] width 343 height 33
paste input "Russian"
type input "Russian"
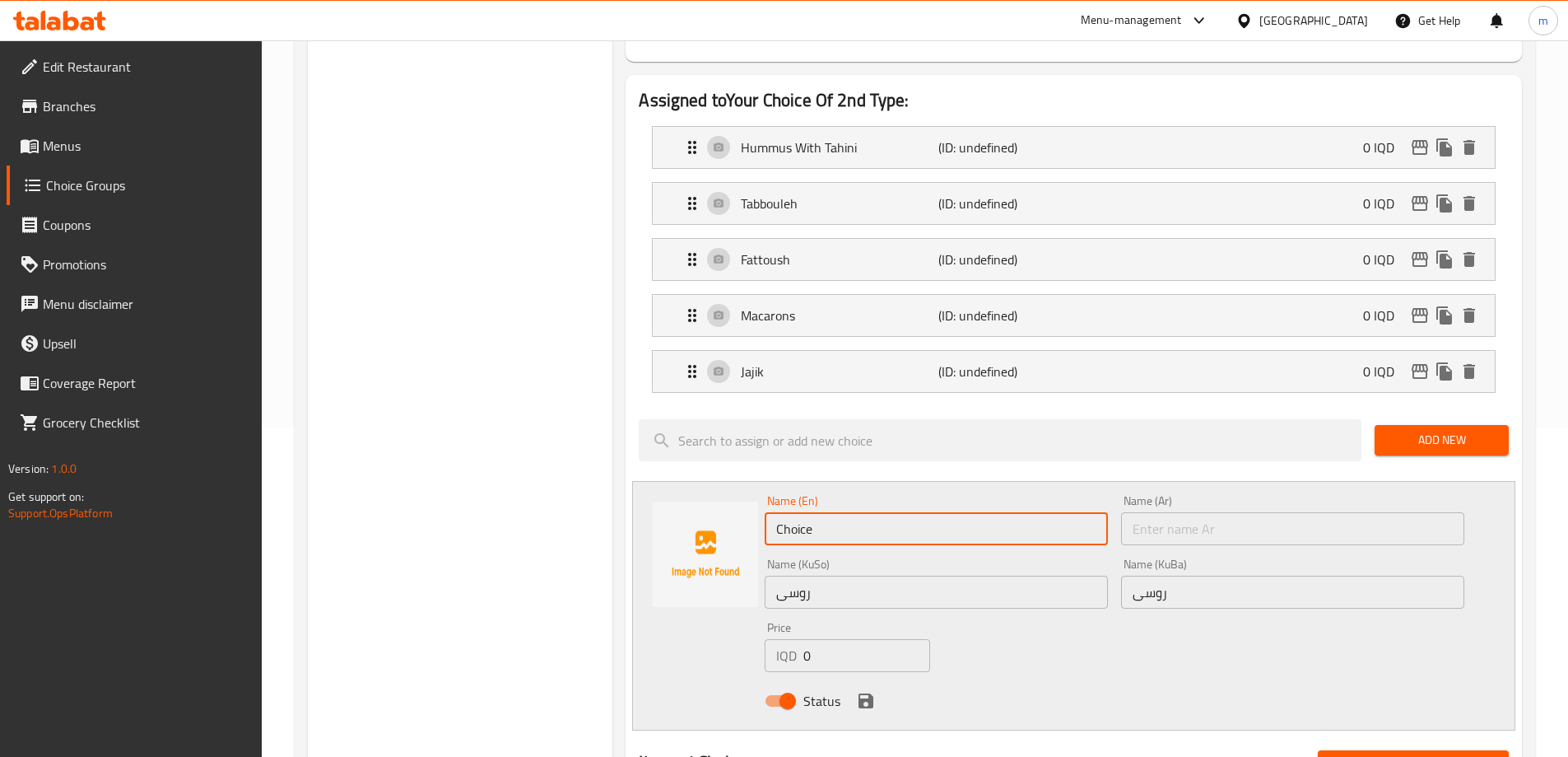
click at [962, 512] on input "Choice" at bounding box center [937, 528] width 343 height 33
click at [959, 512] on input "Choice" at bounding box center [937, 528] width 343 height 33
paste input "Russian"
type input "Russian"
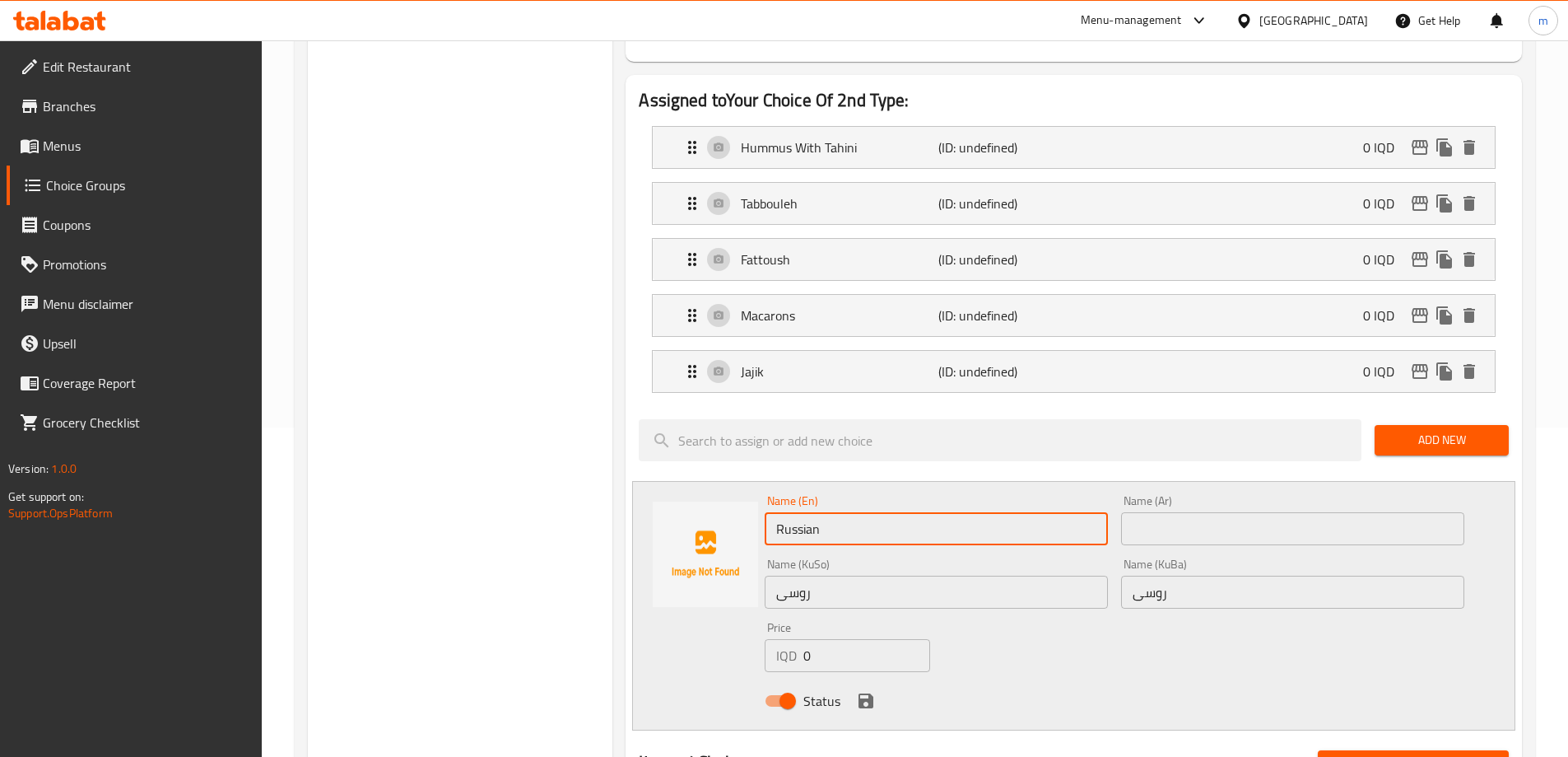
click at [1235, 512] on input "text" at bounding box center [1293, 528] width 343 height 33
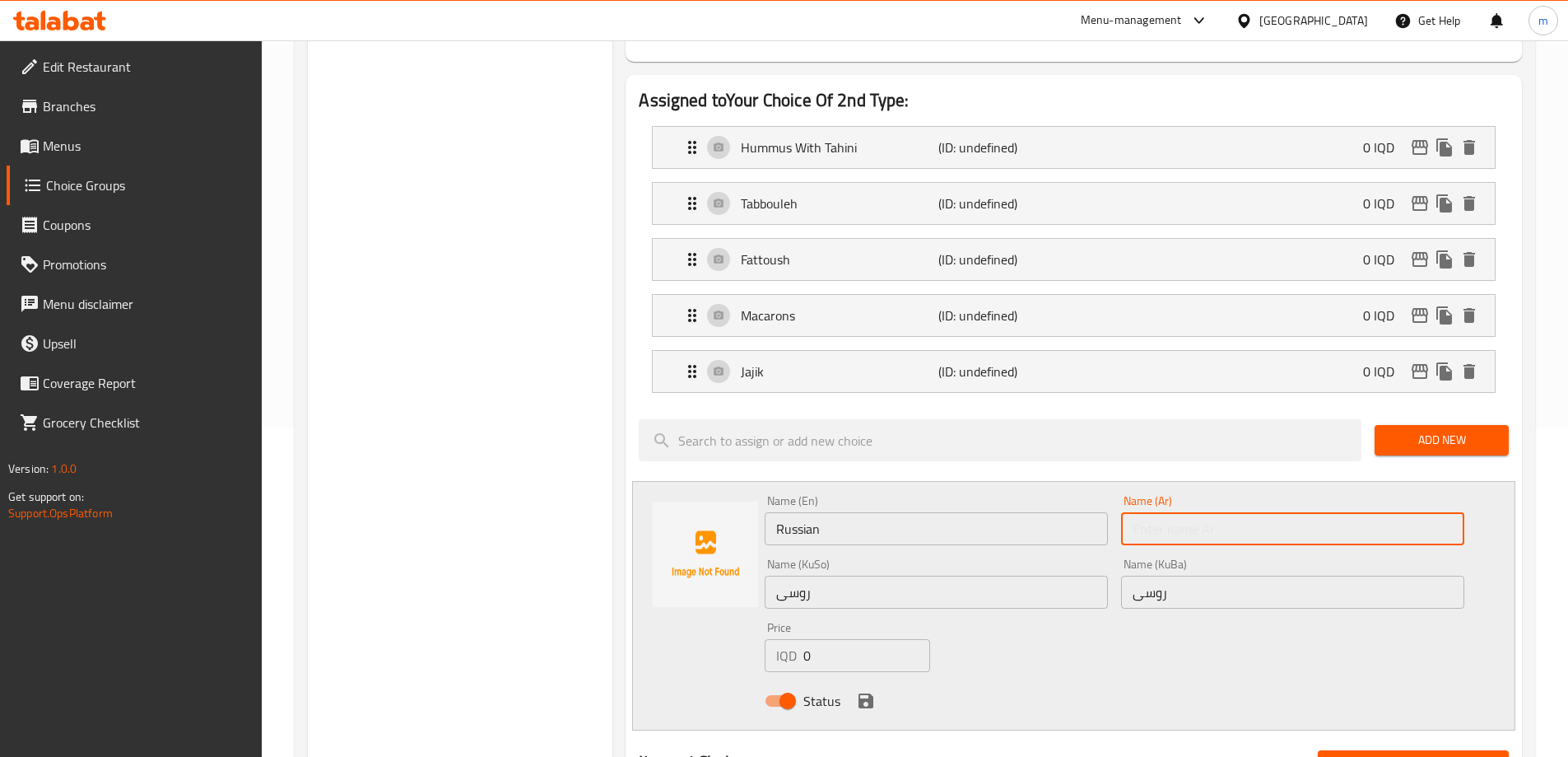
paste input "روسی"
click at [1159, 512] on input "روسی" at bounding box center [1293, 528] width 343 height 33
click at [1187, 351] on div "Jajik (ID: undefined) 0 IQD" at bounding box center [1079, 371] width 793 height 41
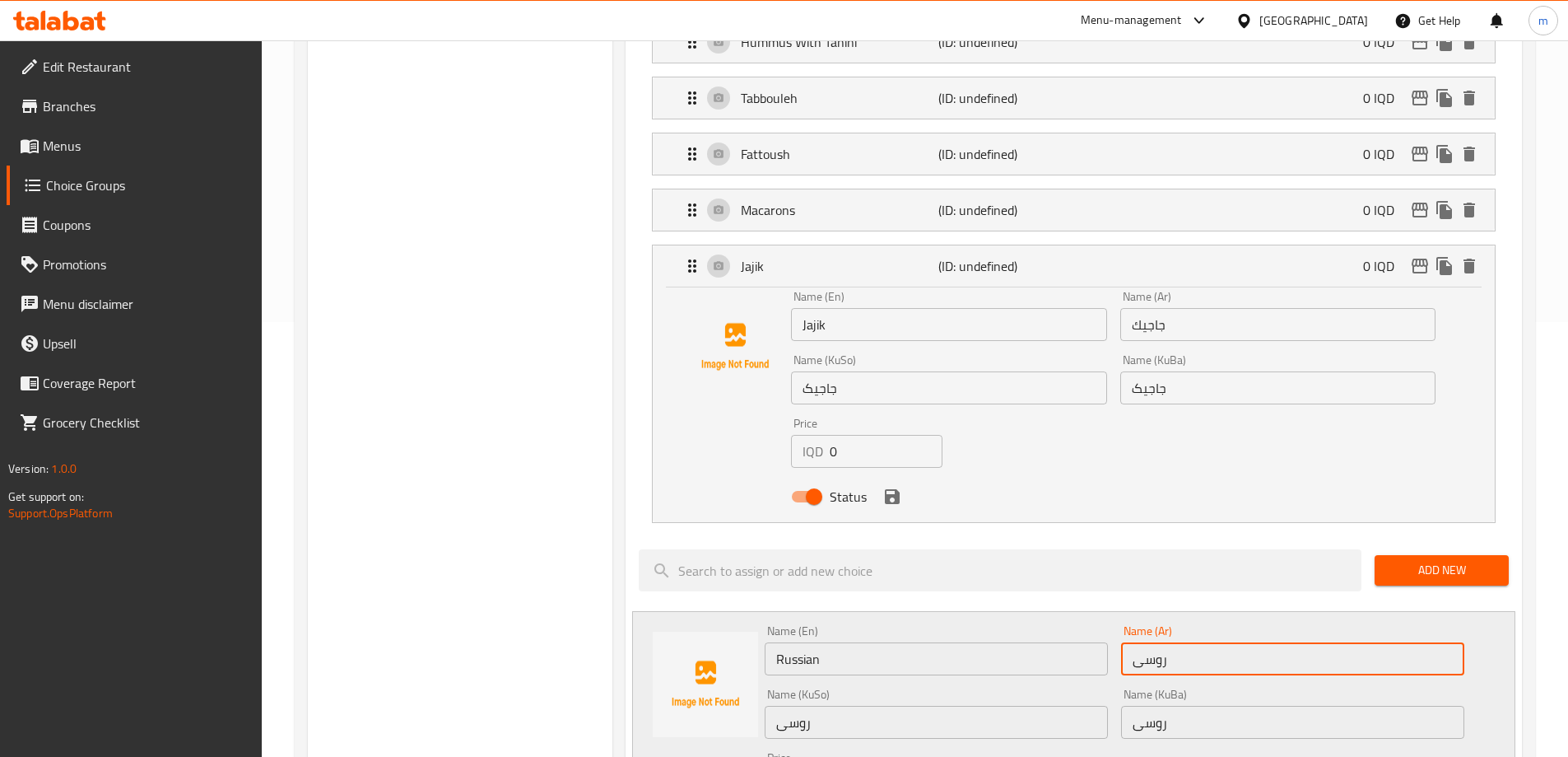
scroll to position [439, 0]
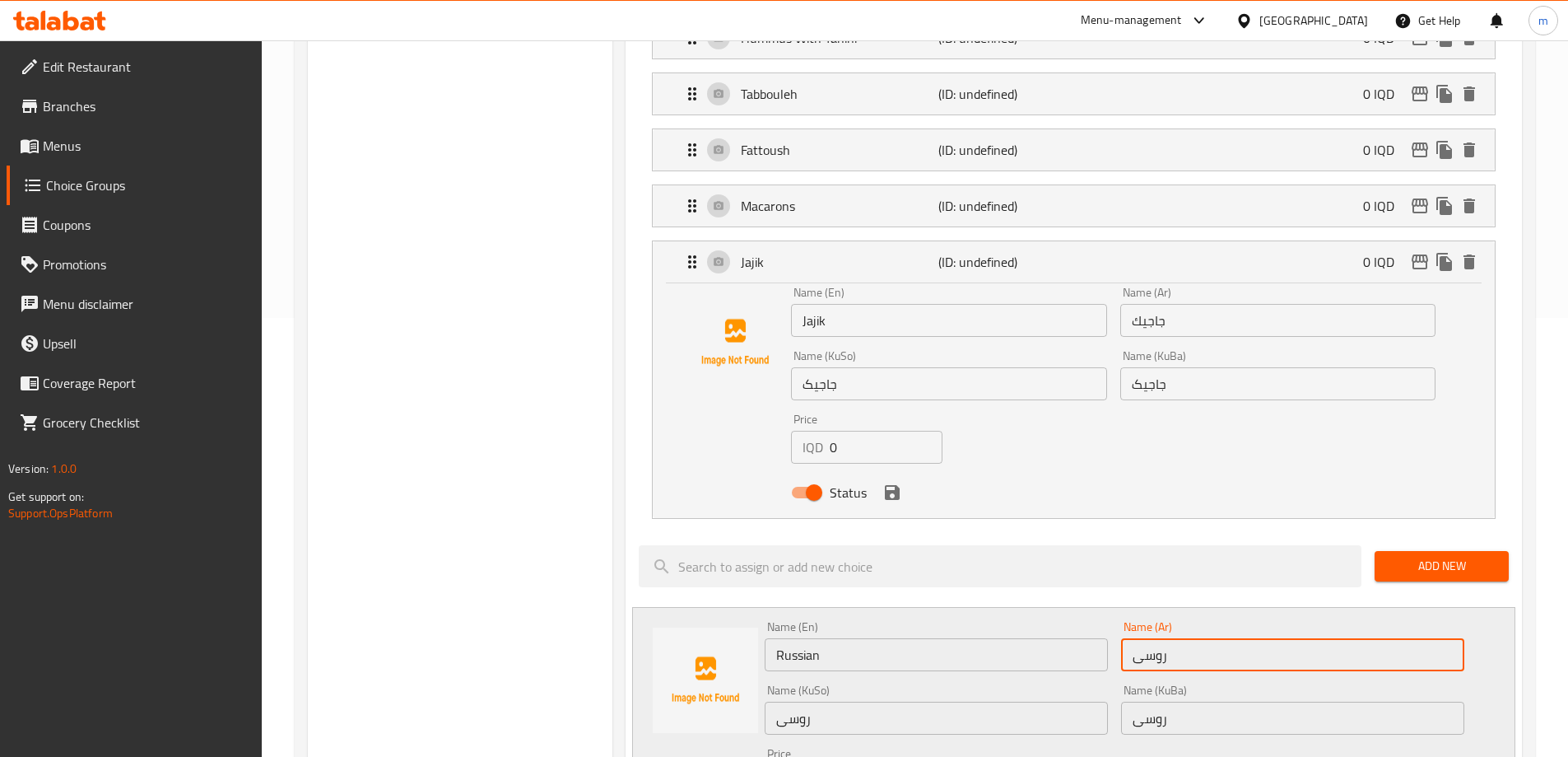
paste input "ية"
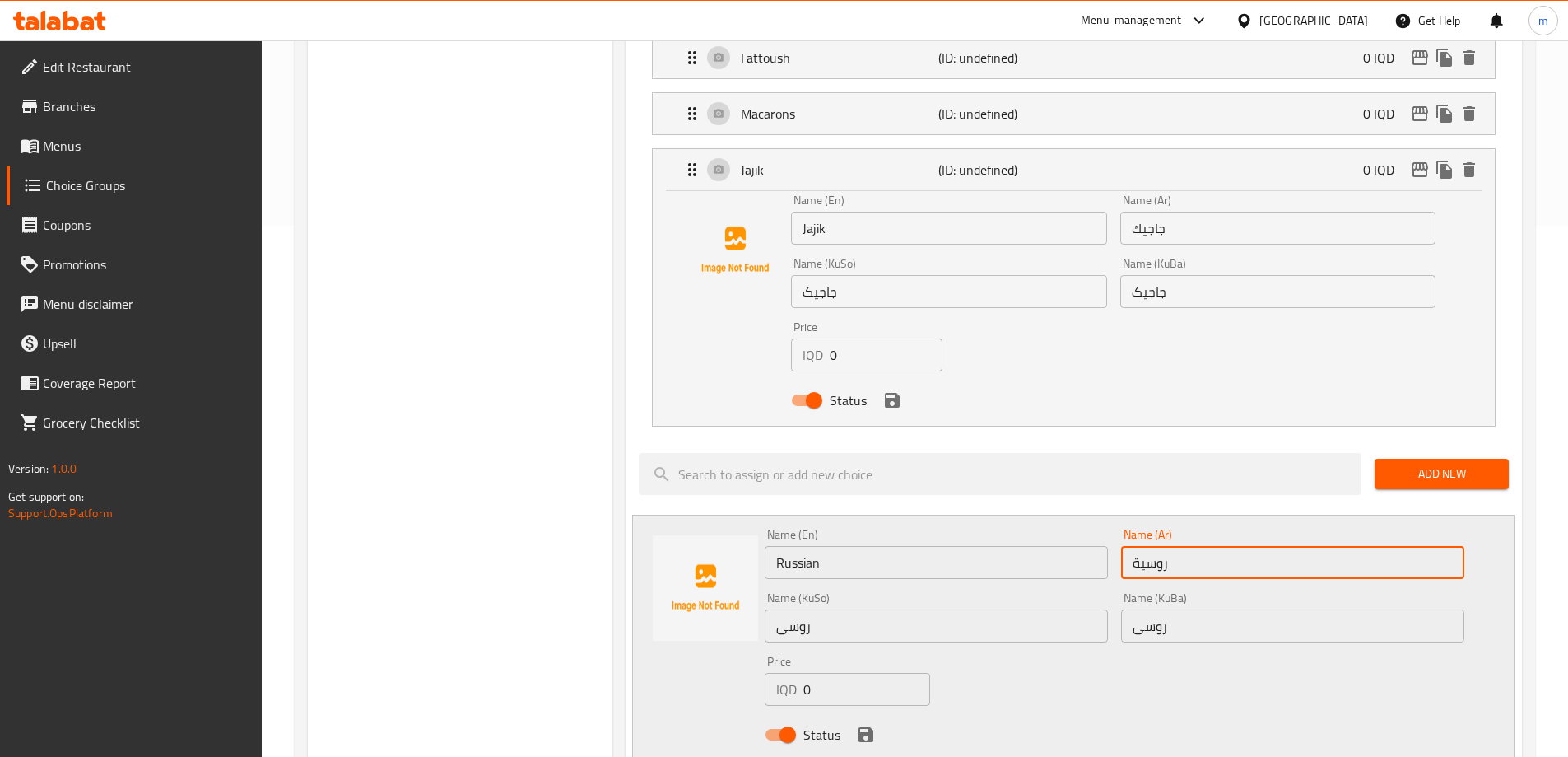
scroll to position [549, 0]
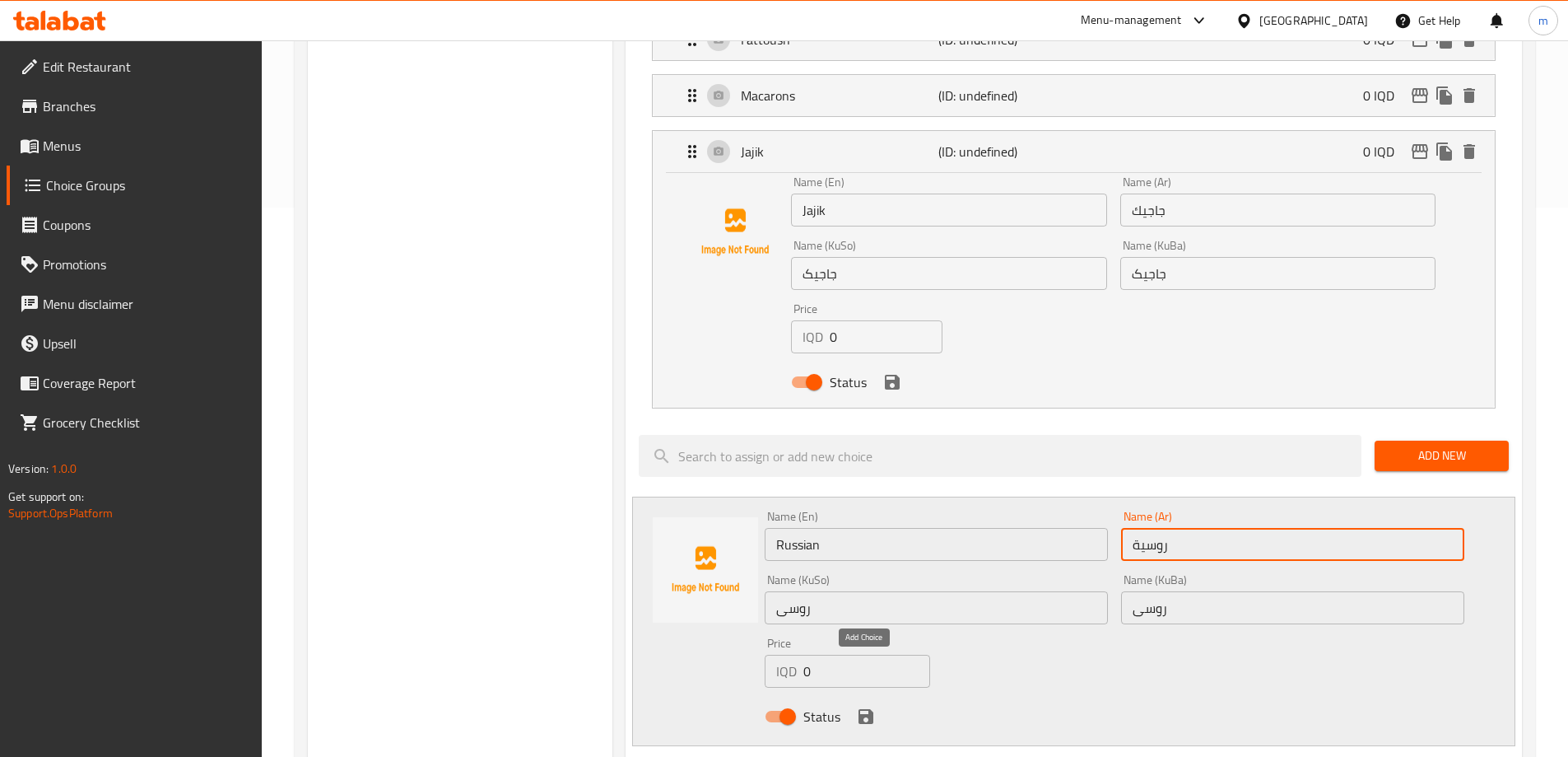
type input "روسية"
click at [873, 707] on icon "save" at bounding box center [866, 717] width 20 height 20
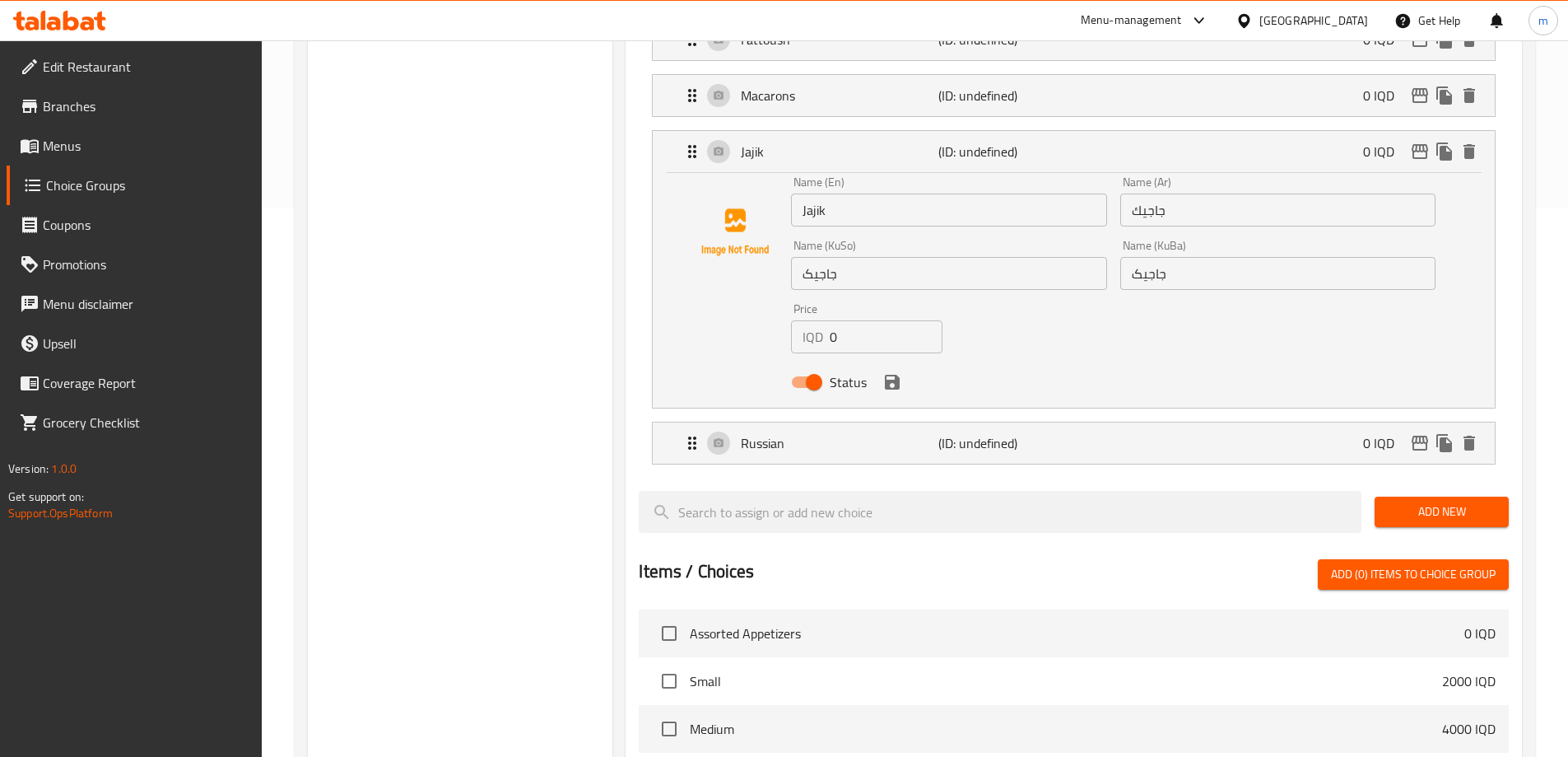
click at [582, 324] on div "Choice Groups Your Choice Of 1st Type: 6 Your Choice Of 2nd Type: 0" at bounding box center [460, 414] width 305 height 1554
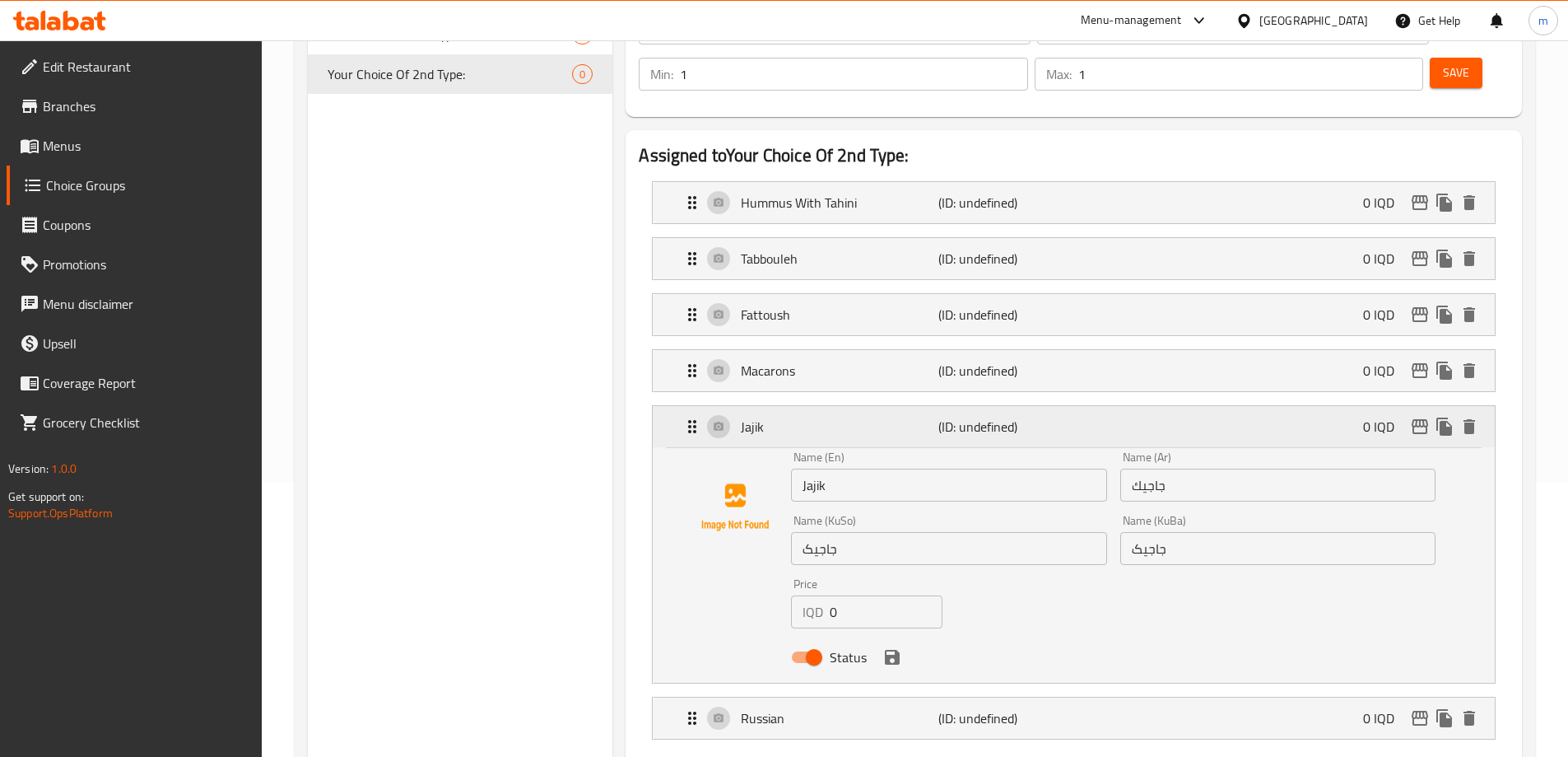
click at [691, 417] on icon "Expand" at bounding box center [692, 427] width 20 height 20
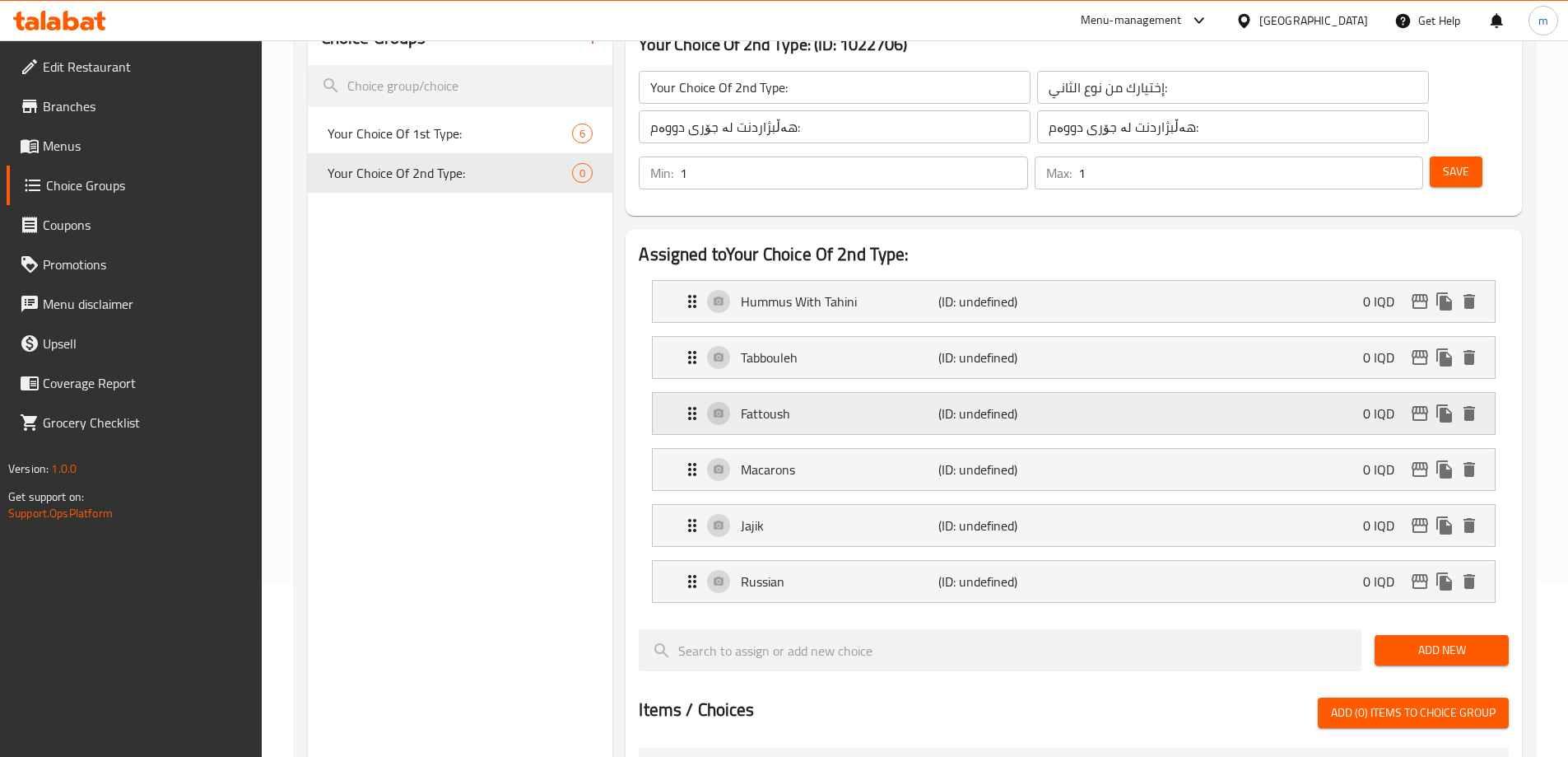
scroll to position [165, 0]
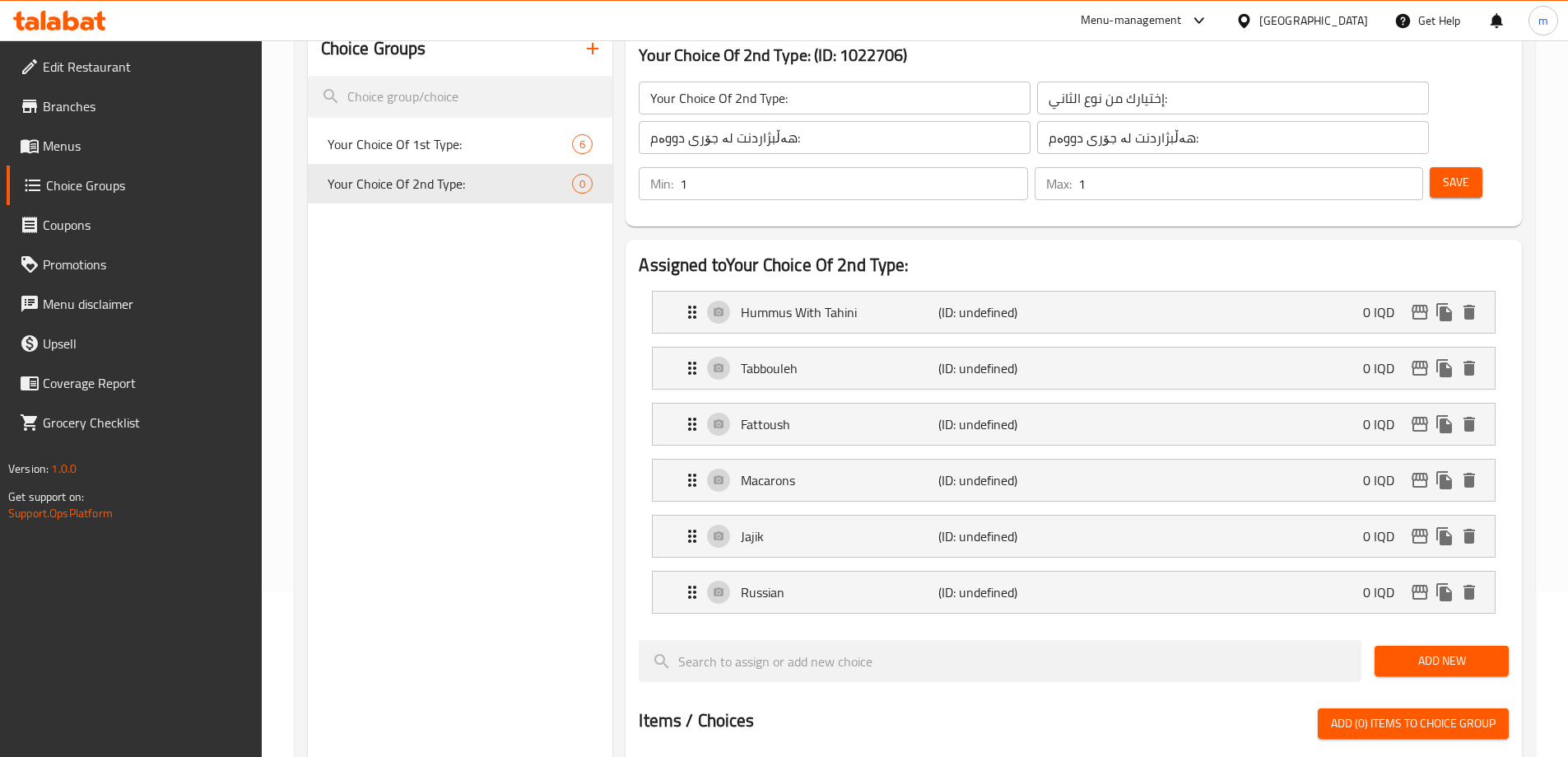
click at [1430, 167] on button "Save" at bounding box center [1457, 182] width 53 height 31
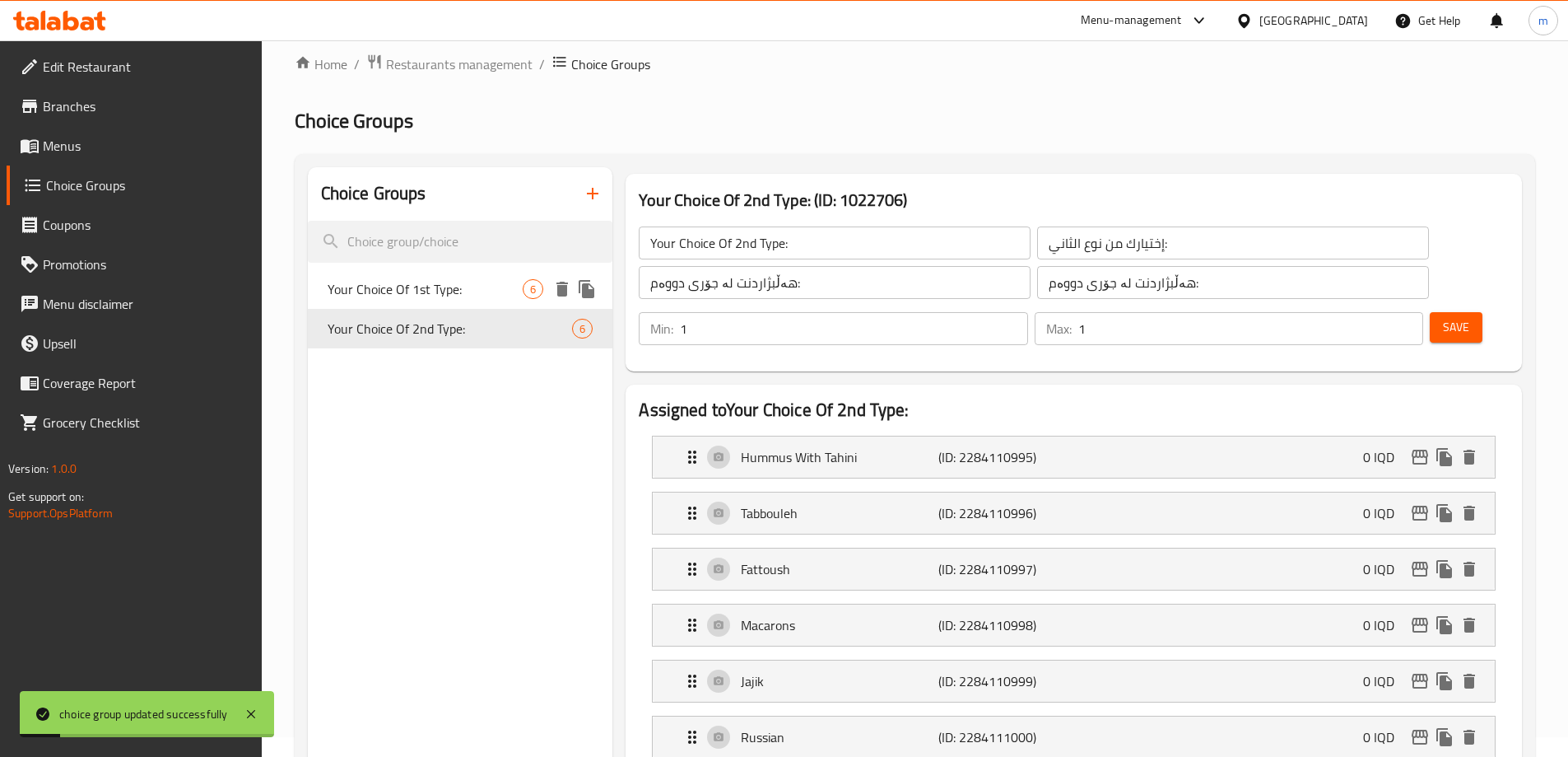
scroll to position [0, 0]
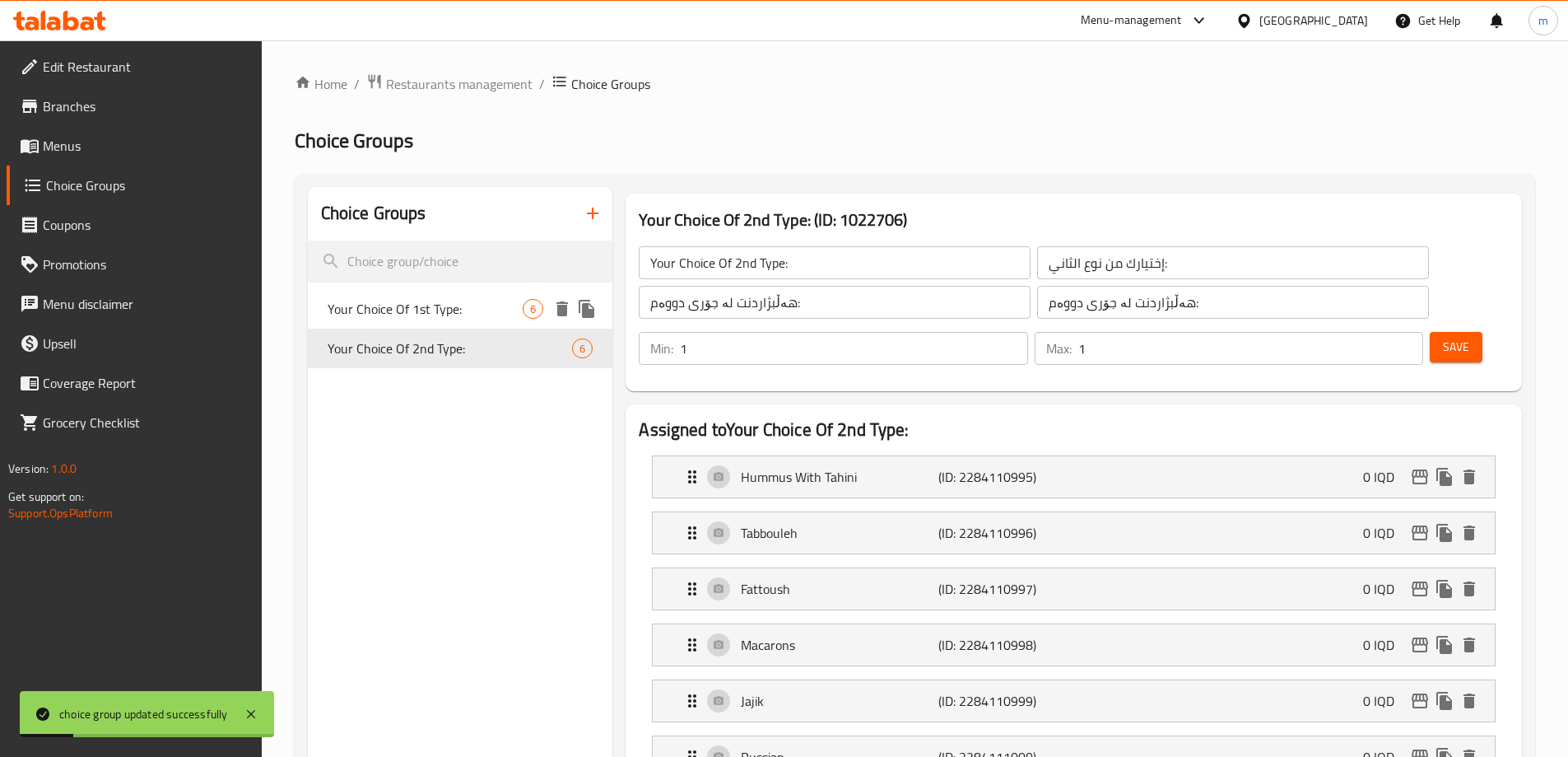
click at [422, 312] on span "Your Choice Of 1st Type:" at bounding box center [425, 309] width 196 height 20
type input "Your Choice Of 1st Type:"
type input "إختيارك من نوع الأول:"
type input "هەڵبژاردنت لە جۆری یەکەم:"
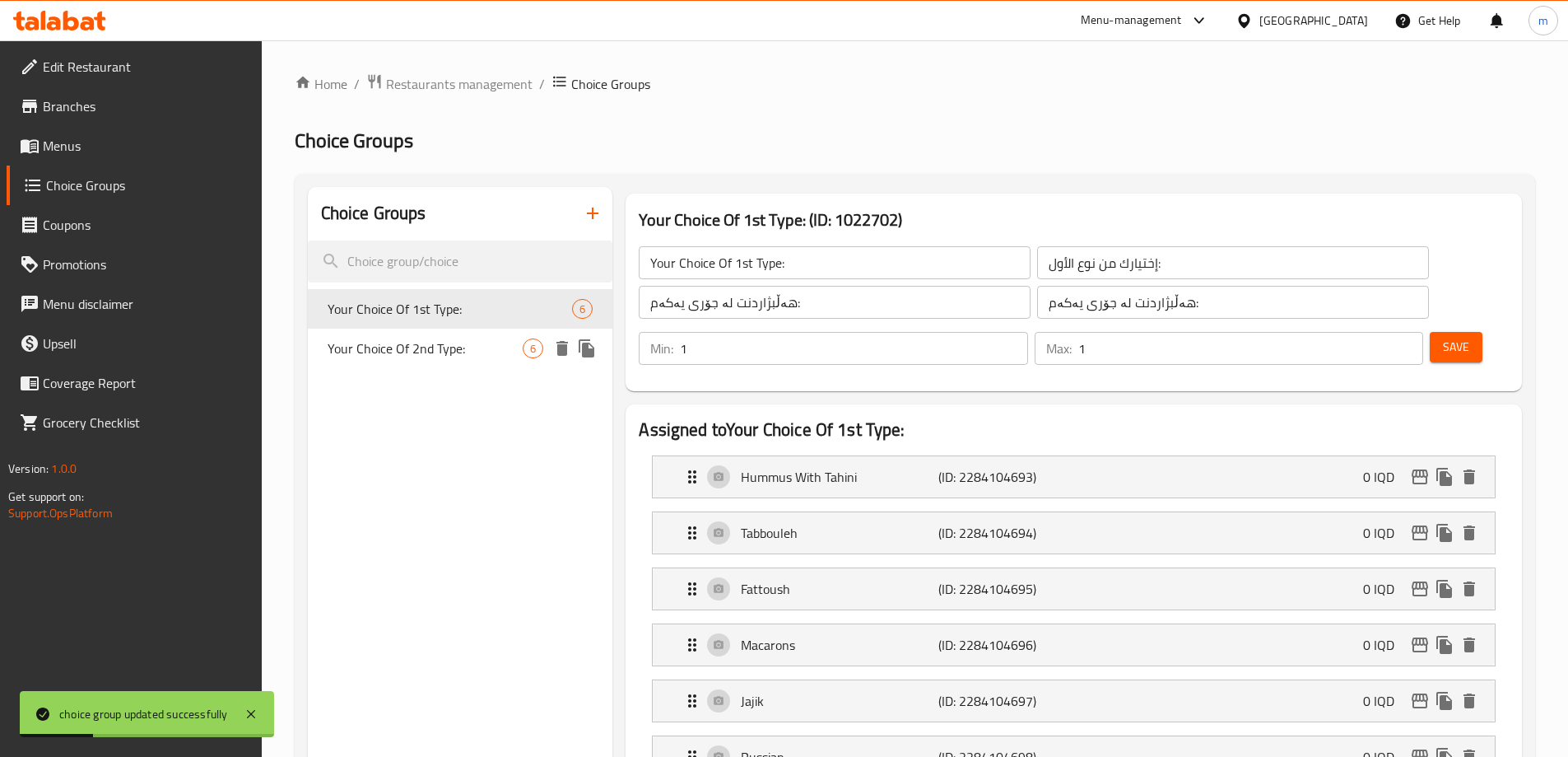
click at [428, 341] on span "Your Choice Of 2nd Type:" at bounding box center [425, 348] width 196 height 20
type input "Your Choice Of 2nd Type:"
type input "إختيارك من نوع الثاني:"
type input "هەڵبژاردنت لە جۆری دووەم:"
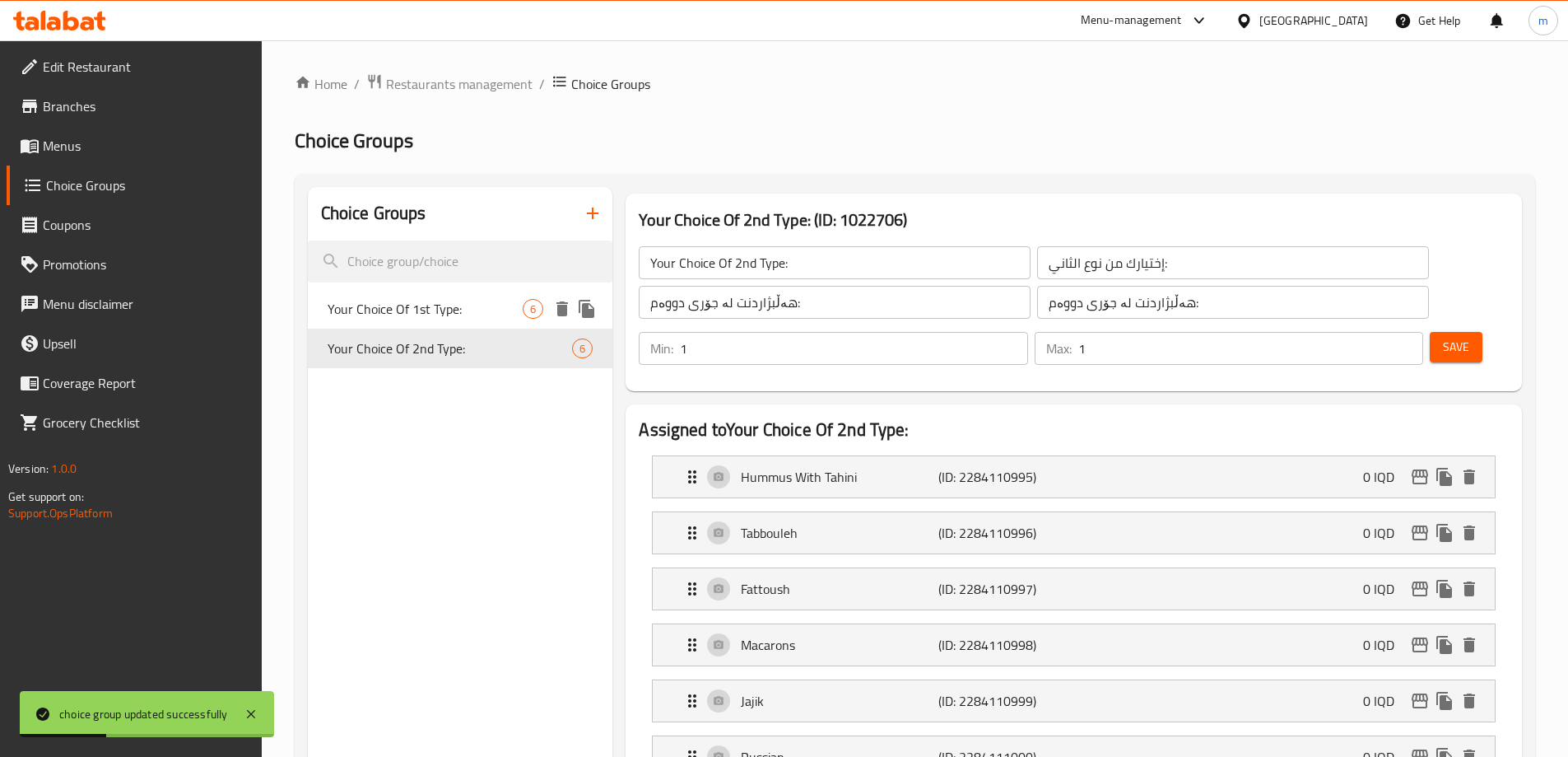
click at [432, 309] on span "Your Choice Of 1st Type:" at bounding box center [425, 309] width 196 height 20
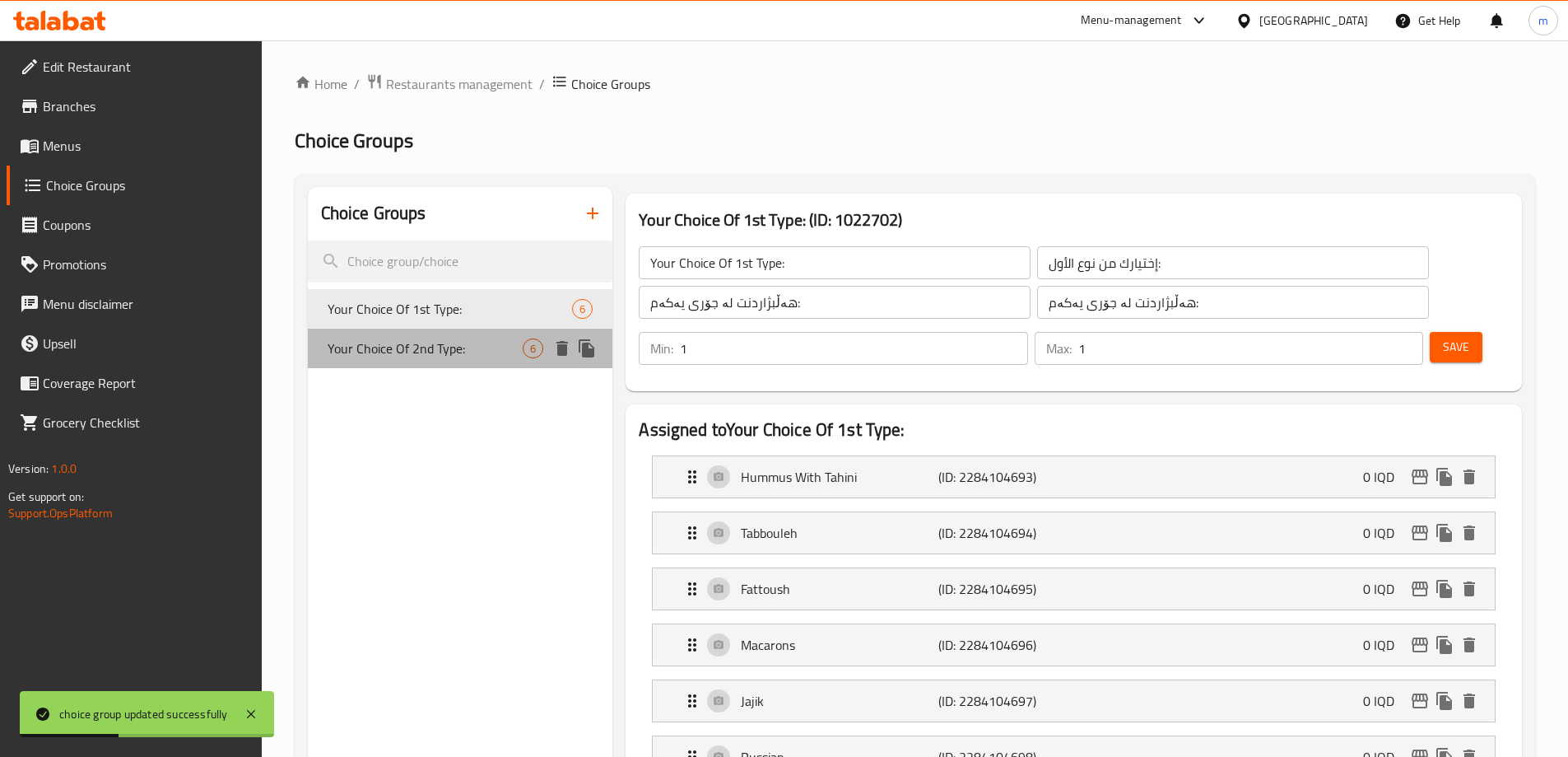
click at [432, 348] on span "Your Choice Of 2nd Type:" at bounding box center [425, 348] width 196 height 20
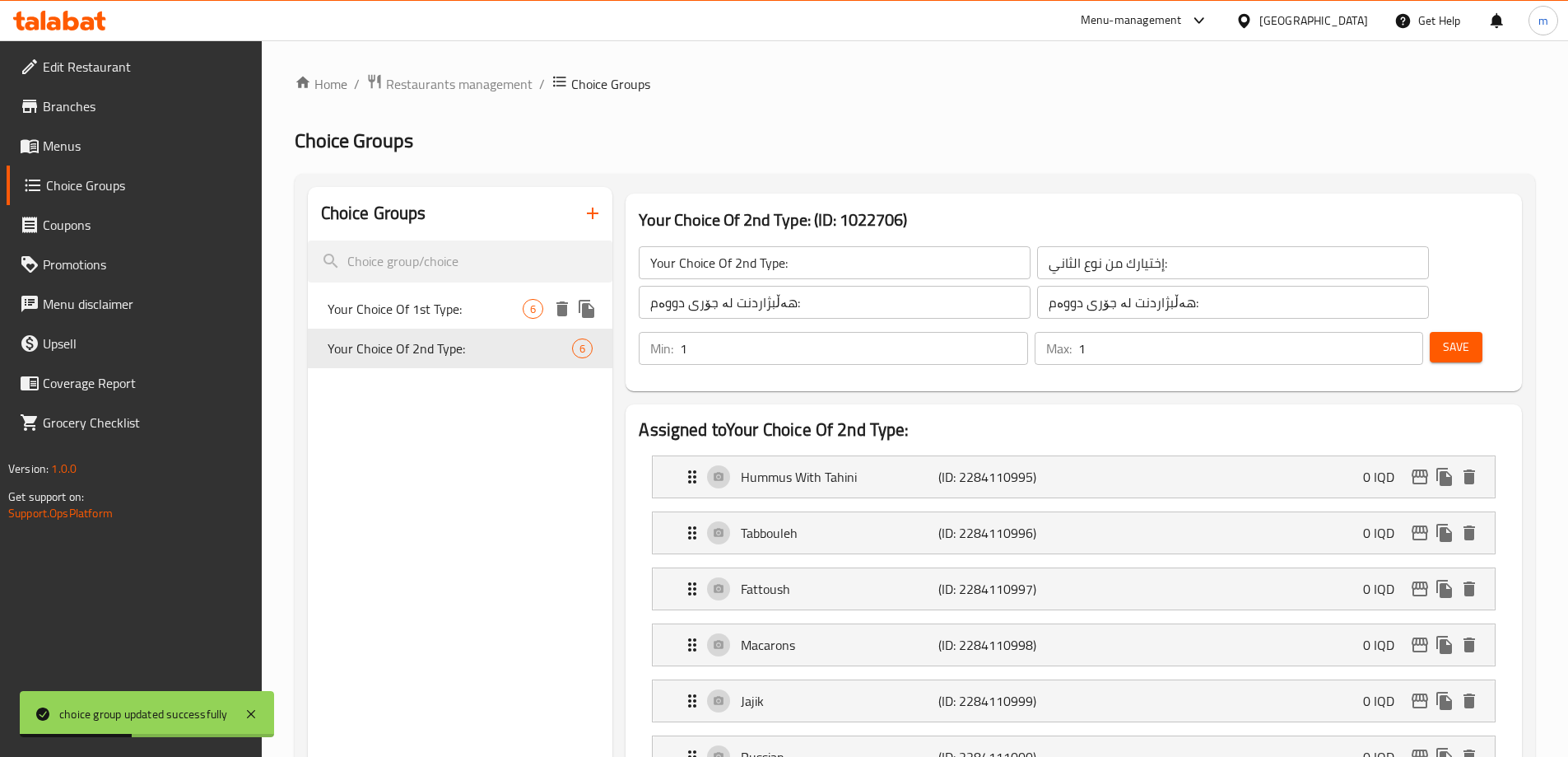
click at [442, 303] on span "Your Choice Of 1st Type:" at bounding box center [425, 309] width 196 height 20
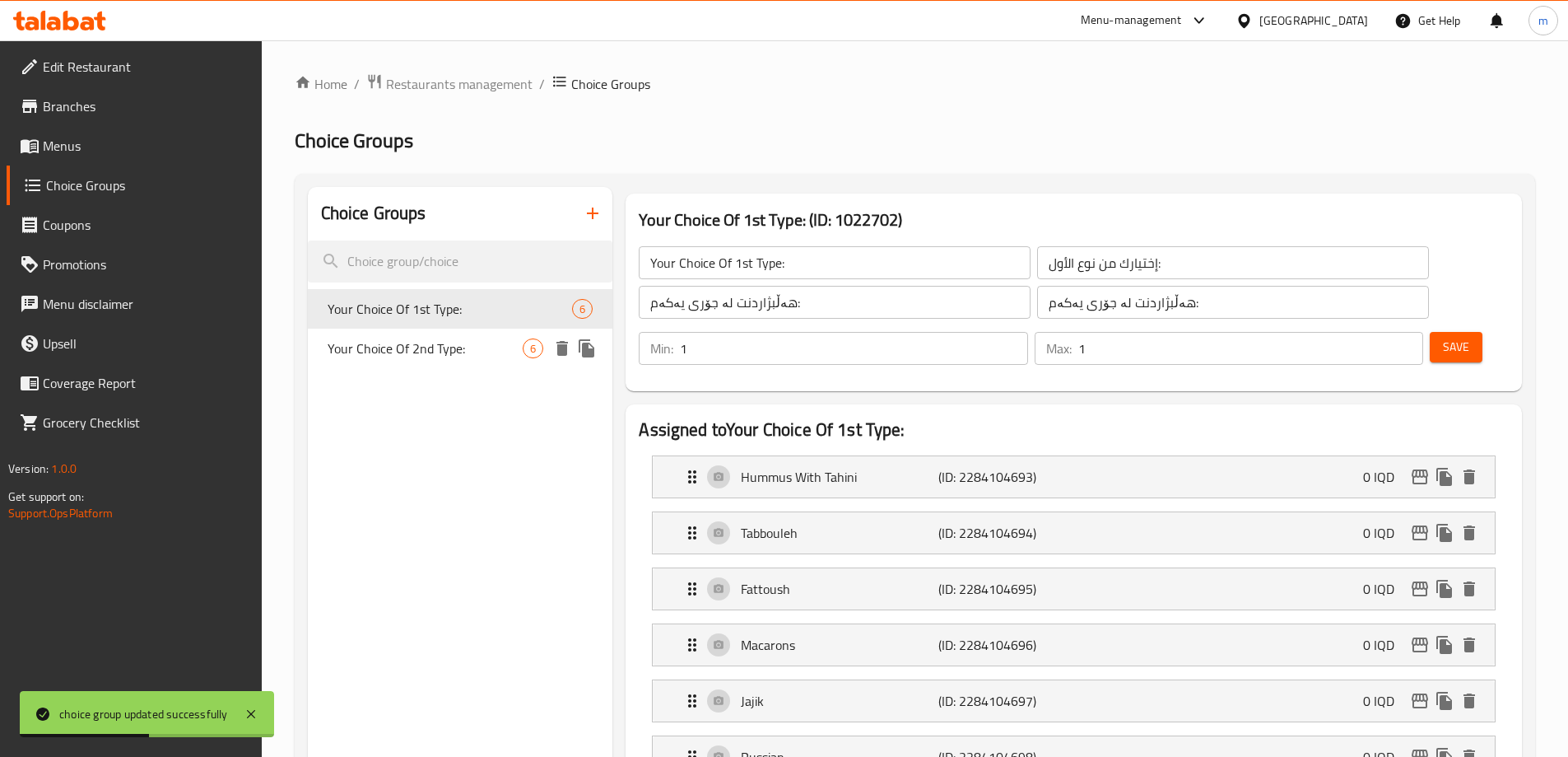
click at [432, 345] on span "Your Choice Of 2nd Type:" at bounding box center [425, 348] width 196 height 20
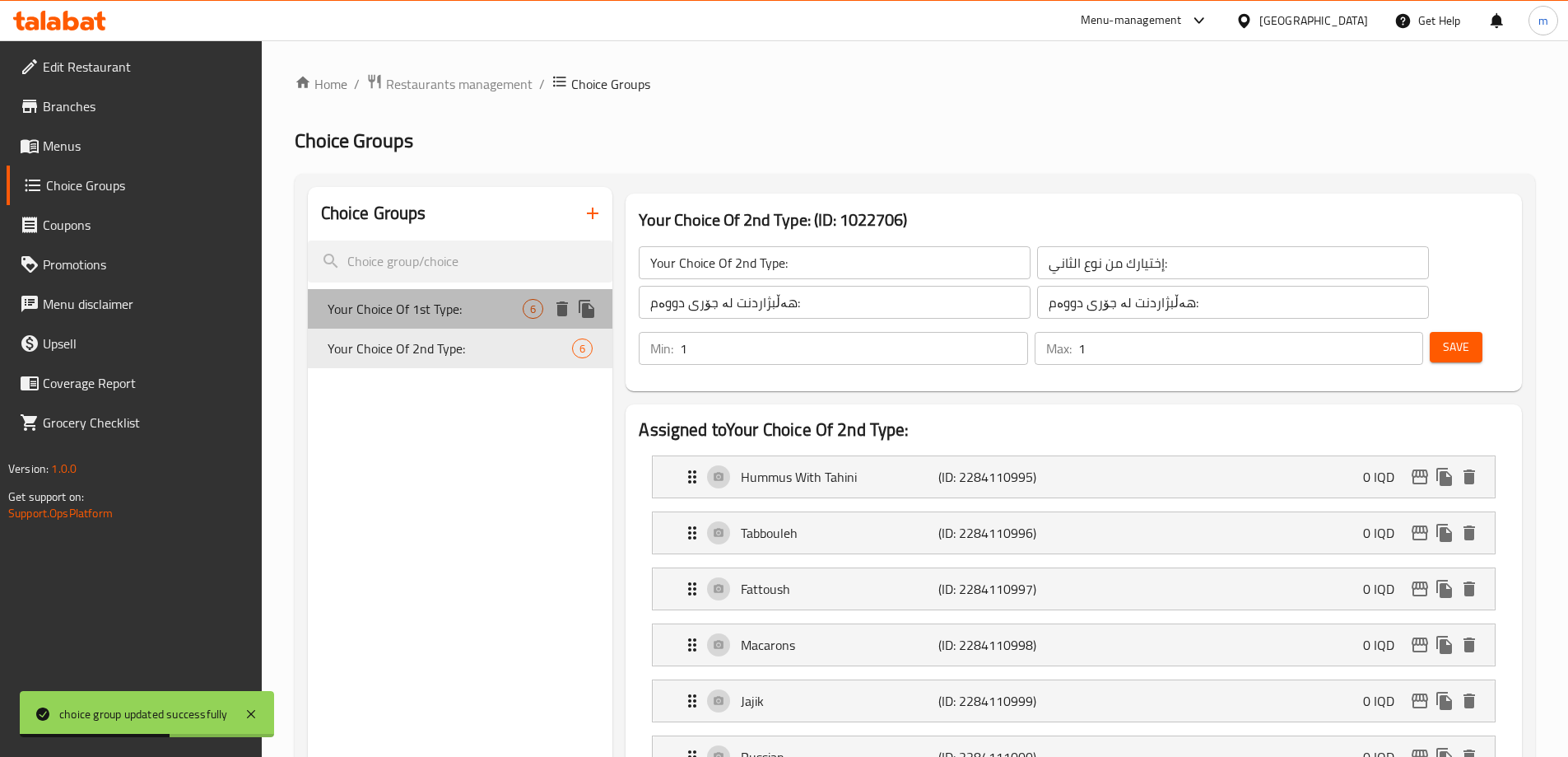
click at [444, 307] on span "Your Choice Of 1st Type:" at bounding box center [425, 309] width 196 height 20
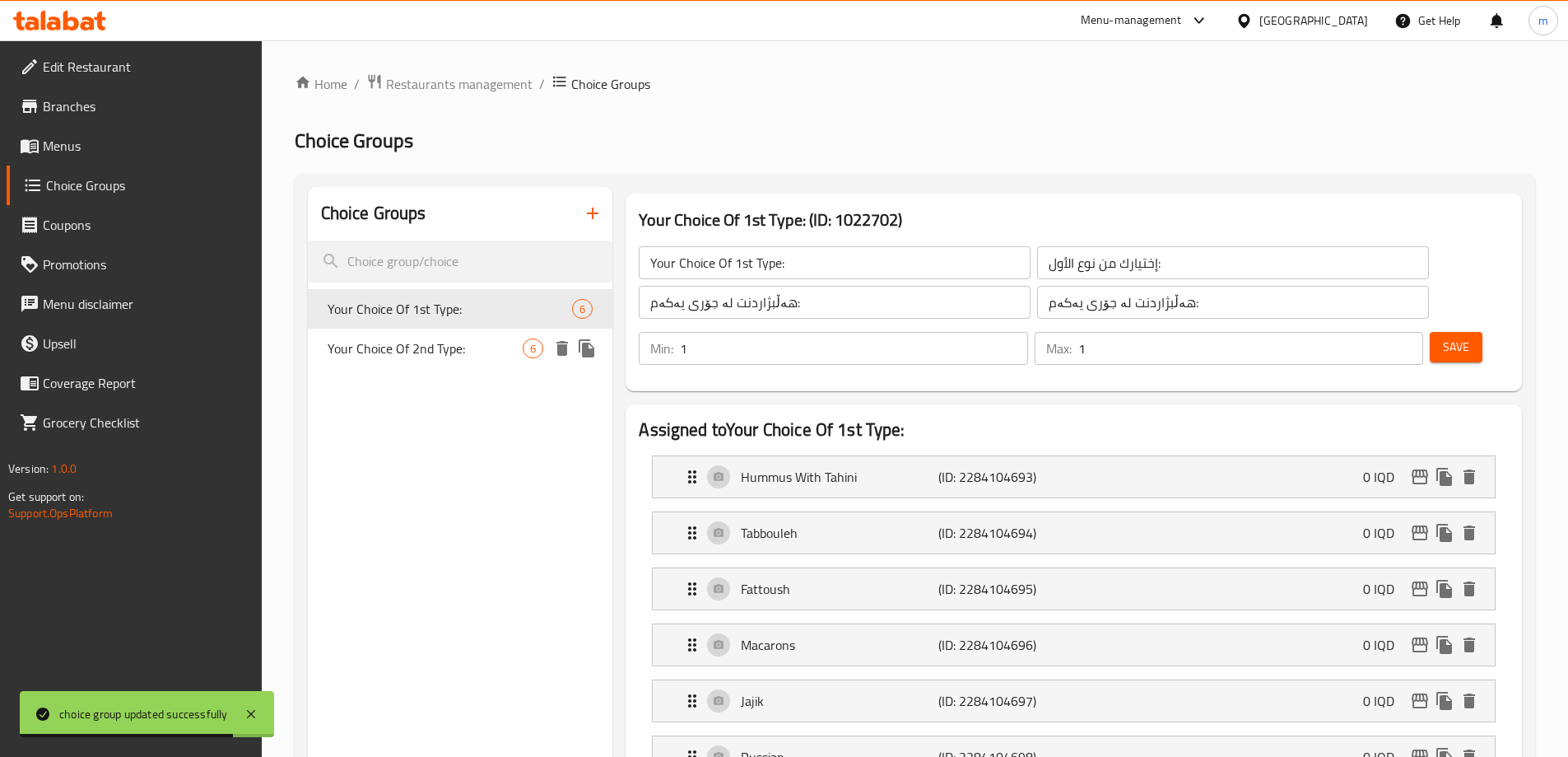
click at [432, 338] on span "Your Choice Of 2nd Type:" at bounding box center [425, 348] width 196 height 20
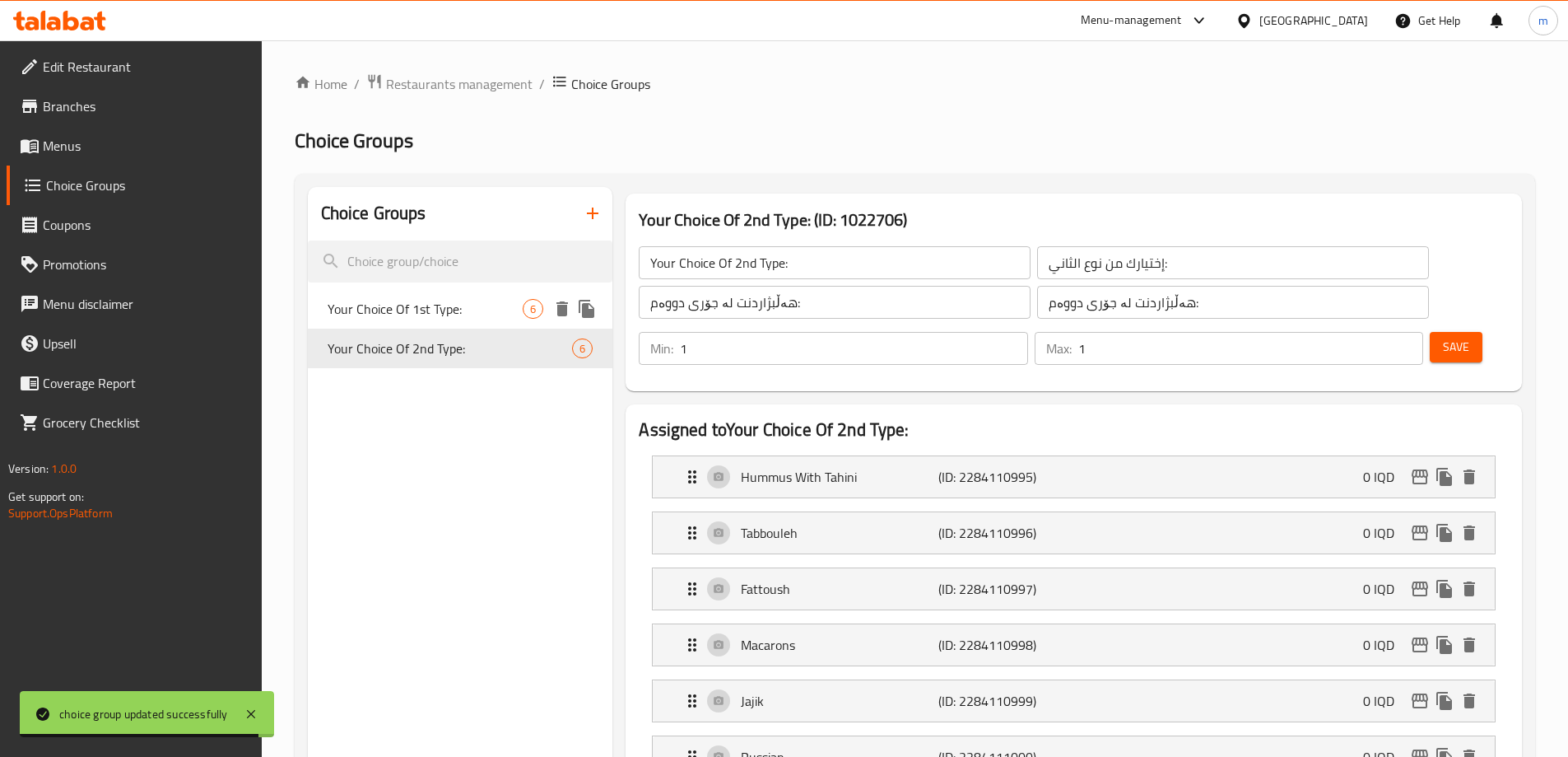
click at [423, 304] on span "Your Choice Of 1st Type:" at bounding box center [425, 309] width 196 height 20
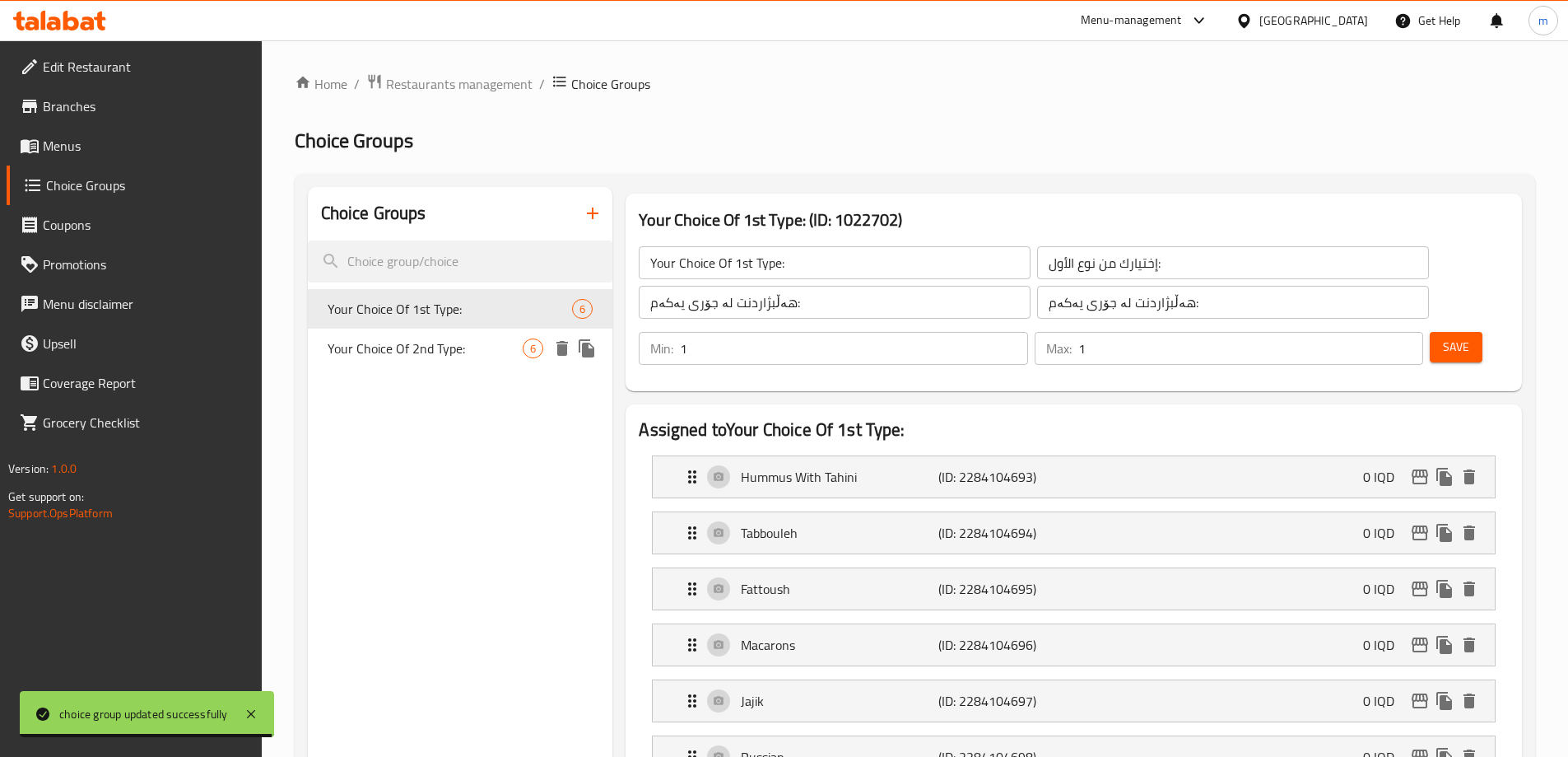
click at [413, 343] on span "Your Choice Of 2nd Type:" at bounding box center [425, 348] width 196 height 20
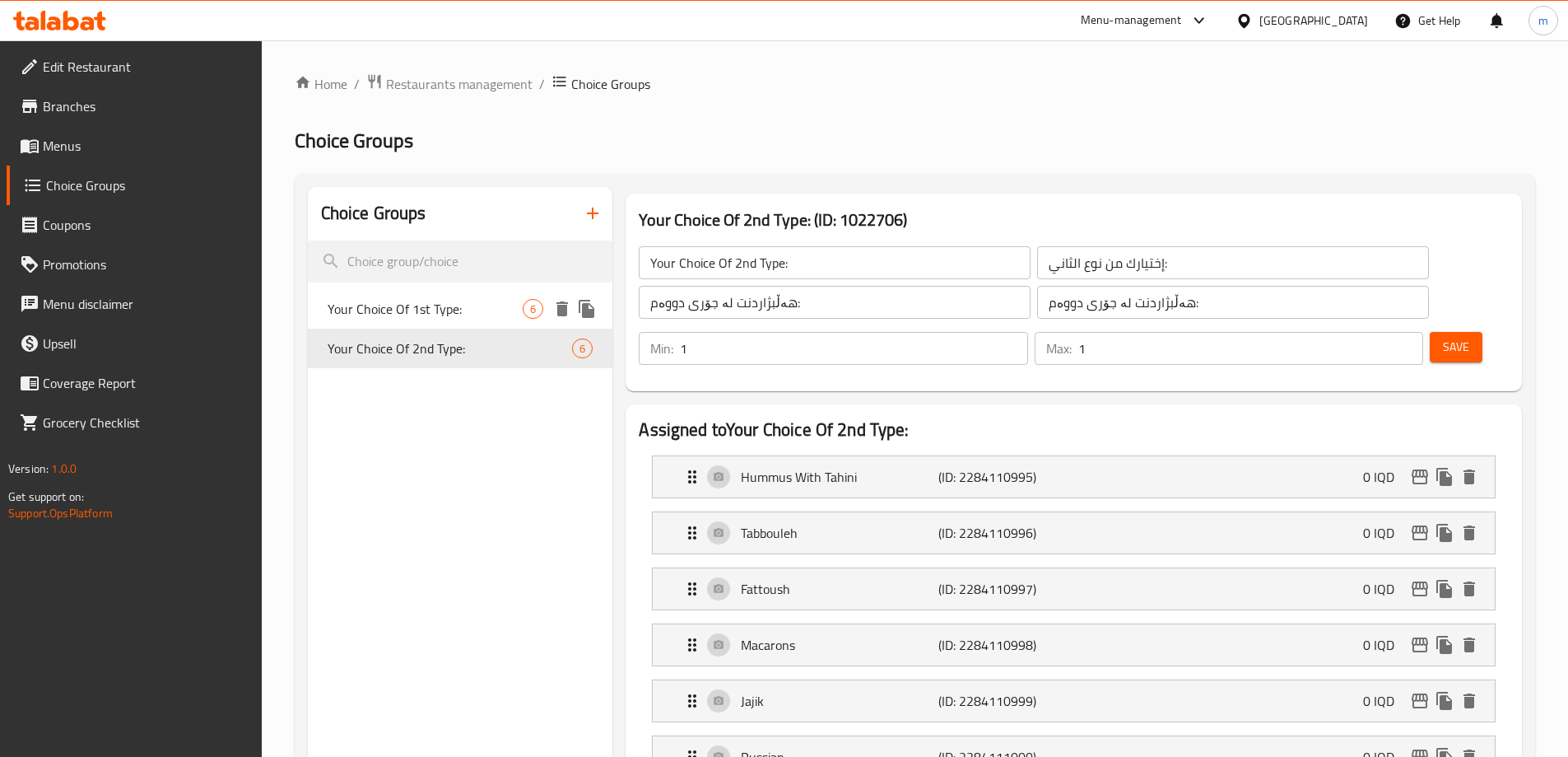
click at [420, 315] on span "Your Choice Of 1st Type:" at bounding box center [425, 309] width 196 height 20
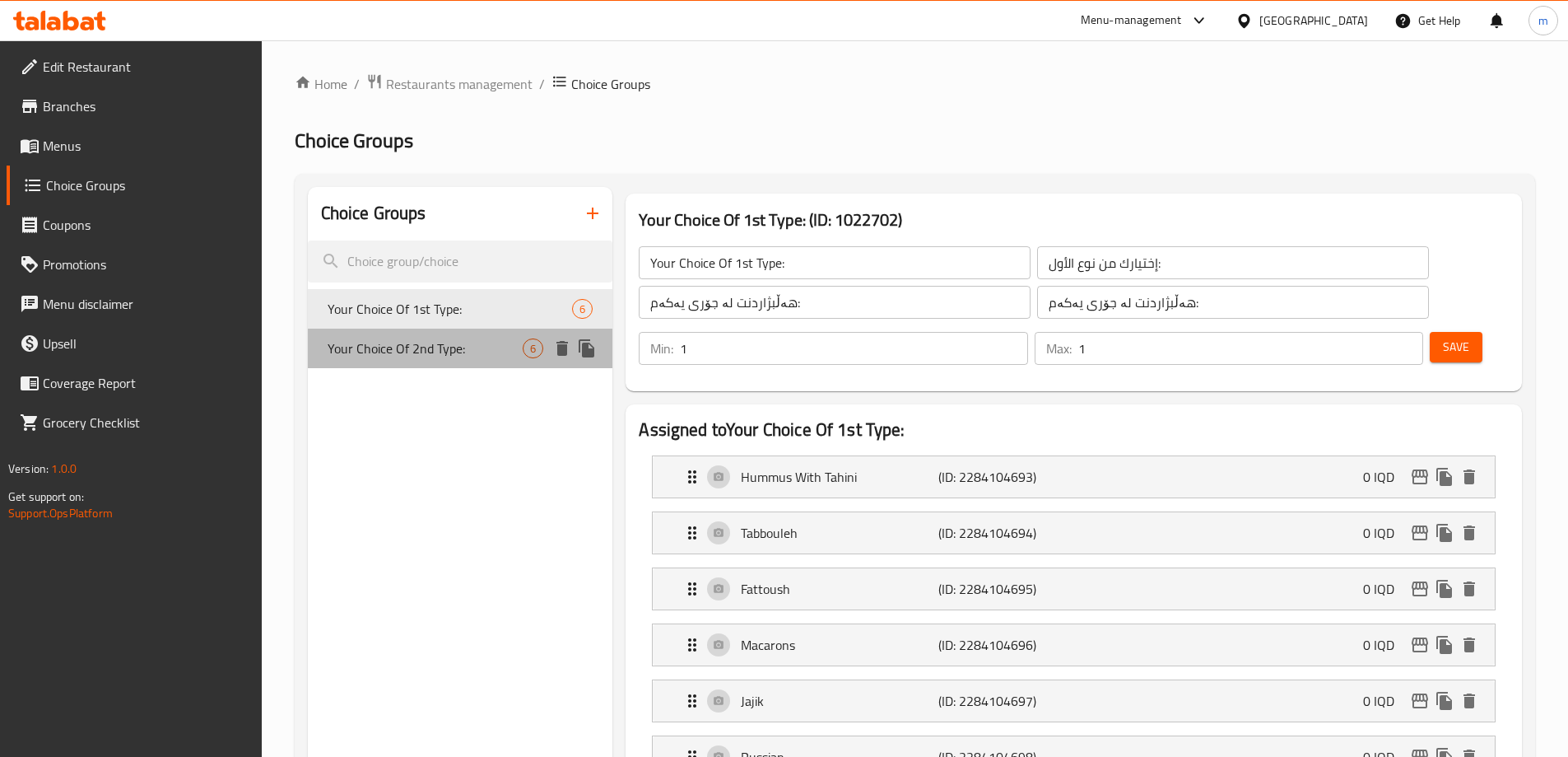
click at [421, 341] on span "Your Choice Of 2nd Type:" at bounding box center [425, 348] width 196 height 20
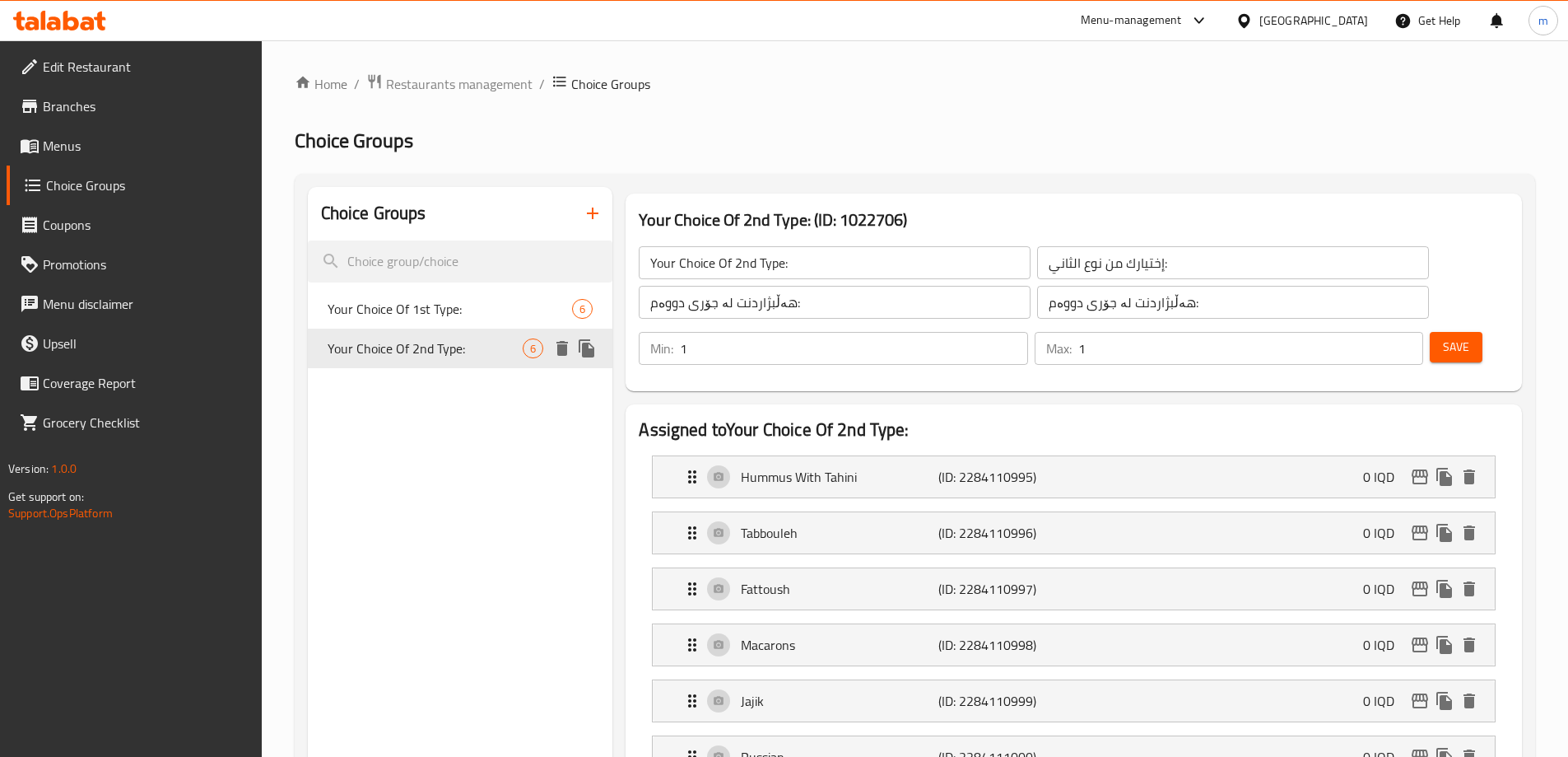
click at [468, 343] on span "Your Choice Of 2nd Type:" at bounding box center [425, 348] width 196 height 20
click at [583, 209] on icon "button" at bounding box center [593, 213] width 20 height 20
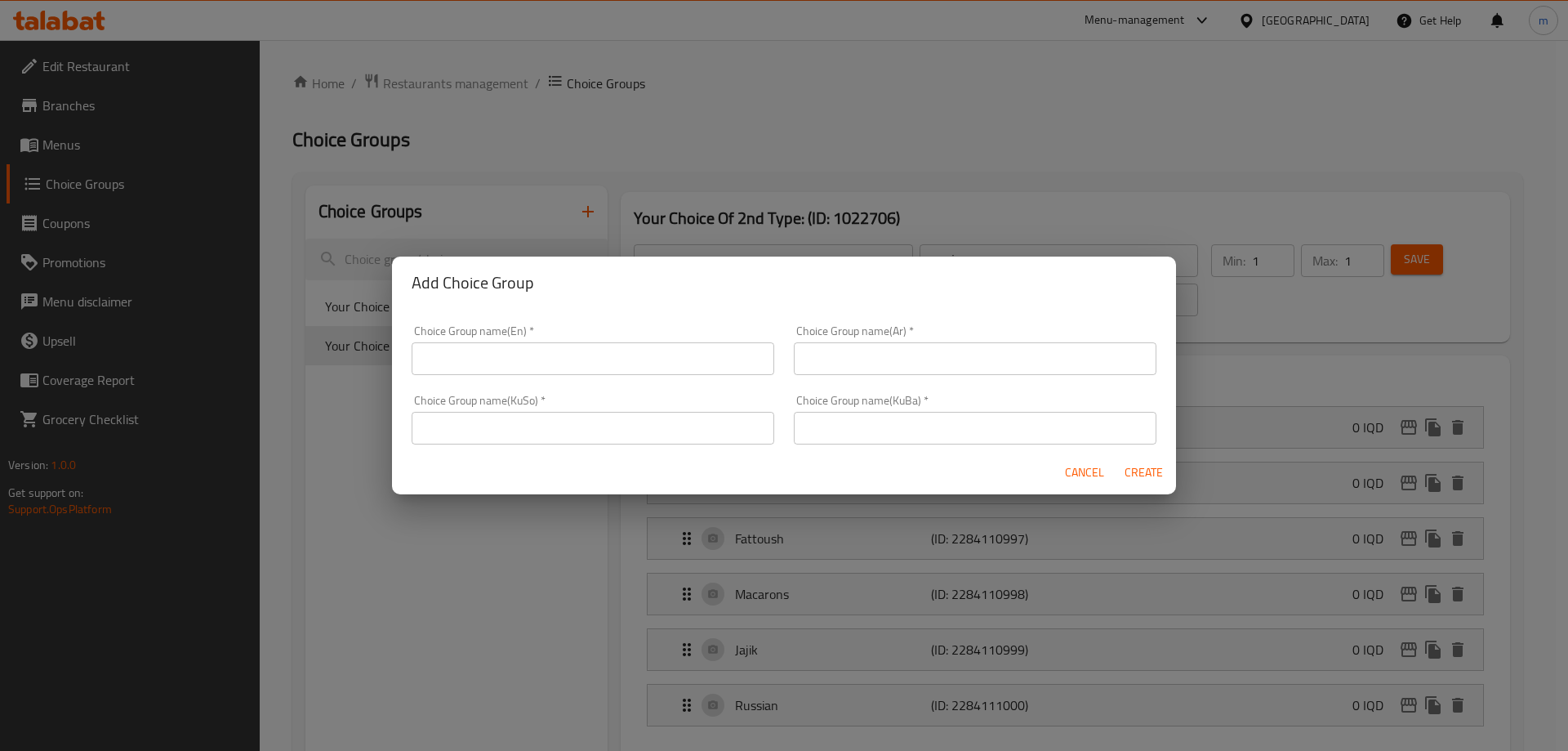
click at [564, 358] on input "text" at bounding box center [593, 359] width 363 height 33
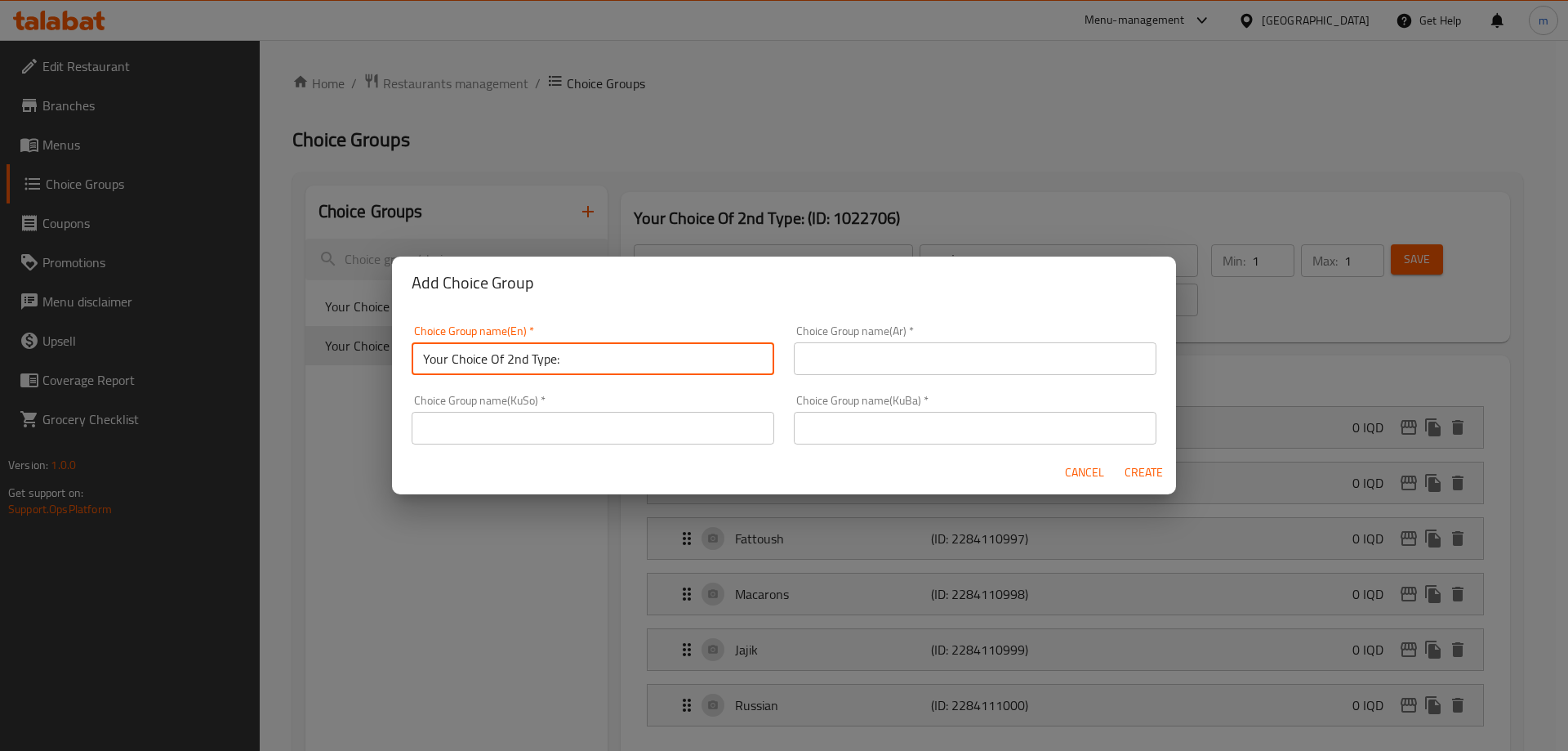
drag, startPoint x: 528, startPoint y: 357, endPoint x: 505, endPoint y: 353, distance: 23.3
click at [505, 353] on input "Your Choice Of 2nd Type:" at bounding box center [593, 359] width 363 height 33
click at [890, 353] on input "text" at bounding box center [975, 359] width 363 height 33
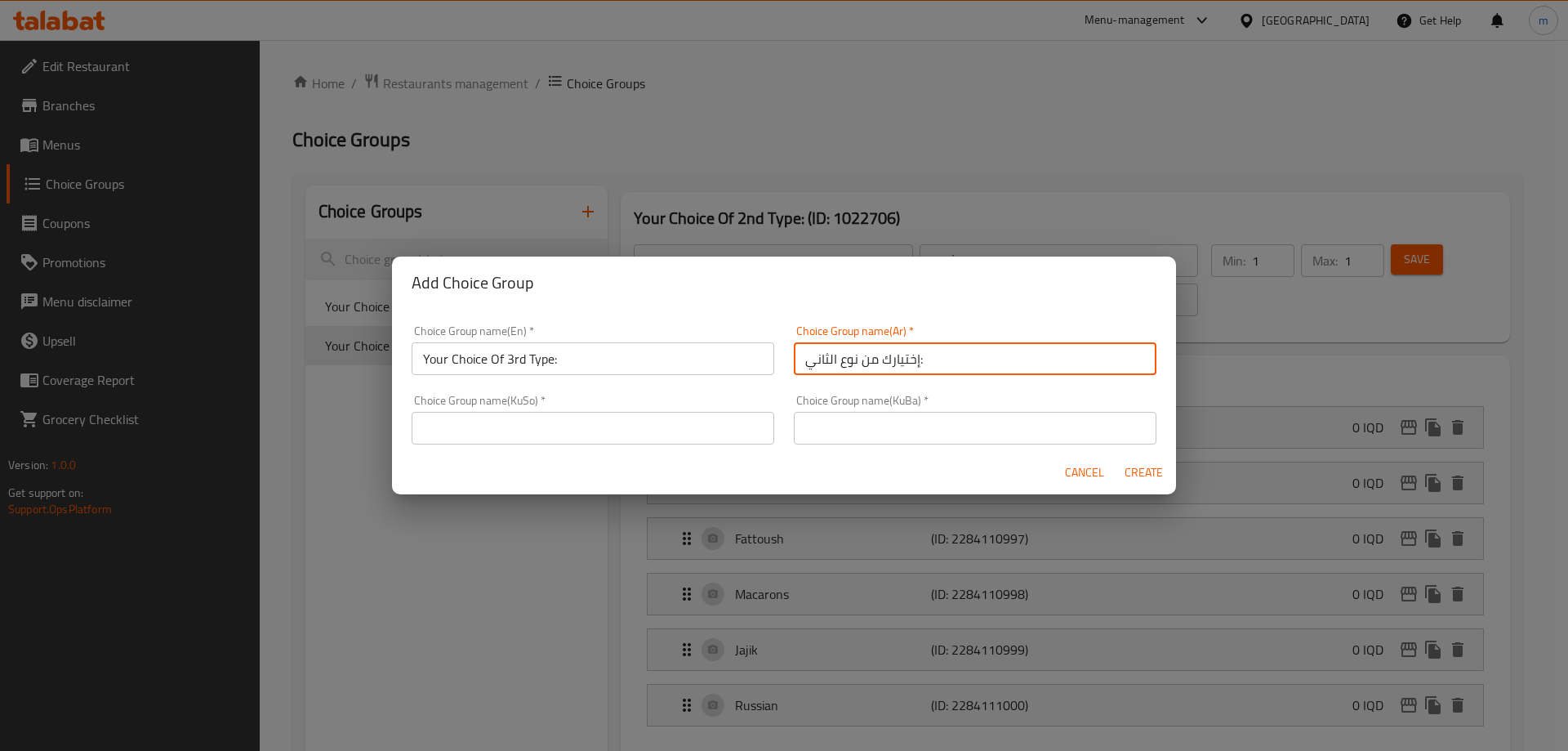
click at [814, 355] on input "إختيارك من نوع الثاني:" at bounding box center [975, 359] width 363 height 33
click at [673, 423] on input "text" at bounding box center [593, 428] width 363 height 33
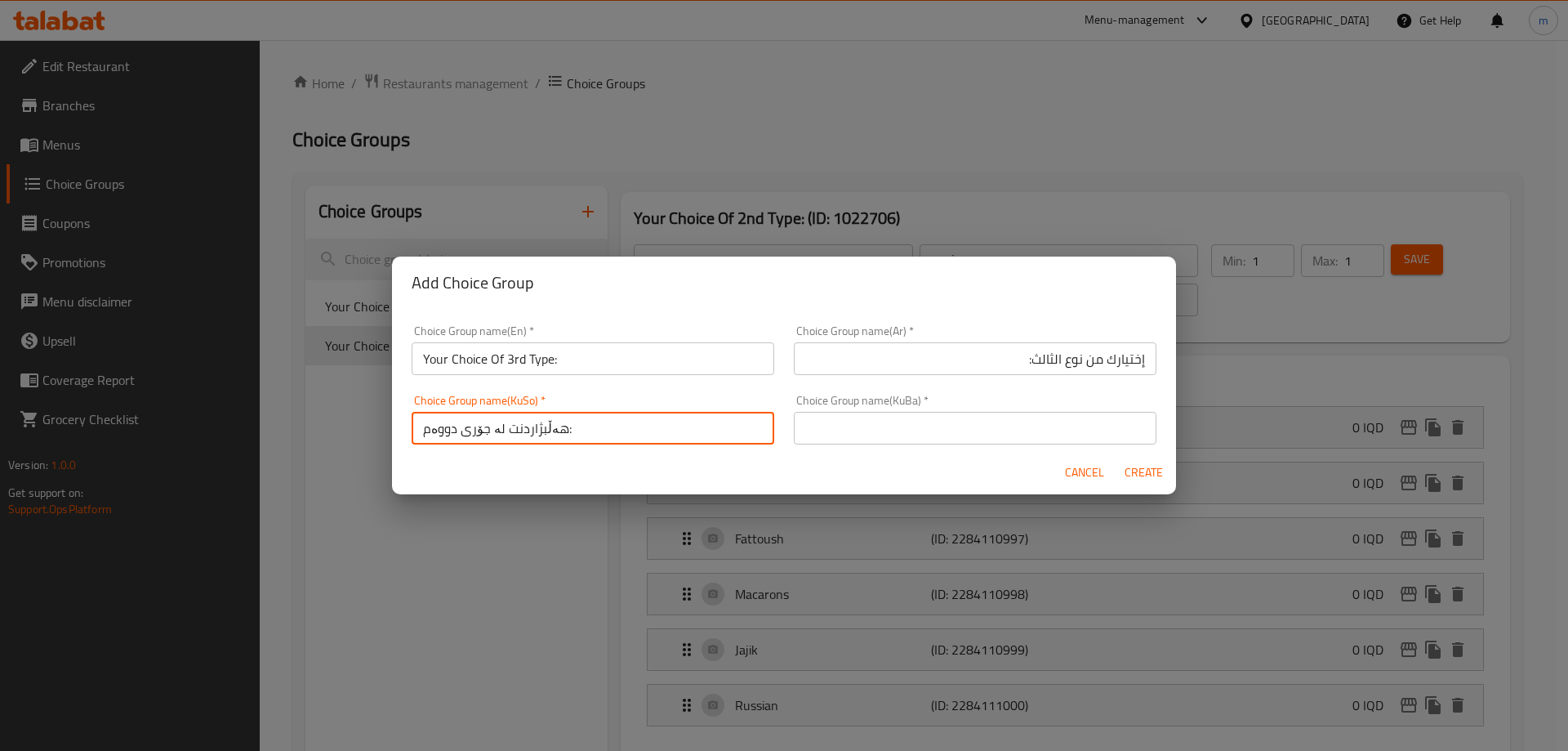
click at [447, 430] on input "هەڵبژاردنت لە جۆری دووەم:" at bounding box center [593, 428] width 363 height 33
click at [834, 430] on input "text" at bounding box center [975, 428] width 363 height 33
paste input "هەڵبژاردنت لە جۆری سێیەم:"
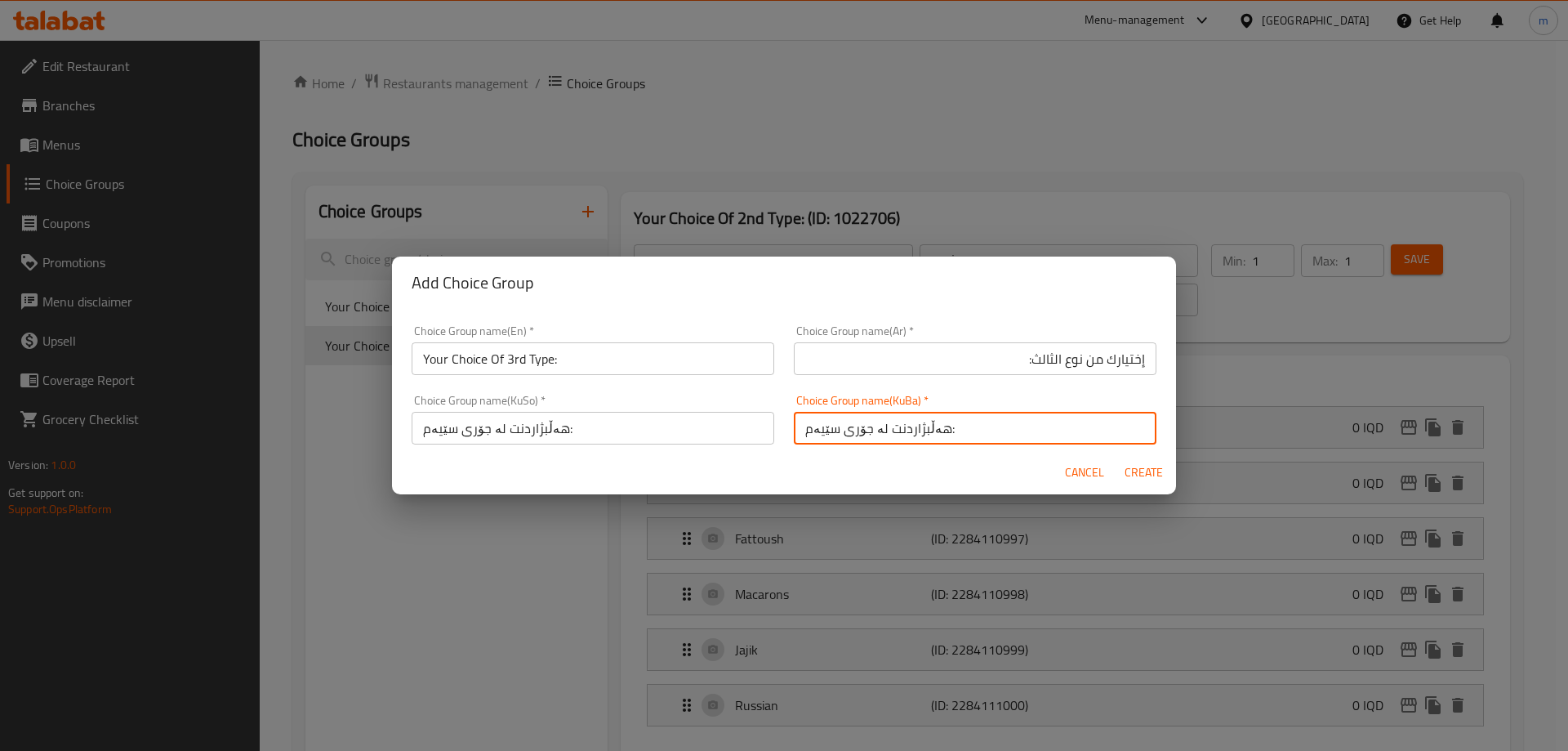
click at [892, 451] on div "Cancel Create" at bounding box center [784, 473] width 784 height 43
click at [1150, 477] on span "Create" at bounding box center [1144, 473] width 39 height 20
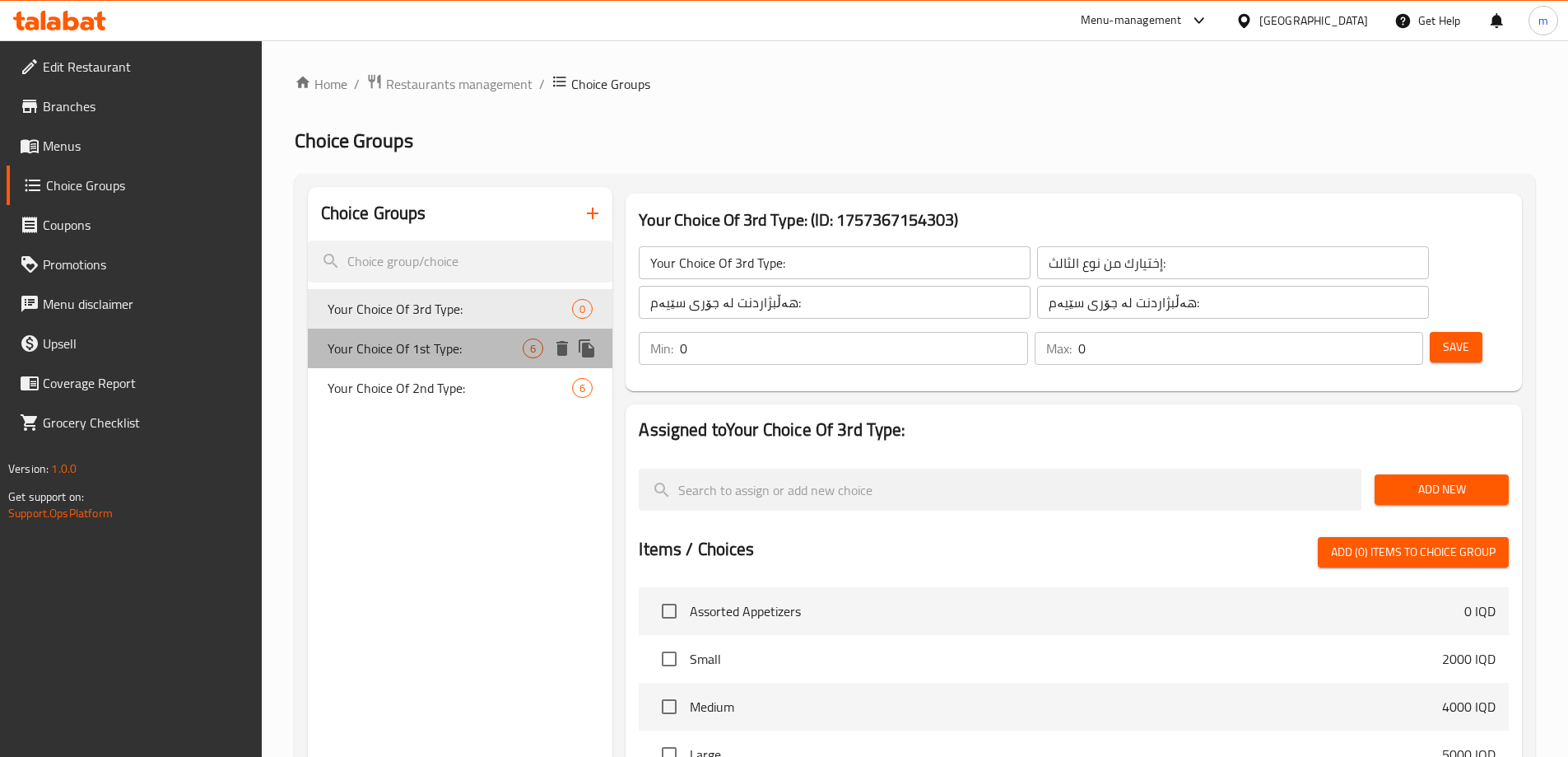
click at [434, 341] on span "Your Choice Of 1st Type:" at bounding box center [425, 348] width 196 height 20
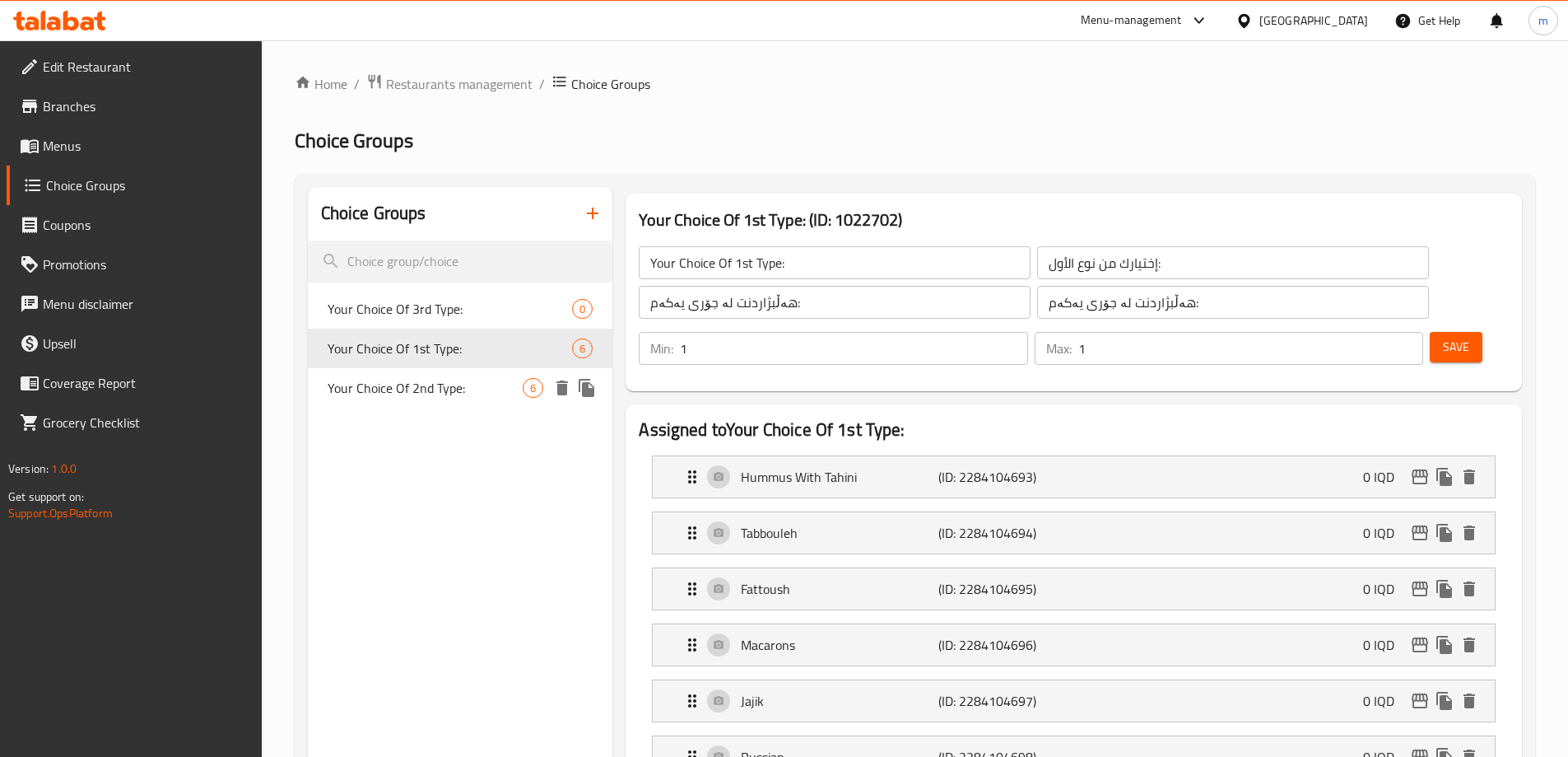
click at [430, 385] on span "Your Choice Of 2nd Type:" at bounding box center [425, 388] width 196 height 20
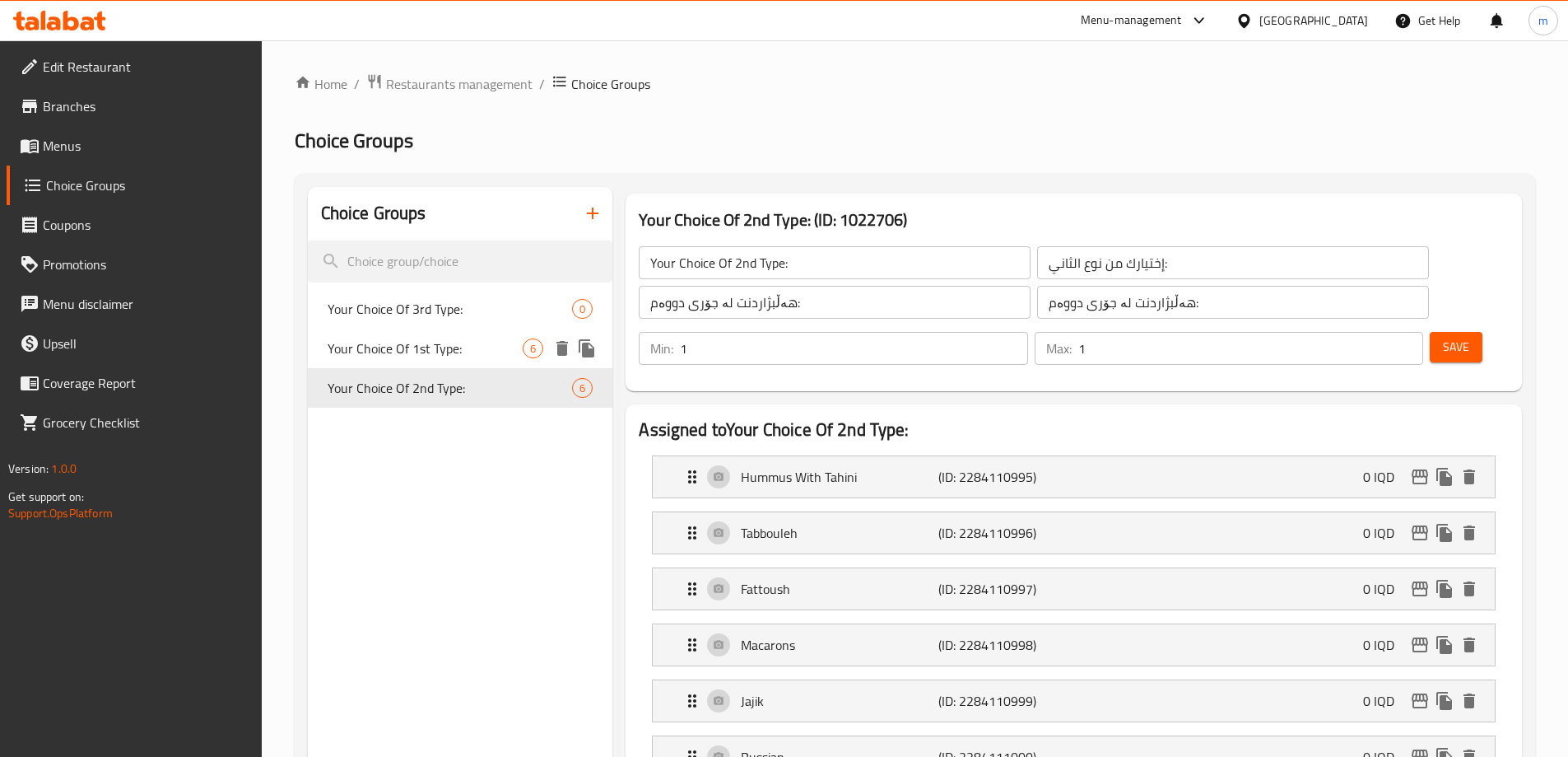
click at [438, 350] on span "Your Choice Of 1st Type:" at bounding box center [425, 348] width 196 height 20
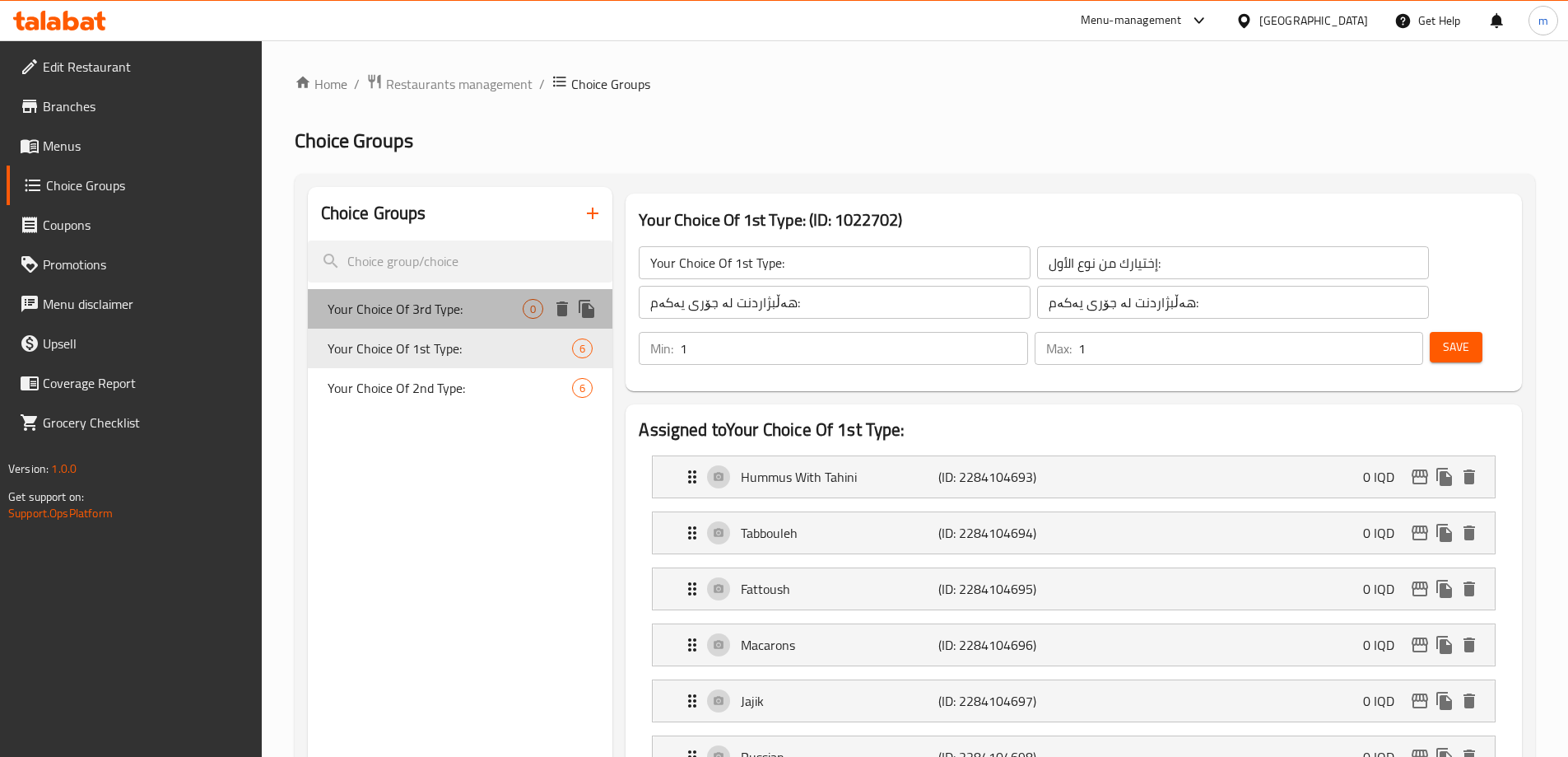
click at [455, 326] on div "Your Choice Of 3rd Type: 0" at bounding box center [460, 309] width 305 height 40
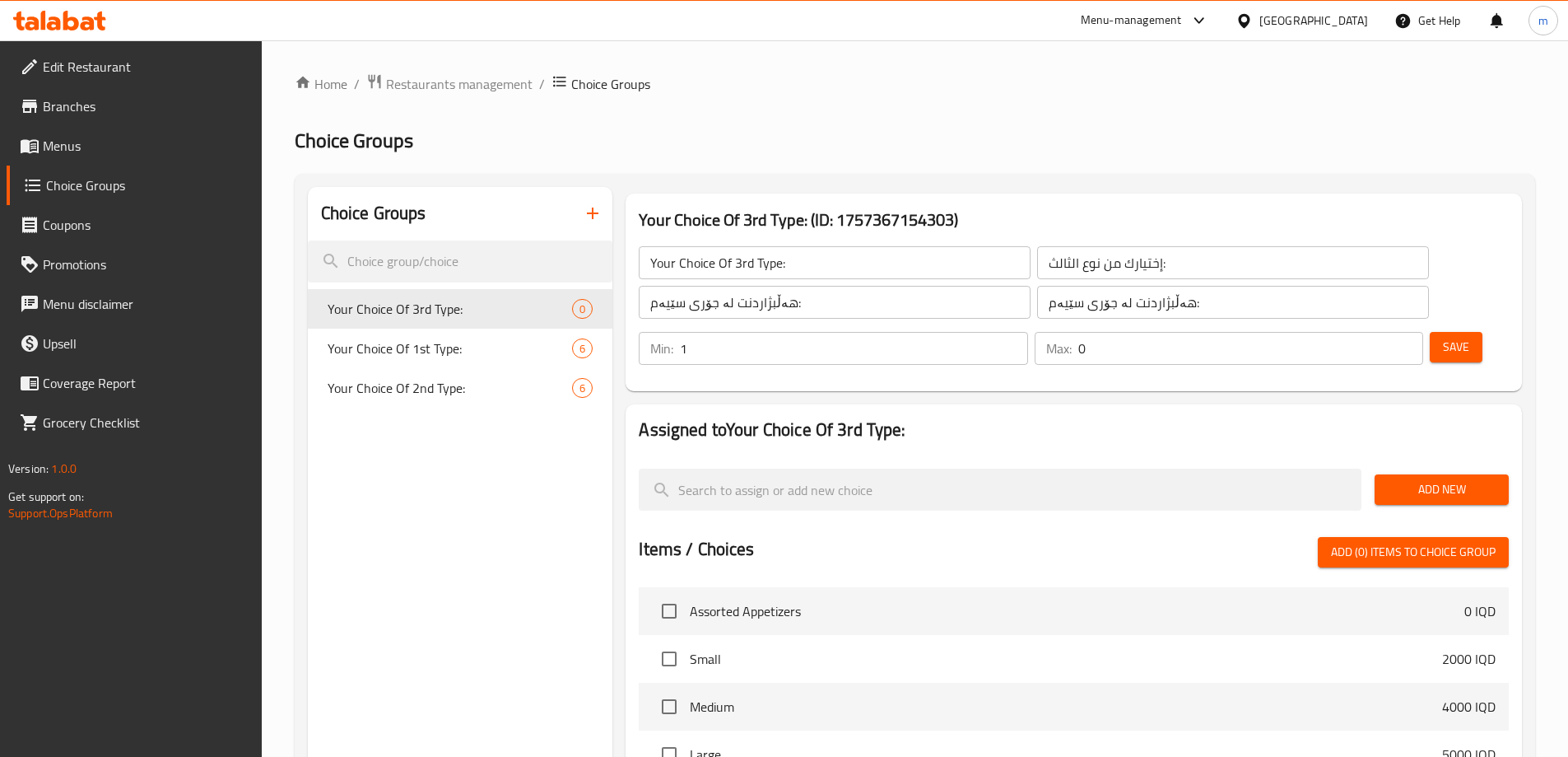
click at [1027, 332] on input "1" at bounding box center [853, 348] width 347 height 33
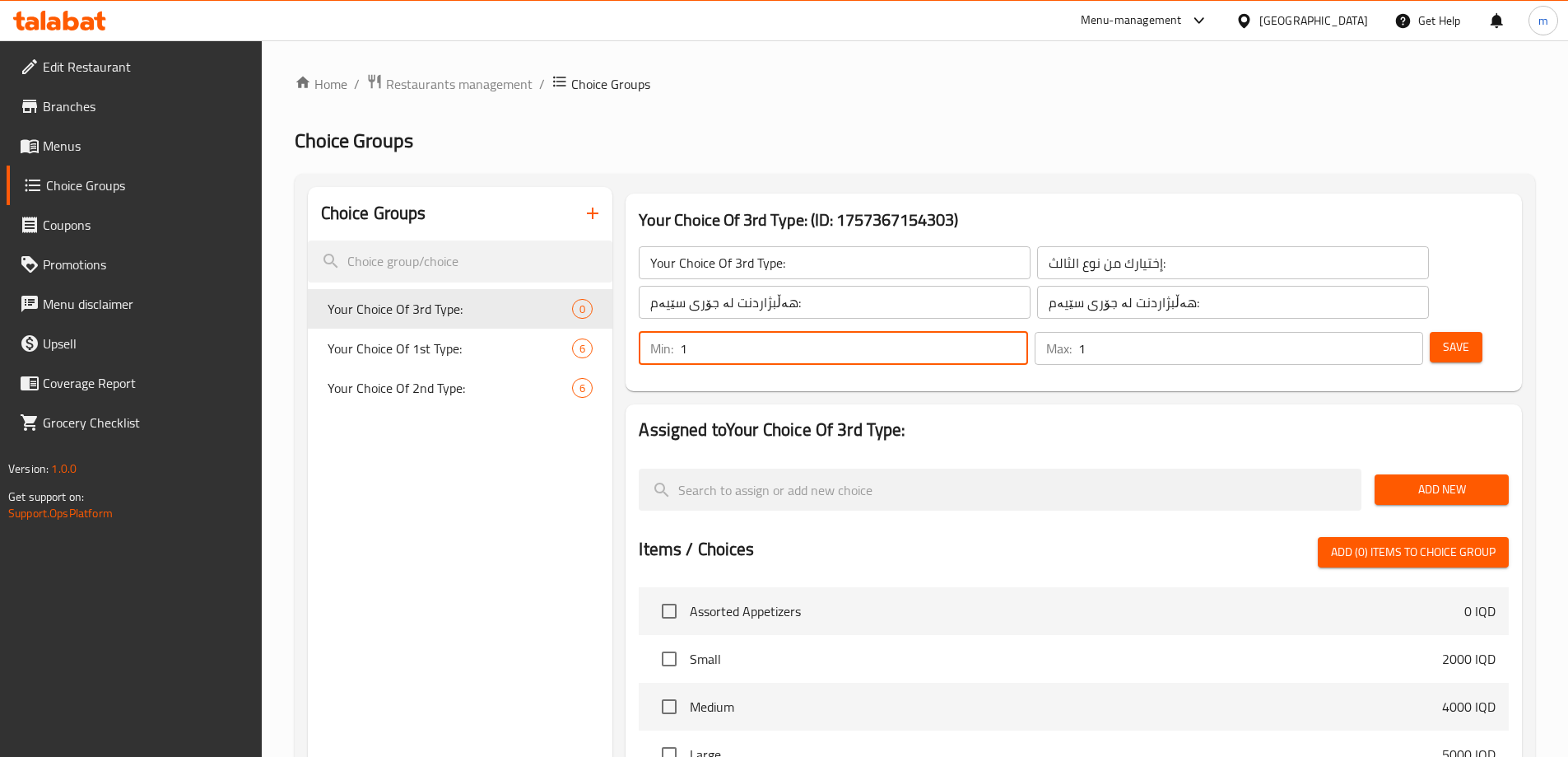
click at [1377, 332] on input "1" at bounding box center [1251, 348] width 345 height 33
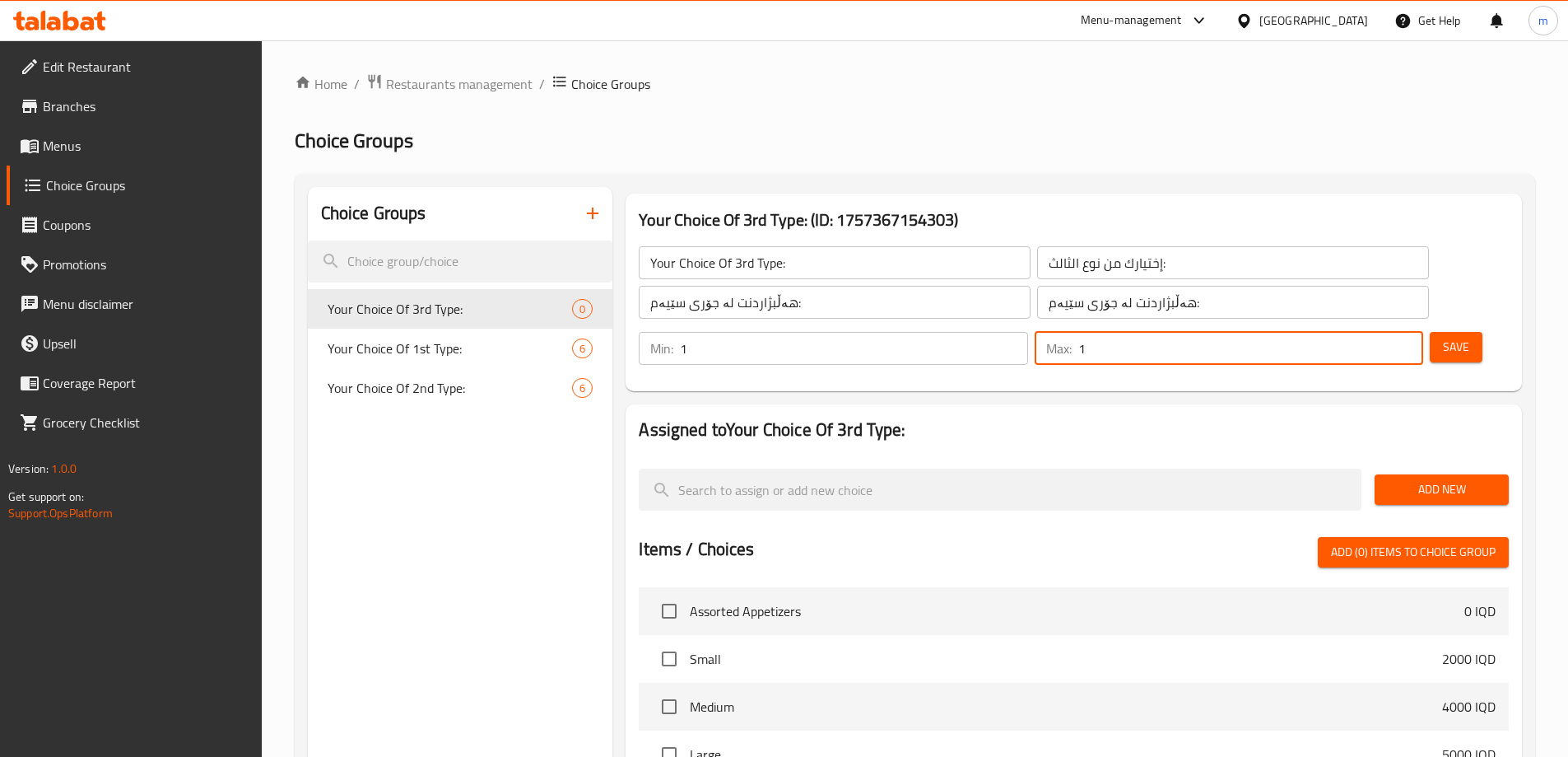
click at [1443, 332] on button "Save" at bounding box center [1457, 347] width 53 height 31
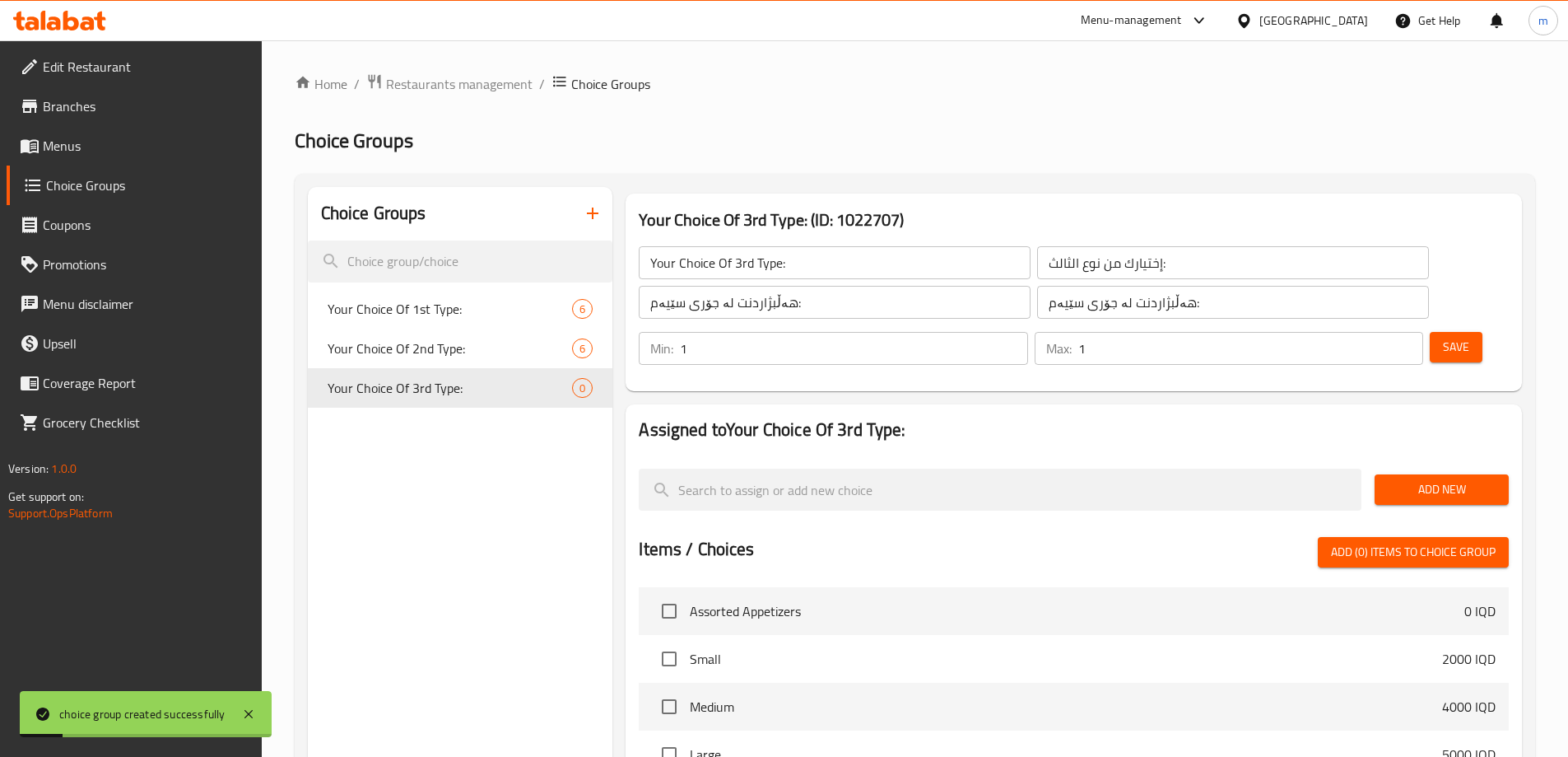
click at [1416, 480] on span "Add New" at bounding box center [1442, 490] width 108 height 21
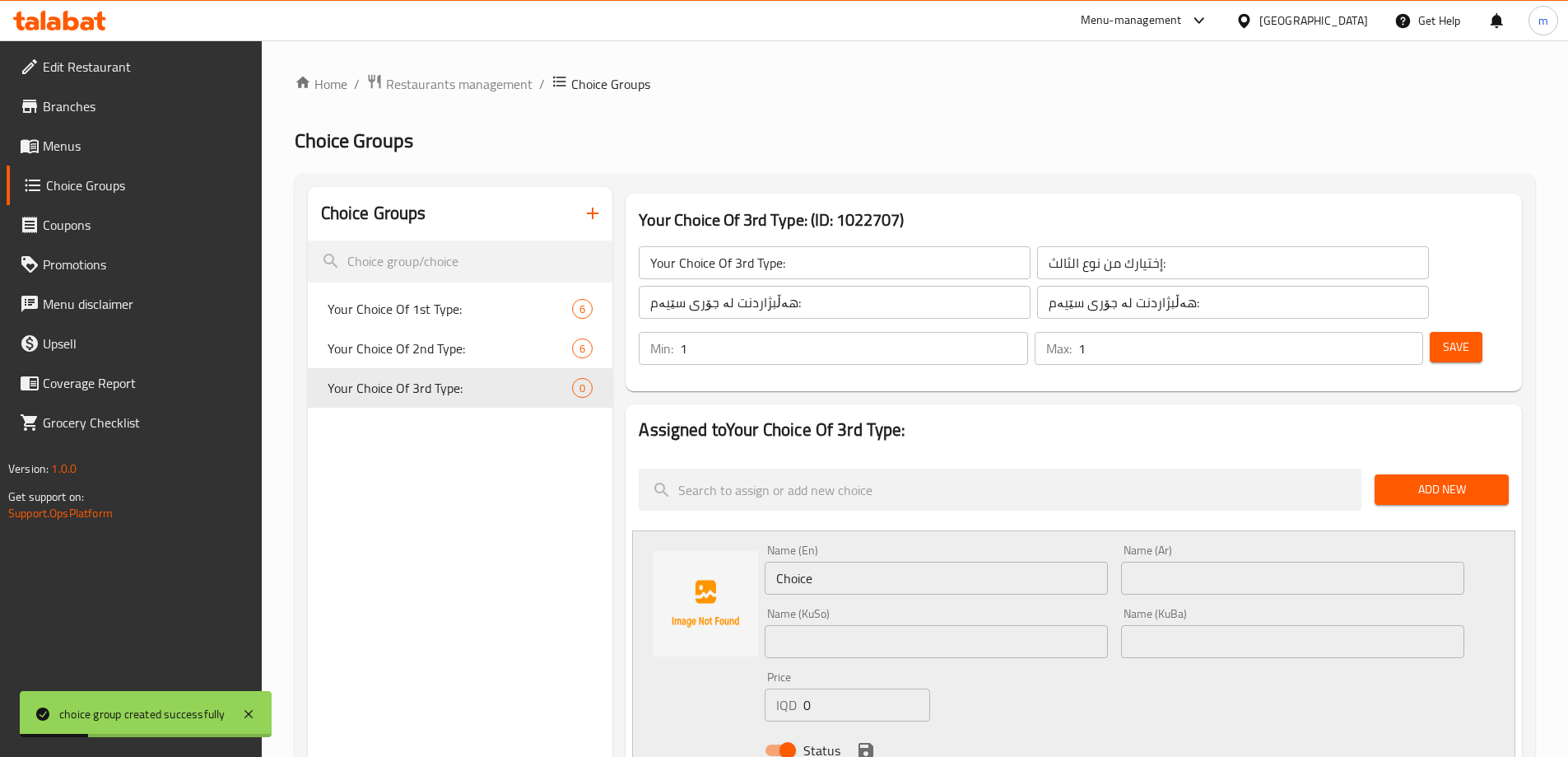
click at [827, 561] on input "Choice" at bounding box center [937, 578] width 343 height 33
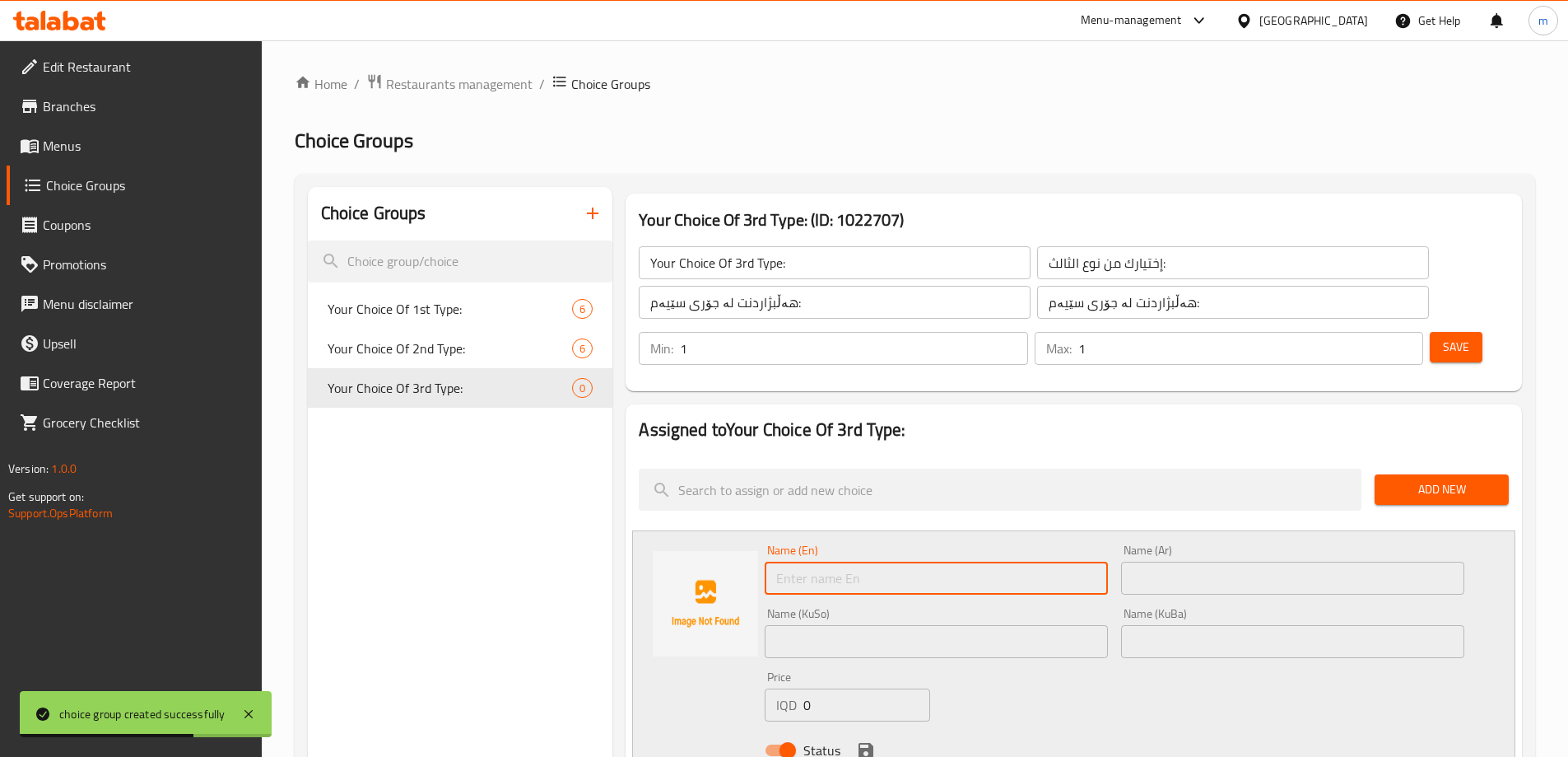
click at [808, 561] on input "text" at bounding box center [937, 578] width 343 height 33
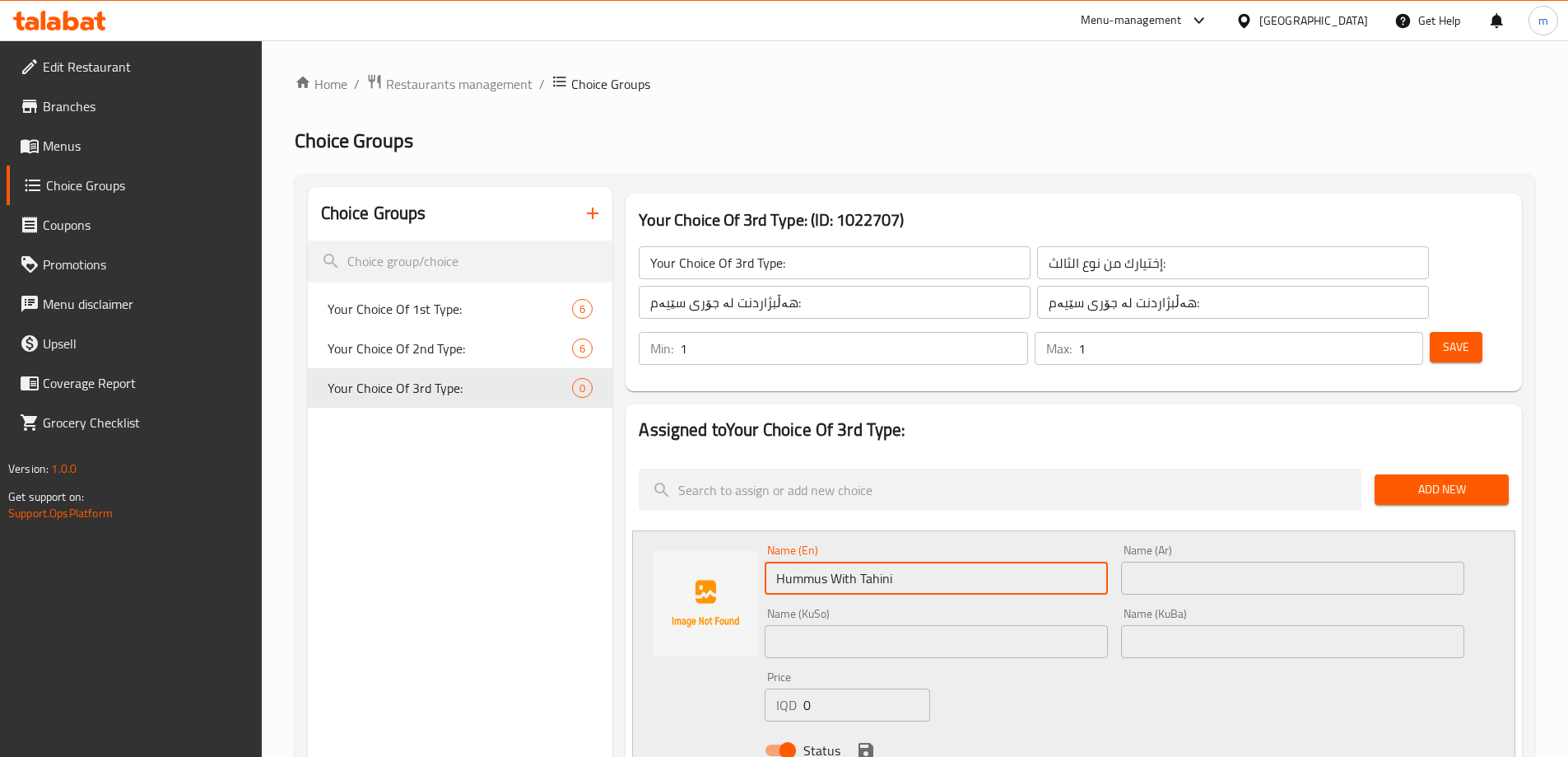
click at [1138, 561] on input "text" at bounding box center [1293, 578] width 343 height 33
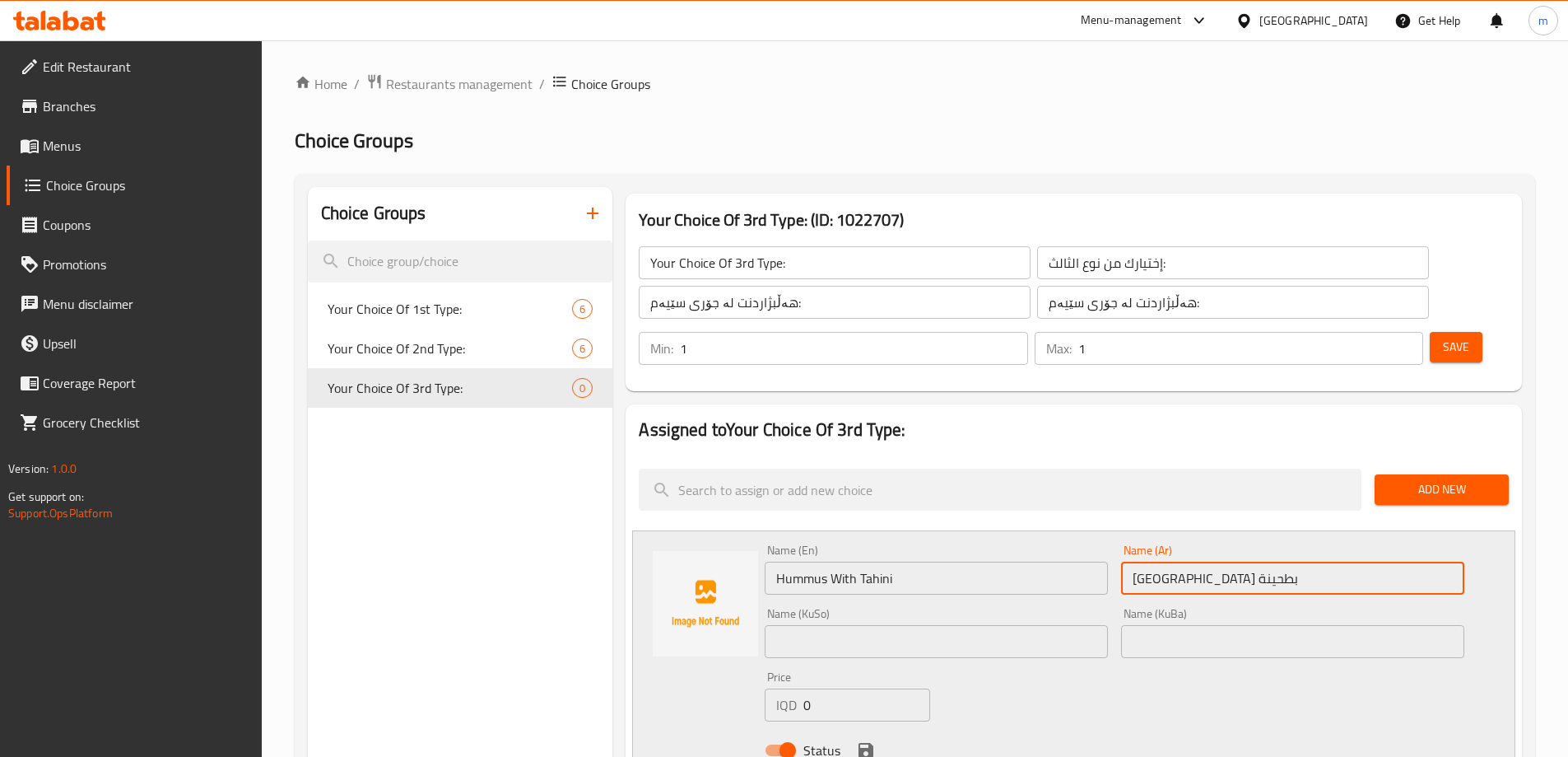
click at [1155, 625] on input "text" at bounding box center [1293, 641] width 343 height 33
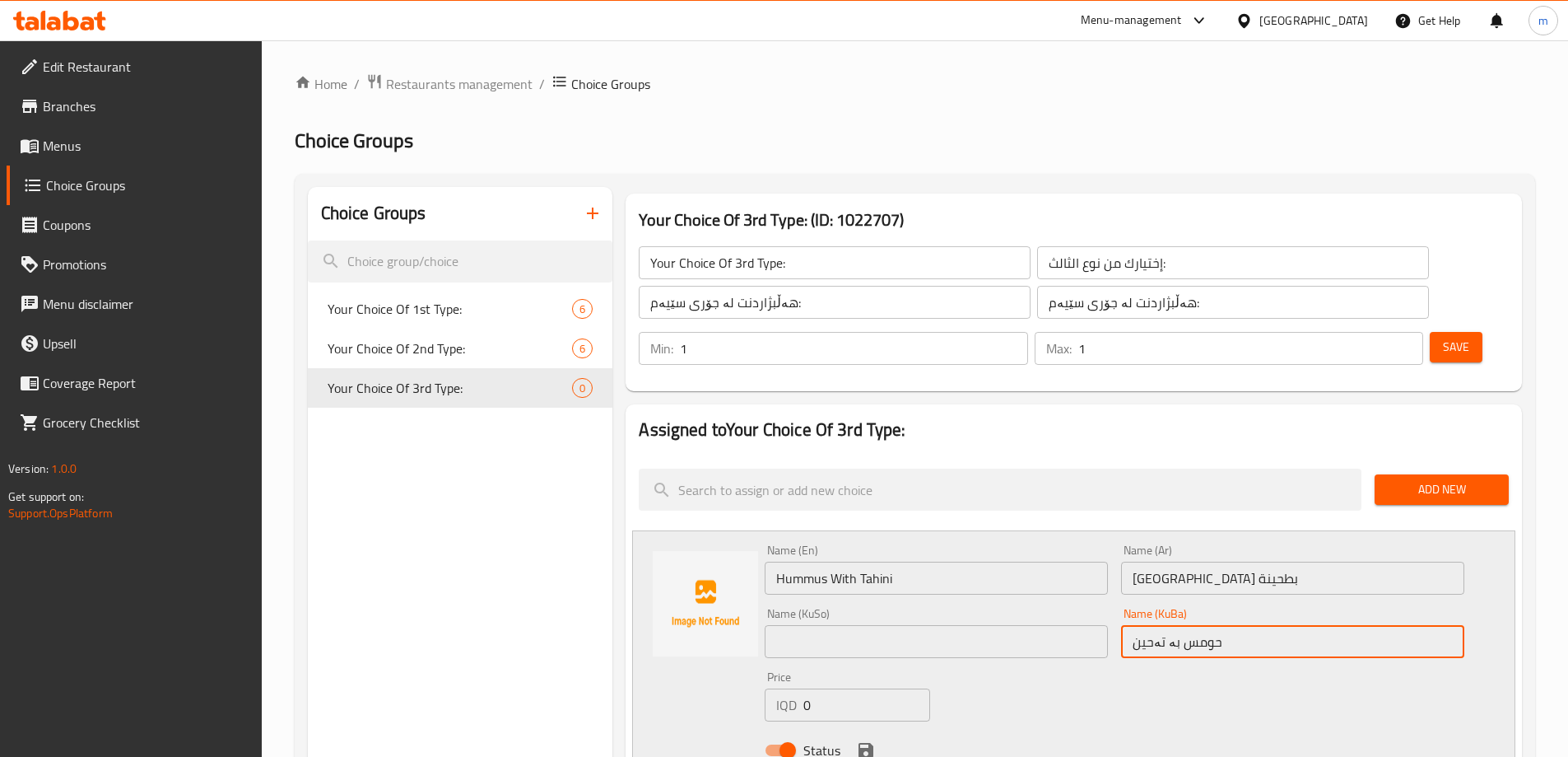
click at [1052, 625] on input "text" at bounding box center [937, 641] width 343 height 33
paste input "حومس بە تەحین"
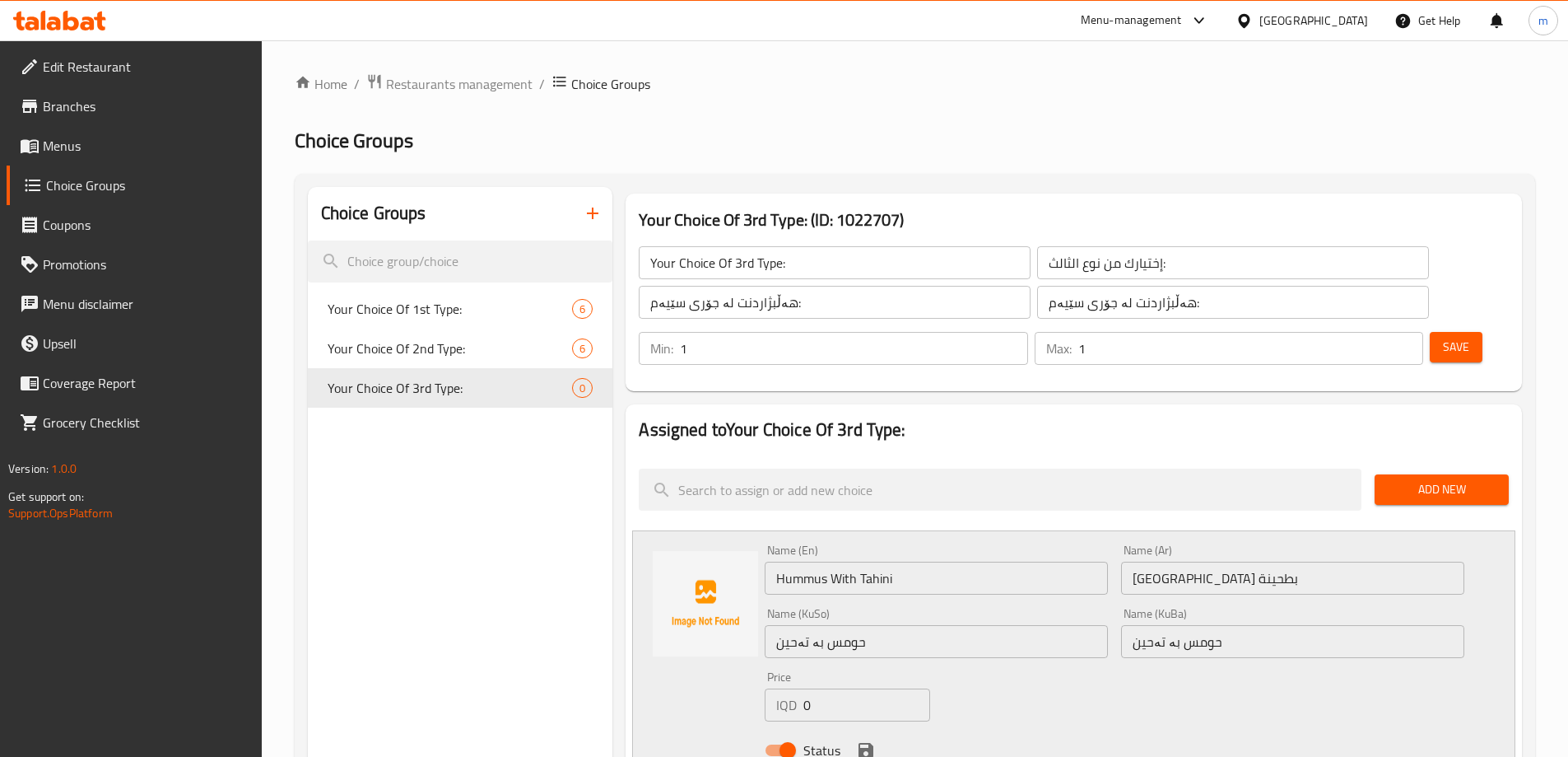
click at [992, 620] on div "Name (En) Hummus With Tahini Name (En) Name (Ar) حمص بطحينة Name (Ar) Name (KuS…" at bounding box center [1115, 655] width 713 height 234
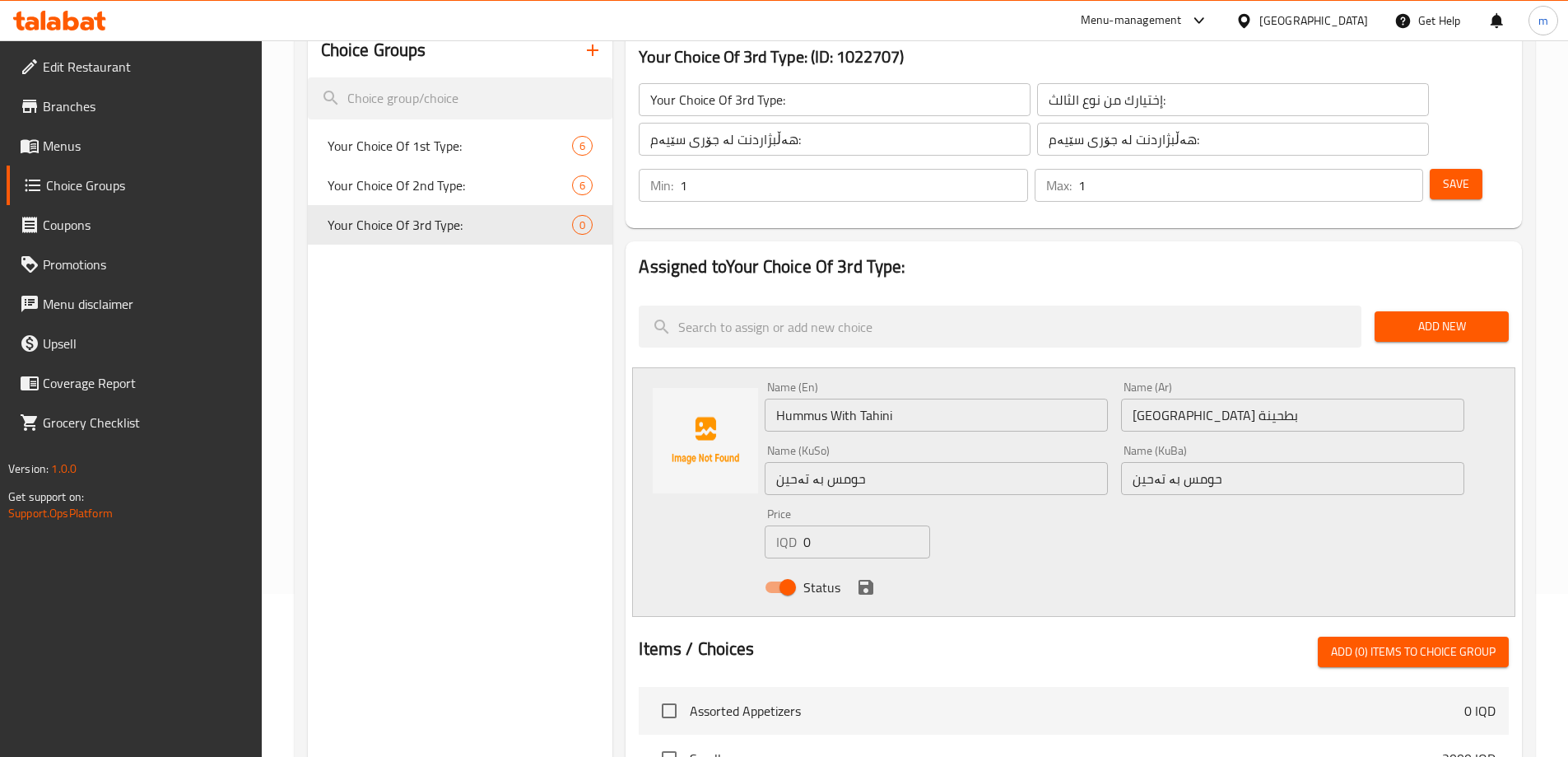
scroll to position [165, 0]
click at [870, 578] on icon "save" at bounding box center [866, 585] width 15 height 15
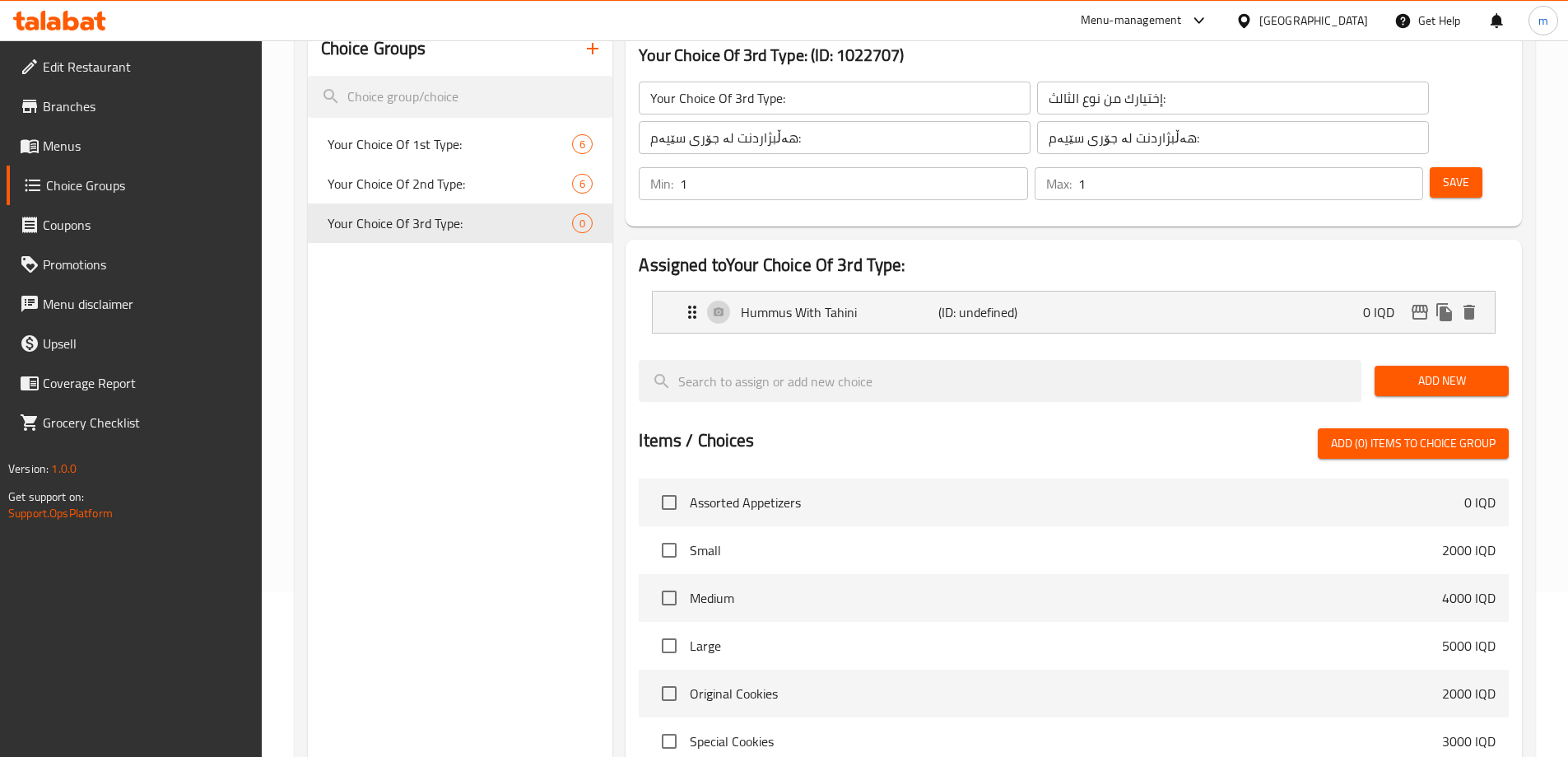
click at [1457, 371] on span "Add New" at bounding box center [1442, 381] width 108 height 21
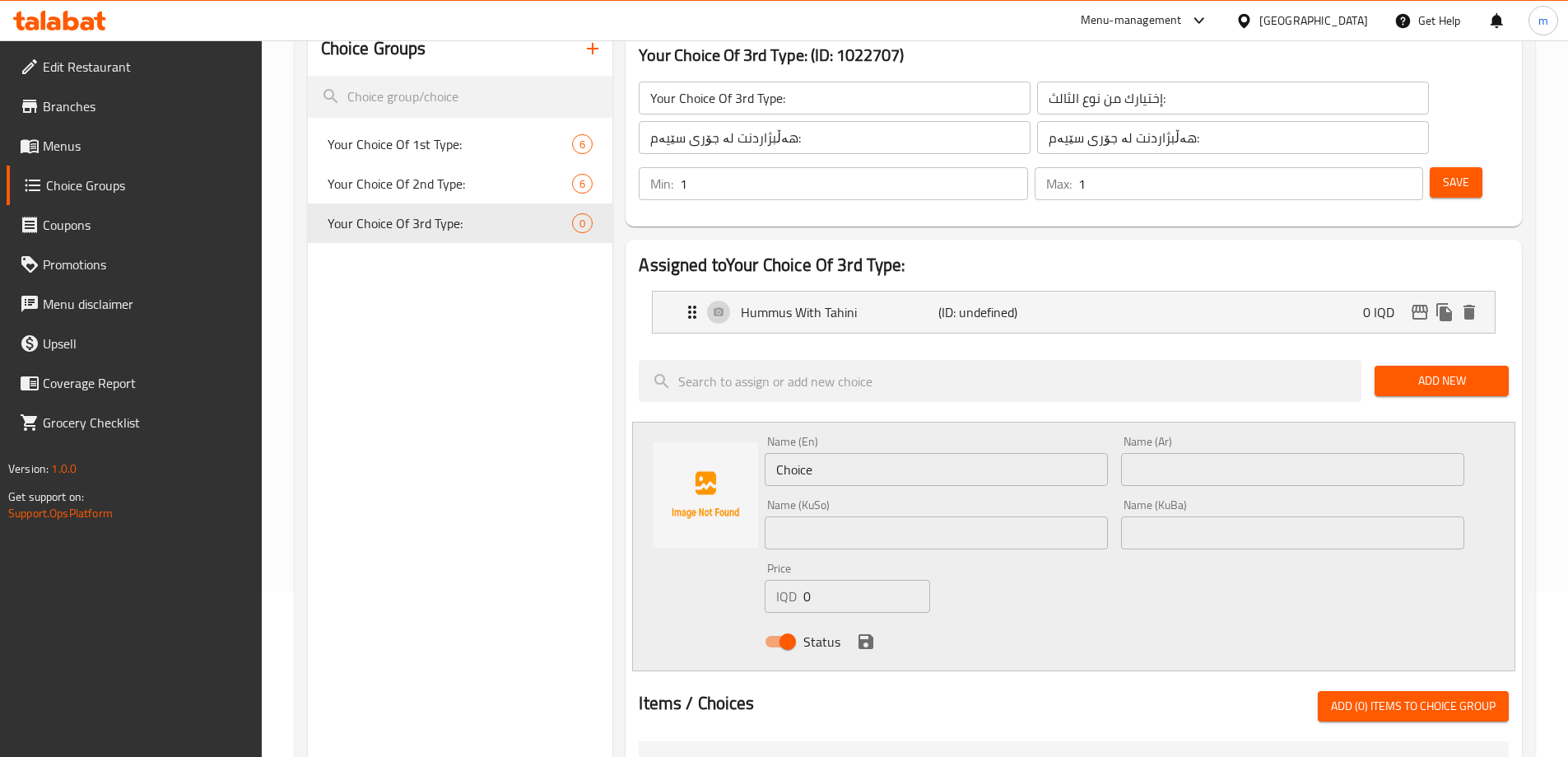
click at [850, 429] on div "Name (En) Choice Name (En)" at bounding box center [937, 461] width 357 height 64
click at [852, 453] on input "Choice" at bounding box center [937, 470] width 343 height 33
click at [1223, 453] on input "text" at bounding box center [1293, 470] width 343 height 33
click at [1221, 516] on input "text" at bounding box center [1293, 532] width 343 height 33
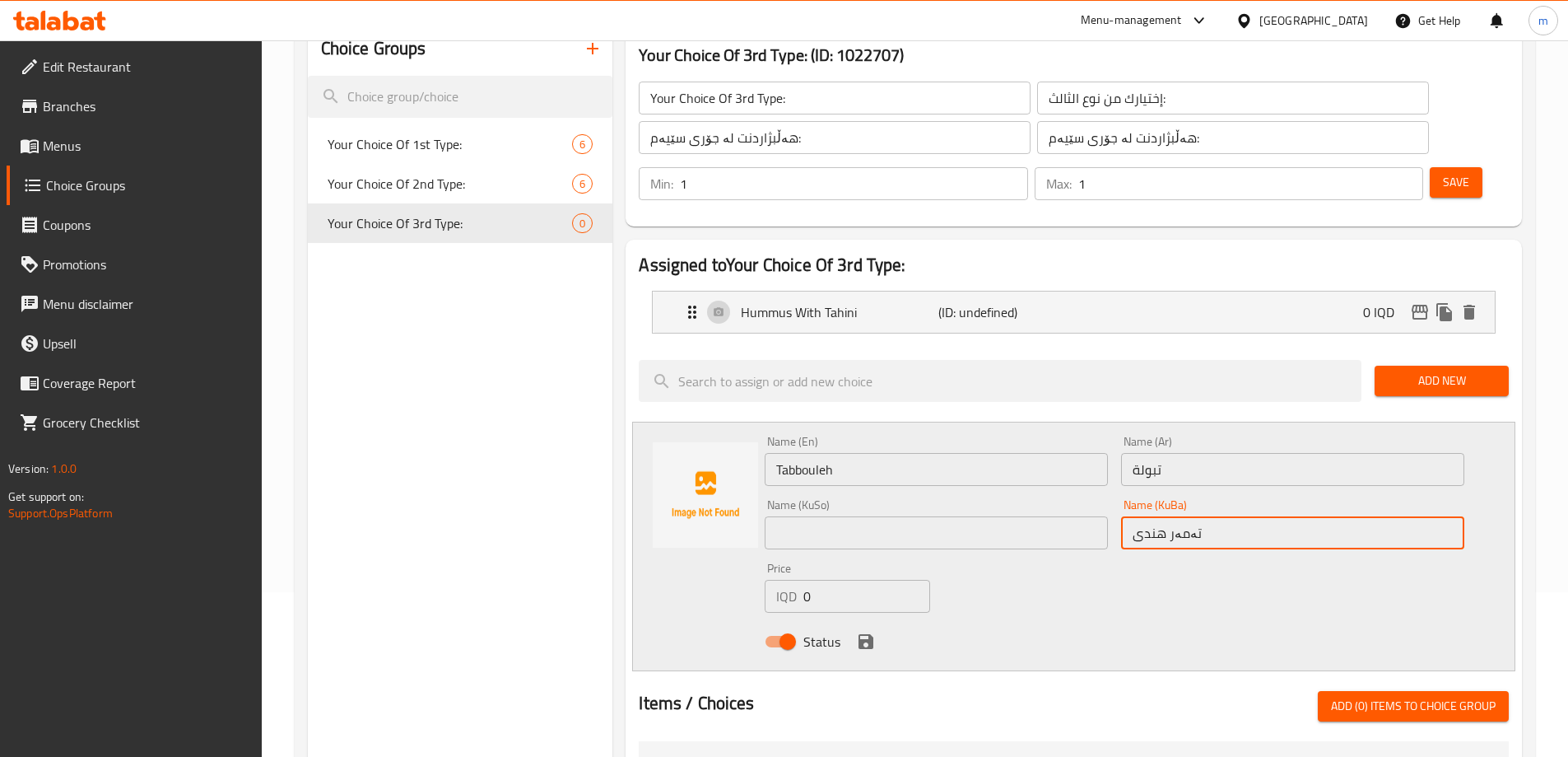
click at [1216, 516] on input "تەمەر هندی" at bounding box center [1293, 532] width 343 height 33
click at [1159, 516] on input "تەبوولە" at bounding box center [1293, 532] width 343 height 33
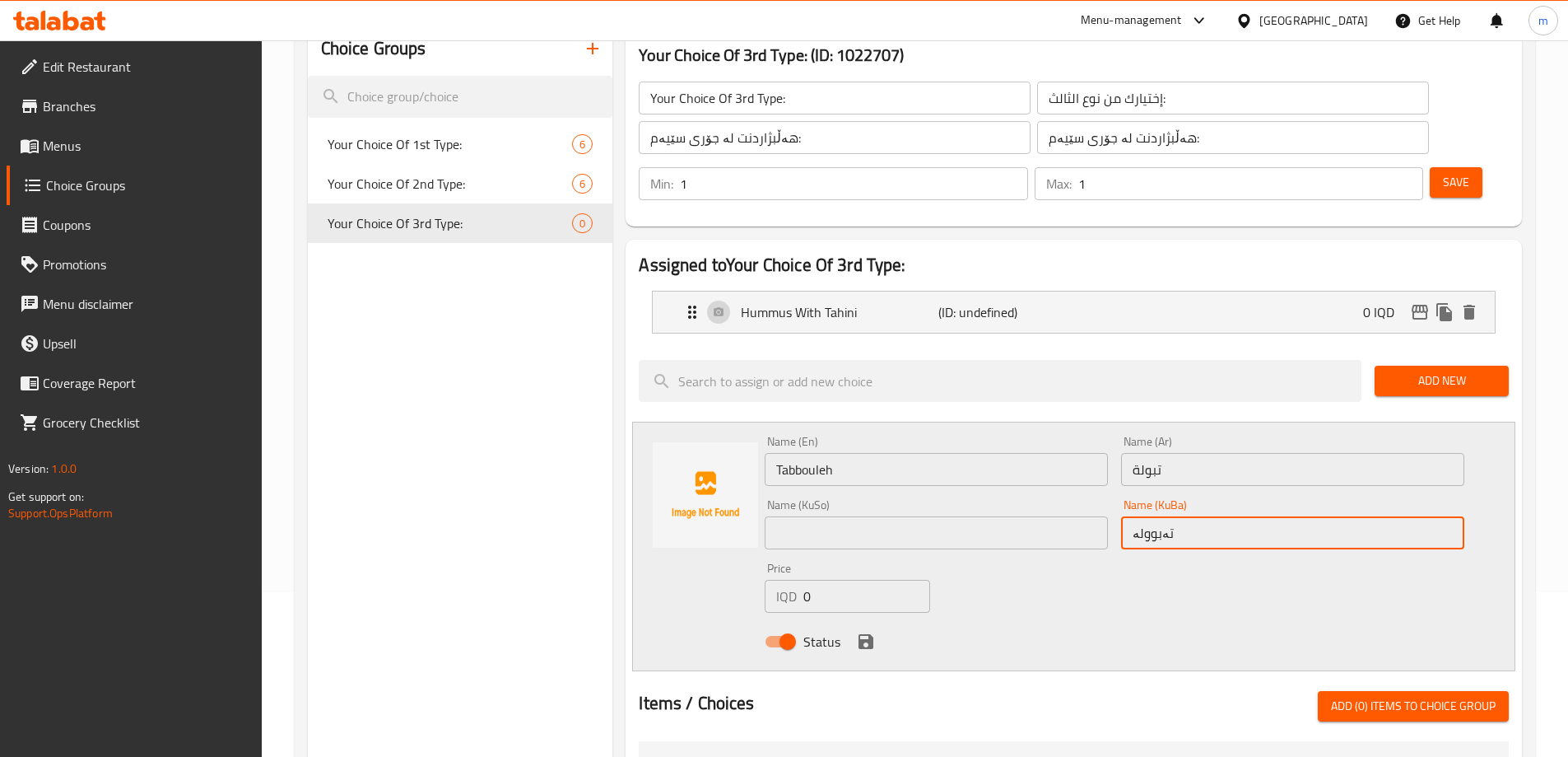
click at [961, 516] on input "text" at bounding box center [937, 532] width 343 height 33
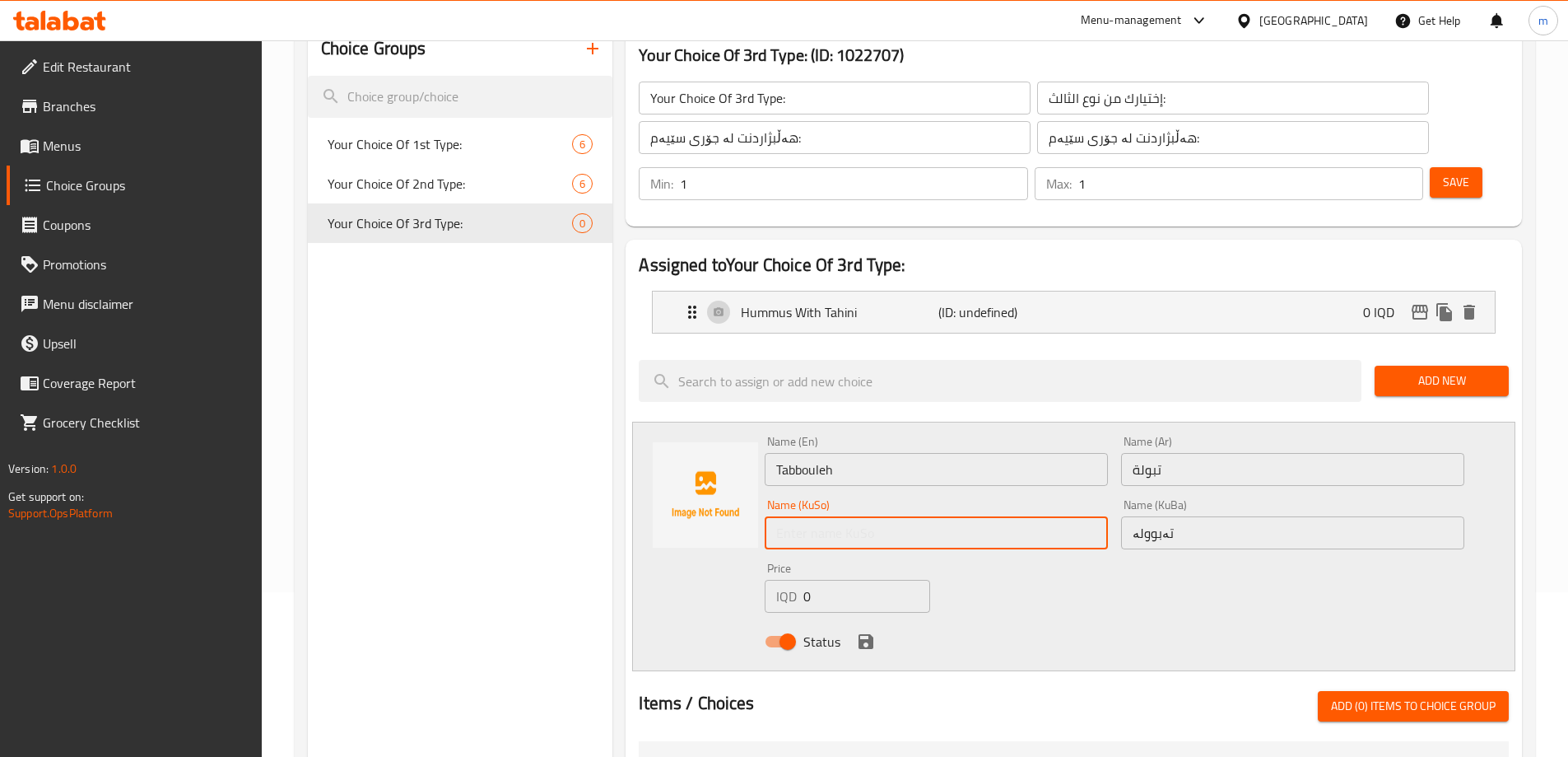
paste input "تەبوولە"
click at [1094, 537] on div "Name (En) Tabbouleh Name (En) Name (Ar) تبولة Name (Ar) Name (KuSo) تەبوولە Nam…" at bounding box center [1115, 546] width 713 height 234
click at [862, 634] on icon "save" at bounding box center [866, 641] width 15 height 15
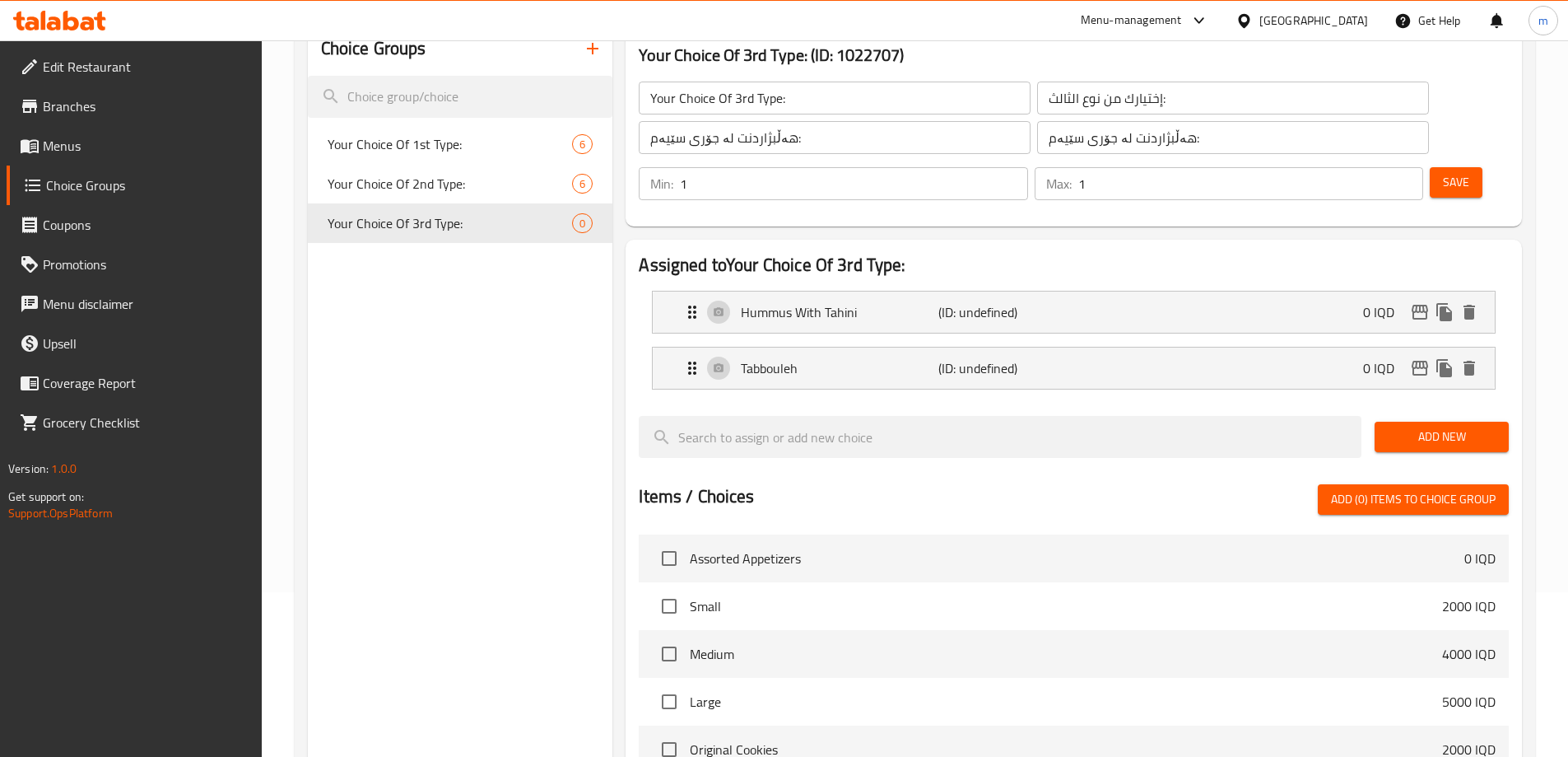
click at [1407, 427] on span "Add New" at bounding box center [1442, 437] width 108 height 21
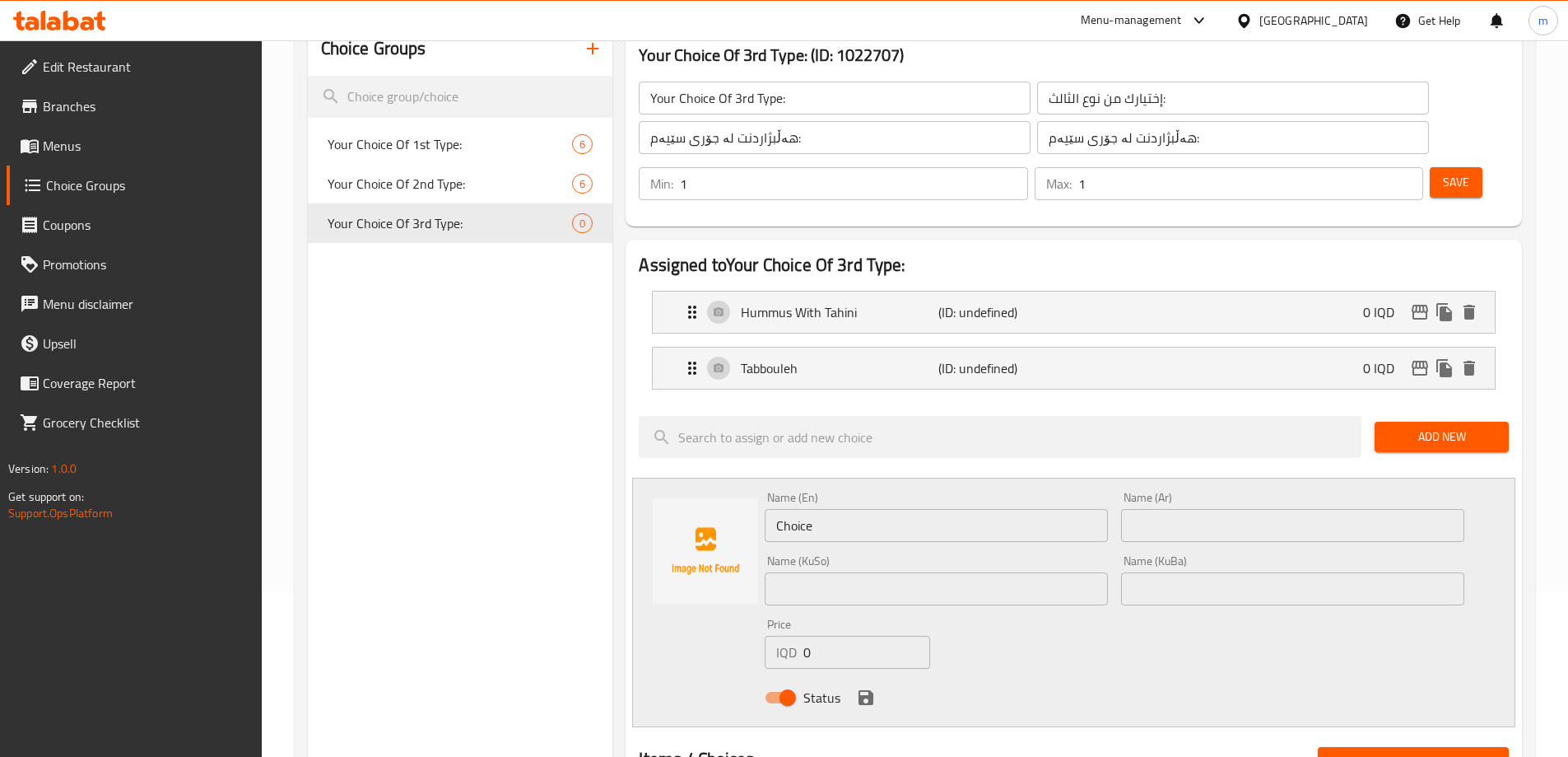
click at [836, 509] on input "Choice" at bounding box center [937, 525] width 343 height 33
click at [1131, 509] on input "text" at bounding box center [1293, 525] width 343 height 33
click at [966, 572] on input "text" at bounding box center [937, 589] width 343 height 33
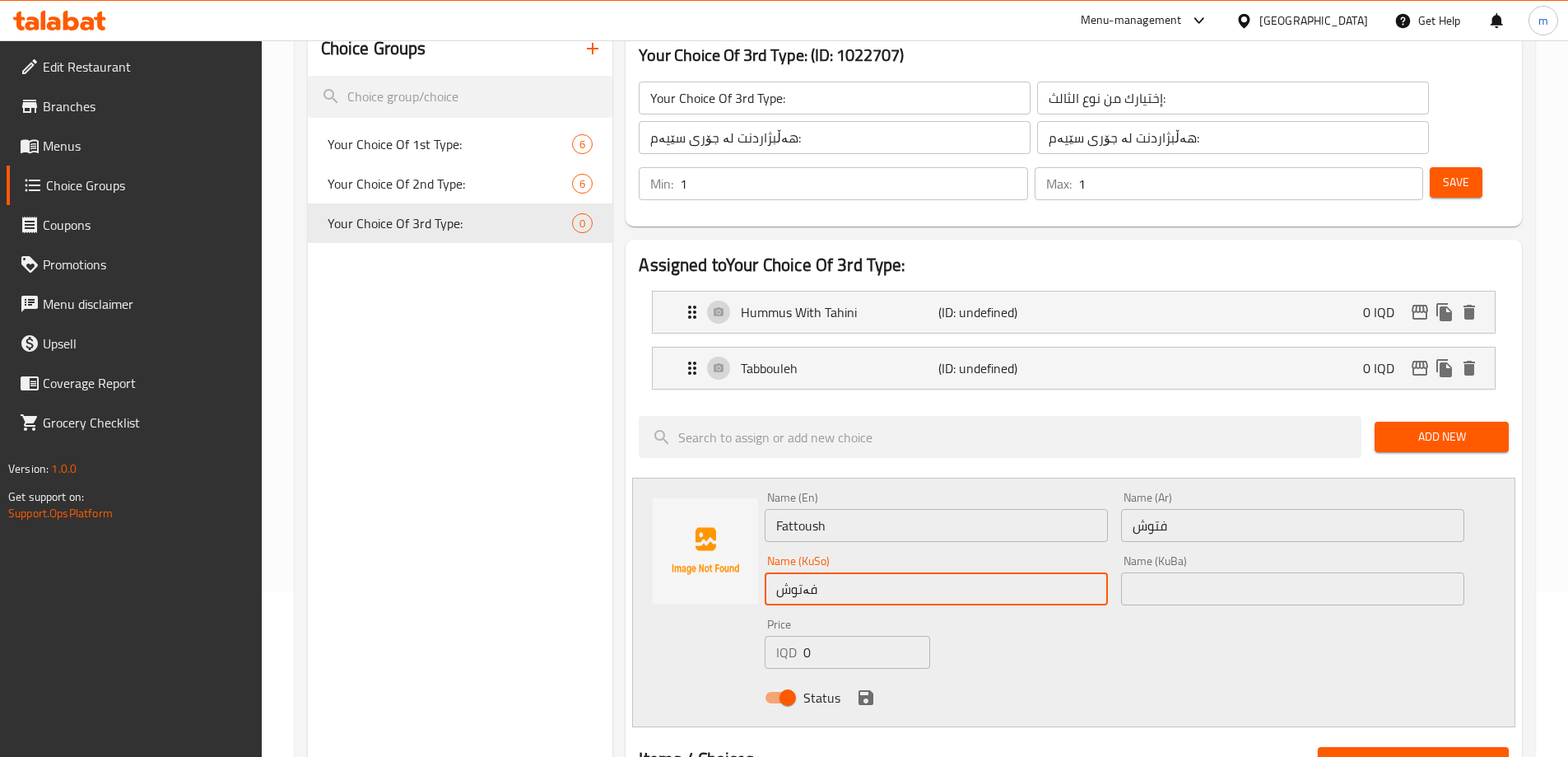
click at [1122, 572] on input "text" at bounding box center [1293, 589] width 343 height 33
paste input "فەتوش"
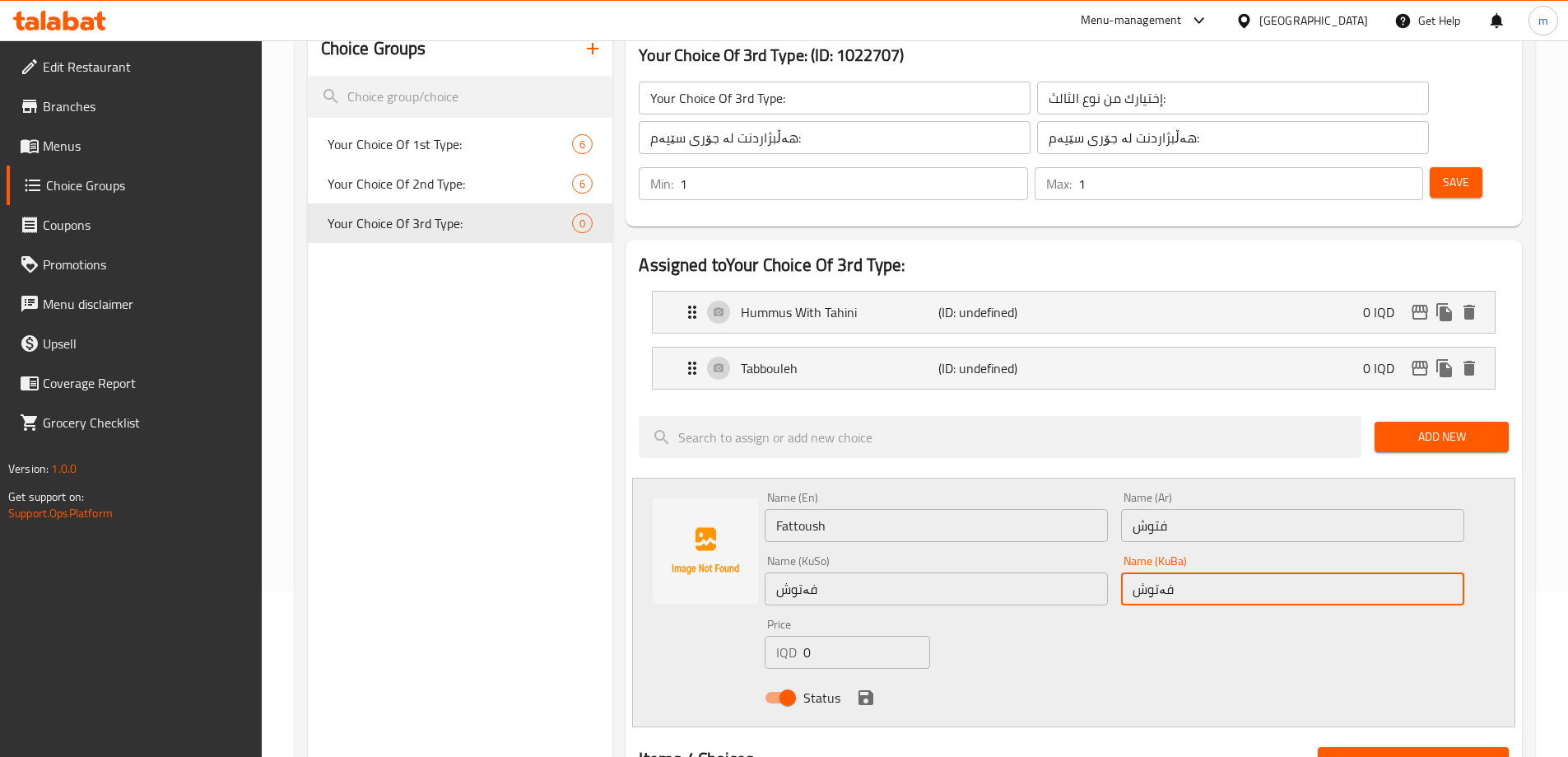
click at [1058, 597] on div "Name (En) Fattoush Name (En) Name (Ar) فتوش Name (Ar) Name (KuSo) فەتوش Name (K…" at bounding box center [1115, 603] width 713 height 234
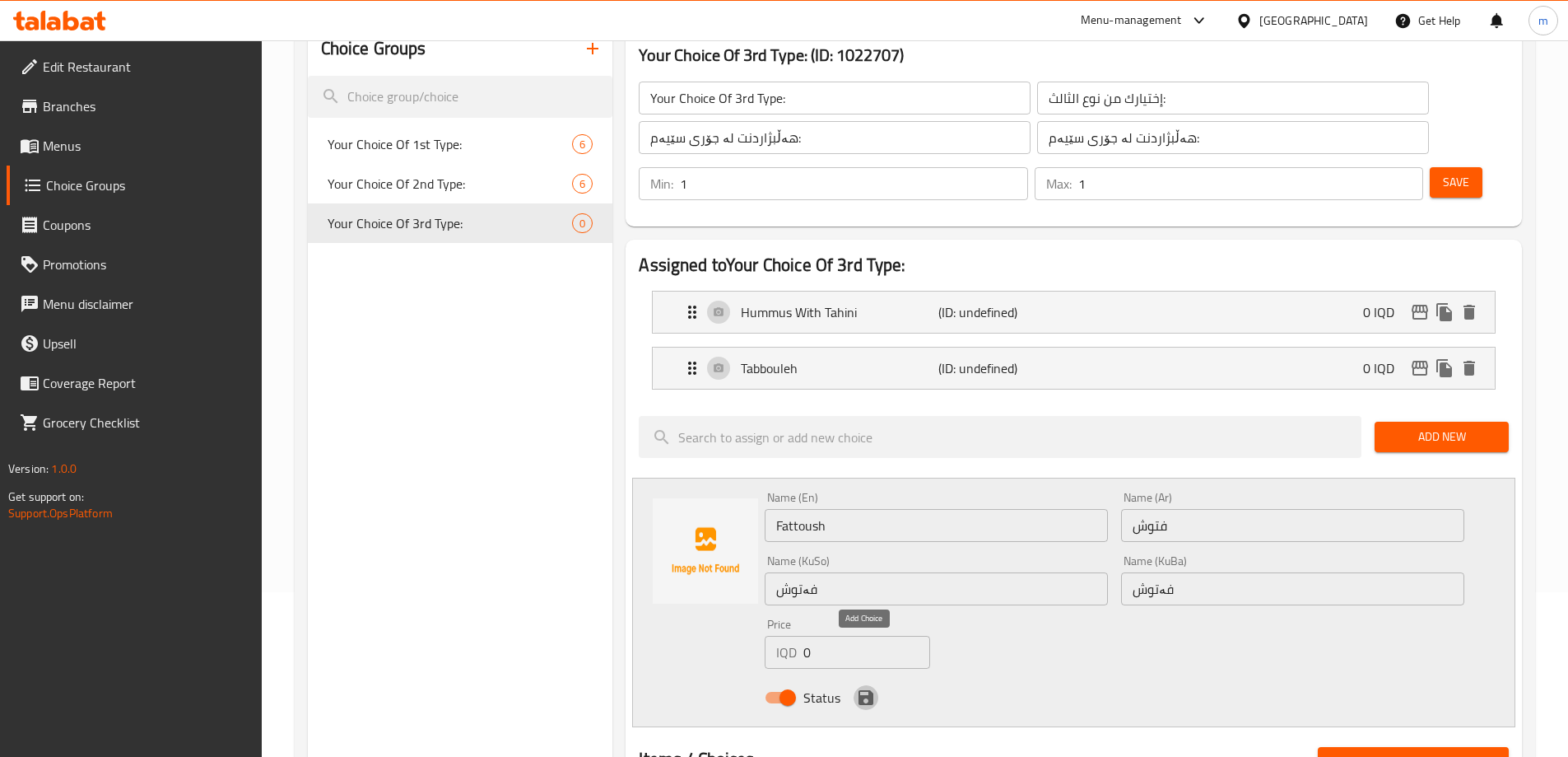
click at [875, 688] on icon "save" at bounding box center [866, 698] width 20 height 20
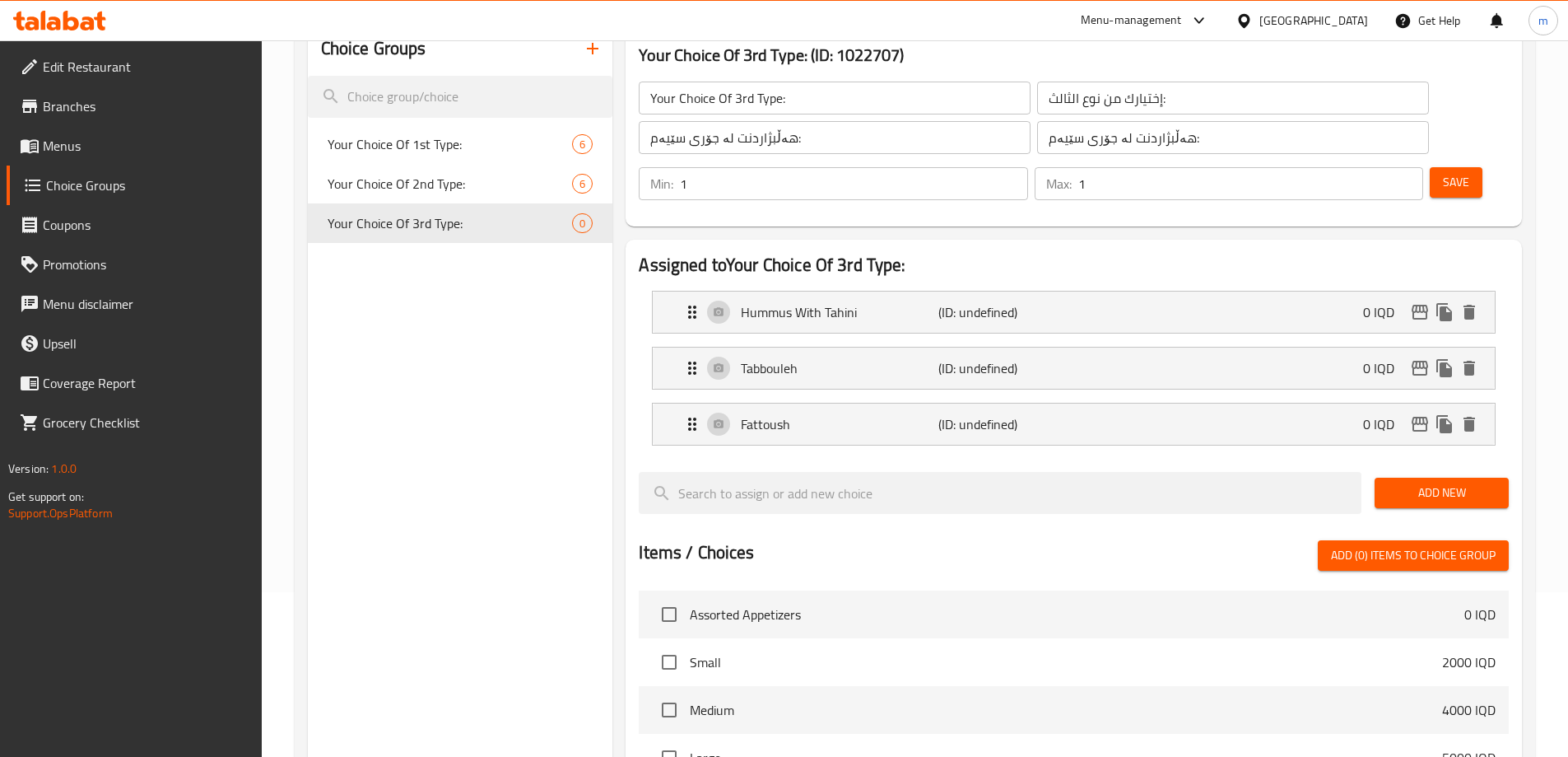
click at [1428, 483] on span "Add New" at bounding box center [1442, 493] width 108 height 21
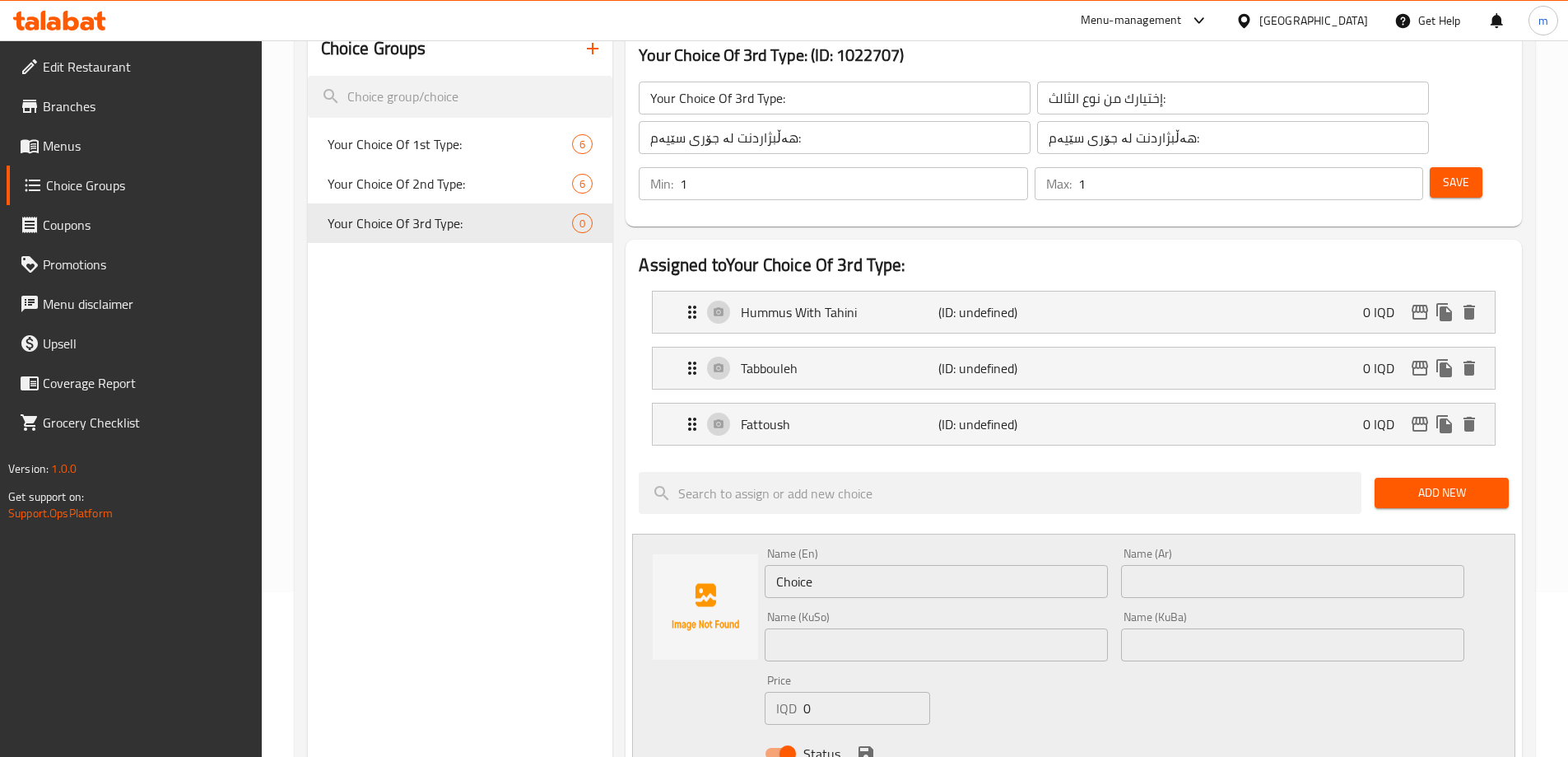
click at [815, 565] on input "Choice" at bounding box center [937, 581] width 343 height 33
click at [816, 565] on input "Choice" at bounding box center [937, 581] width 343 height 33
paste input "Macarons"
click at [1186, 565] on input "text" at bounding box center [1293, 581] width 343 height 33
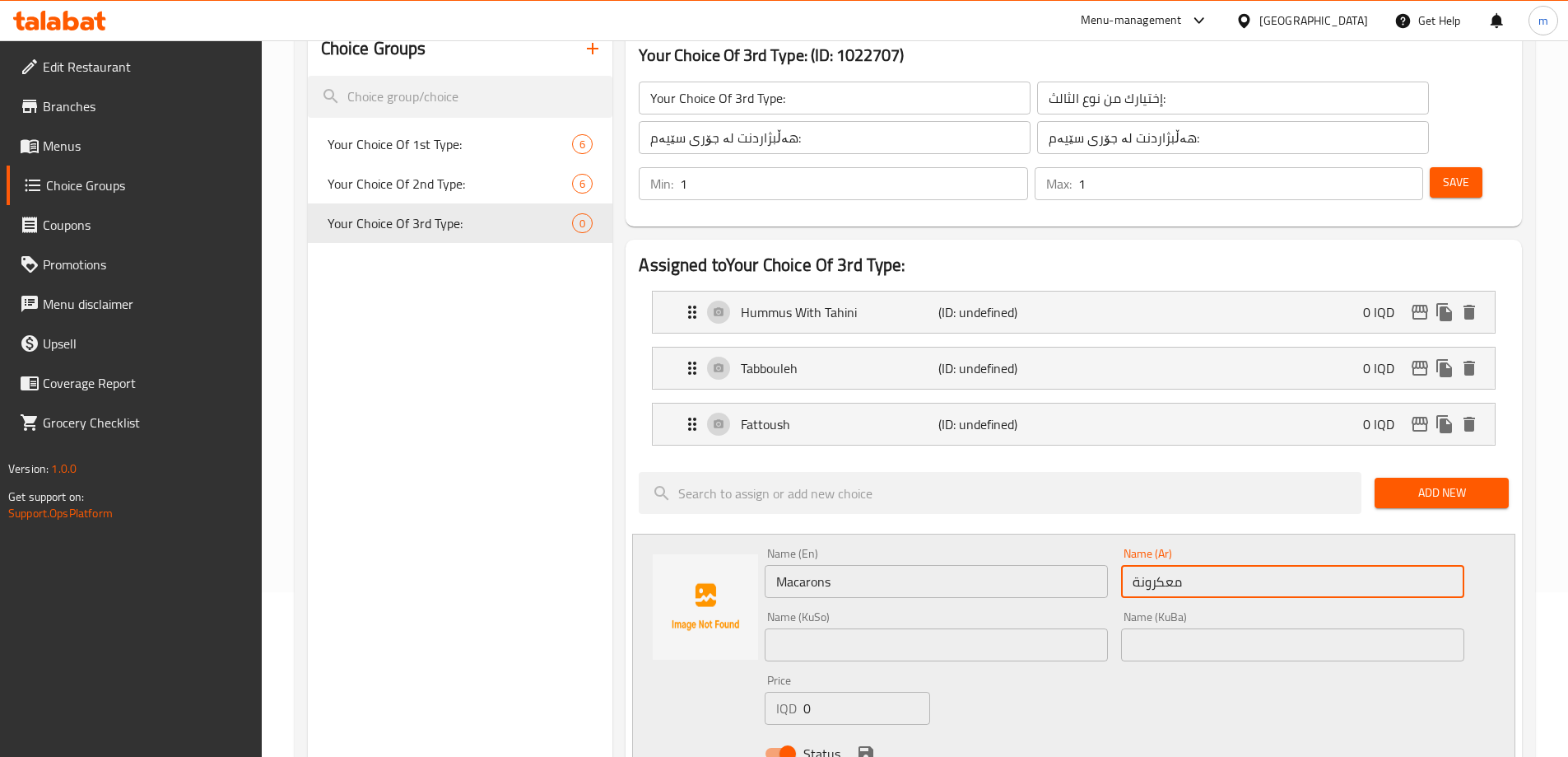
click at [978, 628] on input "text" at bounding box center [937, 645] width 343 height 33
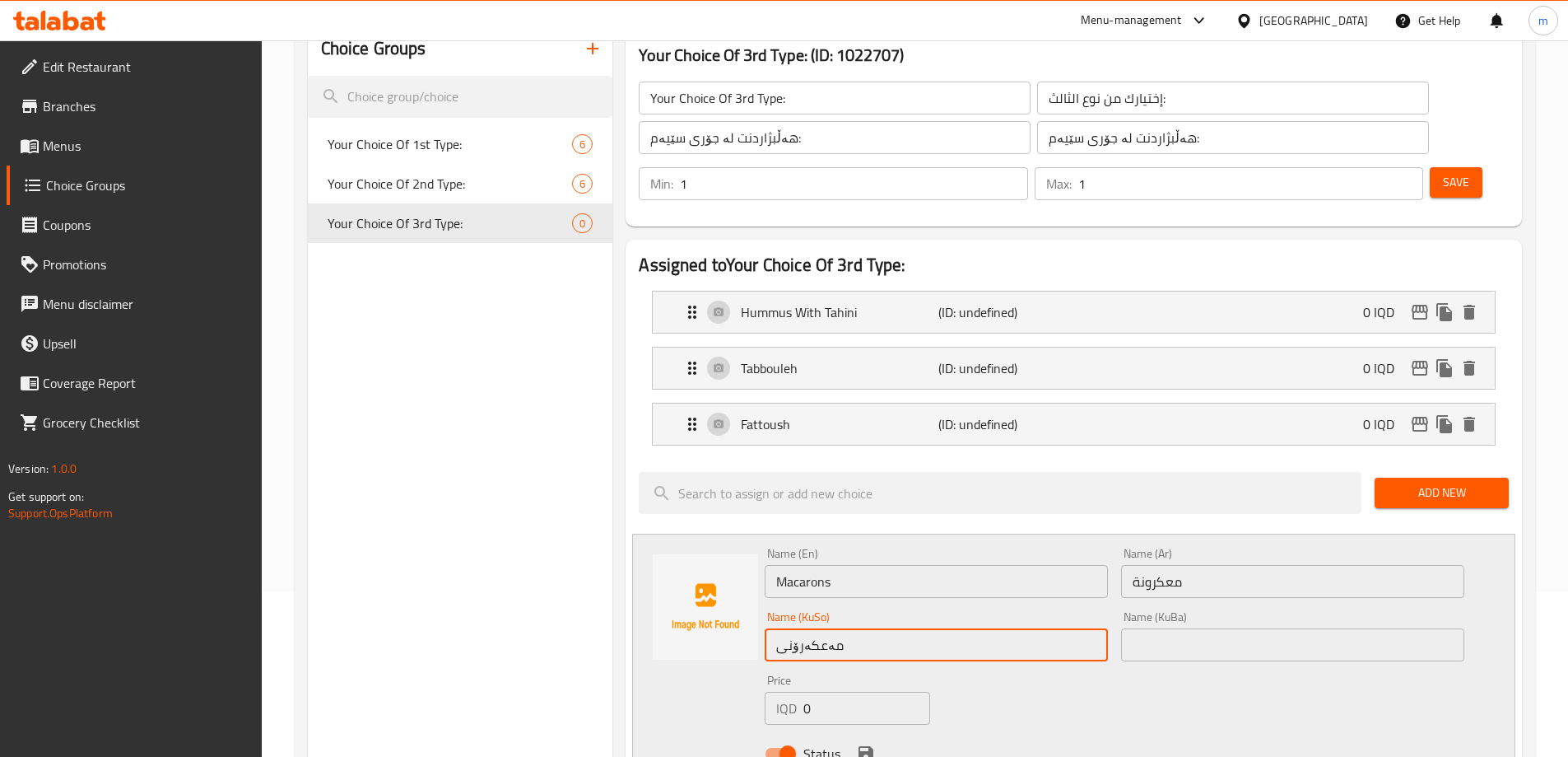
click at [1197, 628] on input "text" at bounding box center [1293, 645] width 343 height 33
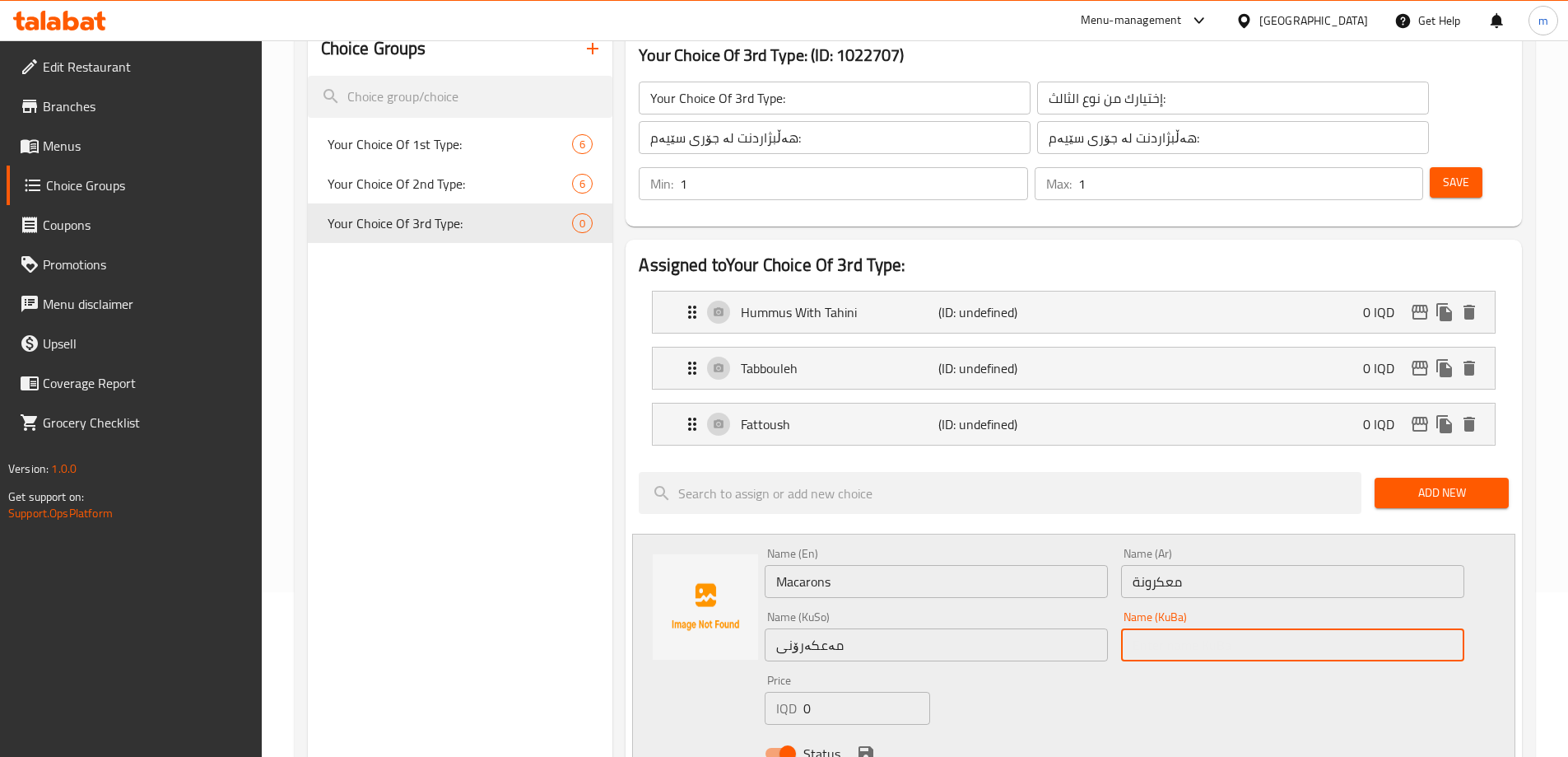
paste input "مەعکەرۆنی"
click at [1107, 635] on div "Name (En) Macarons Name (En) Name (Ar) معكرونة Name (Ar) Name (KuSo) مەعکەرۆنی …" at bounding box center [1115, 658] width 713 height 234
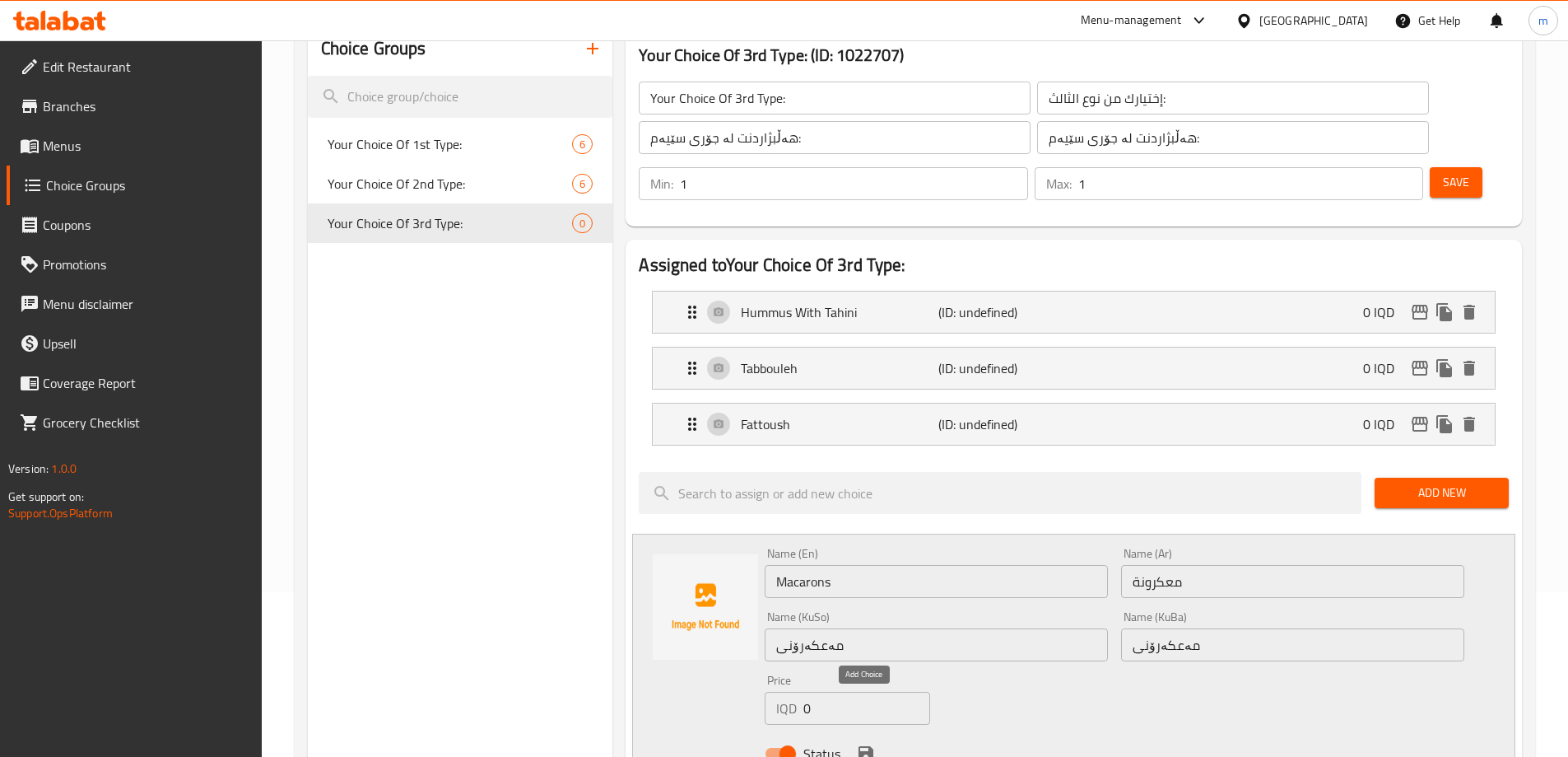
click at [867, 746] on icon "save" at bounding box center [866, 754] width 15 height 15
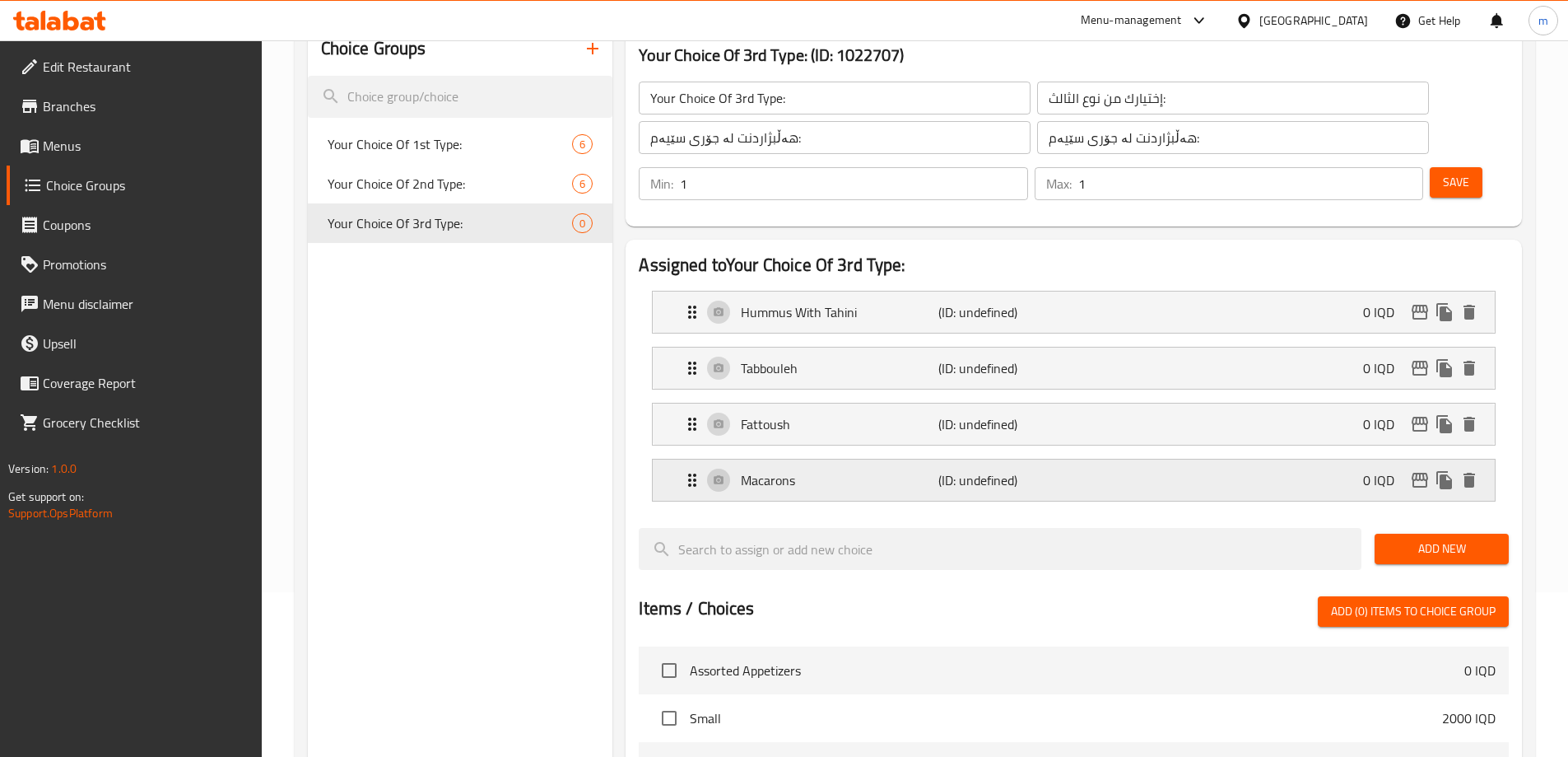
click at [867, 460] on div "Macarons (ID: undefined) 0 IQD" at bounding box center [1079, 480] width 793 height 41
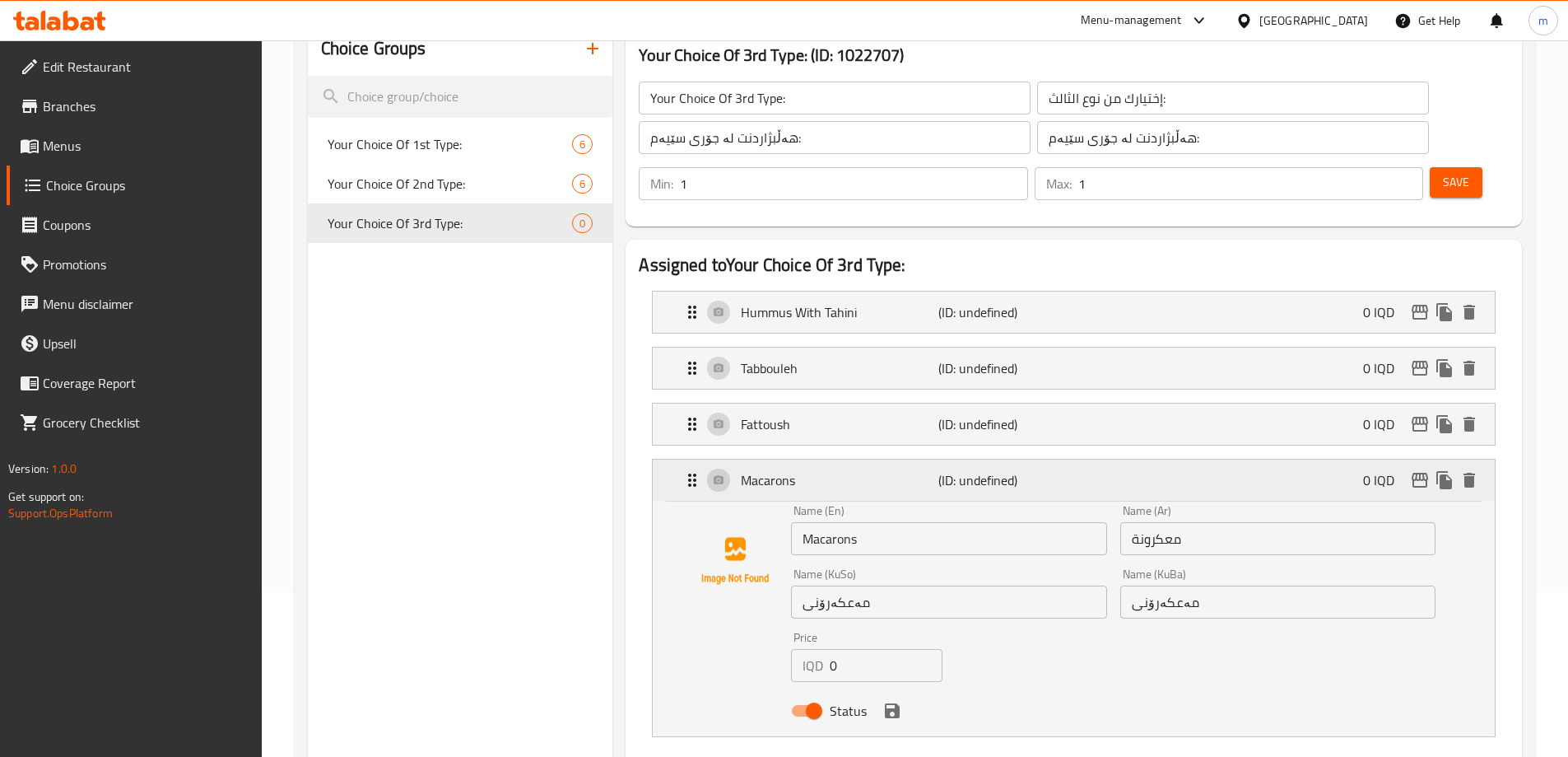
click at [702, 471] on icon "Expand" at bounding box center [692, 480] width 20 height 20
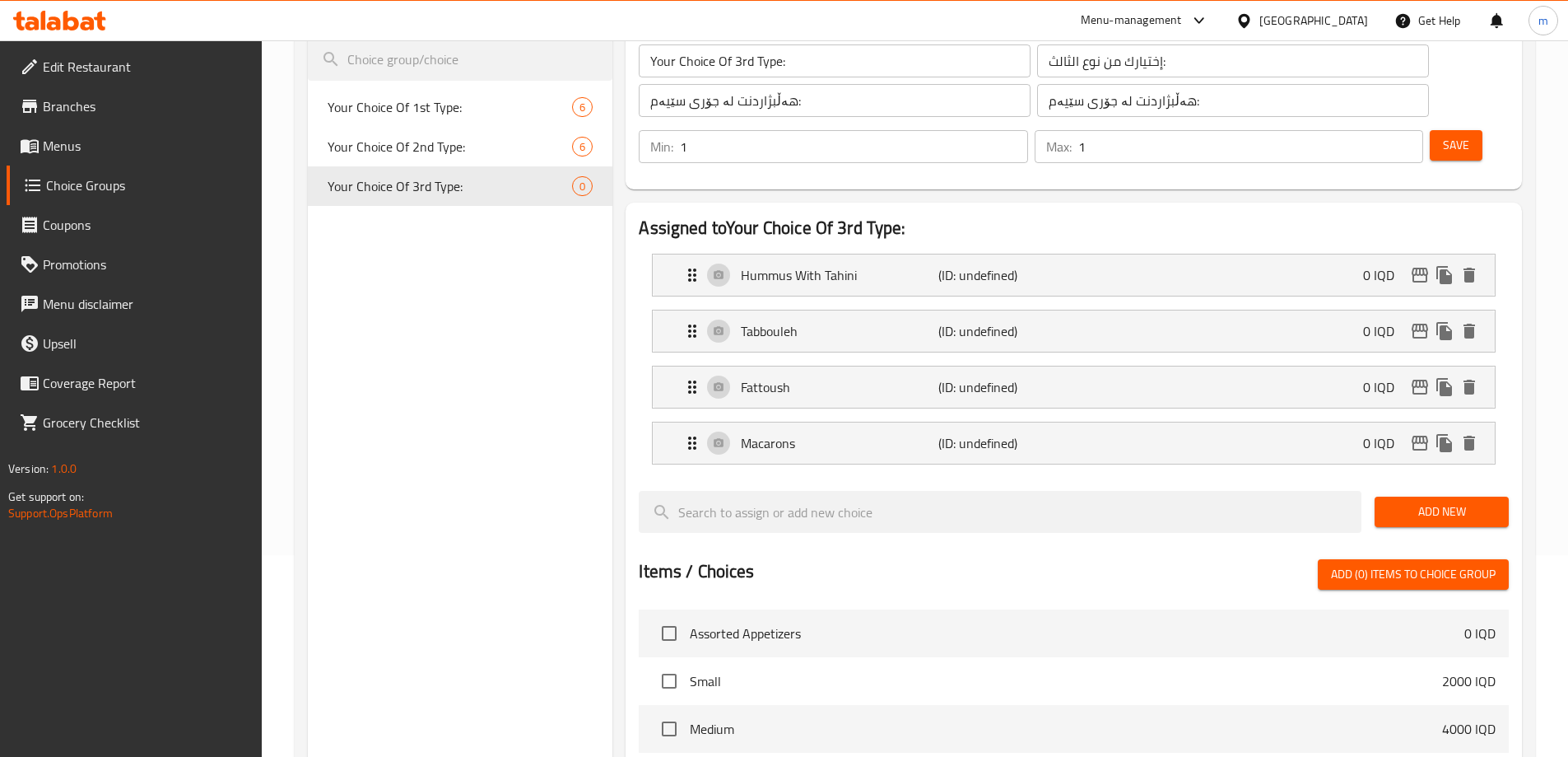
scroll to position [220, 0]
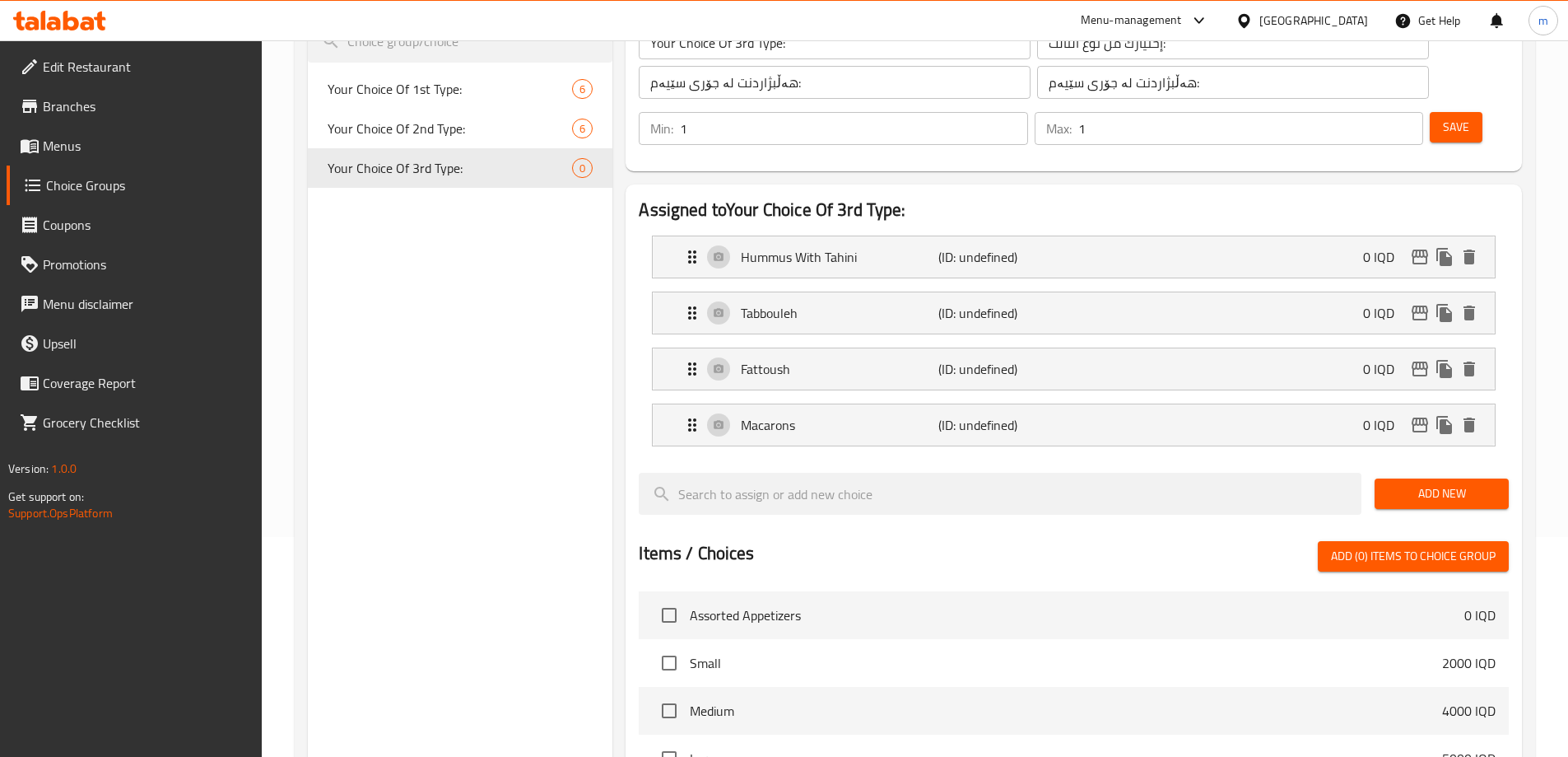
click at [1434, 484] on span "Add New" at bounding box center [1442, 494] width 108 height 21
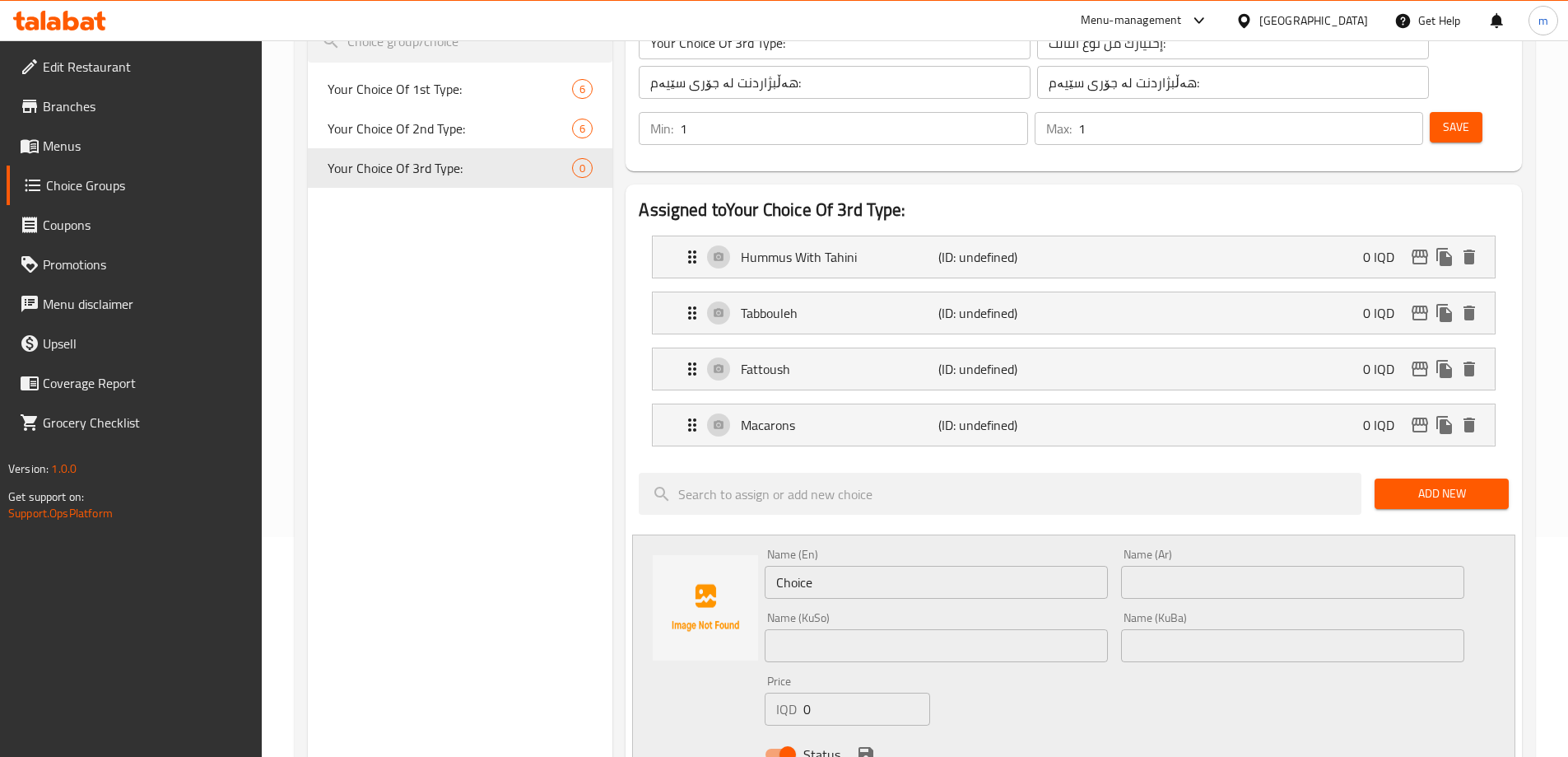
click at [843, 565] on input "Choice" at bounding box center [937, 582] width 343 height 33
click at [1167, 565] on input "text" at bounding box center [1293, 582] width 343 height 33
click at [1168, 629] on input "text" at bounding box center [1293, 646] width 343 height 33
click at [914, 629] on input "text" at bounding box center [937, 646] width 343 height 33
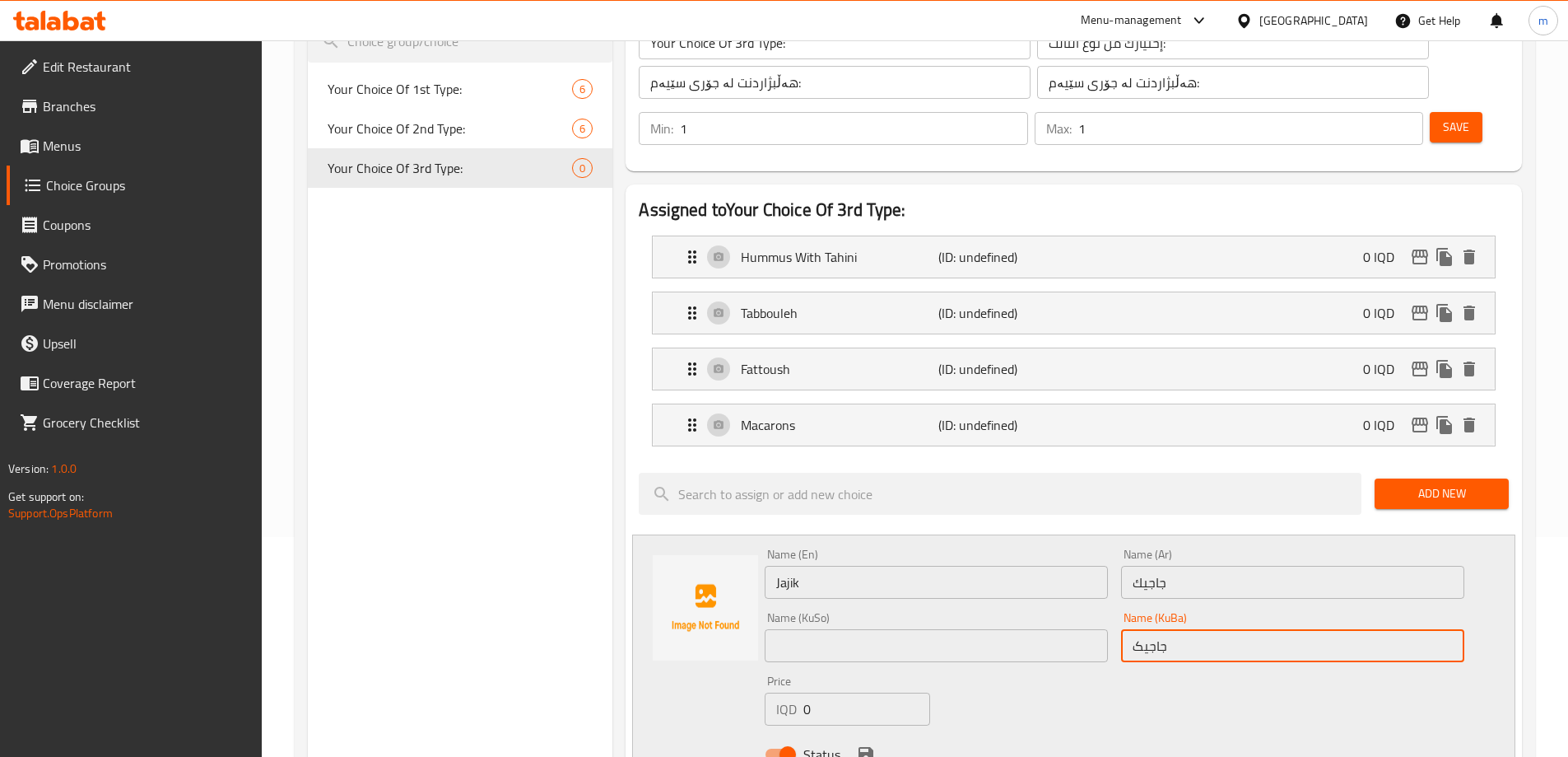
paste input "جاجیک"
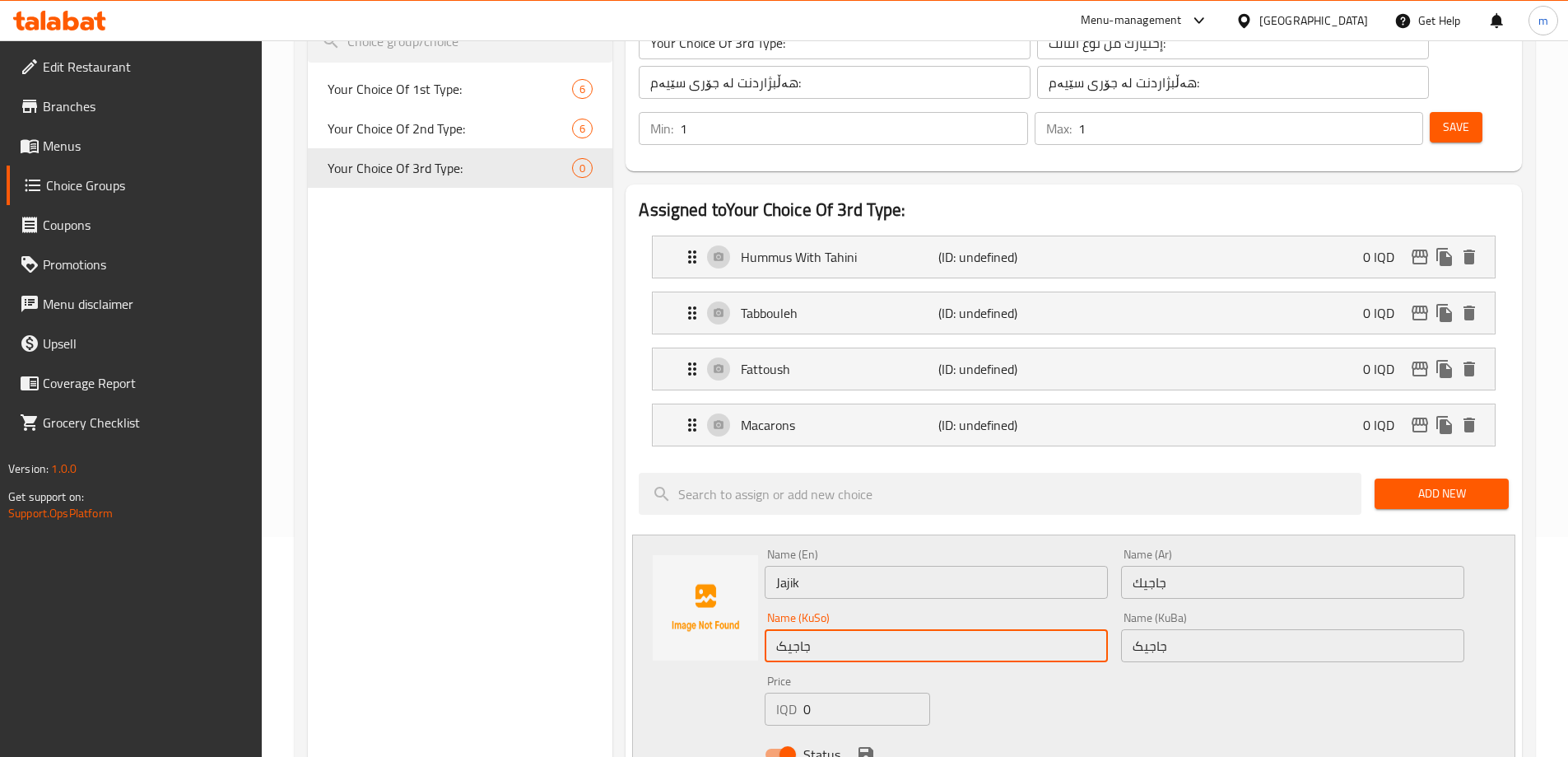
click at [975, 672] on div "Name (En) Jajik Name (En) Name (Ar) جاجيك Name (Ar) Name (KuSo) جاجیک Name (KuS…" at bounding box center [1115, 659] width 713 height 234
click at [872, 732] on div "Status" at bounding box center [1115, 755] width 713 height 45
click at [870, 747] on icon "save" at bounding box center [866, 755] width 15 height 15
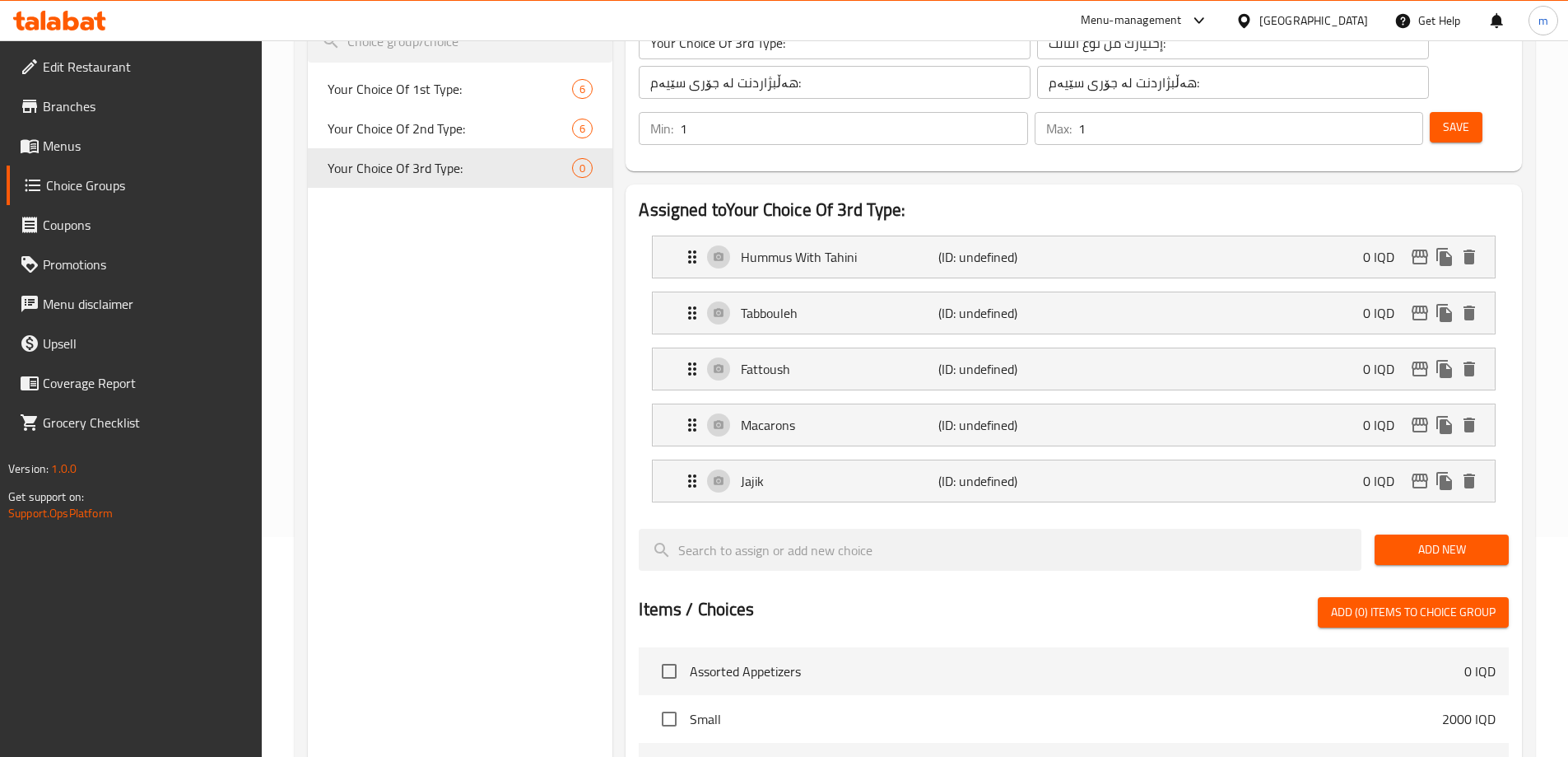
click at [1435, 534] on button "Add New" at bounding box center [1442, 549] width 135 height 31
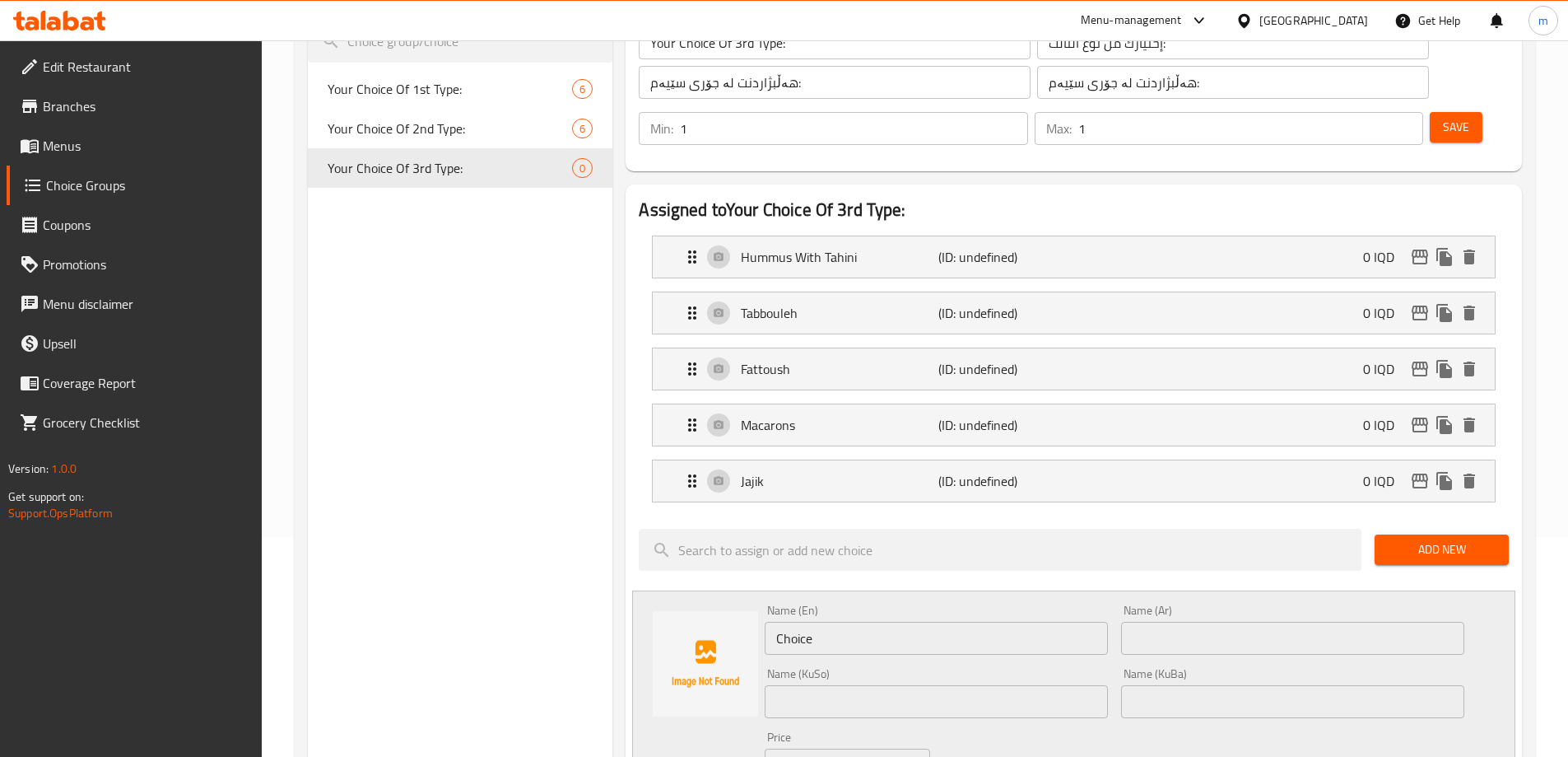
click at [817, 668] on div "Name (KuSo) Name (KuSo)" at bounding box center [937, 693] width 343 height 50
click at [812, 622] on input "Choice" at bounding box center [937, 638] width 343 height 33
click at [844, 685] on input "text" at bounding box center [937, 702] width 343 height 33
click at [1180, 685] on input "text" at bounding box center [1293, 702] width 343 height 33
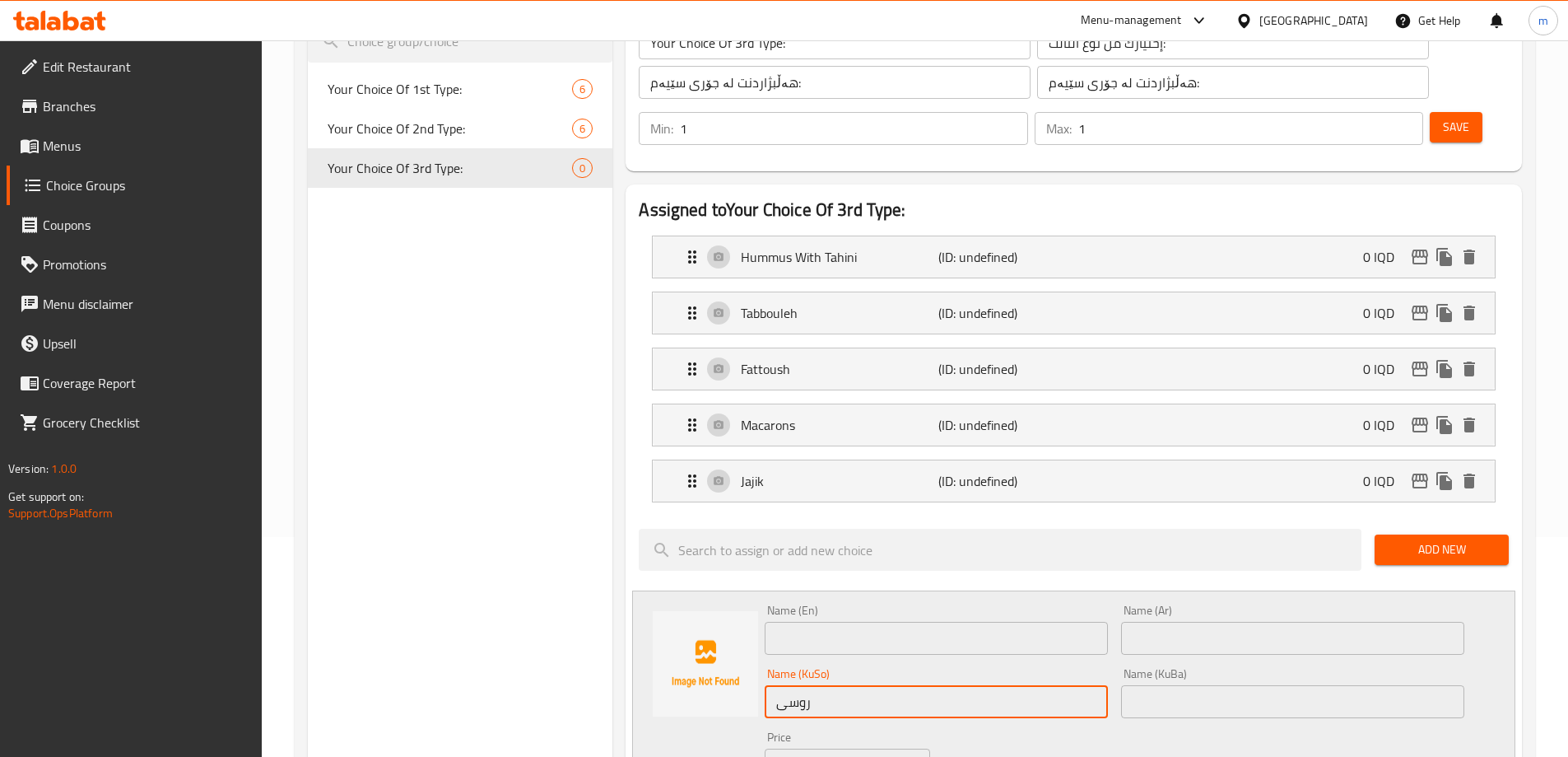
paste input "روسی"
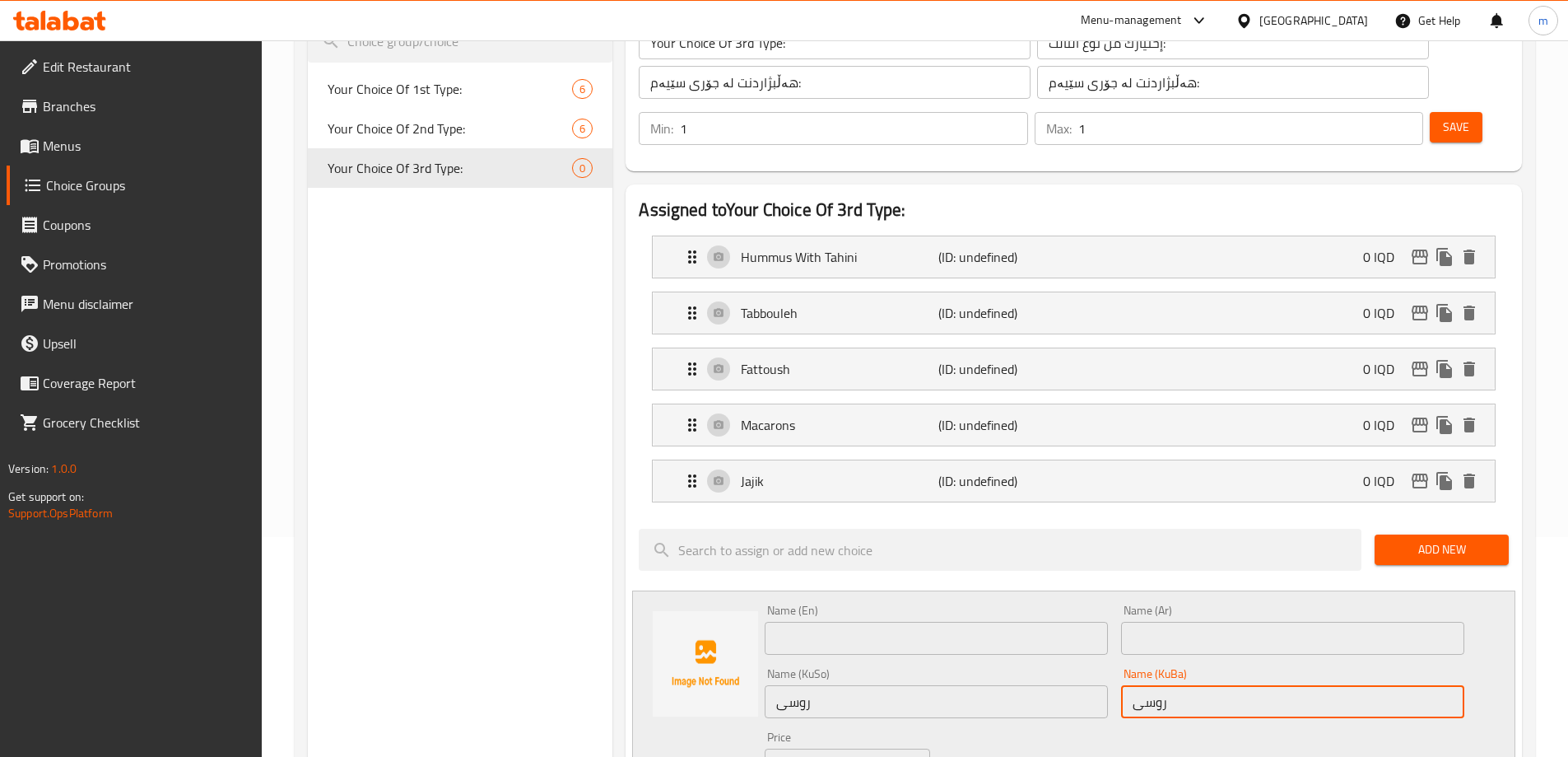
click at [988, 622] on input "text" at bounding box center [937, 638] width 343 height 33
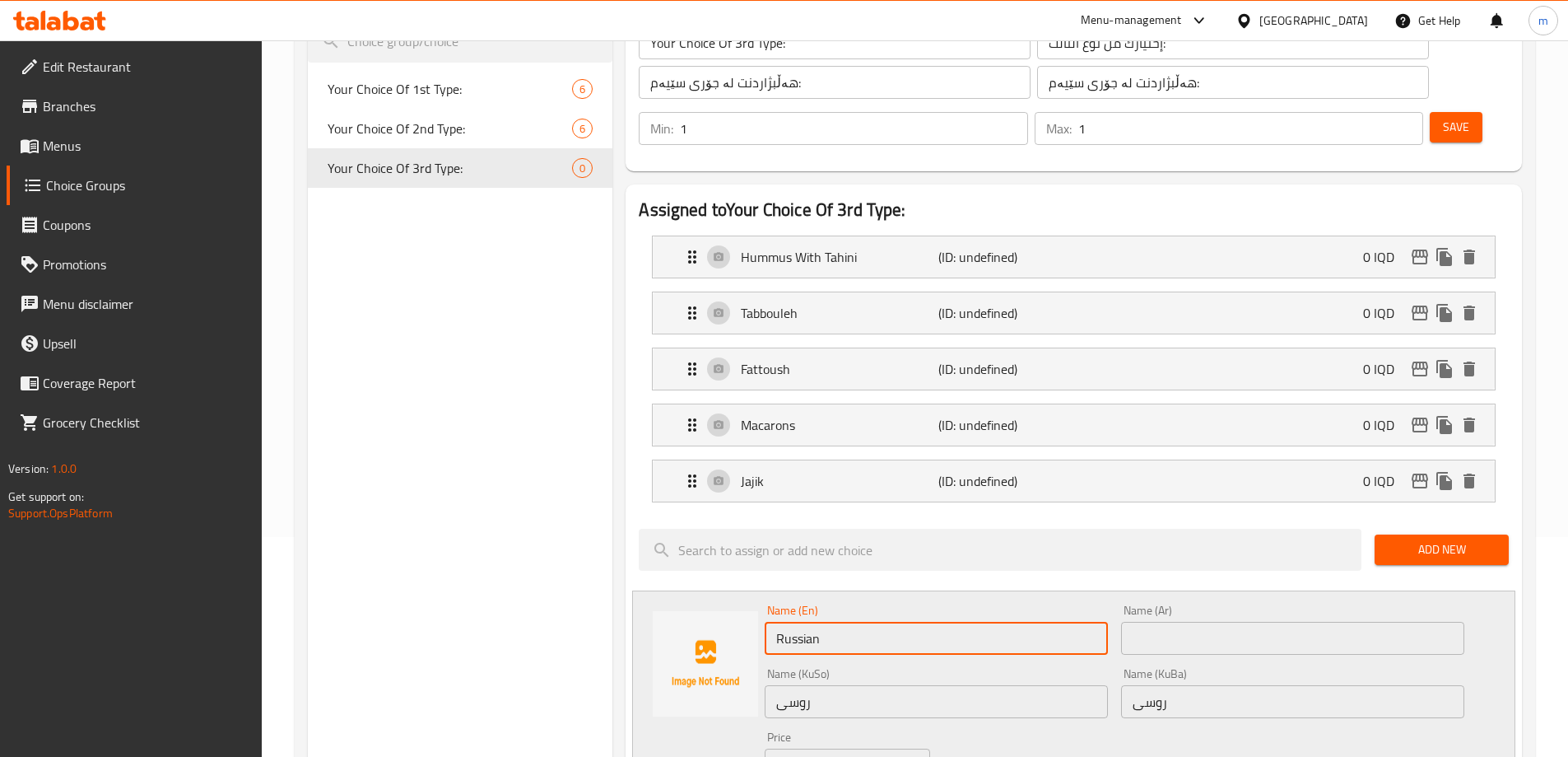
click at [1208, 622] on input "text" at bounding box center [1293, 638] width 343 height 33
click at [1115, 598] on div "Name (Ar) روسية Name (Ar)" at bounding box center [1293, 629] width 357 height 64
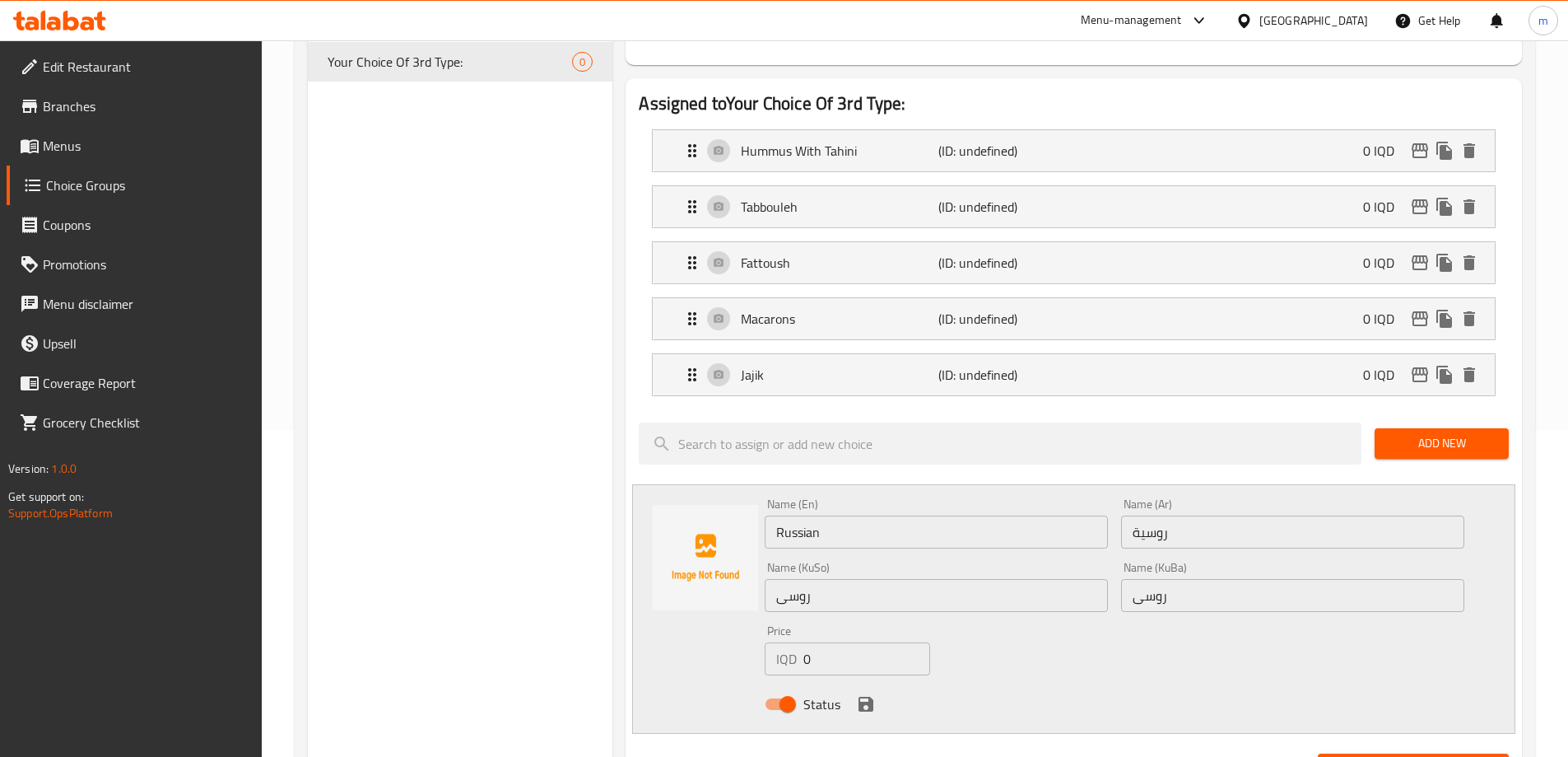
scroll to position [329, 0]
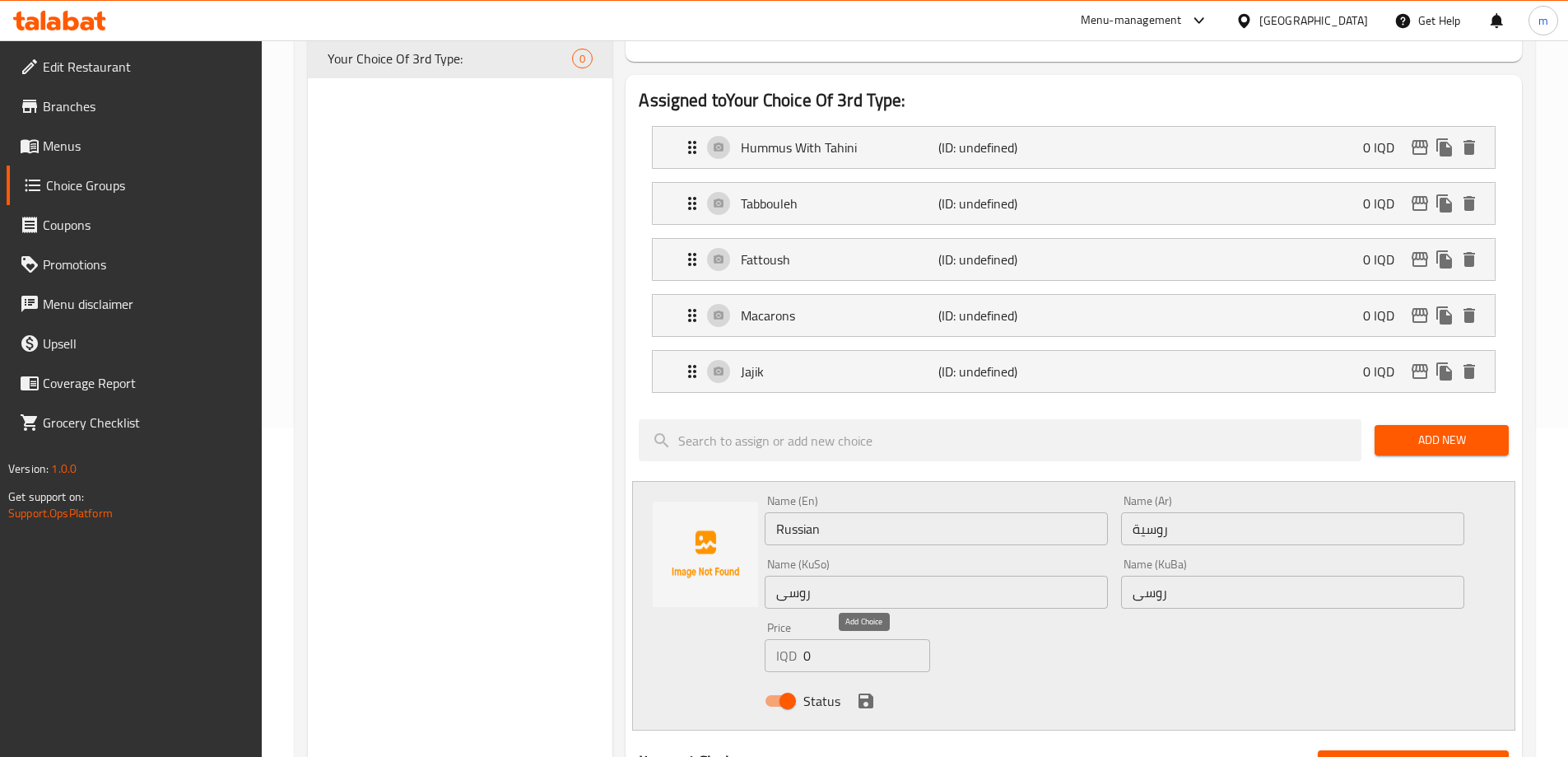
click at [865, 693] on icon "save" at bounding box center [866, 701] width 15 height 15
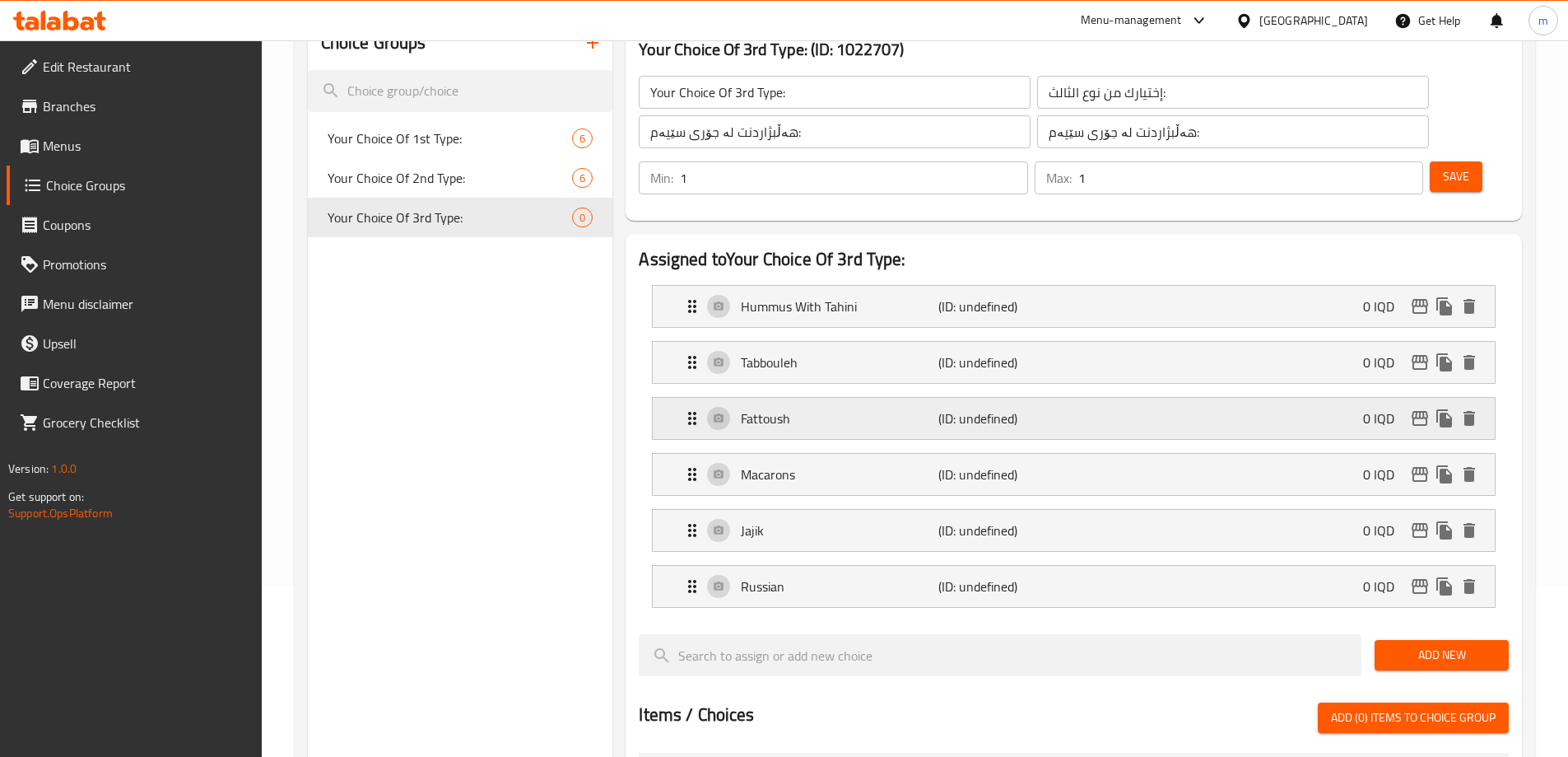
scroll to position [110, 0]
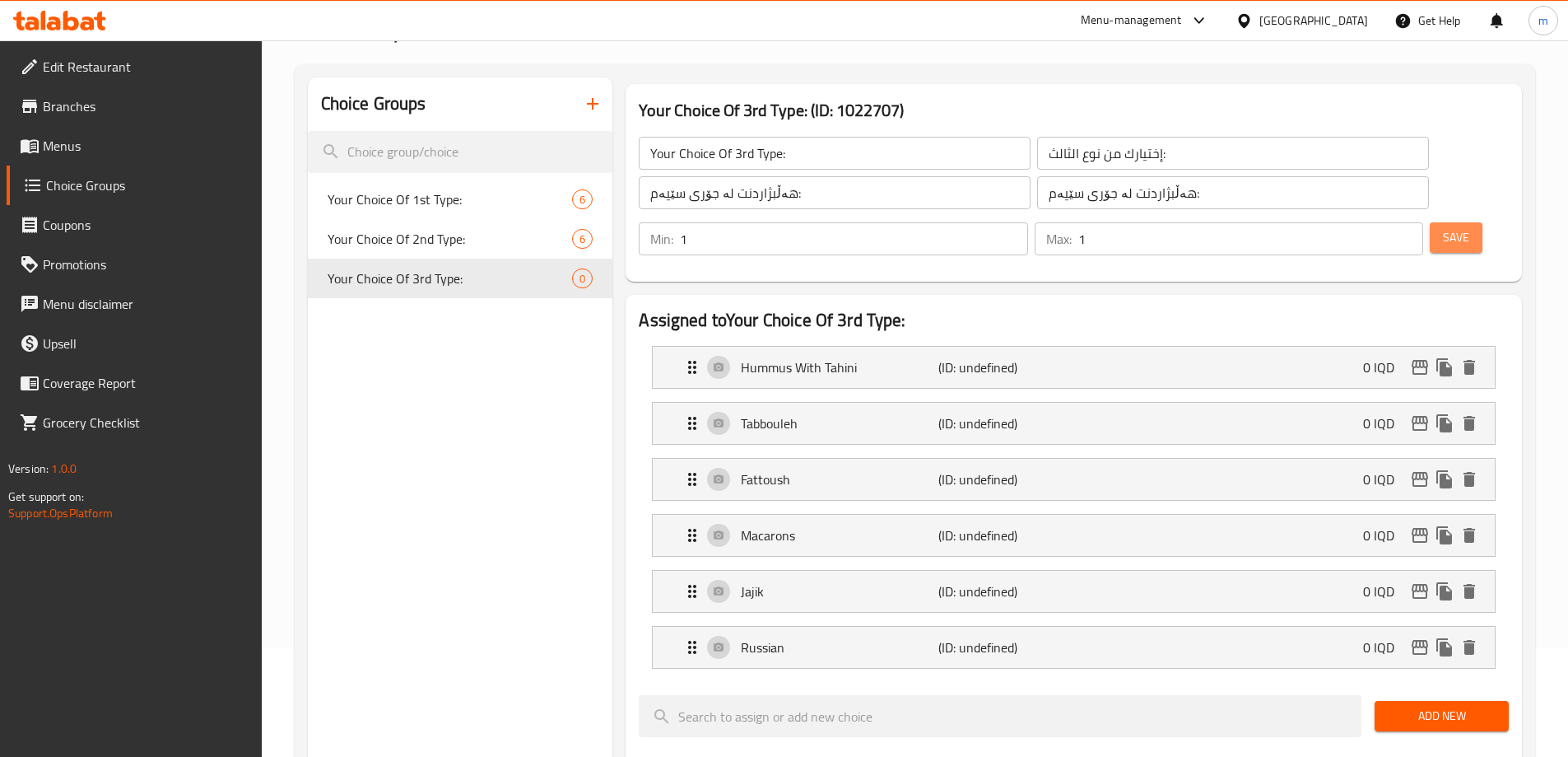
click at [1446, 222] on button "Save" at bounding box center [1457, 237] width 53 height 31
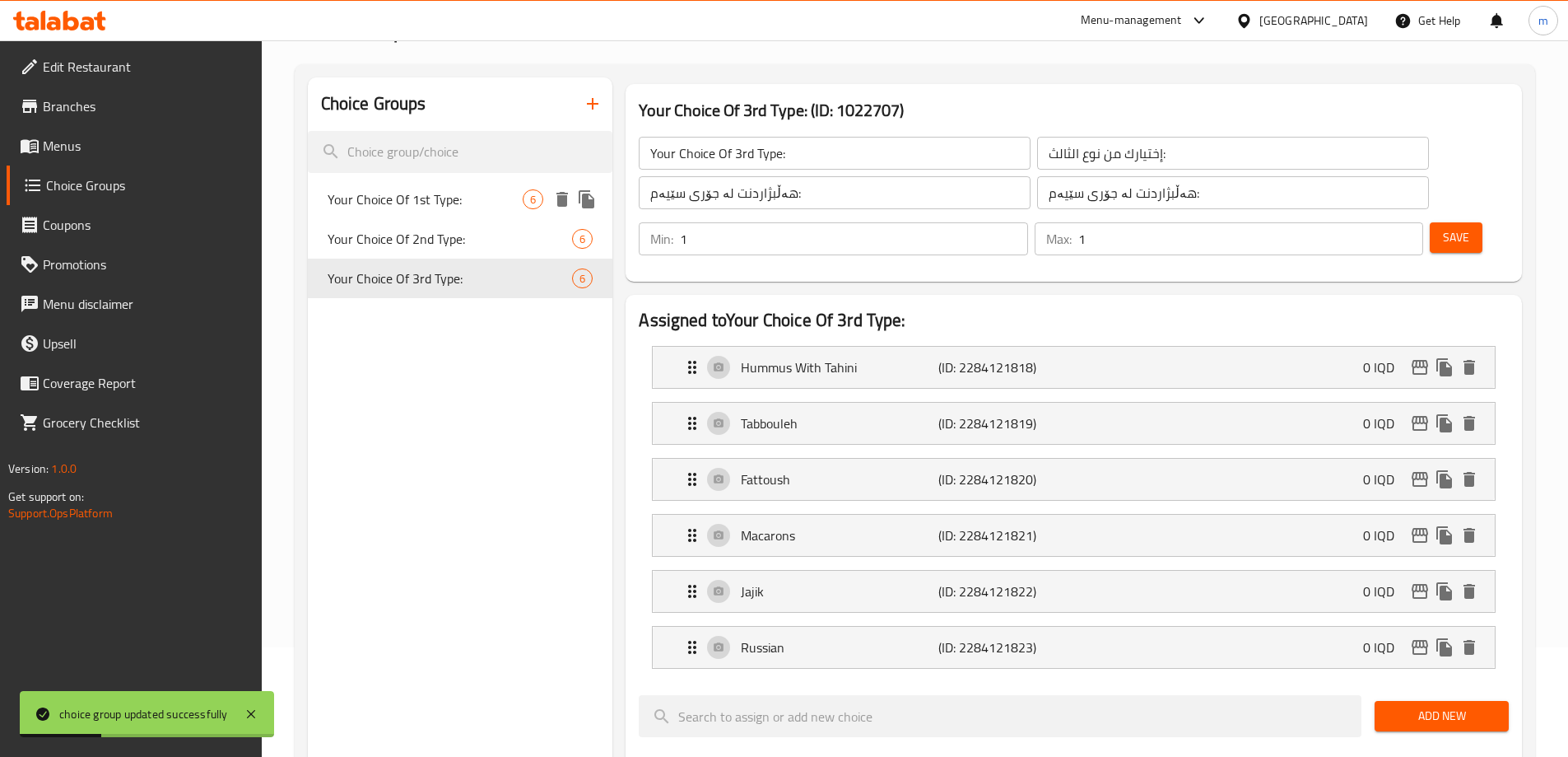
click at [392, 206] on span "Your Choice Of 1st Type:" at bounding box center [425, 199] width 196 height 20
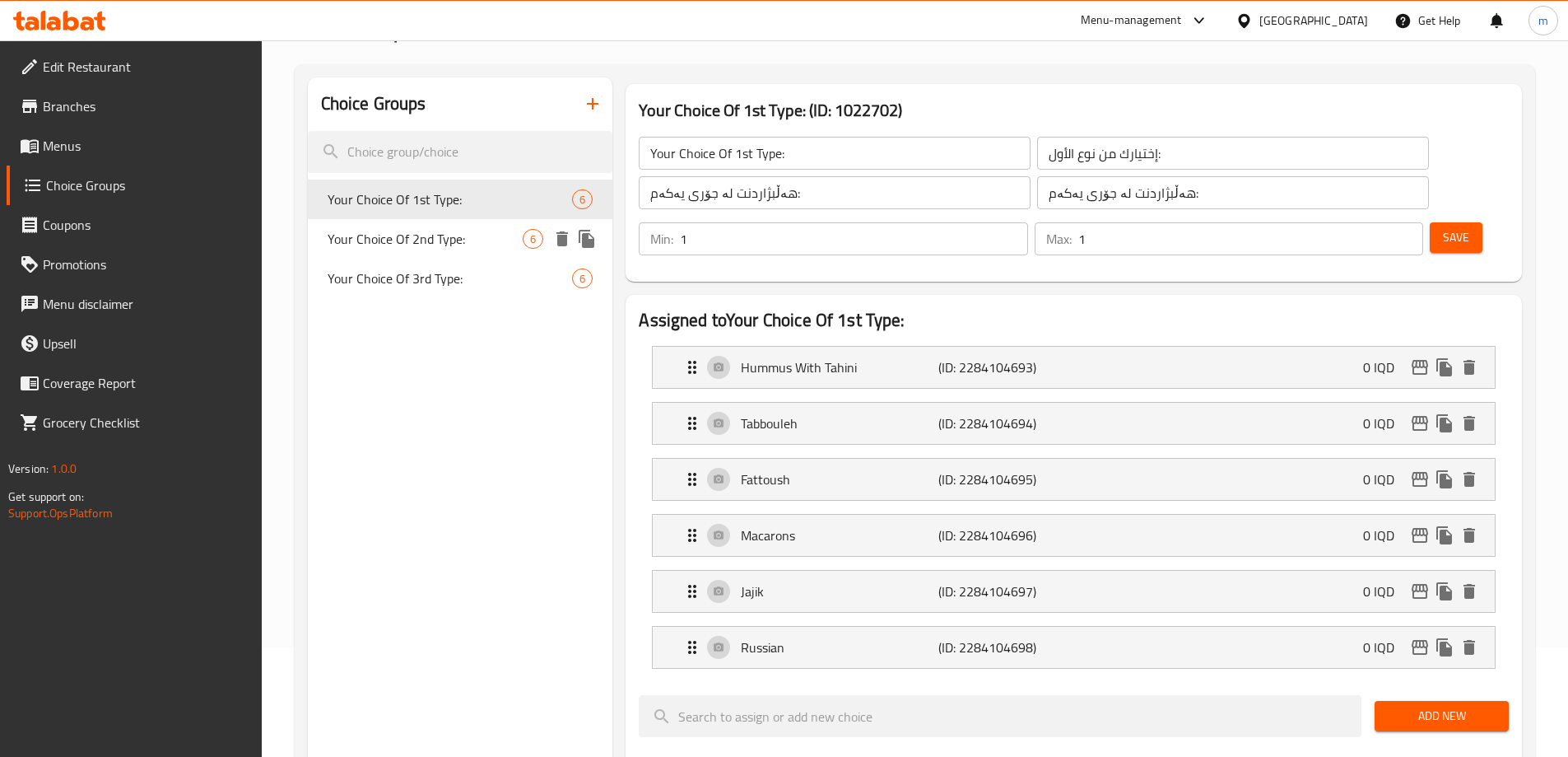
click at [442, 229] on span "Your Choice Of 2nd Type:" at bounding box center [425, 239] width 196 height 20
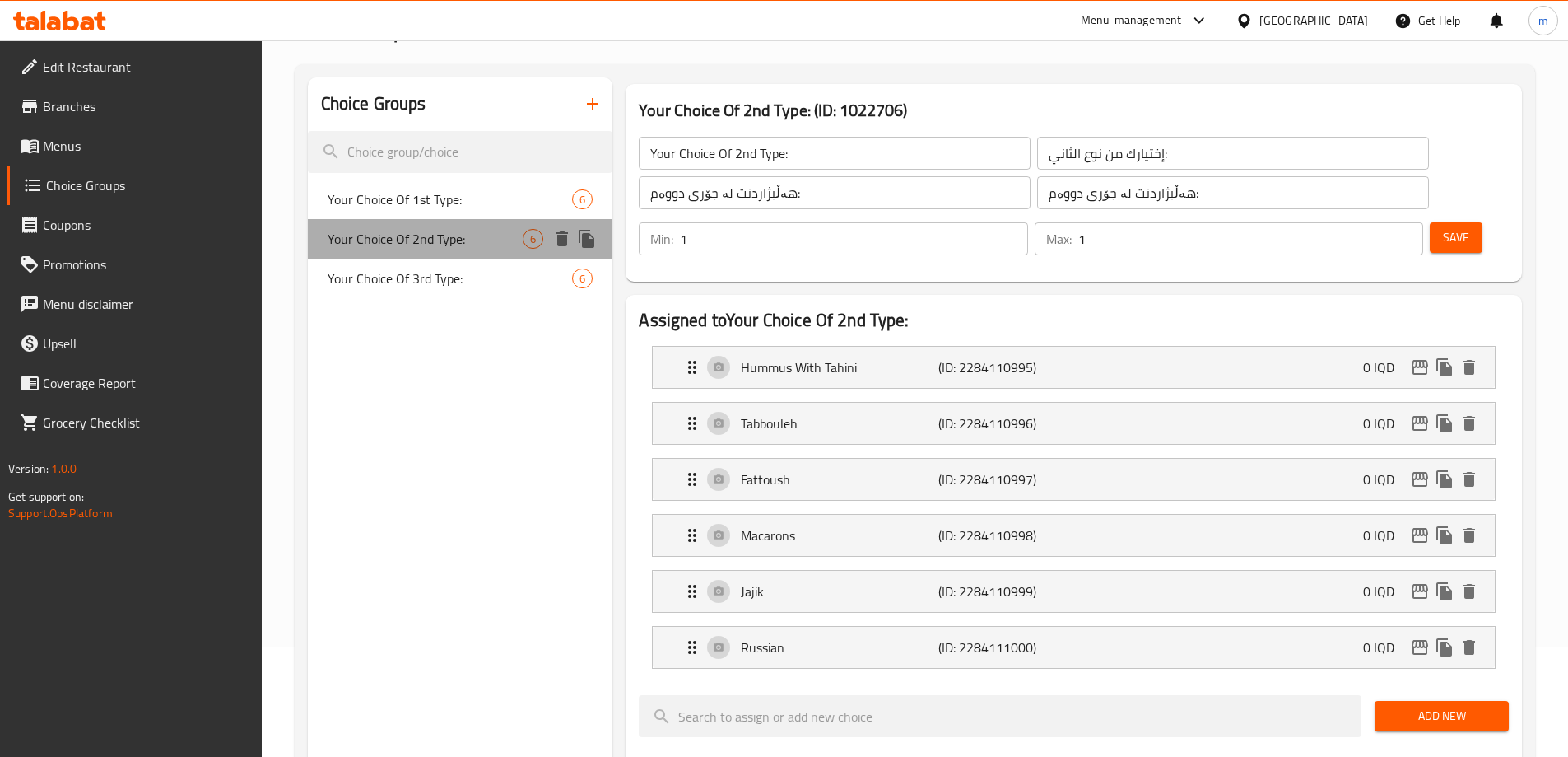
click at [443, 253] on div "Your Choice Of 2nd Type: 6" at bounding box center [460, 239] width 305 height 40
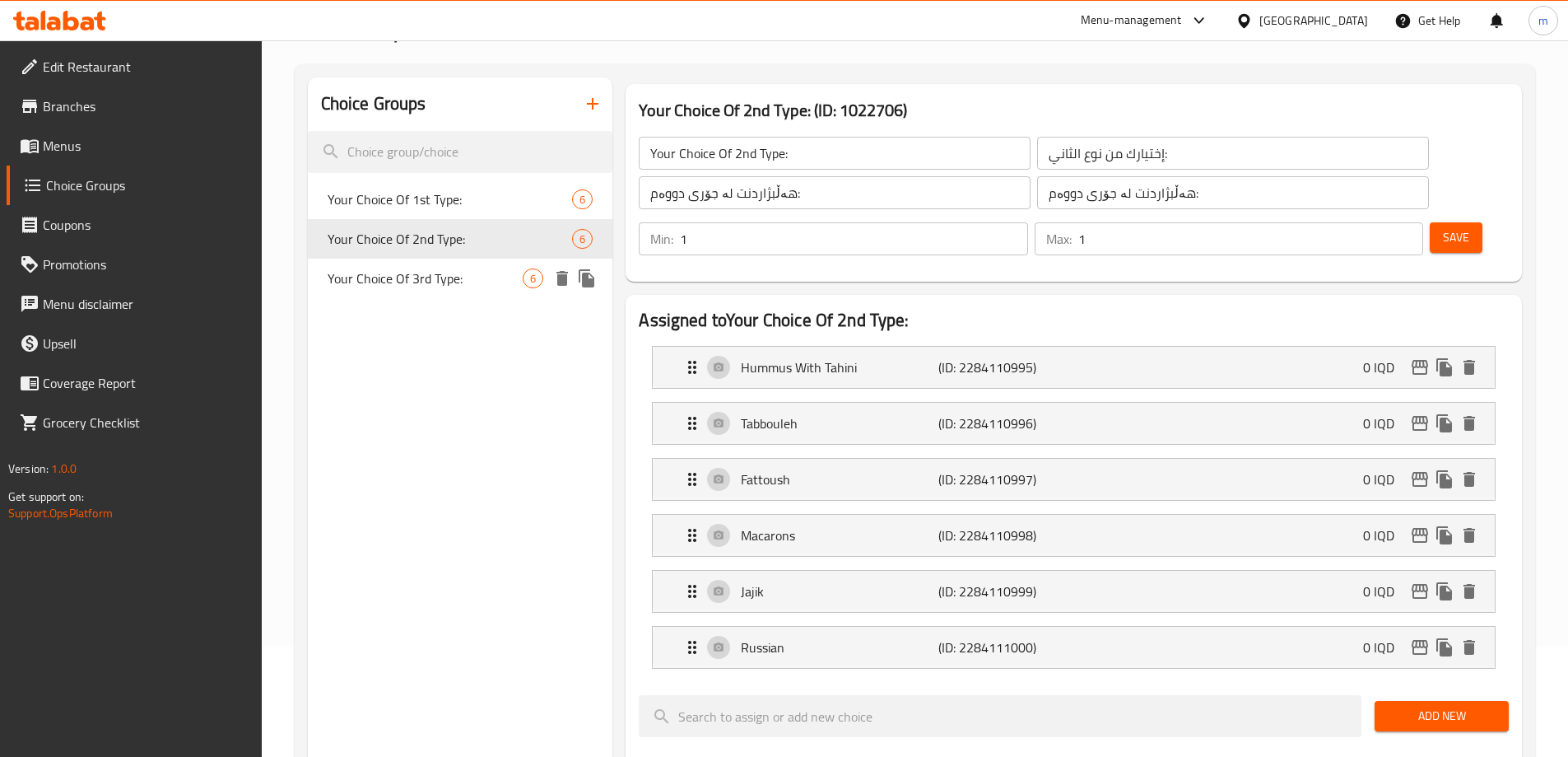
click at [421, 276] on span "Your Choice Of 3rd Type:" at bounding box center [425, 278] width 196 height 20
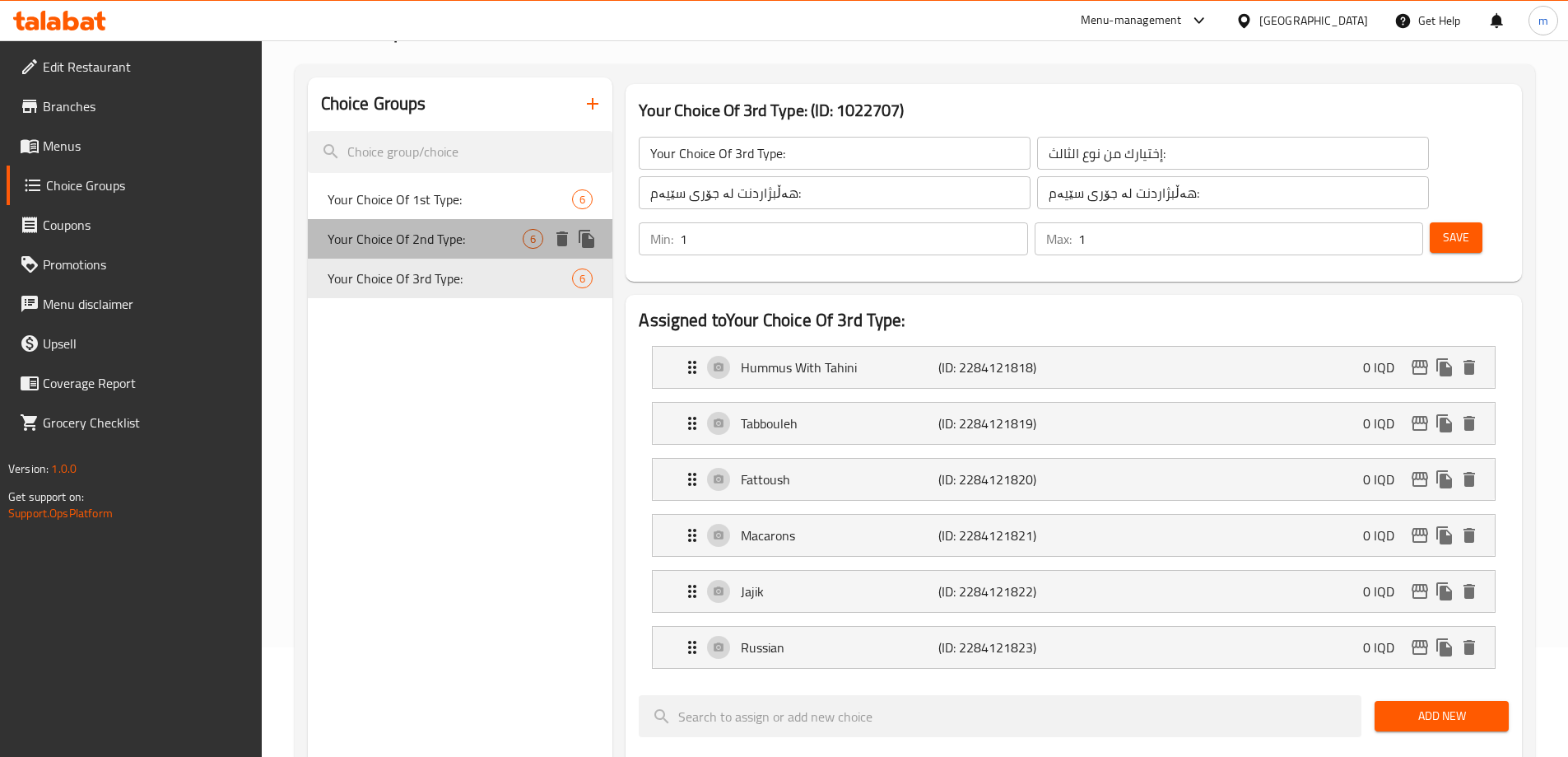
click at [432, 244] on span "Your Choice Of 2nd Type:" at bounding box center [425, 239] width 196 height 20
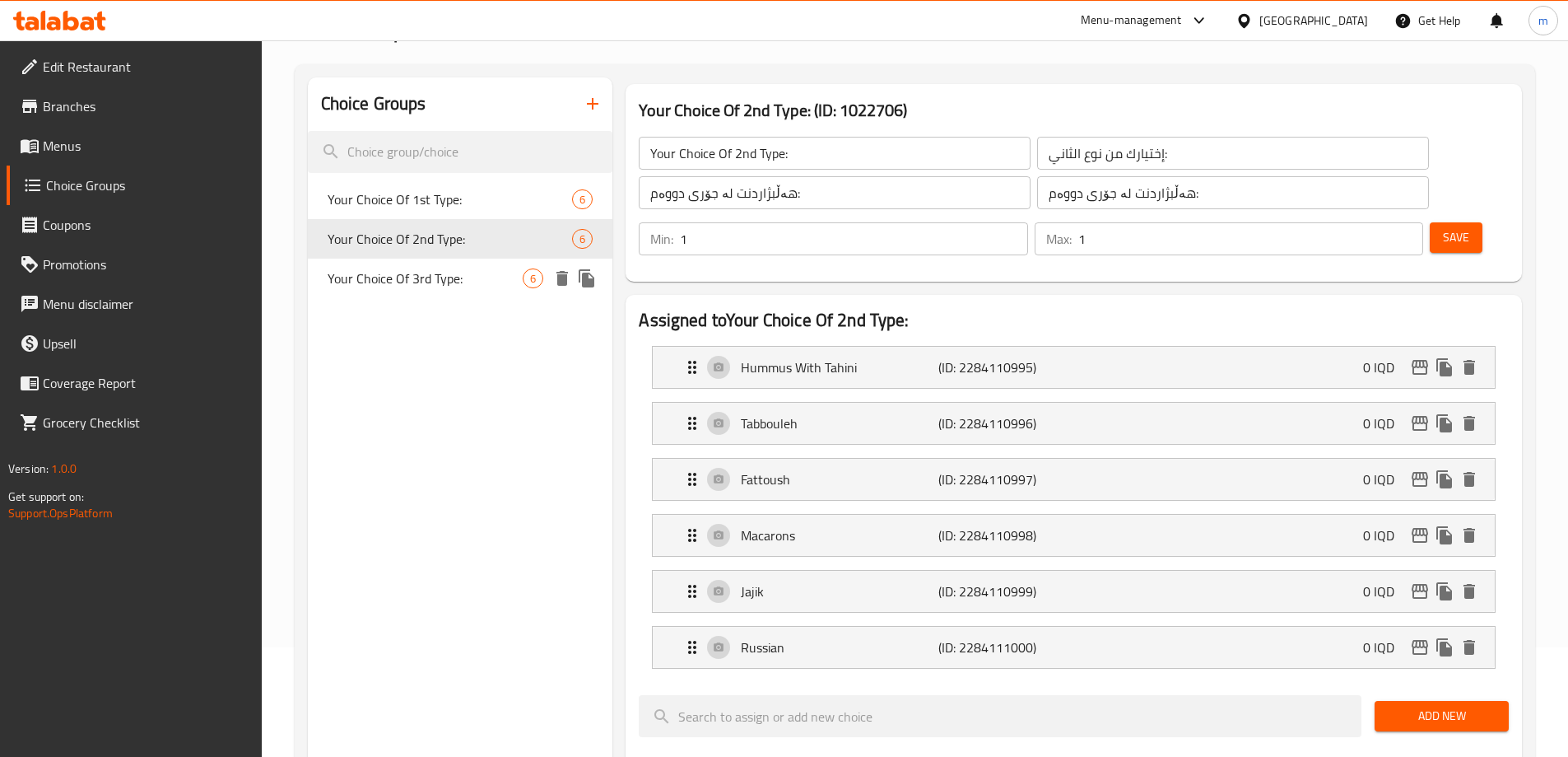
click at [430, 280] on span "Your Choice Of 3rd Type:" at bounding box center [425, 278] width 196 height 20
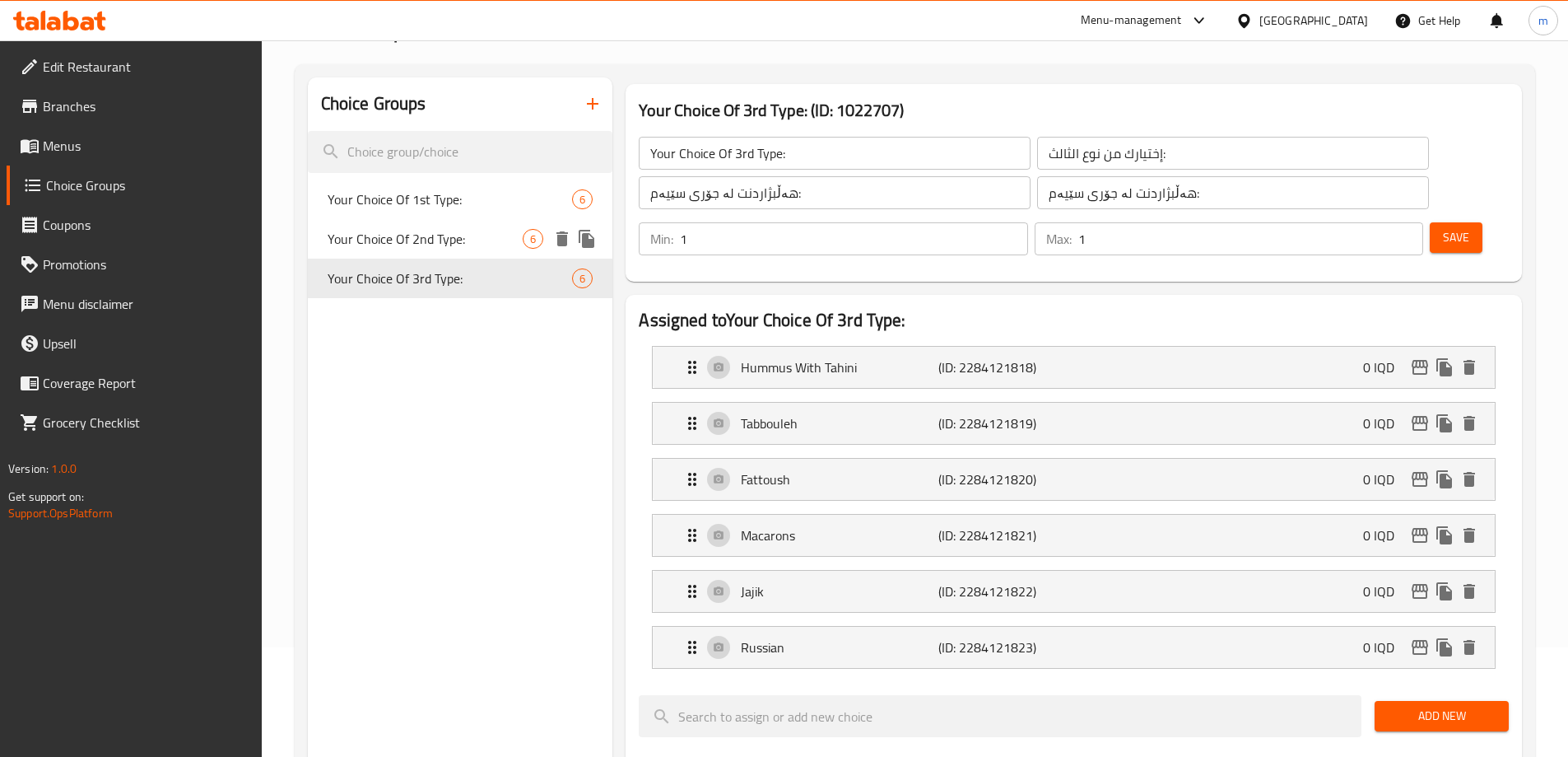
click at [429, 244] on span "Your Choice Of 2nd Type:" at bounding box center [425, 239] width 196 height 20
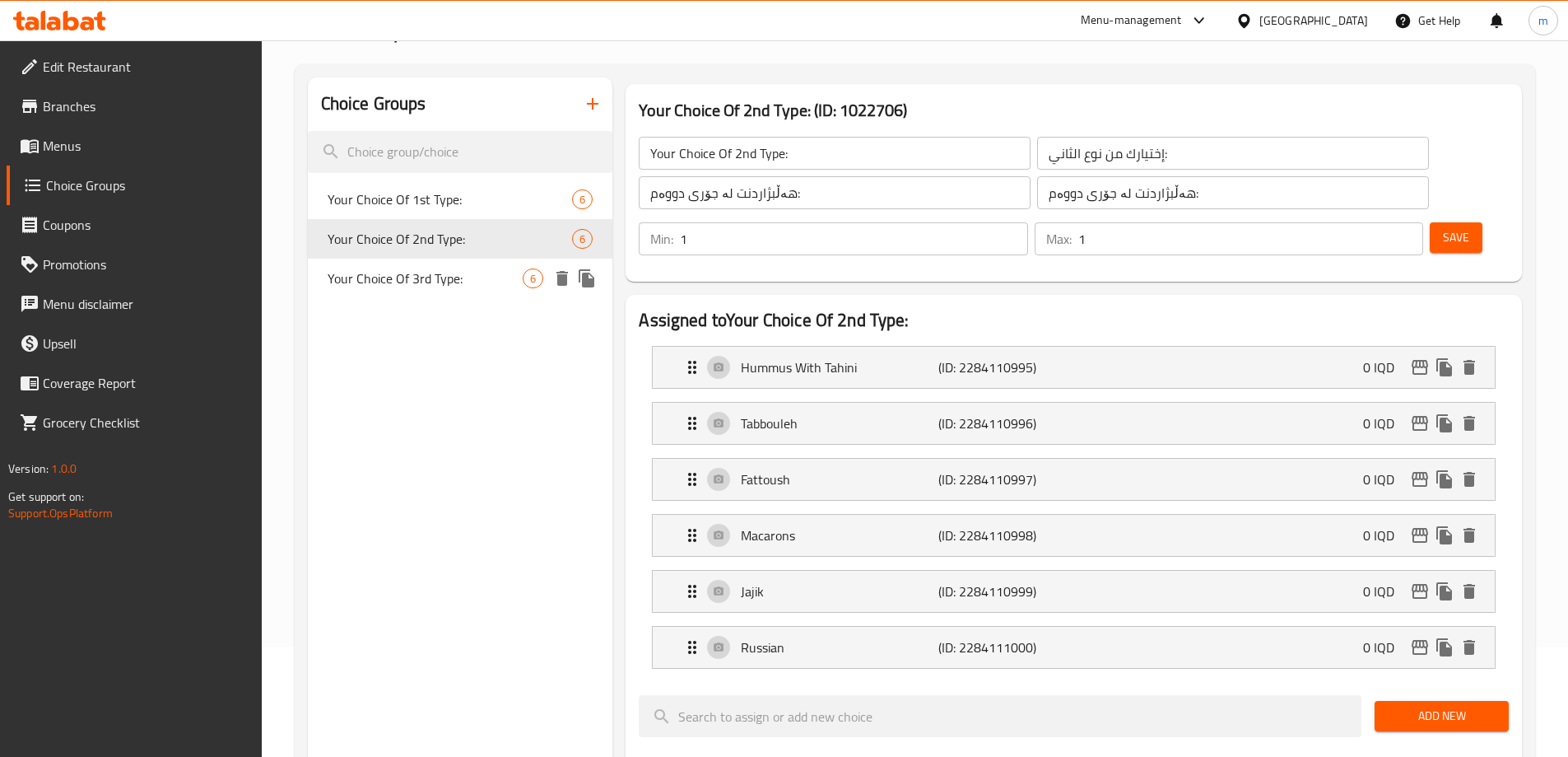
click at [428, 277] on span "Your Choice Of 3rd Type:" at bounding box center [425, 278] width 196 height 20
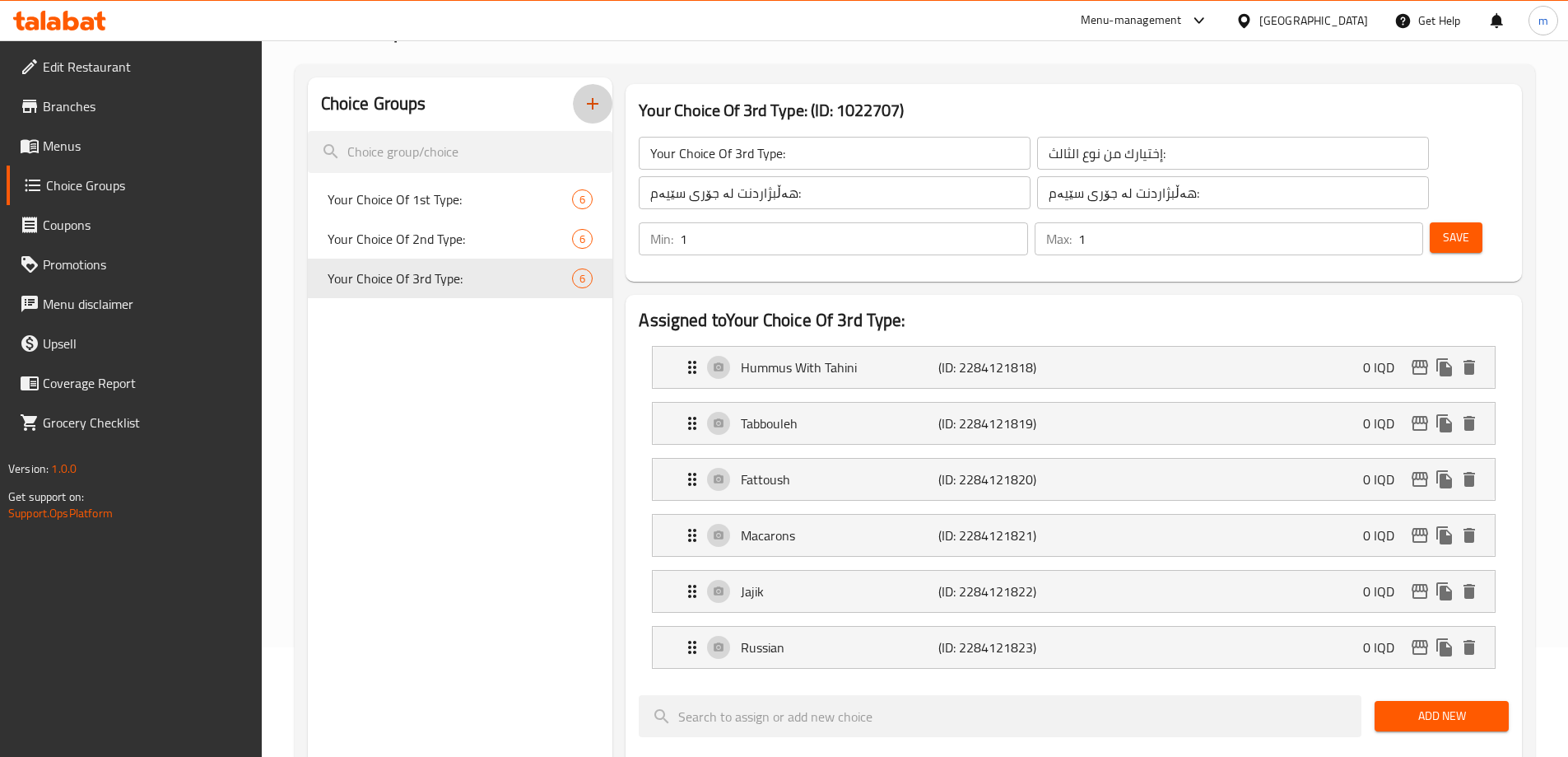
click at [601, 111] on icon "button" at bounding box center [593, 104] width 20 height 20
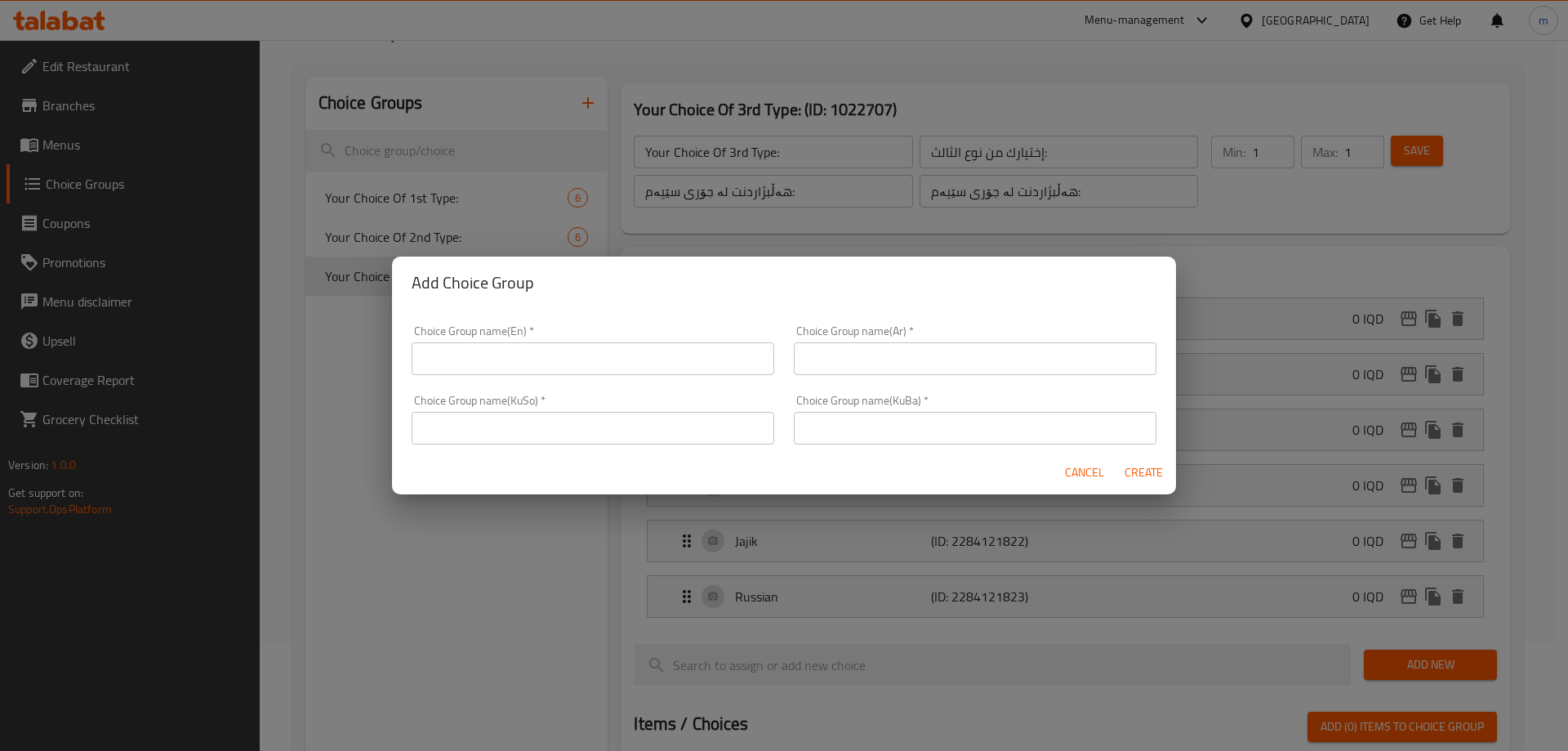
click at [515, 350] on input "text" at bounding box center [593, 359] width 363 height 33
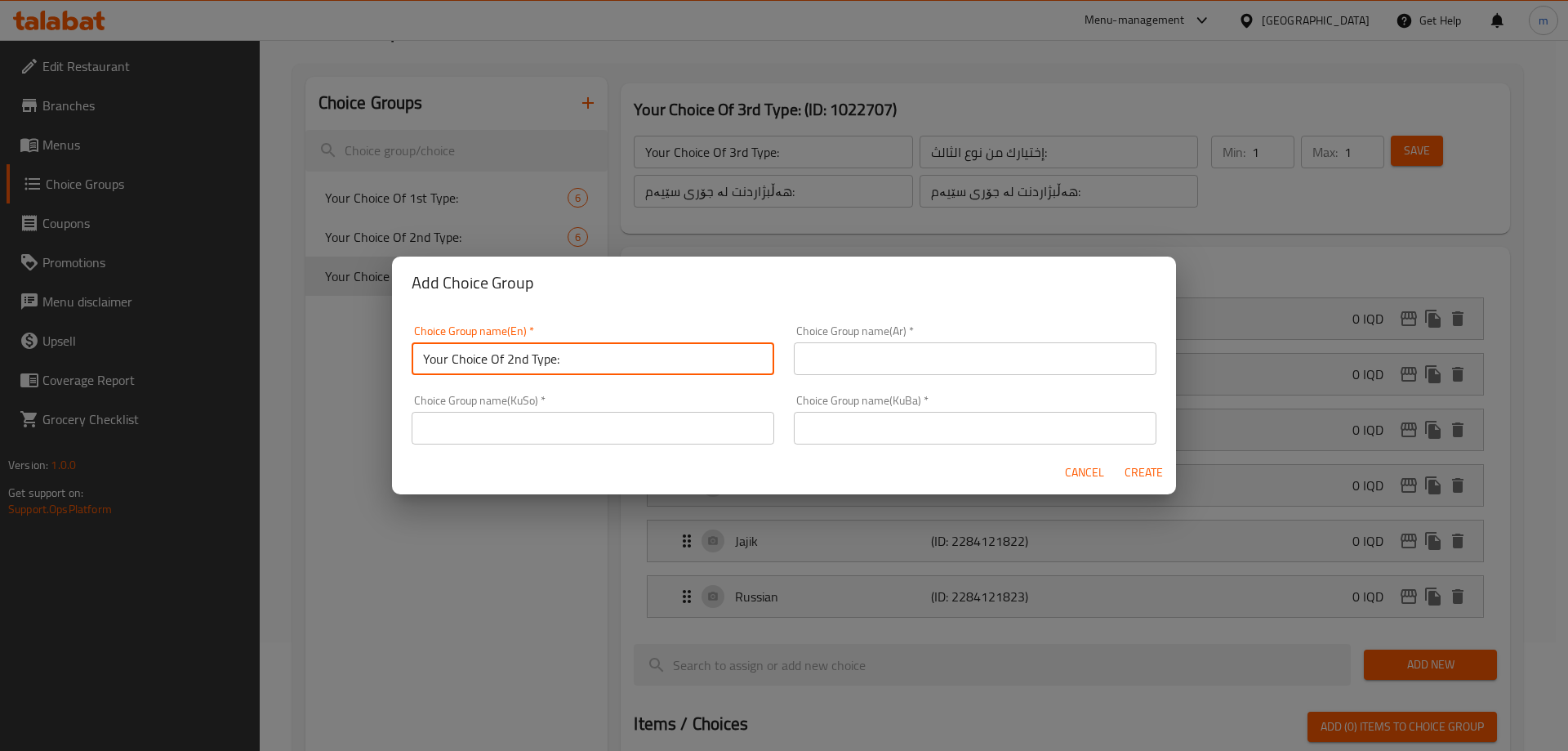
click at [513, 359] on input "Your Choice Of 2nd Type:" at bounding box center [593, 359] width 363 height 33
paste input "4th"
click at [865, 361] on input "text" at bounding box center [975, 359] width 363 height 33
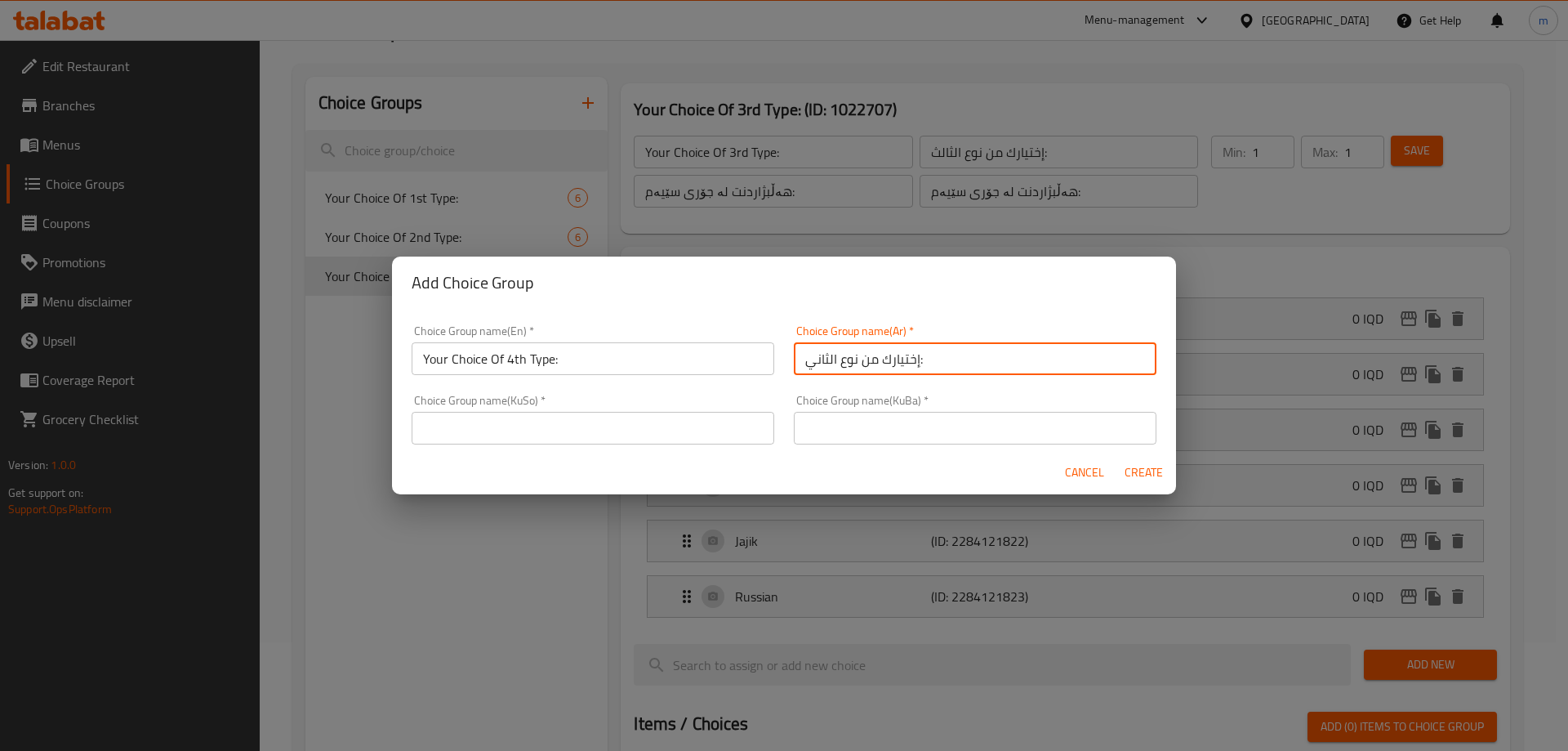
click at [814, 355] on input "إختيارك من نوع الثاني:" at bounding box center [975, 359] width 363 height 33
click at [691, 428] on input "text" at bounding box center [593, 428] width 363 height 33
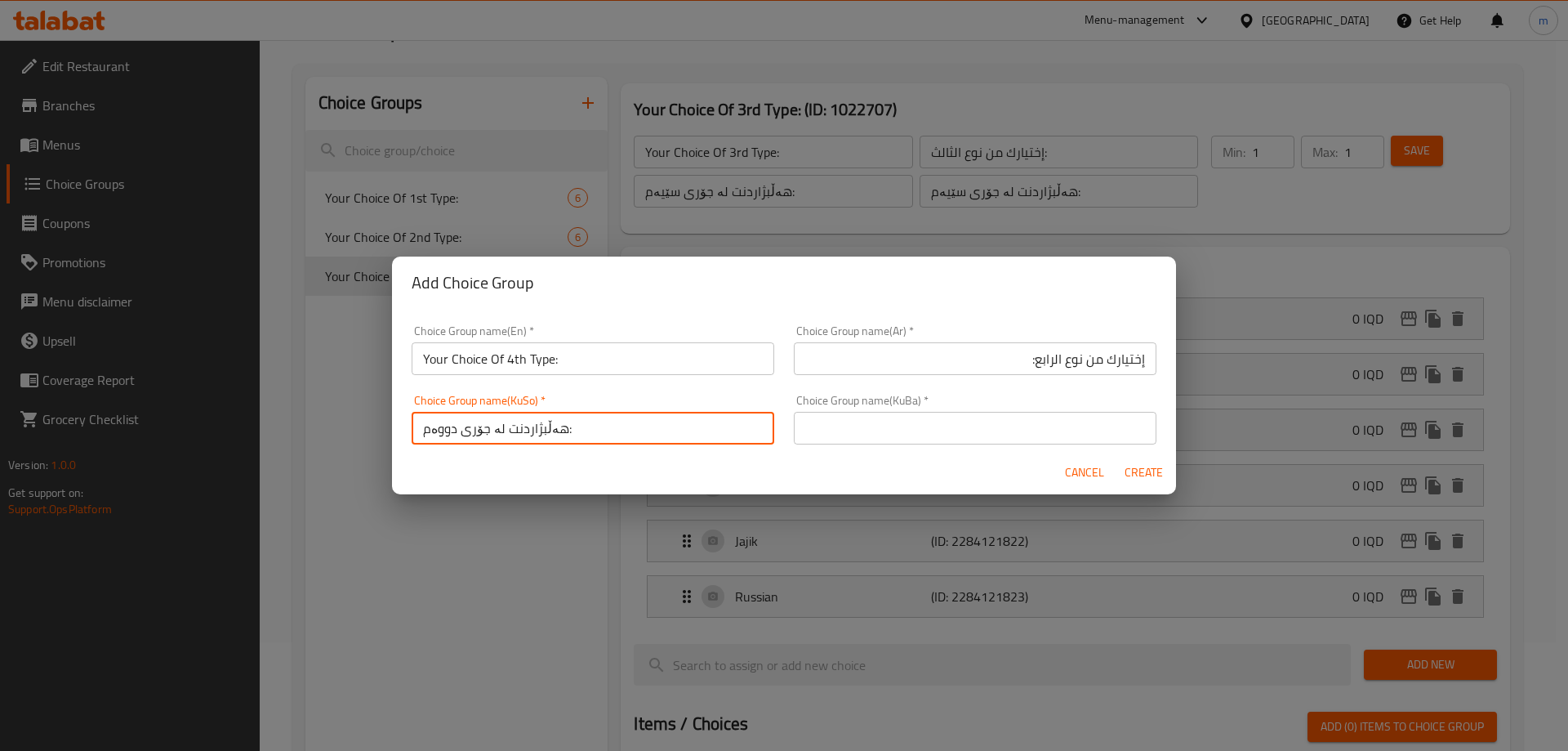
click at [437, 420] on input "هەڵبژاردنت لە جۆری دووەم:" at bounding box center [593, 428] width 363 height 33
click at [873, 421] on input "text" at bounding box center [975, 428] width 363 height 33
paste
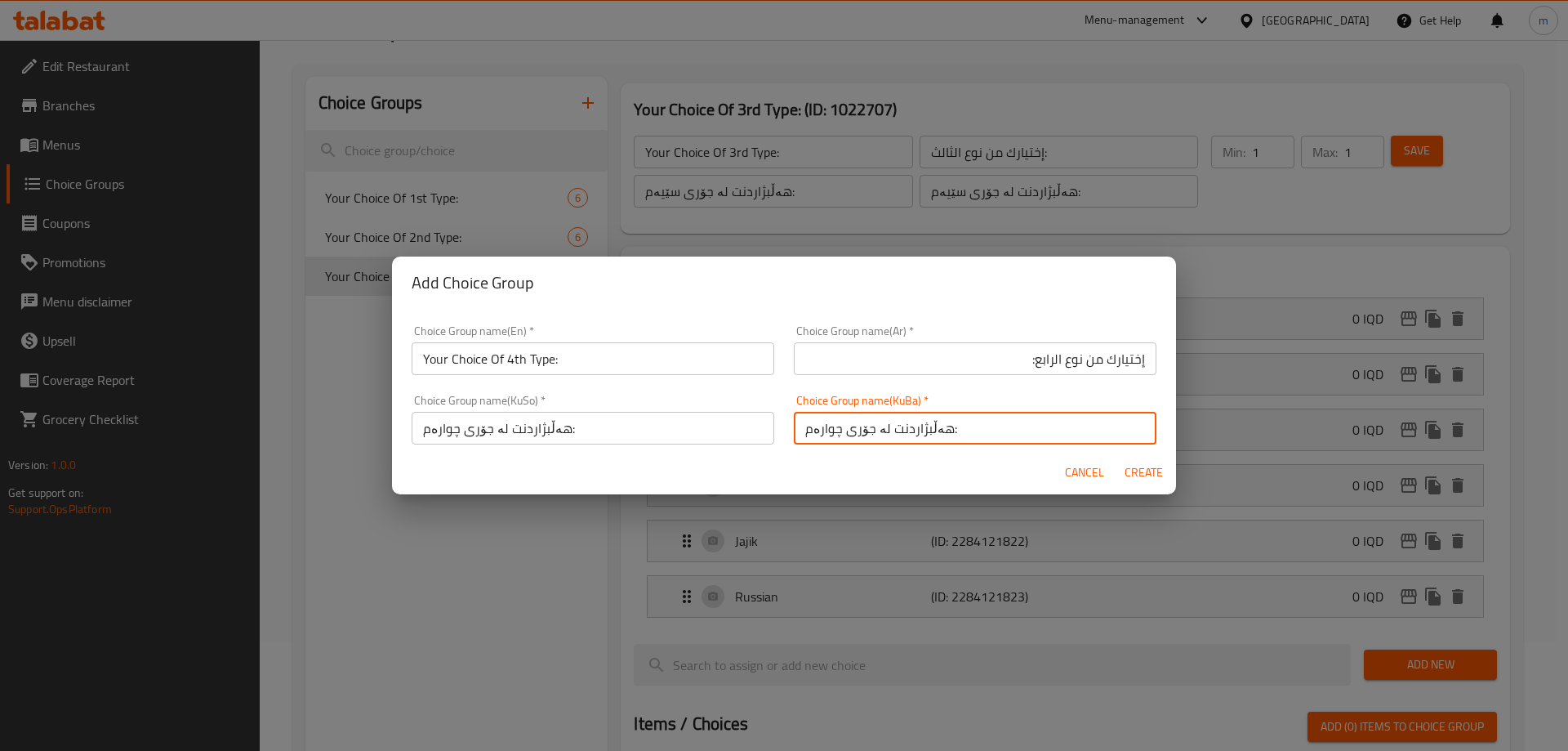
click at [1132, 467] on span "Create" at bounding box center [1144, 473] width 39 height 20
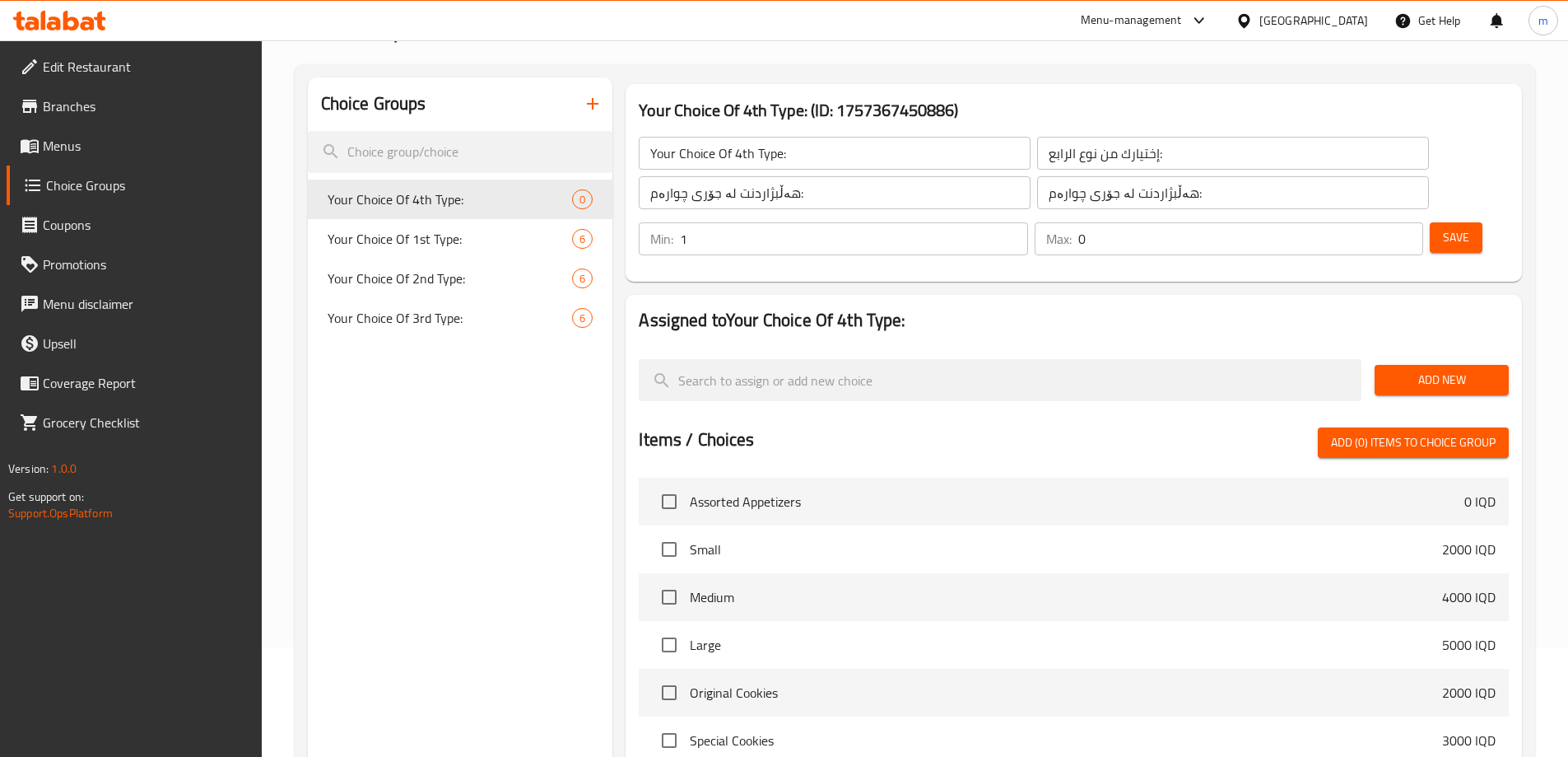
click at [1027, 222] on input "1" at bounding box center [853, 239] width 347 height 33
click at [1381, 222] on input "1" at bounding box center [1251, 239] width 345 height 33
click at [1443, 227] on span "Save" at bounding box center [1457, 237] width 26 height 21
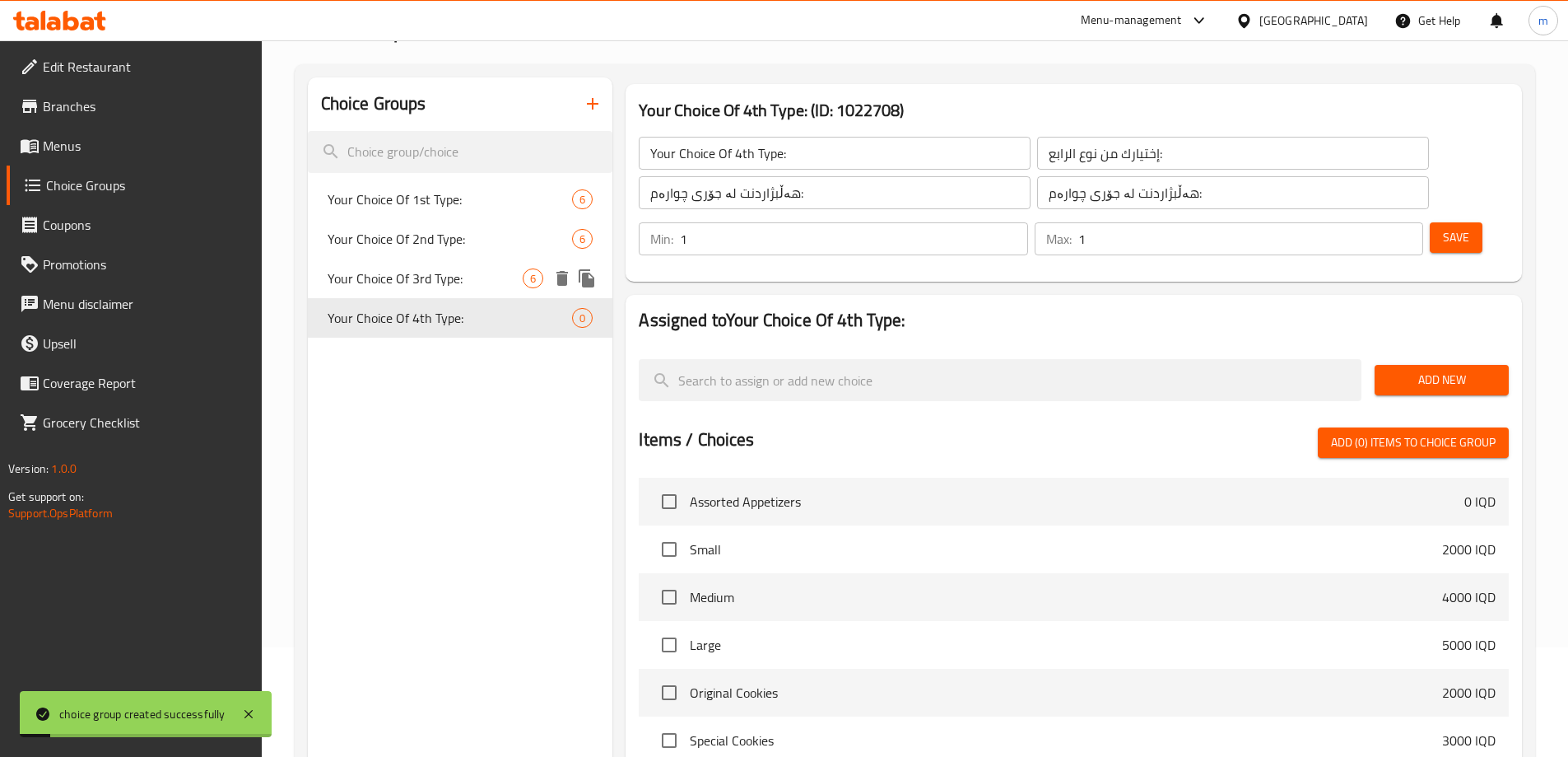
click at [479, 283] on span "Your Choice Of 3rd Type:" at bounding box center [425, 278] width 196 height 20
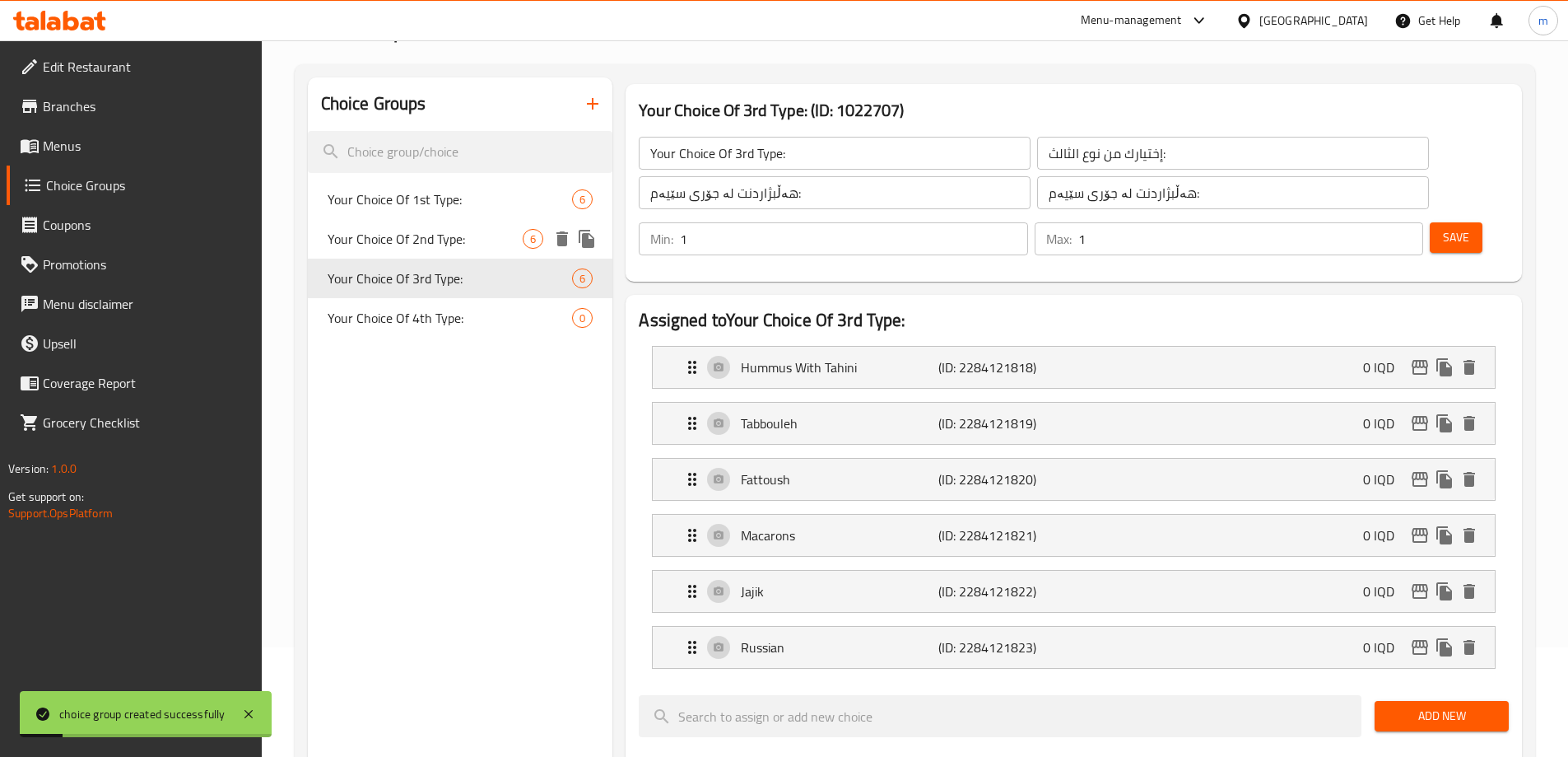
click at [473, 240] on span "Your Choice Of 2nd Type:" at bounding box center [425, 239] width 196 height 20
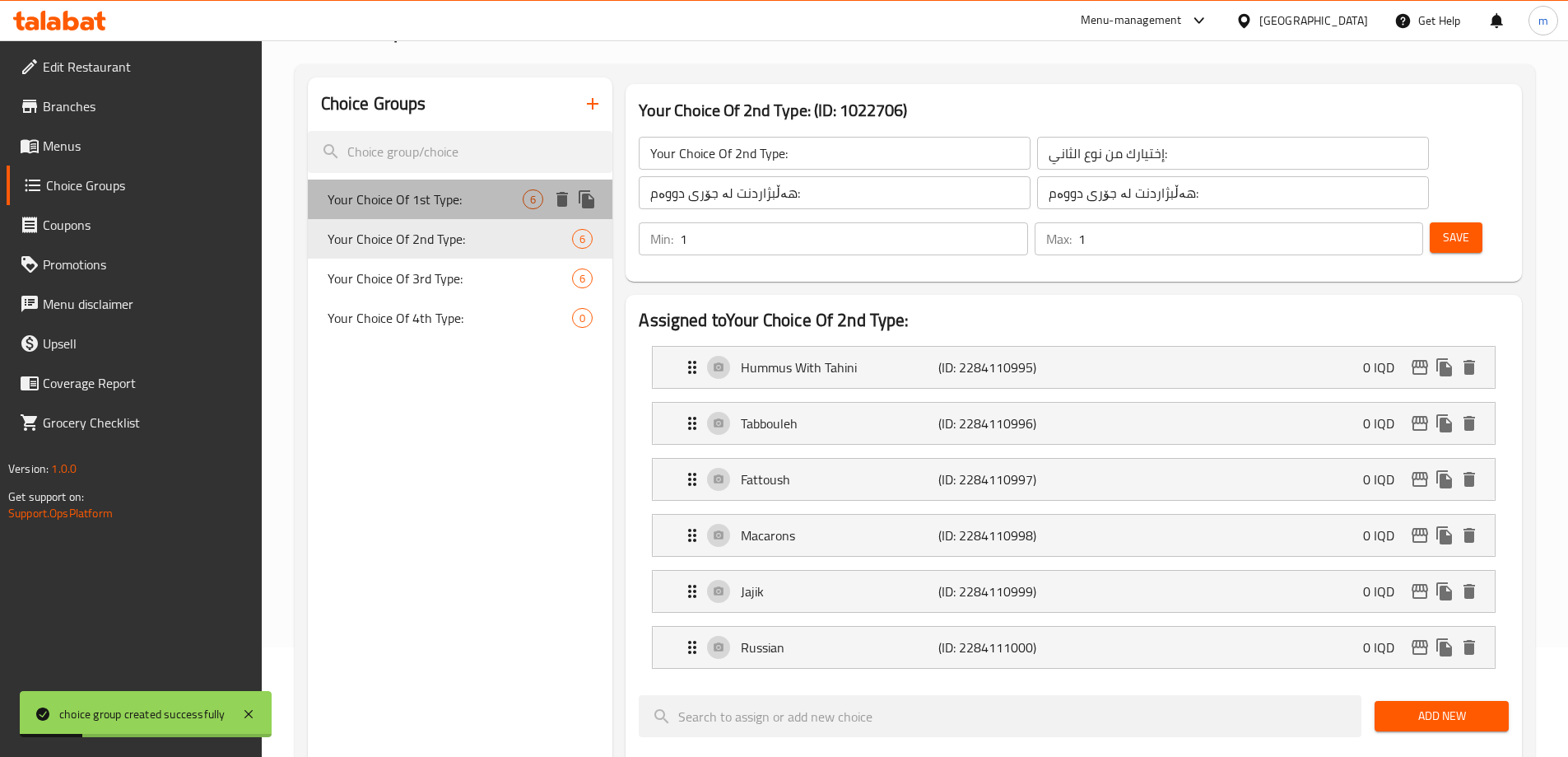
click at [480, 199] on span "Your Choice Of 1st Type:" at bounding box center [425, 199] width 196 height 20
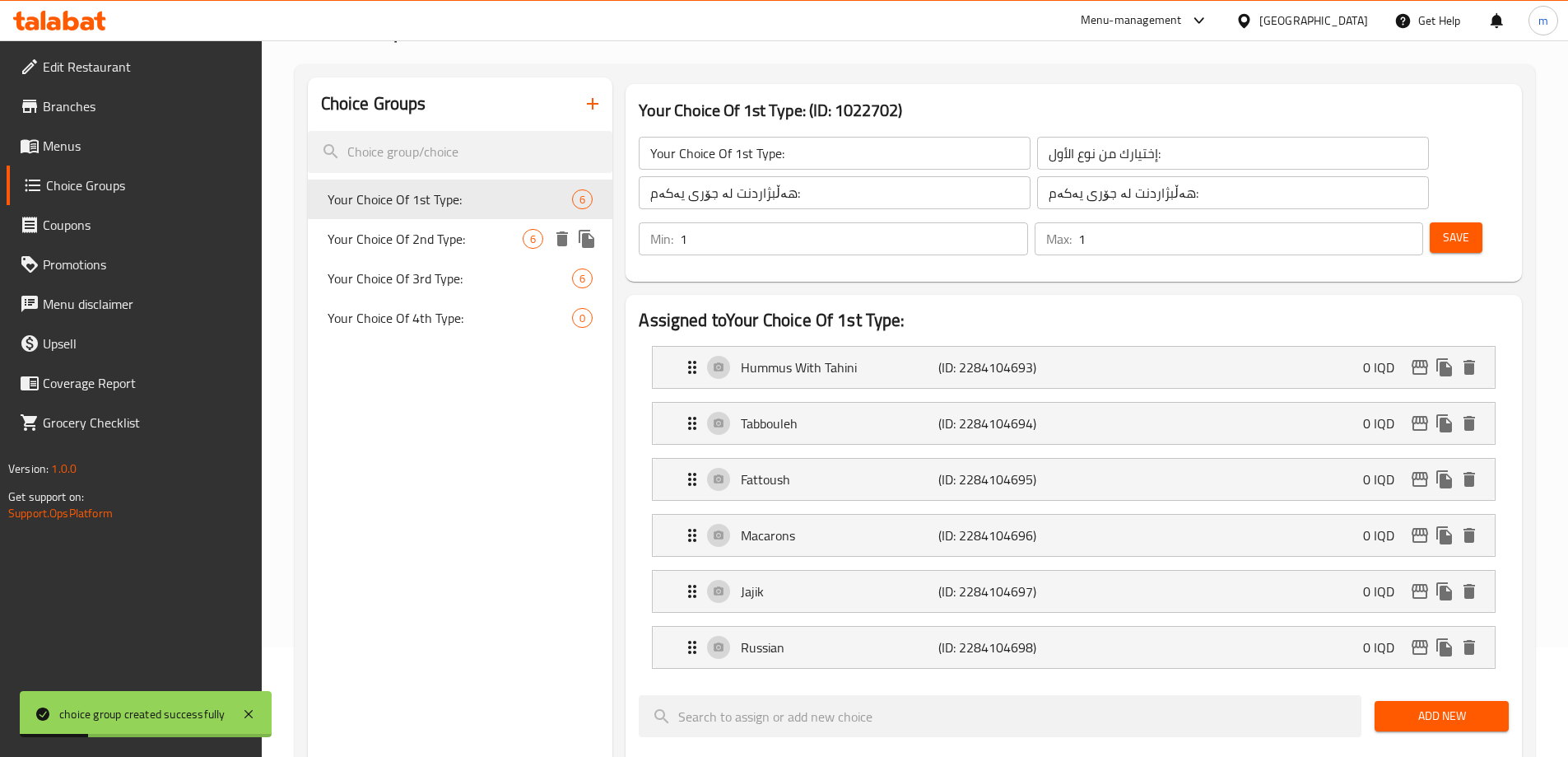
click at [457, 241] on span "Your Choice Of 2nd Type:" at bounding box center [425, 239] width 196 height 20
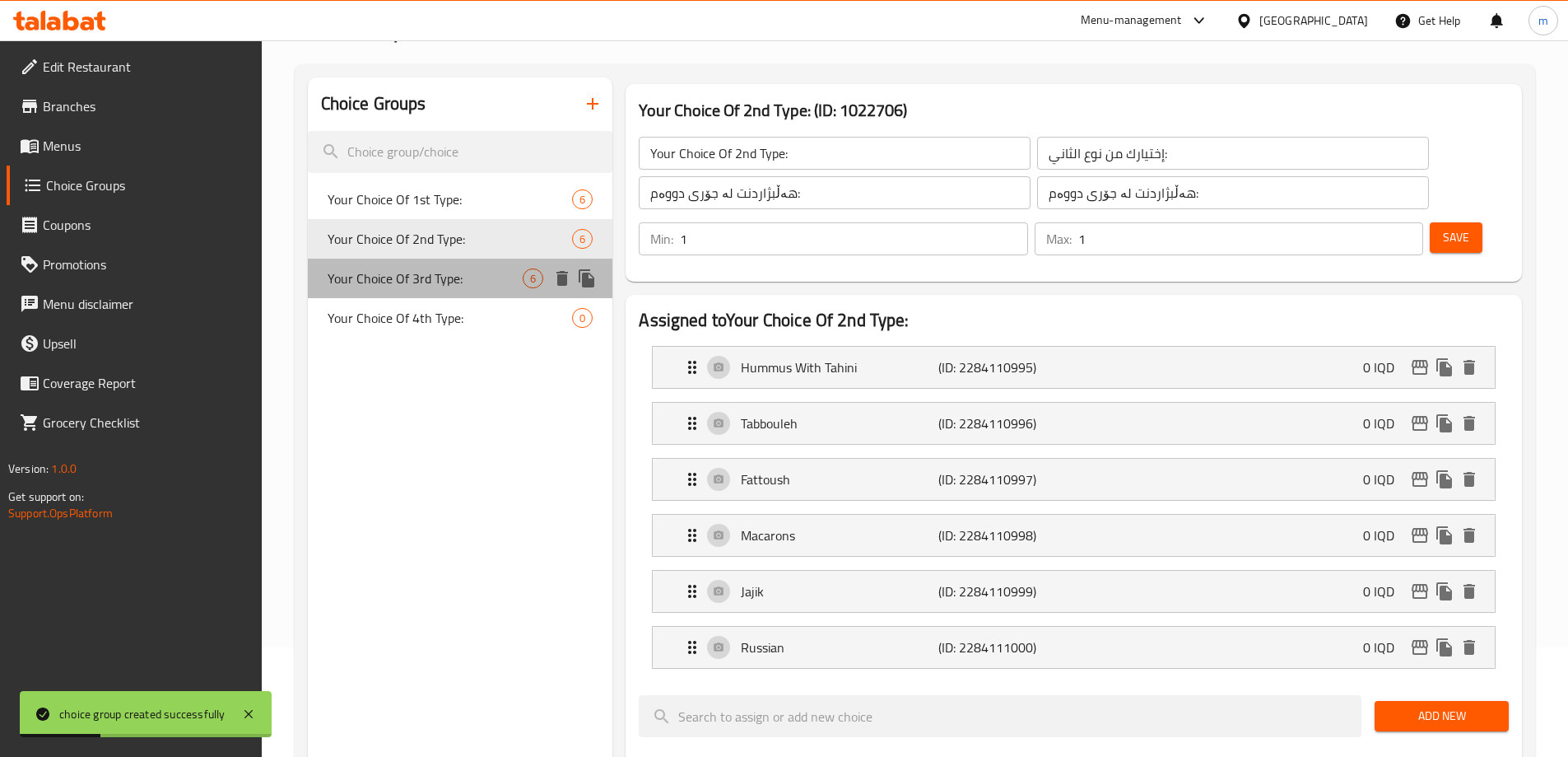
click at [459, 261] on div "Your Choice Of 3rd Type: 6" at bounding box center [460, 278] width 305 height 40
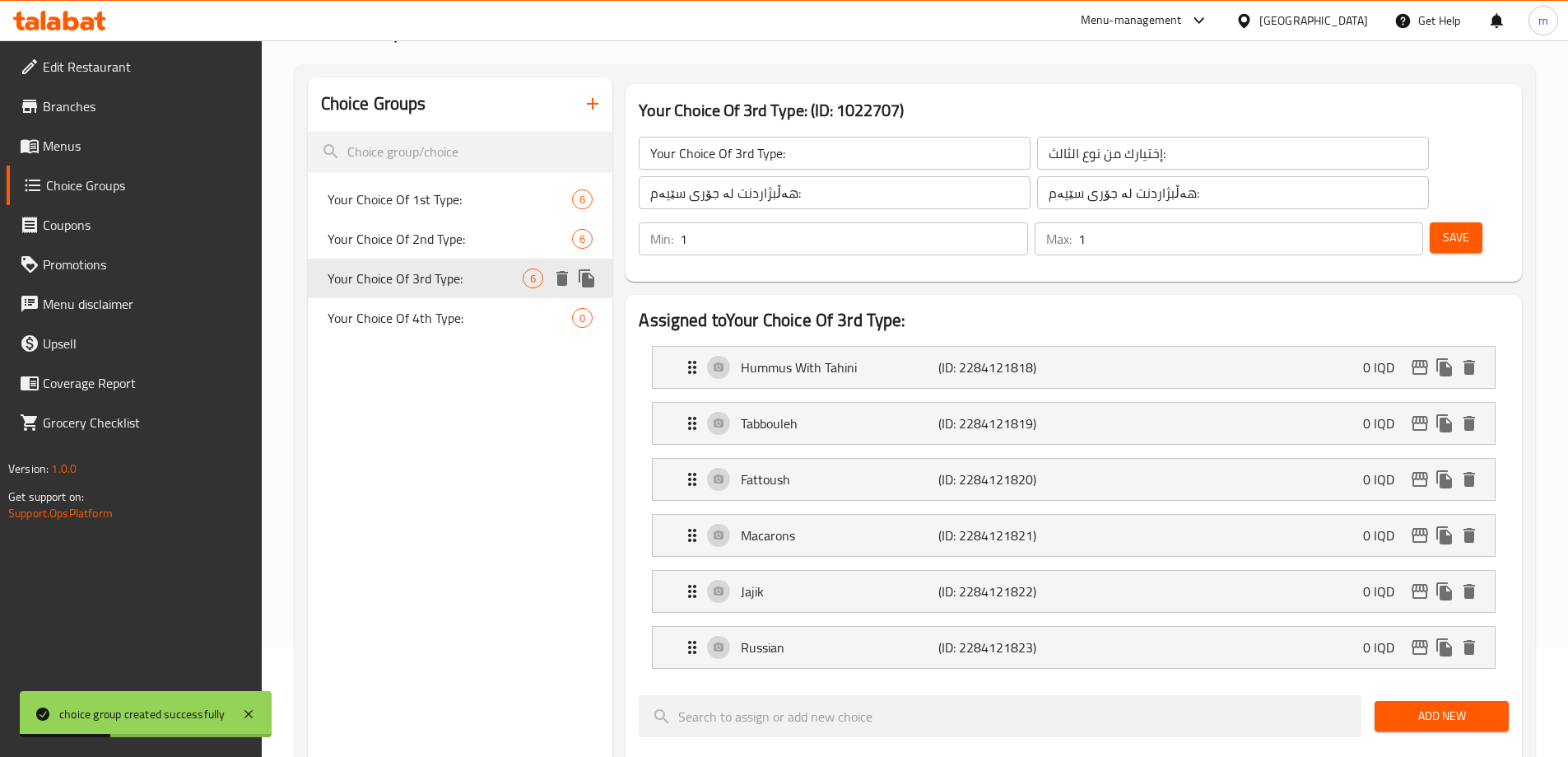
click at [464, 293] on div "Your Choice Of 3rd Type: 6" at bounding box center [460, 278] width 305 height 40
click at [432, 317] on span "Your Choice Of 4th Type:" at bounding box center [425, 318] width 196 height 20
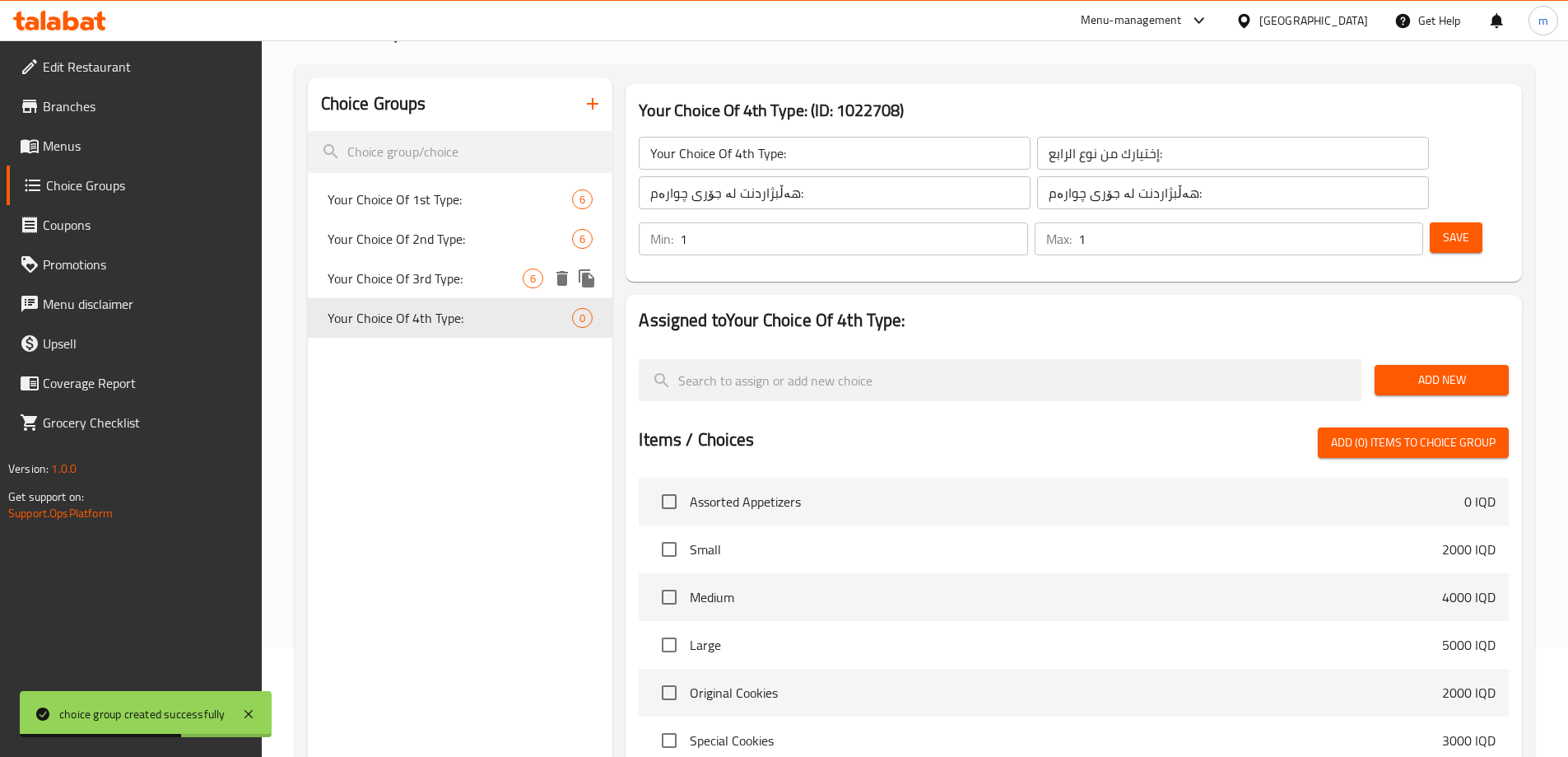
click at [479, 284] on span "Your Choice Of 3rd Type:" at bounding box center [425, 278] width 196 height 20
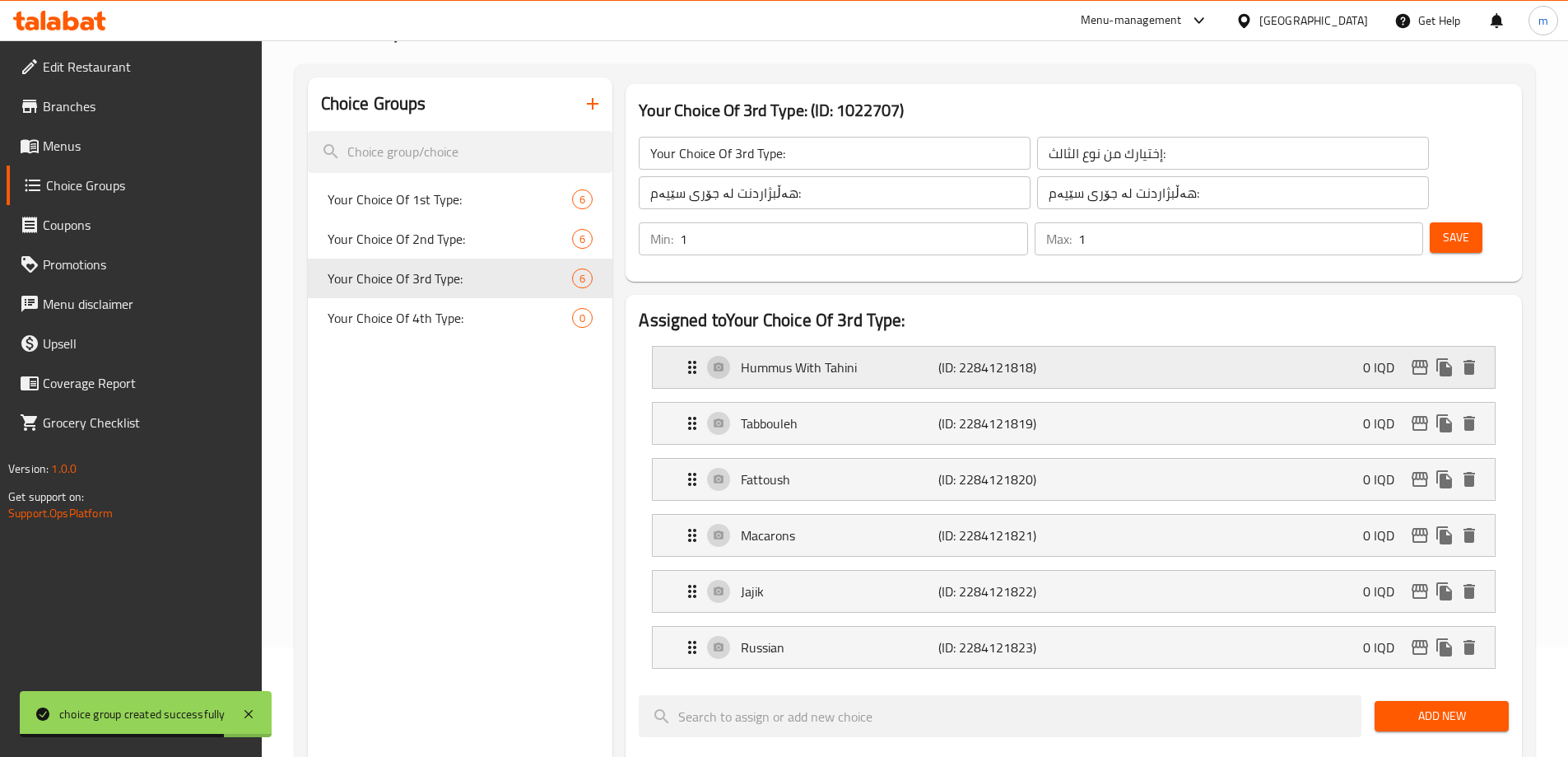
click at [690, 361] on icon "Expand" at bounding box center [692, 367] width 8 height 13
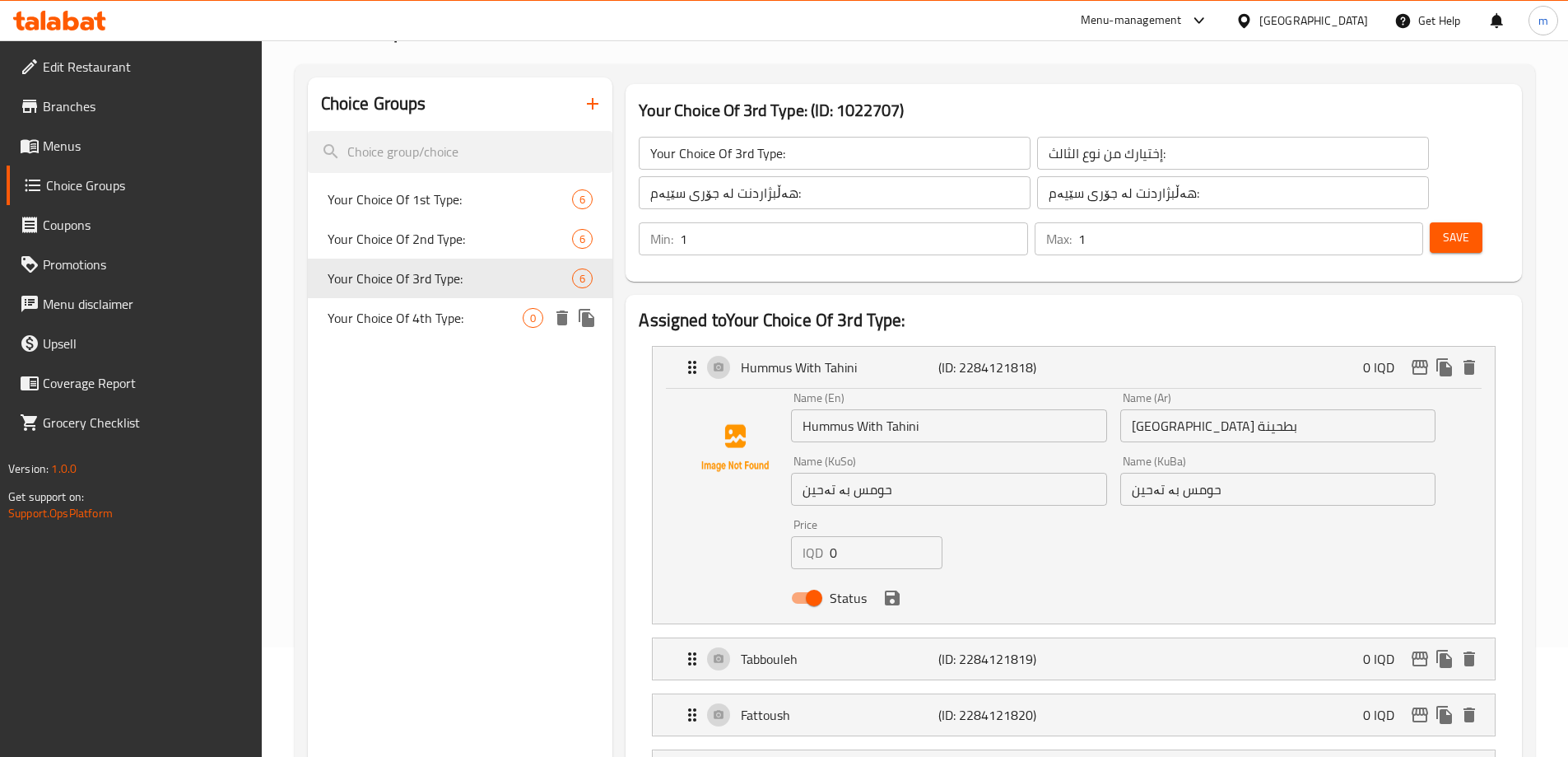
click at [395, 324] on span "Your Choice Of 4th Type:" at bounding box center [425, 318] width 196 height 20
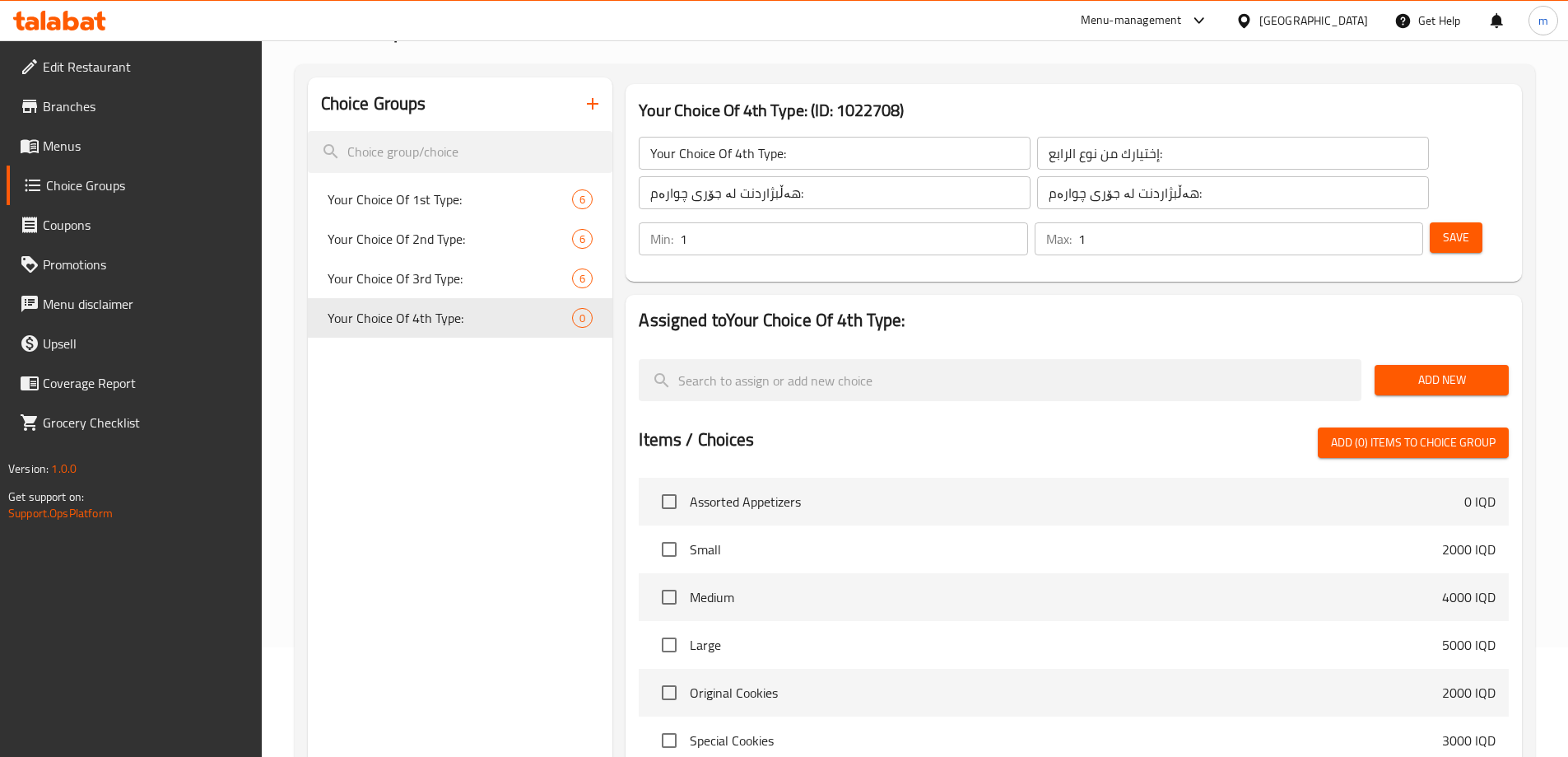
click at [1472, 370] on span "Add New" at bounding box center [1442, 380] width 108 height 21
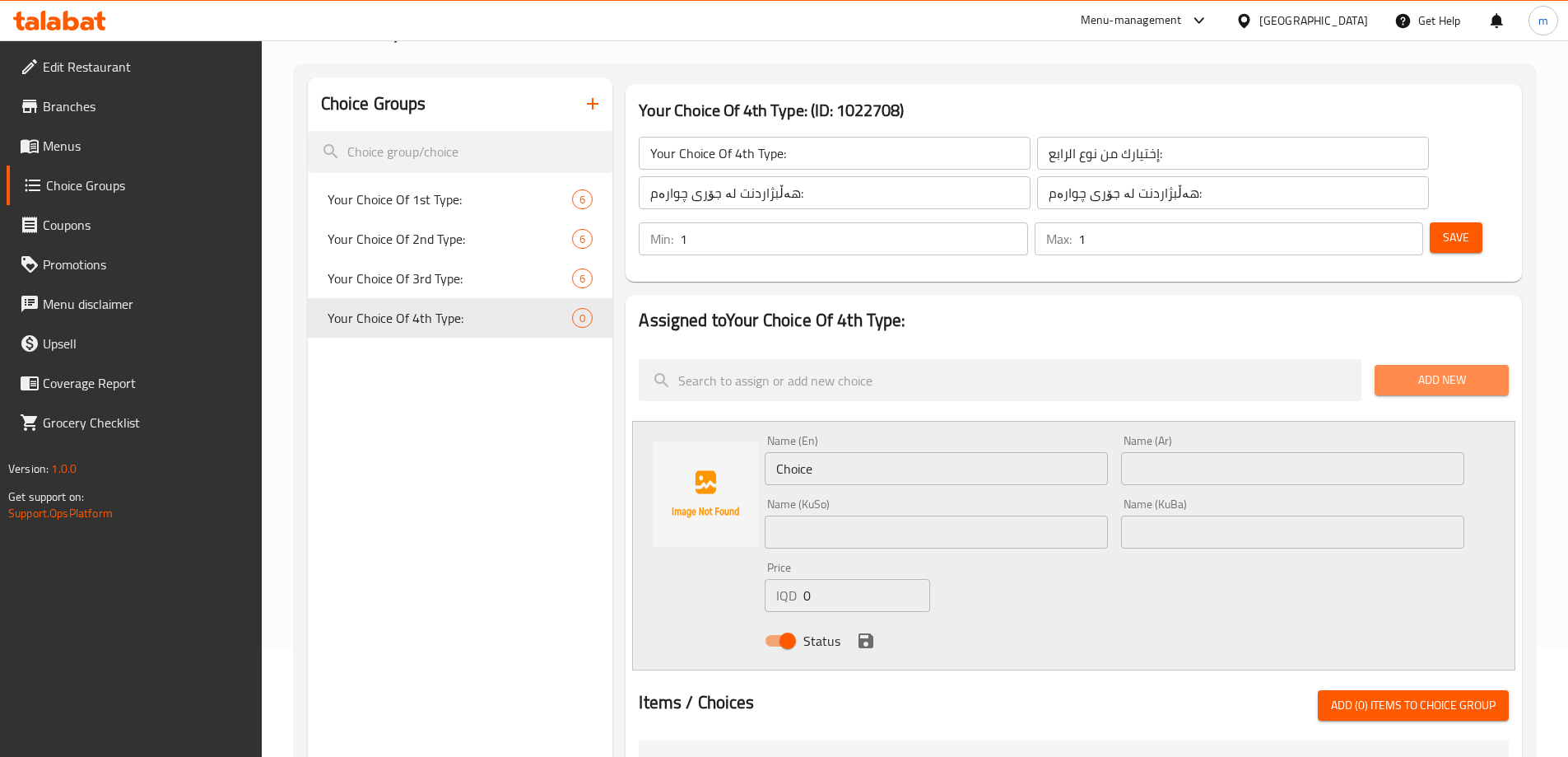
click at [1426, 370] on span "Add New" at bounding box center [1442, 380] width 108 height 21
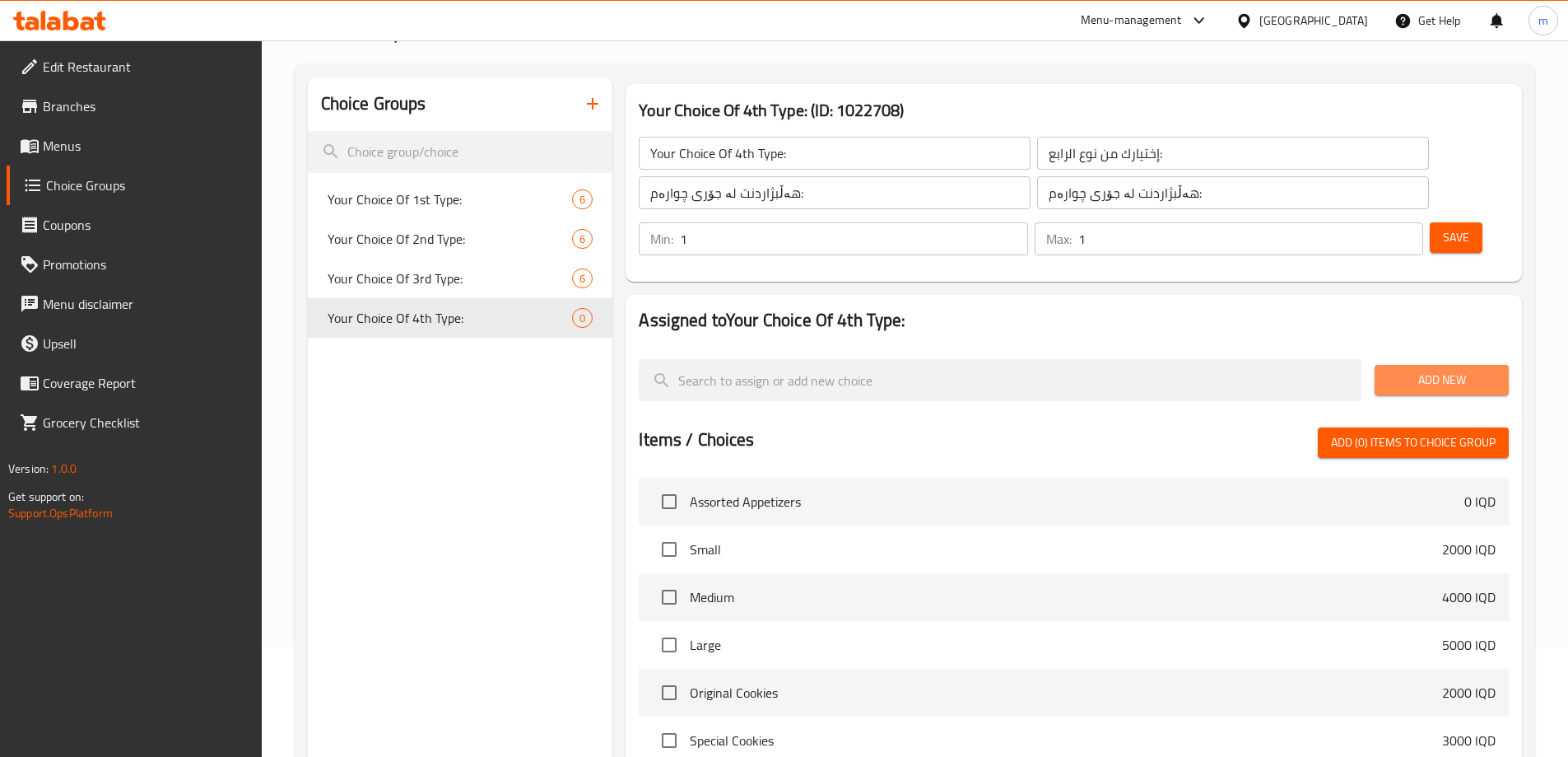
click at [1428, 370] on span "Add New" at bounding box center [1442, 380] width 108 height 21
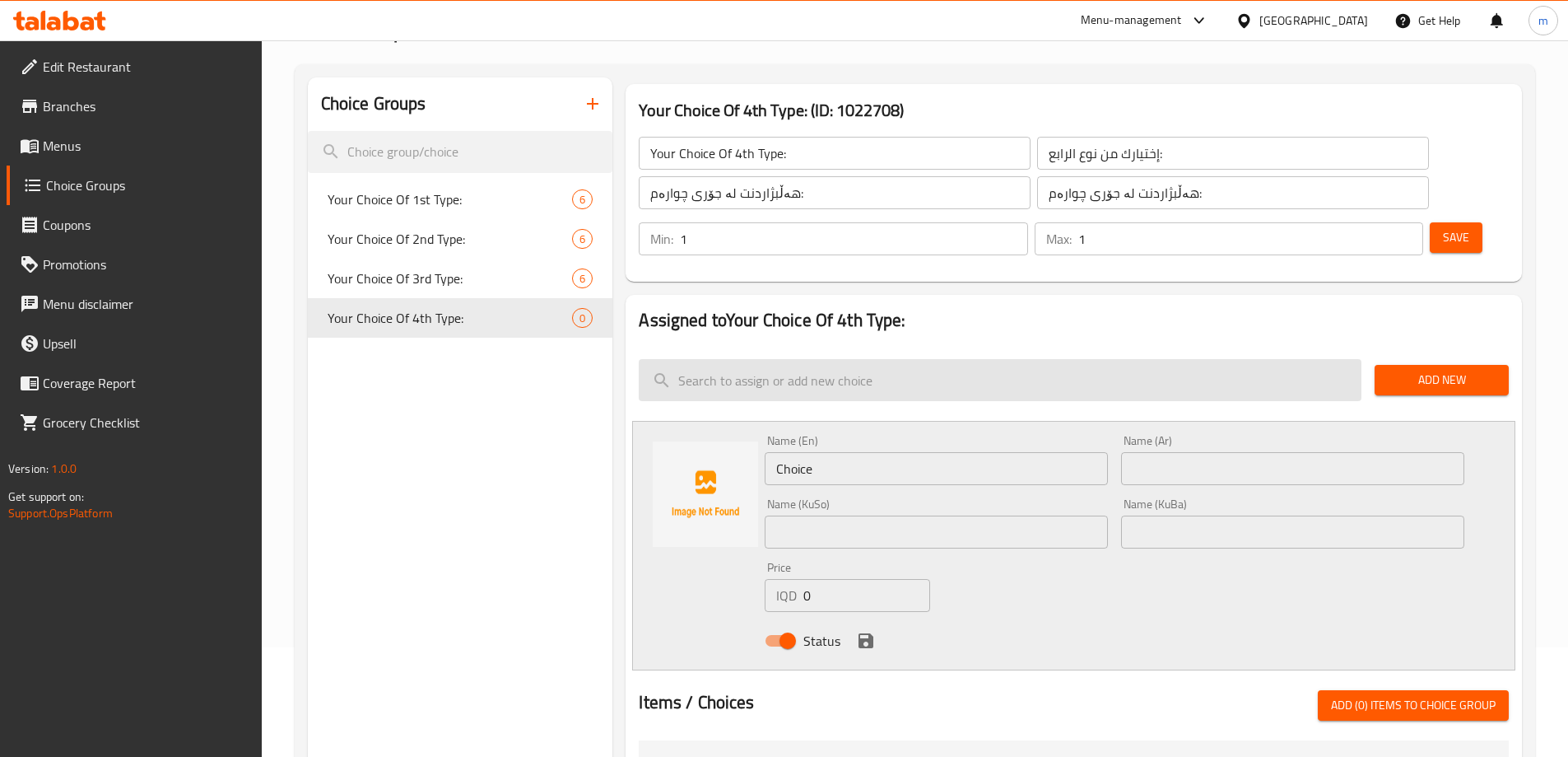
click at [795, 359] on input "search" at bounding box center [1000, 380] width 723 height 42
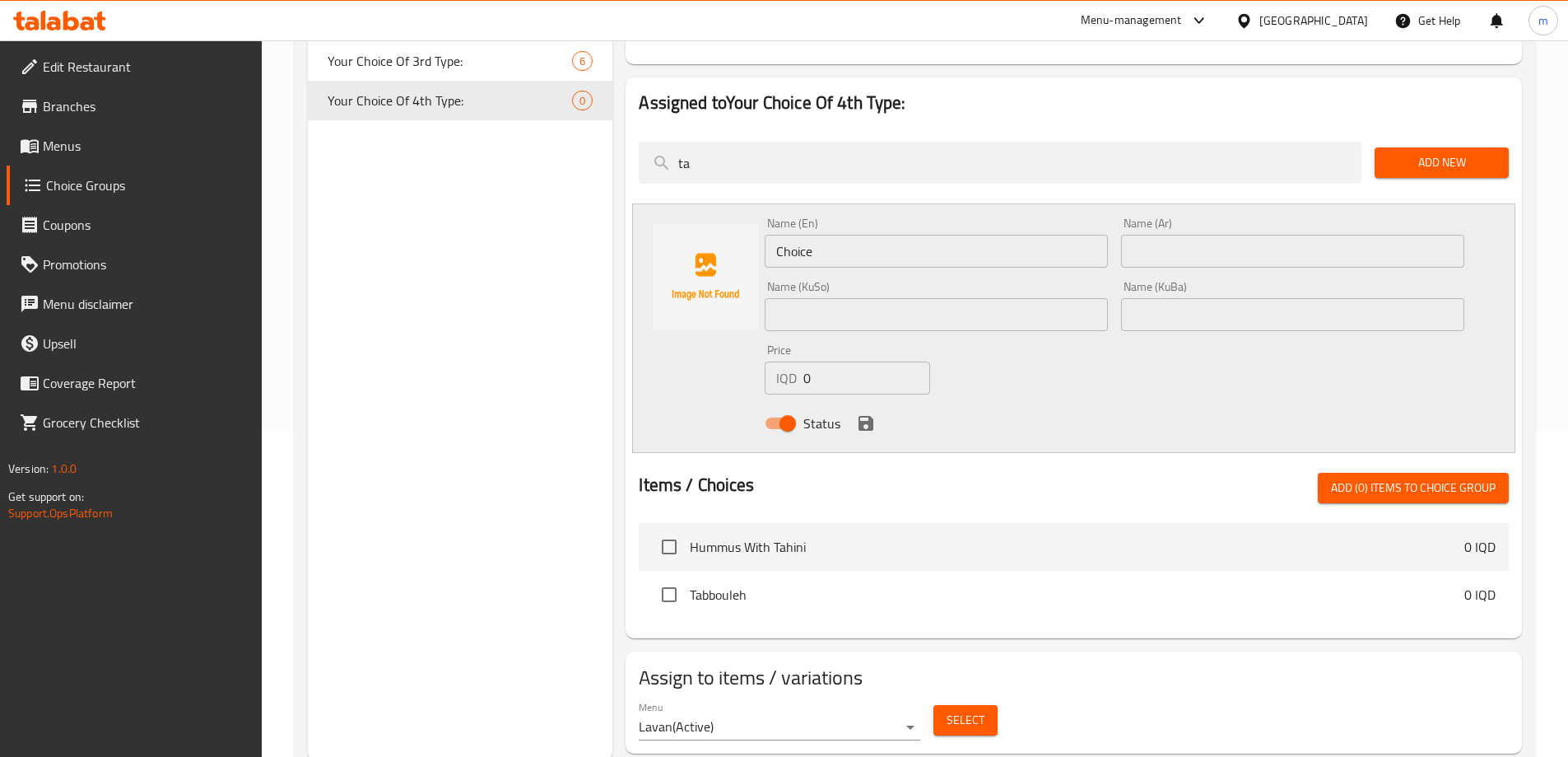
scroll to position [330, 0]
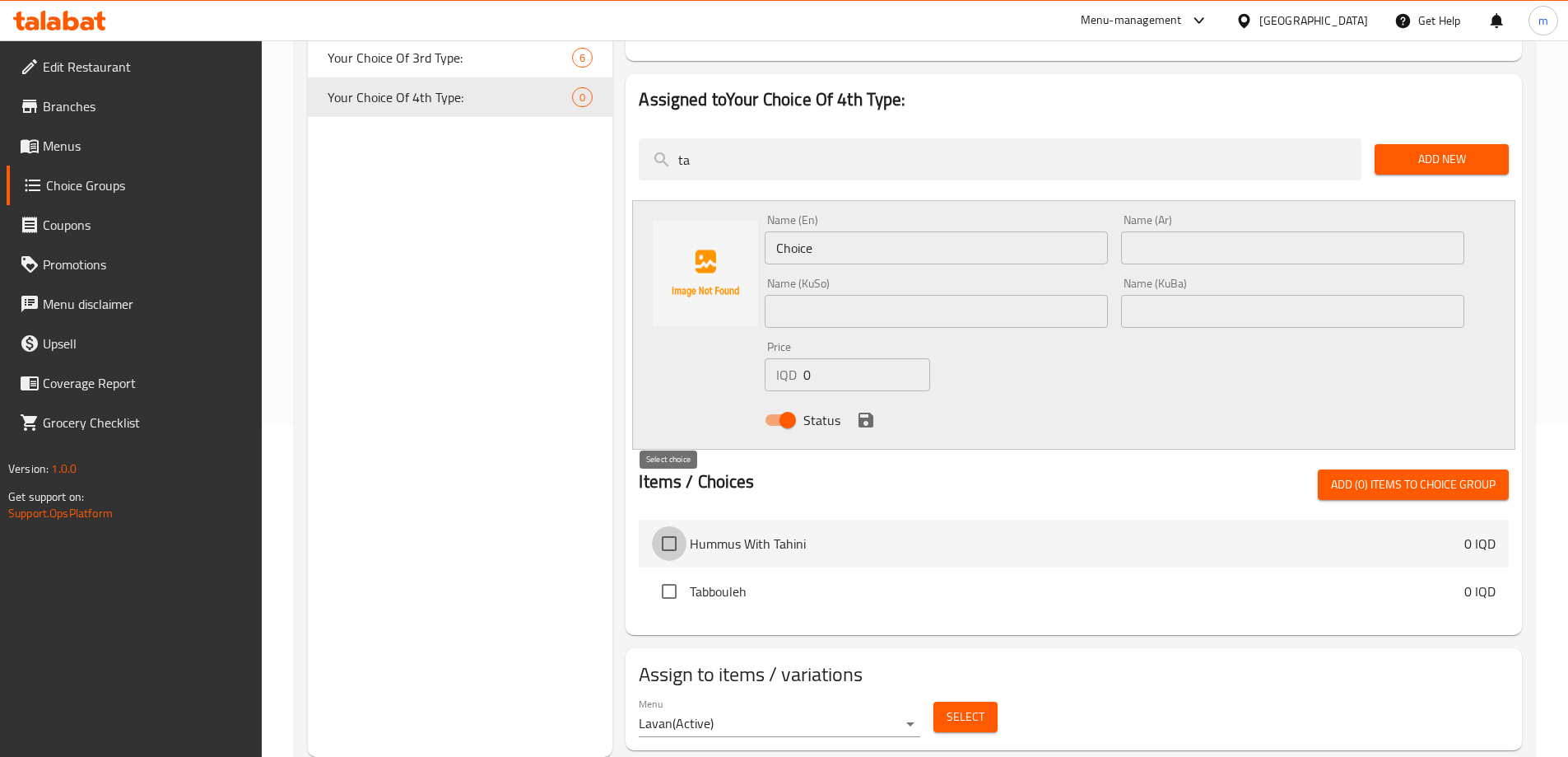
click at [673, 526] on input "checkbox" at bounding box center [669, 543] width 35 height 35
click at [671, 526] on input "checkbox" at bounding box center [669, 543] width 35 height 35
click at [1381, 475] on span "Add (1) items to choice group" at bounding box center [1414, 485] width 165 height 21
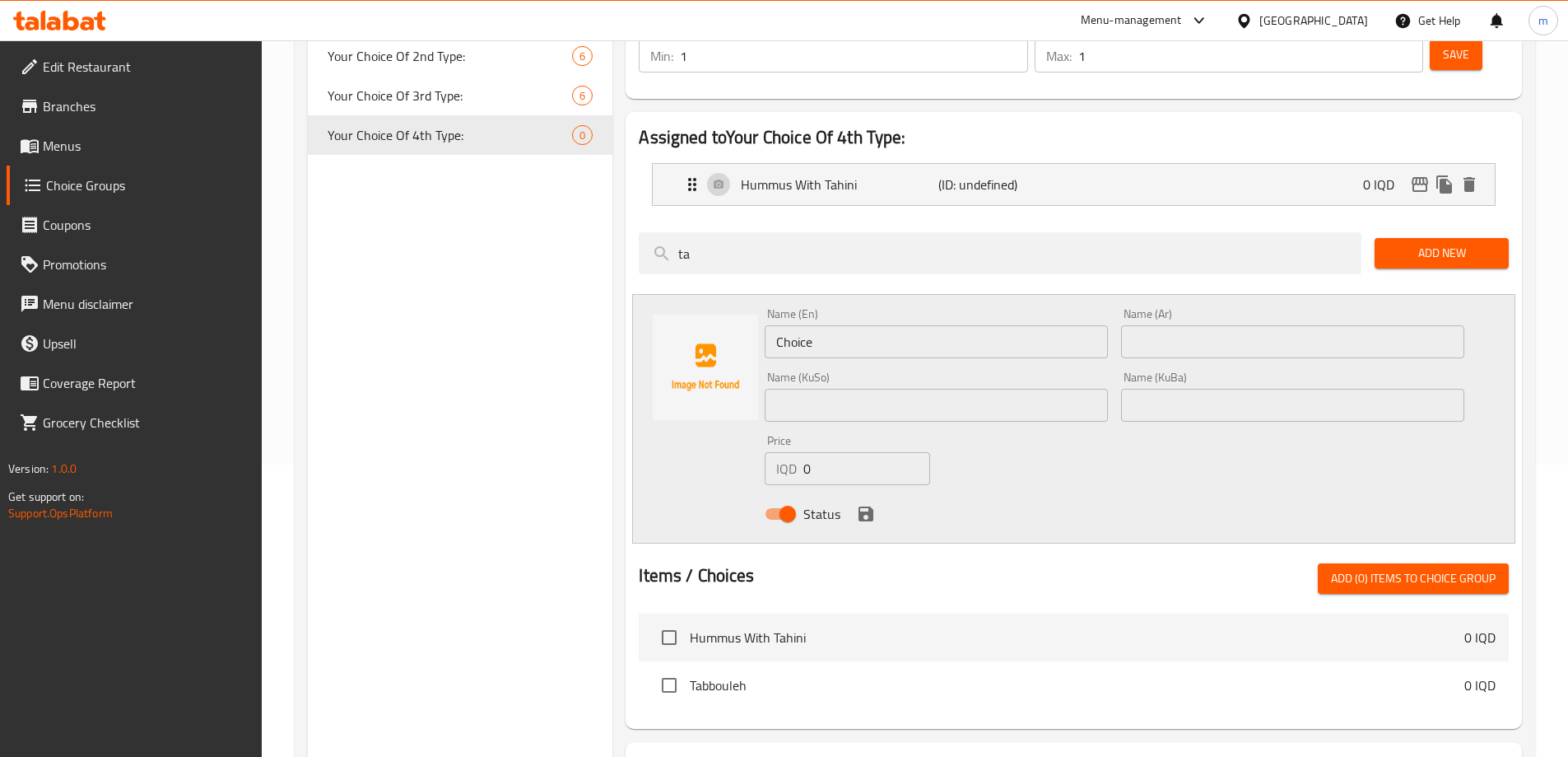
scroll to position [275, 0]
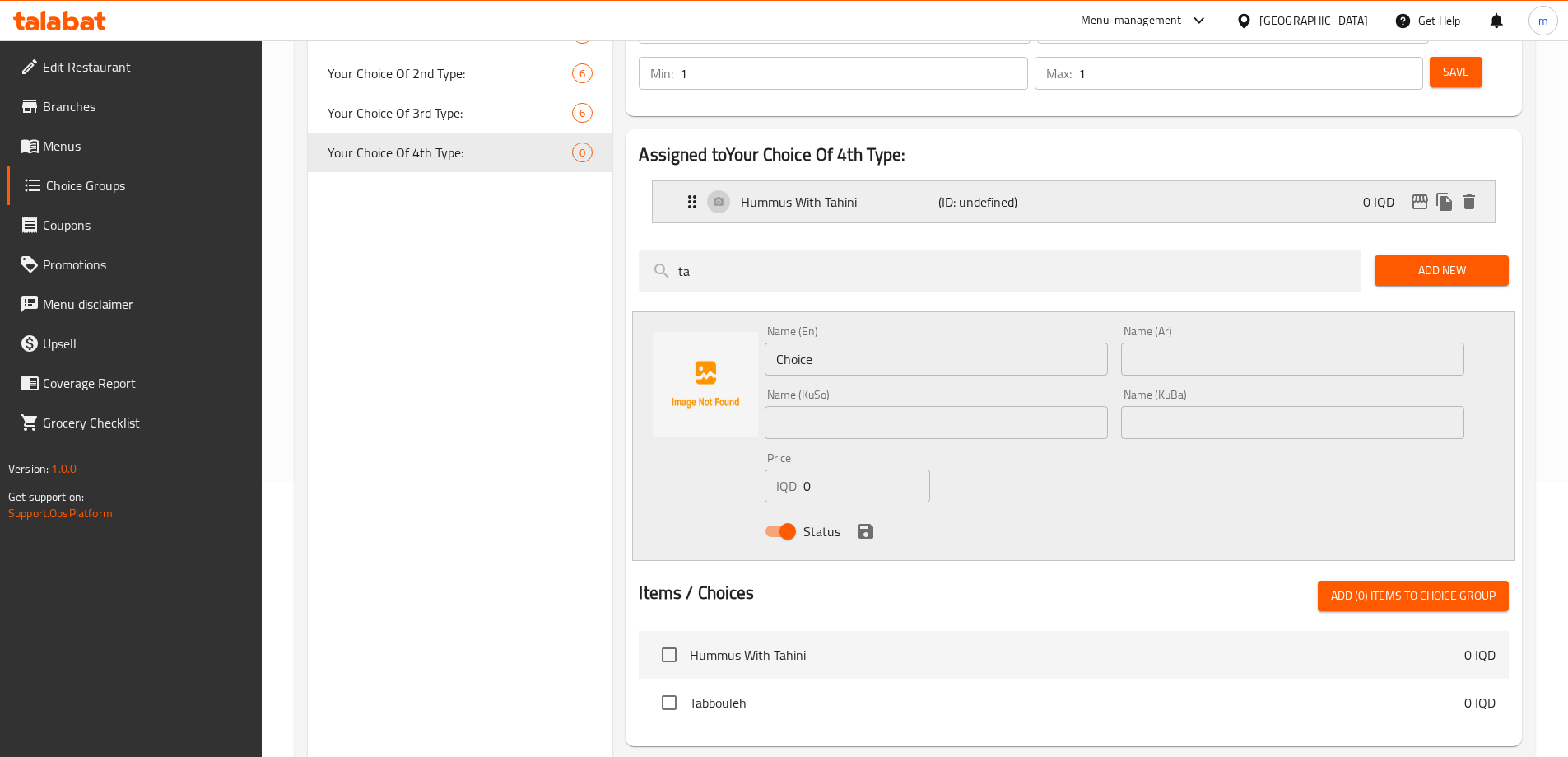
click at [910, 181] on div "Hummus With Tahini (ID: undefined) 0 IQD" at bounding box center [1079, 201] width 793 height 41
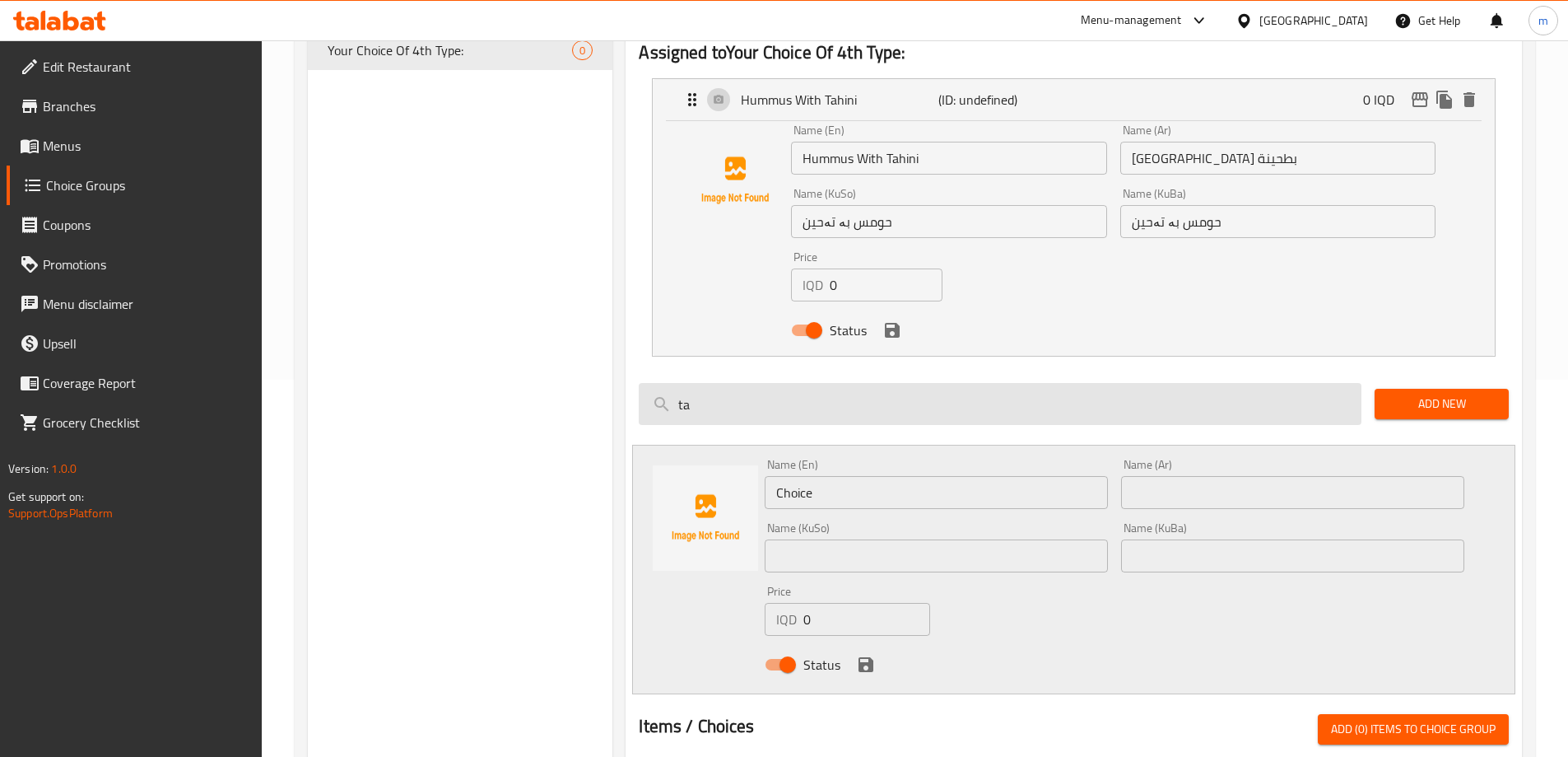
scroll to position [386, 0]
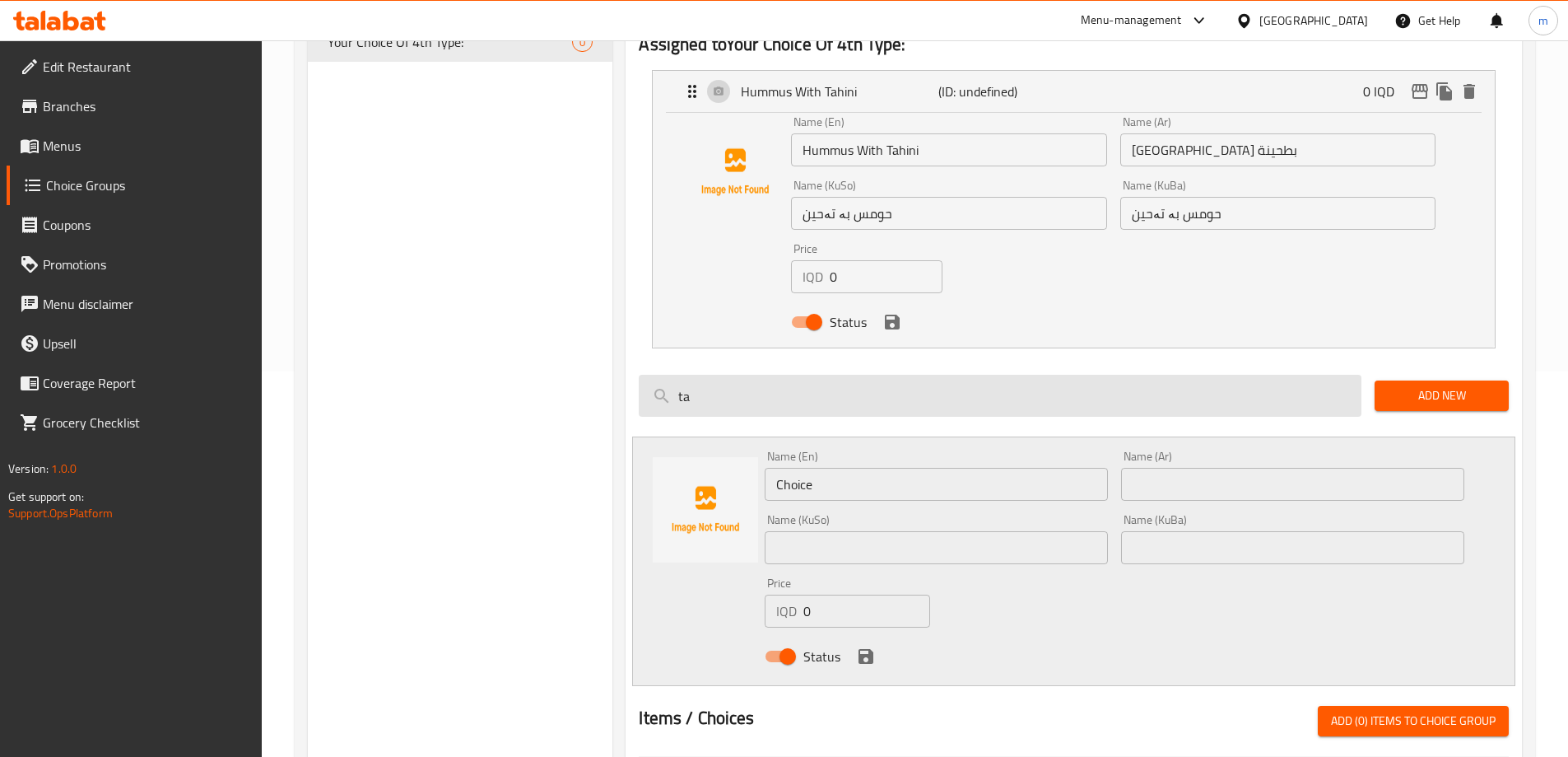
click at [701, 375] on input "ta" at bounding box center [1000, 395] width 723 height 42
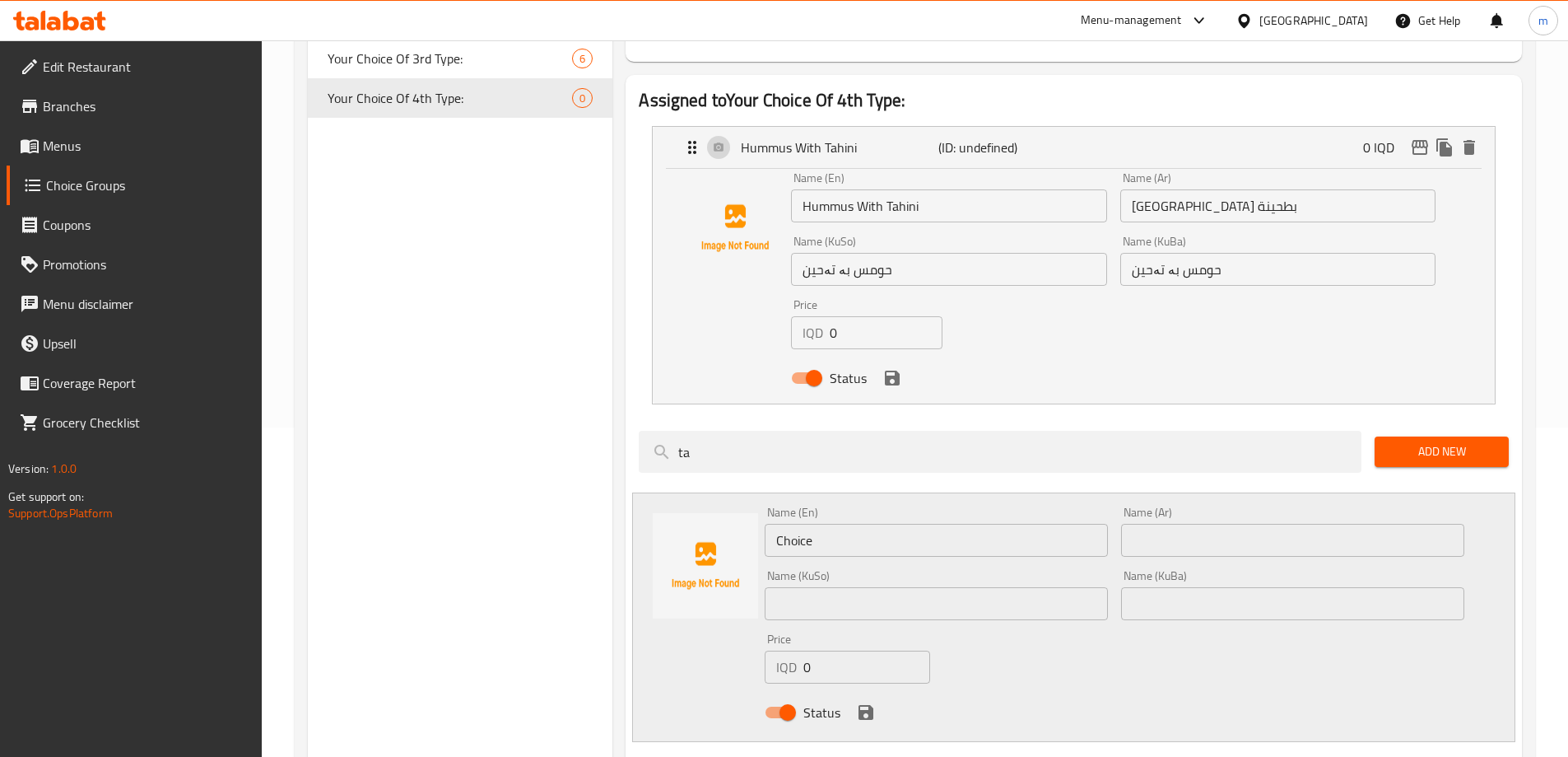
scroll to position [275, 0]
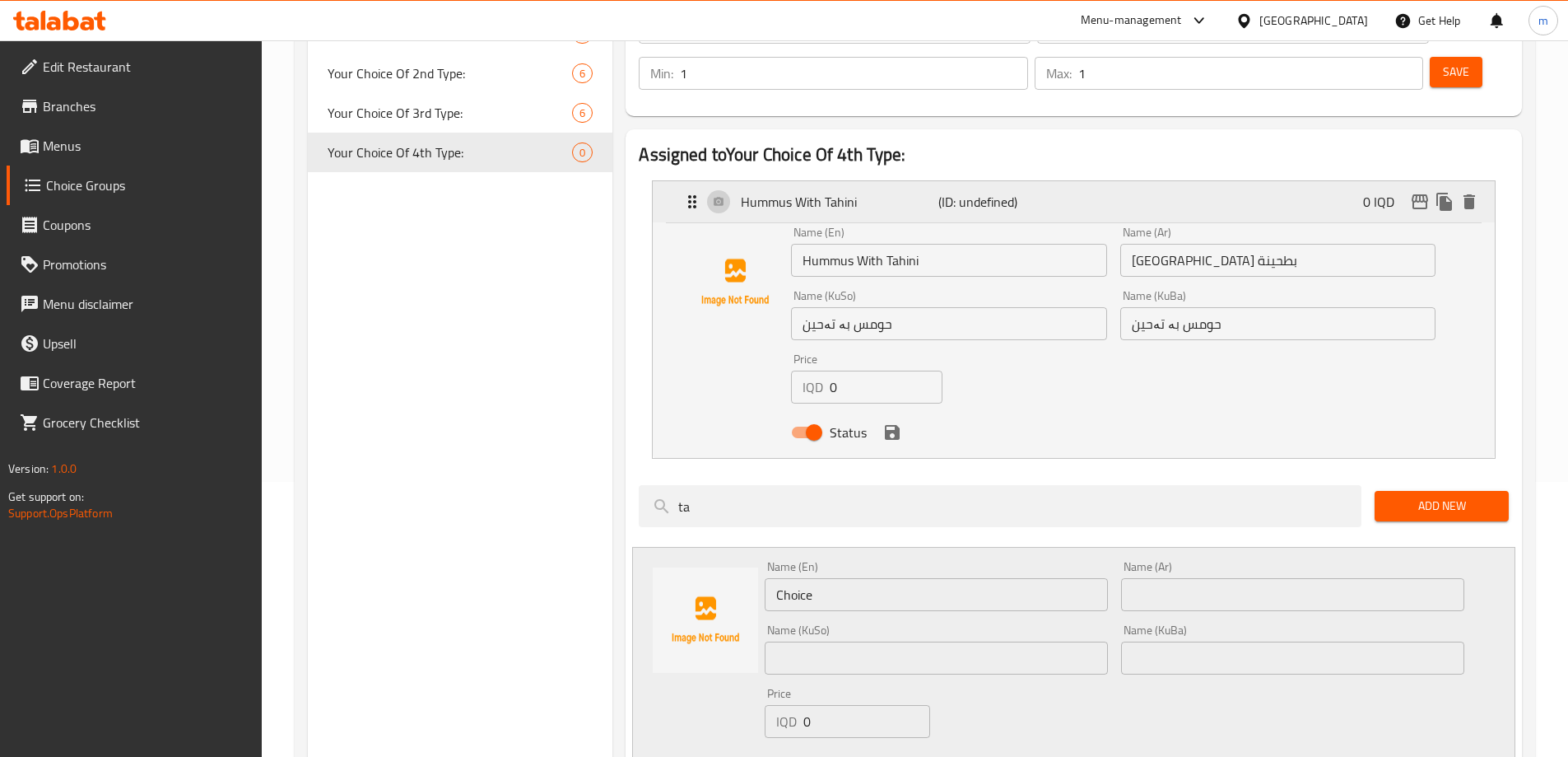
click at [693, 192] on icon "Expand" at bounding box center [692, 201] width 20 height 20
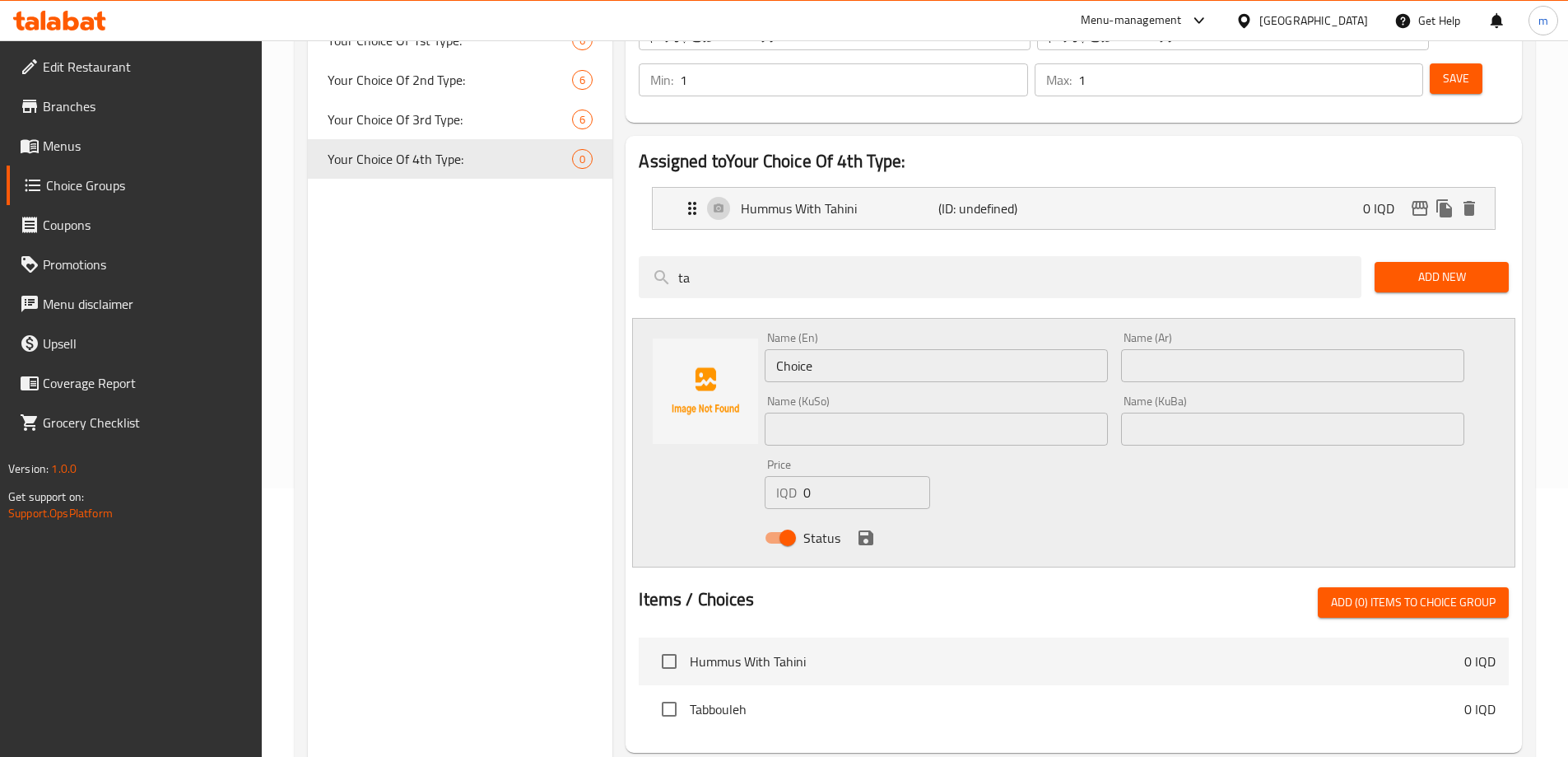
scroll to position [220, 0]
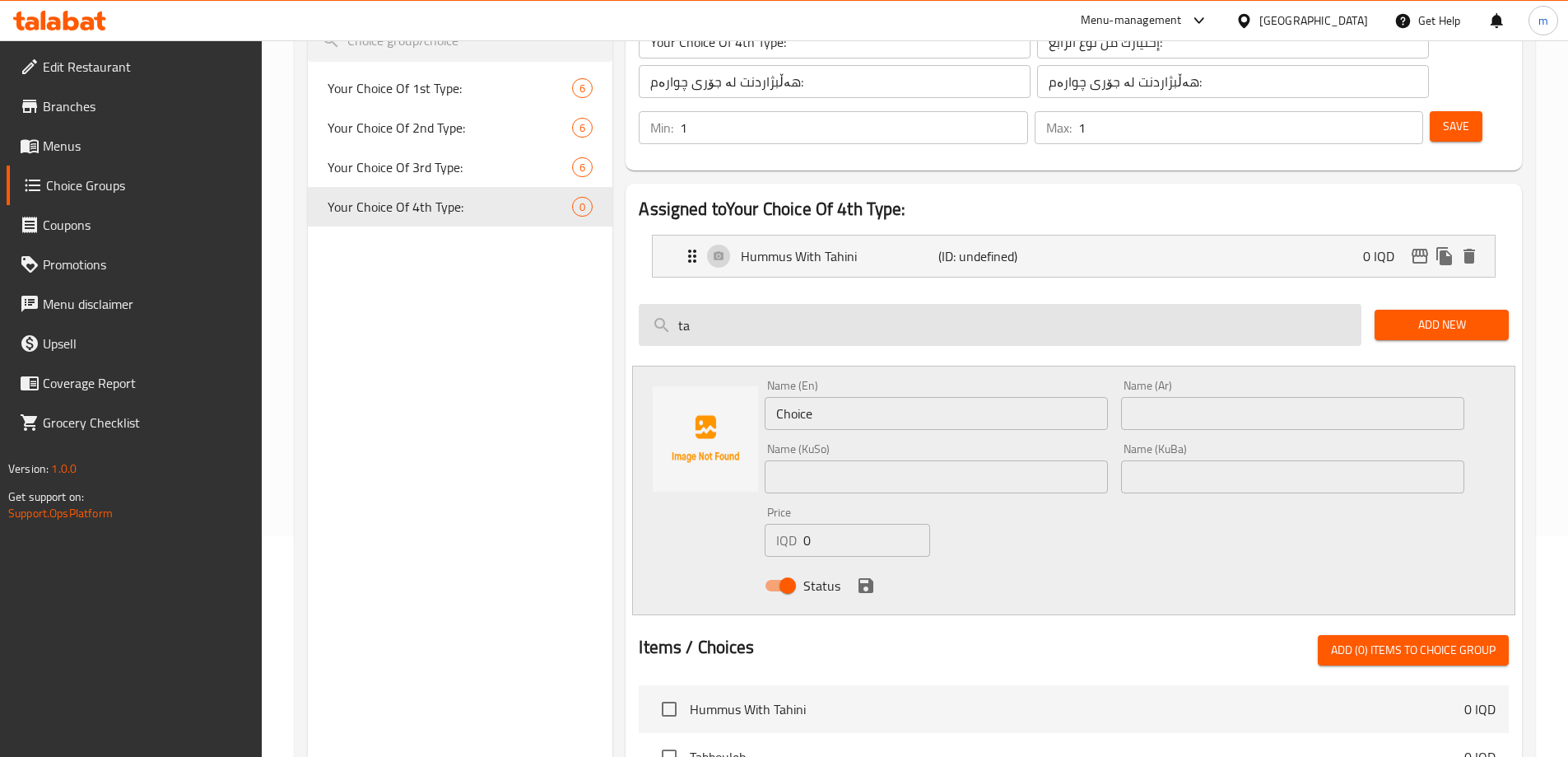
click at [710, 304] on input "ta" at bounding box center [1000, 324] width 723 height 42
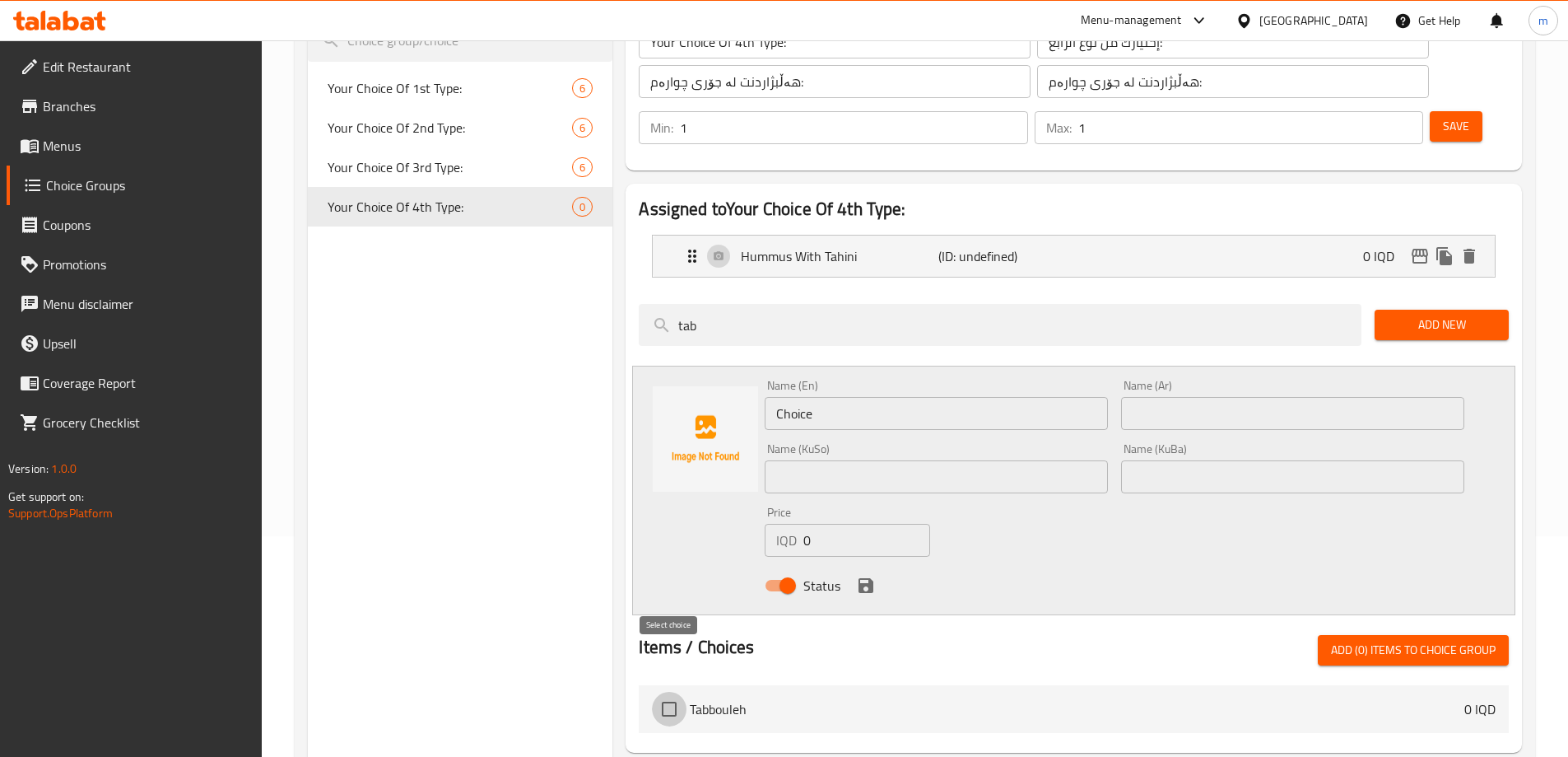
click at [673, 692] on input "checkbox" at bounding box center [669, 709] width 35 height 35
click at [1381, 622] on div at bounding box center [1074, 628] width 870 height 13
click at [1385, 640] on span "Add (1) items to choice group" at bounding box center [1414, 650] width 165 height 21
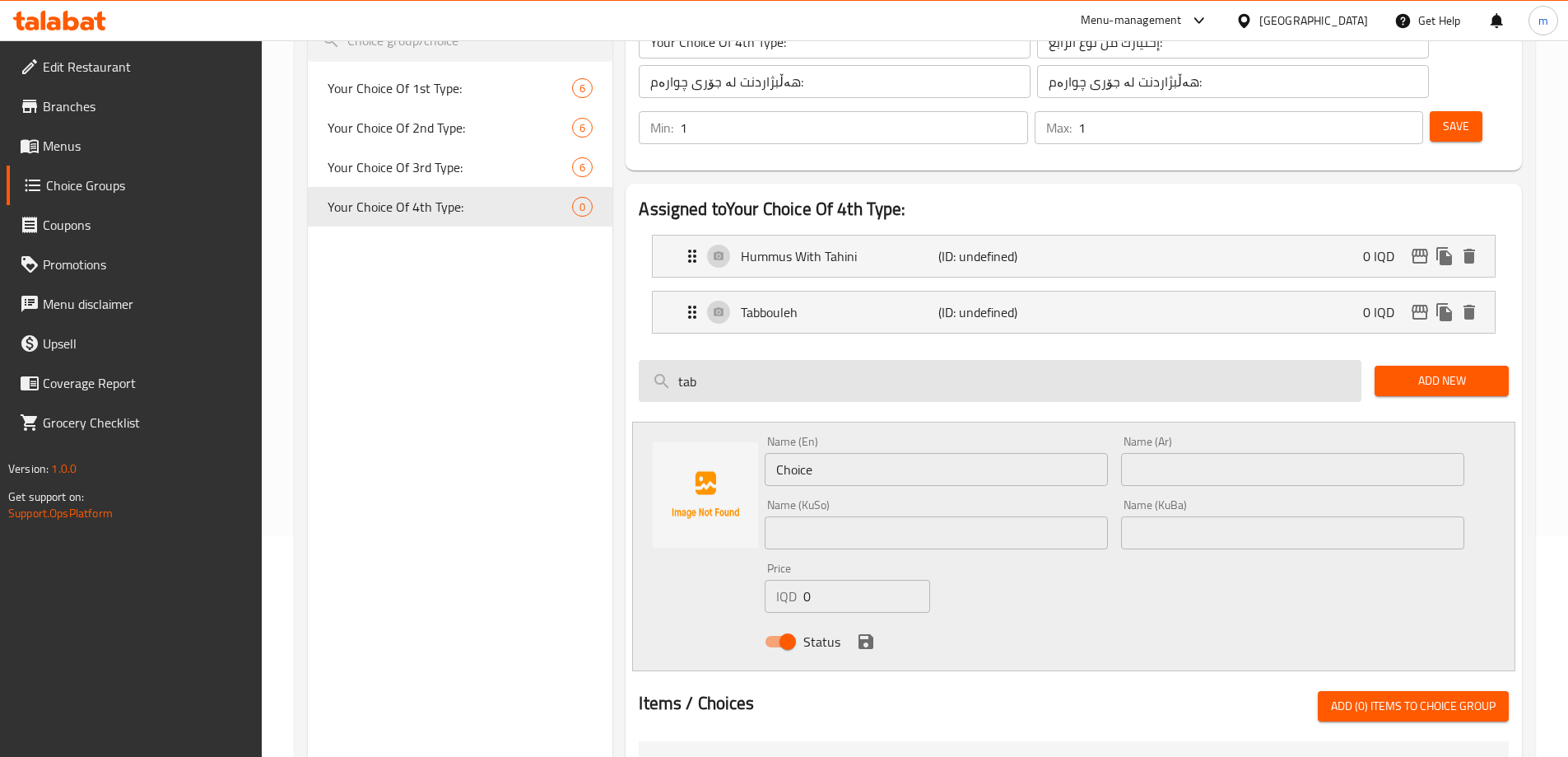
click at [722, 360] on input "tab" at bounding box center [1000, 381] width 723 height 42
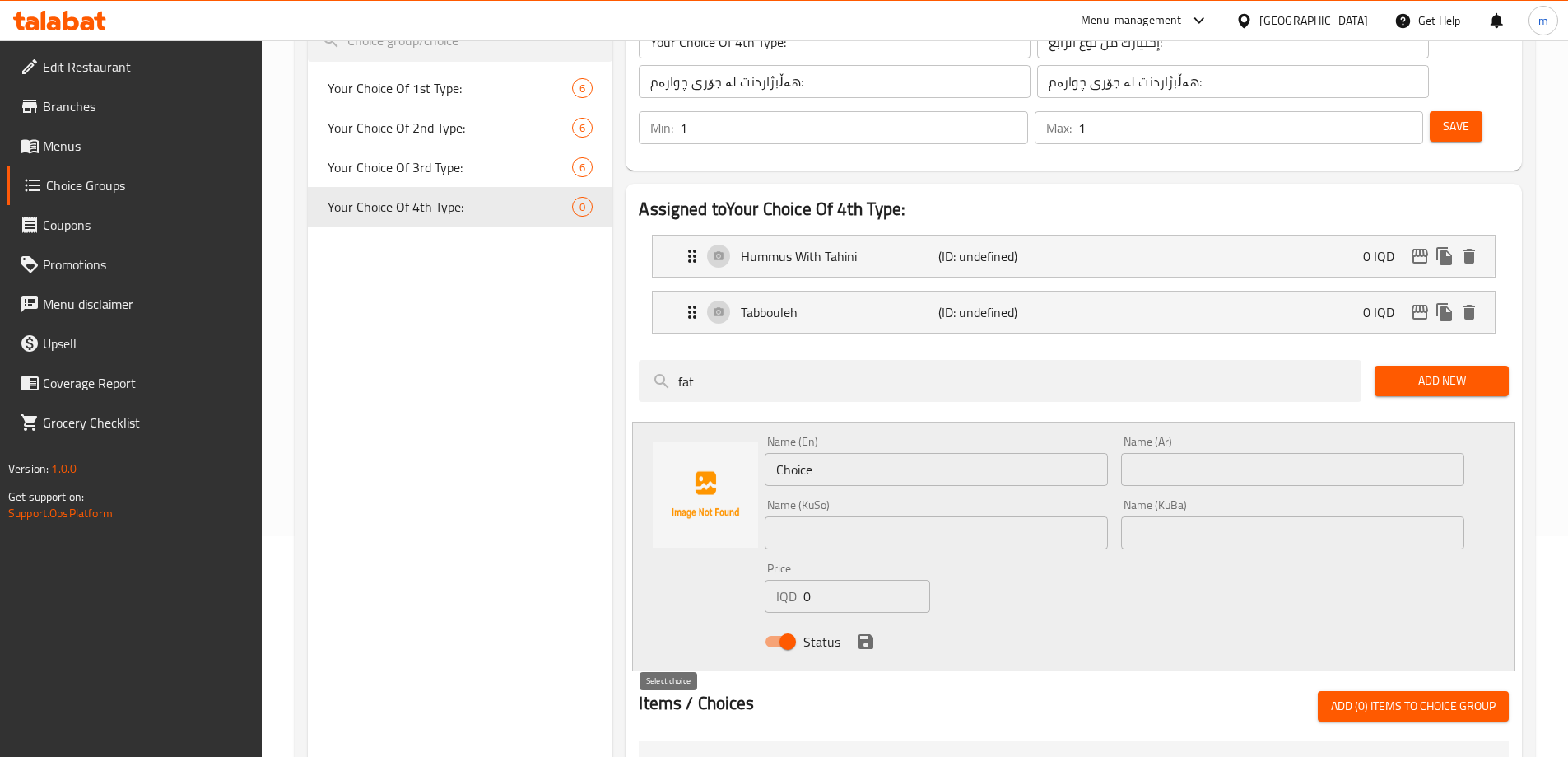
click at [678, 748] on input "checkbox" at bounding box center [669, 765] width 35 height 35
click at [1384, 696] on span "Add (1) items to choice group" at bounding box center [1414, 706] width 165 height 21
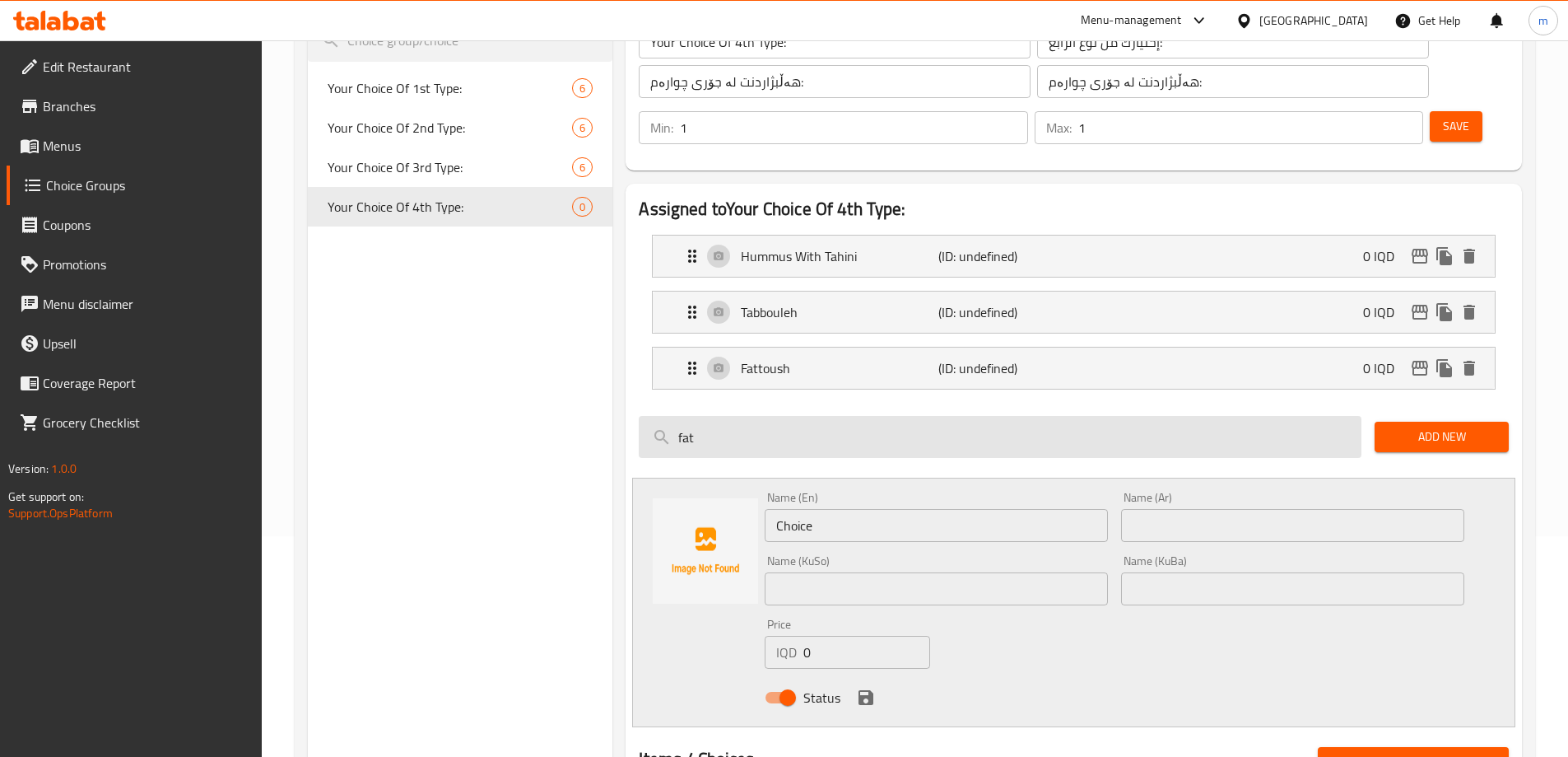
click at [730, 416] on input "fat" at bounding box center [1000, 437] width 723 height 42
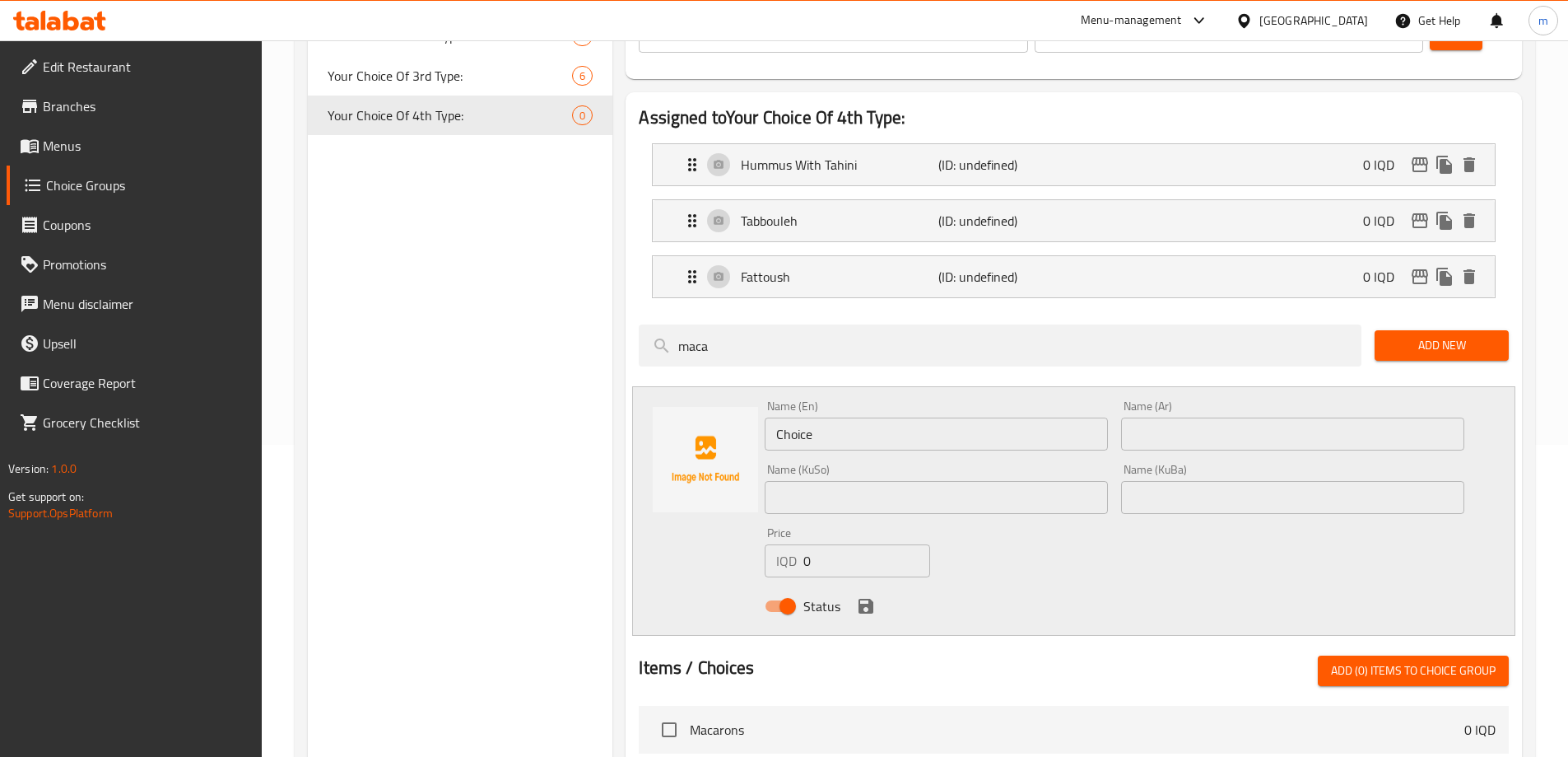
scroll to position [330, 0]
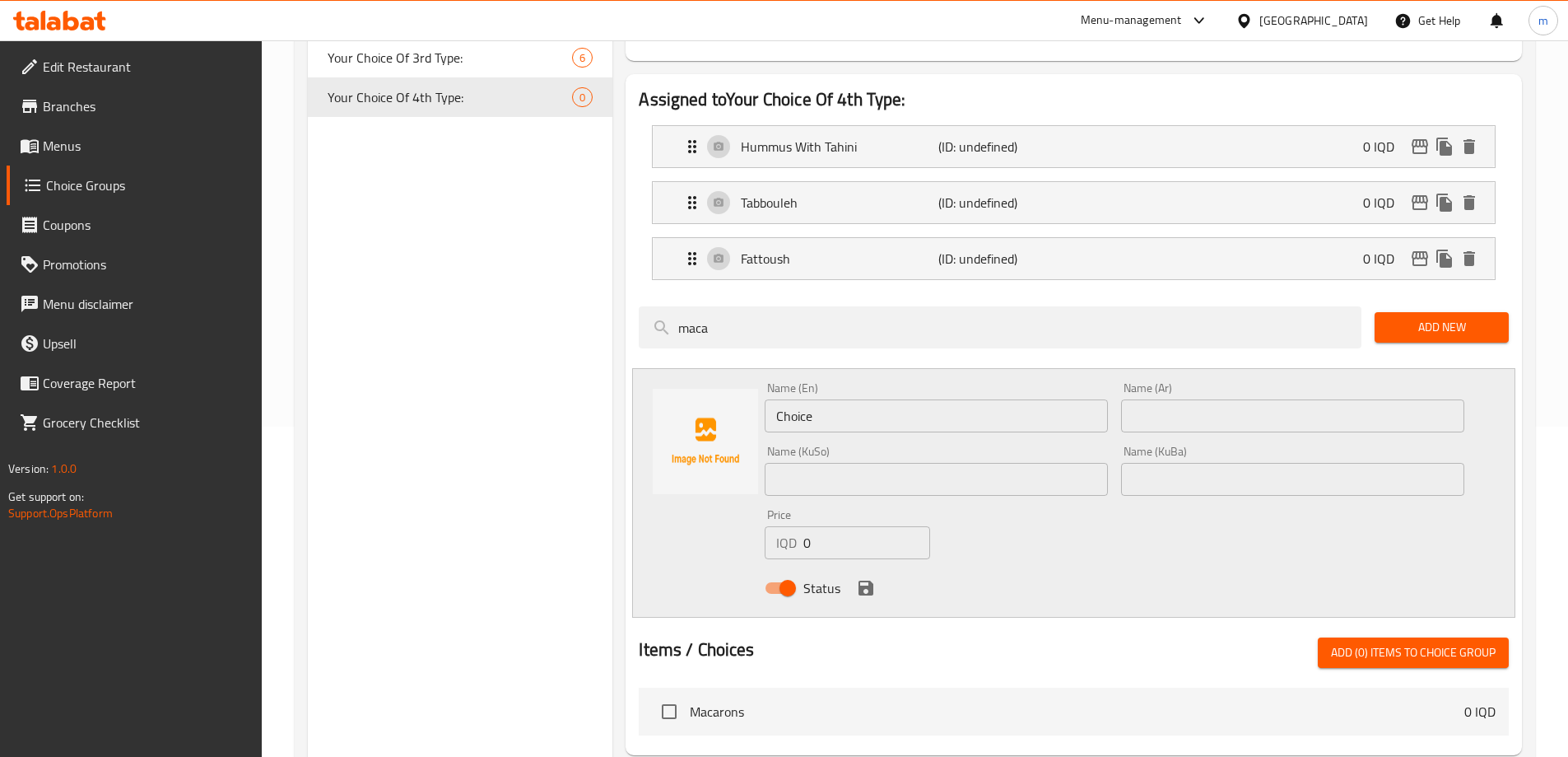
click at [697, 702] on span "Macarons" at bounding box center [1077, 712] width 775 height 20
click at [673, 694] on input "checkbox" at bounding box center [669, 712] width 35 height 35
click at [1398, 642] on span "Add (1) items to choice group" at bounding box center [1414, 652] width 165 height 21
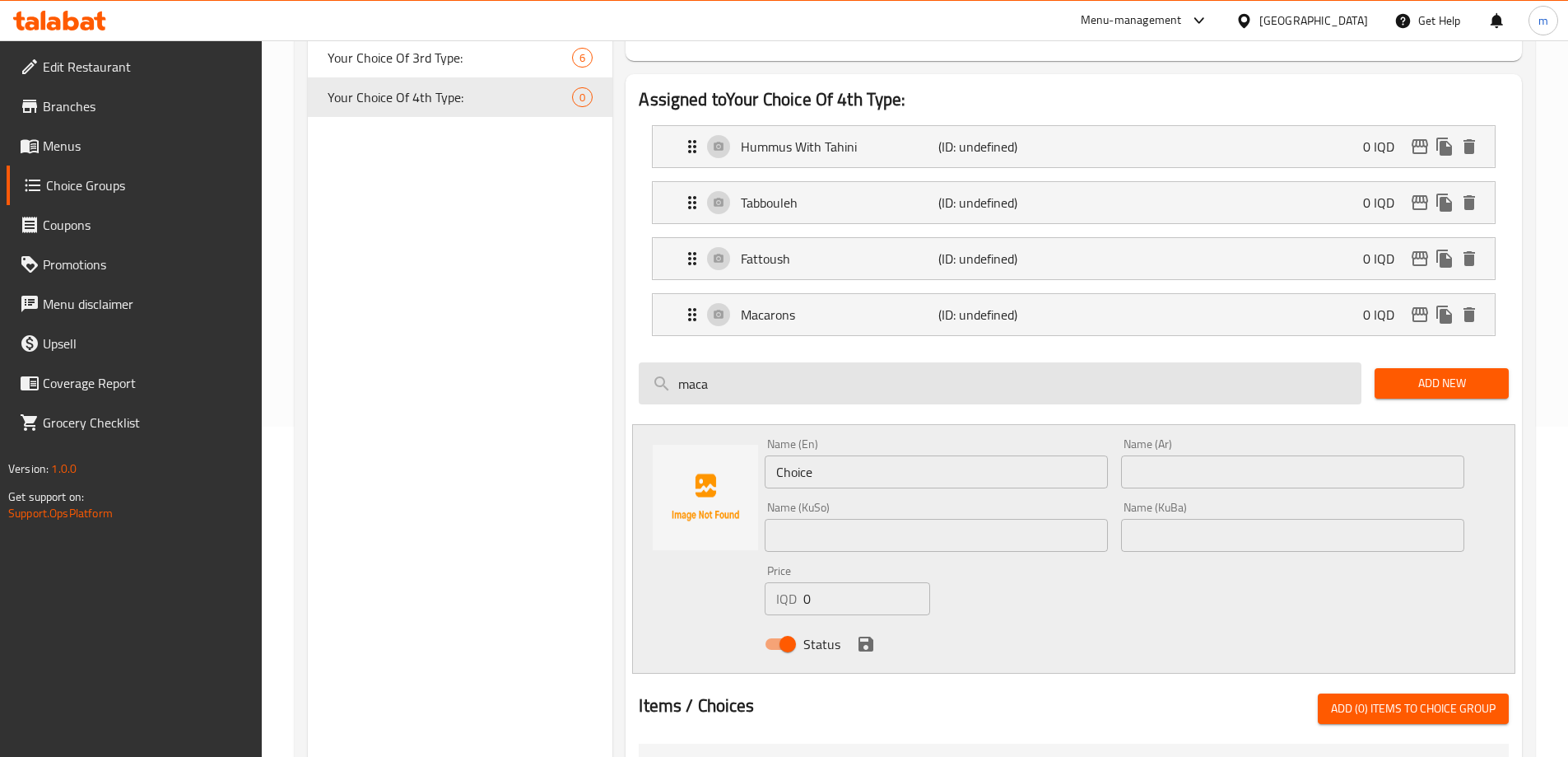
click at [696, 362] on input "maca" at bounding box center [1000, 383] width 723 height 42
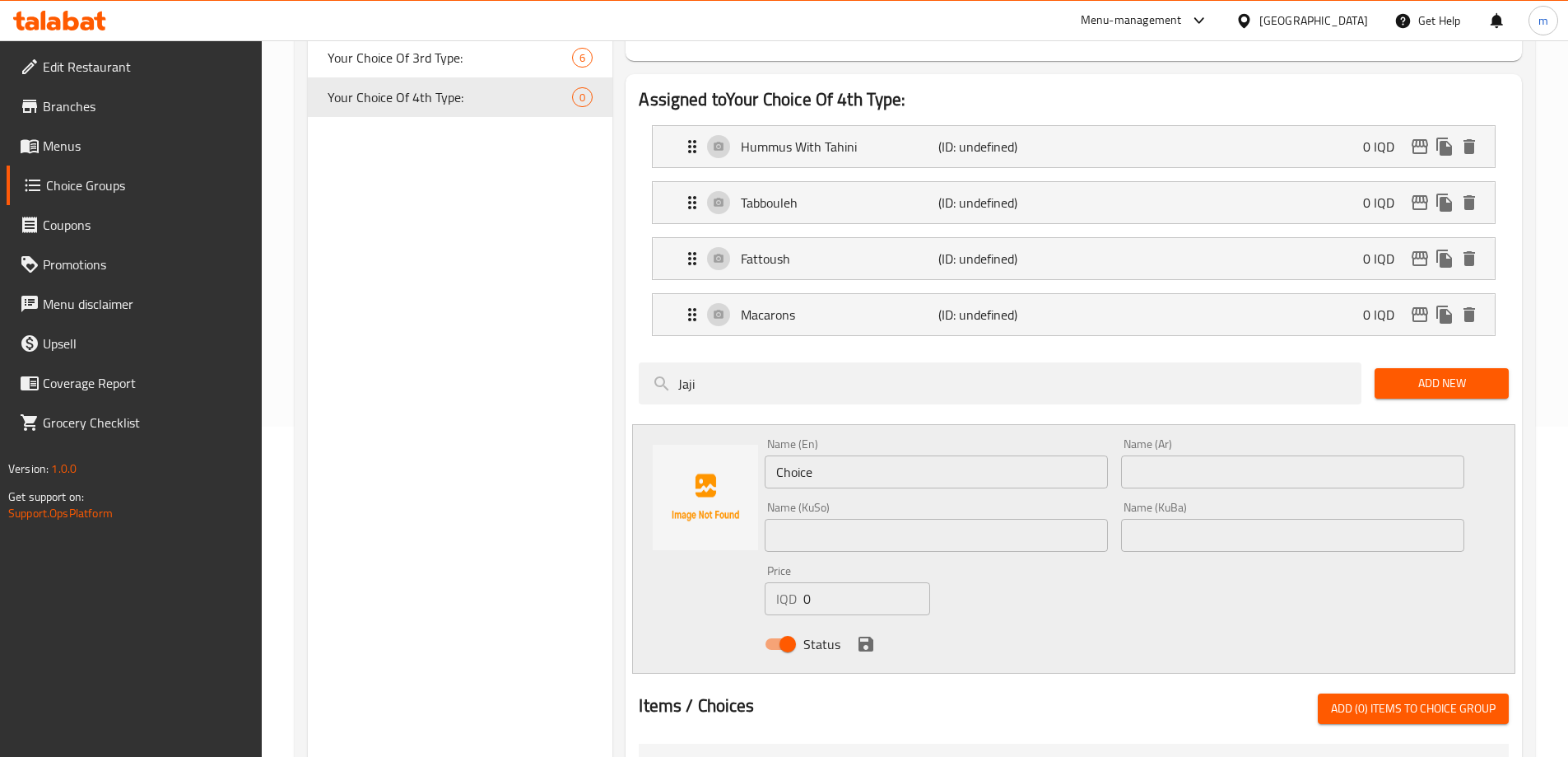
click at [662, 750] on input "checkbox" at bounding box center [669, 768] width 35 height 35
click at [1405, 693] on button "Add (1) items to choice group" at bounding box center [1413, 708] width 191 height 31
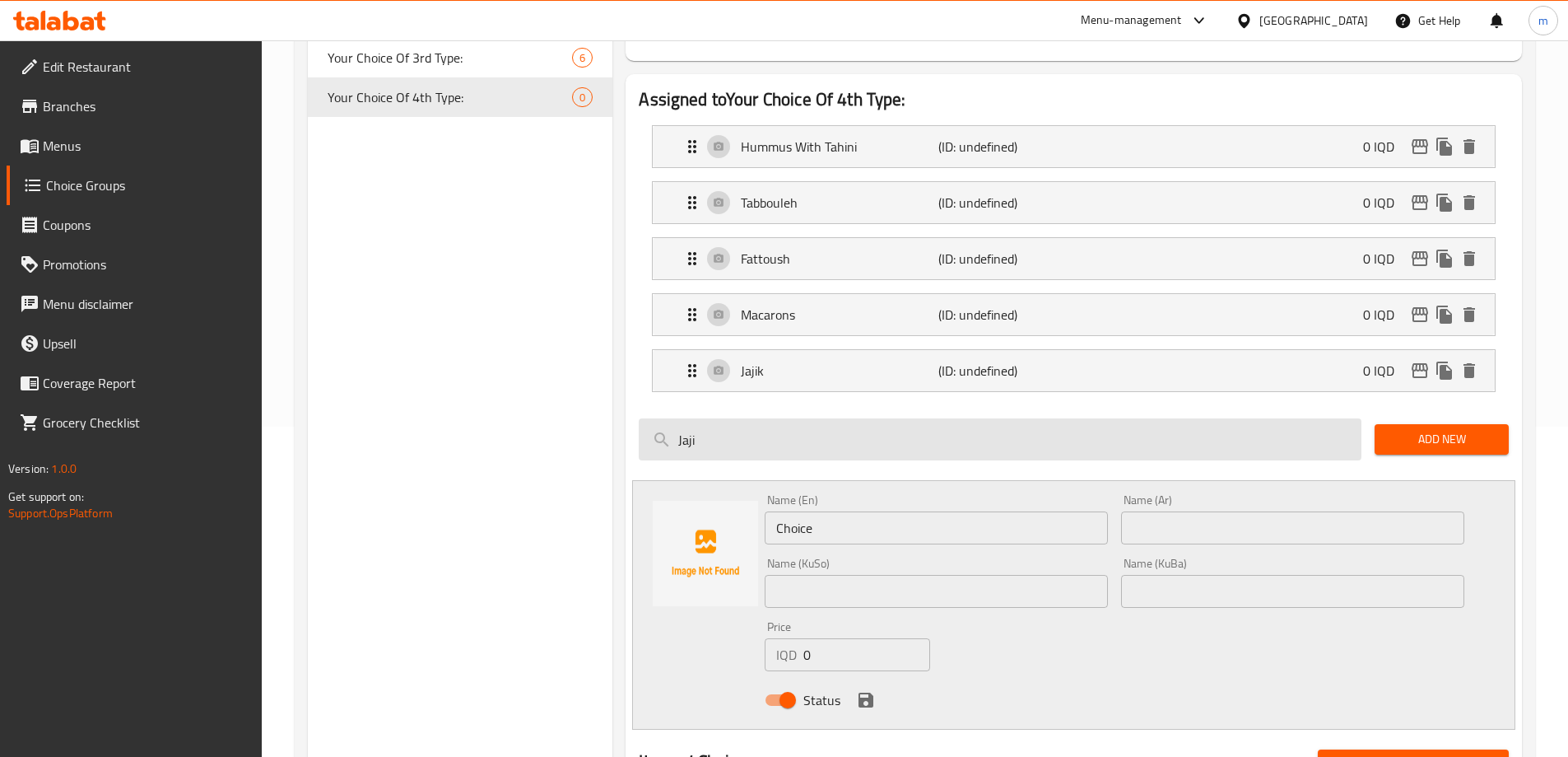
click at [740, 419] on input "Jaji" at bounding box center [1000, 439] width 723 height 42
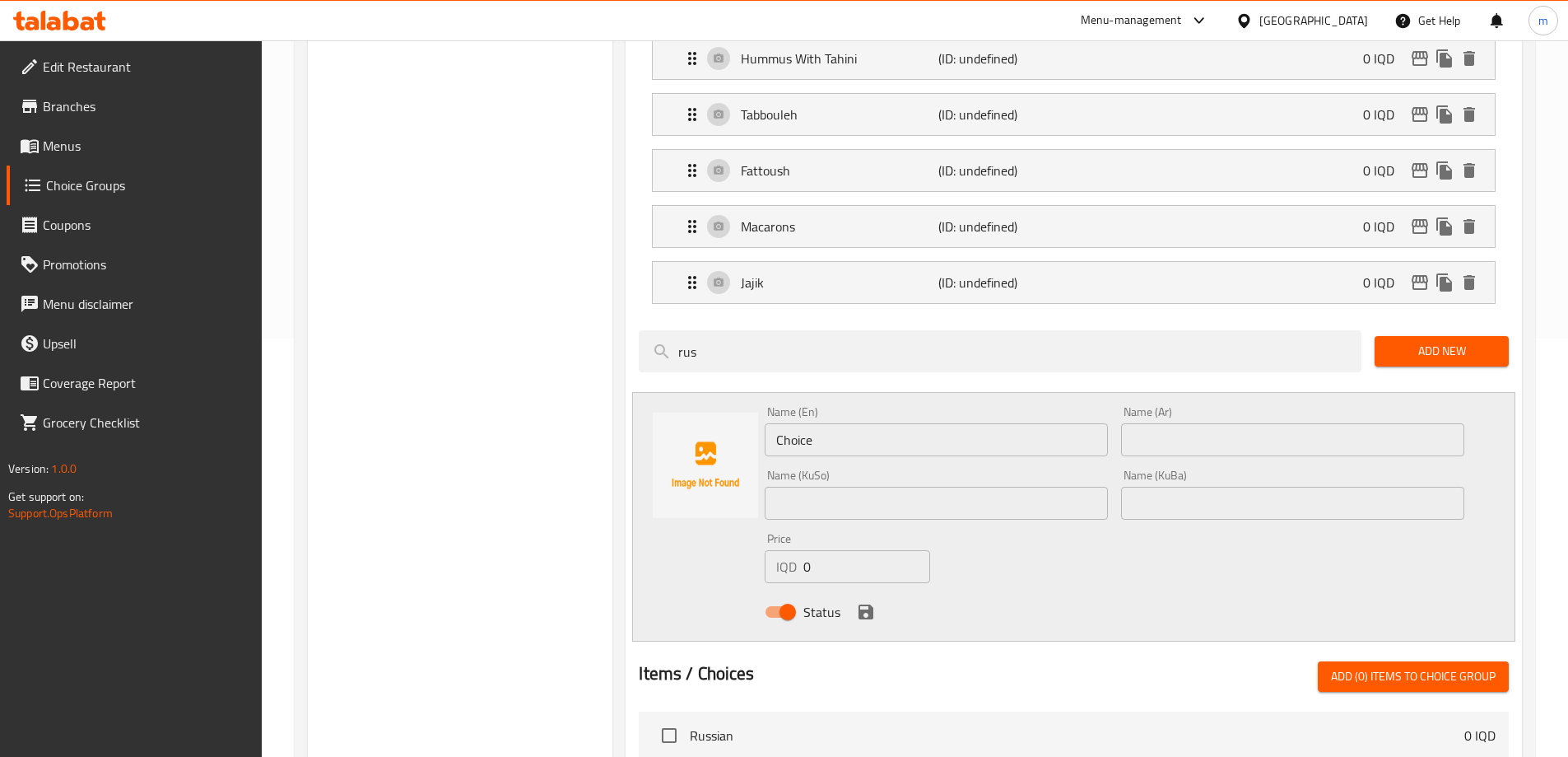
scroll to position [440, 0]
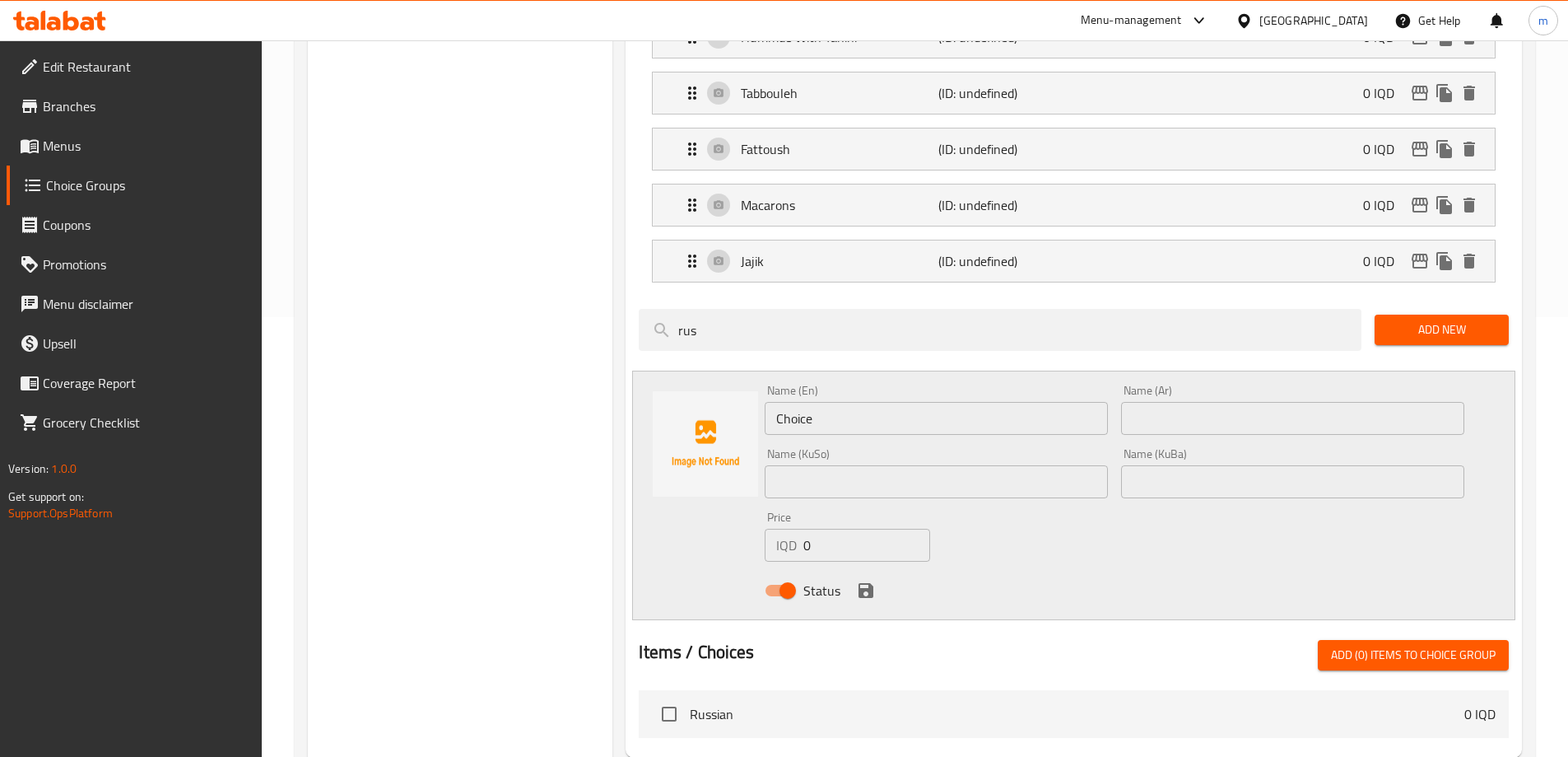
click at [671, 697] on input "checkbox" at bounding box center [669, 714] width 35 height 35
click at [1440, 645] on span "Add (1) items to choice group" at bounding box center [1414, 655] width 165 height 21
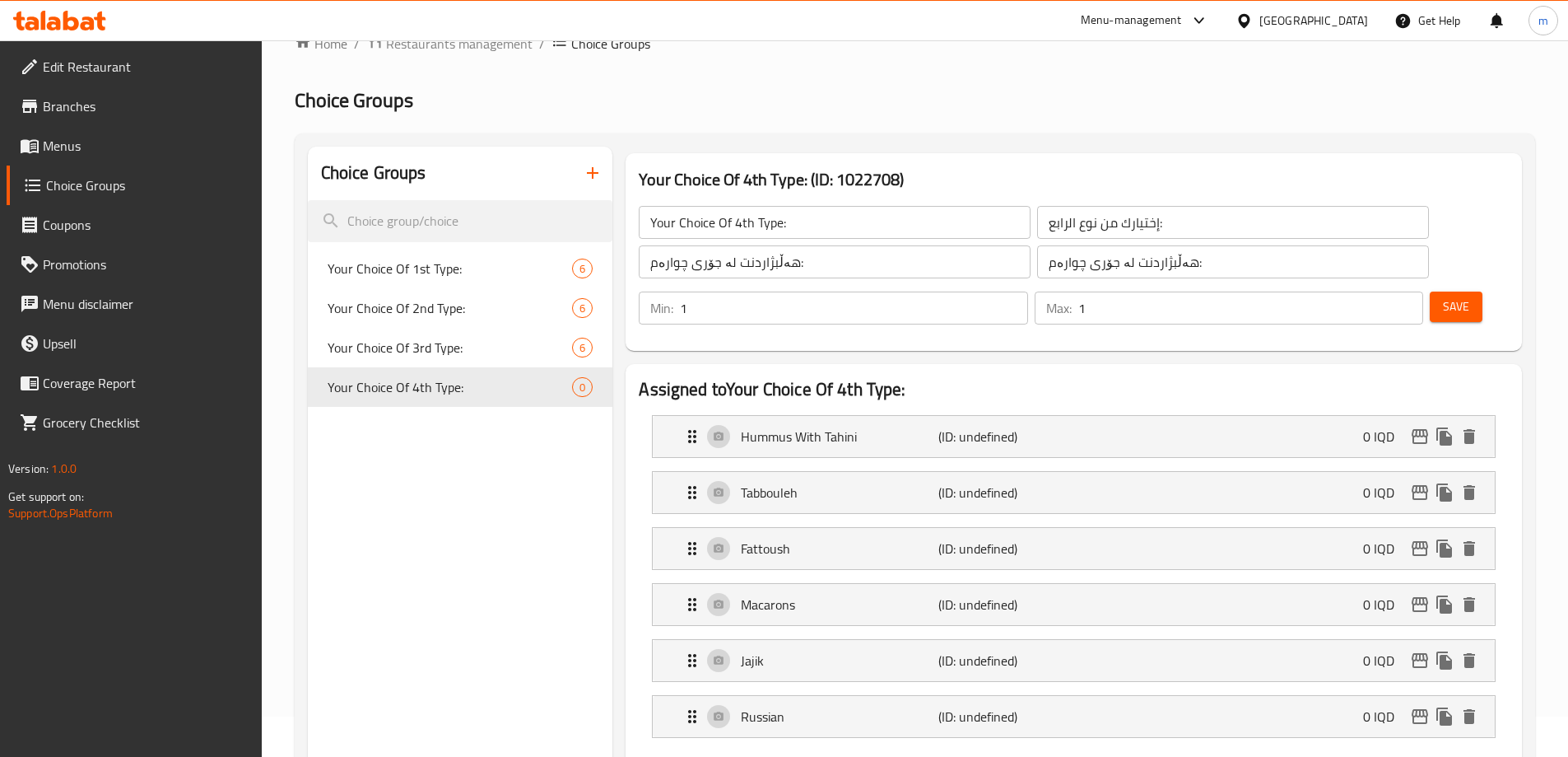
scroll to position [0, 0]
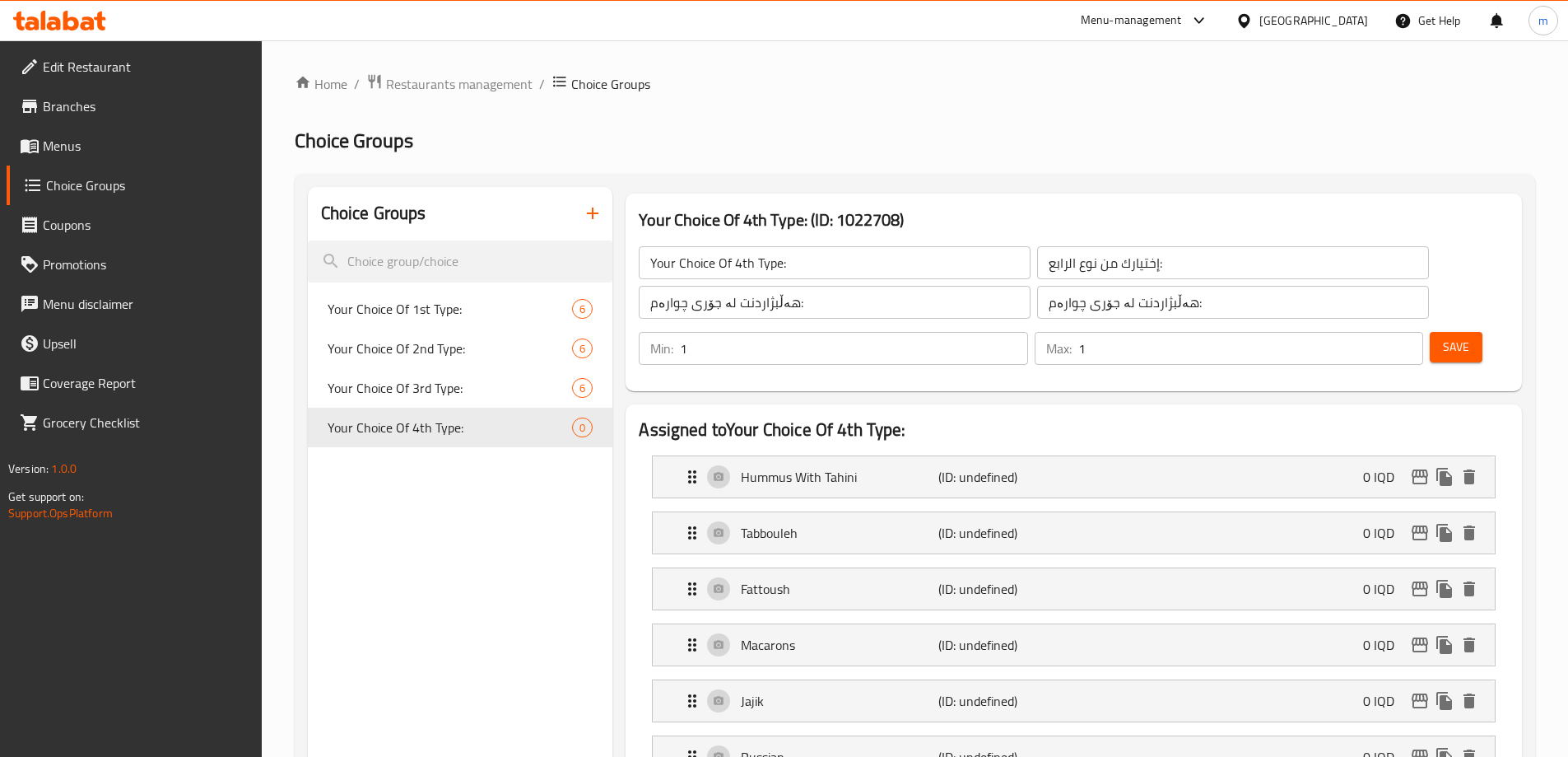
click at [1443, 337] on span "Save" at bounding box center [1457, 347] width 26 height 21
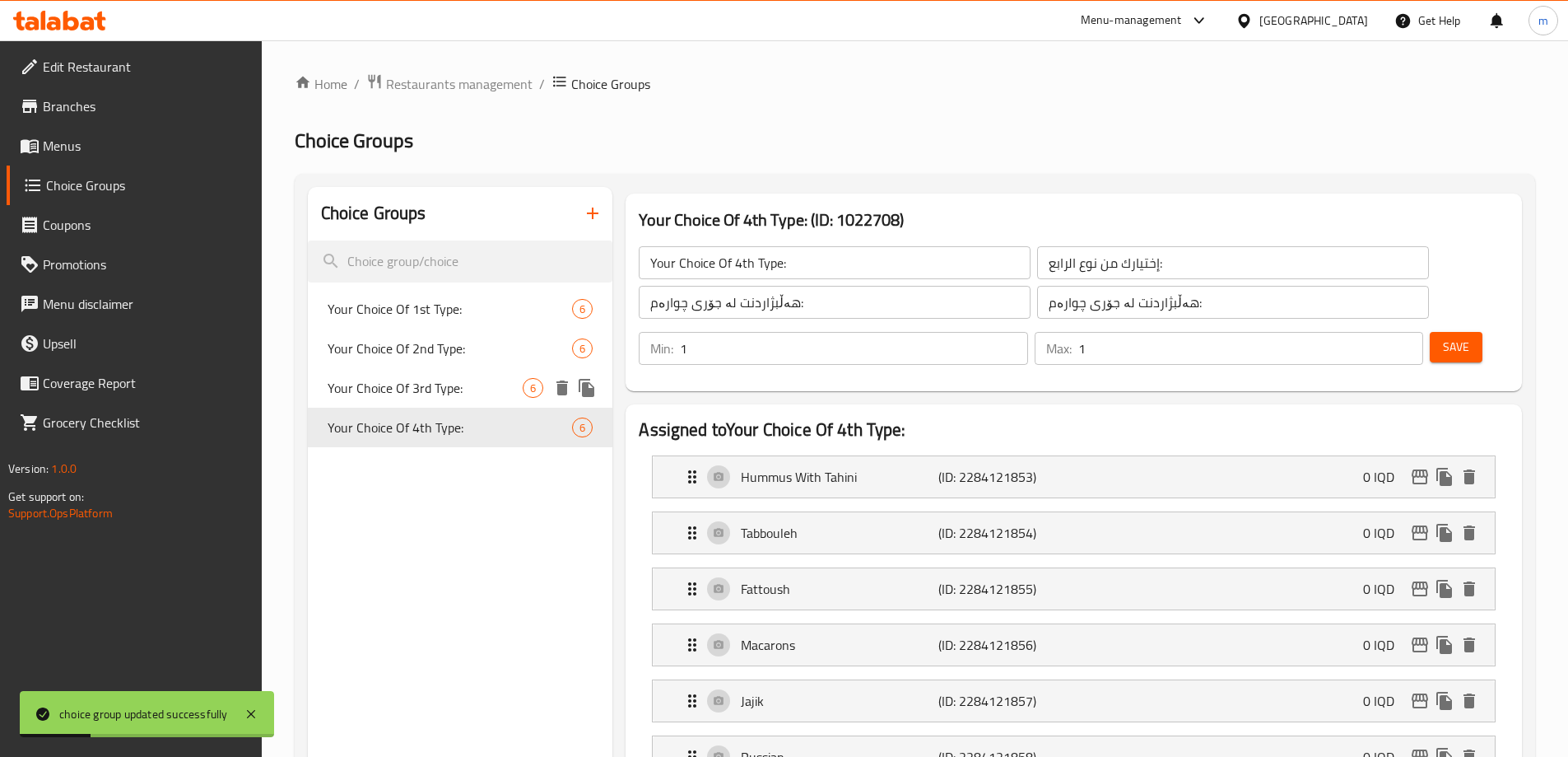
drag, startPoint x: 475, startPoint y: 377, endPoint x: 465, endPoint y: 371, distance: 11.7
click at [476, 380] on span "Your Choice Of 3rd Type:" at bounding box center [425, 388] width 196 height 20
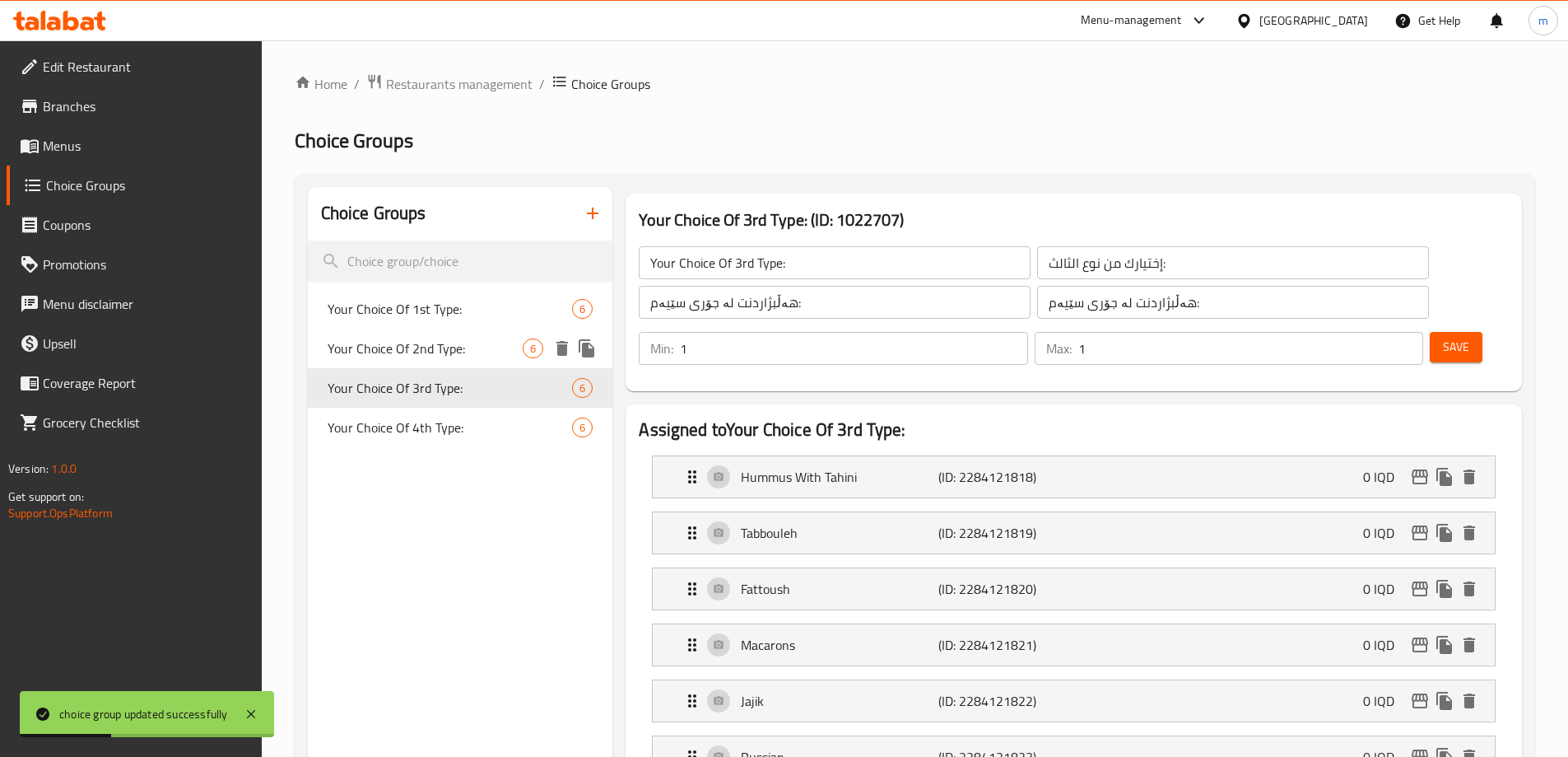
click at [408, 350] on span "Your Choice Of 2nd Type:" at bounding box center [425, 348] width 196 height 20
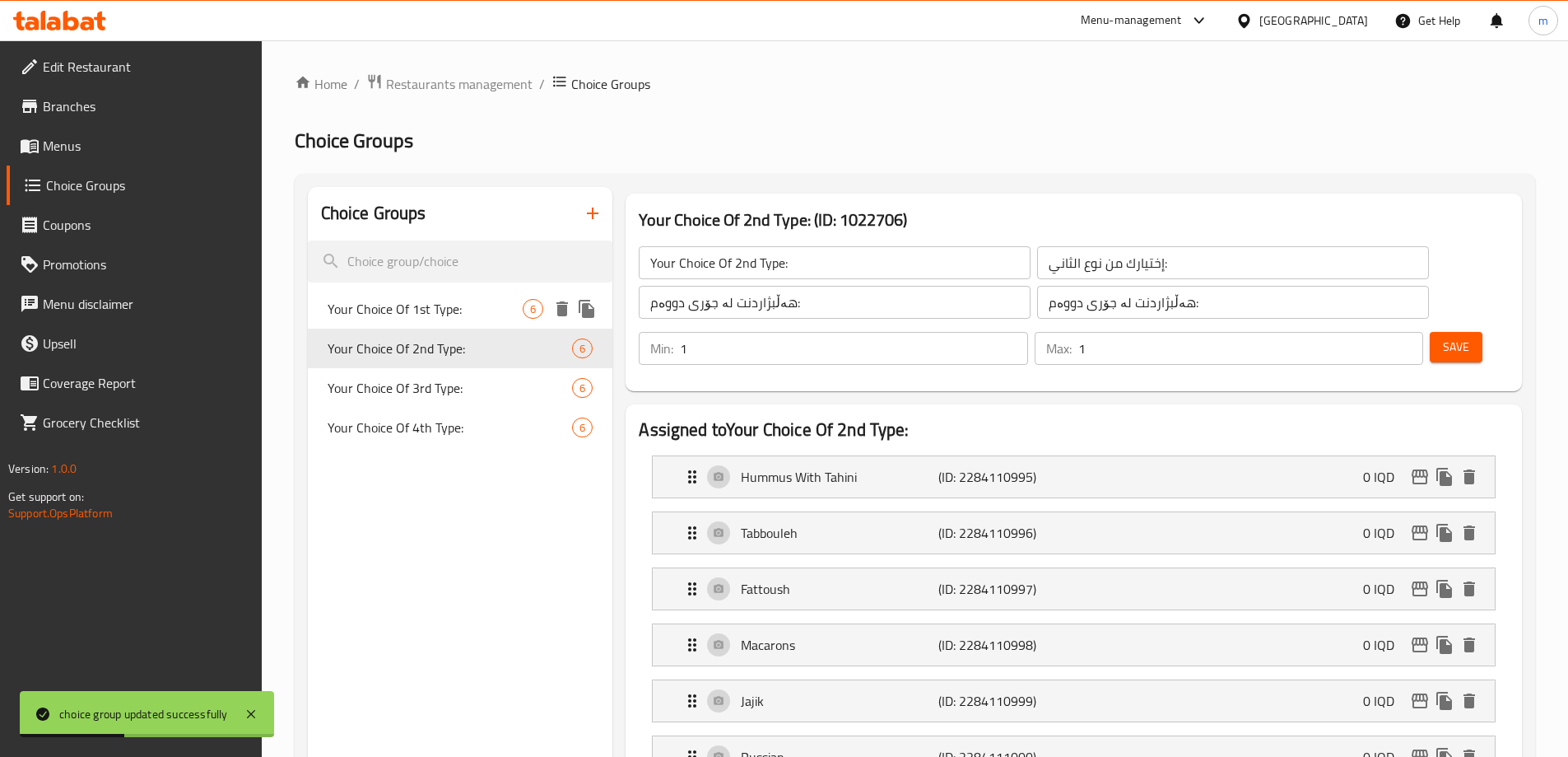
click at [427, 312] on span "Your Choice Of 1st Type:" at bounding box center [425, 309] width 196 height 20
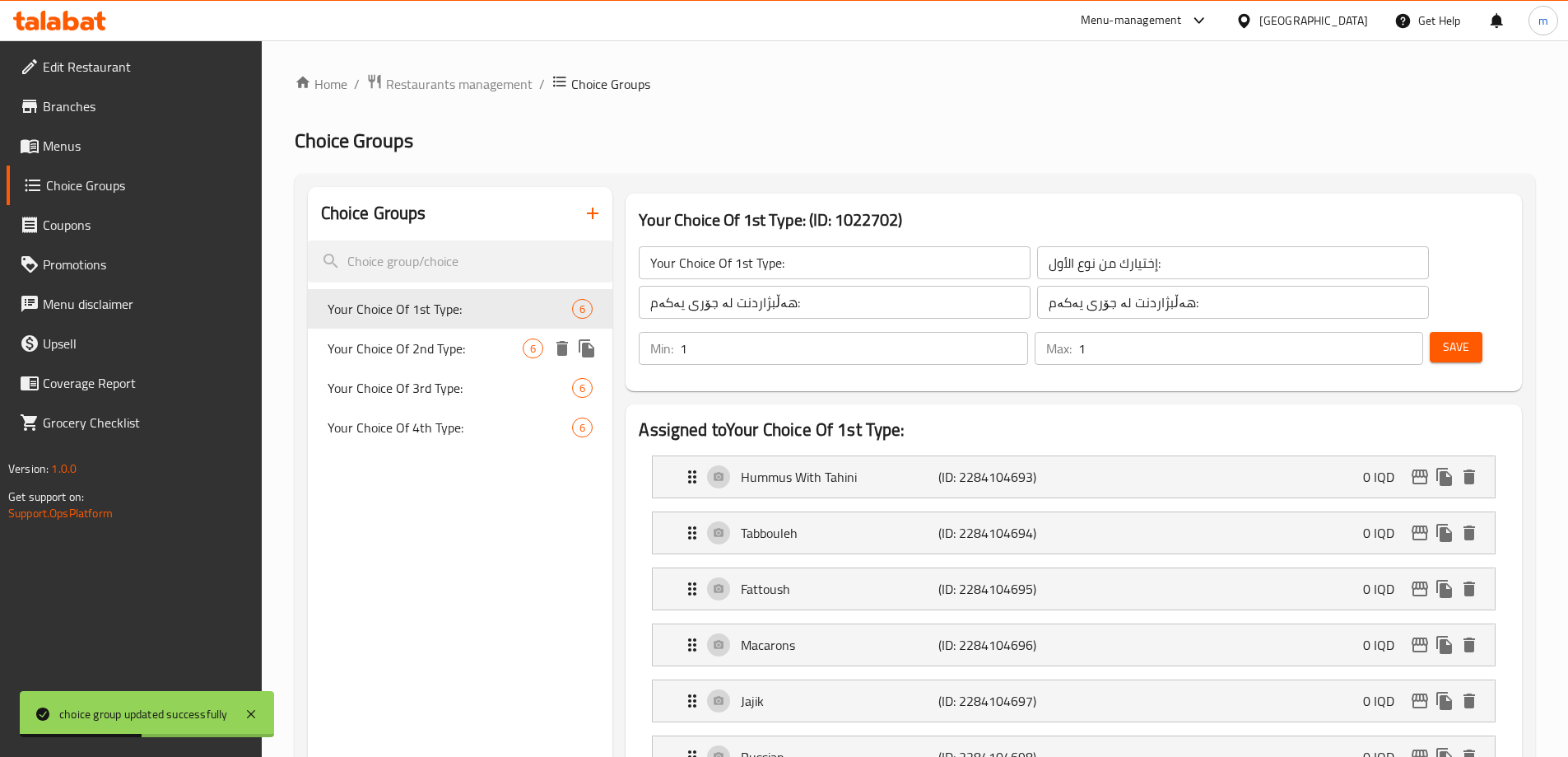
click at [437, 351] on span "Your Choice Of 2nd Type:" at bounding box center [425, 348] width 196 height 20
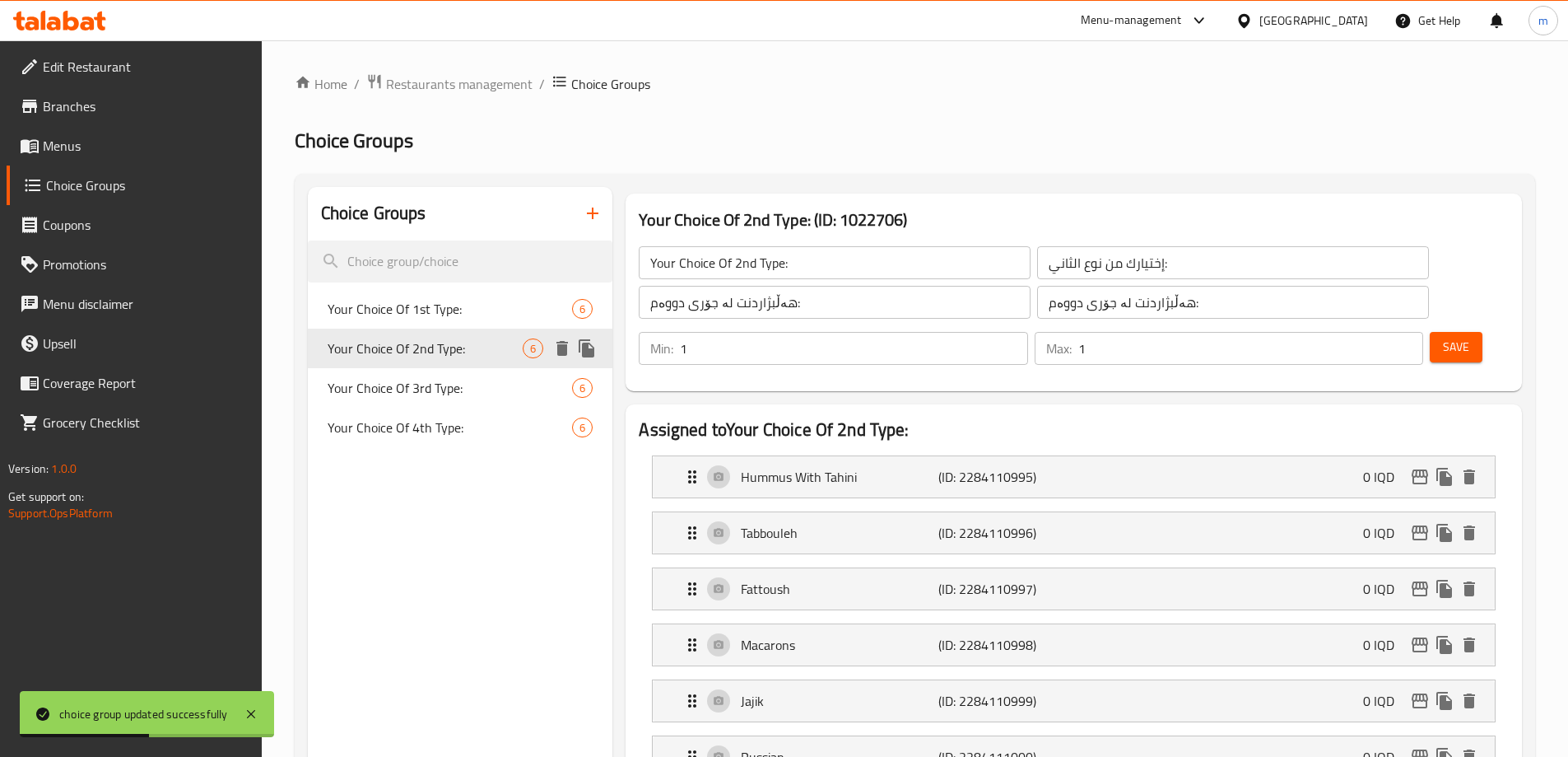
click at [437, 378] on span "Your Choice Of 3rd Type:" at bounding box center [450, 388] width 245 height 20
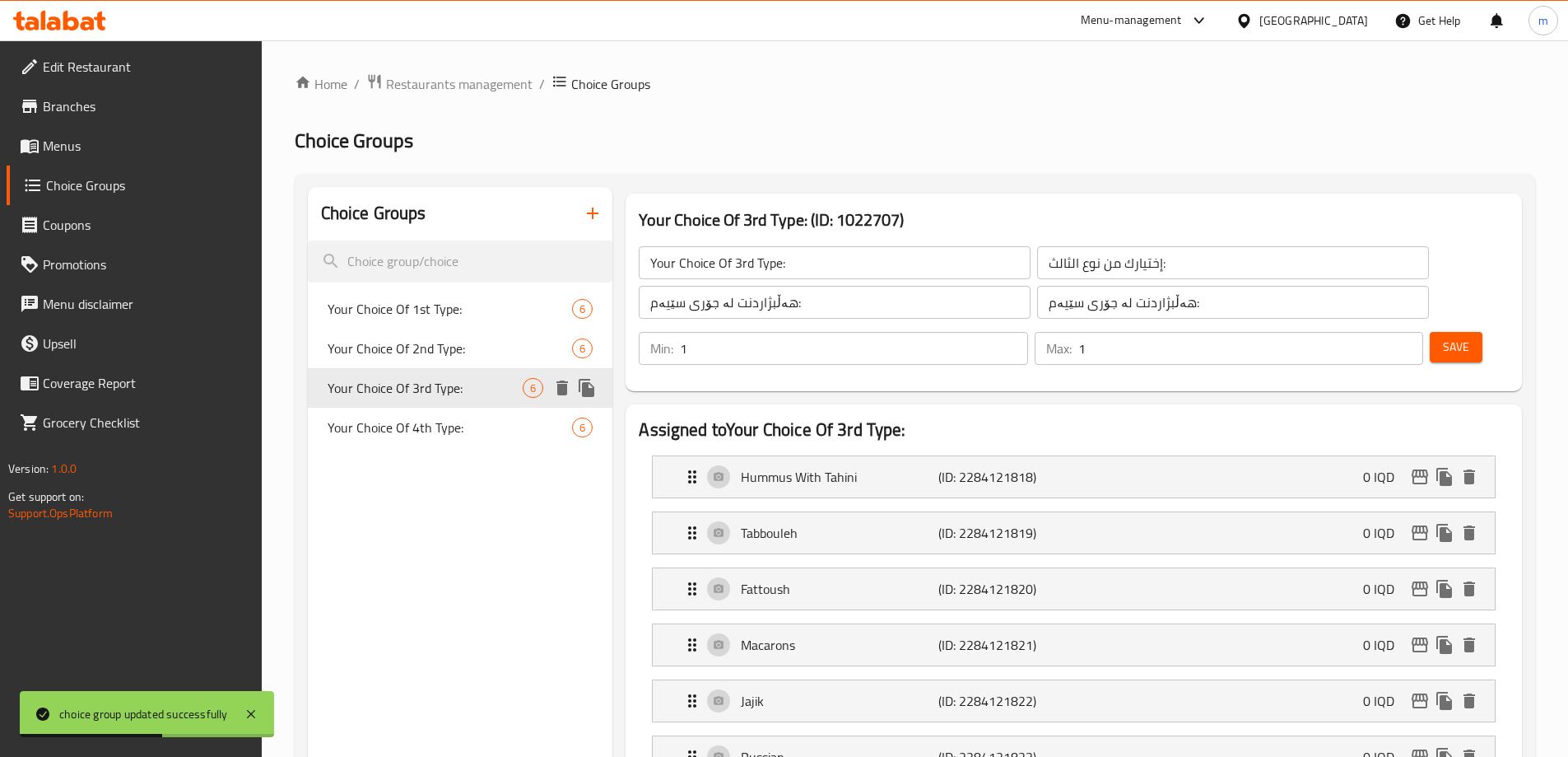
click at [438, 404] on div "Your Choice Of 3rd Type: 6" at bounding box center [460, 388] width 305 height 40
click at [470, 437] on span "Your Choice Of 4th Type:" at bounding box center [425, 428] width 196 height 20
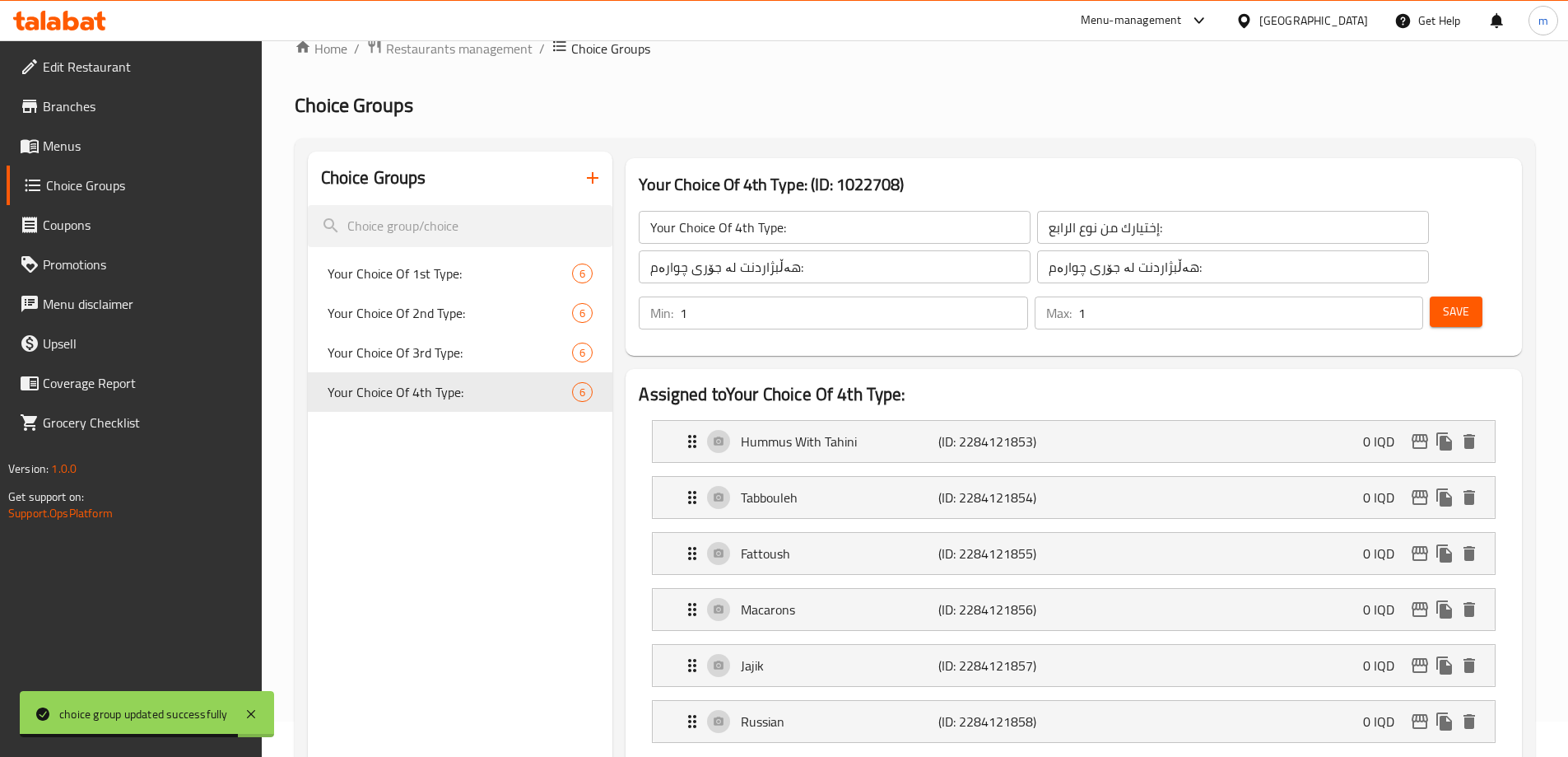
scroll to position [55, 0]
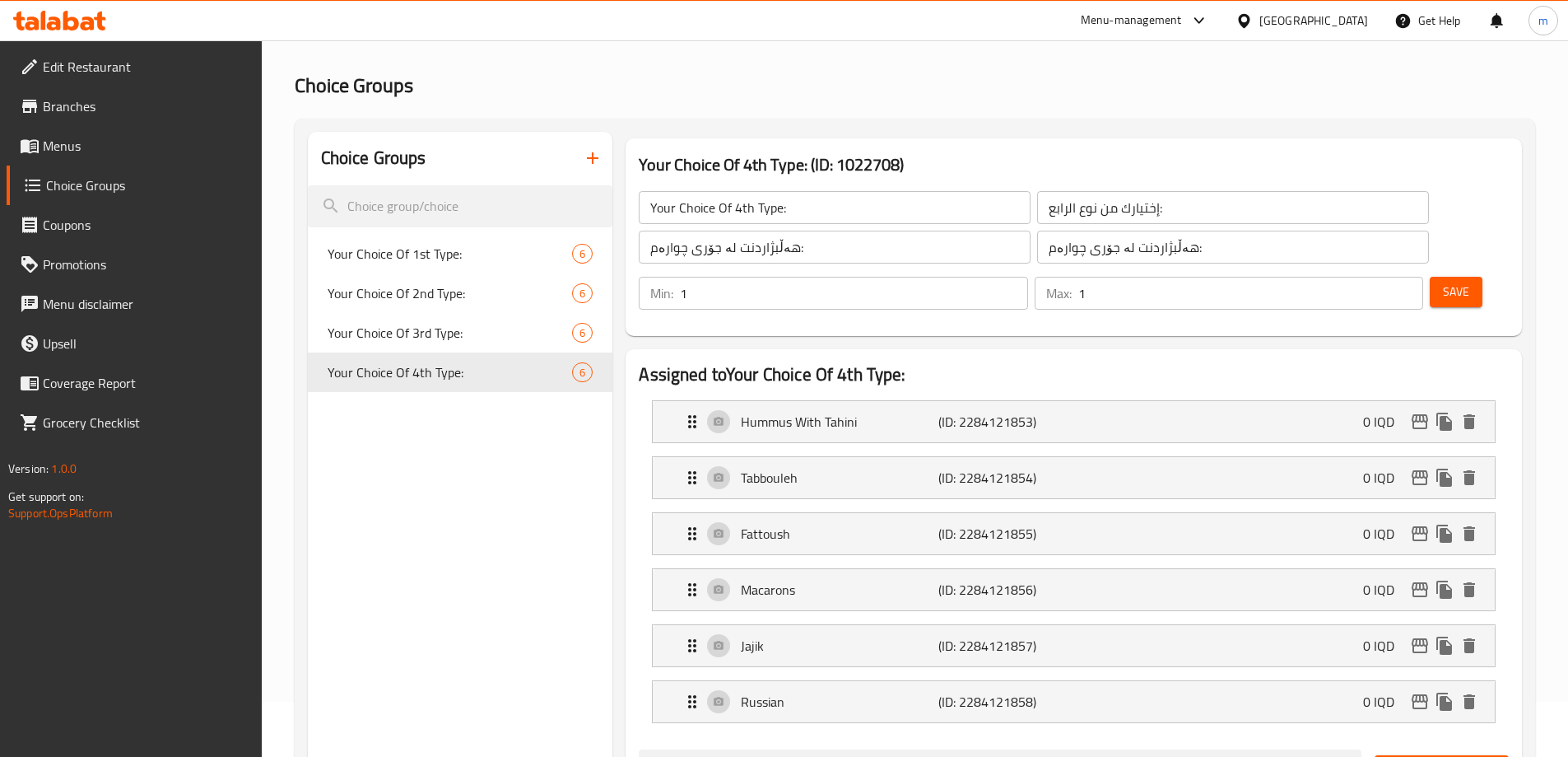
click at [587, 159] on icon "button" at bounding box center [593, 158] width 20 height 20
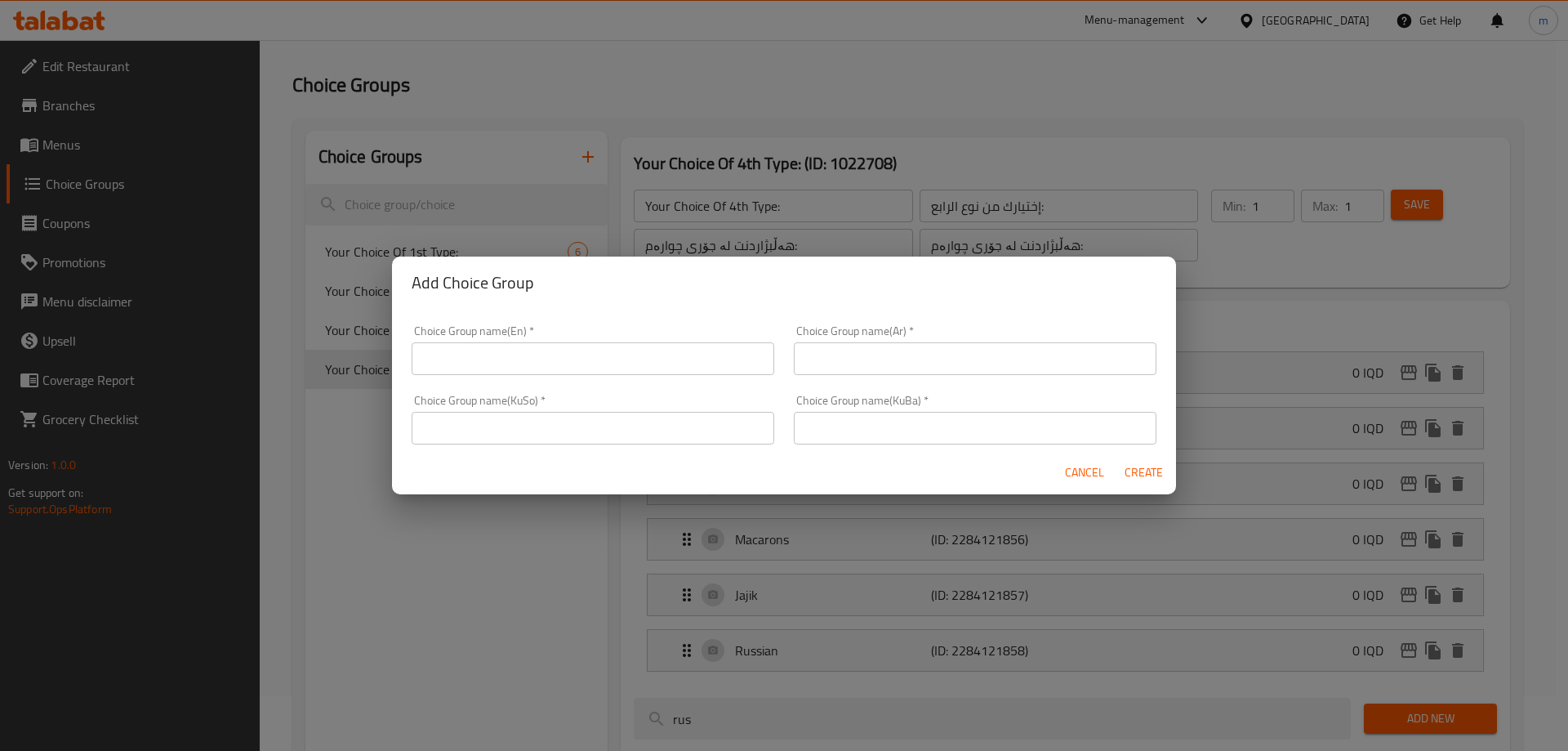
click at [520, 364] on input "text" at bounding box center [593, 359] width 363 height 33
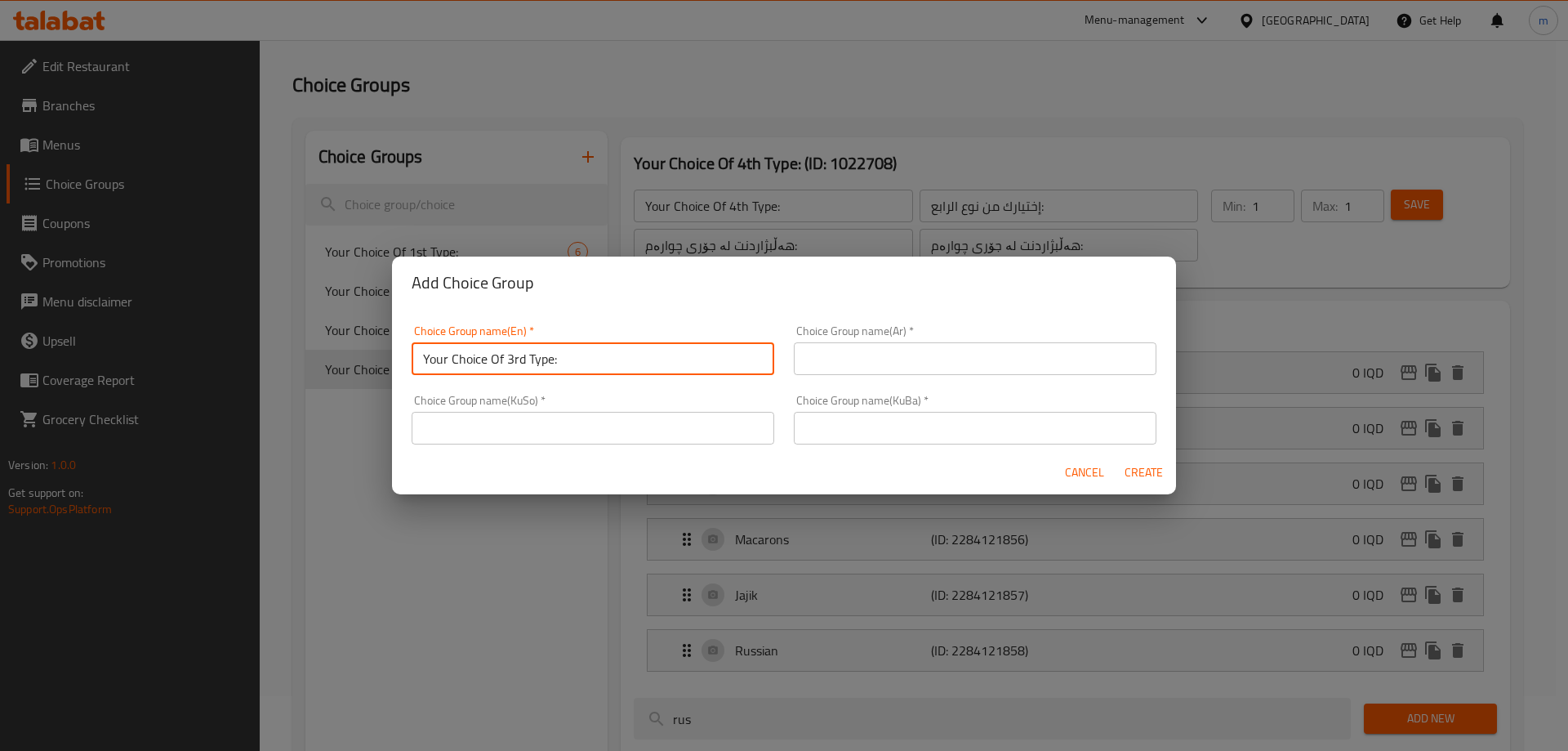
click at [519, 355] on input "Your Choice Of 3rd Type:" at bounding box center [593, 359] width 363 height 33
click at [856, 346] on input "text" at bounding box center [975, 359] width 363 height 33
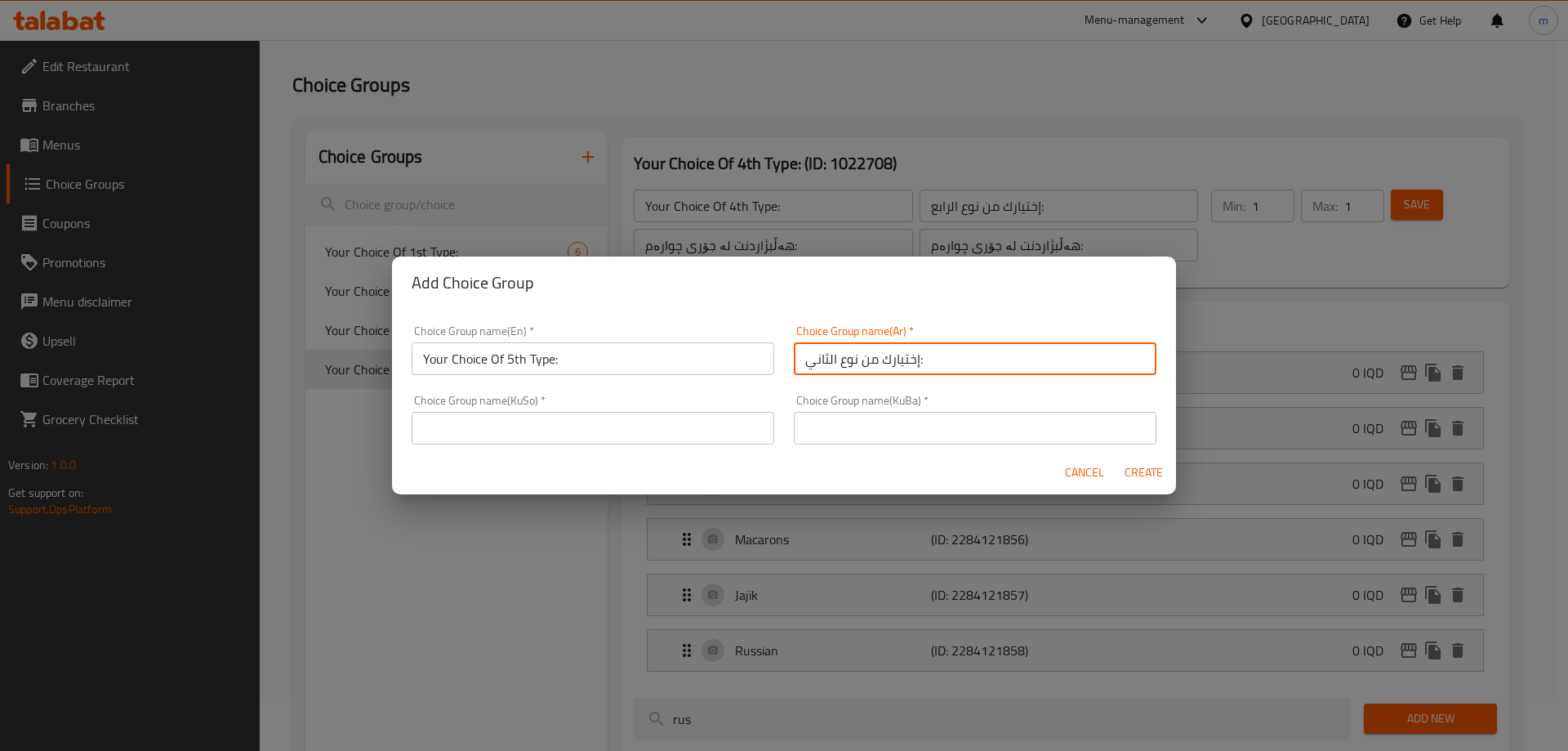
click at [825, 368] on input "إختيارك من نوع الثاني:" at bounding box center [975, 359] width 363 height 33
click at [682, 443] on input "text" at bounding box center [593, 428] width 363 height 33
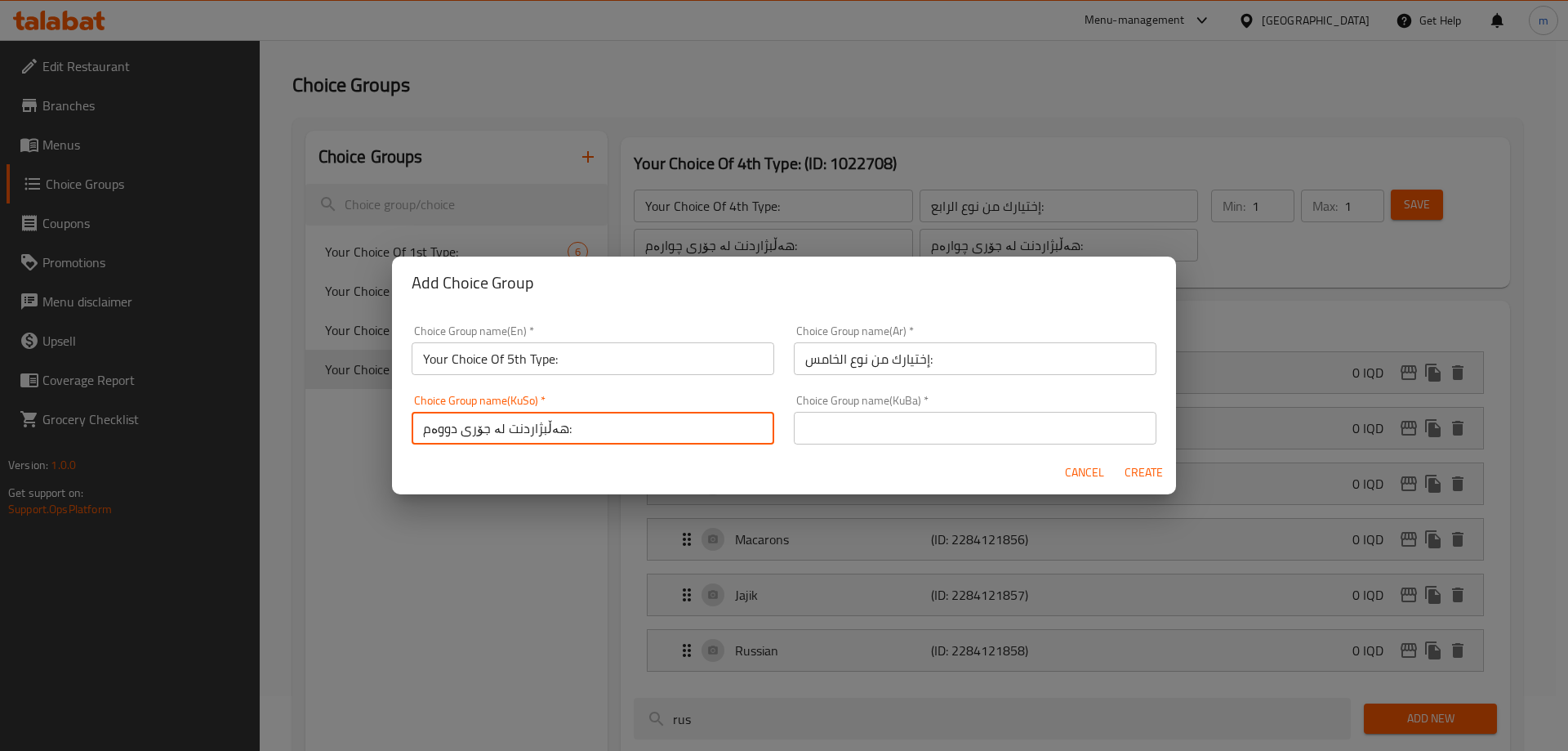
click at [433, 437] on input "هەڵبژاردنت لە جۆری دووەم:" at bounding box center [593, 428] width 363 height 33
click at [653, 474] on div "Cancel Create" at bounding box center [784, 473] width 784 height 43
click at [693, 432] on input "هەڵبژاردنت لە جۆری پێنجەم:" at bounding box center [593, 428] width 363 height 33
click at [859, 436] on input "text" at bounding box center [975, 428] width 363 height 33
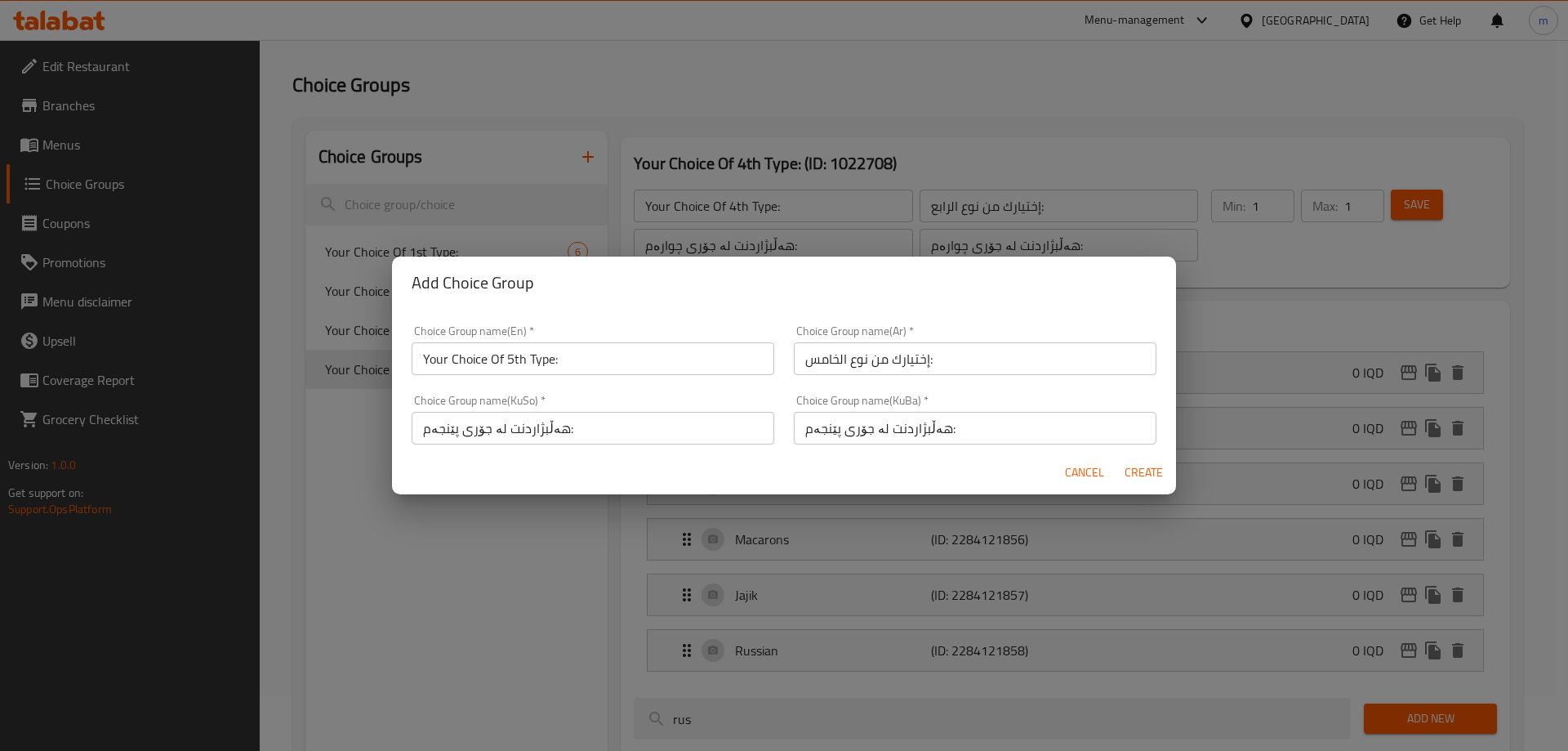
click at [715, 465] on div "Cancel Create" at bounding box center [784, 473] width 784 height 43
click at [1152, 467] on span "Create" at bounding box center [1144, 473] width 39 height 20
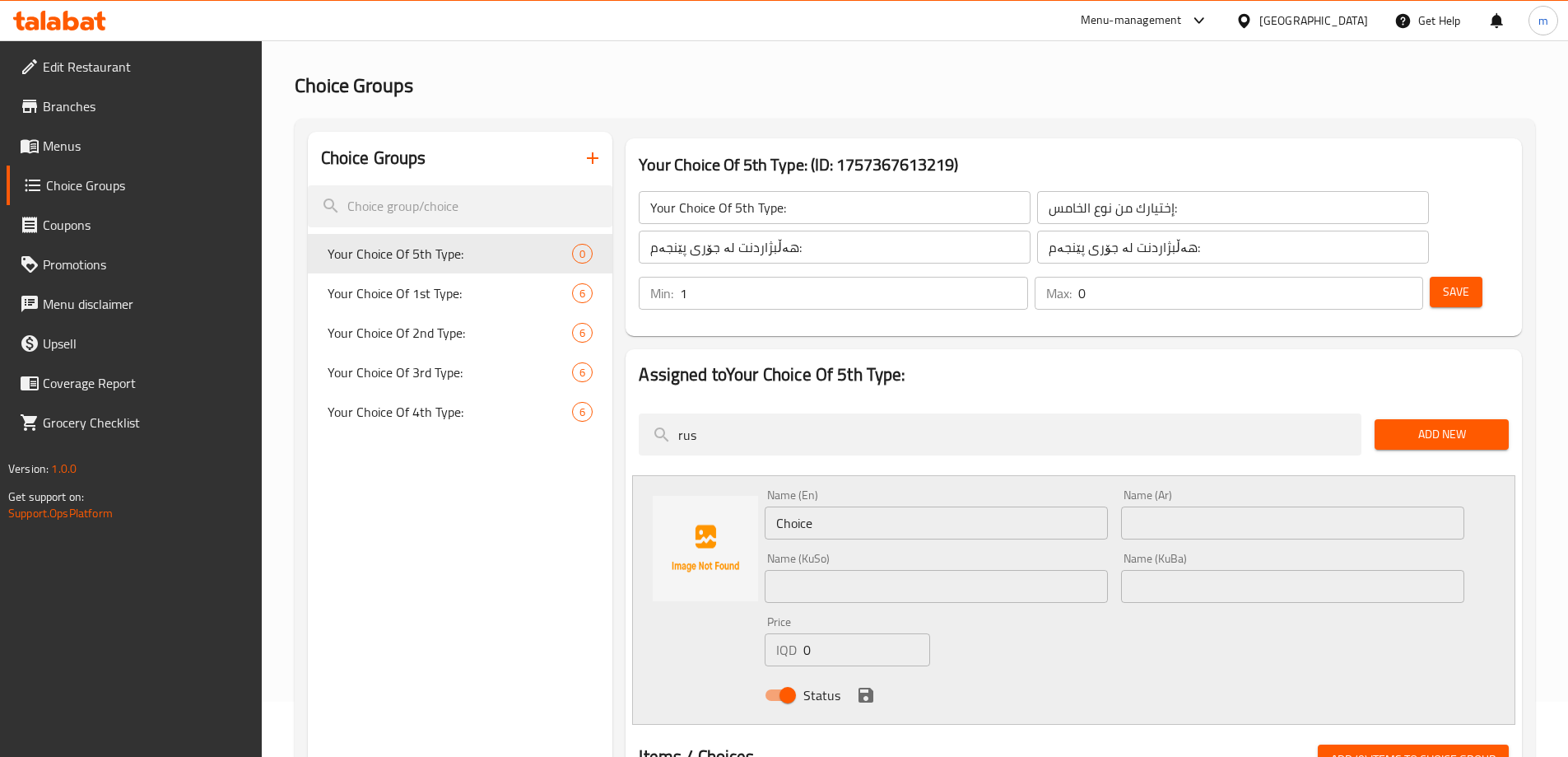
click at [1027, 277] on input "1" at bounding box center [853, 293] width 347 height 33
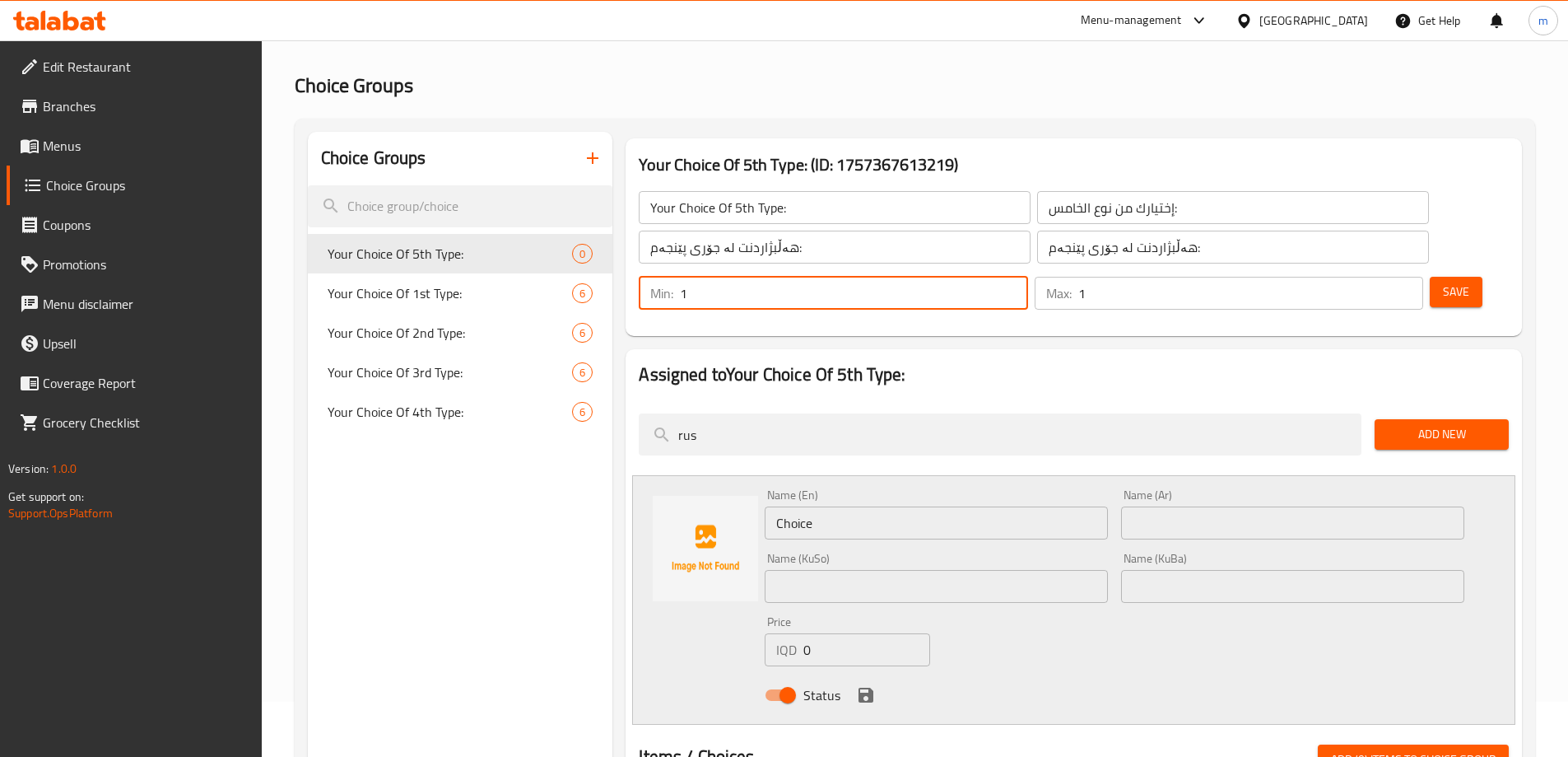
click at [1375, 277] on input "1" at bounding box center [1251, 293] width 345 height 33
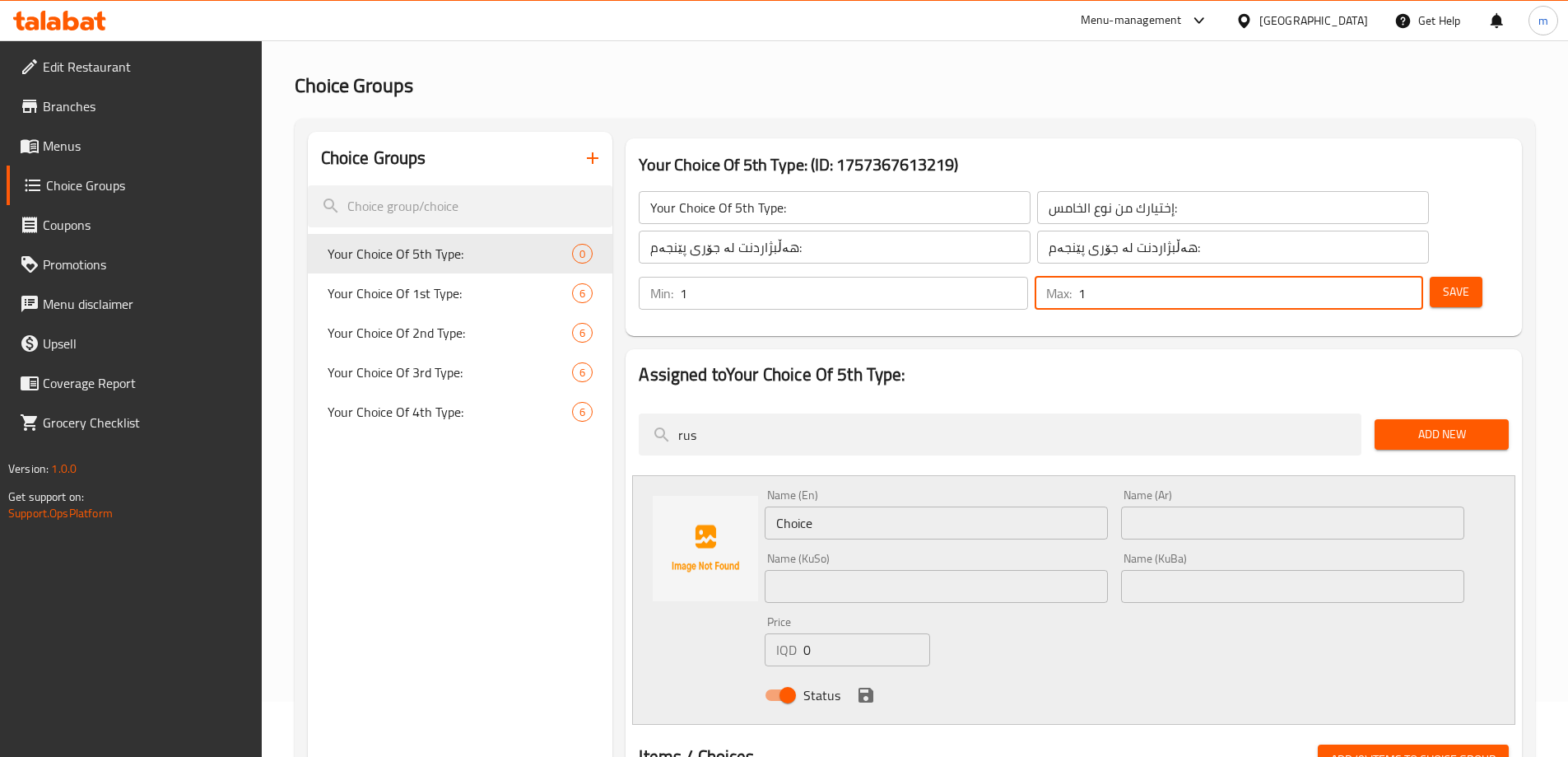
click at [969, 343] on div "Assigned to Your Choice Of 5th Type: rus Add New Name (En) Choice Name (En) Nam…" at bounding box center [1074, 605] width 909 height 526
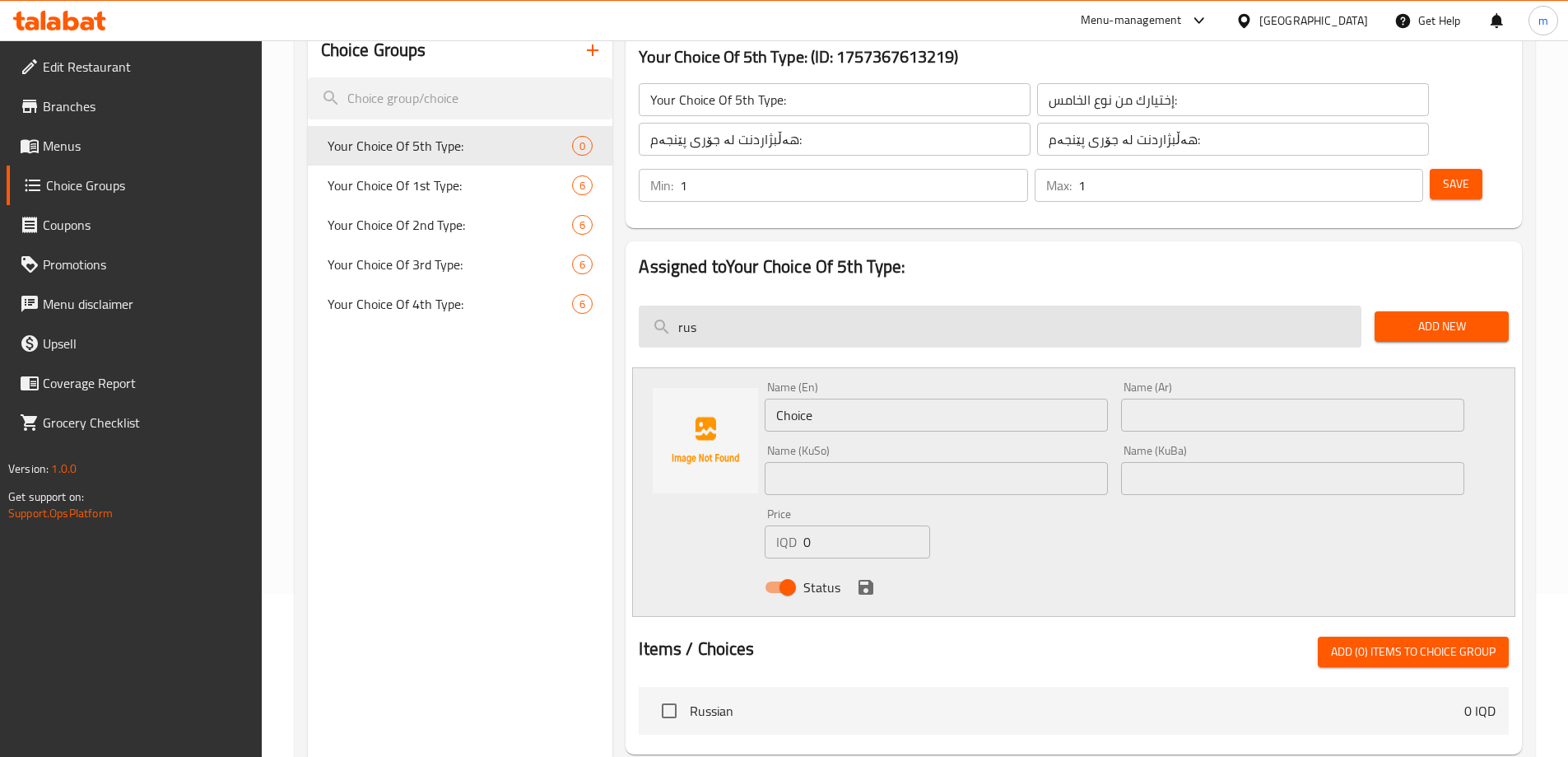
scroll to position [165, 0]
click at [730, 304] on input "rus" at bounding box center [1000, 324] width 723 height 42
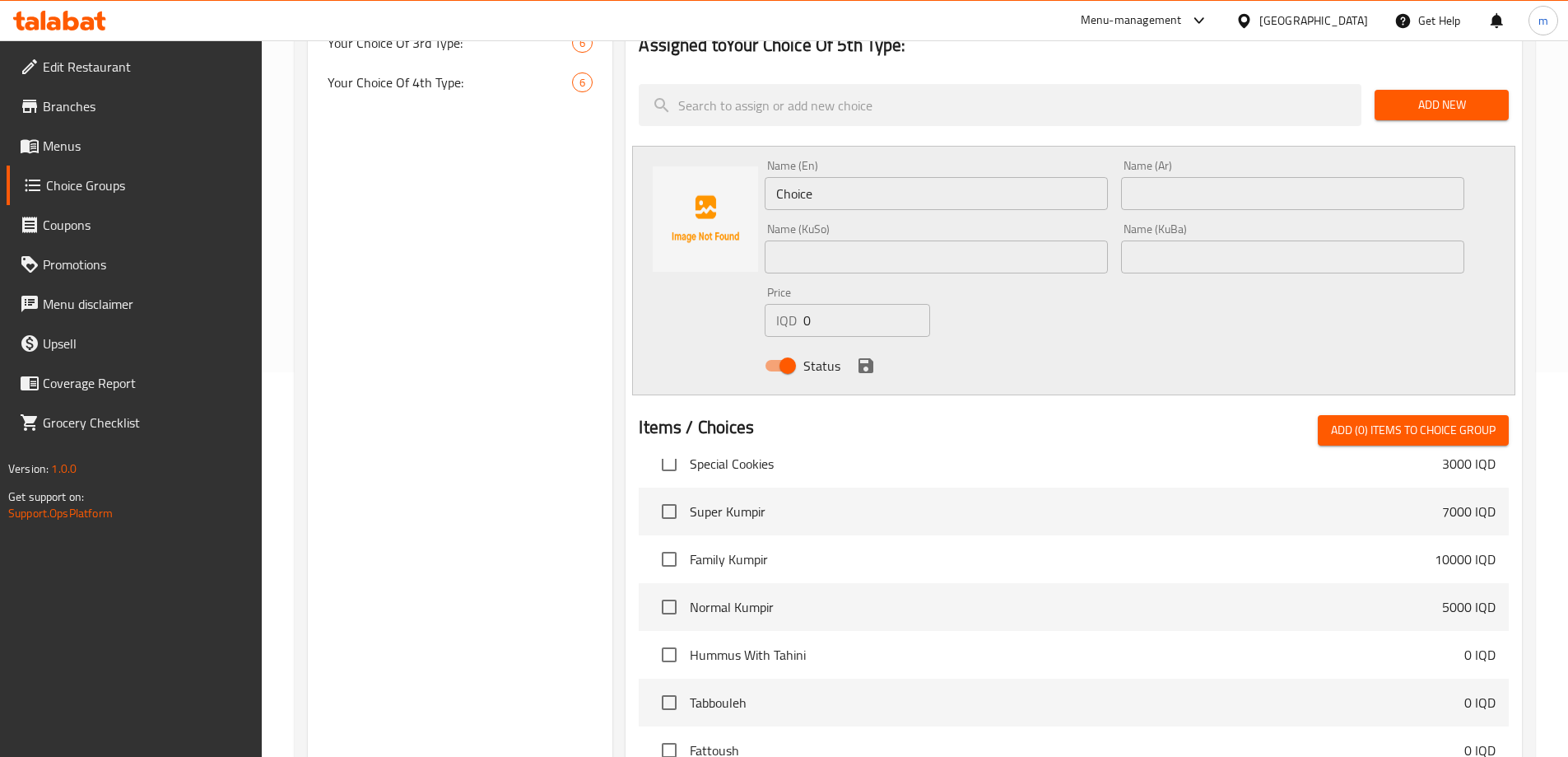
scroll to position [329, 0]
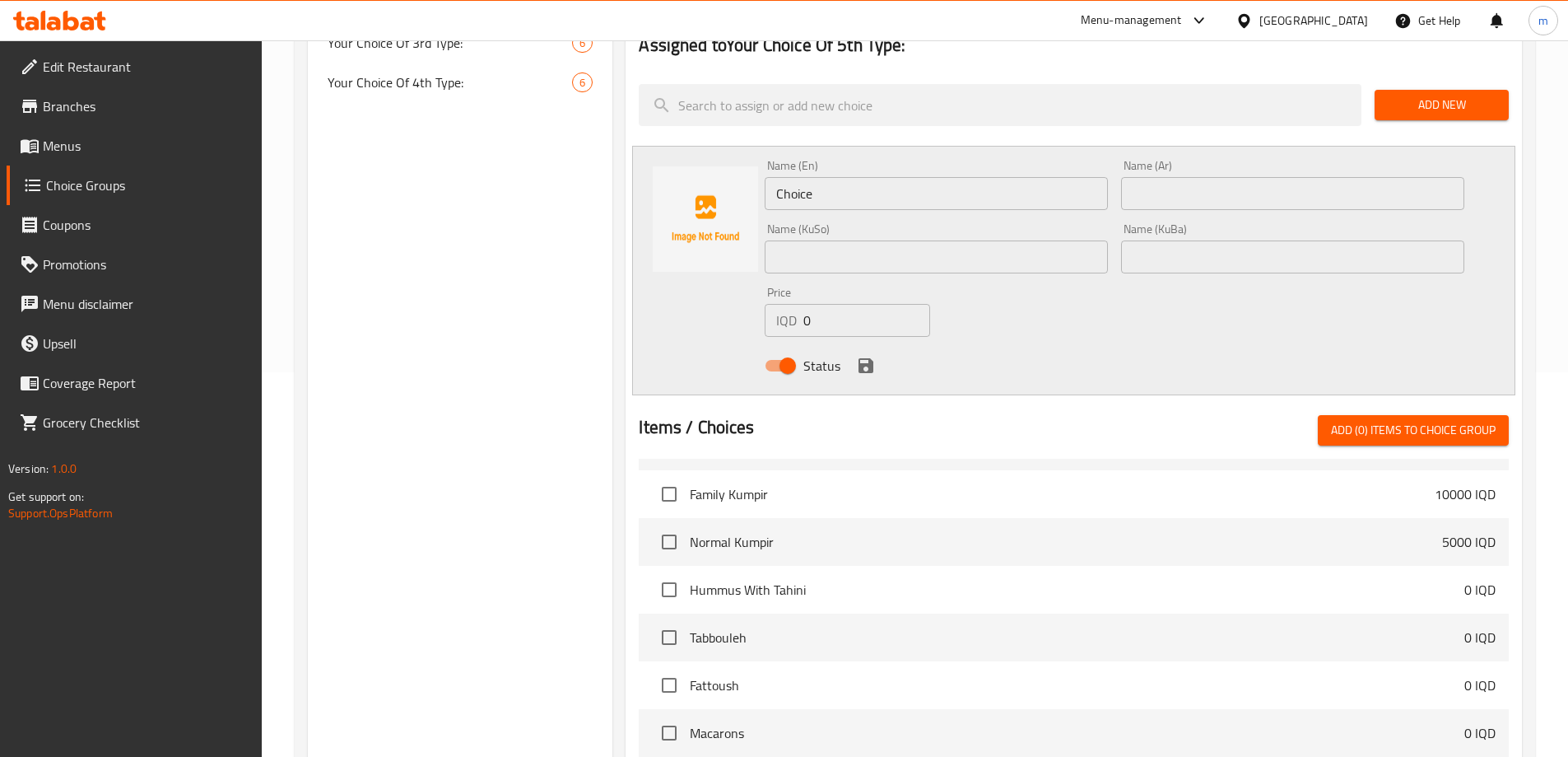
click at [666, 572] on input "checkbox" at bounding box center [669, 589] width 35 height 35
click at [678, 620] on input "checkbox" at bounding box center [669, 637] width 35 height 35
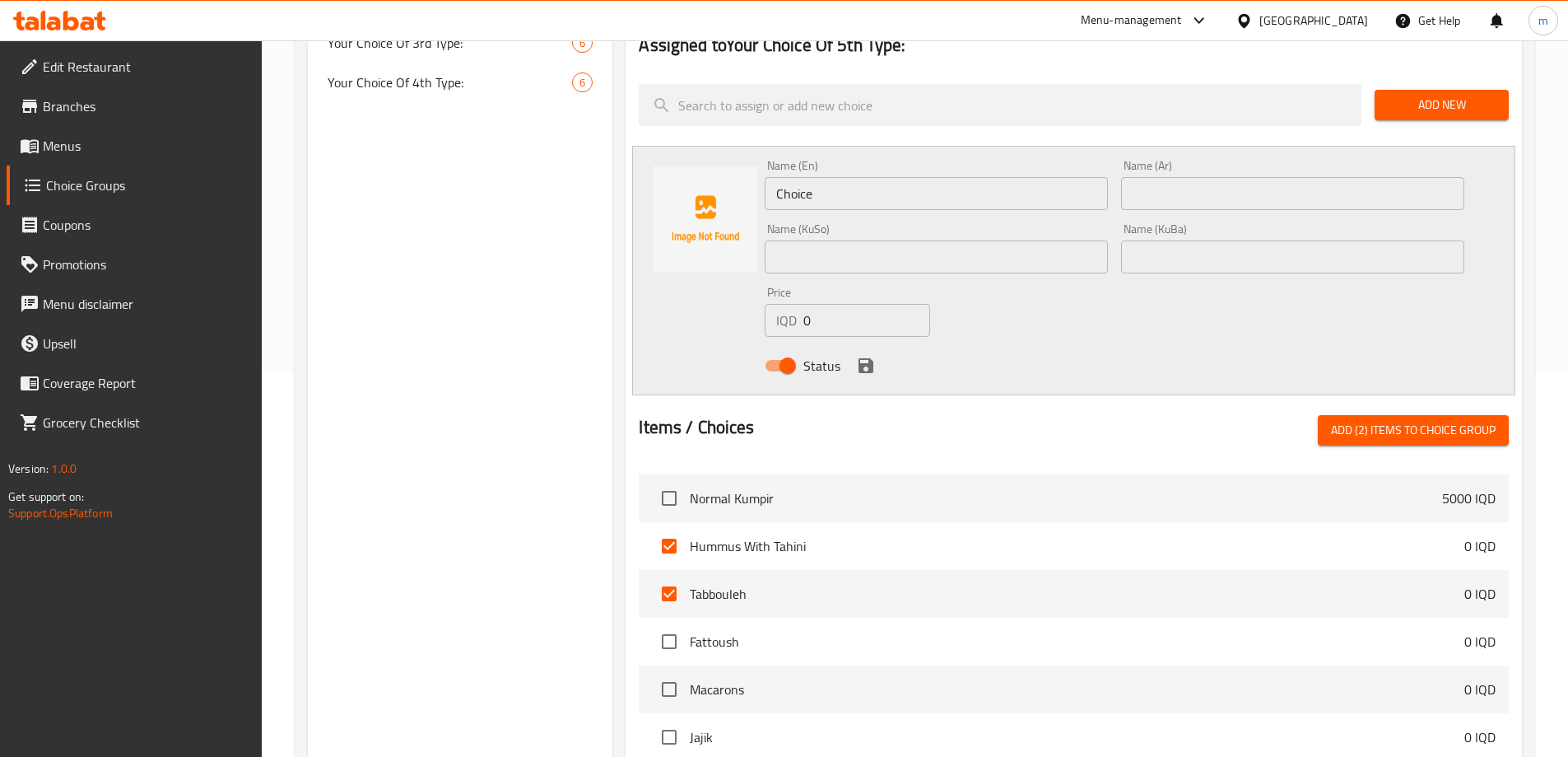
scroll to position [439, 0]
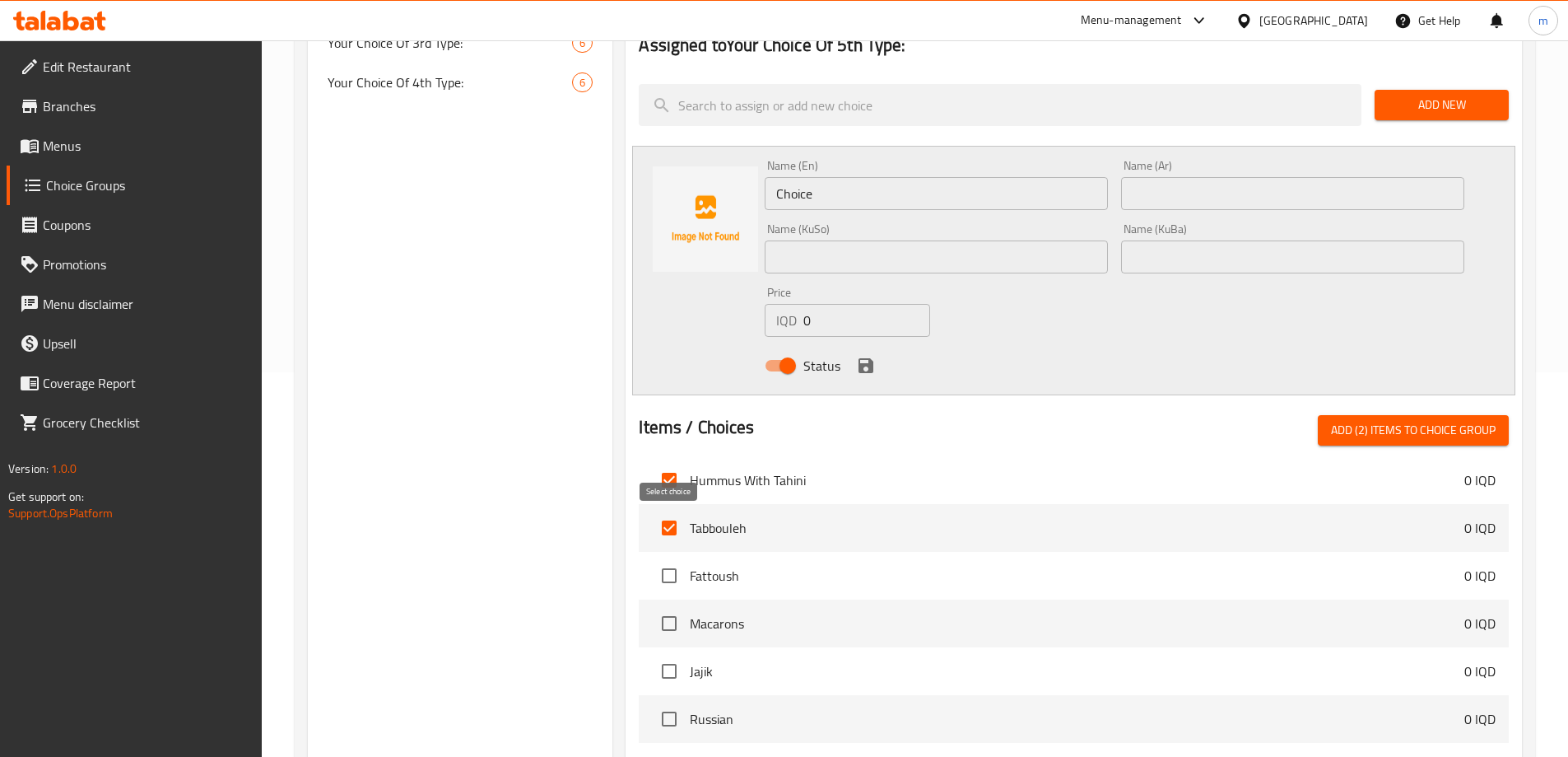
click at [678, 558] on input "checkbox" at bounding box center [669, 575] width 35 height 35
click at [678, 606] on input "checkbox" at bounding box center [669, 623] width 35 height 35
click at [677, 654] on input "checkbox" at bounding box center [669, 671] width 35 height 35
click at [671, 702] on input "checkbox" at bounding box center [669, 719] width 35 height 35
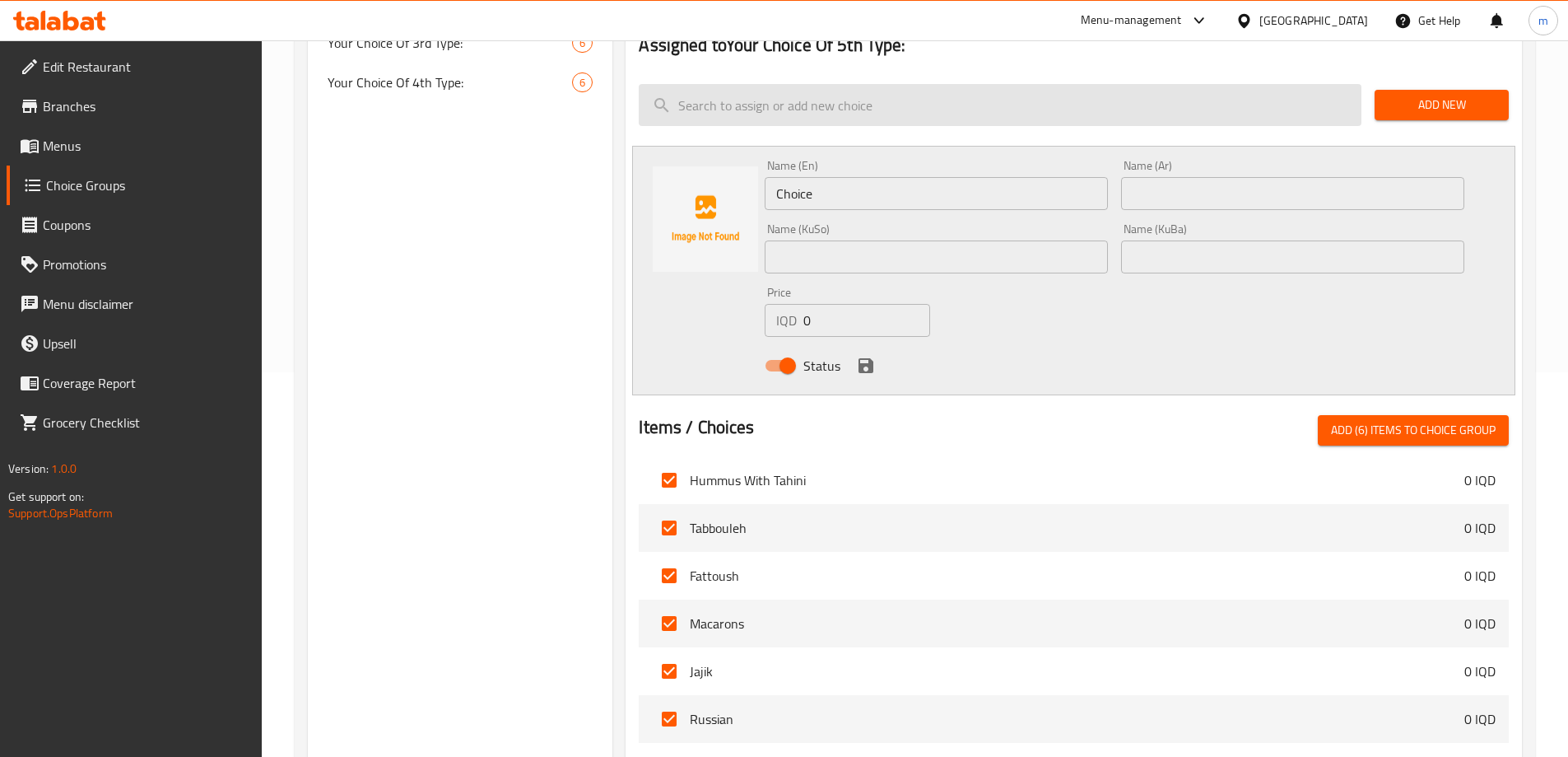
click at [1358, 420] on span "Add (6) items to choice group" at bounding box center [1414, 430] width 165 height 21
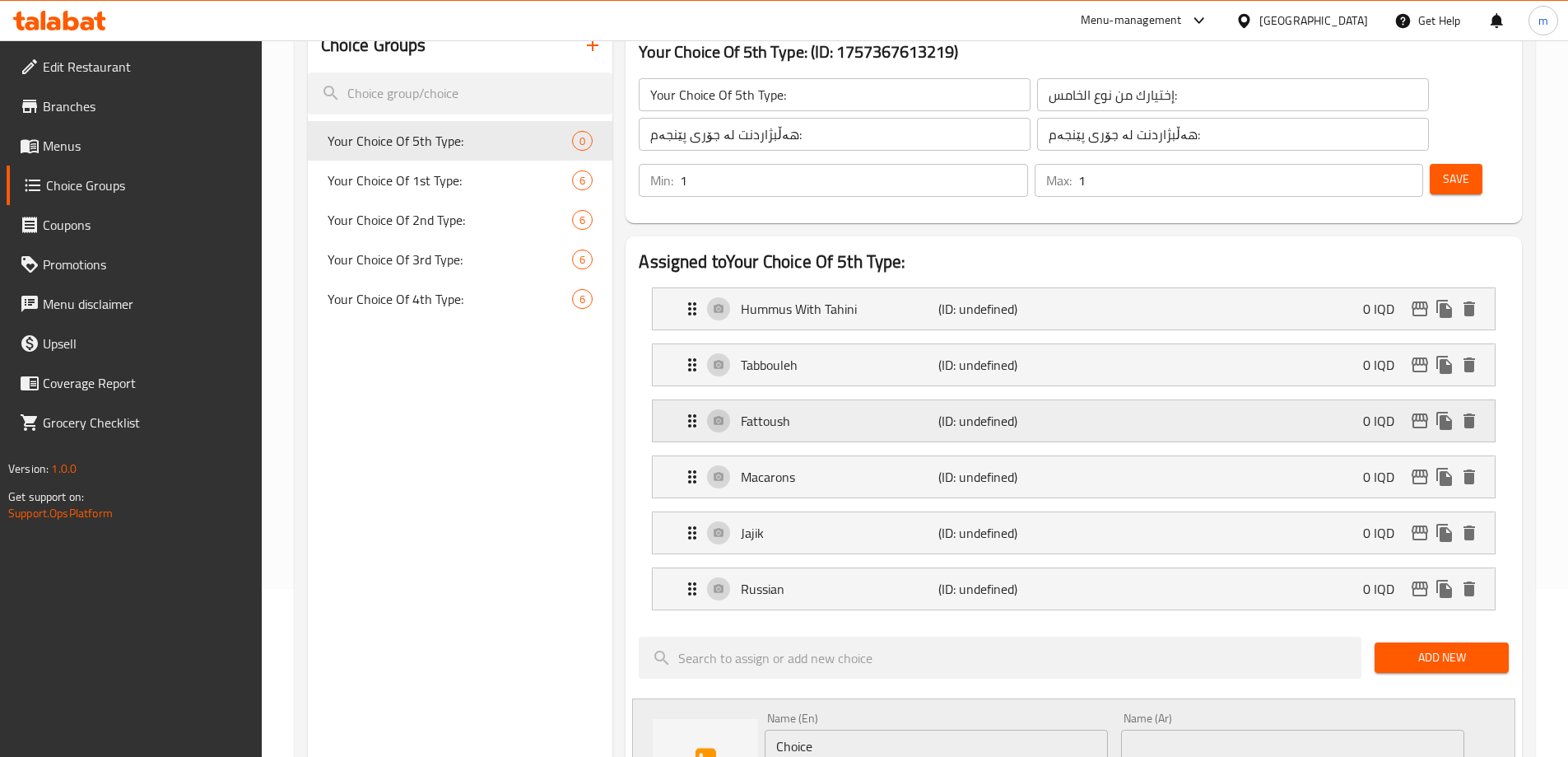
scroll to position [165, 0]
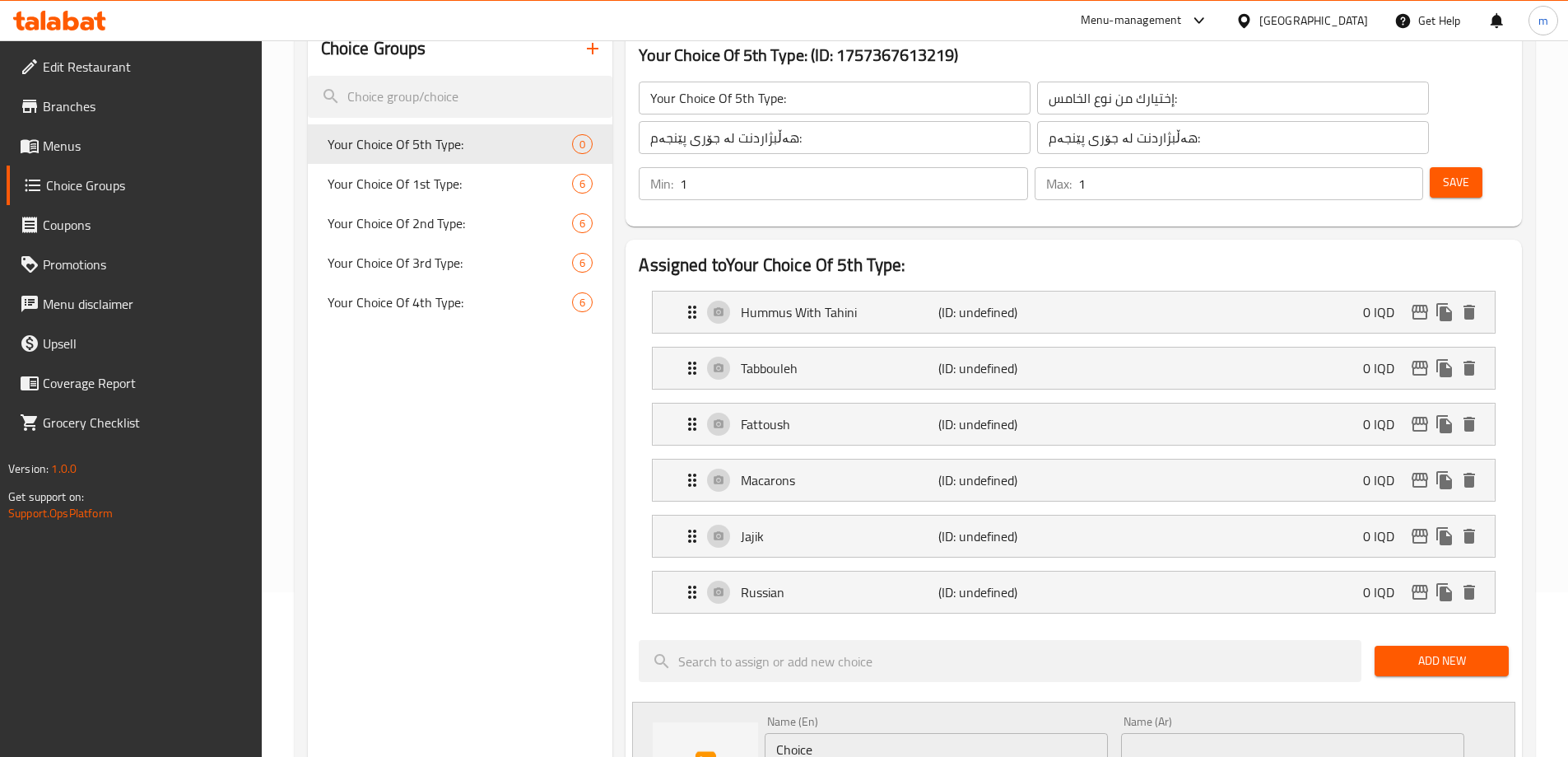
click at [1430, 167] on button "Save" at bounding box center [1457, 182] width 53 height 31
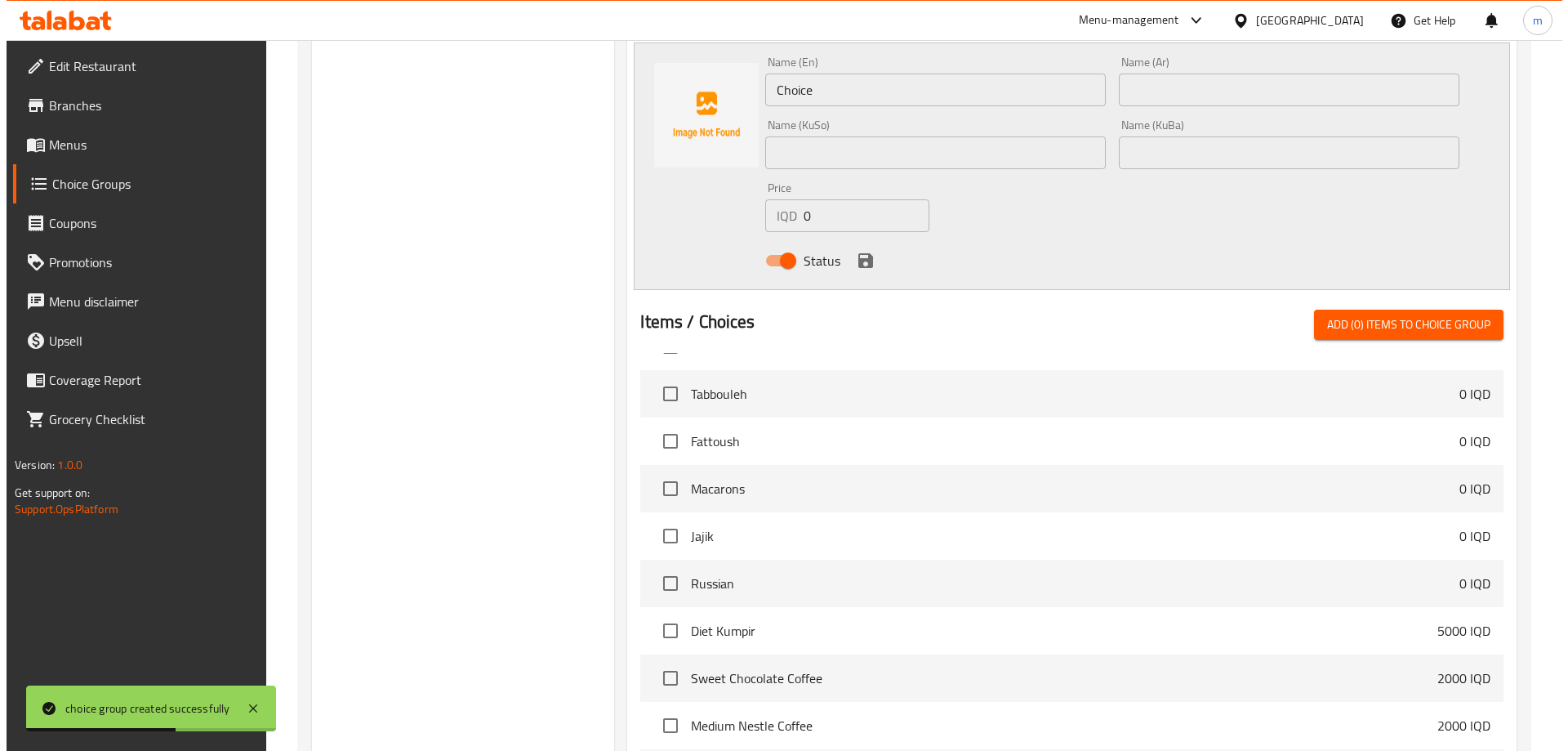
scroll to position [1003, 0]
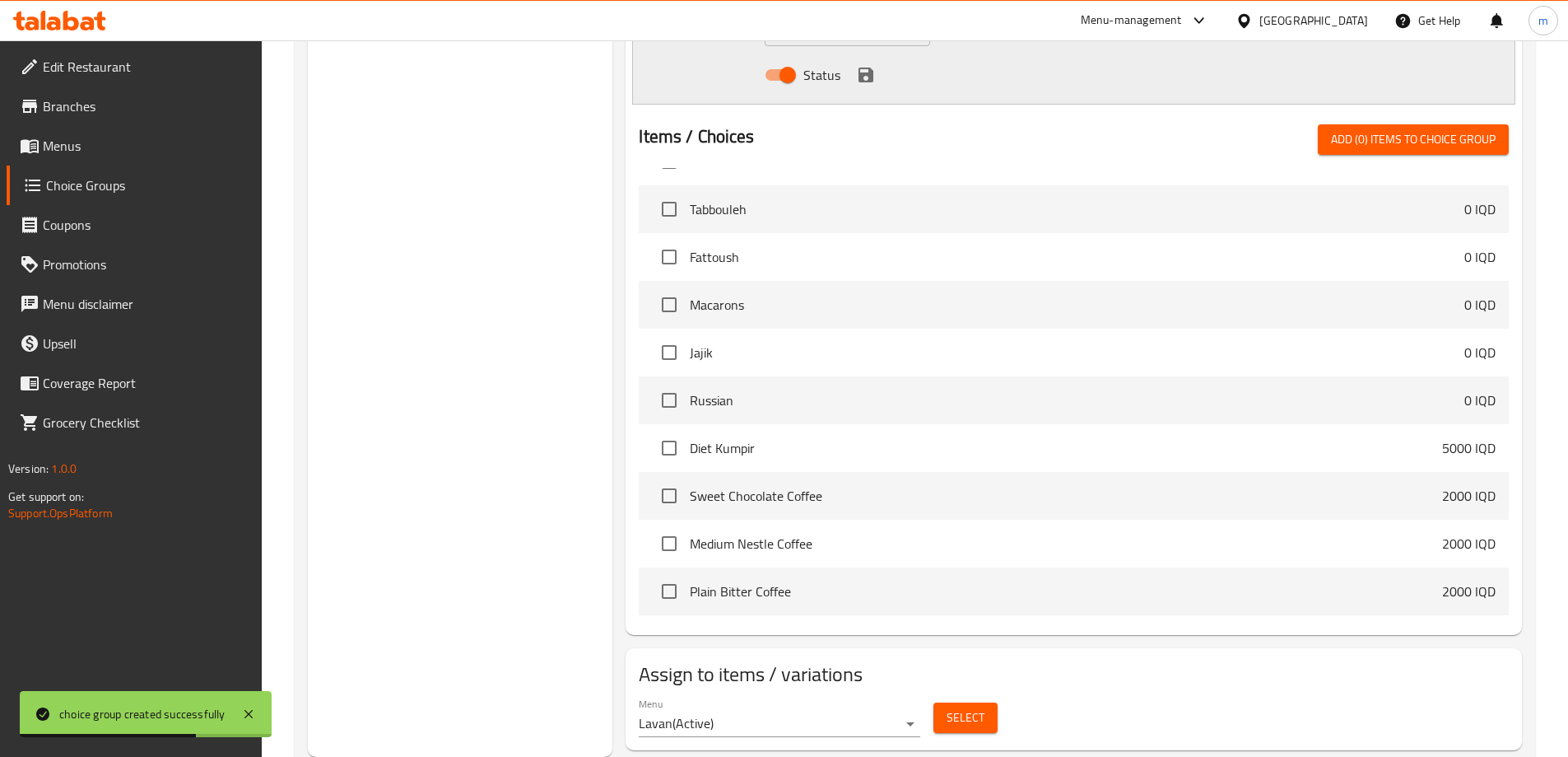
click at [986, 703] on button "Select" at bounding box center [966, 717] width 64 height 31
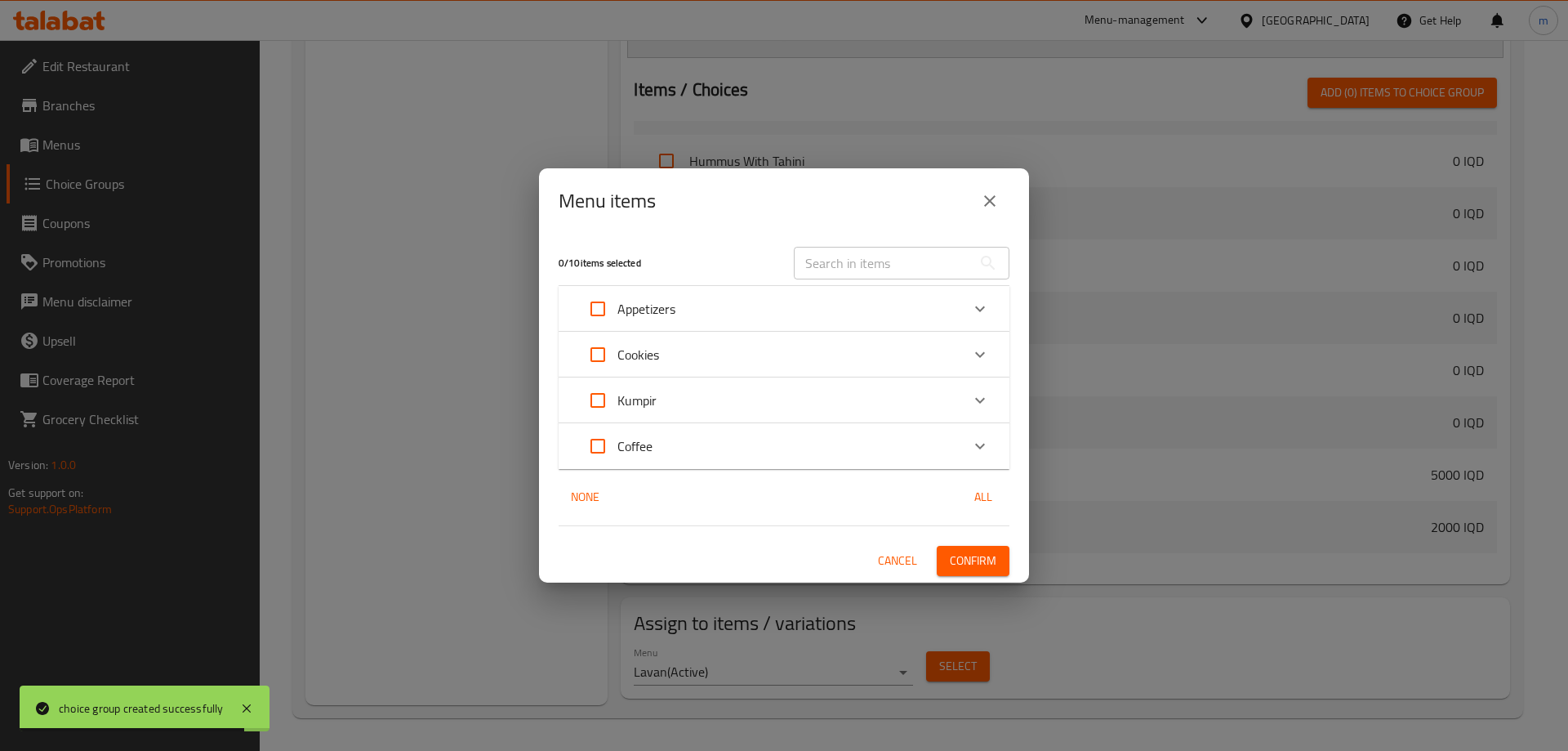
click at [671, 399] on div "Kumpir" at bounding box center [769, 400] width 382 height 39
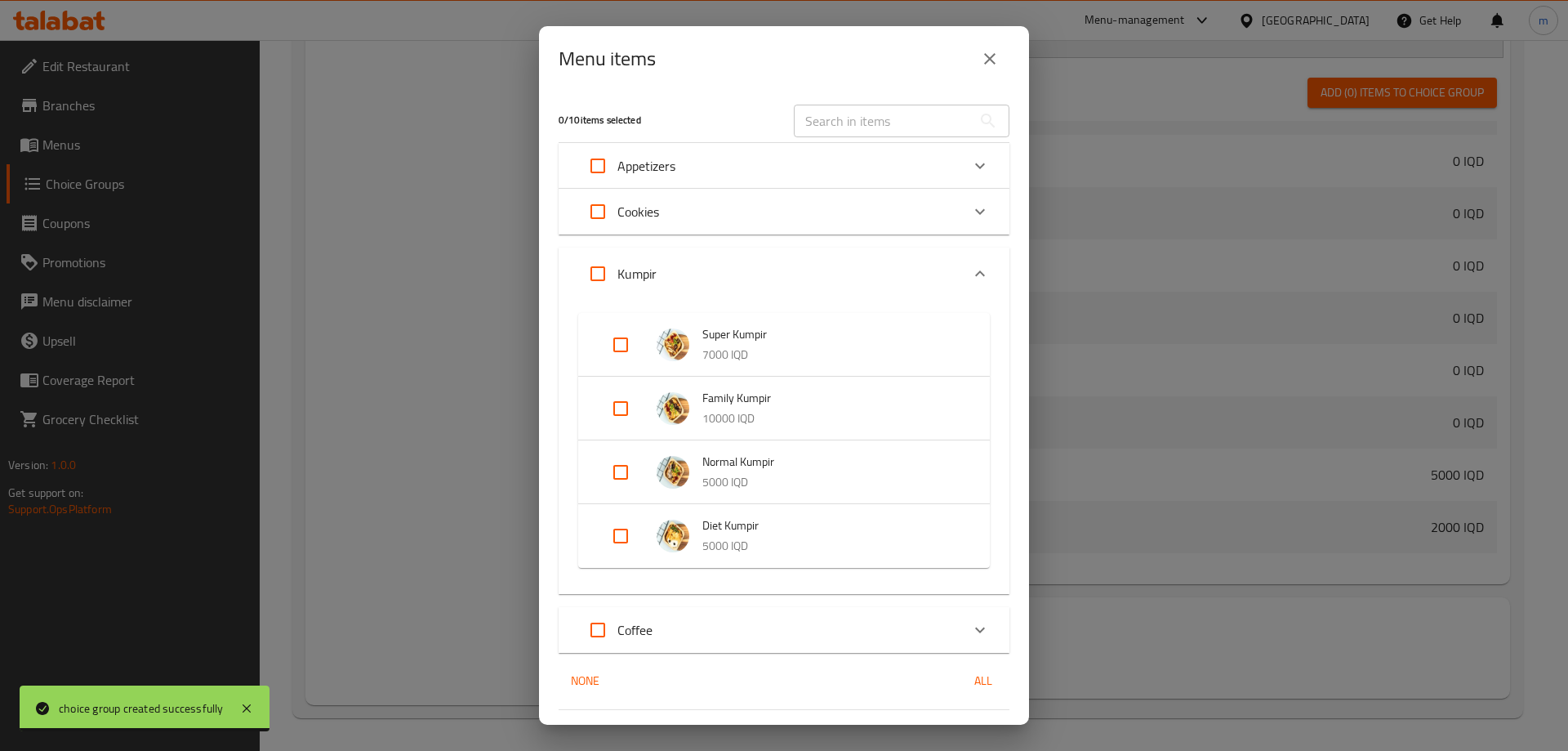
click at [621, 455] on input "Expand" at bounding box center [621, 473] width 39 height 39
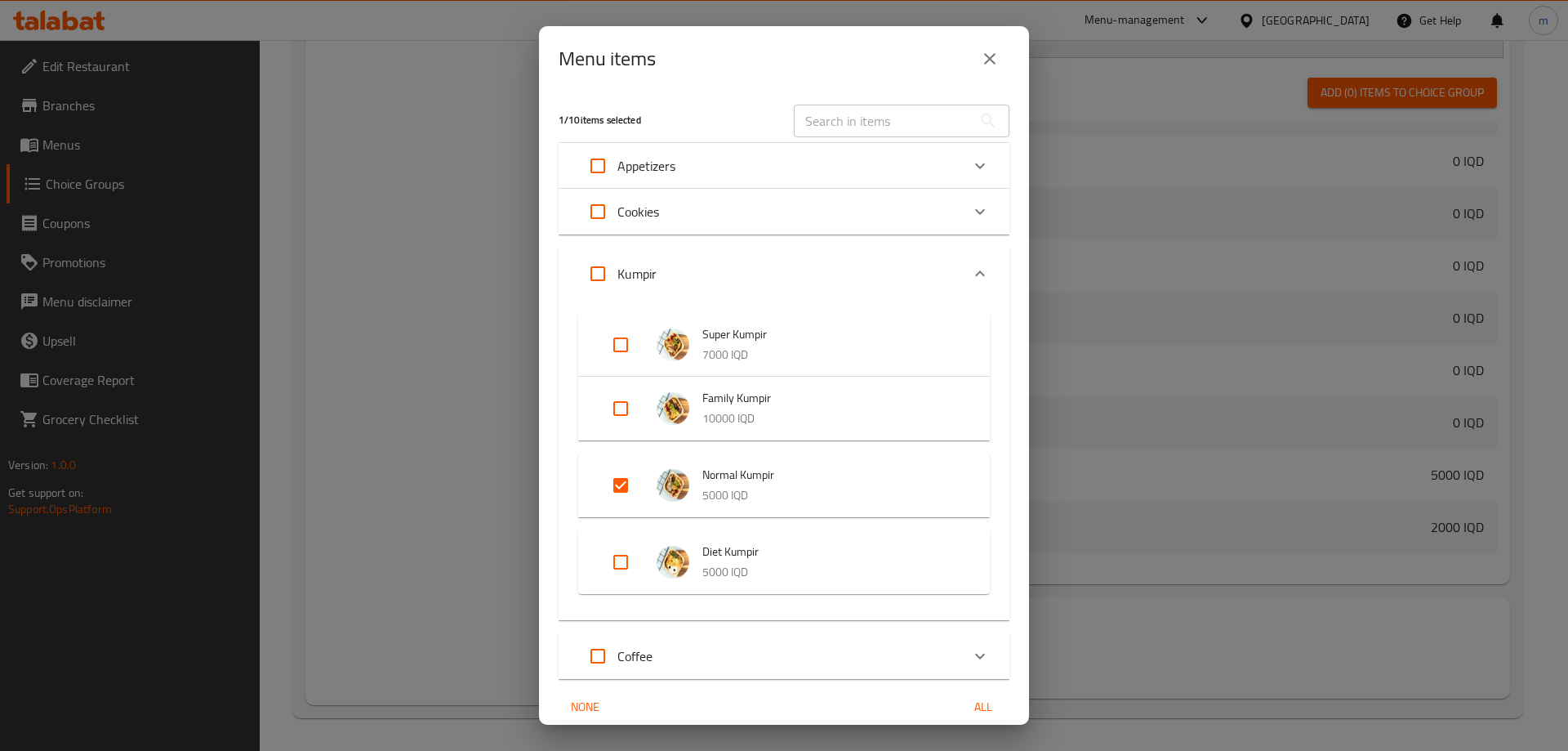
click at [611, 550] on input "Expand" at bounding box center [621, 562] width 39 height 39
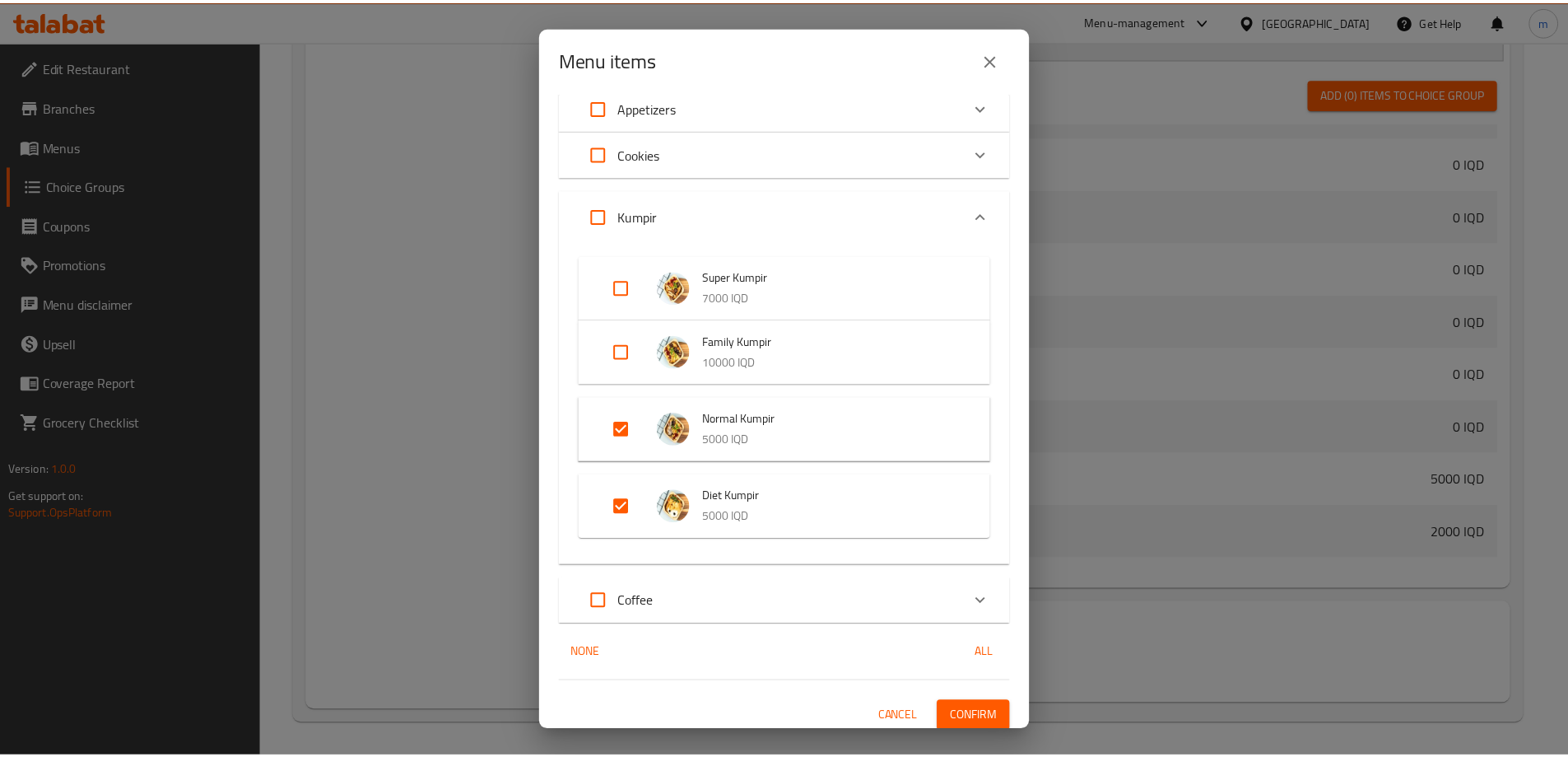
scroll to position [69, 0]
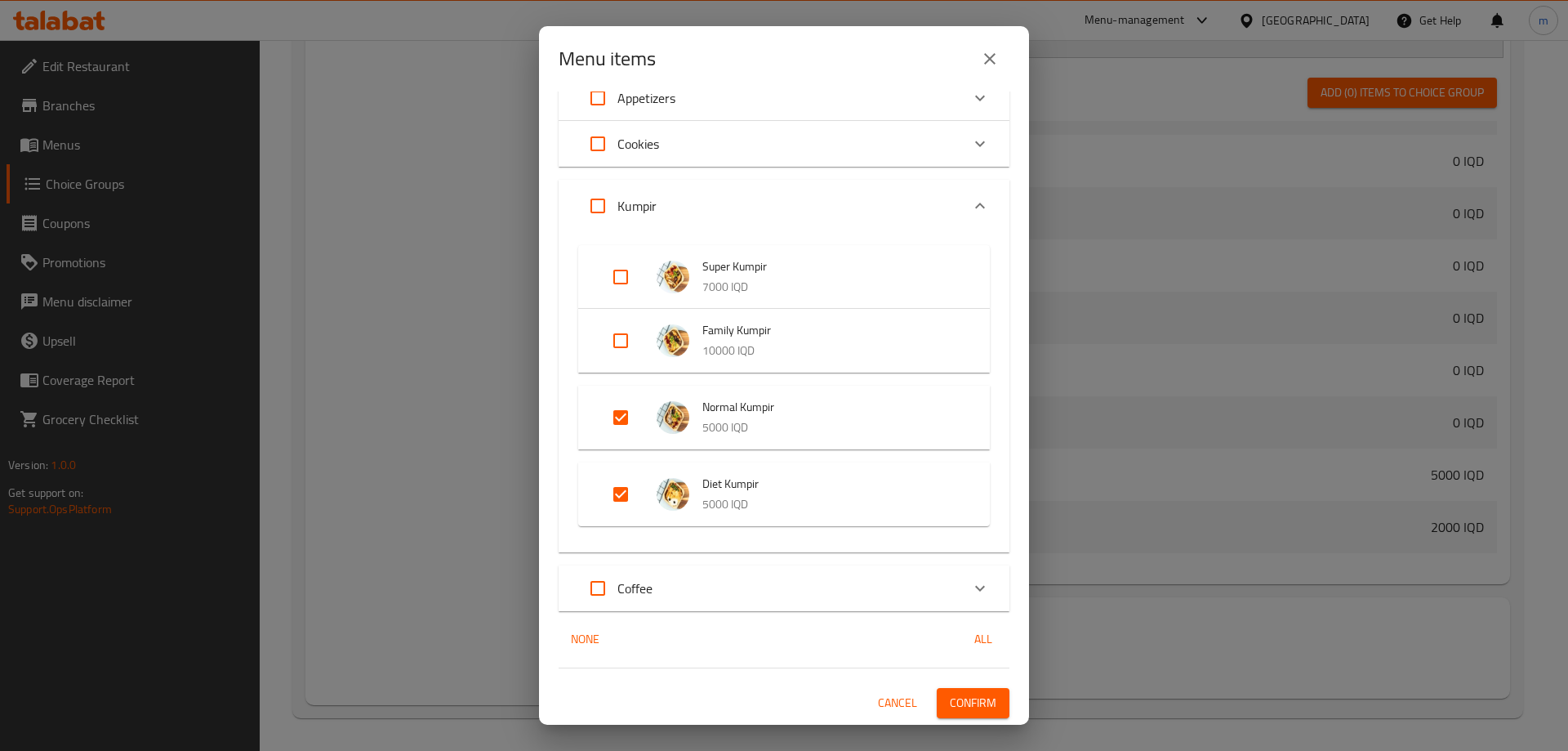
click at [960, 702] on span "Confirm" at bounding box center [973, 703] width 47 height 20
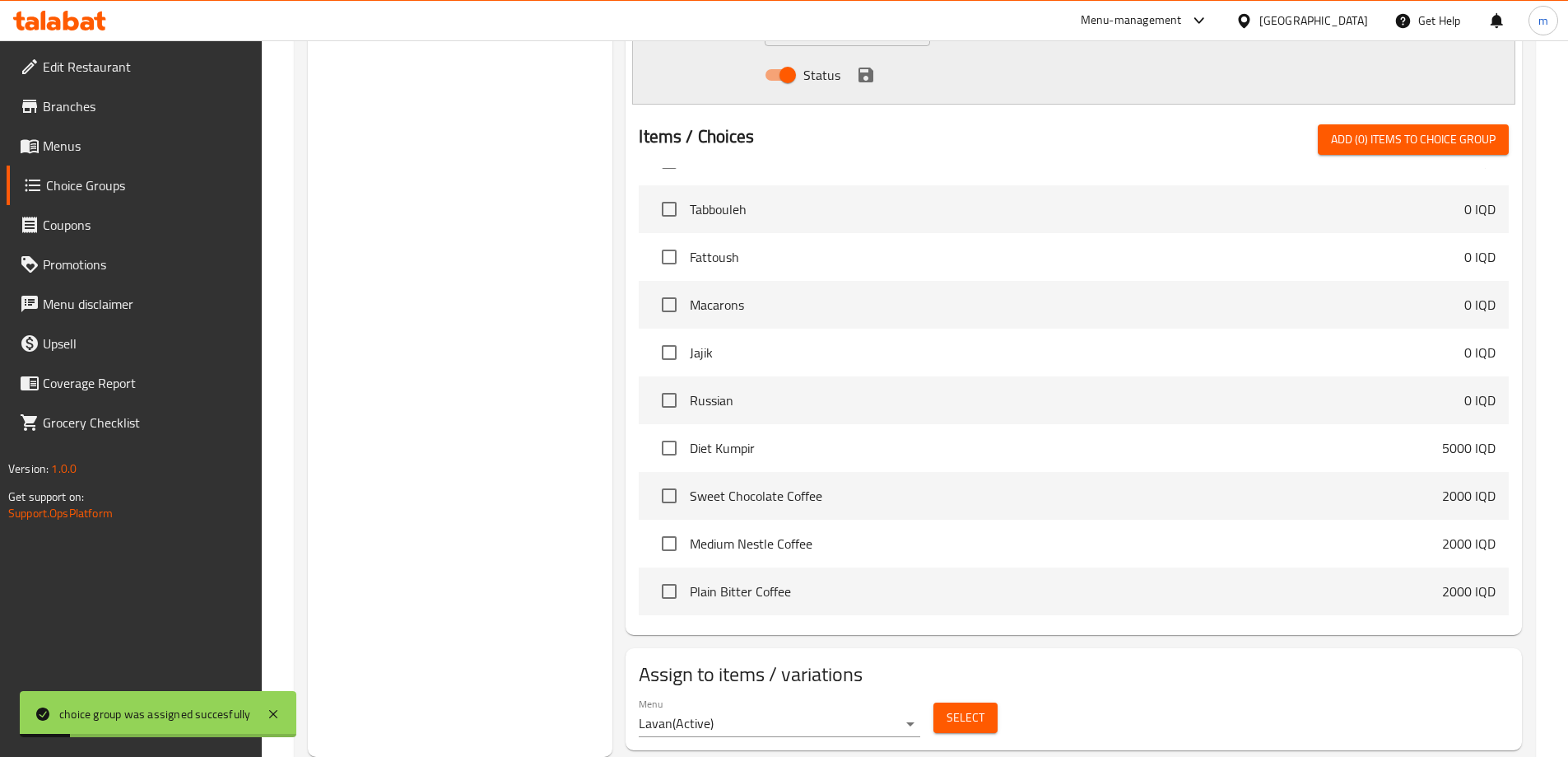
click at [93, 153] on span "Menus" at bounding box center [145, 146] width 205 height 20
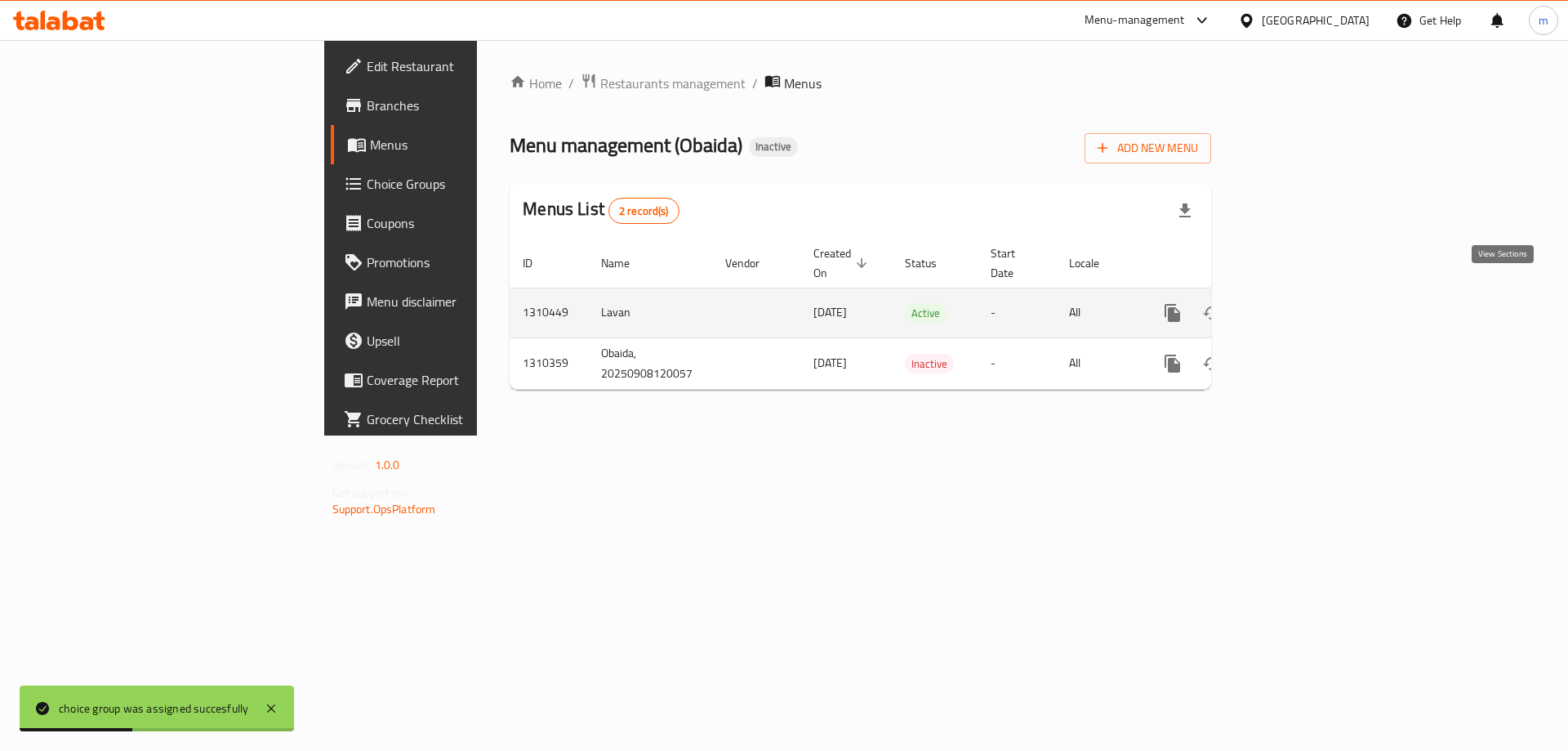
click at [1310, 293] on link "enhanced table" at bounding box center [1290, 313] width 39 height 39
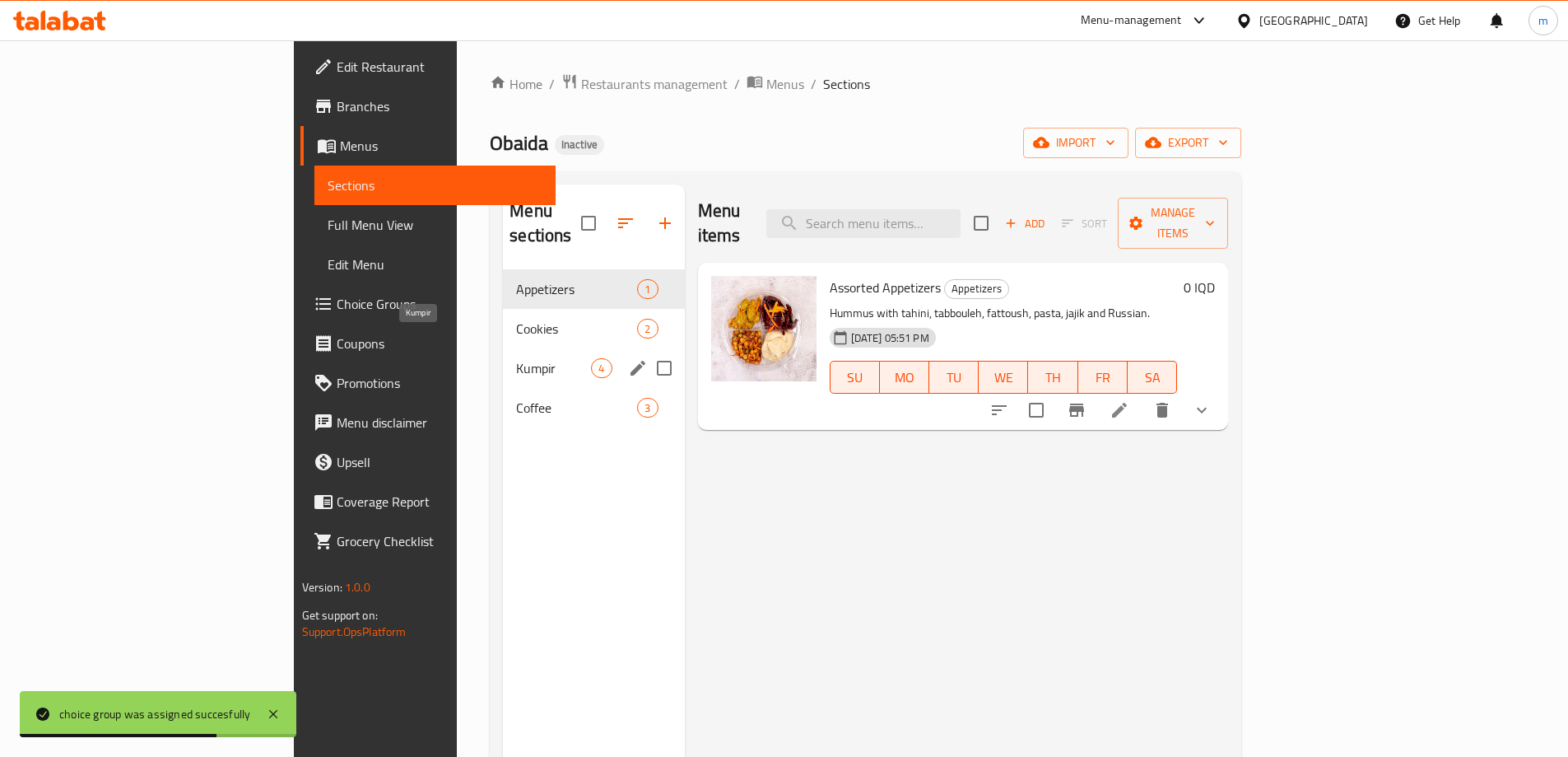
click at [516, 358] on span "Kumpir" at bounding box center [553, 368] width 75 height 20
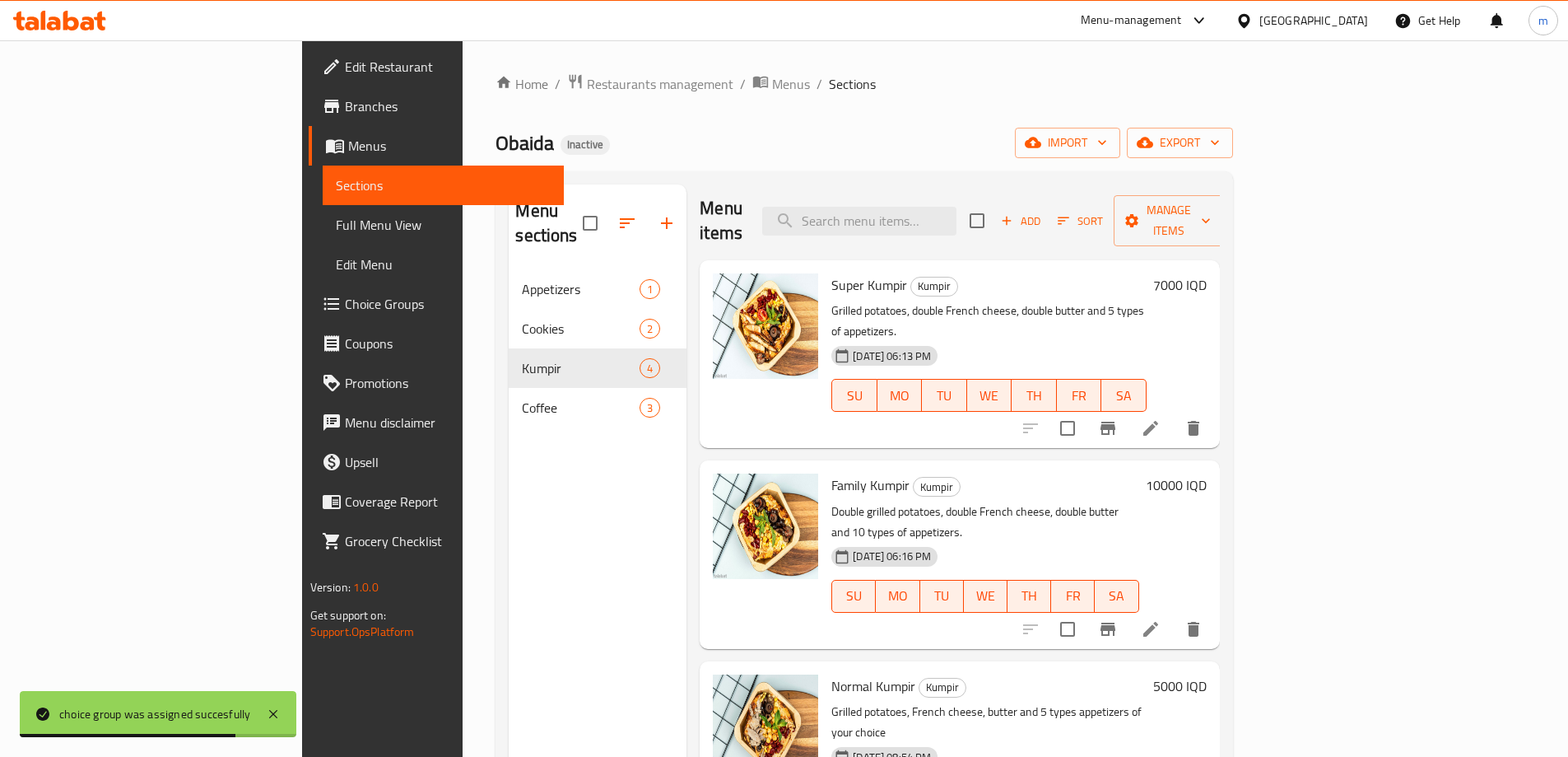
scroll to position [4, 0]
click at [323, 207] on link "Full Menu View" at bounding box center [443, 225] width 241 height 40
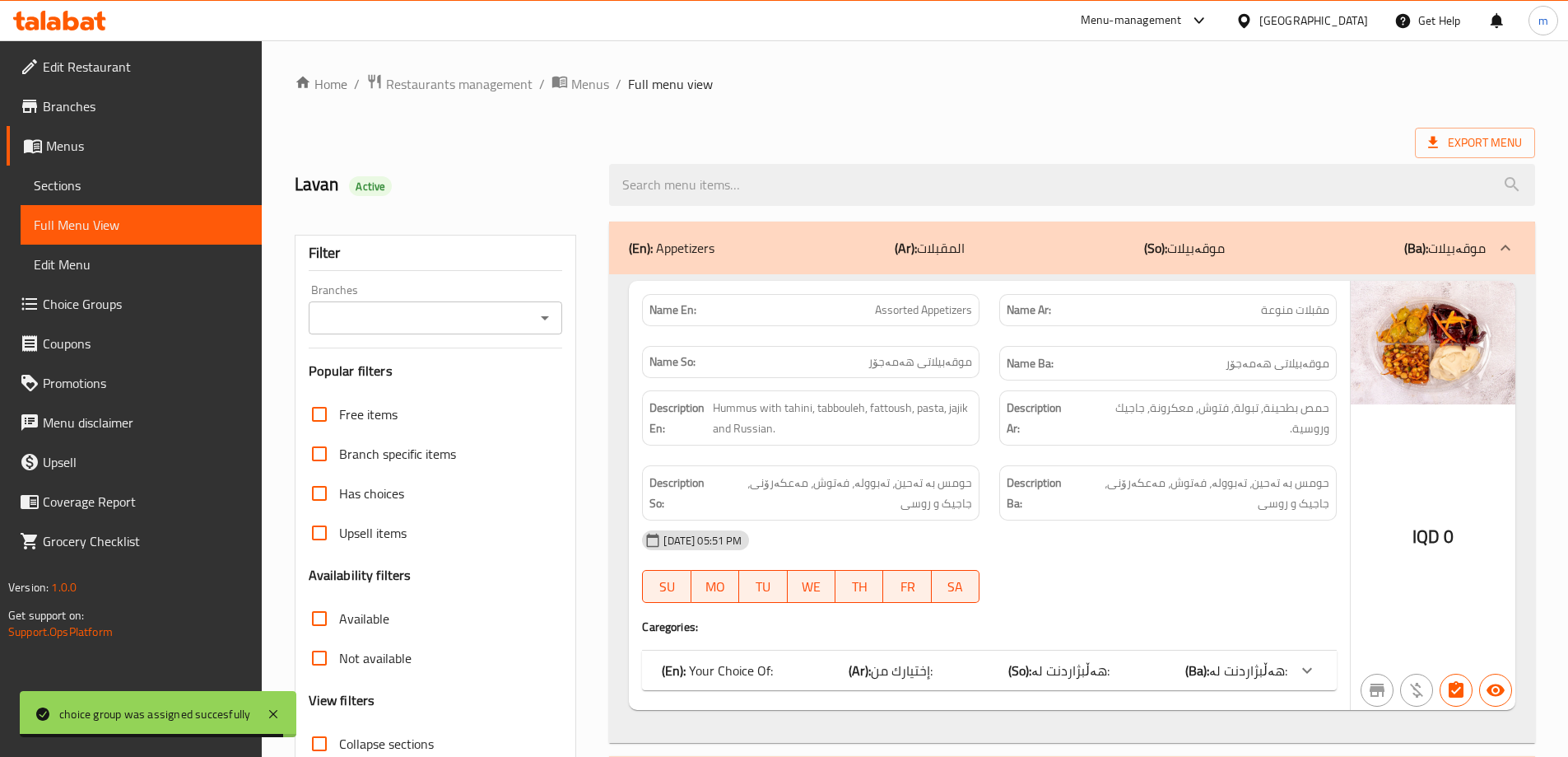
click at [541, 320] on icon "Open" at bounding box center [545, 318] width 20 height 20
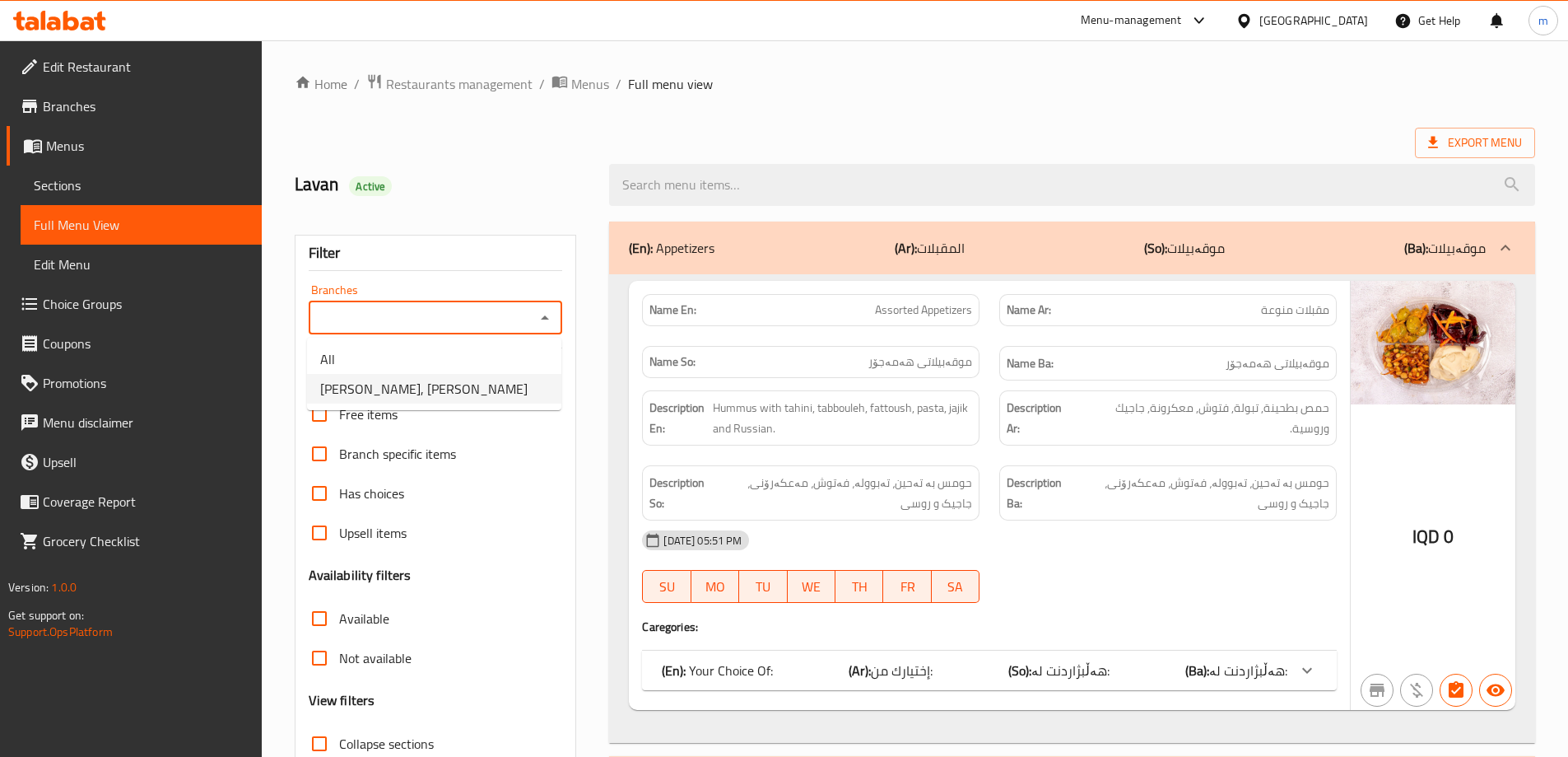
click at [464, 378] on li "Obaida, Al Ghazaliya" at bounding box center [434, 389] width 254 height 30
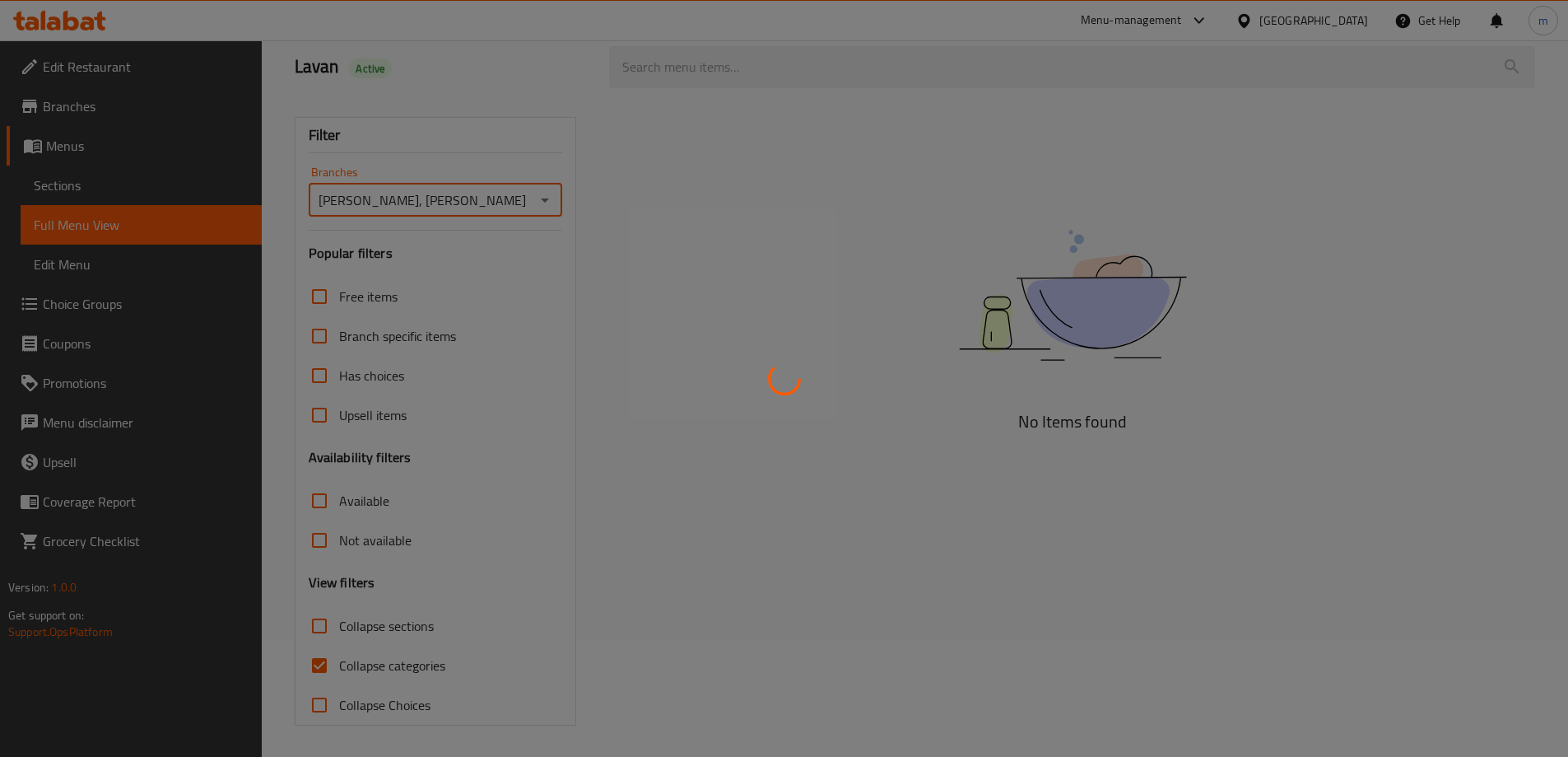
scroll to position [120, 0]
click at [319, 664] on div at bounding box center [784, 378] width 1568 height 757
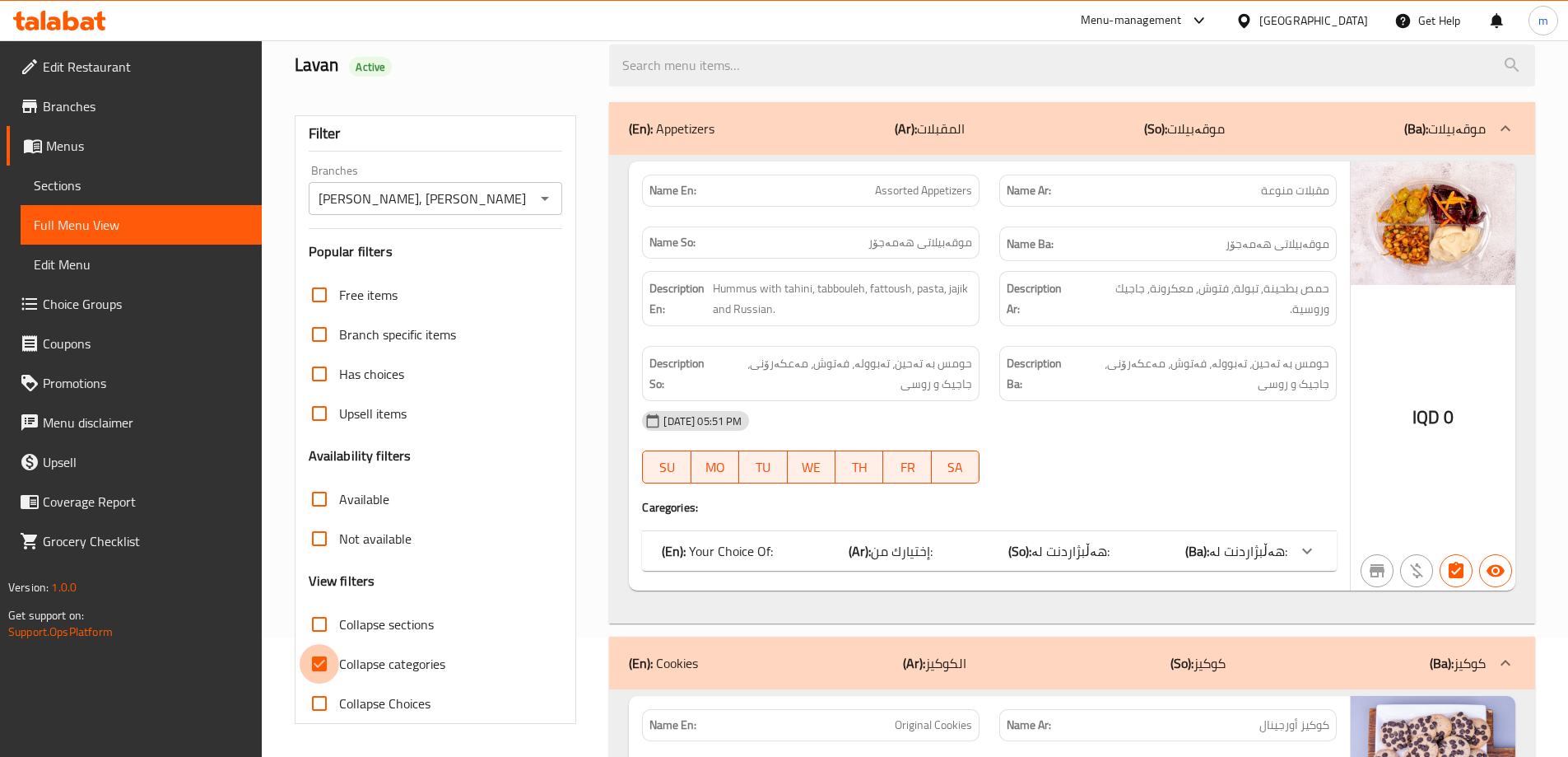
click at [318, 660] on input "Collapse categories" at bounding box center [319, 664] width 40 height 40
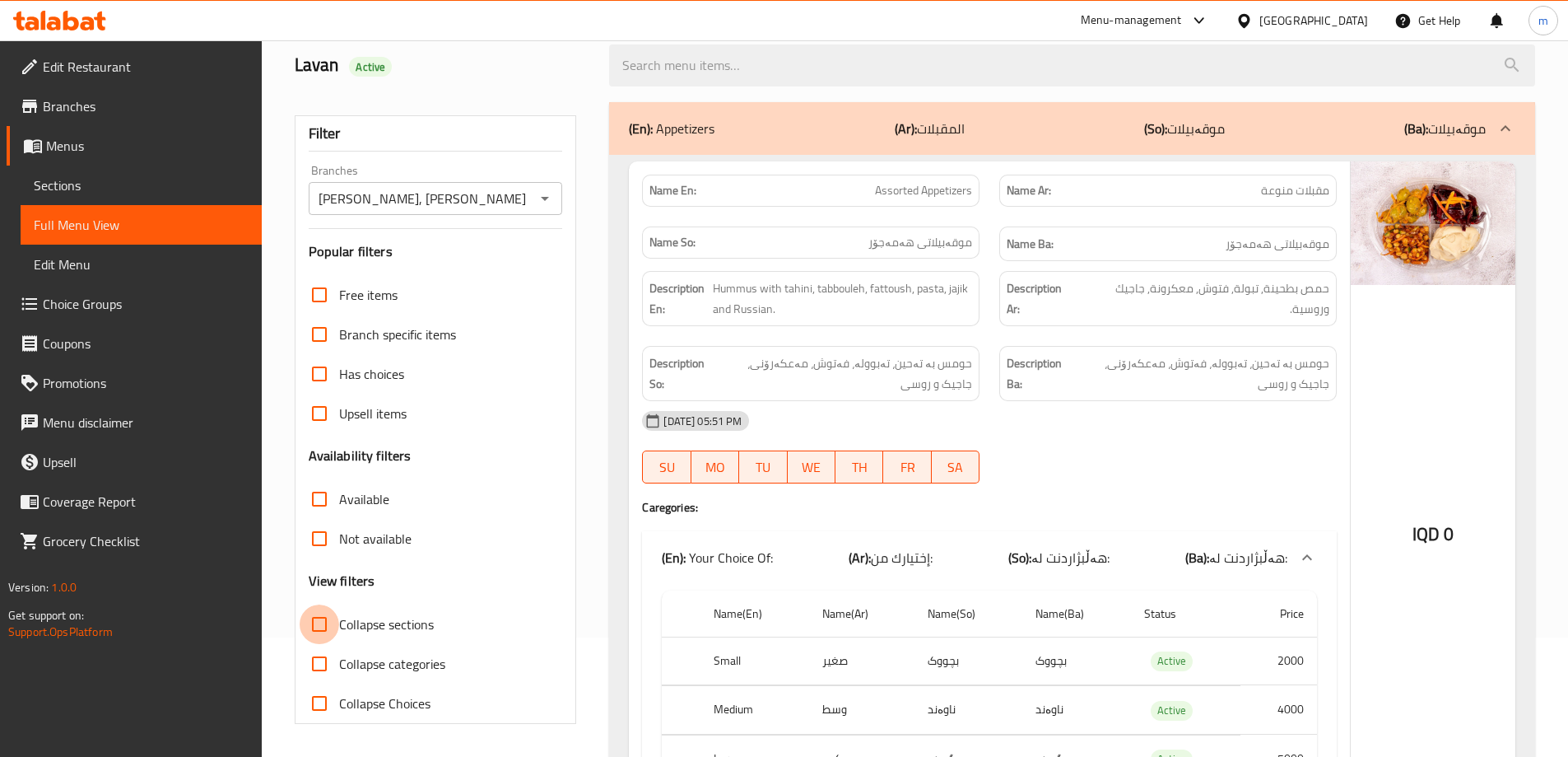
click at [319, 625] on input "Collapse sections" at bounding box center [319, 624] width 40 height 40
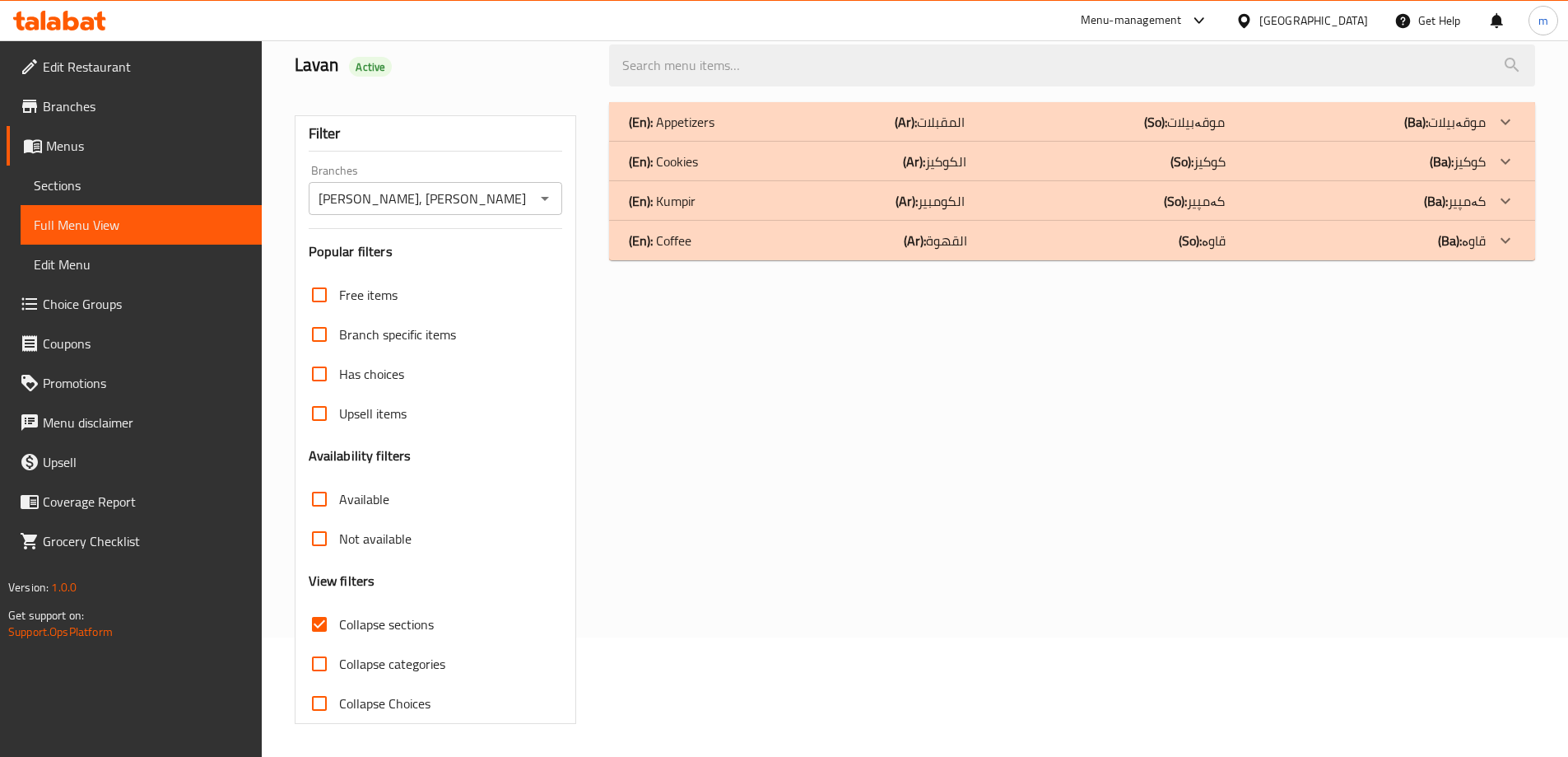
click at [720, 196] on div "(En): Kumpir (Ar): الكومبير (So): کەمپیر (Ba): کەمپیر" at bounding box center [1057, 201] width 857 height 20
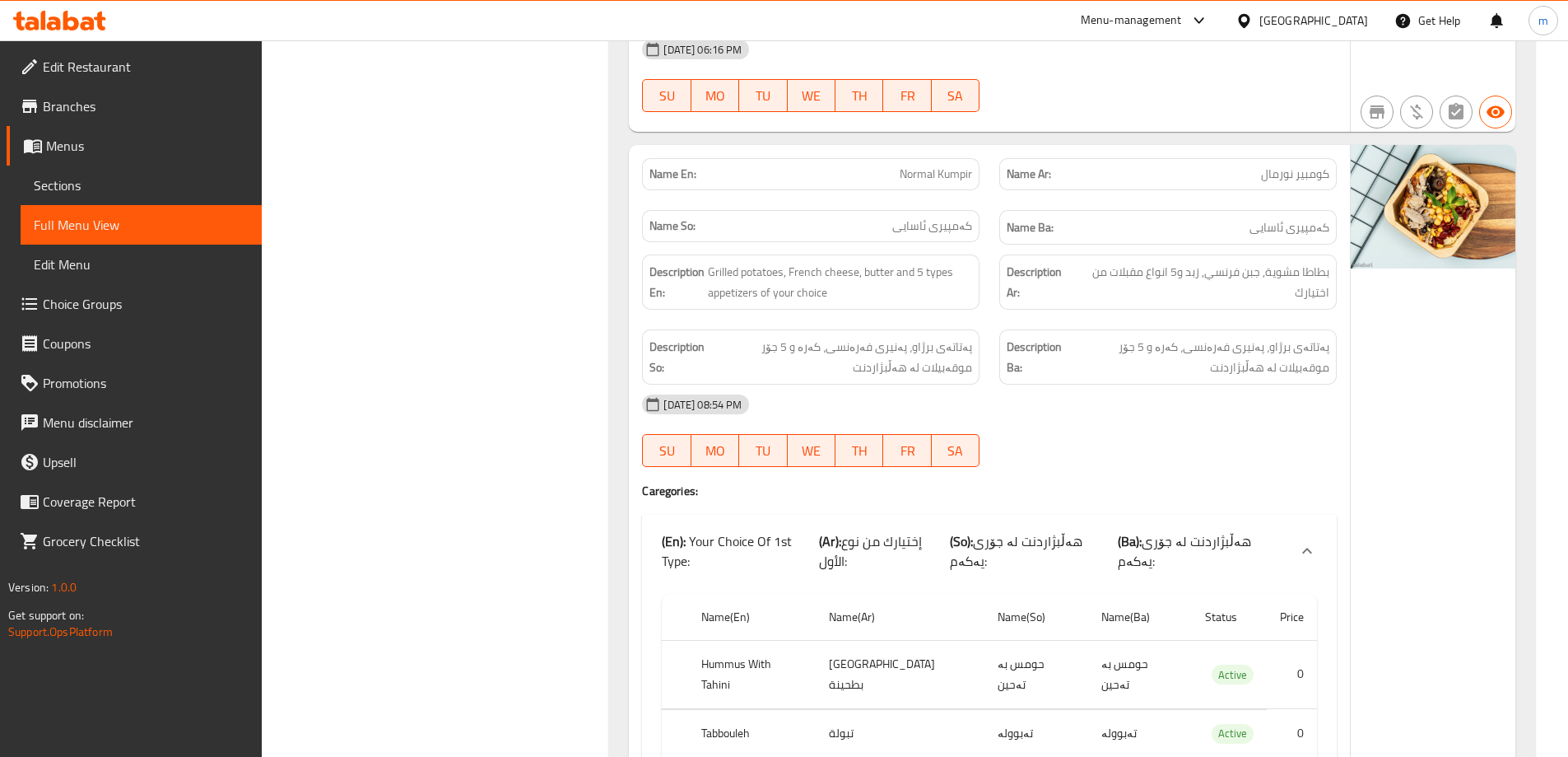
scroll to position [943, 0]
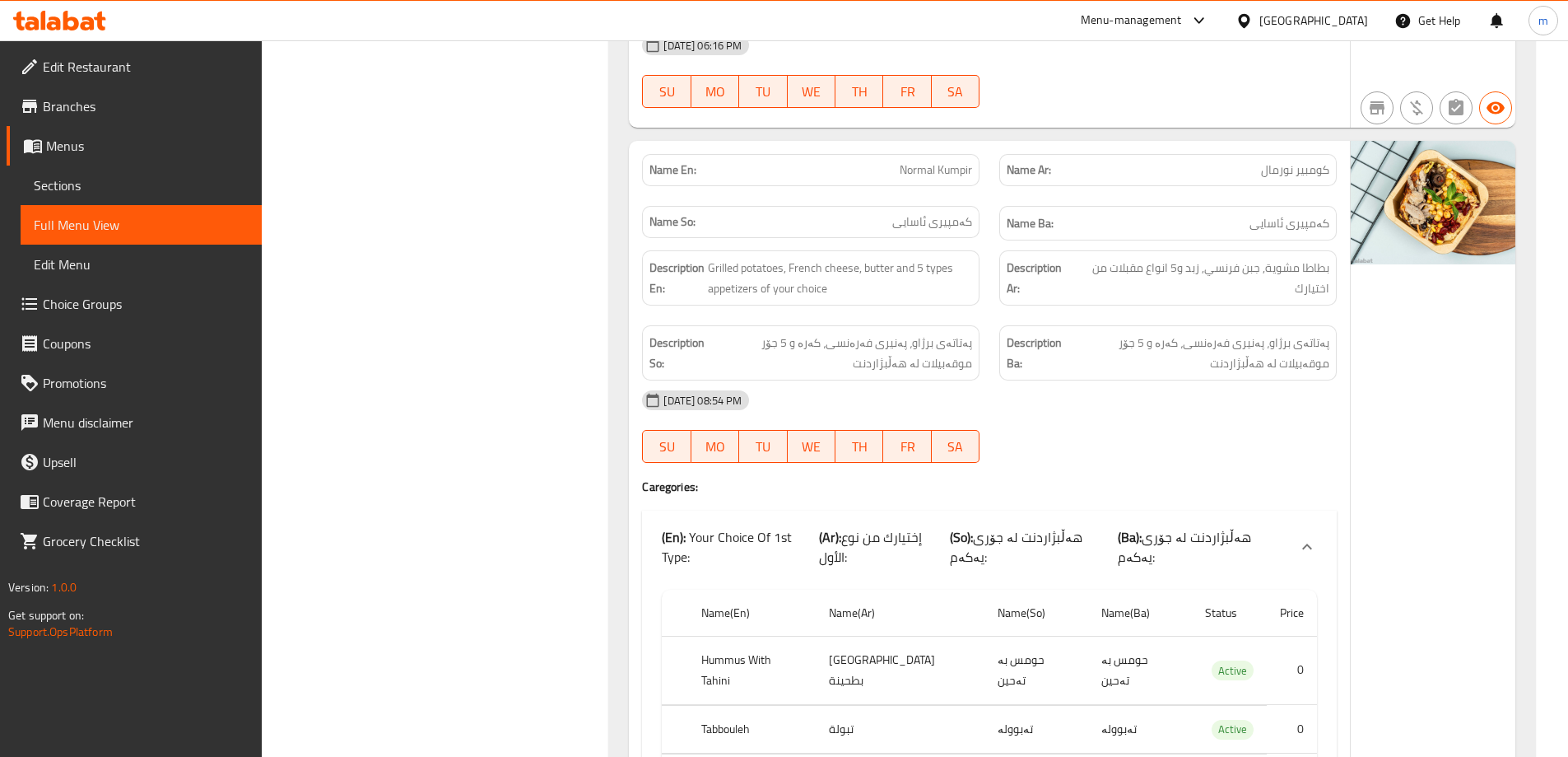
click at [994, 286] on div "Description Ar: بطاطا مشوية, جبن فرنسي, زبد و5 انواع مقبلات من اختيارك" at bounding box center [1168, 277] width 357 height 75
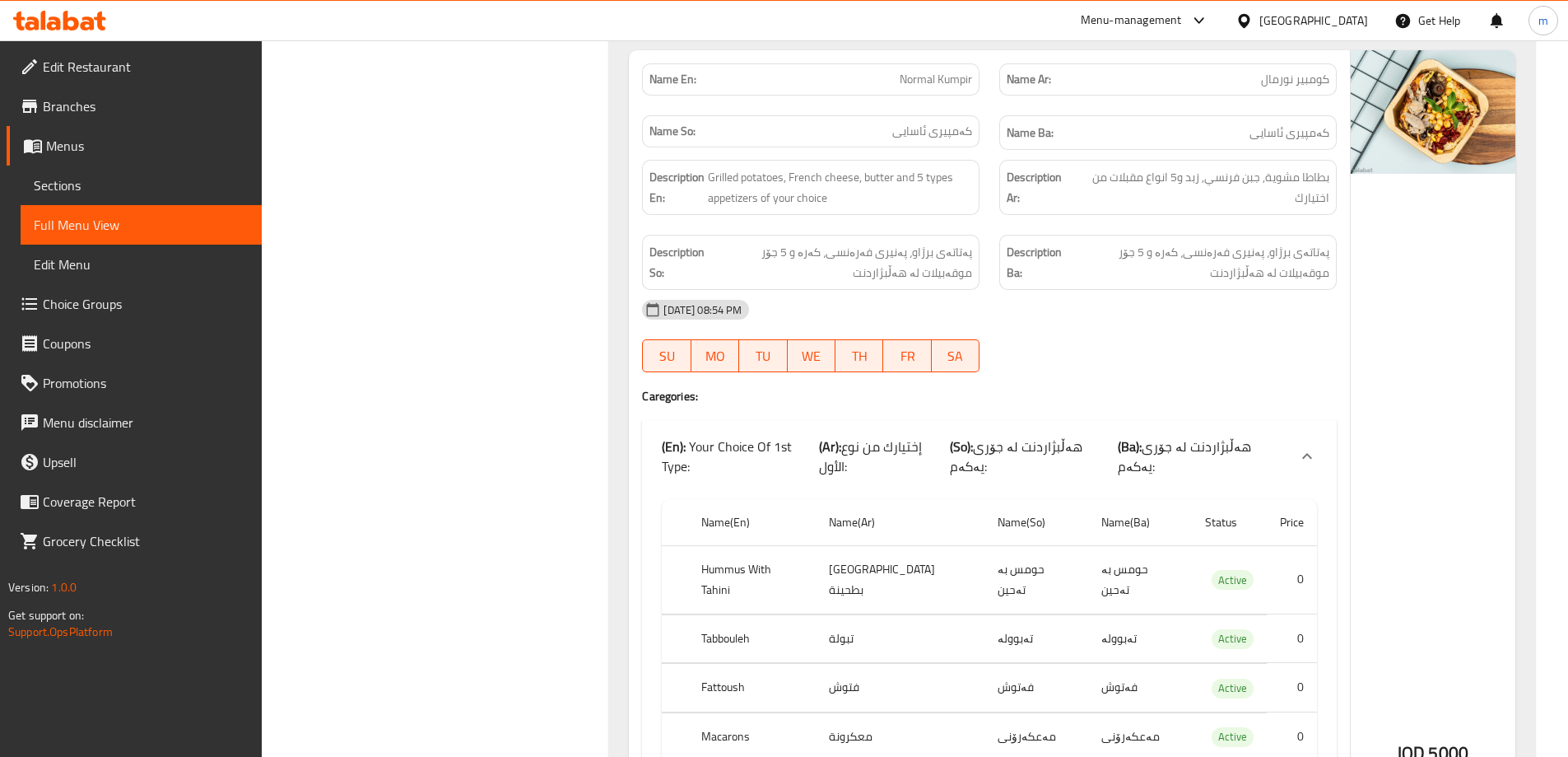
scroll to position [1053, 0]
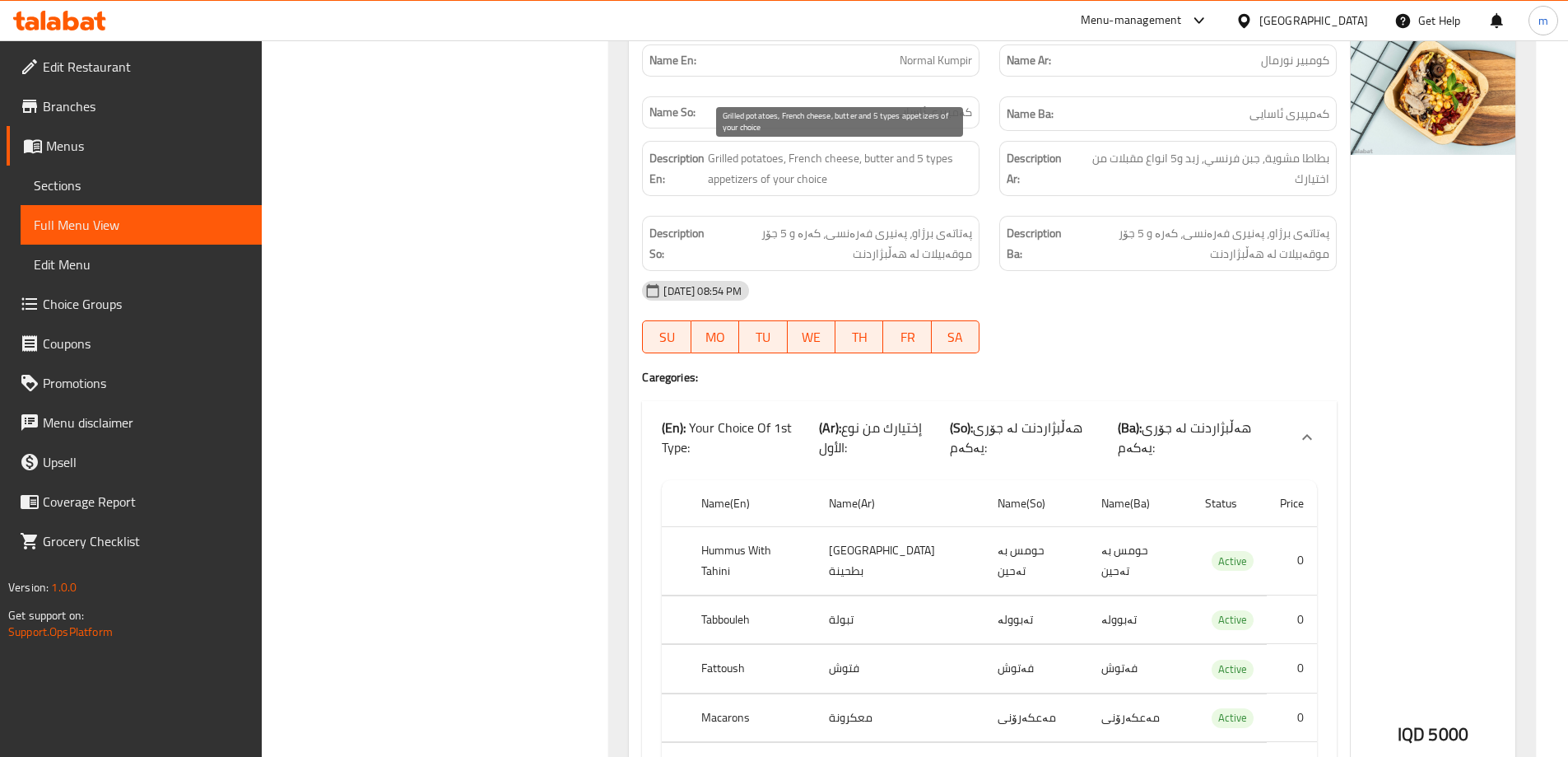
click at [982, 179] on div "Description En: Grilled potatoes, French cheese, butter and 5 types appetizers …" at bounding box center [810, 168] width 357 height 75
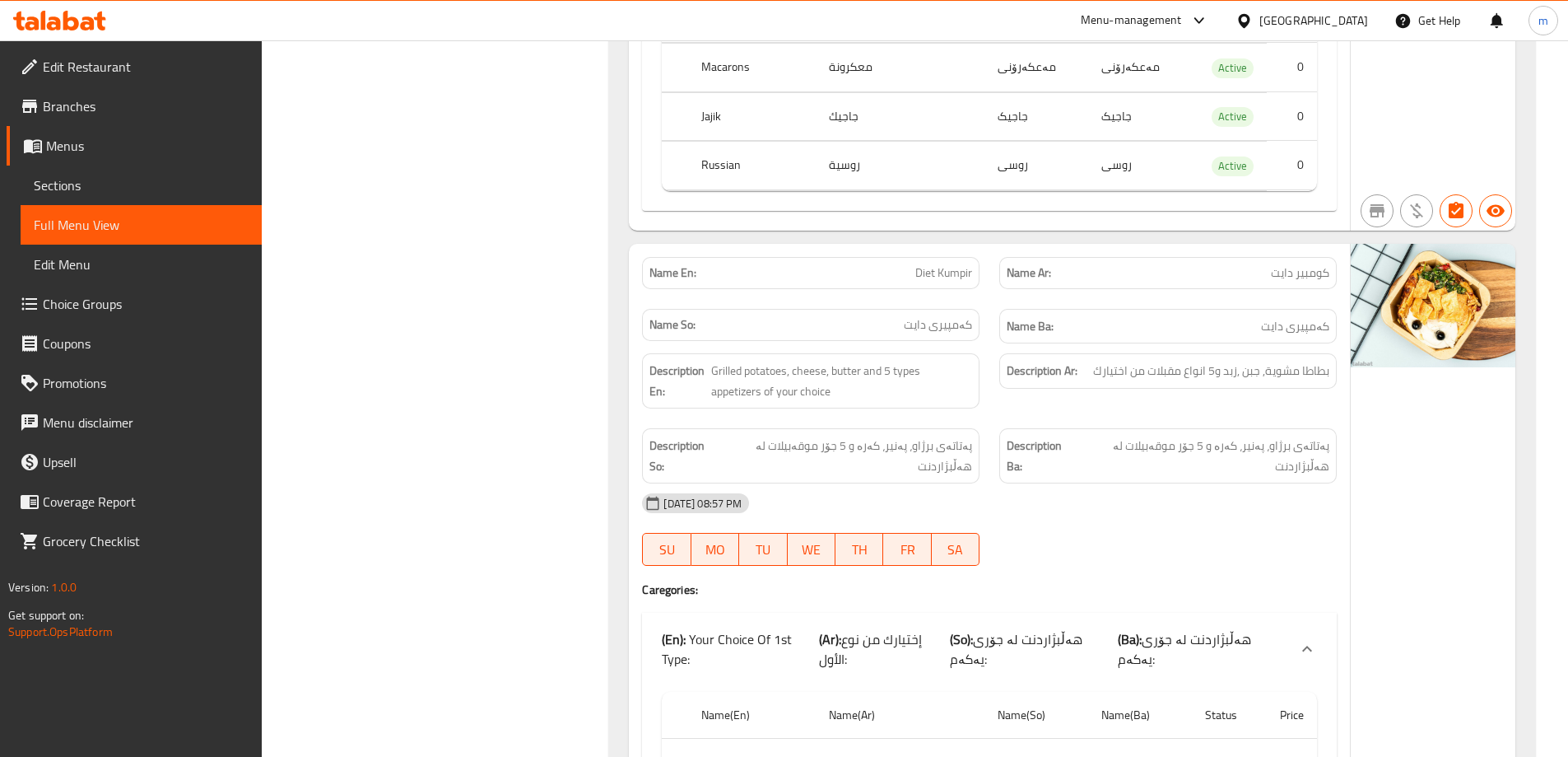
scroll to position [2159, 0]
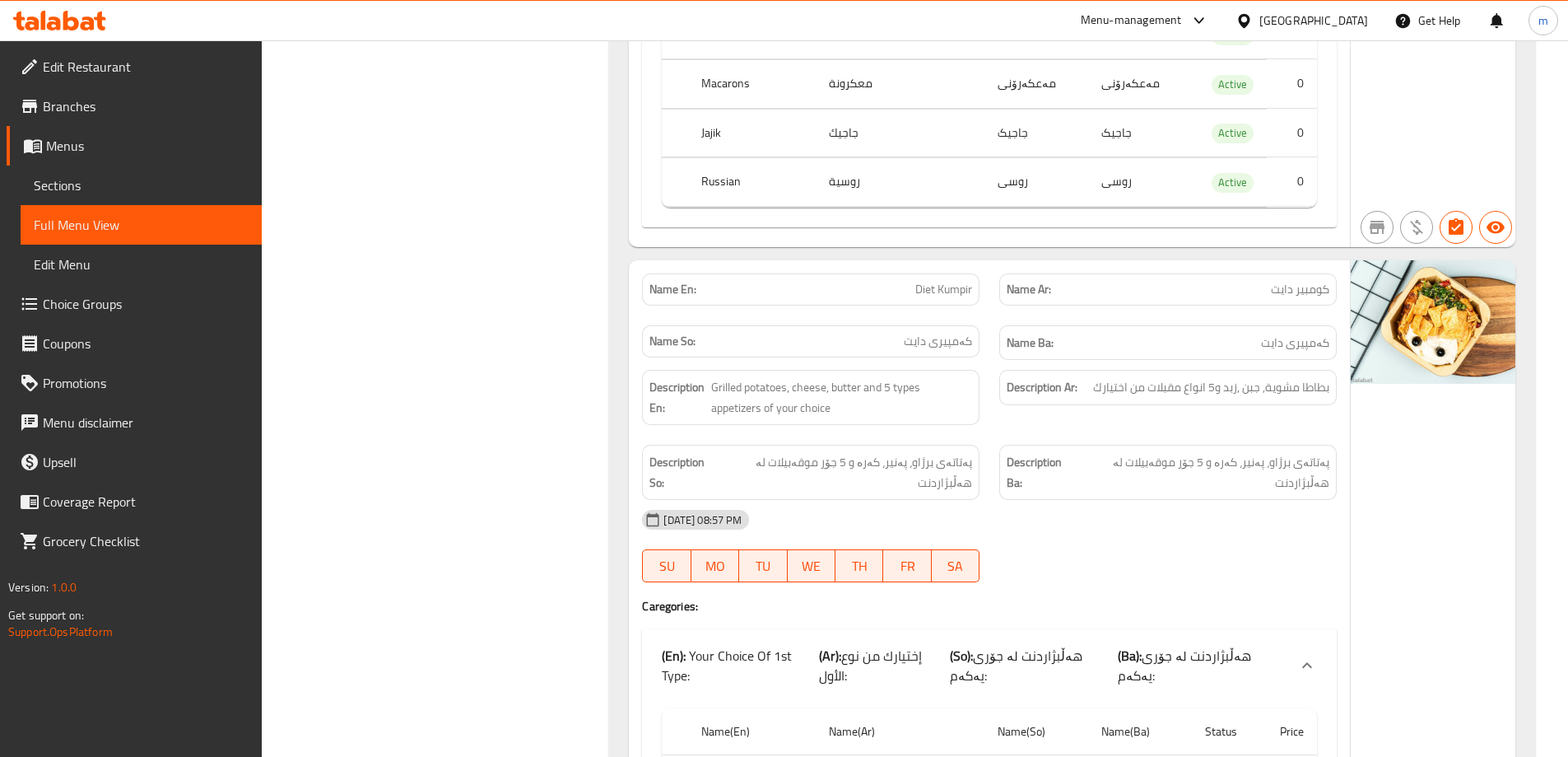
click at [966, 360] on div "Description En: Grilled potatoes, cheese, butter and 5 types appetizers of your…" at bounding box center [810, 397] width 357 height 75
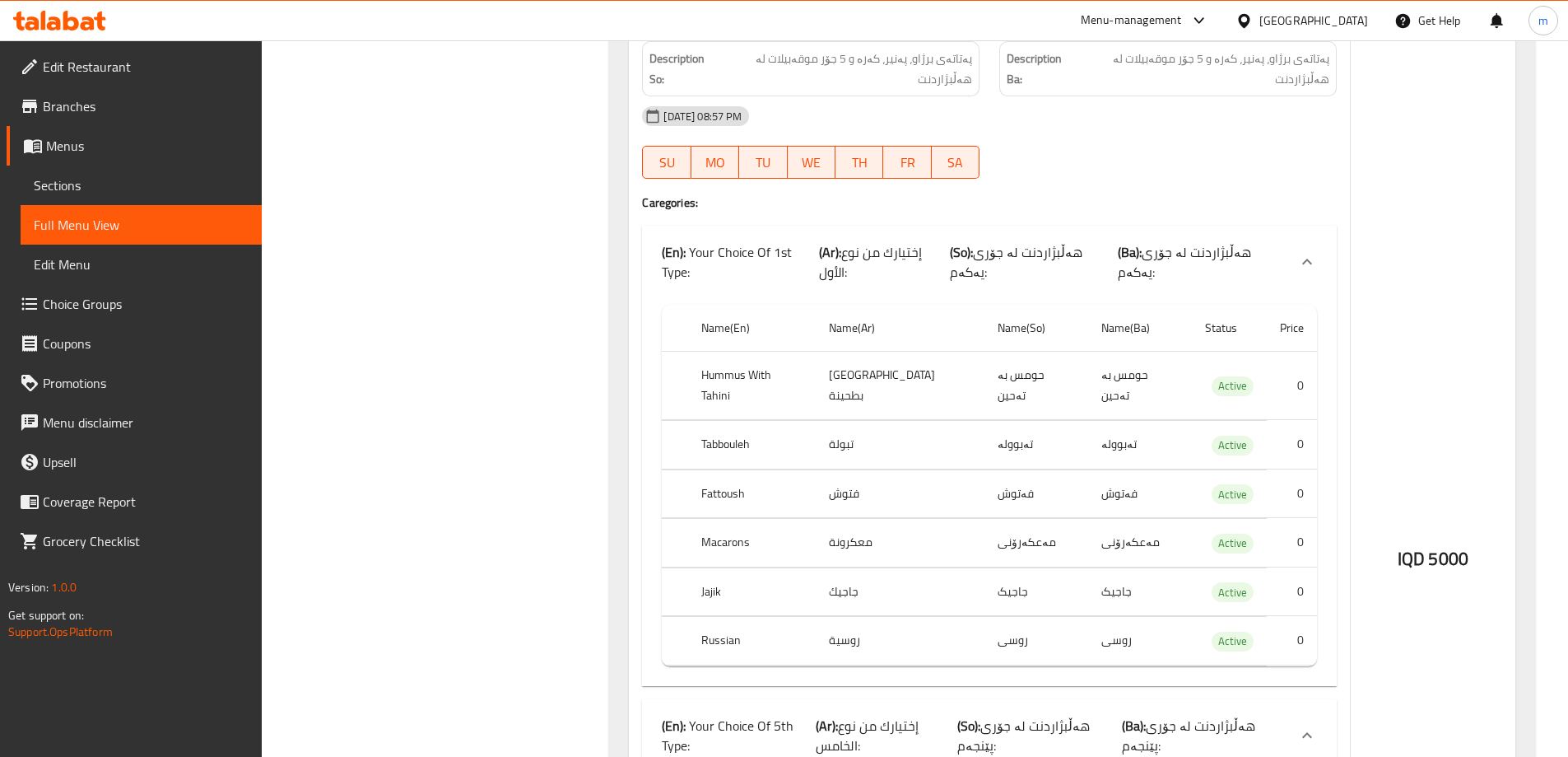
scroll to position [2543, 0]
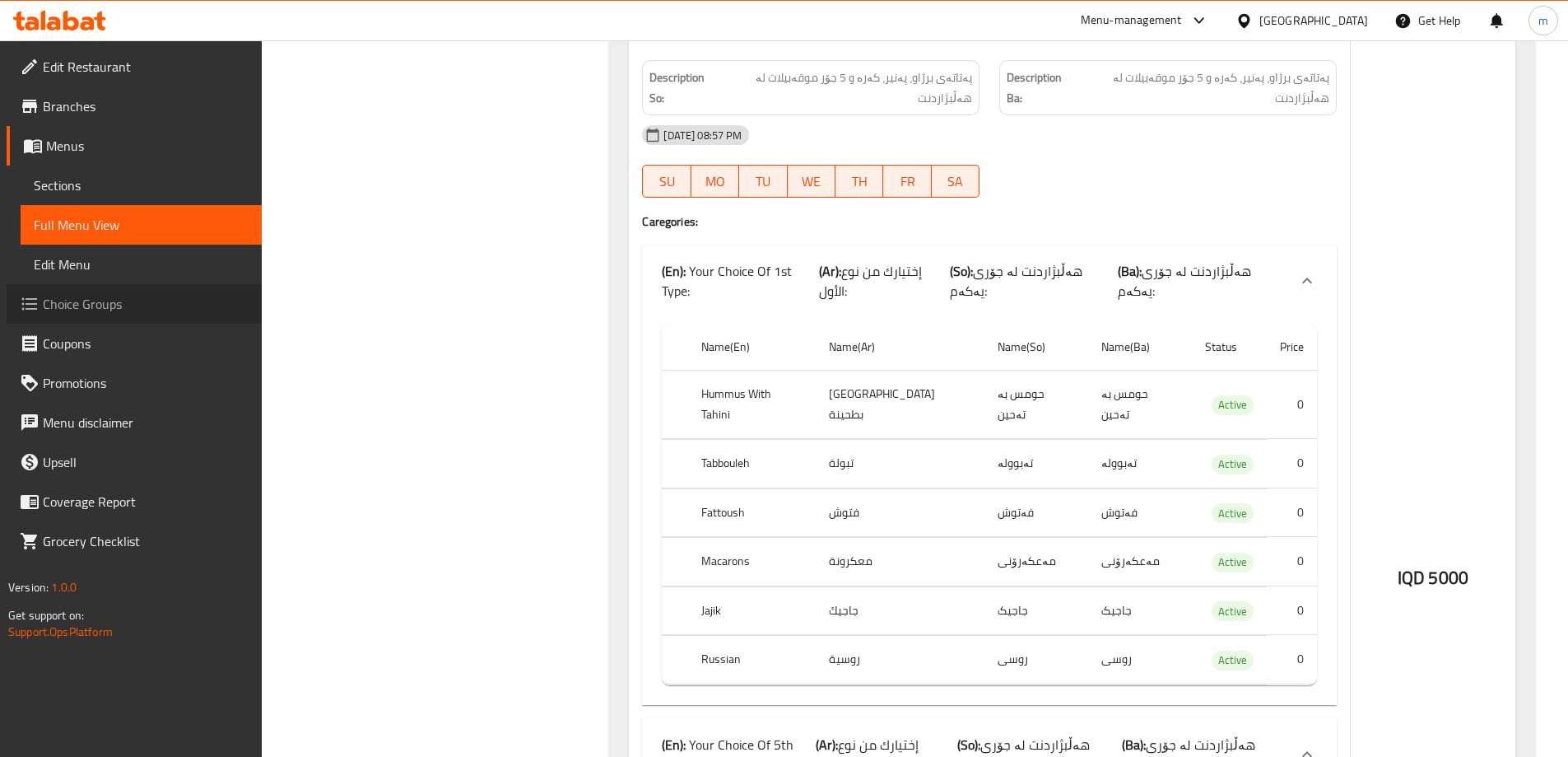
click at [83, 318] on link "Choice Groups" at bounding box center [134, 304] width 255 height 40
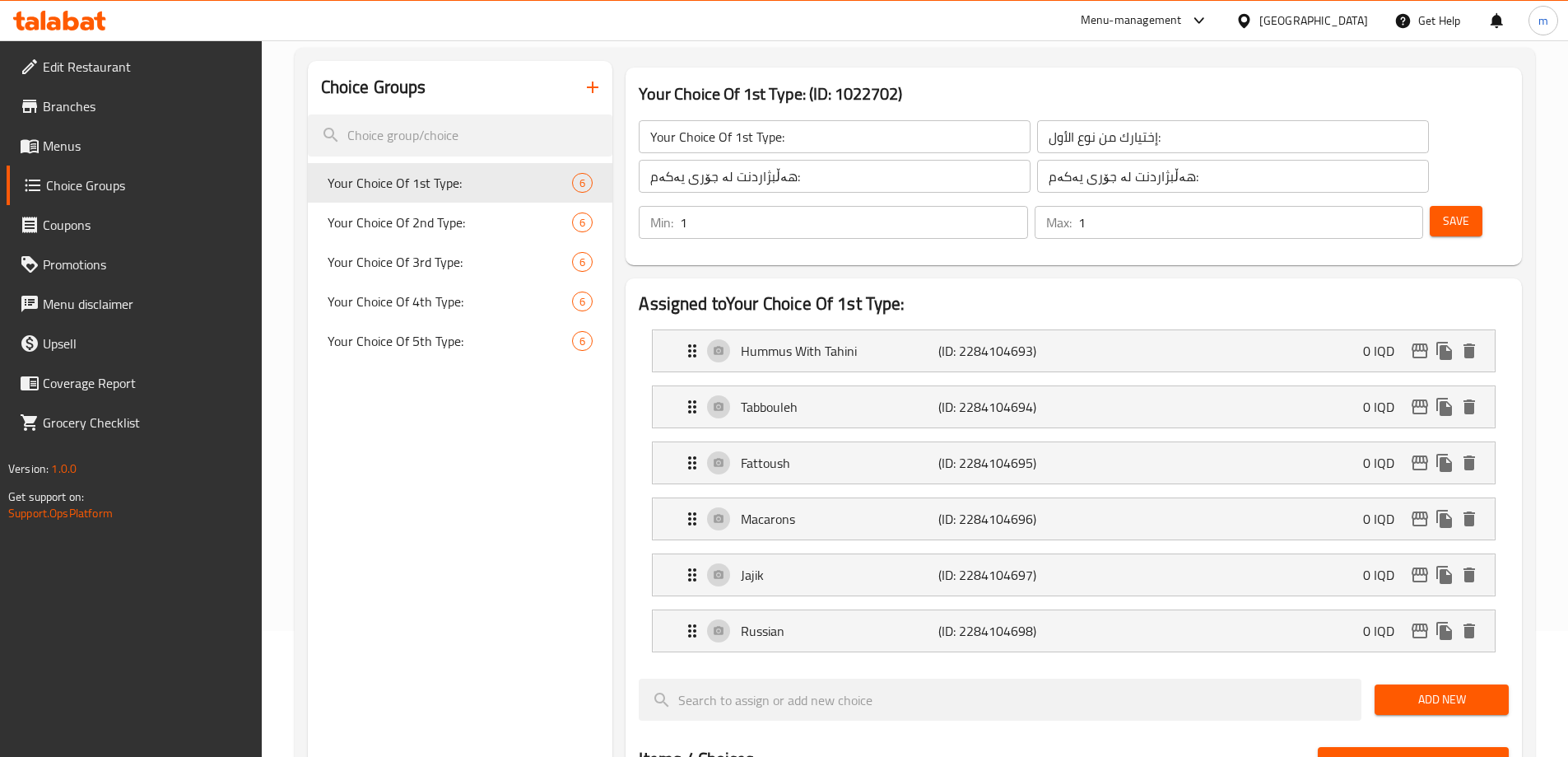
scroll to position [123, 0]
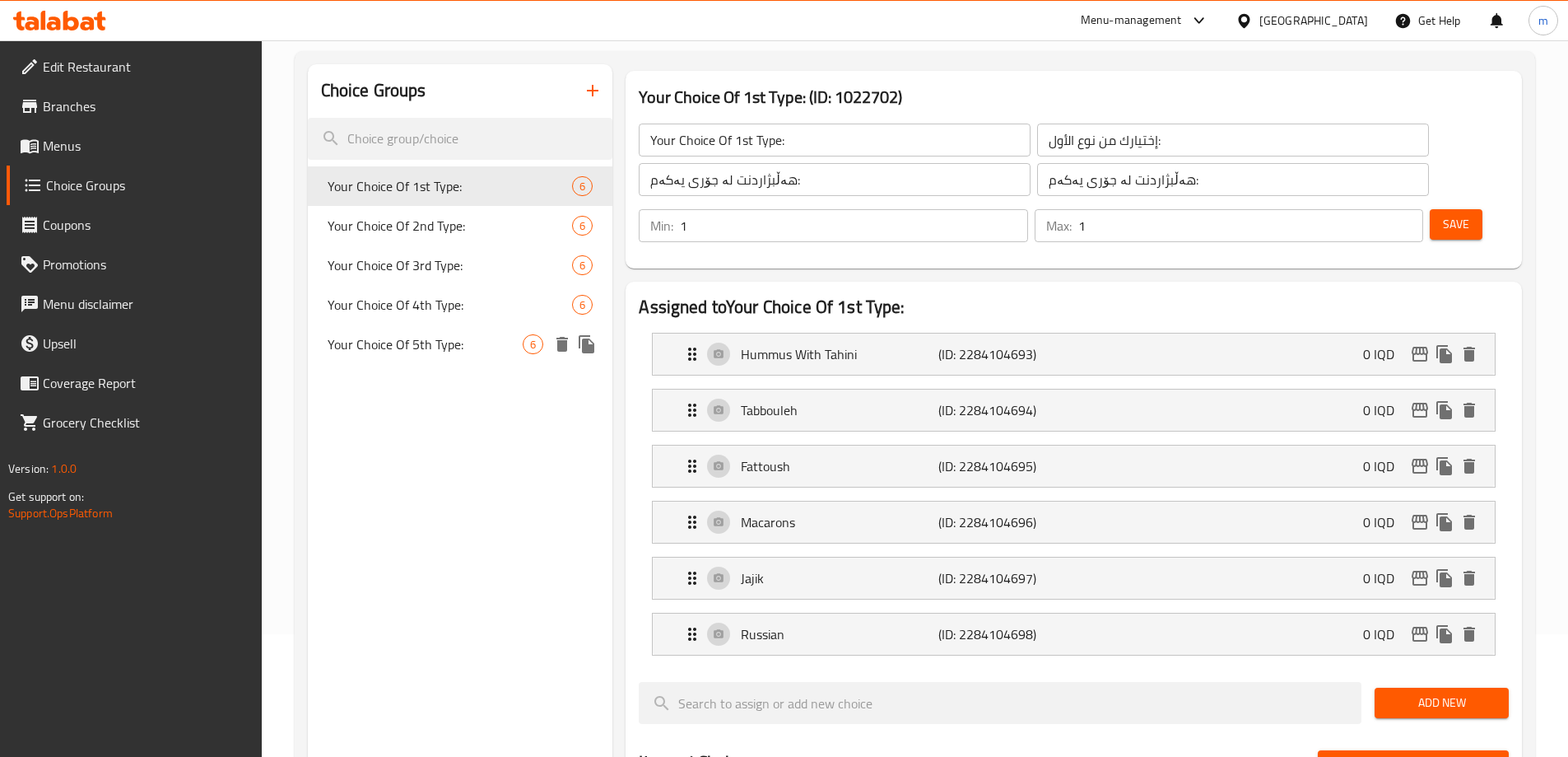
click at [446, 357] on div "Your Choice Of 5th Type: 6" at bounding box center [460, 344] width 305 height 40
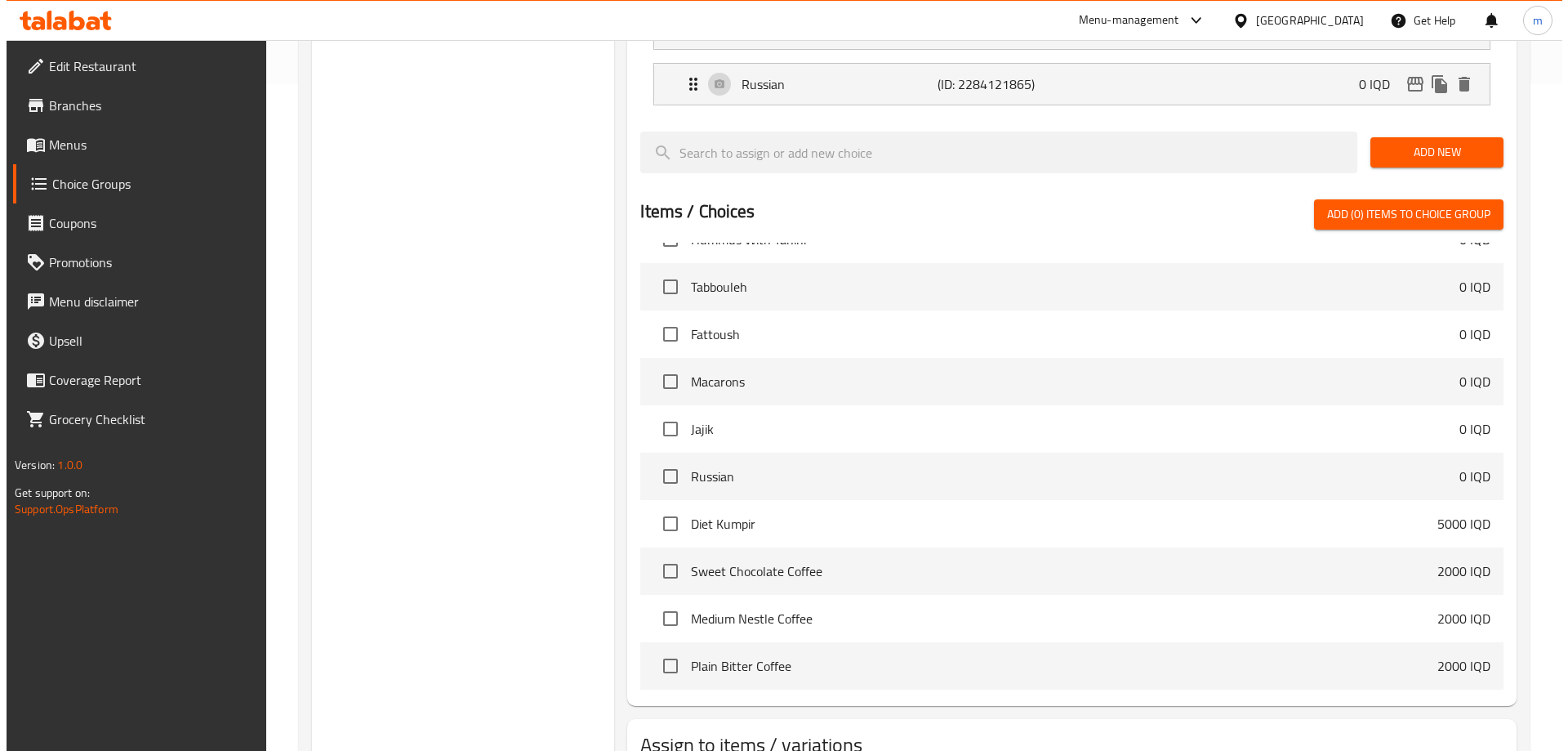
scroll to position [748, 0]
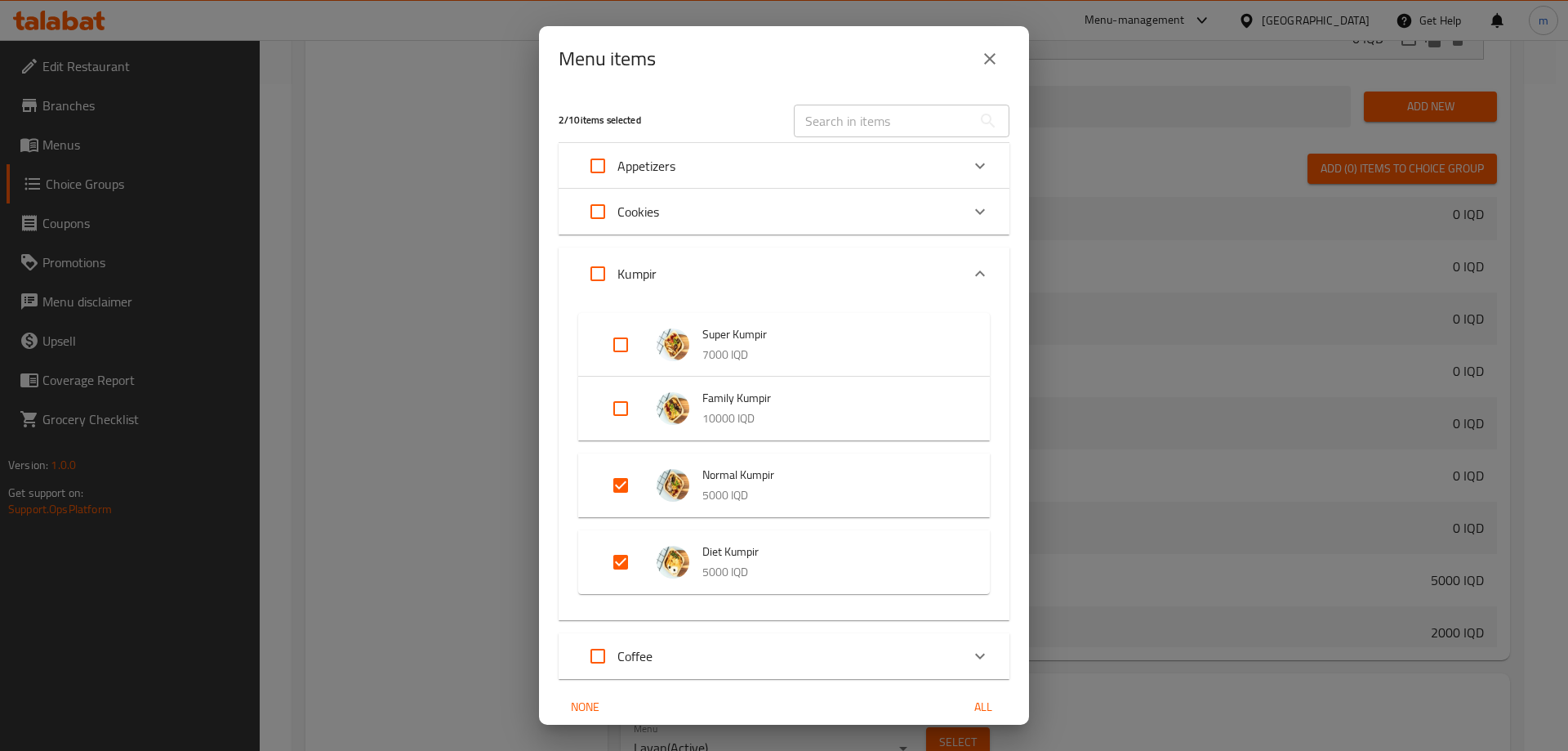
click at [617, 491] on input "Expand" at bounding box center [621, 486] width 39 height 39
click at [620, 549] on input "Expand" at bounding box center [621, 549] width 39 height 39
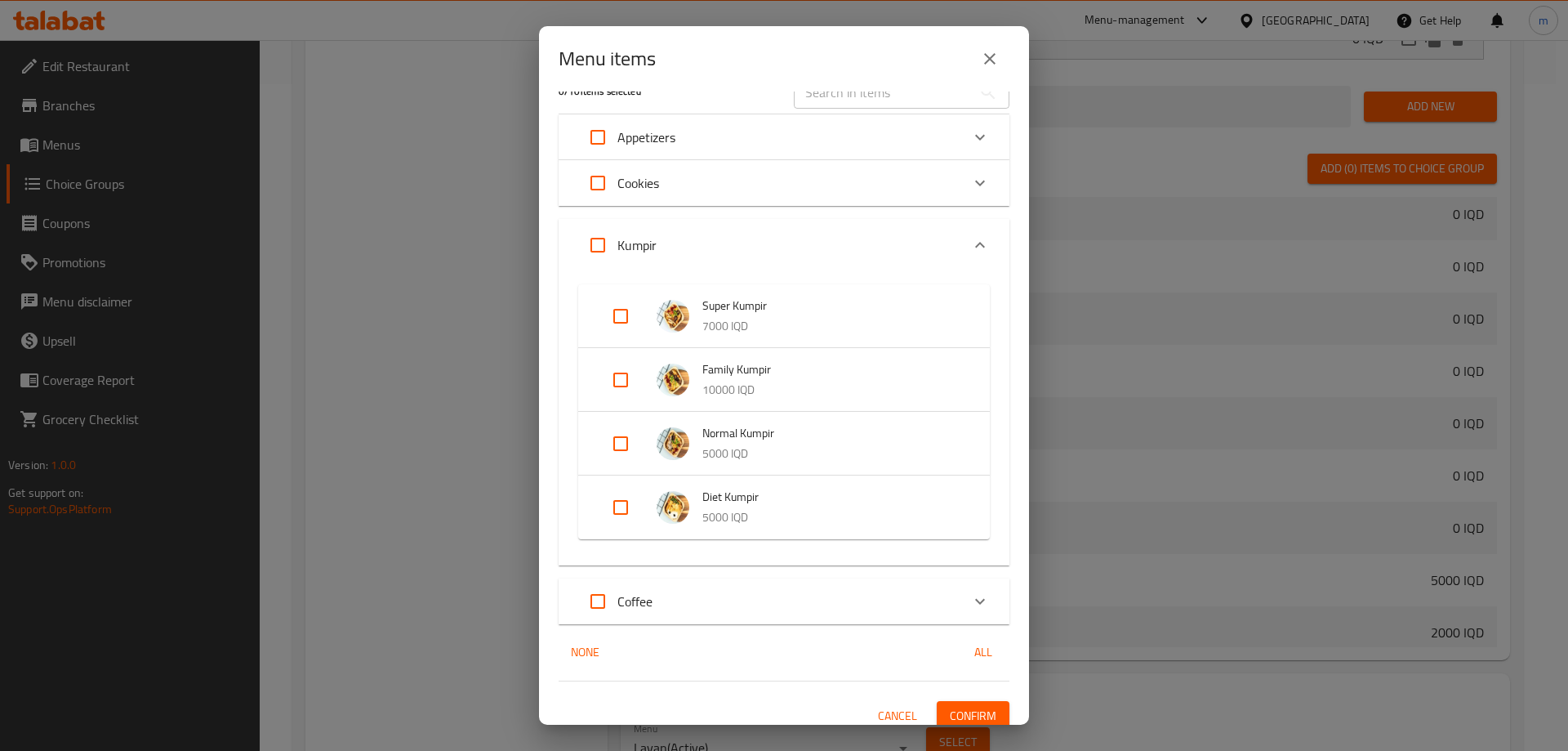
scroll to position [42, 0]
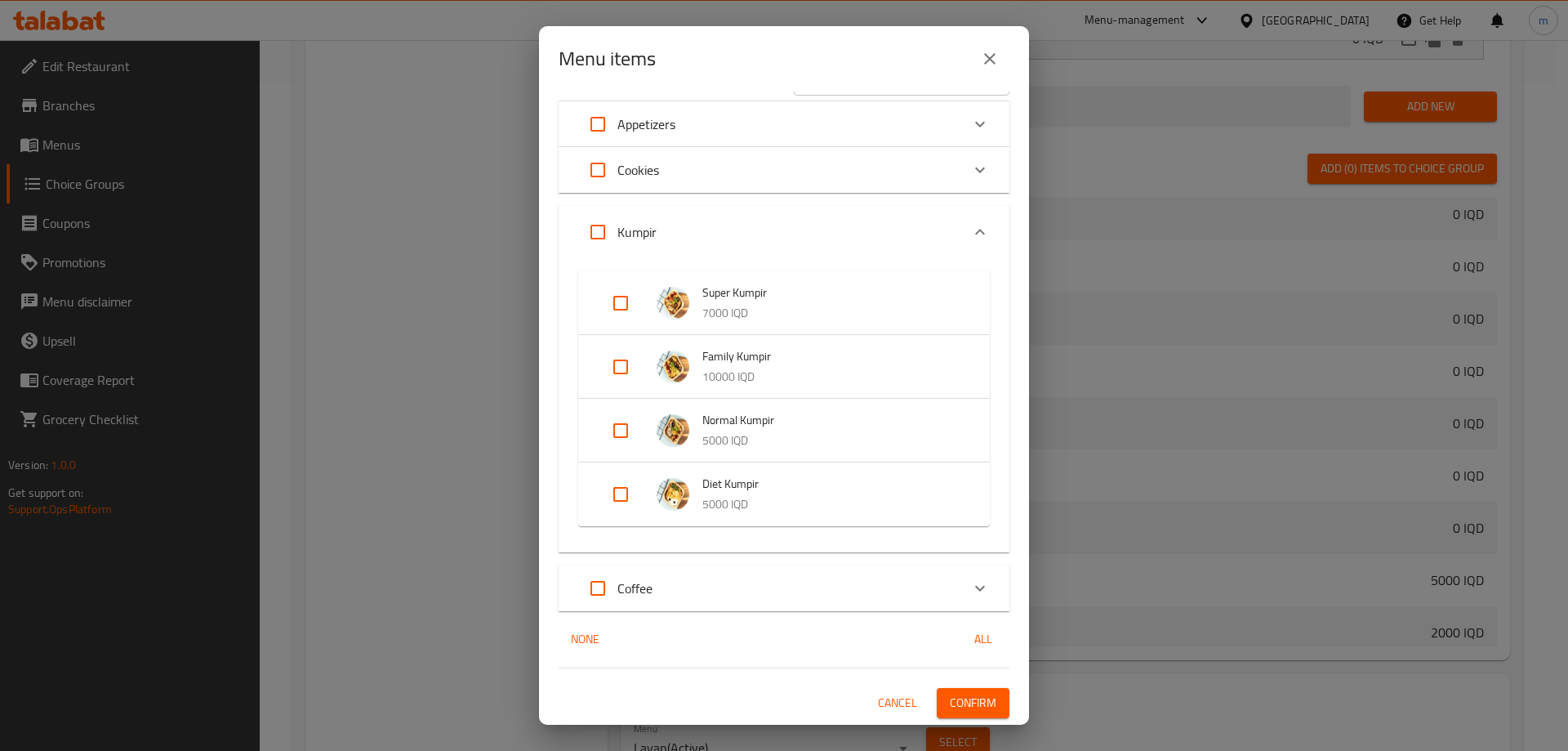
click at [974, 704] on span "Confirm" at bounding box center [973, 703] width 47 height 20
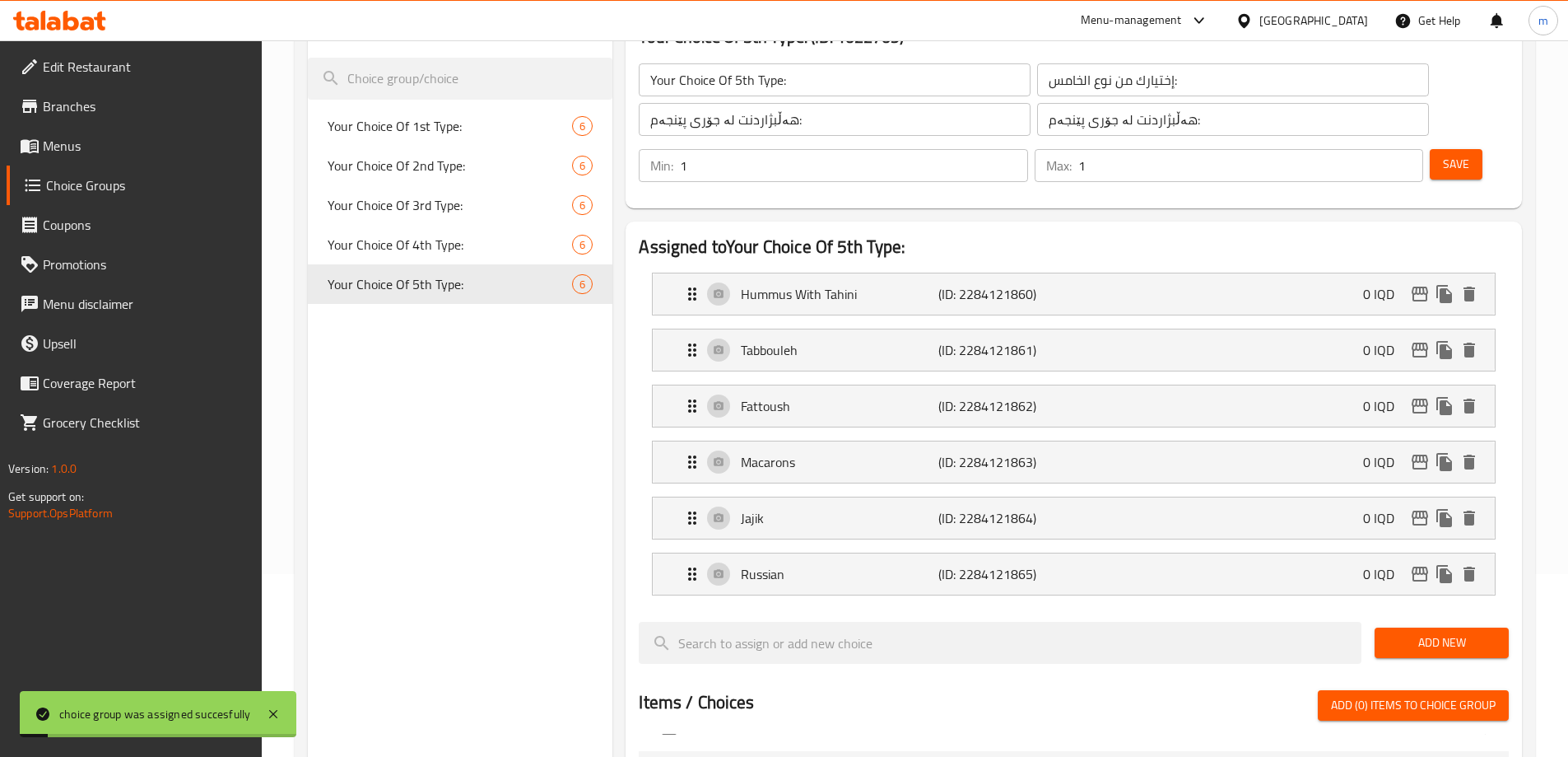
scroll to position [0, 0]
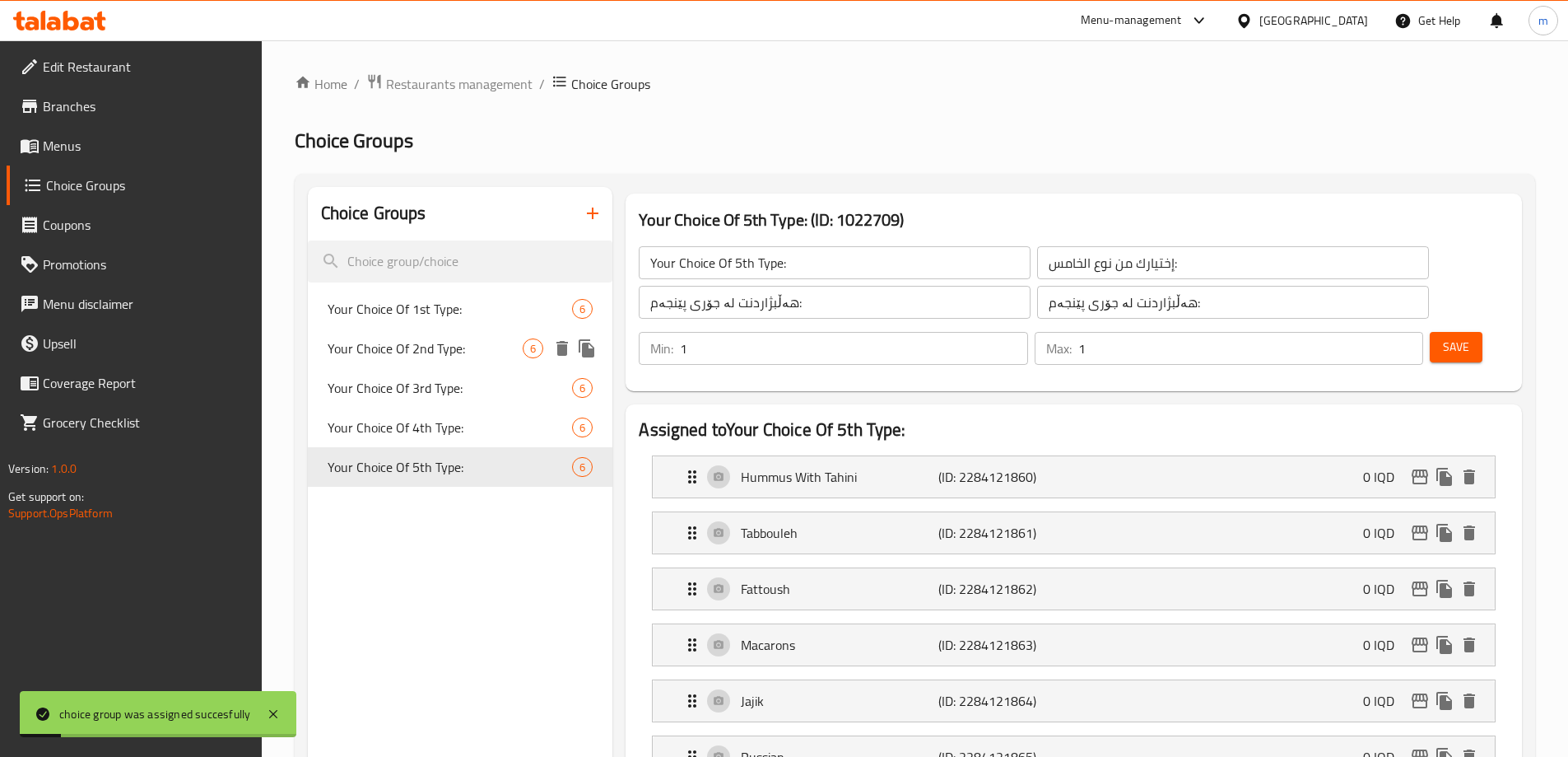
click at [442, 330] on div "Your Choice Of 2nd Type: 6" at bounding box center [460, 348] width 305 height 40
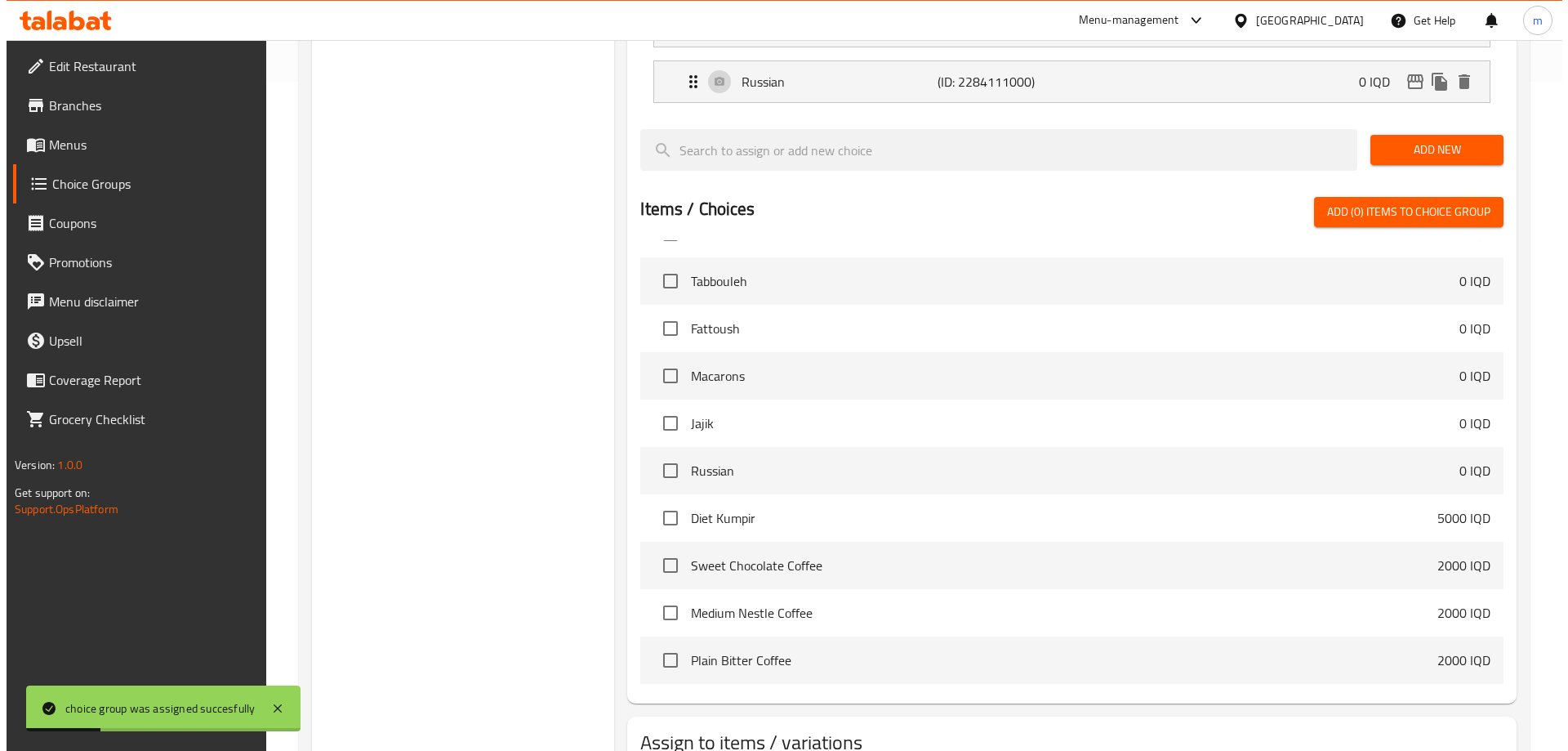
scroll to position [743, 0]
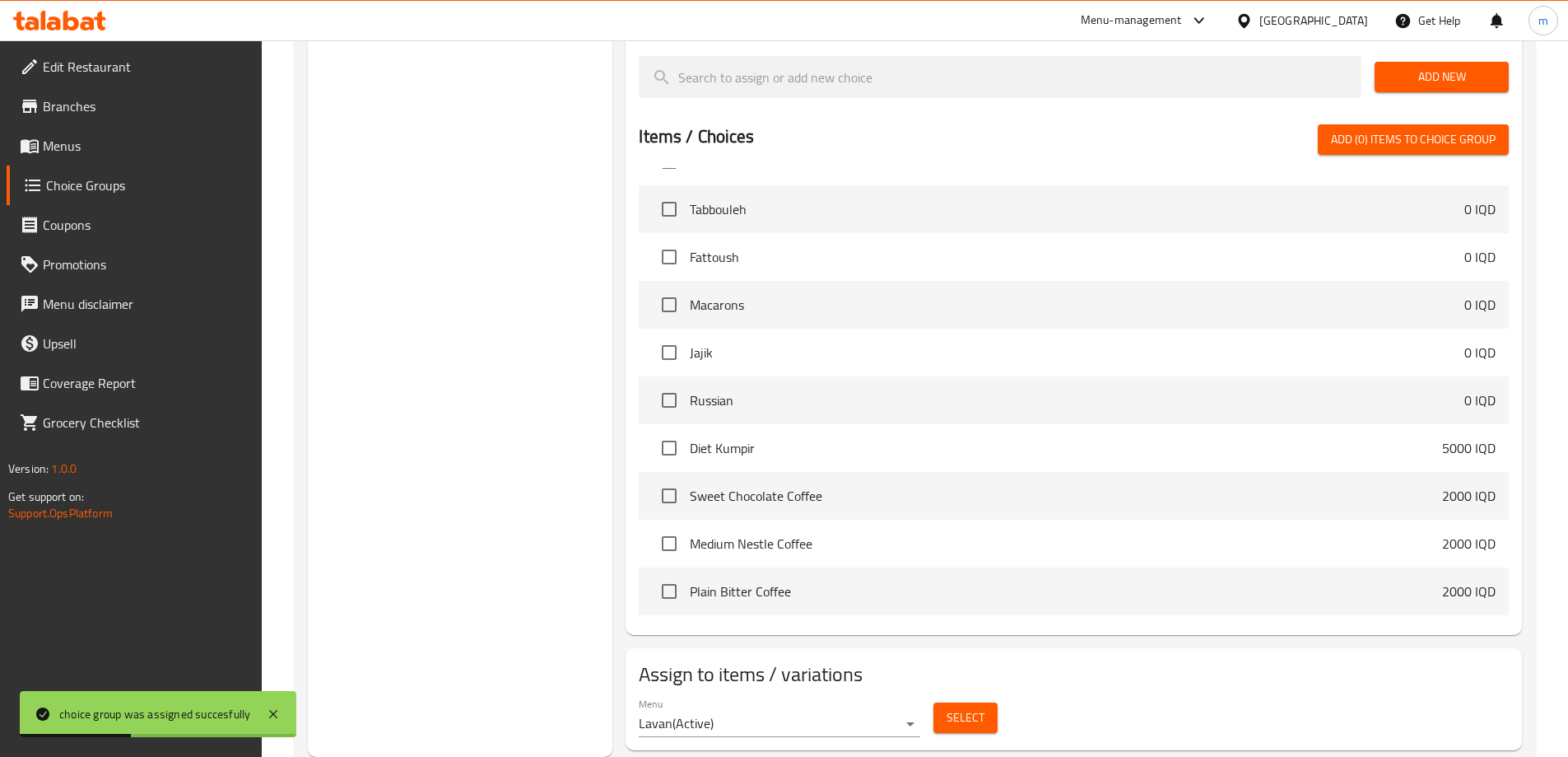
click at [954, 707] on span "Select" at bounding box center [966, 717] width 38 height 21
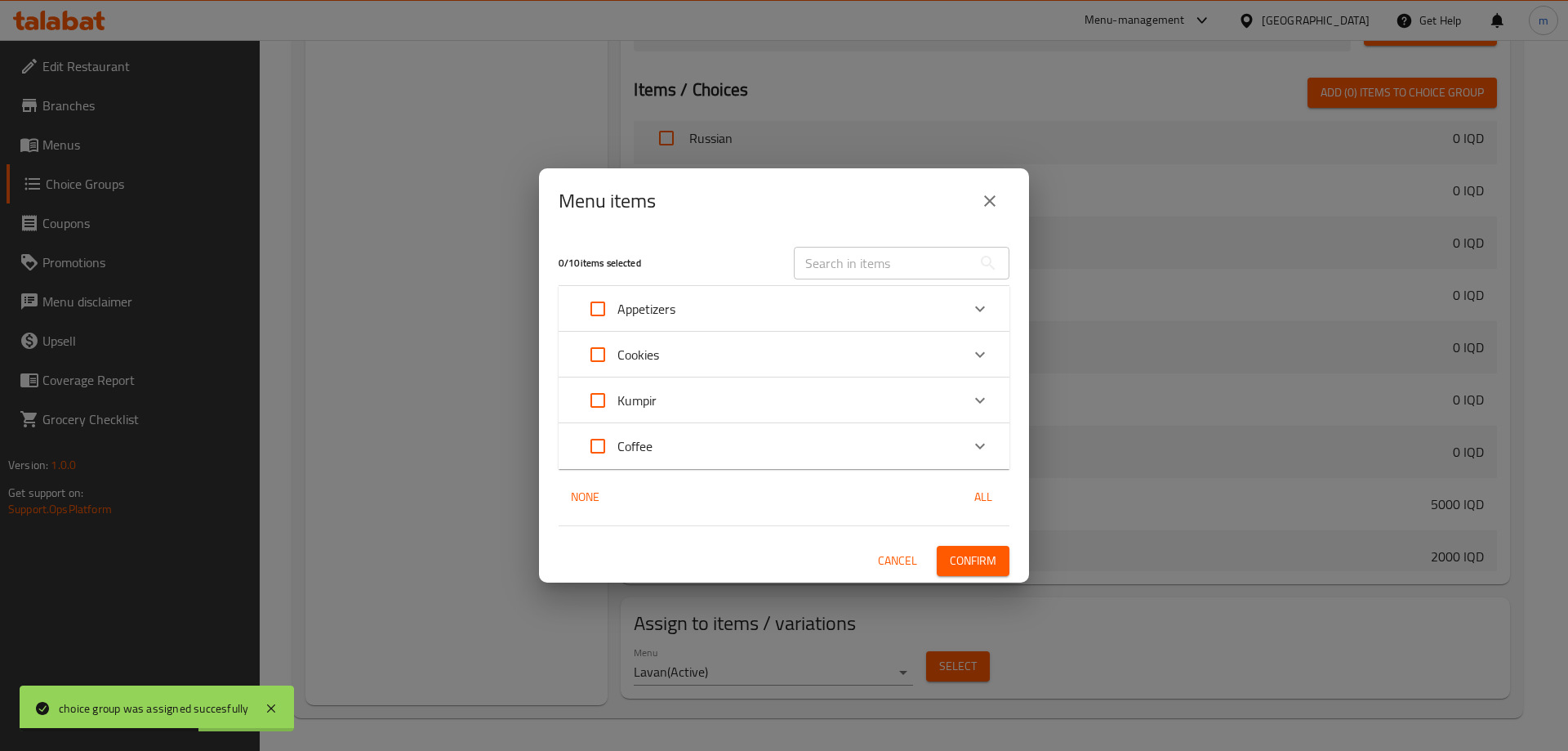
click at [599, 398] on input "Expand" at bounding box center [598, 400] width 39 height 39
click at [583, 396] on input "Expand" at bounding box center [598, 400] width 39 height 39
click at [956, 406] on div "Kumpir" at bounding box center [769, 400] width 382 height 39
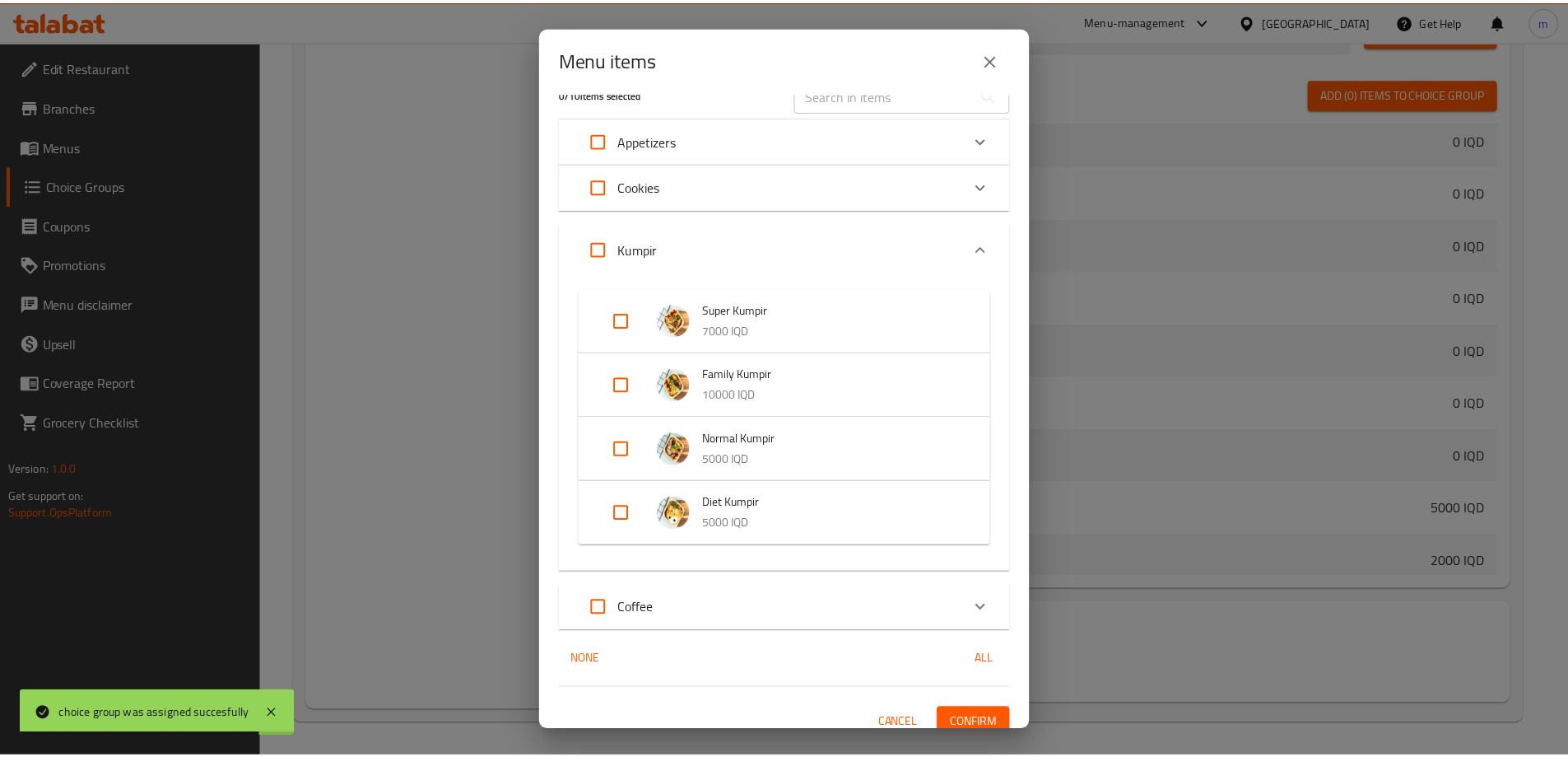
scroll to position [42, 0]
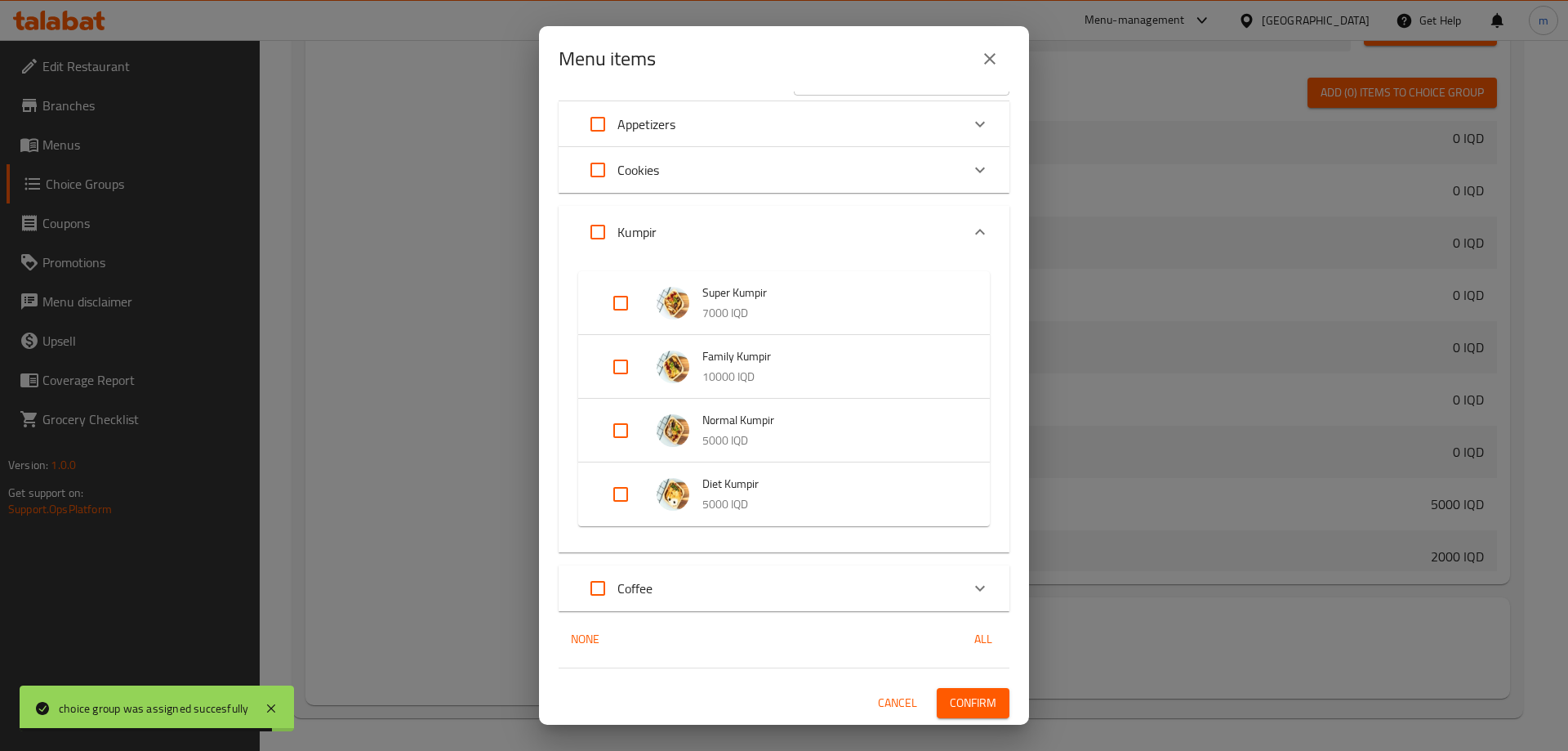
click at [613, 441] on input "Expand" at bounding box center [621, 431] width 39 height 39
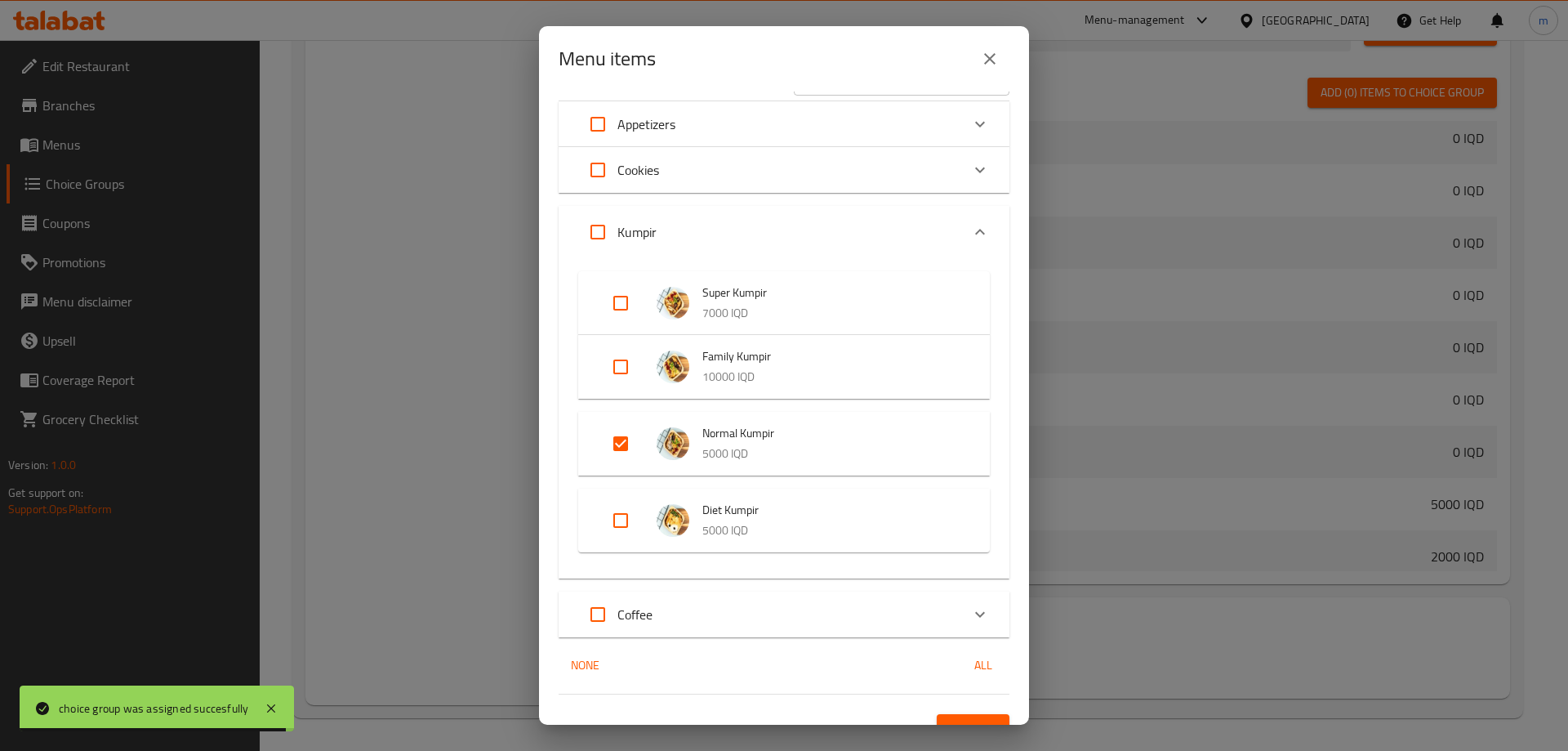
click at [623, 500] on li "Diet Kumpir 5000 IQD" at bounding box center [784, 520] width 373 height 57
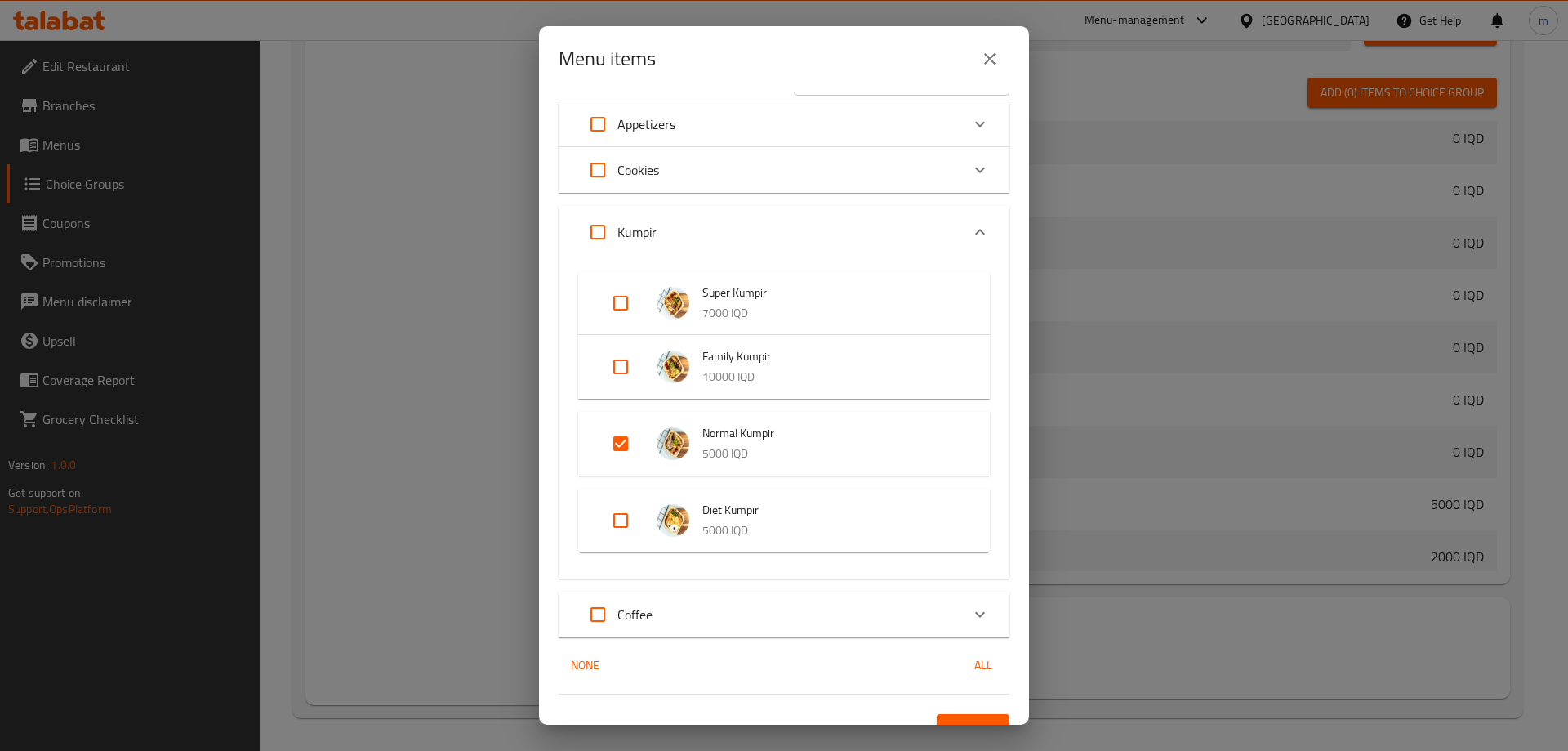
click at [635, 527] on input "Expand" at bounding box center [621, 520] width 39 height 39
click at [965, 710] on div "2 / 10 items selected ​ Appetizers Assorted Appetizers 0 IQD Your Choice Of: Sm…" at bounding box center [784, 408] width 490 height 633
click at [965, 716] on button "Confirm" at bounding box center [973, 729] width 73 height 30
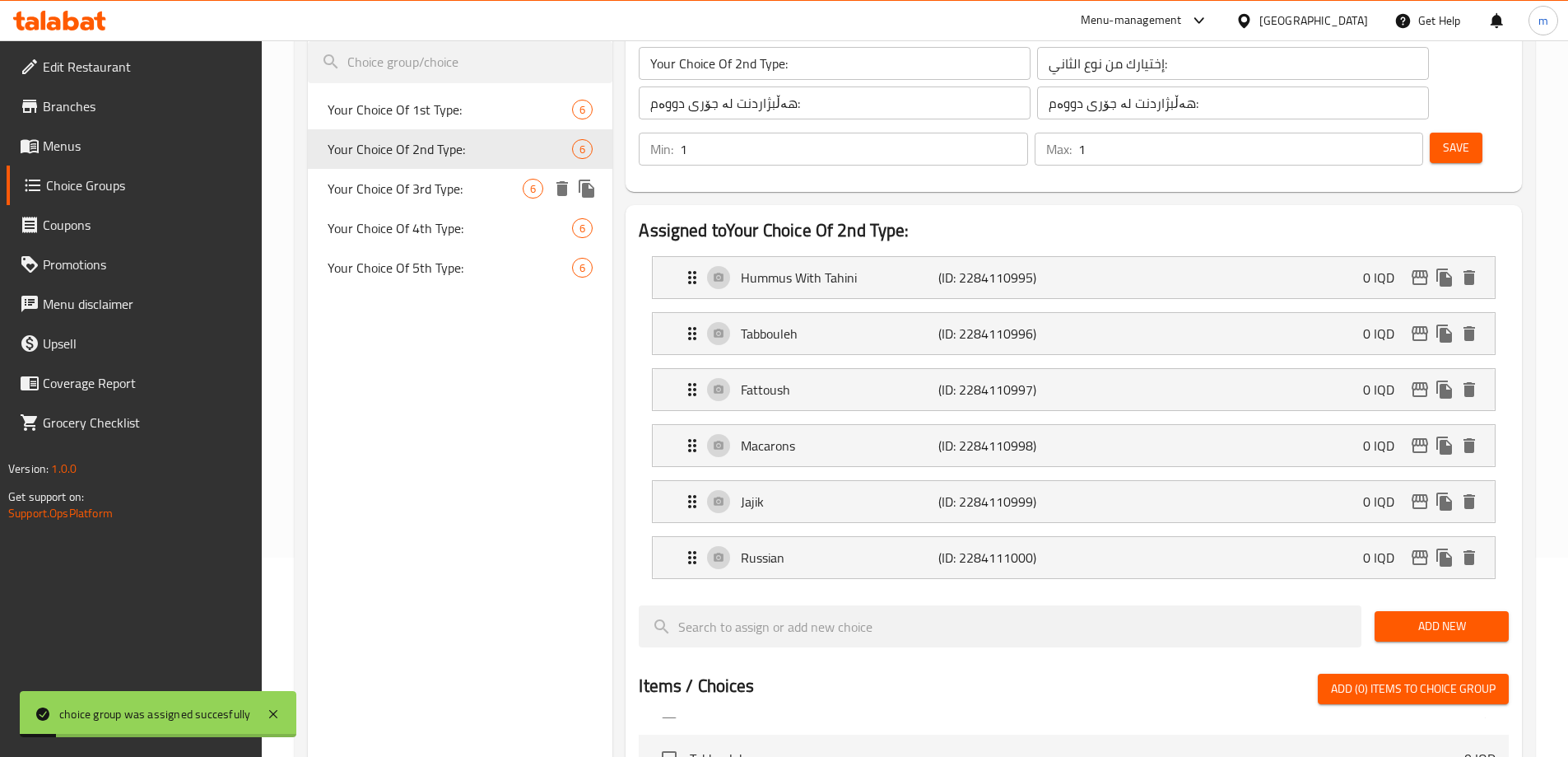
click at [435, 182] on span "Your Choice Of 3rd Type:" at bounding box center [425, 188] width 196 height 20
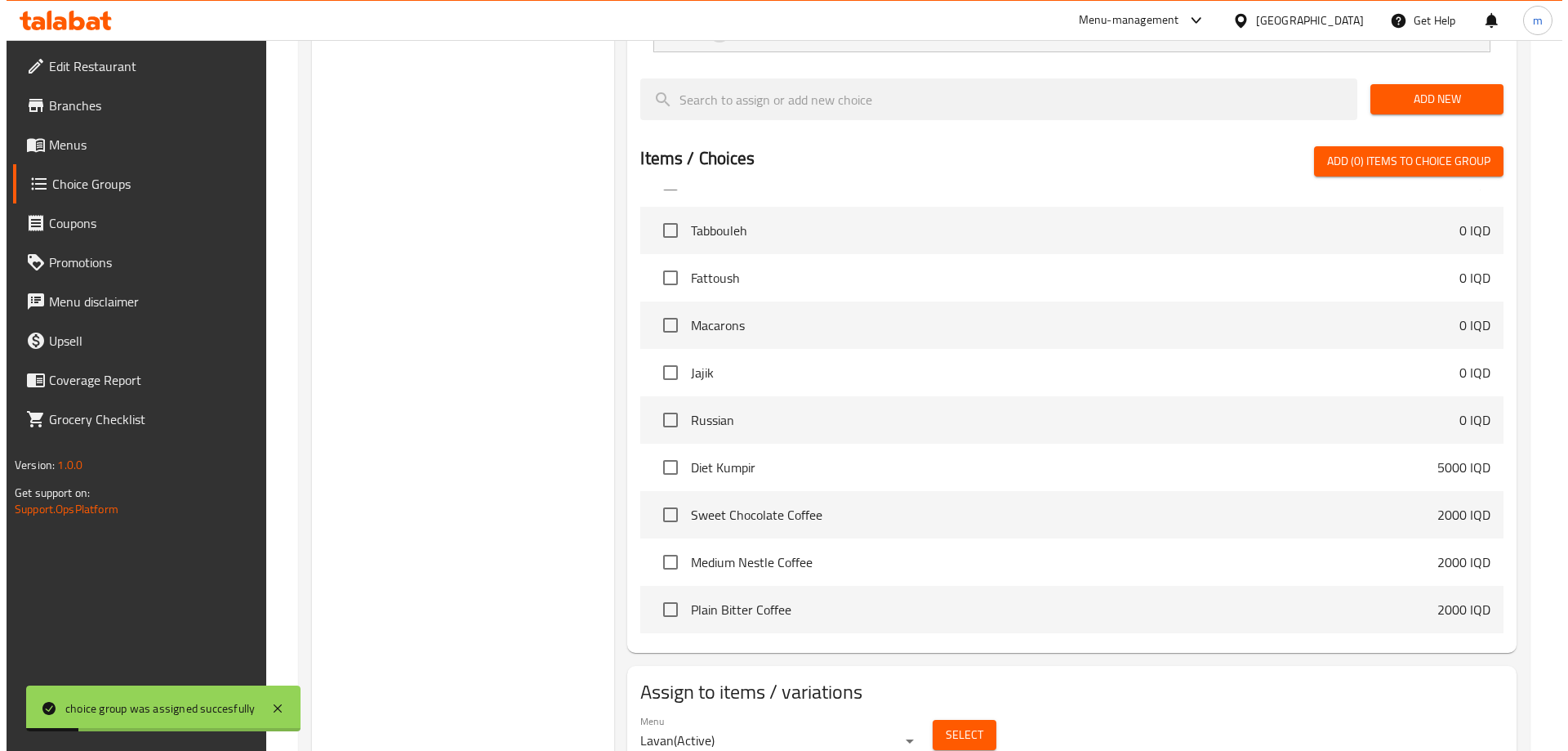
scroll to position [743, 0]
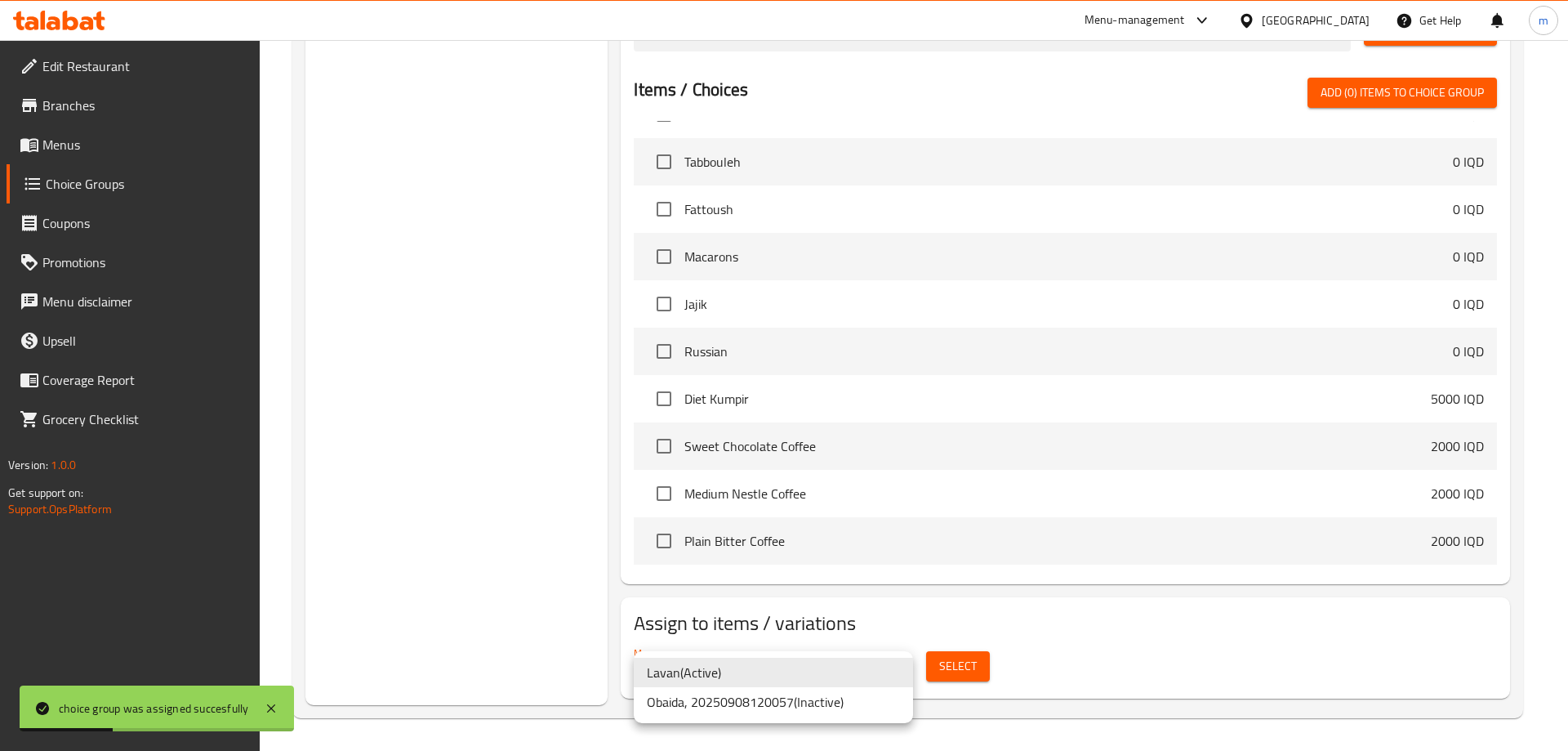
click at [739, 675] on li "Lavan ( Active )" at bounding box center [773, 672] width 279 height 29
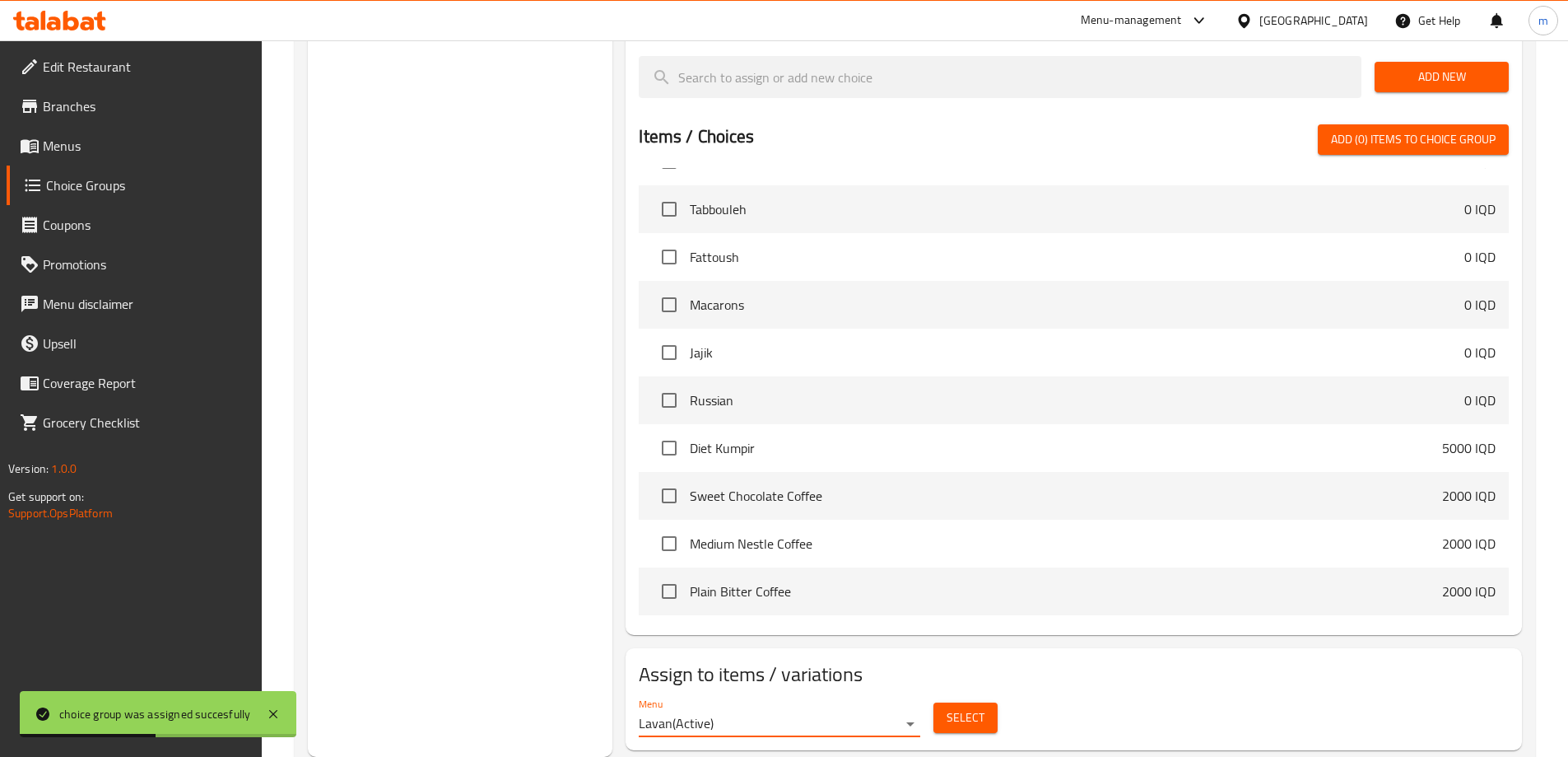
click at [961, 707] on span "Select" at bounding box center [966, 717] width 38 height 21
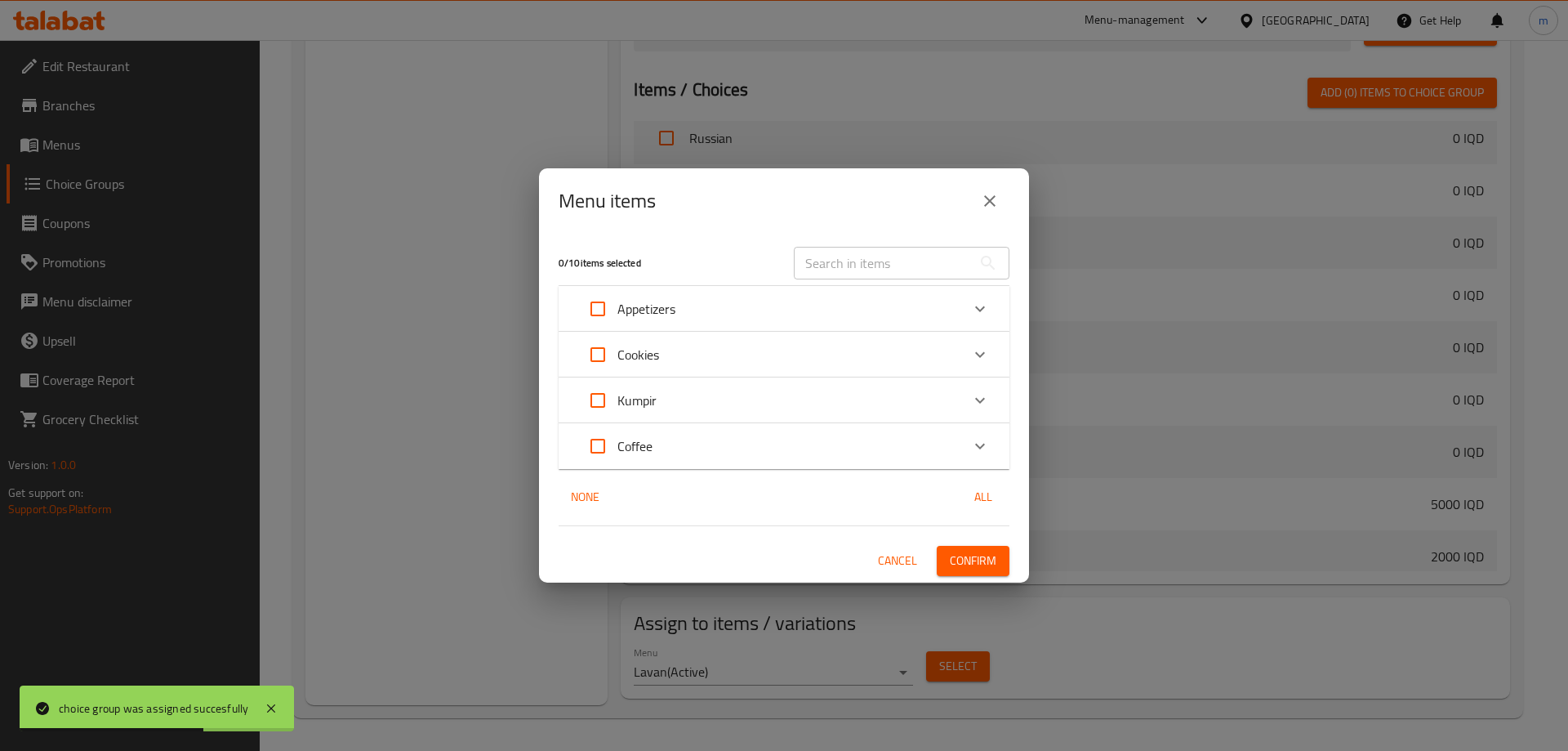
click at [779, 412] on div "Kumpir" at bounding box center [769, 400] width 382 height 39
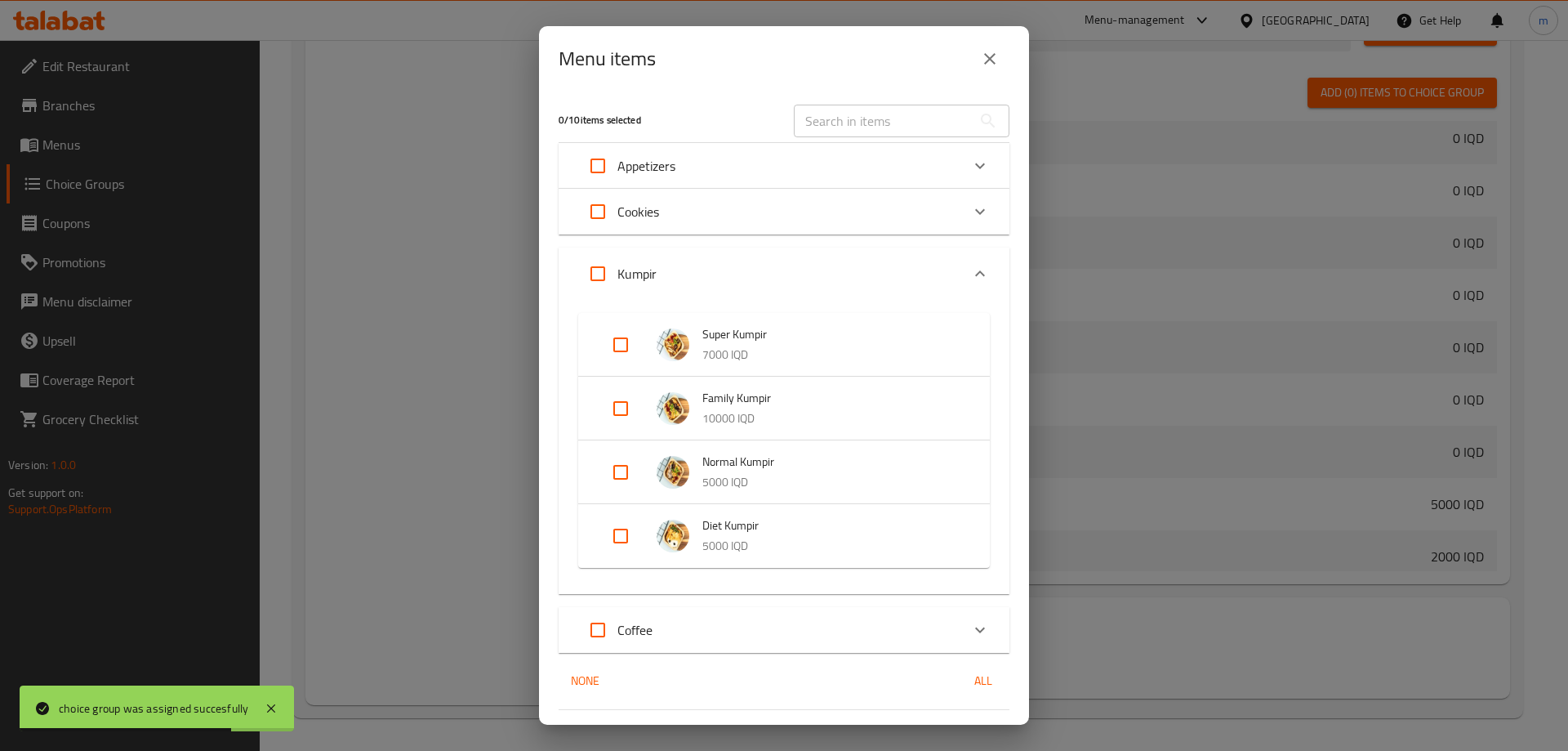
click at [617, 474] on input "Expand" at bounding box center [621, 473] width 39 height 39
click at [617, 562] on input "Expand" at bounding box center [621, 562] width 39 height 39
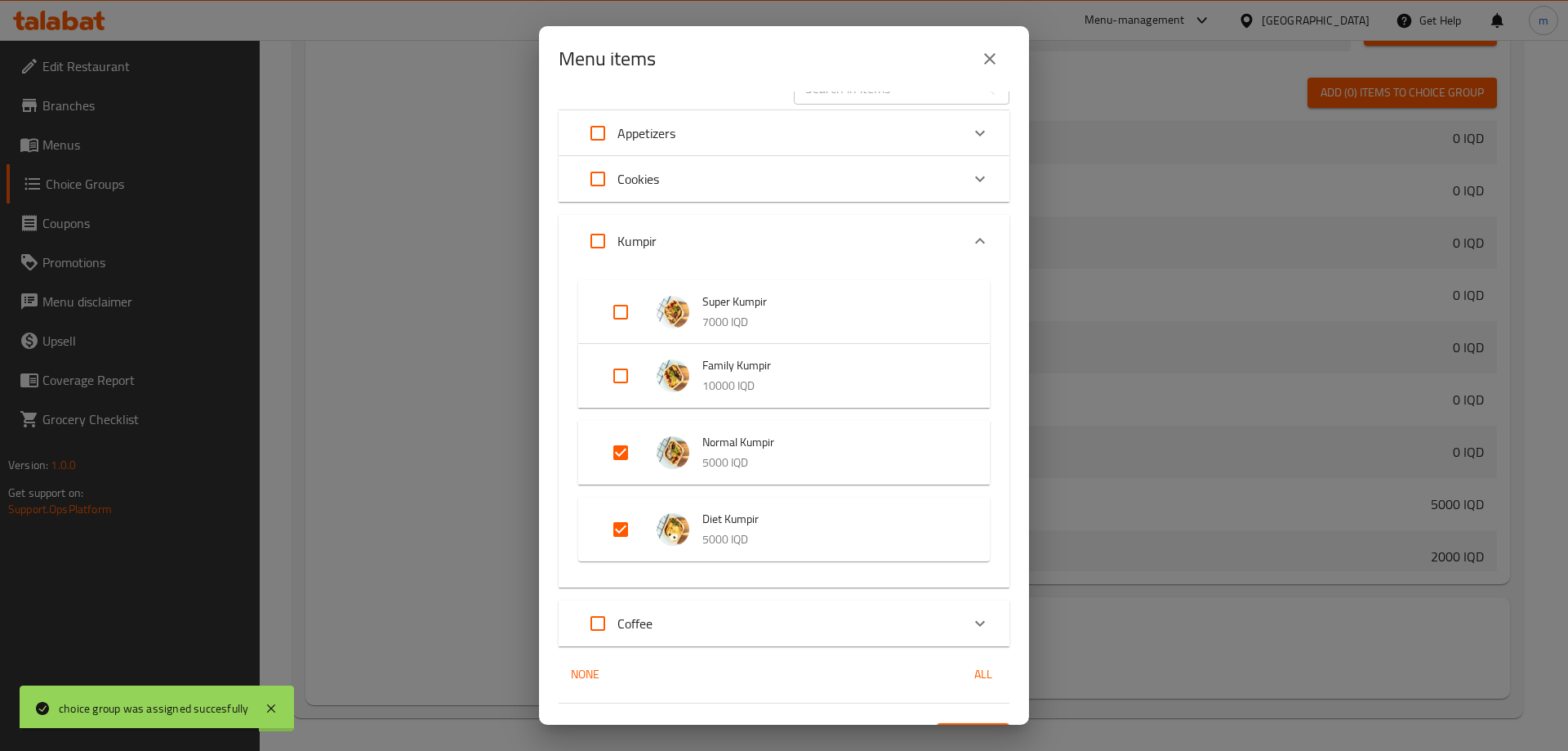
scroll to position [68, 0]
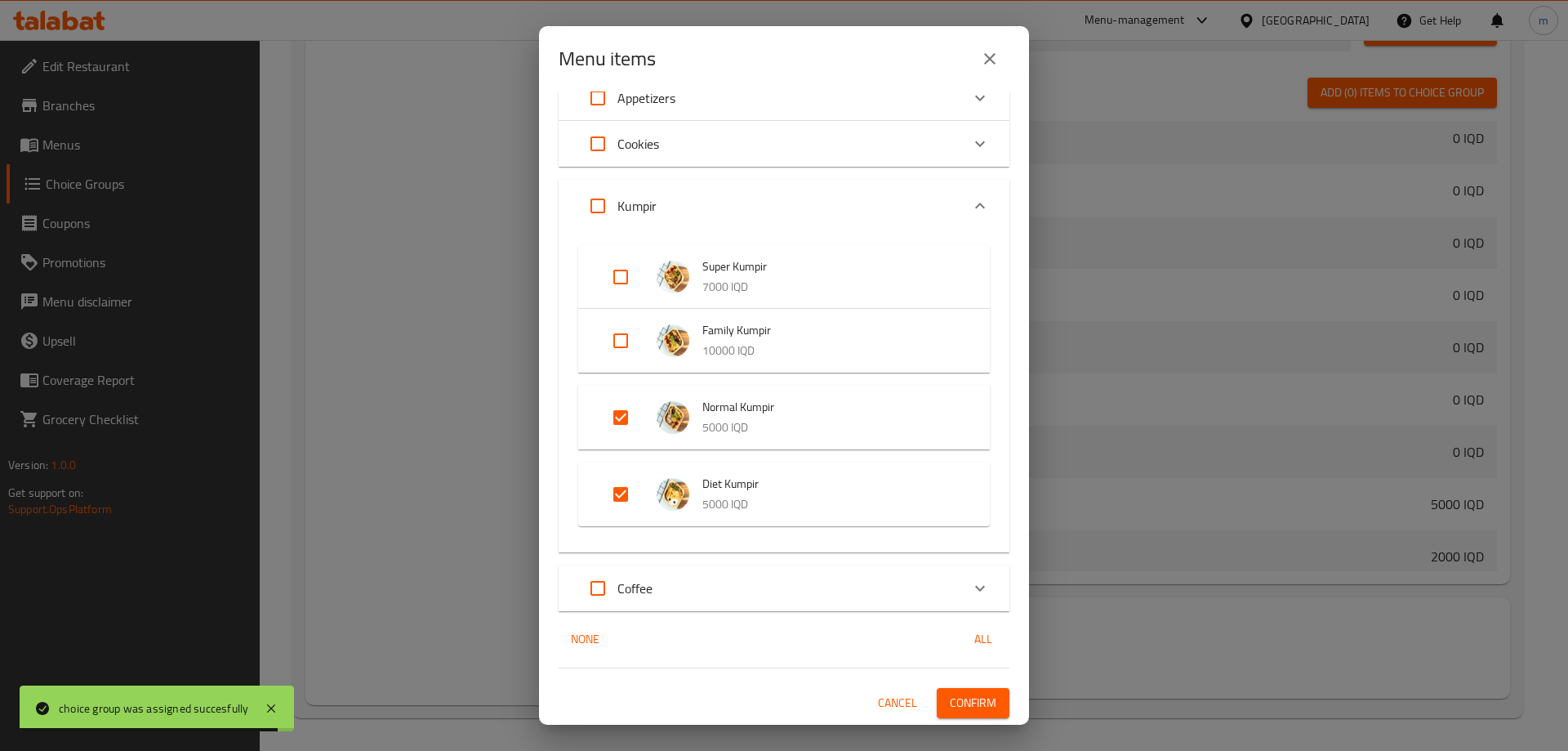
click at [978, 698] on span "Confirm" at bounding box center [973, 703] width 47 height 20
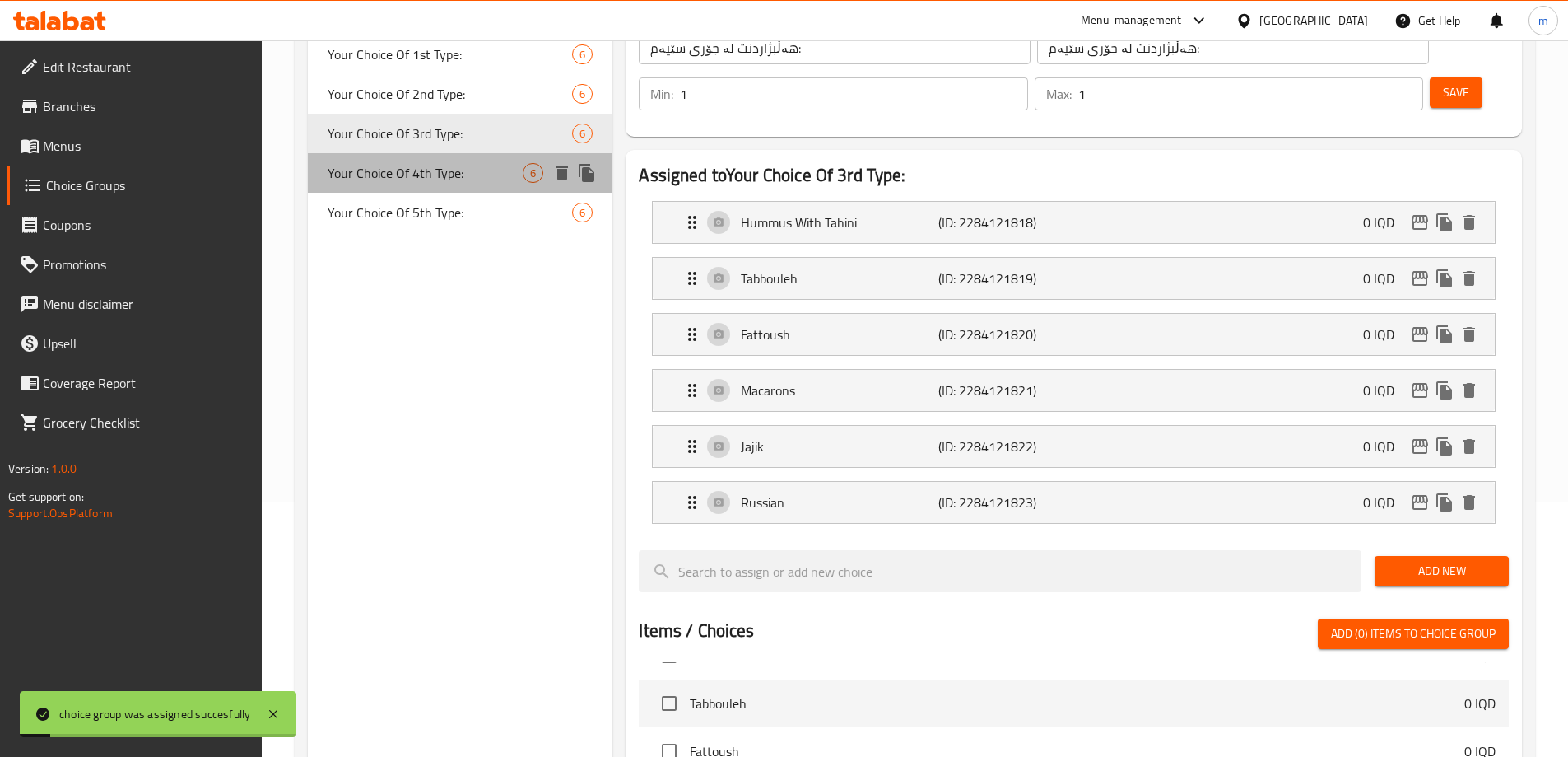
click at [436, 173] on span "Your Choice Of 4th Type:" at bounding box center [425, 173] width 196 height 20
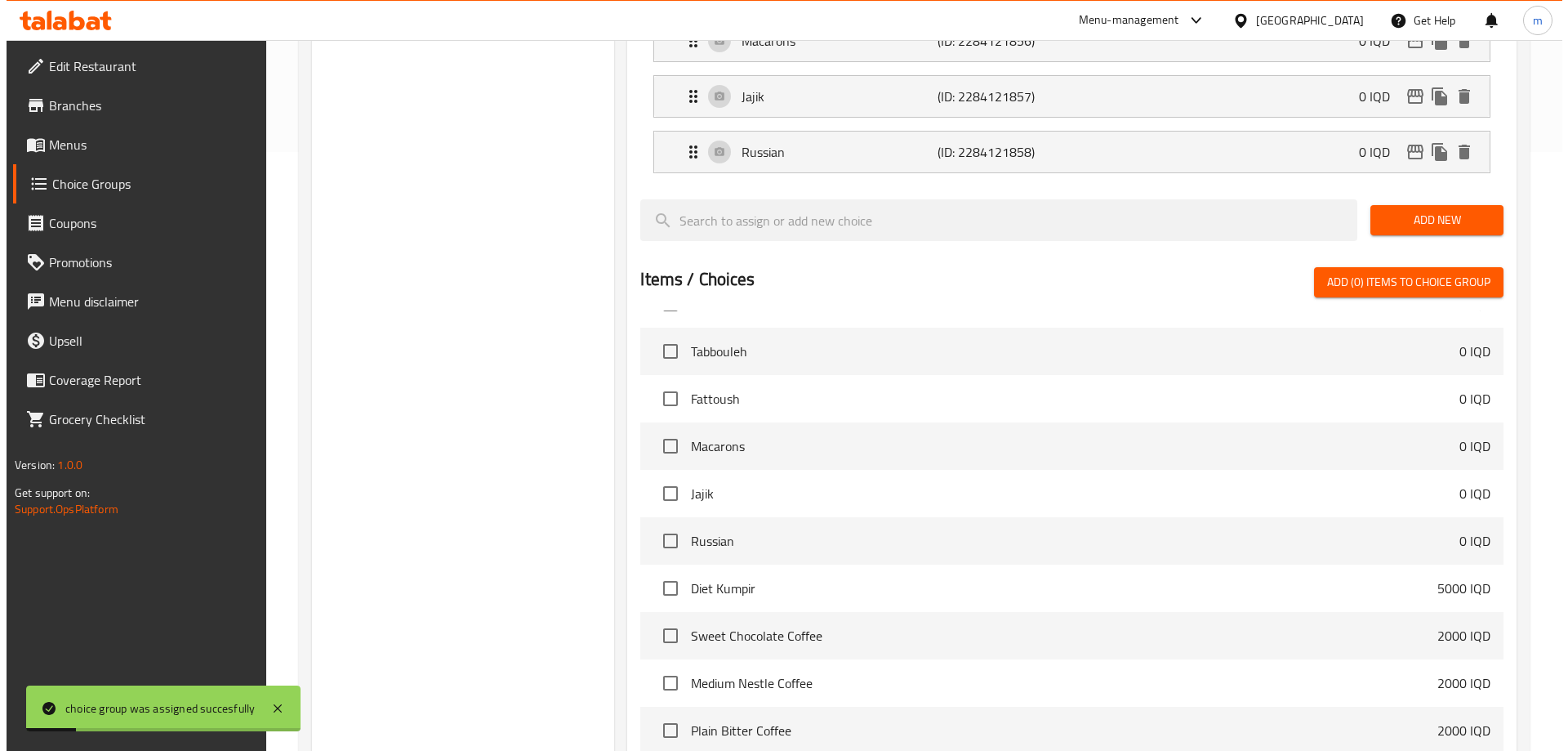
scroll to position [743, 0]
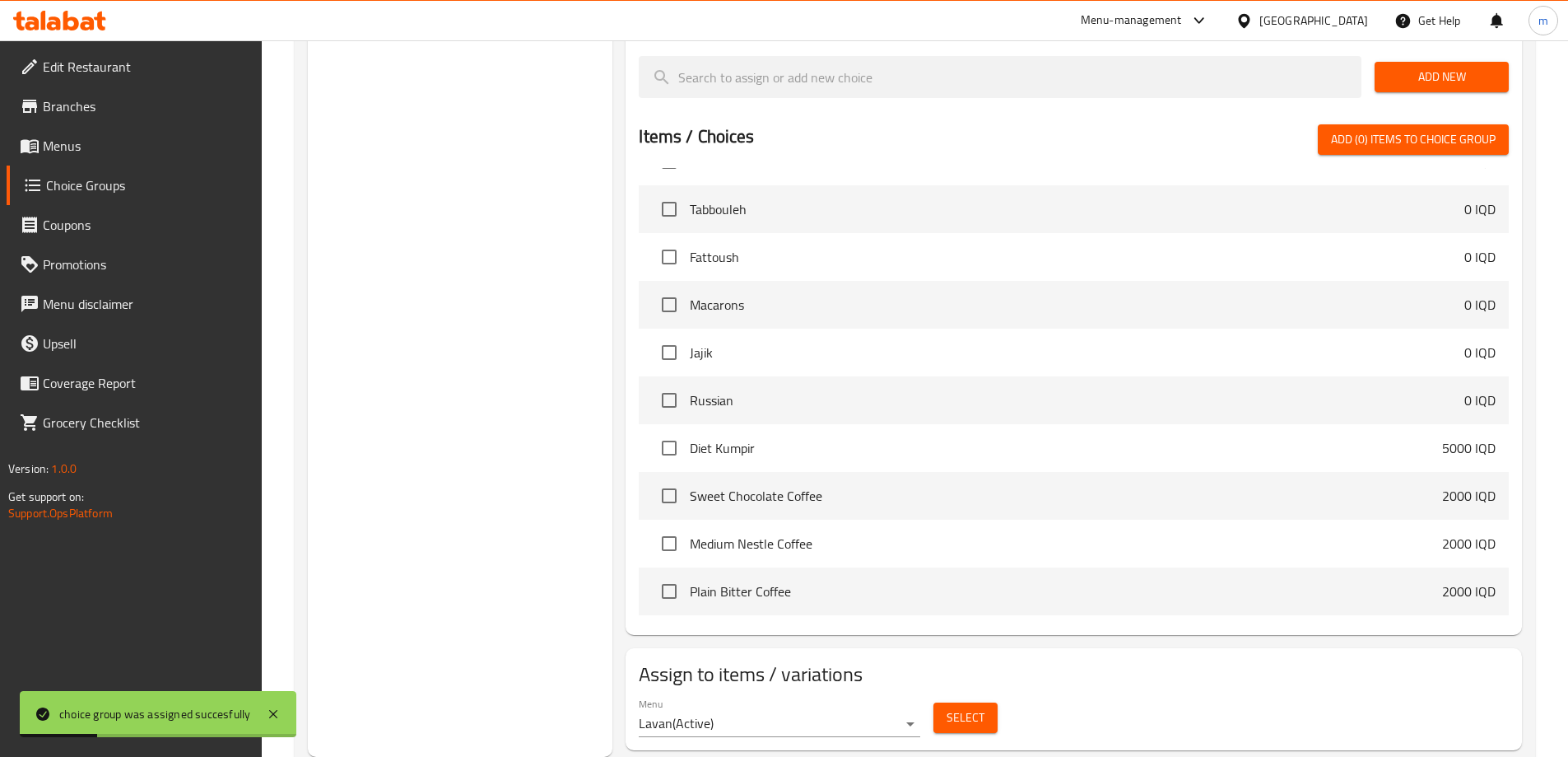
click at [967, 707] on span "Select" at bounding box center [966, 717] width 38 height 21
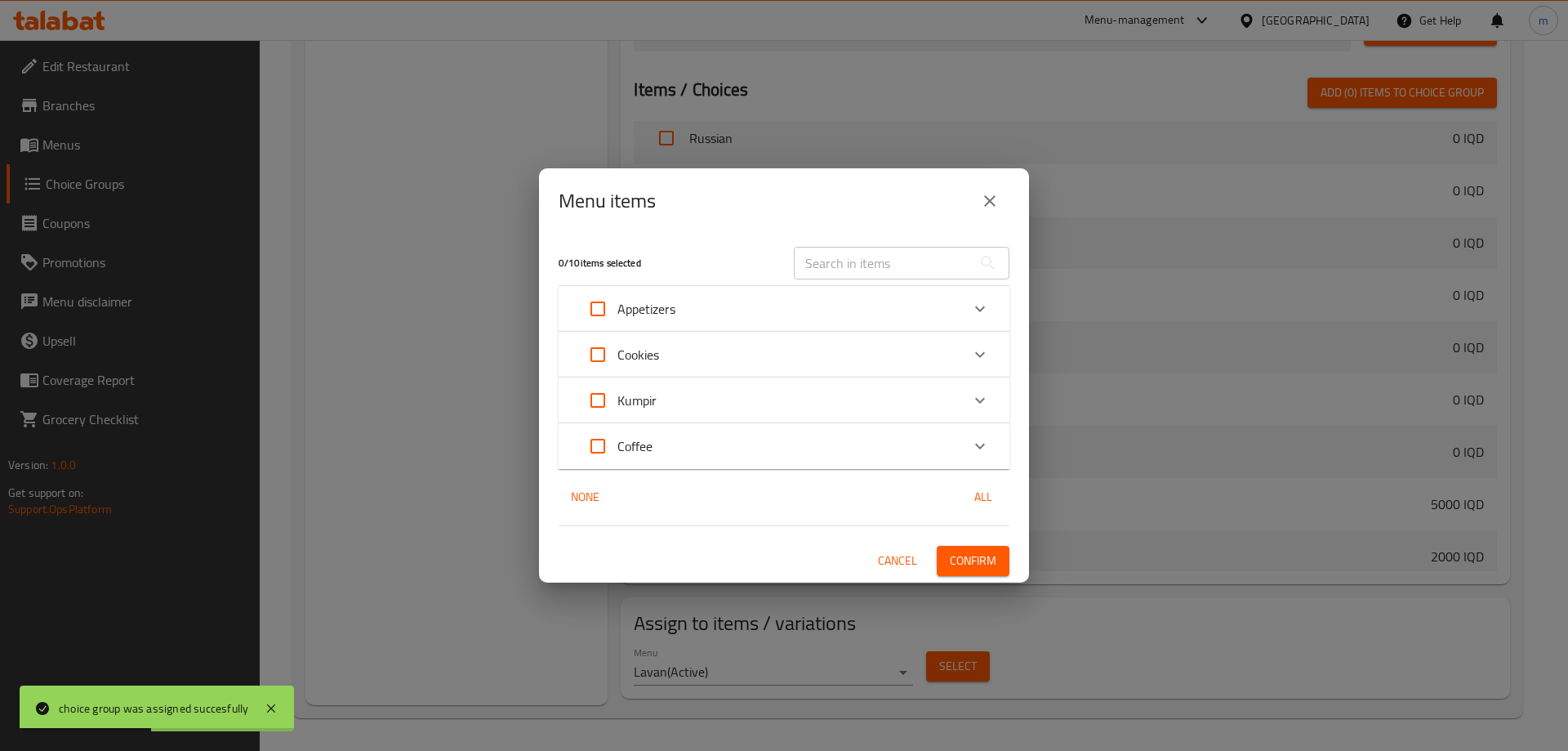
click at [885, 409] on div "Kumpir" at bounding box center [769, 400] width 382 height 39
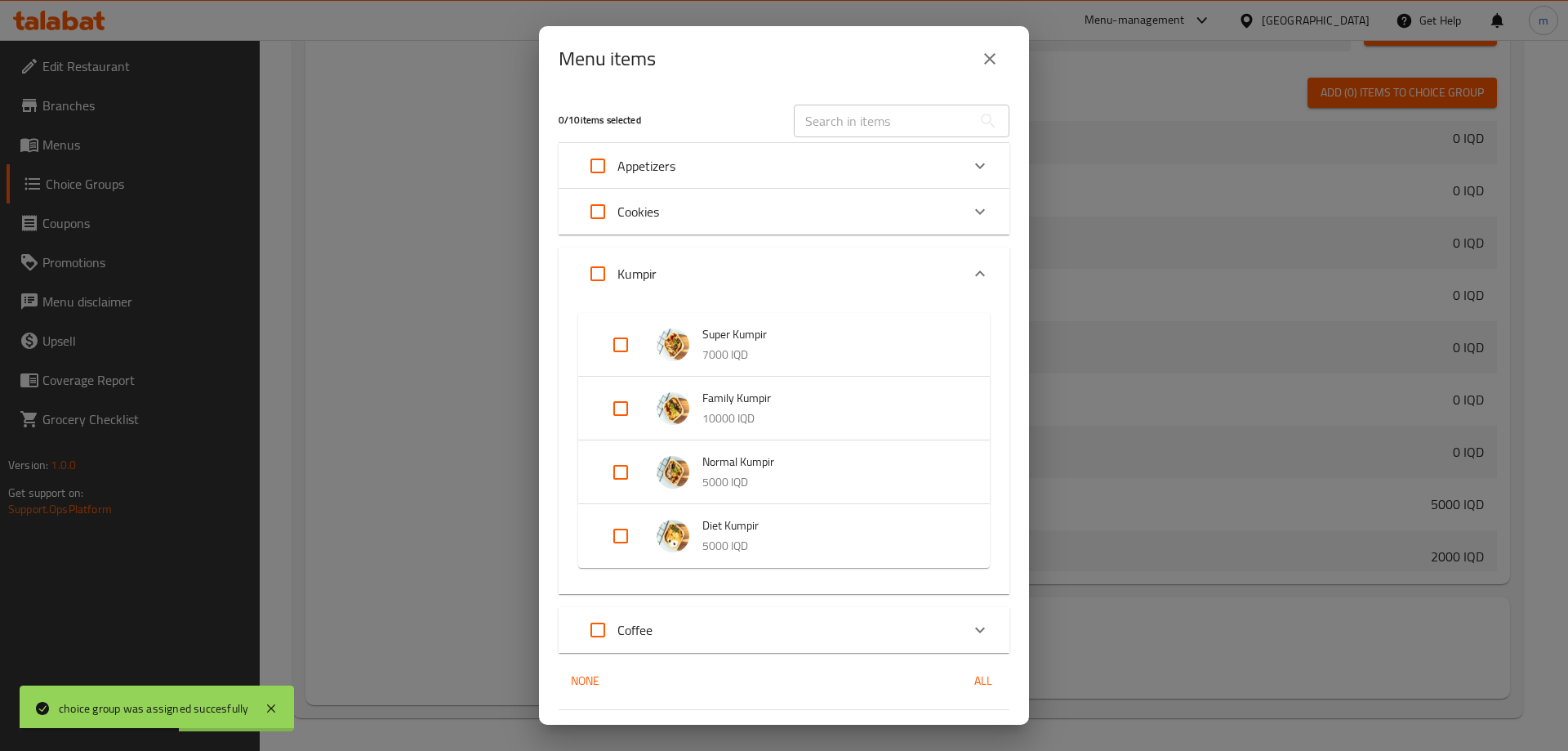
click at [632, 471] on input "Expand" at bounding box center [621, 473] width 39 height 39
click at [622, 541] on li "Diet Kumpir 5000 IQD" at bounding box center [784, 562] width 373 height 57
drag, startPoint x: 633, startPoint y: 567, endPoint x: 633, endPoint y: 555, distance: 12.0
click at [632, 568] on input "Expand" at bounding box center [621, 562] width 39 height 39
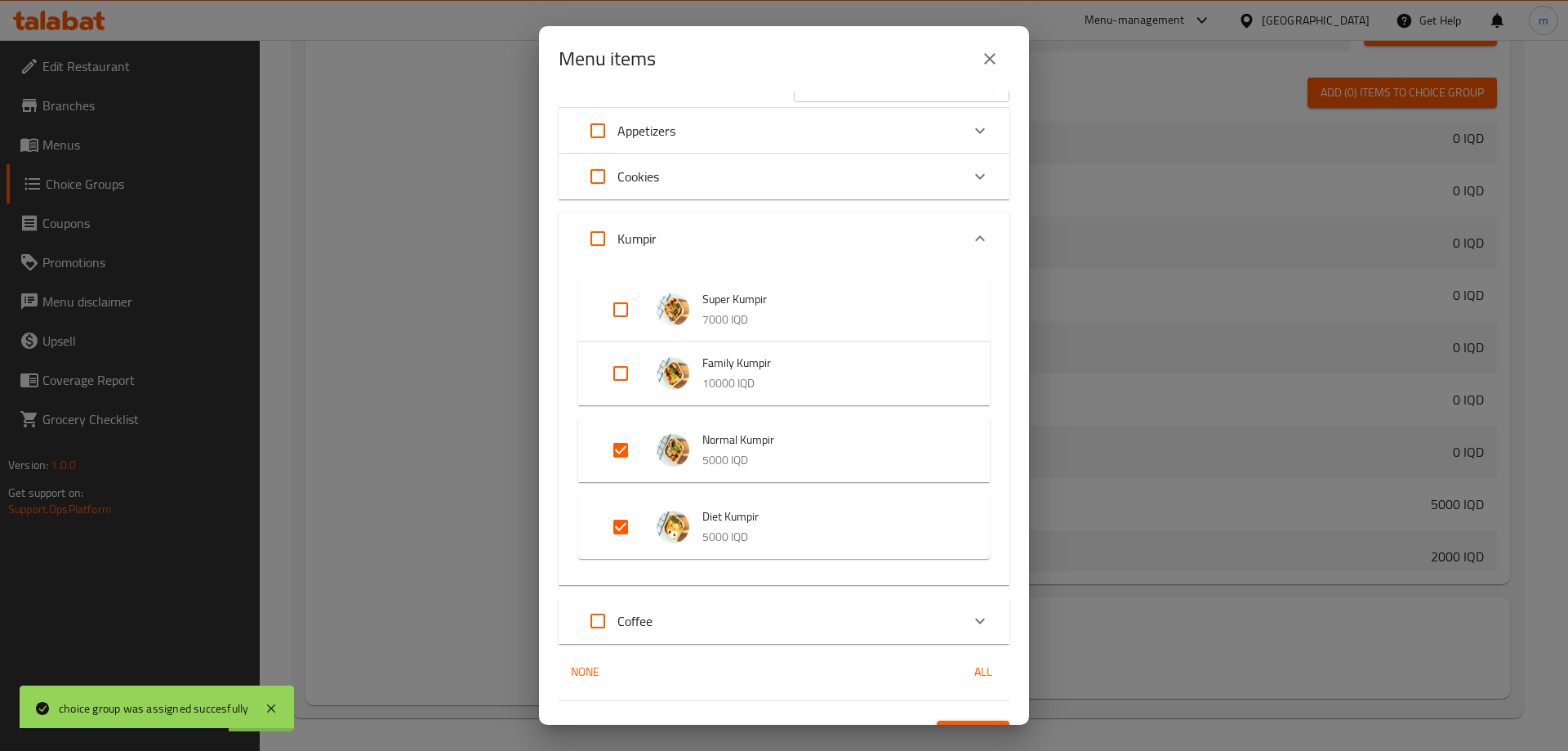
scroll to position [68, 0]
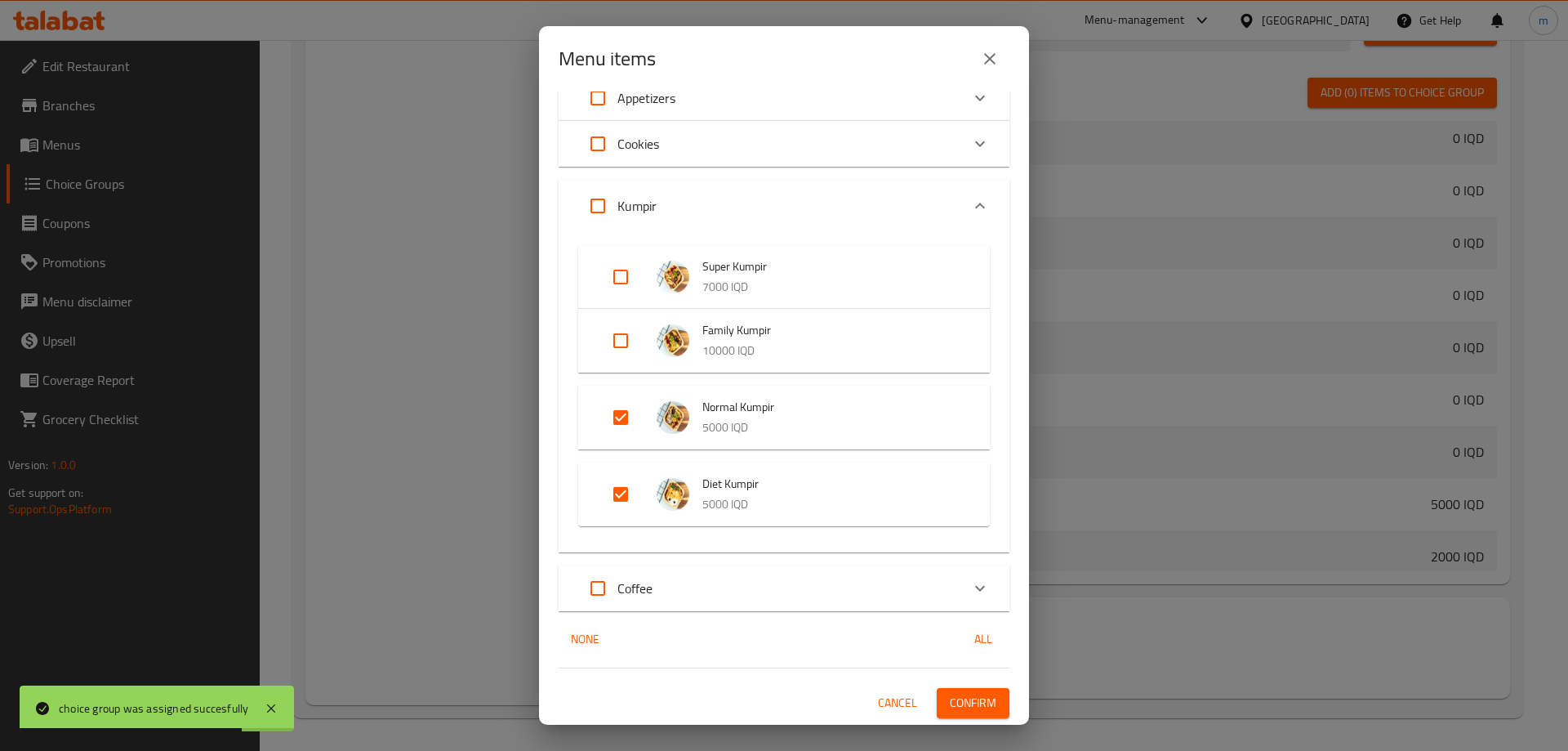
click at [992, 702] on button "Confirm" at bounding box center [973, 703] width 73 height 30
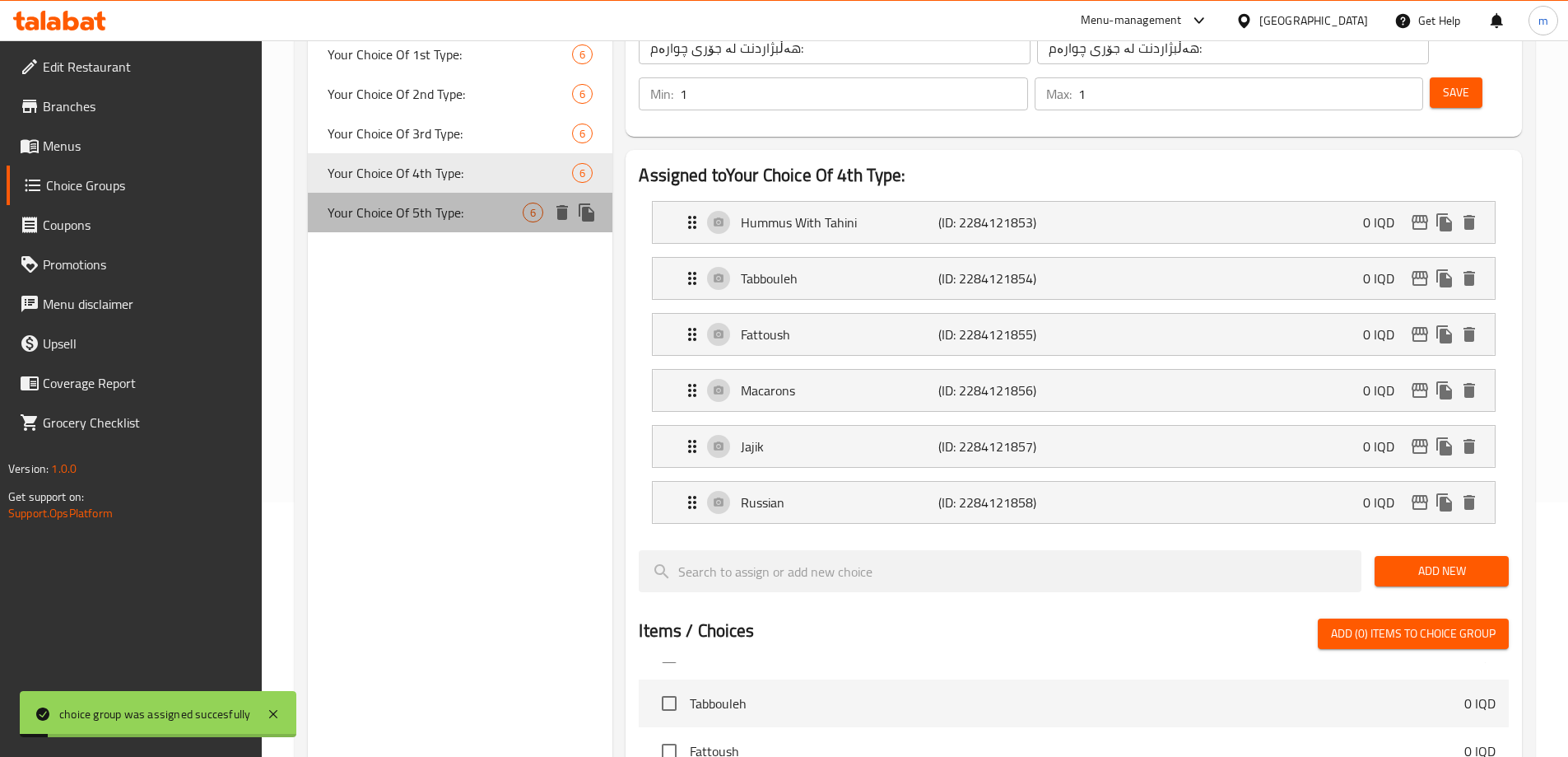
click at [424, 227] on div "Your Choice Of 5th Type: 6" at bounding box center [460, 212] width 305 height 40
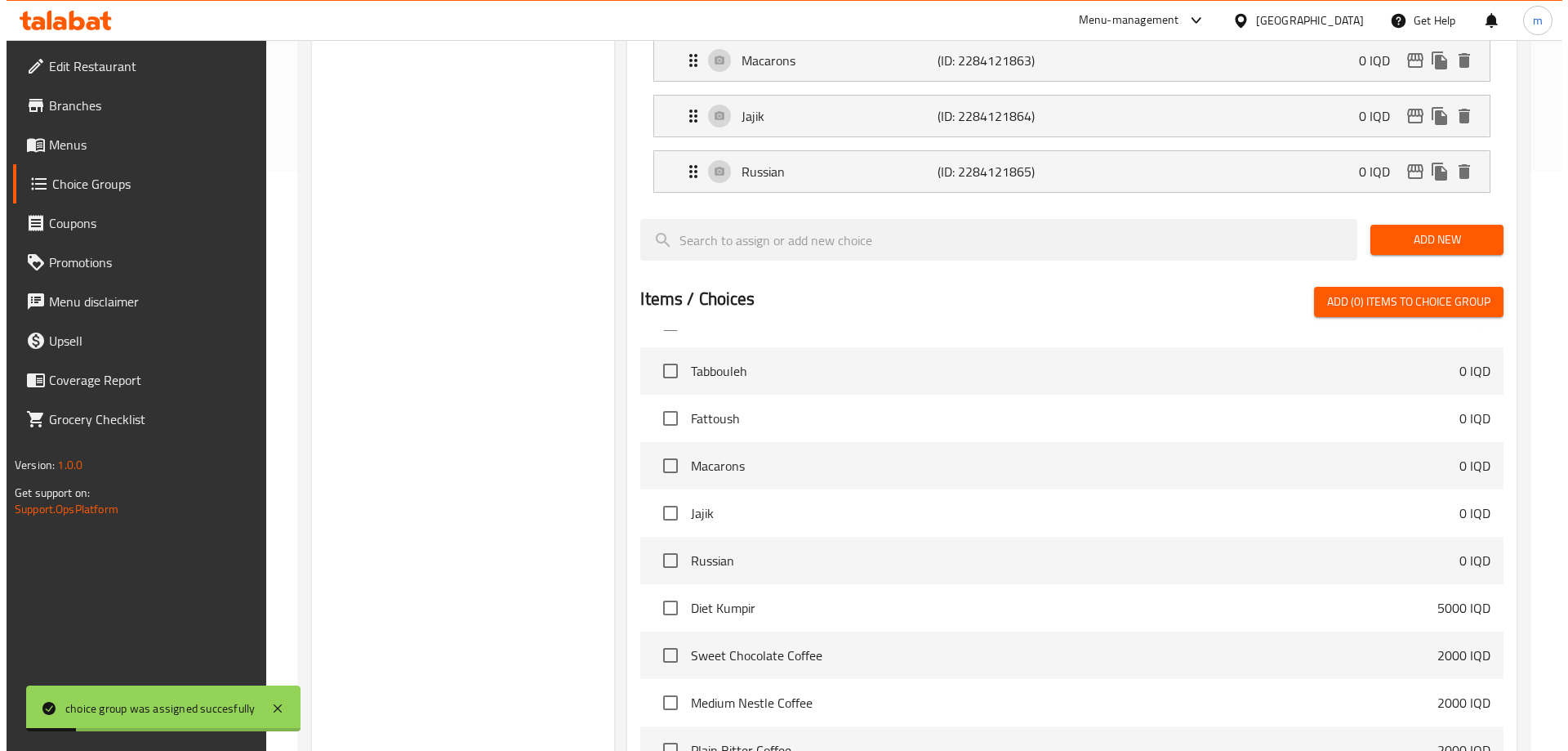
scroll to position [743, 0]
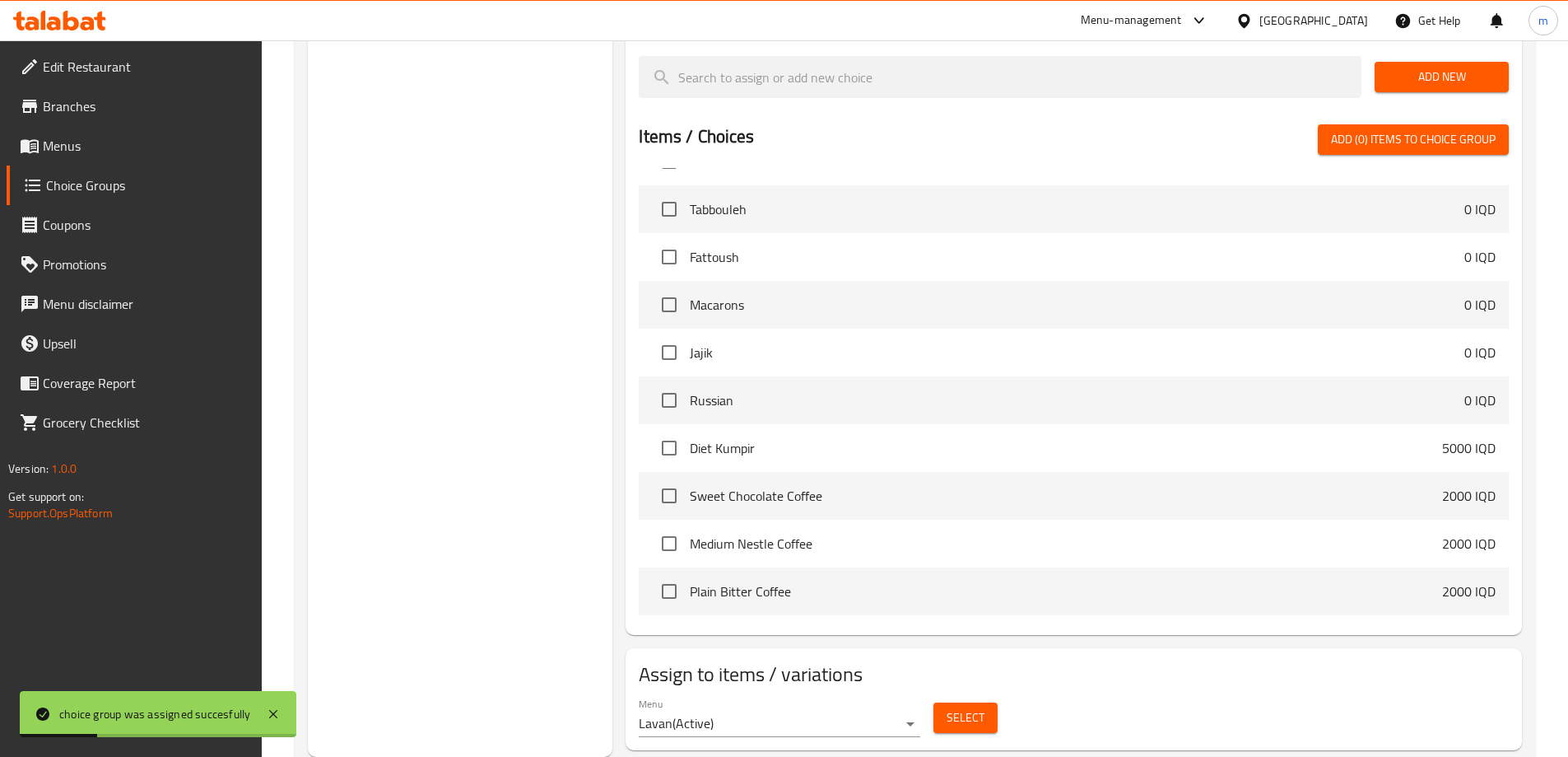
click at [962, 707] on span "Select" at bounding box center [966, 717] width 38 height 21
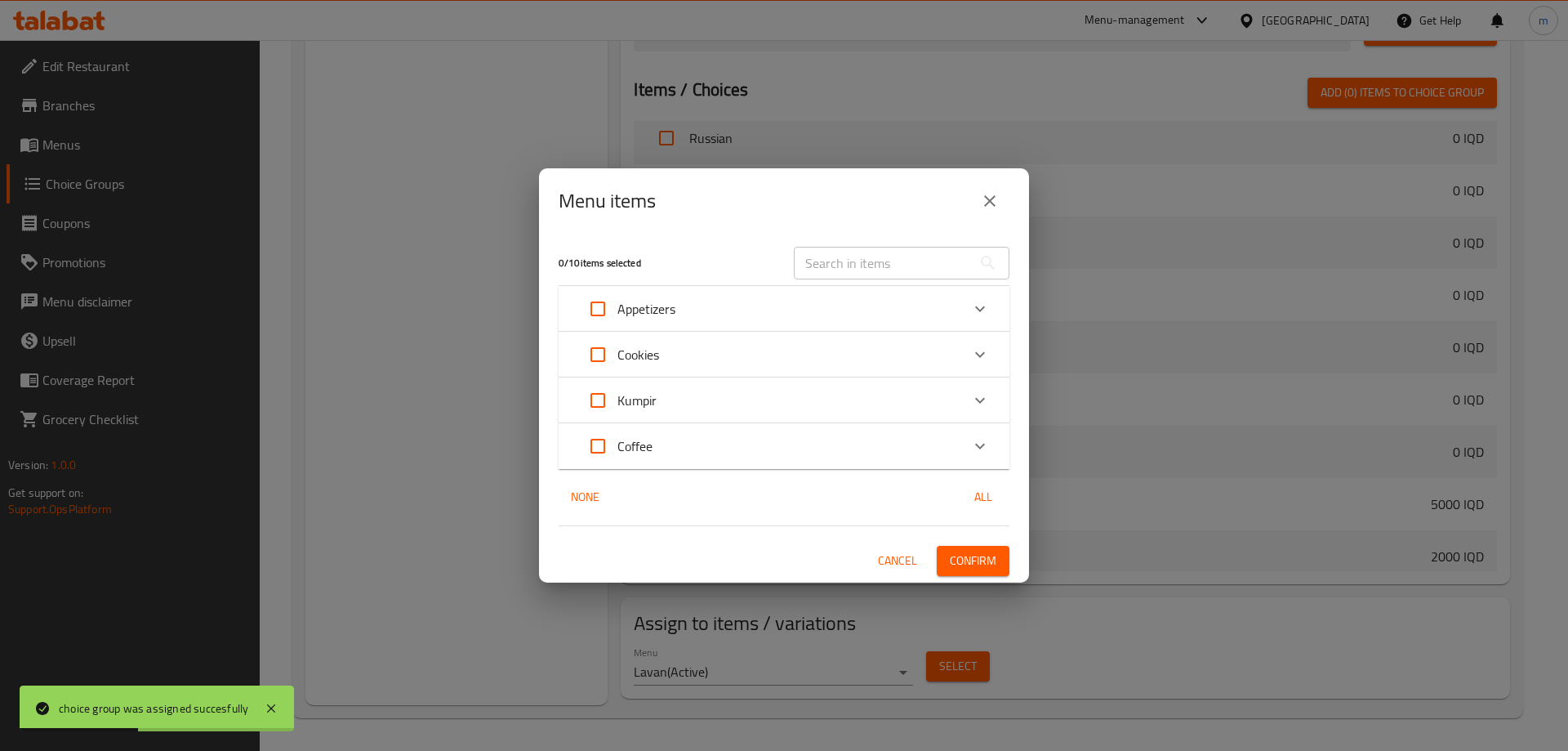
click at [811, 403] on div "Kumpir" at bounding box center [769, 400] width 382 height 39
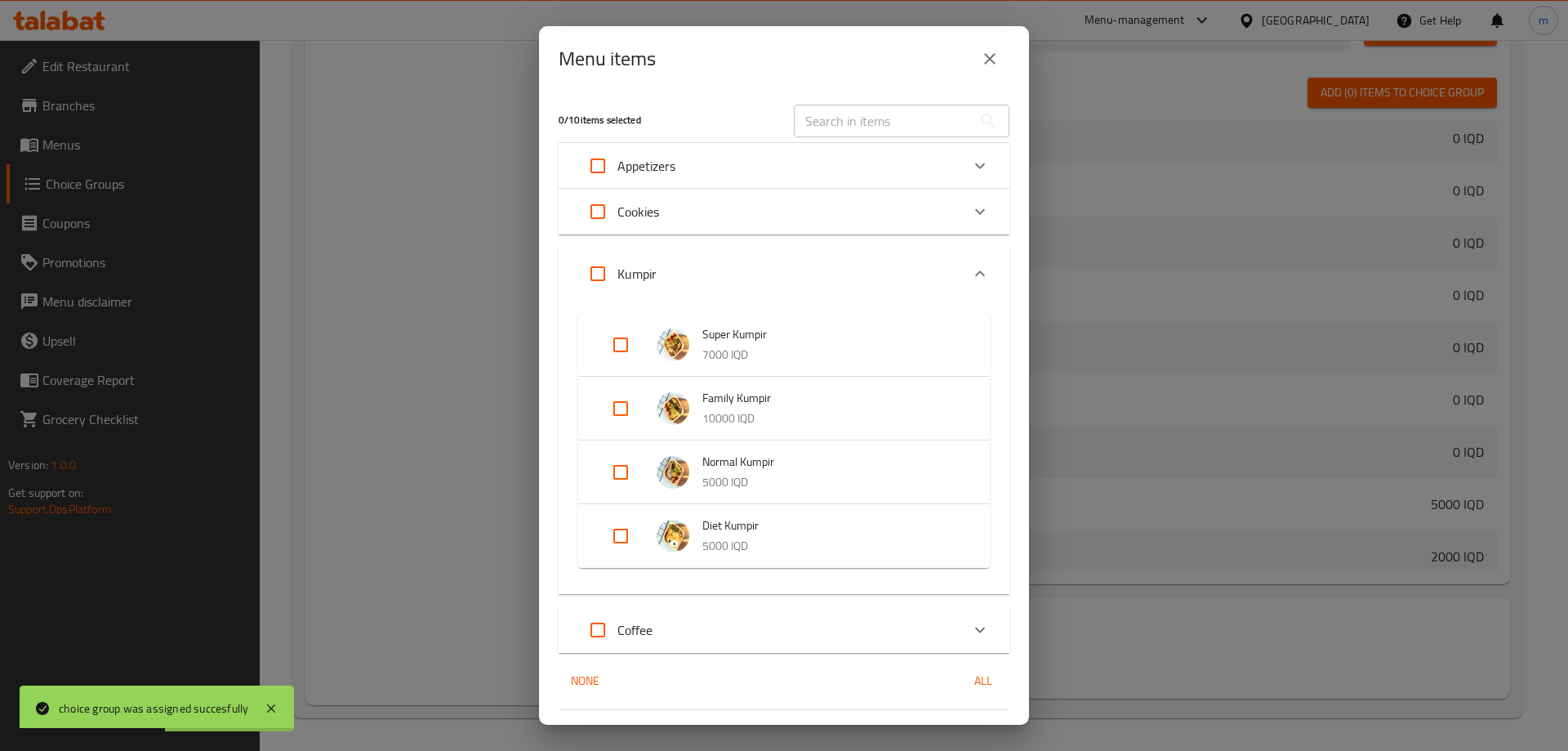
click at [622, 458] on input "Expand" at bounding box center [621, 473] width 39 height 39
click at [628, 564] on input "Expand" at bounding box center [621, 562] width 39 height 39
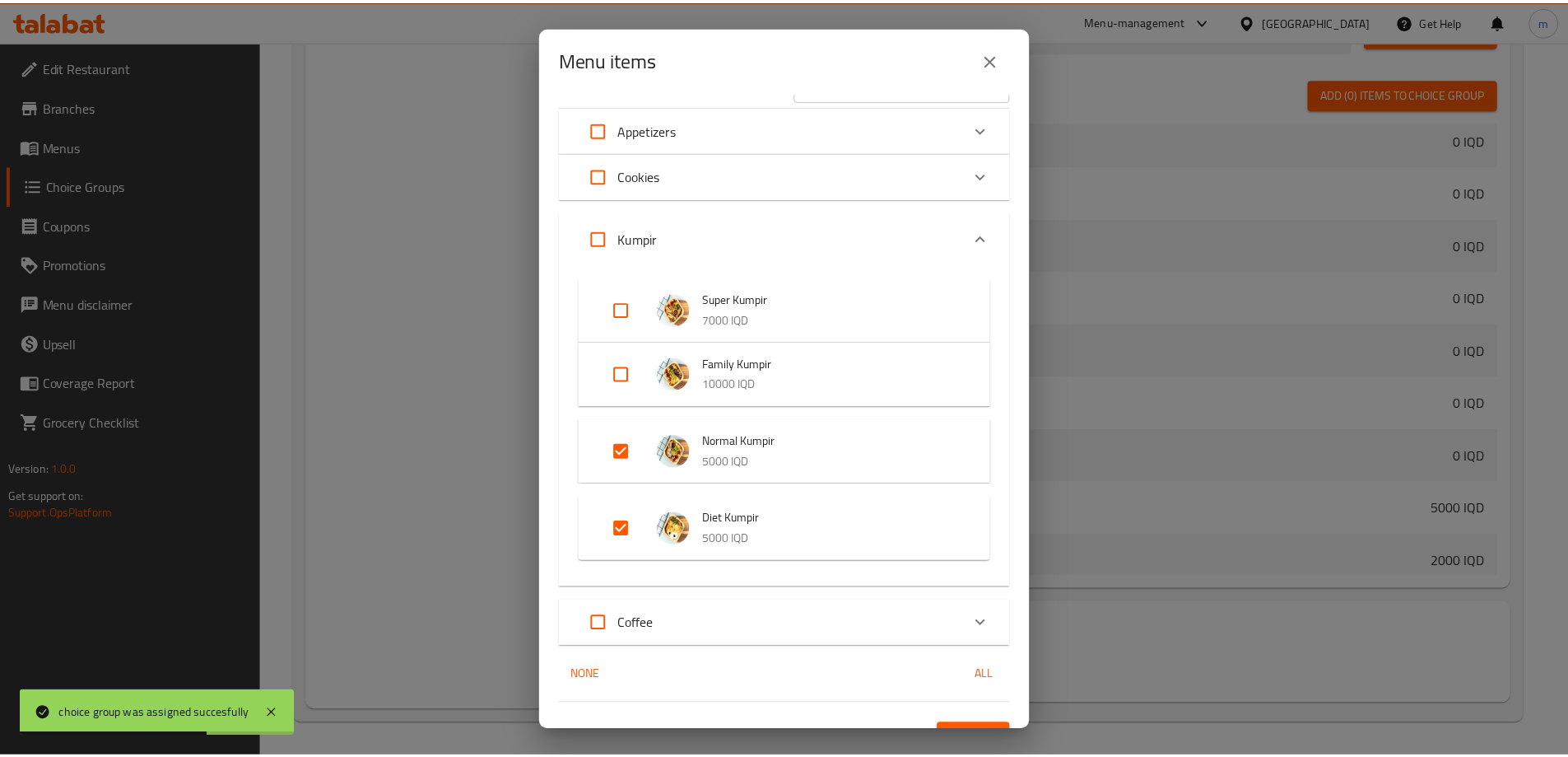
scroll to position [69, 0]
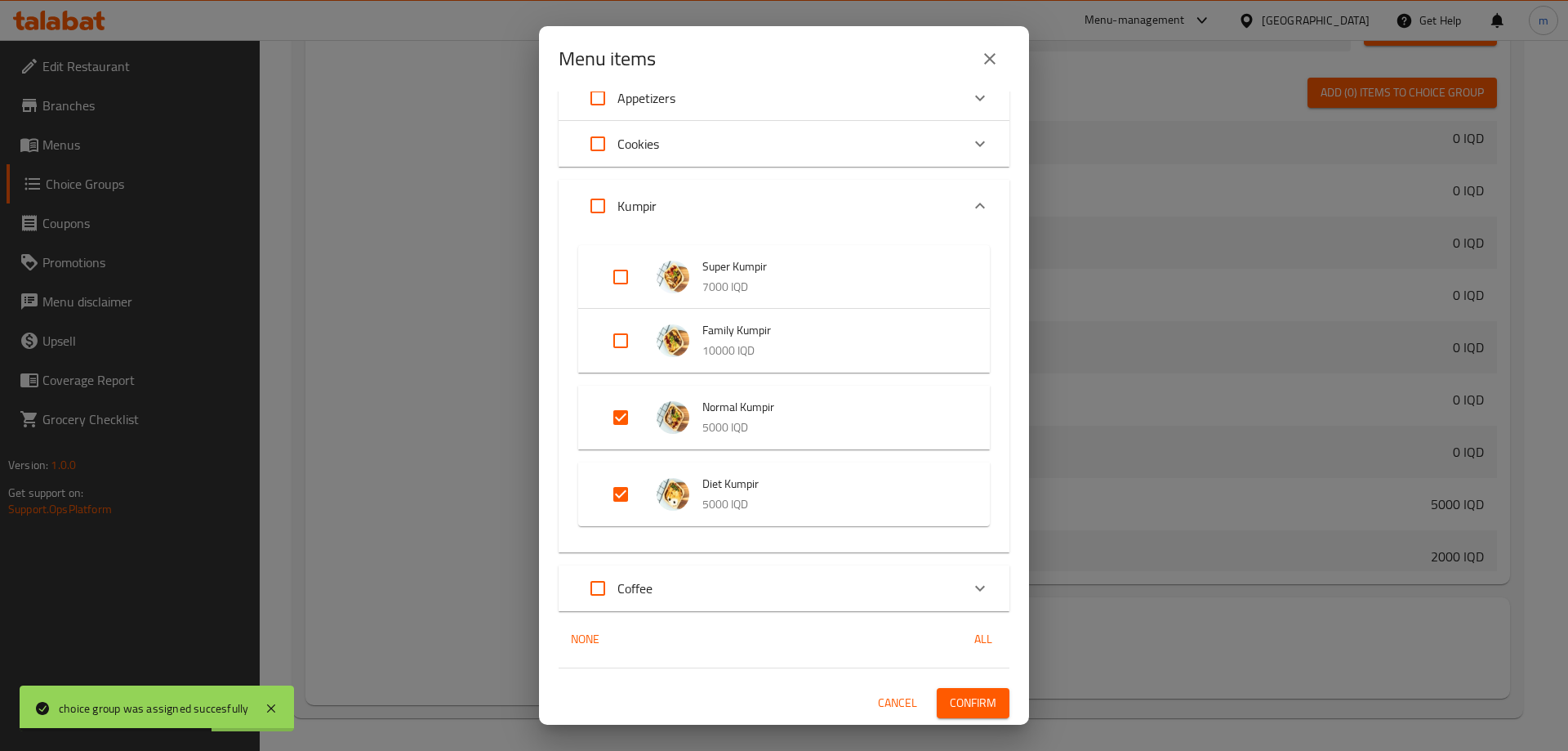
click at [969, 707] on span "Confirm" at bounding box center [973, 703] width 47 height 20
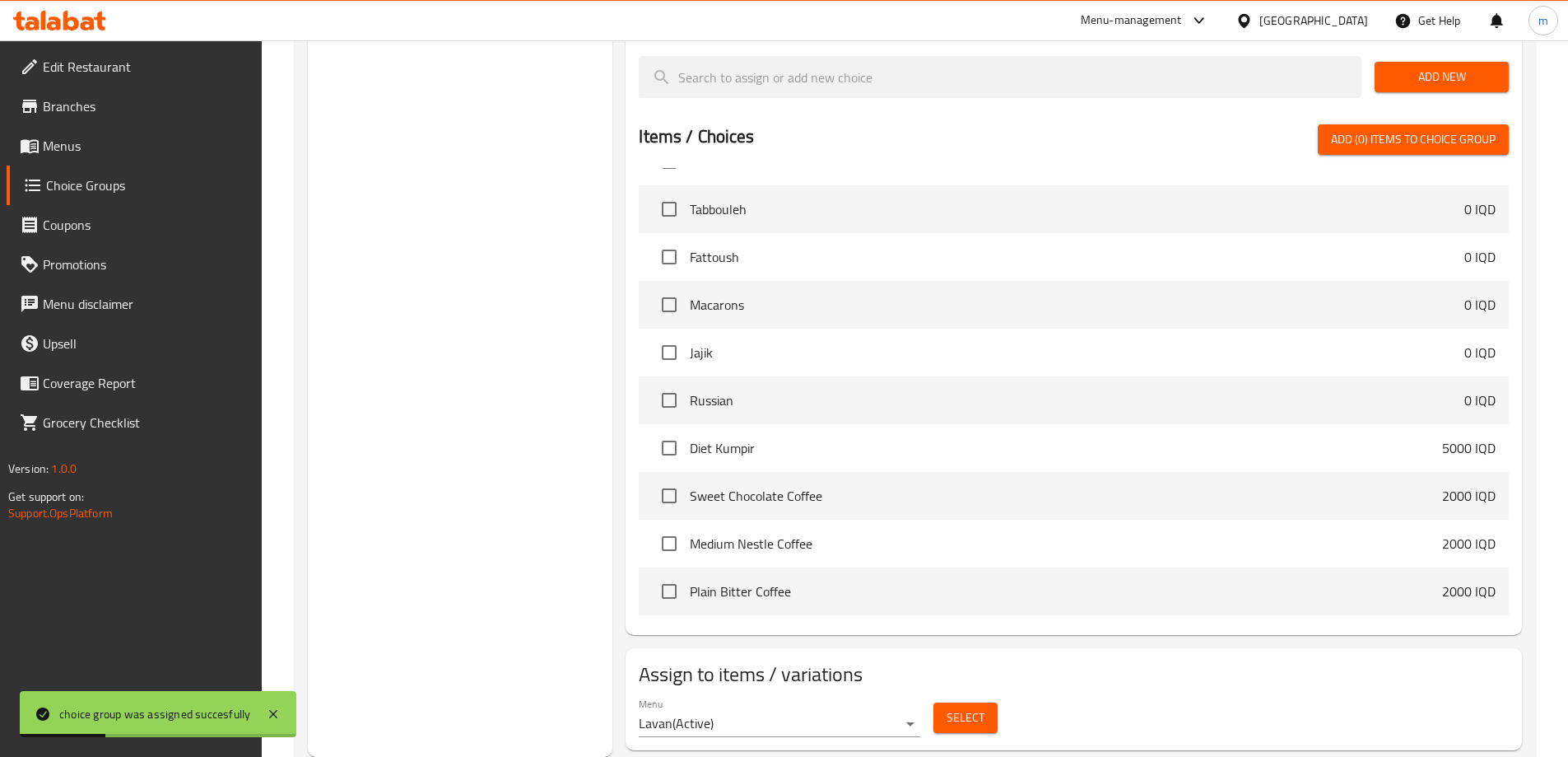
click at [109, 150] on span "Menus" at bounding box center [145, 146] width 205 height 20
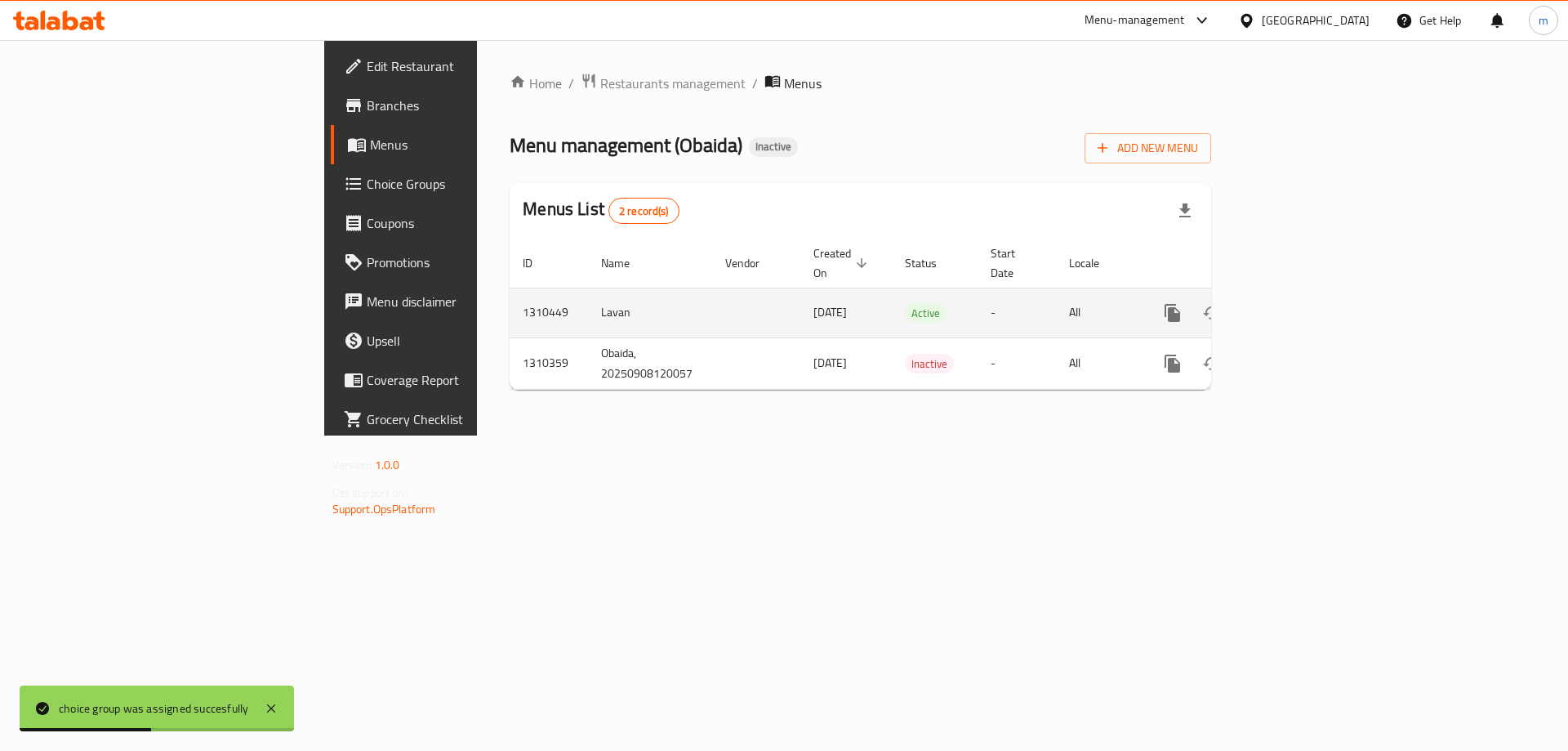
click at [1300, 303] on icon "enhanced table" at bounding box center [1290, 313] width 20 height 20
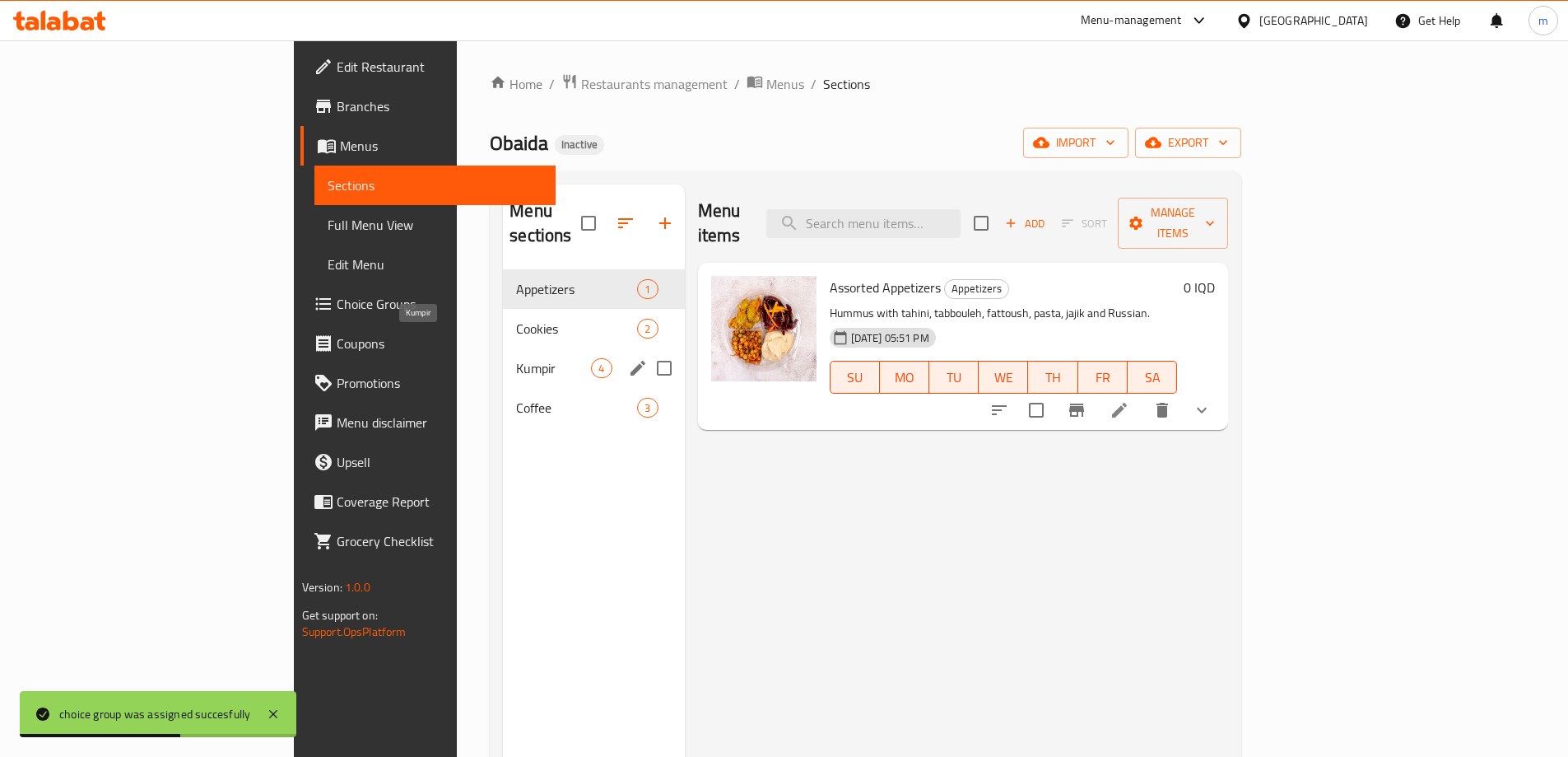
click at [516, 358] on span "Kumpir" at bounding box center [553, 368] width 75 height 20
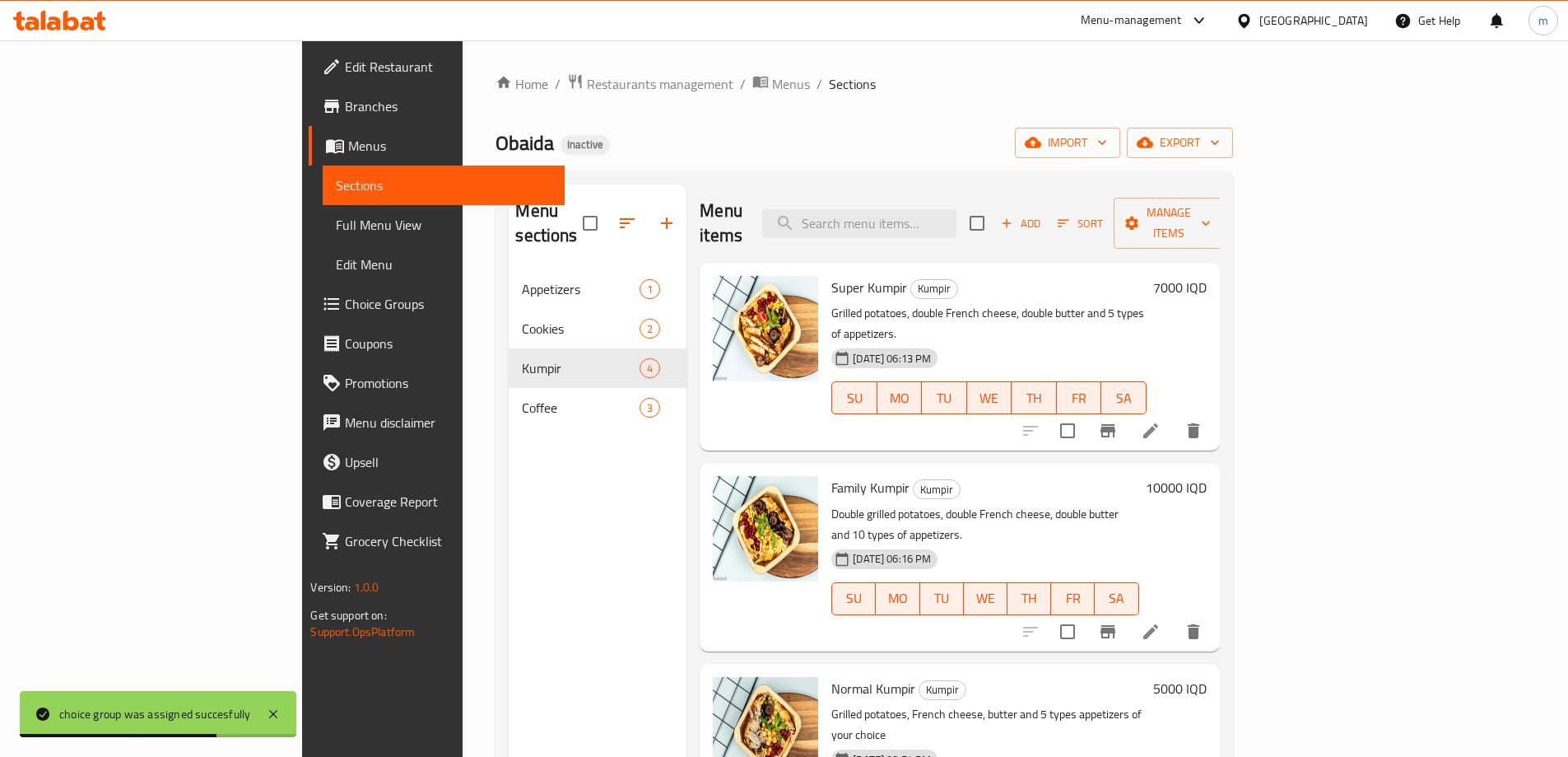
click at [336, 215] on span "Full Menu View" at bounding box center [443, 225] width 215 height 20
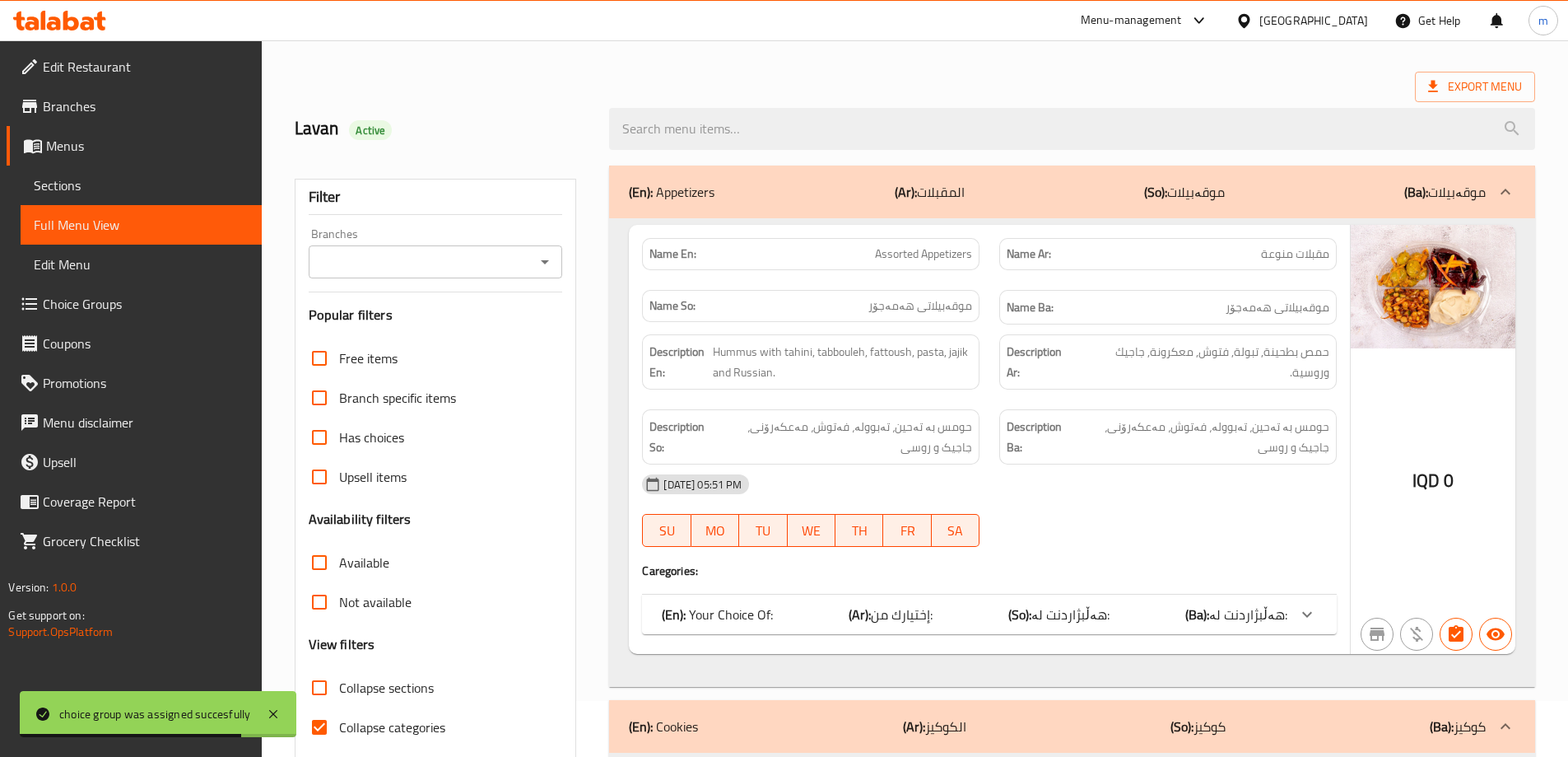
scroll to position [165, 0]
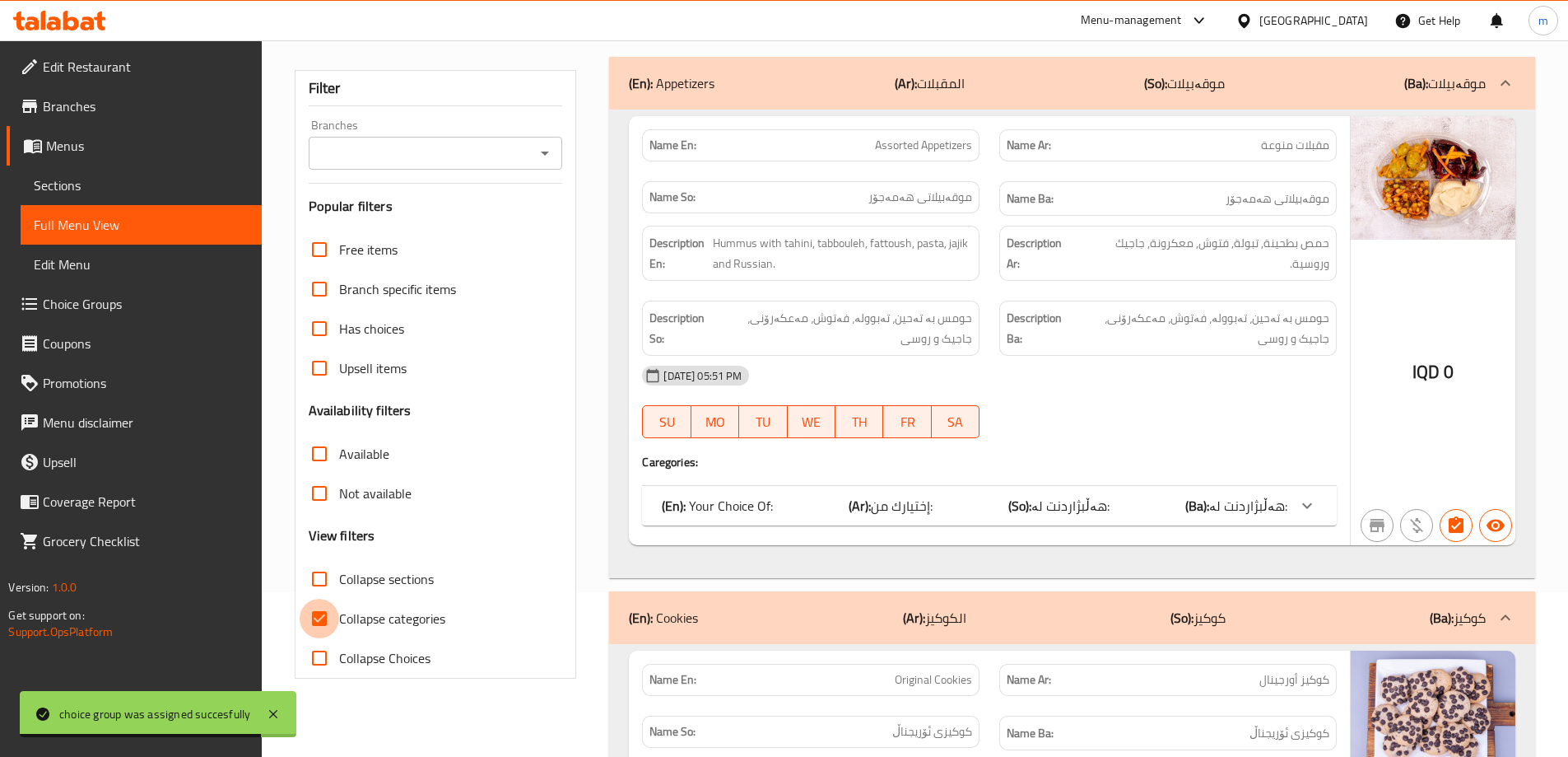
click at [332, 615] on input "Collapse categories" at bounding box center [319, 618] width 40 height 40
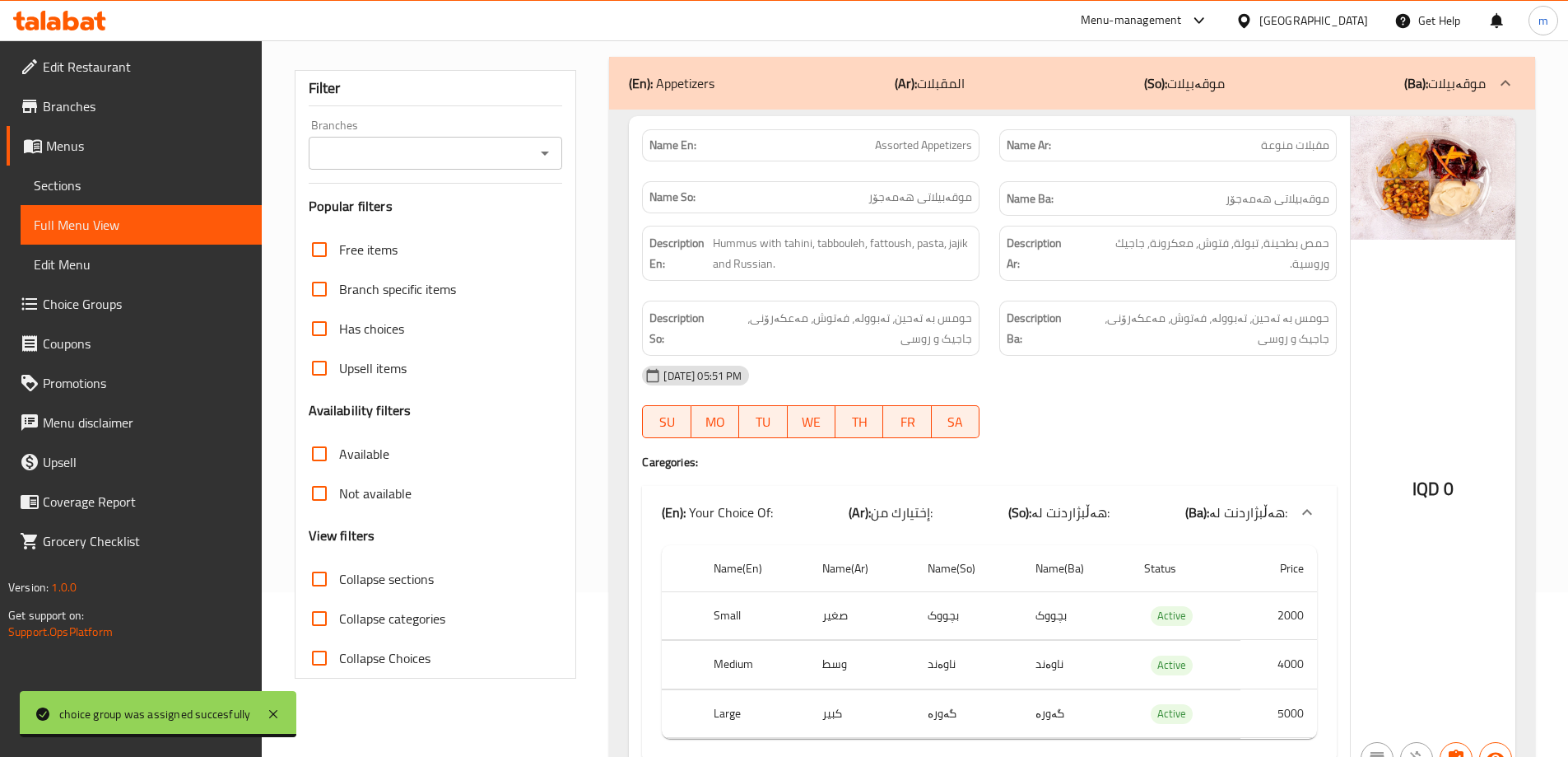
click at [318, 573] on input "Collapse sections" at bounding box center [319, 579] width 40 height 40
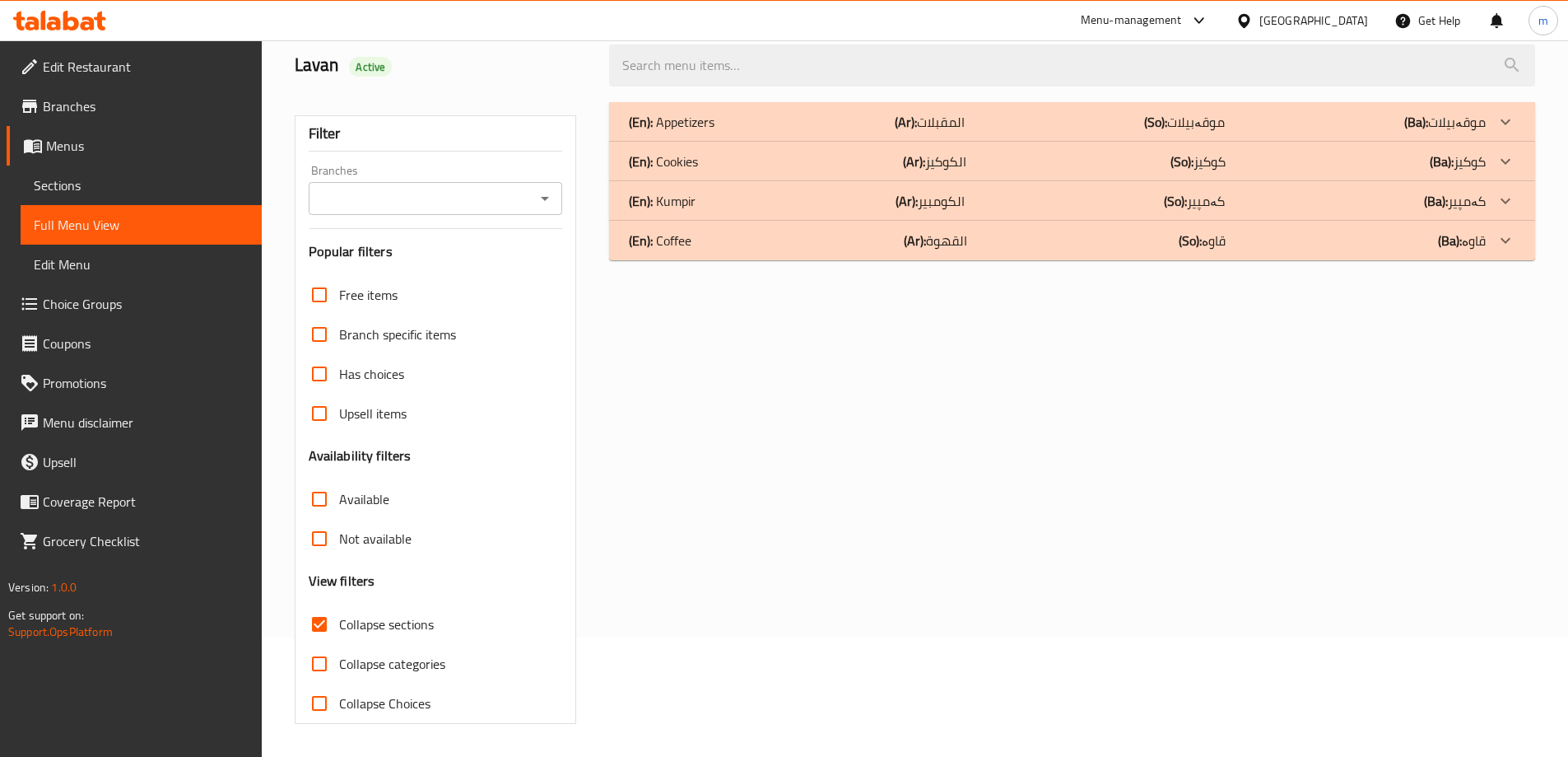
scroll to position [120, 0]
click at [749, 208] on div "(En): Kumpir (Ar): الكومبير (So): کەمپیر (Ba): کەمپیر" at bounding box center [1057, 201] width 857 height 20
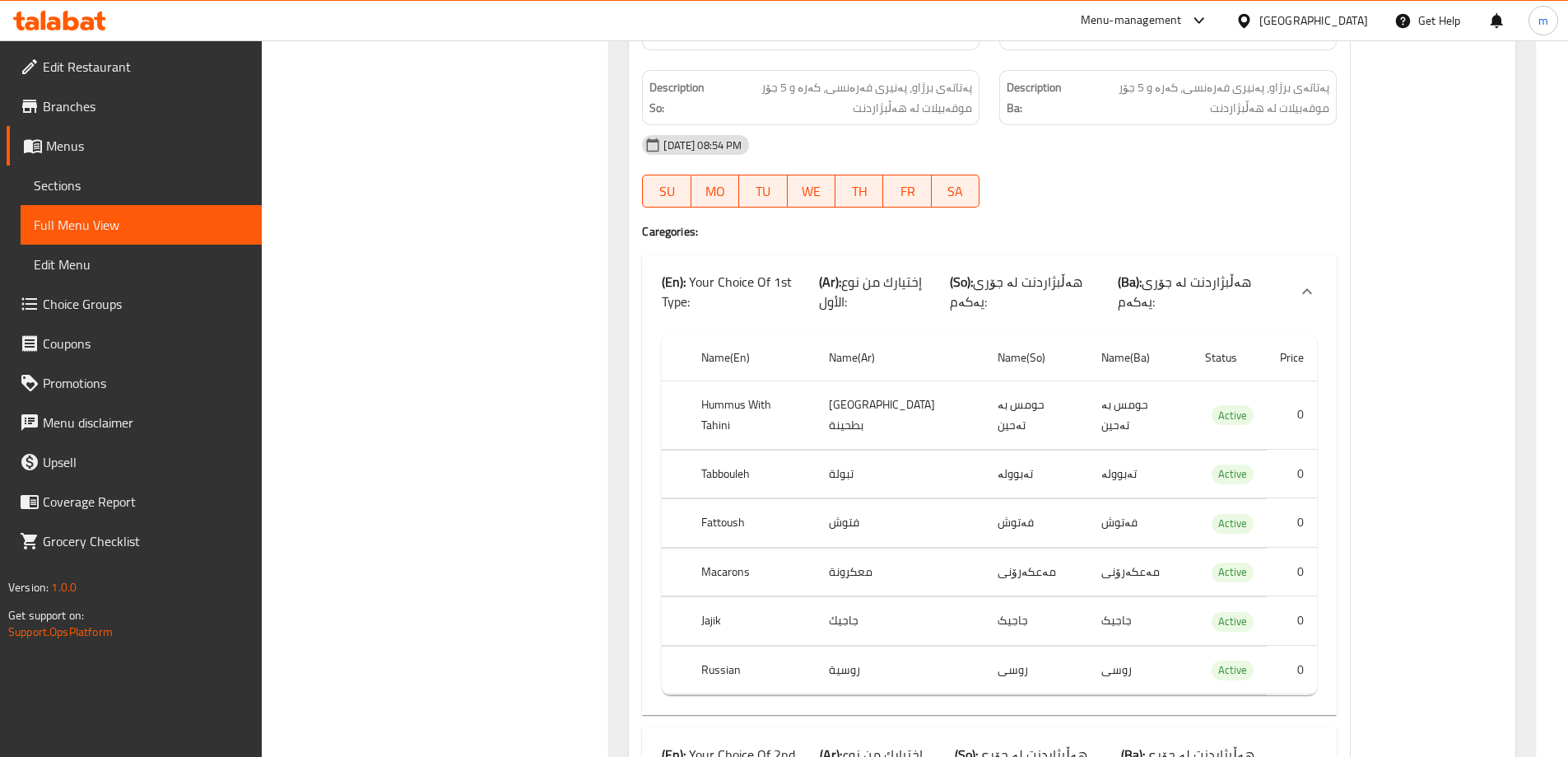
scroll to position [1217, 0]
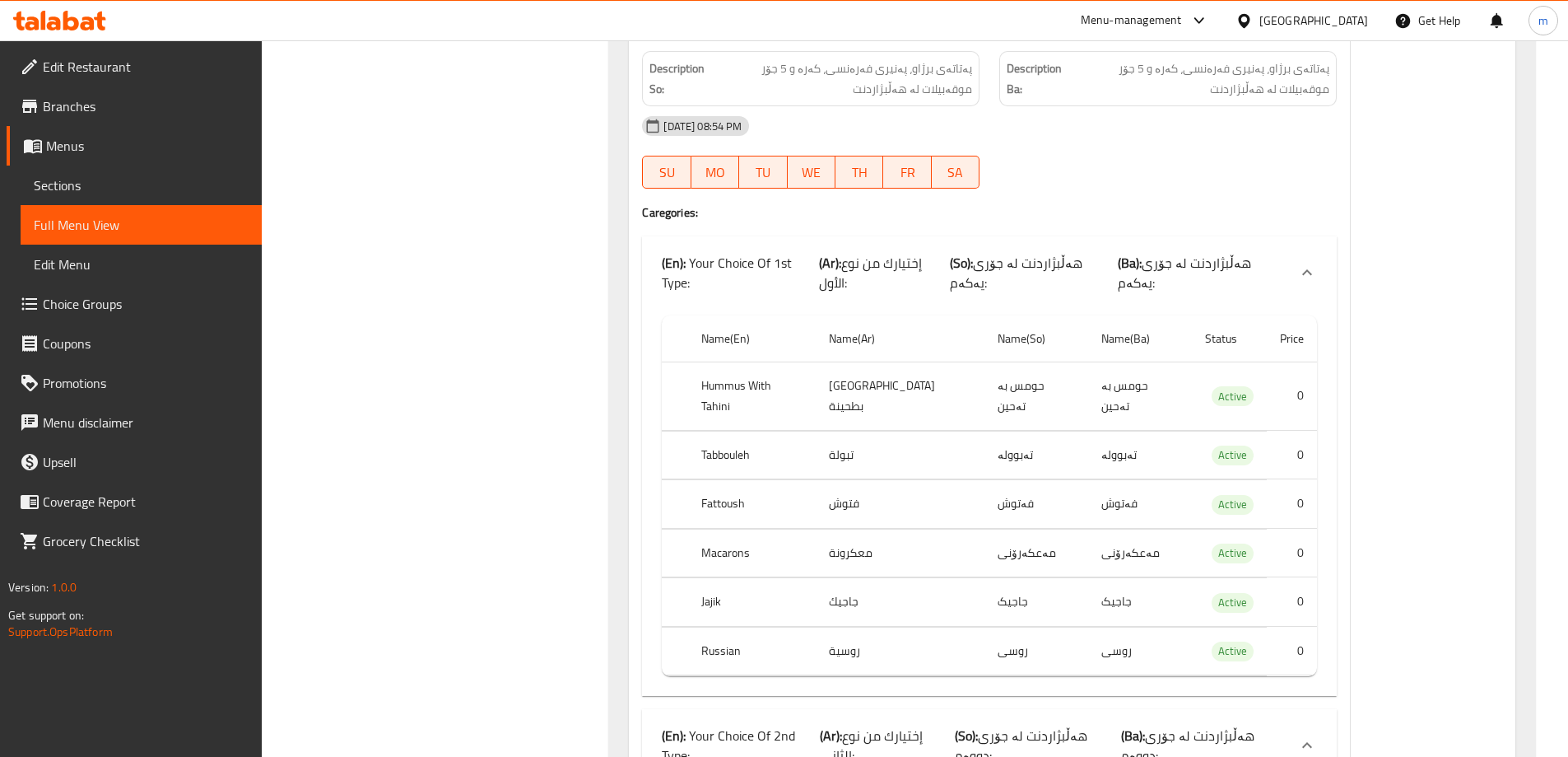
click at [768, 371] on th "Hummus With Tahini" at bounding box center [752, 395] width 127 height 69
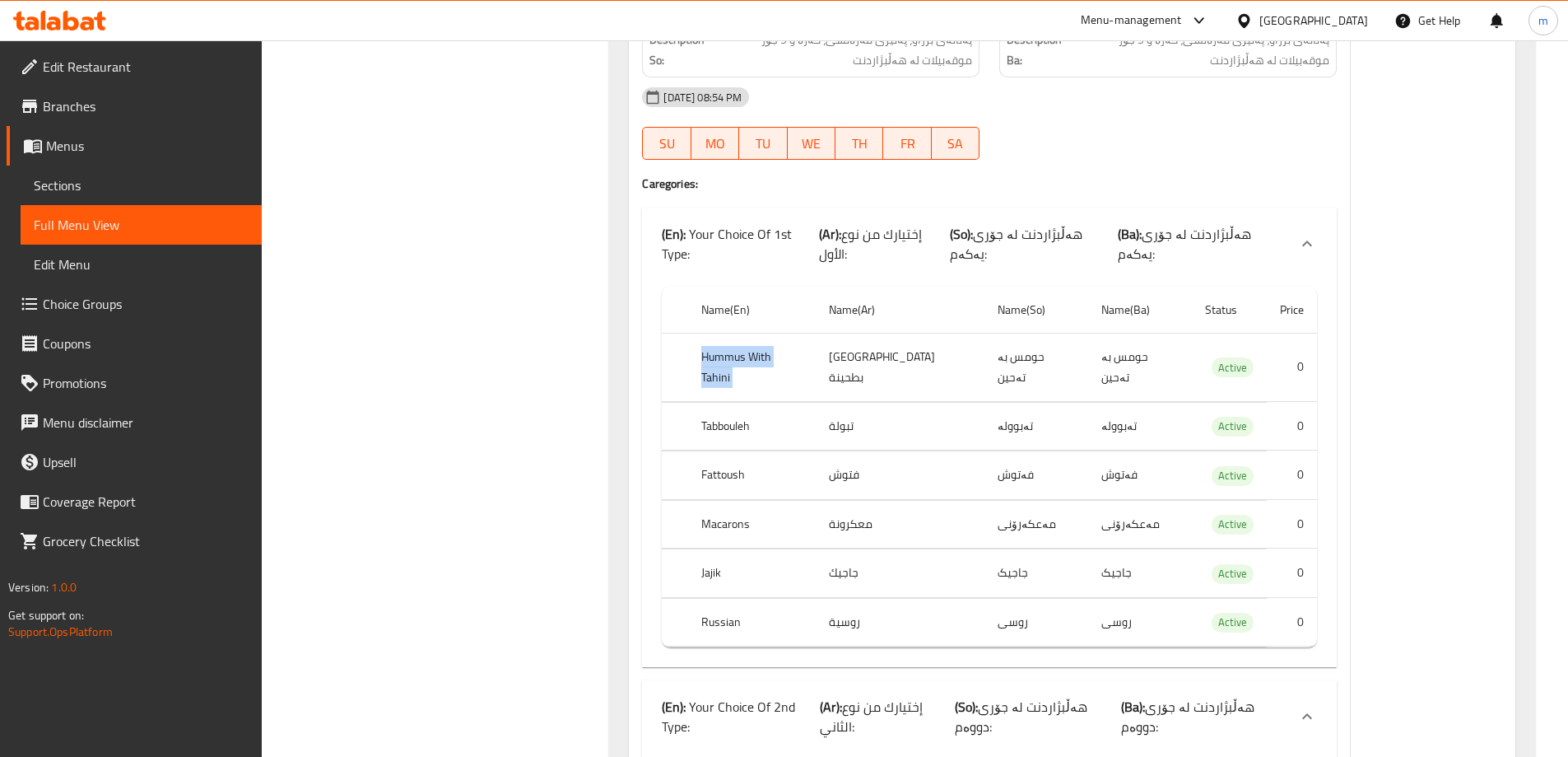
scroll to position [1311, 0]
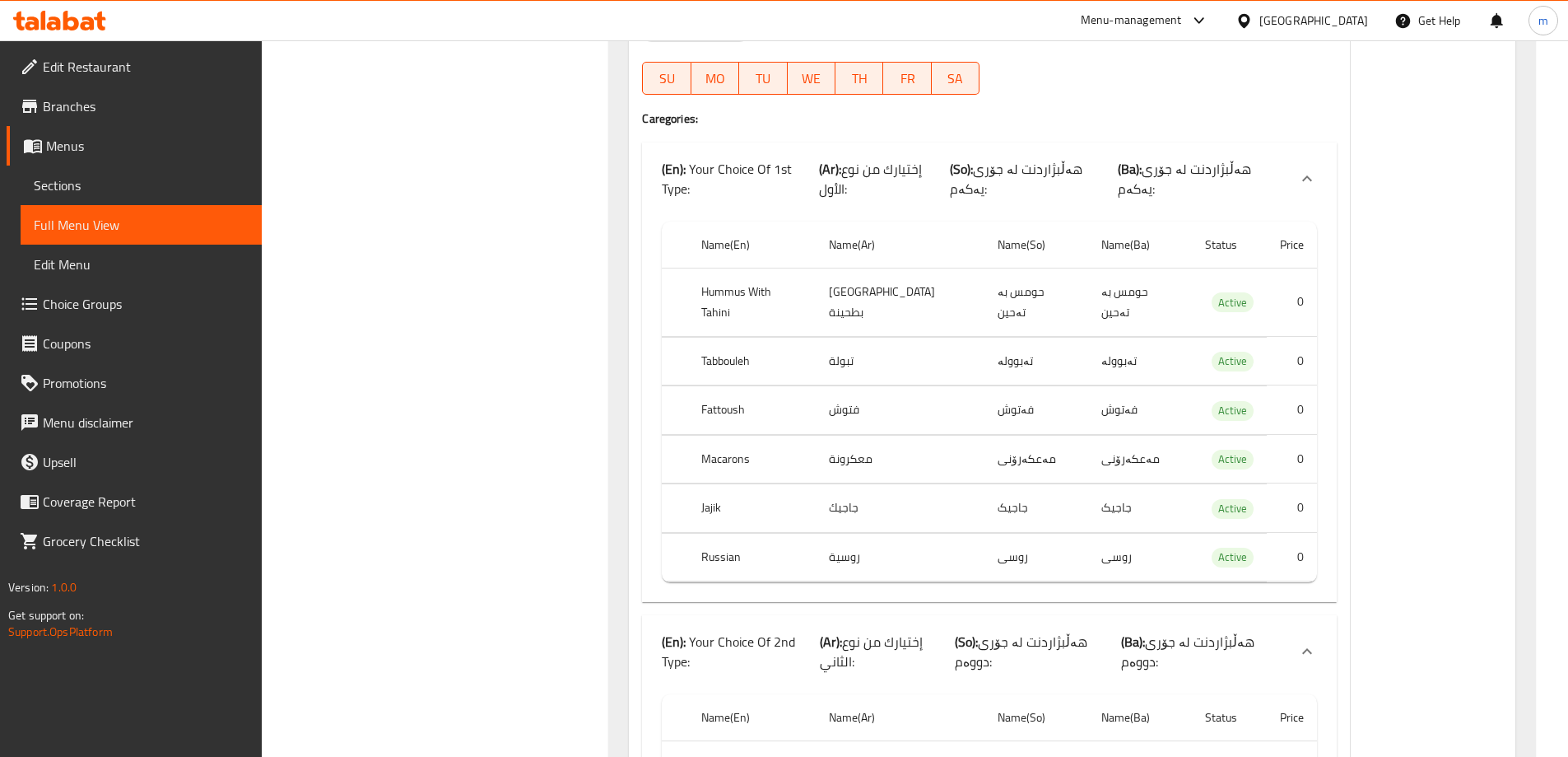
click at [748, 337] on th "Tabbouleh" at bounding box center [752, 361] width 127 height 49
click at [738, 337] on th "Tabbouleh" at bounding box center [752, 361] width 127 height 49
click at [714, 386] on th "Fattoush" at bounding box center [752, 410] width 127 height 49
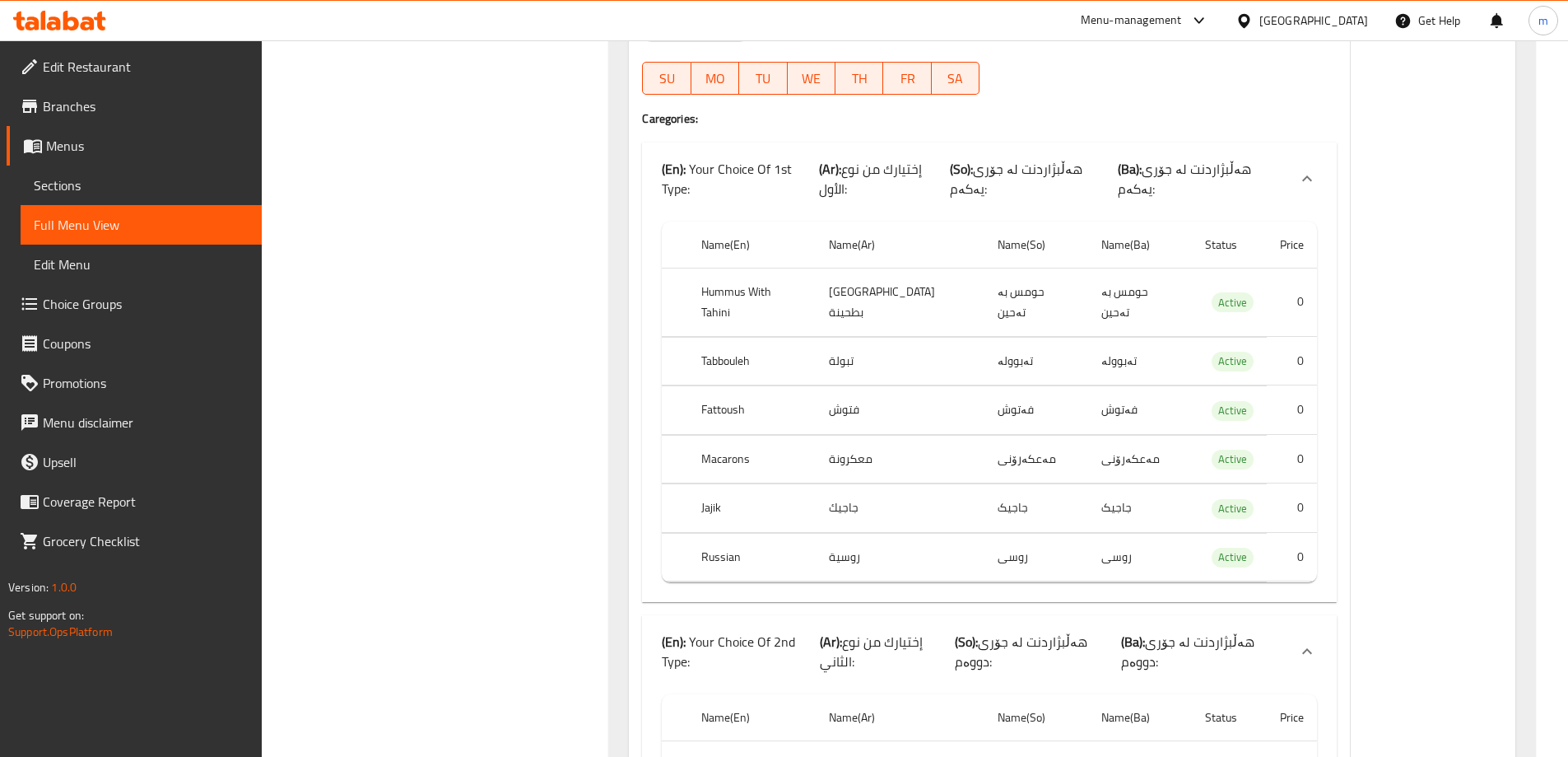
click at [714, 386] on th "Fattoush" at bounding box center [752, 410] width 127 height 49
click at [717, 386] on th "Fattoush" at bounding box center [752, 410] width 127 height 49
click at [719, 435] on th "Macarons" at bounding box center [752, 459] width 127 height 49
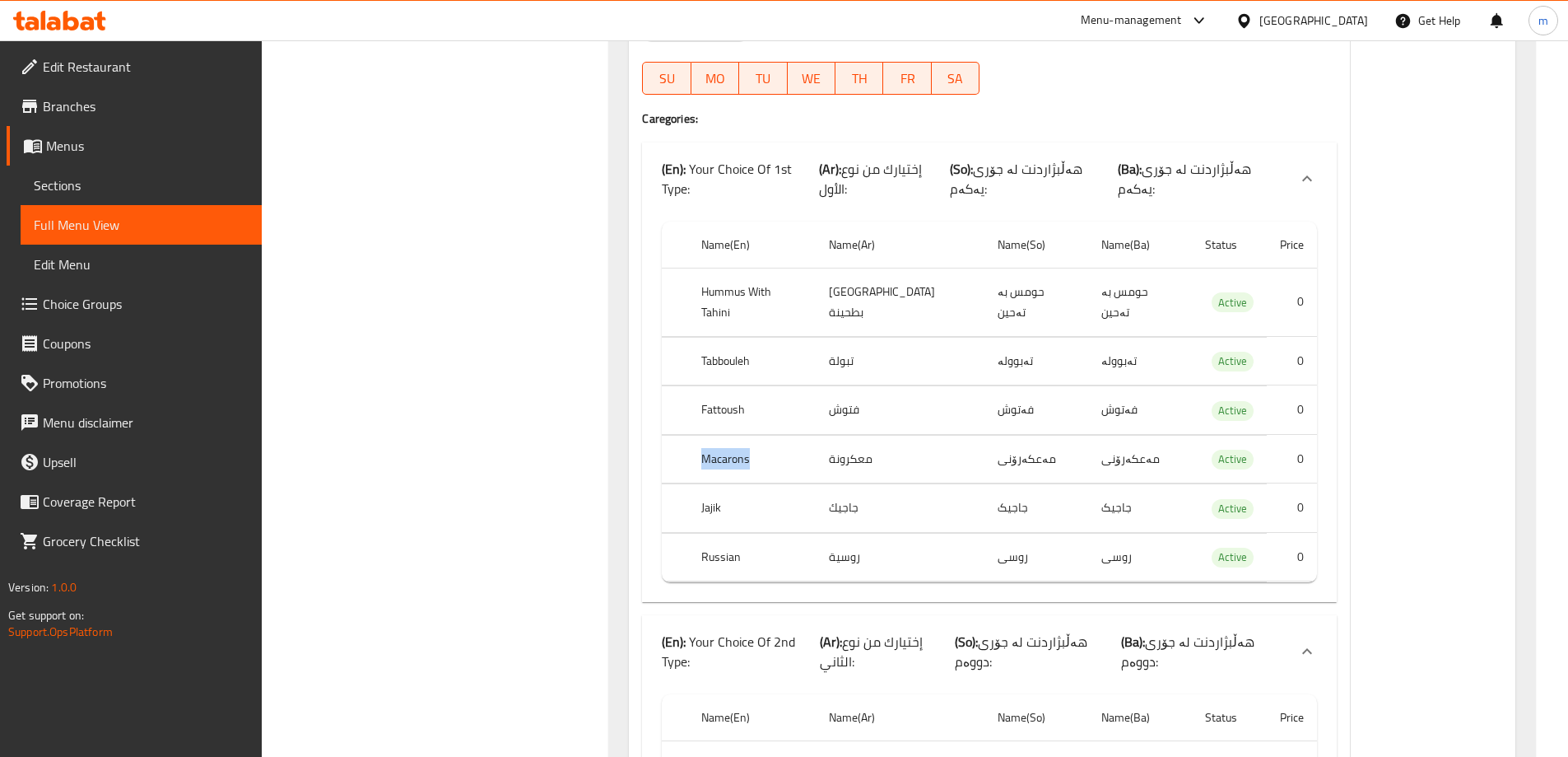
click at [719, 435] on th "Macarons" at bounding box center [752, 459] width 127 height 49
click at [715, 485] on th "Jajik" at bounding box center [752, 509] width 127 height 49
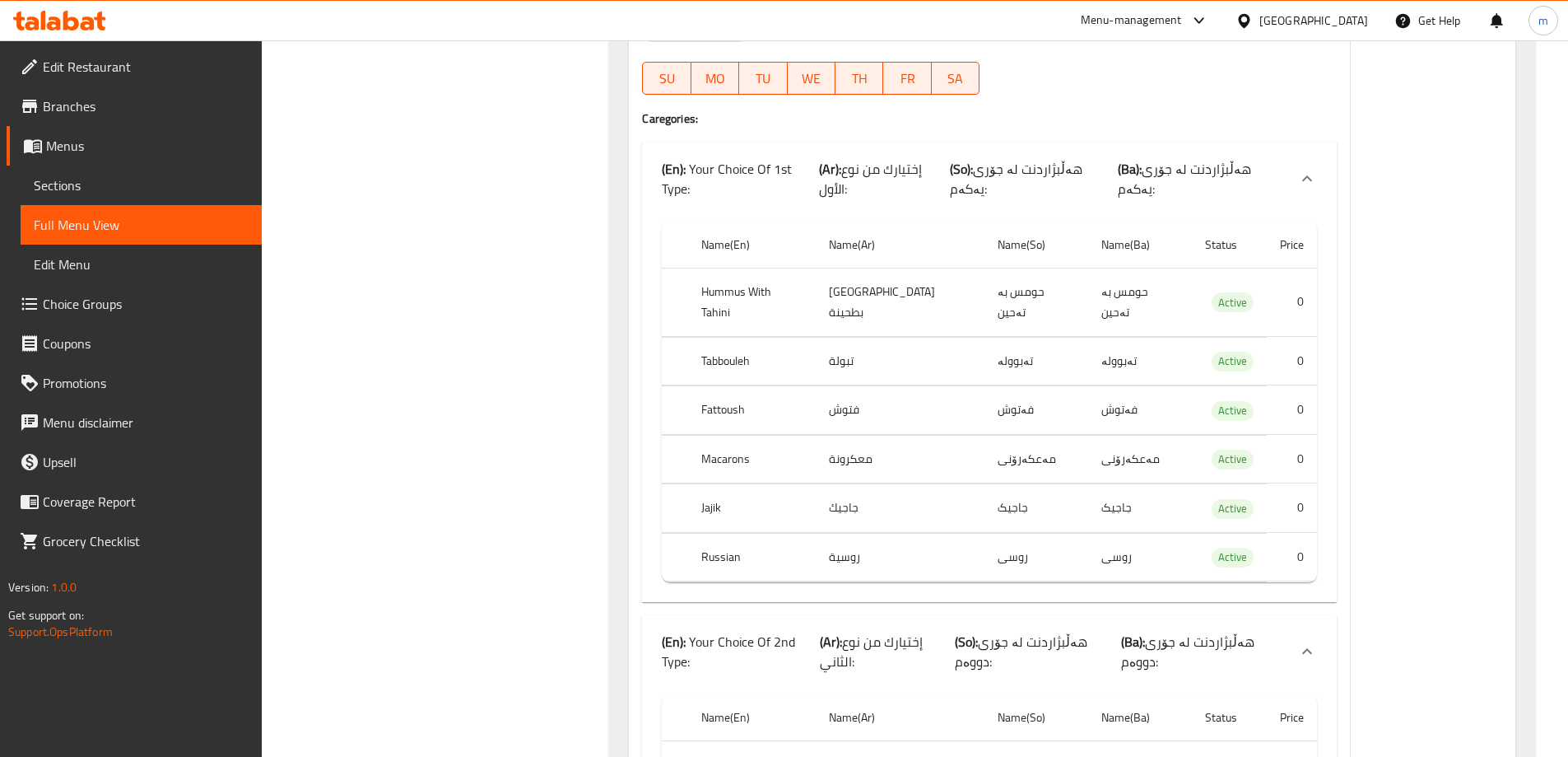
click at [722, 532] on th "Russian" at bounding box center [752, 556] width 127 height 49
click at [864, 277] on td "[GEOGRAPHIC_DATA] بطحينة" at bounding box center [900, 301] width 169 height 69
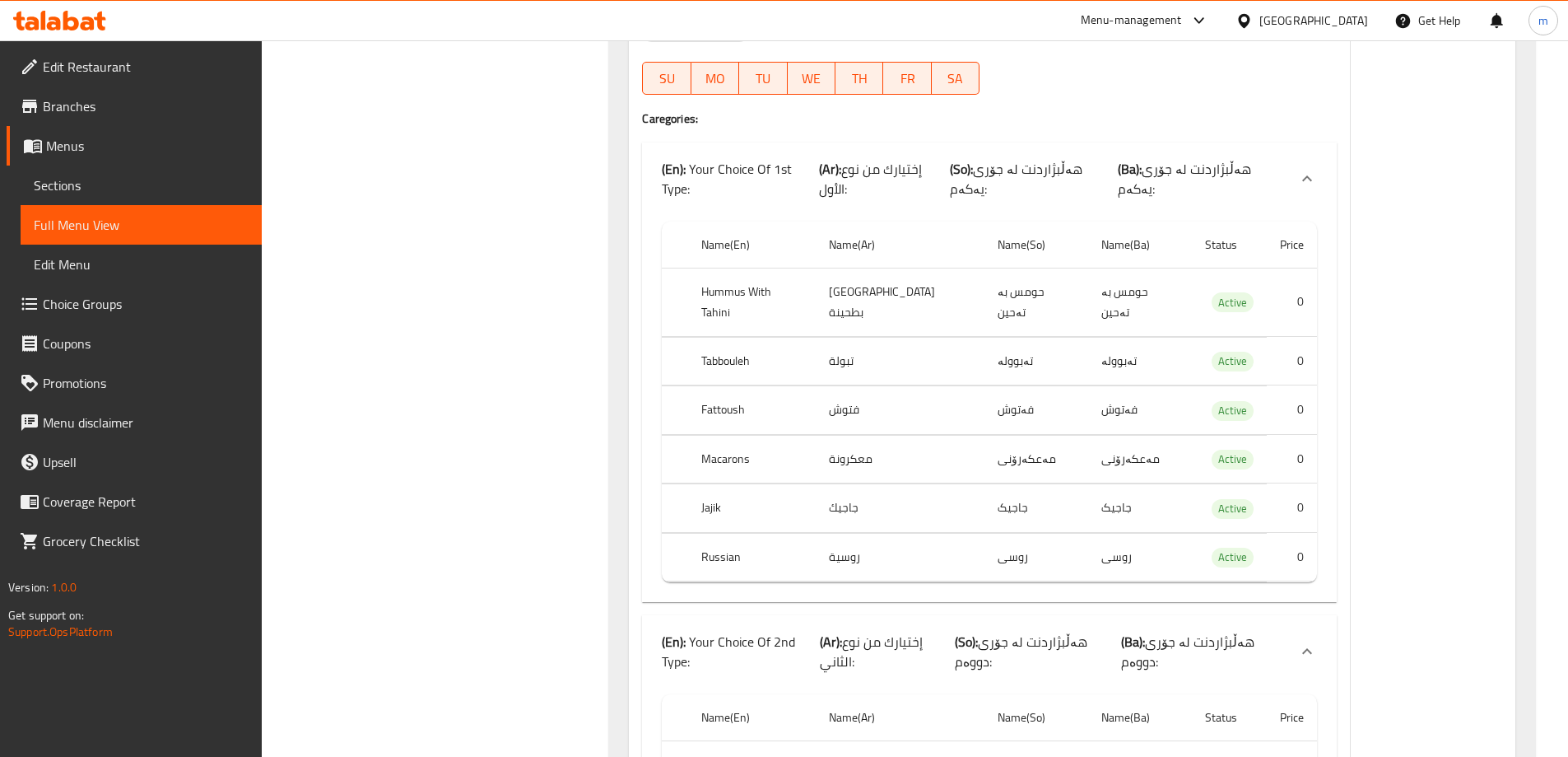
click at [870, 337] on td "تبولة" at bounding box center [900, 361] width 169 height 49
click at [878, 386] on td "فتوش" at bounding box center [900, 410] width 169 height 49
click at [875, 386] on td "فتوش" at bounding box center [900, 410] width 169 height 49
click at [871, 435] on td "معكرونة" at bounding box center [900, 459] width 169 height 49
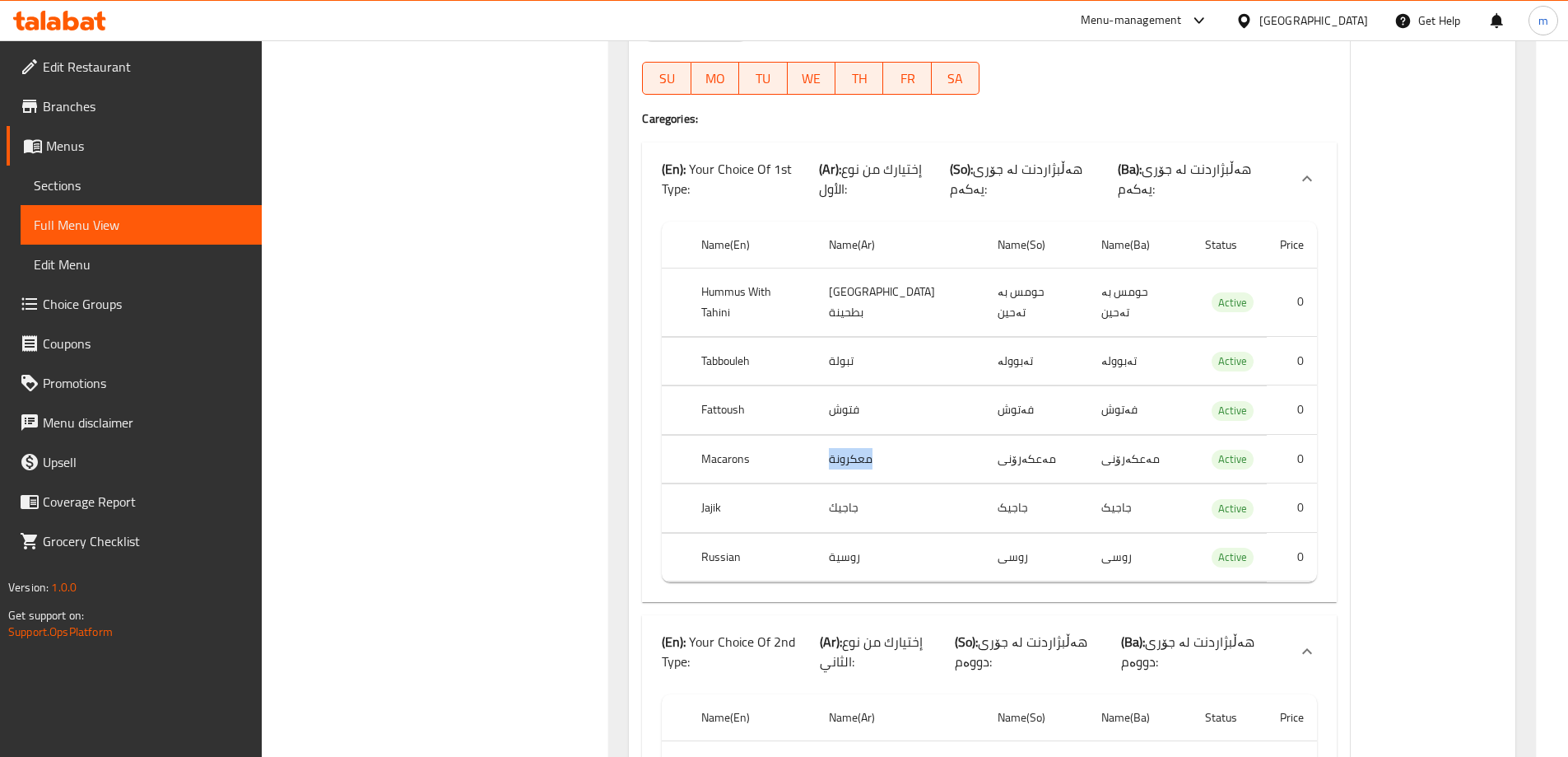
click at [871, 435] on td "معكرونة" at bounding box center [900, 459] width 169 height 49
click at [855, 485] on td "جاجيك" at bounding box center [900, 509] width 169 height 49
click at [864, 485] on td "جاجيك" at bounding box center [900, 509] width 169 height 49
click at [866, 485] on td "جاجيك" at bounding box center [900, 509] width 169 height 49
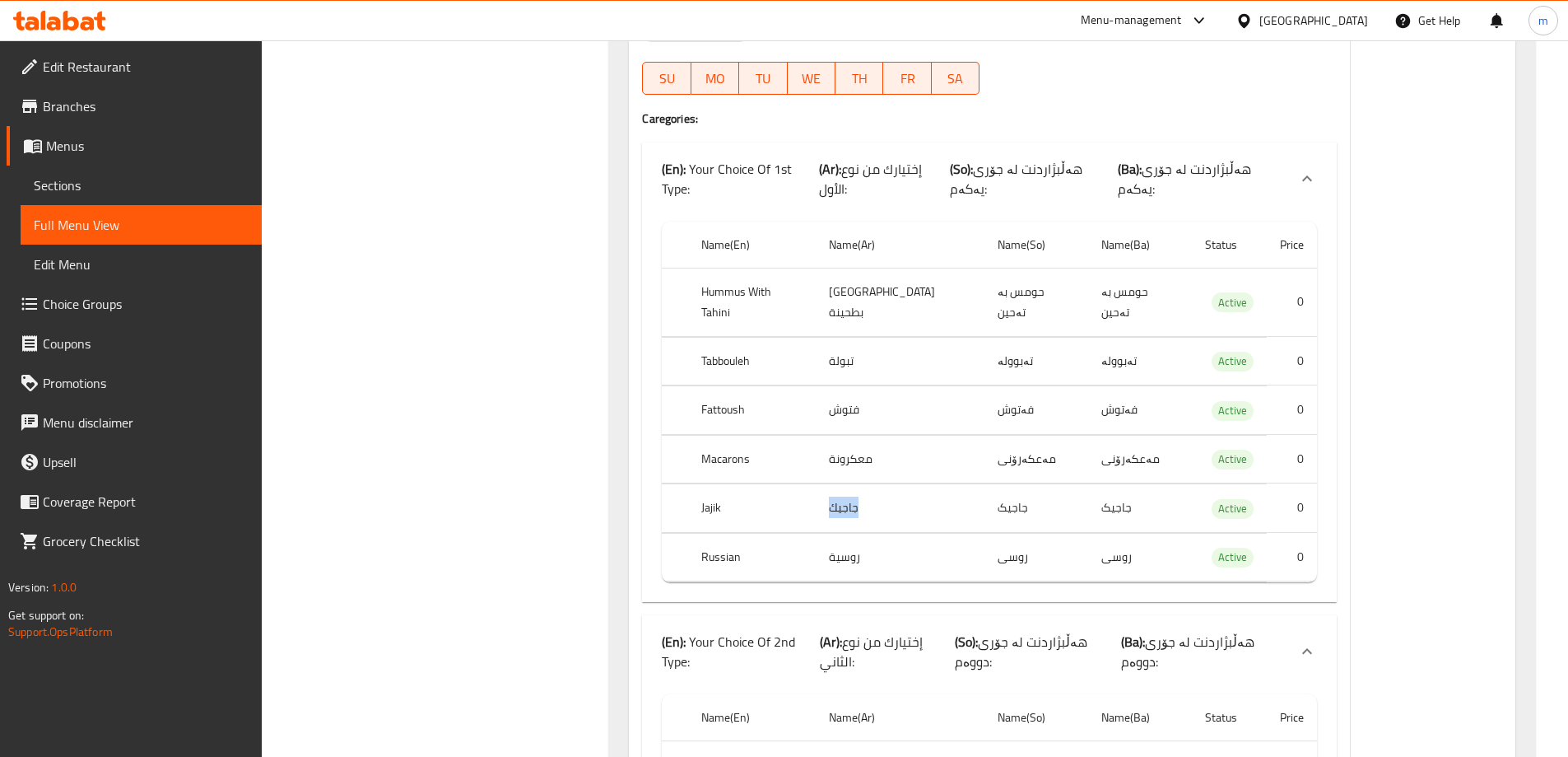
click at [866, 532] on td "روسية" at bounding box center [900, 556] width 169 height 49
click at [985, 532] on td "روسی" at bounding box center [1037, 556] width 104 height 49
click at [985, 485] on td "جاجیک" at bounding box center [1037, 509] width 104 height 49
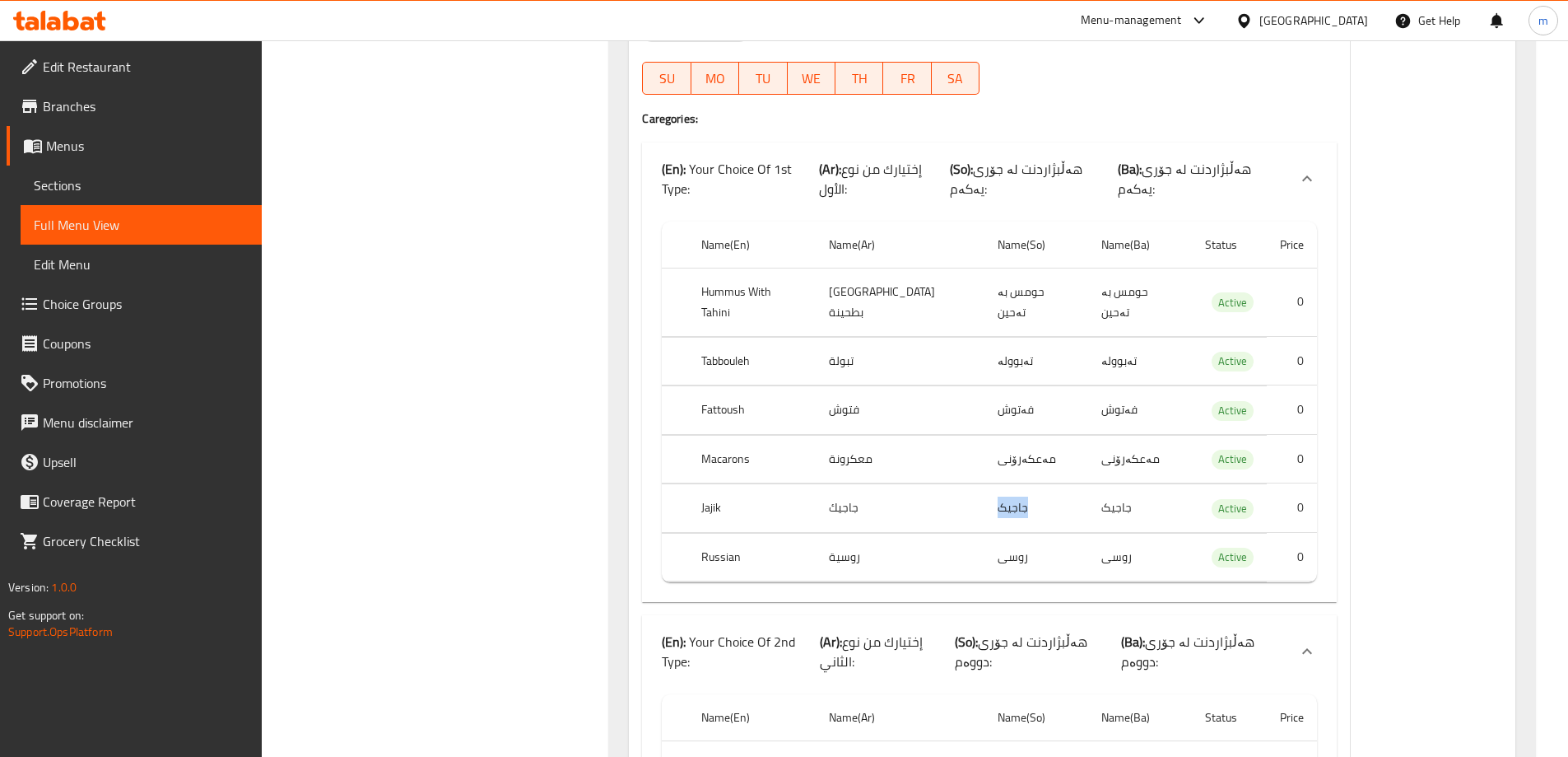
click at [985, 485] on td "جاجیک" at bounding box center [1037, 509] width 104 height 49
click at [988, 438] on td "مەعکەرۆنی" at bounding box center [1037, 459] width 104 height 49
click at [987, 435] on td "مەعکەرۆنی" at bounding box center [1037, 459] width 104 height 49
click at [985, 386] on td "فەتوش" at bounding box center [1037, 410] width 104 height 49
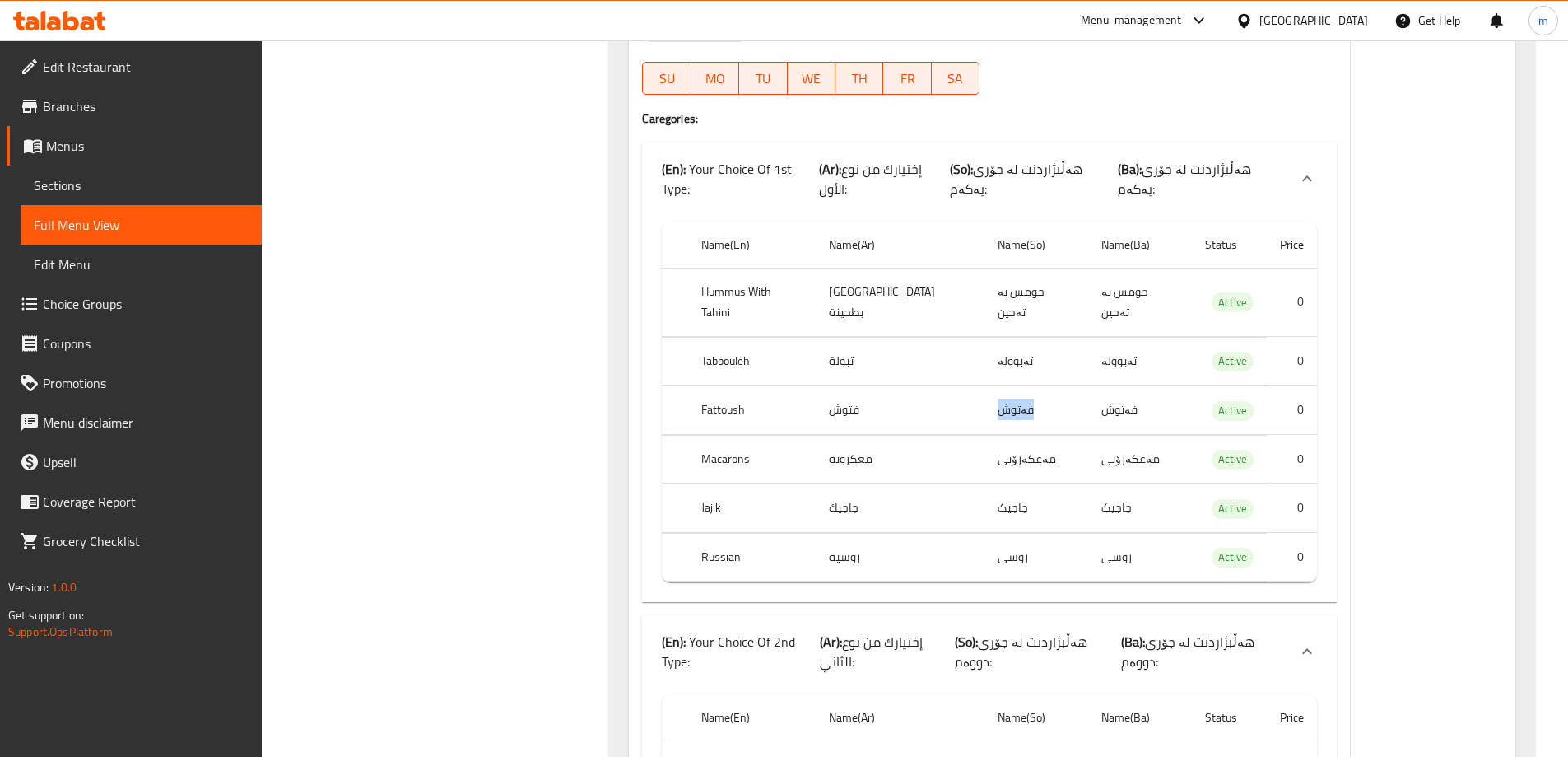
click at [985, 386] on td "فەتوش" at bounding box center [1037, 410] width 104 height 49
click at [985, 337] on td "تەبوولە" at bounding box center [1037, 361] width 104 height 49
click at [1000, 272] on td "حومس بە تەحین" at bounding box center [1037, 301] width 104 height 69
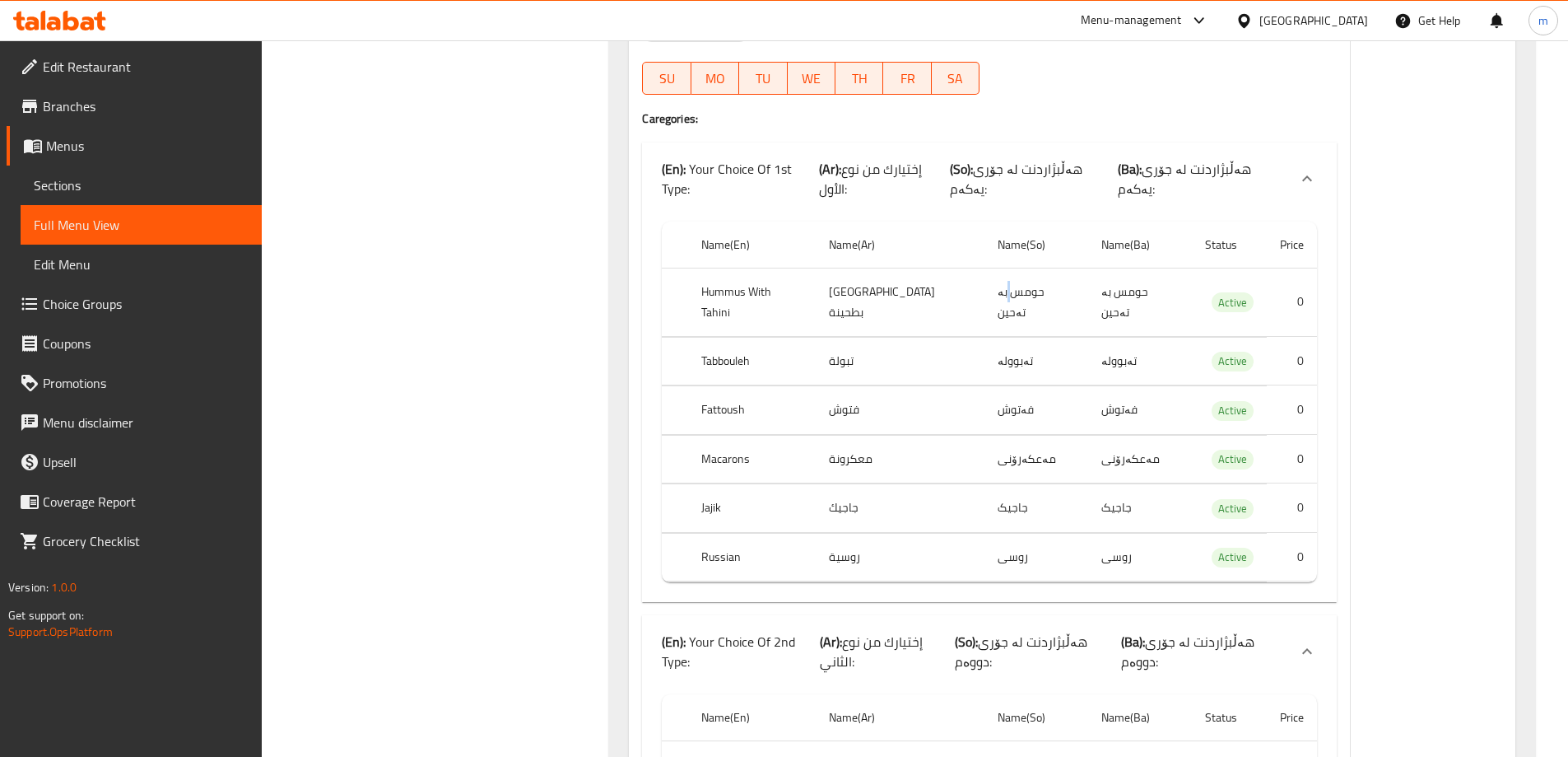
click at [985, 267] on td "حومس بە تەحین" at bounding box center [1037, 301] width 104 height 69
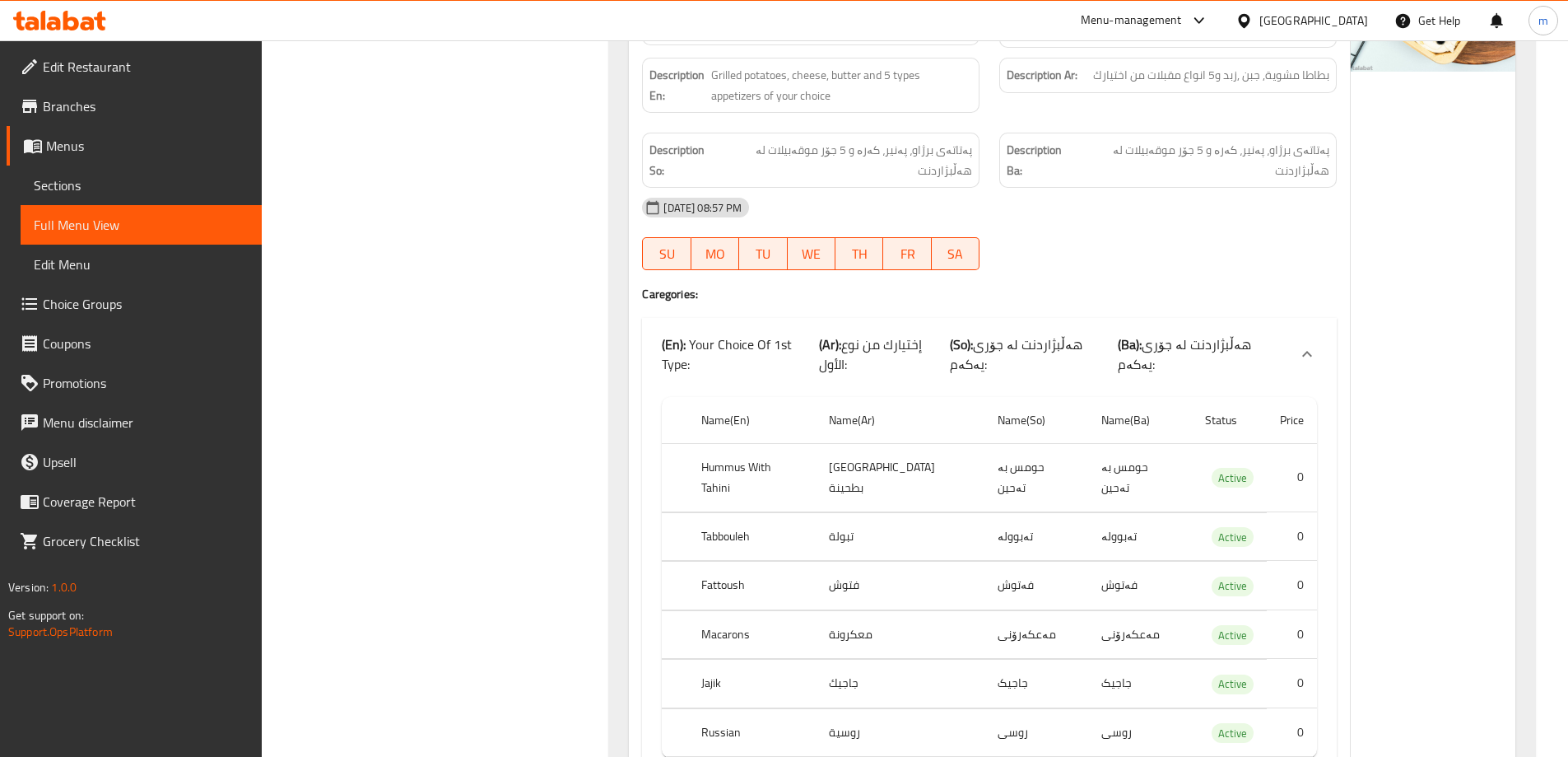
scroll to position [3891, 0]
drag, startPoint x: 820, startPoint y: 184, endPoint x: 593, endPoint y: 212, distance: 228.7
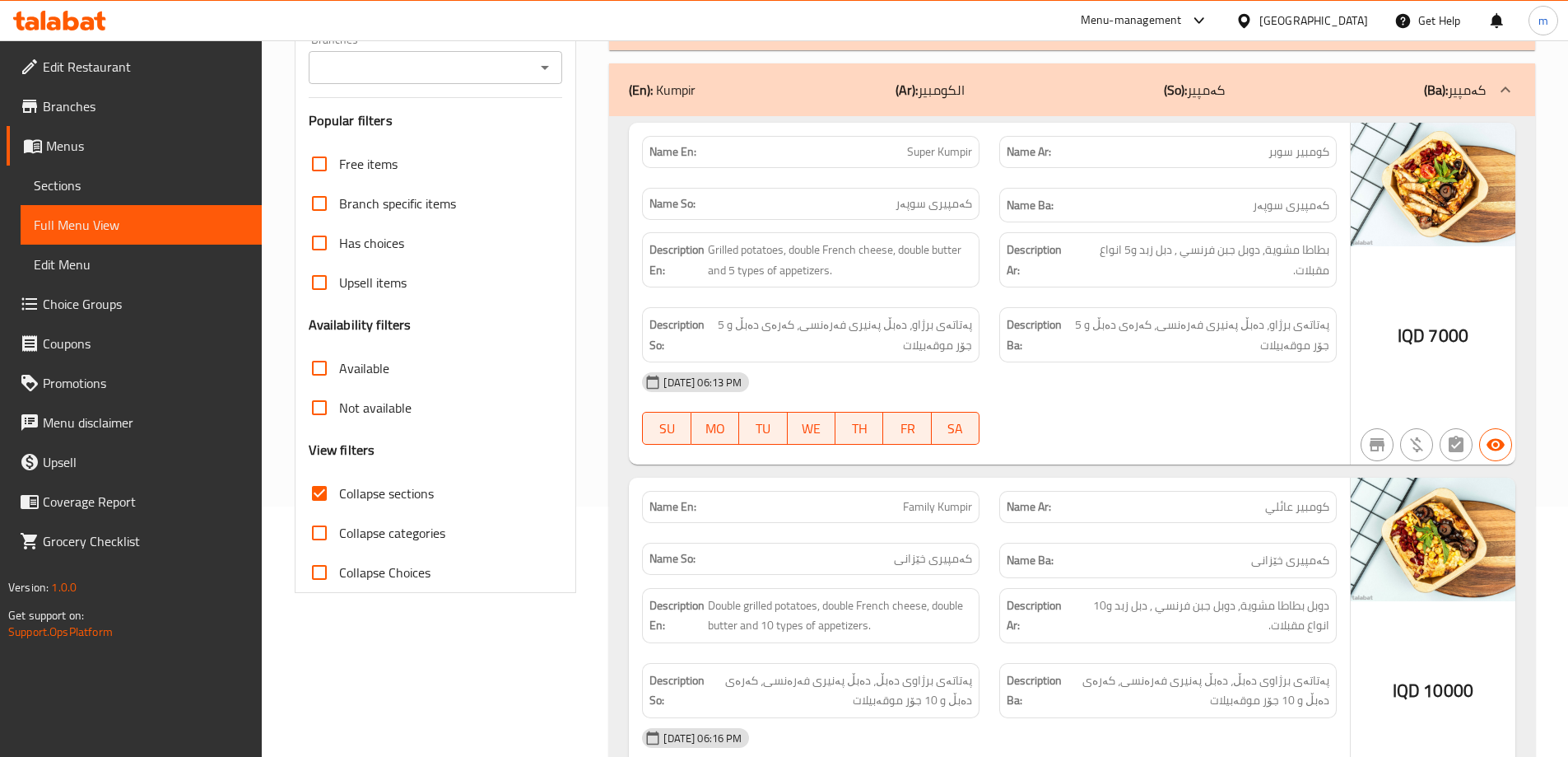
scroll to position [128, 0]
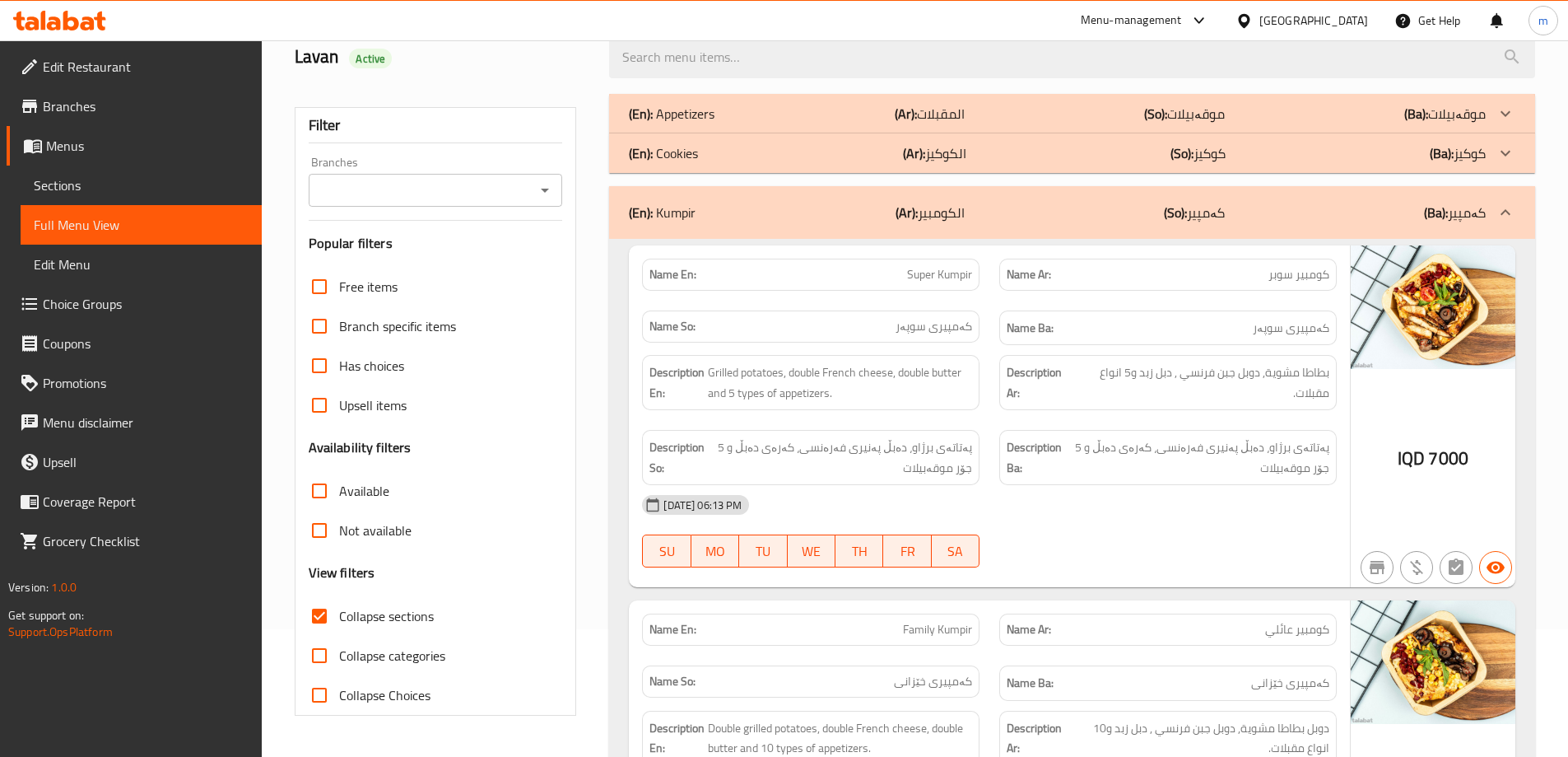
click at [550, 178] on div at bounding box center [544, 190] width 21 height 23
click at [543, 178] on button "Open" at bounding box center [545, 190] width 23 height 23
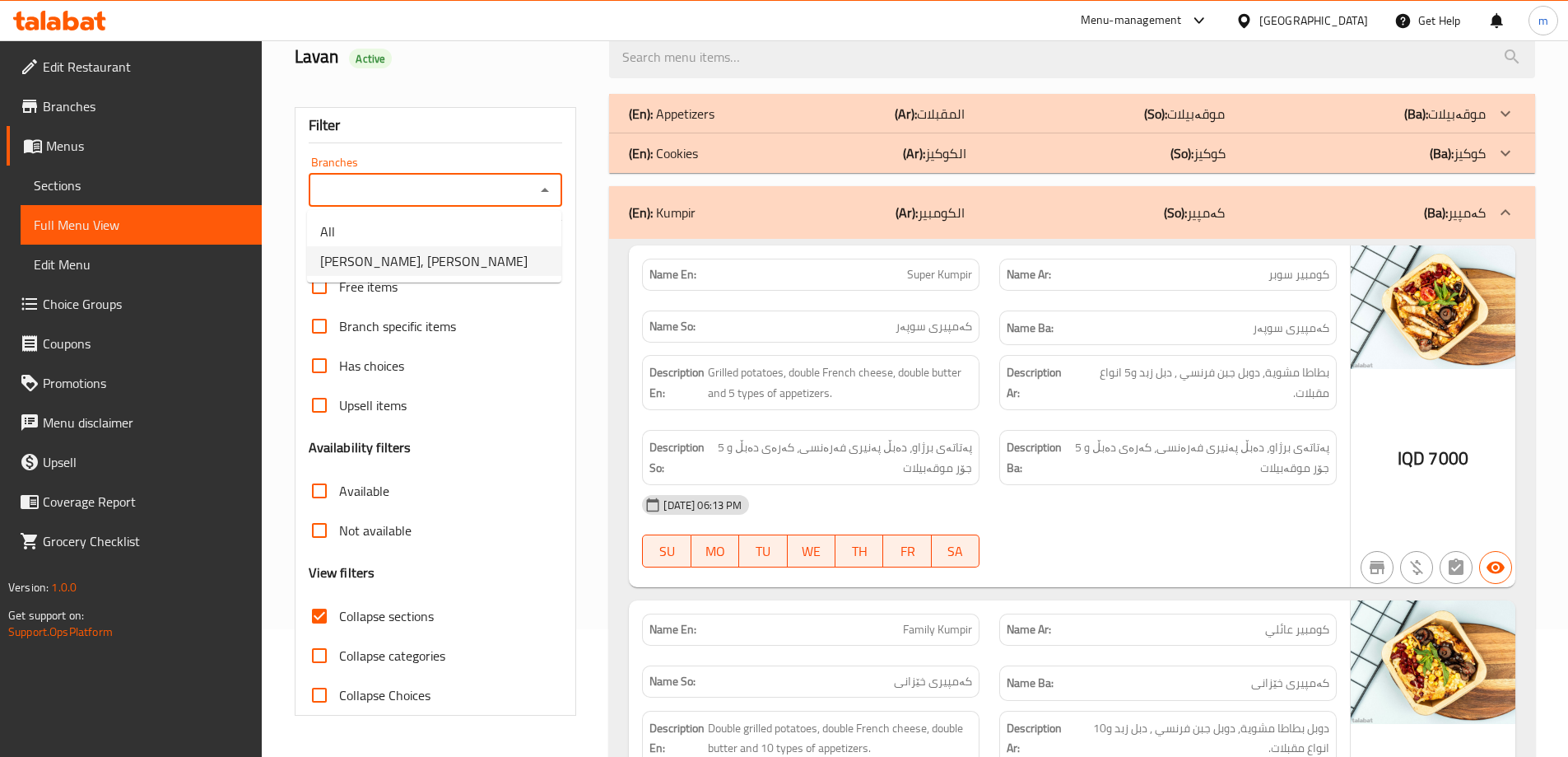
click at [438, 263] on li "Obaida, Al Ghazaliya" at bounding box center [434, 261] width 254 height 30
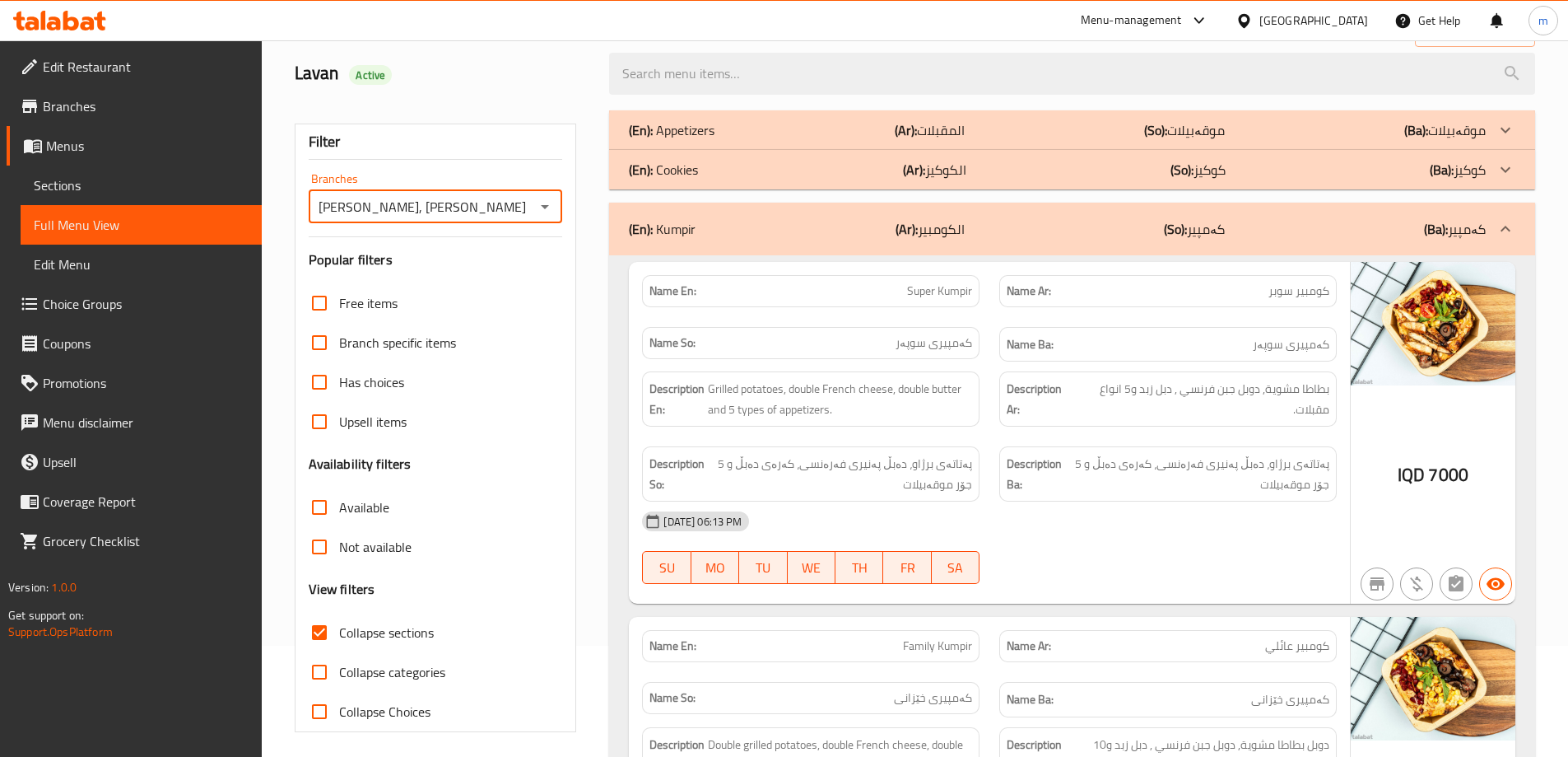
scroll to position [0, 0]
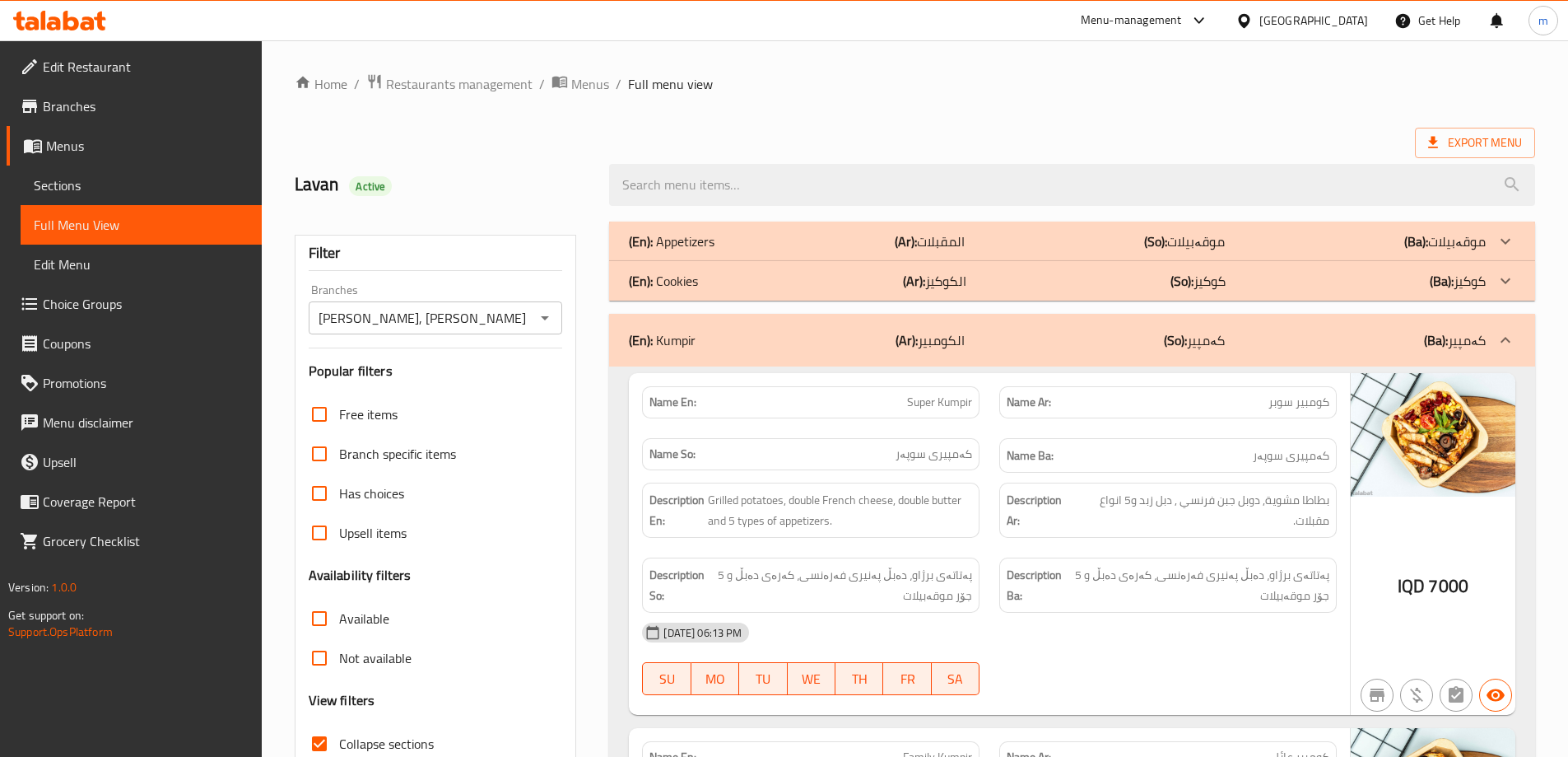
click at [50, 18] on icon at bounding box center [54, 23] width 14 height 14
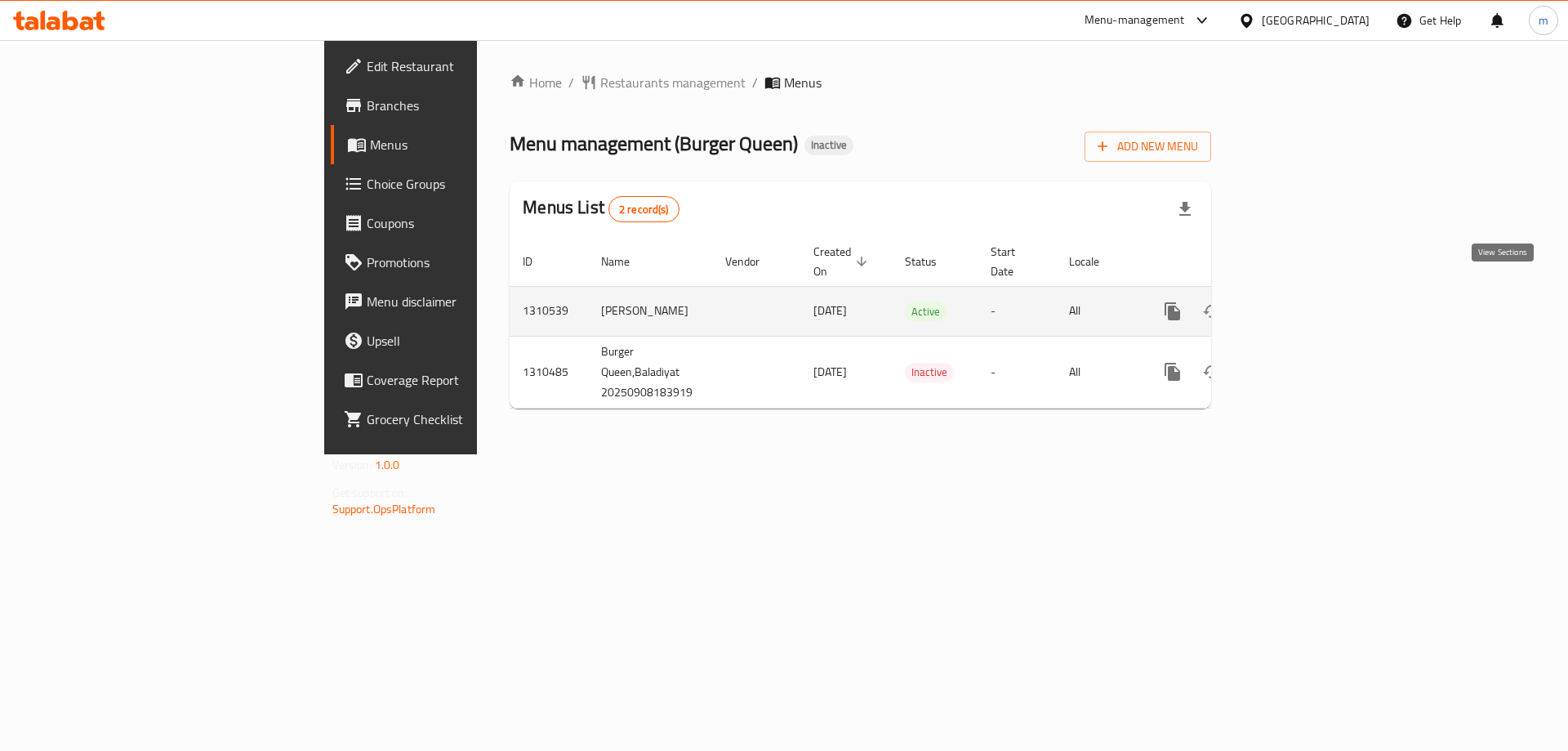
click at [1300, 301] on icon "enhanced table" at bounding box center [1290, 311] width 20 height 20
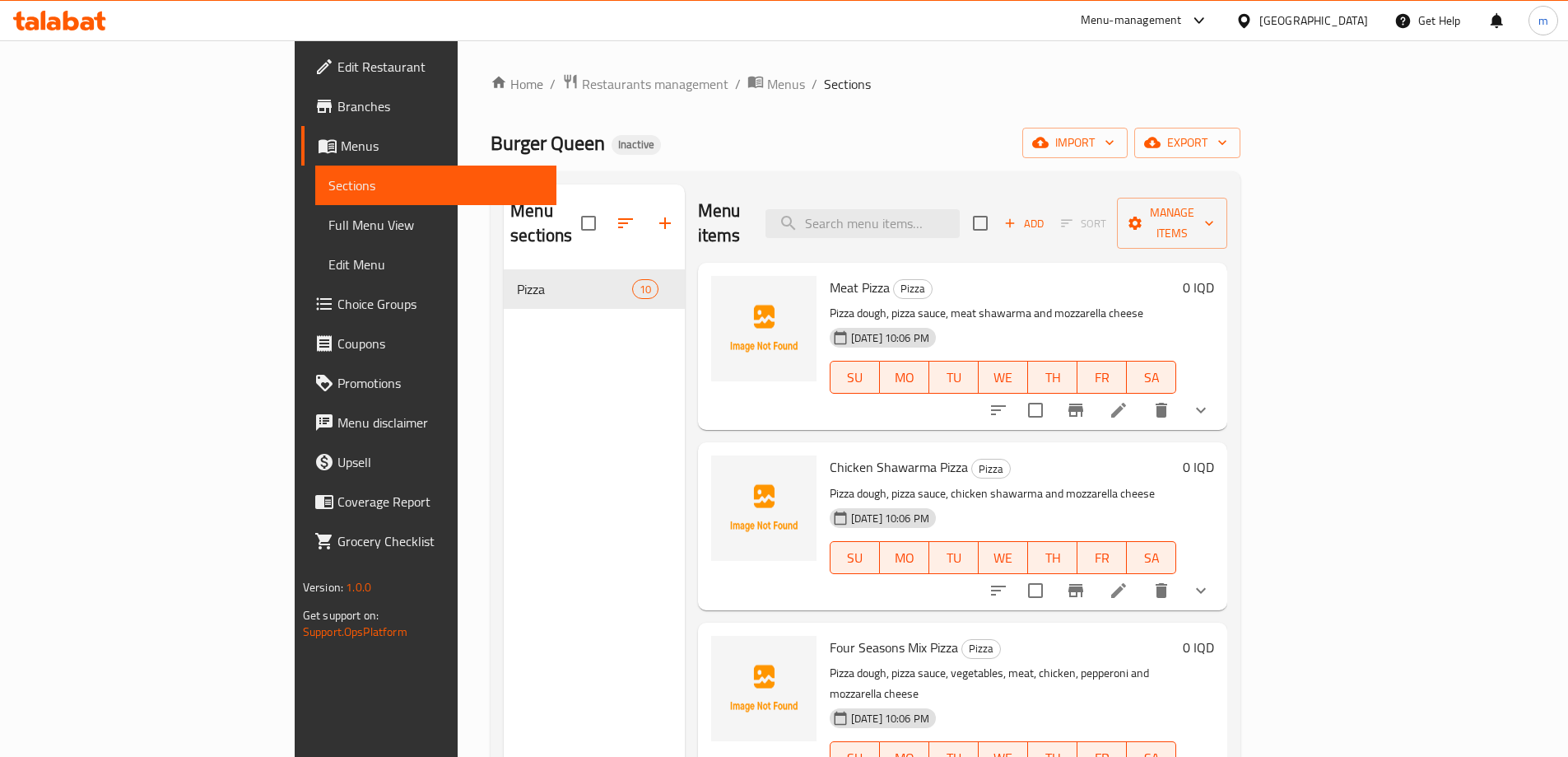
click at [315, 214] on link "Full Menu View" at bounding box center [436, 225] width 241 height 40
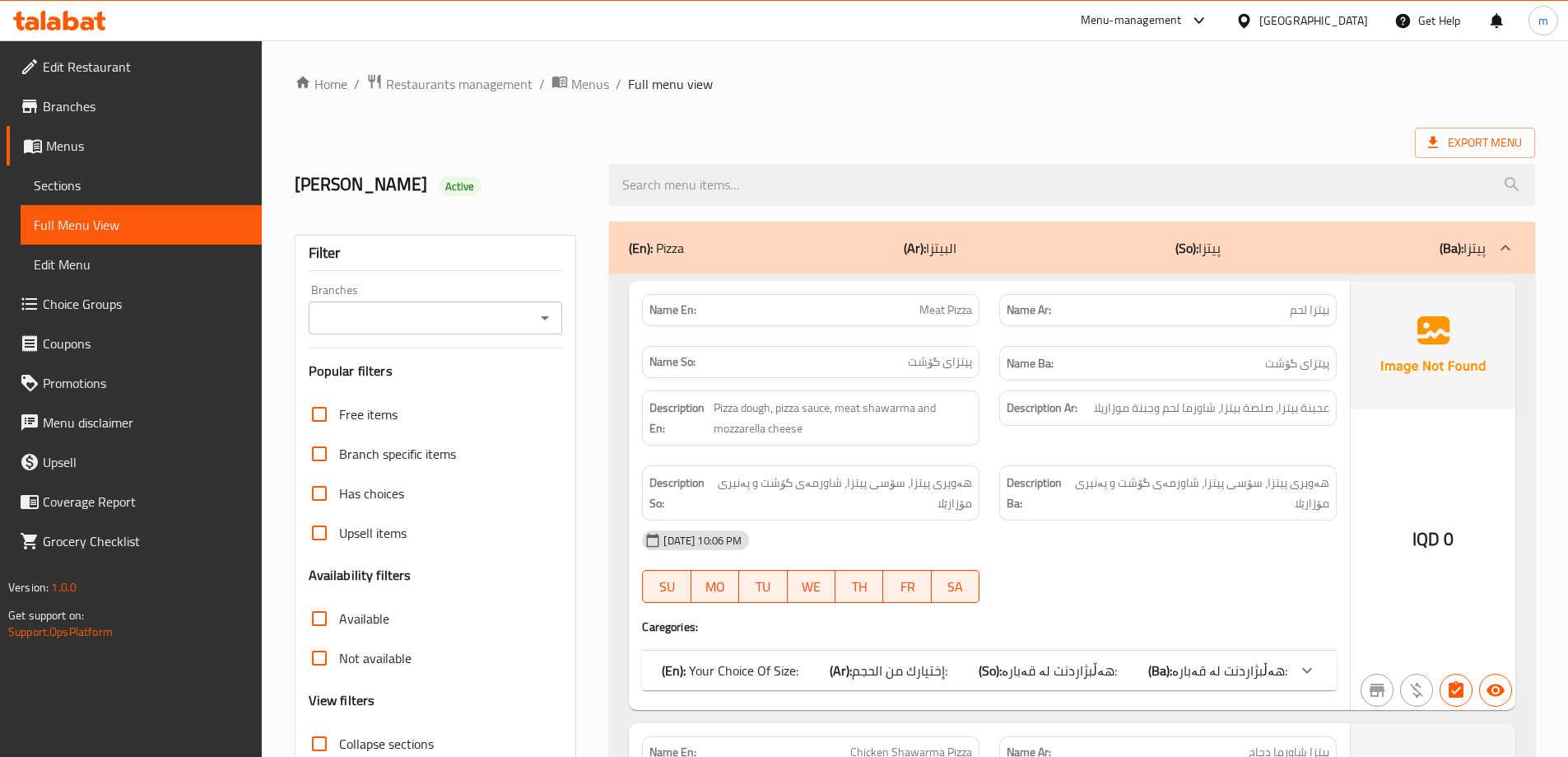
click at [541, 319] on icon "Open" at bounding box center [545, 318] width 20 height 20
click at [547, 327] on icon "Close" at bounding box center [545, 318] width 20 height 20
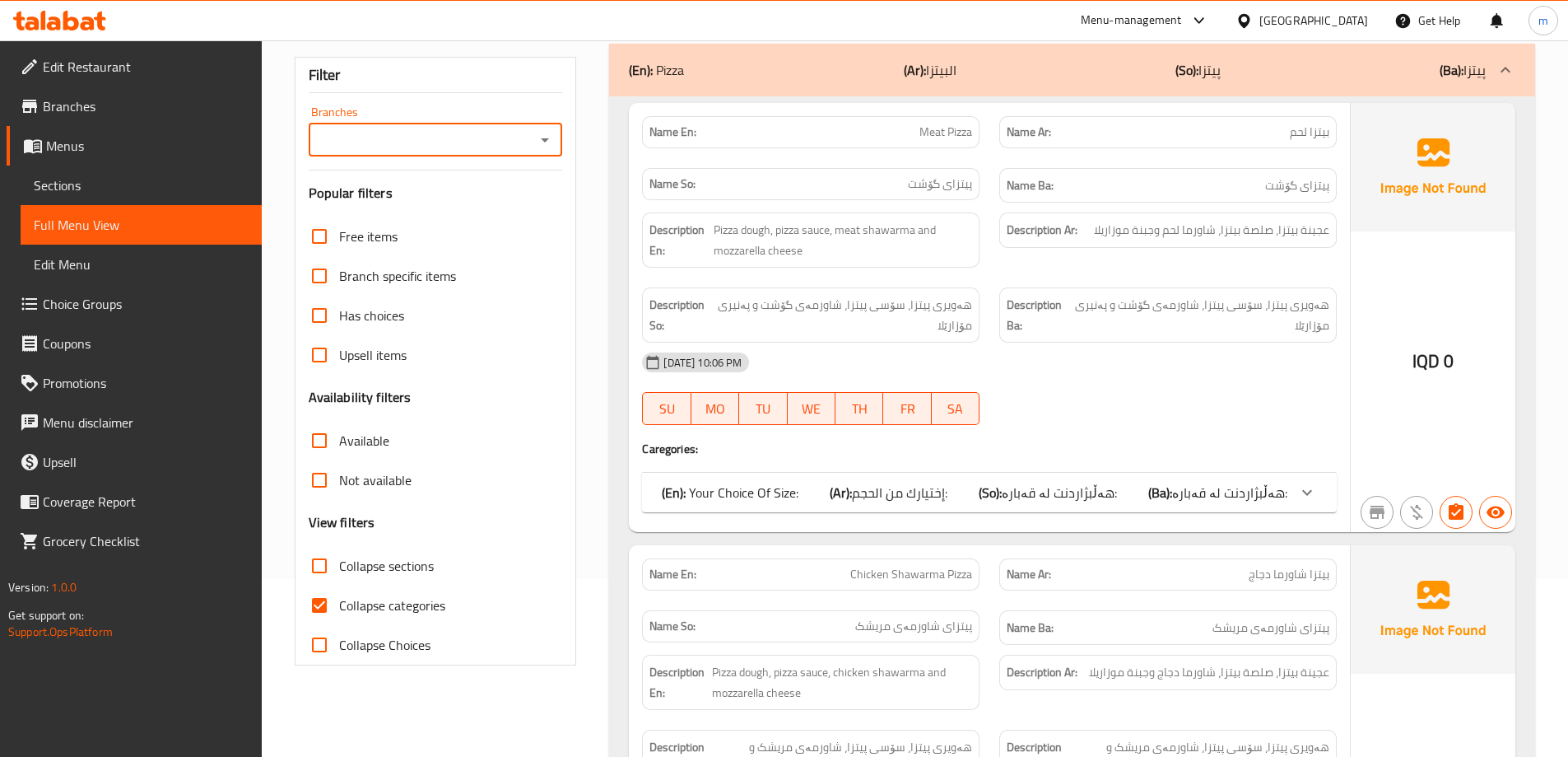
scroll to position [329, 0]
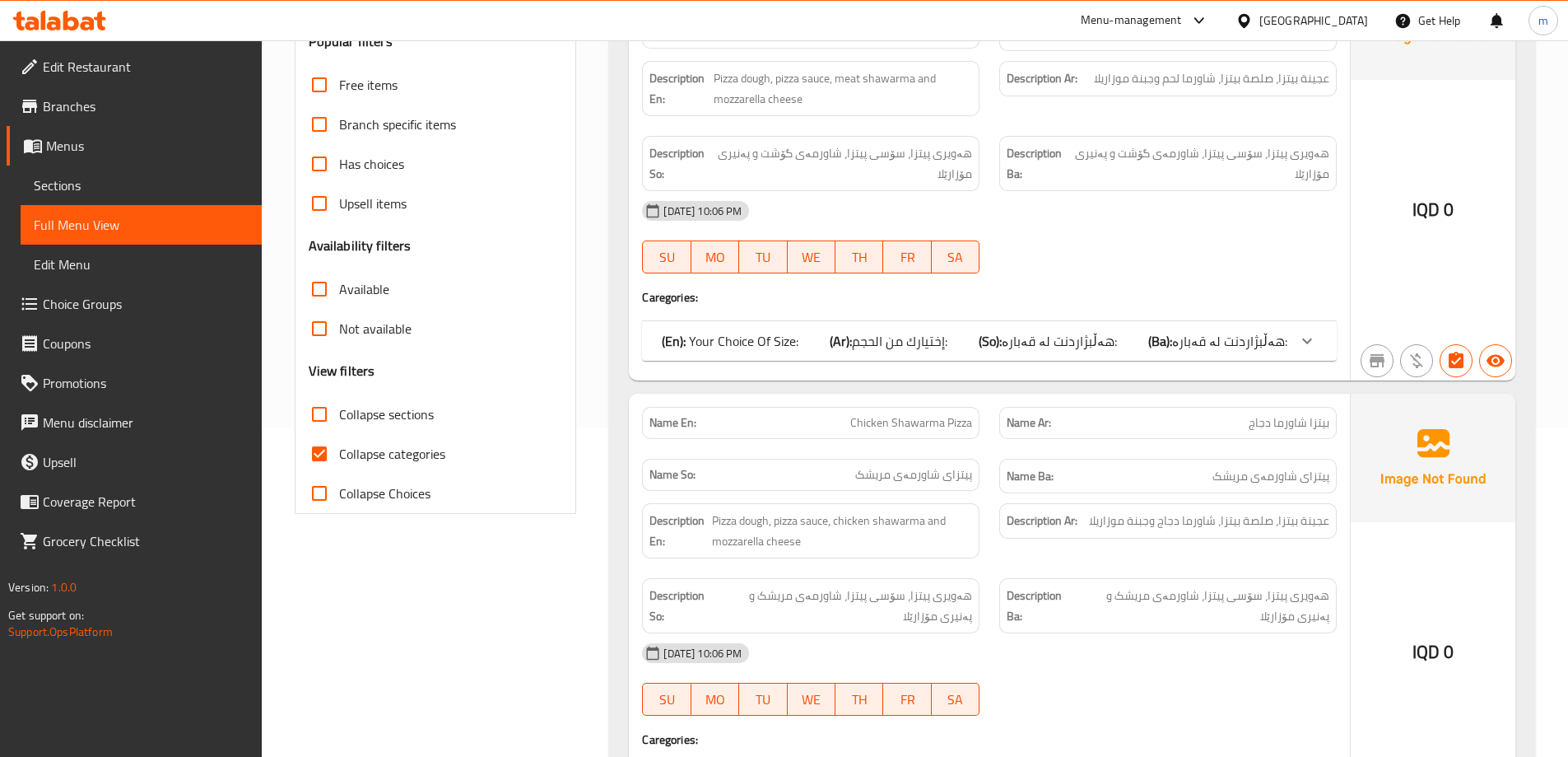
click at [158, 192] on span "Sections" at bounding box center [141, 185] width 215 height 20
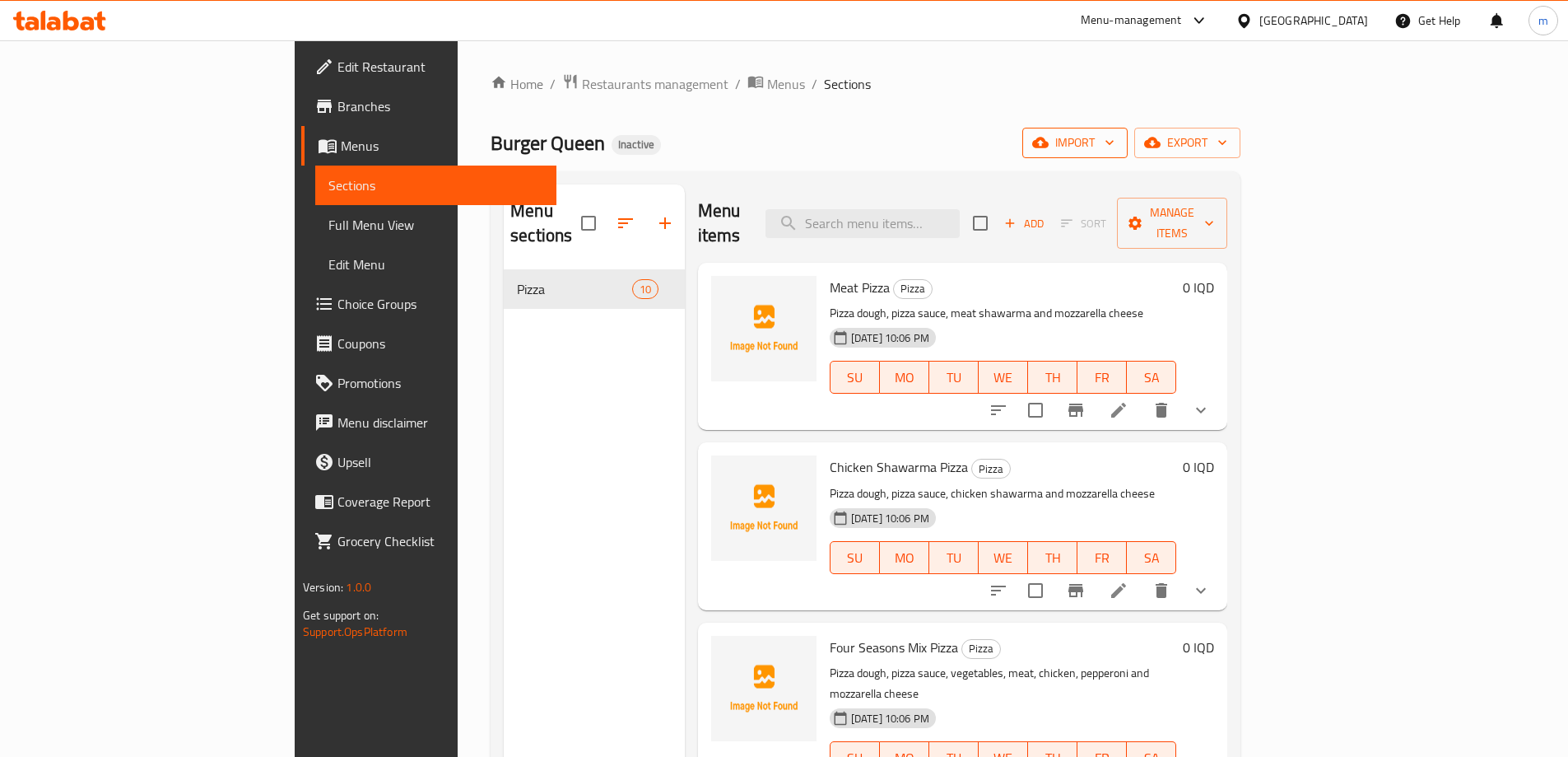
click at [1128, 154] on button "import" at bounding box center [1075, 143] width 106 height 31
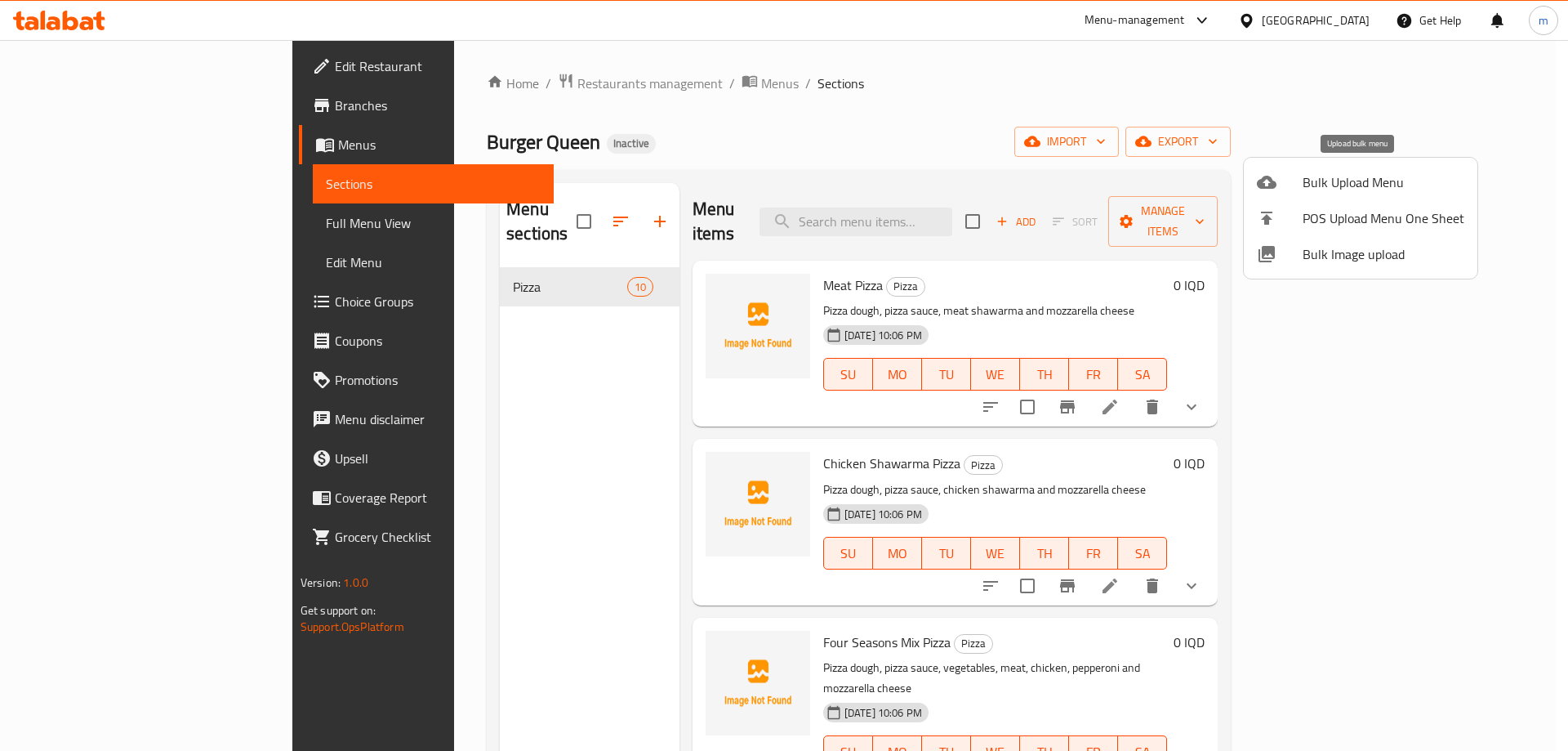
click at [1301, 183] on div at bounding box center [1280, 182] width 46 height 20
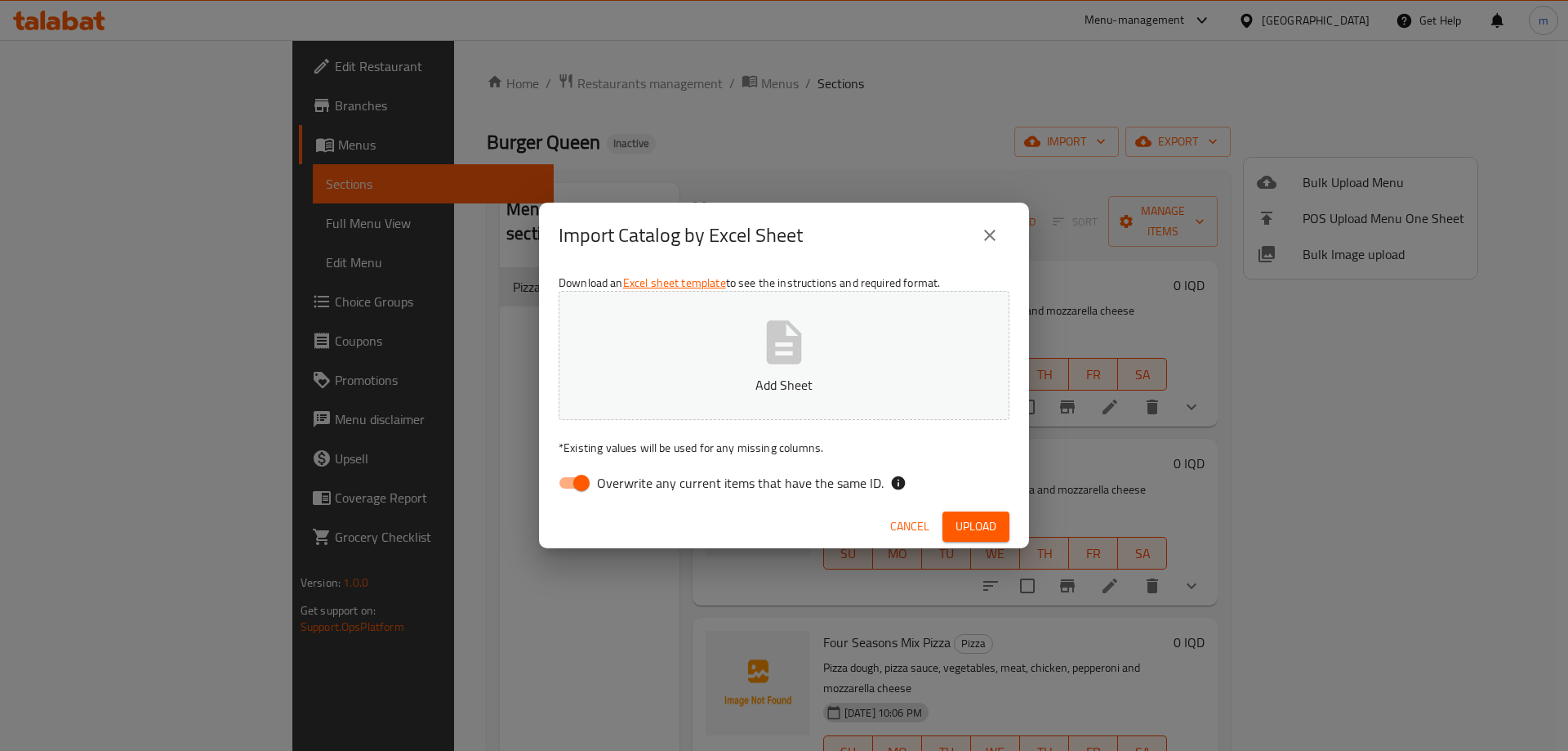
click at [563, 471] on input "Overwrite any current items that have the same ID." at bounding box center [581, 483] width 93 height 31
checkbox input "false"
click at [804, 339] on icon "button" at bounding box center [784, 342] width 52 height 52
click at [983, 536] on span "Upload" at bounding box center [976, 526] width 41 height 20
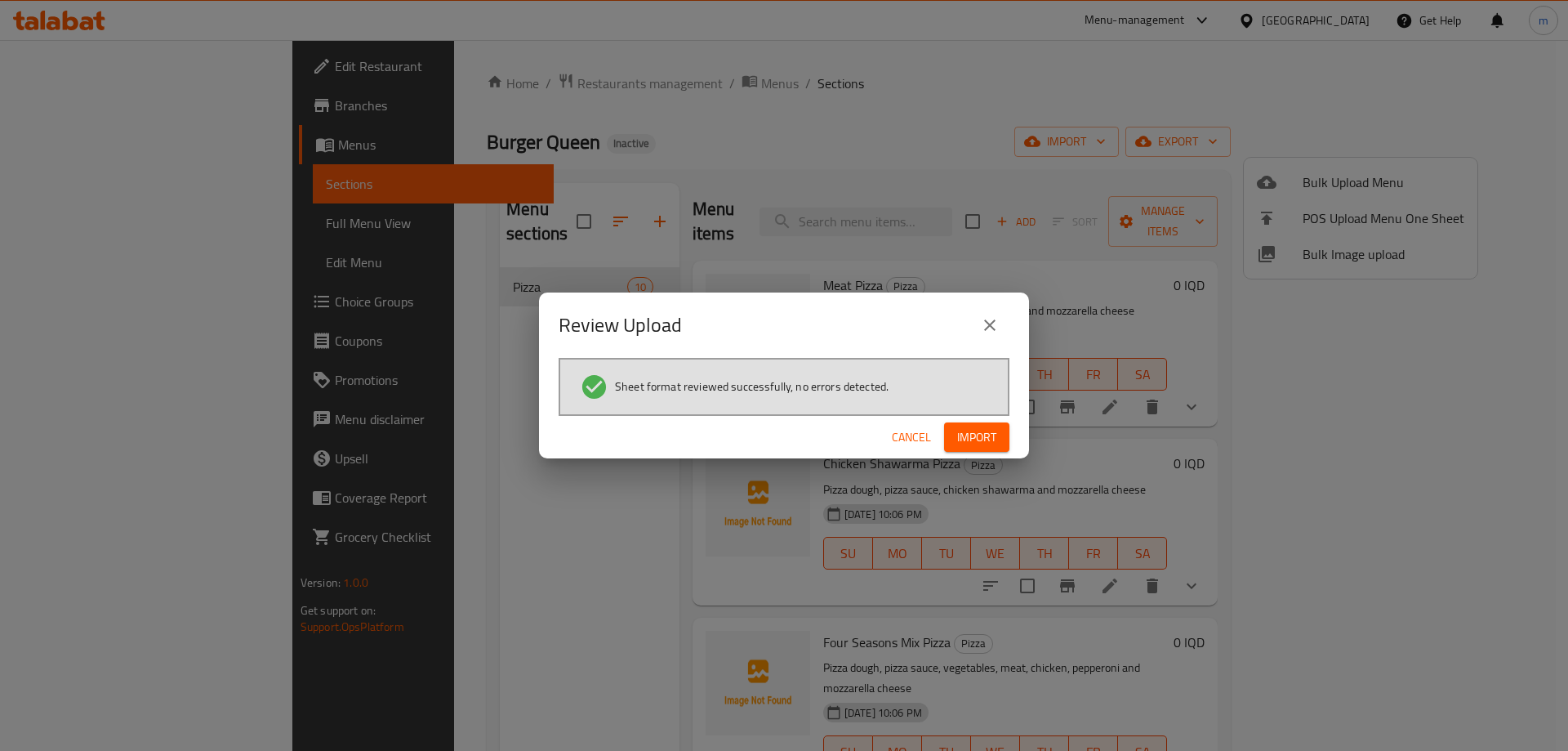
click at [990, 442] on span "Import" at bounding box center [977, 437] width 39 height 20
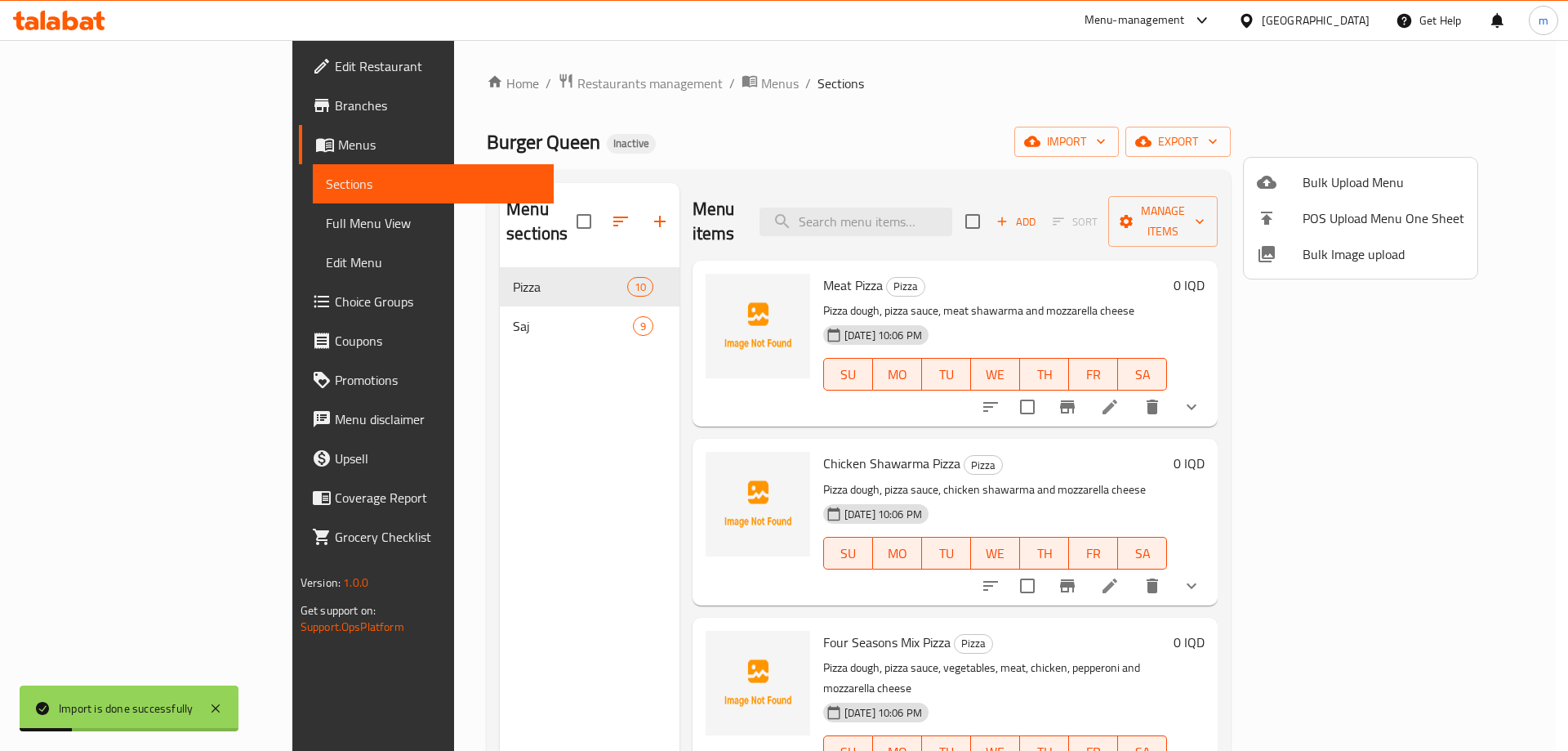
click at [439, 307] on div at bounding box center [784, 375] width 1568 height 751
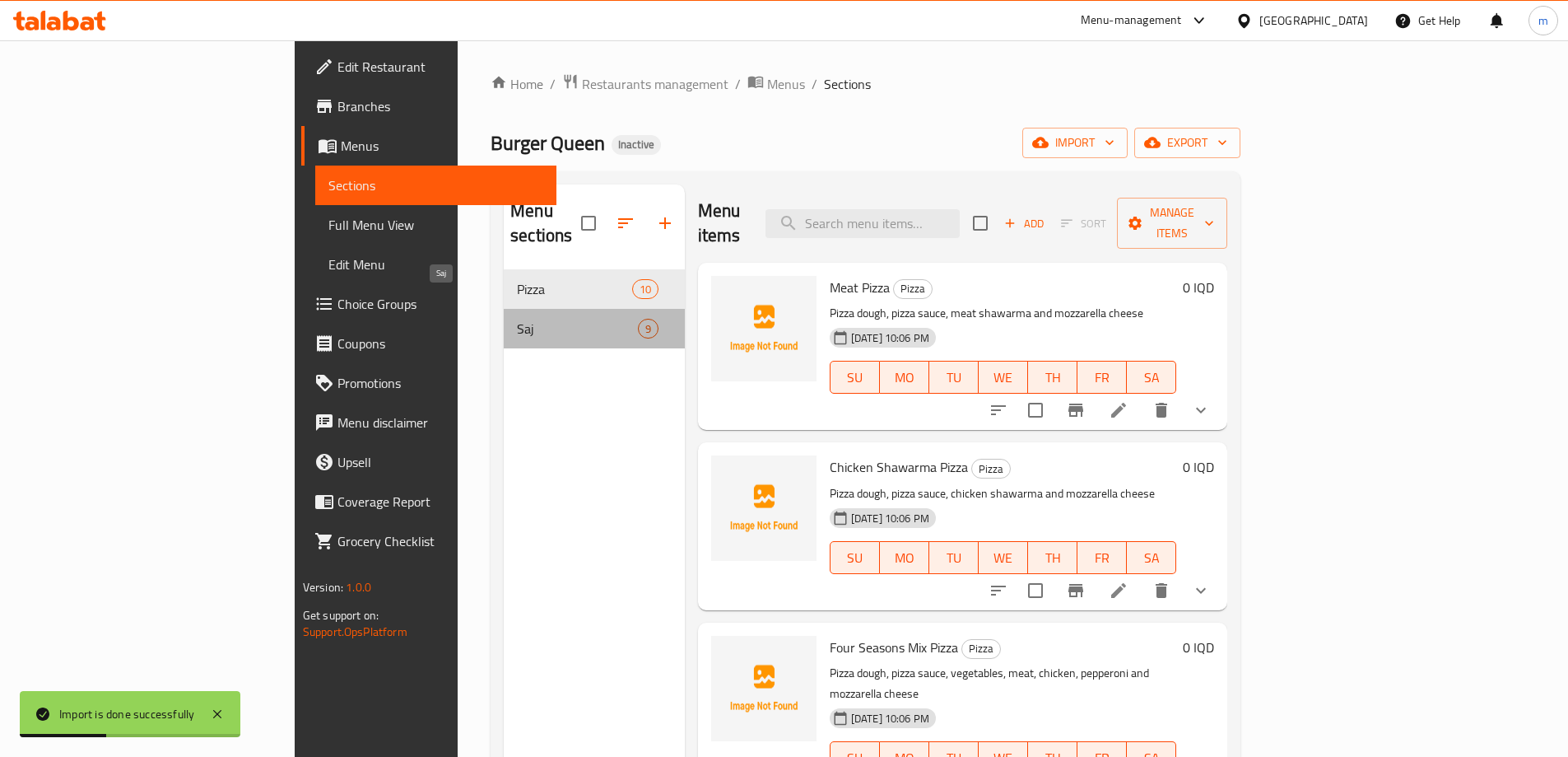
click at [517, 319] on span "Saj" at bounding box center [577, 329] width 121 height 20
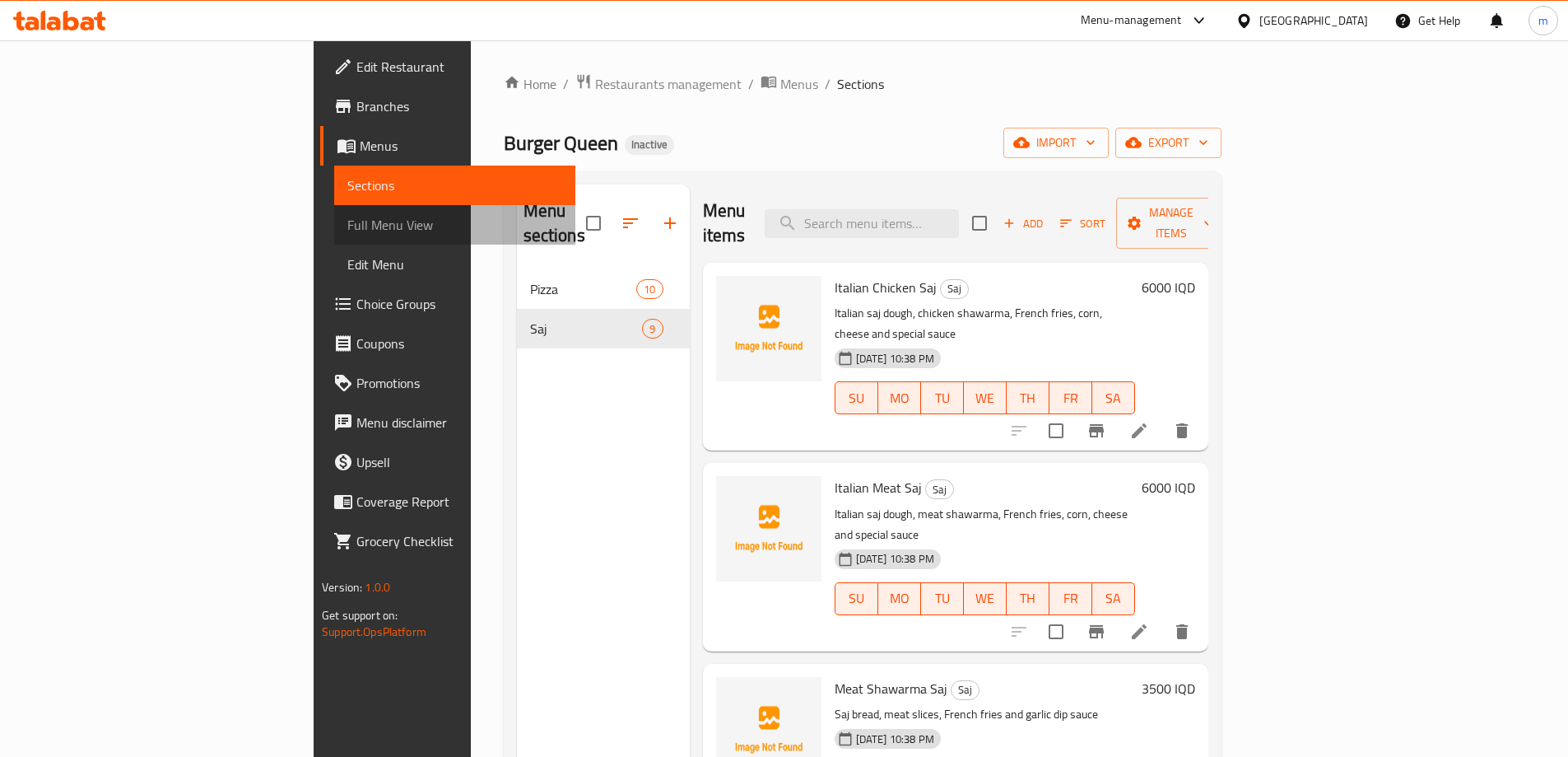
click at [347, 222] on span "Full Menu View" at bounding box center [455, 225] width 215 height 20
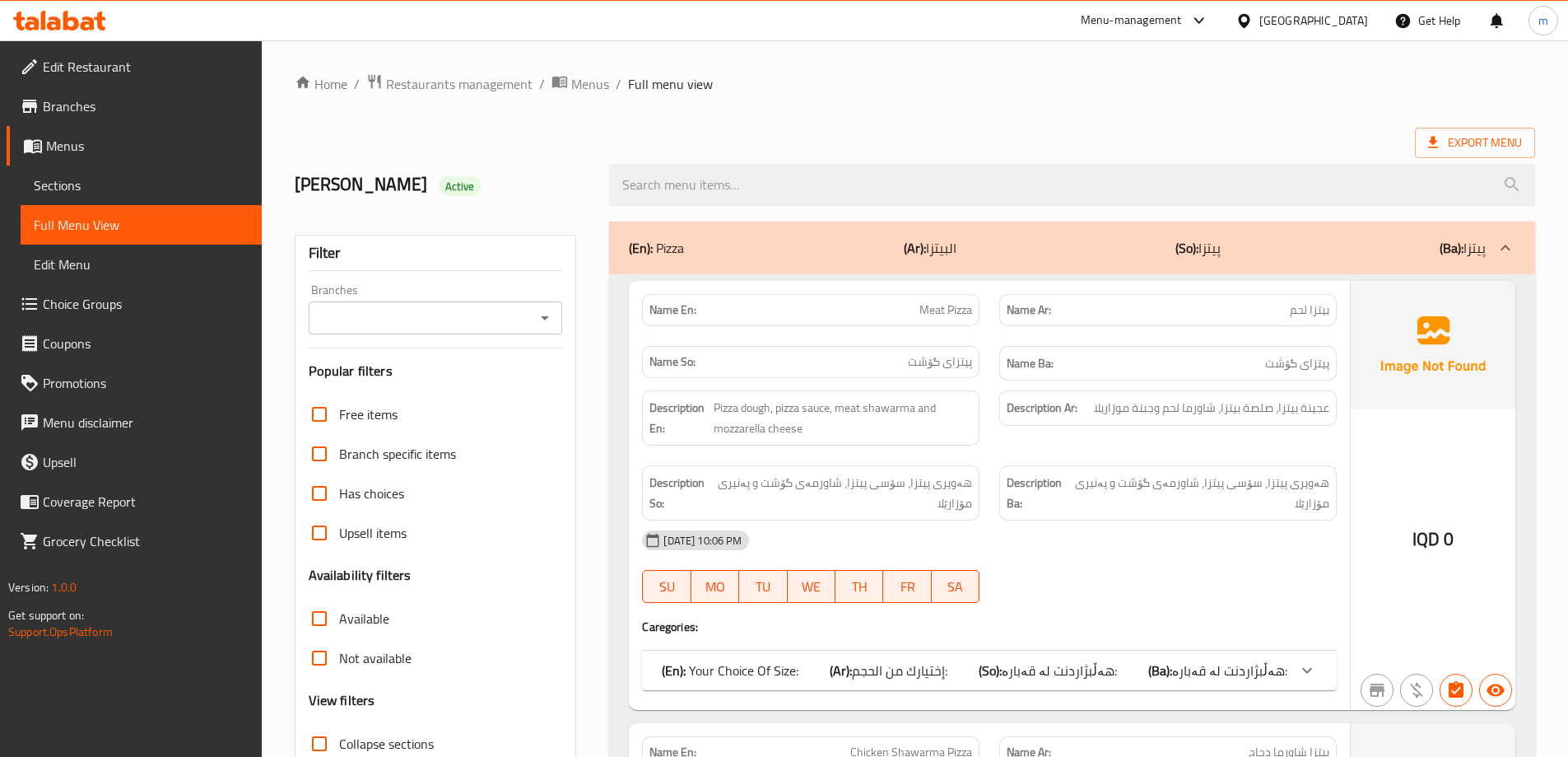
click at [540, 309] on icon "Open" at bounding box center [545, 318] width 20 height 20
click at [459, 384] on li "Burger Queen,Baladiyat" at bounding box center [434, 389] width 254 height 30
type input "Burger Queen,Baladiyat"
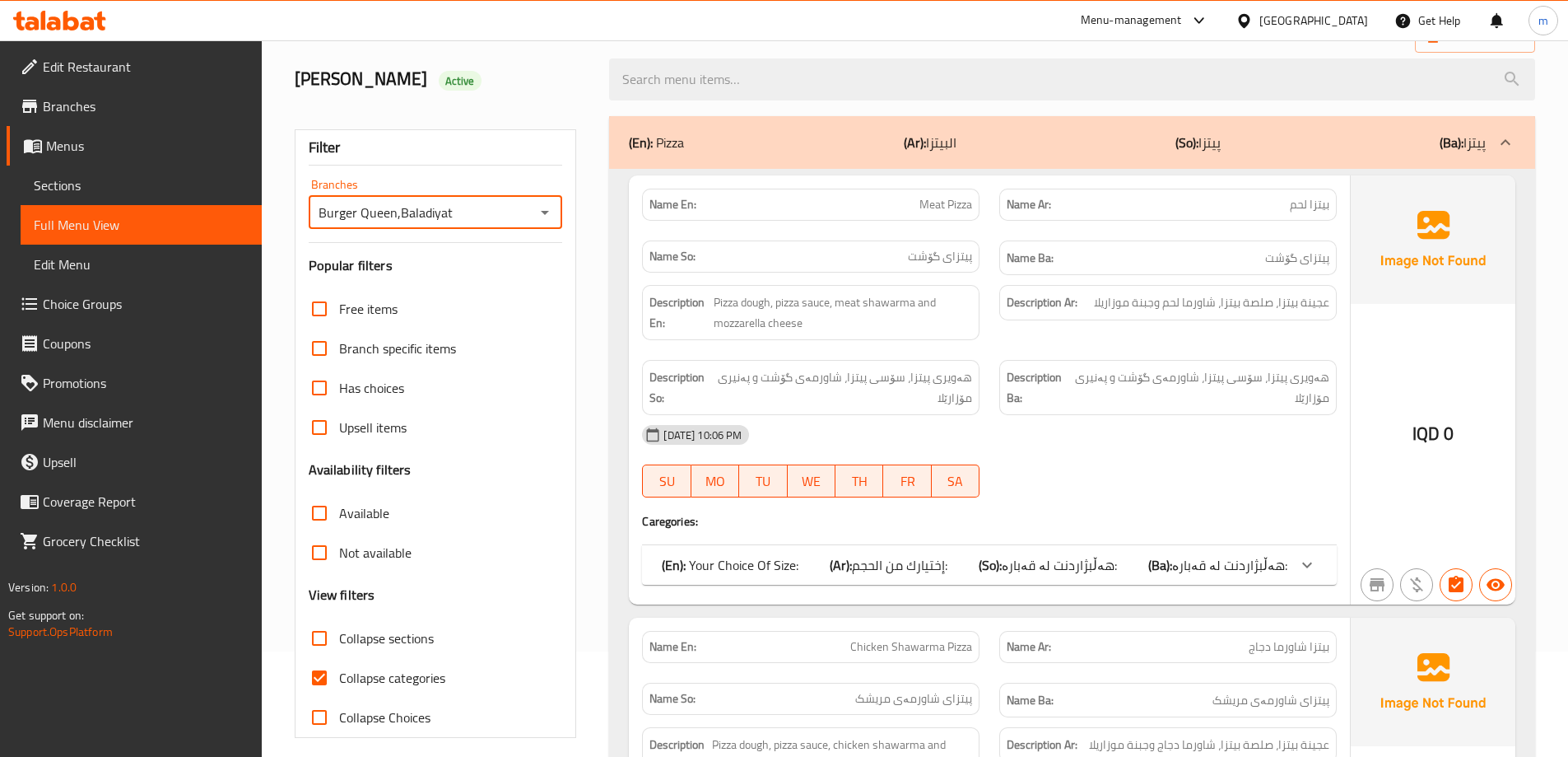
scroll to position [220, 0]
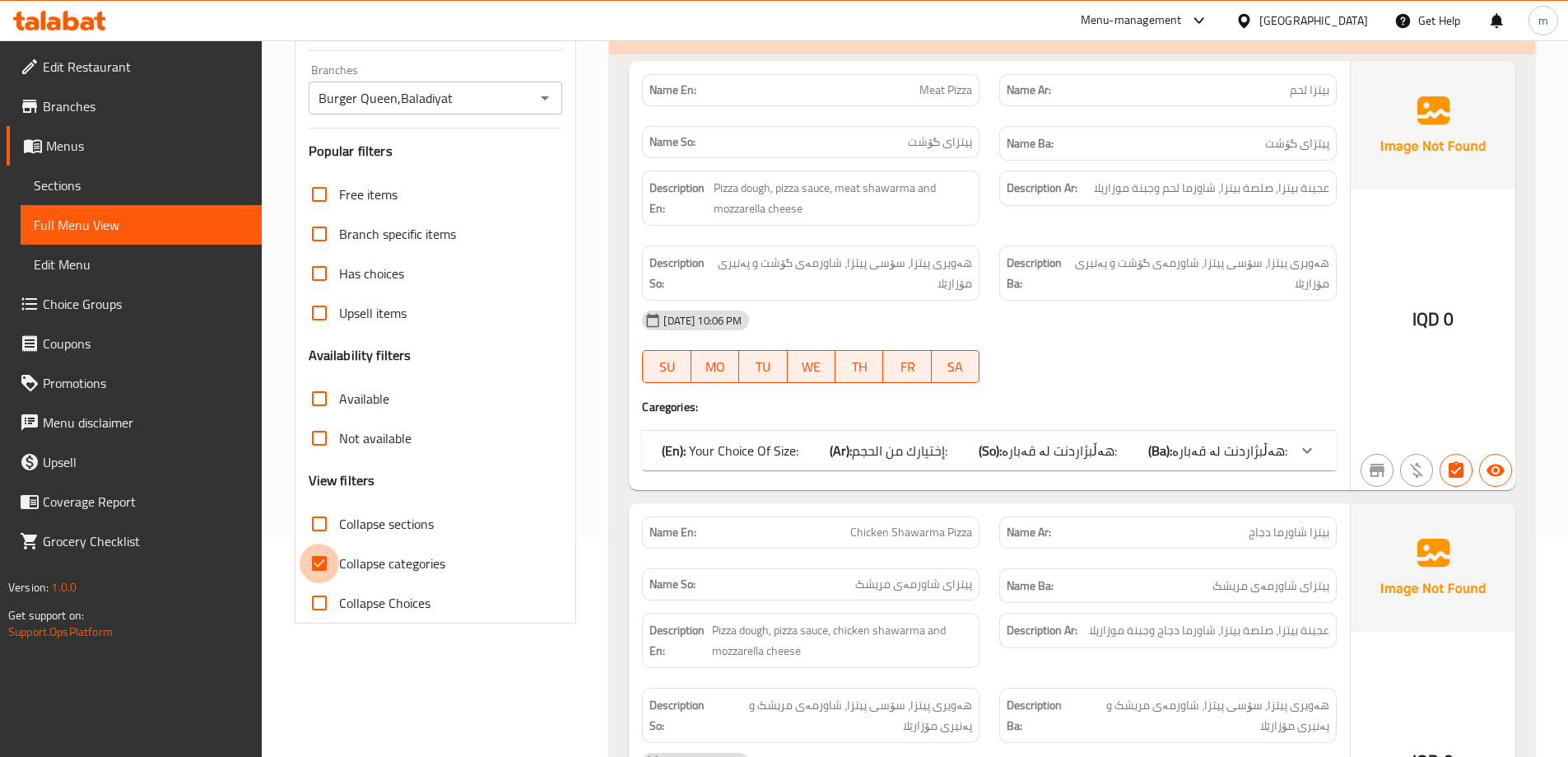
click at [317, 557] on input "Collapse categories" at bounding box center [319, 563] width 40 height 40
checkbox input "false"
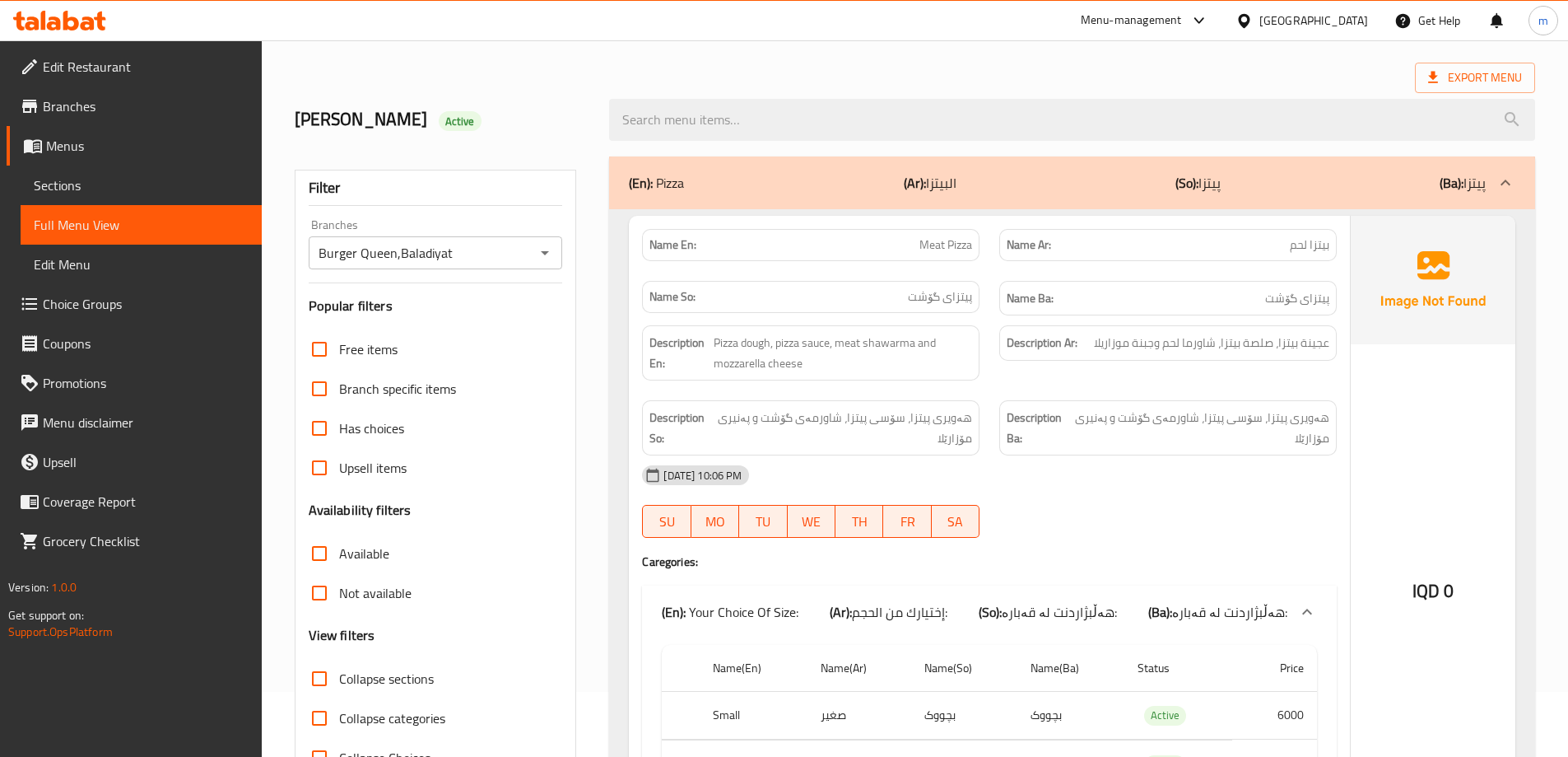
scroll to position [55, 0]
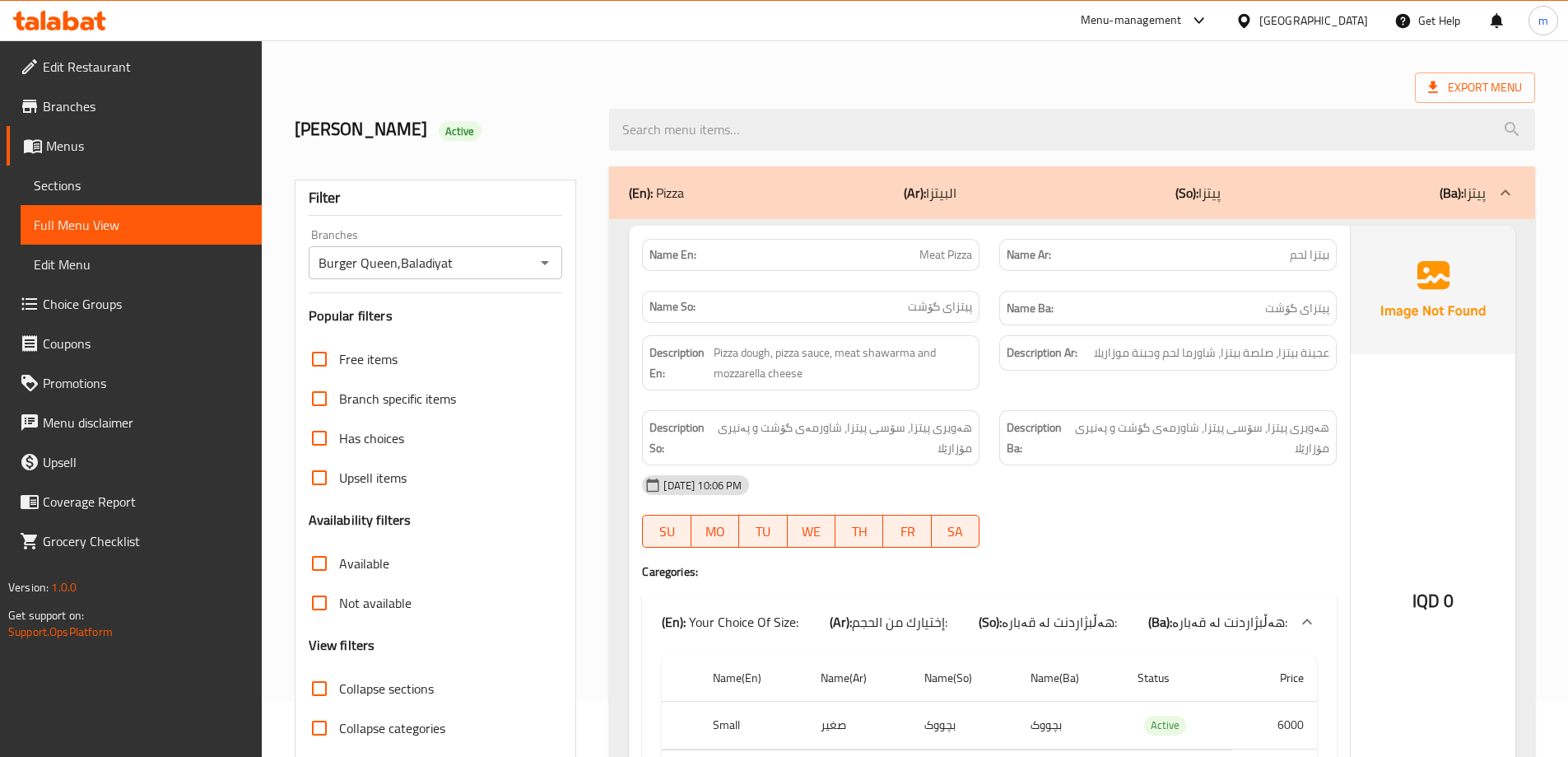
click at [986, 197] on div "(En): Pizza (Ar): البيتزا (So): پیتزا (Ba): پیتزا" at bounding box center [1057, 192] width 857 height 20
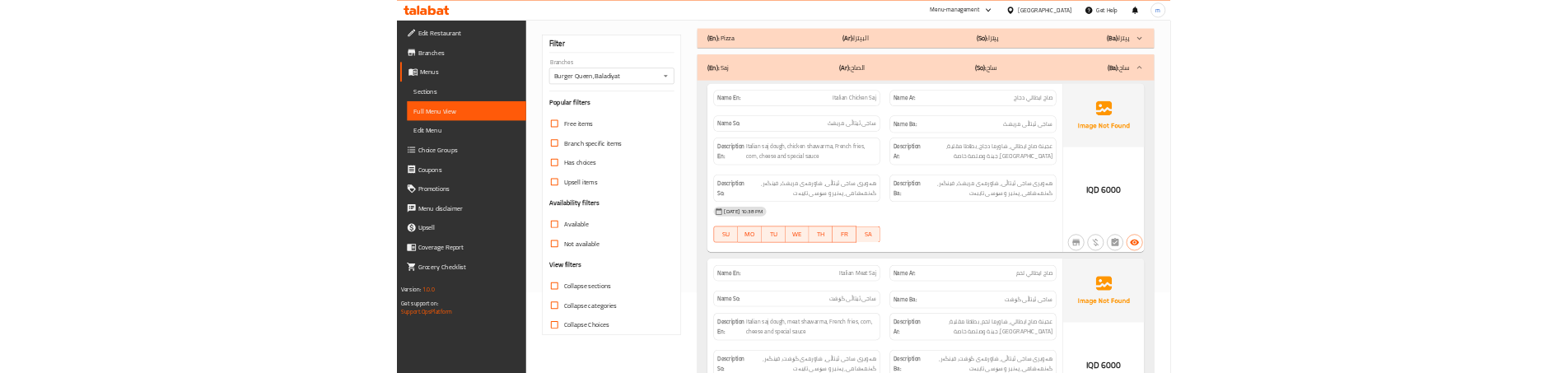
scroll to position [165, 0]
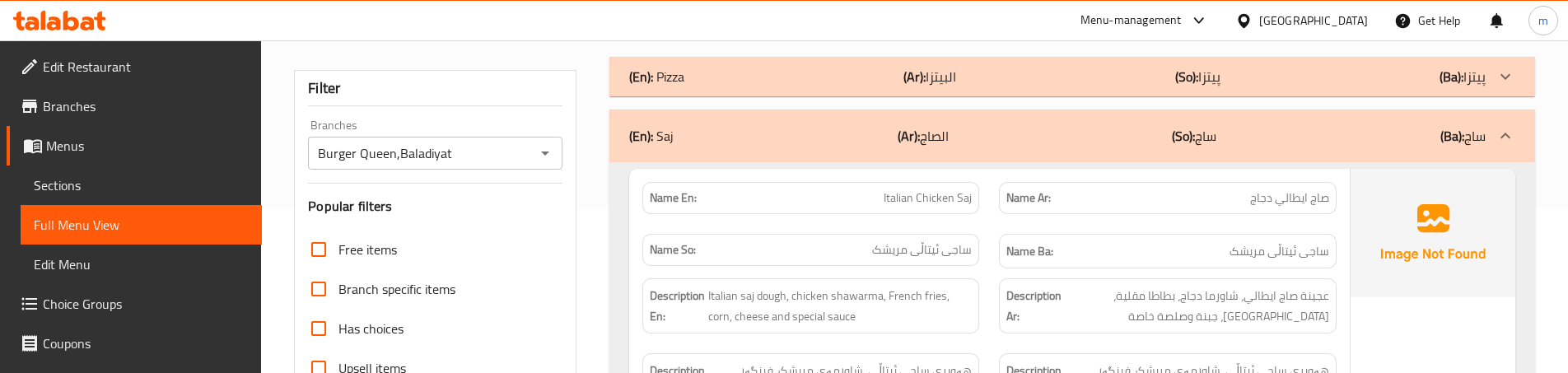
click at [977, 217] on div "Name En: Italian Chicken Saj" at bounding box center [811, 197] width 357 height 52
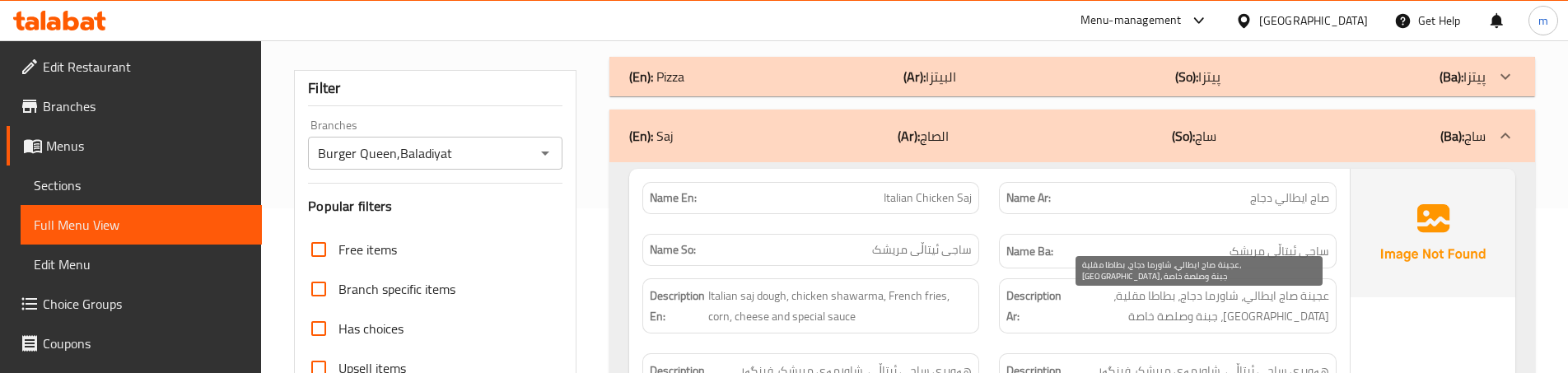
click at [1222, 313] on span "عجينة صاج ايطالي، شاورما دجاج، بطاطا مقلية، ذرة، جبنة وصلصة خاصة" at bounding box center [1196, 305] width 263 height 40
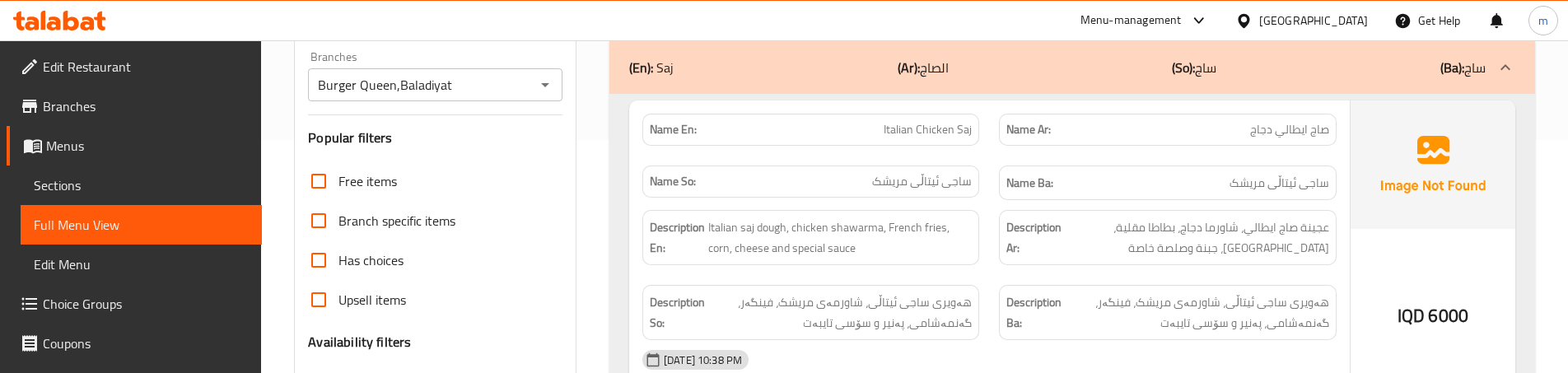
scroll to position [274, 0]
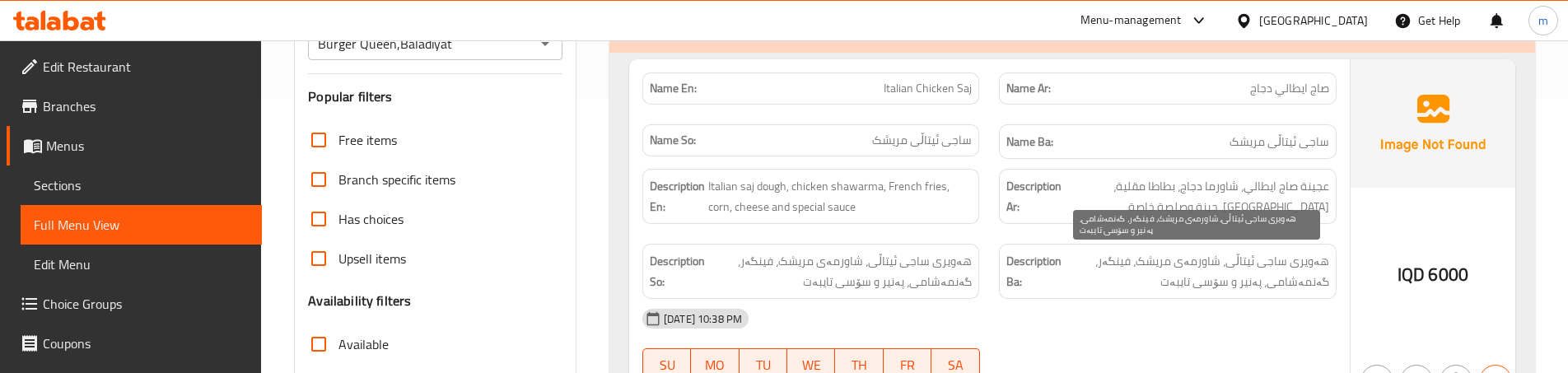
click at [1187, 262] on span "هەویری ساجی ئیتاڵی، شاورمەی مریشک، فینگەر، گەنمەشامی، پەنیر و سۆسی تایبەت" at bounding box center [1196, 271] width 263 height 40
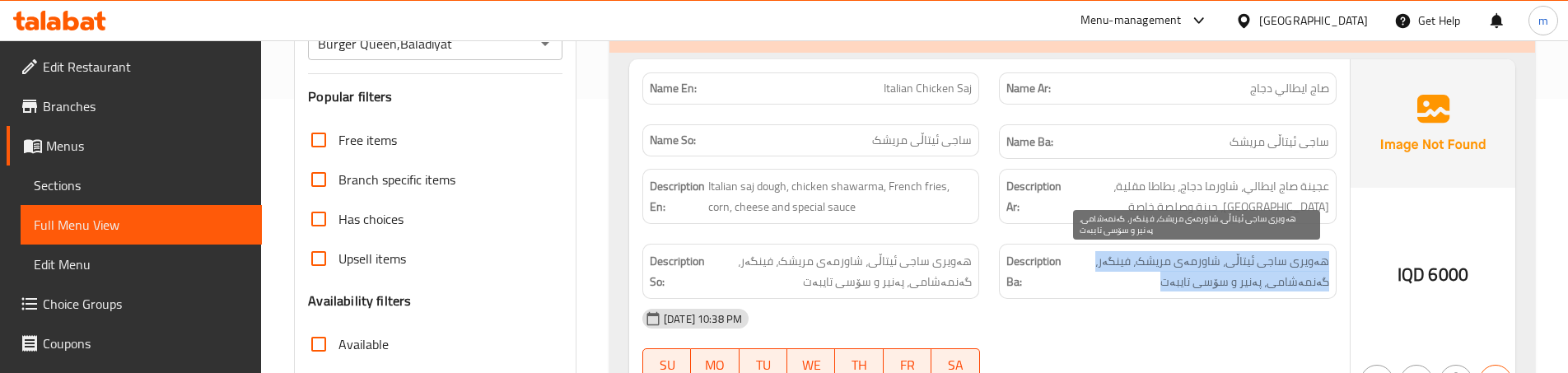
click at [1187, 262] on span "هەویری ساجی ئیتاڵی، شاورمەی مریشک، فینگەر، گەنمەشامی، پەنیر و سۆسی تایبەت" at bounding box center [1196, 271] width 263 height 40
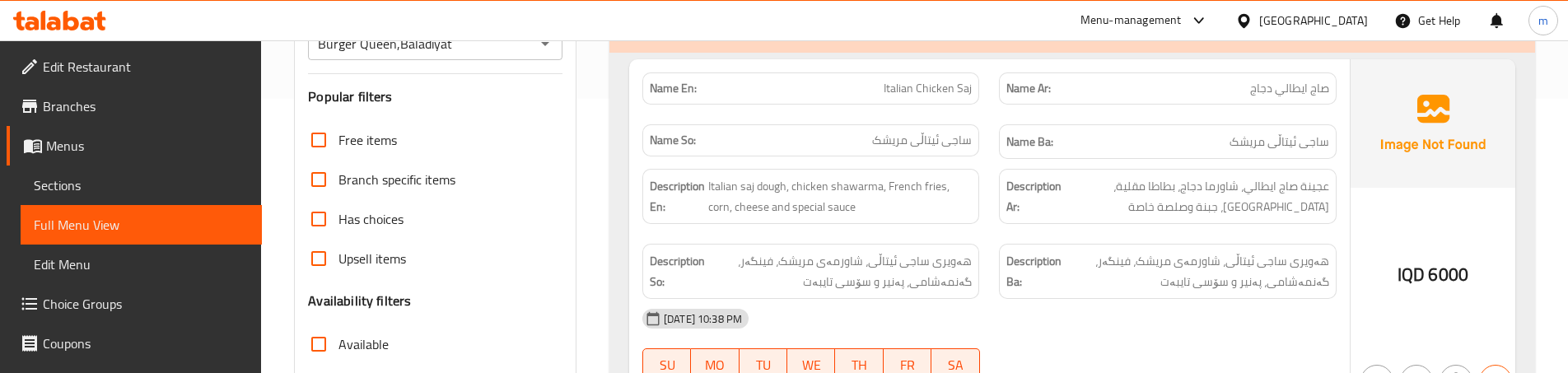
click at [972, 223] on div "Description En: Italian saj dough, chicken shawarma, French fries, corn, cheese…" at bounding box center [811, 196] width 337 height 55
click at [1016, 231] on div "Description Ar: عجينة صاج ايطالي، شاورما دجاج، بطاطا مقلية، ذرة، جبنة وصلصة خاصة" at bounding box center [1168, 196] width 357 height 75
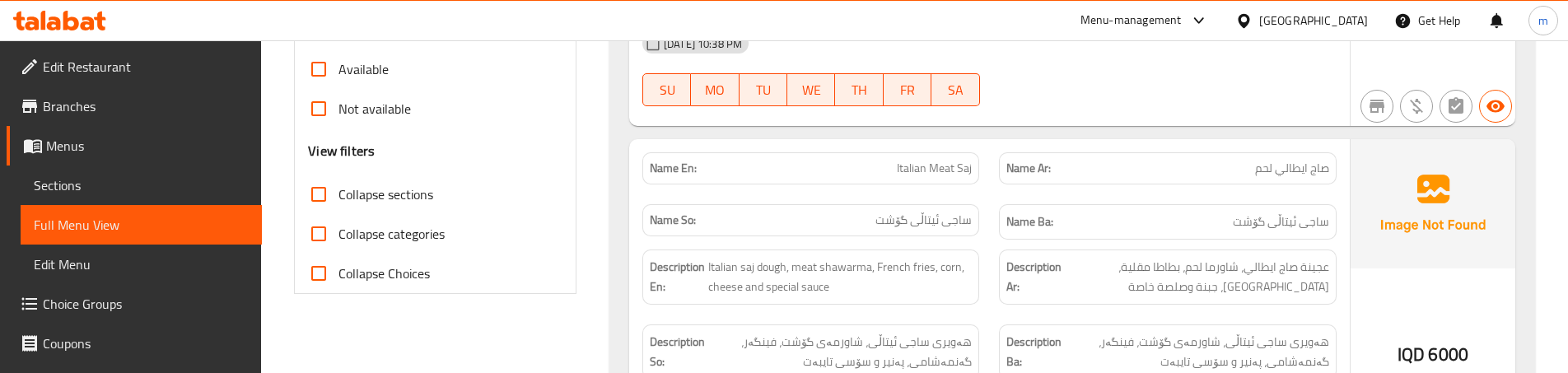
scroll to position [603, 0]
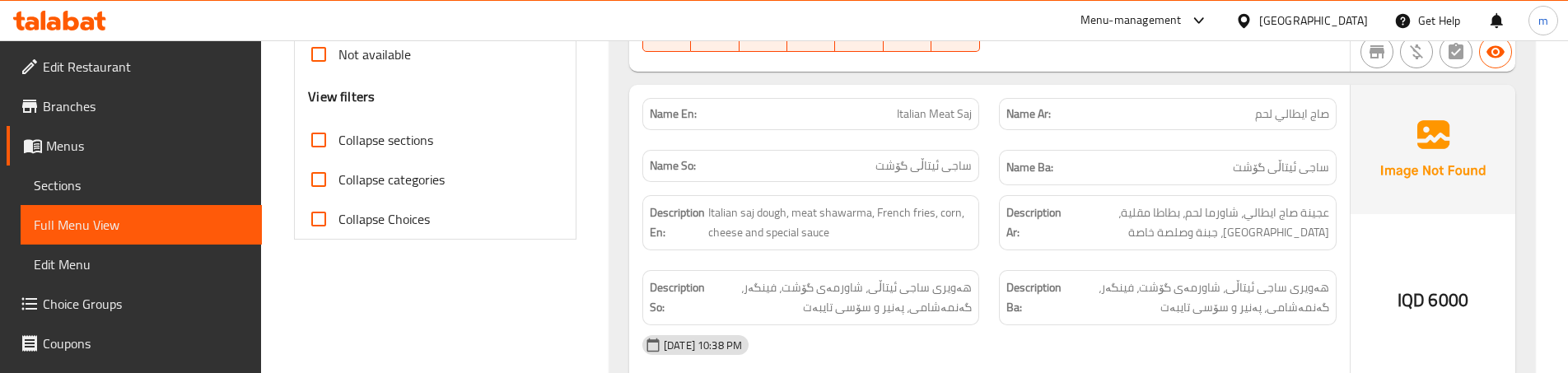
click at [988, 138] on div "Name En: Italian Meat Saj" at bounding box center [811, 114] width 357 height 52
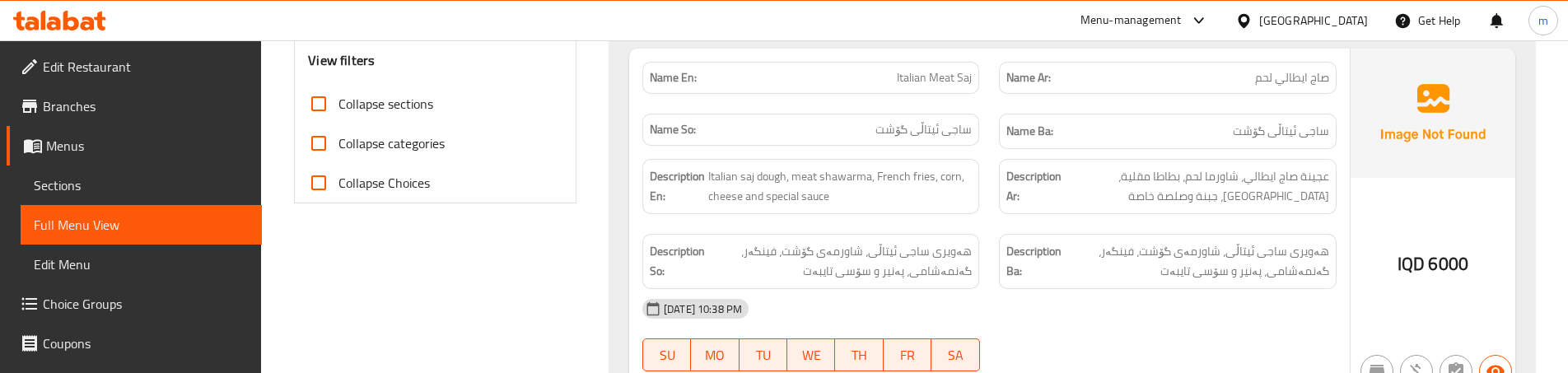
scroll to position [659, 0]
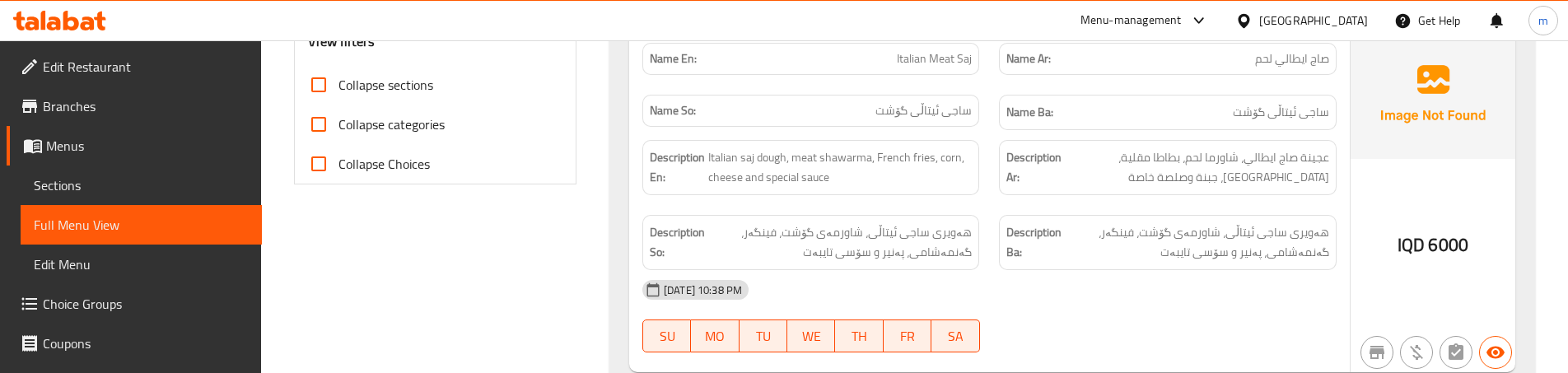
click at [875, 217] on div "Description So: هەویری ساجی ئیتاڵی، شاورمەی گۆشت، فینگەر، گەنمەشامی، پەنیر و سۆ…" at bounding box center [811, 242] width 337 height 55
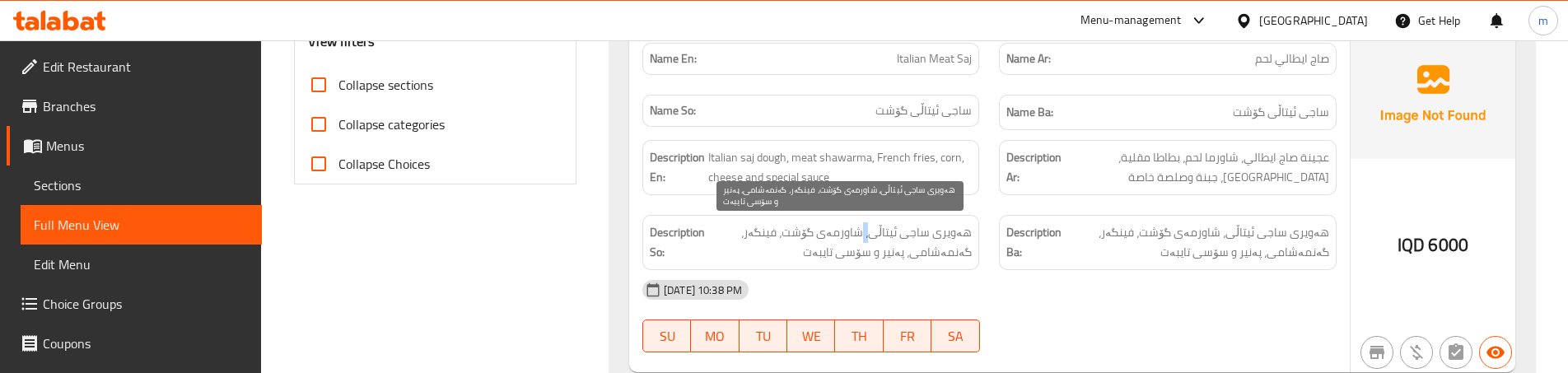
click at [870, 230] on span "هەویری ساجی ئیتاڵی، شاورمەی گۆشت، فینگەر، گەنمەشامی، پەنیر و سۆسی تایبەت" at bounding box center [840, 242] width 263 height 40
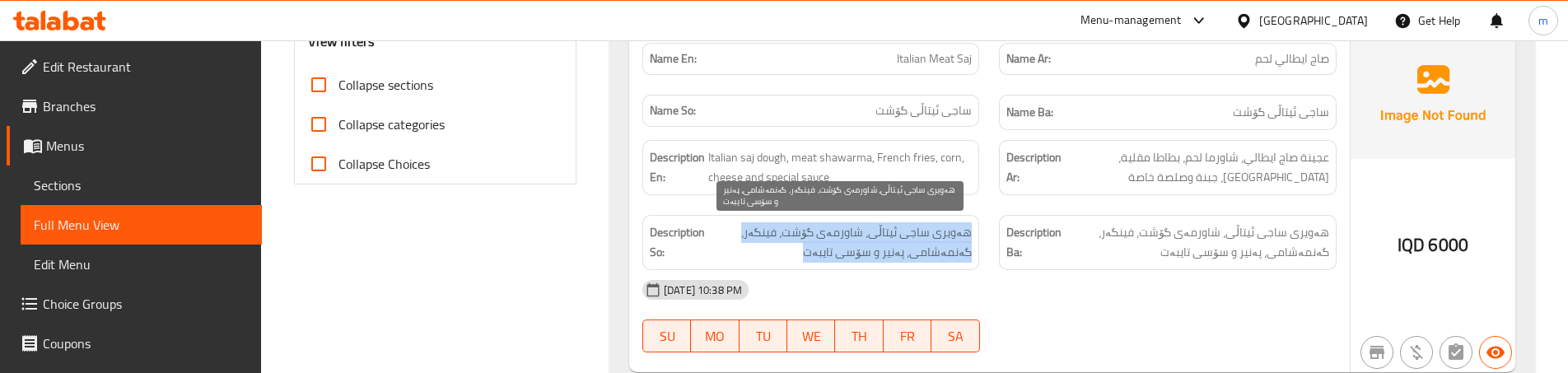
click at [870, 230] on span "هەویری ساجی ئیتاڵی، شاورمەی گۆشت، فینگەر، گەنمەشامی، پەنیر و سۆسی تایبەت" at bounding box center [840, 242] width 263 height 40
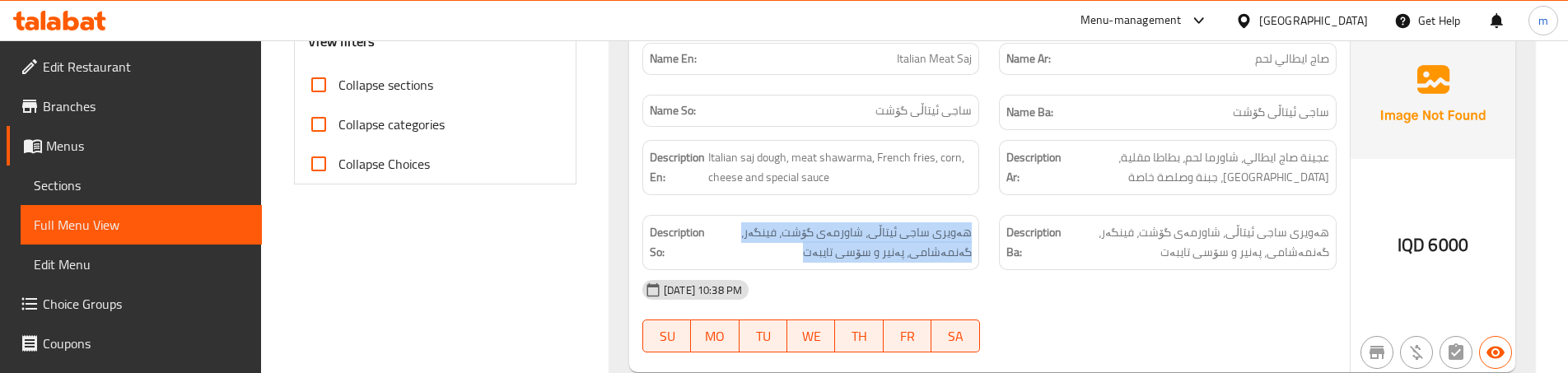
click at [982, 210] on div "Description So: هەویری ساجی ئیتاڵی، شاورمەی گۆشت، فینگەر، گەنمەشامی، پەنیر و سۆ…" at bounding box center [811, 242] width 357 height 75
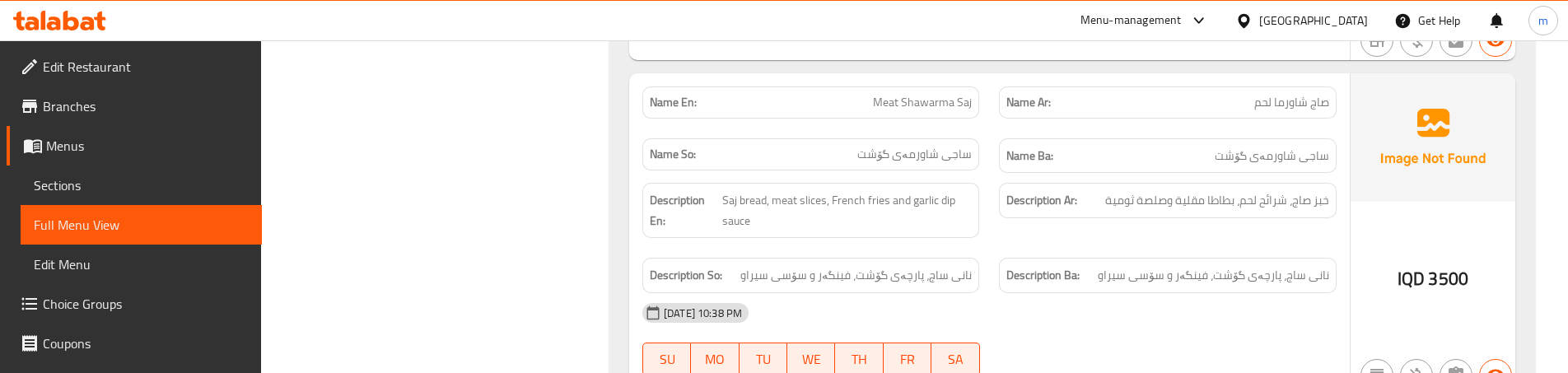
scroll to position [988, 0]
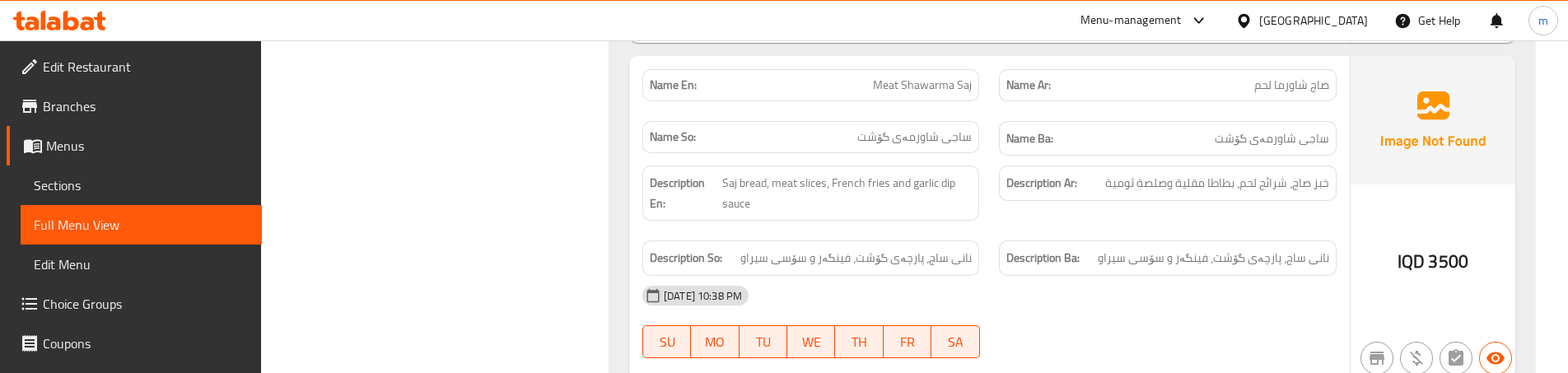
click at [983, 225] on div "Description En: Saj bread, meat slices, French fries and garlic dip sauce" at bounding box center [811, 193] width 357 height 75
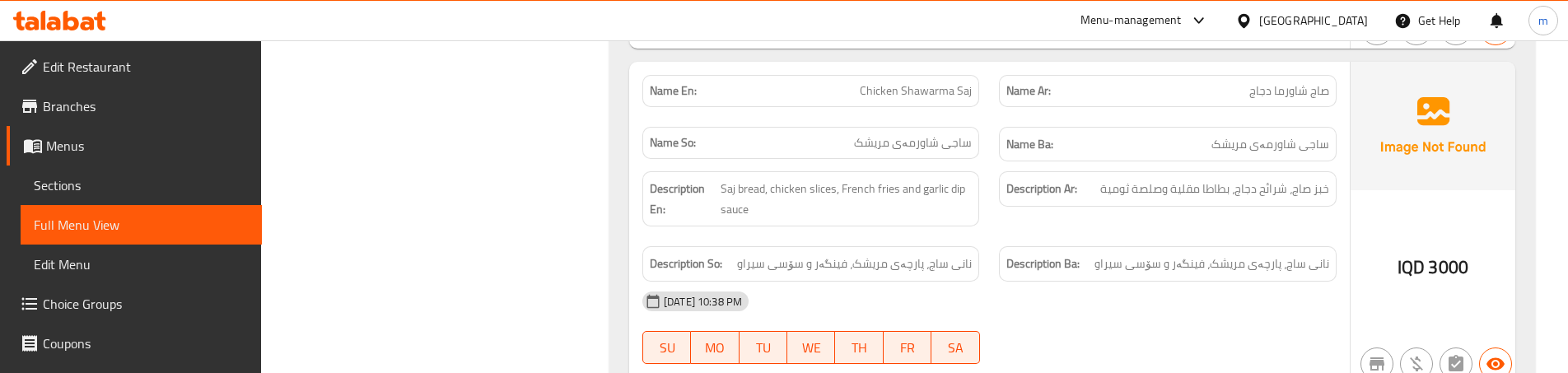
scroll to position [1372, 0]
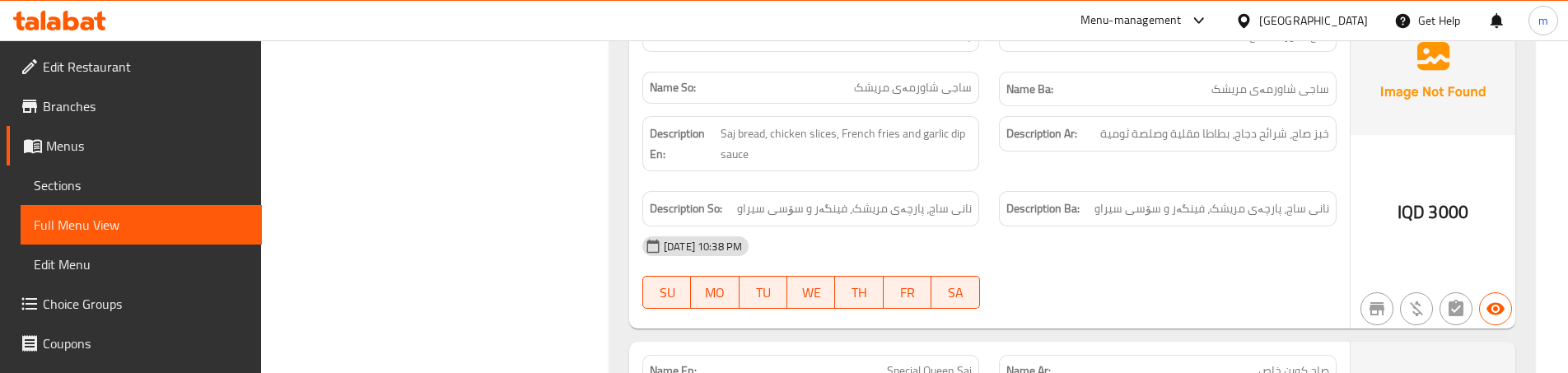
click at [1128, 242] on div "08-09-2025 10:38 PM" at bounding box center [989, 246] width 714 height 40
click at [990, 167] on div "Description Ar: خبز صاج، شرائح دجاج، بطاطا مقلية وصلصة ثومية" at bounding box center [1168, 144] width 357 height 75
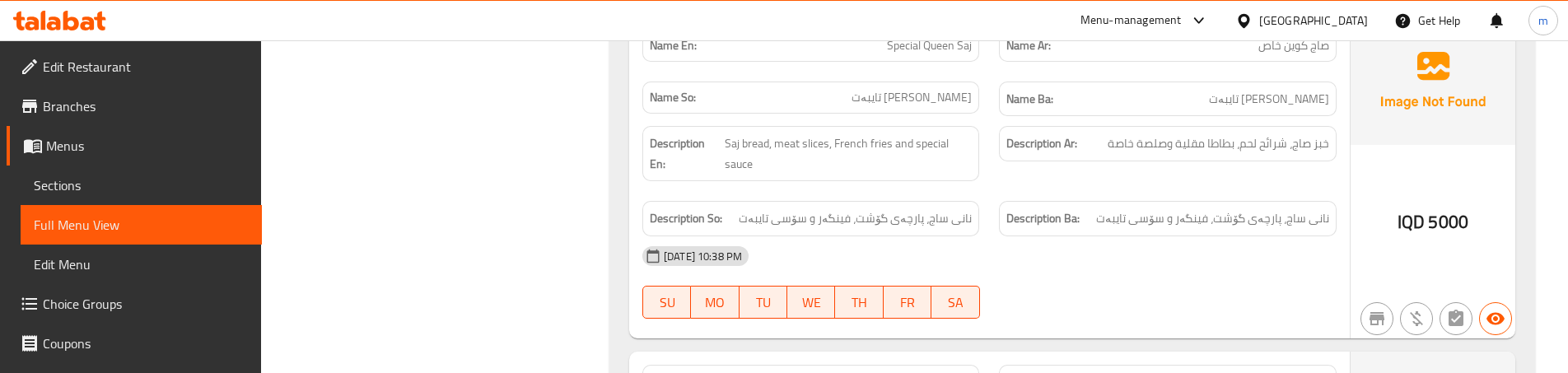
scroll to position [1702, 0]
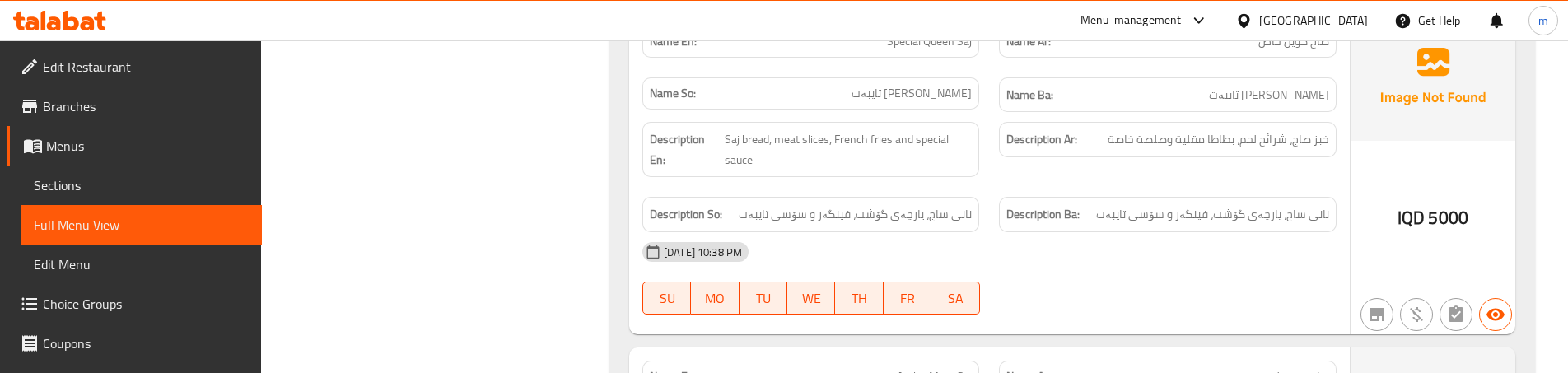
click at [963, 155] on span "Saj bread, meat slices, French fries and special sauce" at bounding box center [849, 149] width 248 height 40
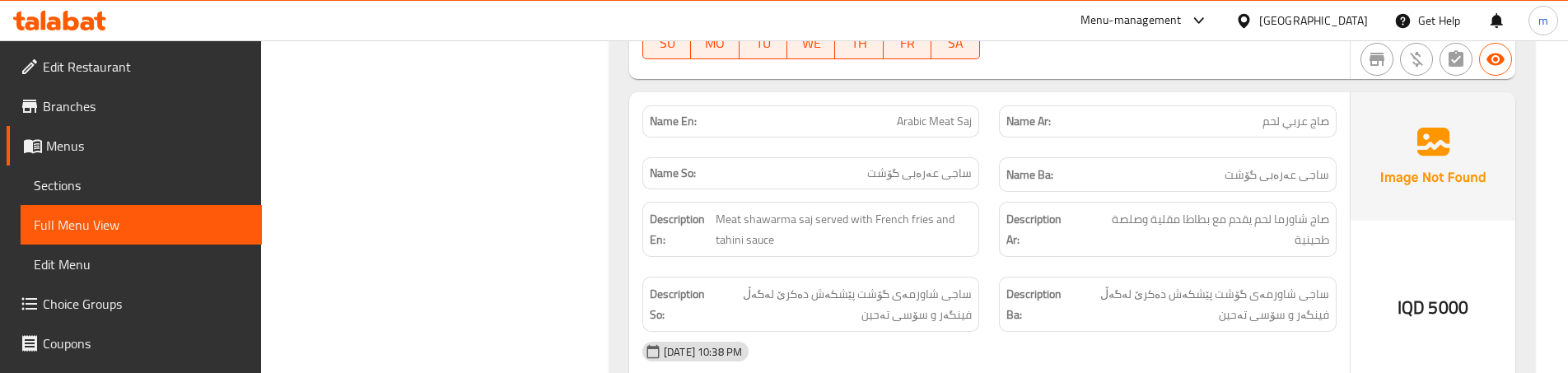
scroll to position [1976, 0]
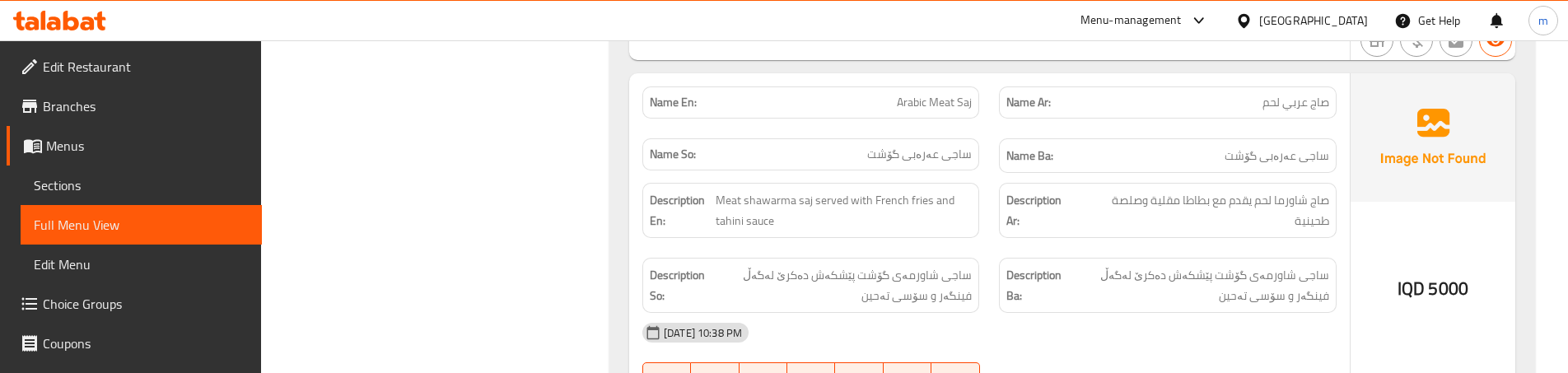
click at [985, 234] on div "Description En: Meat shawarma saj served with French fries and tahini sauce" at bounding box center [811, 210] width 357 height 75
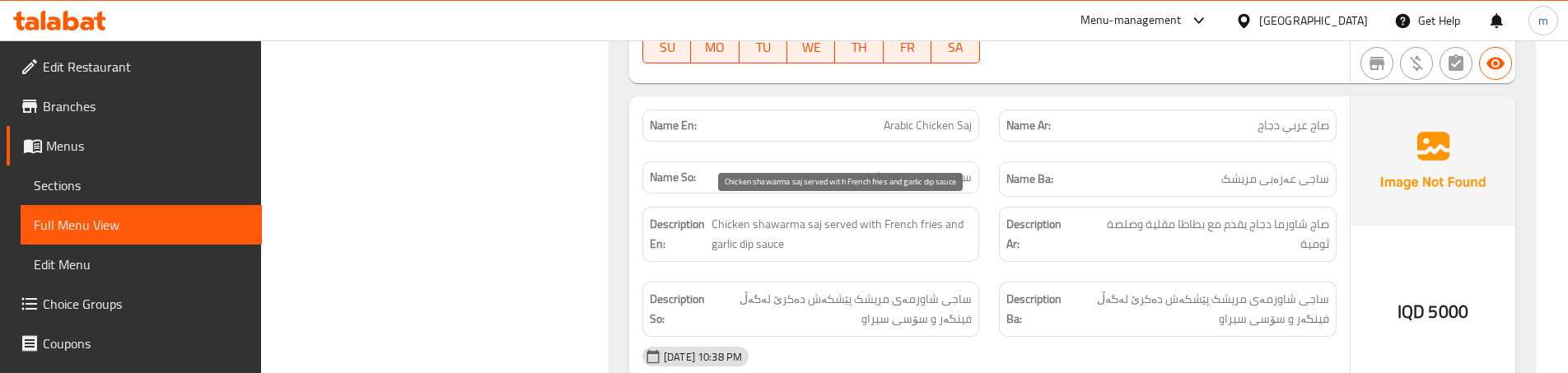
scroll to position [2305, 0]
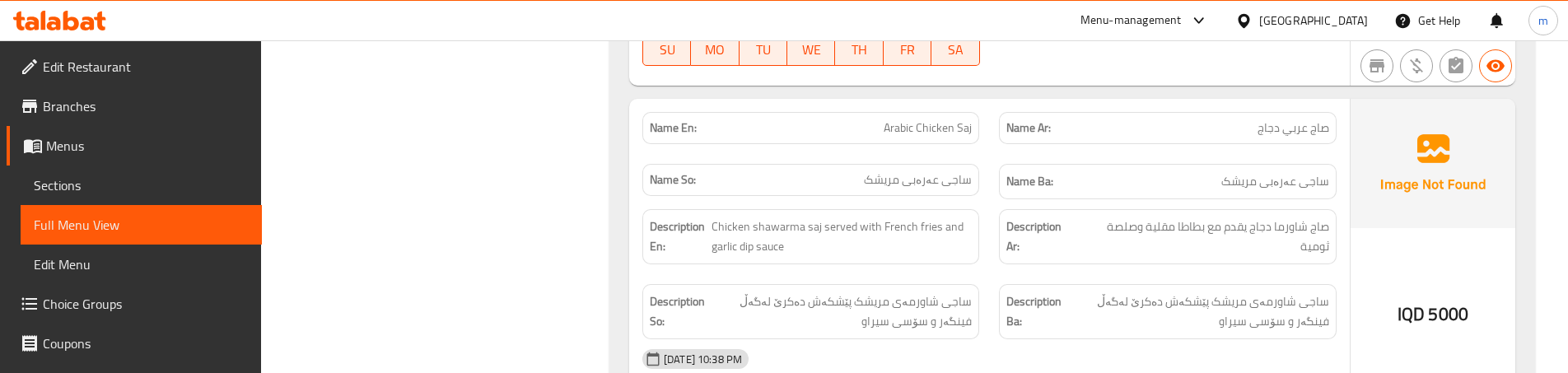
click at [989, 248] on div "Description Ar: صاج شاورما دجاج يقدم مع بطاطا مقلية وصلصة ثومية" at bounding box center [1168, 236] width 357 height 75
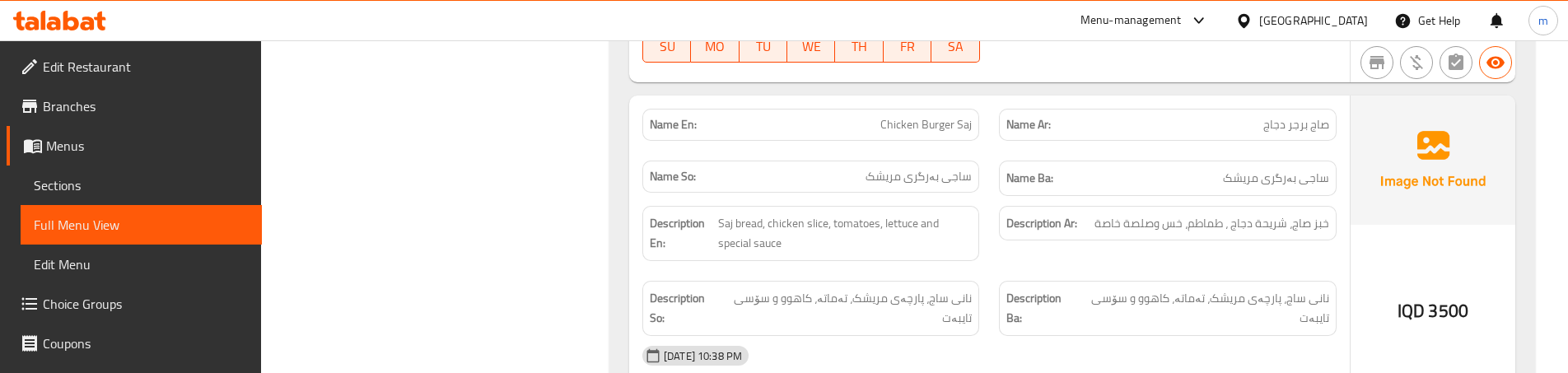
scroll to position [3073, 0]
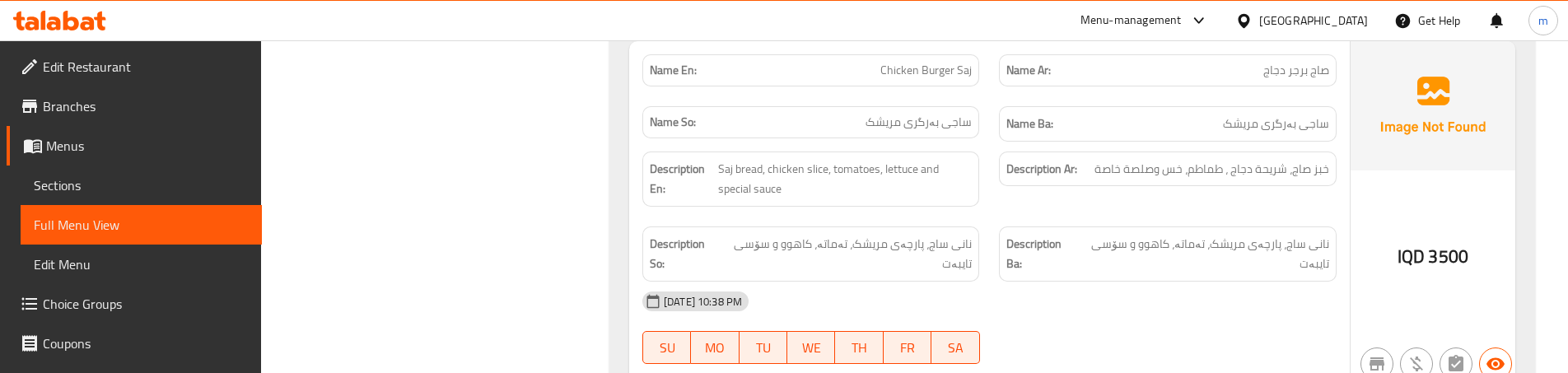
click at [1002, 195] on div "Description Ar: خبز صاج، شريحة دجاج ، طماطم، خس وصلصة خاصة" at bounding box center [1168, 179] width 357 height 75
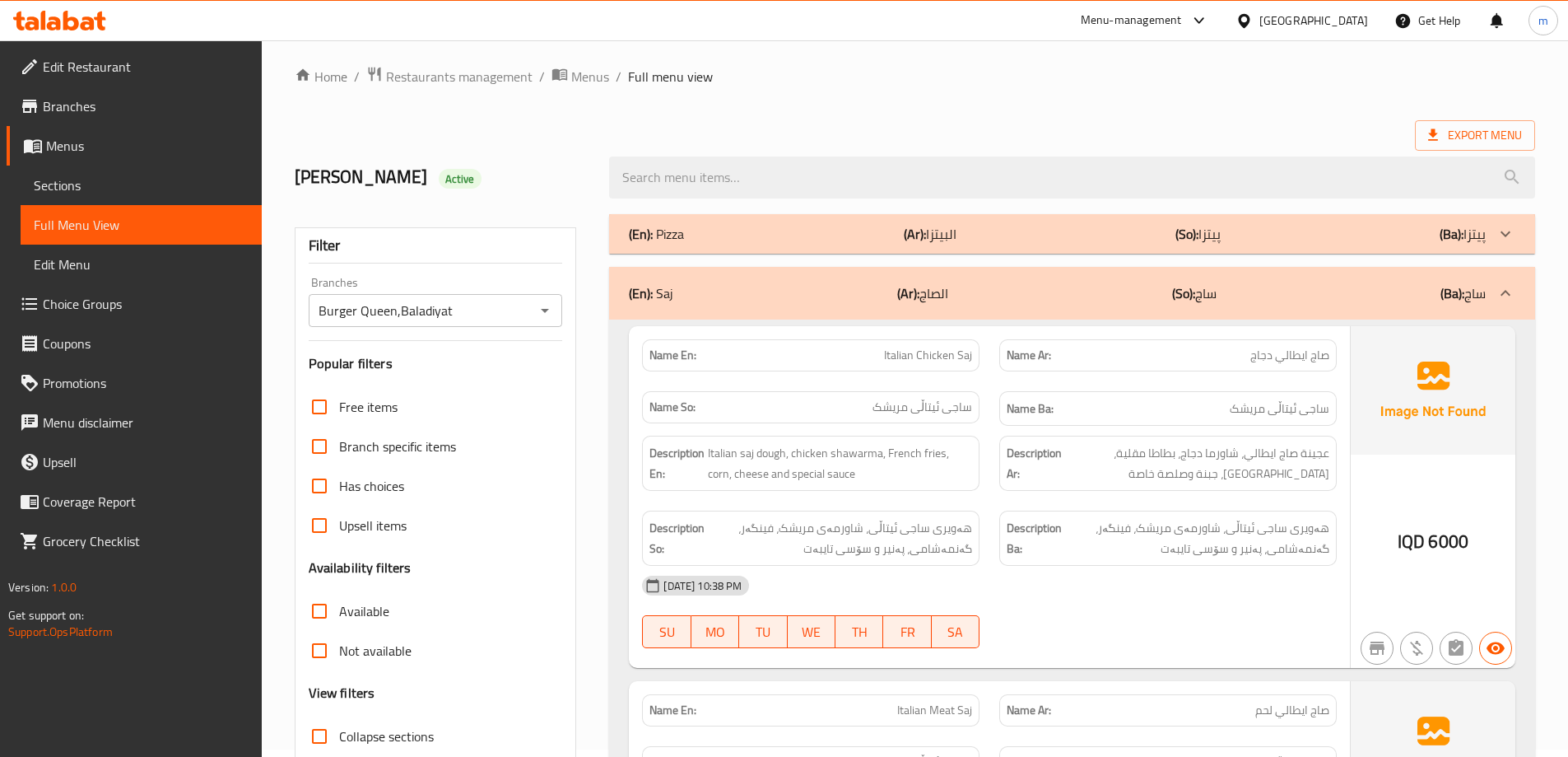
scroll to position [0, 0]
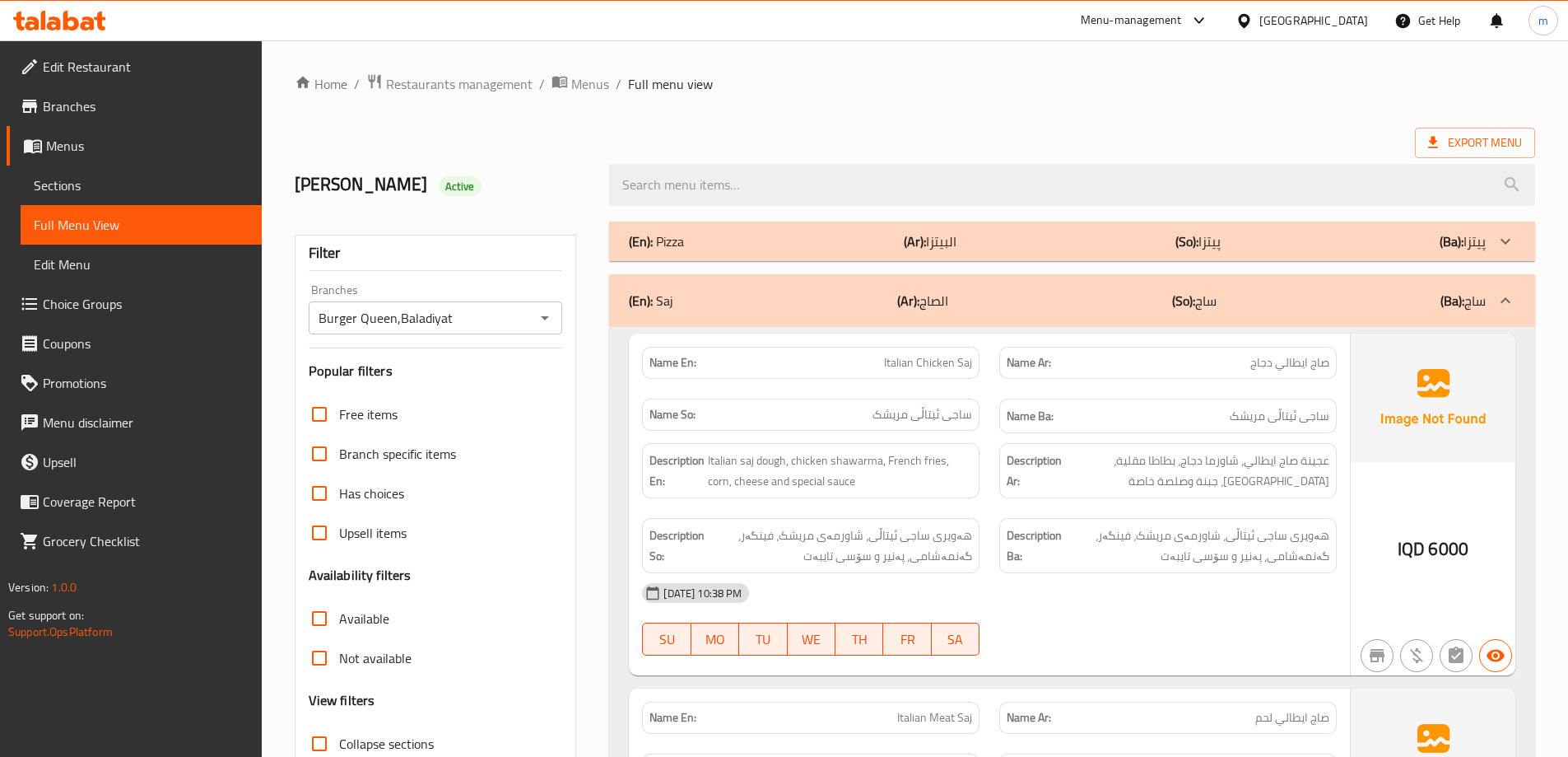
click at [130, 182] on span "Sections" at bounding box center [141, 185] width 215 height 20
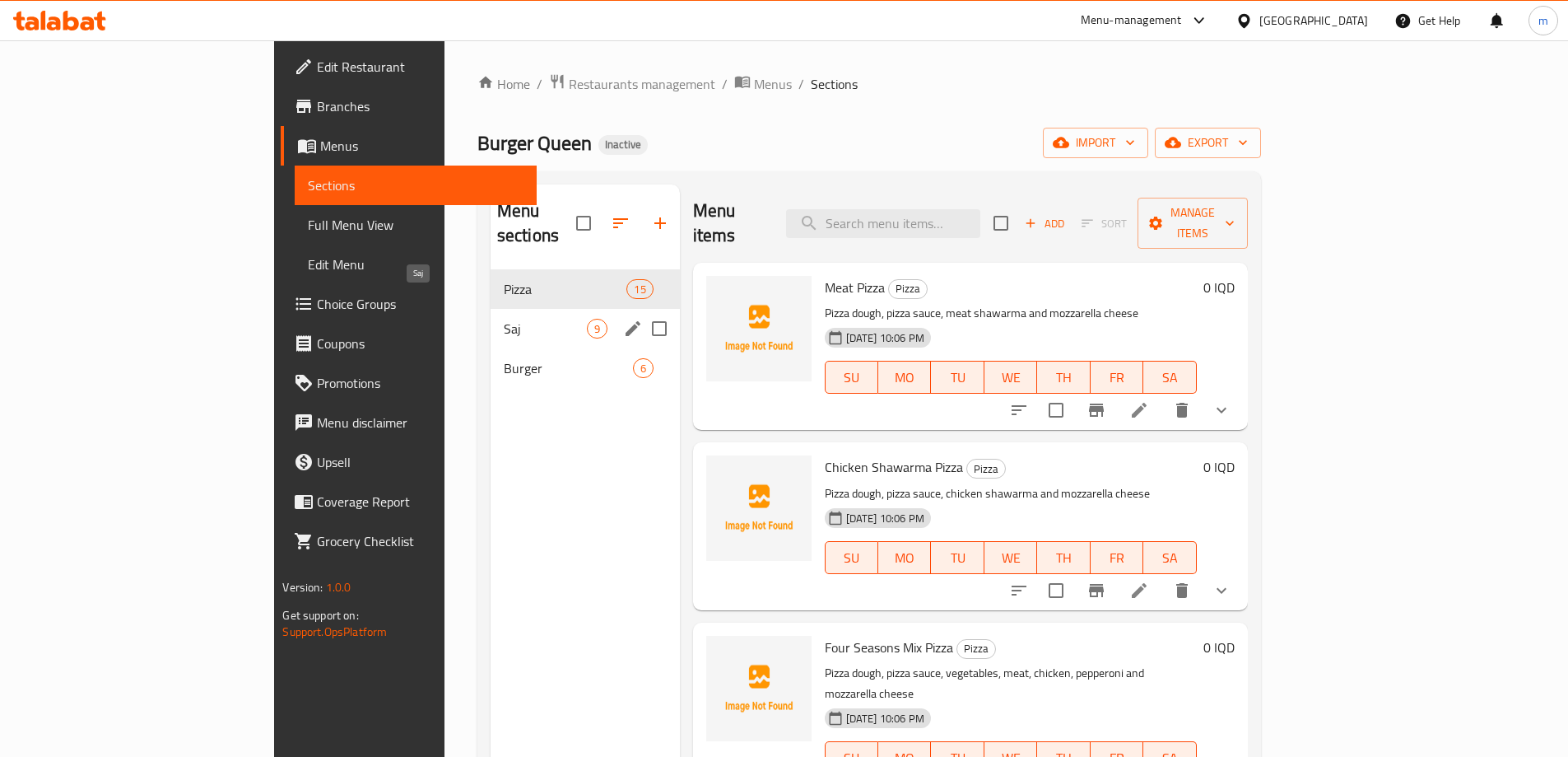
click at [503, 319] on span "Saj" at bounding box center [545, 329] width 83 height 20
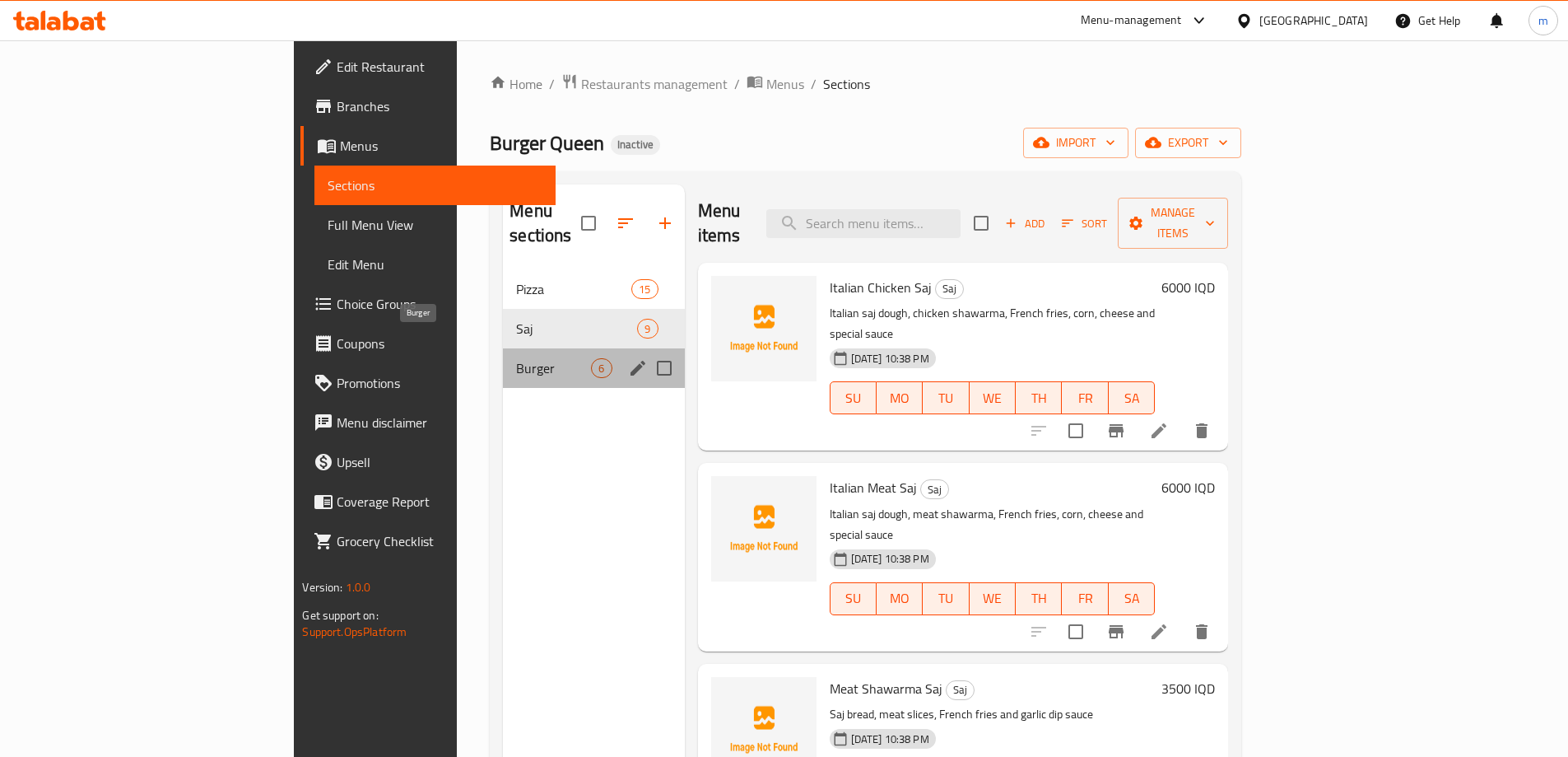
click at [516, 358] on span "Burger" at bounding box center [553, 368] width 75 height 20
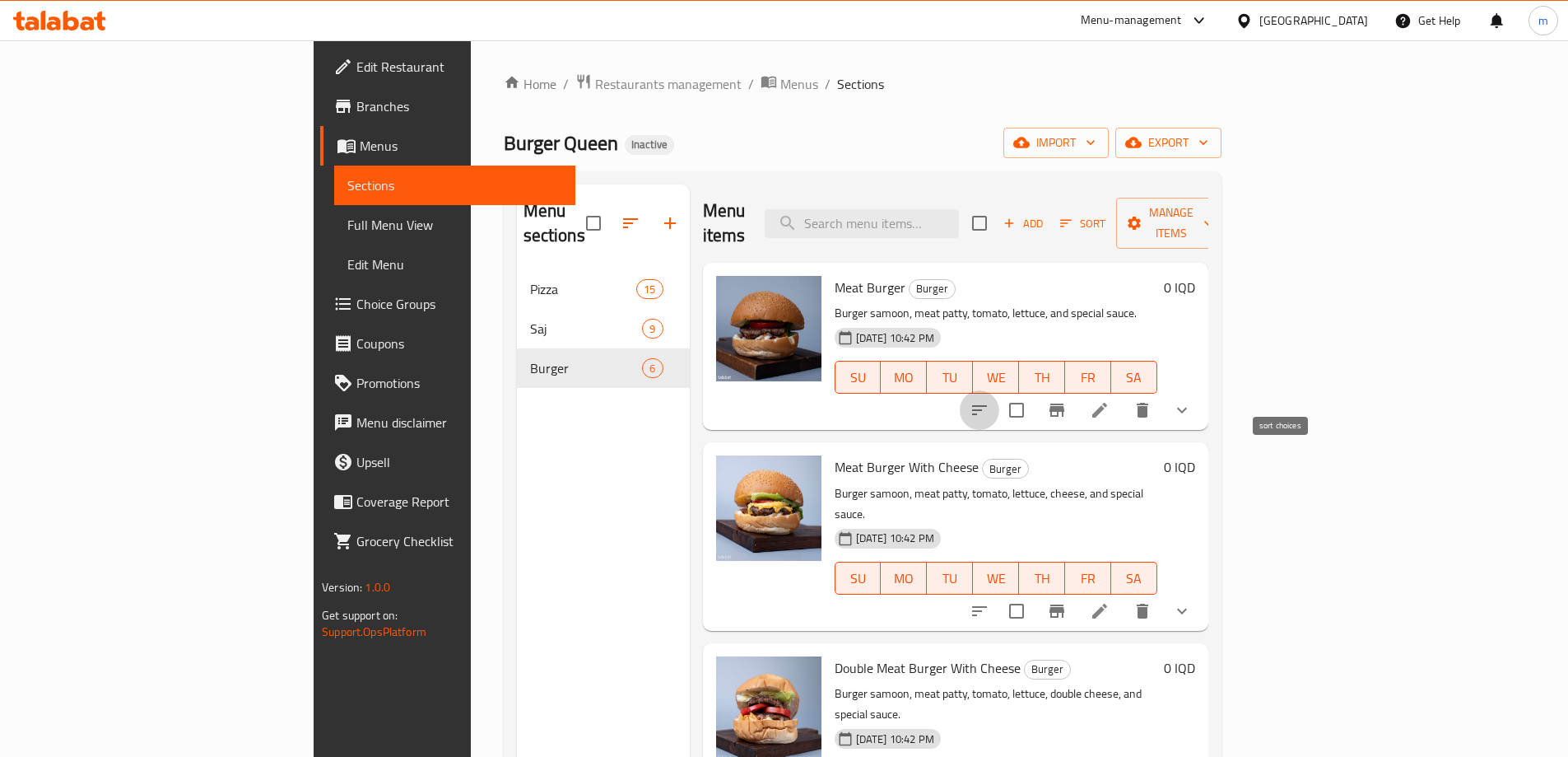
click at [989, 400] on icon "sort-choices" at bounding box center [980, 410] width 20 height 20
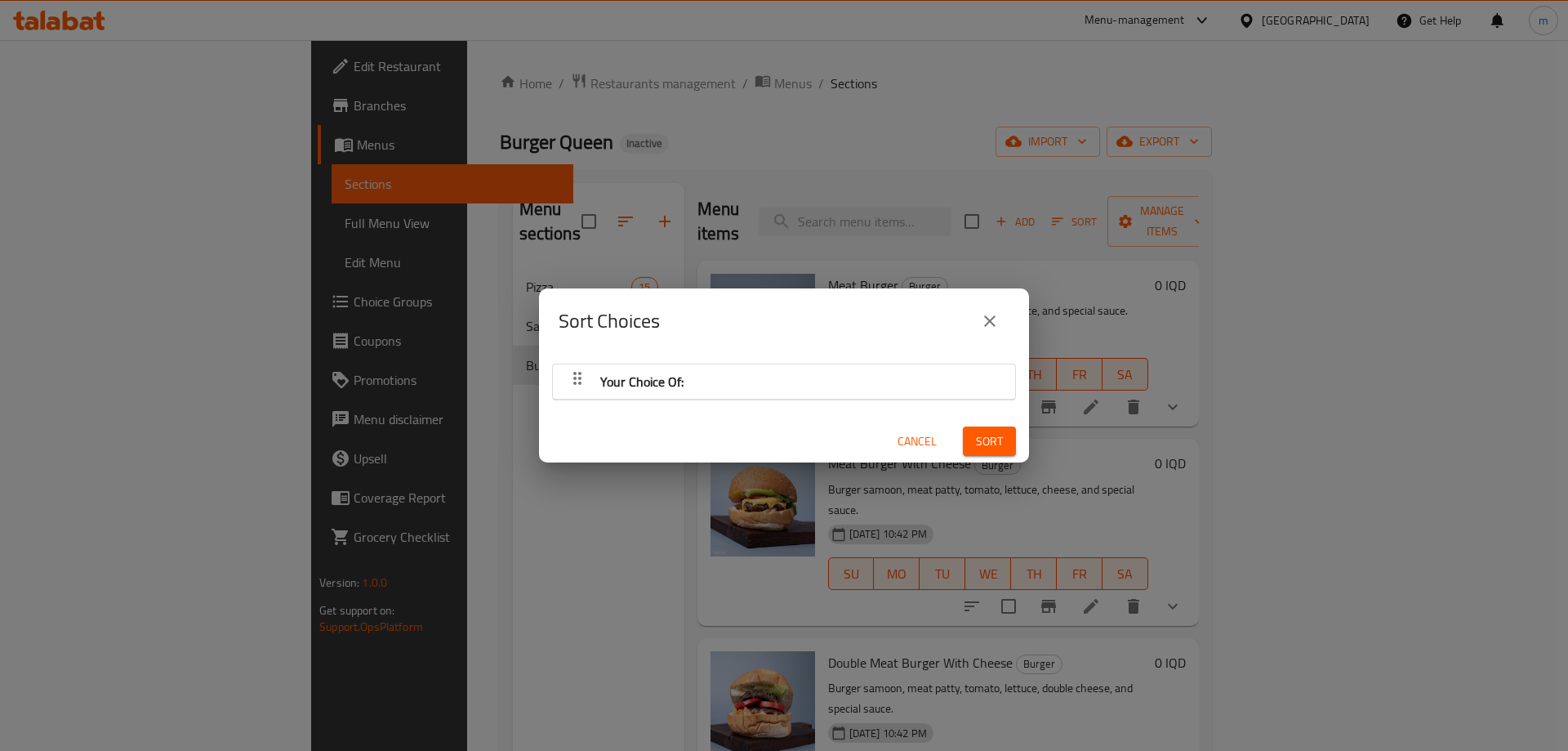
click at [686, 375] on div "Your Choice Of:" at bounding box center [642, 382] width 97 height 39
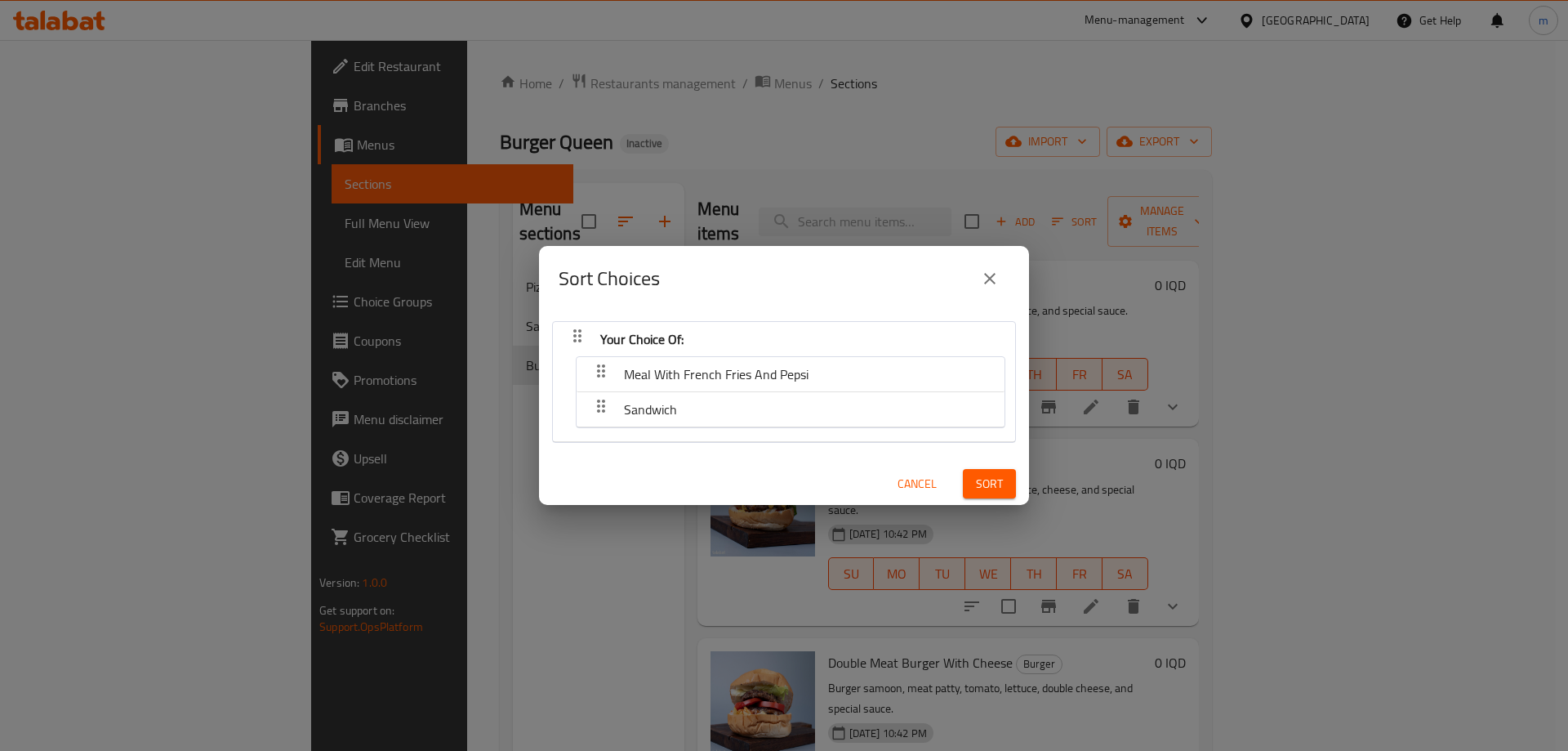
click at [987, 277] on icon "close" at bounding box center [990, 278] width 20 height 20
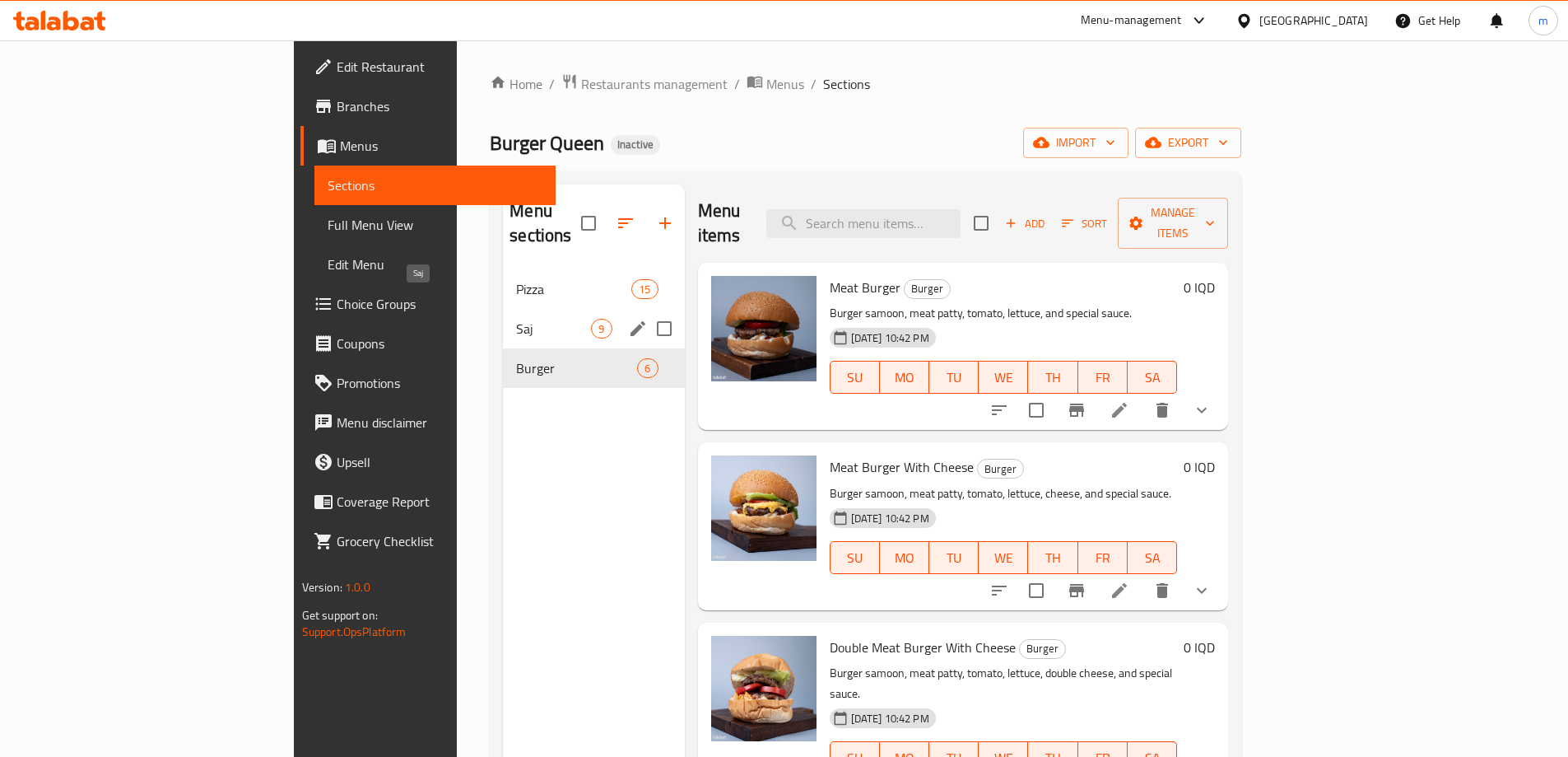
click at [516, 319] on span "Saj" at bounding box center [553, 329] width 75 height 20
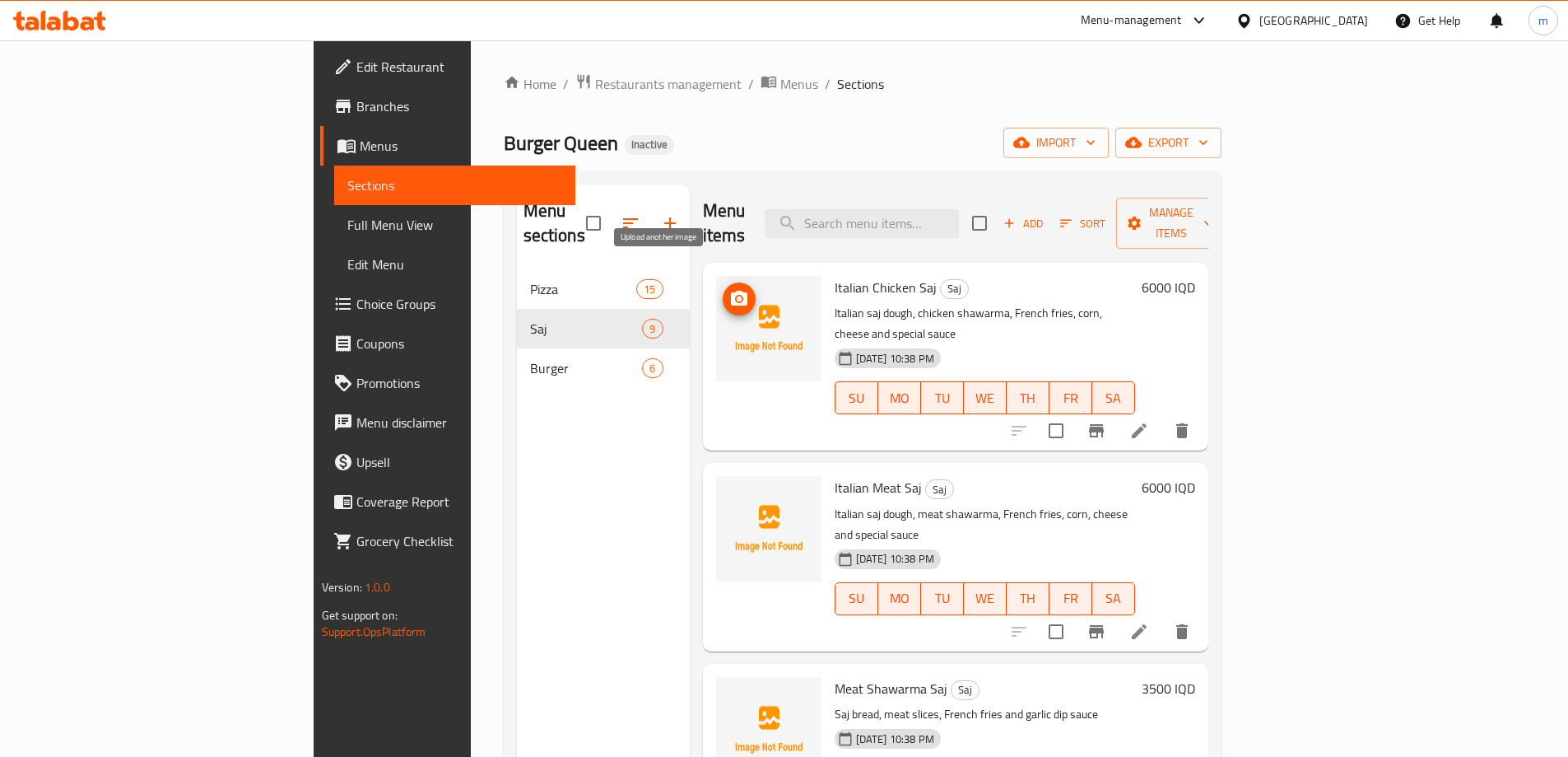
click at [730, 289] on icon "upload picture" at bounding box center [739, 299] width 20 height 20
click at [731, 291] on icon "upload picture" at bounding box center [739, 298] width 17 height 15
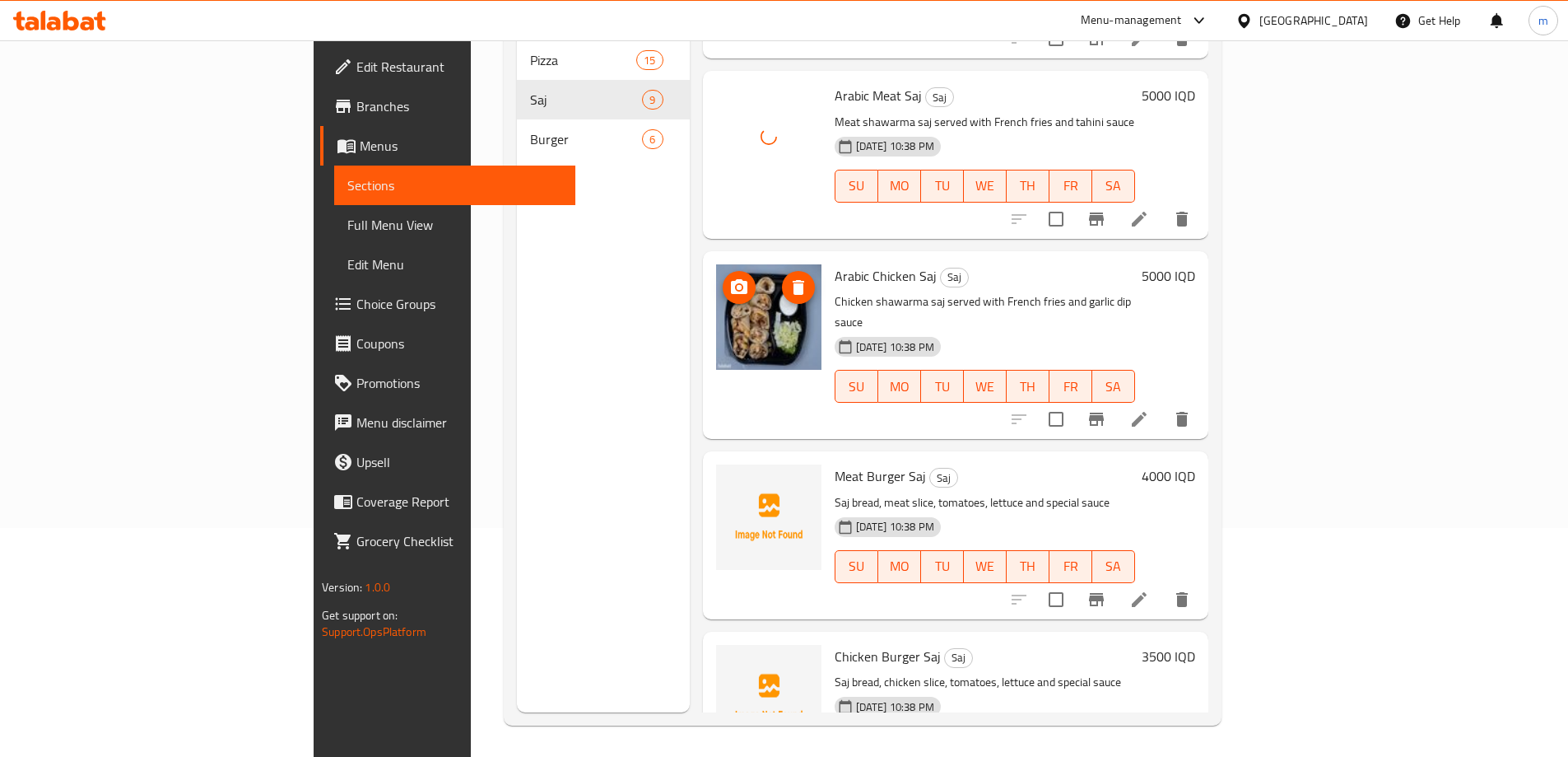
scroll to position [230, 0]
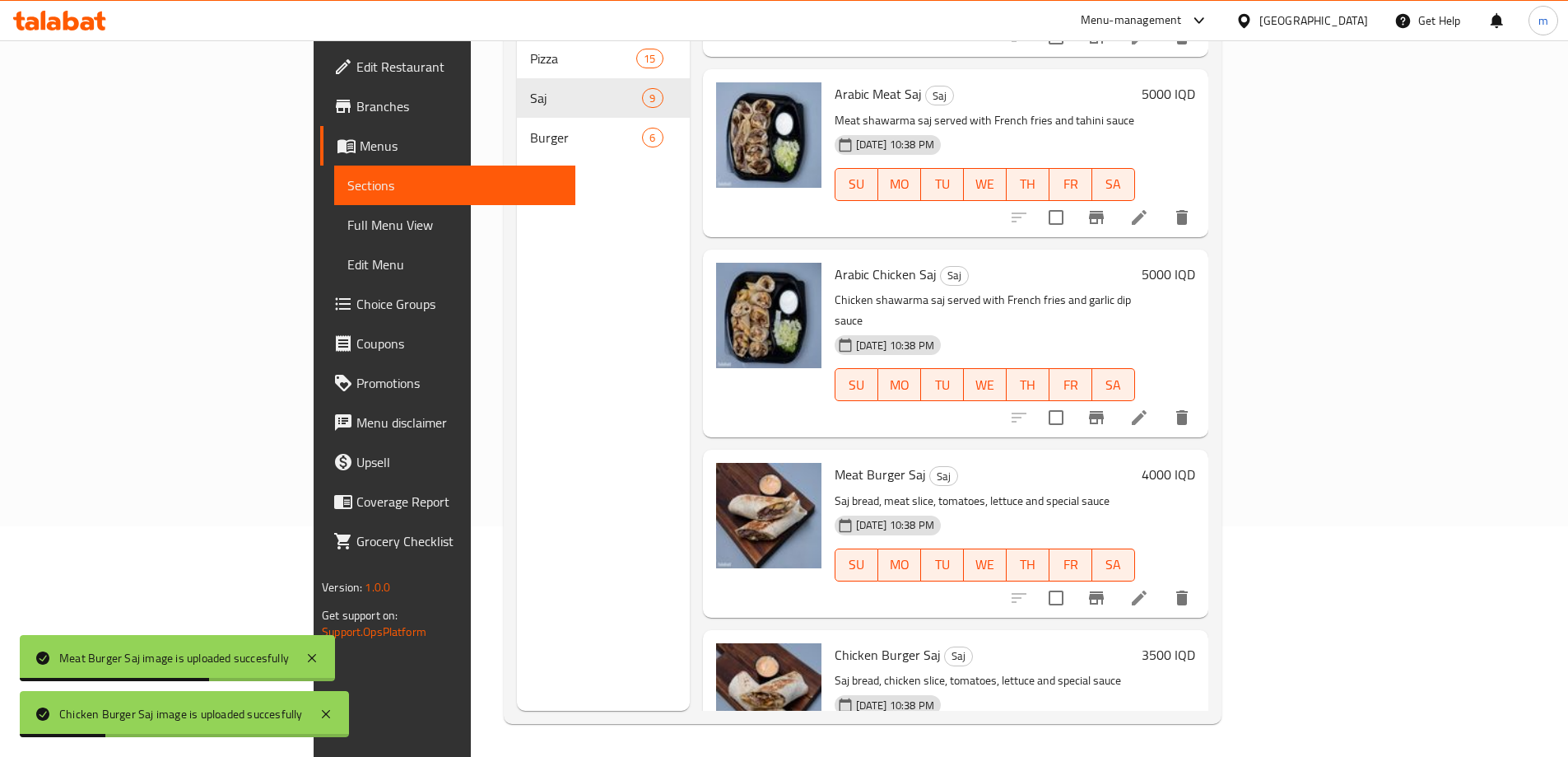
click at [334, 220] on link "Full Menu View" at bounding box center [455, 225] width 241 height 40
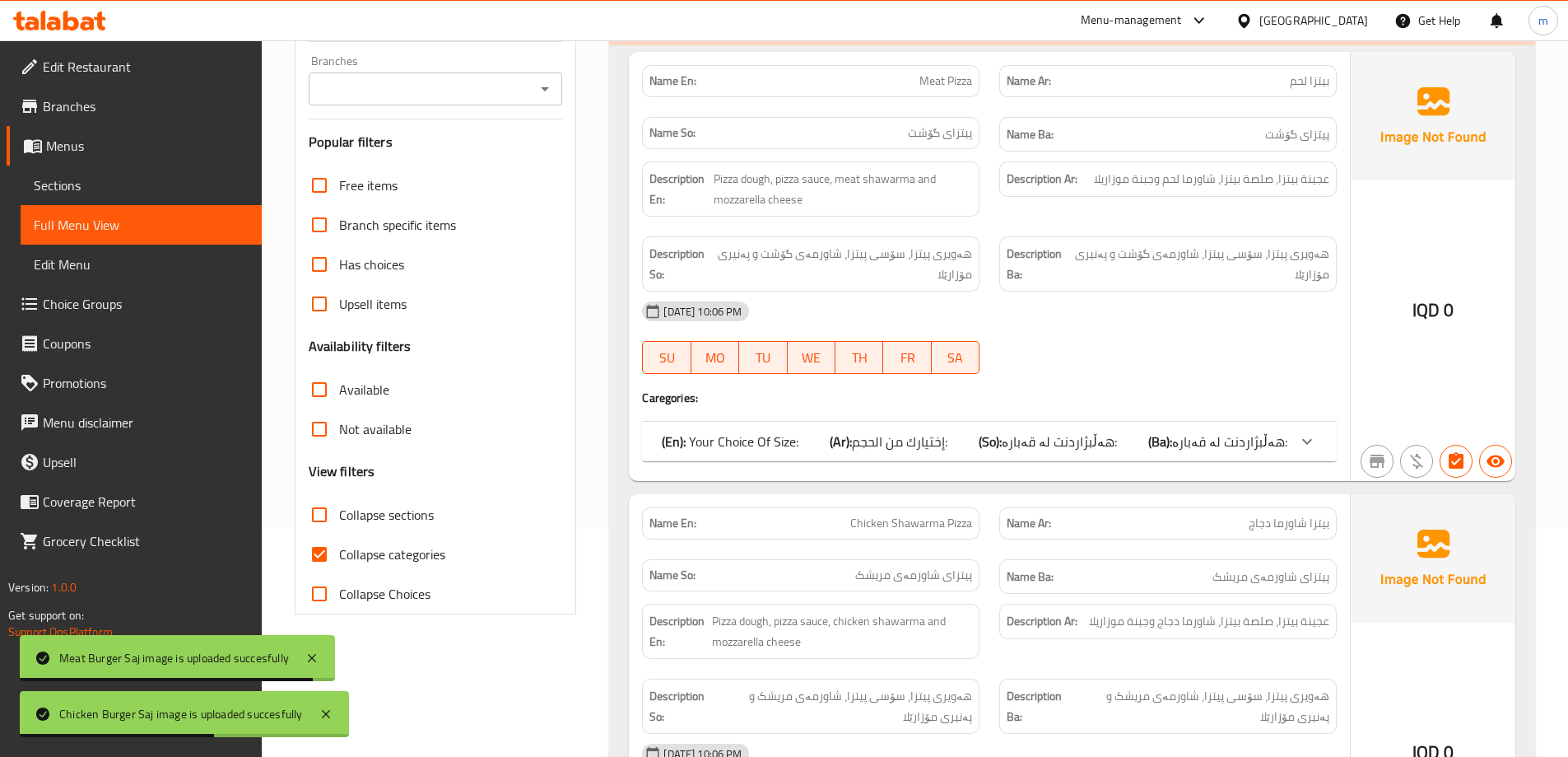
scroll to position [230, 0]
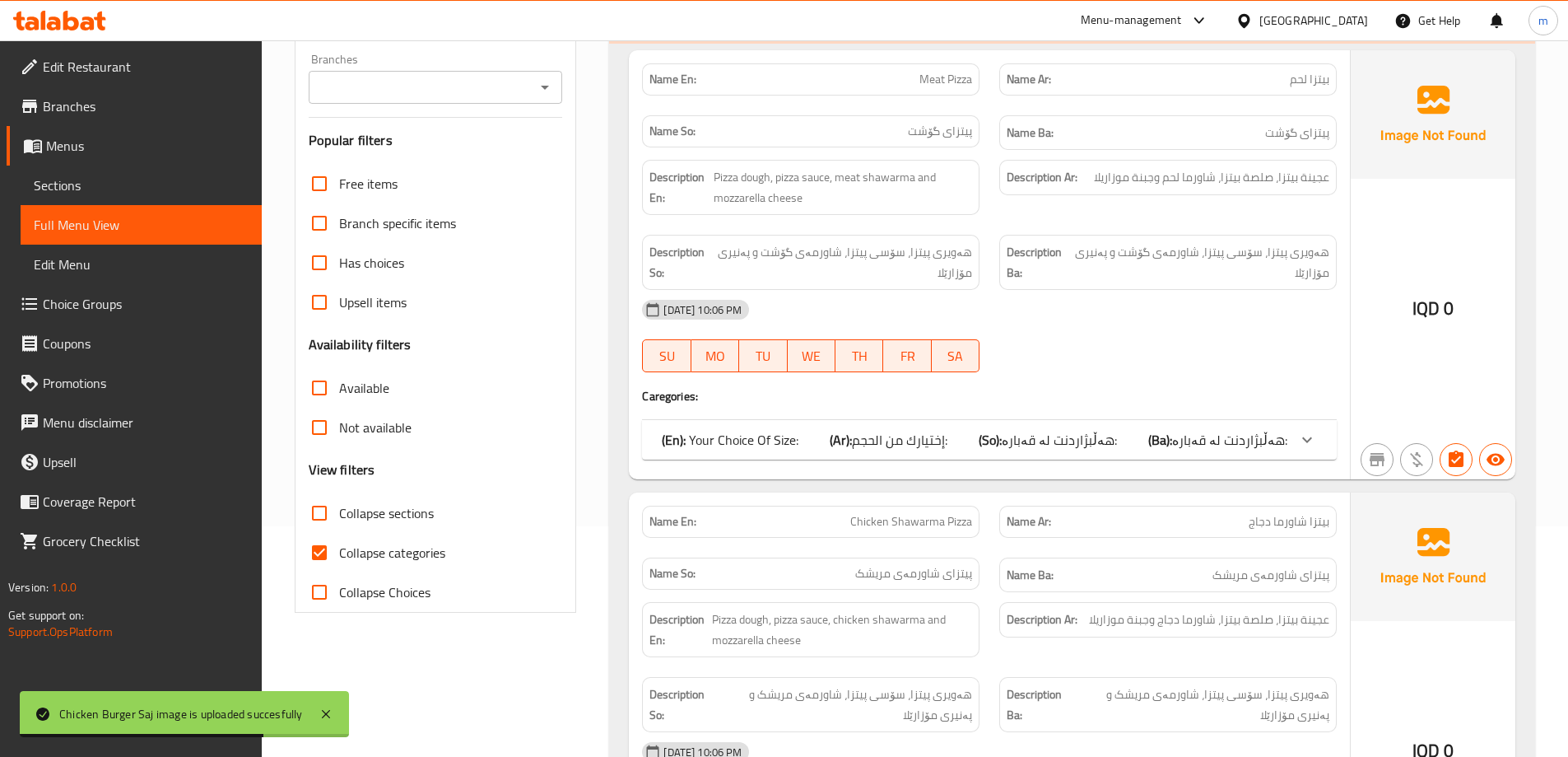
click at [326, 542] on input "Collapse categories" at bounding box center [319, 552] width 40 height 40
checkbox input "false"
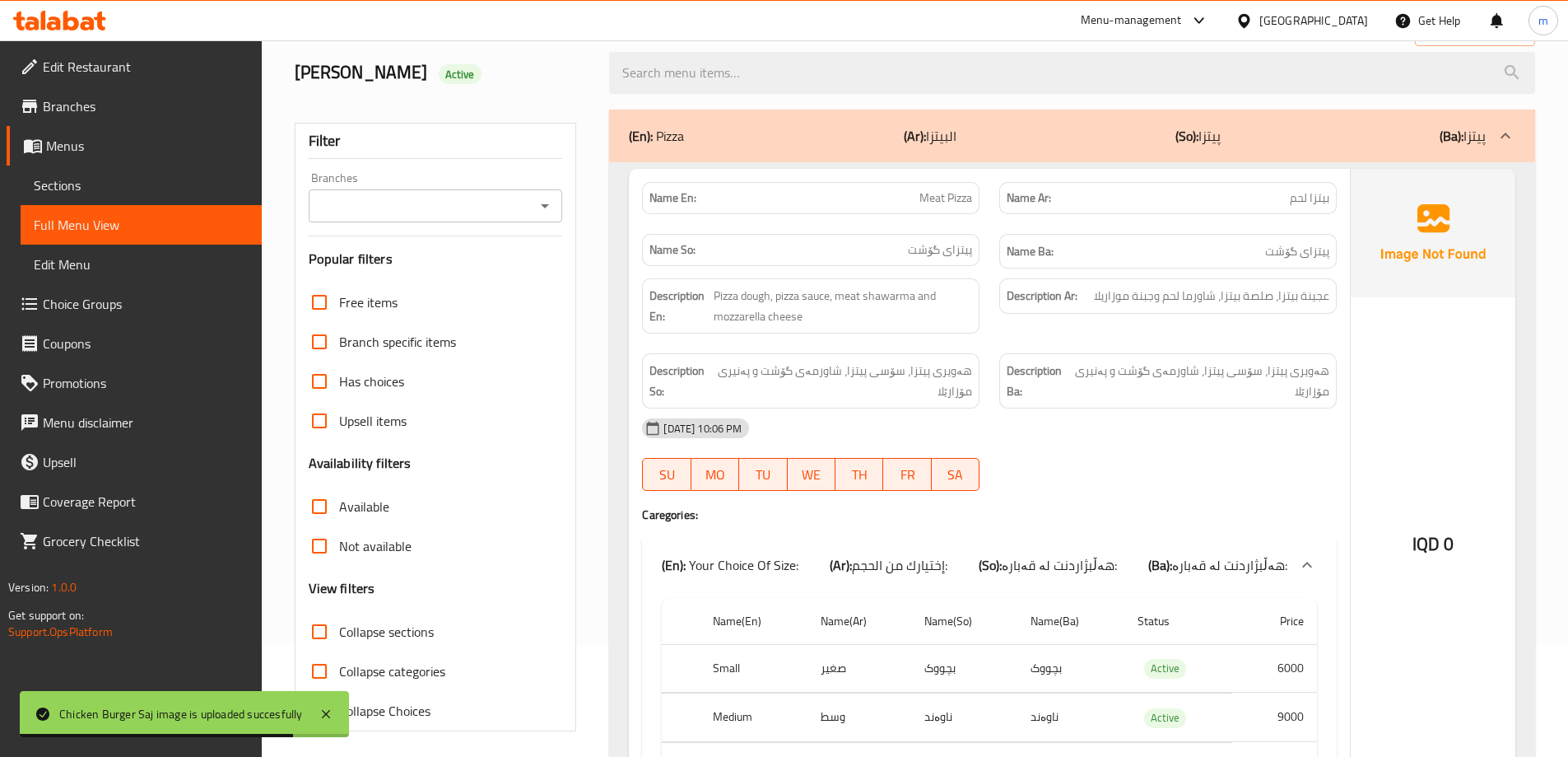
scroll to position [0, 0]
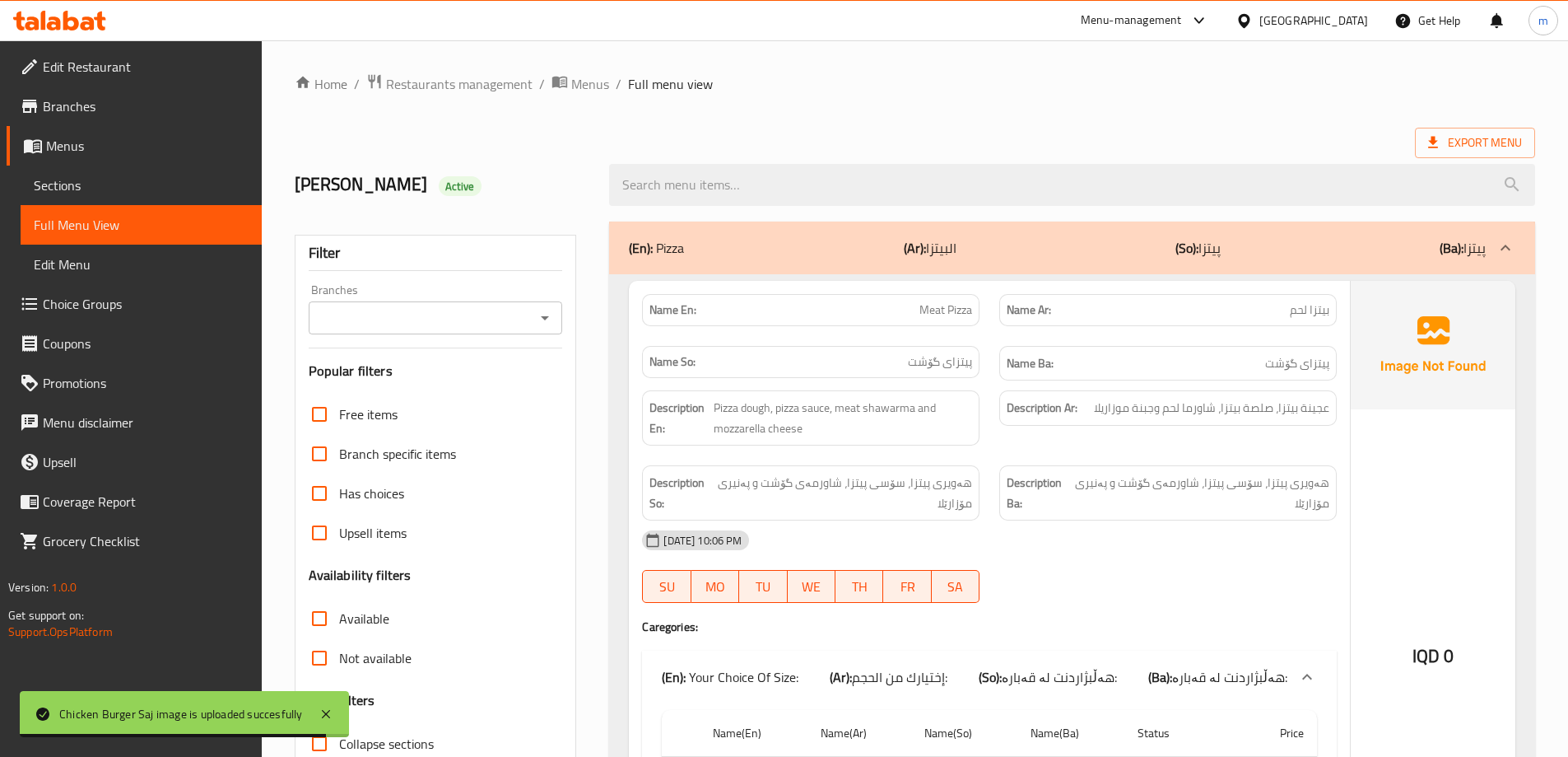
click at [532, 311] on div "Branches" at bounding box center [436, 318] width 254 height 33
click at [541, 313] on icon "Open" at bounding box center [545, 318] width 20 height 20
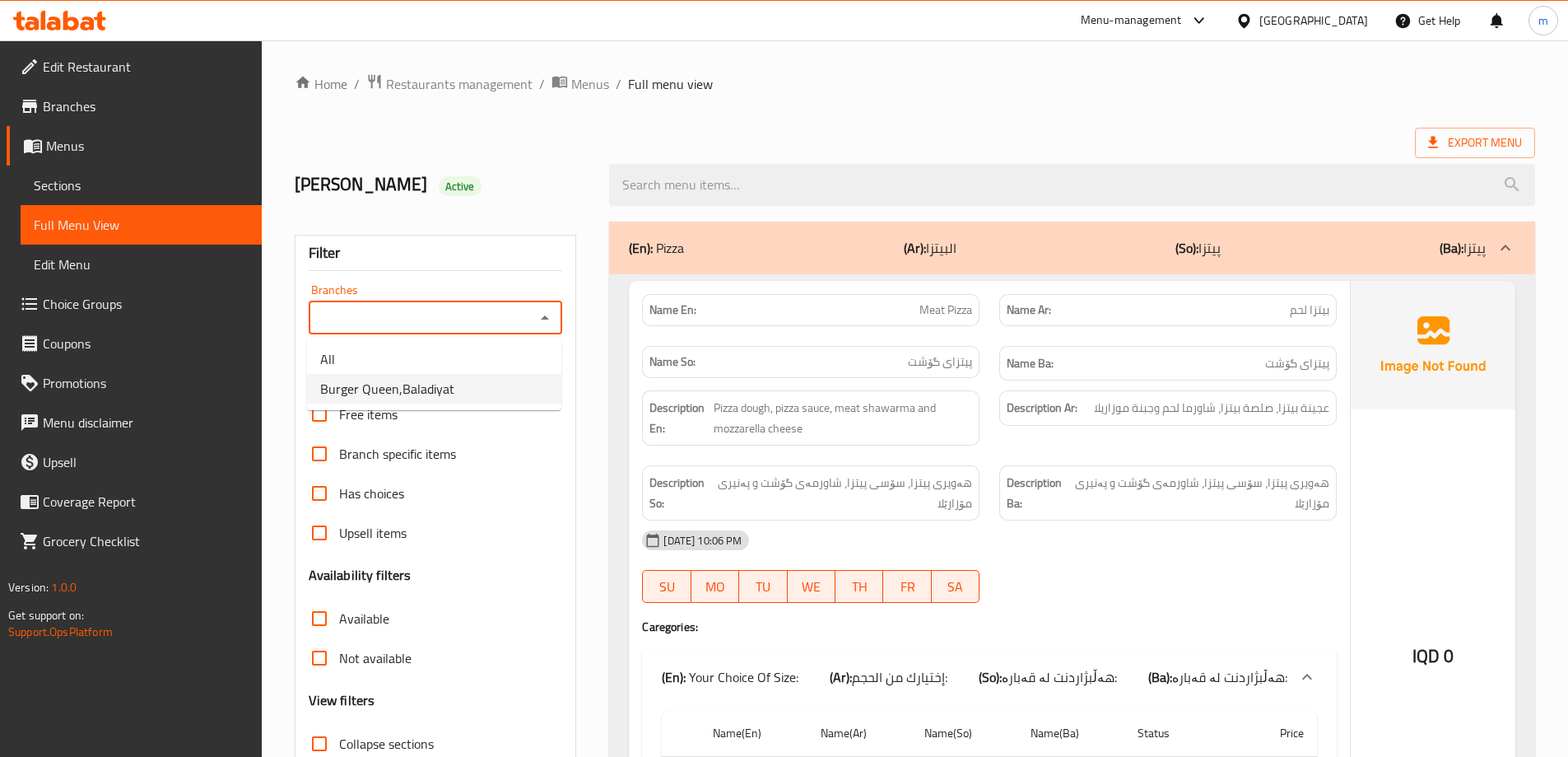
click at [423, 379] on span "Burger Queen,Baladiyat" at bounding box center [387, 389] width 135 height 20
type input "Burger Queen,Baladiyat"
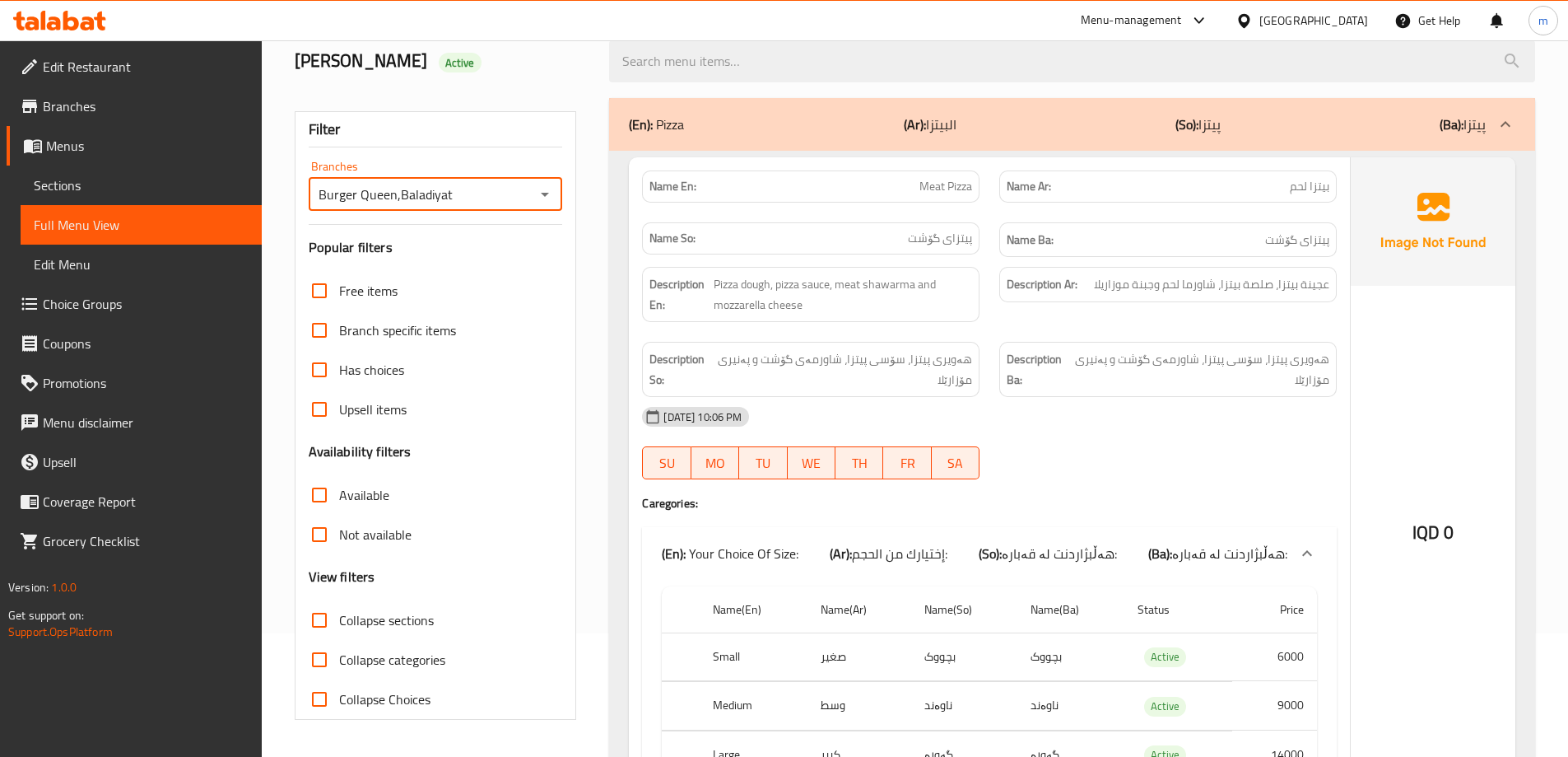
scroll to position [64, 0]
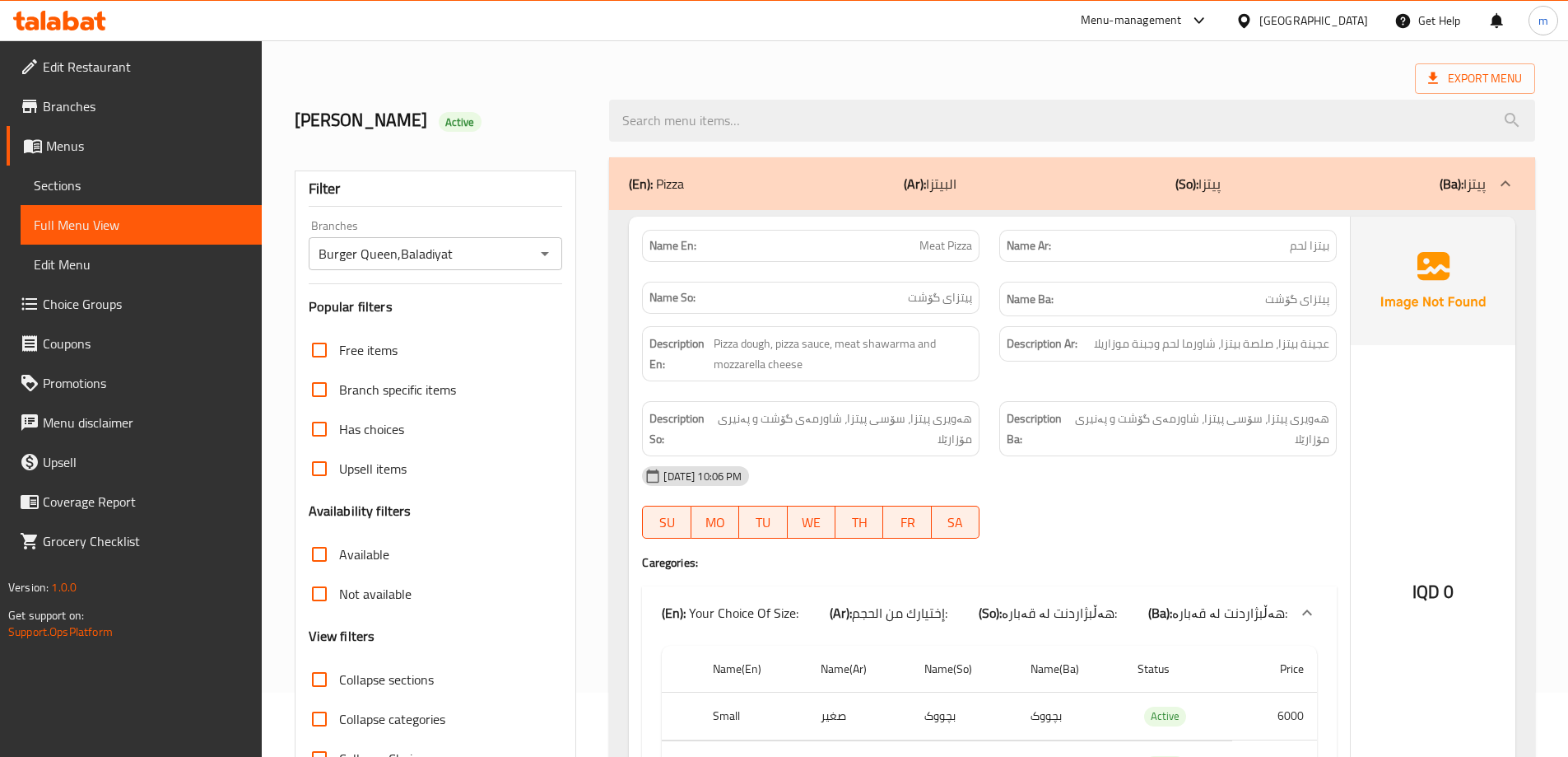
click at [829, 193] on div "(En): Pizza (Ar): البيتزا (So): پیتزا (Ba): پیتزا" at bounding box center [1072, 184] width 926 height 53
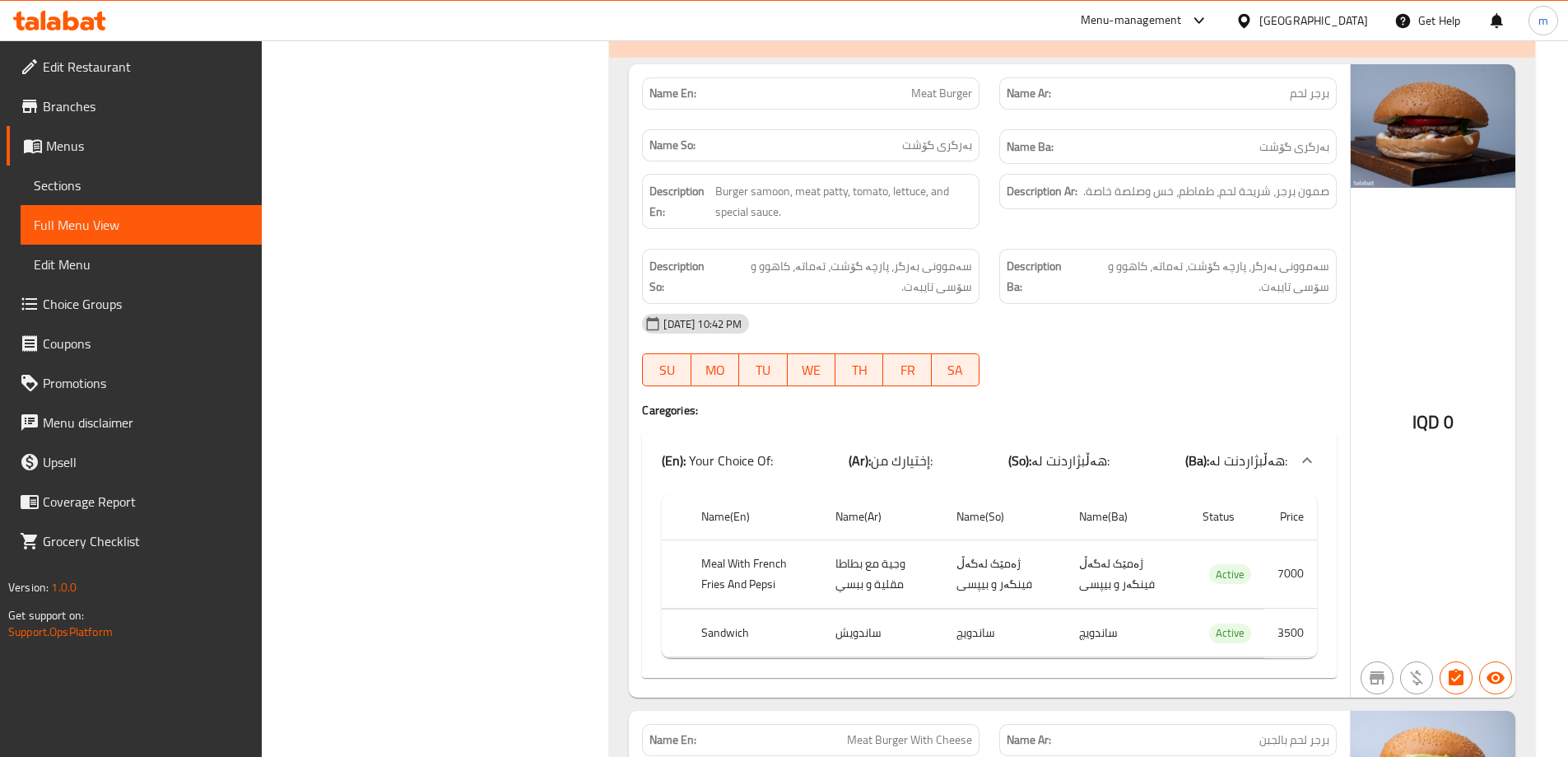
scroll to position [3358, 0]
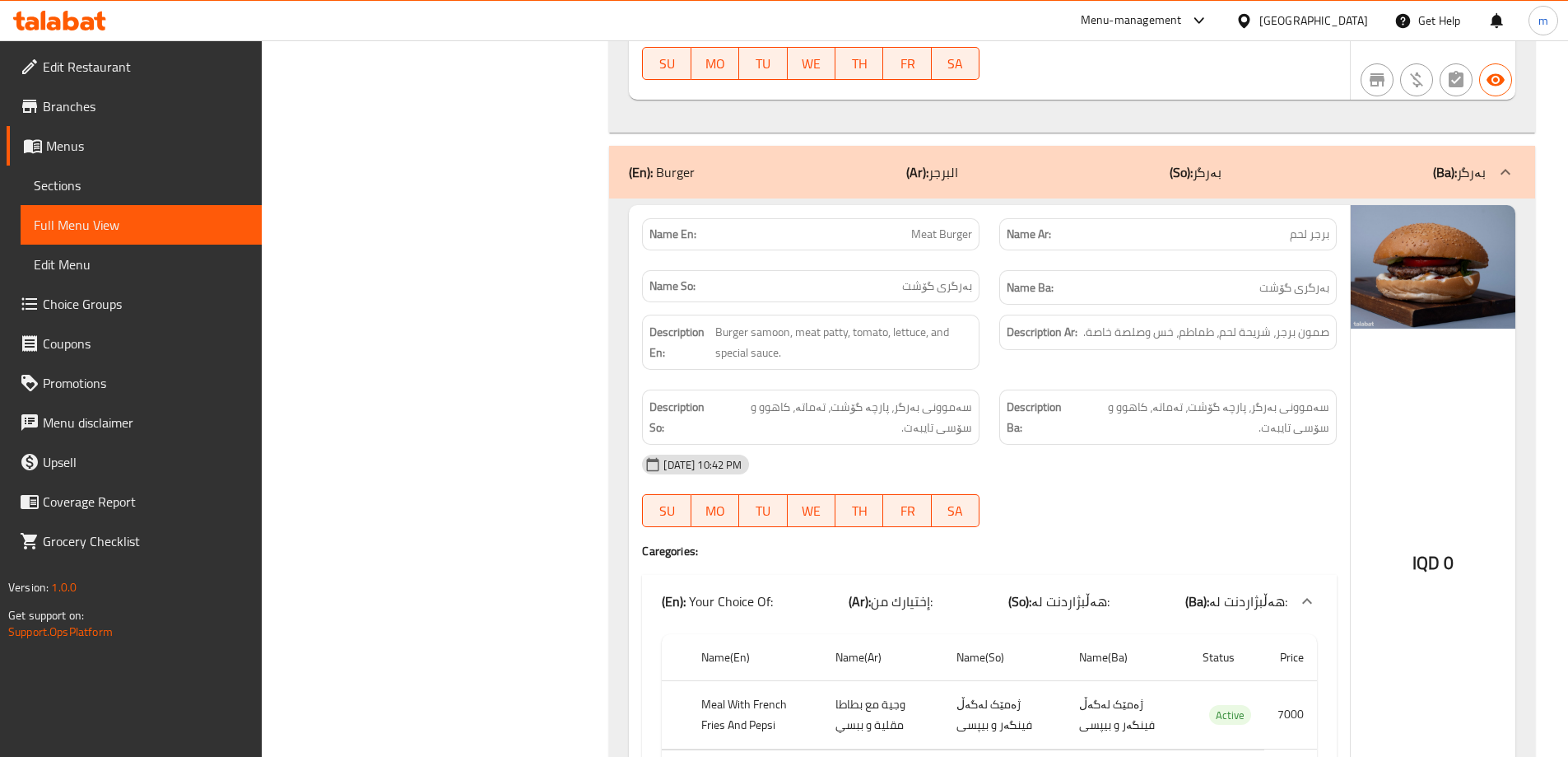
click at [1021, 173] on div "(En): Burger (Ar): البرجر (So): بەرگر (Ba): بەرگر" at bounding box center [1057, 173] width 857 height 20
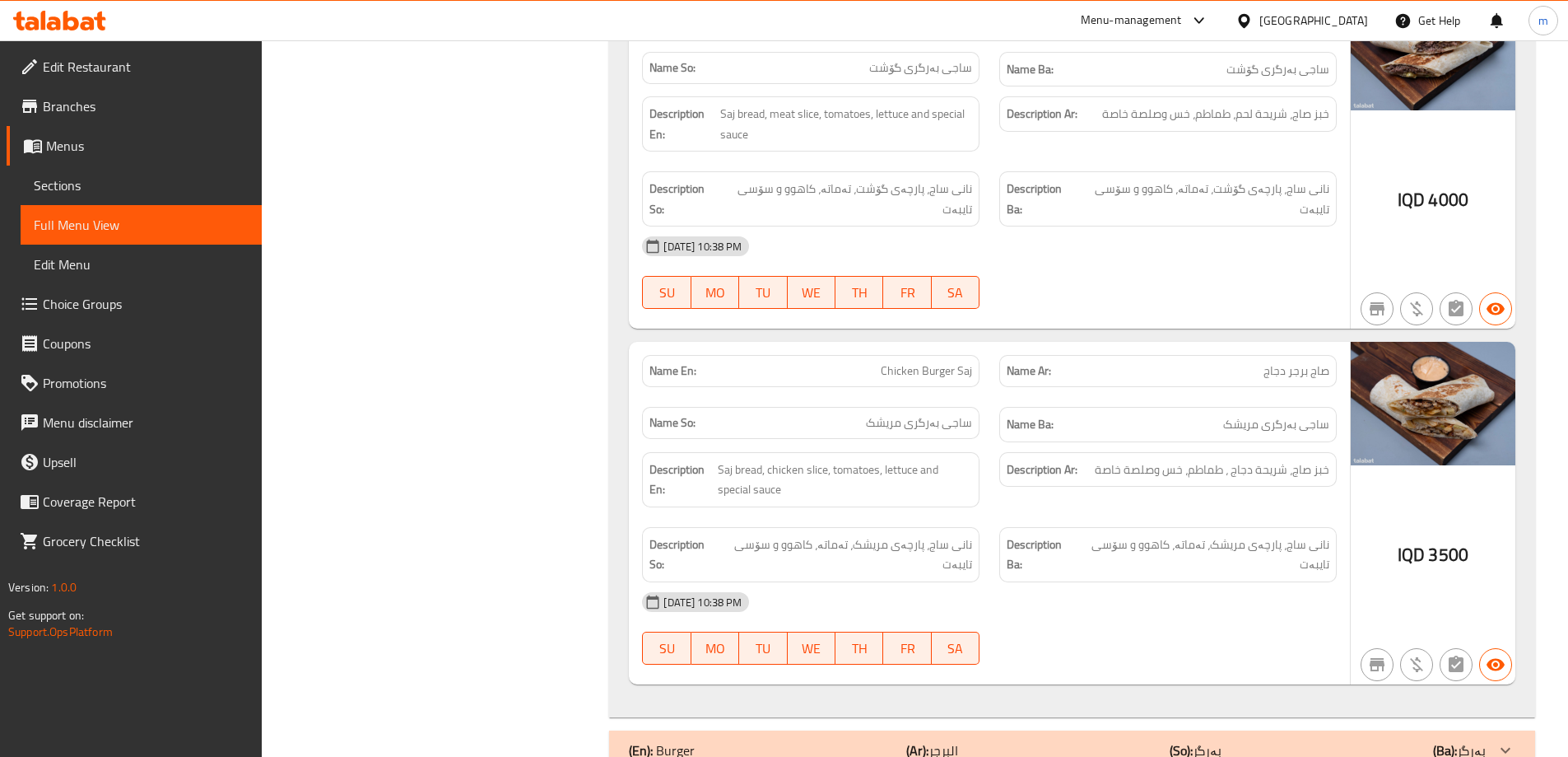
scroll to position [2819, 0]
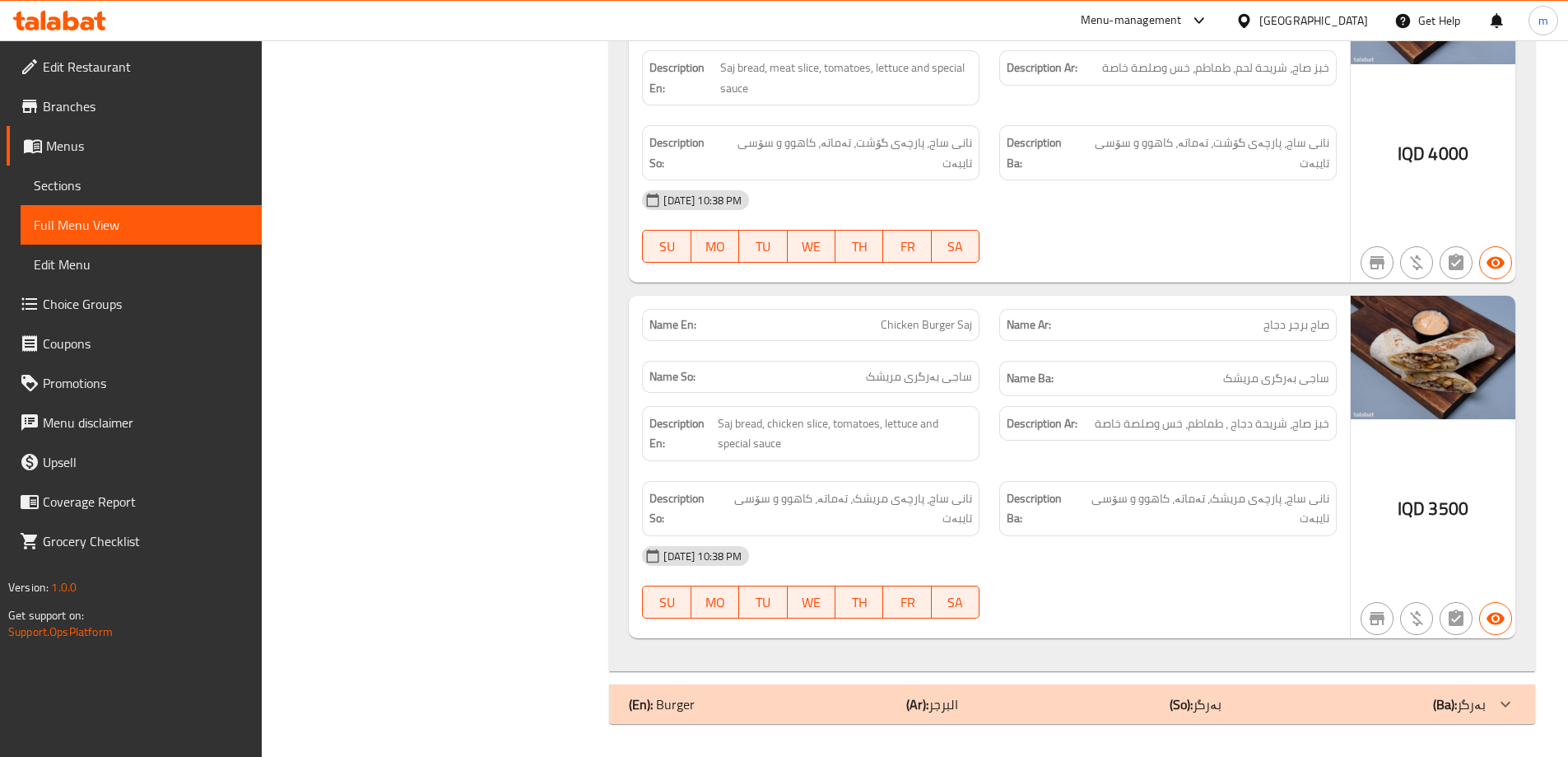
drag, startPoint x: 985, startPoint y: 719, endPoint x: 986, endPoint y: 451, distance: 268.0
click at [985, 721] on div "(En): Burger (Ar): البرجر (So): بەرگر (Ba): بەرگر" at bounding box center [1072, 704] width 926 height 40
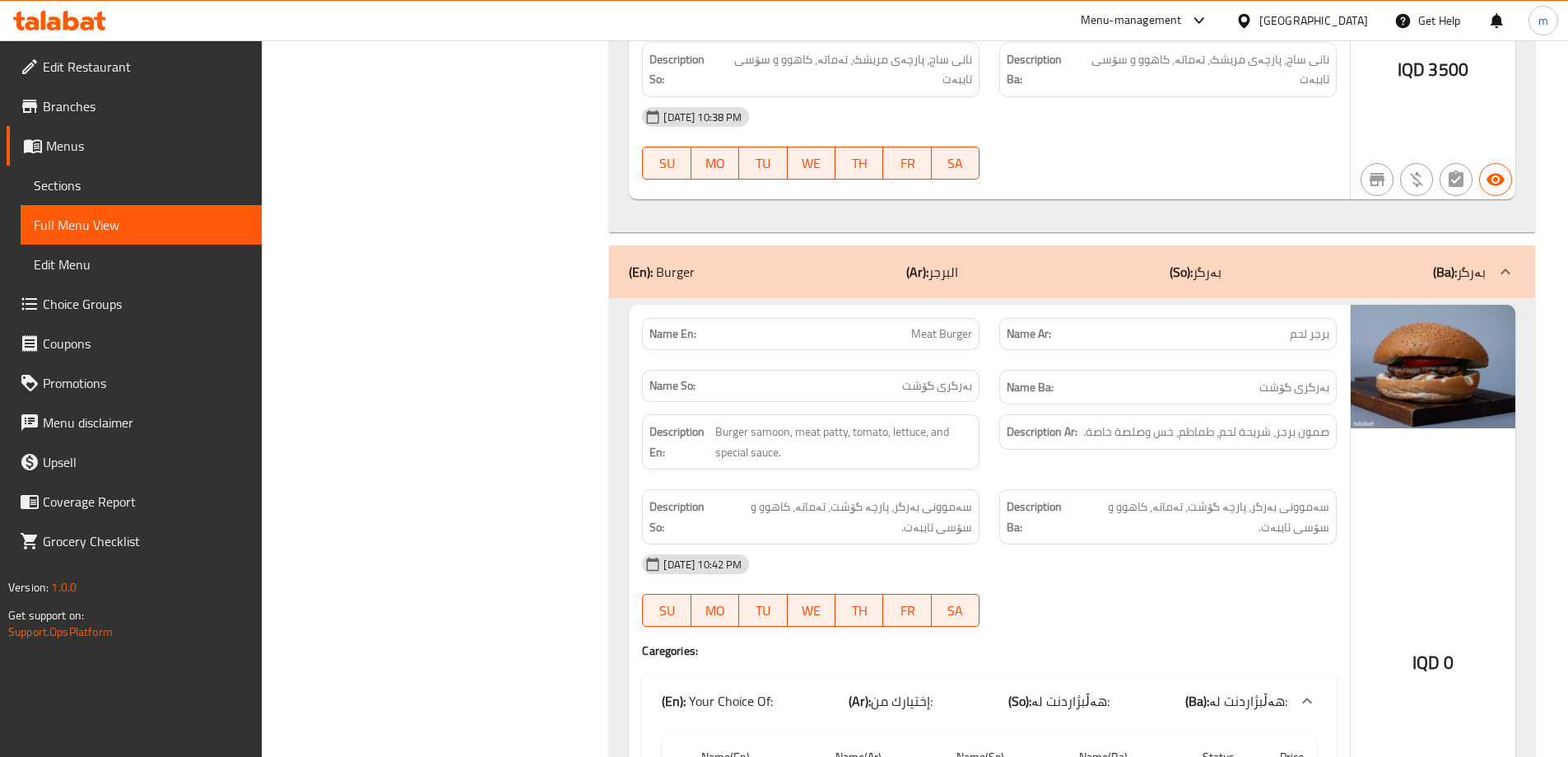
scroll to position [3204, 0]
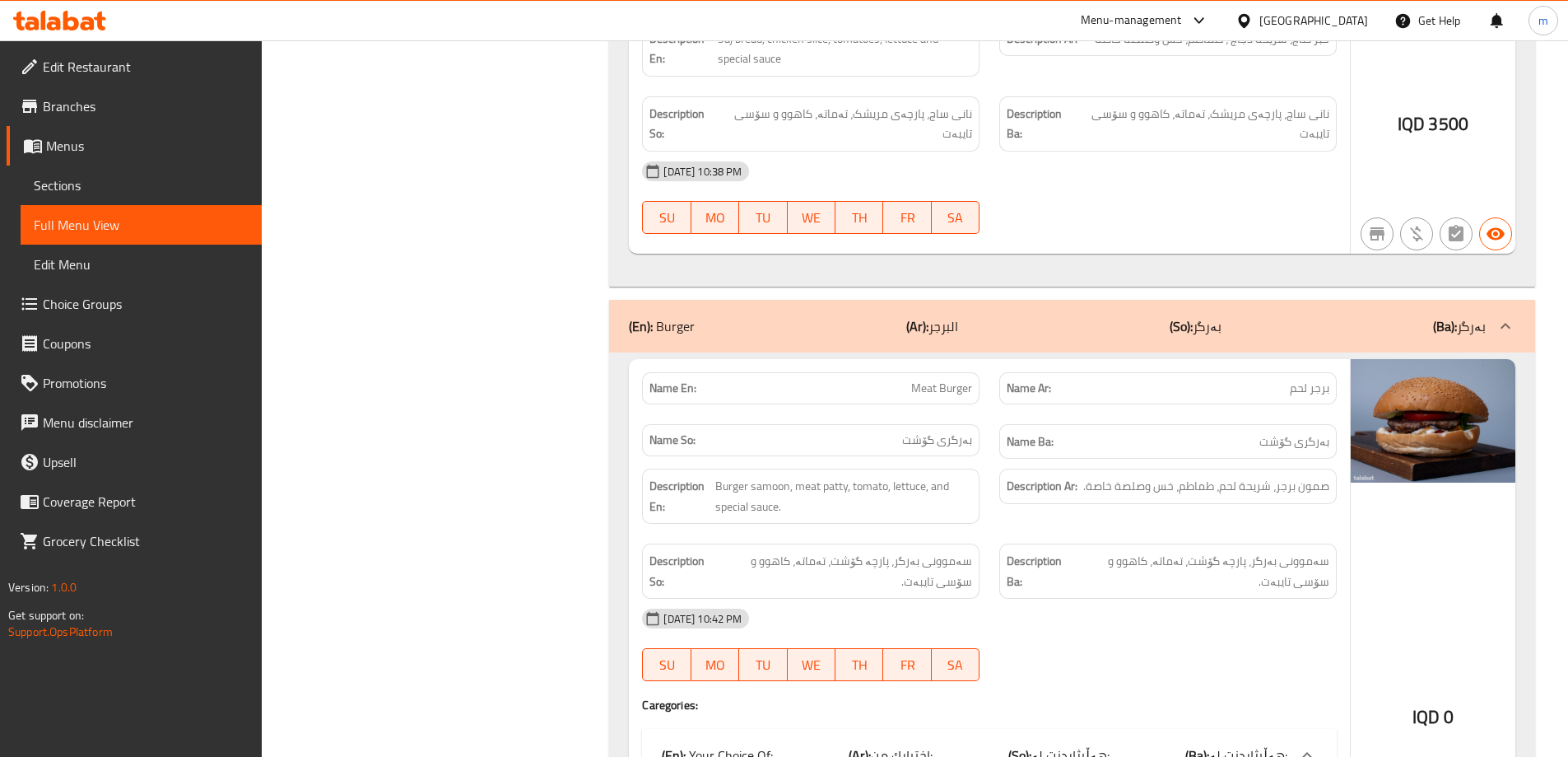
click at [1011, 324] on div "(En): Burger (Ar): البرجر (So): بەرگر (Ba): بەرگر" at bounding box center [1057, 326] width 857 height 20
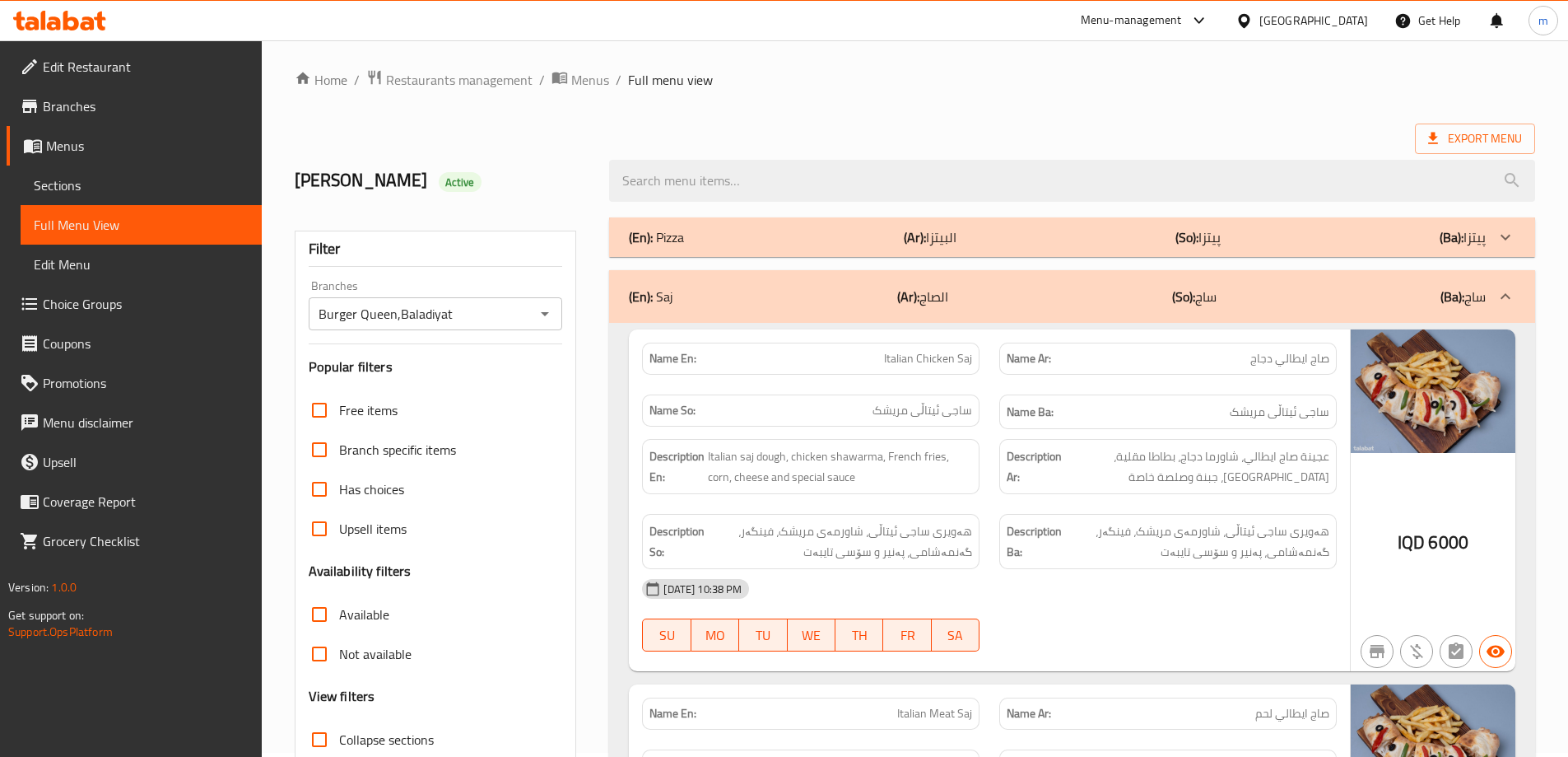
scroll to position [0, 0]
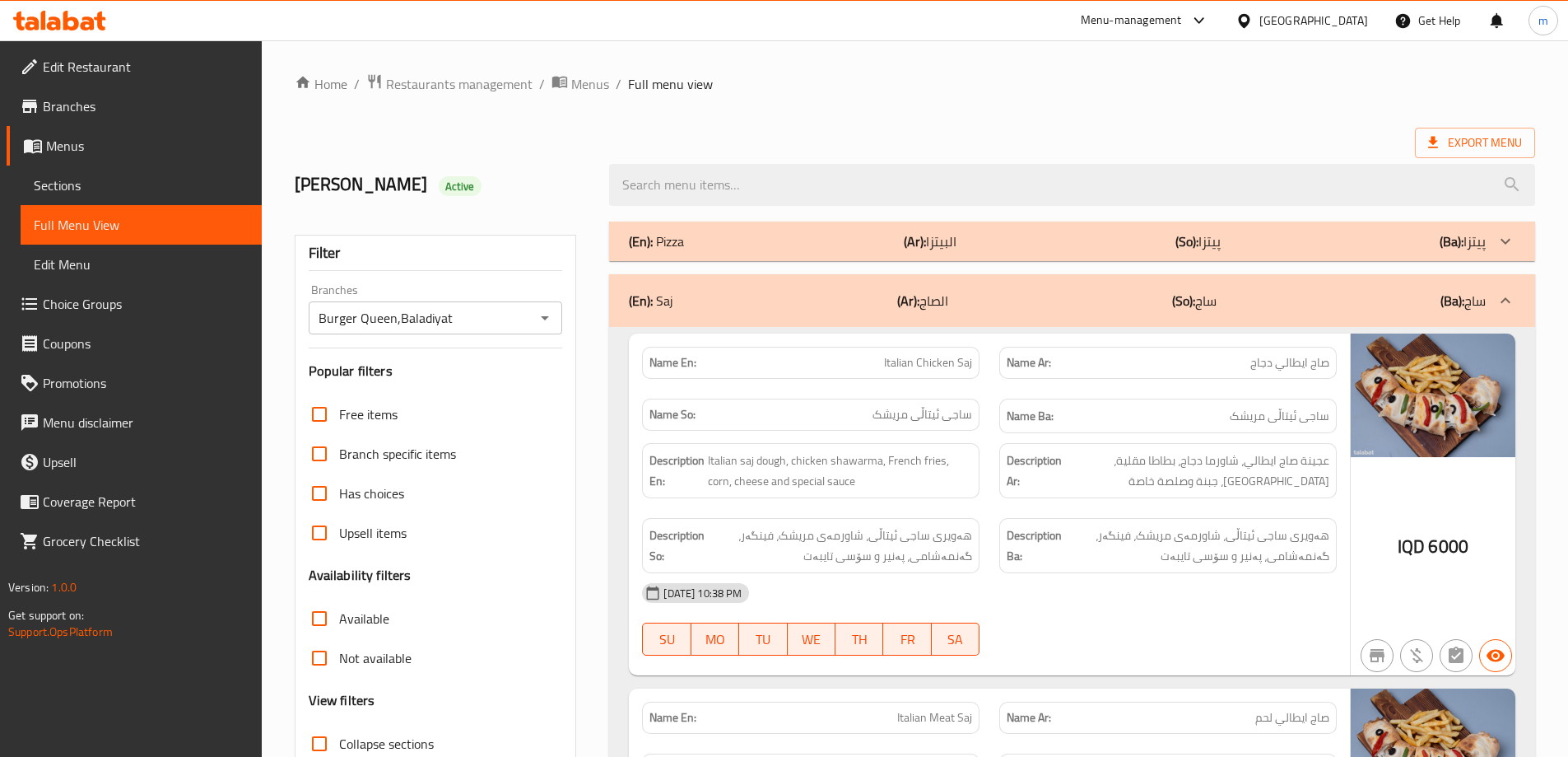
click at [69, 21] on icon at bounding box center [59, 21] width 93 height 20
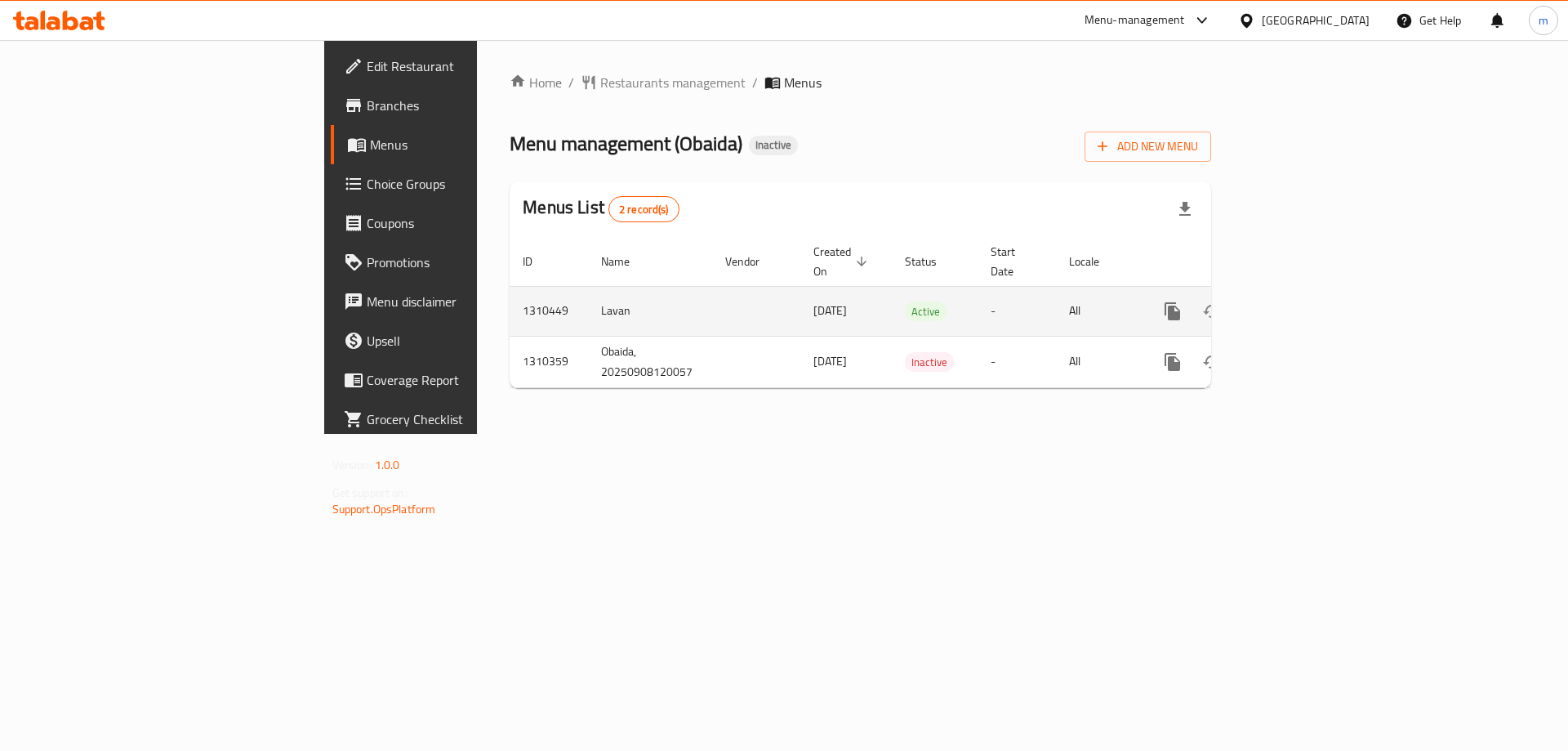
click at [1298, 304] on icon "enhanced table" at bounding box center [1290, 311] width 15 height 15
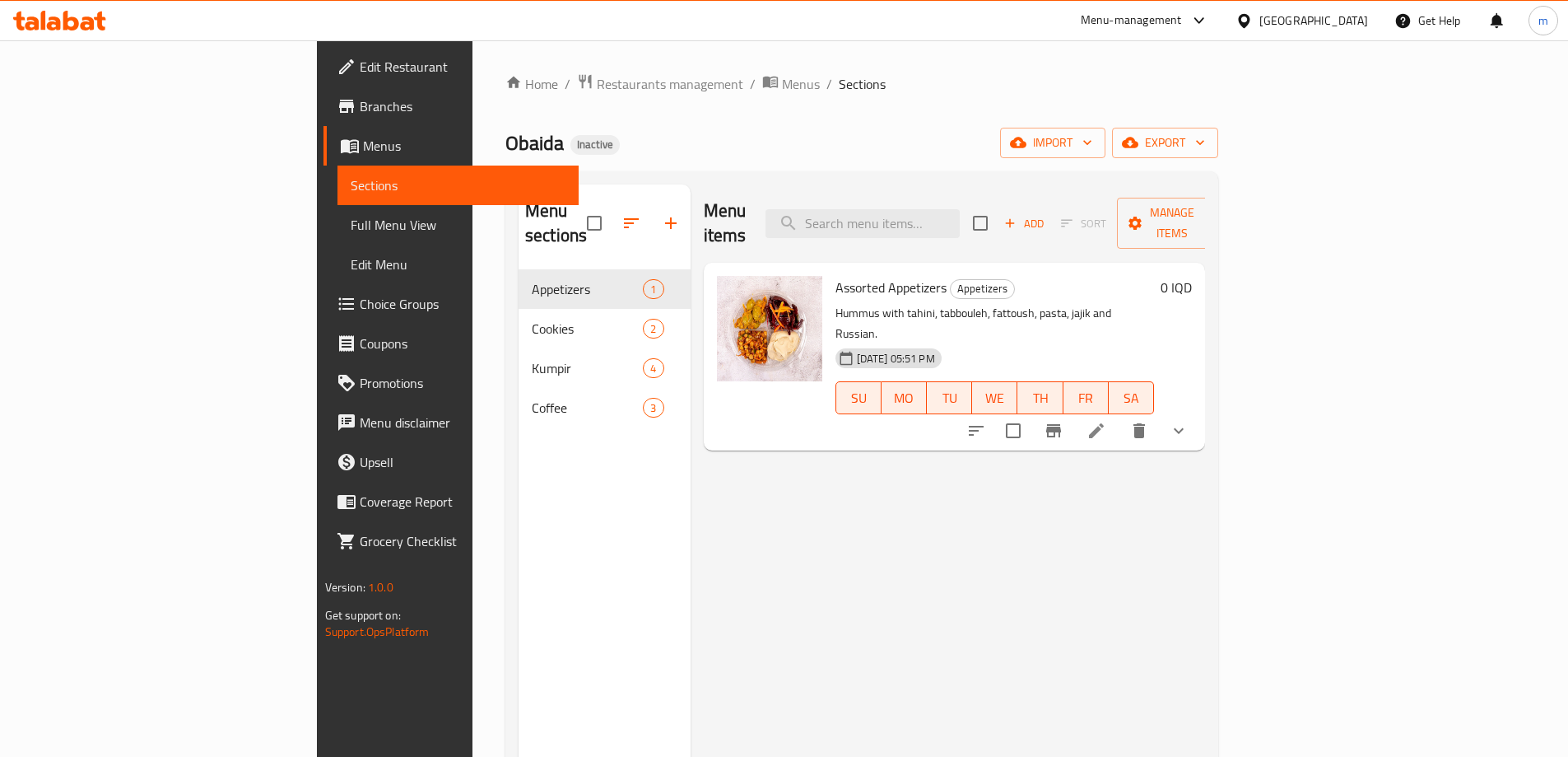
click at [360, 300] on span "Choice Groups" at bounding box center [462, 304] width 205 height 20
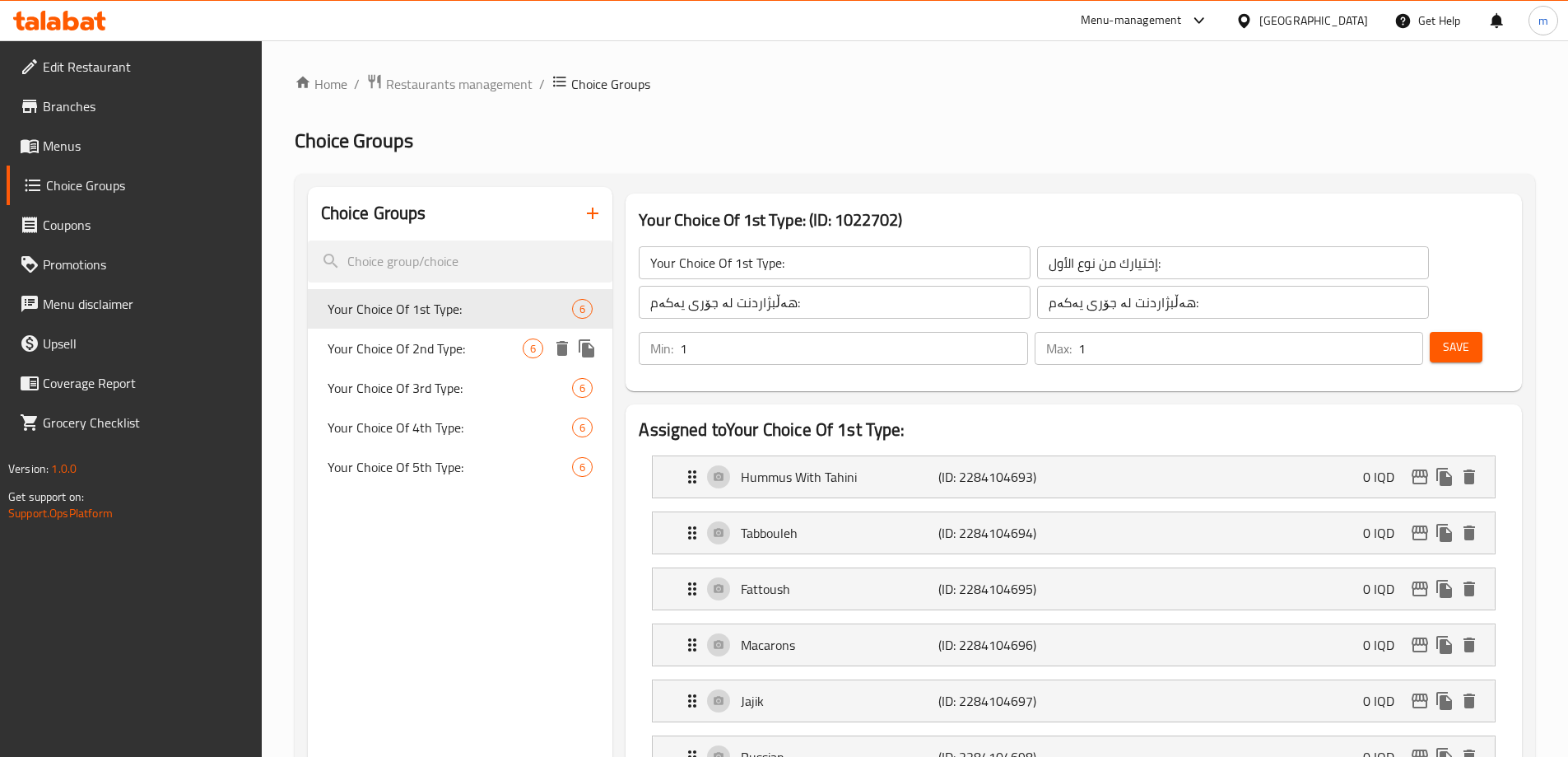
click at [410, 342] on span "Your Choice Of 2nd Type:" at bounding box center [425, 348] width 196 height 20
type input "Your Choice Of 2nd Type:"
type input "إختيارك من نوع الثاني:"
type input "هەڵبژاردنت لە جۆری دووەم:"
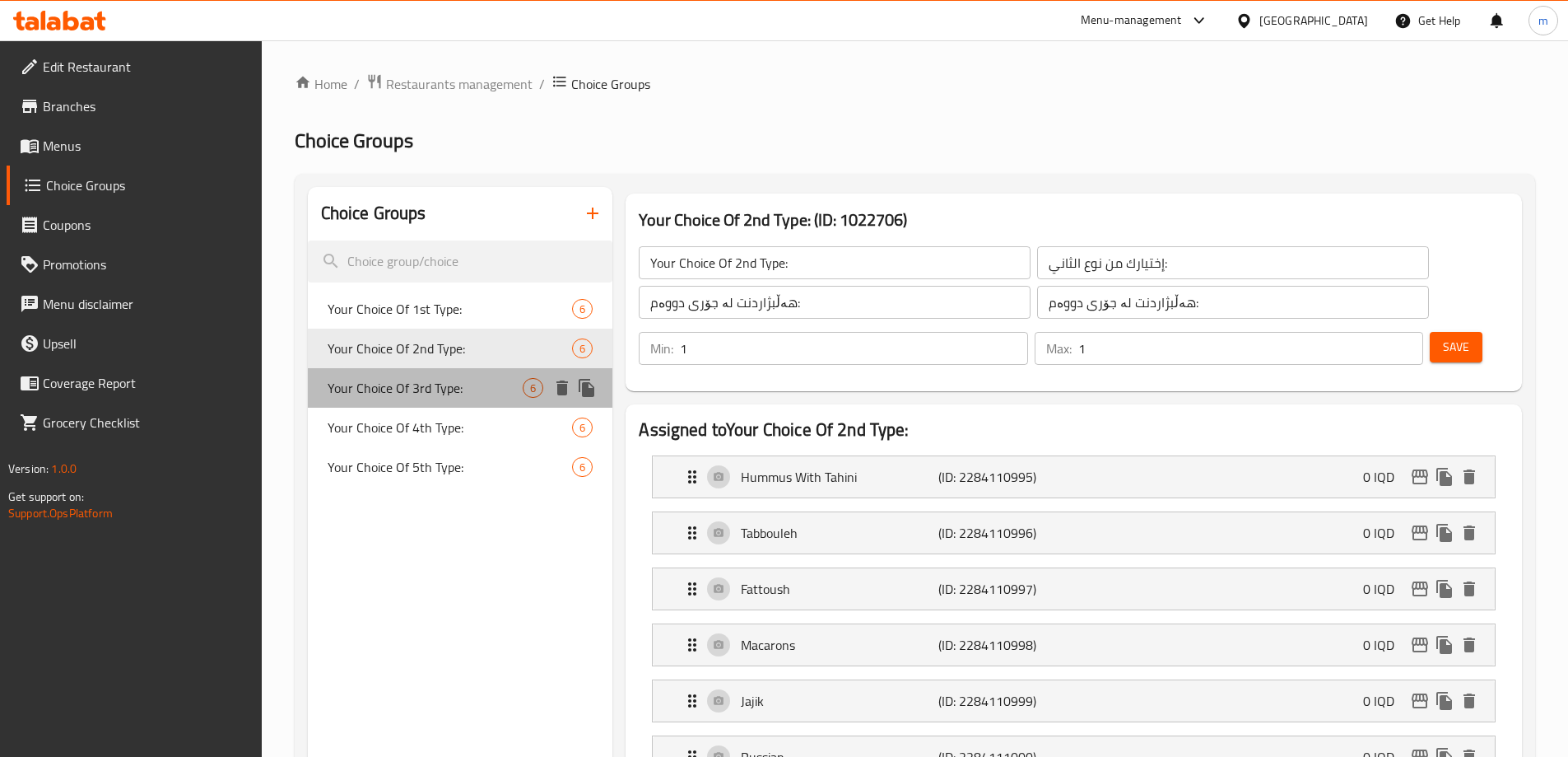
click at [413, 373] on div "Your Choice Of 3rd Type: 6" at bounding box center [460, 388] width 305 height 40
type input "Your Choice Of 3rd Type:"
type input "إختيارك من نوع الثالث:"
type input "هەڵبژاردنت لە جۆری سێیەم:"
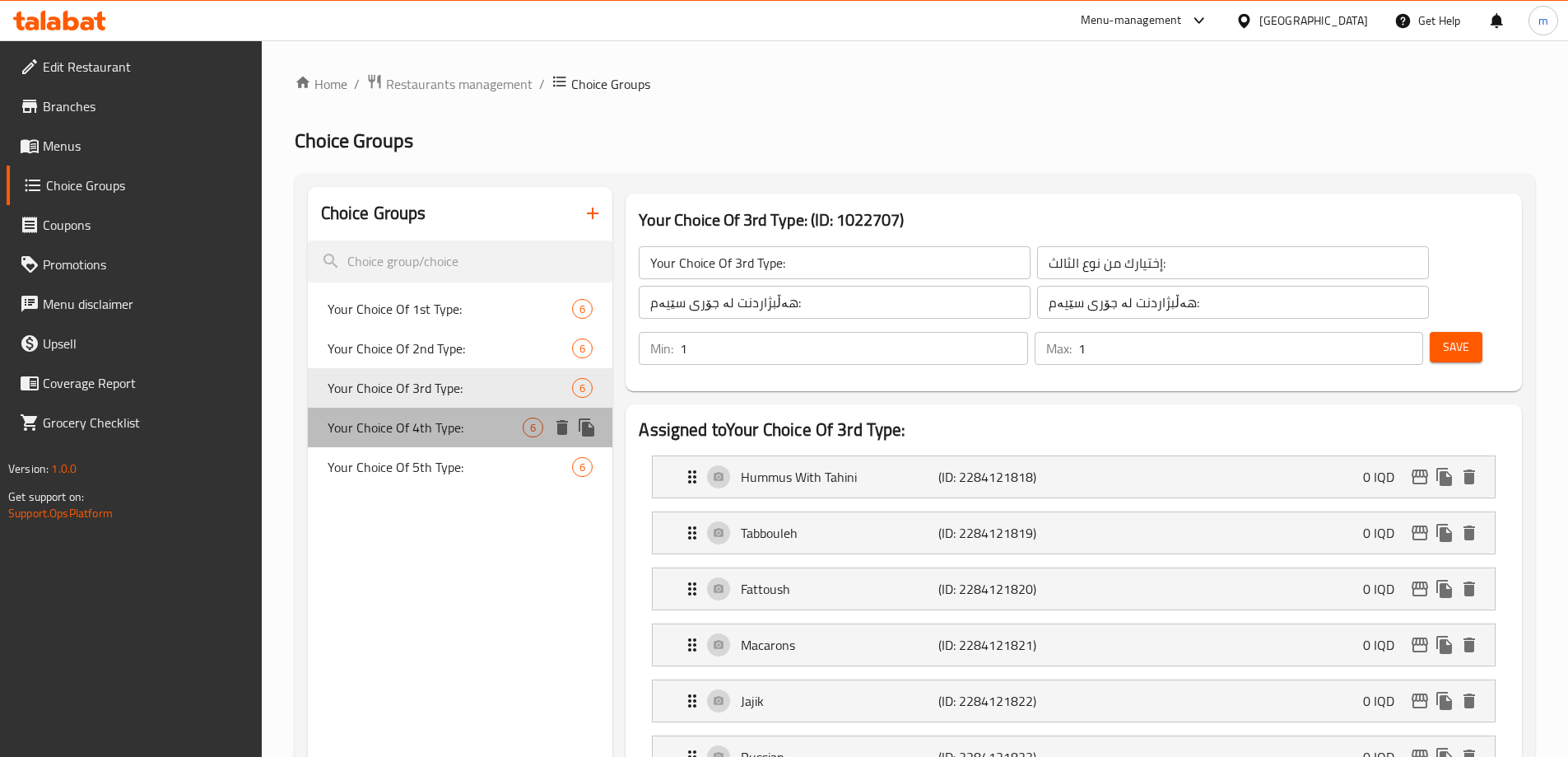
click at [427, 433] on span "Your Choice Of 4th Type:" at bounding box center [425, 428] width 196 height 20
type input "Your Choice Of 4th Type:"
type input "إختيارك من نوع الرابع:"
type input "هەڵبژاردنت لە جۆری چوارەم:"
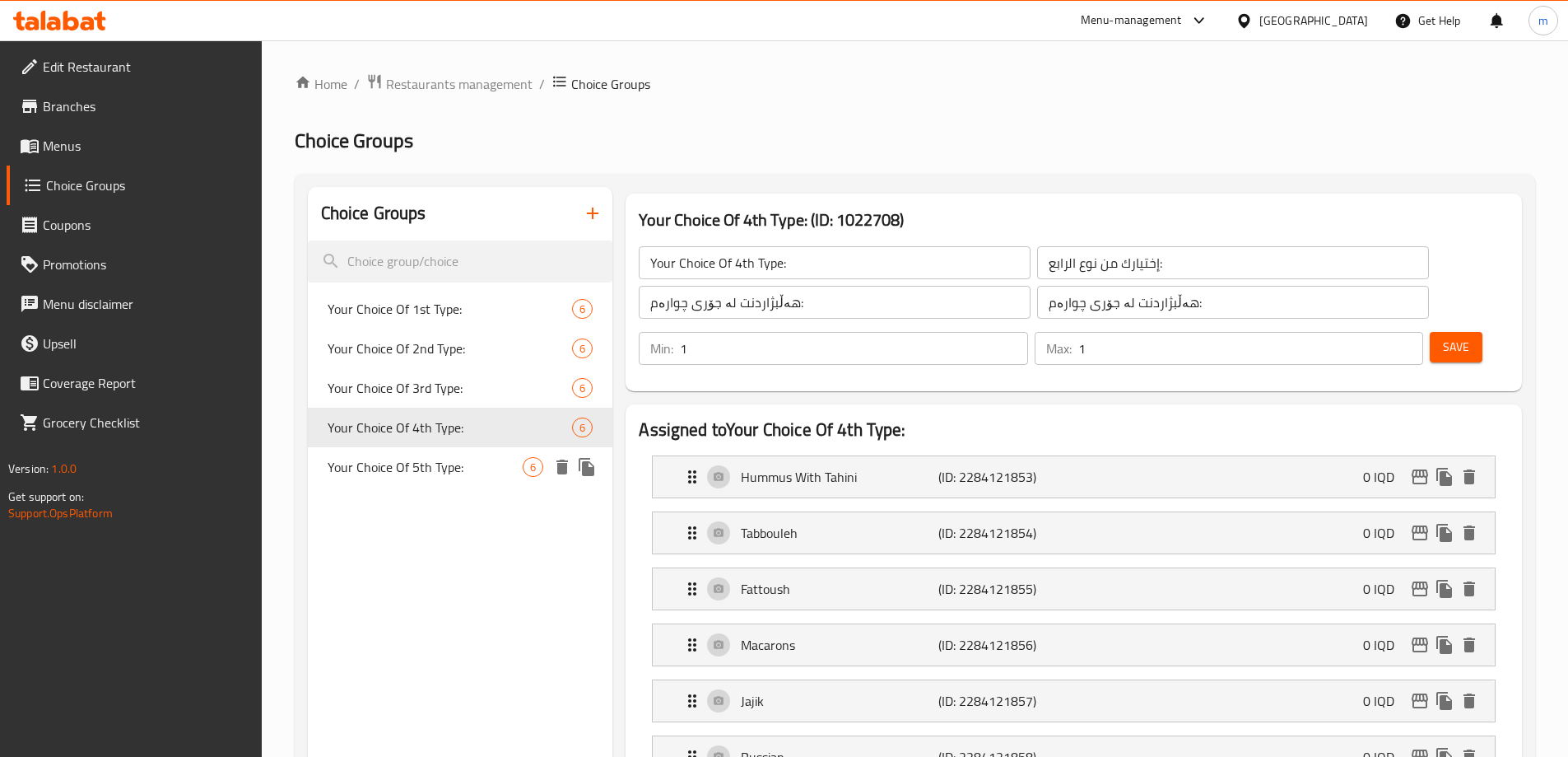
click at [427, 466] on span "Your Choice Of 5th Type:" at bounding box center [425, 467] width 196 height 20
type input "Your Choice Of 5th Type:"
type input "إختيارك من نوع الخامس:"
type input "هەڵبژاردنت لە جۆری پێنجەم:"
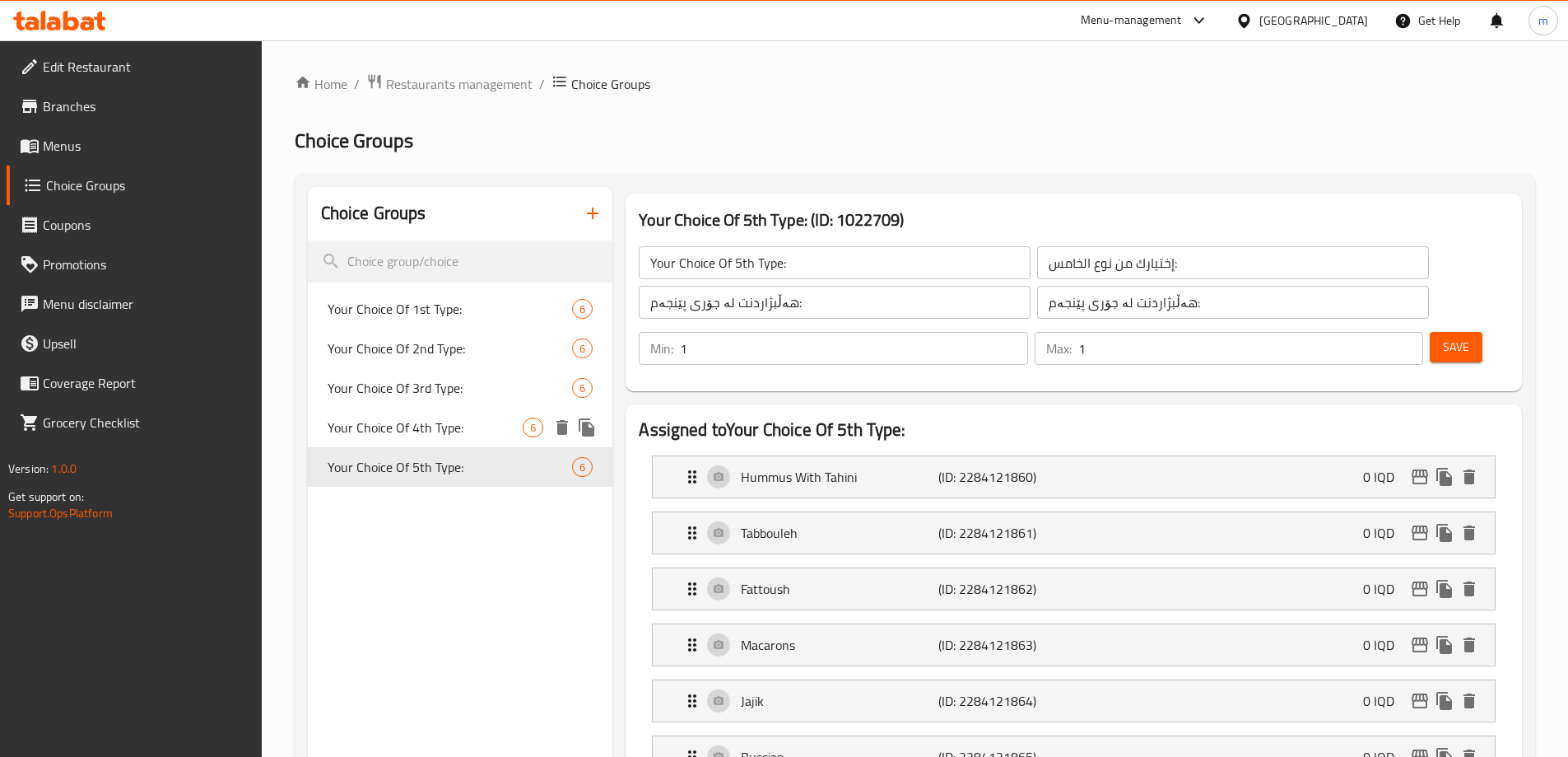
click at [364, 426] on span "Your Choice Of 4th Type:" at bounding box center [425, 428] width 196 height 20
type input "Your Choice Of 4th Type:"
type input "إختيارك من نوع الرابع:"
type input "هەڵبژاردنت لە جۆری چوارەم:"
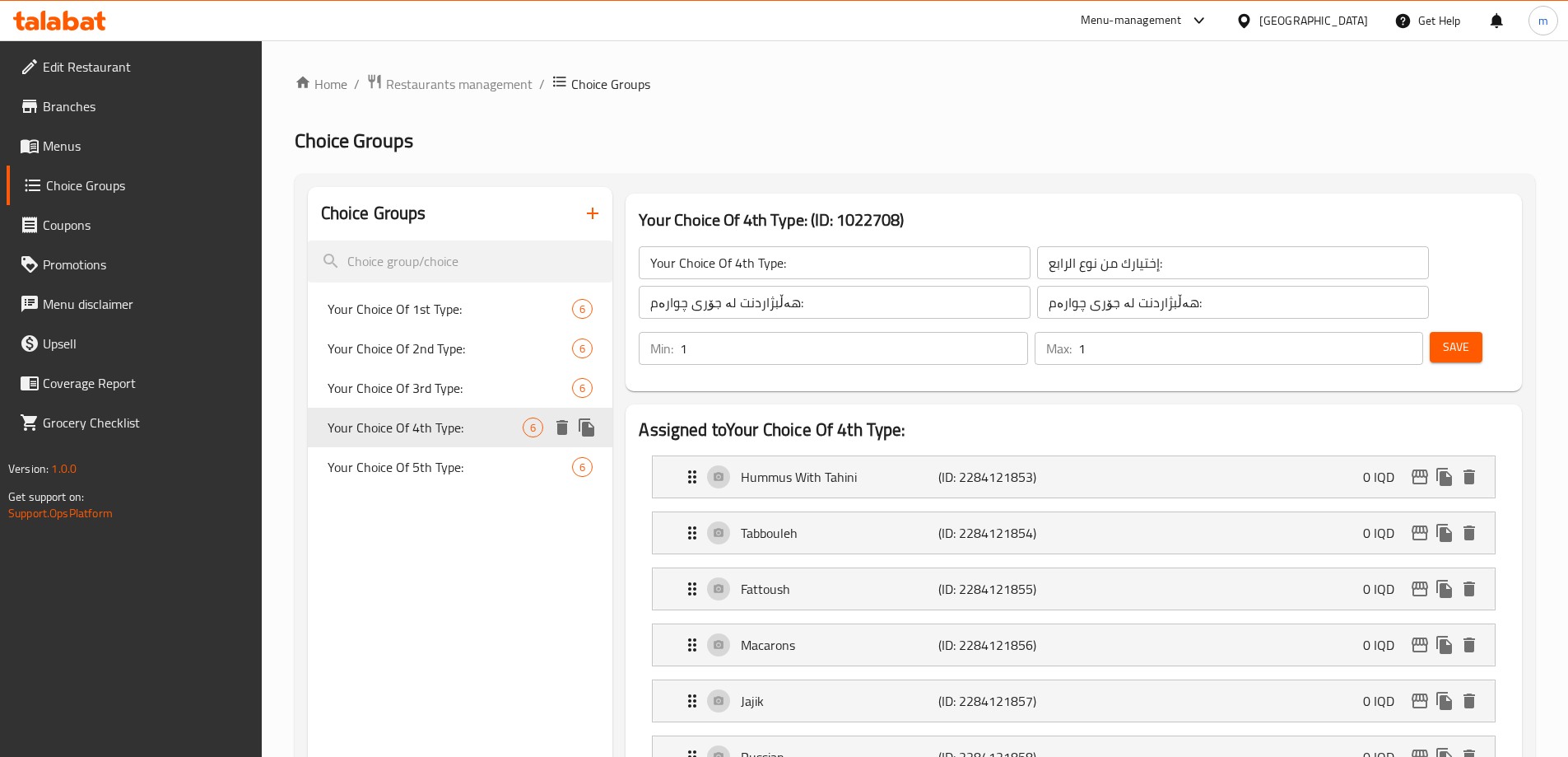
click at [375, 409] on div "Your Choice Of 4th Type: 6" at bounding box center [460, 428] width 305 height 40
click at [388, 390] on span "Your Choice Of 3rd Type:" at bounding box center [425, 388] width 196 height 20
type input "Your Choice Of 3rd Type:"
type input "إختيارك من نوع الثالث:"
type input "هەڵبژاردنت لە جۆری سێیەم:"
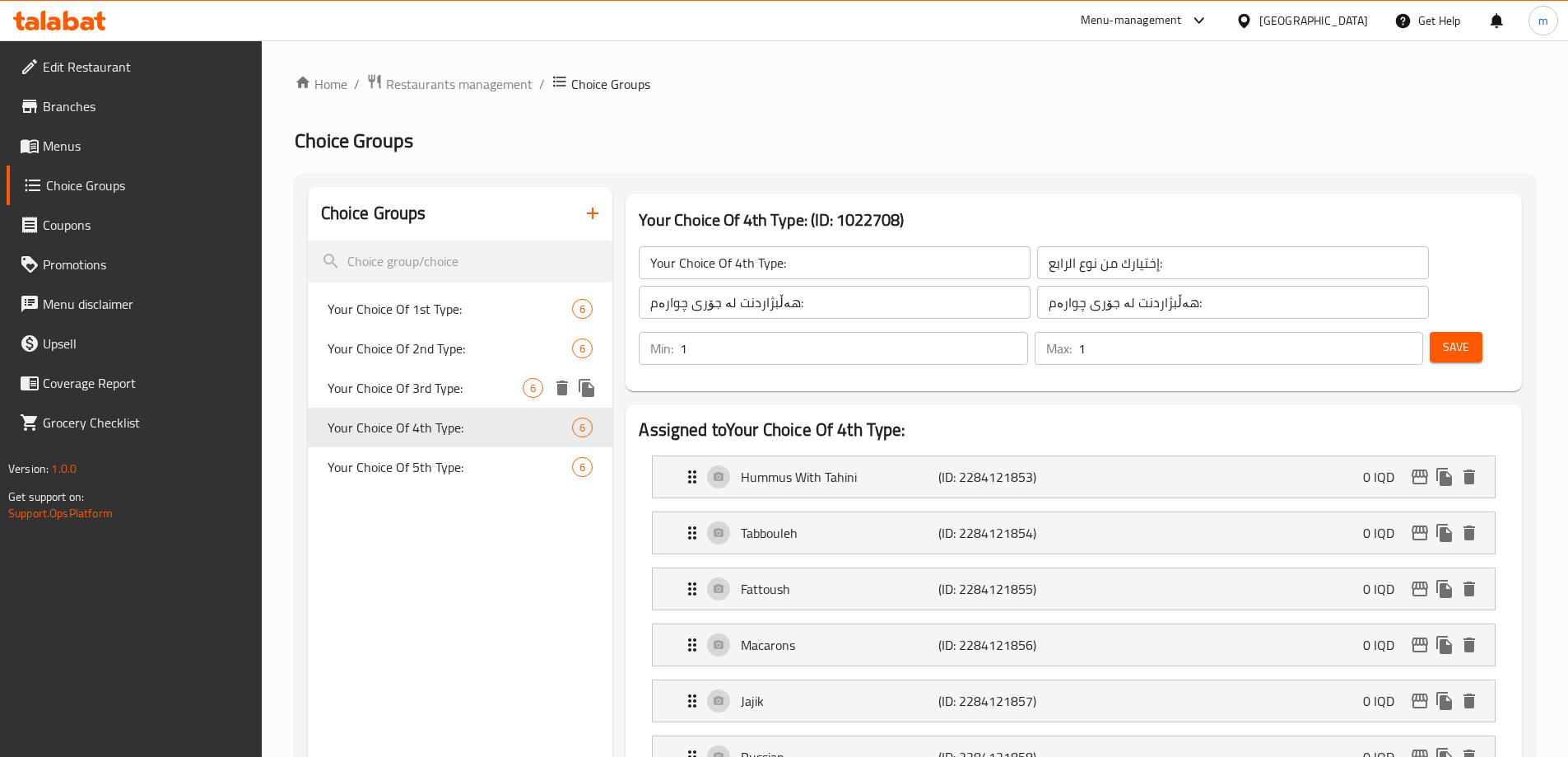
type input "هەڵبژاردنت لە جۆری سێیەم:"
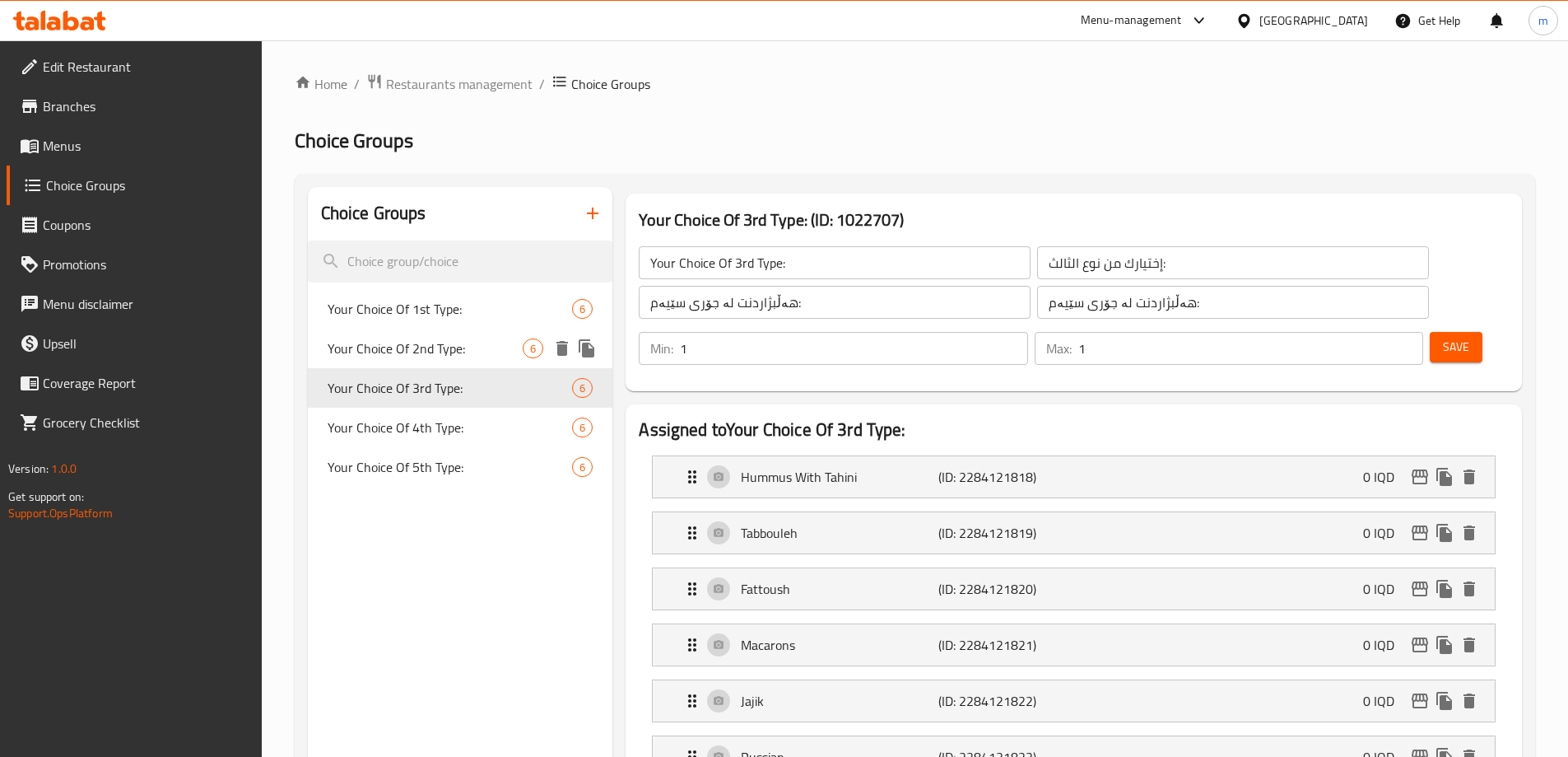
click at [394, 343] on span "Your Choice Of 2nd Type:" at bounding box center [425, 348] width 196 height 20
type input "Your Choice Of 2nd Type:"
type input "إختيارك من نوع الثاني:"
type input "هەڵبژاردنت لە جۆری دووەم:"
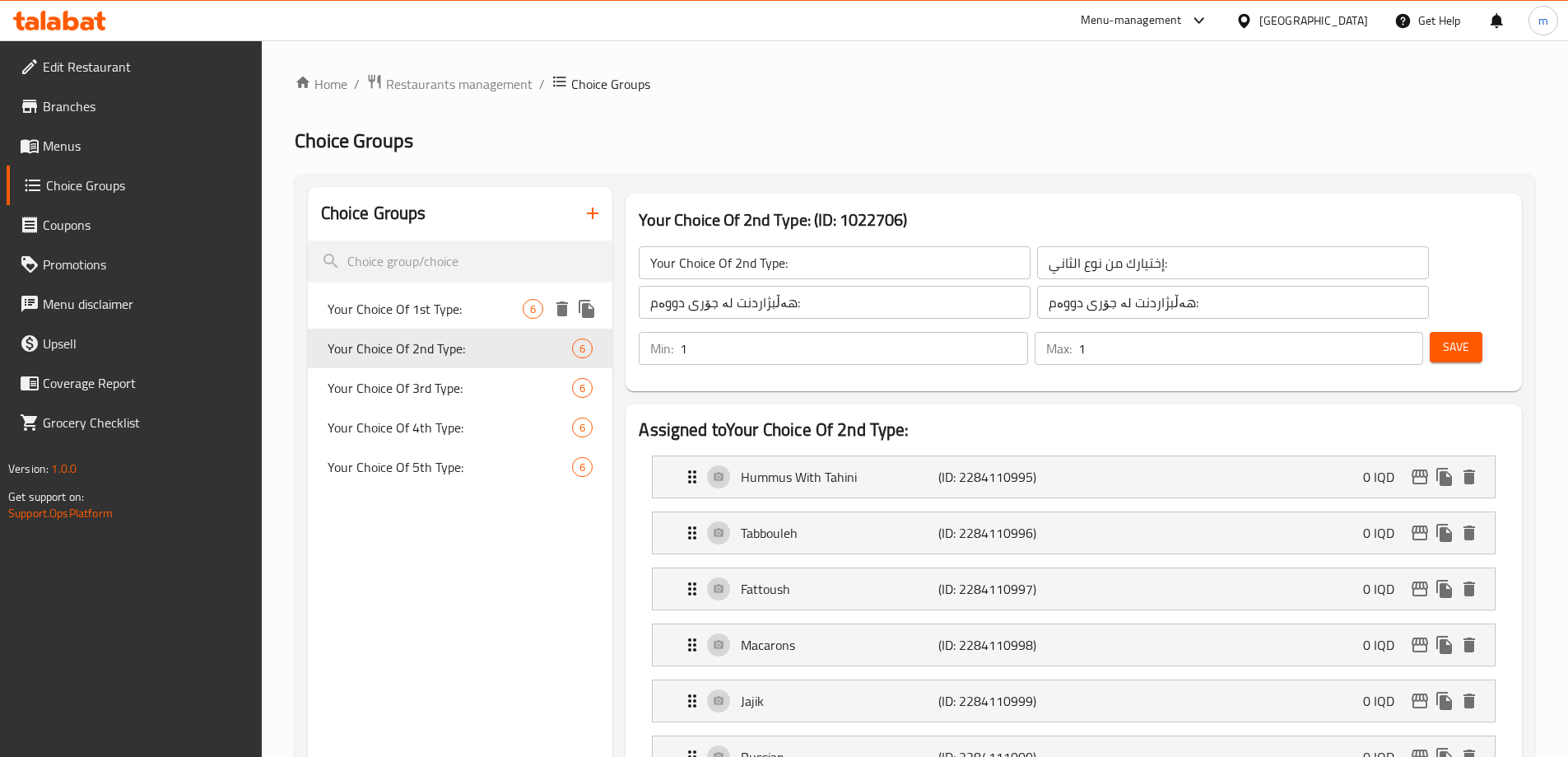
click at [403, 309] on span "Your Choice Of 1st Type:" at bounding box center [425, 309] width 196 height 20
type input "Your Choice Of 1st Type:"
type input "إختيارك من نوع الأول:"
type input "هەڵبژاردنت لە جۆری یەکەم:"
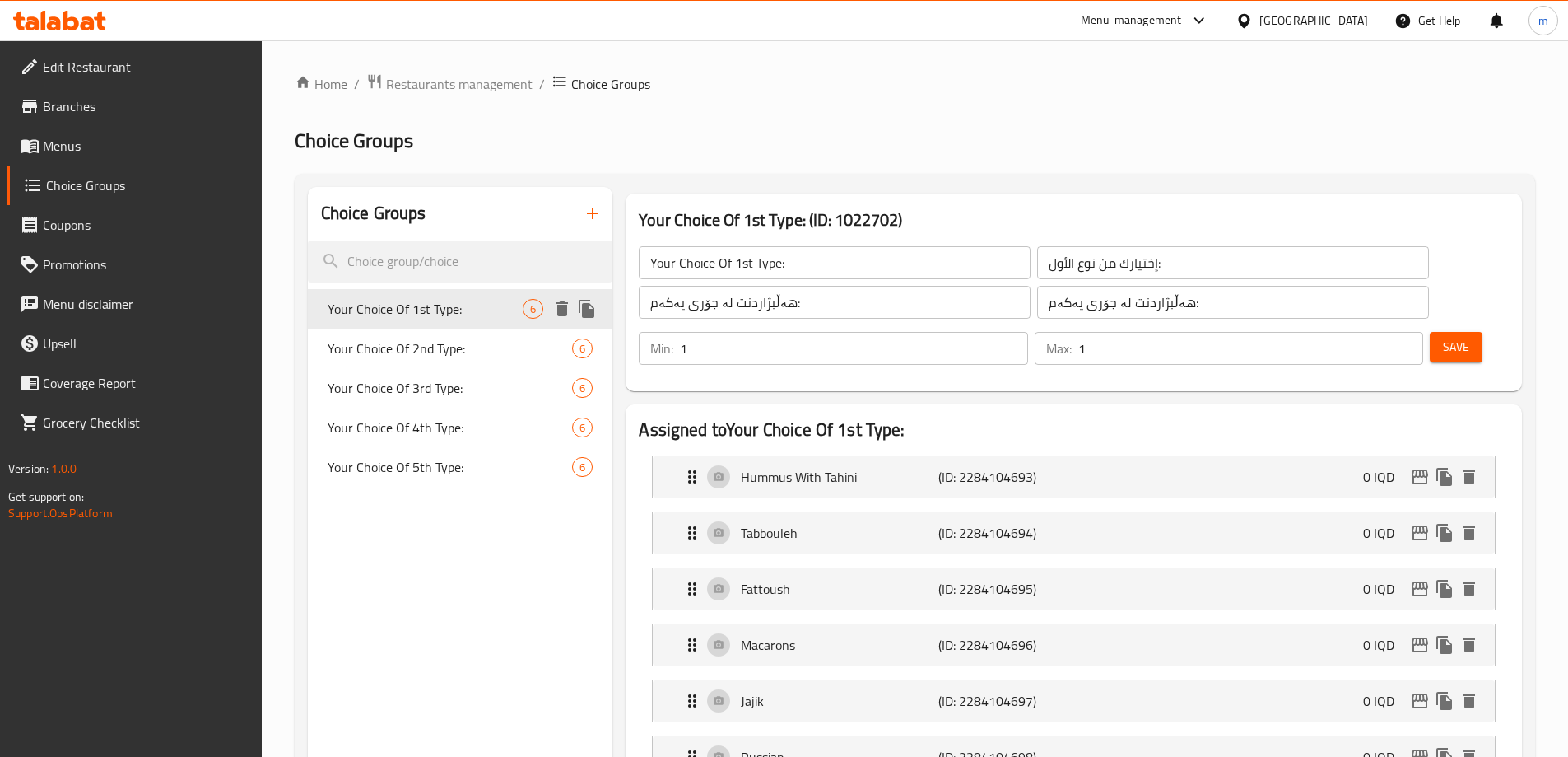
click at [401, 343] on span "Your Choice Of 2nd Type:" at bounding box center [450, 348] width 245 height 20
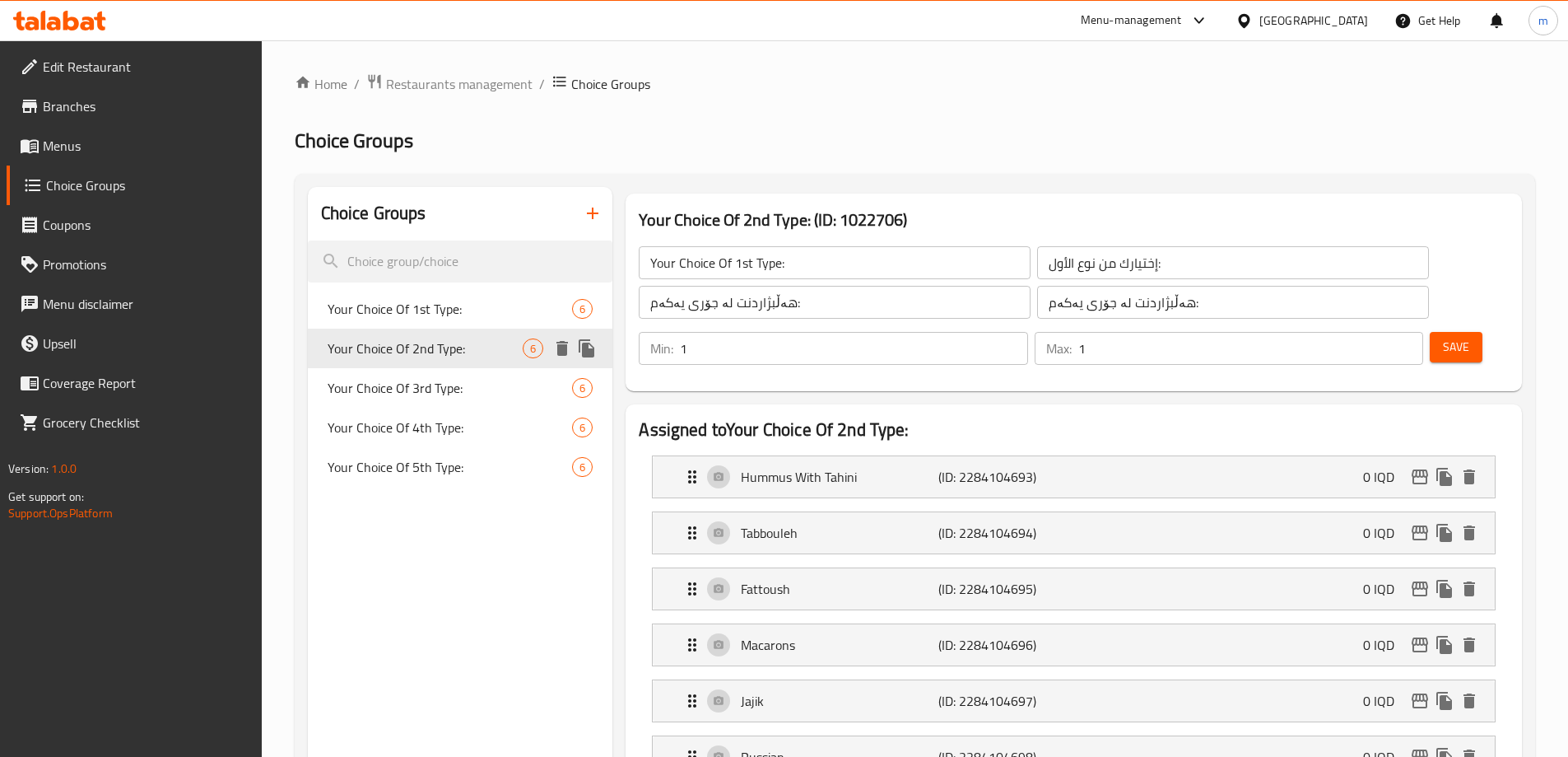
type input "Your Choice Of 2nd Type:"
type input "إختيارك من نوع الثاني:"
type input "هەڵبژاردنت لە جۆری دووەم:"
click at [395, 368] on div "Your Choice Of 3rd Type: 6" at bounding box center [460, 388] width 305 height 40
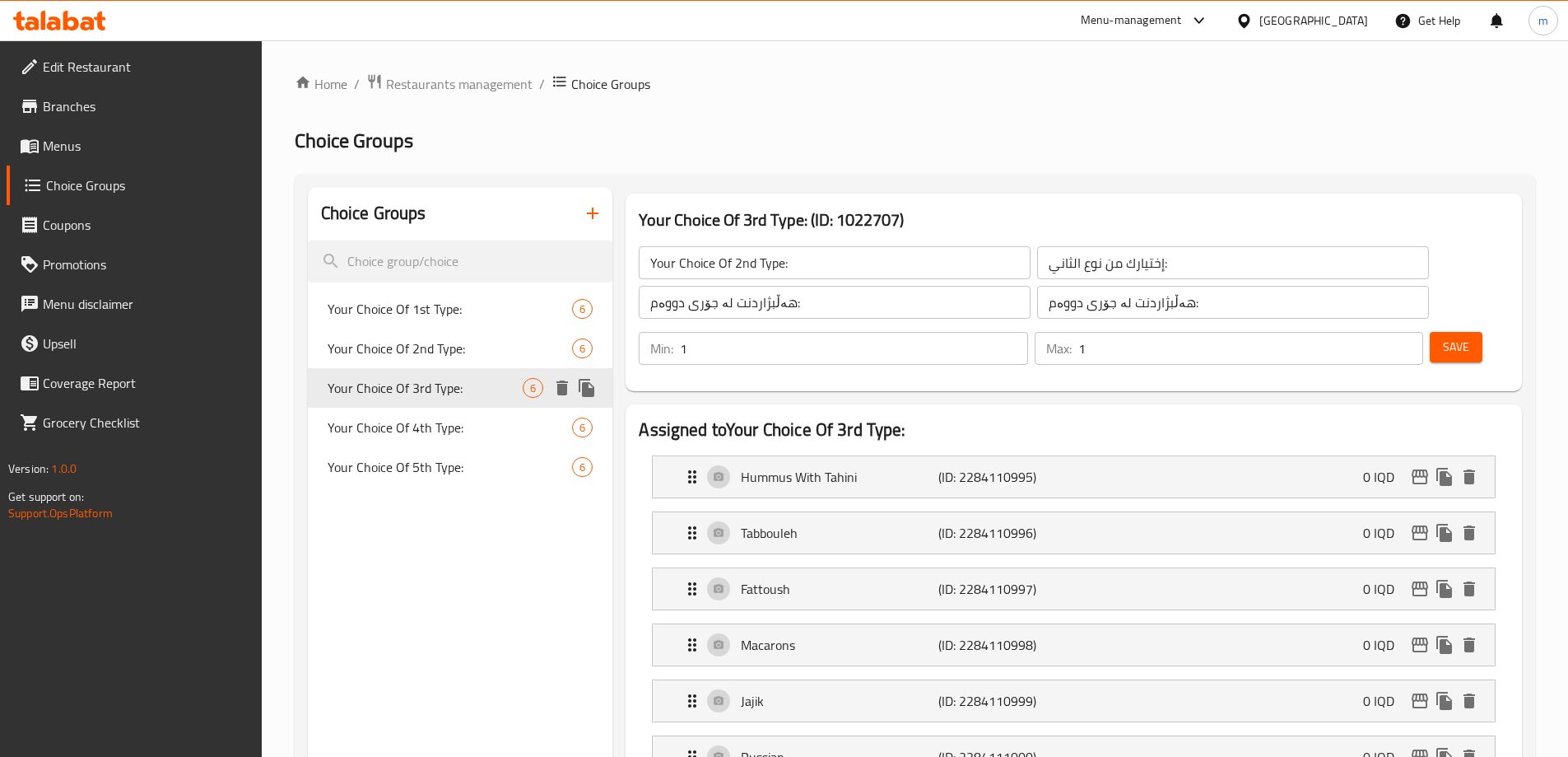
type input "Your Choice Of 3rd Type:"
type input "إختيارك من نوع الثالث:"
type input "هەڵبژاردنت لە جۆری سێیەم:"
click at [386, 402] on div "Your Choice Of 3rd Type: 6" at bounding box center [460, 388] width 305 height 40
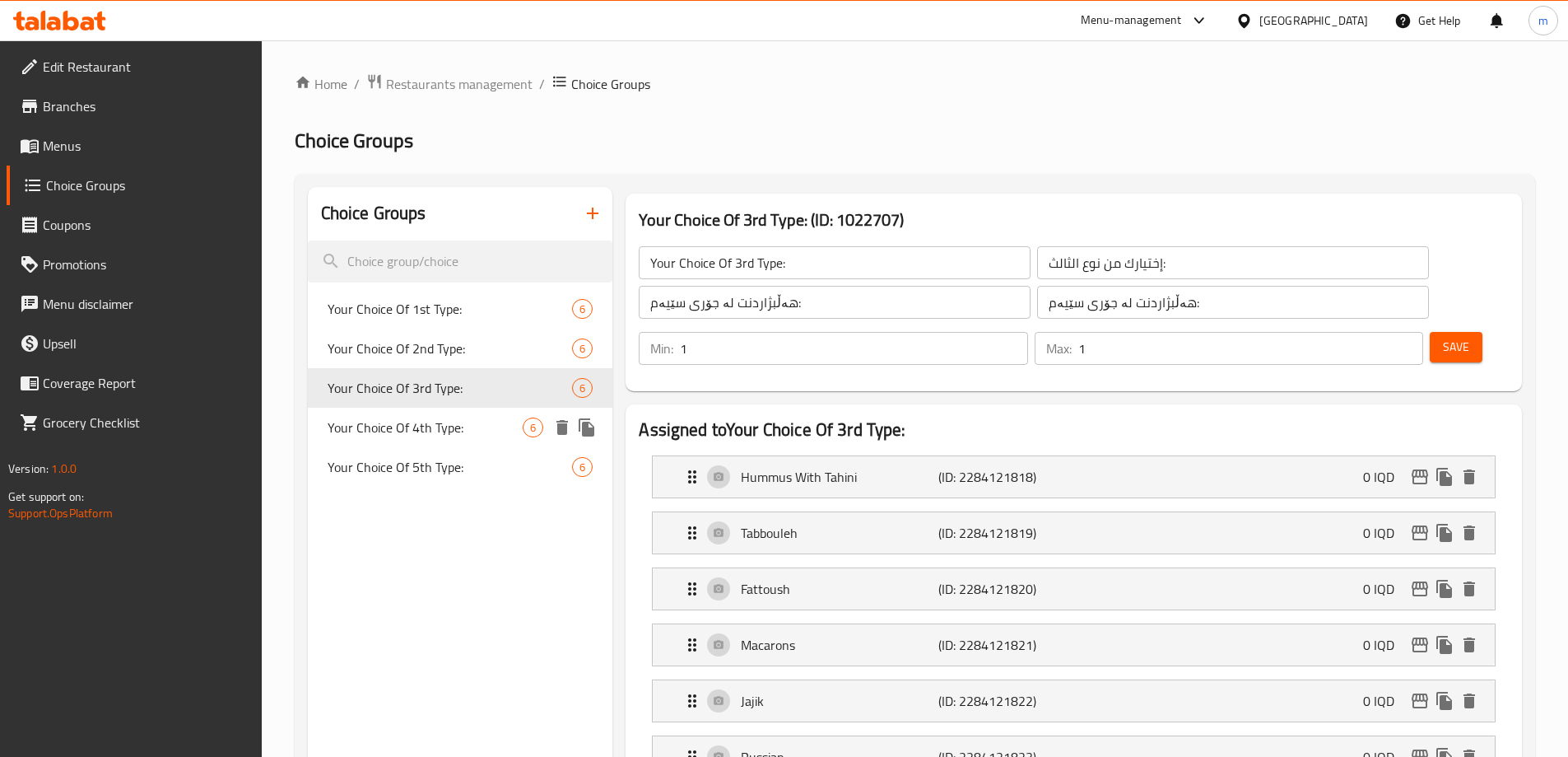
click at [384, 425] on span "Your Choice Of 4th Type:" at bounding box center [425, 428] width 196 height 20
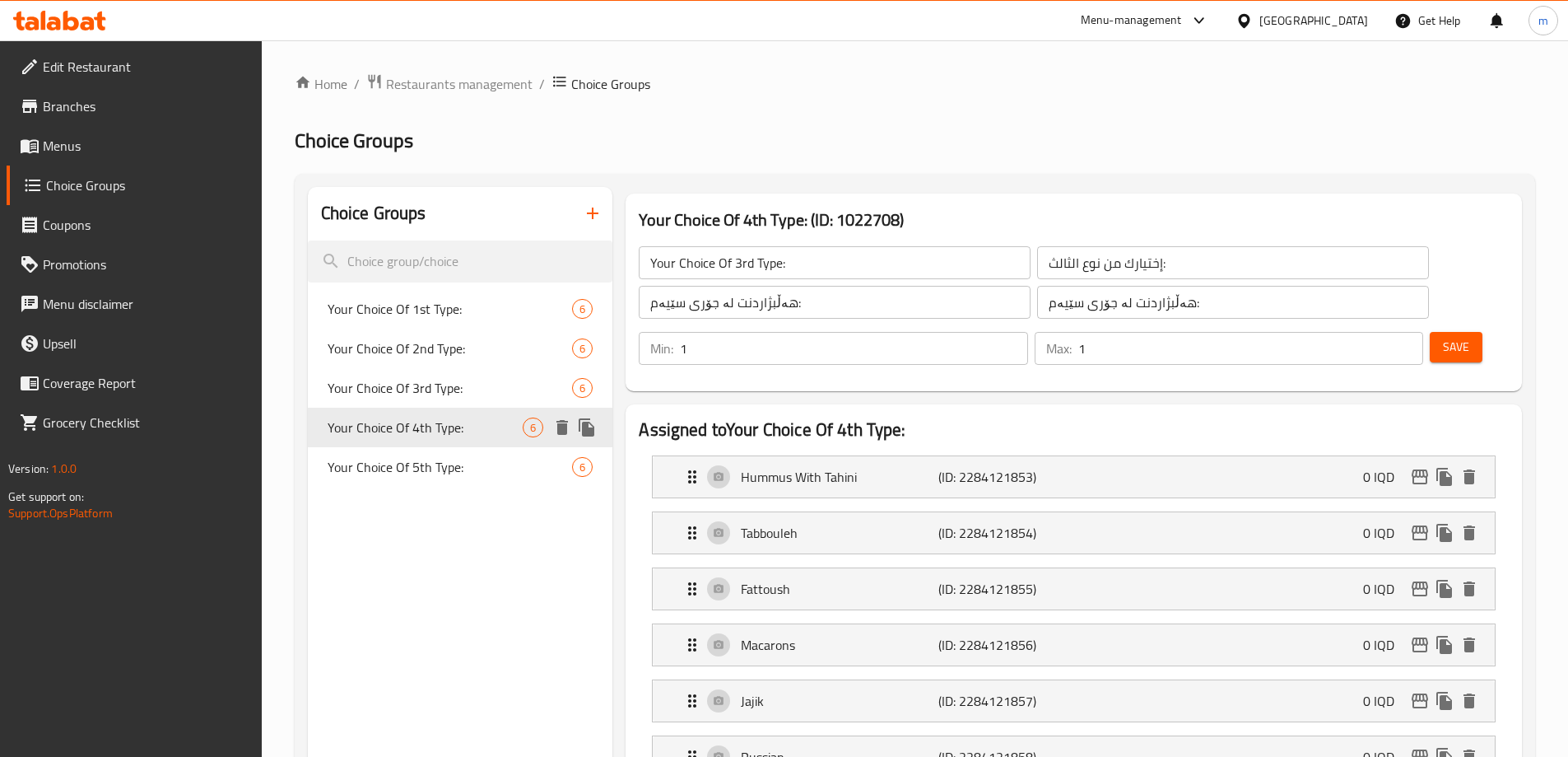
type input "Your Choice Of 4th Type:"
type input "إختيارك من نوع الرابع:"
type input "هەڵبژاردنت لە جۆری چوارەم:"
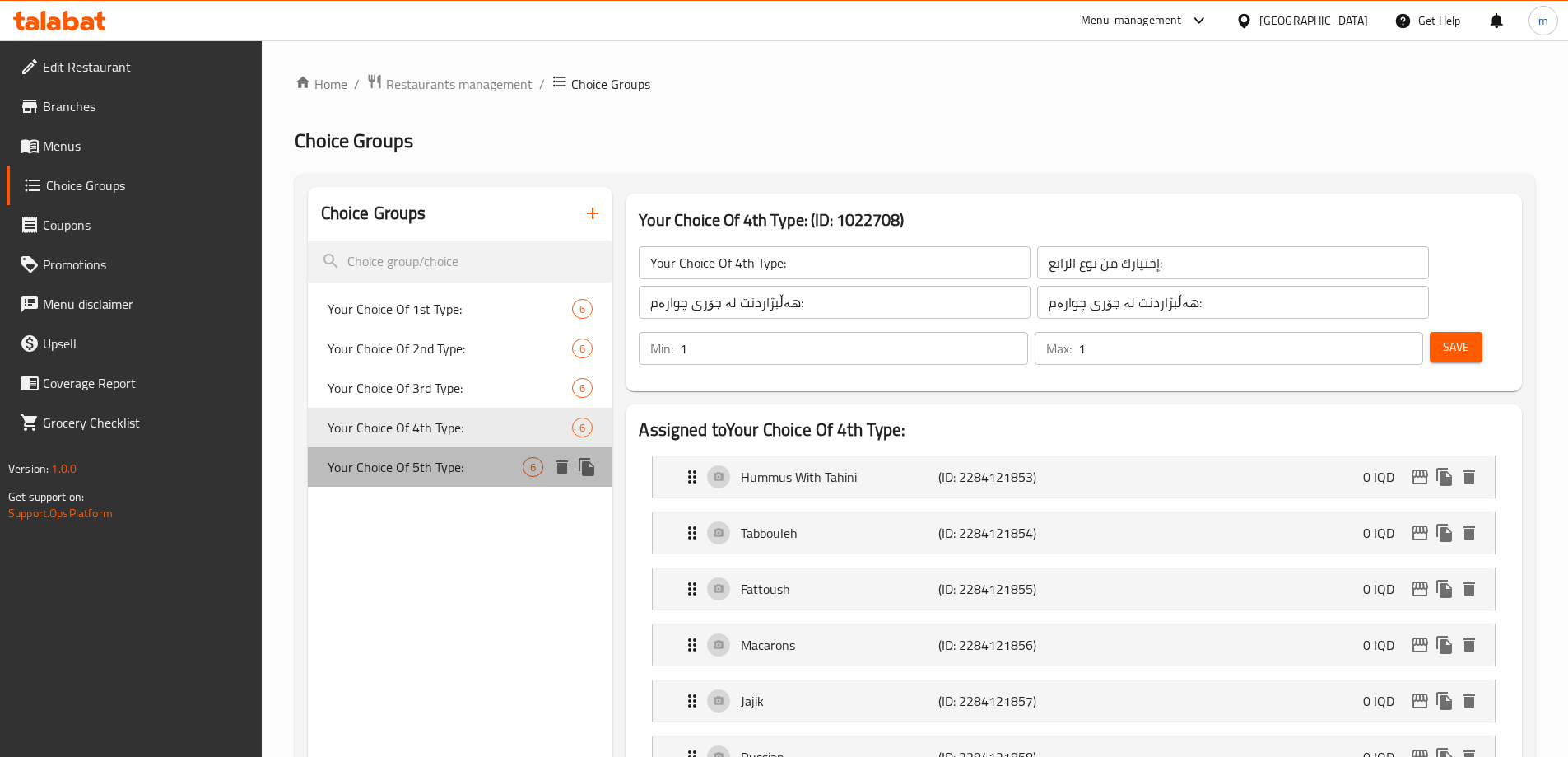
click at [380, 466] on span "Your Choice Of 5th Type:" at bounding box center [425, 467] width 196 height 20
type input "Your Choice Of 5th Type:"
type input "إختيارك من نوع الخامس:"
type input "هەڵبژاردنت لە جۆری پێنجەم:"
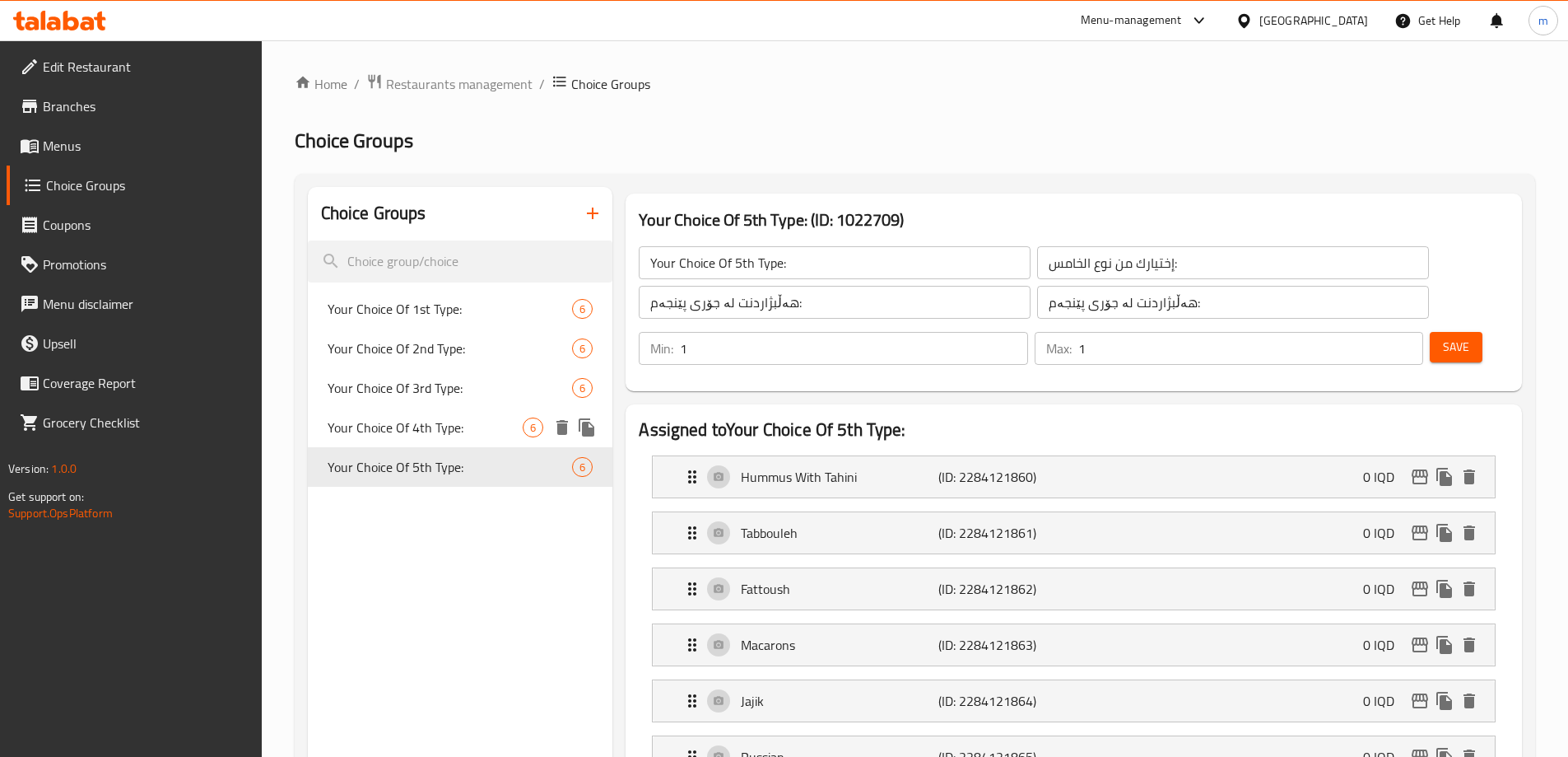
click at [380, 428] on span "Your Choice Of 4th Type:" at bounding box center [425, 428] width 196 height 20
type input "Your Choice Of 4th Type:"
type input "إختيارك من نوع الرابع:"
type input "هەڵبژاردنت لە جۆری چوارەم:"
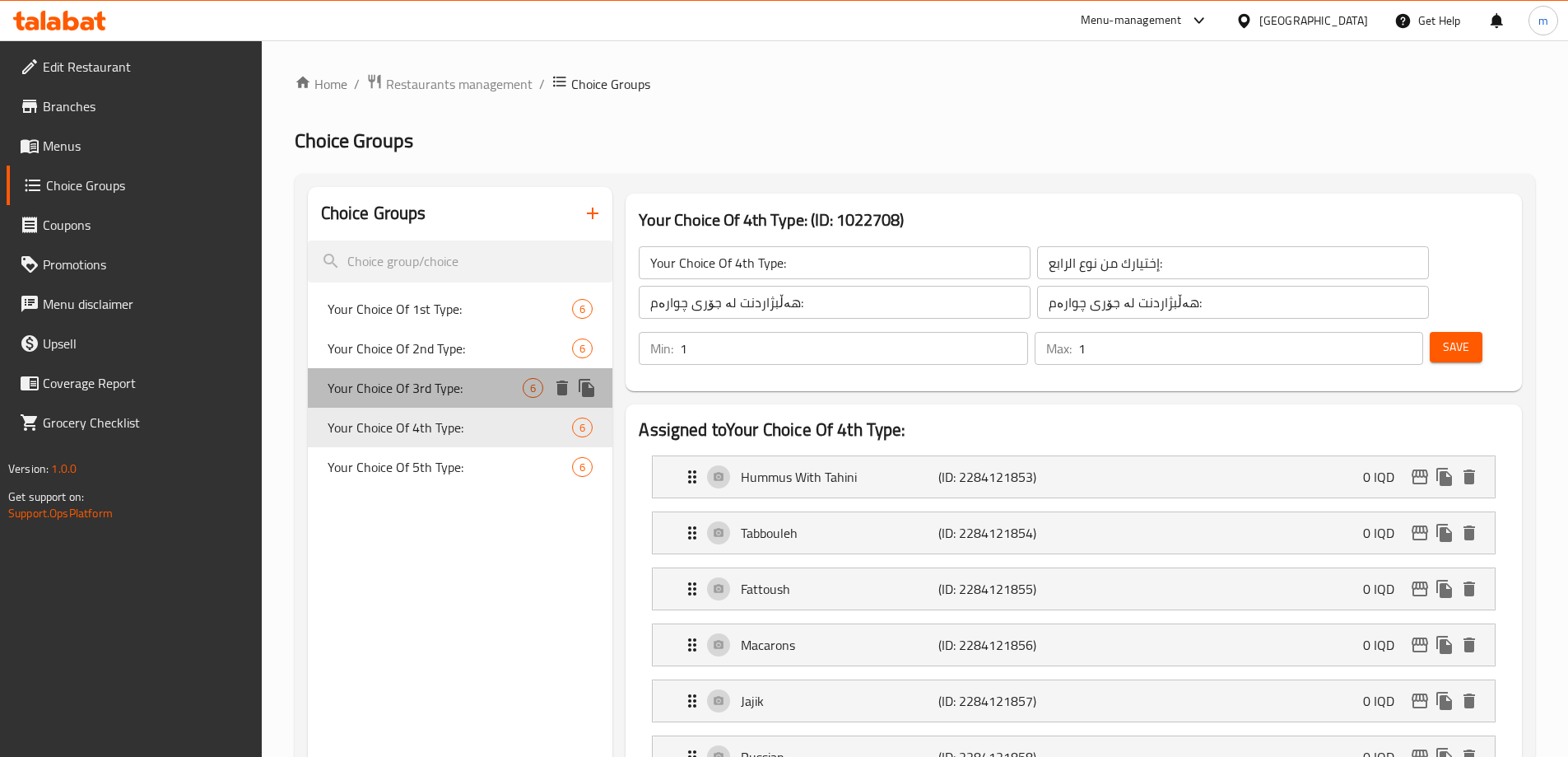
click at [383, 401] on div "Your Choice Of 3rd Type: 6" at bounding box center [460, 388] width 305 height 40
type input "Your Choice Of 3rd Type:"
type input "إختيارك من نوع الثالث:"
type input "هەڵبژاردنت لە جۆری سێیەم:"
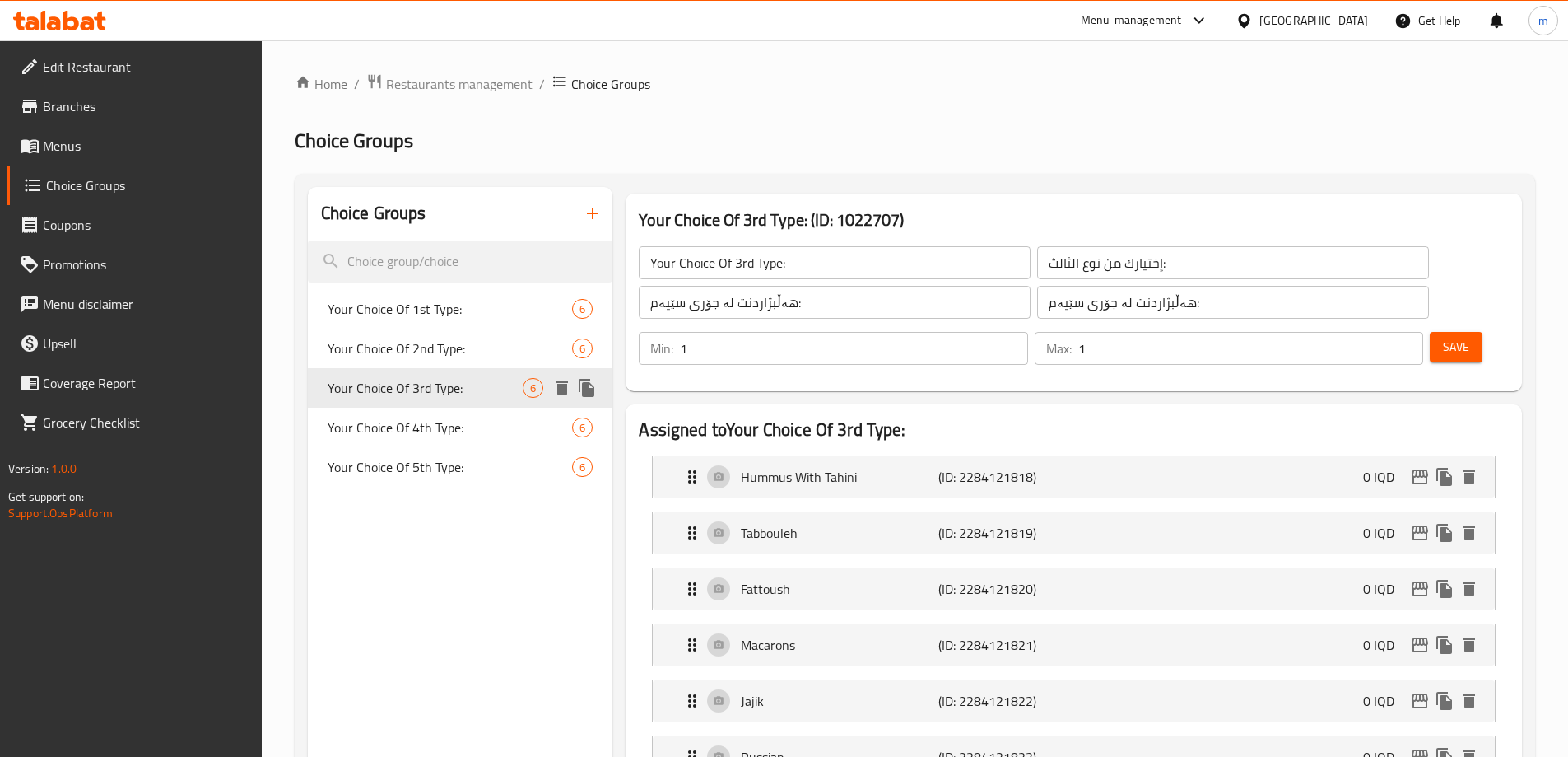
click at [389, 371] on div "Your Choice Of 3rd Type: 6" at bounding box center [460, 388] width 305 height 40
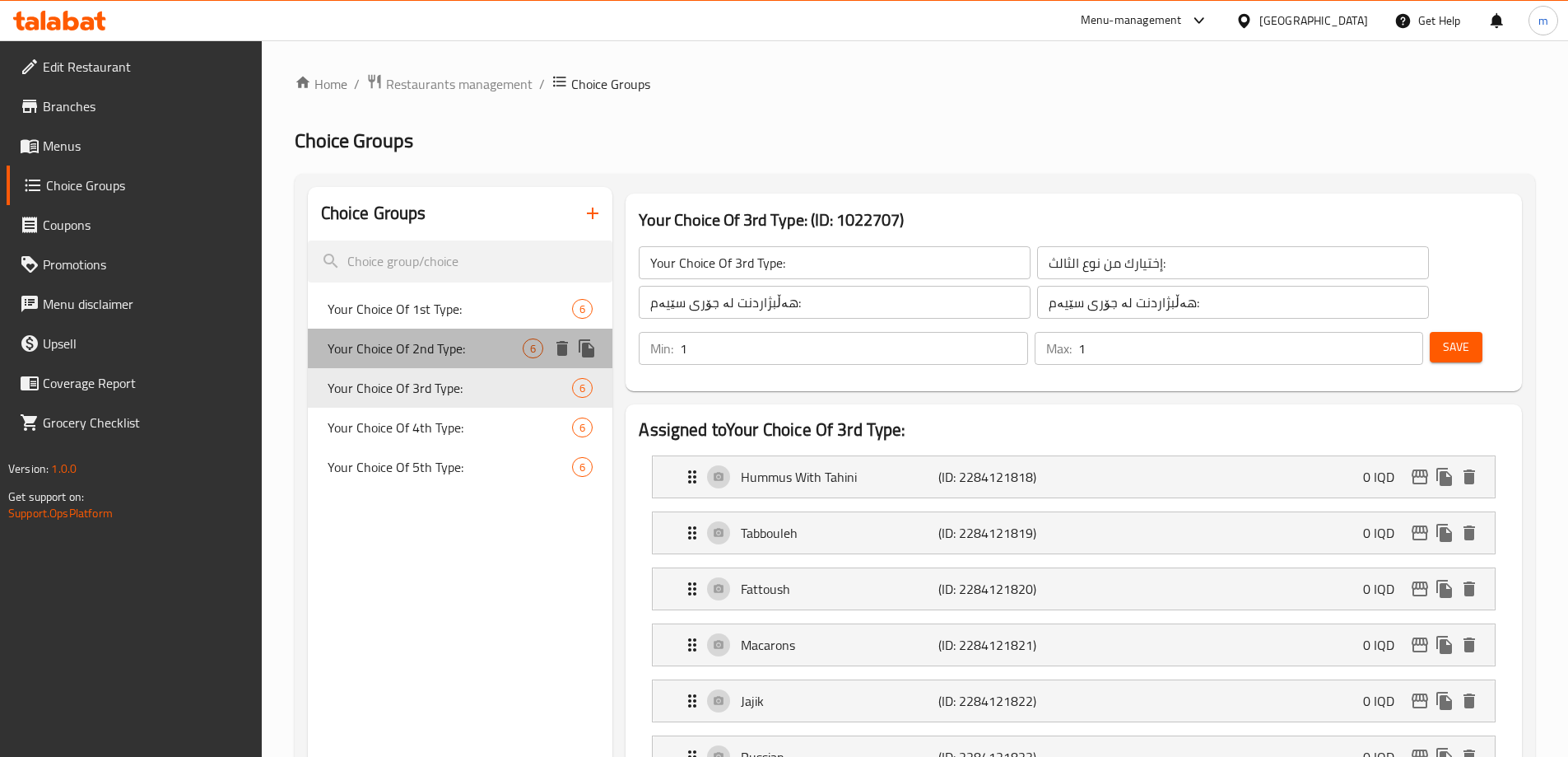
click at [395, 338] on span "Your Choice Of 2nd Type:" at bounding box center [425, 348] width 196 height 20
type input "Your Choice Of 2nd Type:"
type input "إختيارك من نوع الثاني:"
type input "هەڵبژاردنت لە جۆری دووەم:"
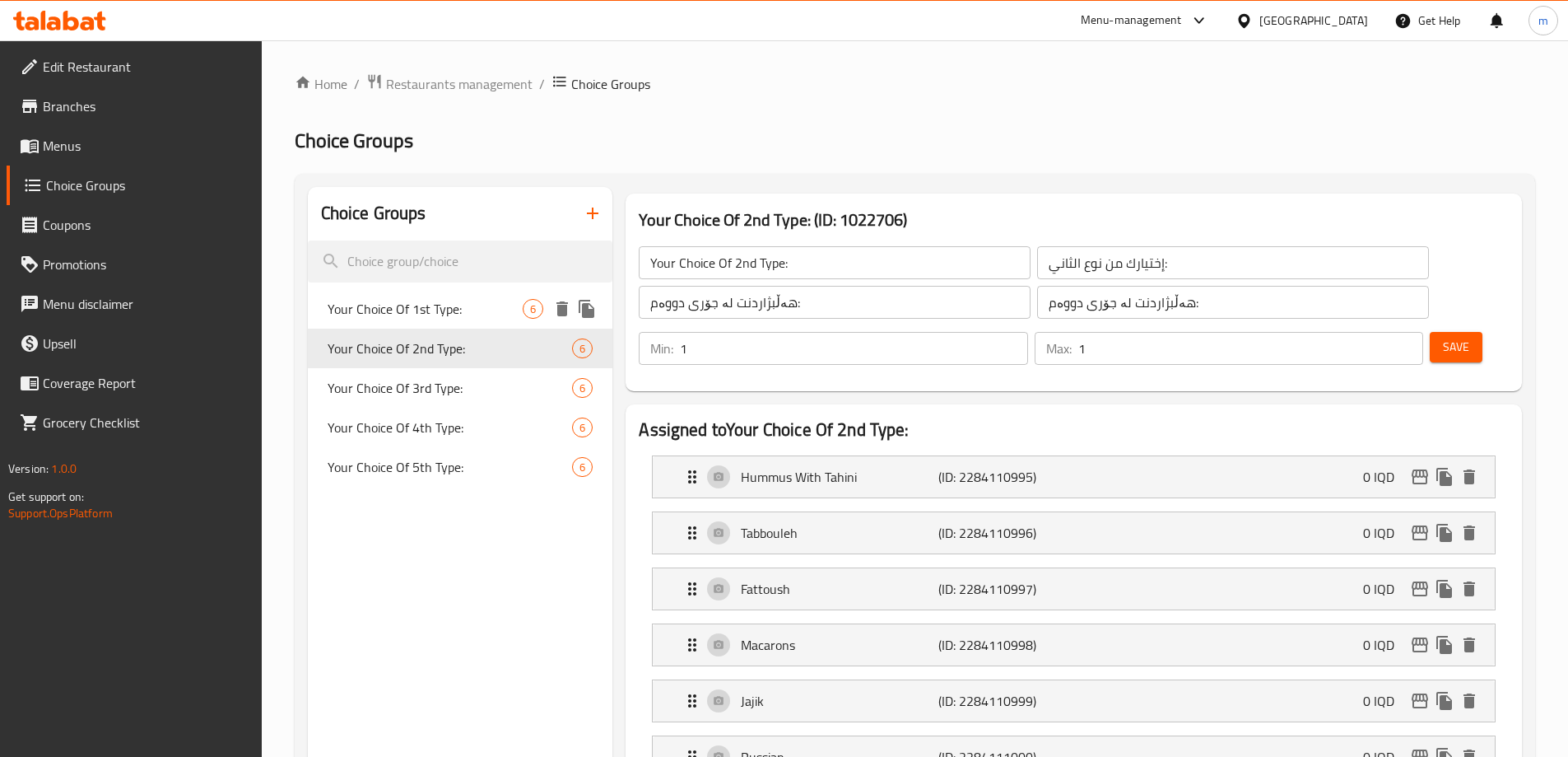
click at [409, 305] on span "Your Choice Of 1st Type:" at bounding box center [425, 309] width 196 height 20
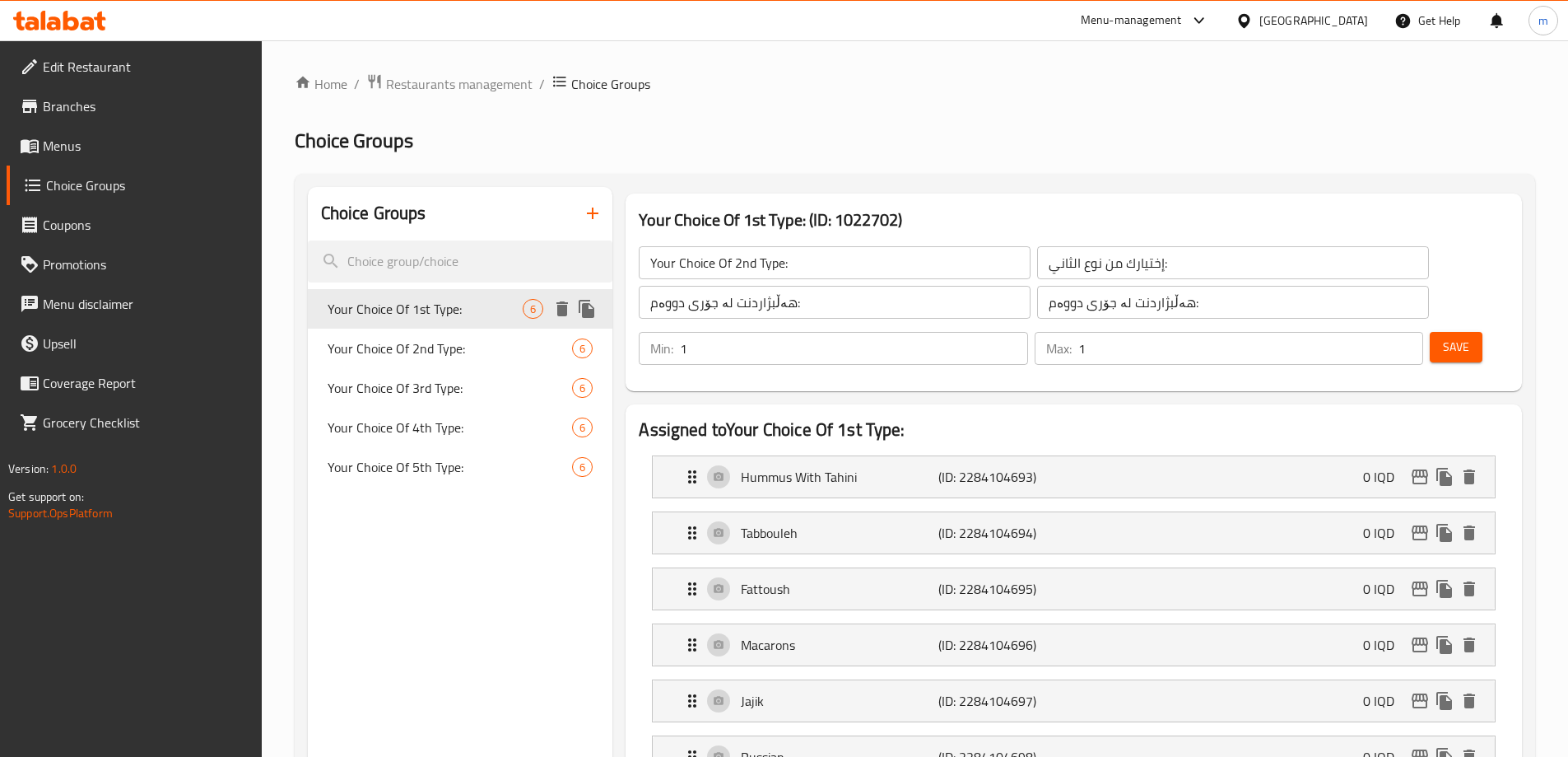
type input "Your Choice Of 1st Type:"
type input "إختيارك من نوع الأول:"
type input "هەڵبژاردنت لە جۆری یەکەم:"
